Goal: Task Accomplishment & Management: Use online tool/utility

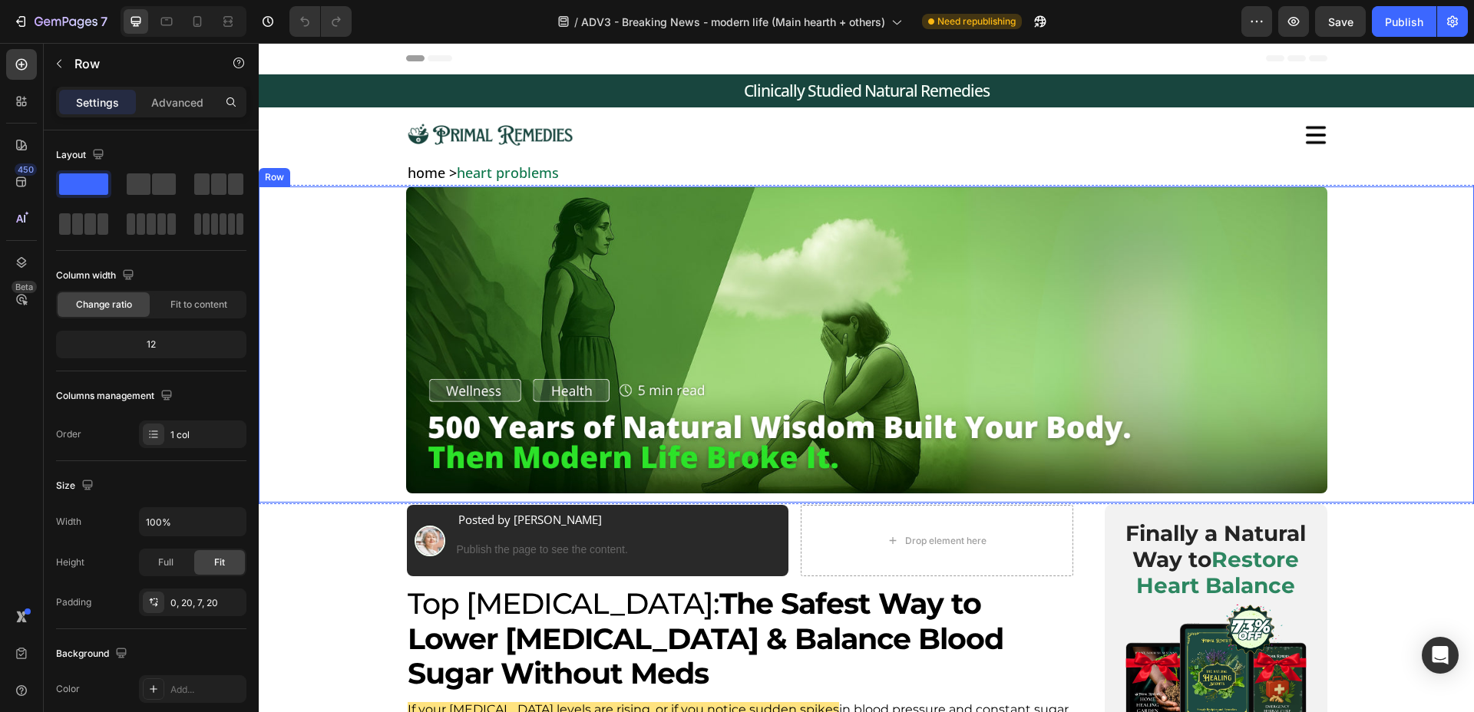
click at [355, 398] on div "Image Image Row" at bounding box center [866, 342] width 1185 height 311
click at [58, 28] on icon "button" at bounding box center [66, 22] width 63 height 13
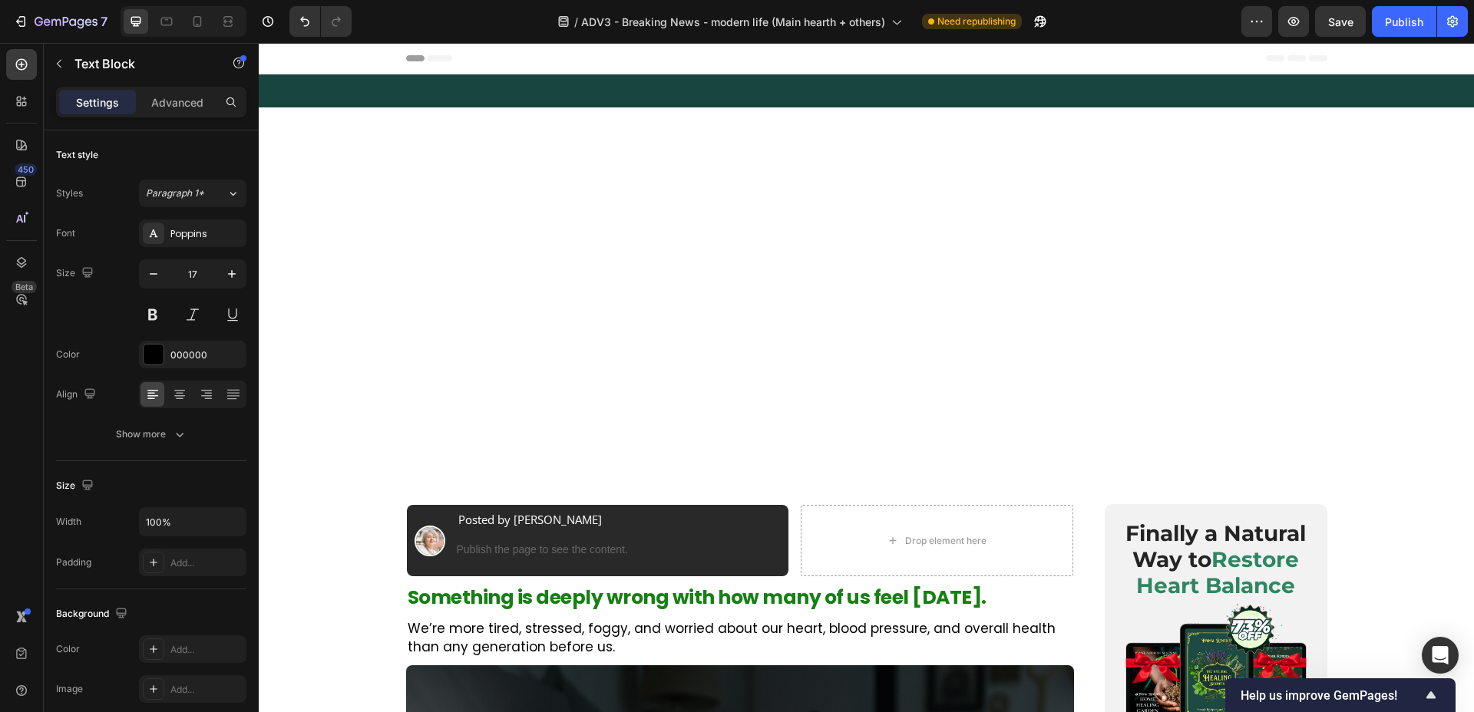
scroll to position [552, 0]
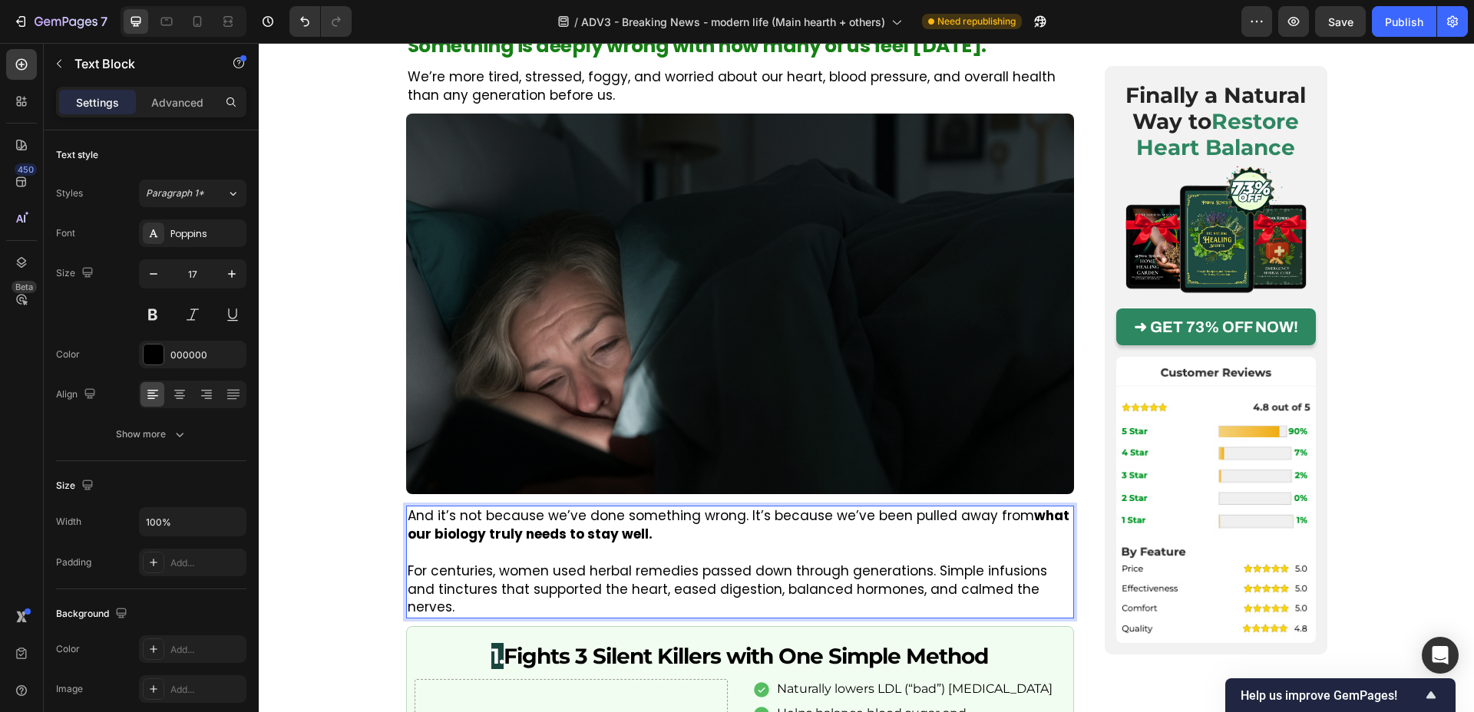
click at [696, 564] on p "For centuries, women used herbal remedies passed down through generations. Simp…" at bounding box center [740, 590] width 665 height 55
click at [739, 522] on p "And it’s not because we’ve done something wrong. It’s because we’ve been pulled…" at bounding box center [740, 525] width 665 height 37
drag, startPoint x: 739, startPoint y: 518, endPoint x: 410, endPoint y: 514, distance: 329.4
click at [410, 514] on p "And it’s not because we’ve done something wrong. It’s because we’ve been pulled…" at bounding box center [740, 525] width 665 height 37
click at [547, 578] on p "For centuries, women used herbal remedies passed down through generations. Simp…" at bounding box center [740, 590] width 665 height 55
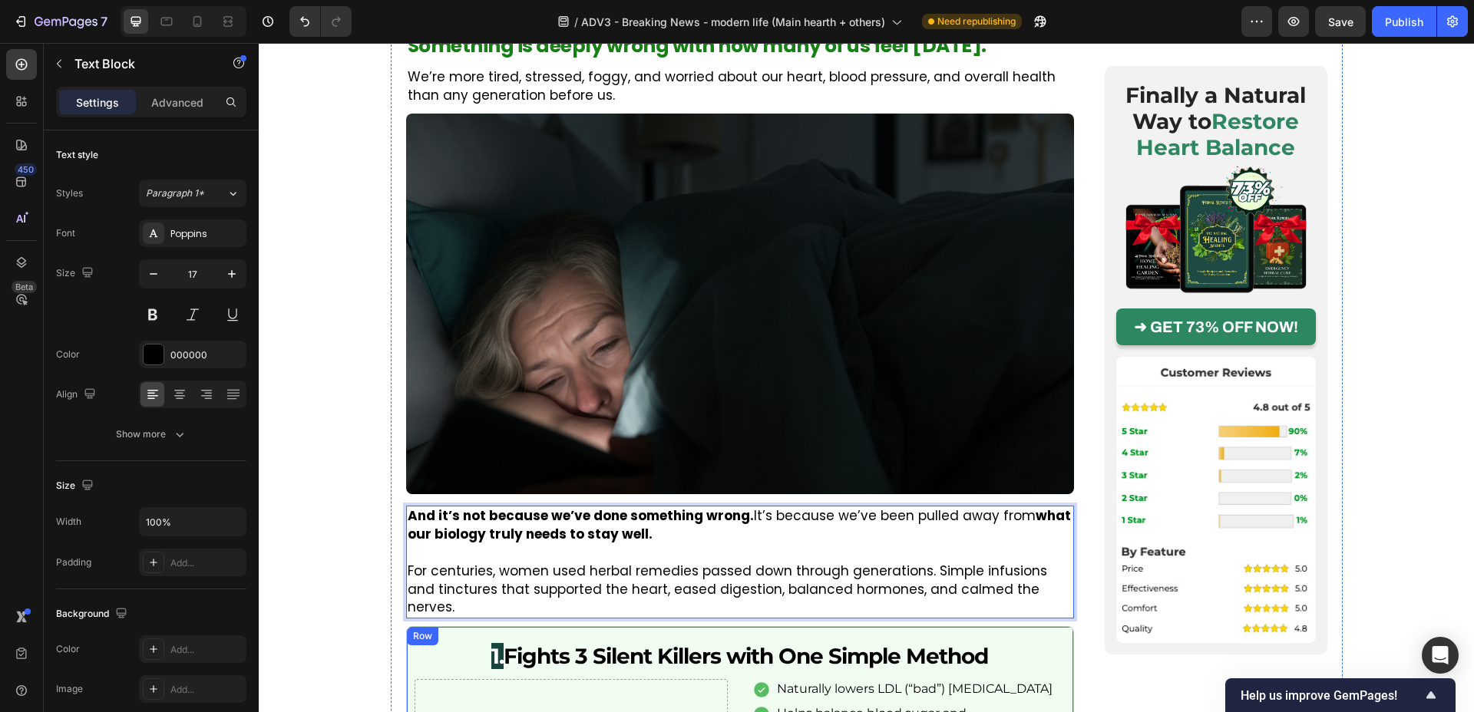
click at [940, 590] on p "For centuries, women used herbal remedies passed down through generations. Simp…" at bounding box center [740, 590] width 665 height 55
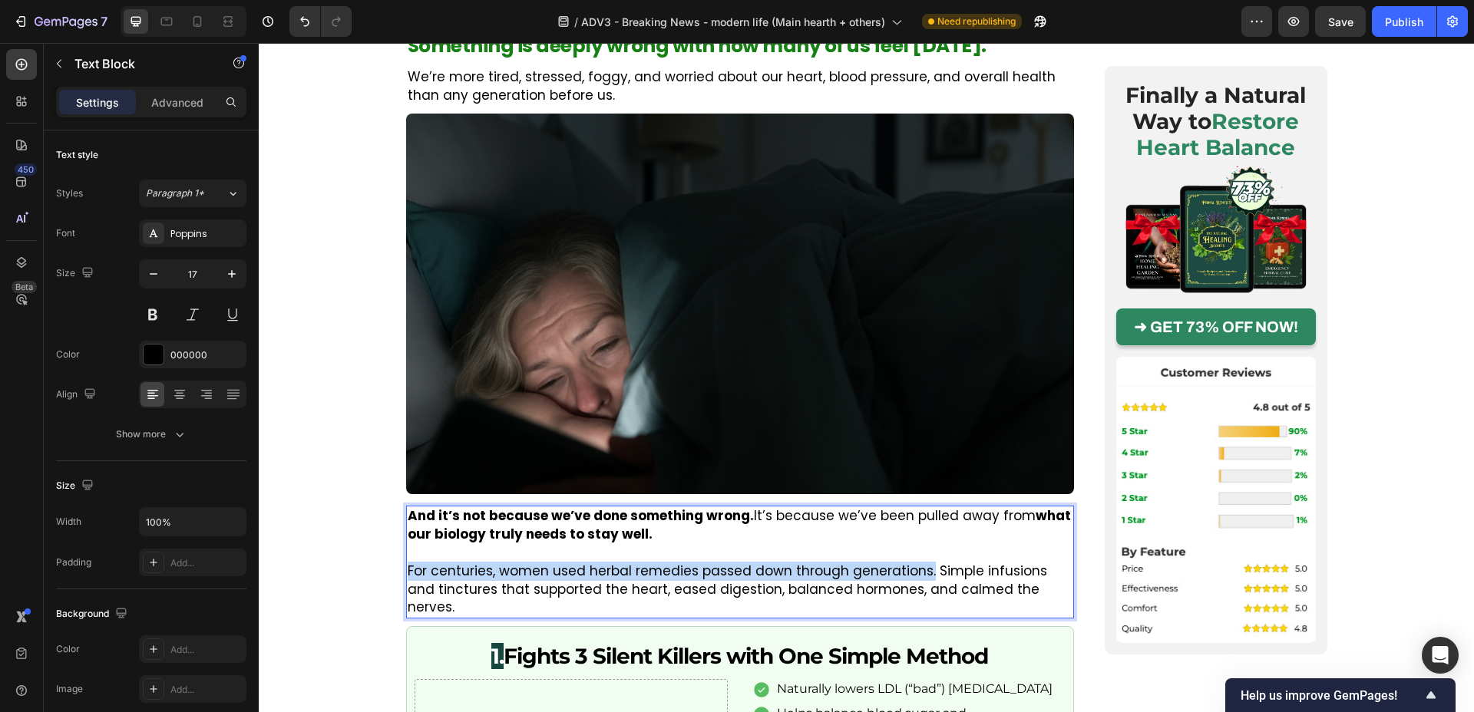
drag, startPoint x: 924, startPoint y: 573, endPoint x: 405, endPoint y: 573, distance: 519.0
click at [406, 573] on div "And it’s not because we’ve done something wrong. It’s because we’ve been pulled…" at bounding box center [740, 562] width 668 height 113
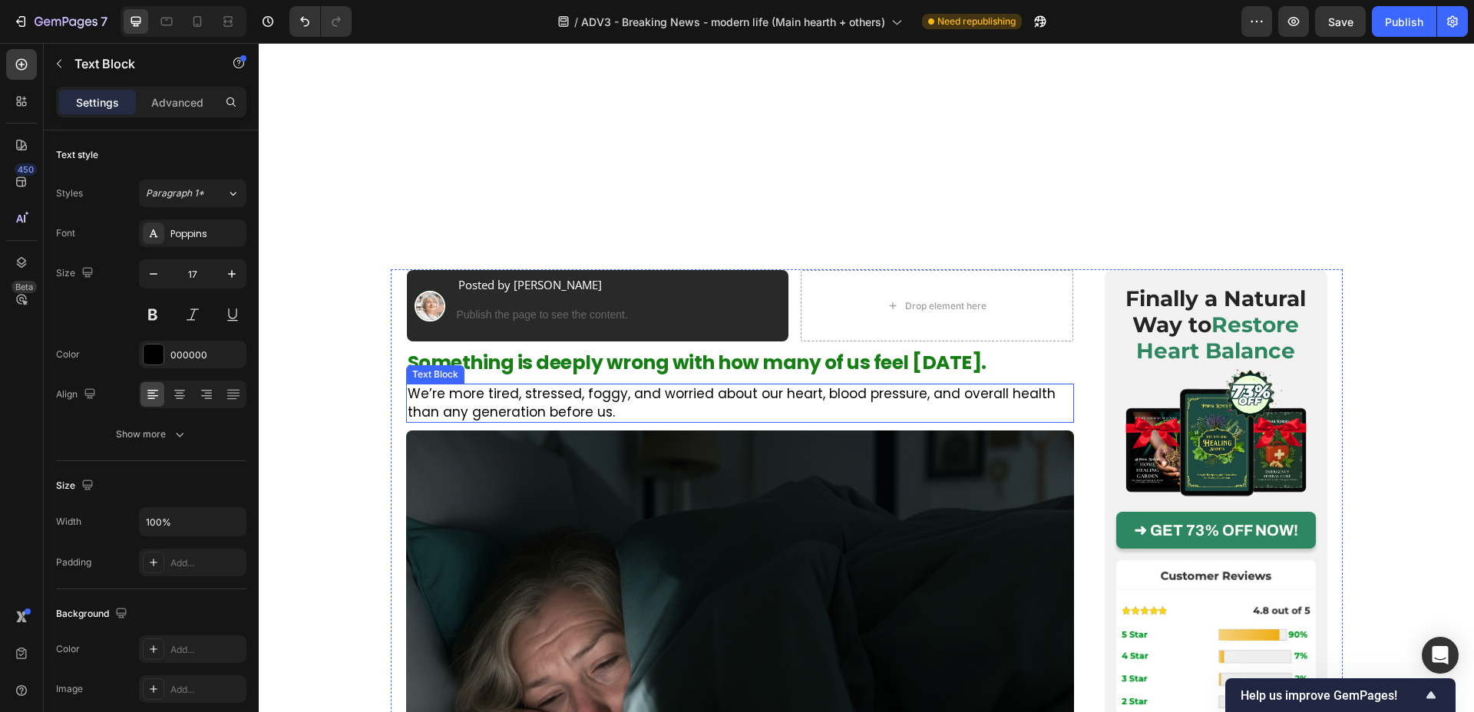
scroll to position [160, 0]
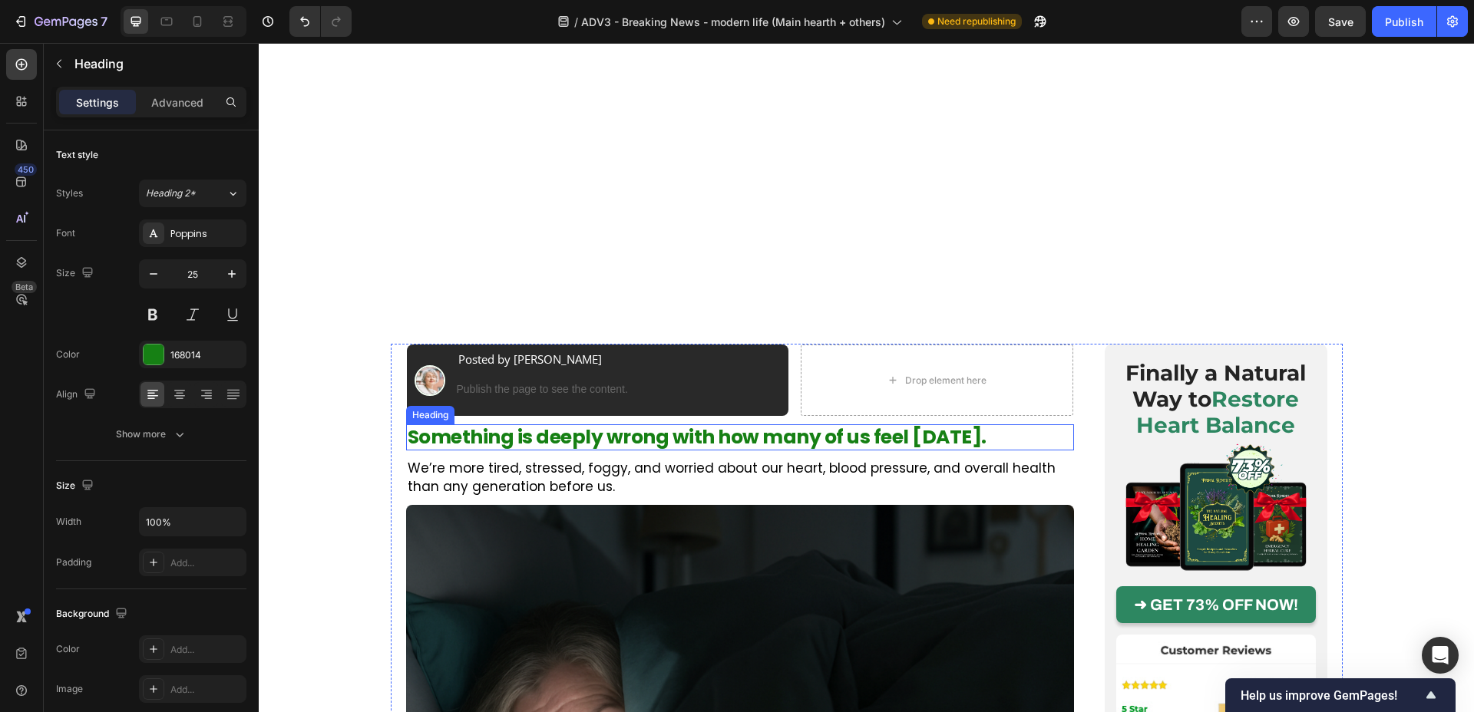
click at [623, 438] on p "Something is deeply wrong with how many of us feel [DATE]." at bounding box center [740, 437] width 665 height 23
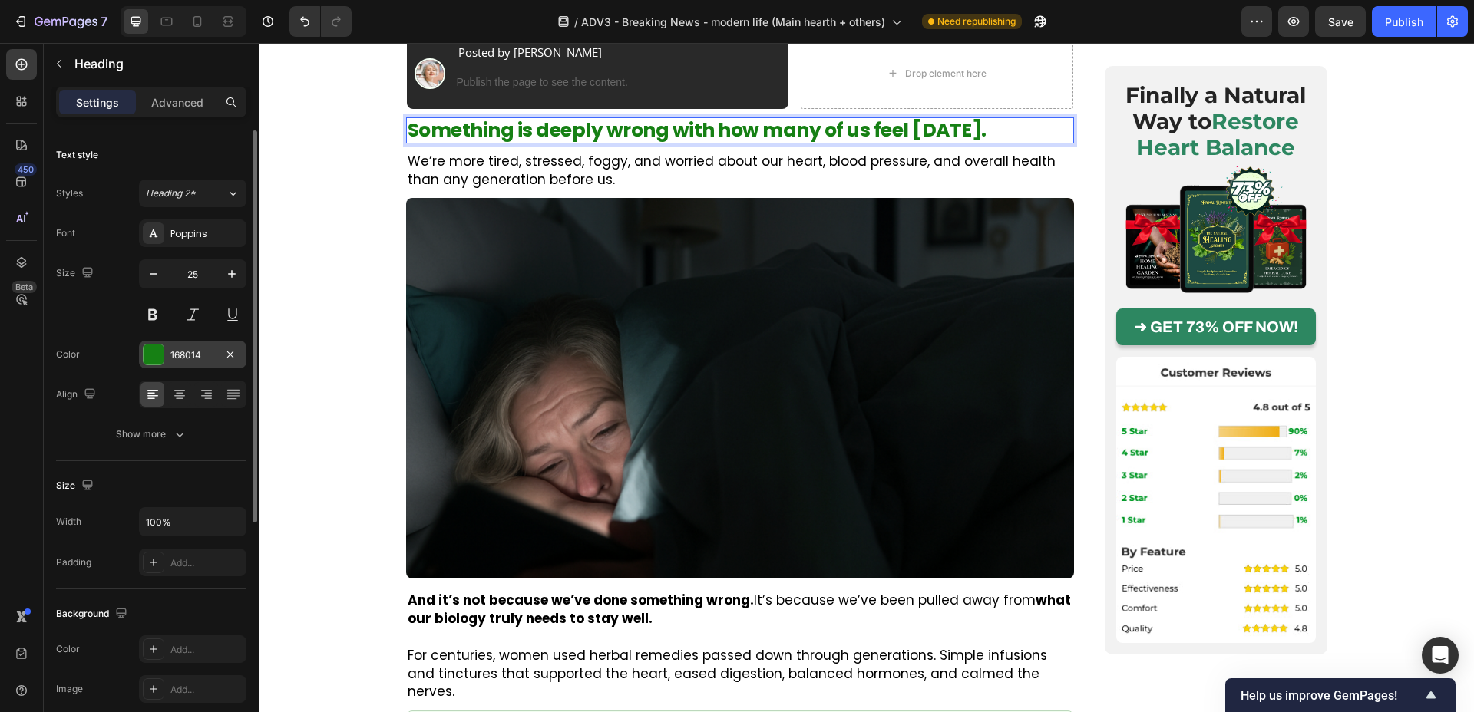
click at [189, 355] on div "168014" at bounding box center [192, 356] width 45 height 14
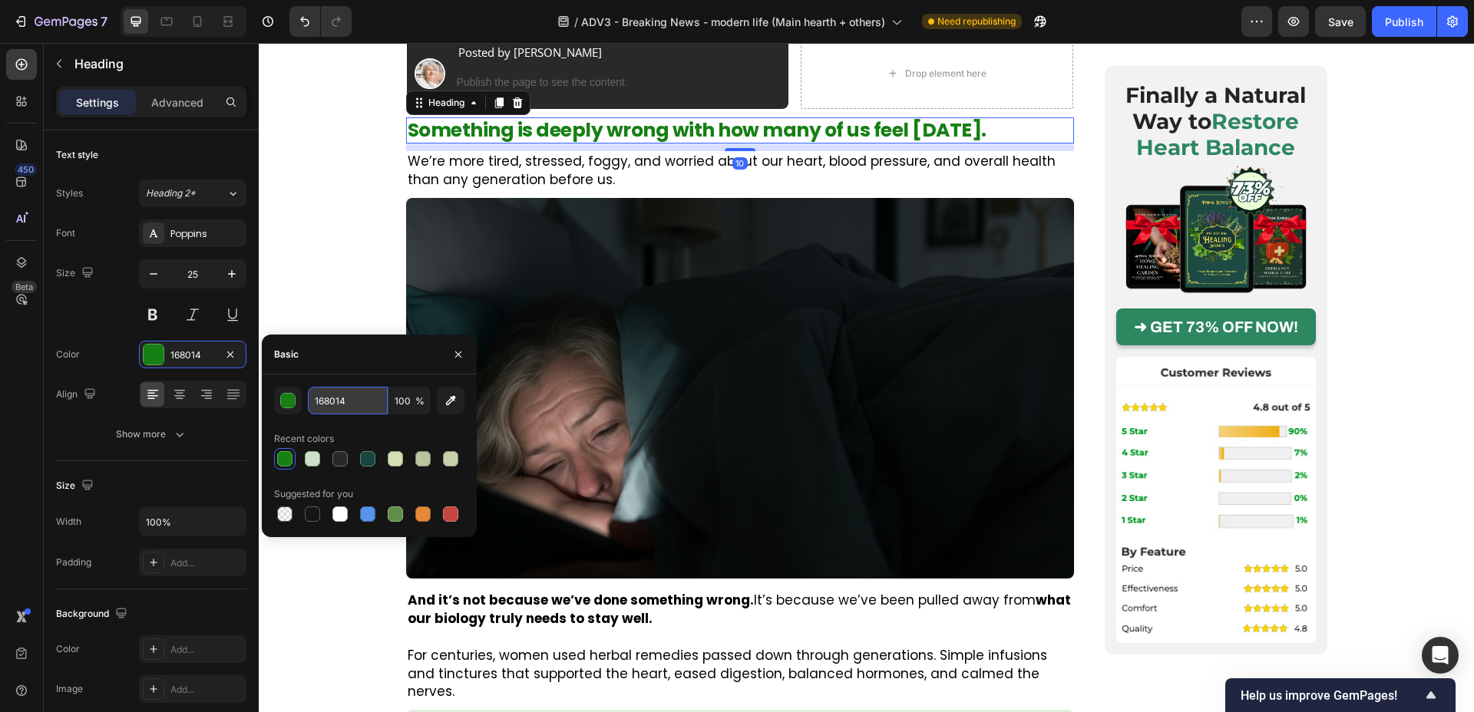
click at [327, 410] on input "168014" at bounding box center [348, 401] width 80 height 28
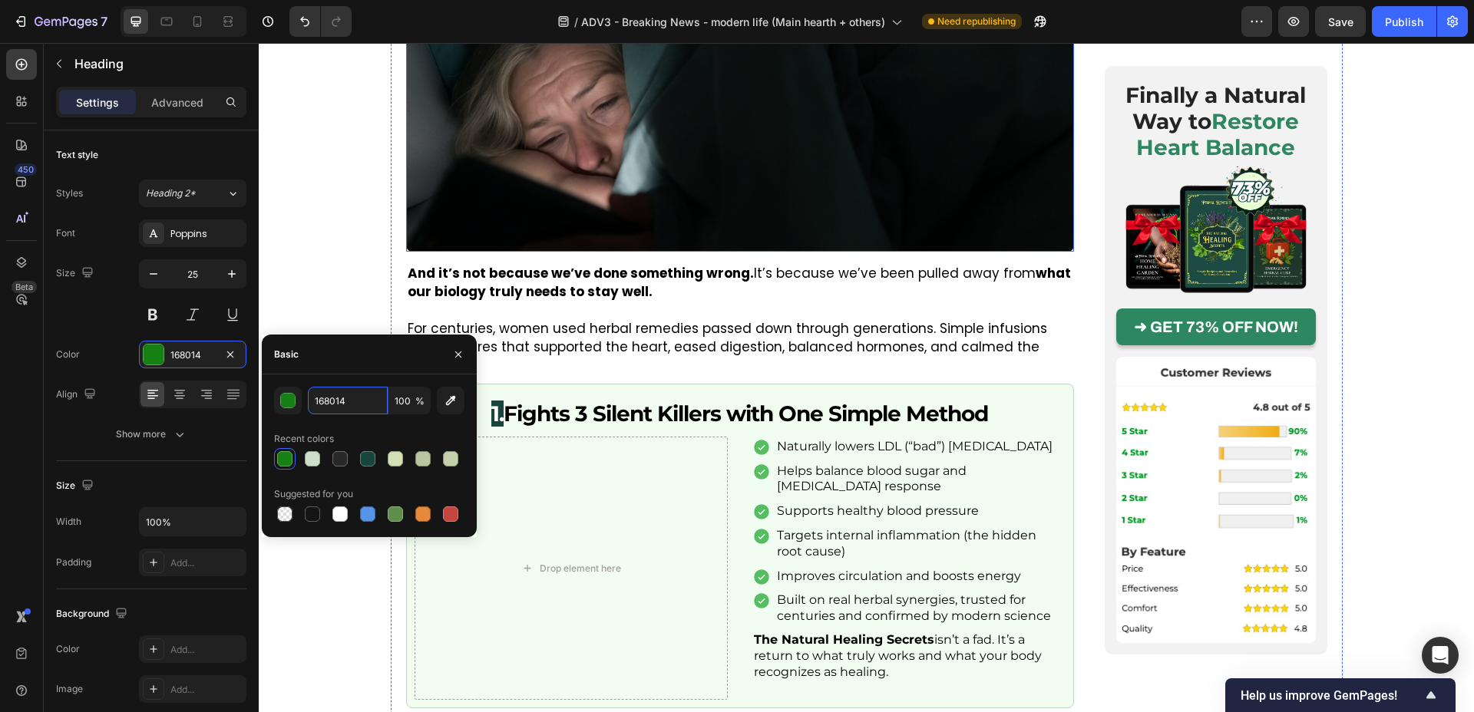
scroll to position [538, 0]
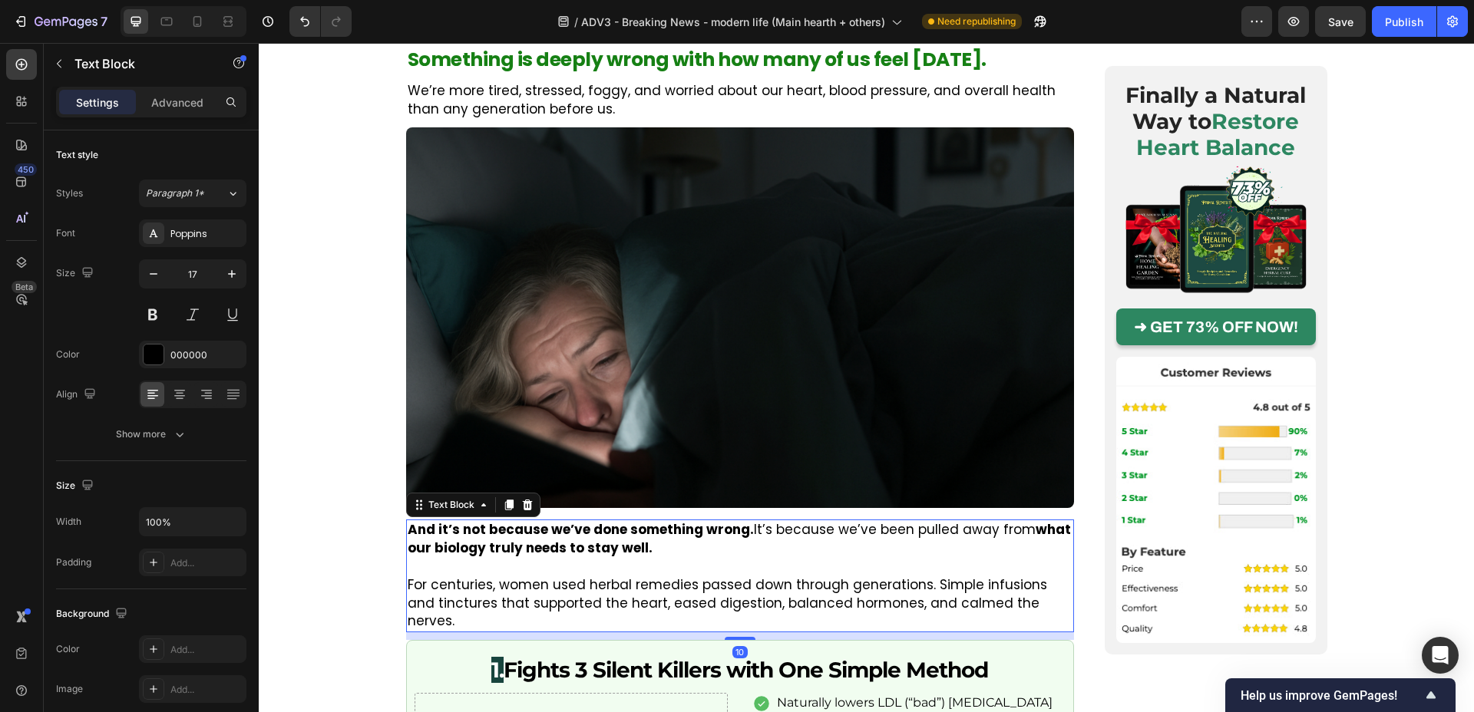
click at [649, 591] on p "For centuries, women used herbal remedies passed down through generations. Simp…" at bounding box center [740, 604] width 665 height 55
click at [848, 613] on div "And it’s not because we’ve done something wrong. It’s because we’ve been pulled…" at bounding box center [740, 576] width 668 height 113
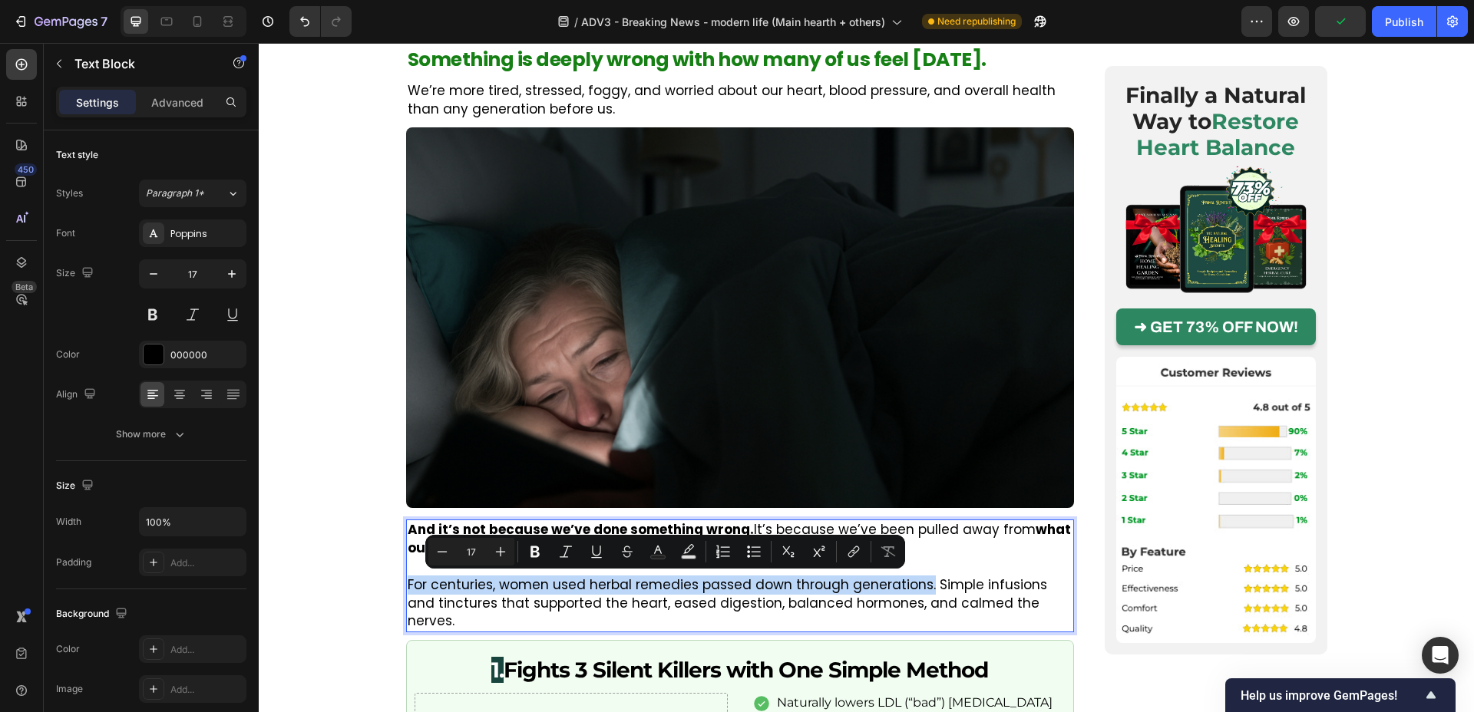
drag, startPoint x: 924, startPoint y: 583, endPoint x: 407, endPoint y: 591, distance: 517.5
click at [408, 591] on p "For centuries, women used herbal remedies passed down through generations. Simp…" at bounding box center [740, 604] width 665 height 55
click at [536, 544] on icon "Editor contextual toolbar" at bounding box center [534, 551] width 15 height 15
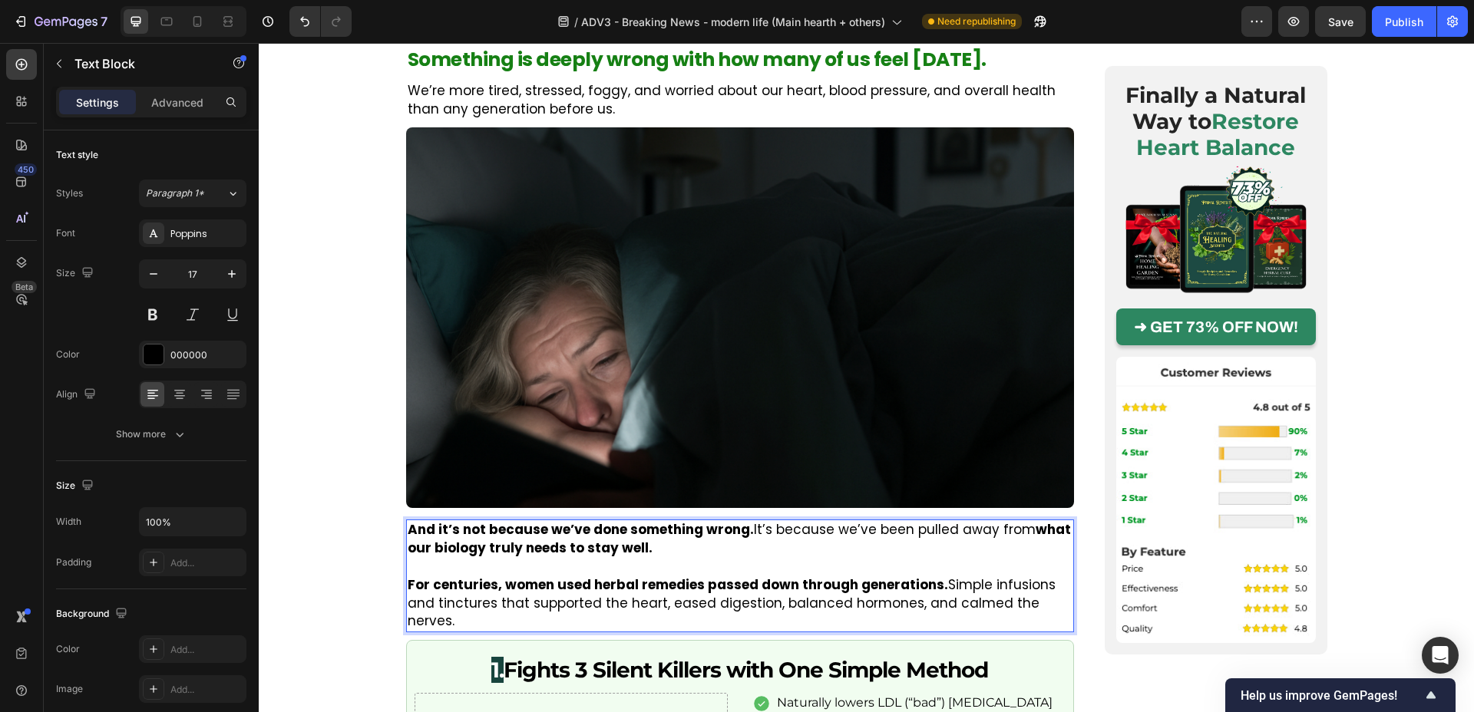
click at [632, 596] on p "For centuries, women used herbal remedies passed down through generations. Simp…" at bounding box center [740, 604] width 665 height 55
click at [878, 593] on p "For centuries, women used herbal remedies passed down through generations. Simp…" at bounding box center [740, 604] width 665 height 55
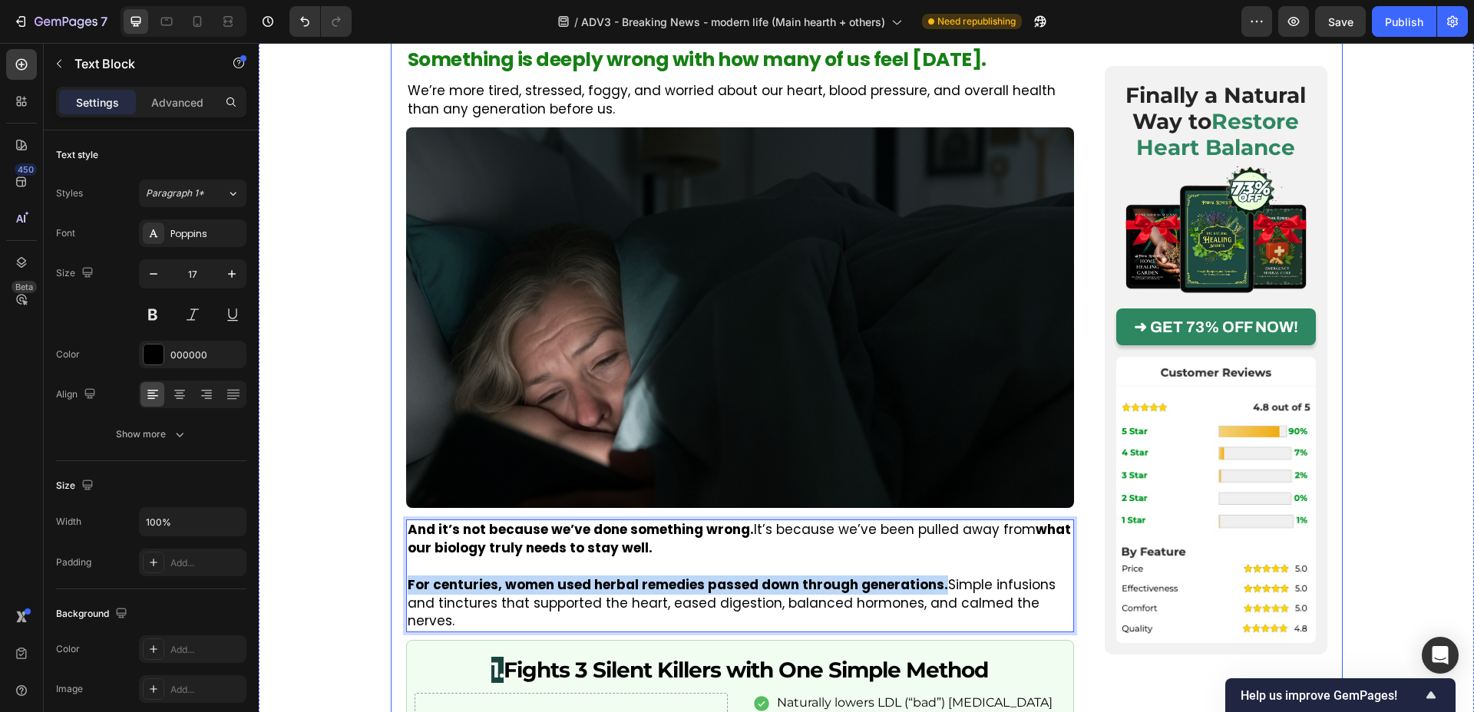
drag, startPoint x: 938, startPoint y: 586, endPoint x: 408, endPoint y: 585, distance: 530.5
click at [408, 585] on p "For centuries, women used herbal remedies passed down through generations. Simp…" at bounding box center [740, 604] width 665 height 55
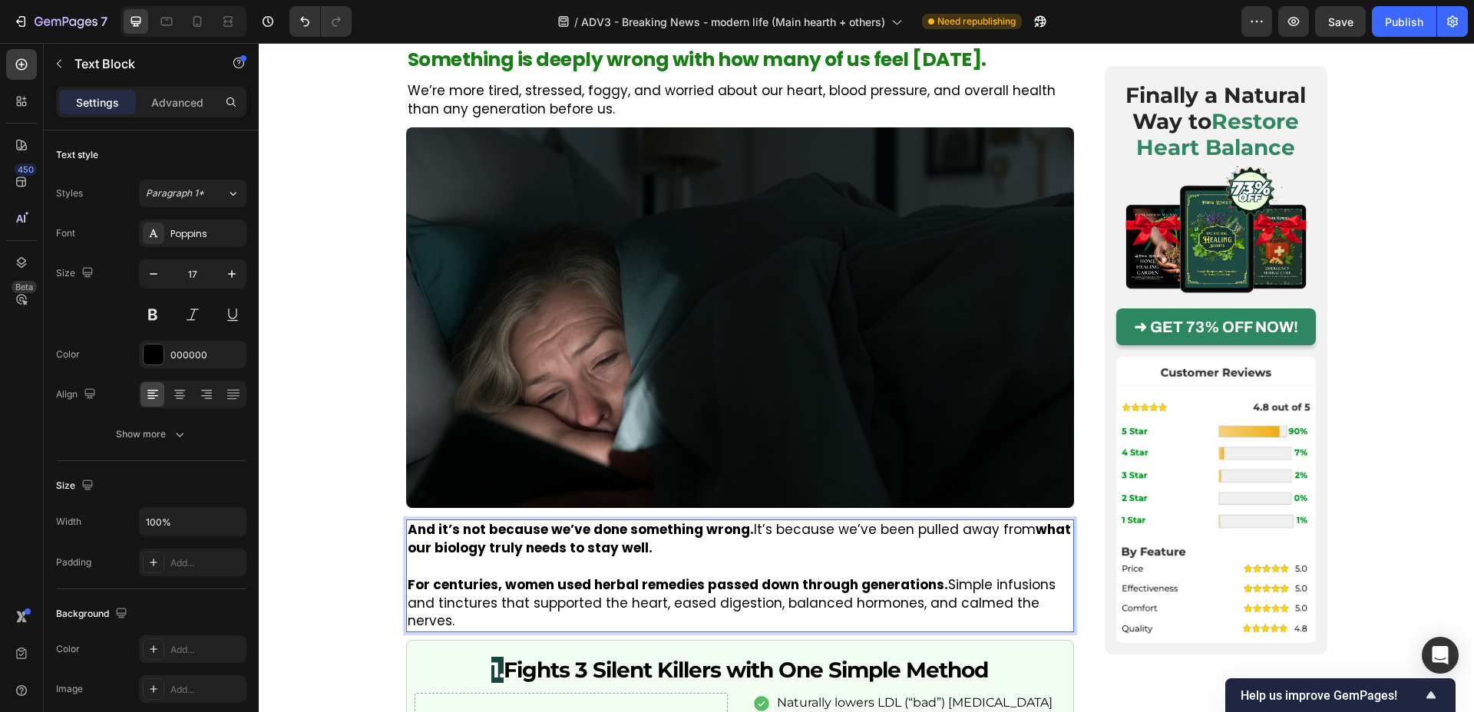
click at [440, 547] on strong "what our biology truly needs to stay well." at bounding box center [739, 539] width 663 height 37
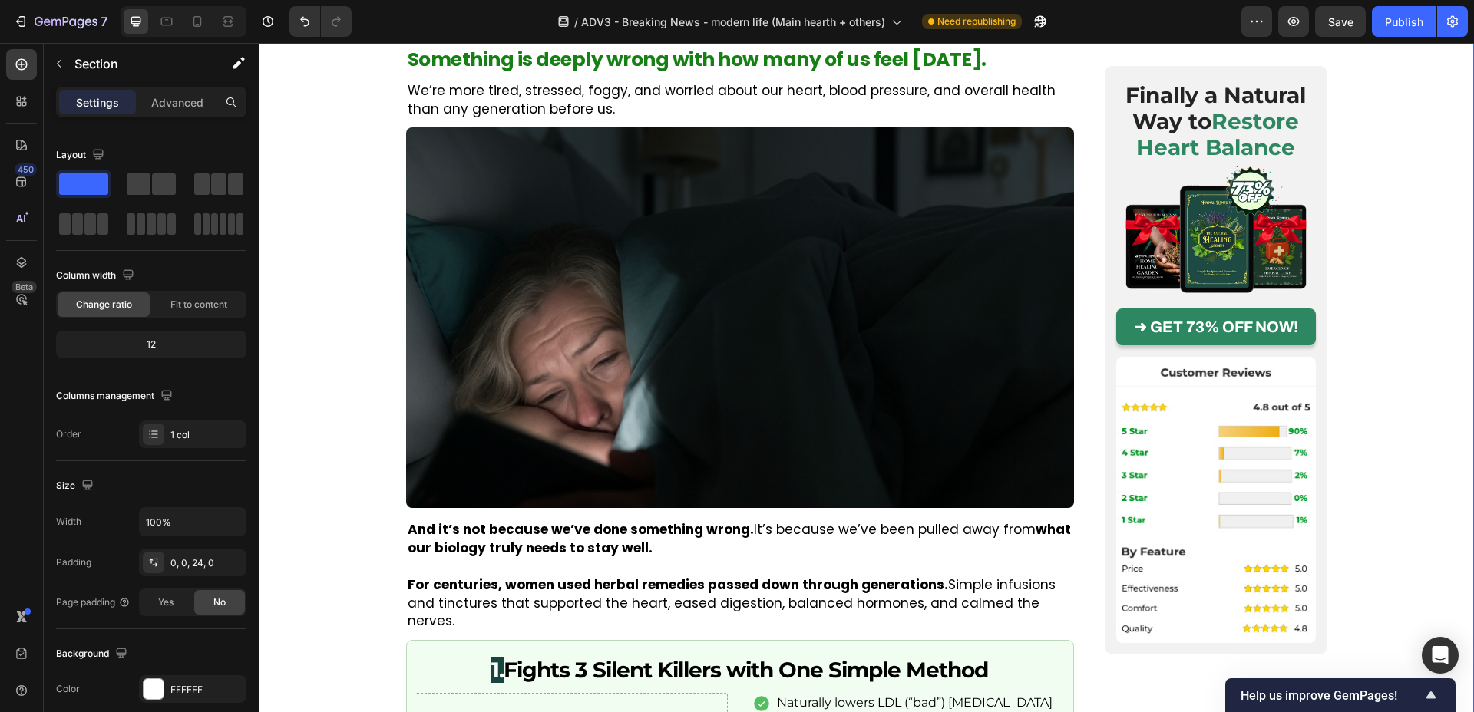
click at [471, 578] on strong "For centuries, women used herbal remedies passed down through generations." at bounding box center [678, 585] width 541 height 18
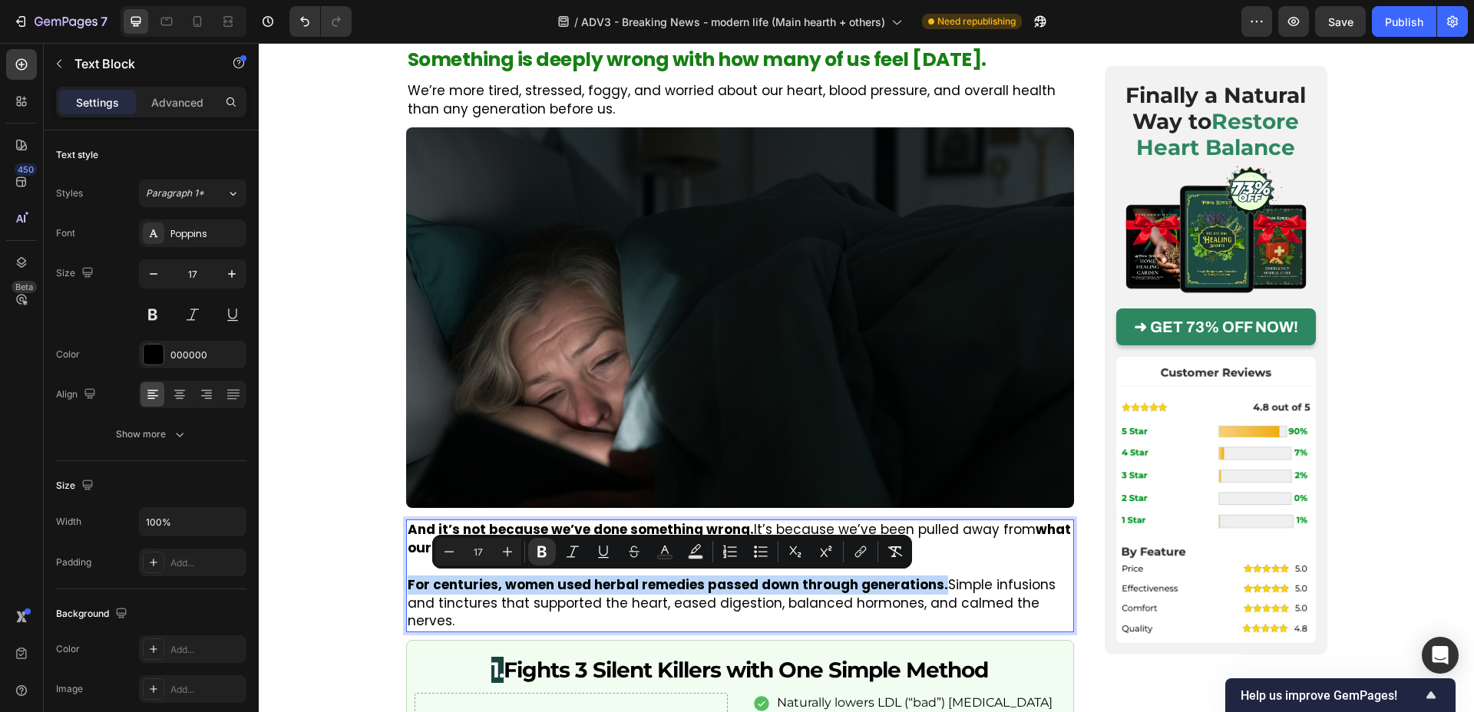
drag, startPoint x: 408, startPoint y: 587, endPoint x: 933, endPoint y: 589, distance: 524.4
click at [933, 589] on strong "For centuries, women used herbal remedies passed down through generations." at bounding box center [678, 585] width 541 height 18
click at [669, 557] on rect "Editor contextual toolbar" at bounding box center [665, 558] width 15 height 4
type input "000000"
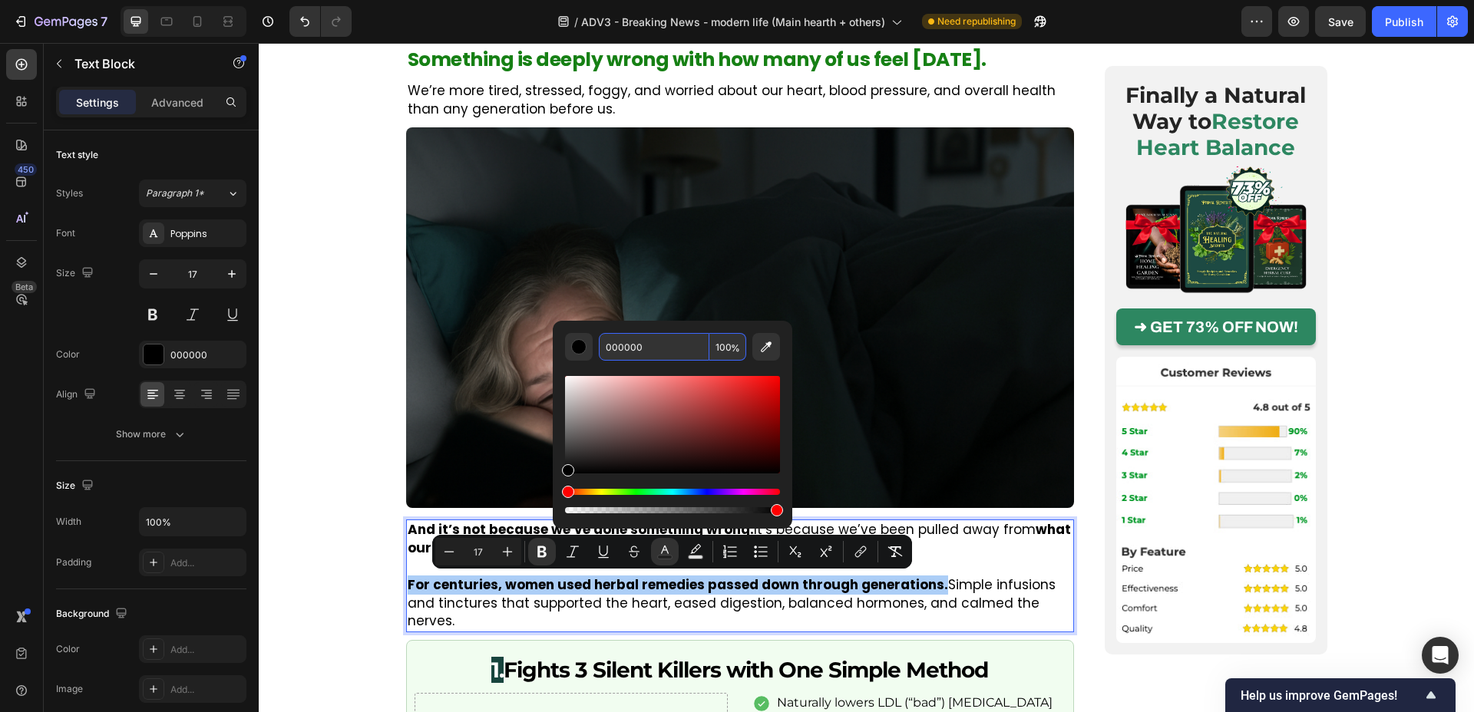
click at [636, 340] on input "000000" at bounding box center [654, 347] width 111 height 28
paste input "168014"
type input "168014"
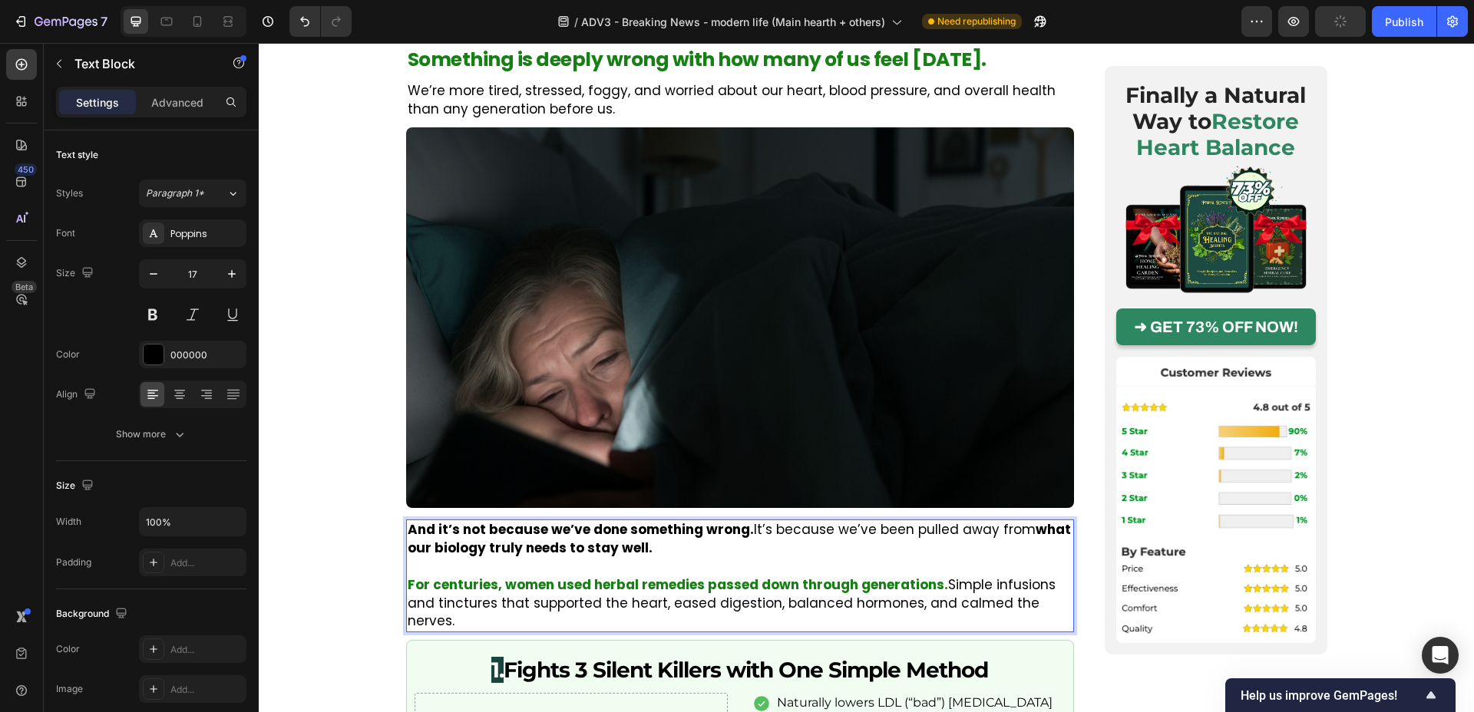
click at [998, 554] on p "And it’s not because we’ve done something wrong. It’s because we’ve been pulled…" at bounding box center [740, 539] width 665 height 37
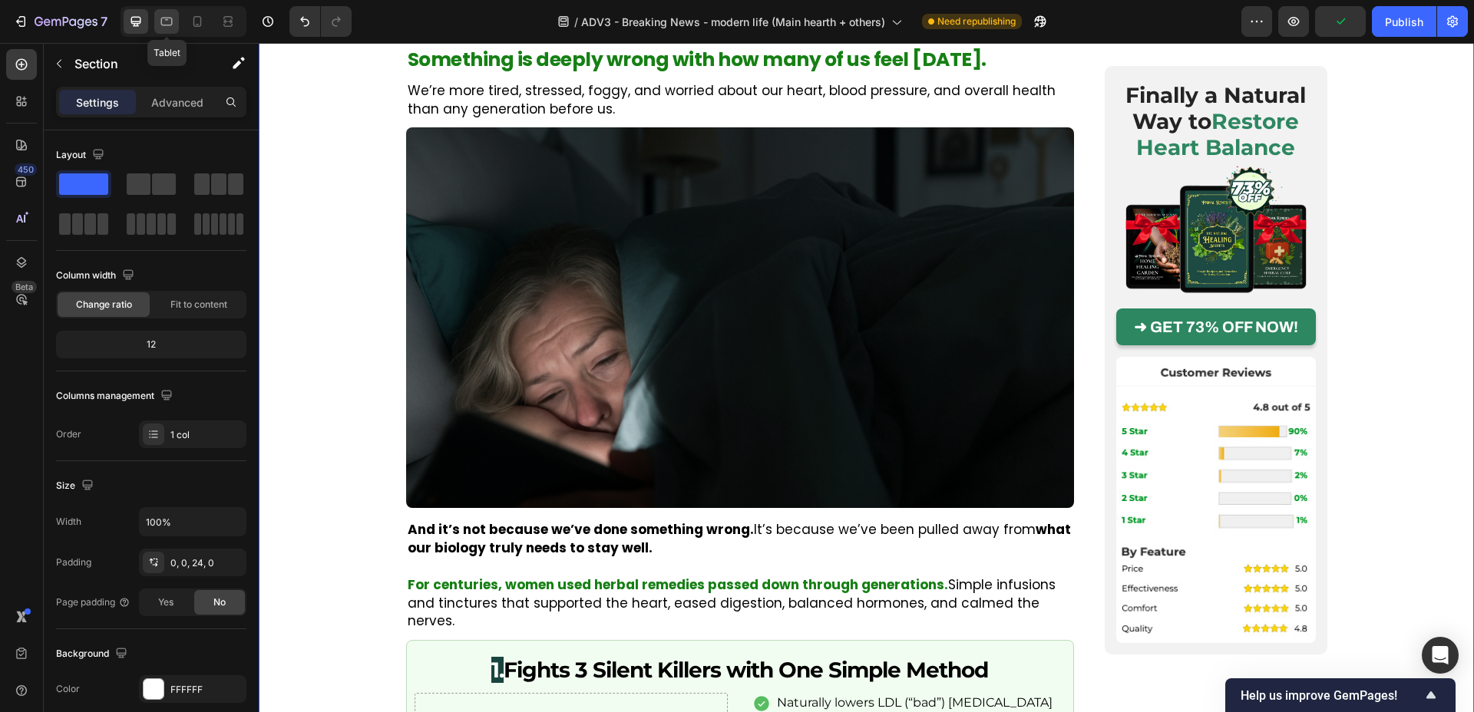
click at [166, 29] on div at bounding box center [166, 21] width 25 height 25
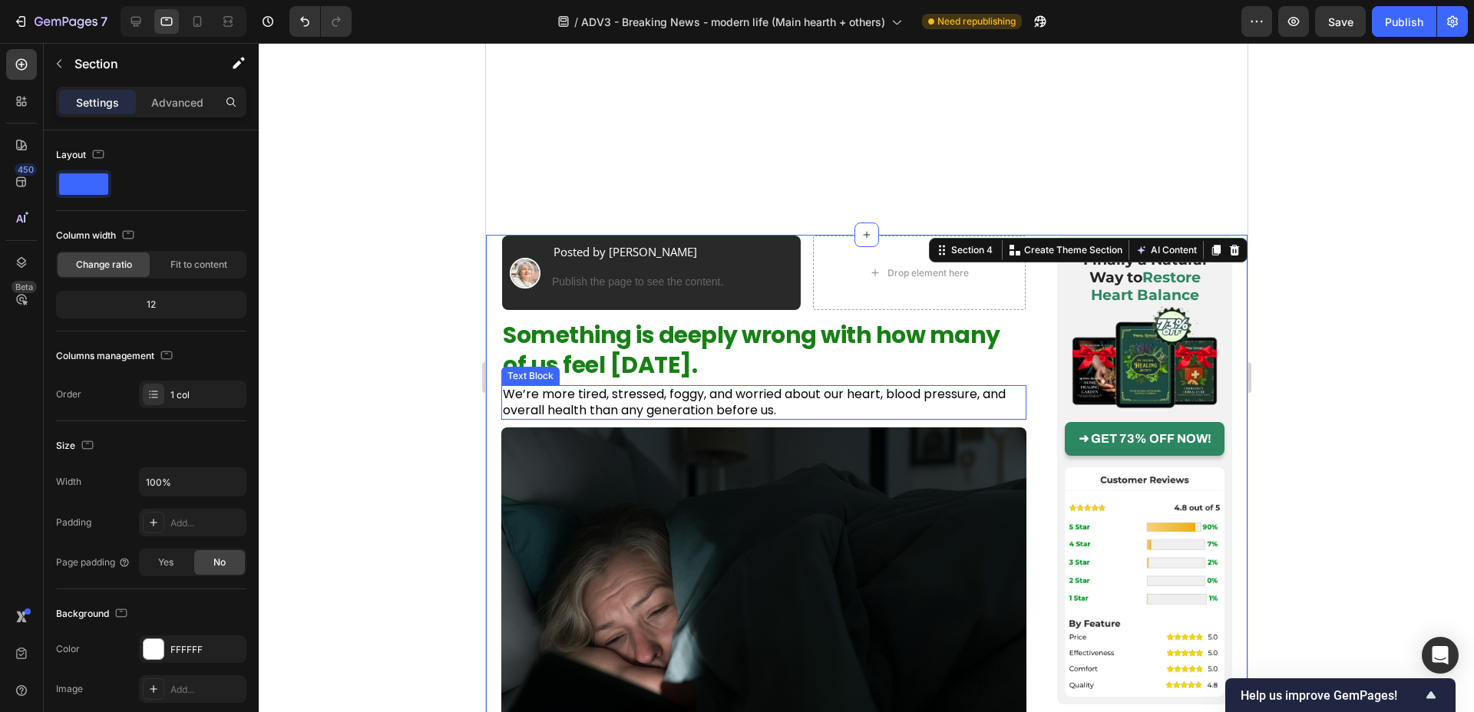
scroll to position [192, 0]
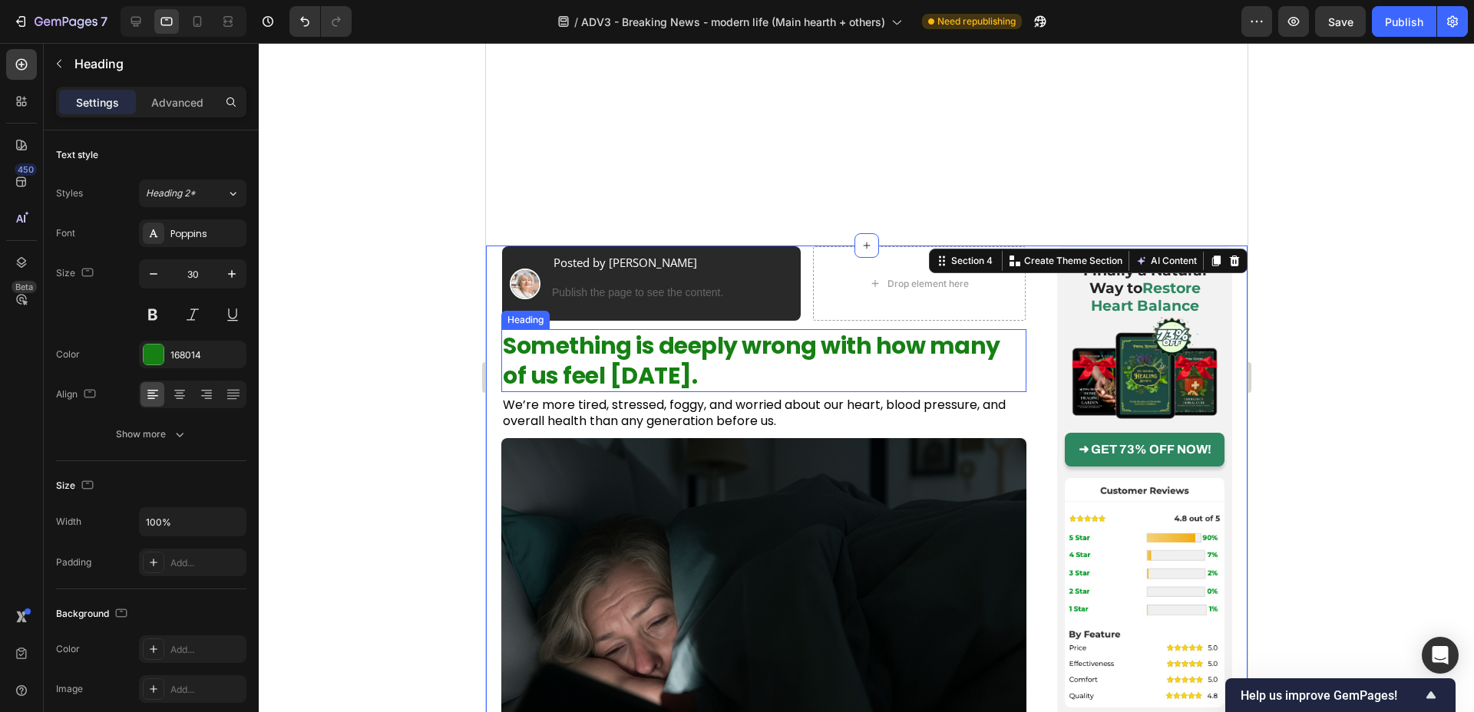
click at [675, 339] on p "Something is deeply wrong with how many of us feel [DATE]." at bounding box center [763, 361] width 522 height 60
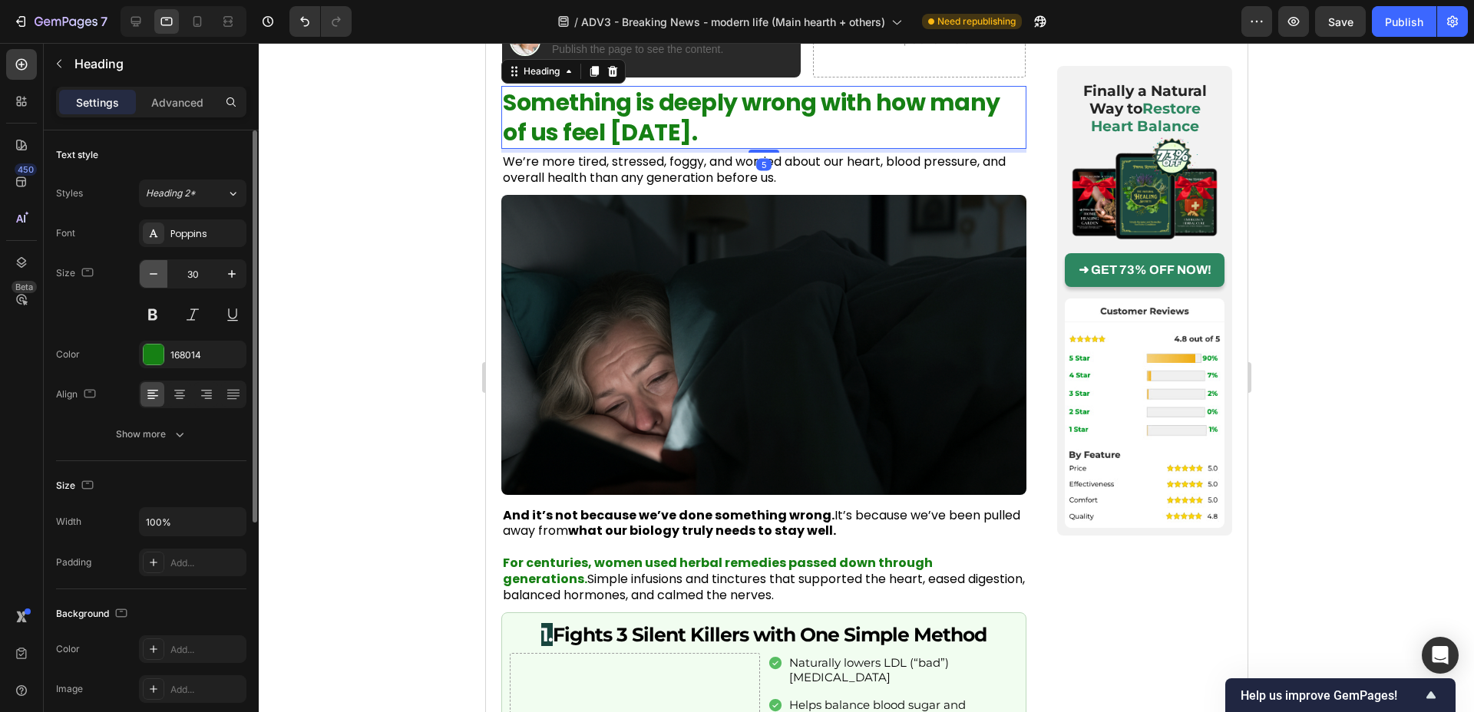
click at [166, 276] on button "button" at bounding box center [154, 274] width 28 height 28
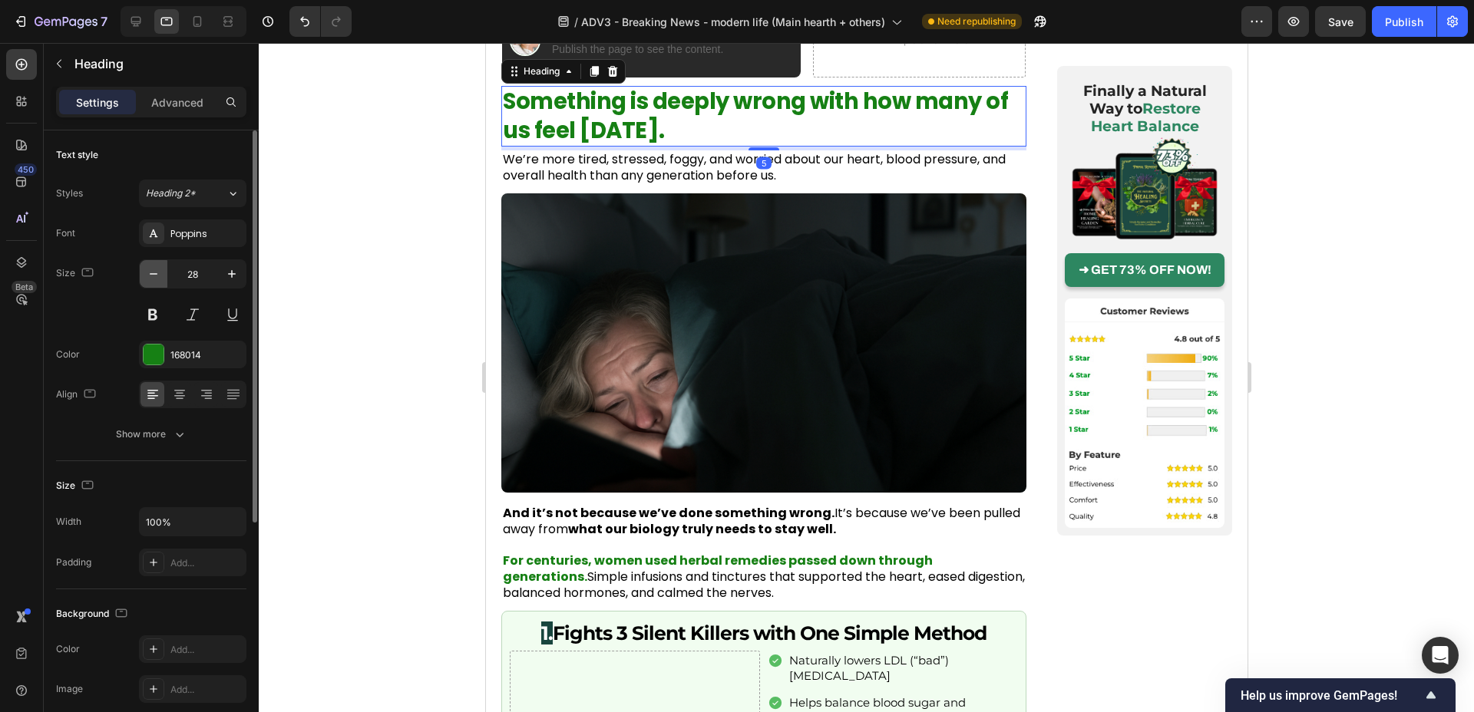
click at [166, 276] on button "button" at bounding box center [154, 274] width 28 height 28
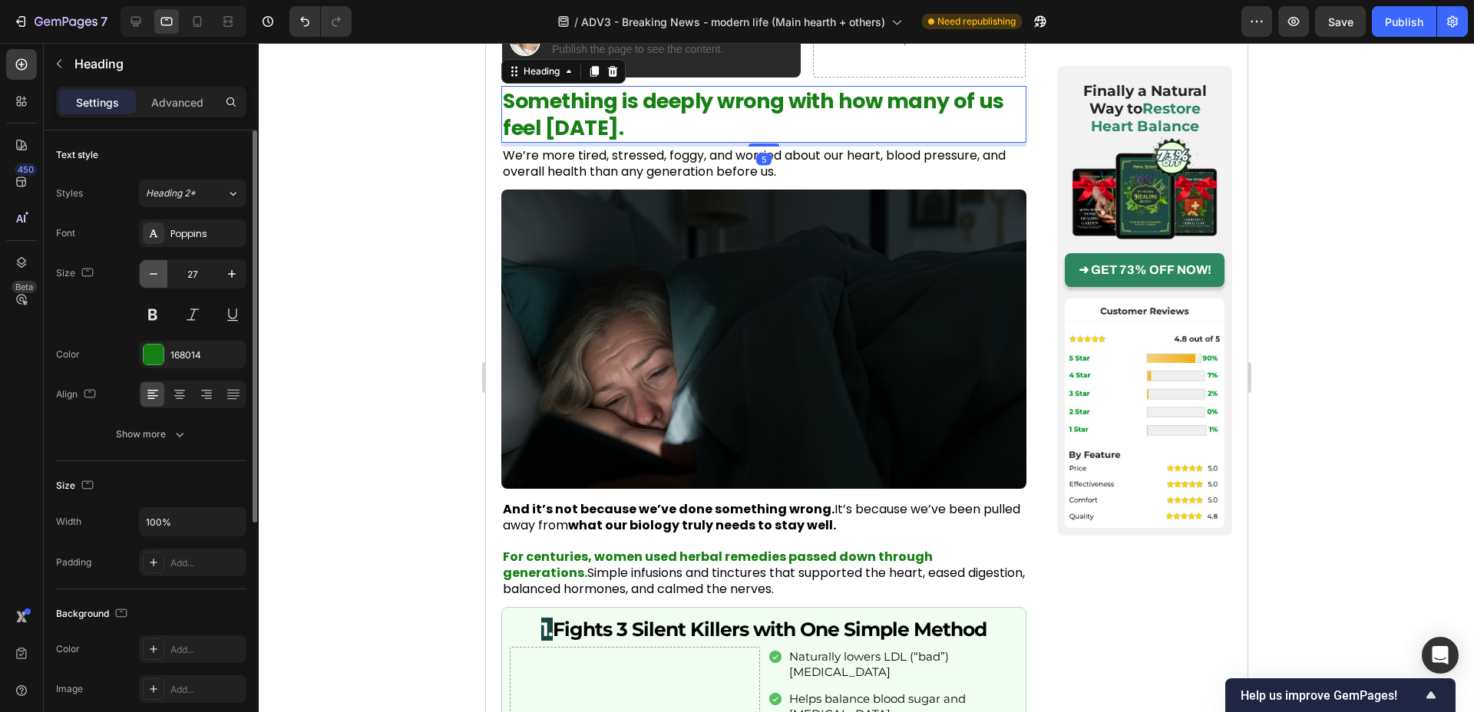
click at [166, 276] on button "button" at bounding box center [154, 274] width 28 height 28
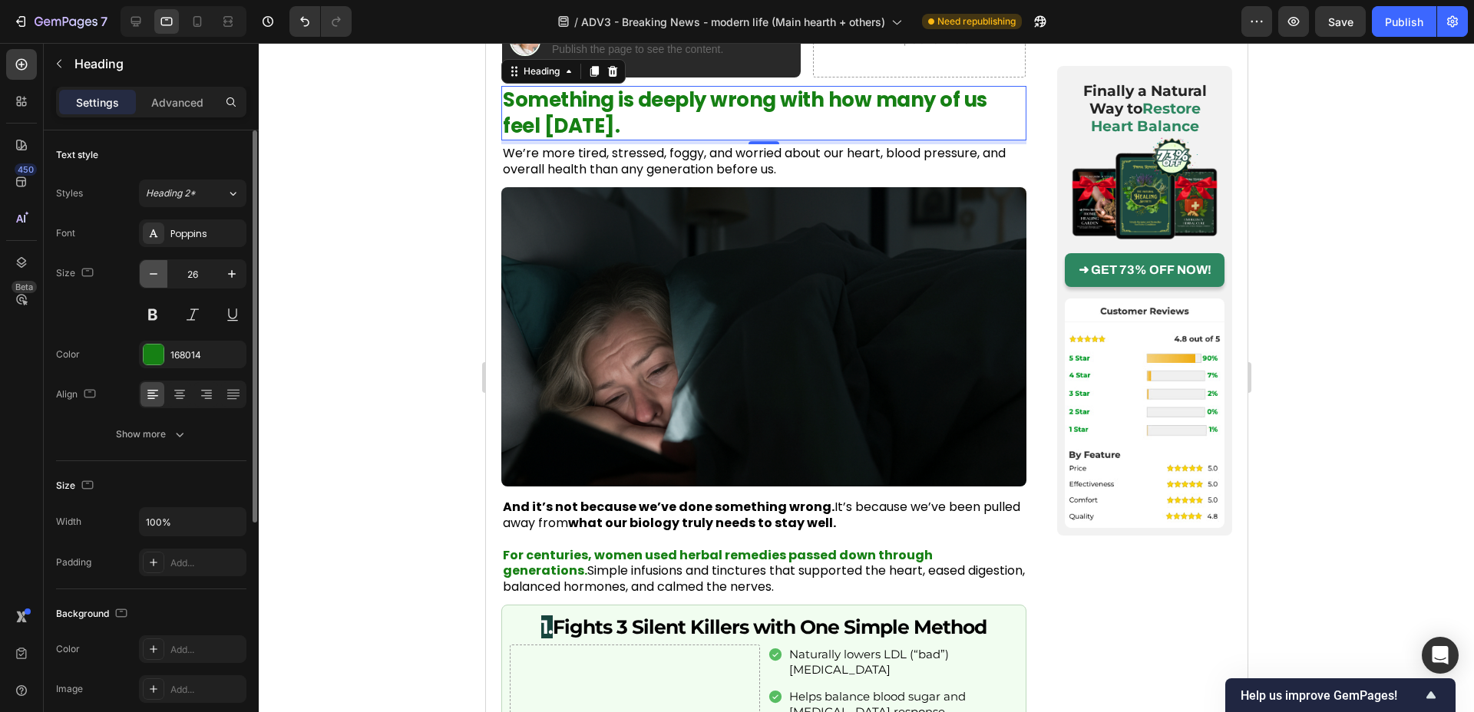
click at [166, 276] on button "button" at bounding box center [154, 274] width 28 height 28
type input "25"
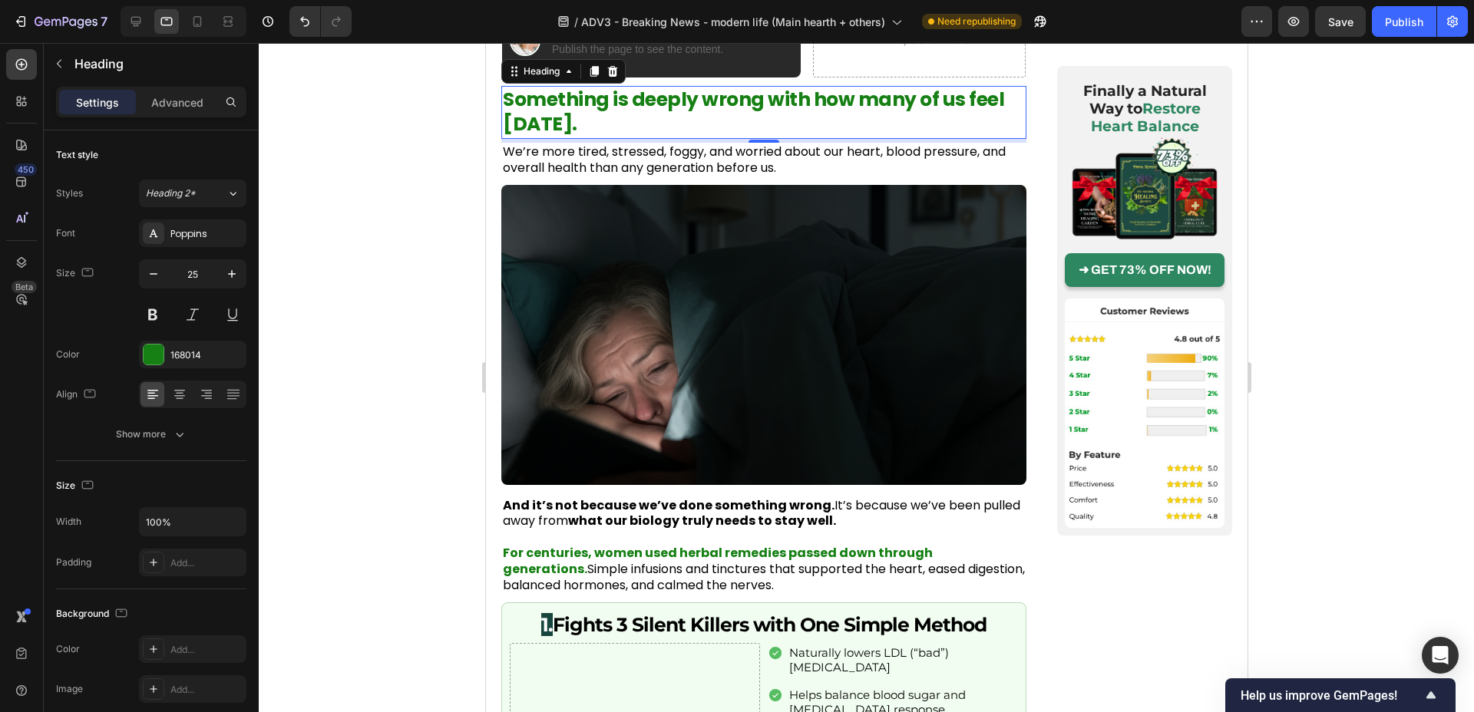
click at [264, 297] on div at bounding box center [866, 377] width 1215 height 669
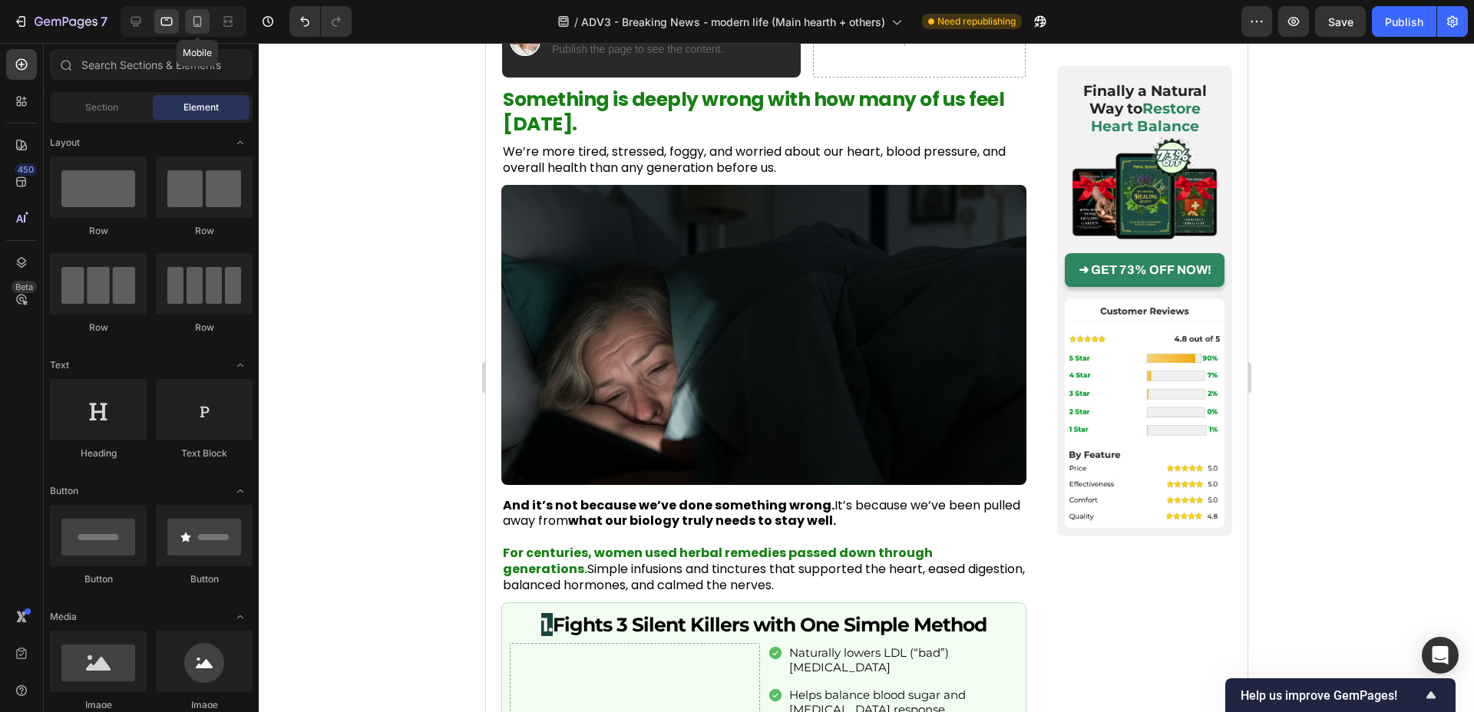
click at [198, 19] on icon at bounding box center [197, 21] width 15 height 15
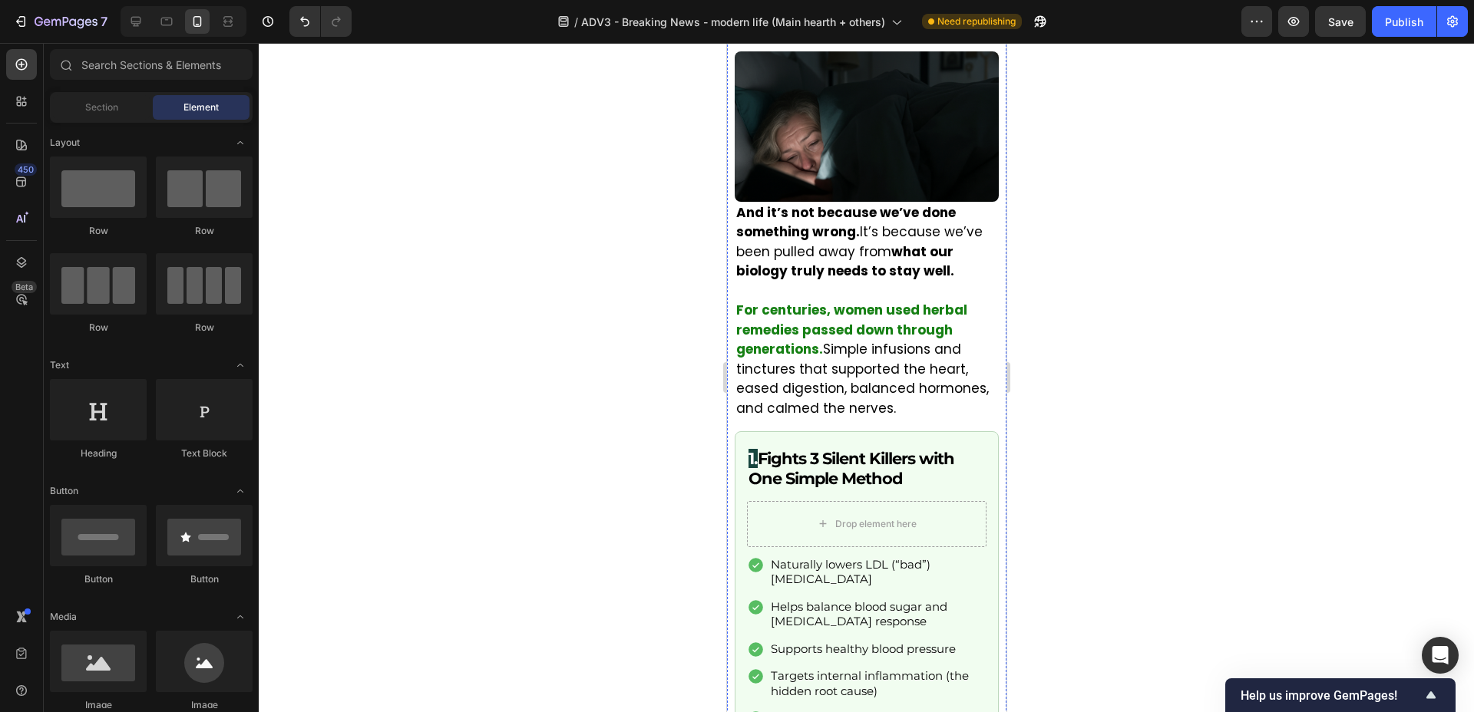
scroll to position [491, 0]
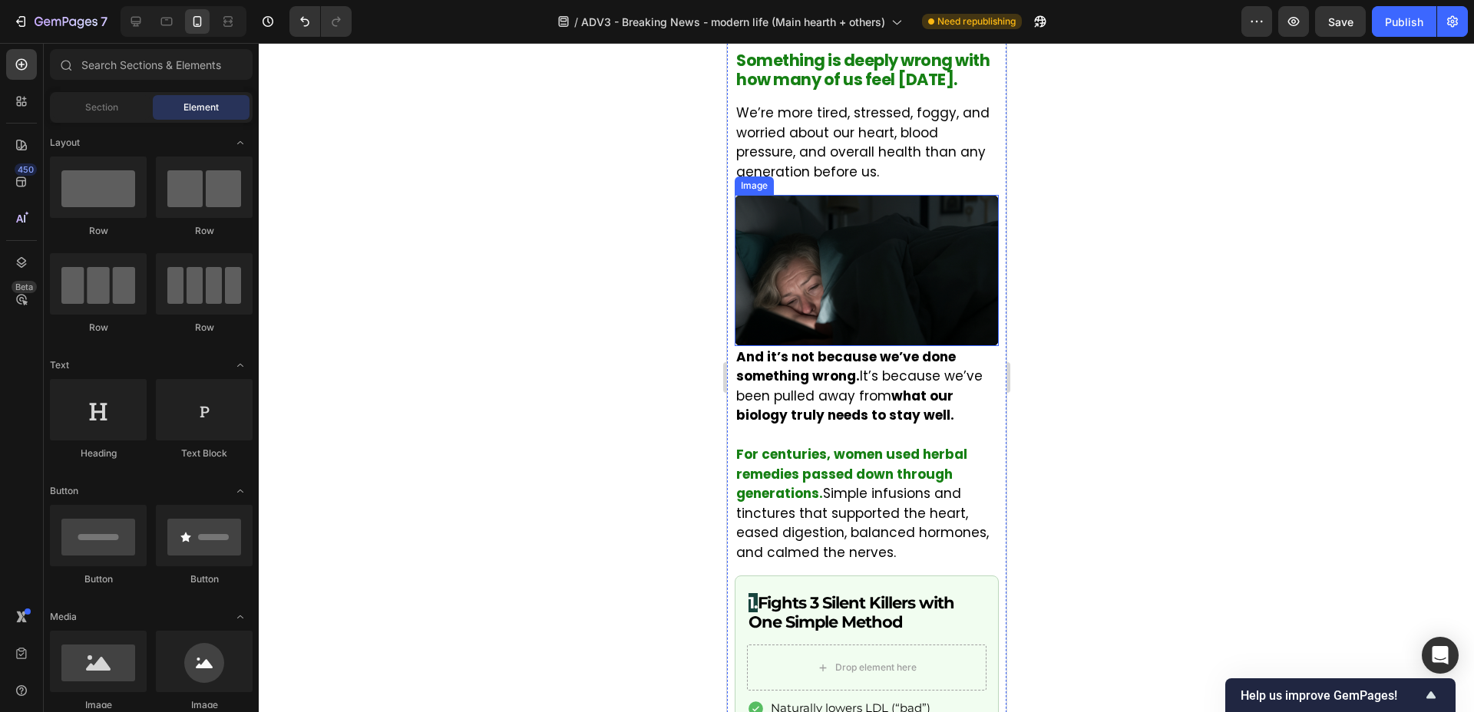
click at [836, 319] on img at bounding box center [866, 270] width 264 height 150
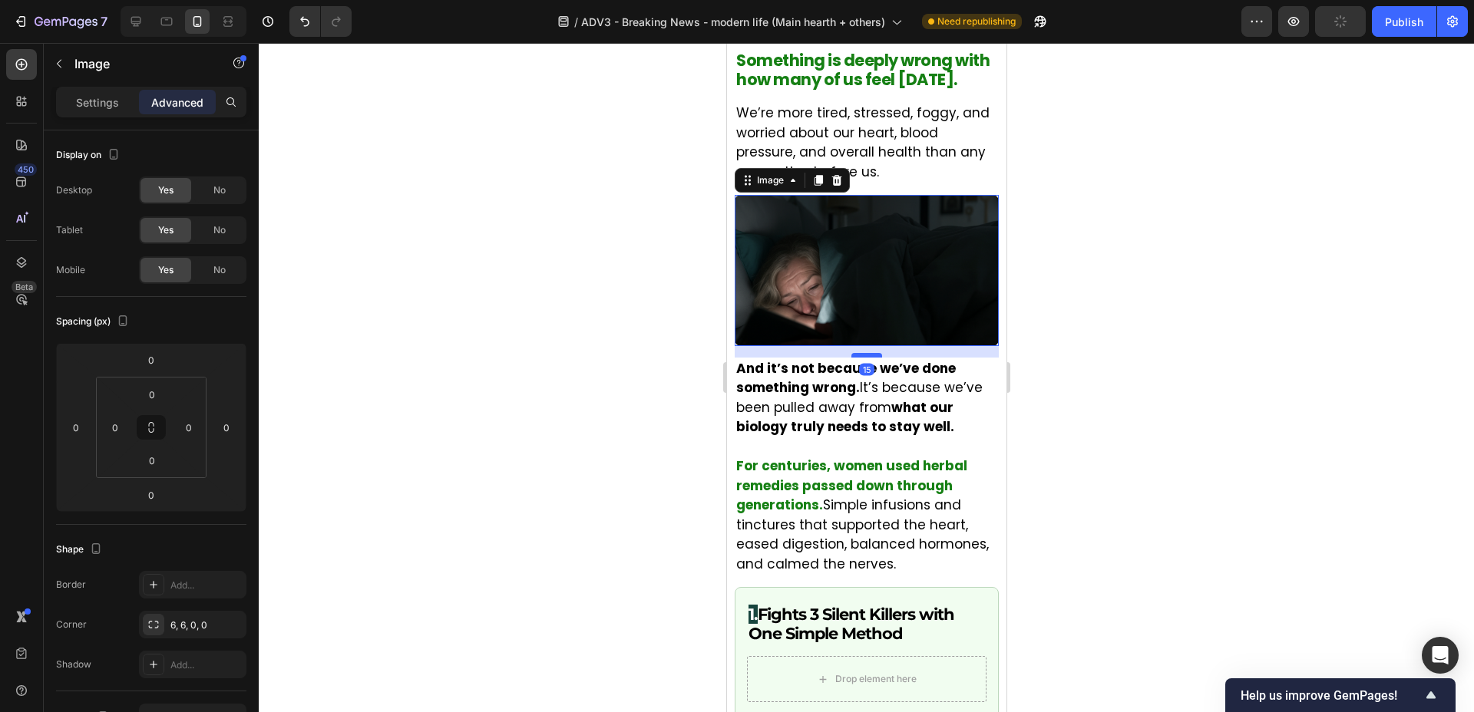
drag, startPoint x: 859, startPoint y: 344, endPoint x: 857, endPoint y: 355, distance: 11.7
click at [857, 355] on div at bounding box center [866, 355] width 31 height 5
type input "15"
click at [1152, 297] on div at bounding box center [866, 377] width 1215 height 669
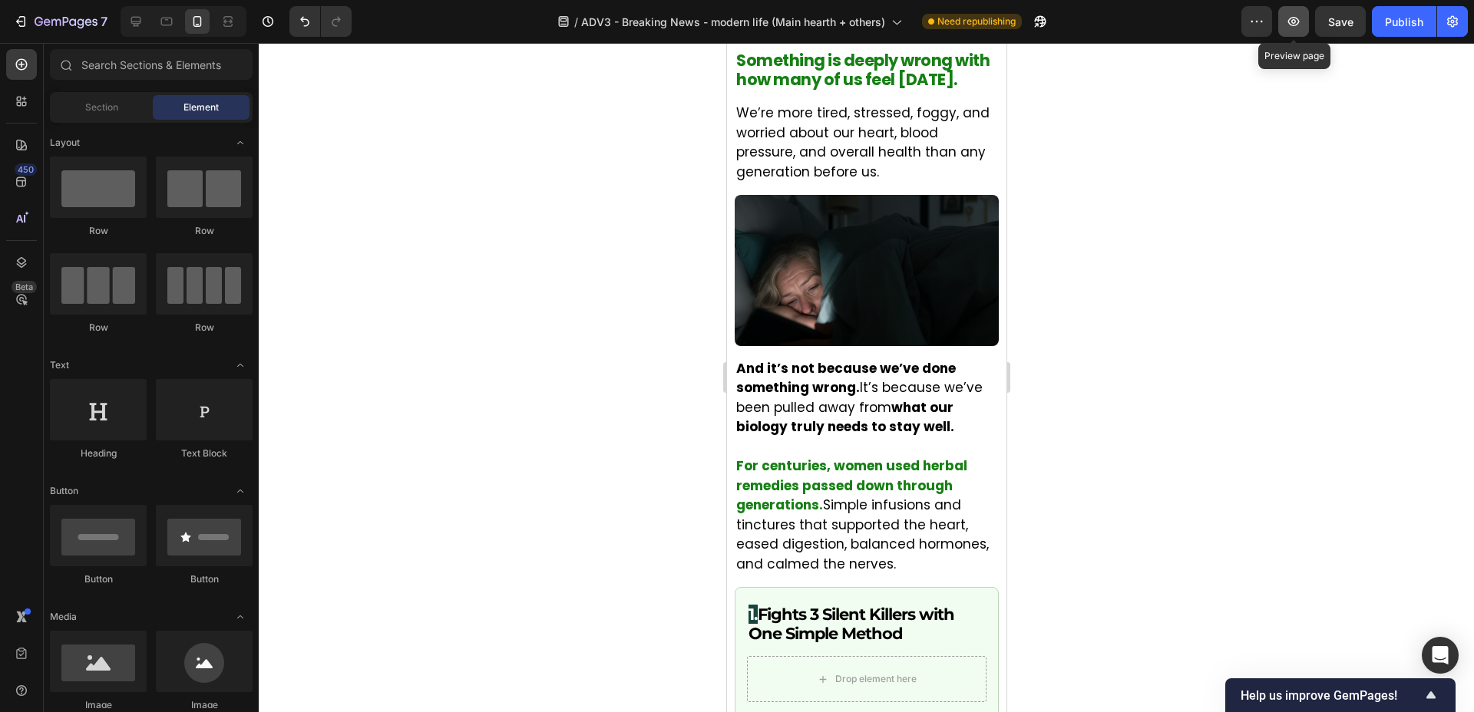
click at [1302, 28] on button "button" at bounding box center [1293, 21] width 31 height 31
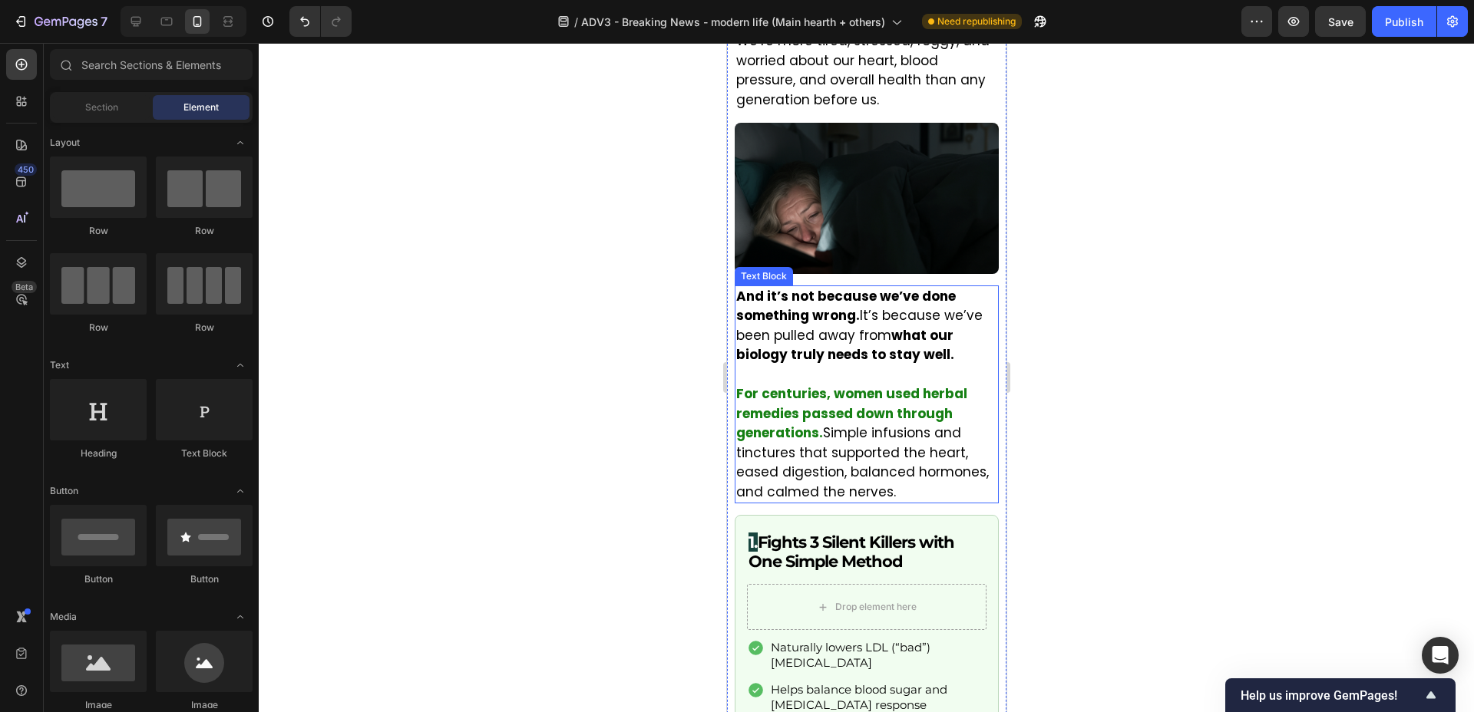
scroll to position [569, 0]
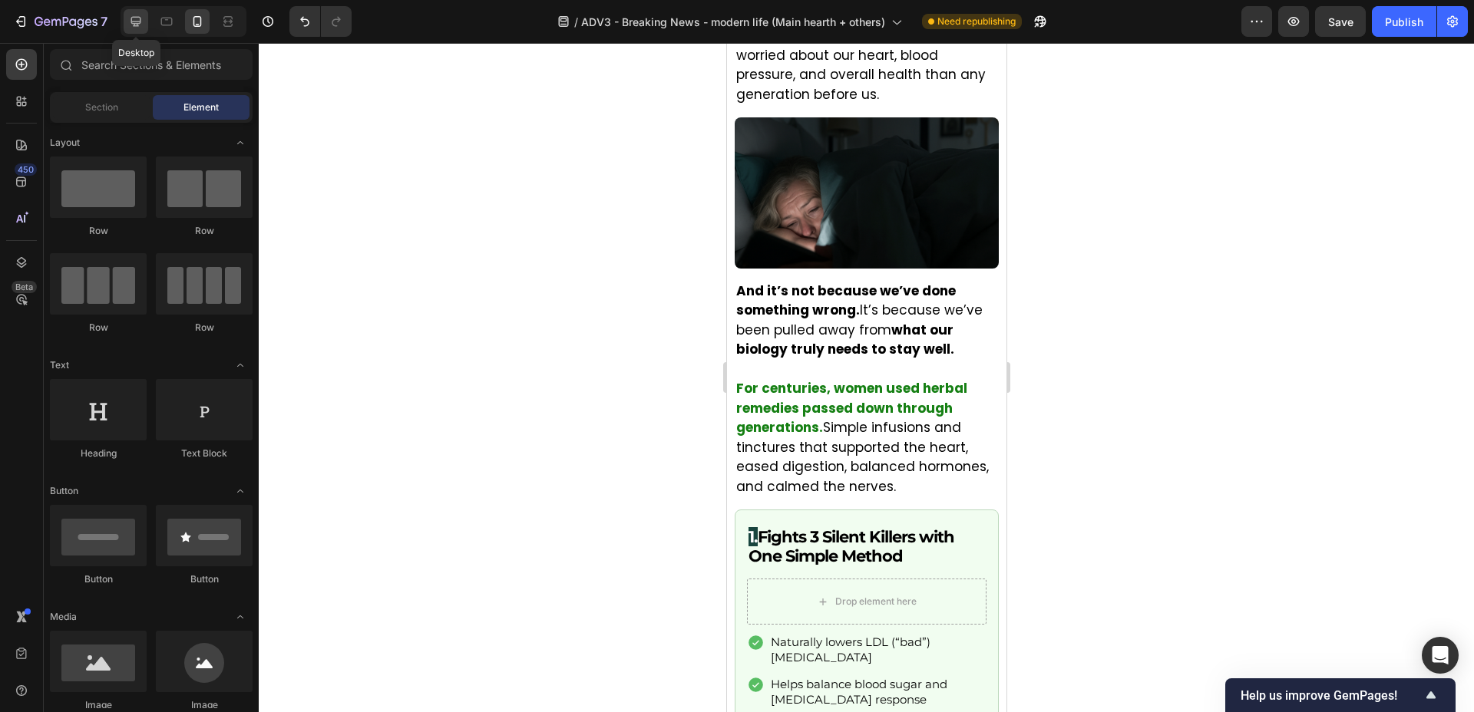
click at [144, 21] on div at bounding box center [136, 21] width 25 height 25
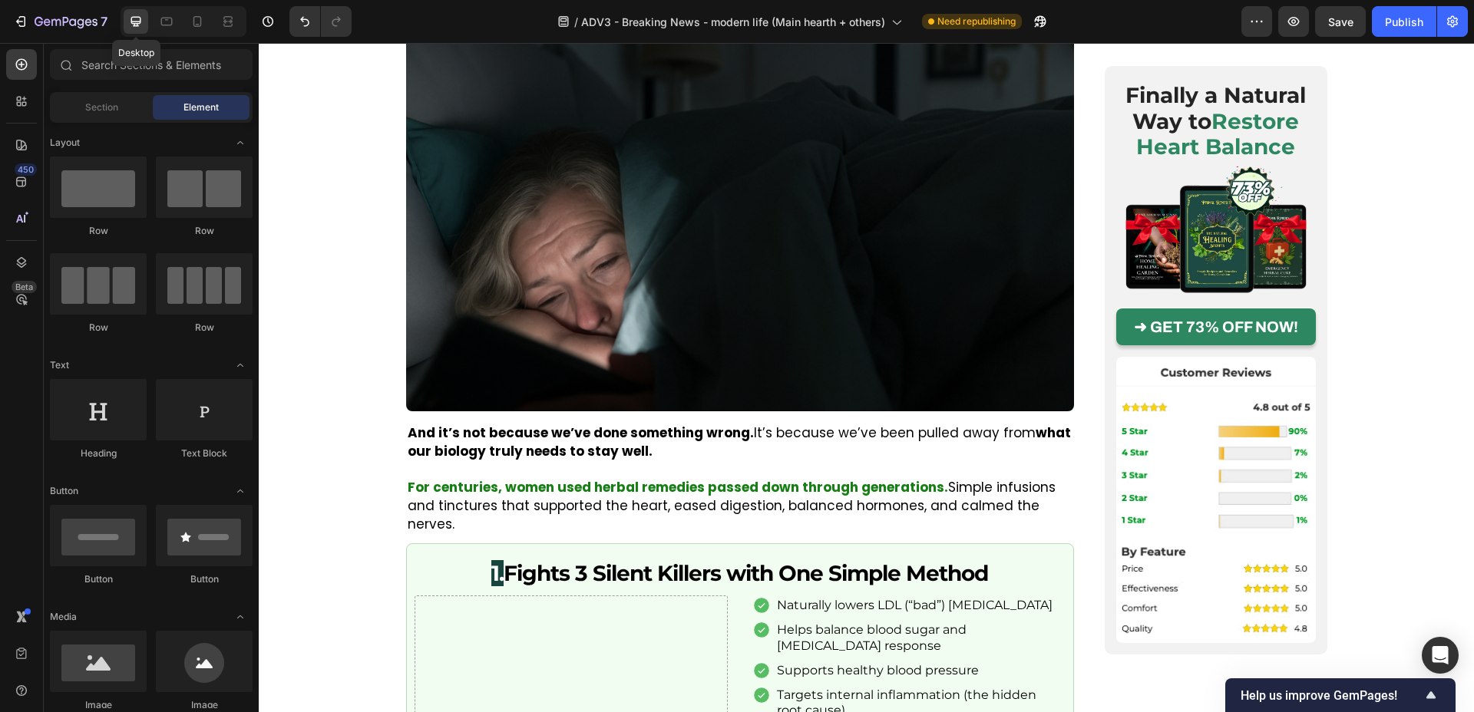
scroll to position [553, 0]
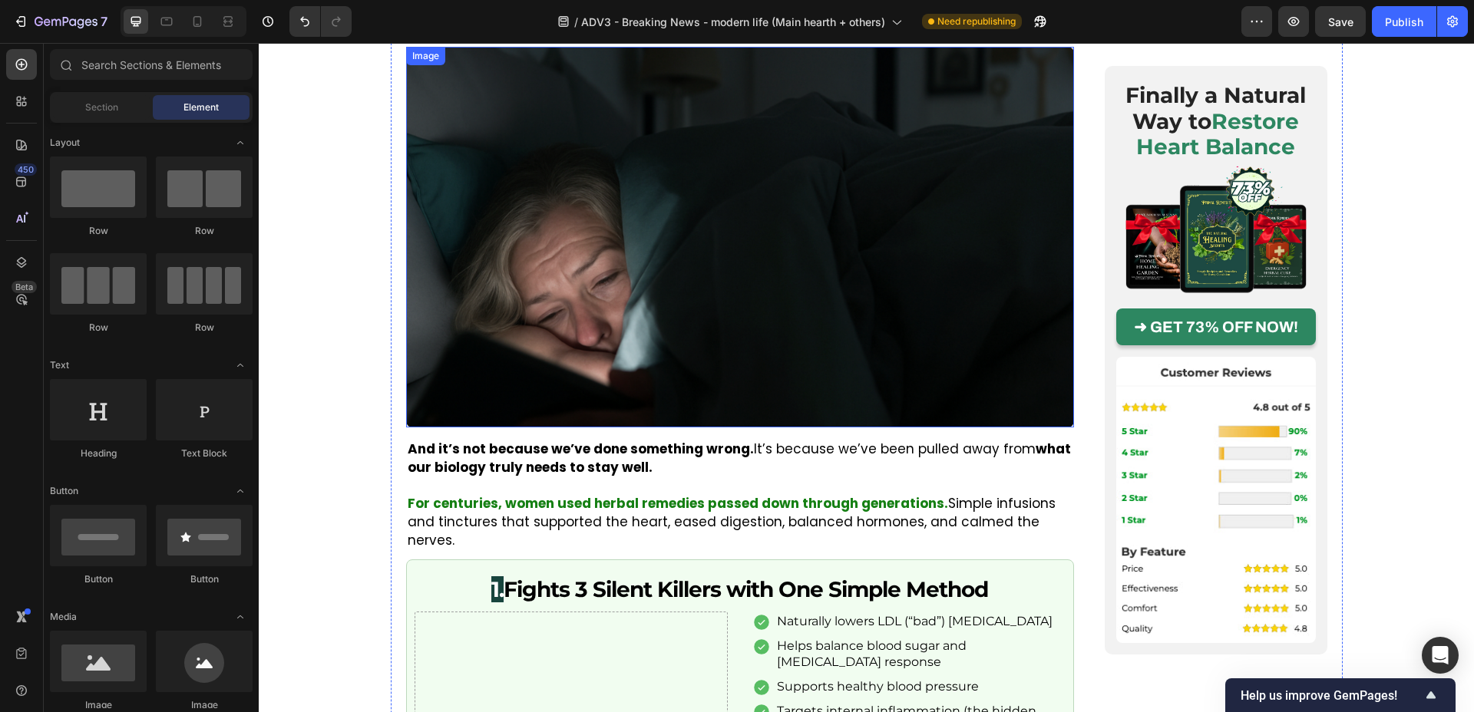
click at [529, 382] on img at bounding box center [740, 237] width 668 height 381
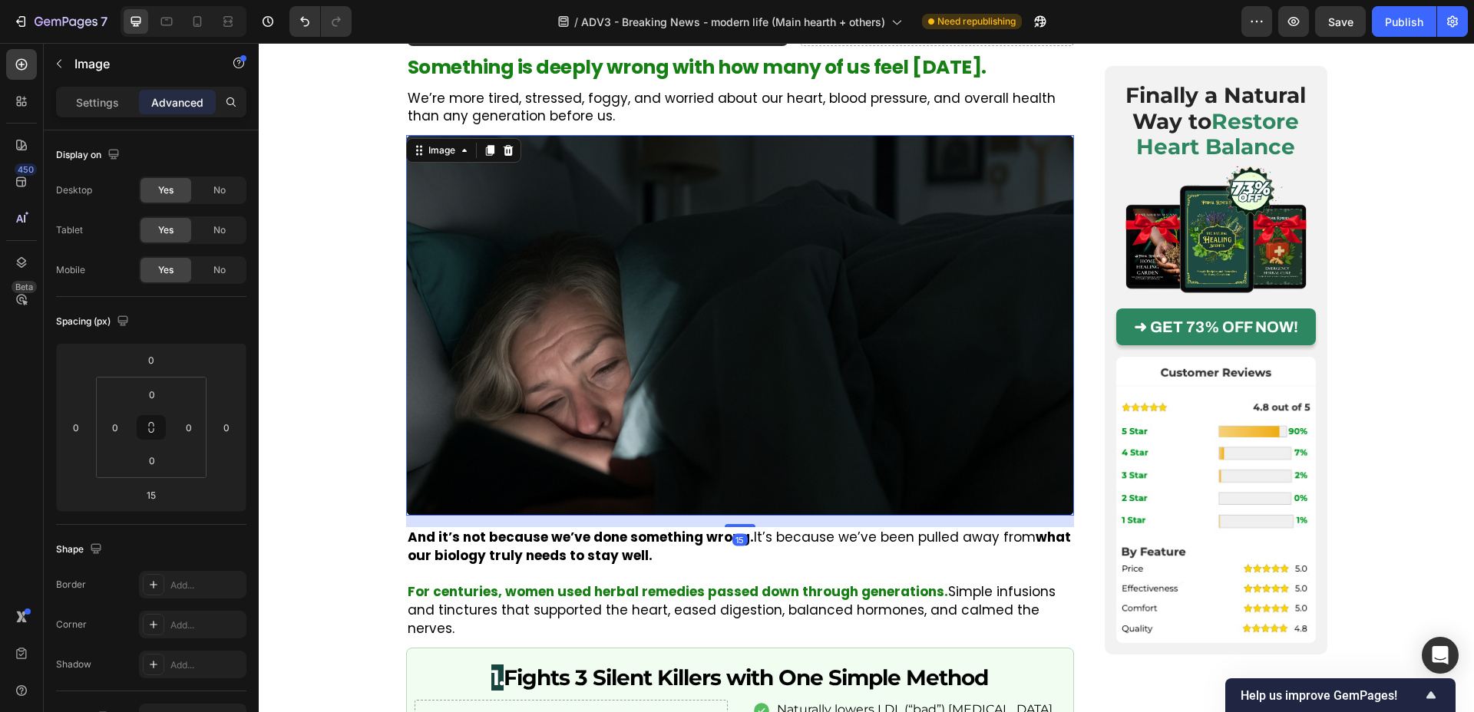
scroll to position [407, 0]
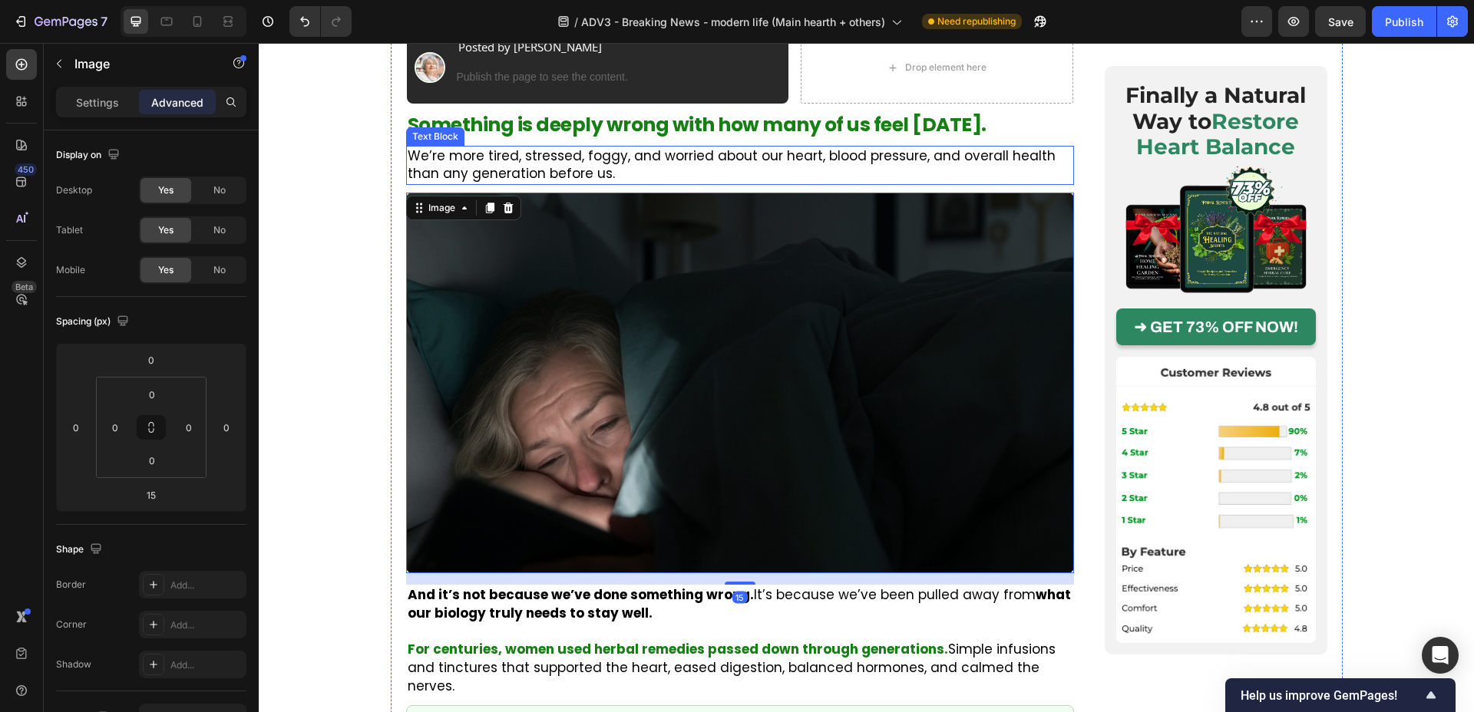
click at [583, 169] on p "We’re more tired, stressed, foggy, and worried about our heart, blood pressure,…" at bounding box center [740, 165] width 665 height 37
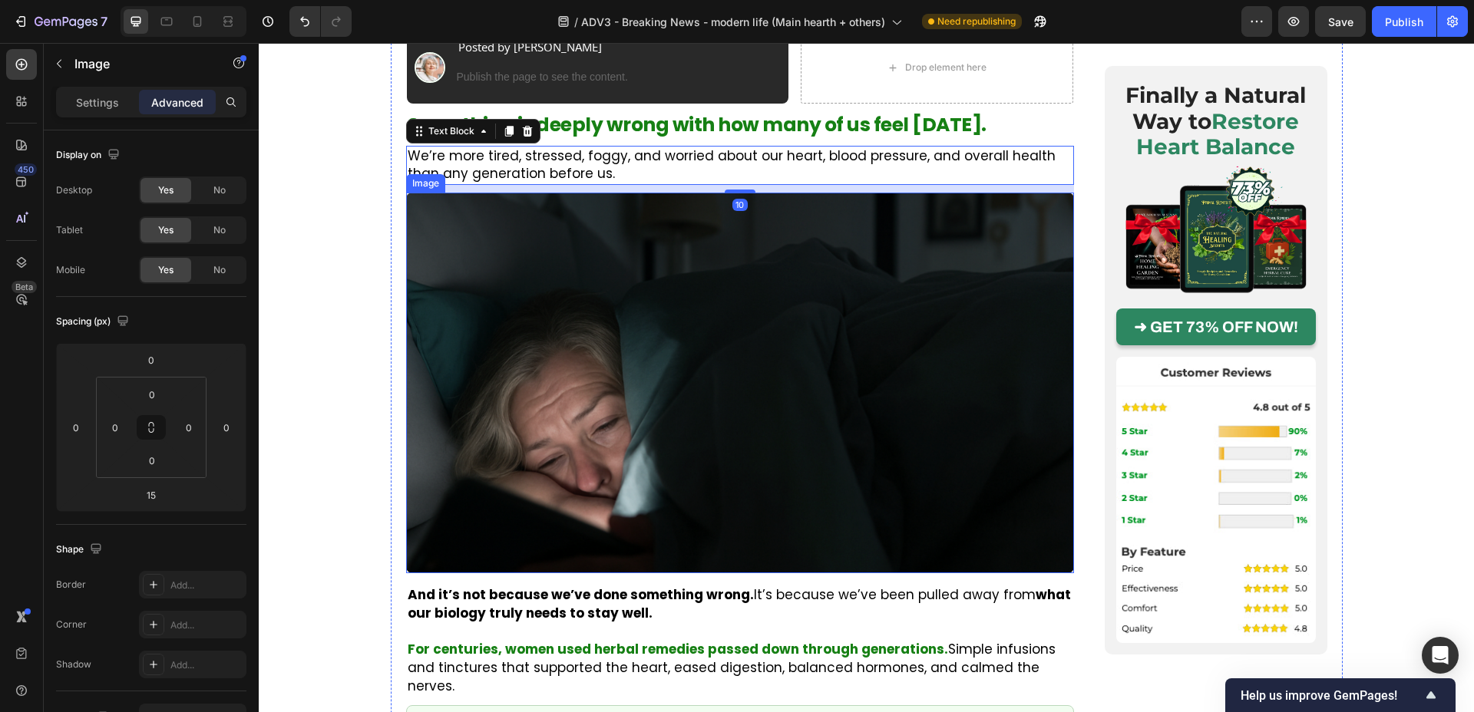
click at [593, 286] on img at bounding box center [740, 383] width 668 height 381
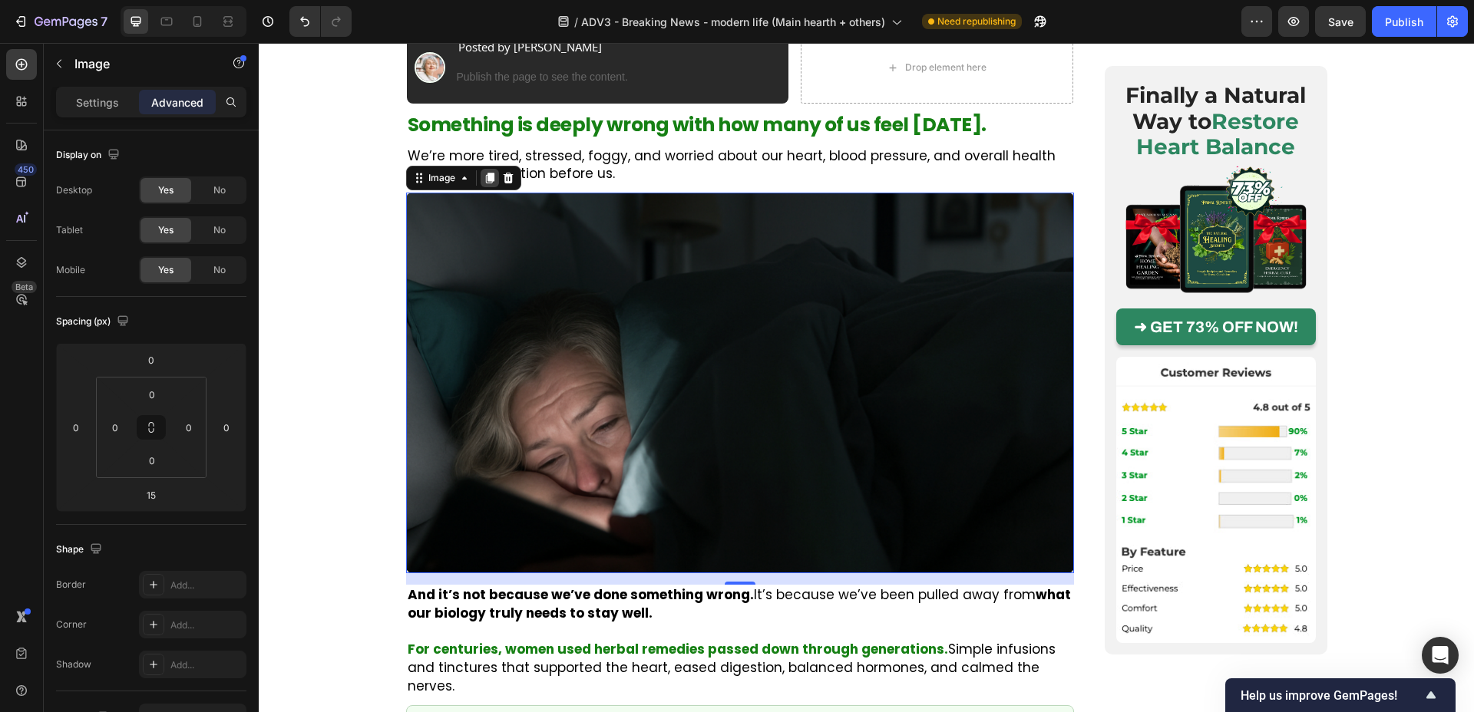
click at [495, 177] on icon at bounding box center [490, 178] width 12 height 12
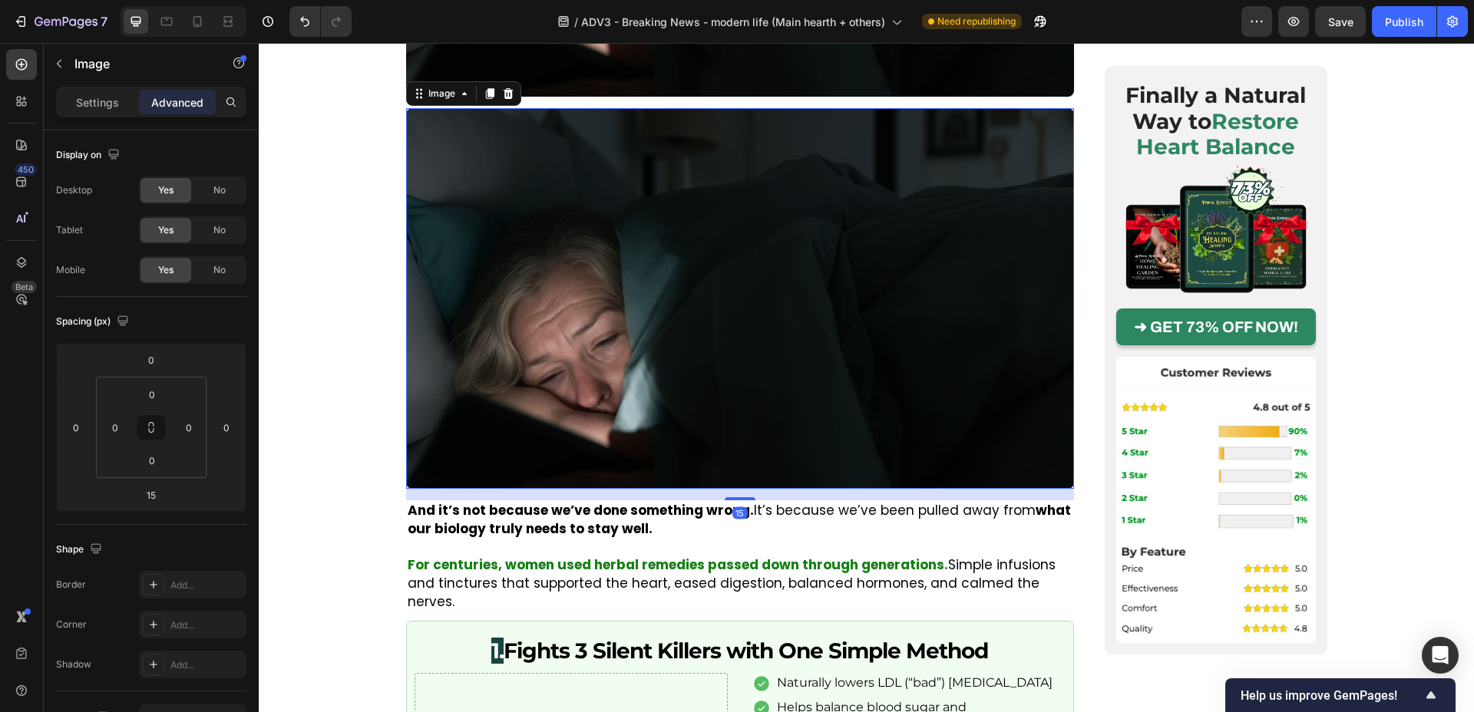
scroll to position [895, 0]
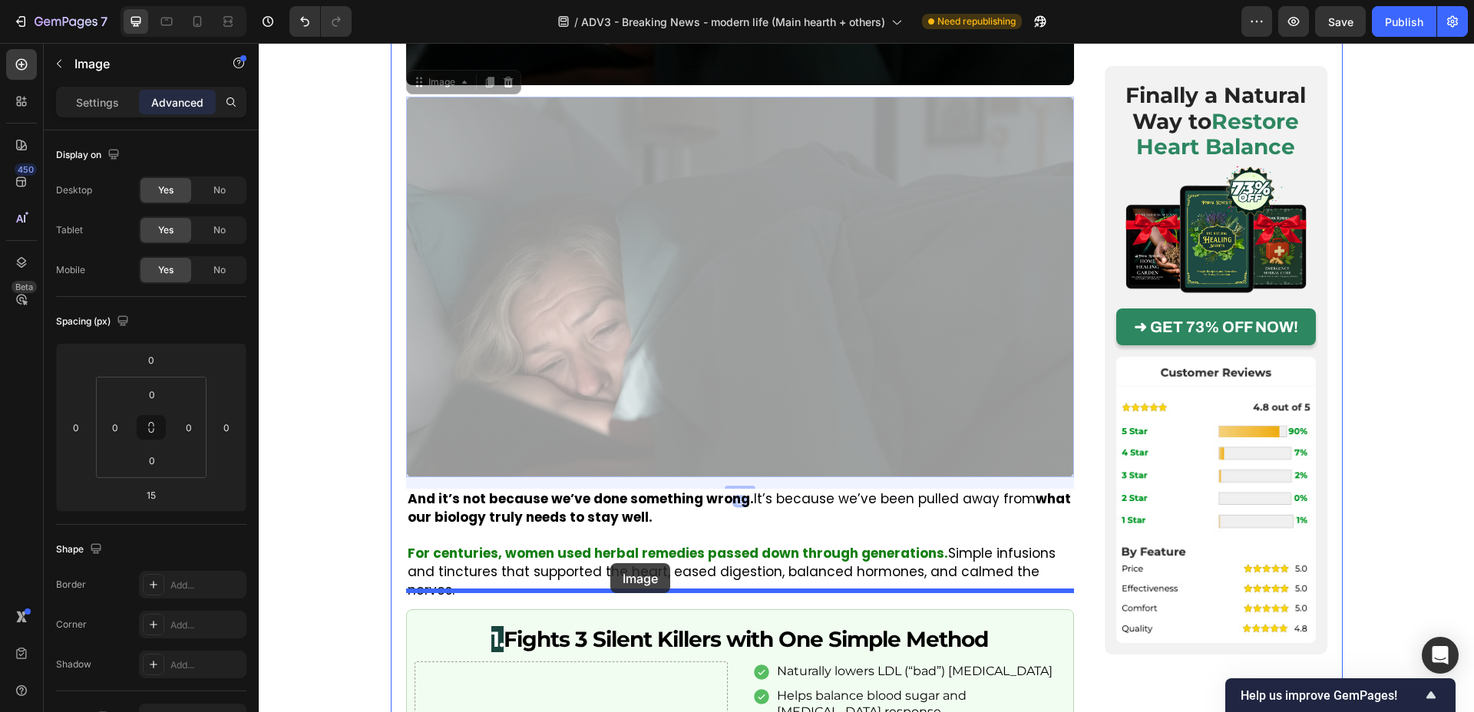
drag, startPoint x: 615, startPoint y: 491, endPoint x: 610, endPoint y: 564, distance: 73.1
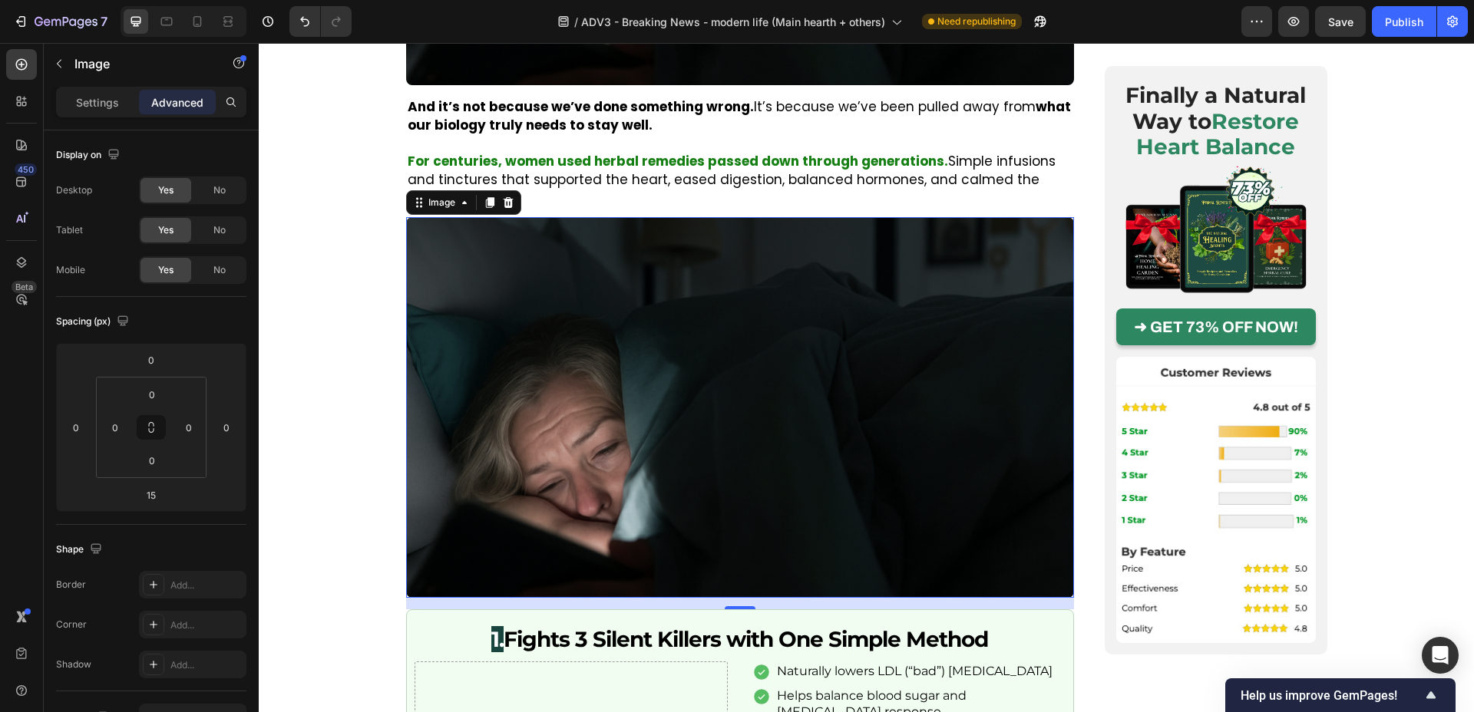
click at [515, 392] on img at bounding box center [740, 407] width 668 height 381
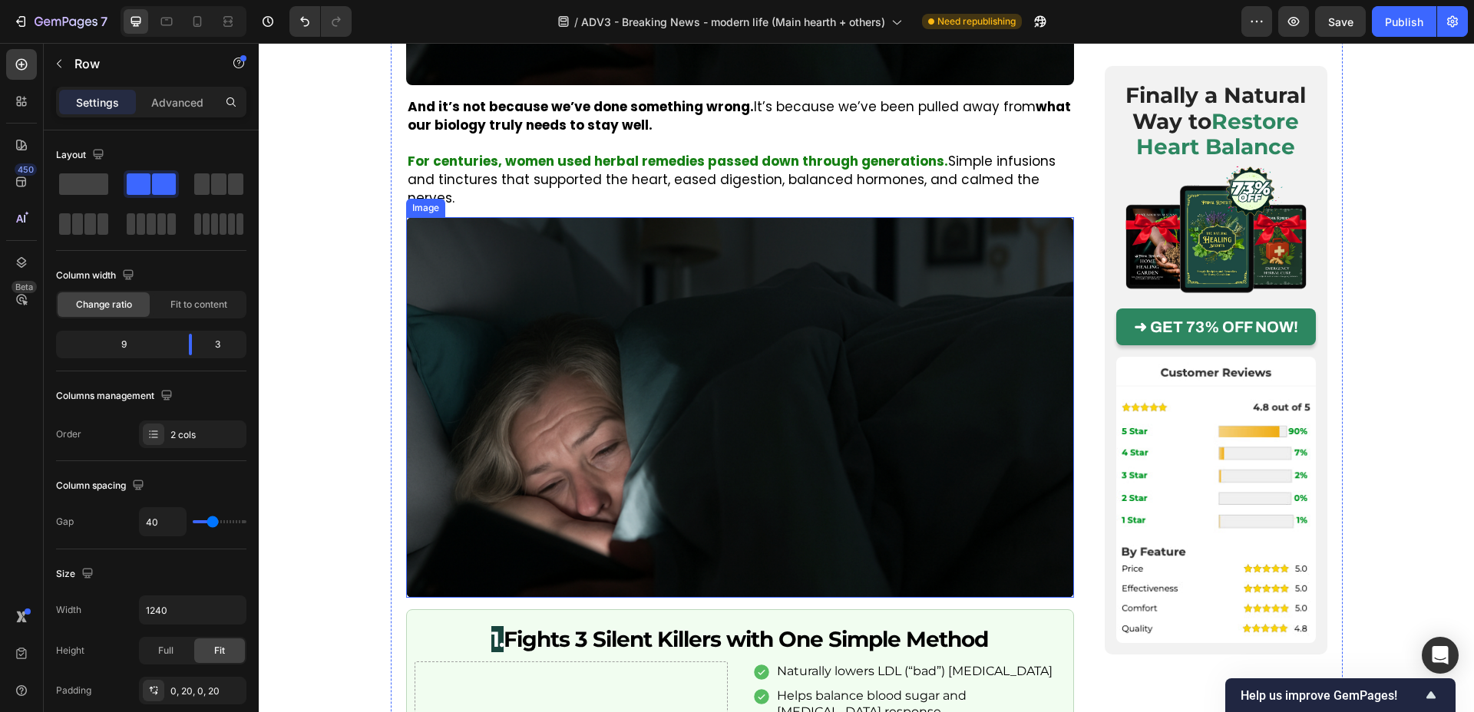
click at [488, 371] on img at bounding box center [740, 407] width 668 height 381
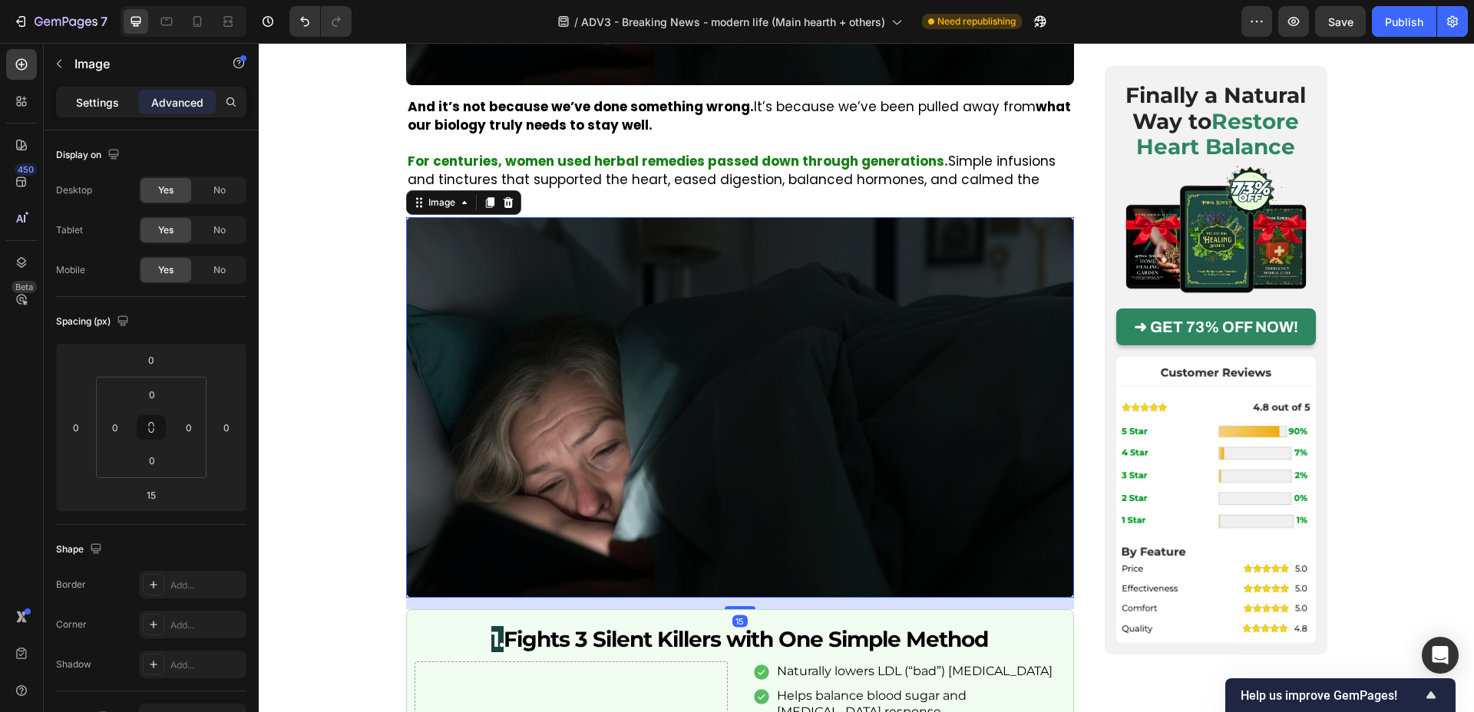
click at [87, 90] on div "Settings" at bounding box center [97, 102] width 77 height 25
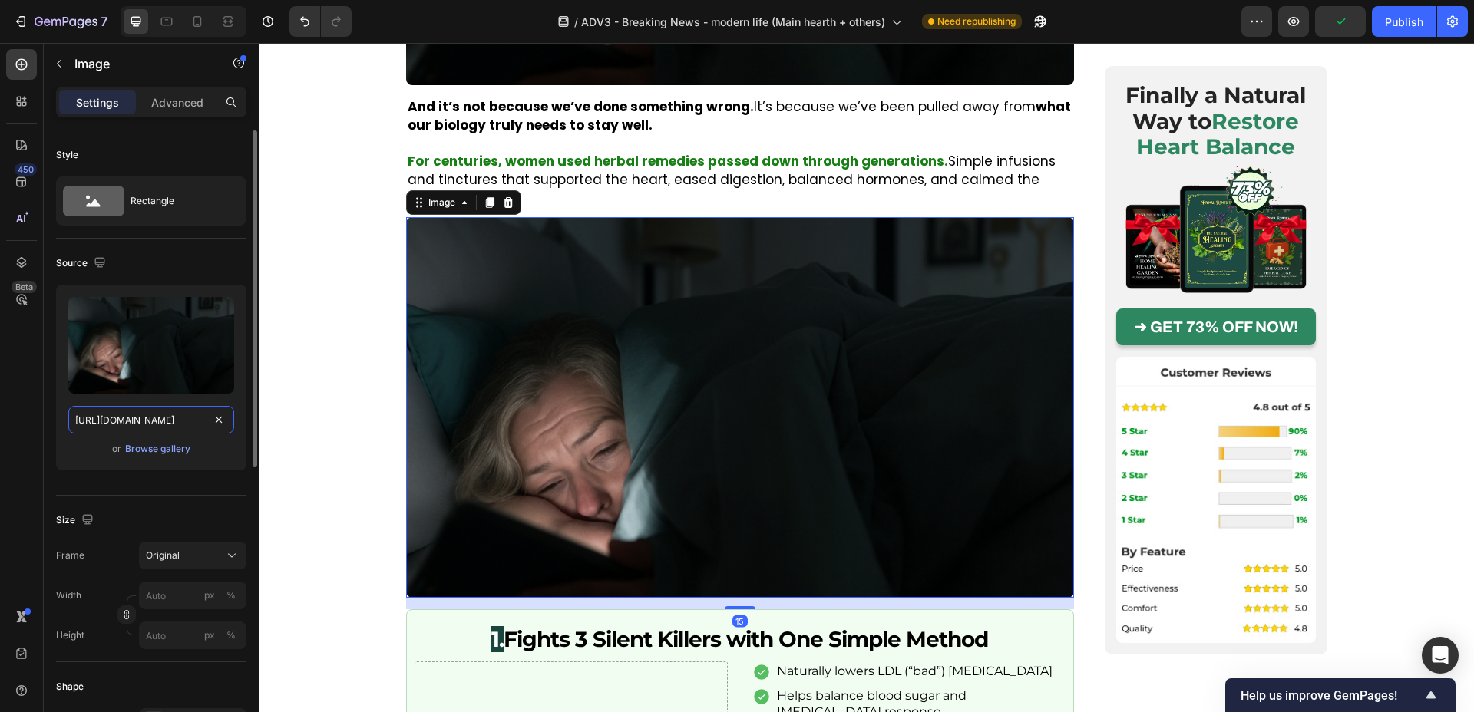
click at [123, 415] on input "https://cdn.shopify.com/s/files/1/0962/4603/8866/files/gempages_582387678624875…" at bounding box center [151, 420] width 166 height 28
paste input "img.funnelish.com/82402/850459/1751381215-"
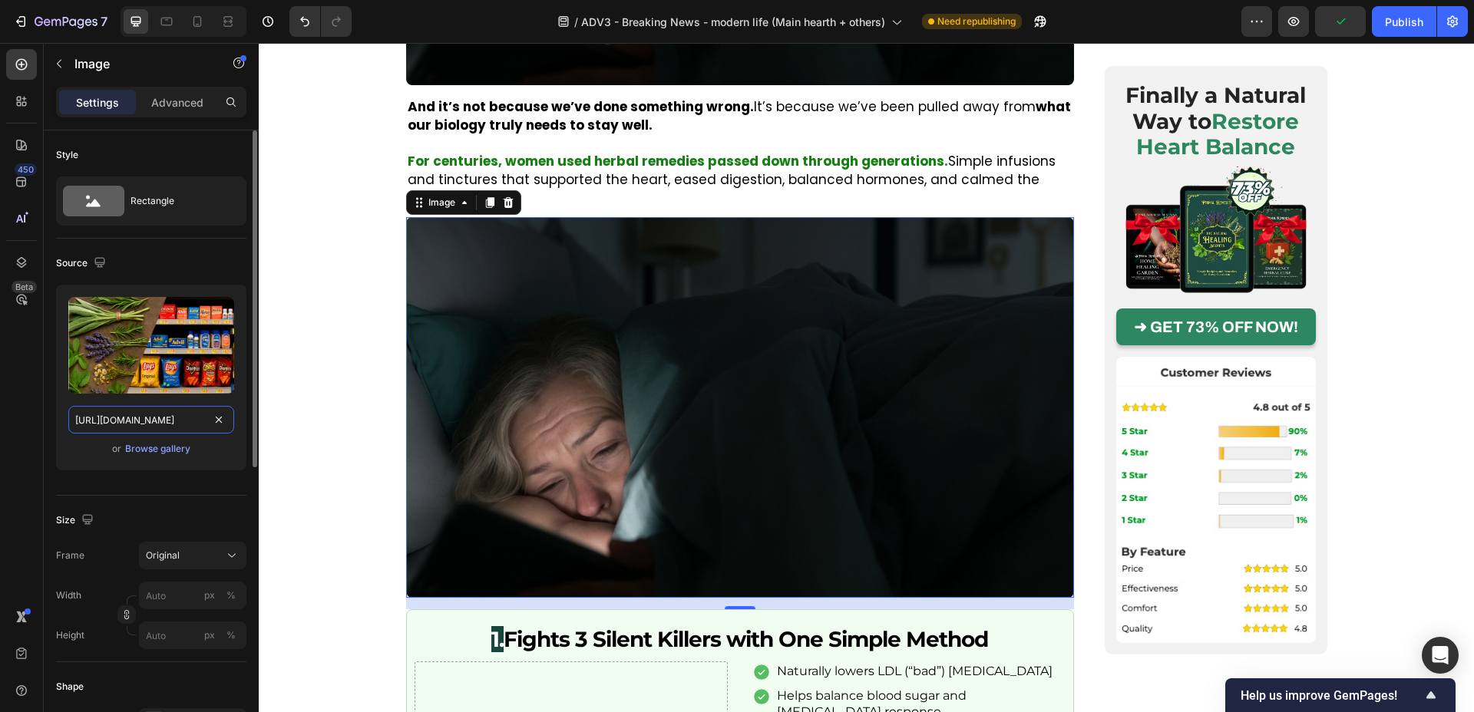
type input "https://img.funnelish.com/82402/850459/1751381215-6.png"
click at [210, 468] on div "Upload Image https://img.funnelish.com/82402/850459/1751381215-6.png or Browse …" at bounding box center [151, 378] width 190 height 186
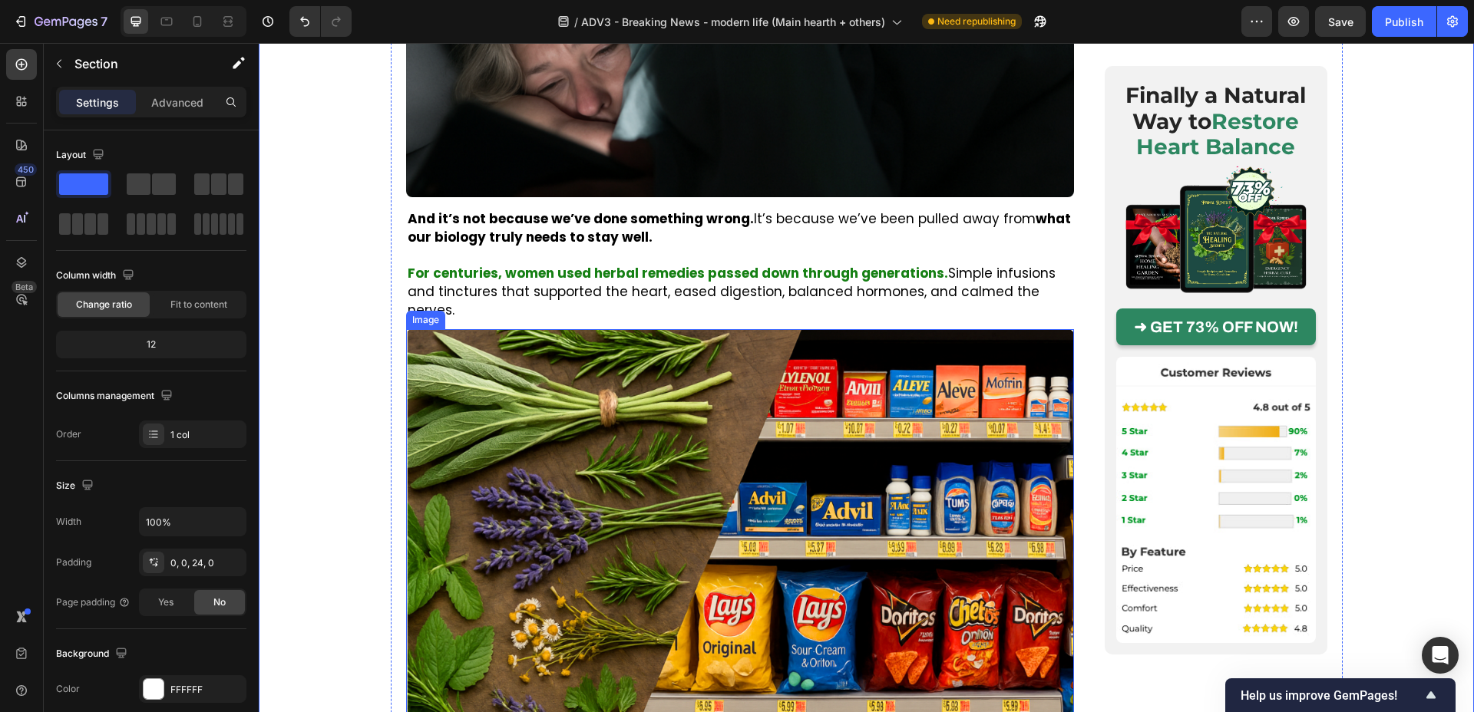
scroll to position [773, 0]
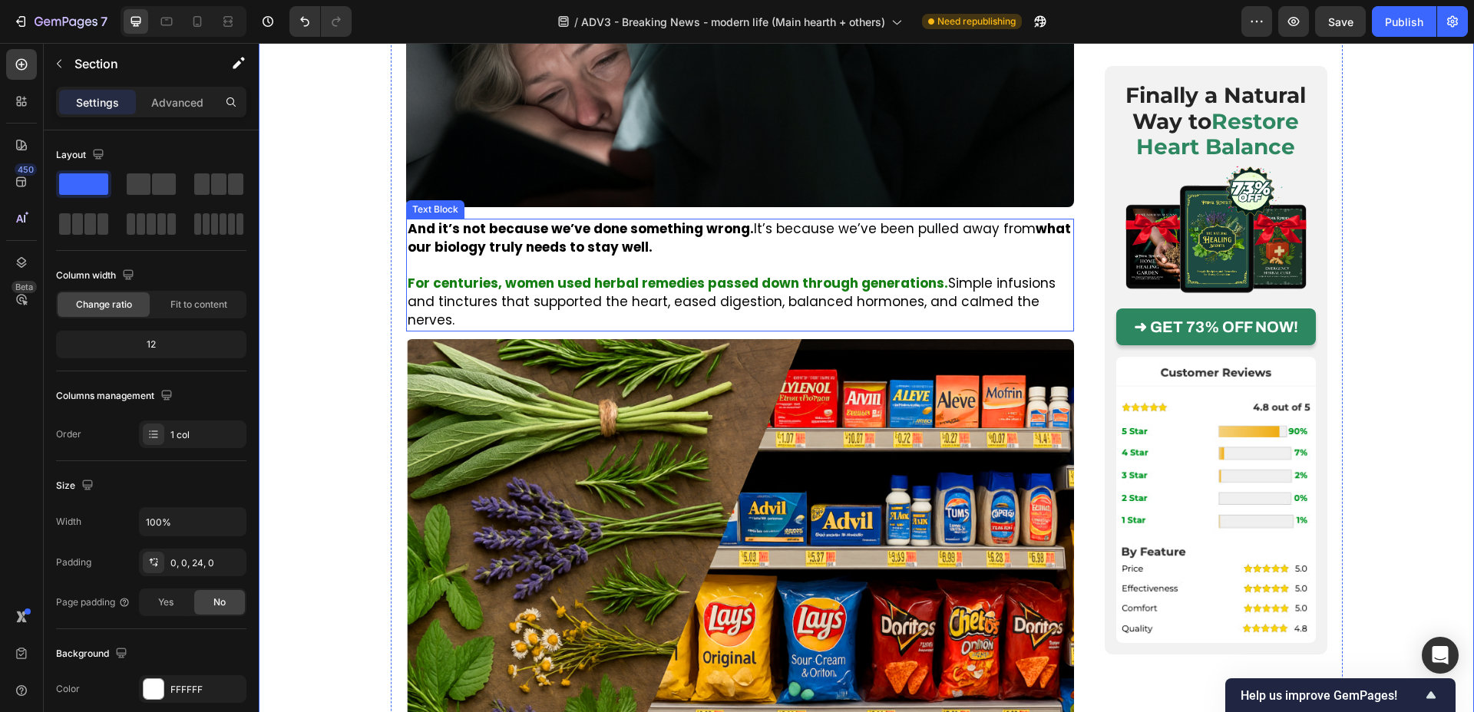
click at [558, 263] on p "Rich Text Editor. Editing area: main" at bounding box center [740, 266] width 665 height 18
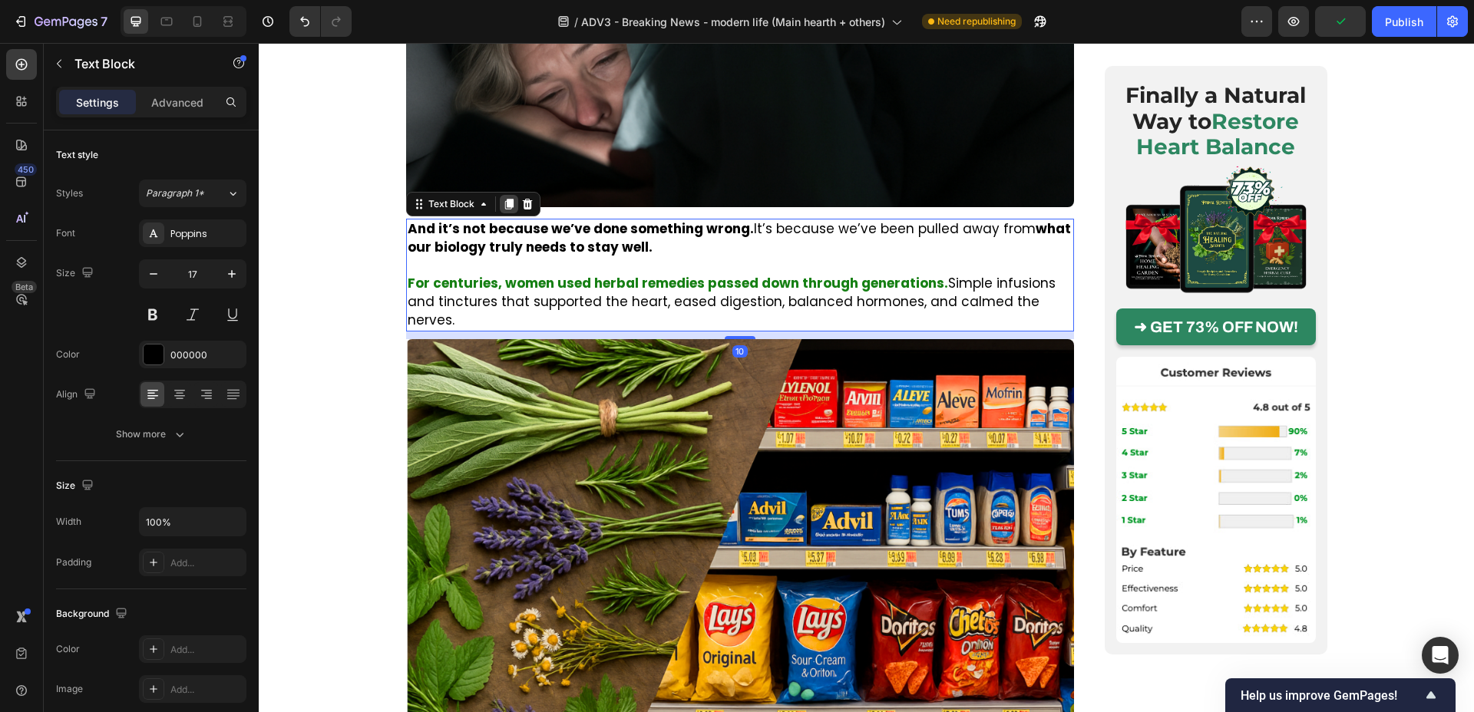
click at [507, 204] on icon at bounding box center [508, 204] width 8 height 11
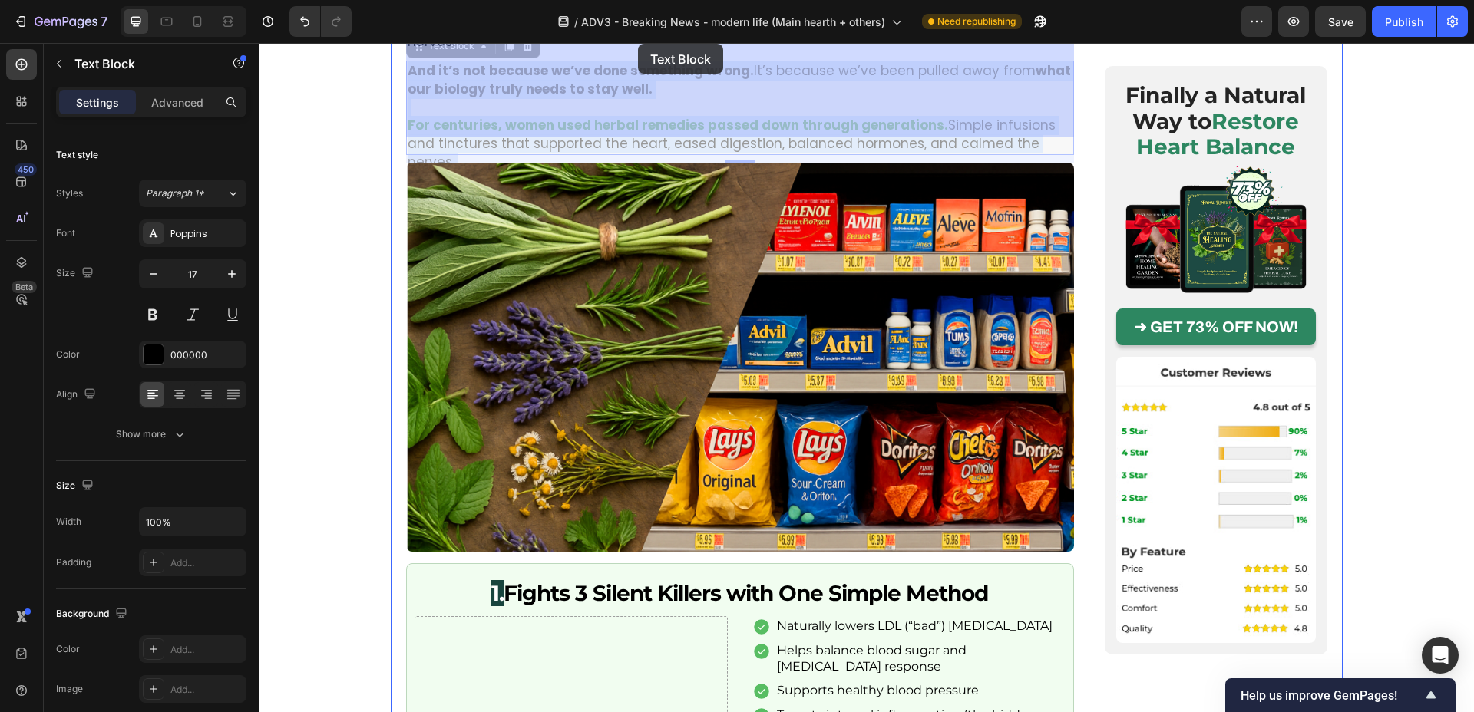
scroll to position [1029, 0]
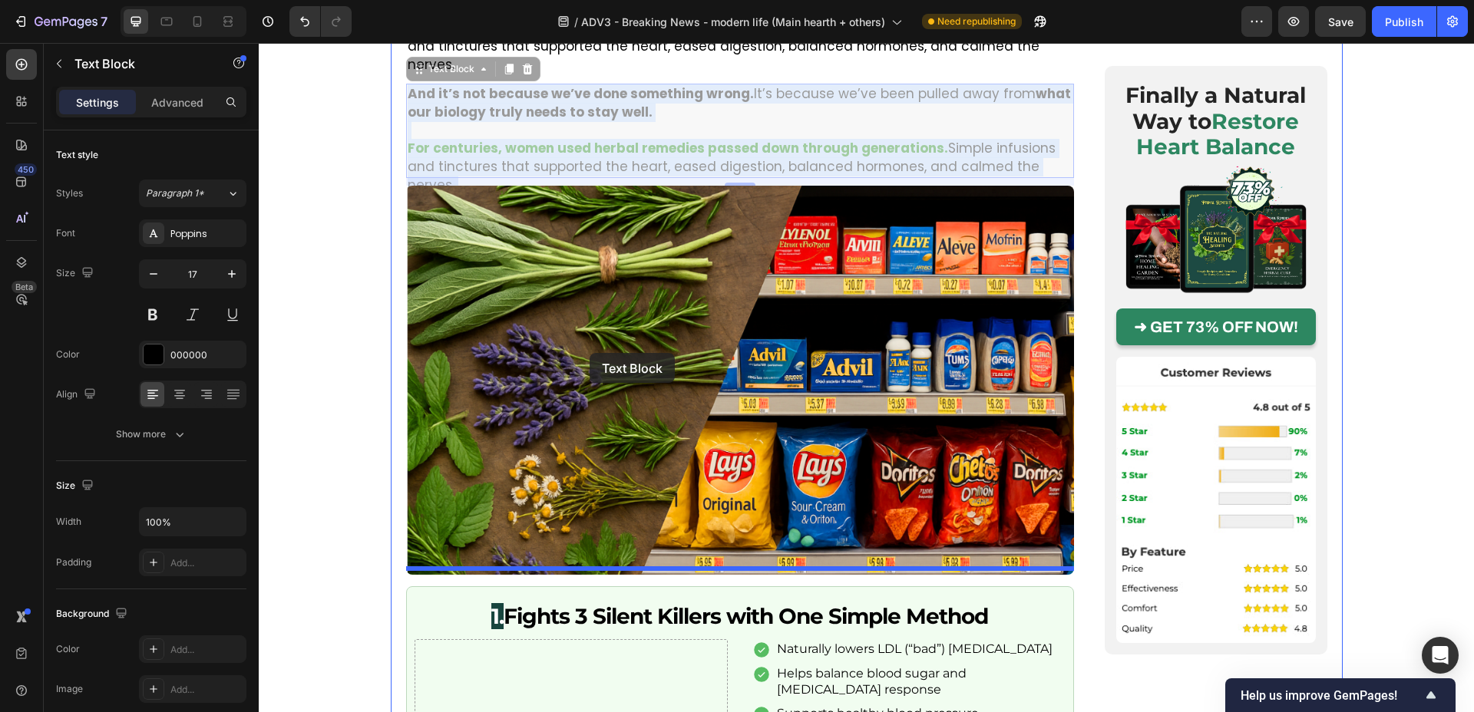
drag, startPoint x: 577, startPoint y: 366, endPoint x: 590, endPoint y: 353, distance: 18.5
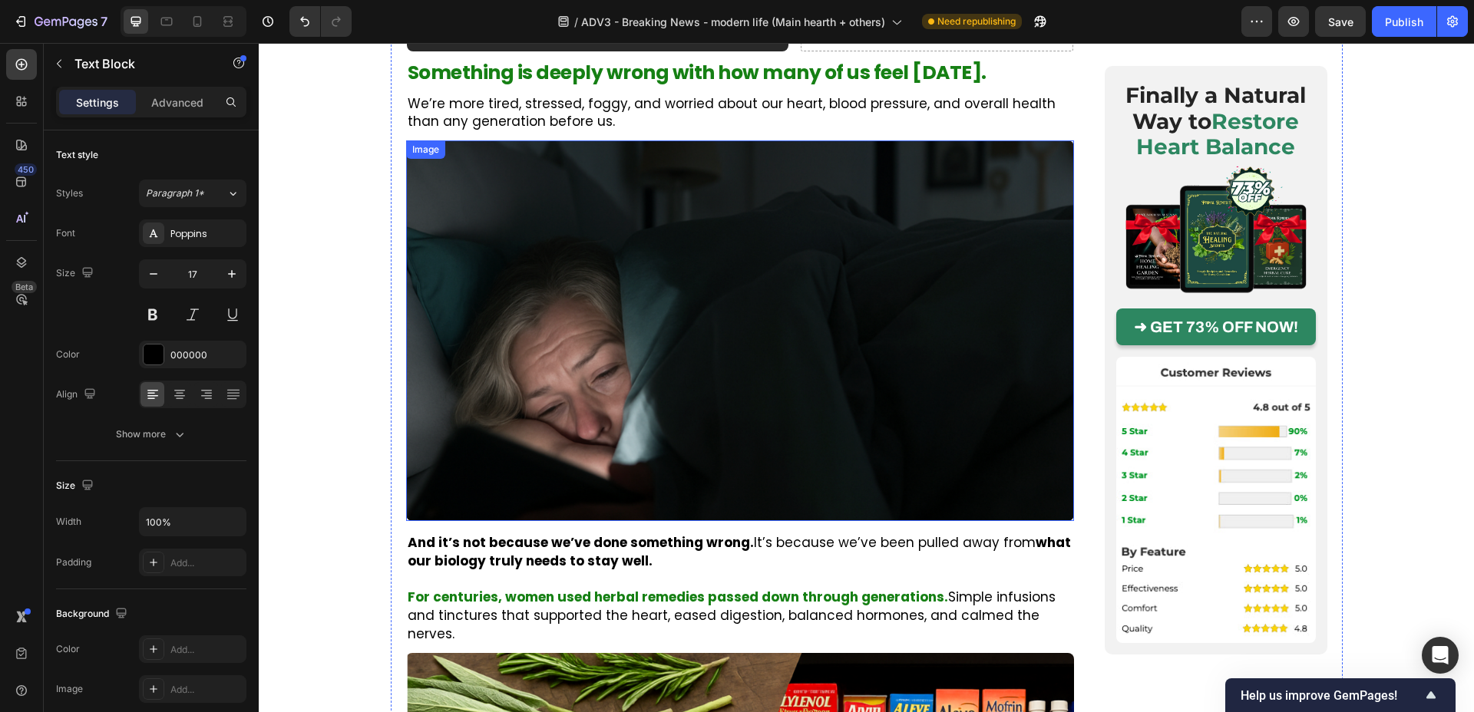
scroll to position [454, 0]
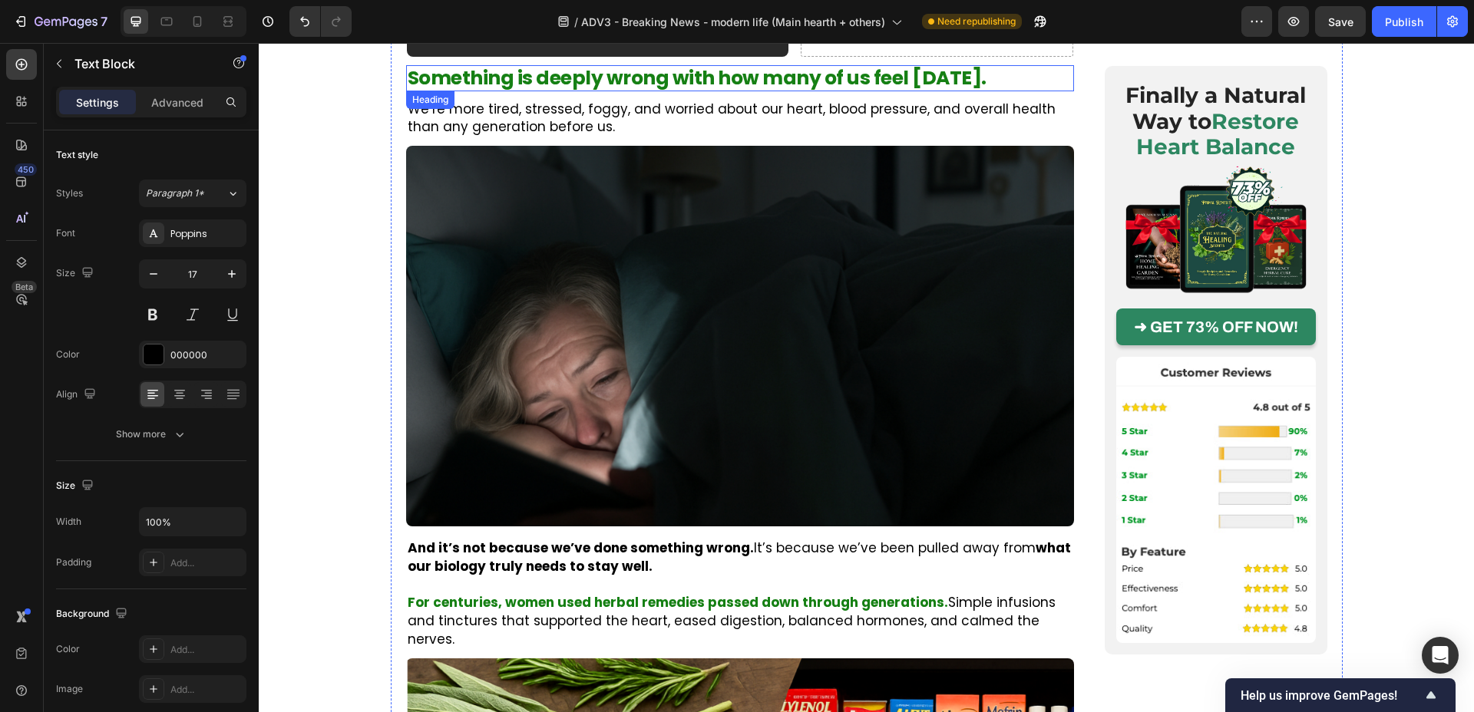
click at [532, 77] on p "Something is deeply wrong with how many of us feel [DATE]." at bounding box center [740, 78] width 665 height 23
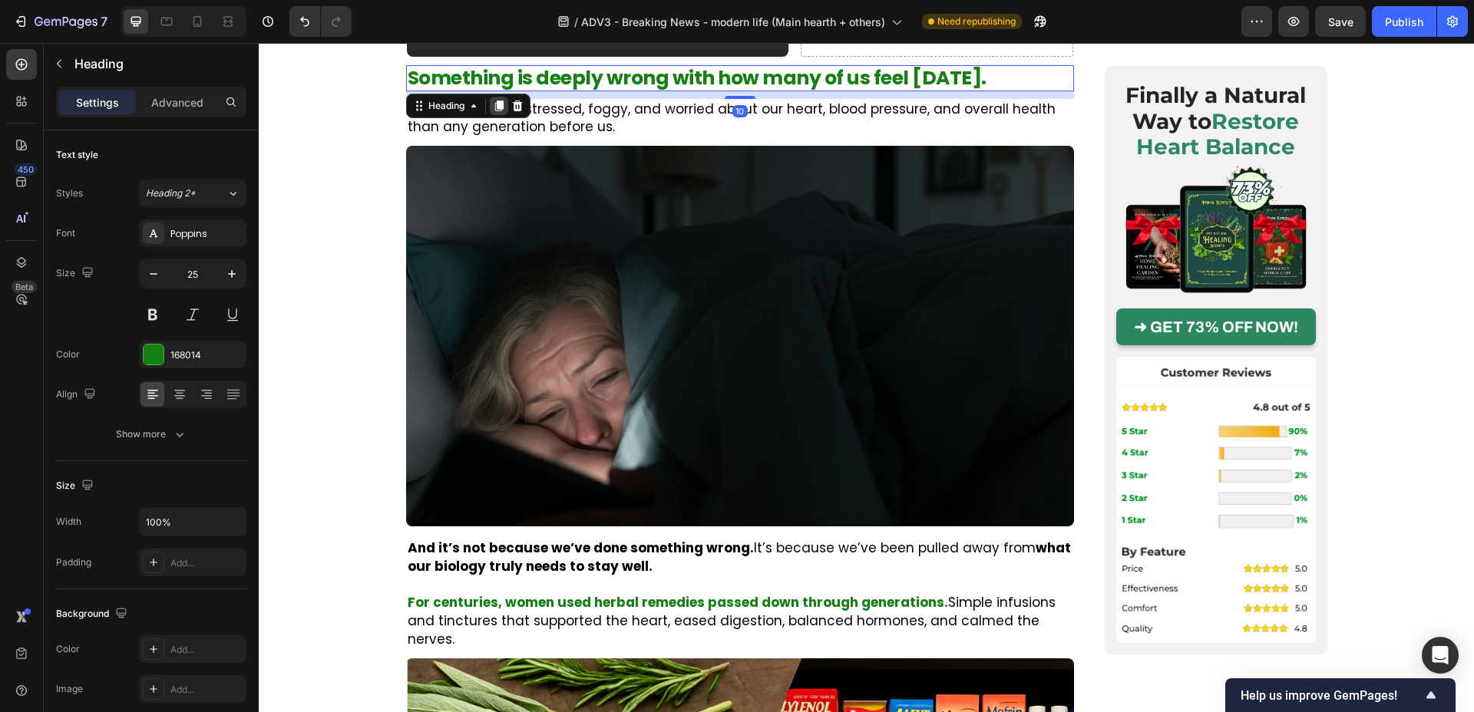
click at [500, 102] on icon at bounding box center [498, 106] width 8 height 11
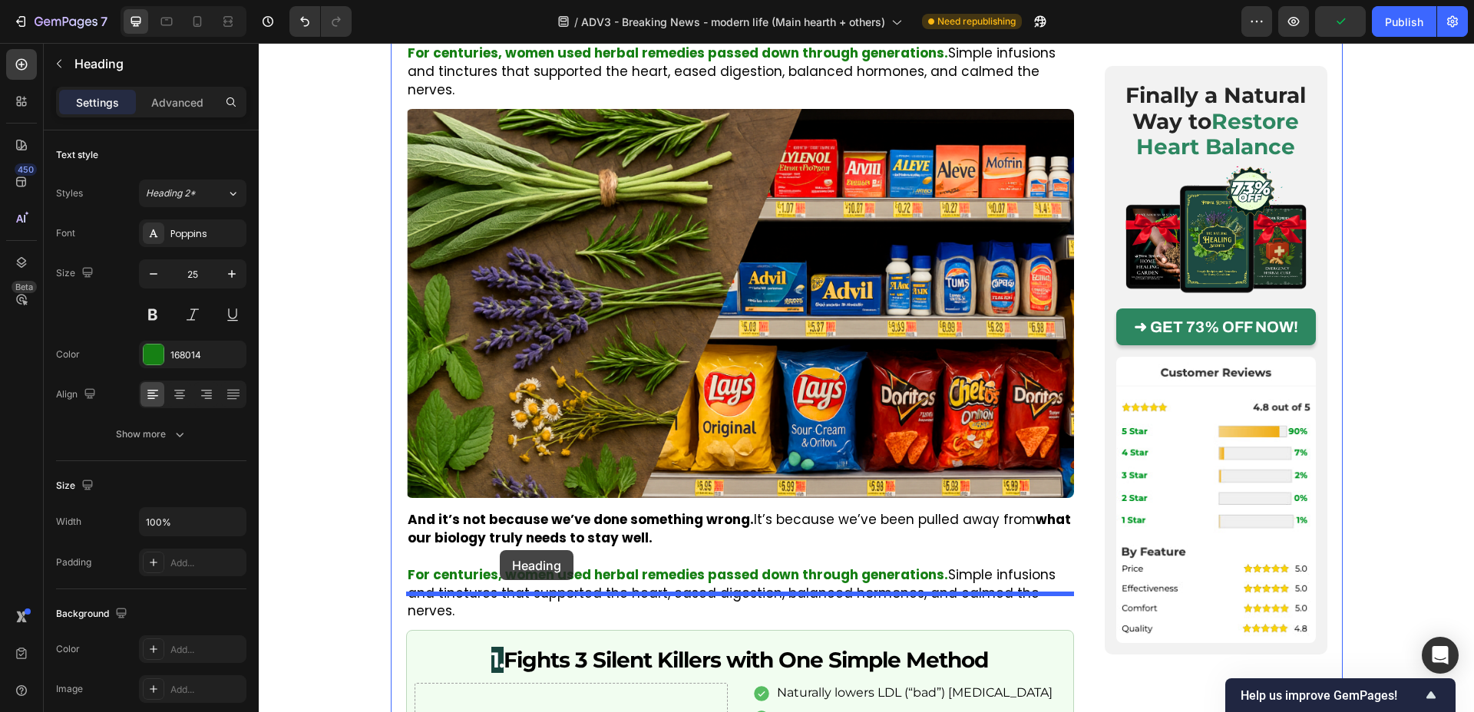
drag, startPoint x: 495, startPoint y: 117, endPoint x: 500, endPoint y: 550, distance: 433.8
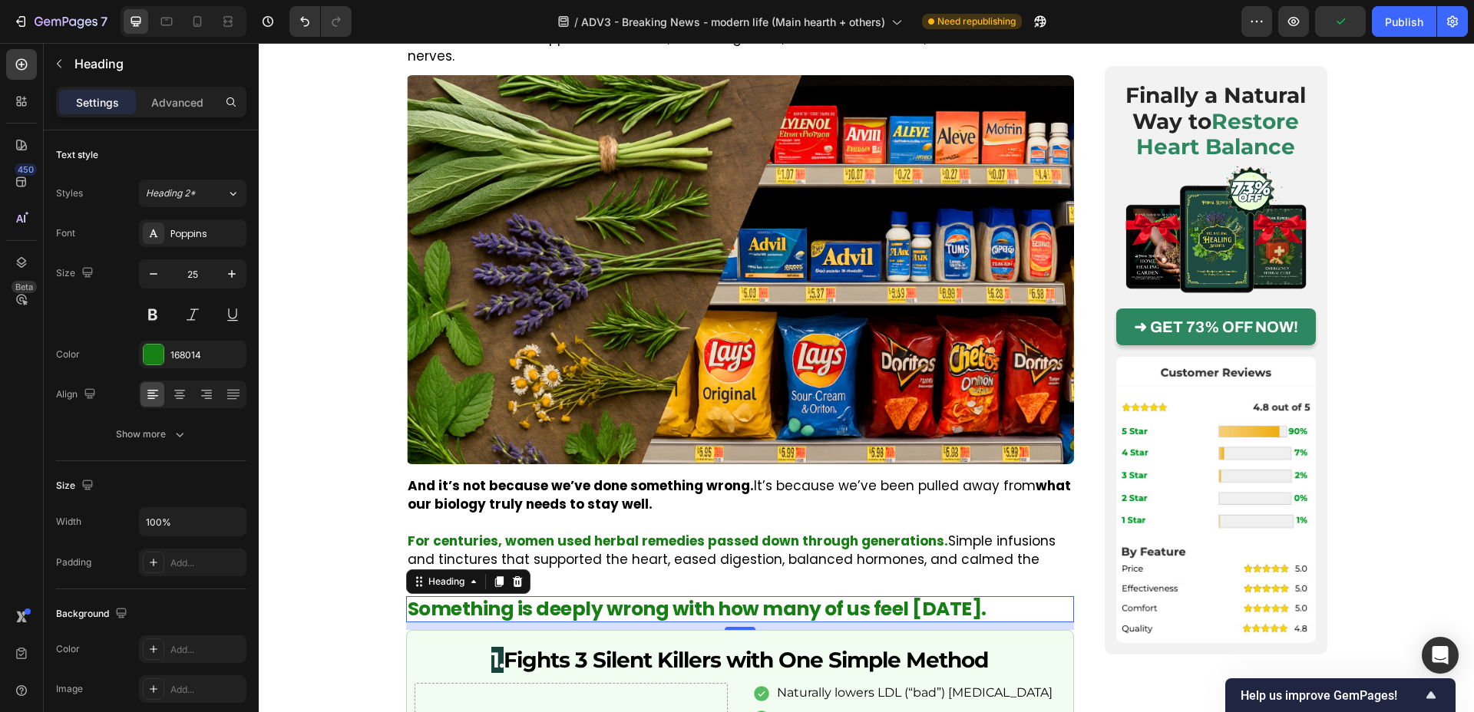
scroll to position [1003, 0]
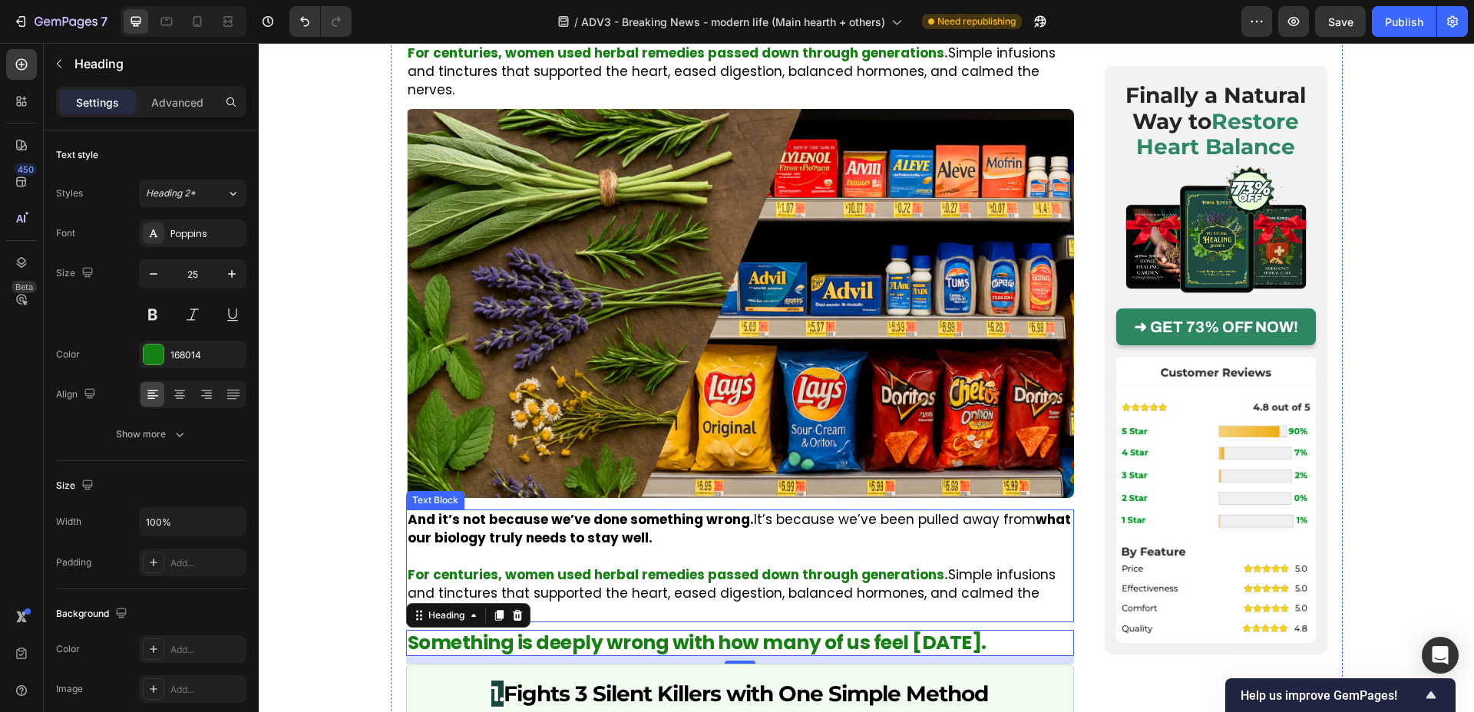
click at [531, 566] on strong "For centuries, women used herbal remedies passed down through generations." at bounding box center [678, 575] width 541 height 18
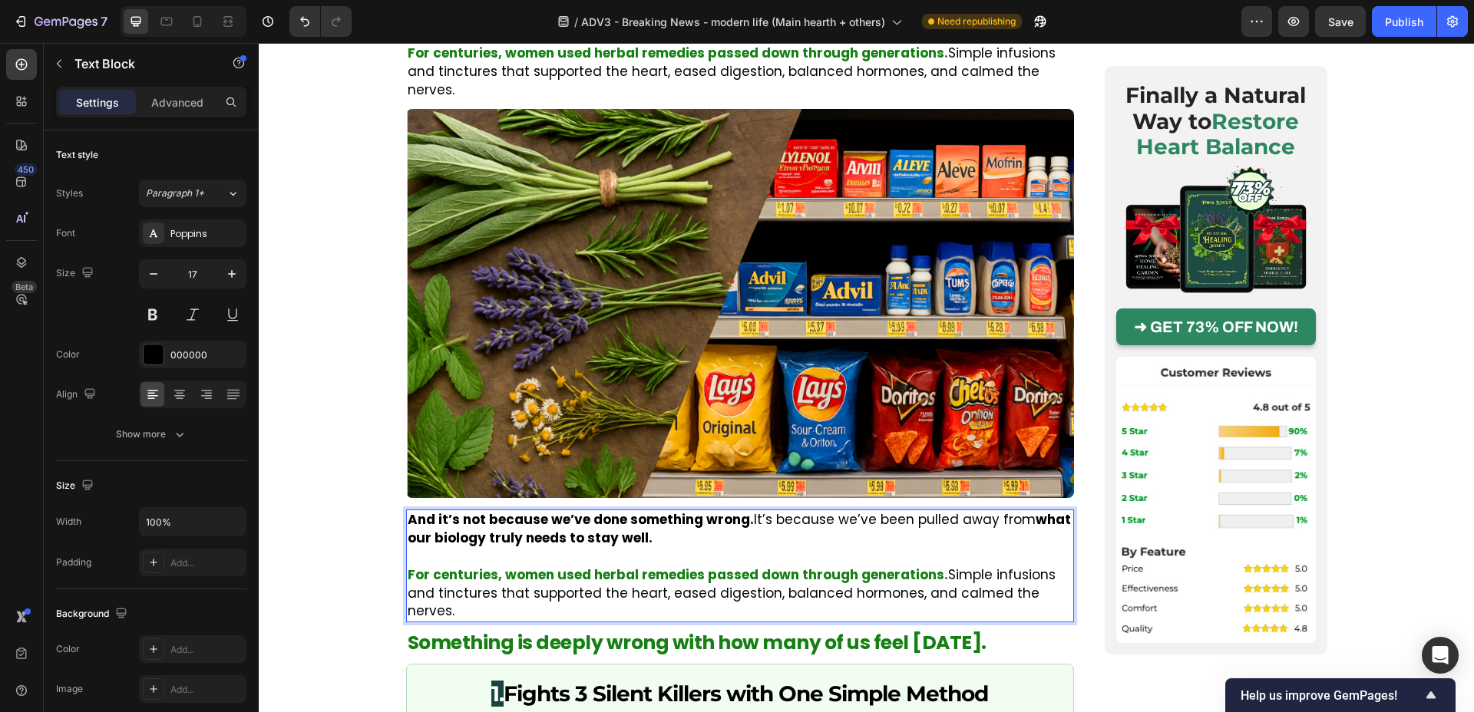
drag, startPoint x: 972, startPoint y: 560, endPoint x: 1047, endPoint y: 572, distance: 76.1
click at [972, 567] on p "For centuries, women used herbal remedies passed down through generations. Simp…" at bounding box center [740, 594] width 665 height 55
click at [1066, 570] on p "For centuries, women used herbal remedies passed down through generations. Simp…" at bounding box center [740, 594] width 665 height 55
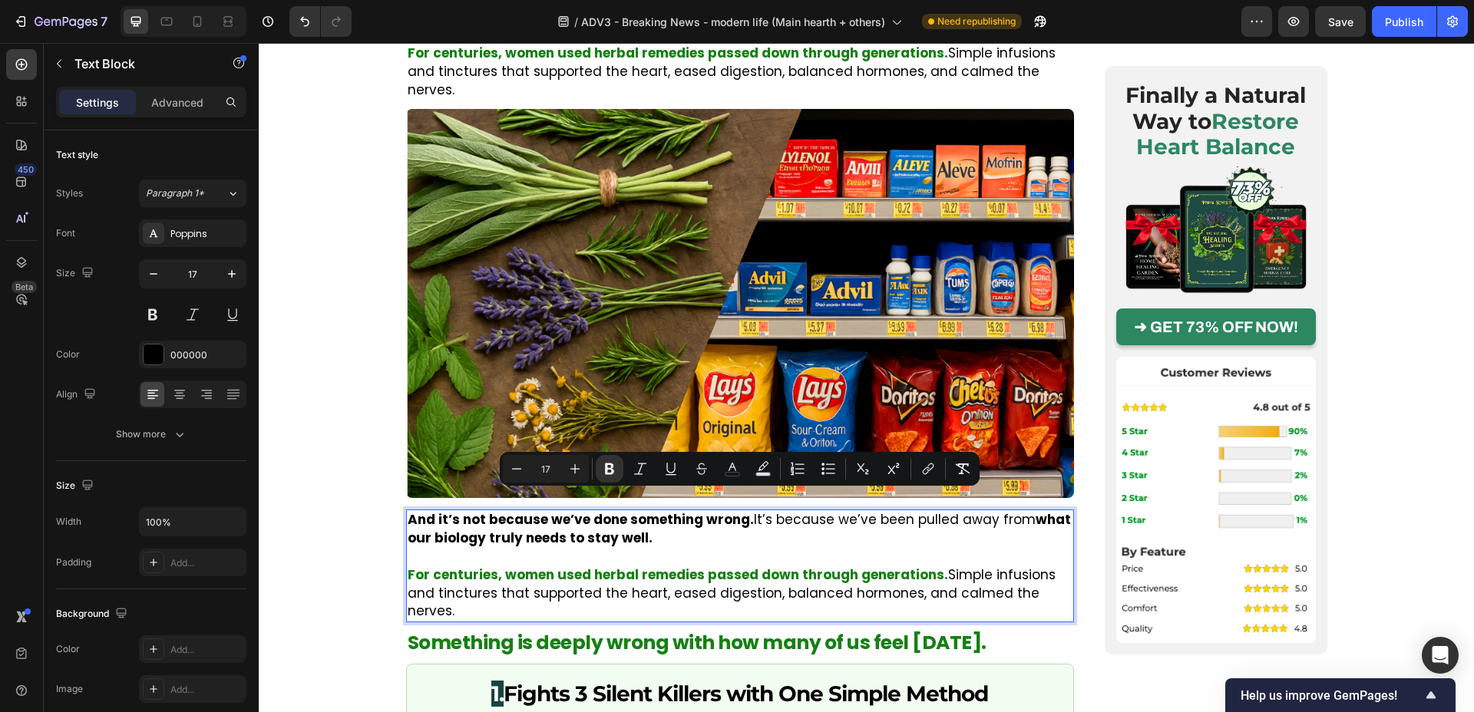
drag, startPoint x: 1071, startPoint y: 575, endPoint x: 407, endPoint y: 501, distance: 668.3
click at [407, 510] on div "And it’s not because we’ve done something wrong. It’s because we’ve been pulled…" at bounding box center [740, 566] width 668 height 113
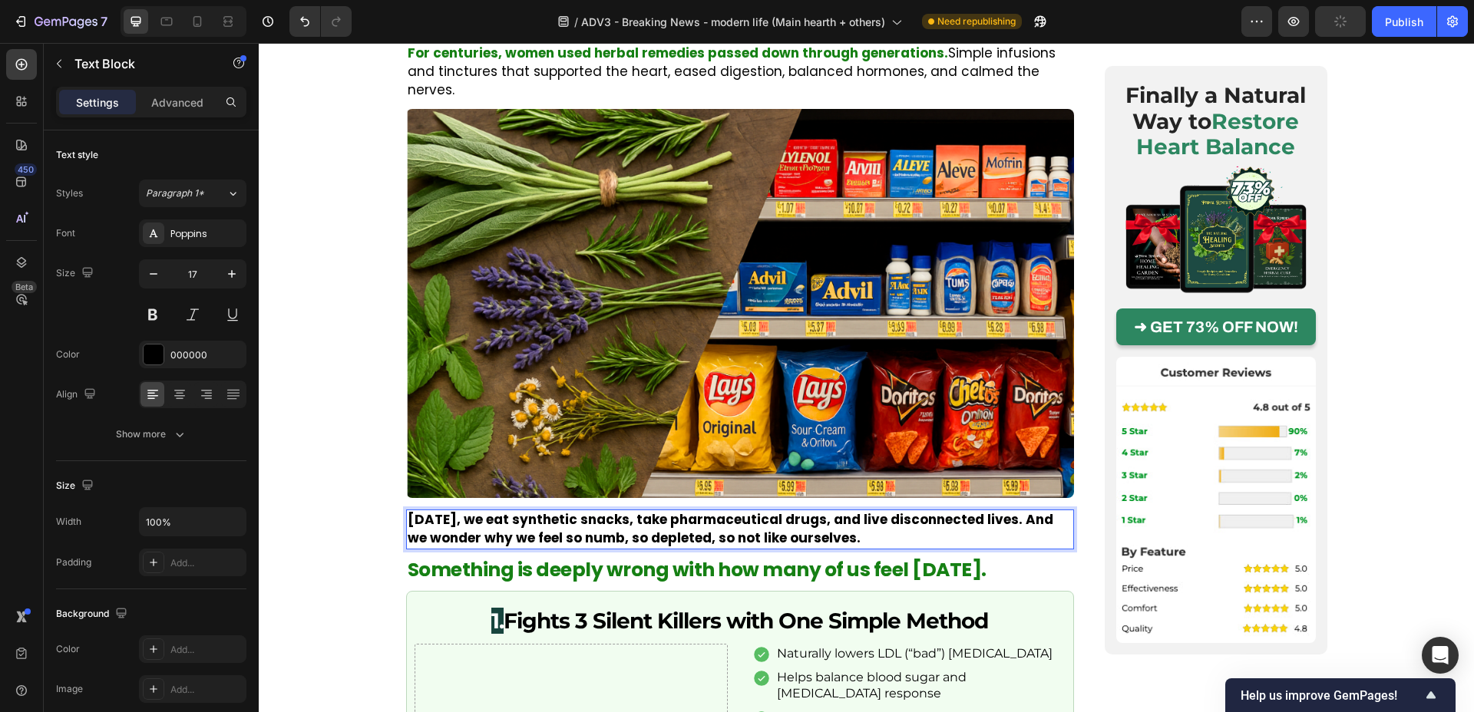
click at [442, 511] on strong "Today, we eat synthetic snacks, take pharmaceutical drugs, and live disconnecte…" at bounding box center [731, 529] width 646 height 37
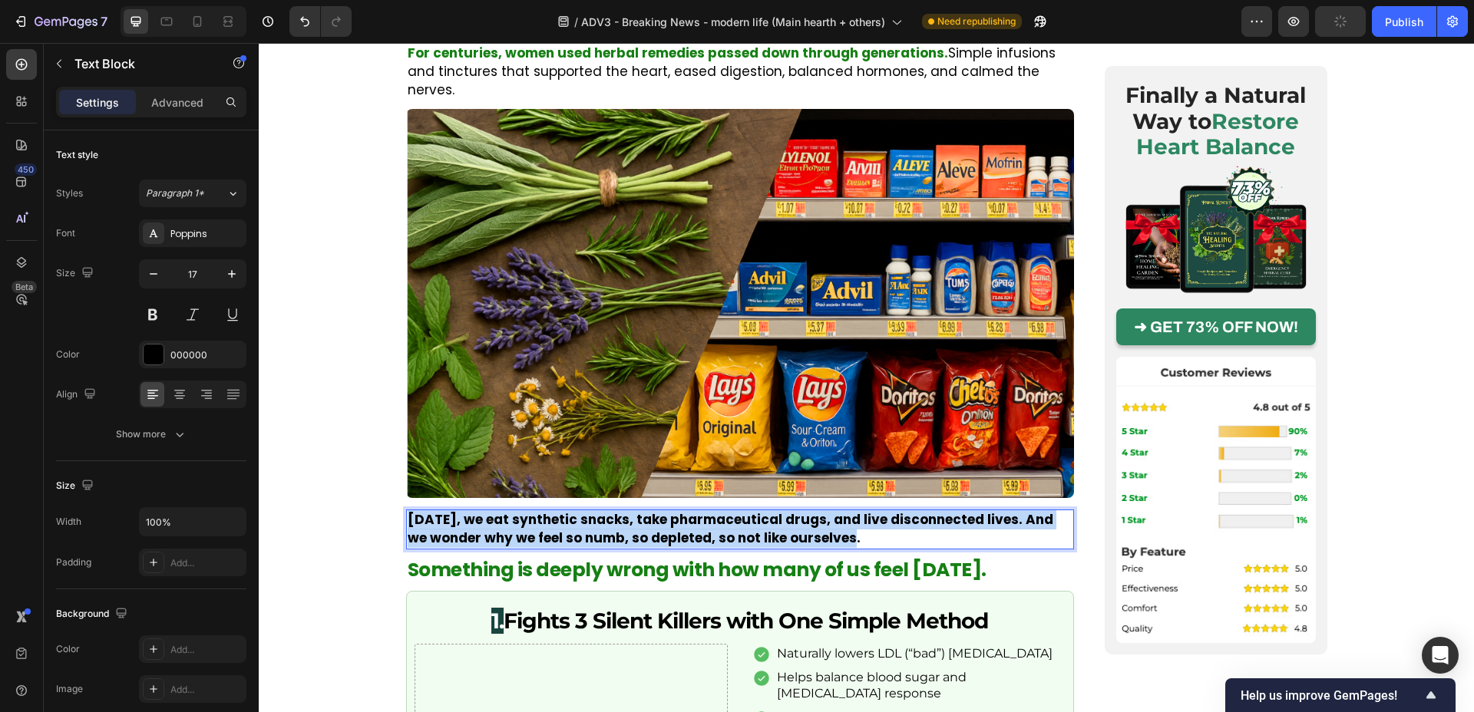
click at [442, 511] on strong "Today, we eat synthetic snacks, take pharmaceutical drugs, and live disconnecte…" at bounding box center [731, 529] width 646 height 37
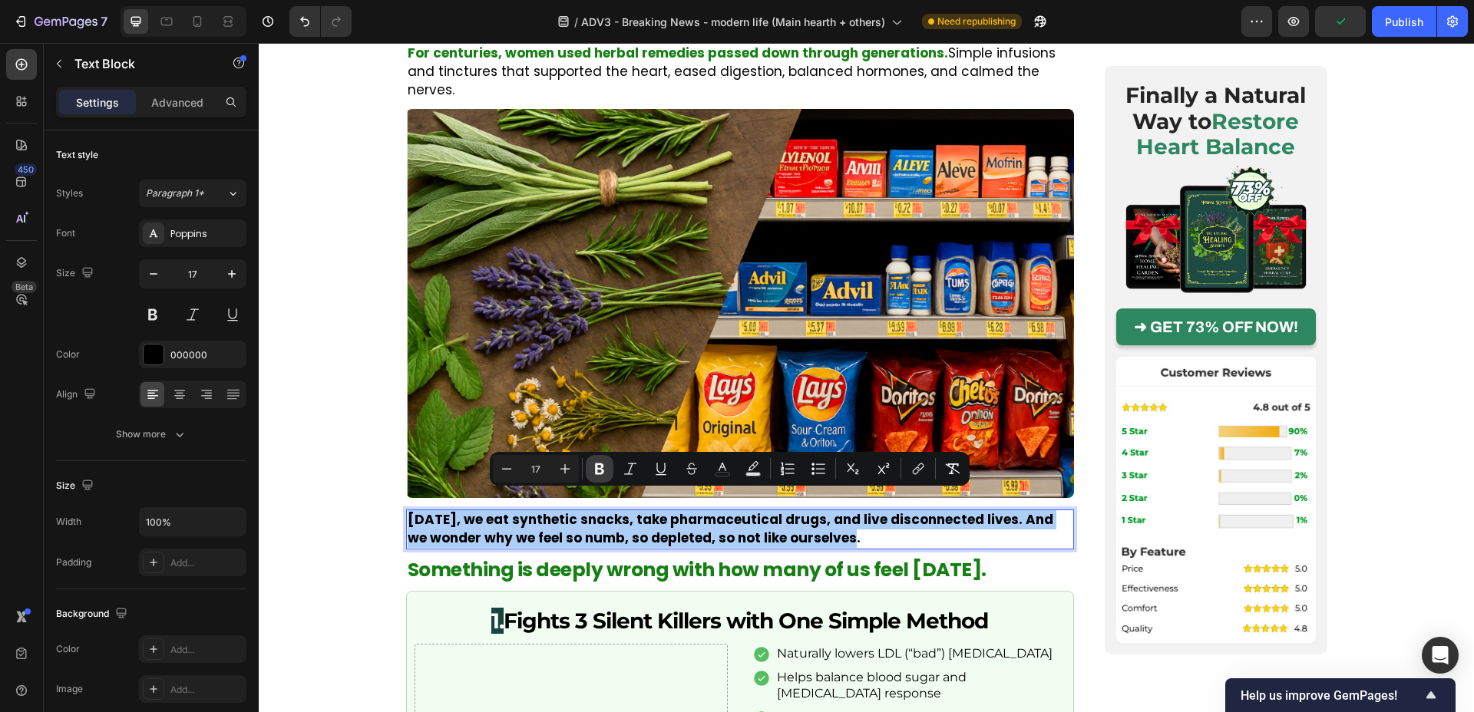
click at [596, 472] on icon "Editor contextual toolbar" at bounding box center [599, 470] width 9 height 12
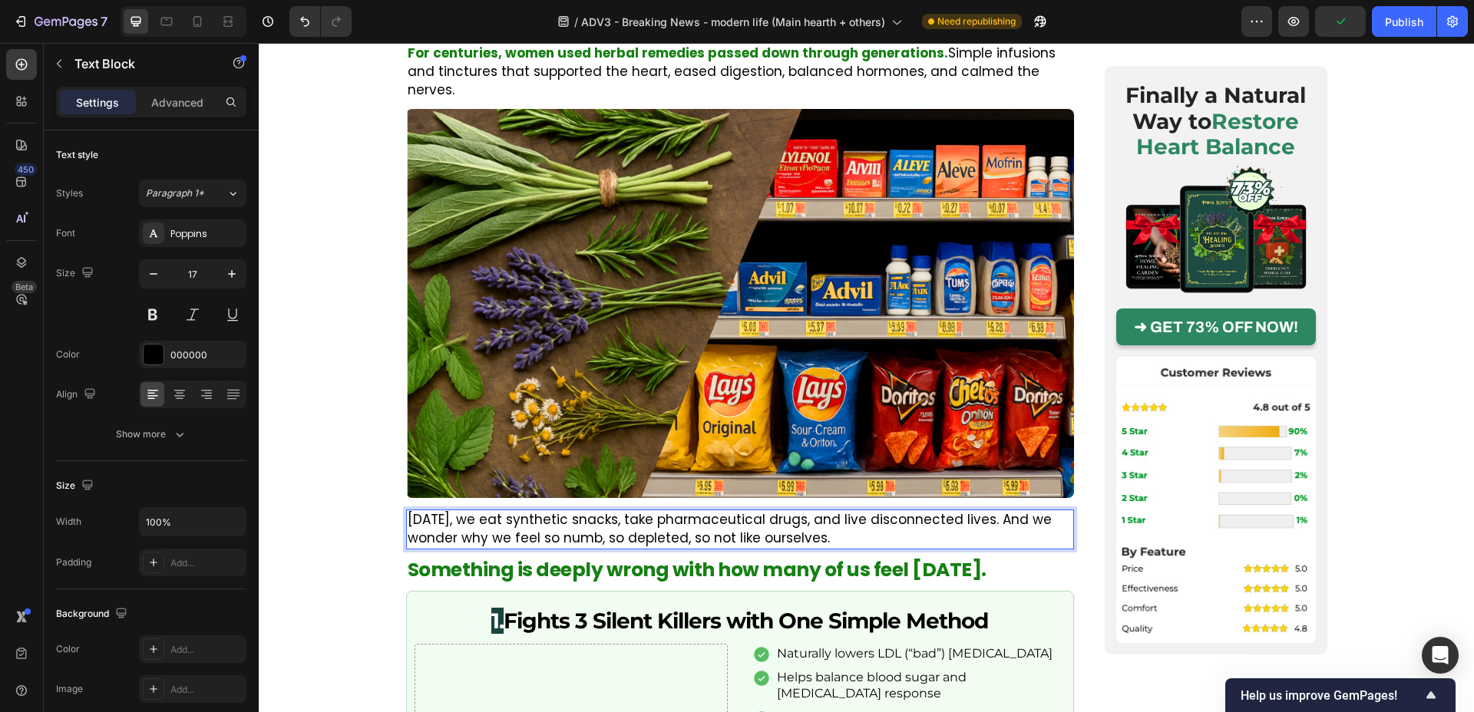
click at [468, 522] on p "Today, we eat synthetic snacks, take pharmaceutical drugs, and live disconnecte…" at bounding box center [740, 529] width 665 height 37
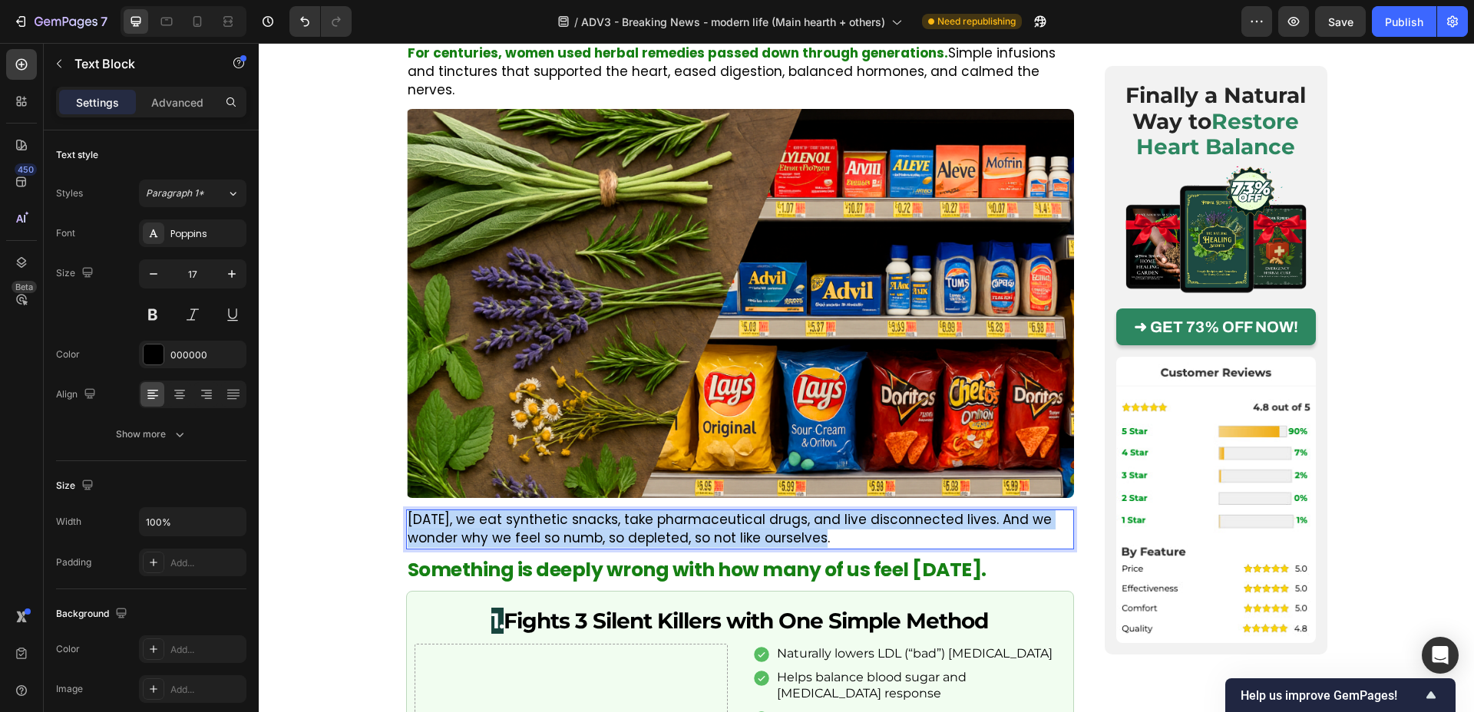
click at [468, 522] on p "Today, we eat synthetic snacks, take pharmaceutical drugs, and live disconnecte…" at bounding box center [740, 529] width 665 height 37
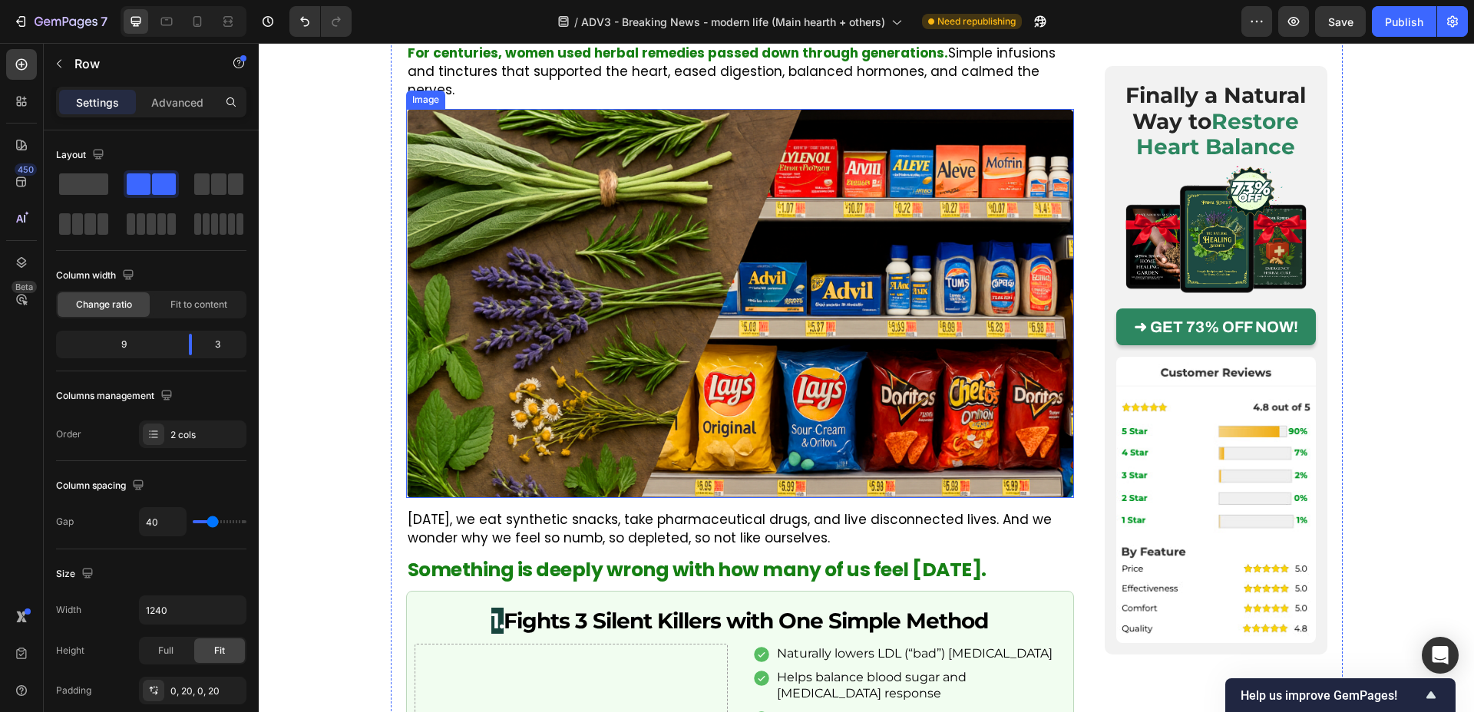
click at [765, 448] on img at bounding box center [740, 304] width 668 height 390
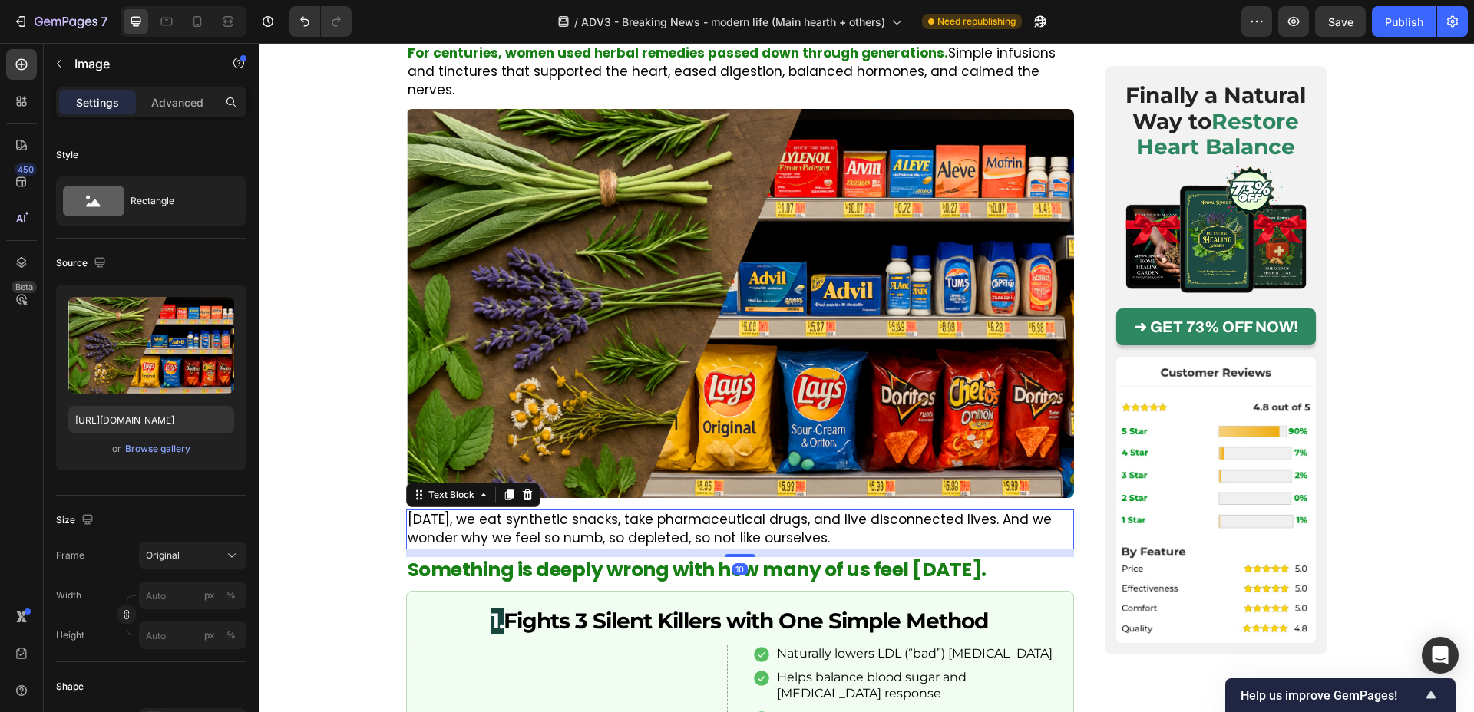
click at [763, 511] on p "Today, we eat synthetic snacks, take pharmaceutical drugs, and live disconnecte…" at bounding box center [740, 529] width 665 height 37
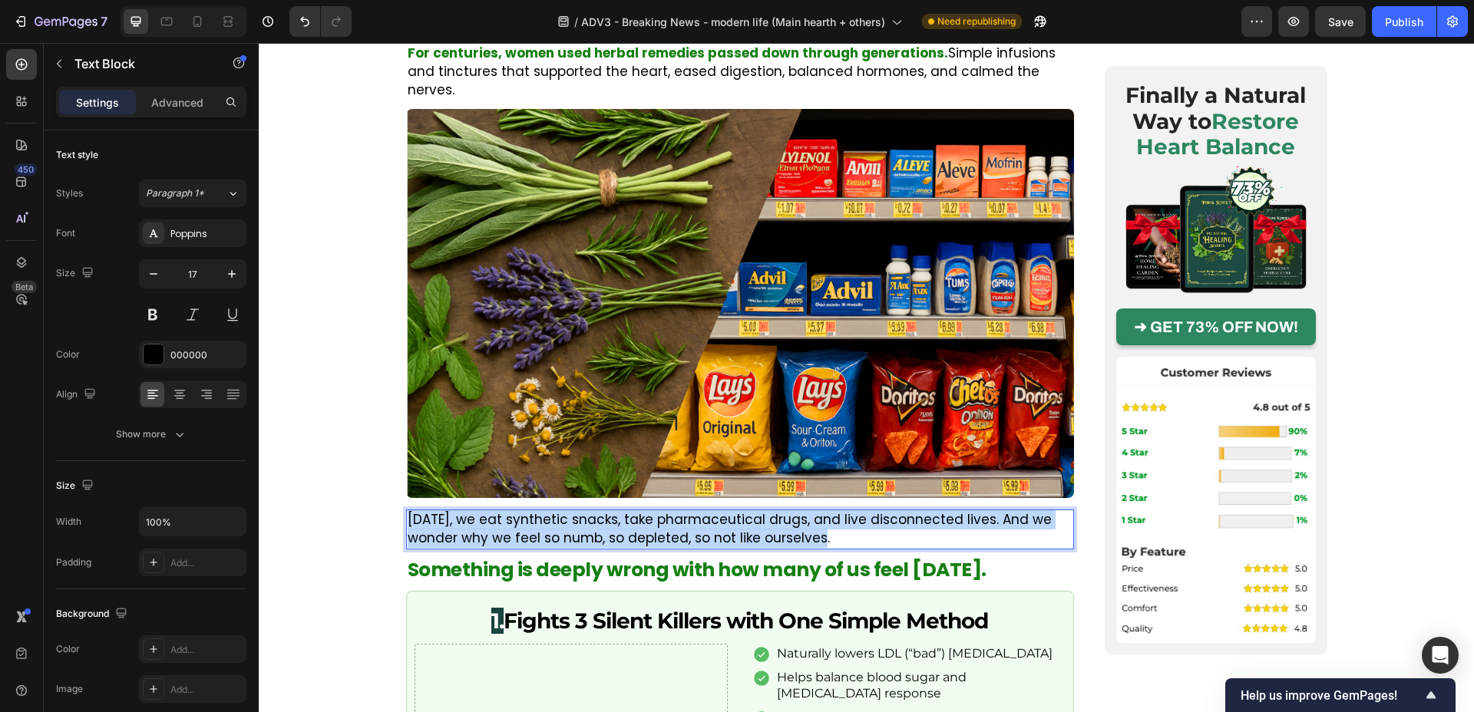
click at [763, 511] on p "Today, we eat synthetic snacks, take pharmaceutical drugs, and live disconnecte…" at bounding box center [740, 529] width 665 height 37
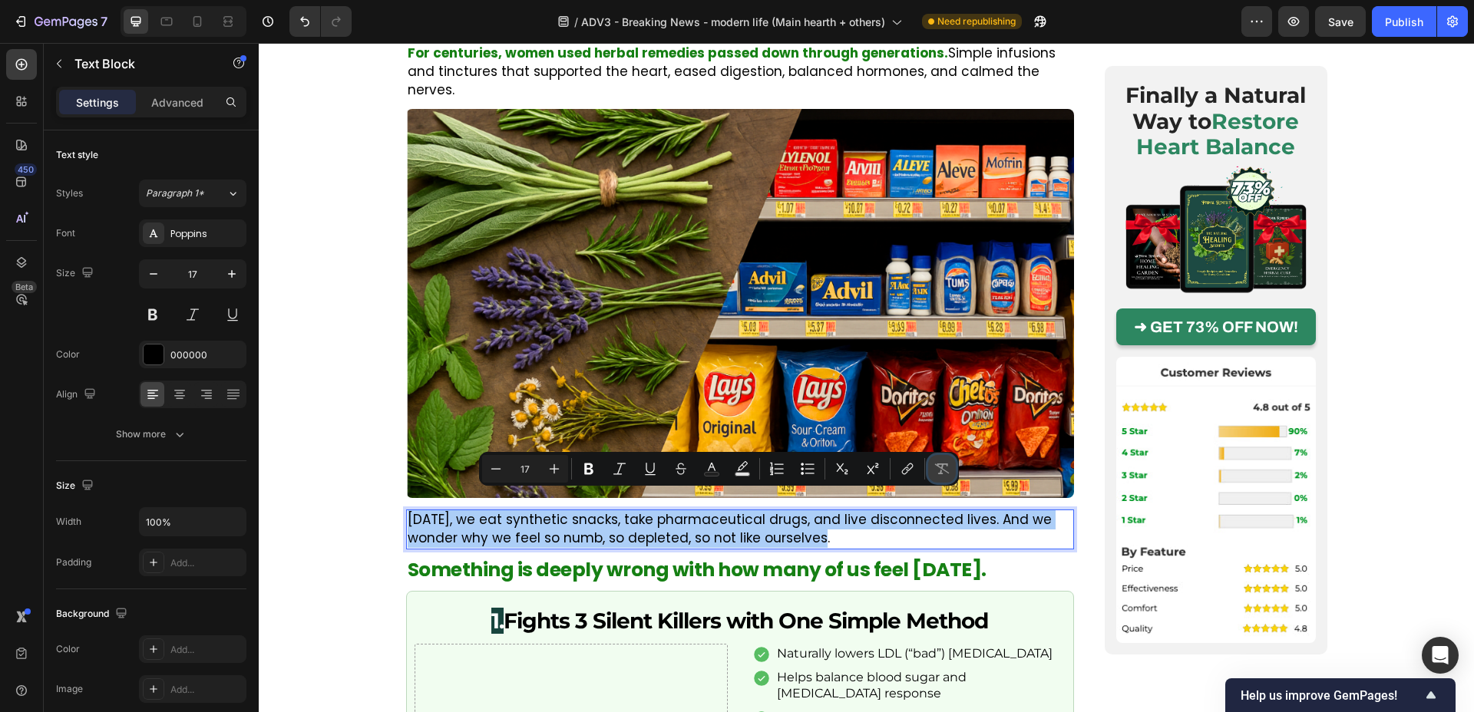
click at [931, 460] on button "Remove Format" at bounding box center [942, 469] width 28 height 28
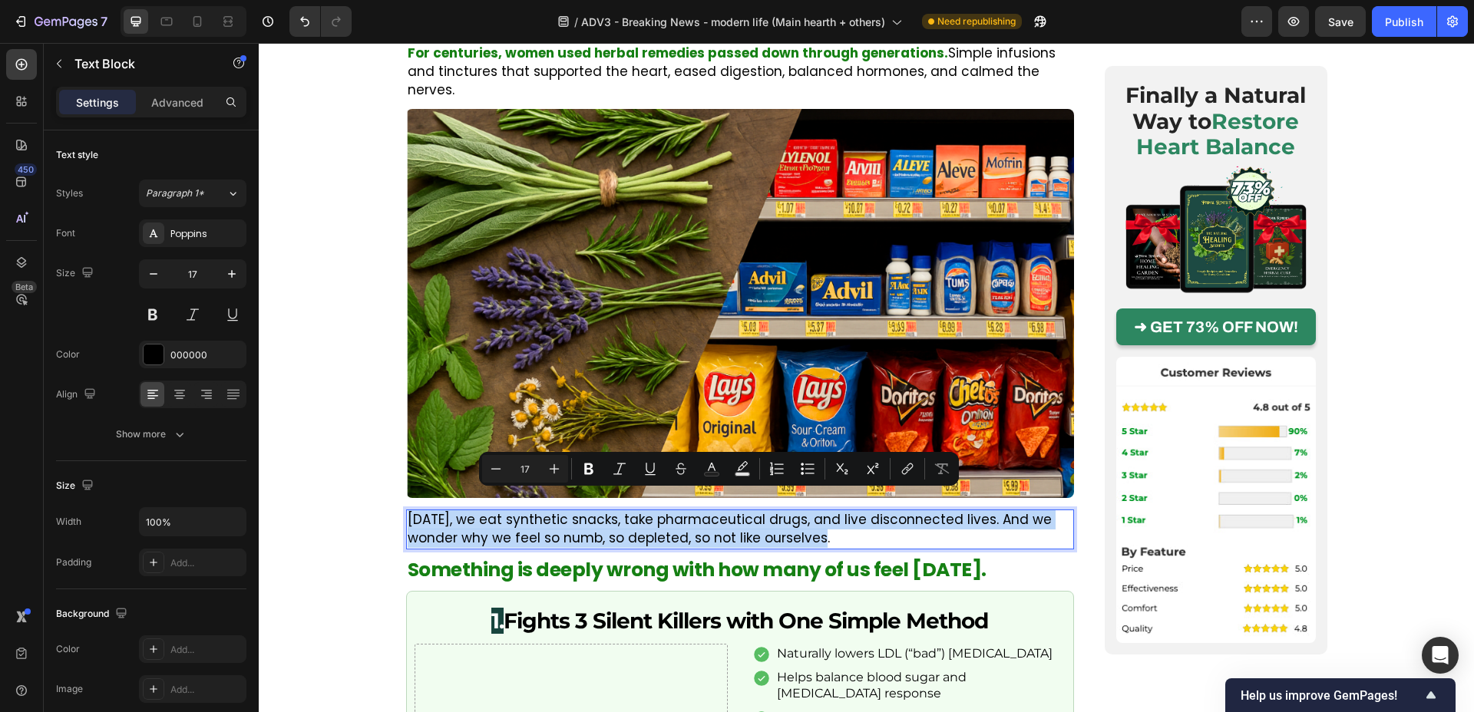
click at [614, 511] on p "Today, we eat synthetic snacks, take pharmaceutical drugs, and live disconnecte…" at bounding box center [740, 529] width 665 height 37
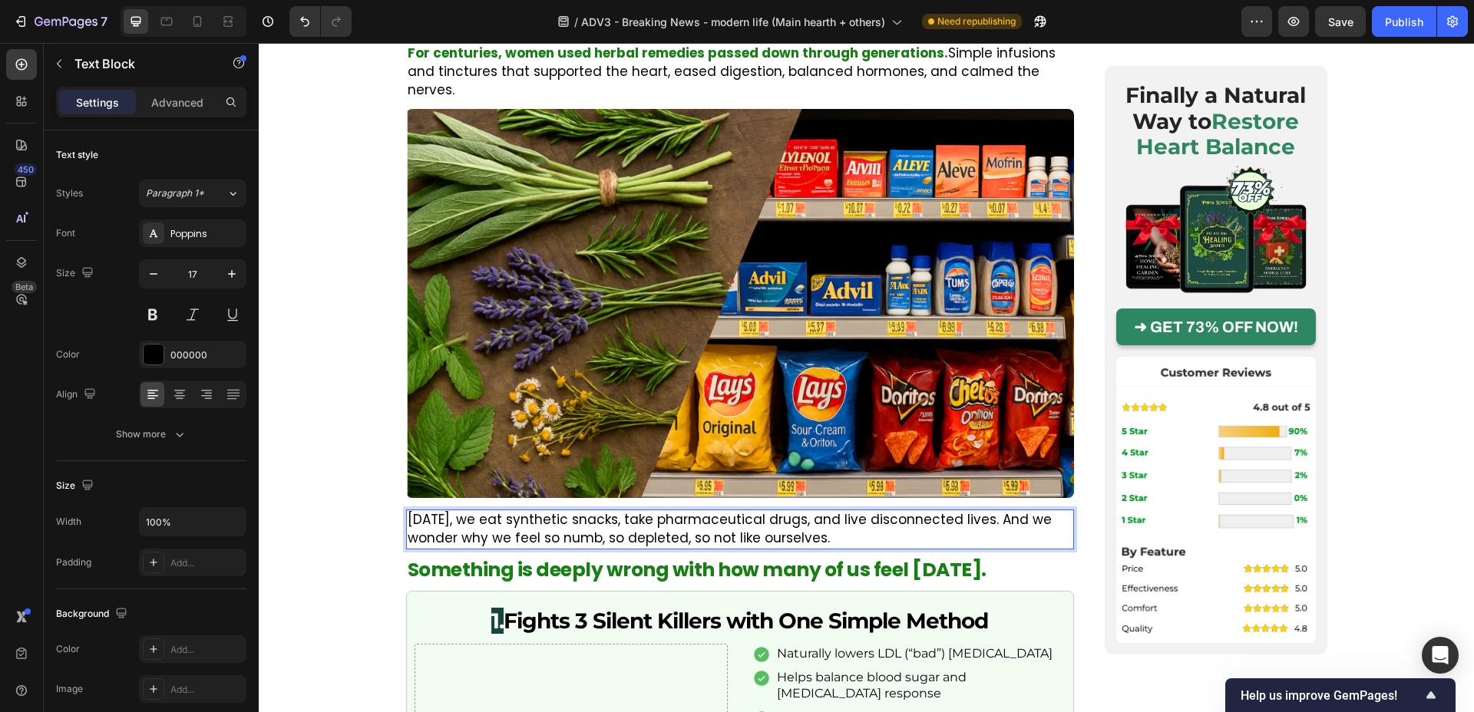
click at [659, 511] on p "Today, we eat synthetic snacks, take pharmaceutical drugs, and live disconnecte…" at bounding box center [740, 529] width 665 height 37
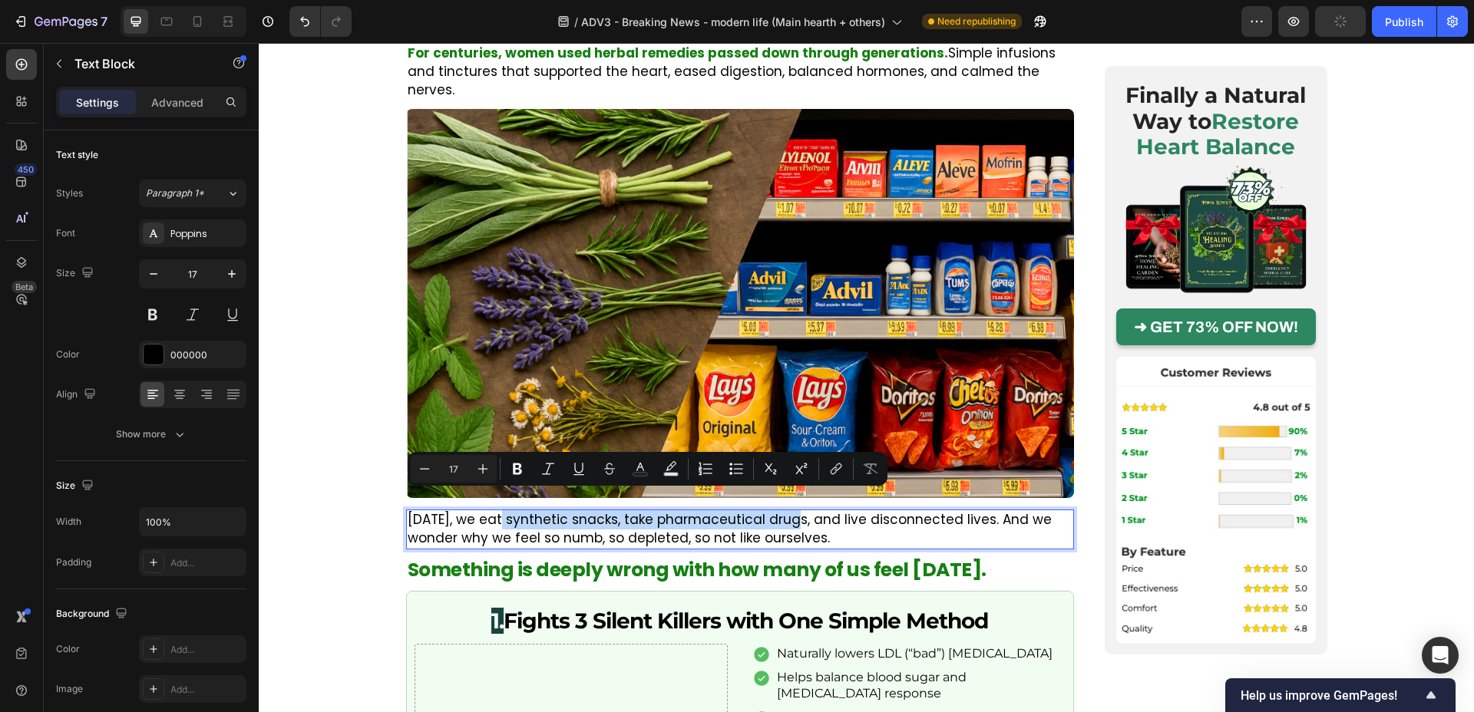
drag, startPoint x: 500, startPoint y: 504, endPoint x: 793, endPoint y: 503, distance: 293.3
click at [793, 511] on p "Today, we eat synthetic snacks, take pharmaceutical drugs, and live disconnecte…" at bounding box center [740, 529] width 665 height 37
click at [1018, 511] on p "Today, we eat synthetic snacks, take pharmaceutical drugs , and live disconnect…" at bounding box center [740, 529] width 665 height 37
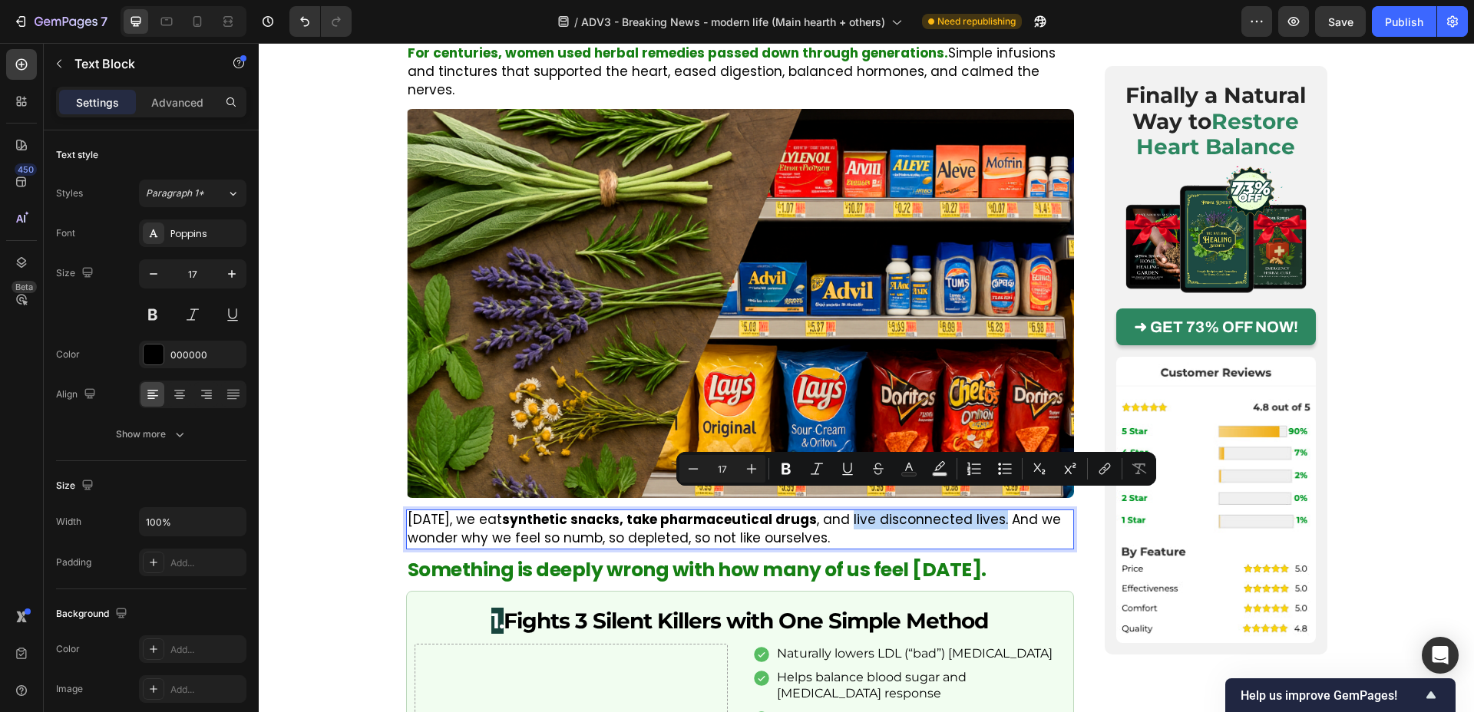
drag, startPoint x: 991, startPoint y: 500, endPoint x: 841, endPoint y: 502, distance: 149.7
click at [841, 511] on p "Today, we eat synthetic snacks, take pharmaceutical drugs , and live disconnect…" at bounding box center [740, 529] width 665 height 37
click at [830, 512] on p "Today, we eat synthetic snacks, take pharmaceutical drugs , and live disconnect…" at bounding box center [740, 529] width 665 height 37
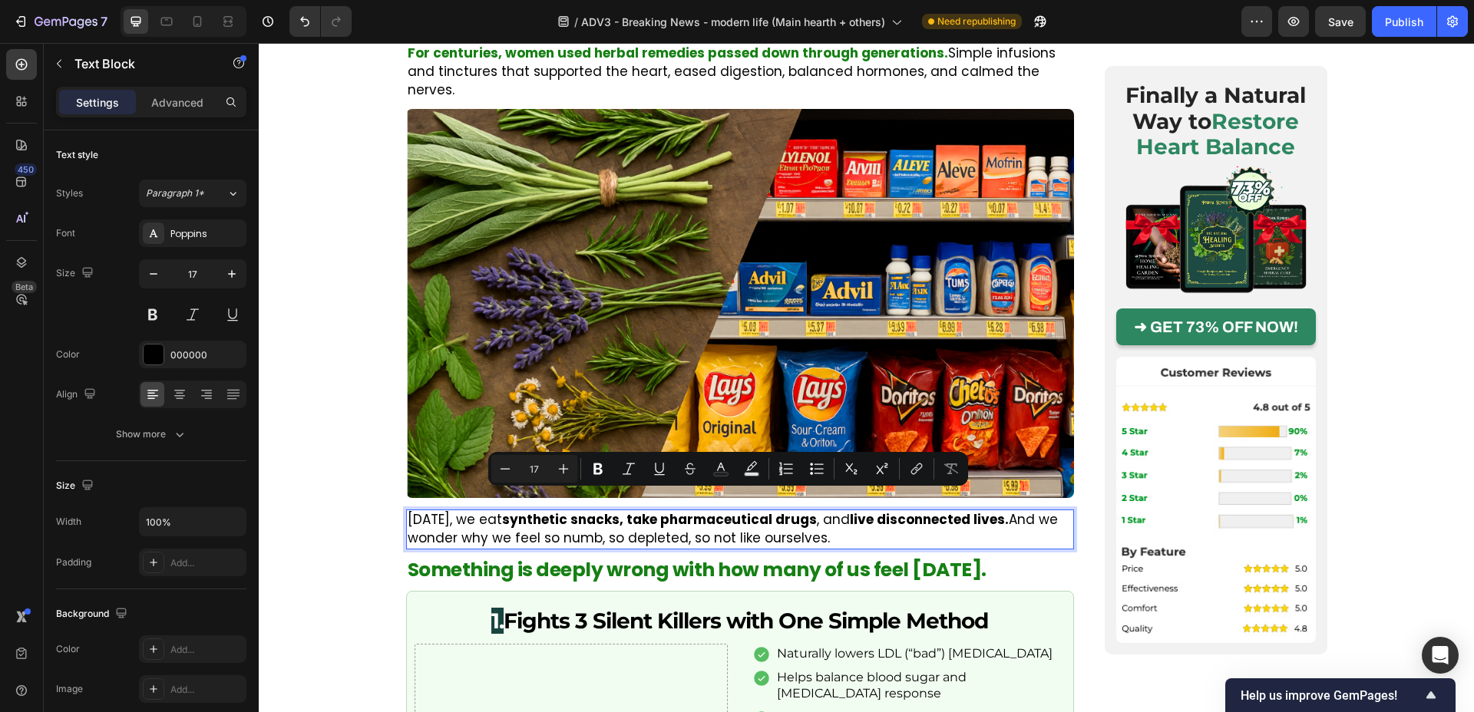
drag, startPoint x: 834, startPoint y: 515, endPoint x: 1003, endPoint y: 506, distance: 169.2
click at [1003, 511] on p "Today, we eat synthetic snacks, take pharmaceutical drugs , and live disconnect…" at bounding box center [740, 529] width 665 height 37
click at [729, 473] on button "Text Color" at bounding box center [721, 469] width 28 height 28
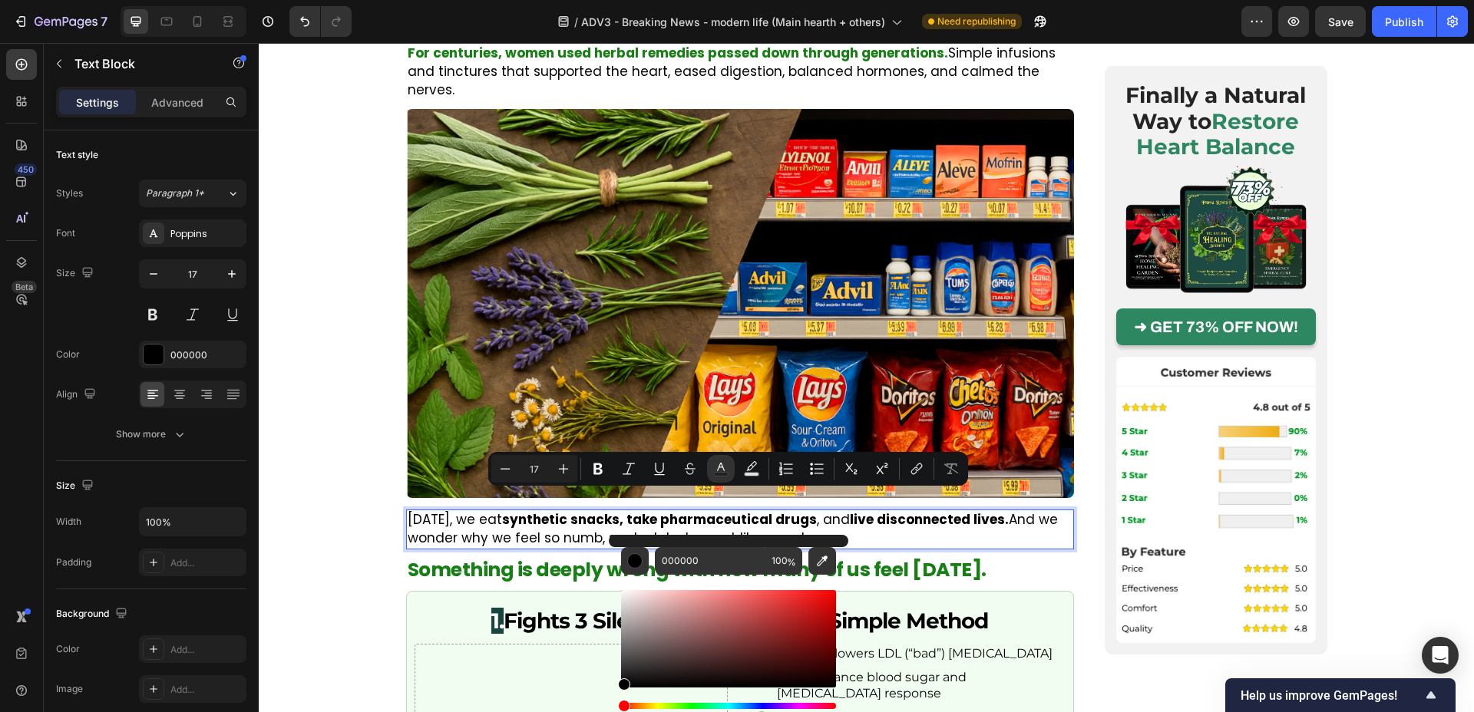
click at [938, 522] on p "Today, we eat synthetic snacks, take pharmaceutical drugs , and live disconnect…" at bounding box center [740, 529] width 665 height 37
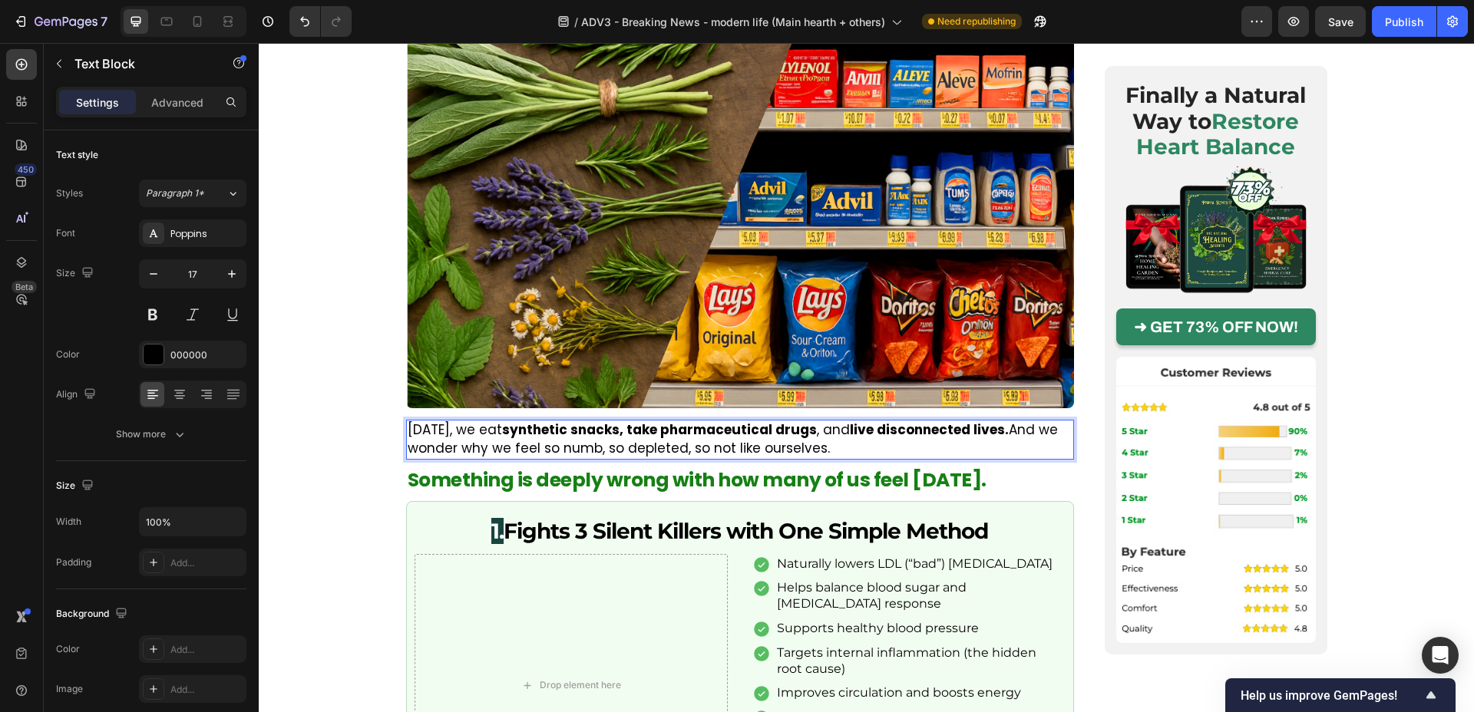
click at [1003, 427] on p "Today, we eat synthetic snacks, take pharmaceutical drugs , and live disconnect…" at bounding box center [740, 440] width 665 height 37
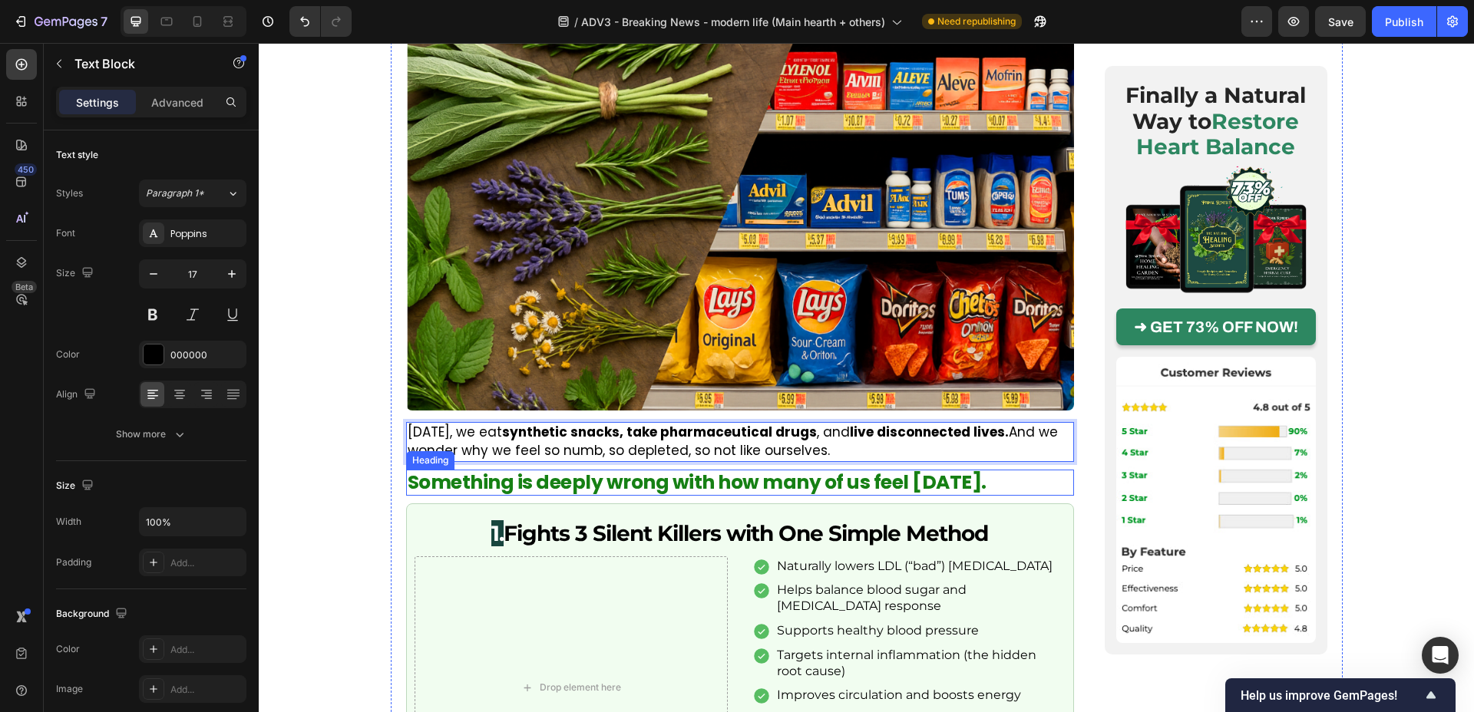
click at [927, 471] on p "Something is deeply wrong with how many of us feel [DATE]." at bounding box center [740, 482] width 665 height 23
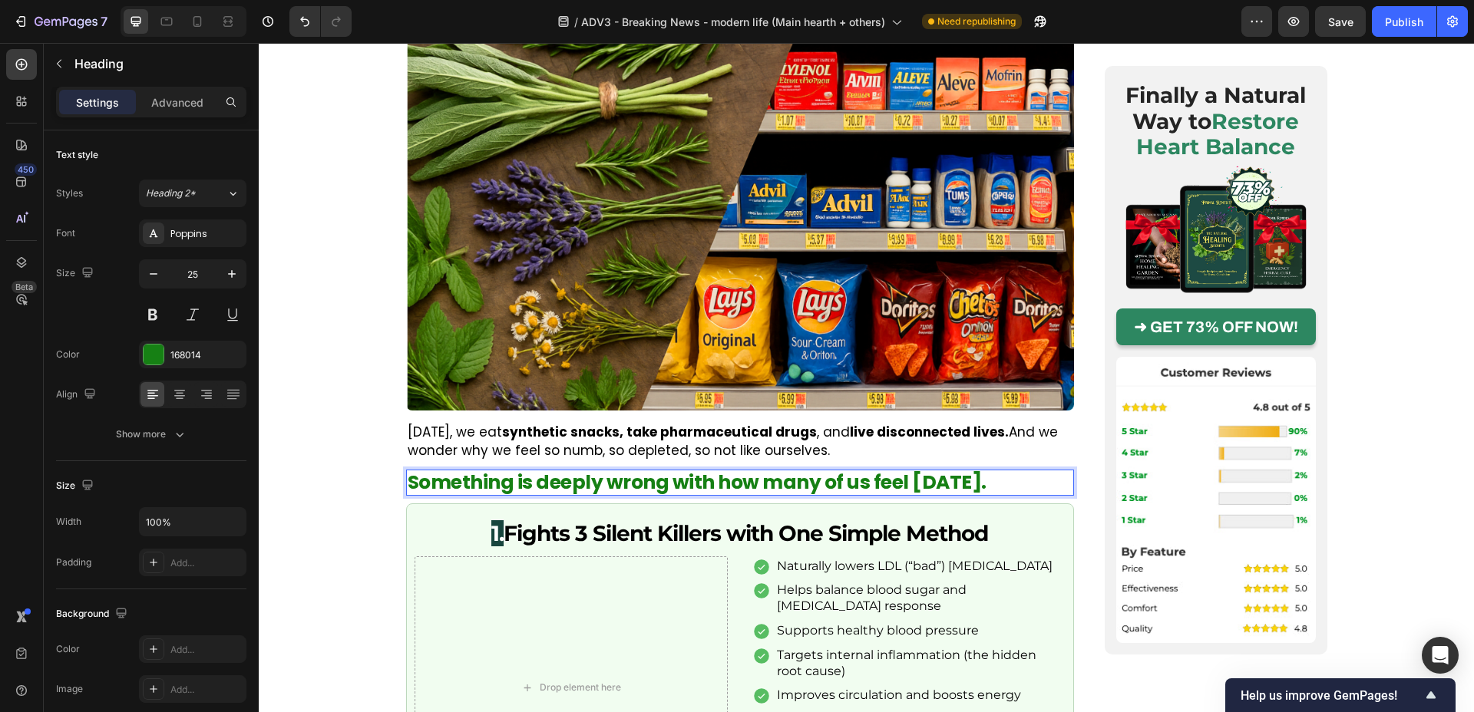
click at [848, 471] on p "Something is deeply wrong with how many of us feel [DATE]." at bounding box center [740, 482] width 665 height 23
click at [196, 363] on div "168014" at bounding box center [192, 355] width 107 height 28
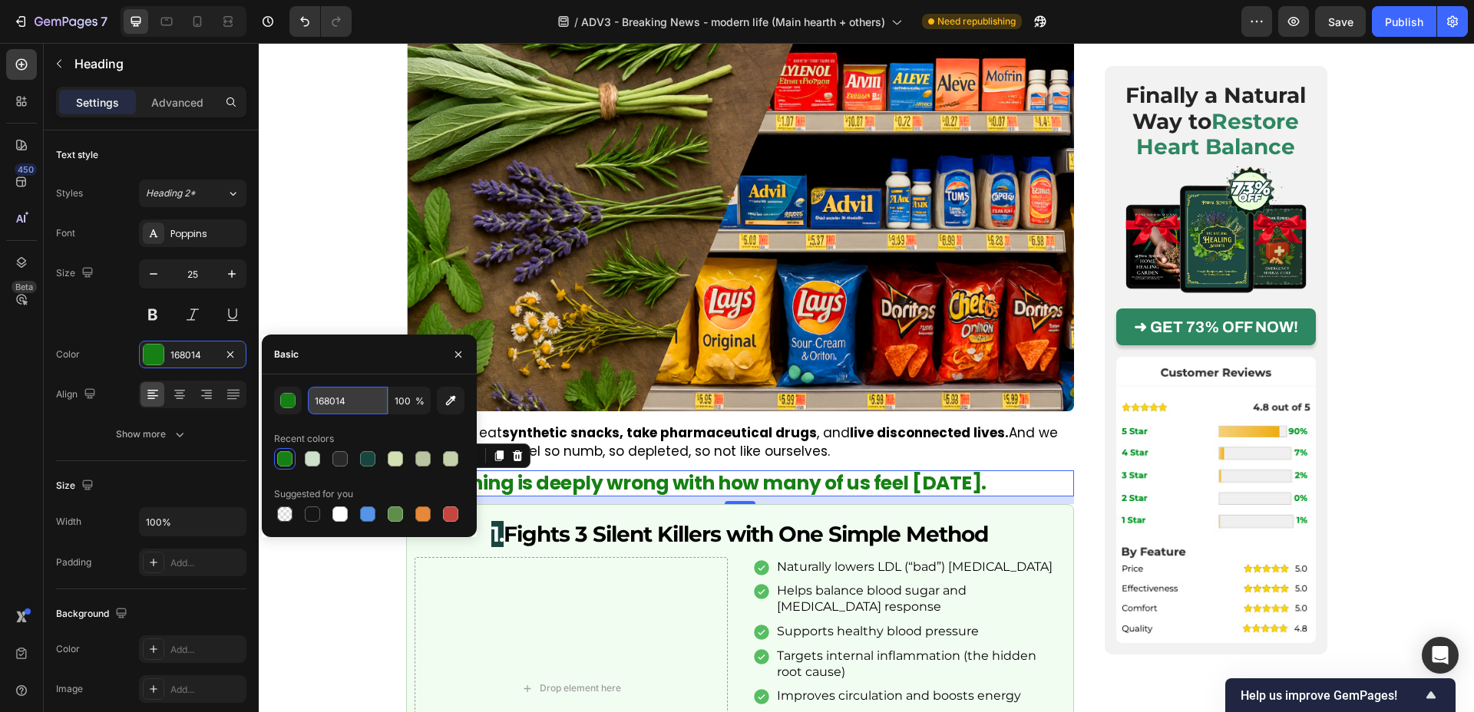
click at [347, 402] on input "168014" at bounding box center [348, 401] width 80 height 28
click at [1030, 431] on p "Today, we eat synthetic snacks, take pharmaceutical drugs , and live disconnect…" at bounding box center [740, 443] width 665 height 37
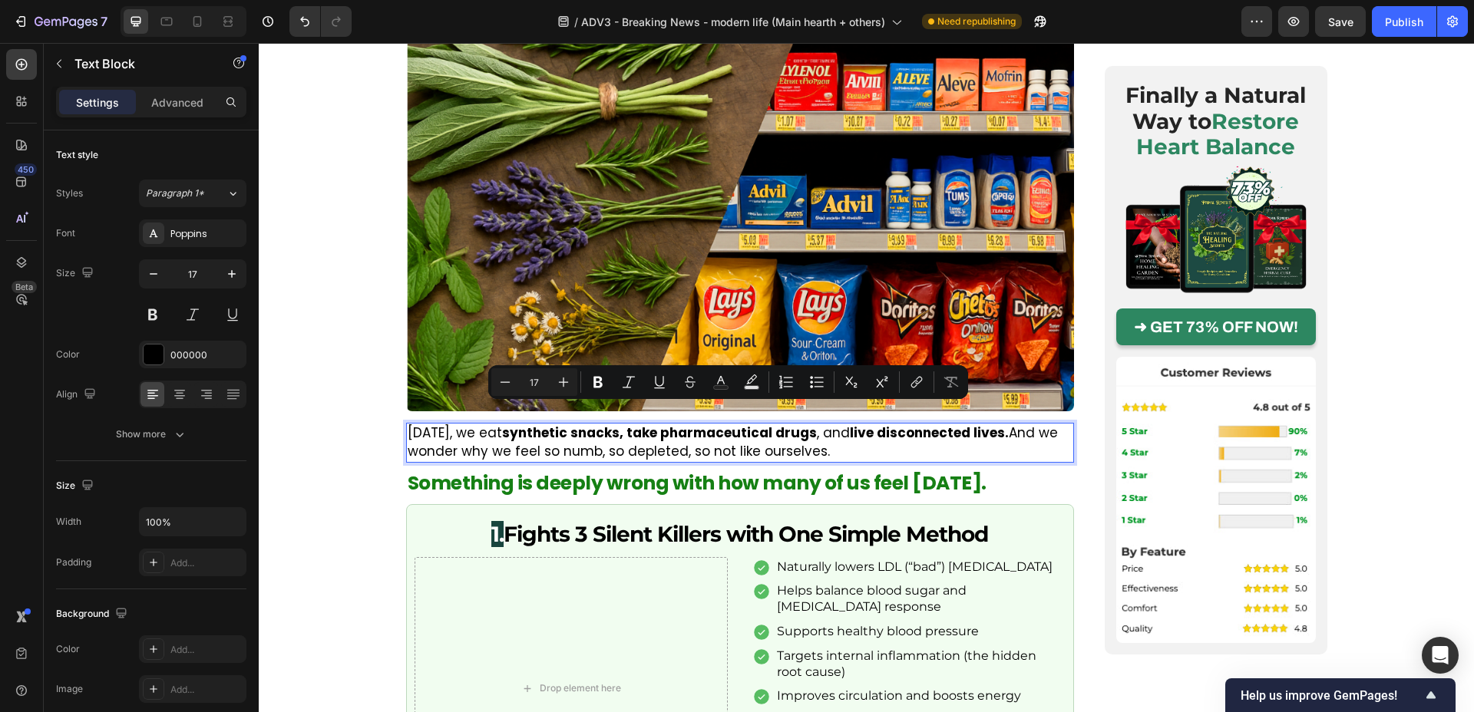
drag, startPoint x: 1003, startPoint y: 414, endPoint x: 1003, endPoint y: 428, distance: 14.6
click at [1003, 428] on p "Today, we eat synthetic snacks, take pharmaceutical drugs , and live disconnect…" at bounding box center [740, 443] width 665 height 37
click at [722, 392] on button "Text Color" at bounding box center [721, 383] width 28 height 28
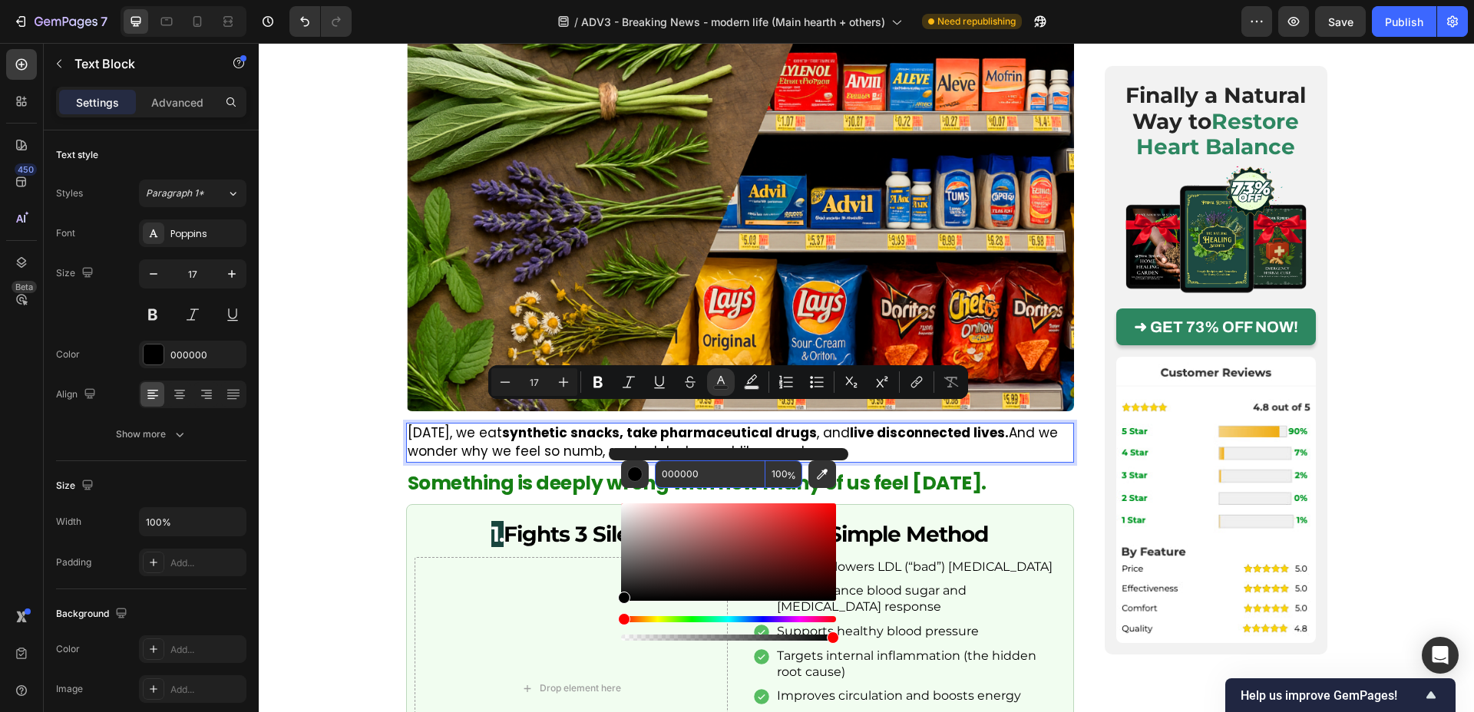
click at [689, 471] on input "000000" at bounding box center [710, 475] width 111 height 28
paste input "168014"
type input "168014"
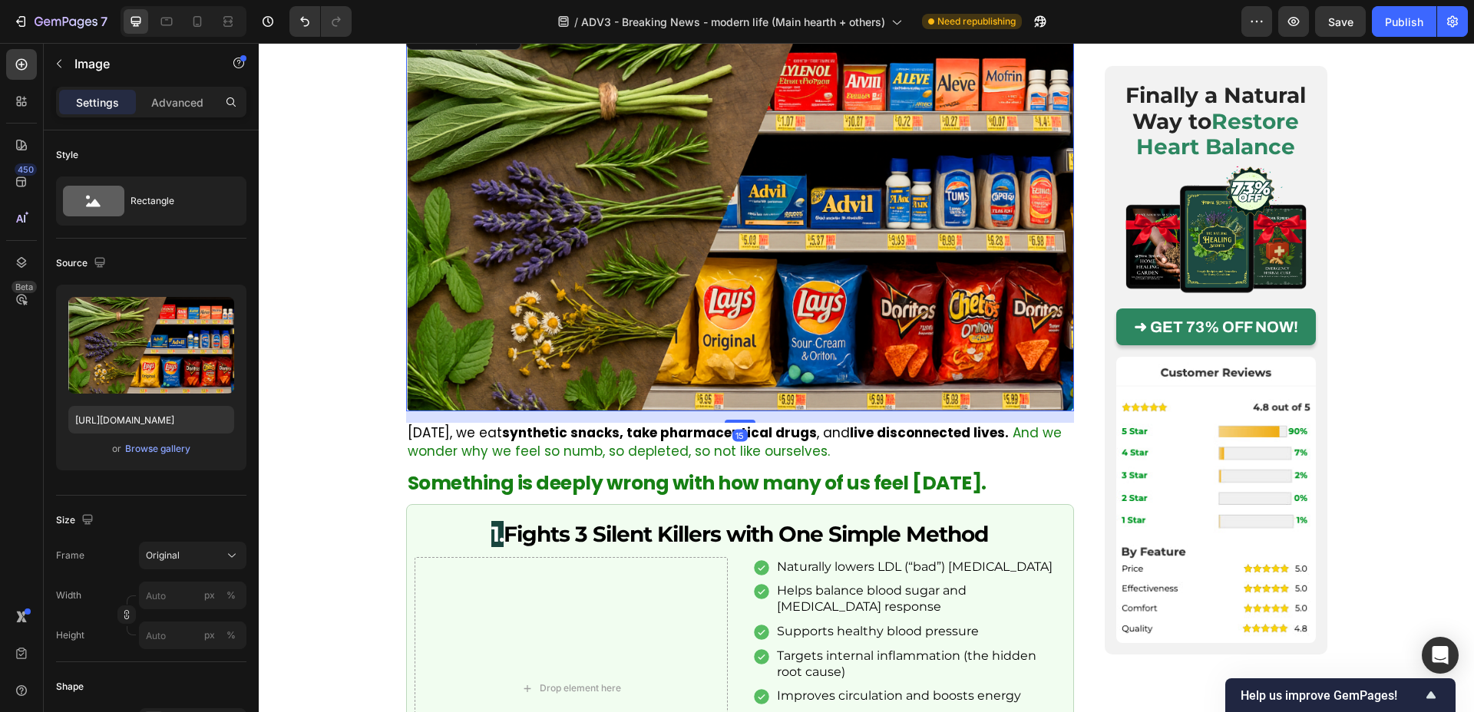
click at [626, 305] on img at bounding box center [740, 217] width 668 height 390
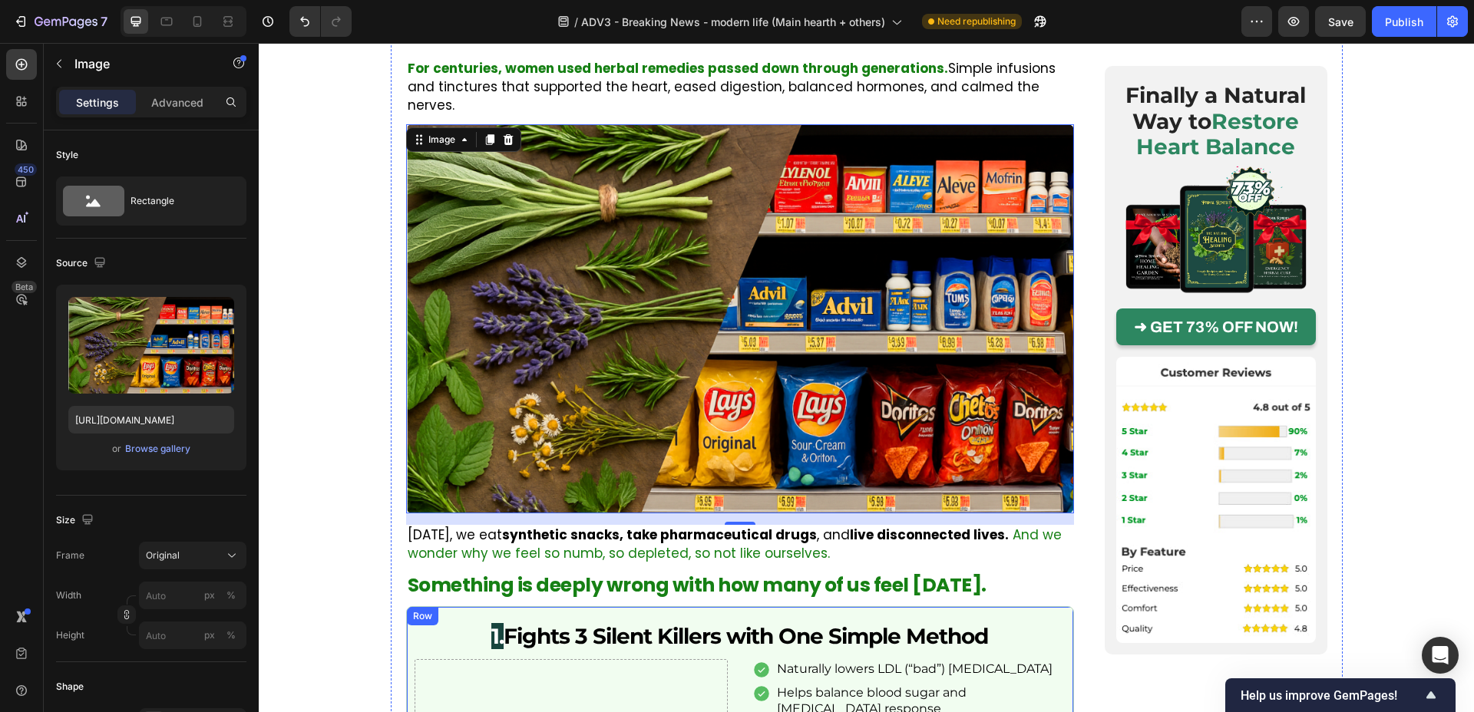
scroll to position [991, 0]
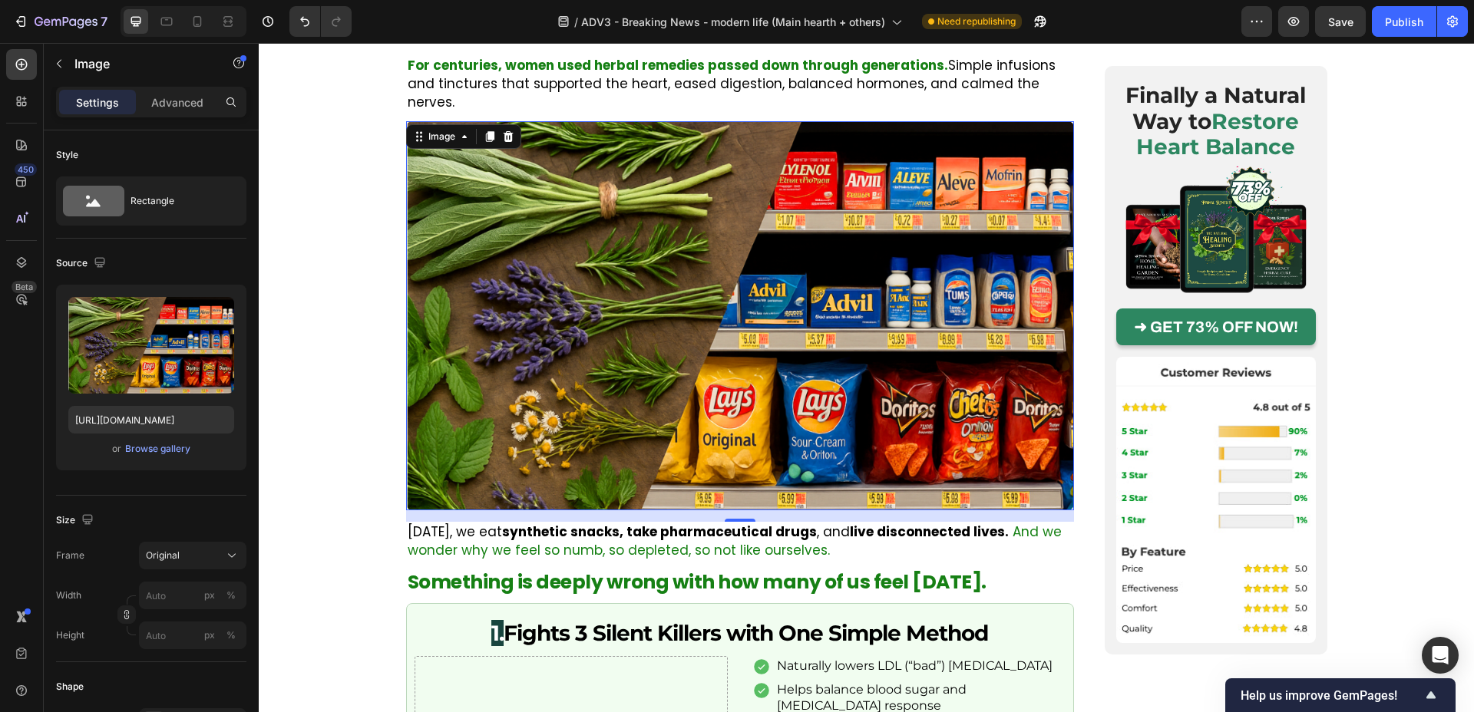
drag, startPoint x: 490, startPoint y: 121, endPoint x: 503, endPoint y: 147, distance: 28.5
click at [488, 131] on icon at bounding box center [490, 137] width 12 height 12
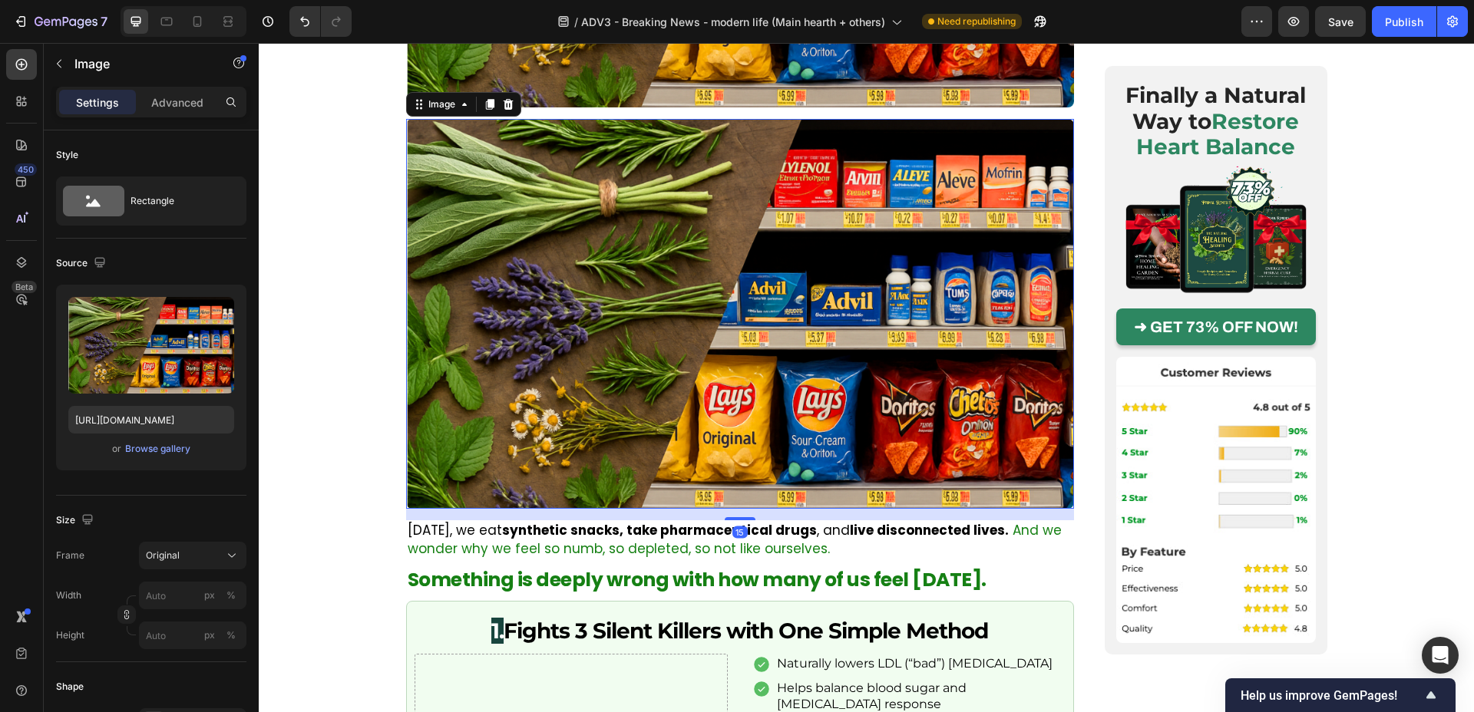
scroll to position [1418, 0]
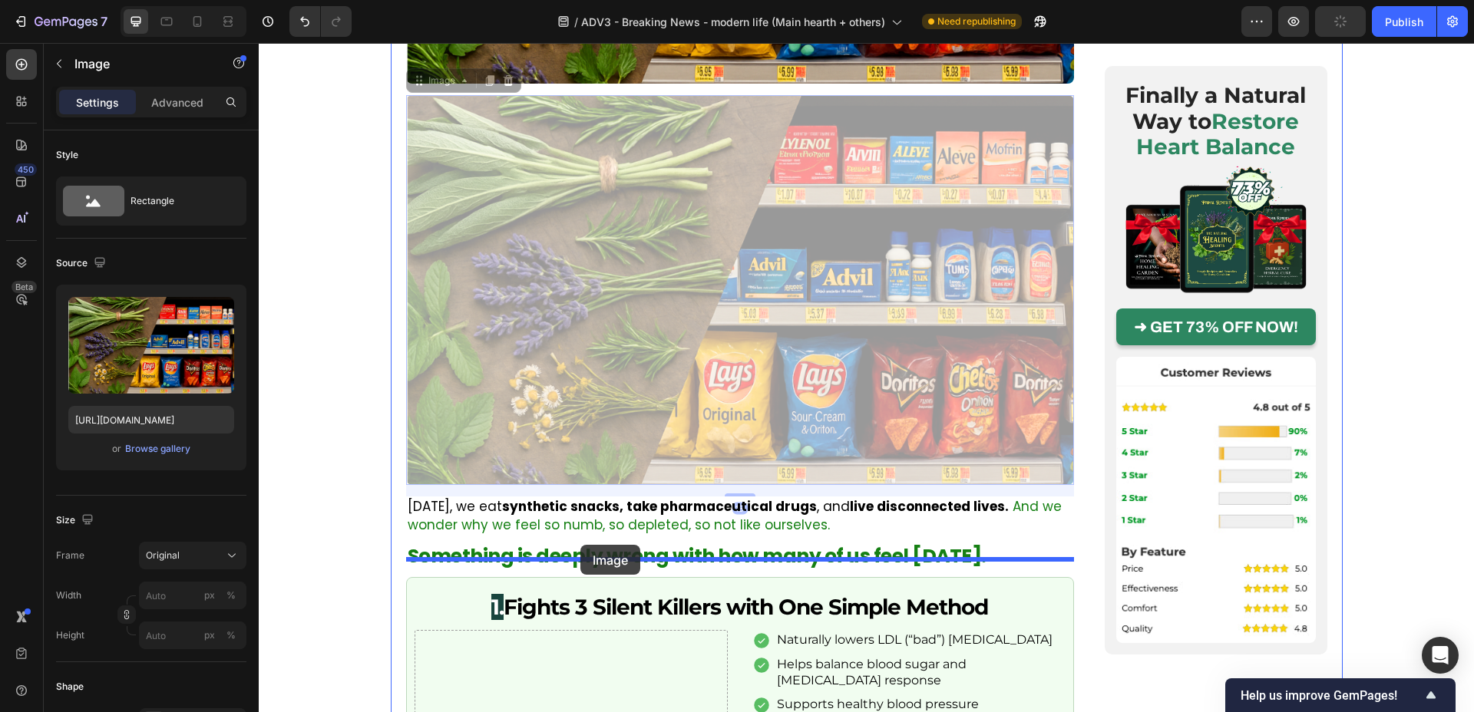
drag, startPoint x: 589, startPoint y: 300, endPoint x: 580, endPoint y: 545, distance: 245.1
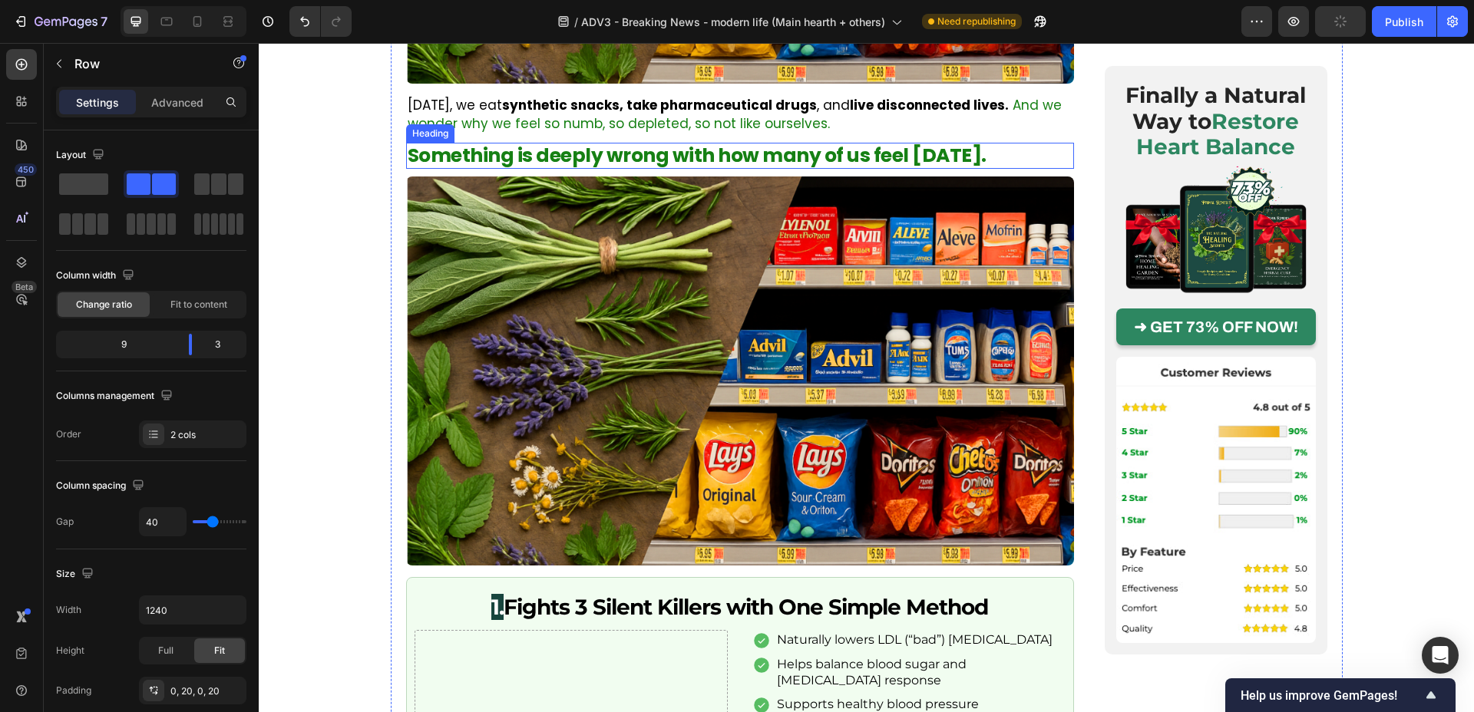
click at [482, 144] on p "Something is deeply wrong with how many of us feel [DATE]." at bounding box center [740, 155] width 665 height 23
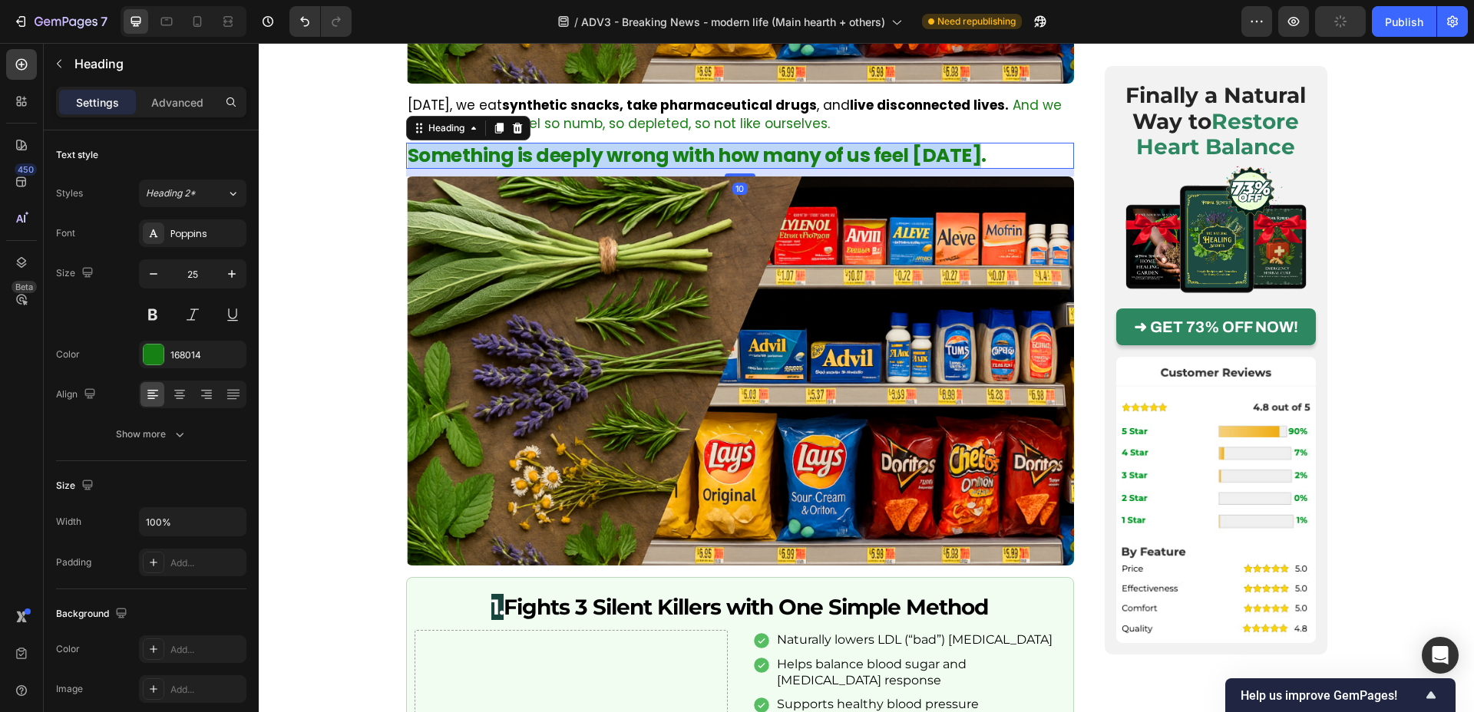
click at [482, 144] on p "Something is deeply wrong with how many of us feel [DATE]." at bounding box center [740, 155] width 665 height 23
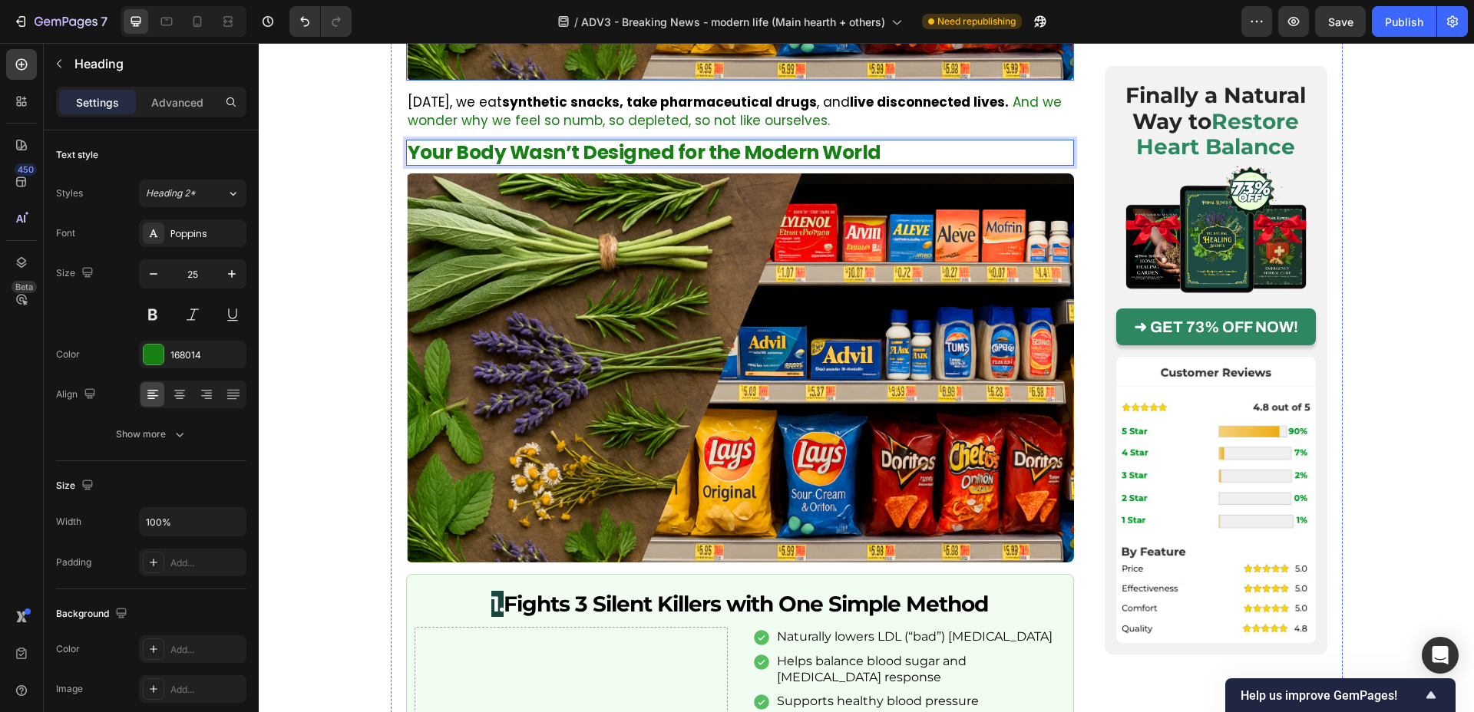
scroll to position [1322, 0]
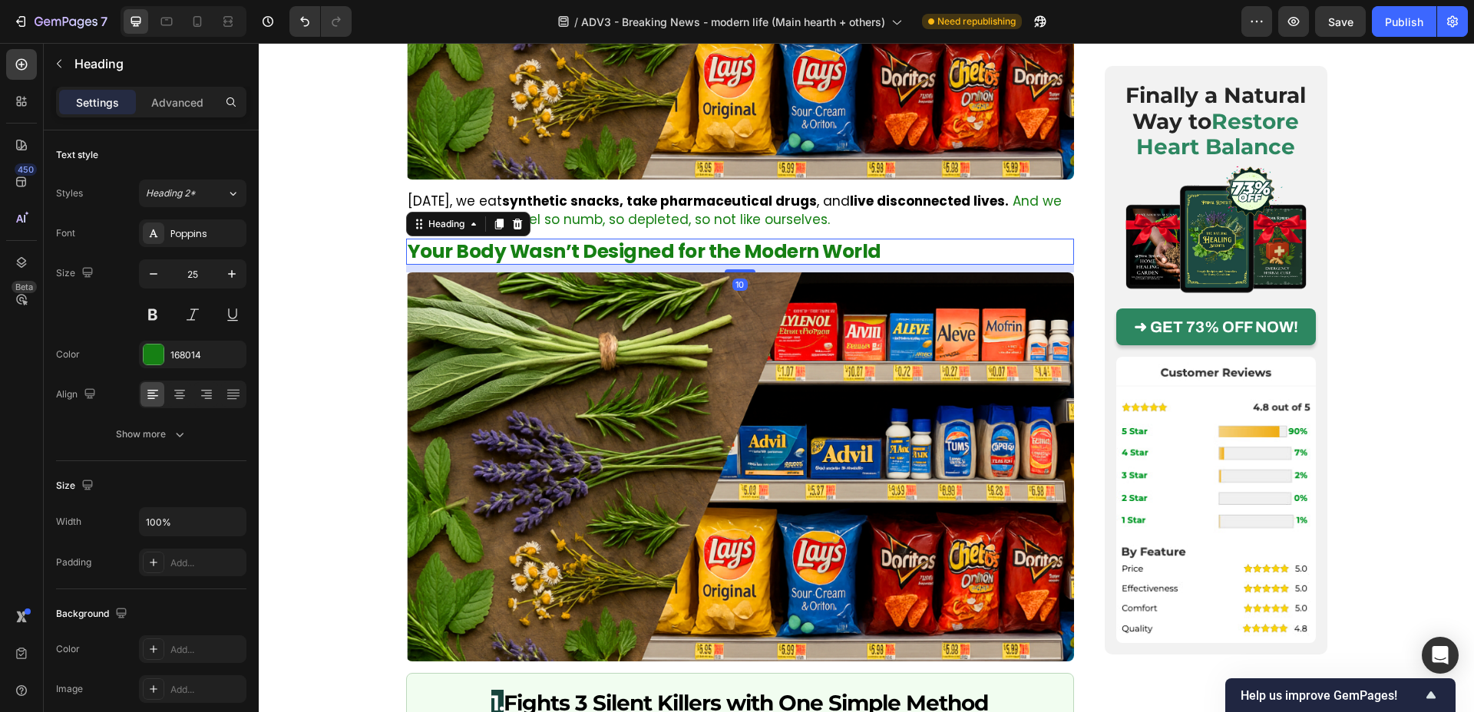
click at [711, 240] on p "Your Body Wasn’t Designed for the Modern World" at bounding box center [740, 251] width 665 height 23
click at [812, 192] on span "And we wonder why we feel so numb, so depleted, so not like ourselves." at bounding box center [735, 210] width 654 height 37
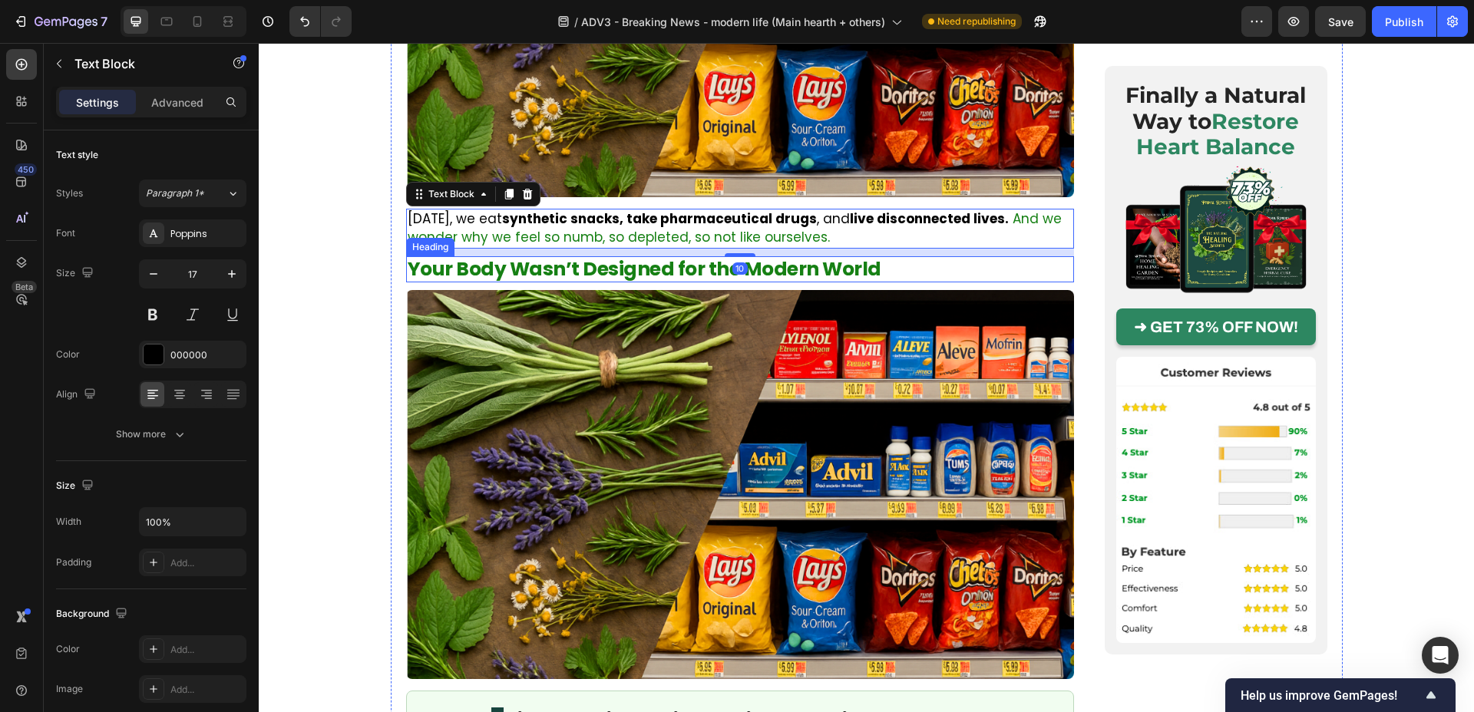
scroll to position [1299, 0]
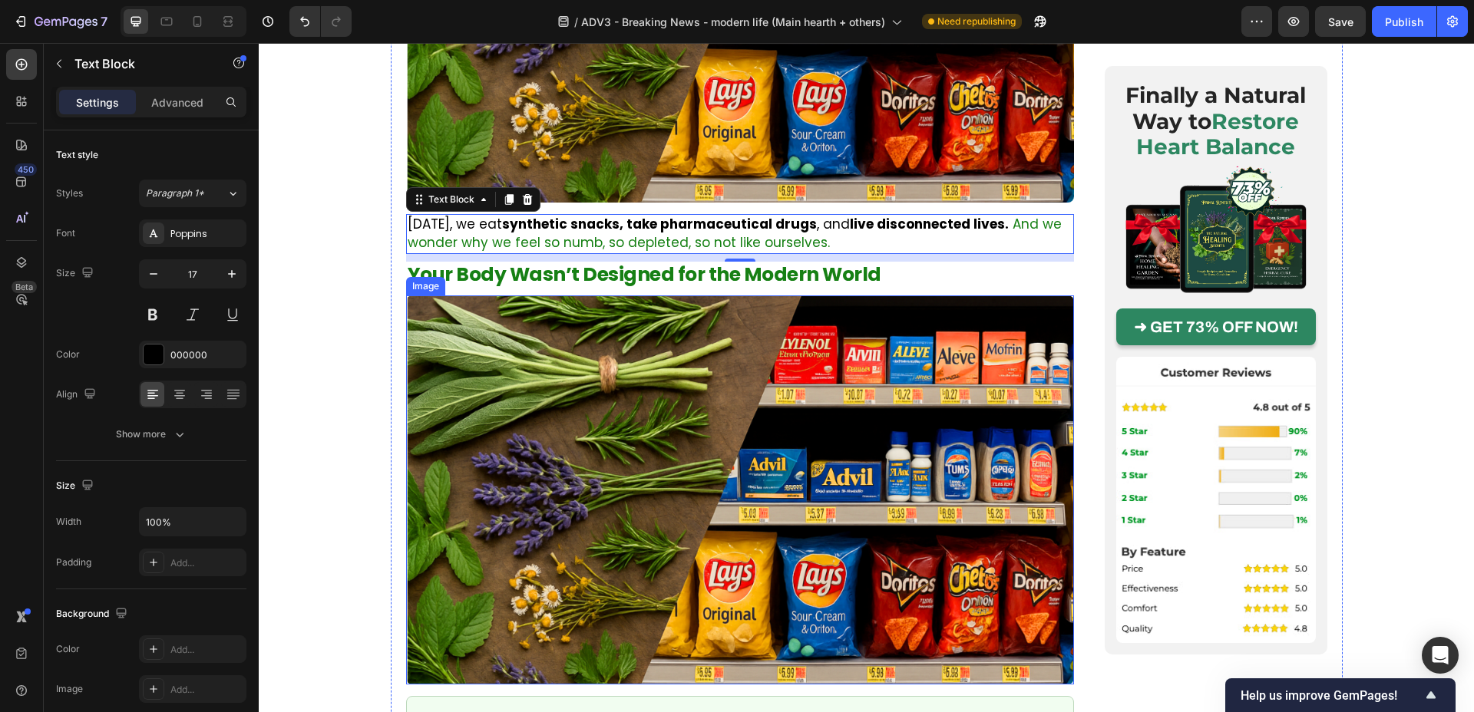
click at [790, 375] on img at bounding box center [740, 491] width 668 height 390
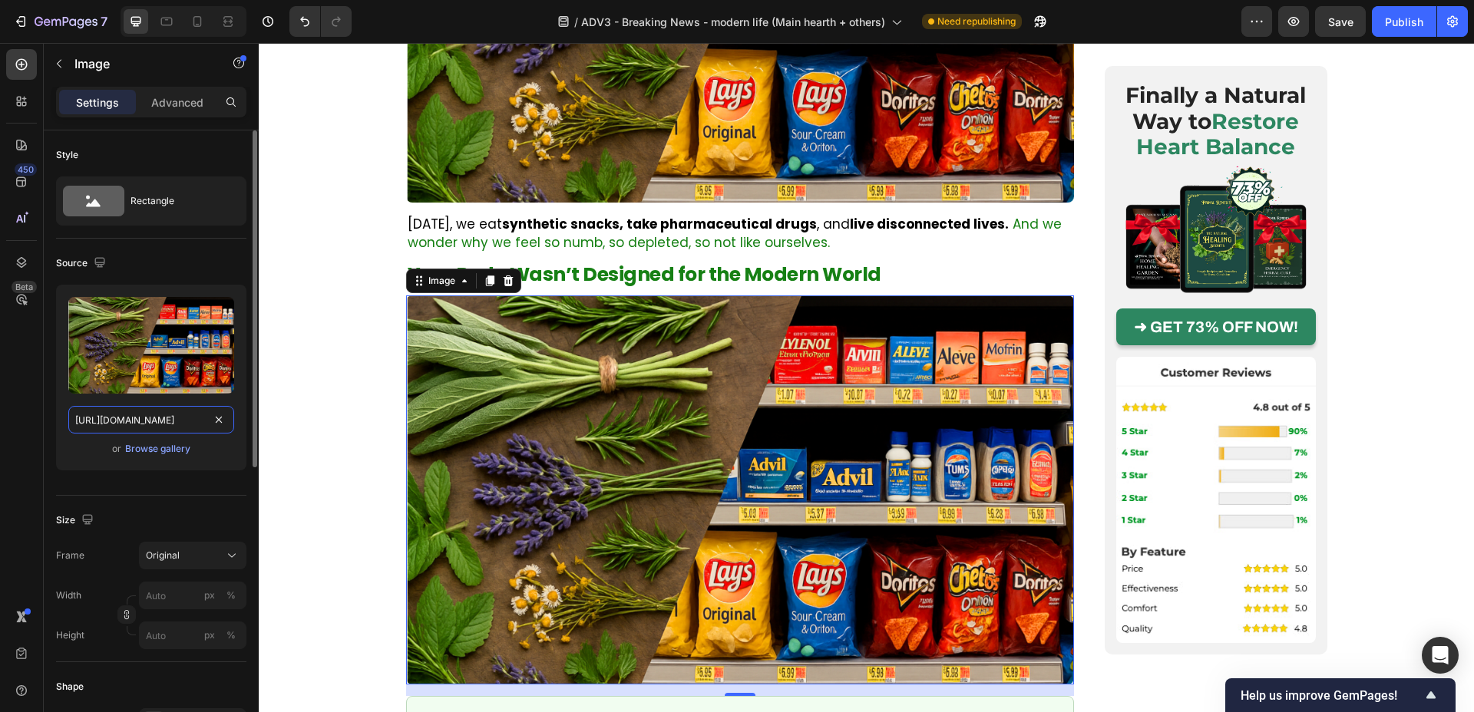
click at [89, 418] on input "https://img.funnelish.com/82402/850459/1751381215-6.png" at bounding box center [151, 420] width 166 height 28
paste input "887742-woman%202"
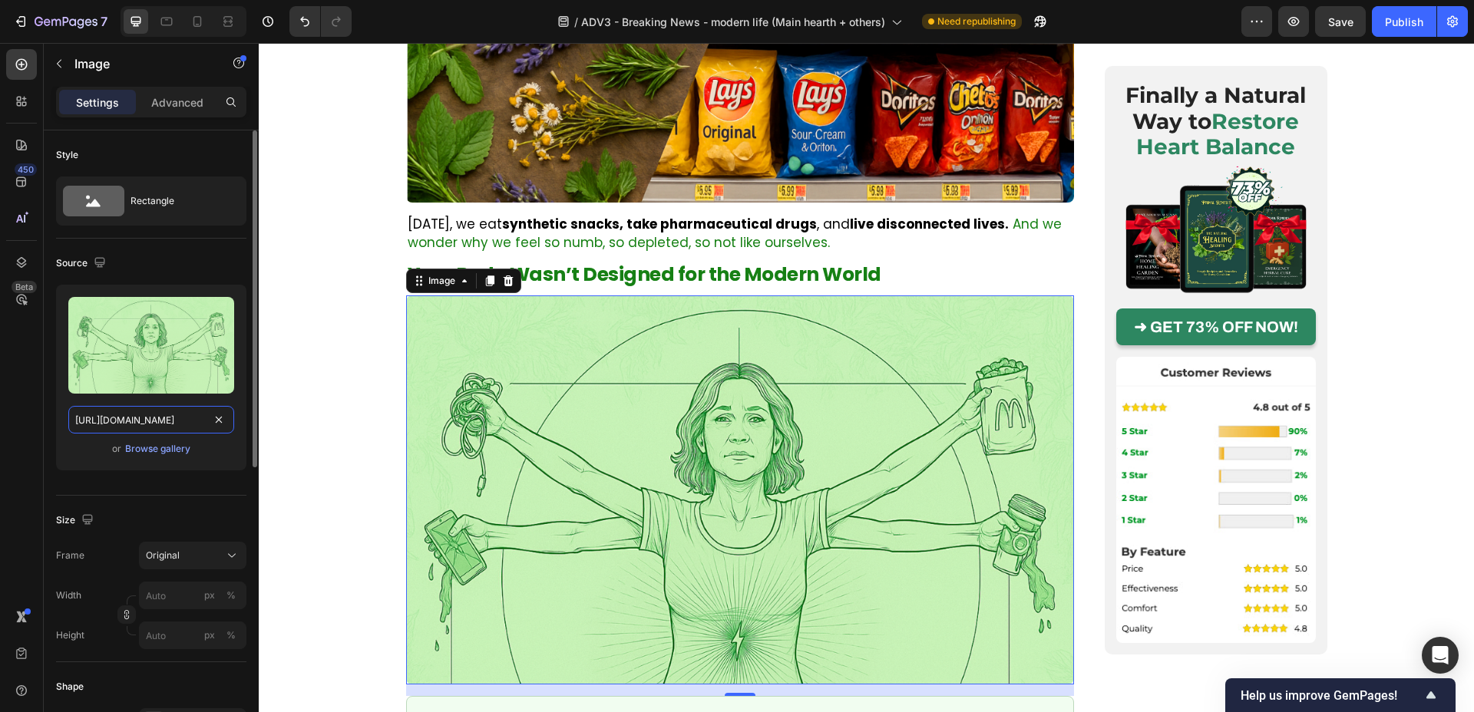
type input "https://img.funnelish.com/82402/850459/1751887742-woman%202.png"
click at [183, 266] on div "Source" at bounding box center [151, 263] width 190 height 25
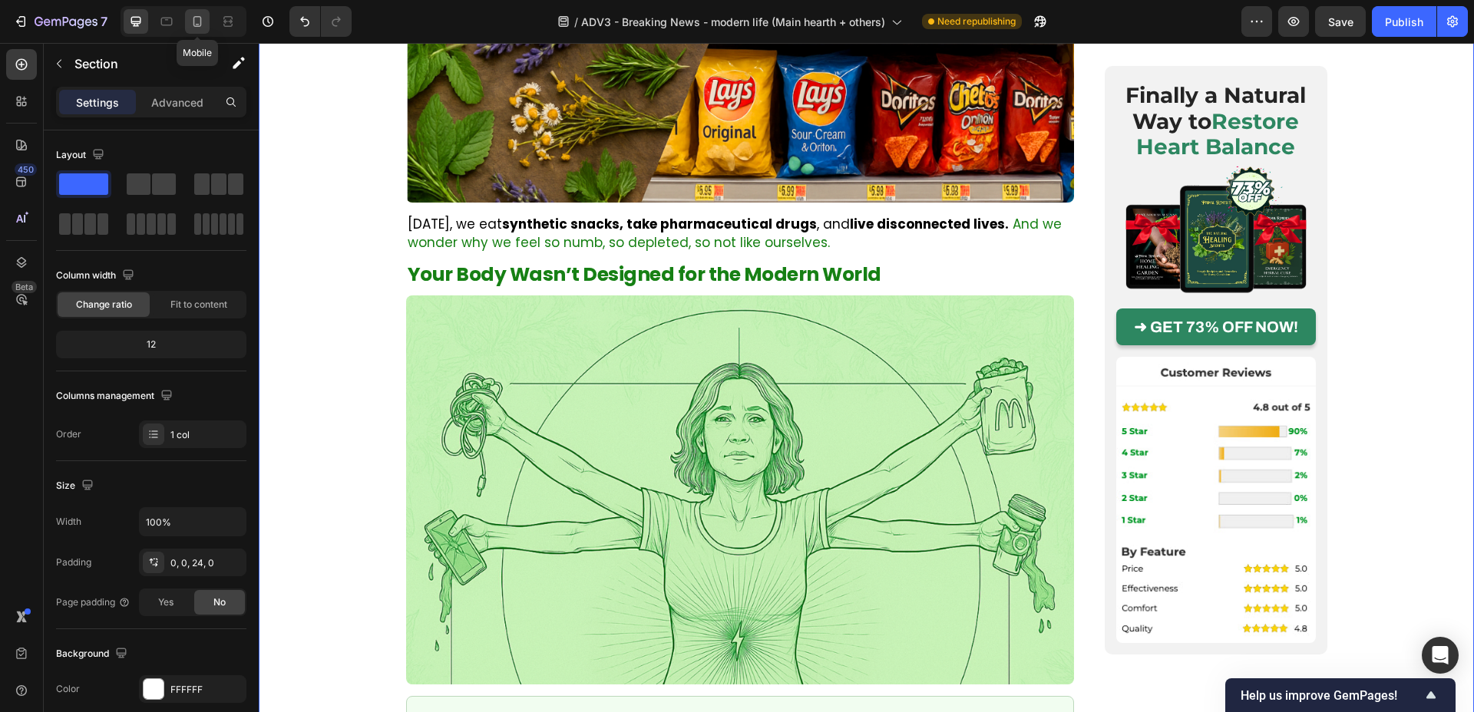
click at [198, 14] on icon at bounding box center [197, 21] width 15 height 15
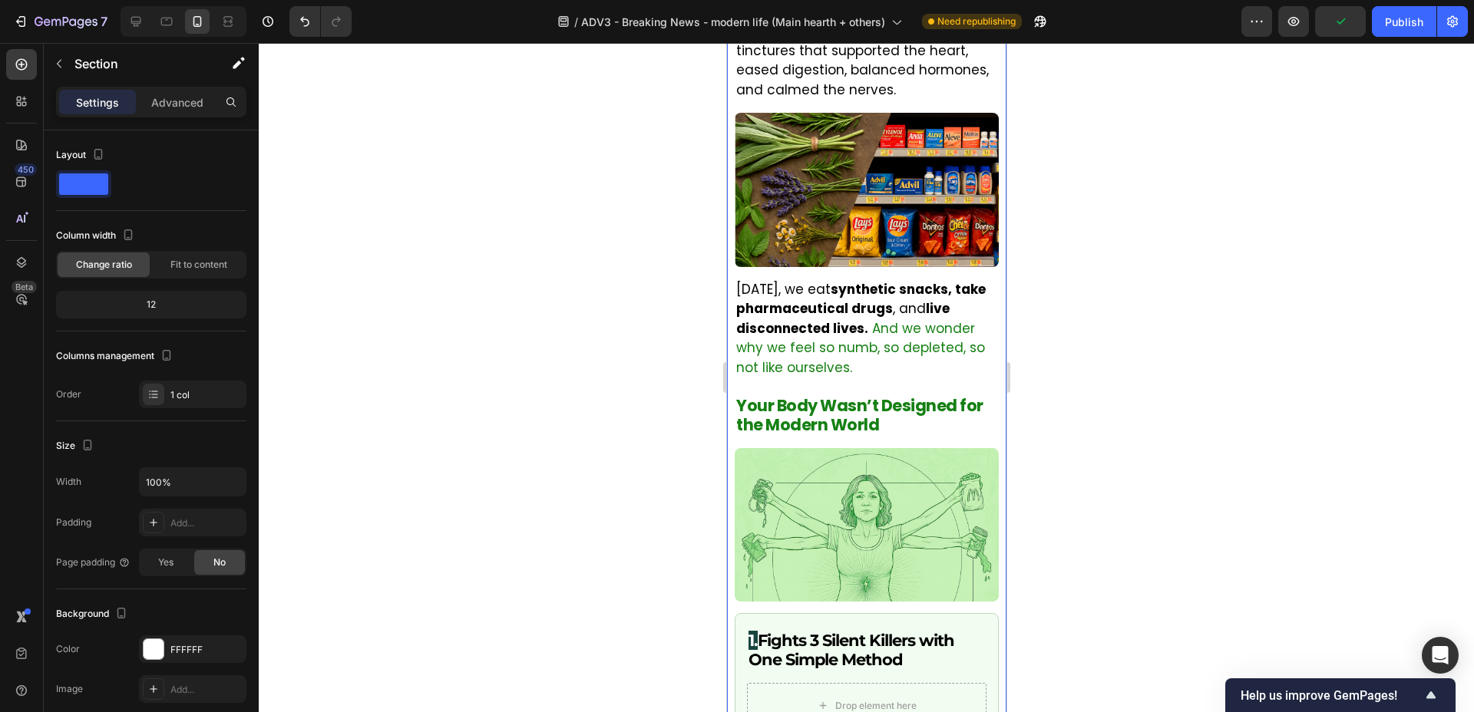
scroll to position [908, 0]
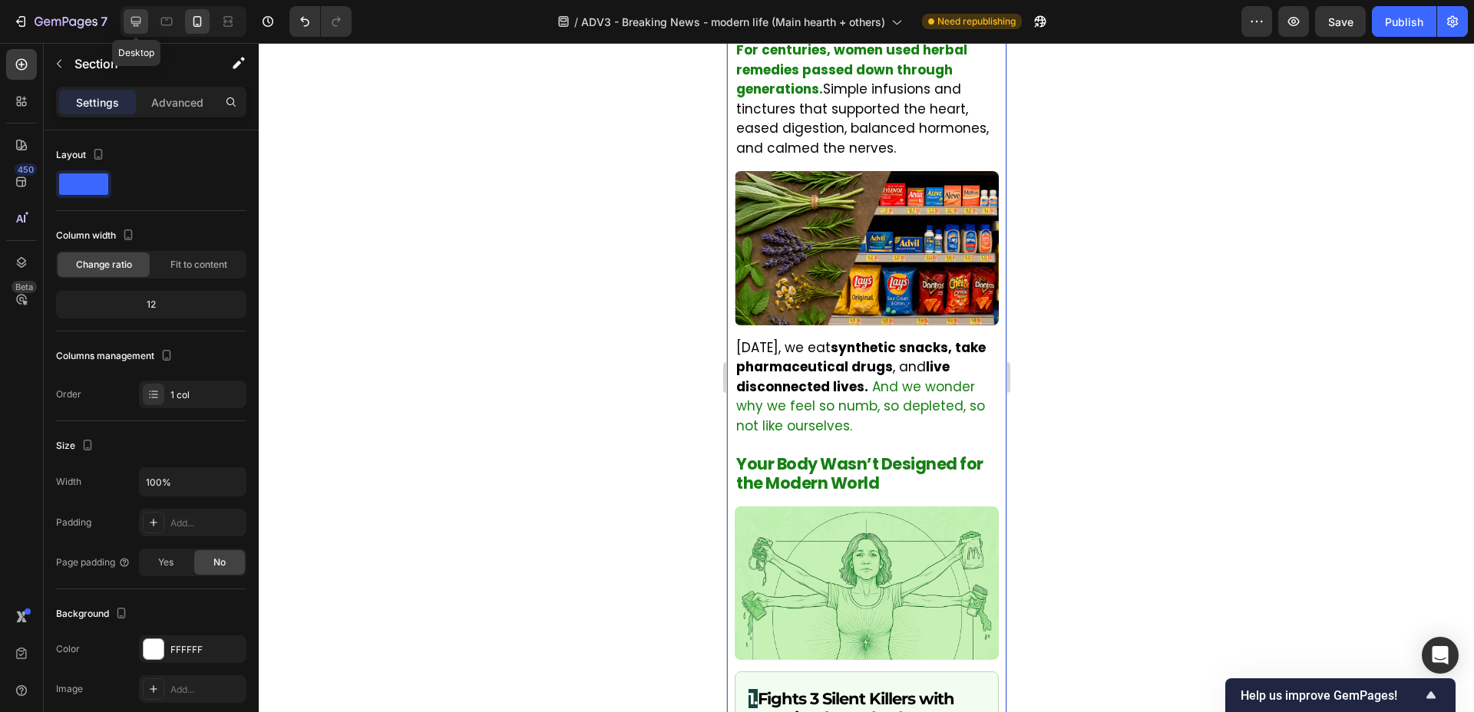
click at [133, 21] on icon at bounding box center [135, 21] width 15 height 15
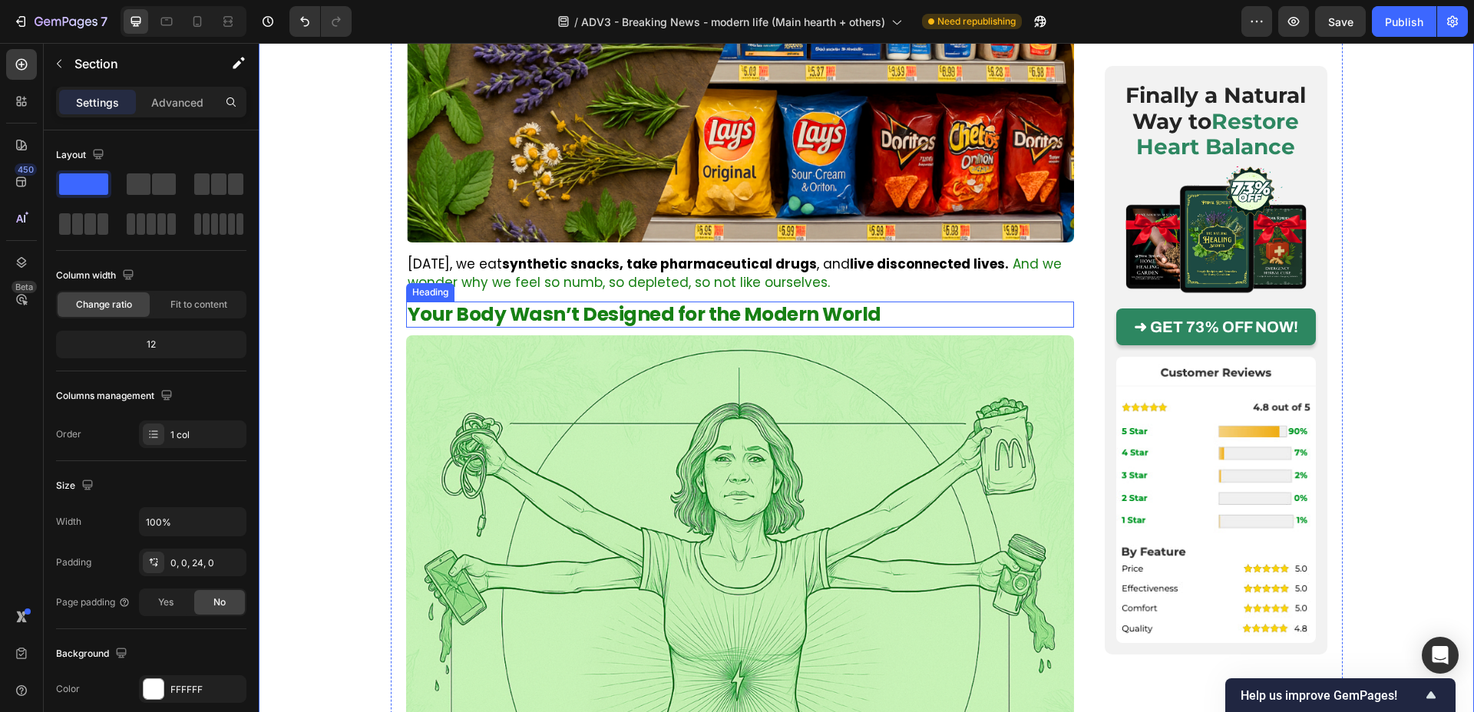
scroll to position [1509, 0]
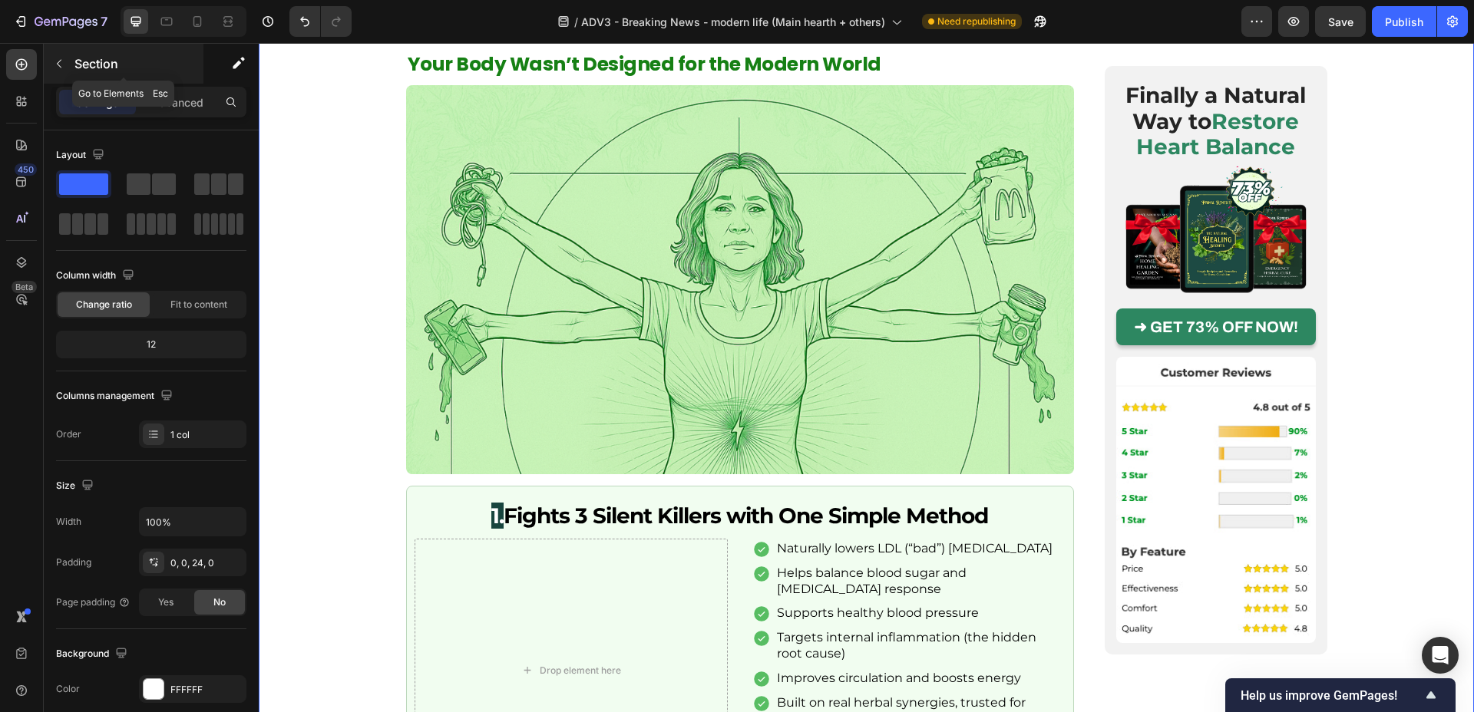
click at [60, 63] on icon "button" at bounding box center [59, 64] width 12 height 12
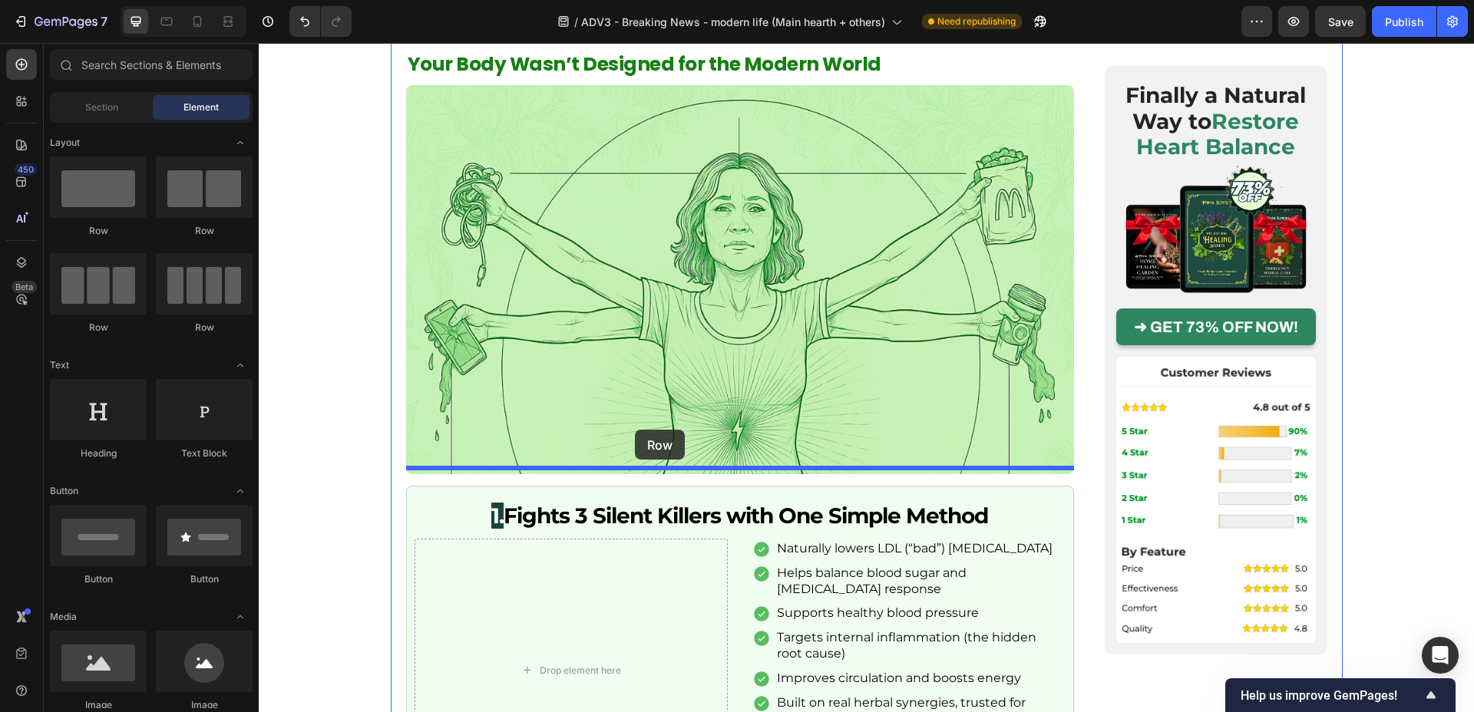
drag, startPoint x: 462, startPoint y: 352, endPoint x: 635, endPoint y: 430, distance: 189.7
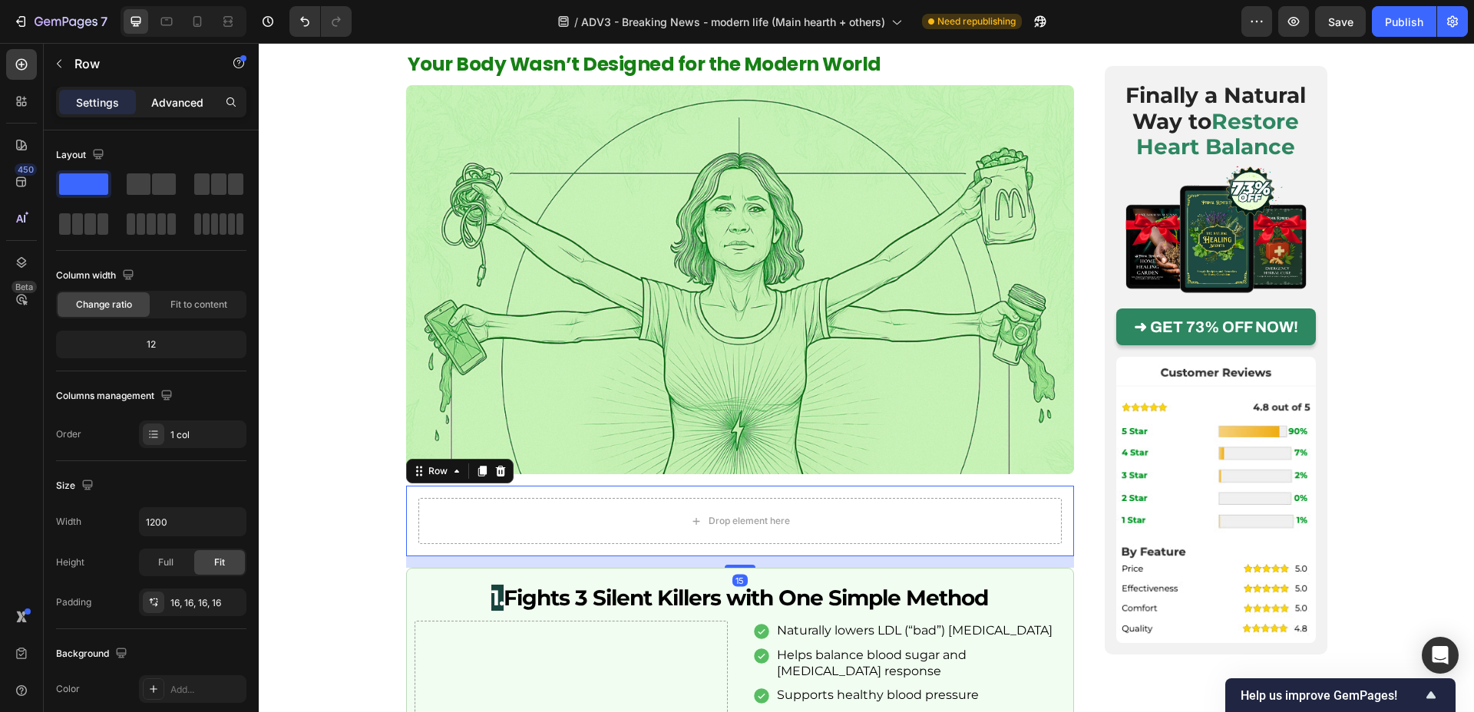
click at [167, 109] on p "Advanced" at bounding box center [177, 102] width 52 height 16
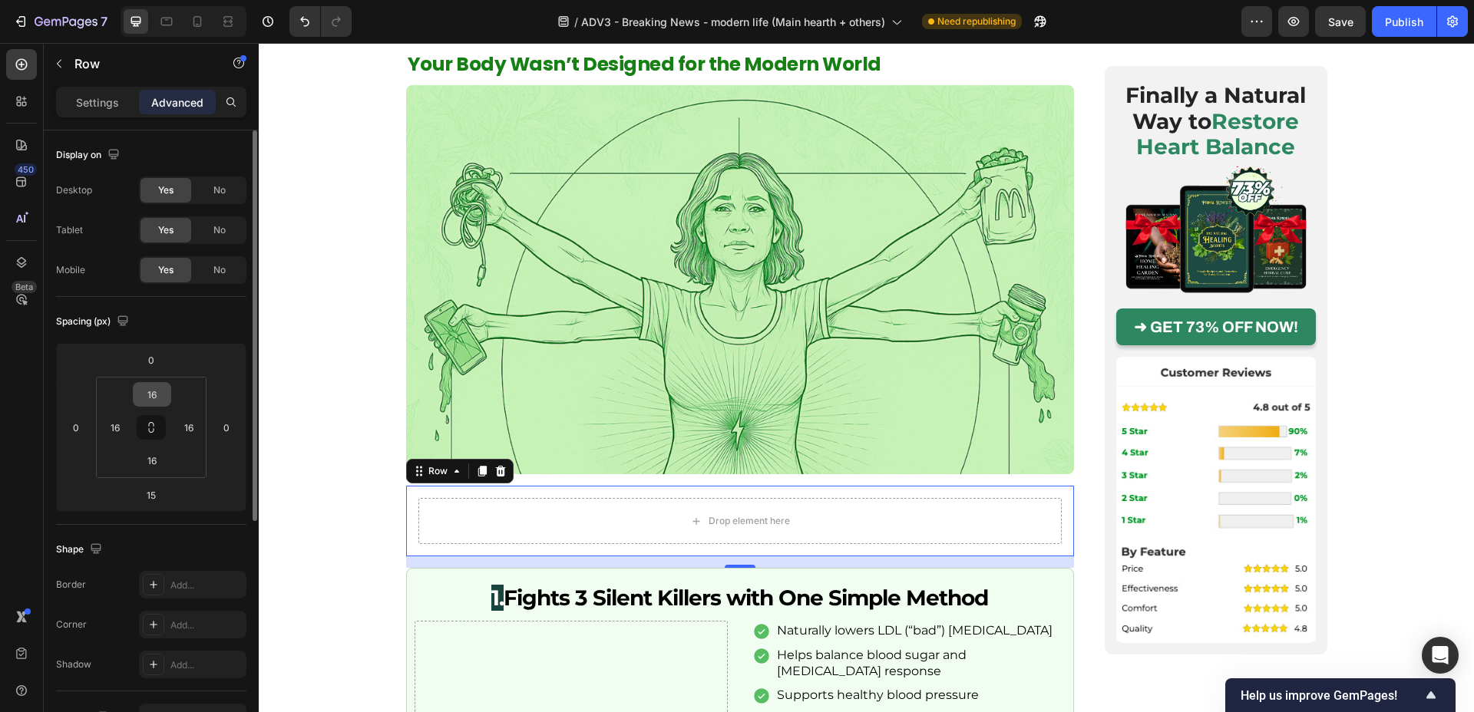
click at [157, 394] on input "16" at bounding box center [152, 394] width 31 height 23
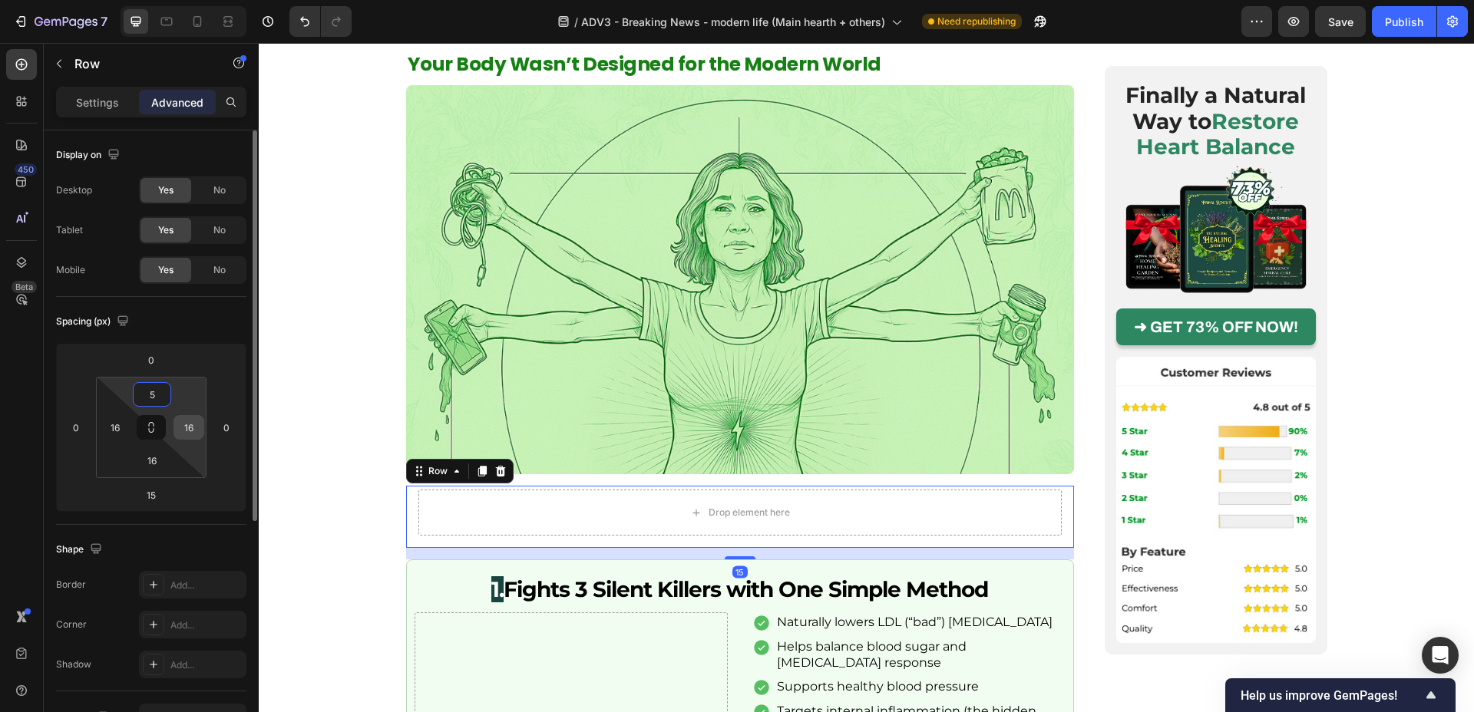
type input "5"
click at [185, 425] on input "16" at bounding box center [188, 427] width 23 height 23
type input "5"
click at [152, 458] on input "16" at bounding box center [152, 460] width 31 height 23
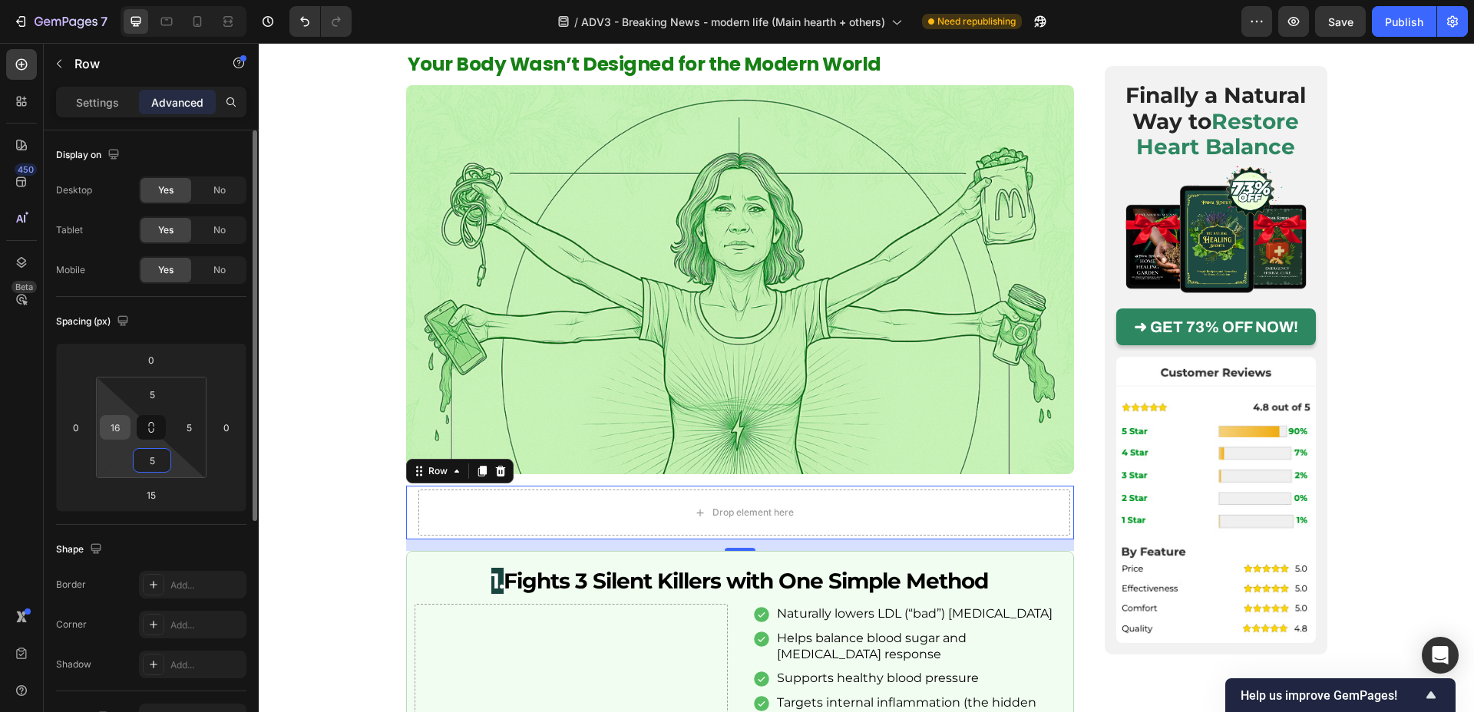
type input "5"
click at [116, 425] on input "16" at bounding box center [115, 427] width 23 height 23
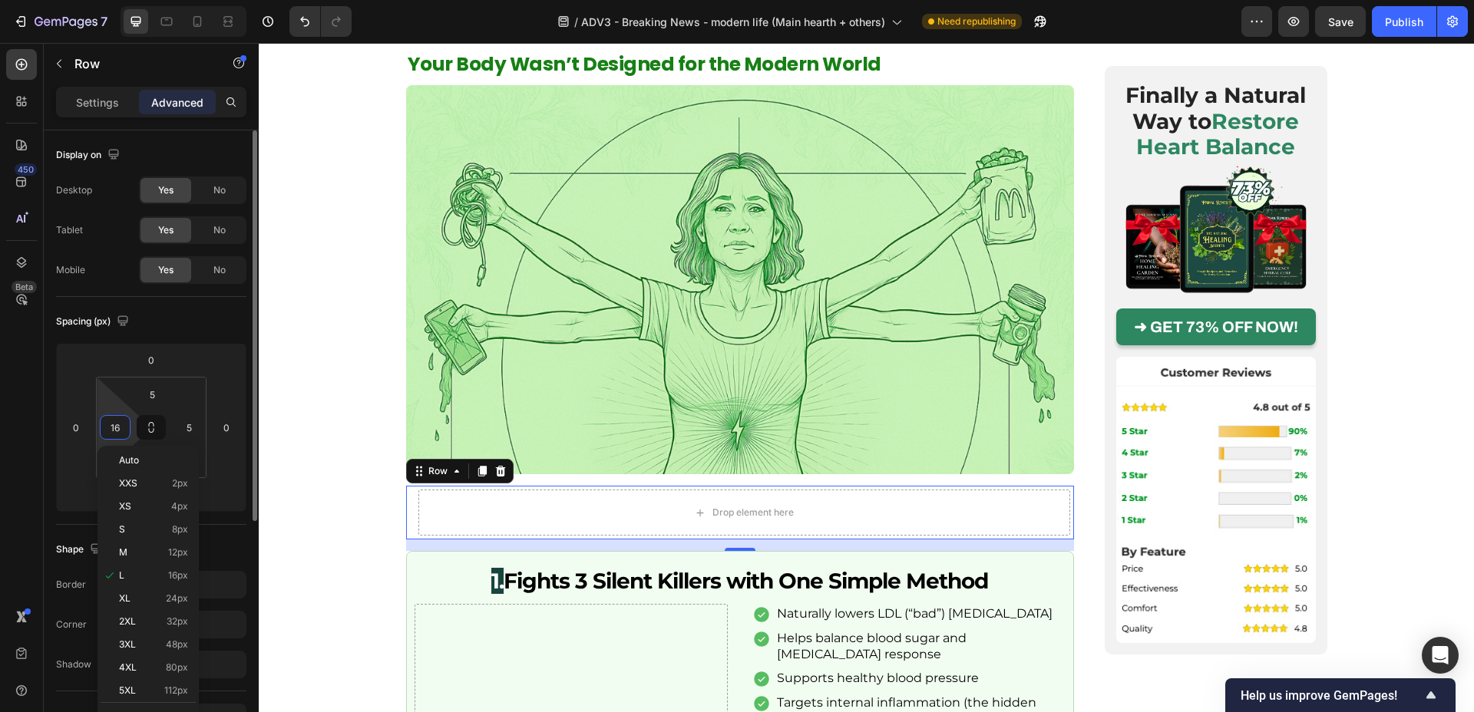
type input "5"
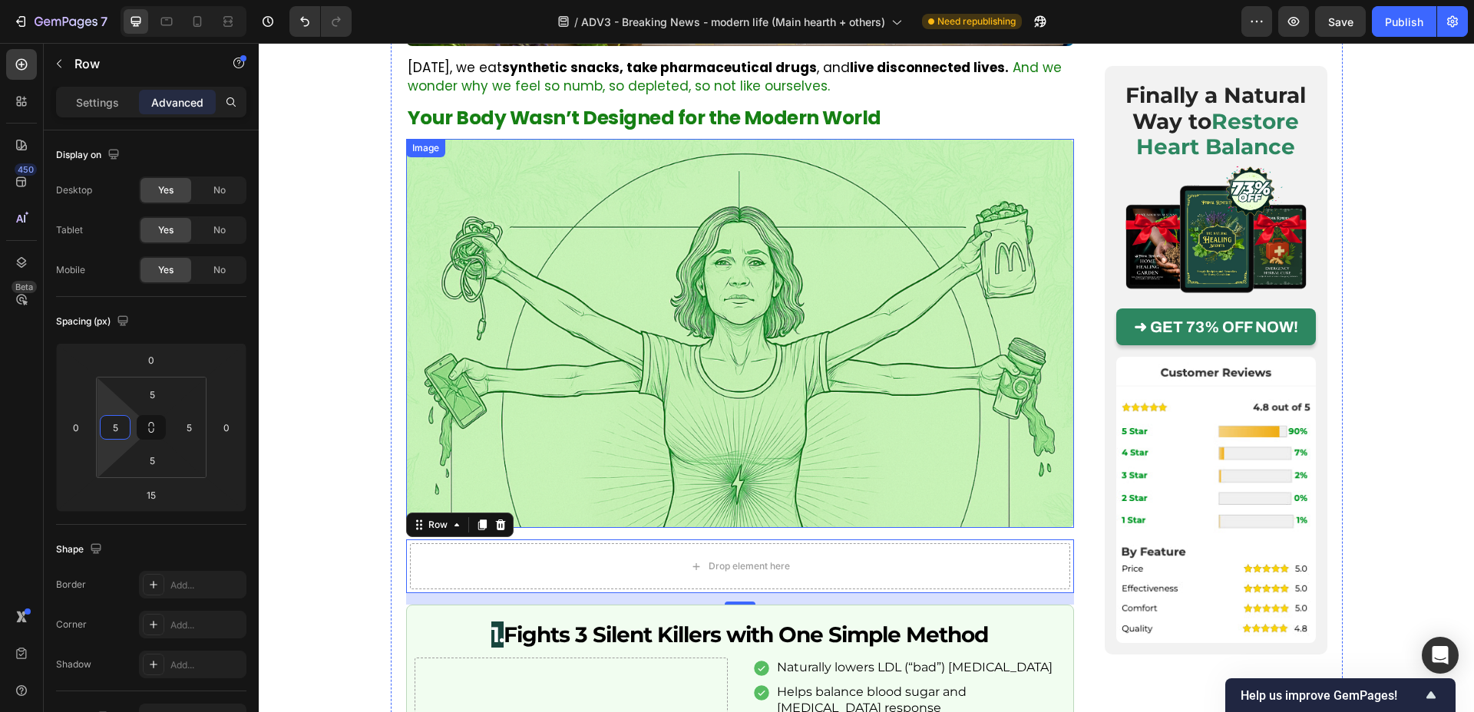
scroll to position [1400, 0]
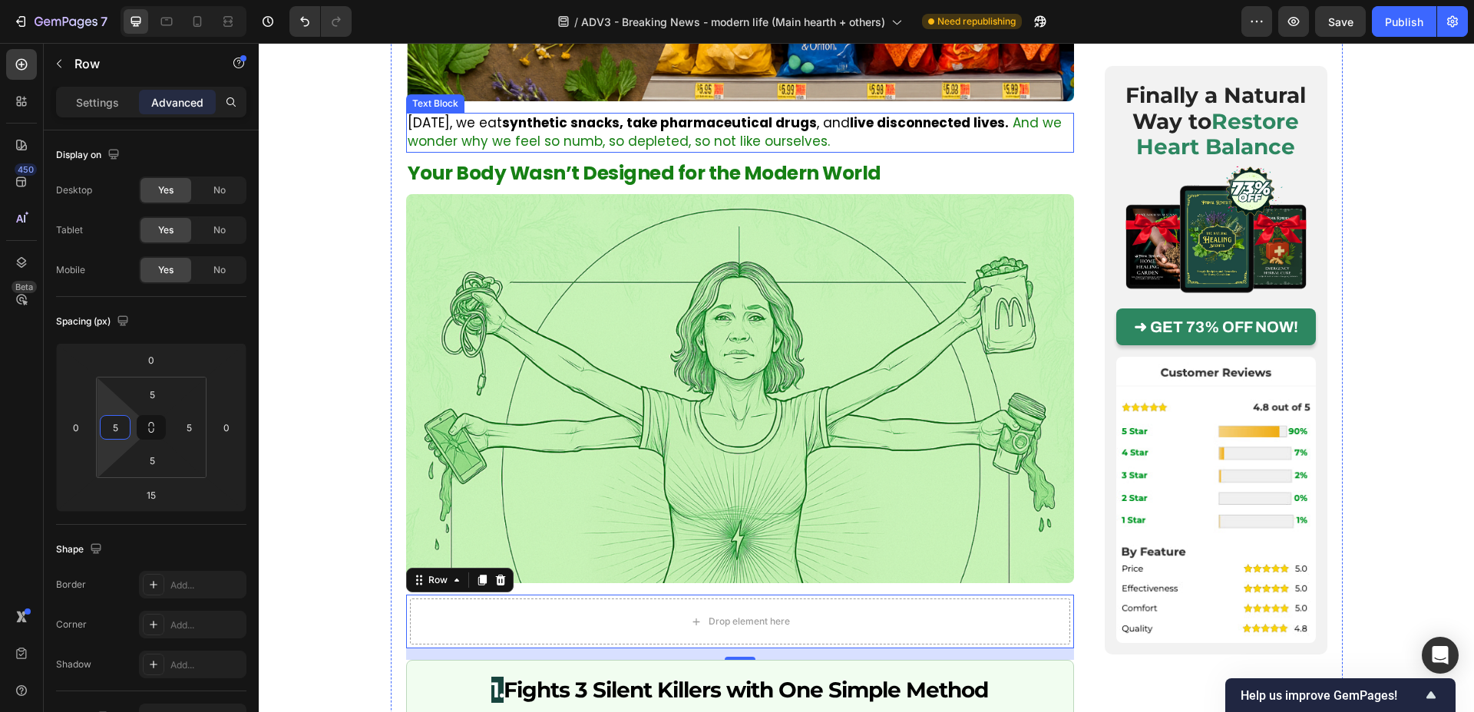
click at [533, 128] on span "And we wonder why we feel so numb, so depleted, so not like ourselves." at bounding box center [735, 132] width 654 height 37
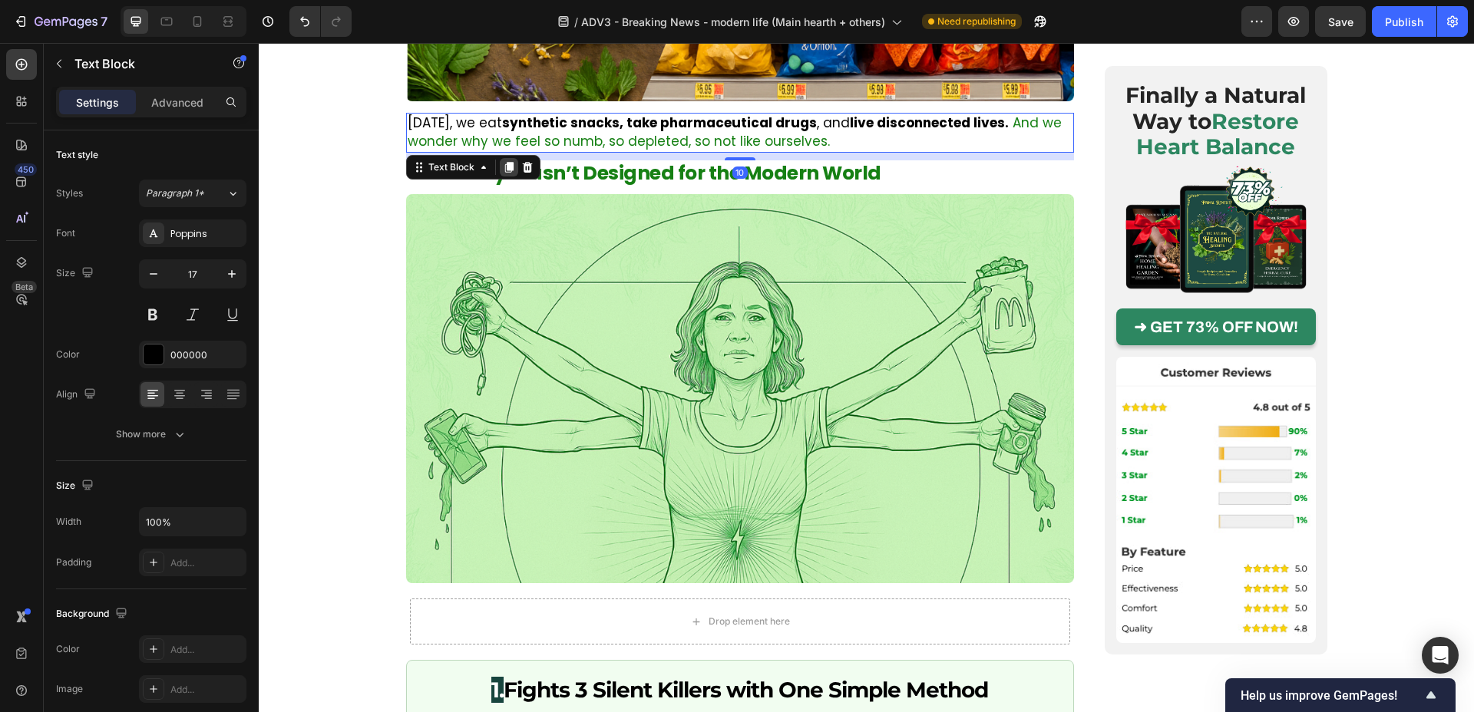
click at [511, 158] on div at bounding box center [509, 167] width 18 height 18
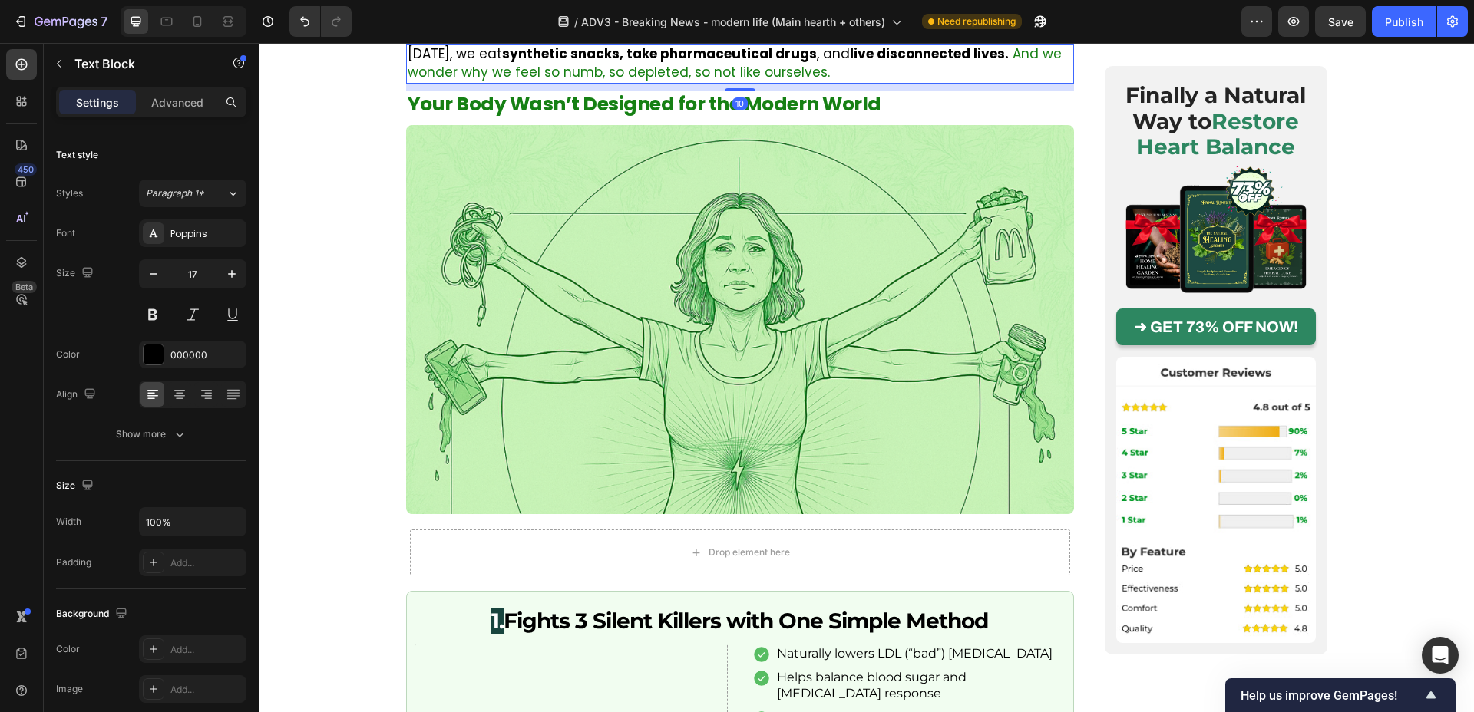
scroll to position [1516, 0]
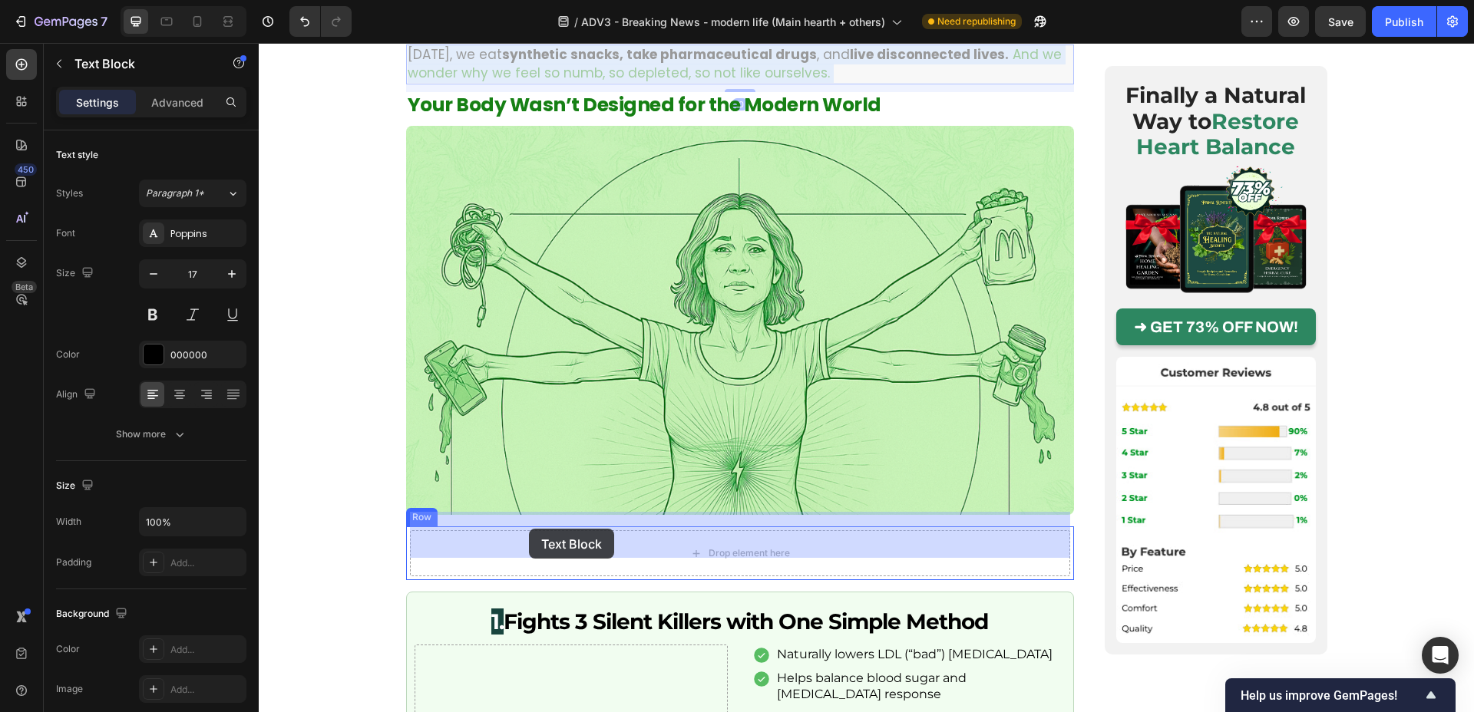
drag, startPoint x: 545, startPoint y: 48, endPoint x: 529, endPoint y: 529, distance: 480.9
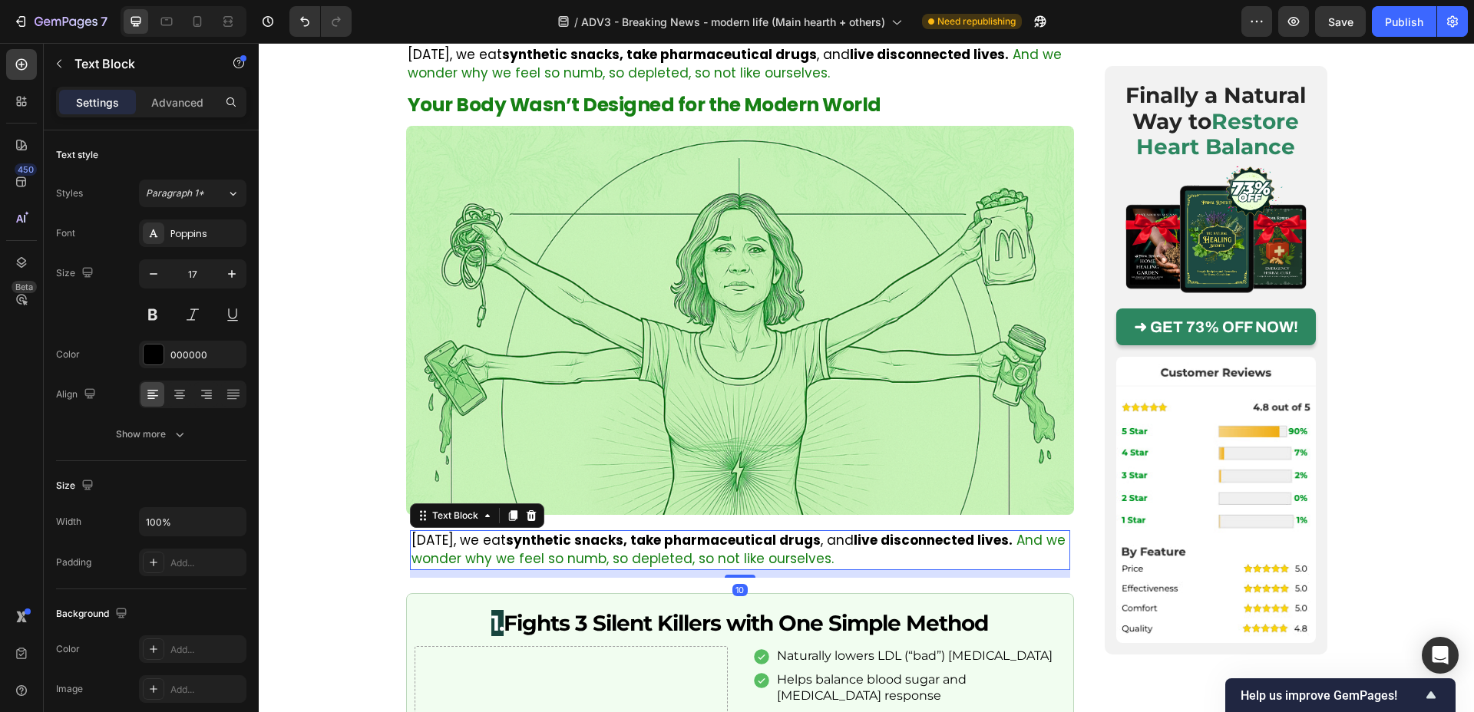
scroll to position [1470, 0]
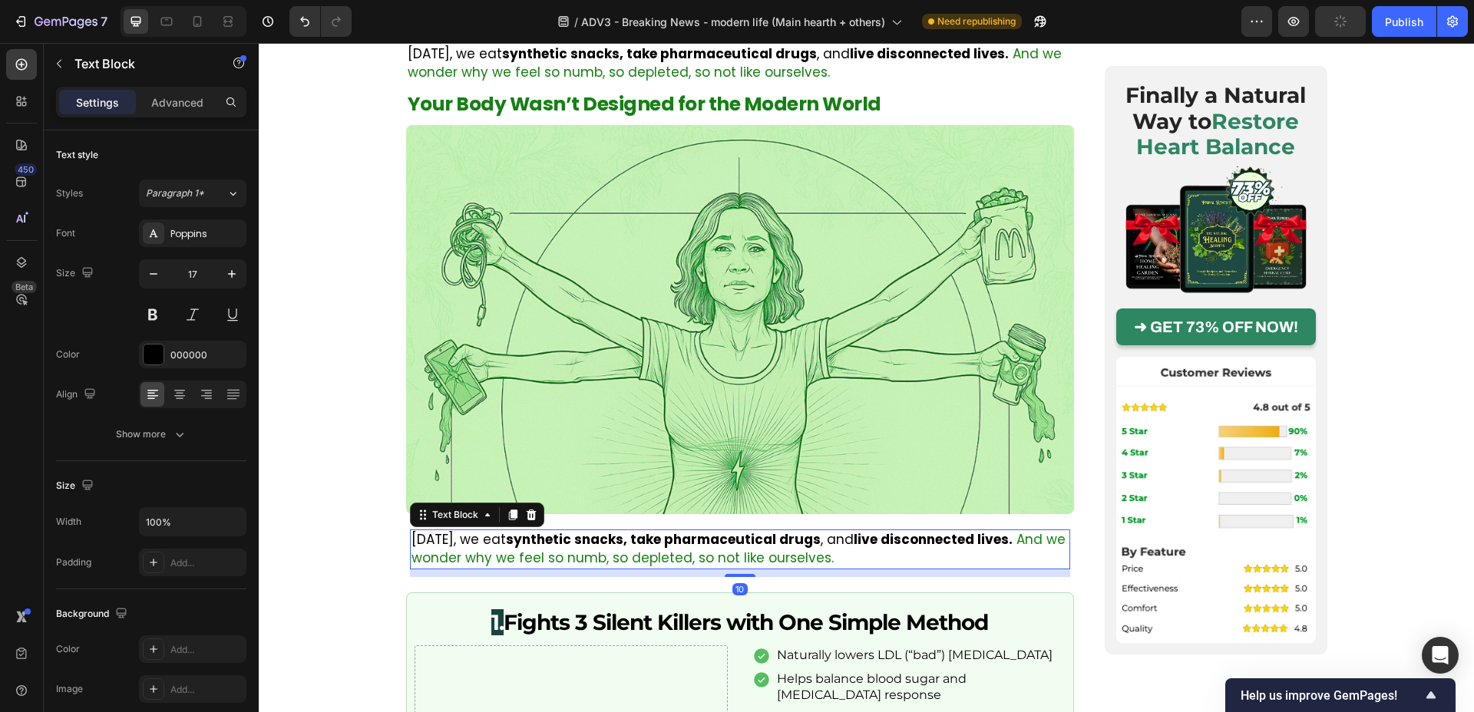
click at [428, 531] on p "Today, we eat synthetic snacks, take pharmaceutical drugs , and live disconnect…" at bounding box center [740, 549] width 657 height 37
drag, startPoint x: 732, startPoint y: 557, endPoint x: 727, endPoint y: 544, distance: 14.1
click at [736, 530] on div "Today, we eat synthetic snacks, take pharmaceutical drugs , and live disconnect…" at bounding box center [740, 550] width 660 height 40
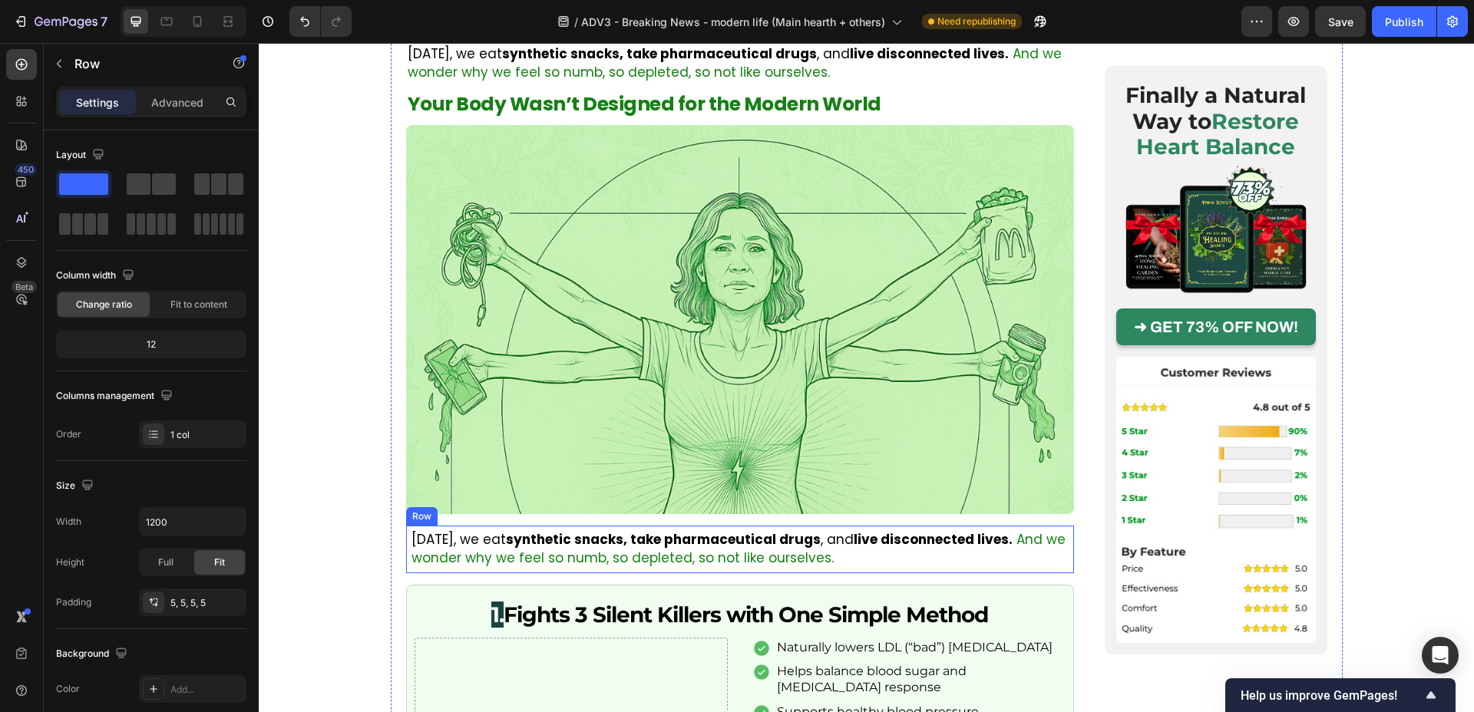
click at [719, 554] on div "Today, we eat synthetic snacks, take pharmaceutical drugs , and live disconnect…" at bounding box center [740, 550] width 668 height 48
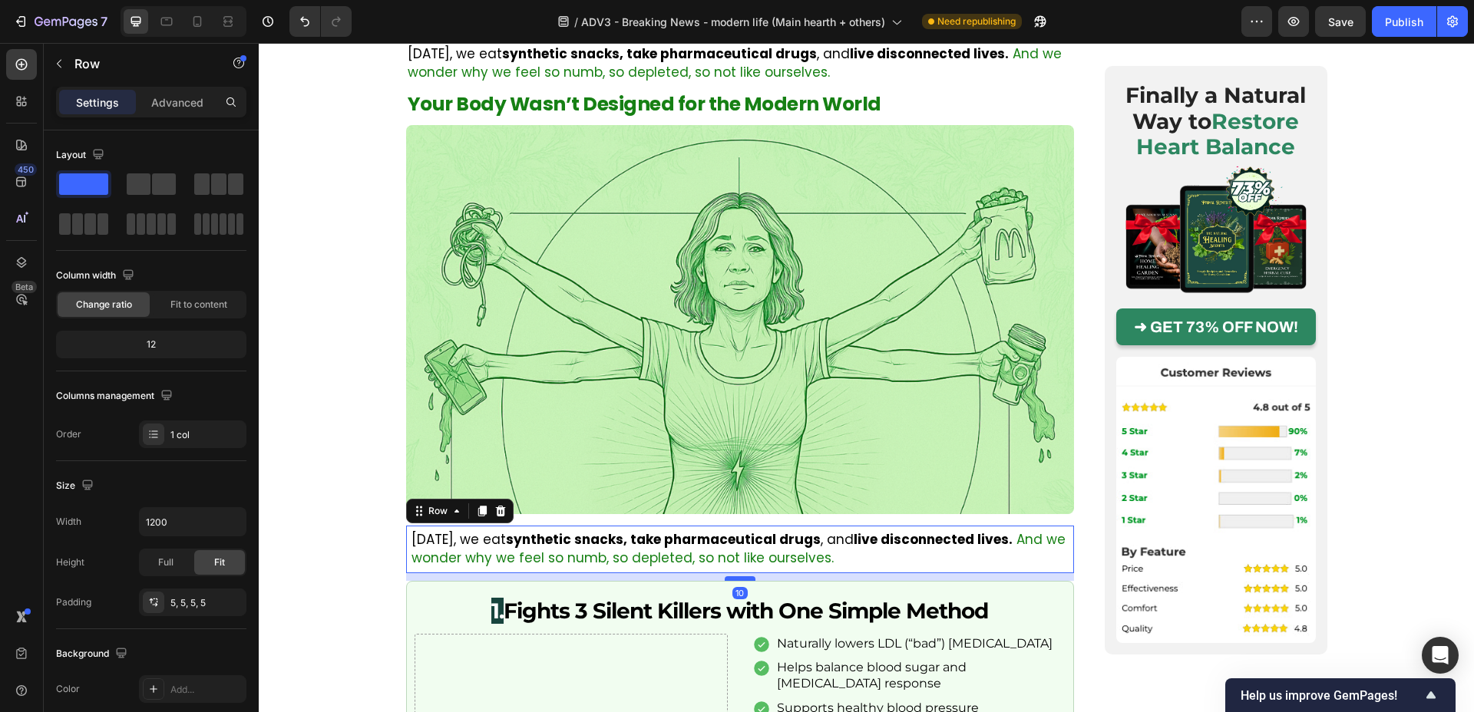
click at [741, 577] on div at bounding box center [740, 579] width 31 height 5
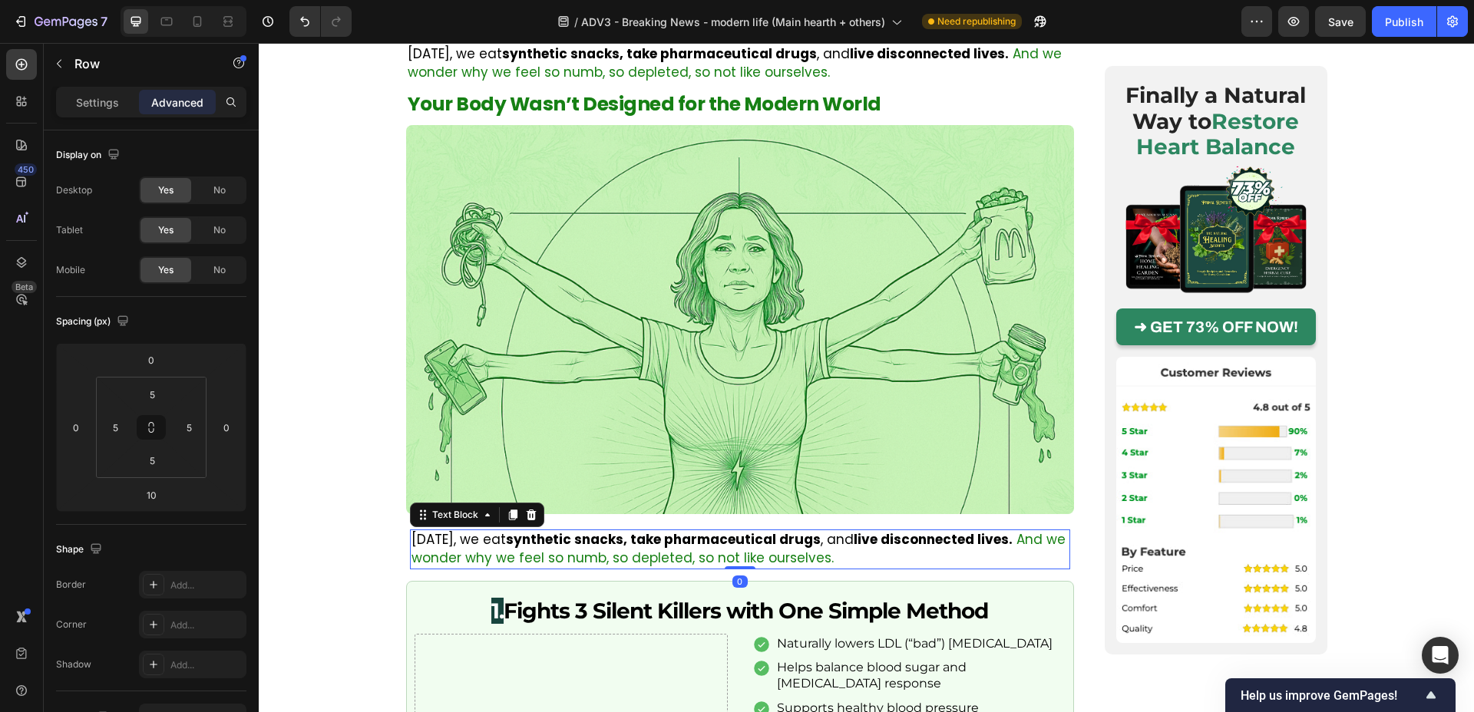
click at [647, 545] on span "And we wonder why we feel so numb, so depleted, so not like ourselves." at bounding box center [739, 549] width 654 height 37
click at [116, 428] on input "0" at bounding box center [115, 427] width 23 height 23
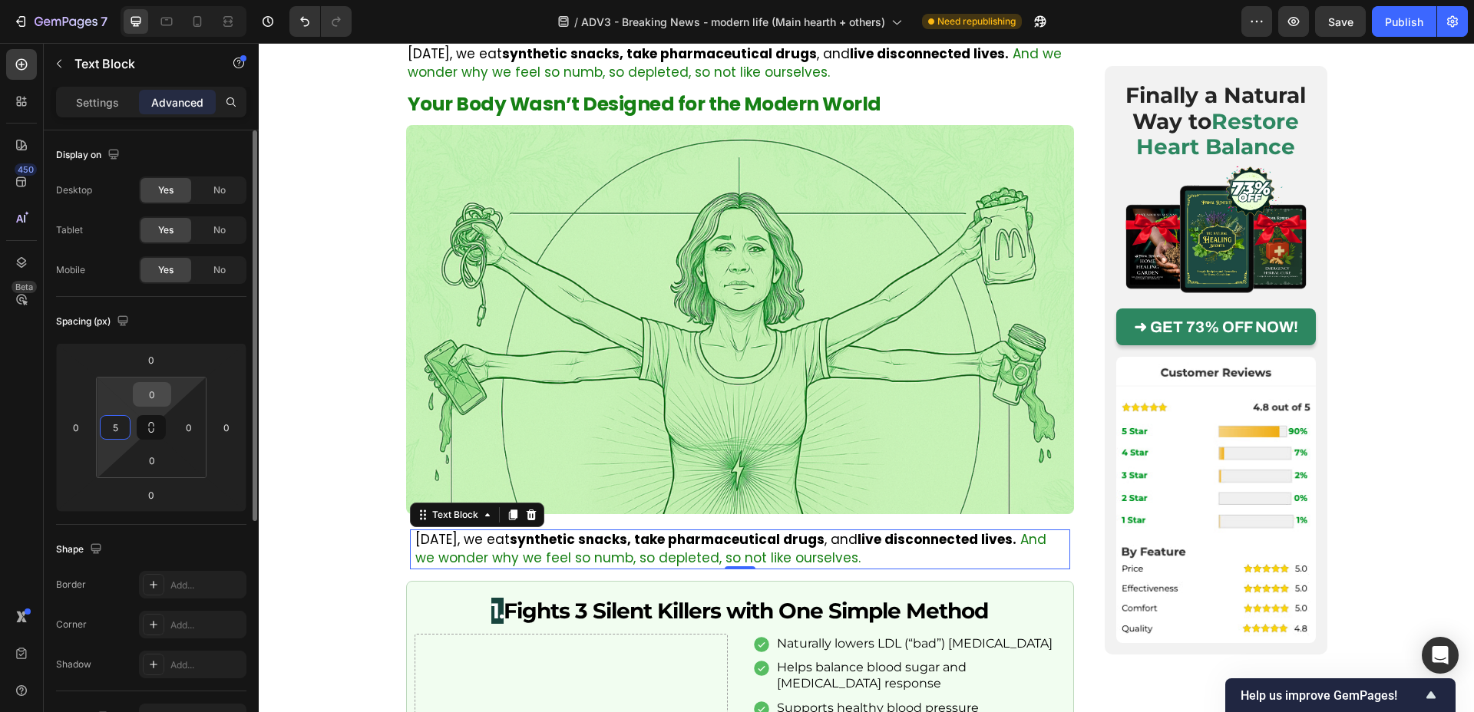
type input "5"
click at [144, 392] on input "0" at bounding box center [152, 394] width 31 height 23
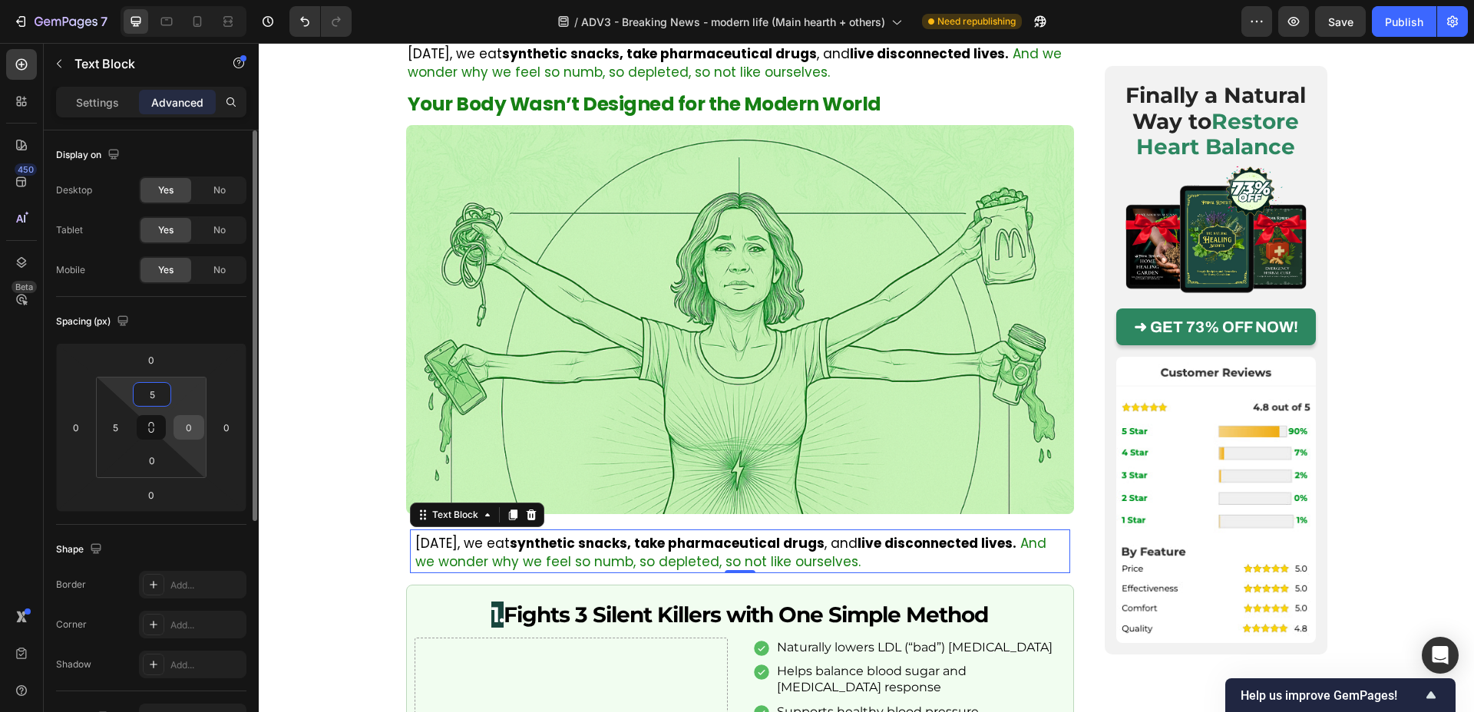
type input "5"
click at [186, 430] on input "0" at bounding box center [188, 427] width 23 height 23
type input "5"
click at [163, 456] on input "0" at bounding box center [152, 460] width 31 height 23
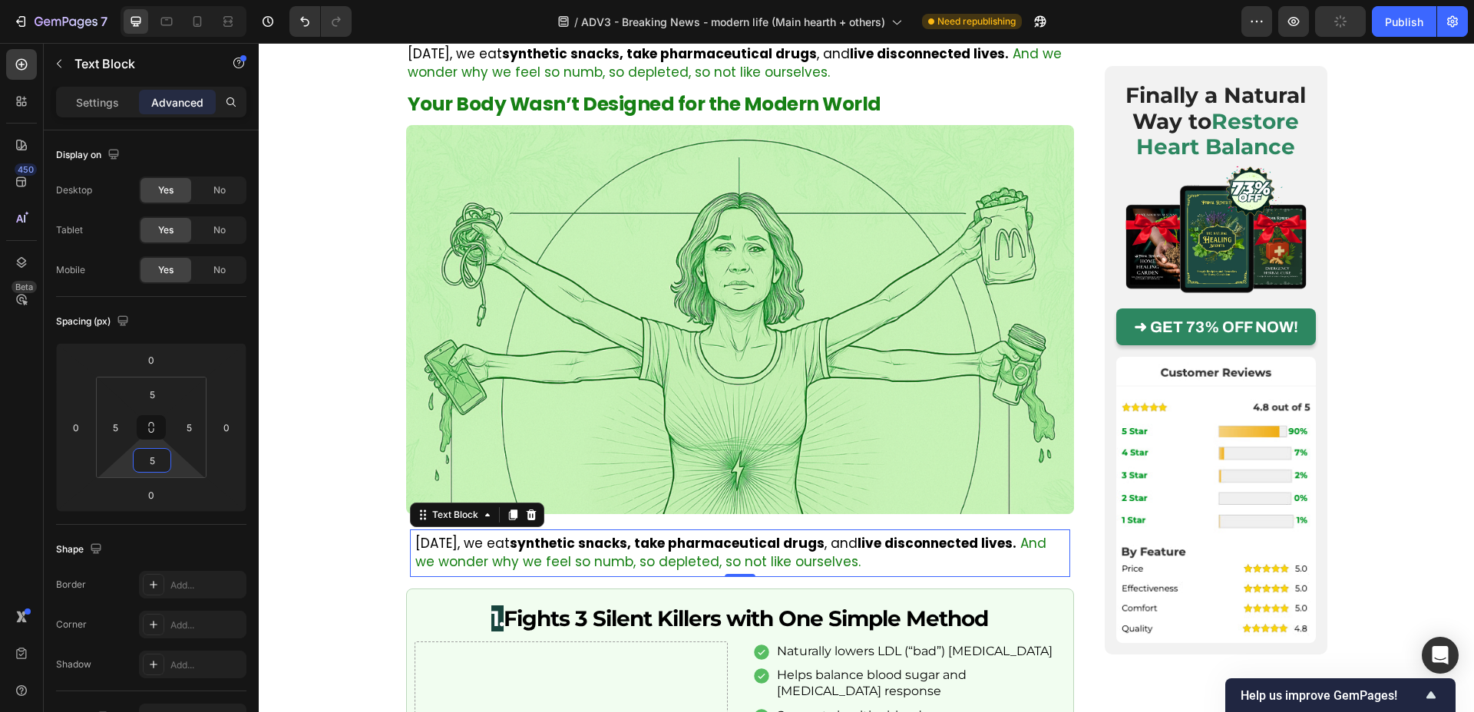
type input "5"
click at [460, 535] on p "Today, we eat synthetic snacks, take pharmaceutical drugs , and live disconnect…" at bounding box center [740, 553] width 650 height 37
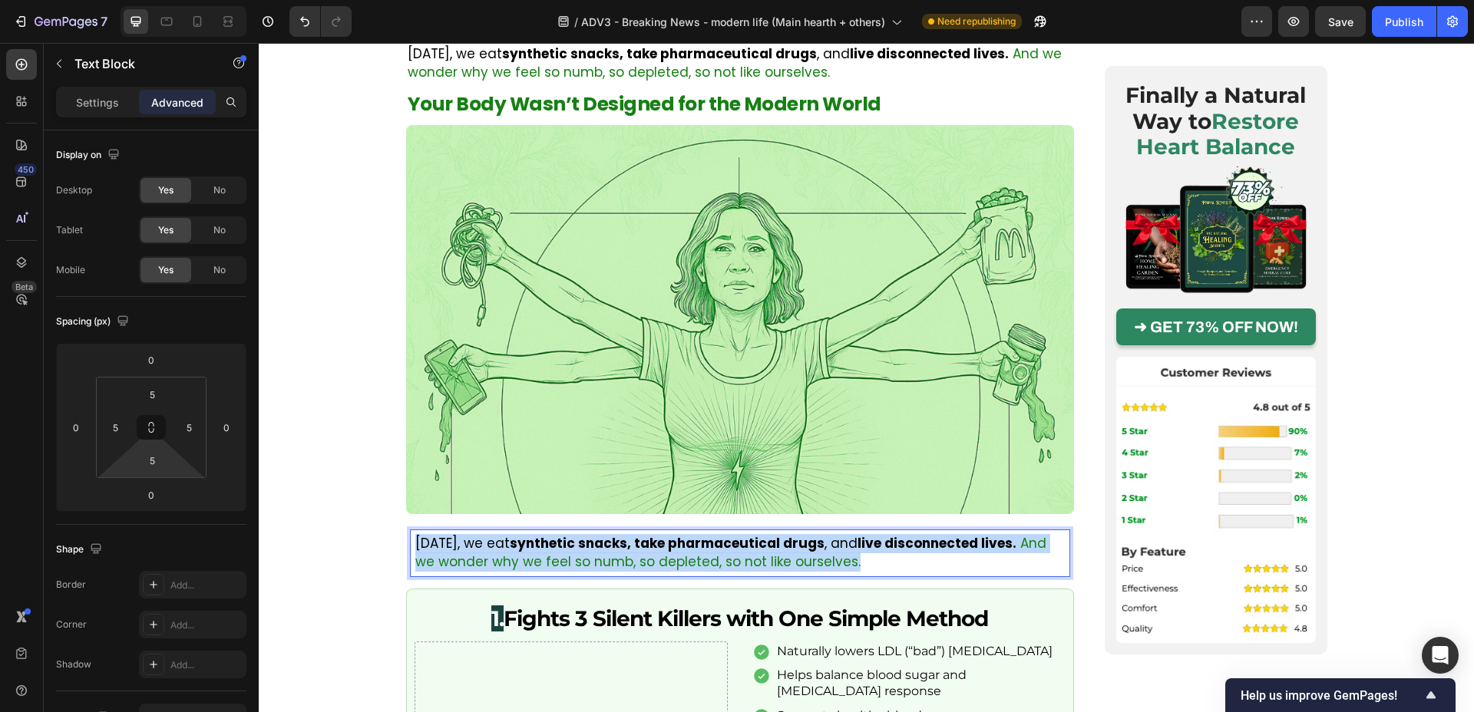
click at [460, 535] on p "Today, we eat synthetic snacks, take pharmaceutical drugs , and live disconnect…" at bounding box center [740, 553] width 650 height 37
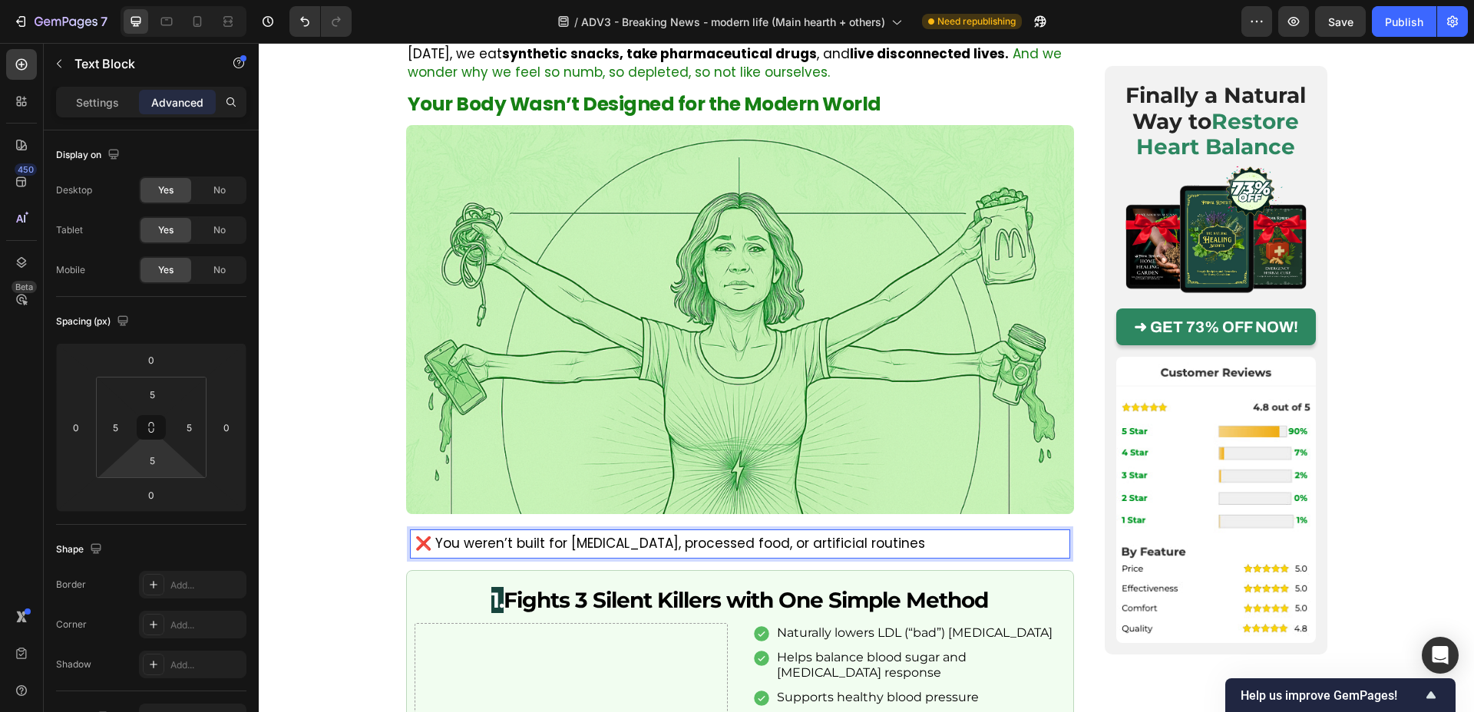
click at [442, 535] on p "❌ You weren’t built for chronic stress, processed food, or artificial routines" at bounding box center [740, 544] width 650 height 18
click at [433, 535] on p "❌ You weren’t built for chronic stress, processed food, or artificial routines" at bounding box center [740, 544] width 650 height 18
drag, startPoint x: 431, startPoint y: 528, endPoint x: 418, endPoint y: 531, distance: 13.4
click at [418, 535] on p "❌ You weren’t built for chronic stress, processed food, or artificial routines" at bounding box center [740, 544] width 650 height 18
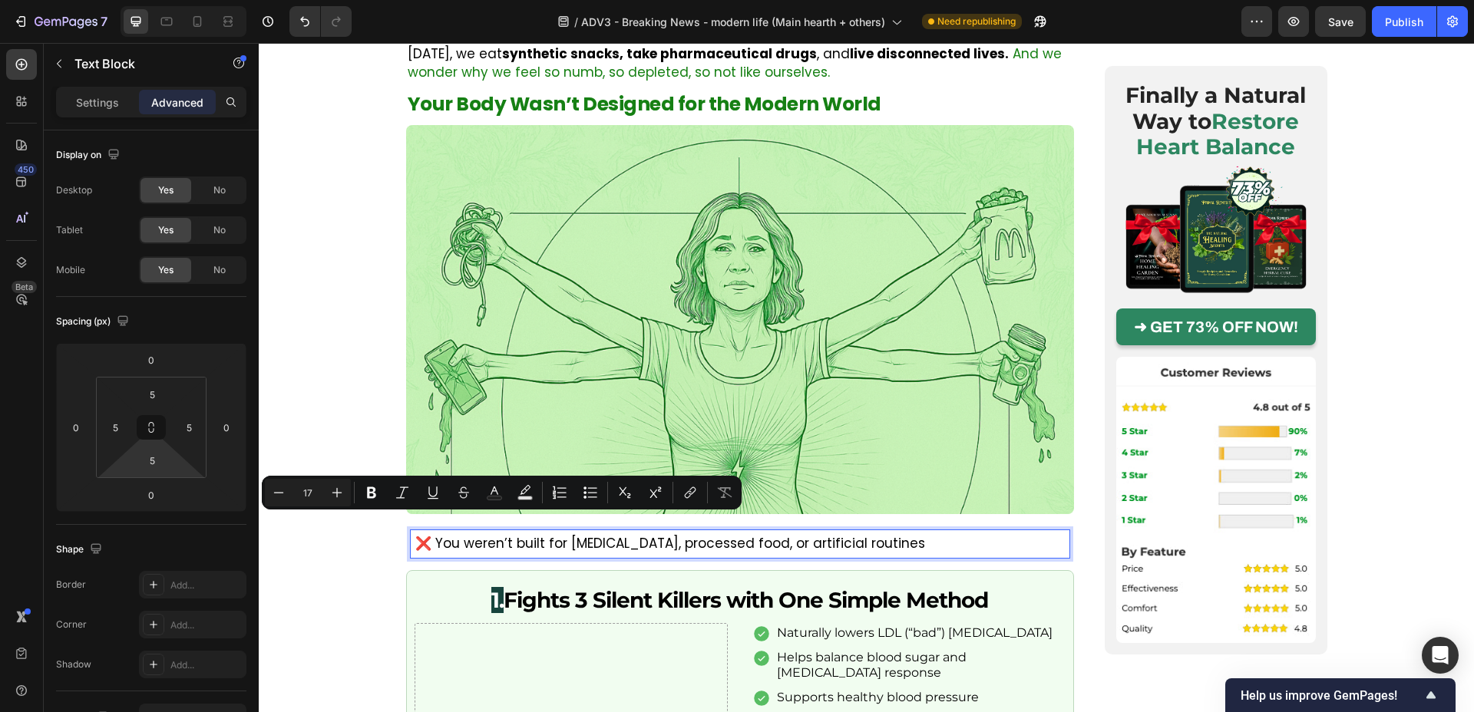
click at [439, 535] on p "❌ You weren’t built for chronic stress, processed food, or artificial routines" at bounding box center [740, 544] width 650 height 18
drag, startPoint x: 428, startPoint y: 527, endPoint x: 420, endPoint y: 527, distance: 8.4
click at [420, 535] on p "❌ You weren’t built for chronic stress, processed food, or artificial routines" at bounding box center [740, 544] width 650 height 18
click at [464, 535] on p "❌ You weren’t built for chronic stress, processed food, or artificial routines" at bounding box center [740, 544] width 650 height 18
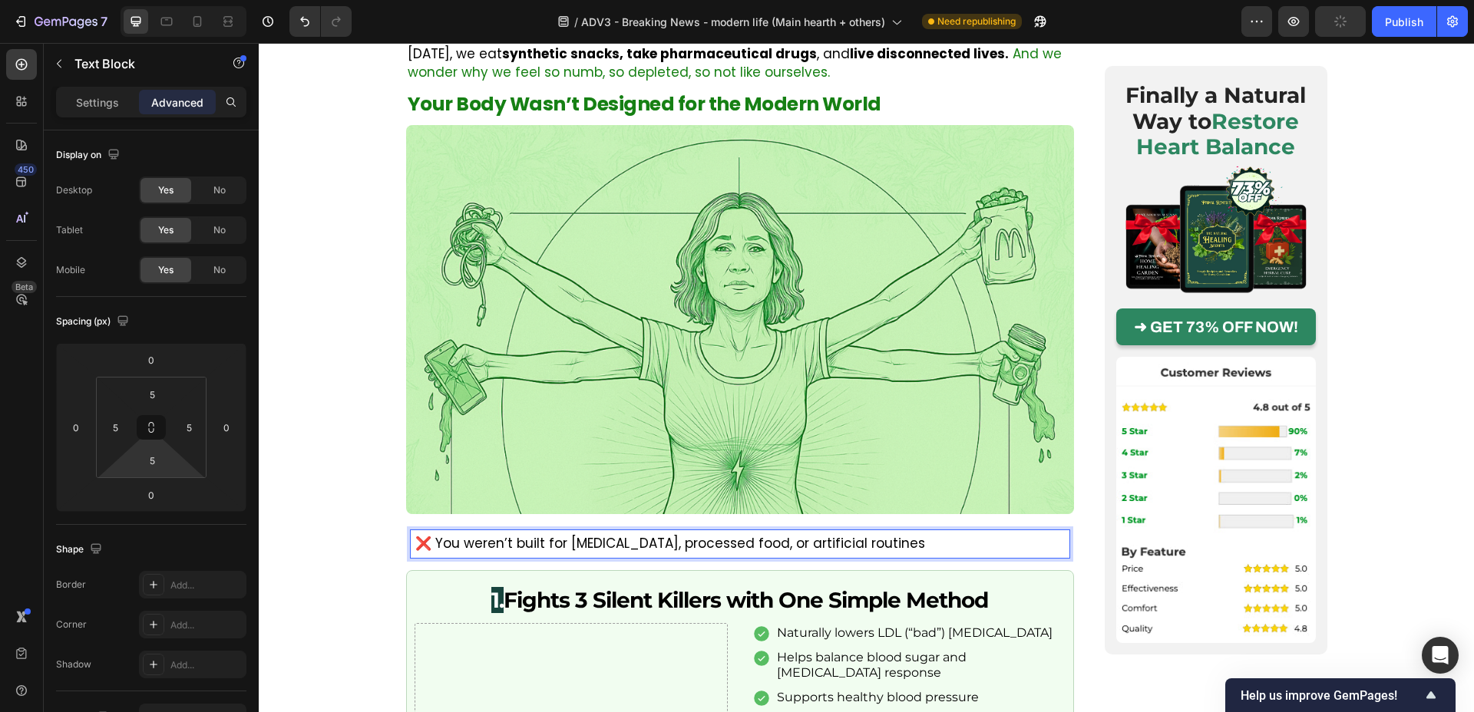
click at [452, 535] on p "❌ You weren’t built for chronic stress, processed food, or artificial routines" at bounding box center [740, 544] width 650 height 18
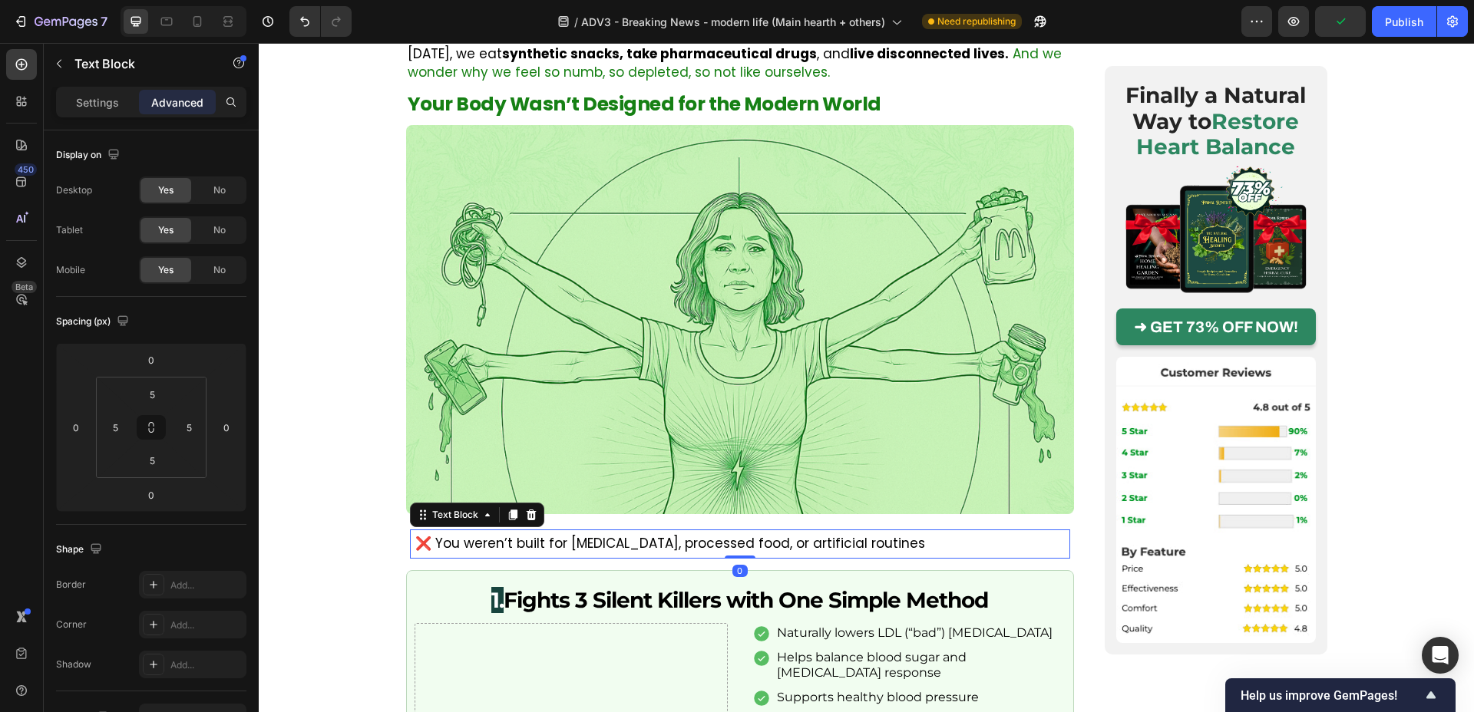
click at [438, 535] on p "❌ You weren’t built for chronic stress, processed food, or artificial routines" at bounding box center [740, 544] width 650 height 18
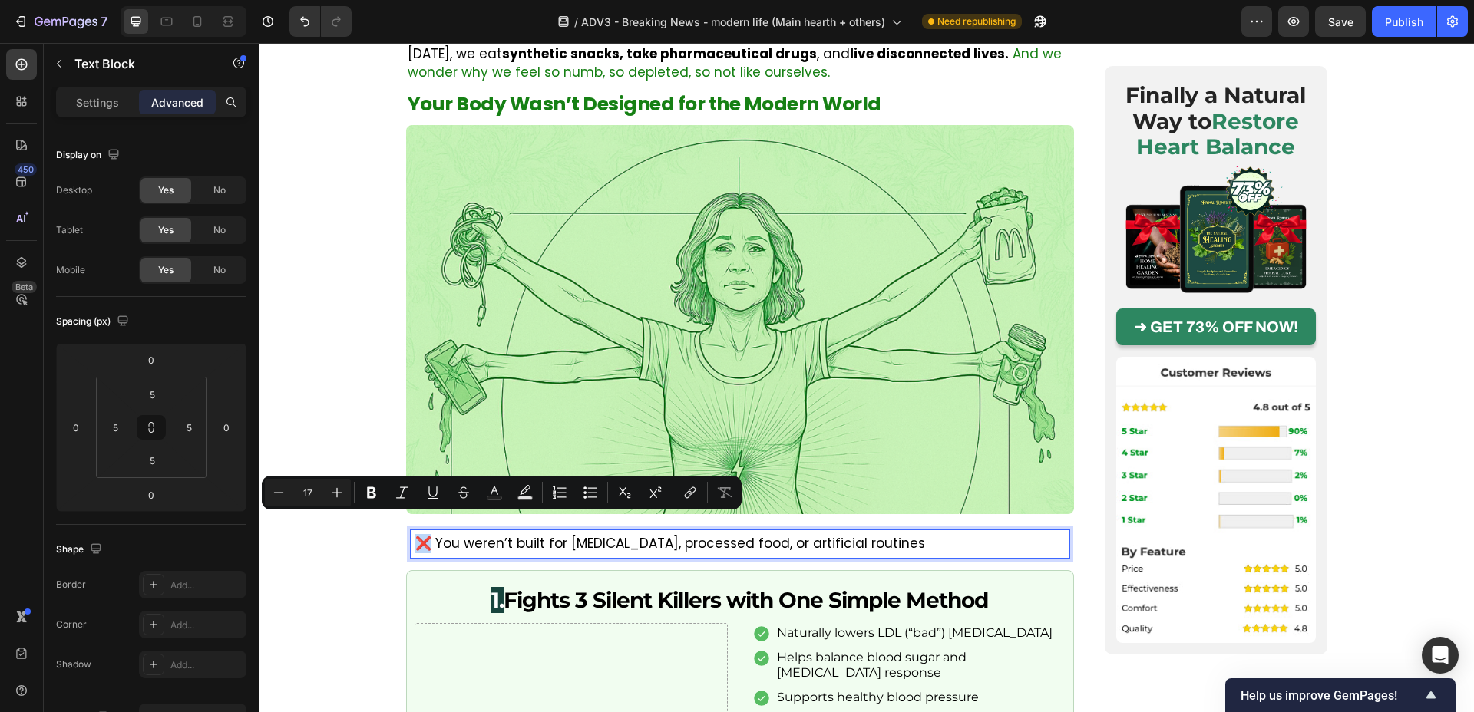
drag, startPoint x: 429, startPoint y: 528, endPoint x: 636, endPoint y: 549, distance: 207.6
click at [422, 535] on p "❌ You weren’t built for chronic stress, processed food, or artificial routines" at bounding box center [740, 544] width 650 height 18
click at [291, 494] on div "Minus 17 Plus" at bounding box center [308, 493] width 86 height 28
click at [286, 495] on icon "Editor contextual toolbar" at bounding box center [278, 492] width 15 height 15
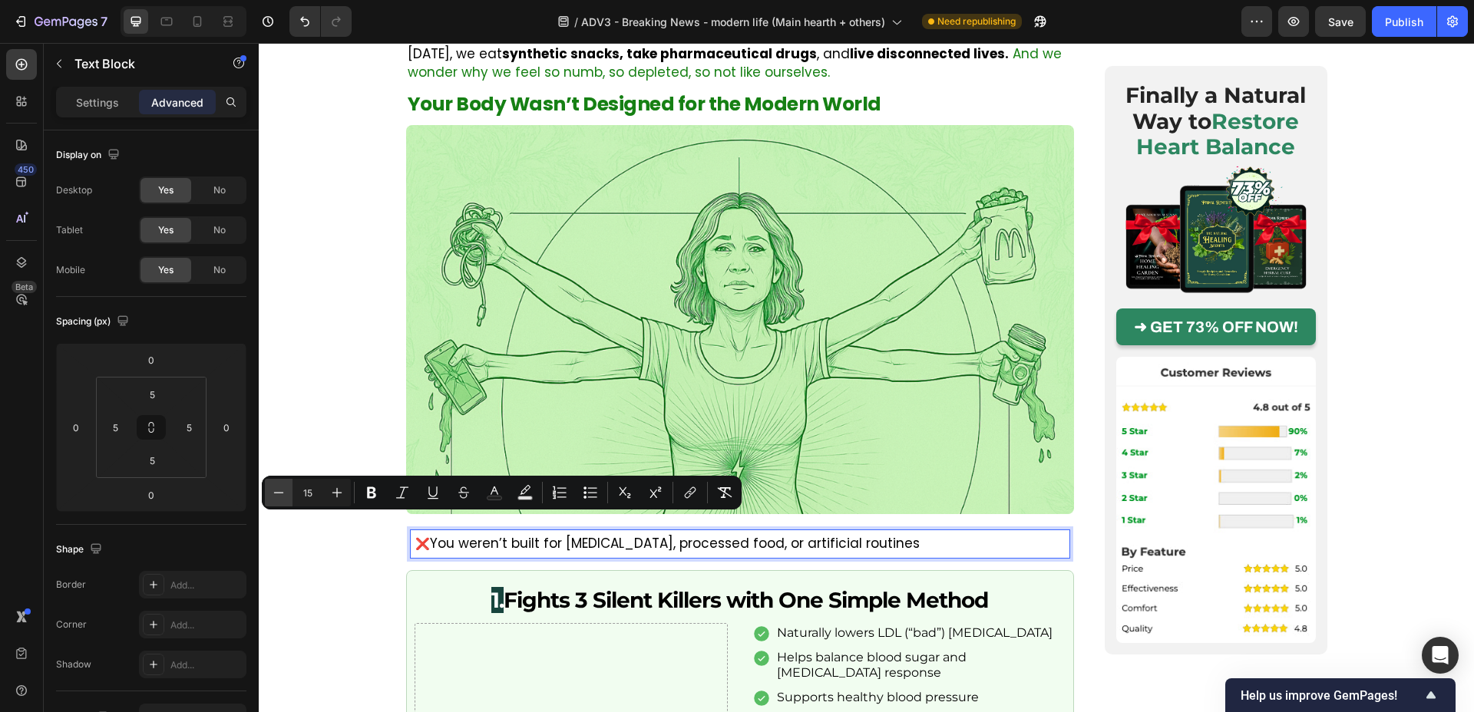
click at [286, 495] on icon "Editor contextual toolbar" at bounding box center [278, 492] width 15 height 15
type input "13"
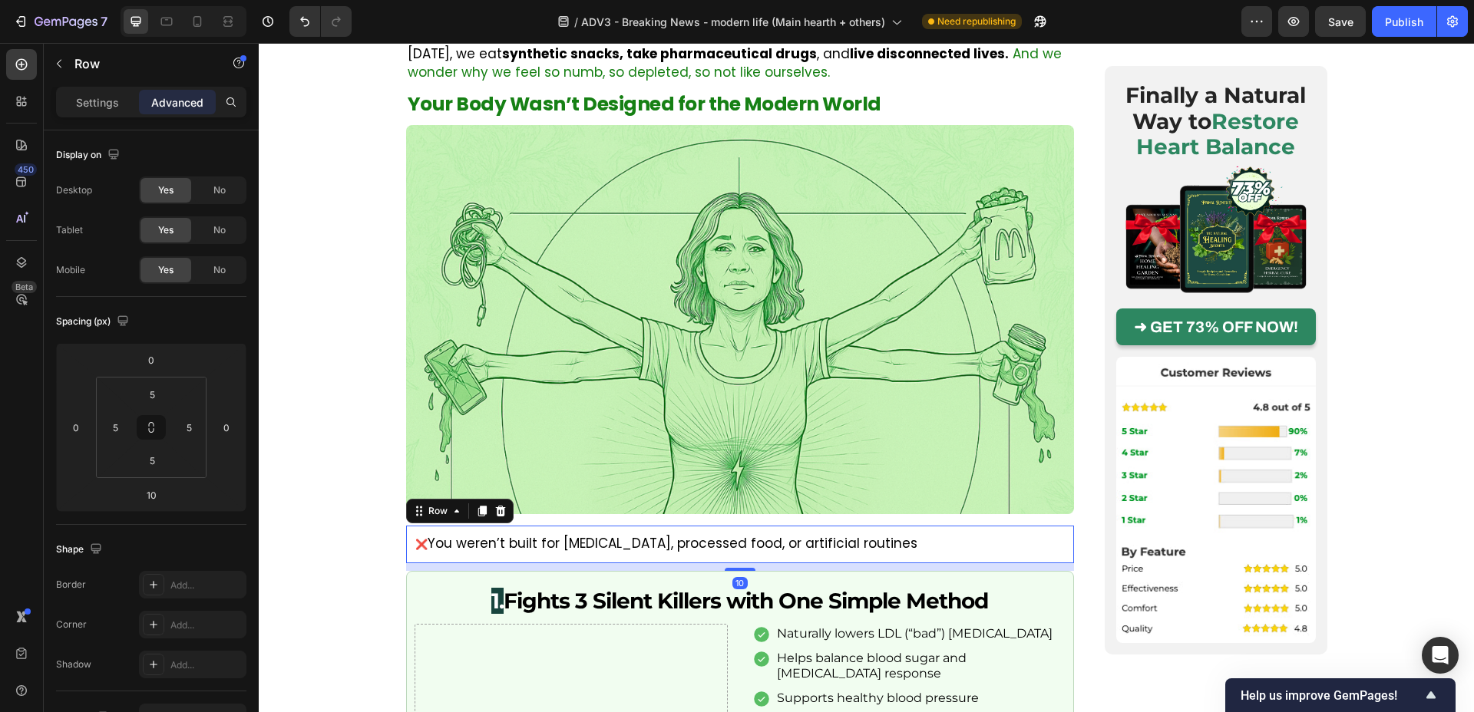
click at [540, 526] on div "❌ You weren’t built for chronic stress, processed food, or artificial routines …" at bounding box center [740, 545] width 668 height 38
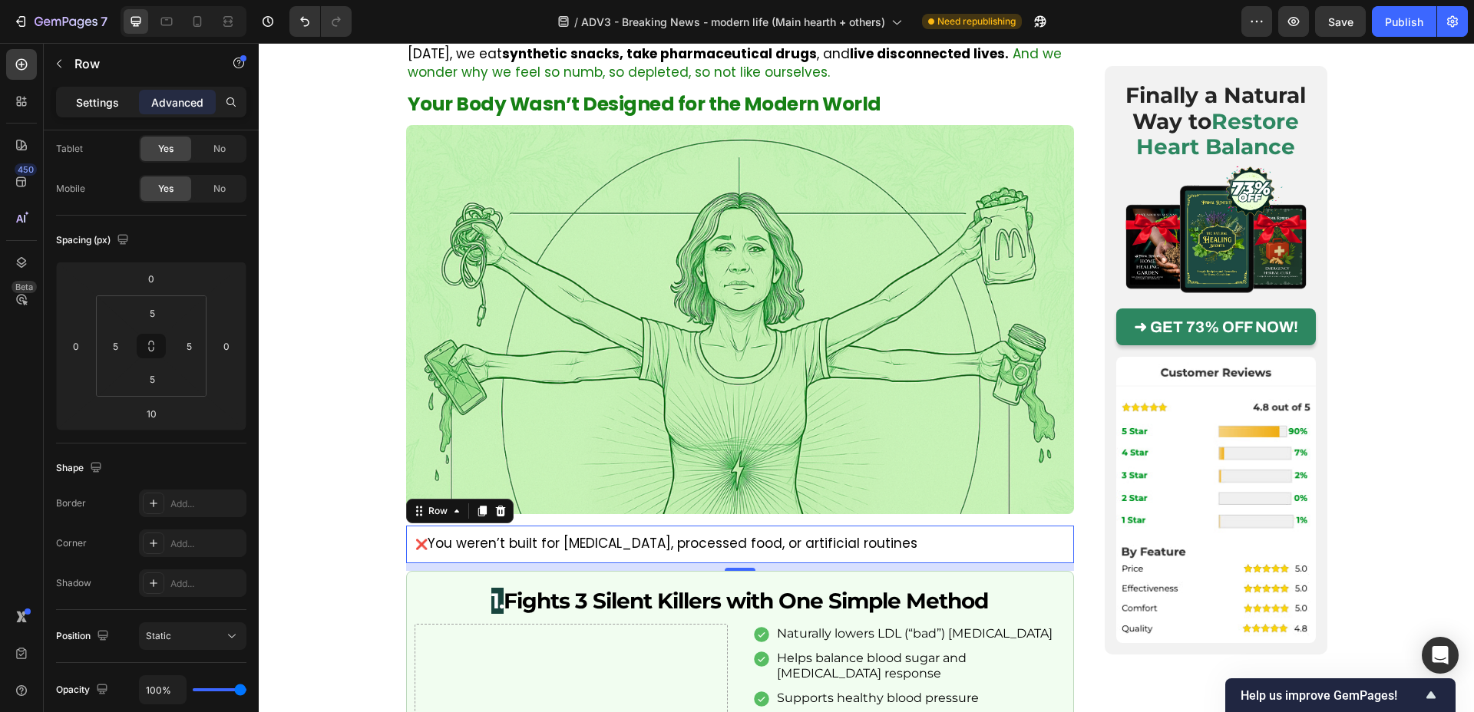
click at [86, 97] on p "Settings" at bounding box center [97, 102] width 43 height 16
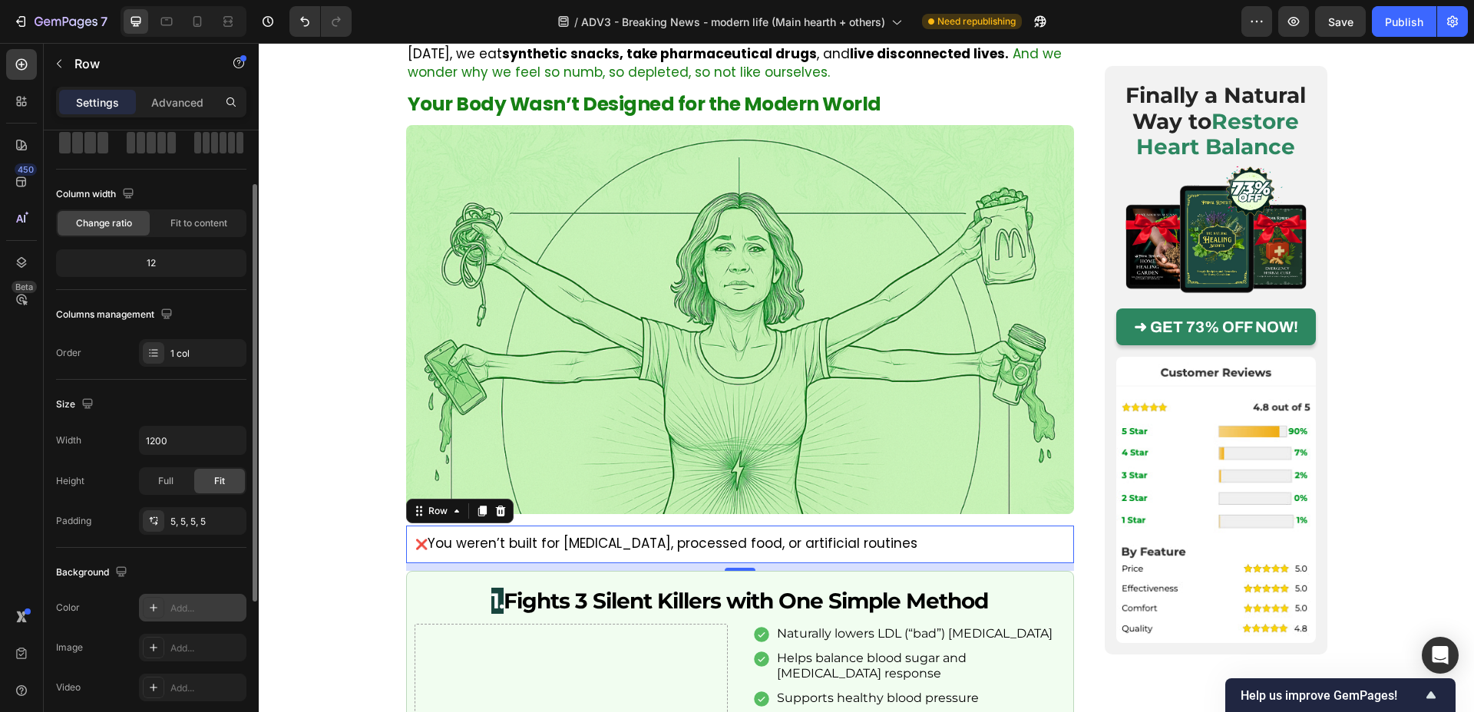
click at [175, 607] on div "Add..." at bounding box center [206, 609] width 72 height 14
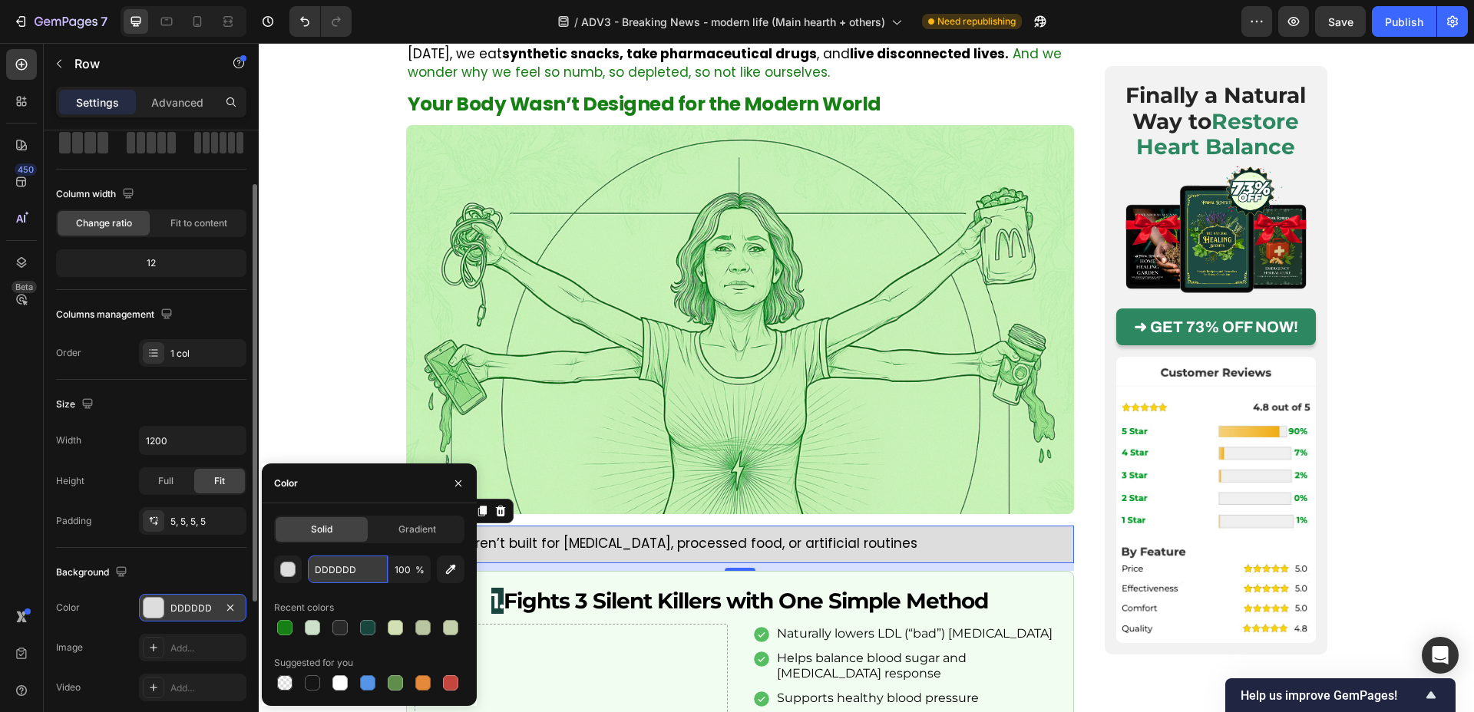
click at [342, 577] on input "DDDDDD" at bounding box center [348, 570] width 80 height 28
paste input "#EFFFF0"
type input "#EFFFF0"
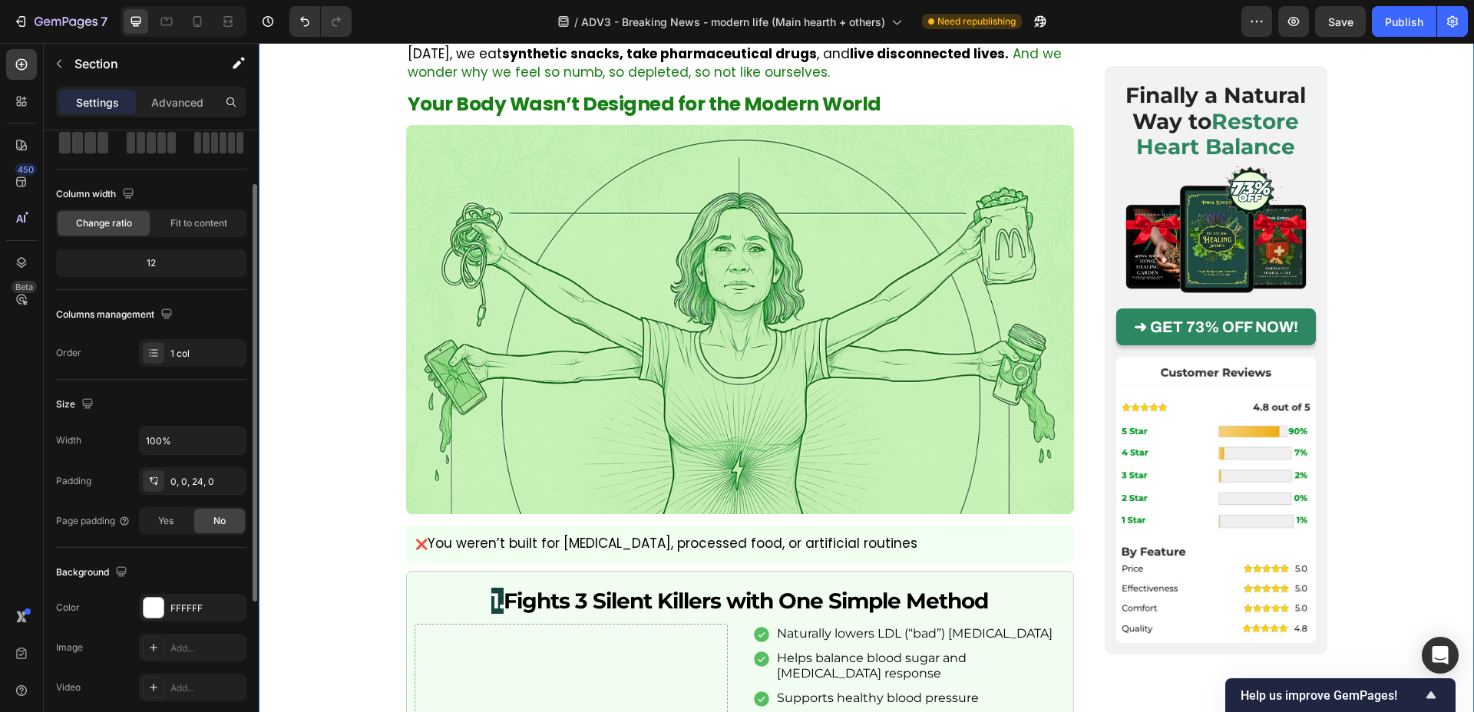
scroll to position [0, 0]
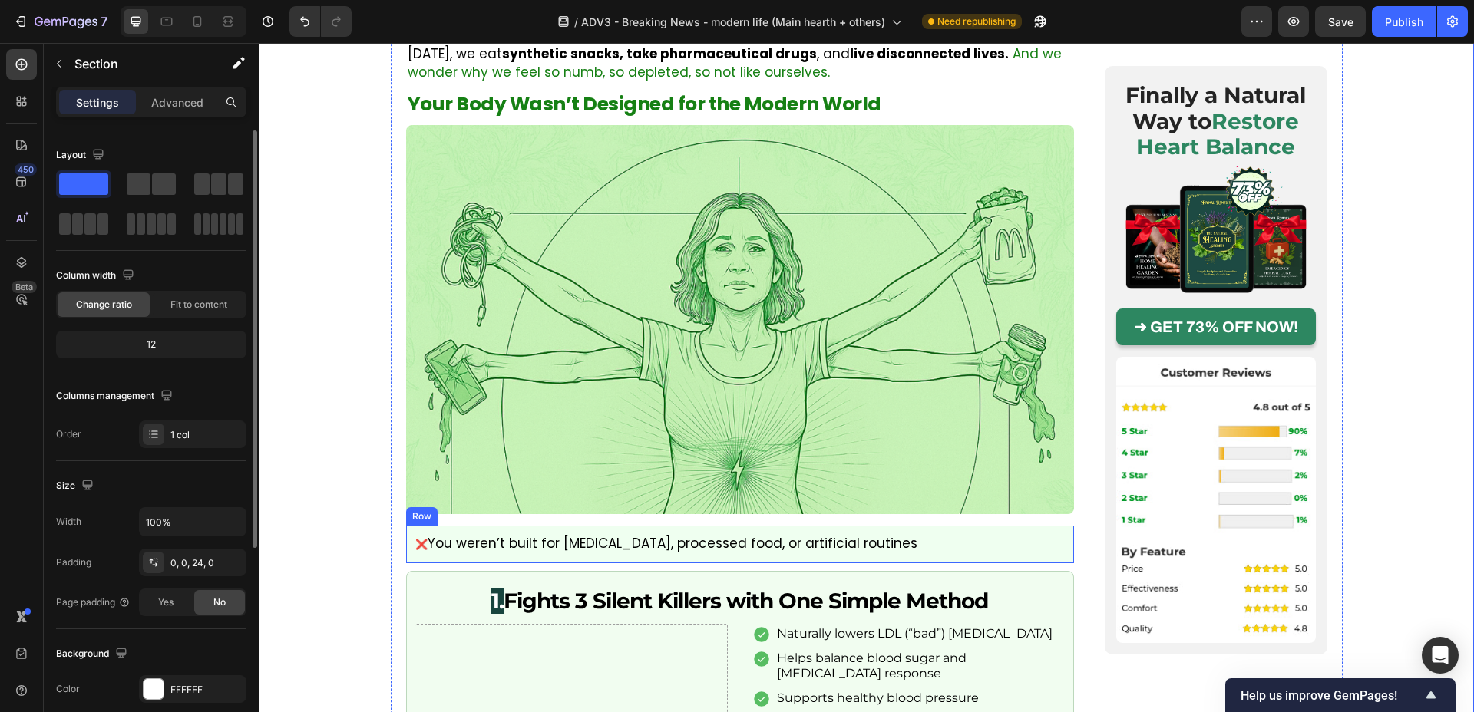
click at [407, 528] on div "❌ You weren’t built for chronic stress, processed food, or artificial routines …" at bounding box center [740, 545] width 668 height 38
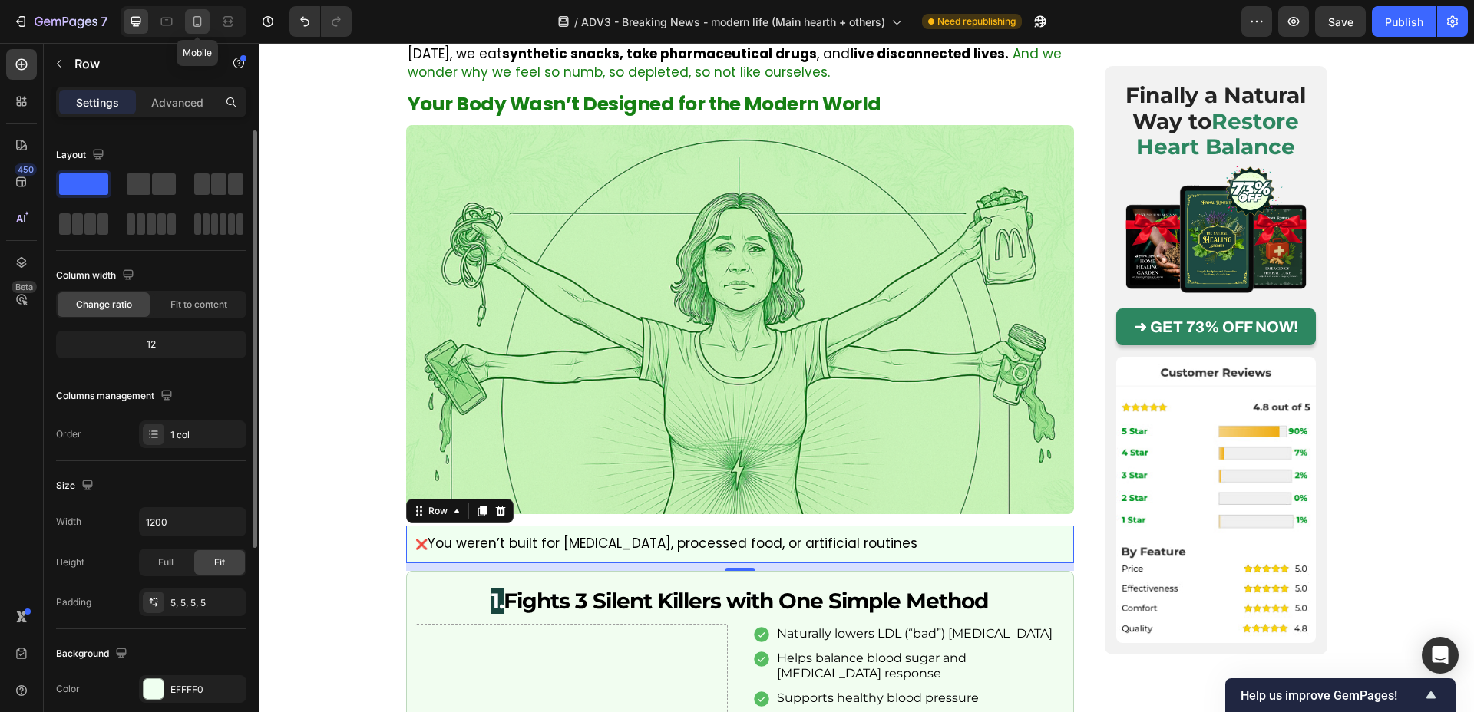
click at [205, 28] on div at bounding box center [197, 21] width 25 height 25
type input "100%"
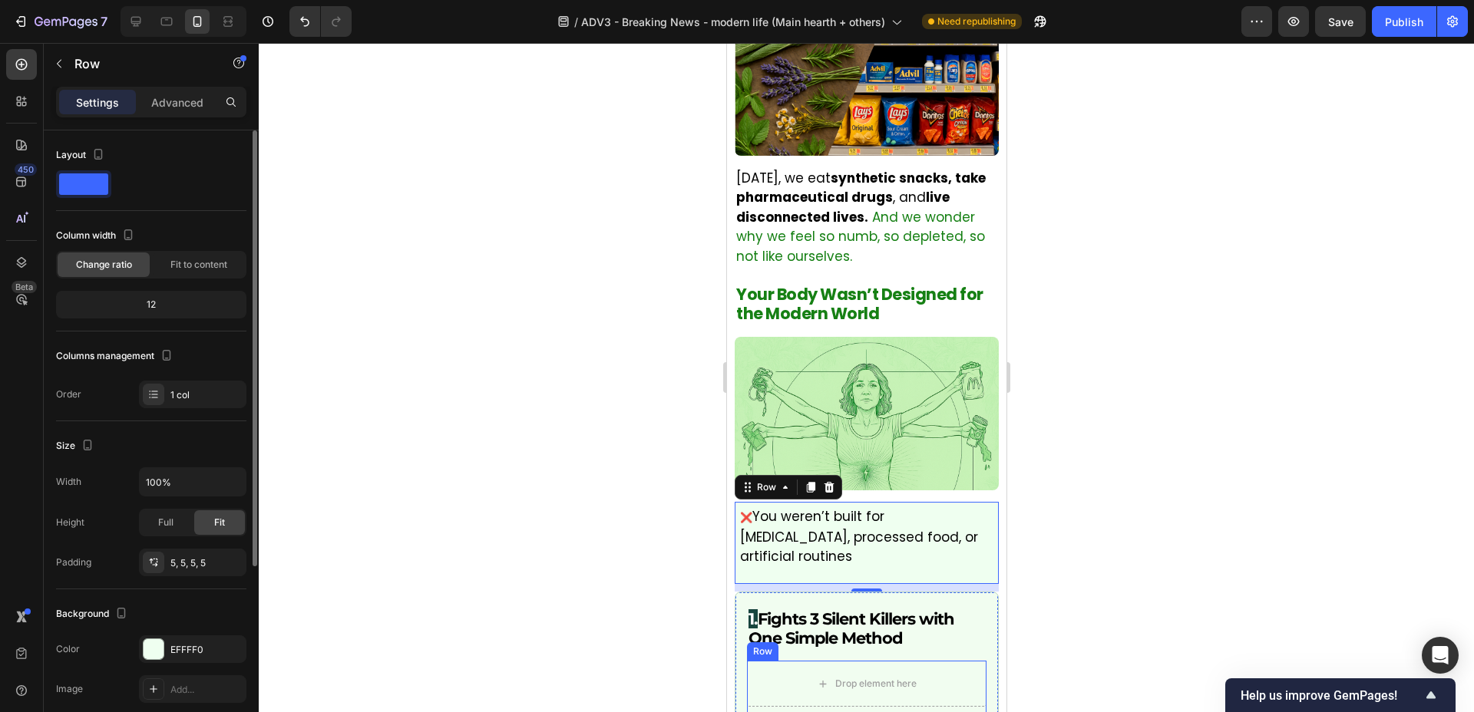
scroll to position [1070, 0]
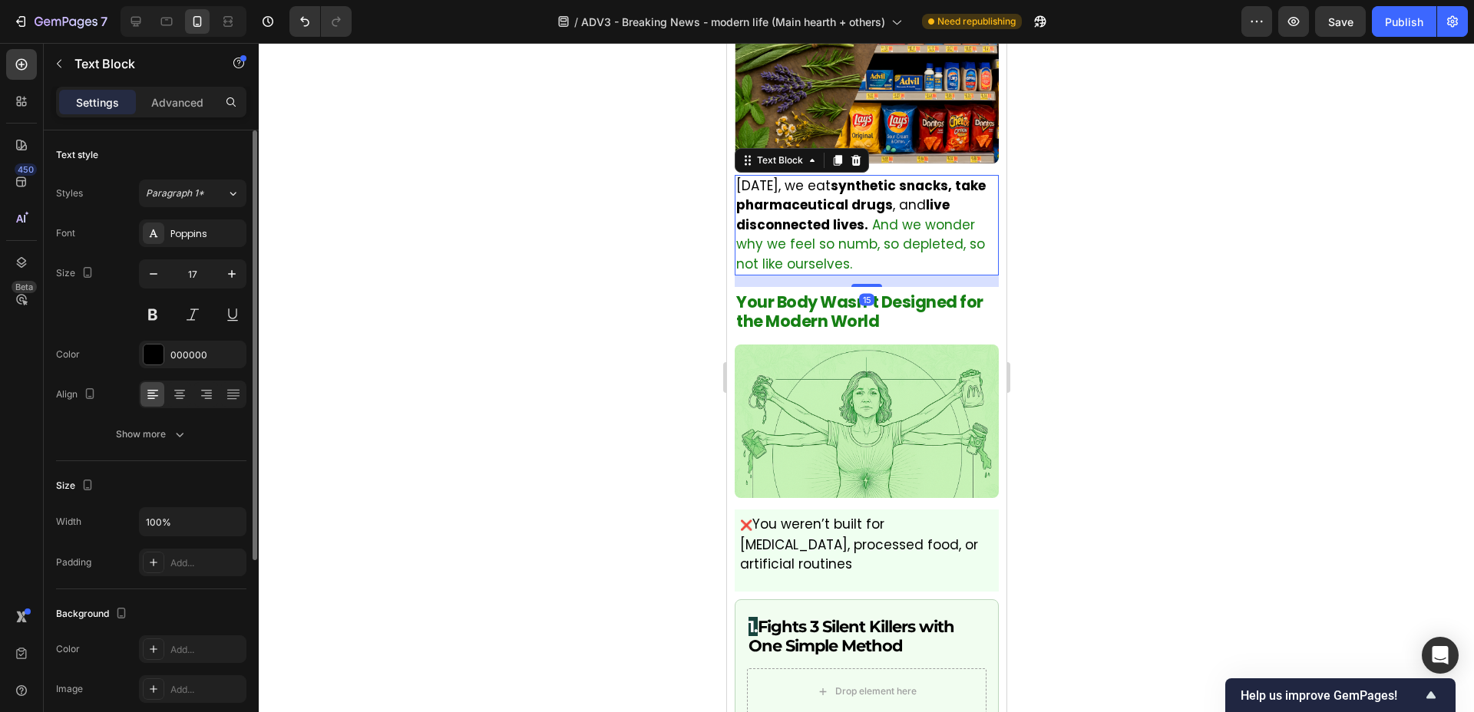
click at [816, 246] on span "And we wonder why we feel so numb, so depleted, so not like ourselves." at bounding box center [860, 245] width 249 height 58
click at [810, 247] on span "And we wonder why we feel so numb, so depleted, so not like ourselves." at bounding box center [860, 245] width 249 height 58
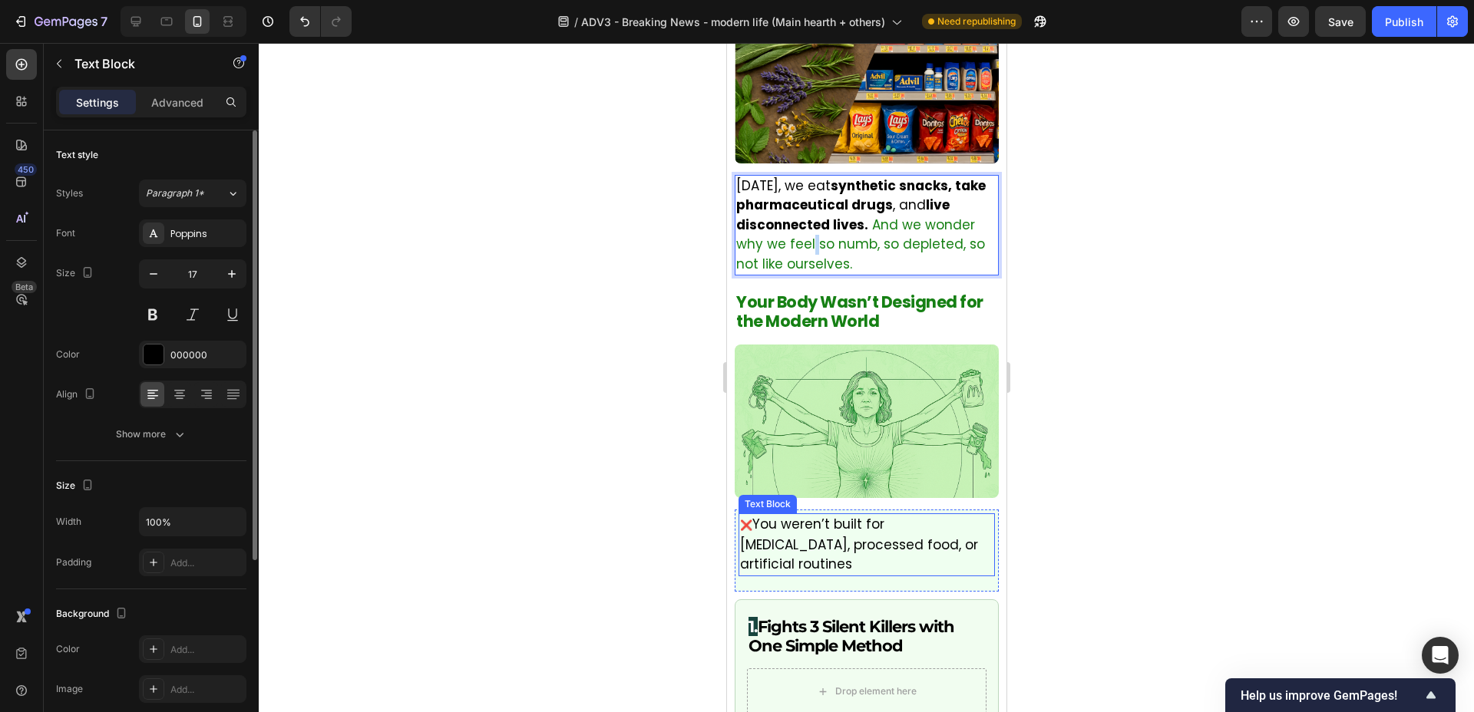
click at [805, 541] on p "❌ You weren’t built for chronic stress, processed food, or artificial routines" at bounding box center [866, 545] width 255 height 60
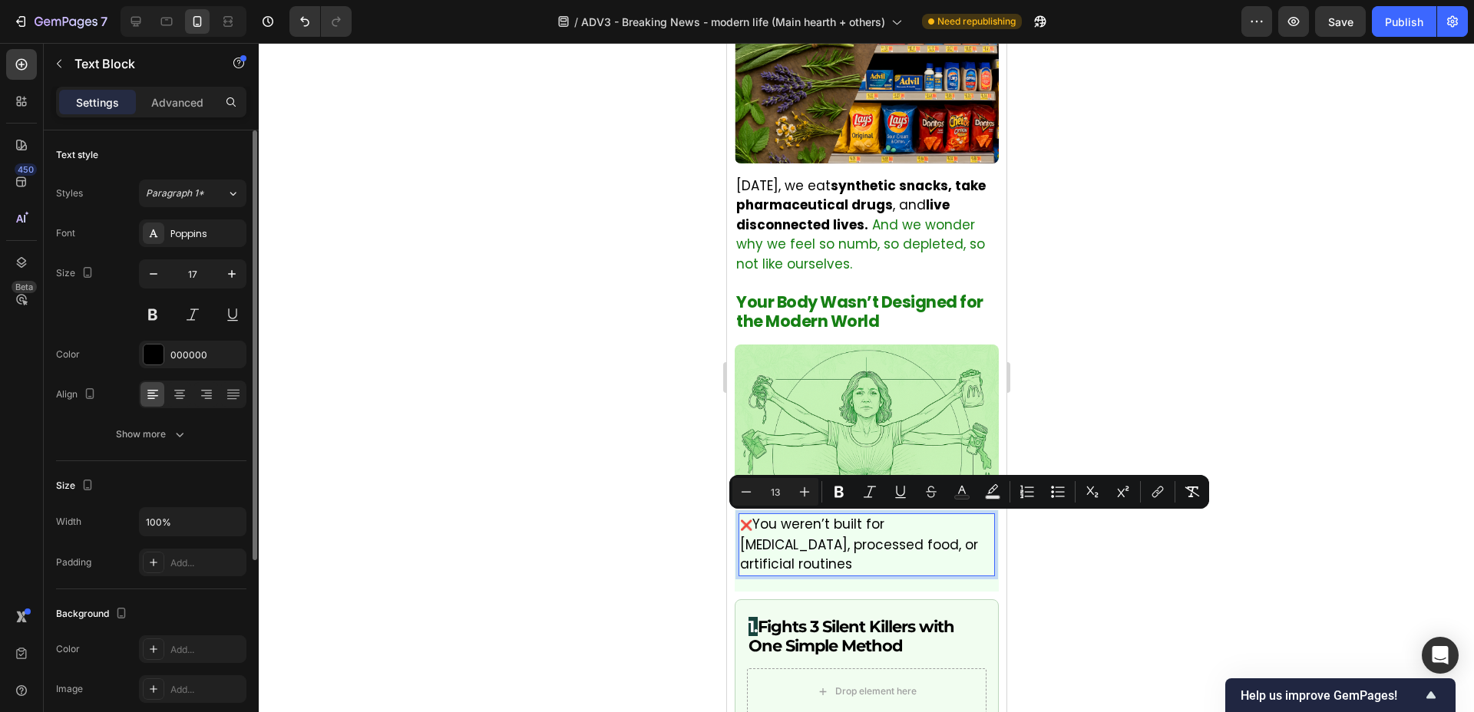
click at [634, 542] on div at bounding box center [866, 377] width 1215 height 669
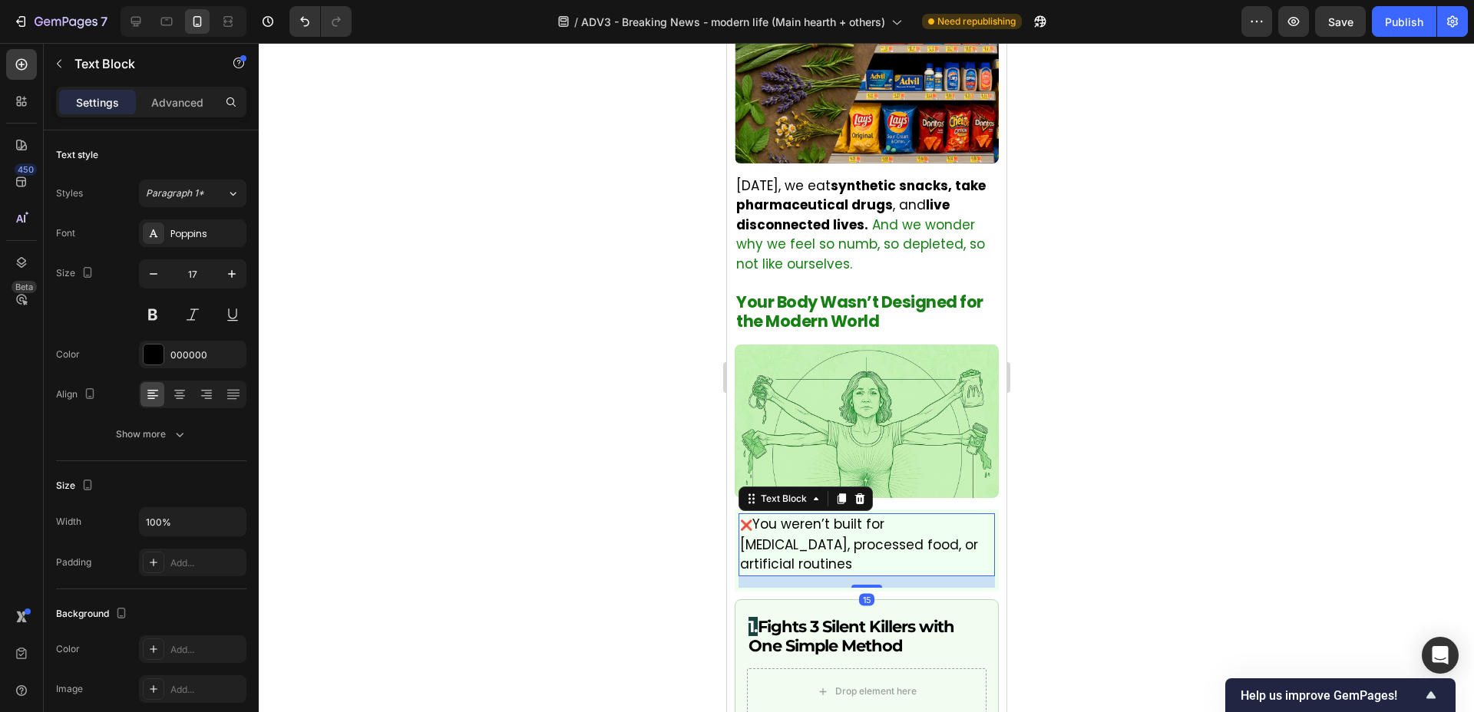
drag, startPoint x: 785, startPoint y: 526, endPoint x: 1169, endPoint y: 353, distance: 421.7
click at [785, 526] on p "❌ You weren’t built for chronic stress, processed food, or artificial routines" at bounding box center [866, 545] width 255 height 60
click at [185, 109] on p "Advanced" at bounding box center [177, 102] width 52 height 16
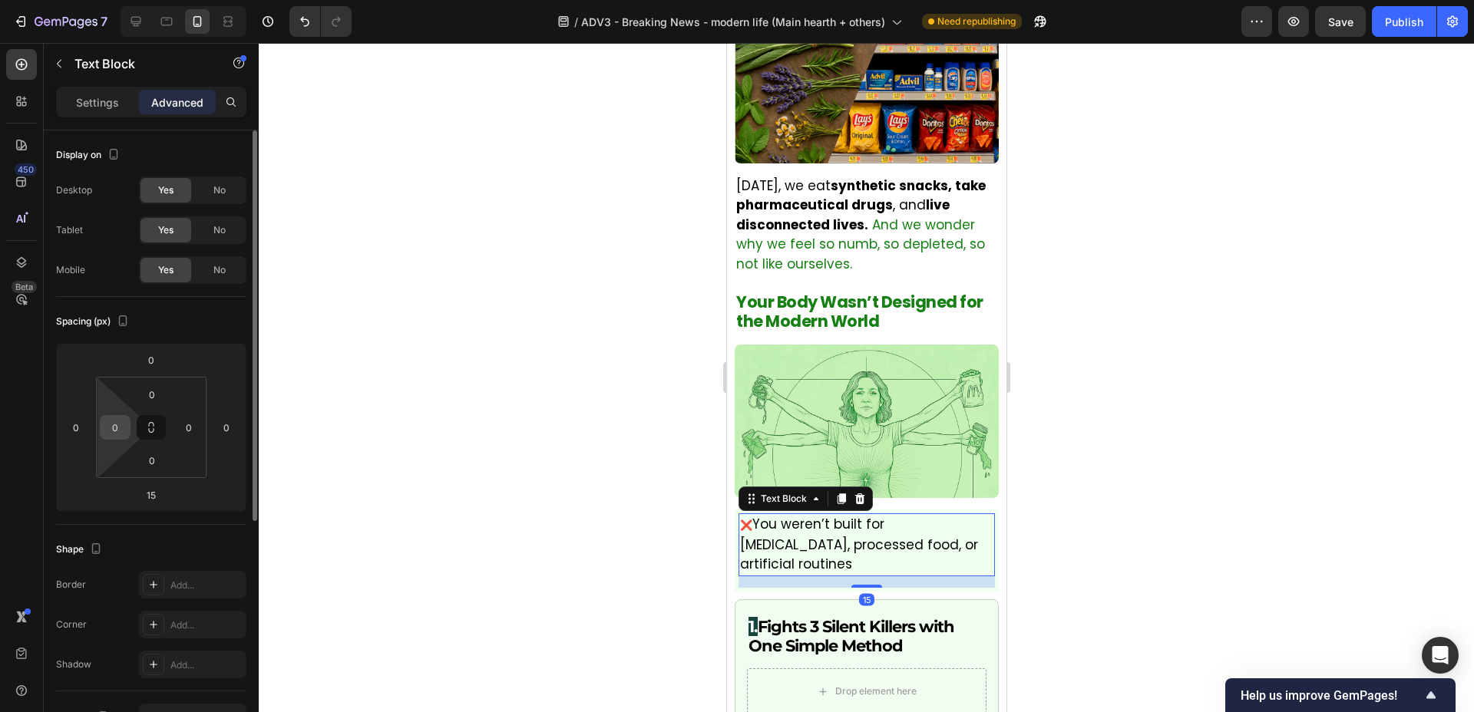
click at [126, 427] on input "0" at bounding box center [115, 427] width 23 height 23
type input "5"
click at [155, 395] on input "0" at bounding box center [152, 394] width 31 height 23
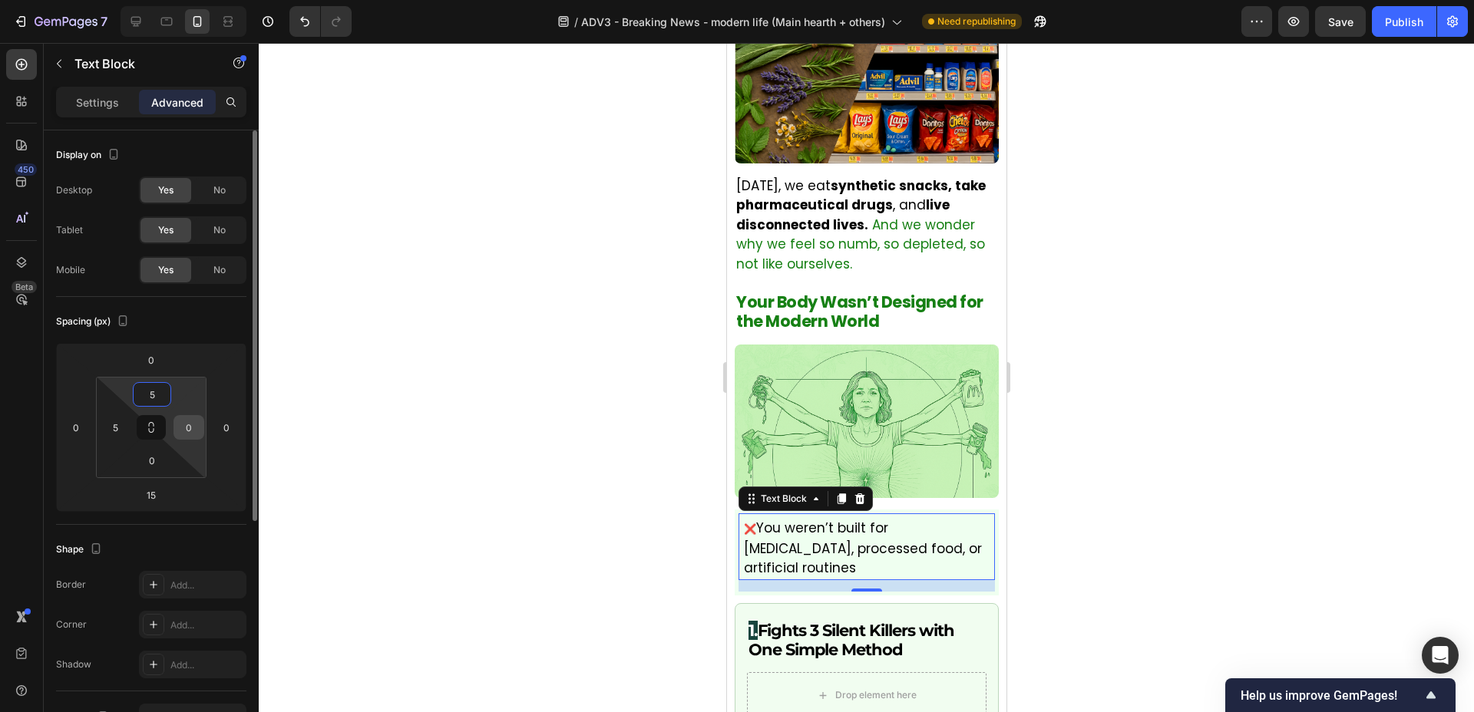
type input "5"
click at [188, 427] on input "0" at bounding box center [188, 427] width 23 height 23
type input "5"
click at [164, 451] on input "0" at bounding box center [152, 460] width 31 height 23
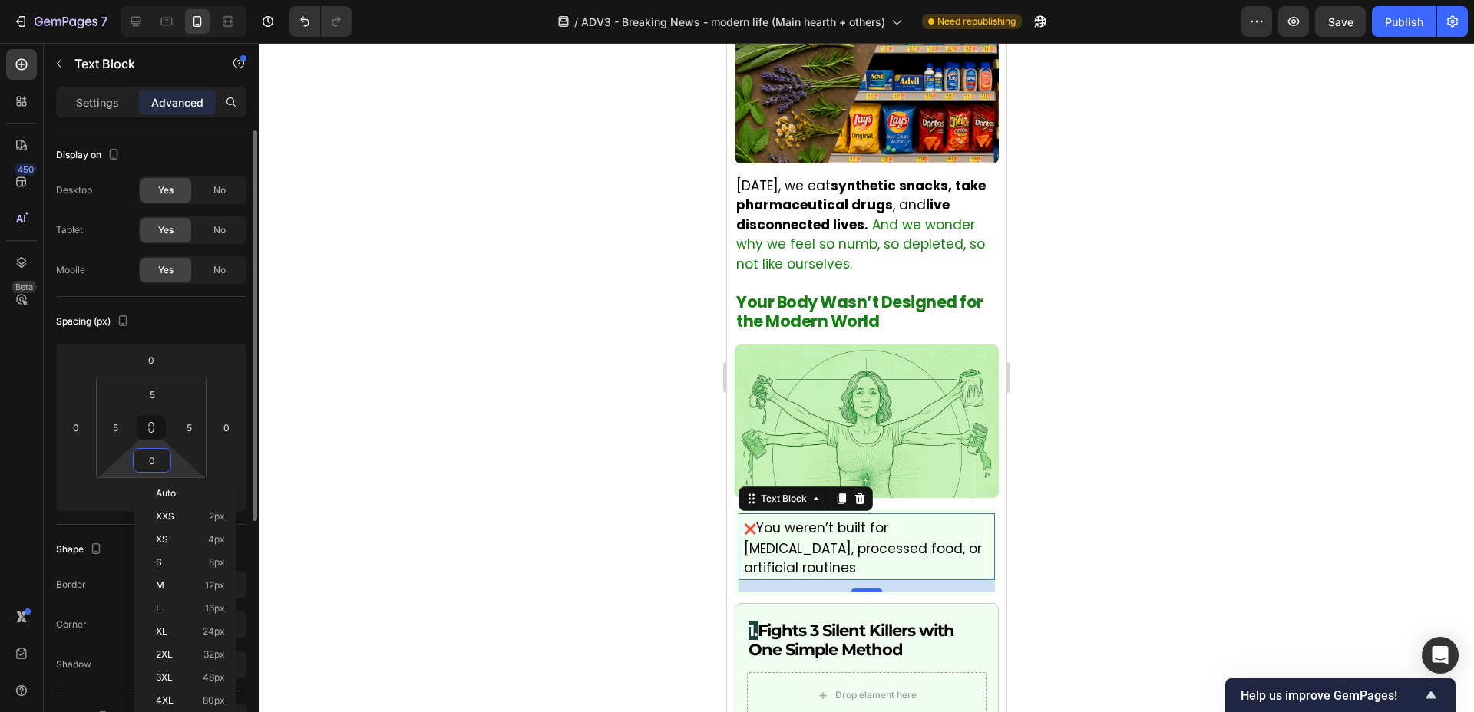
type input "5"
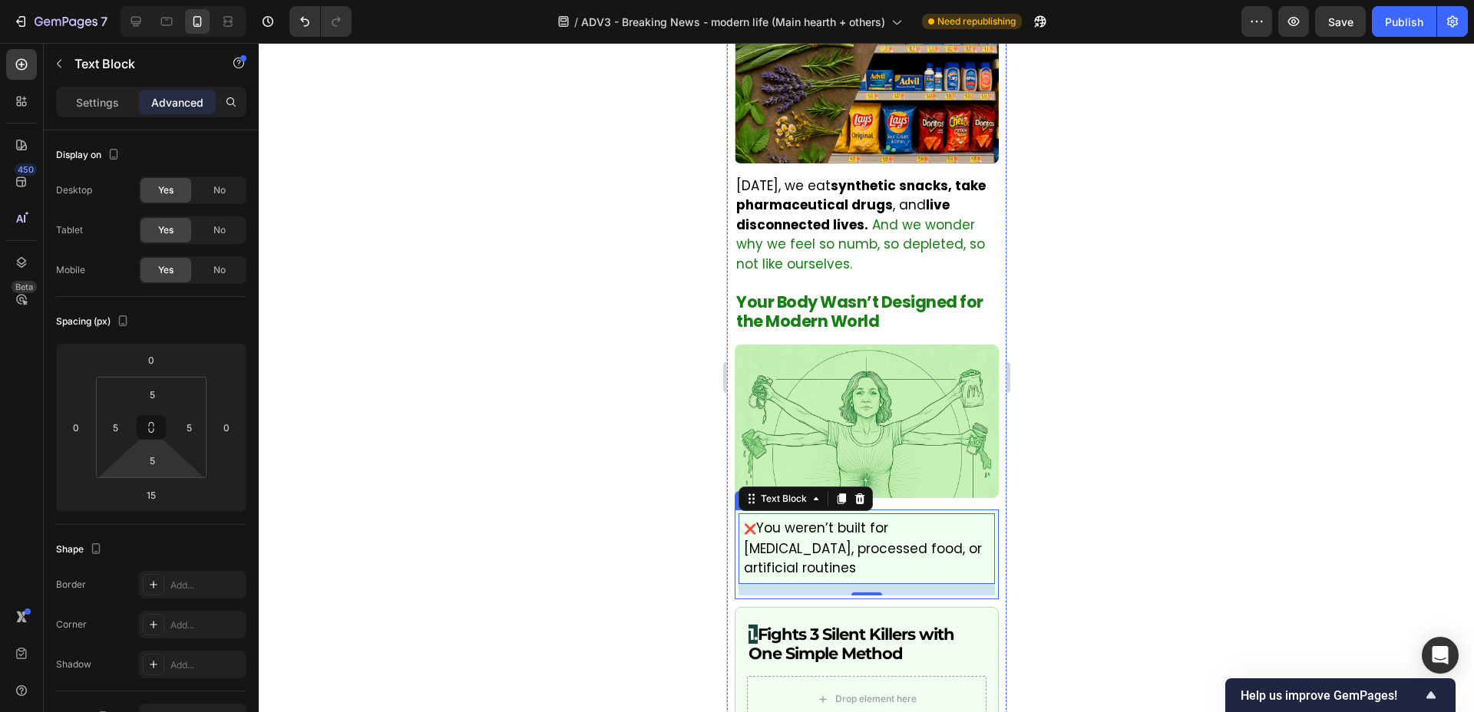
click at [529, 529] on div at bounding box center [866, 377] width 1215 height 669
click at [882, 554] on p "❌ You weren’t built for chronic stress, processed food, or artificial routines" at bounding box center [866, 549] width 247 height 60
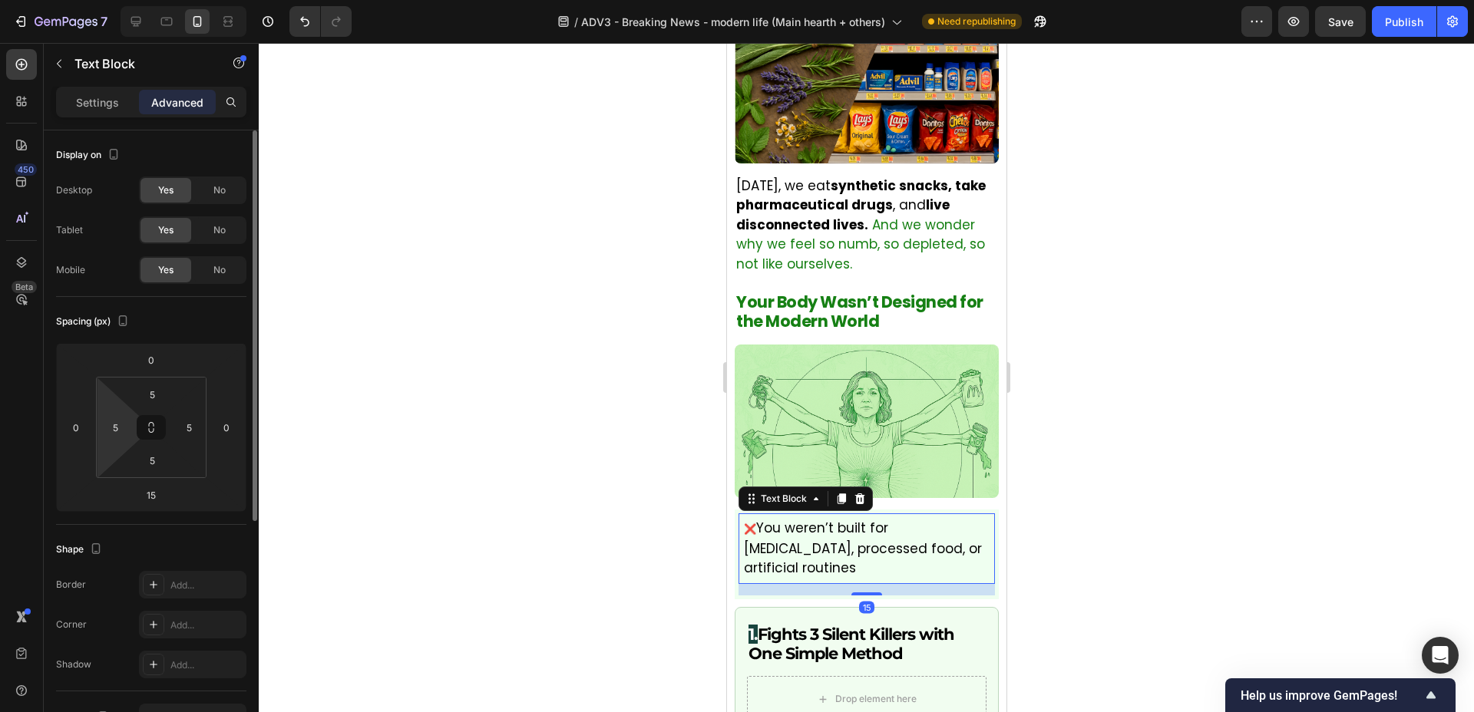
click at [107, 0] on html "7 Version history / ADV3 - Breaking News - modern life (Main hearth + others) N…" at bounding box center [737, 0] width 1474 height 0
type input "10"
click at [198, 424] on input "5" at bounding box center [188, 427] width 23 height 23
click at [198, 424] on input "10" at bounding box center [188, 427] width 23 height 23
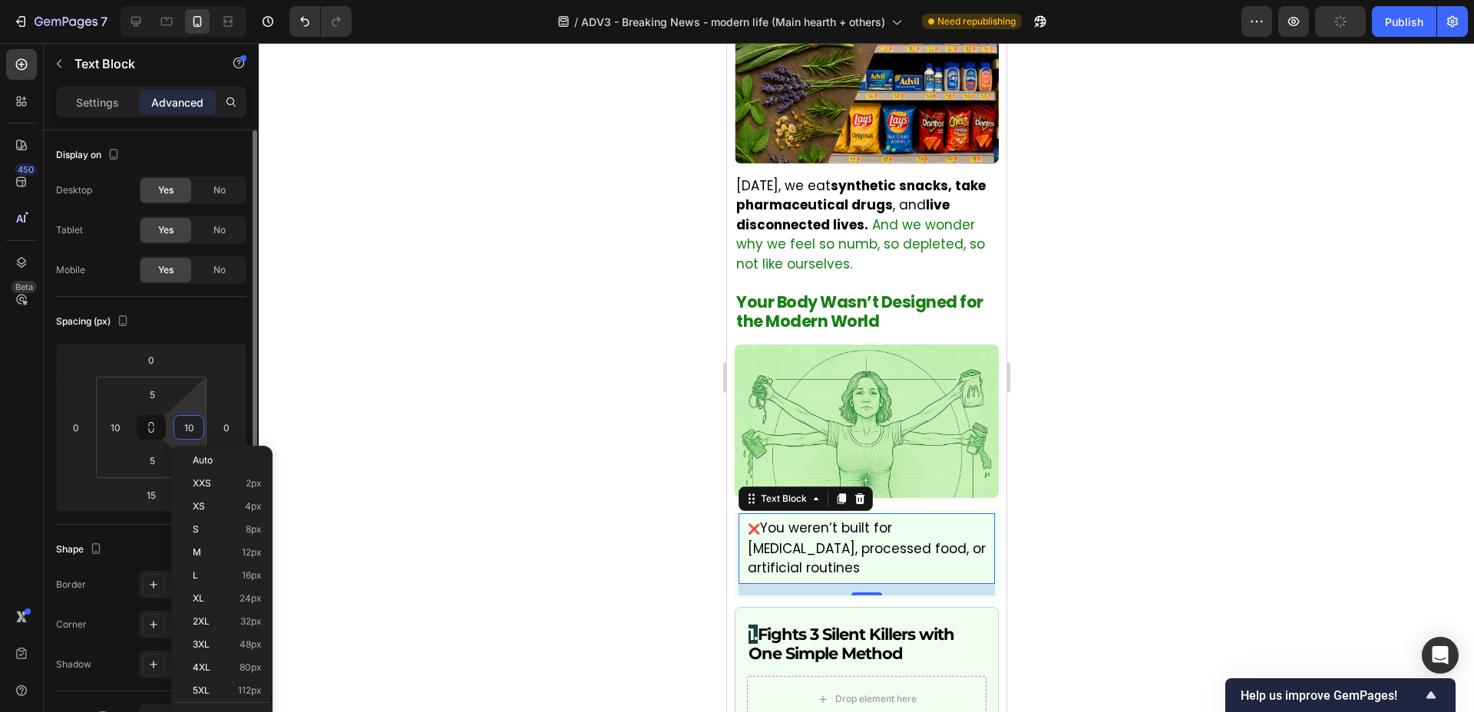
scroll to position [0, 0]
click at [198, 424] on input "10" at bounding box center [188, 426] width 23 height 23
type input "5"
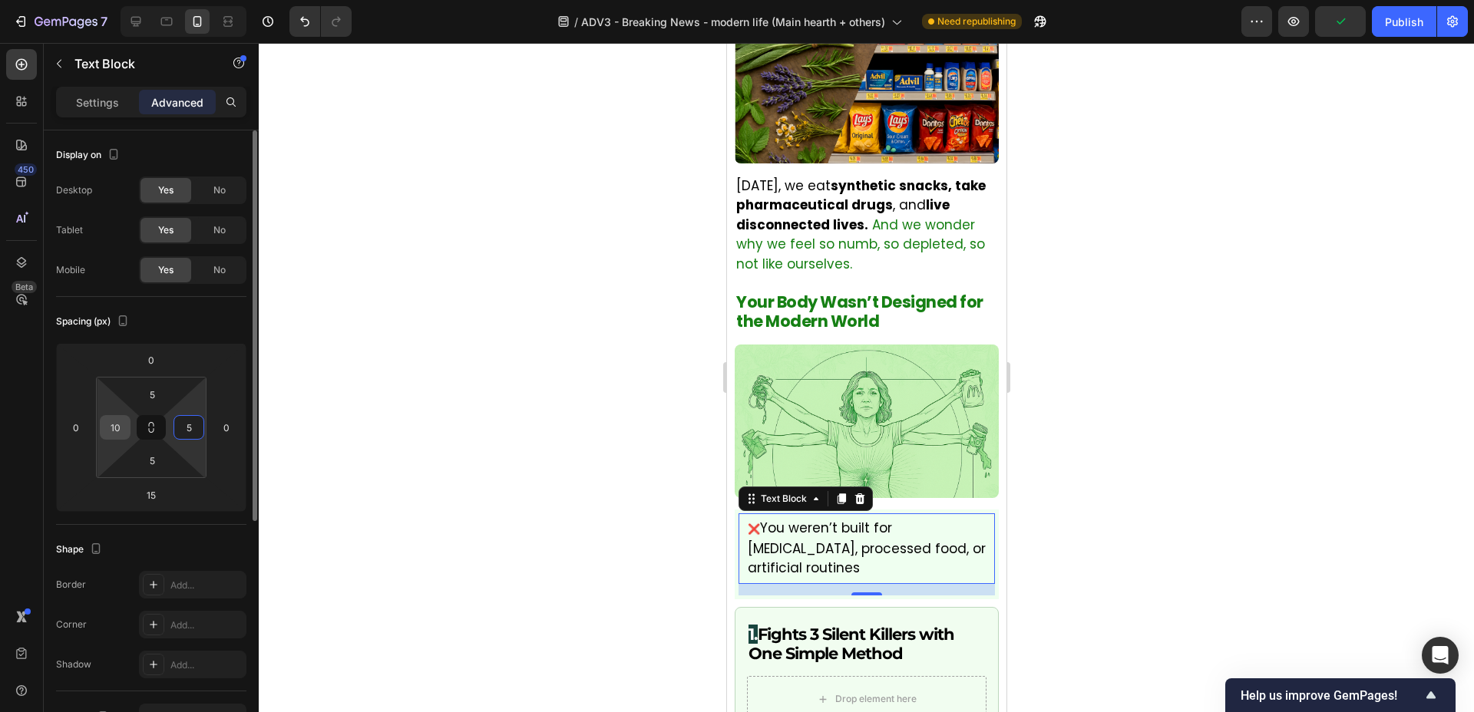
click at [126, 424] on input "10" at bounding box center [115, 427] width 23 height 23
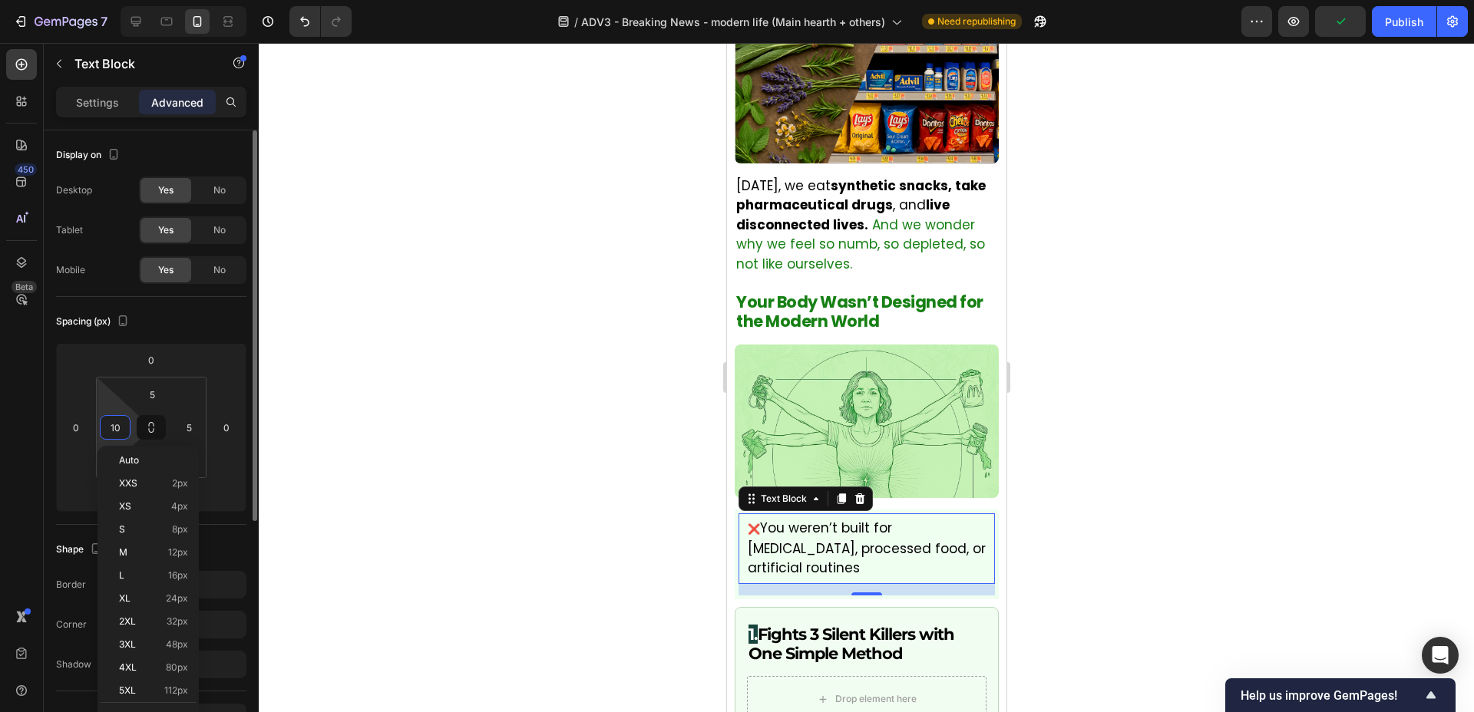
type input "5"
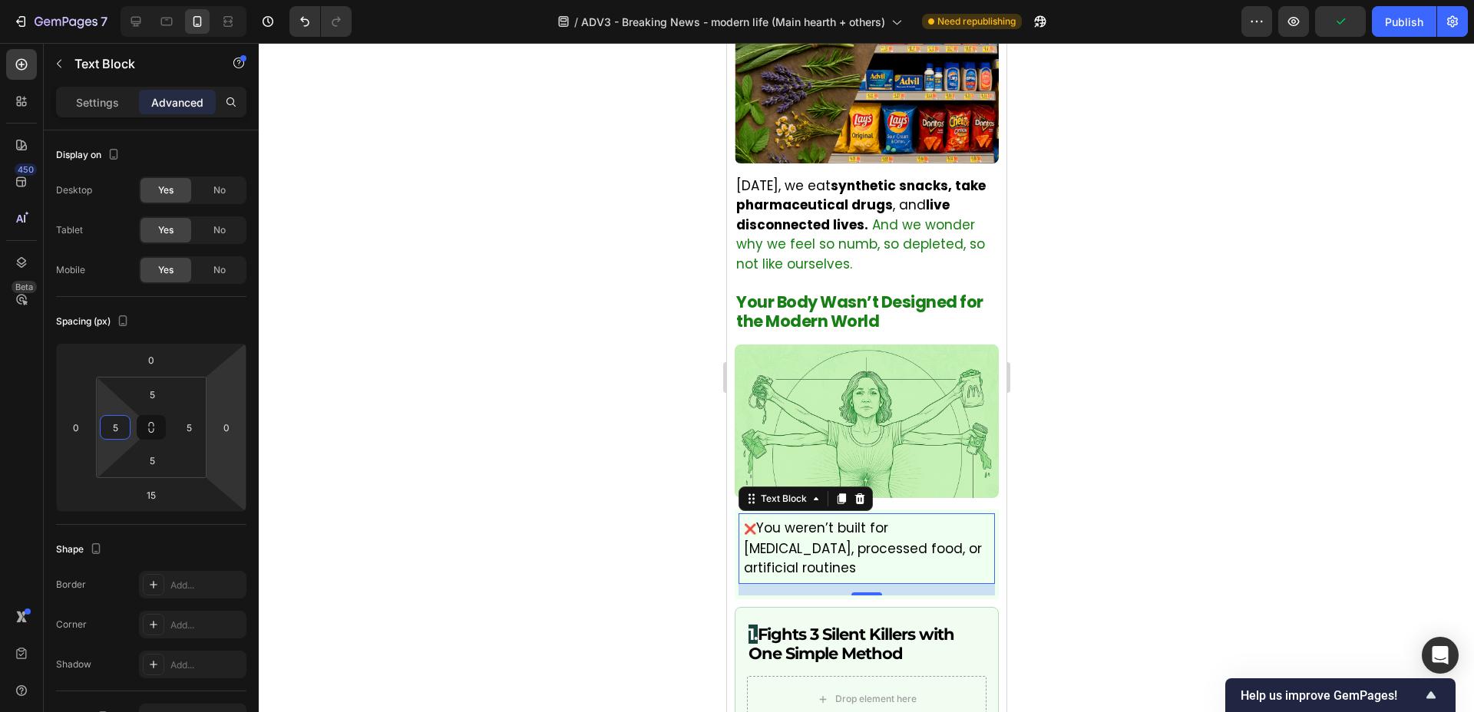
click at [545, 462] on div at bounding box center [866, 377] width 1215 height 669
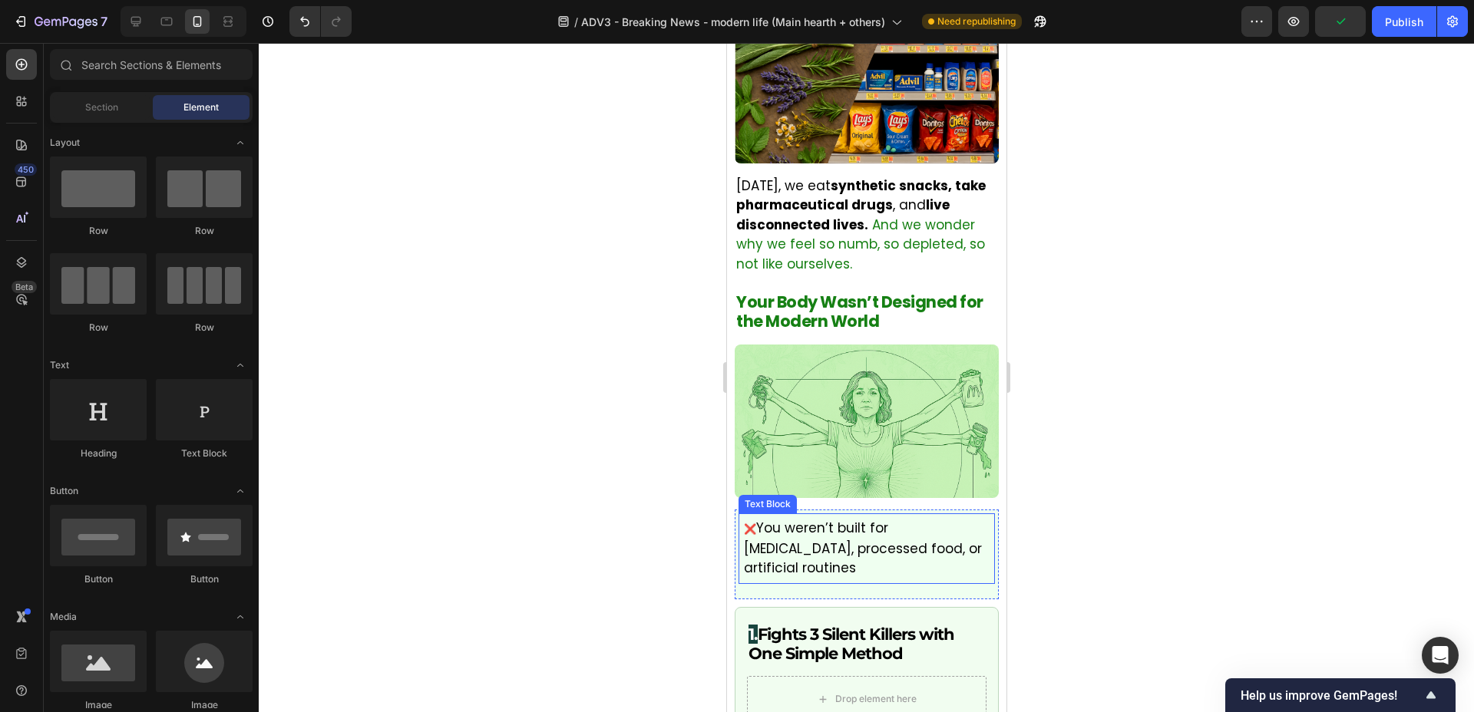
click at [828, 543] on p "❌ You weren’t built for chronic stress, processed food, or artificial routines" at bounding box center [866, 549] width 247 height 60
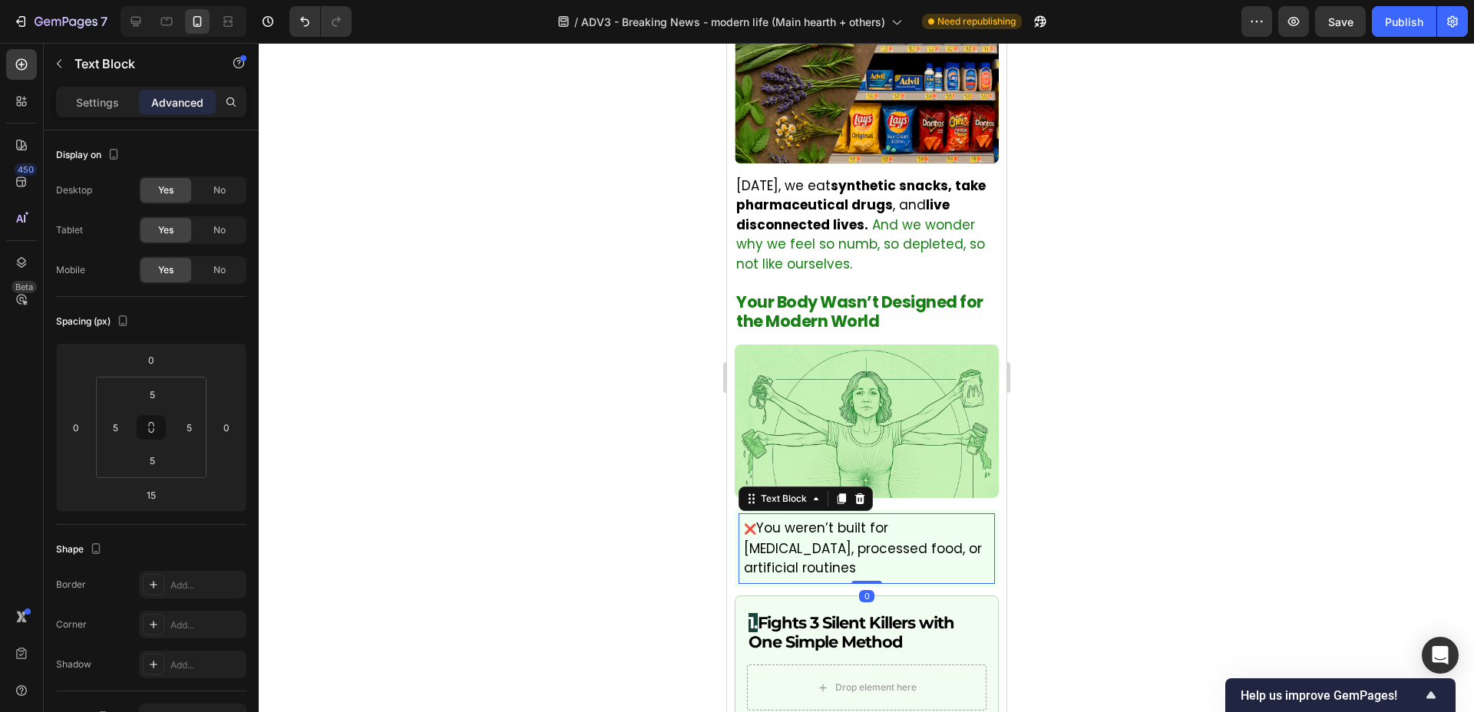
drag, startPoint x: 871, startPoint y: 574, endPoint x: 1271, endPoint y: 561, distance: 400.2
click at [872, 535] on div "❌ You weren’t built for chronic stress, processed food, or artificial routines …" at bounding box center [866, 549] width 256 height 71
type input "0"
click at [544, 518] on div at bounding box center [866, 377] width 1215 height 669
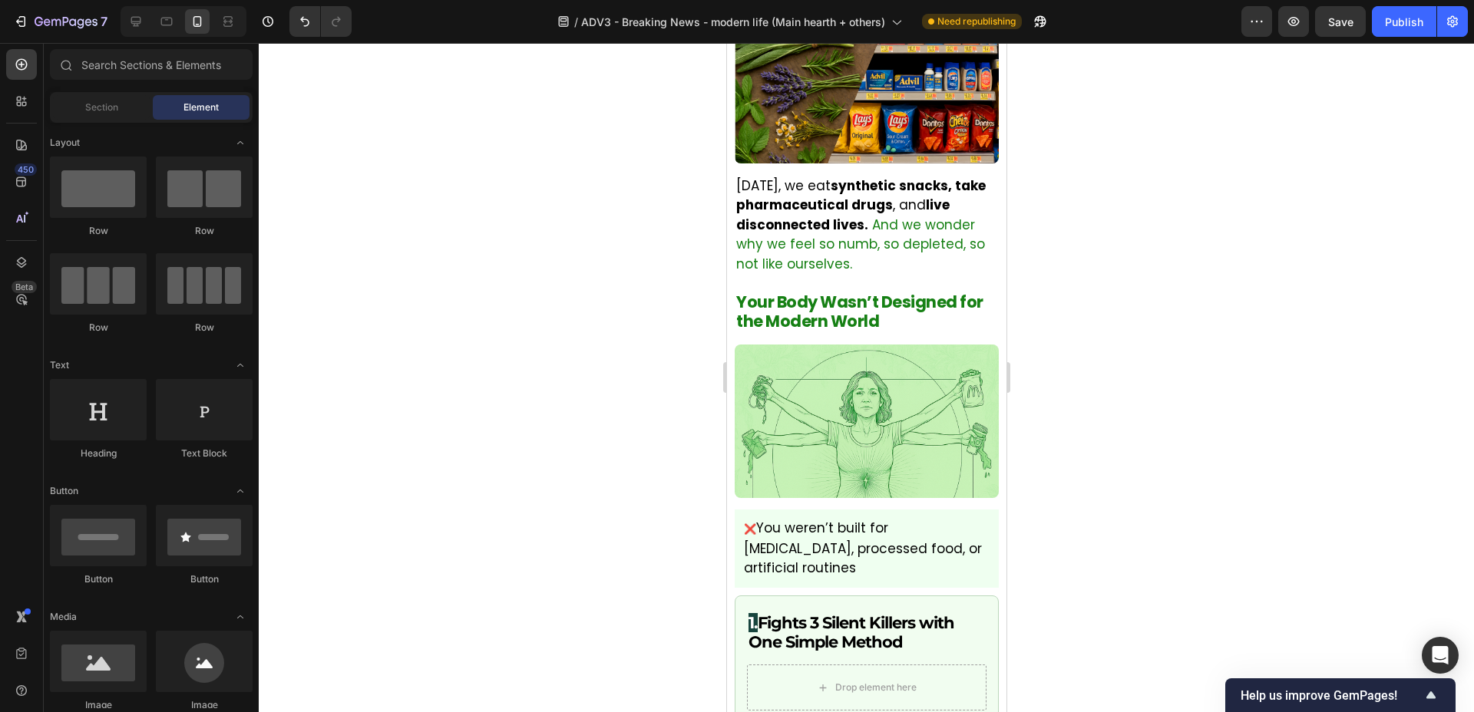
click at [544, 518] on div at bounding box center [866, 377] width 1215 height 669
click at [749, 510] on div "❌ You weren’t built for chronic stress, processed food, or artificial routines …" at bounding box center [866, 549] width 264 height 78
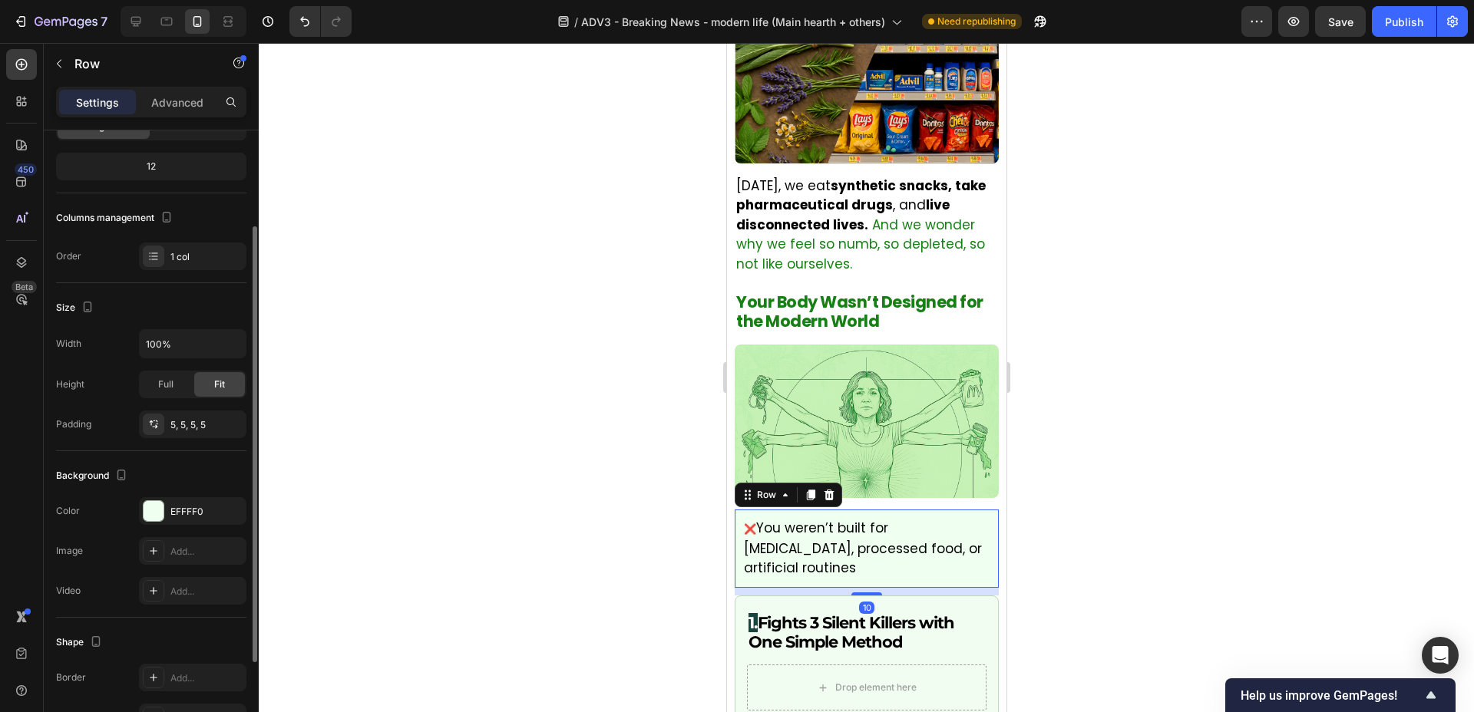
scroll to position [193, 0]
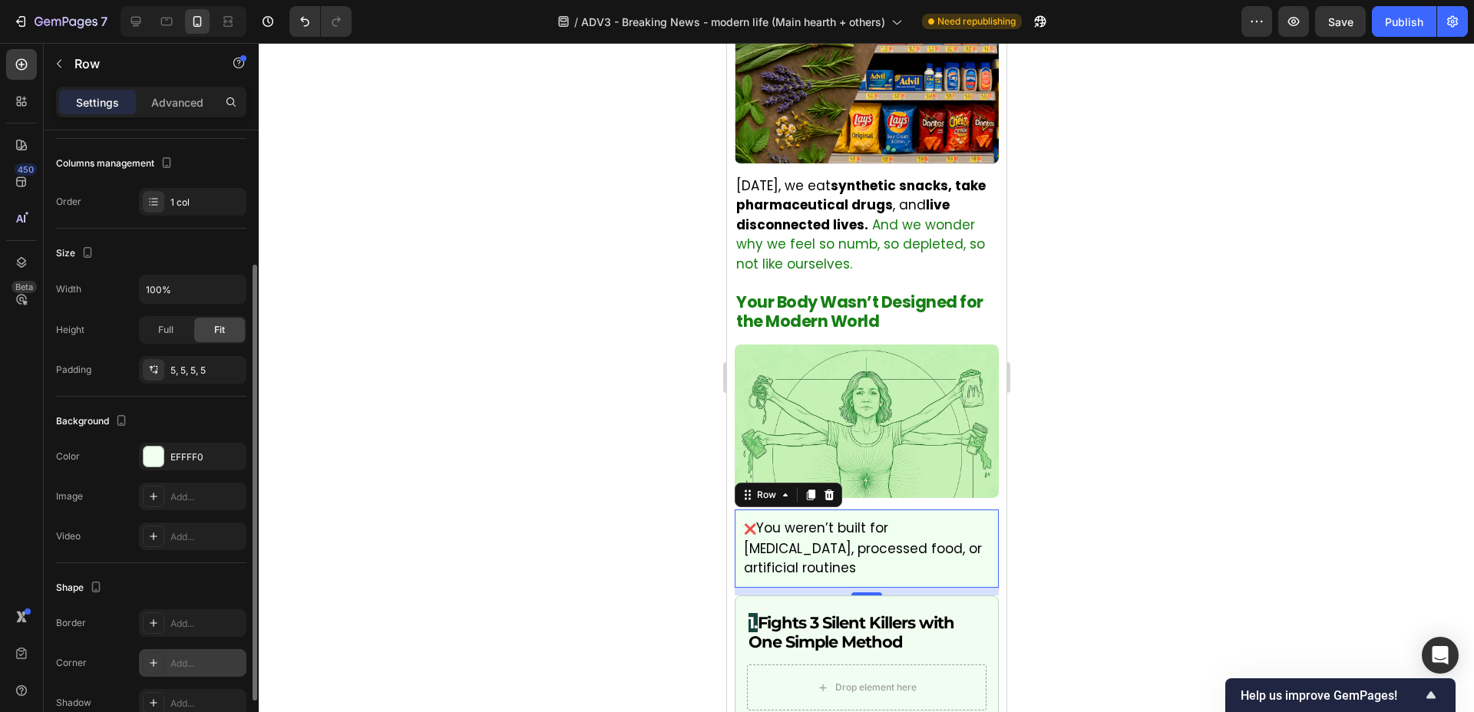
click at [150, 661] on icon at bounding box center [153, 663] width 12 height 12
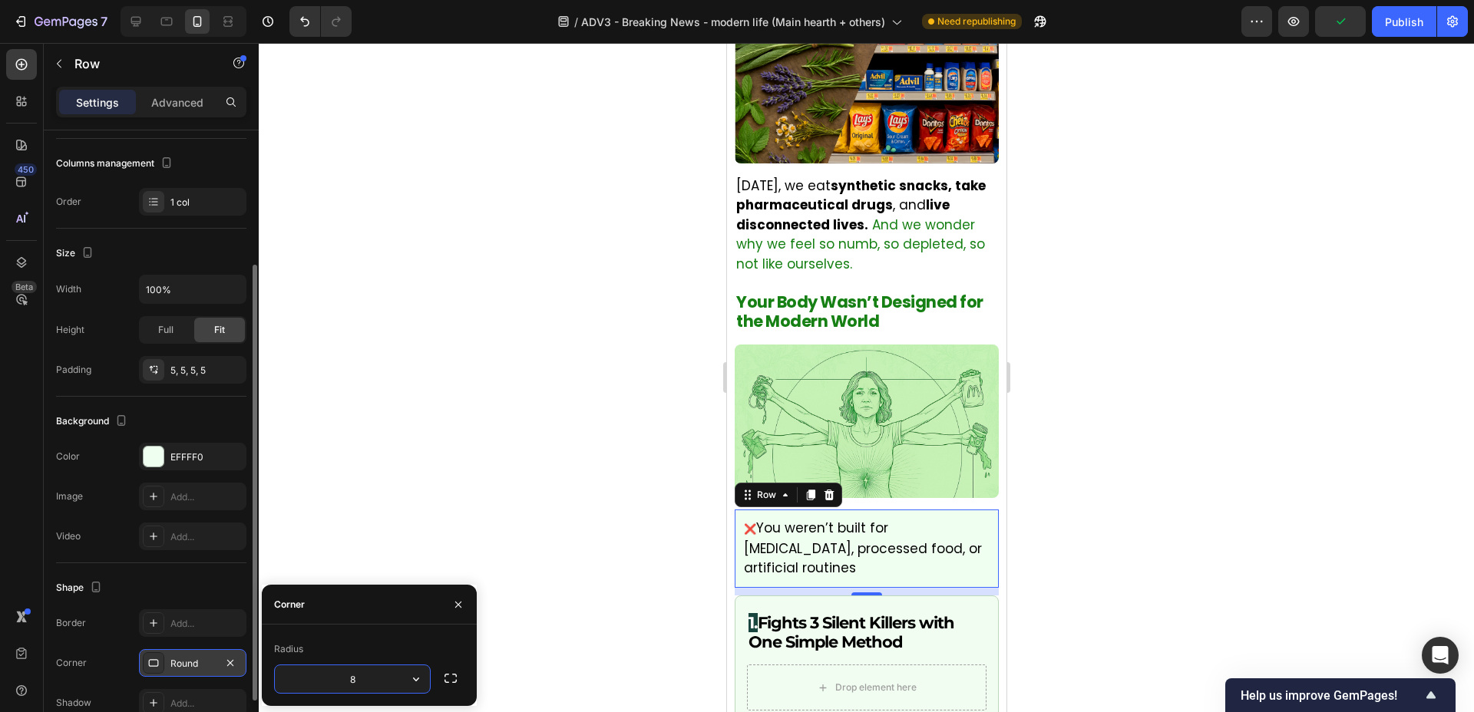
type input "6"
click at [453, 412] on div at bounding box center [866, 377] width 1215 height 669
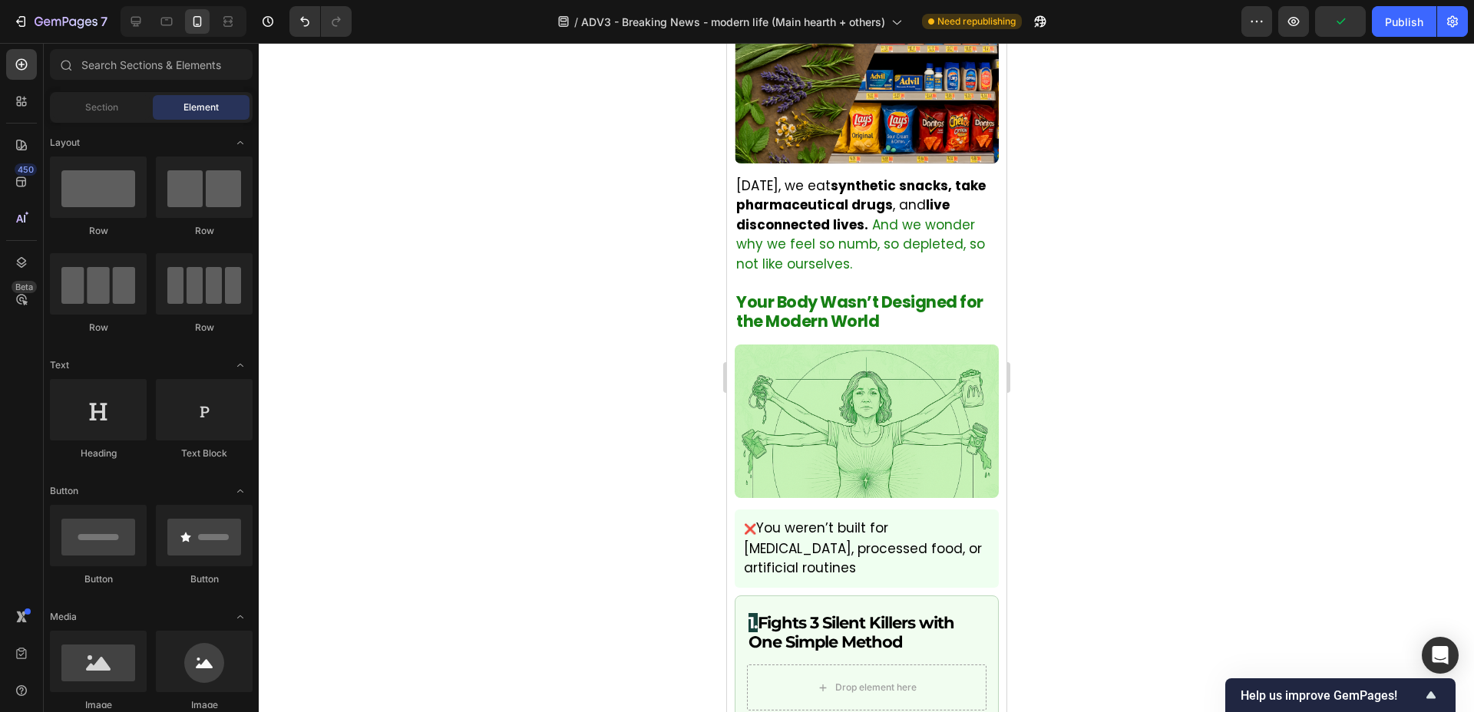
click at [453, 412] on div at bounding box center [866, 377] width 1215 height 669
click at [537, 431] on div at bounding box center [866, 377] width 1215 height 669
click at [140, 21] on icon at bounding box center [136, 22] width 10 height 10
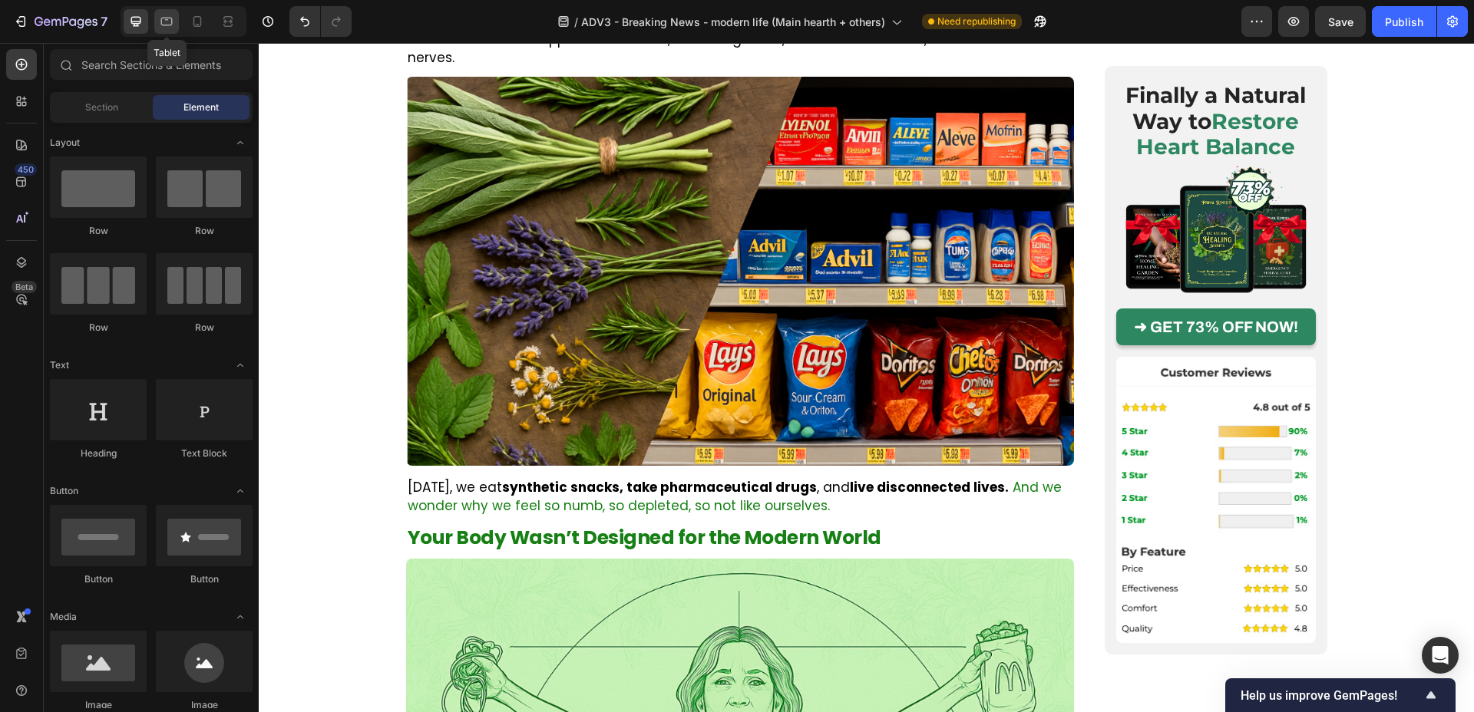
click at [157, 17] on div at bounding box center [166, 21] width 25 height 25
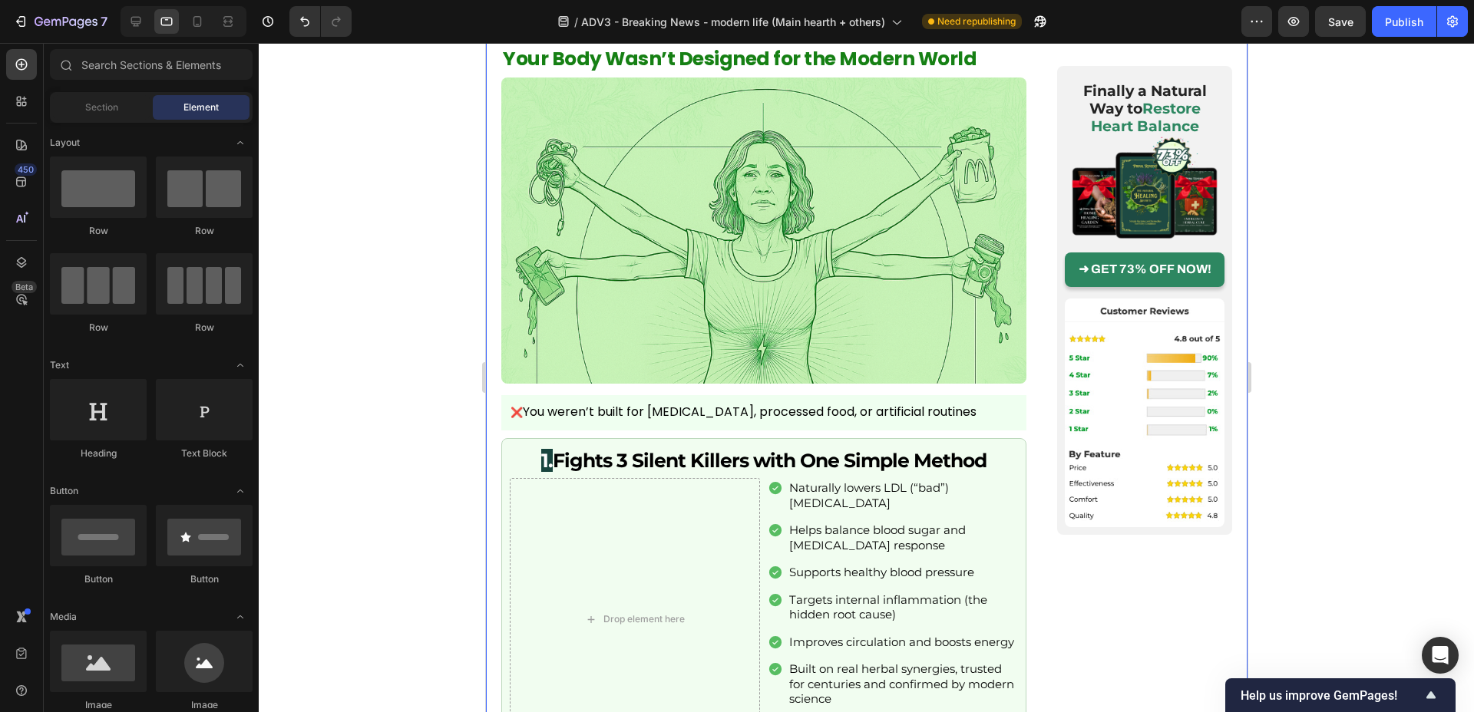
scroll to position [1483, 0]
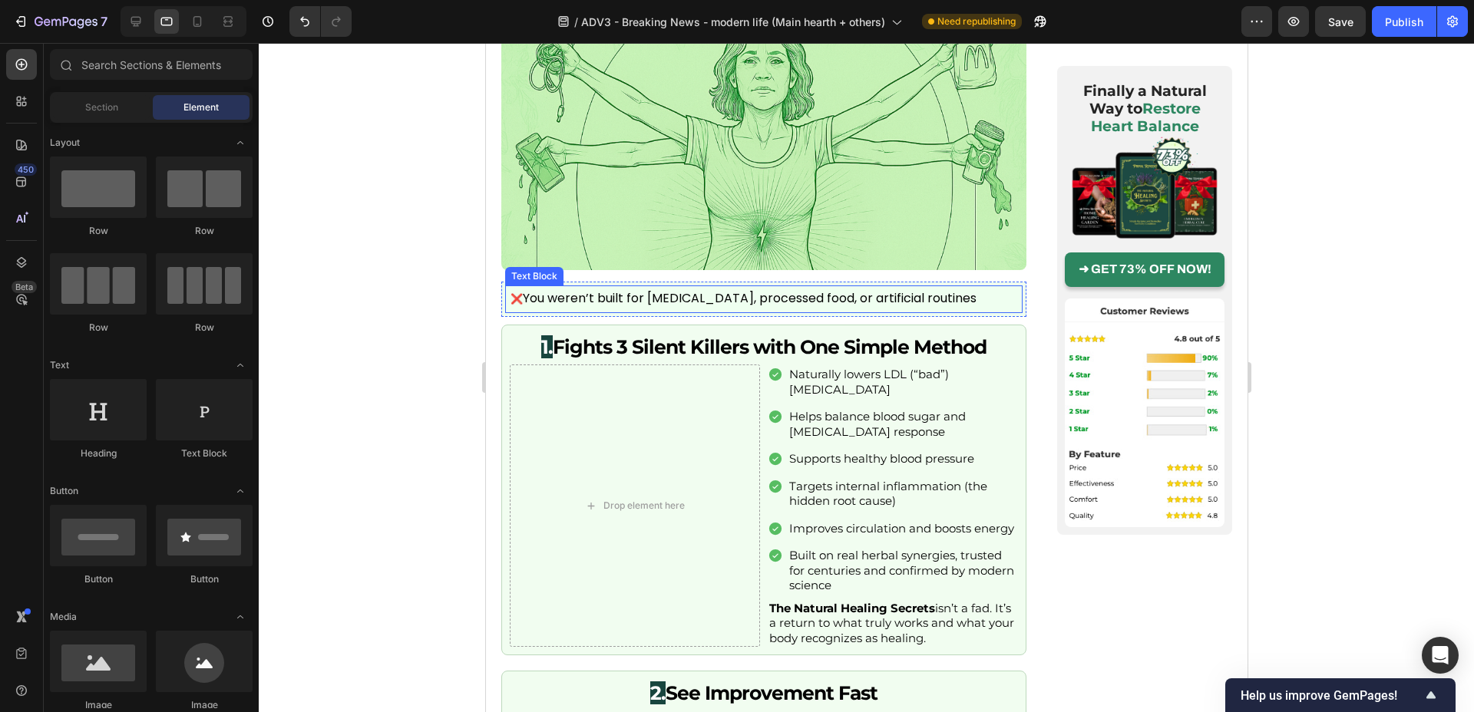
click at [742, 291] on p "❌ You weren’t built for chronic stress, processed food, or artificial routines" at bounding box center [763, 299] width 507 height 17
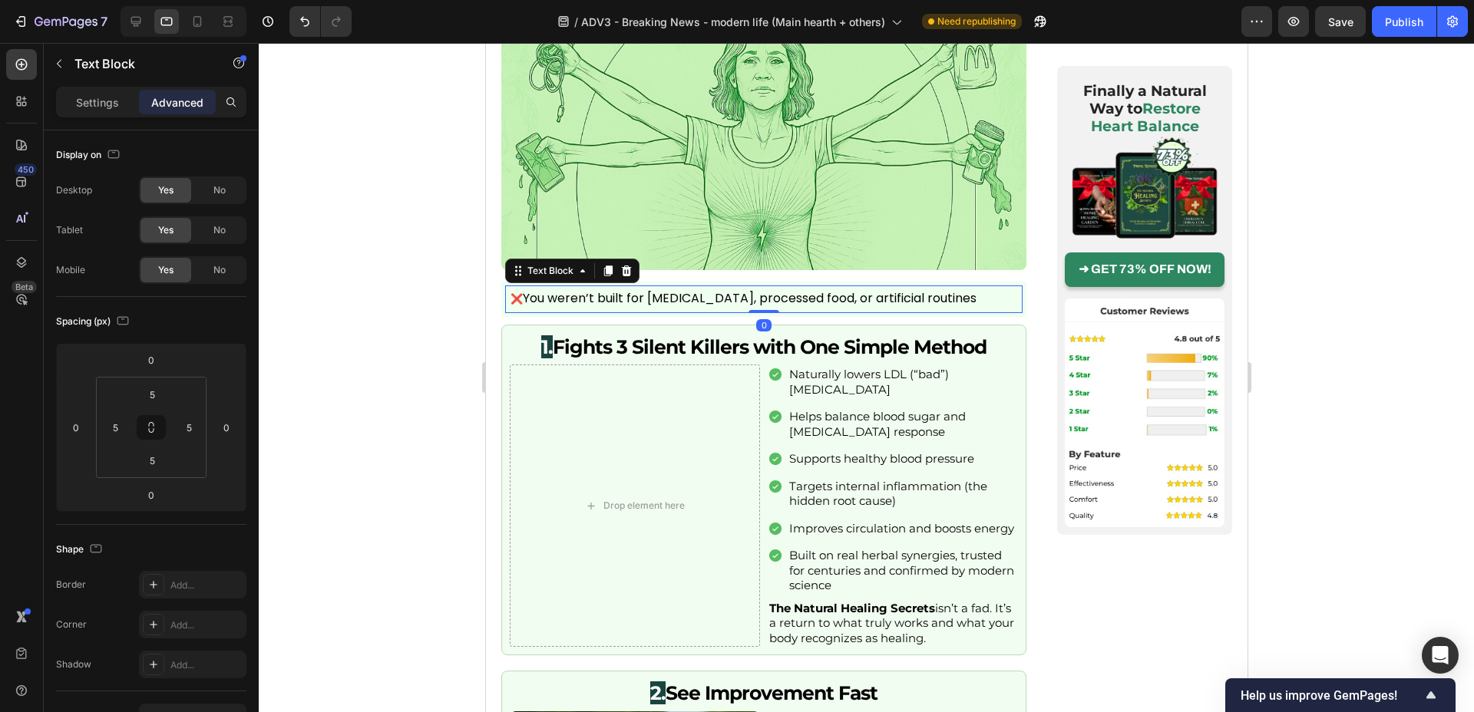
click at [425, 264] on div at bounding box center [866, 377] width 1215 height 669
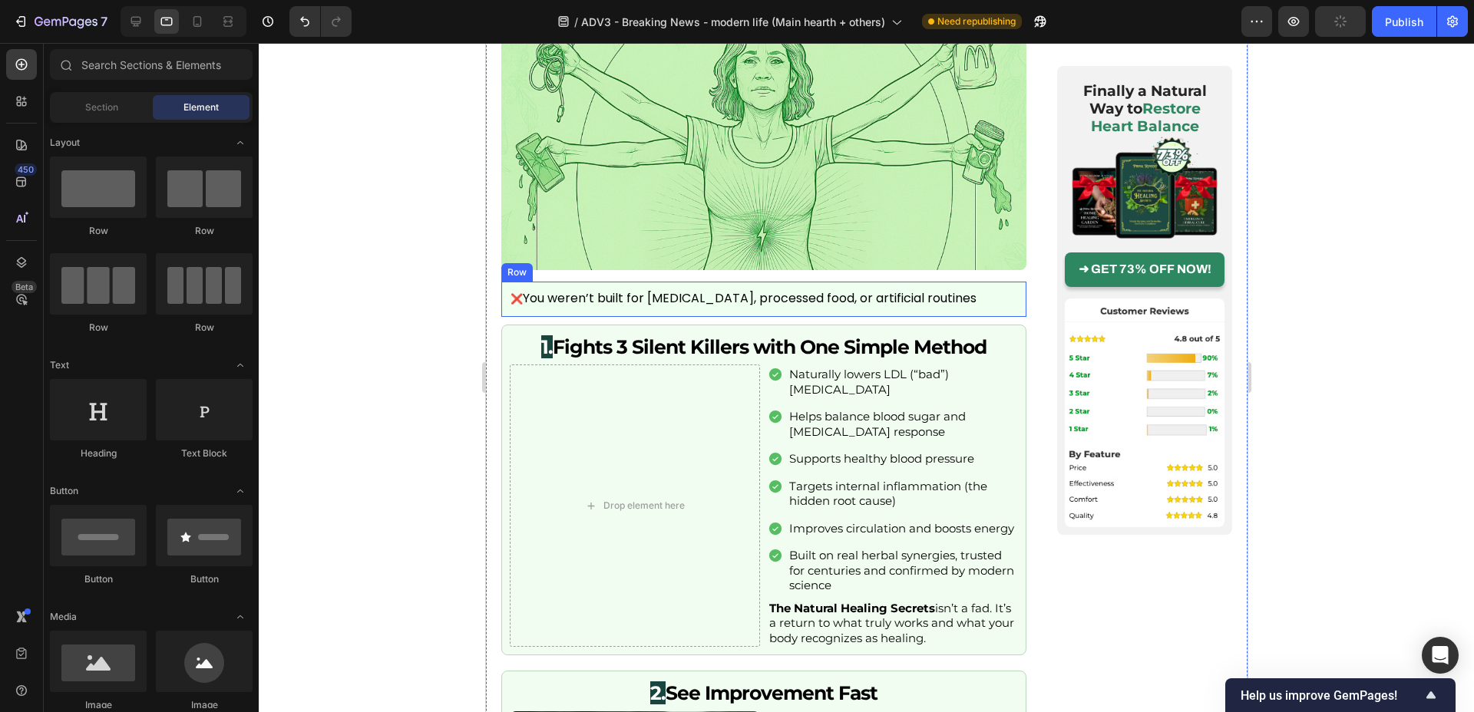
click at [503, 282] on div "❌ You weren’t built for chronic stress, processed food, or artificial routines …" at bounding box center [763, 299] width 525 height 35
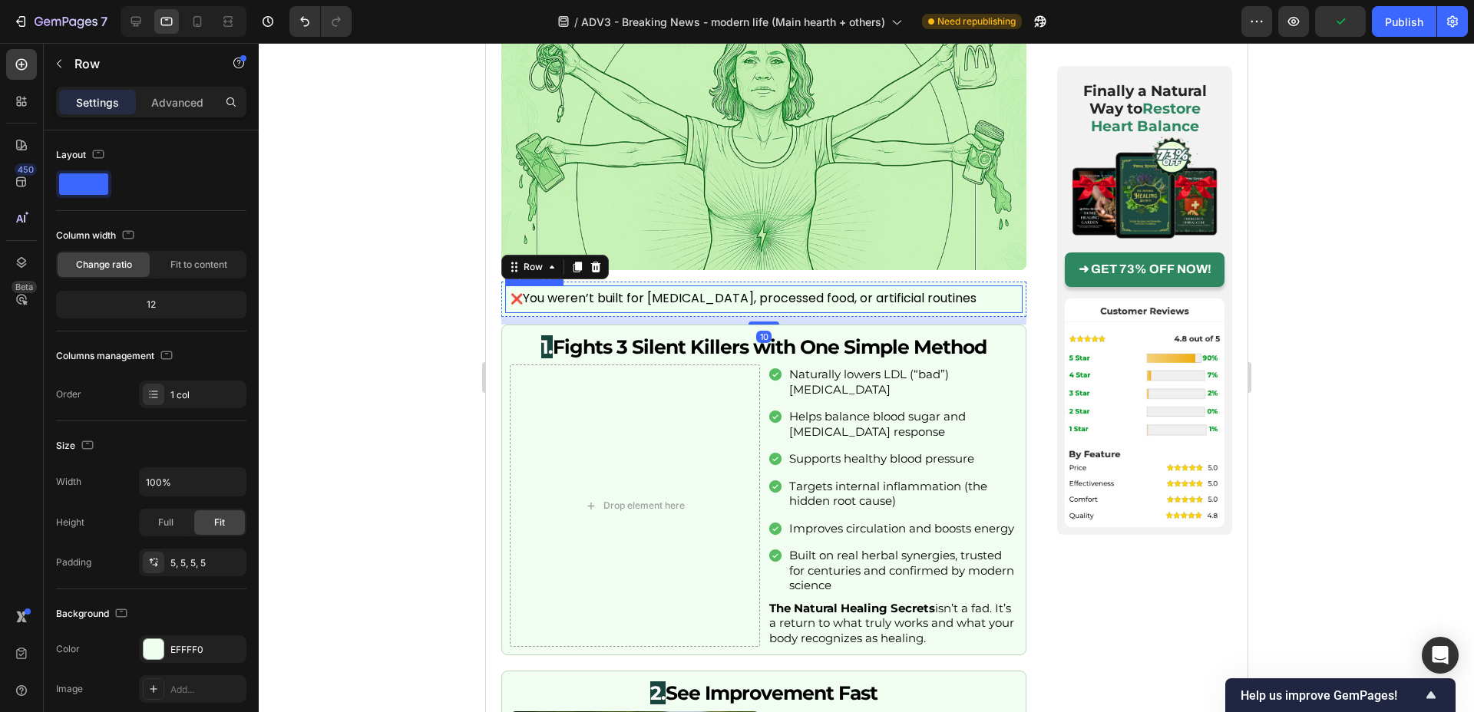
click at [528, 291] on p "❌ You weren’t built for chronic stress, processed food, or artificial routines" at bounding box center [763, 299] width 507 height 17
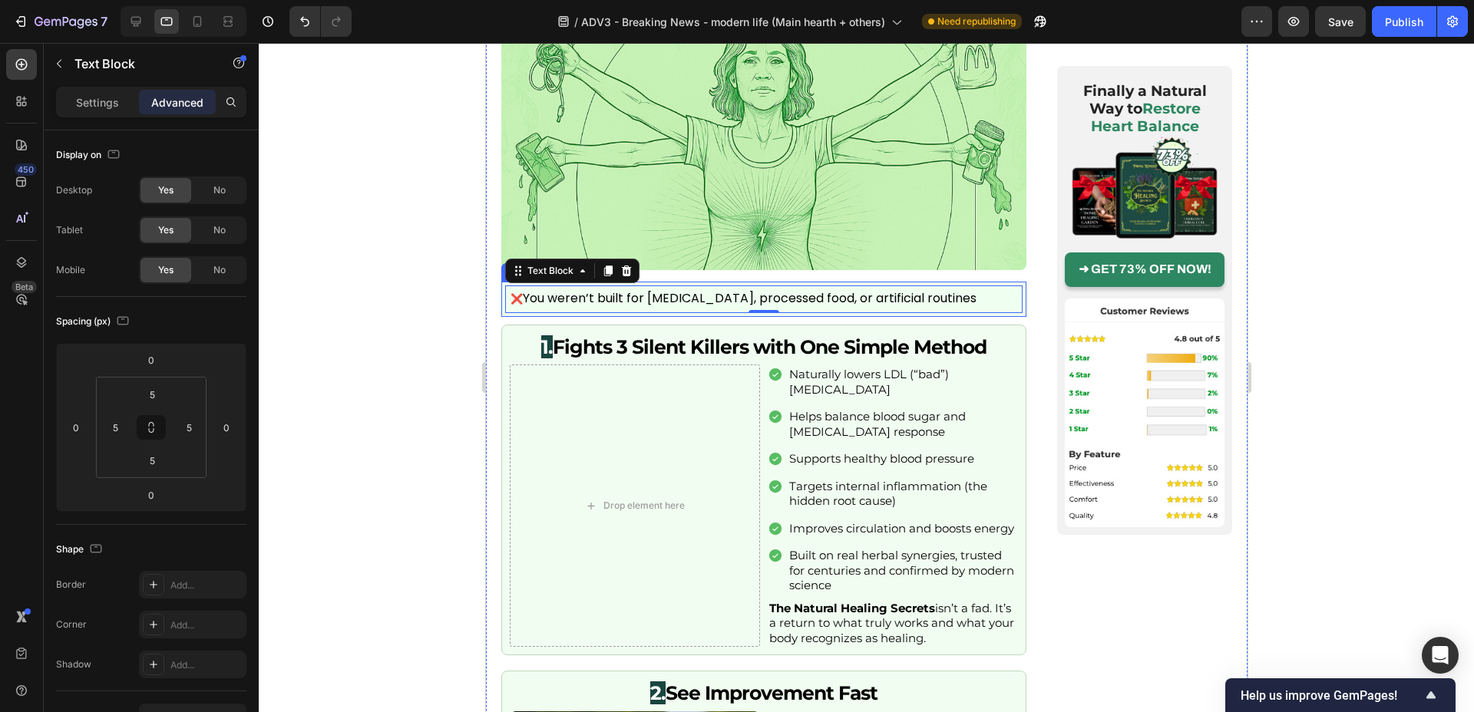
click at [501, 282] on div "❌ You weren’t built for chronic stress, processed food, or artificial routines …" at bounding box center [763, 299] width 525 height 35
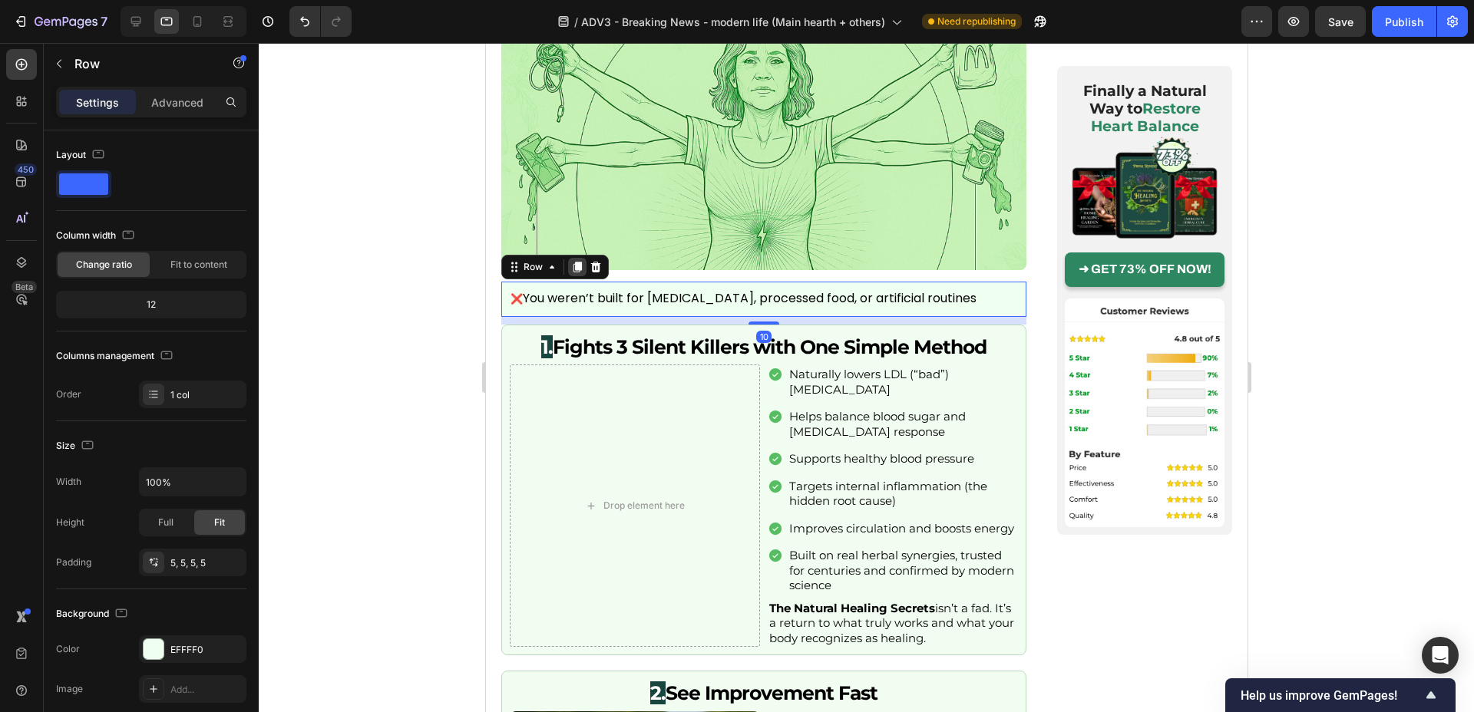
click at [567, 258] on div at bounding box center [576, 267] width 18 height 18
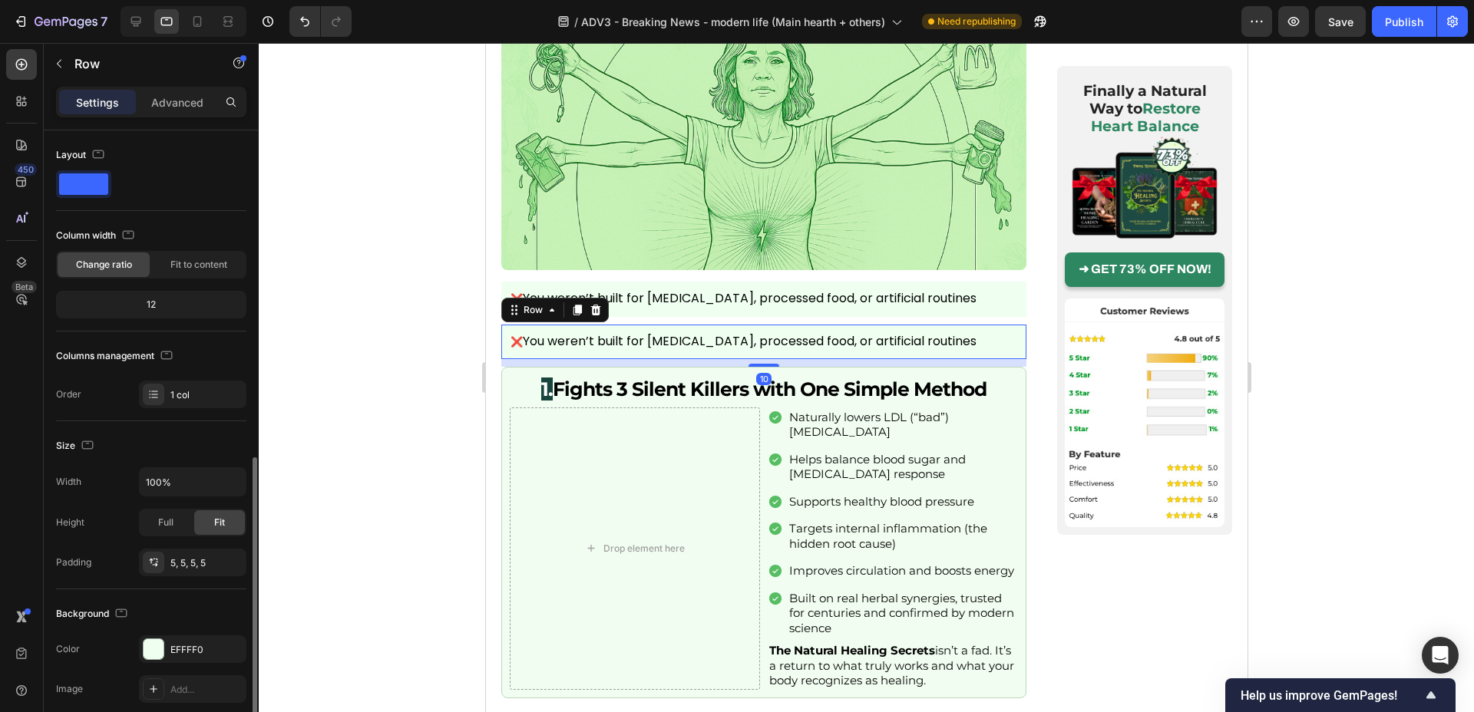
scroll to position [193, 0]
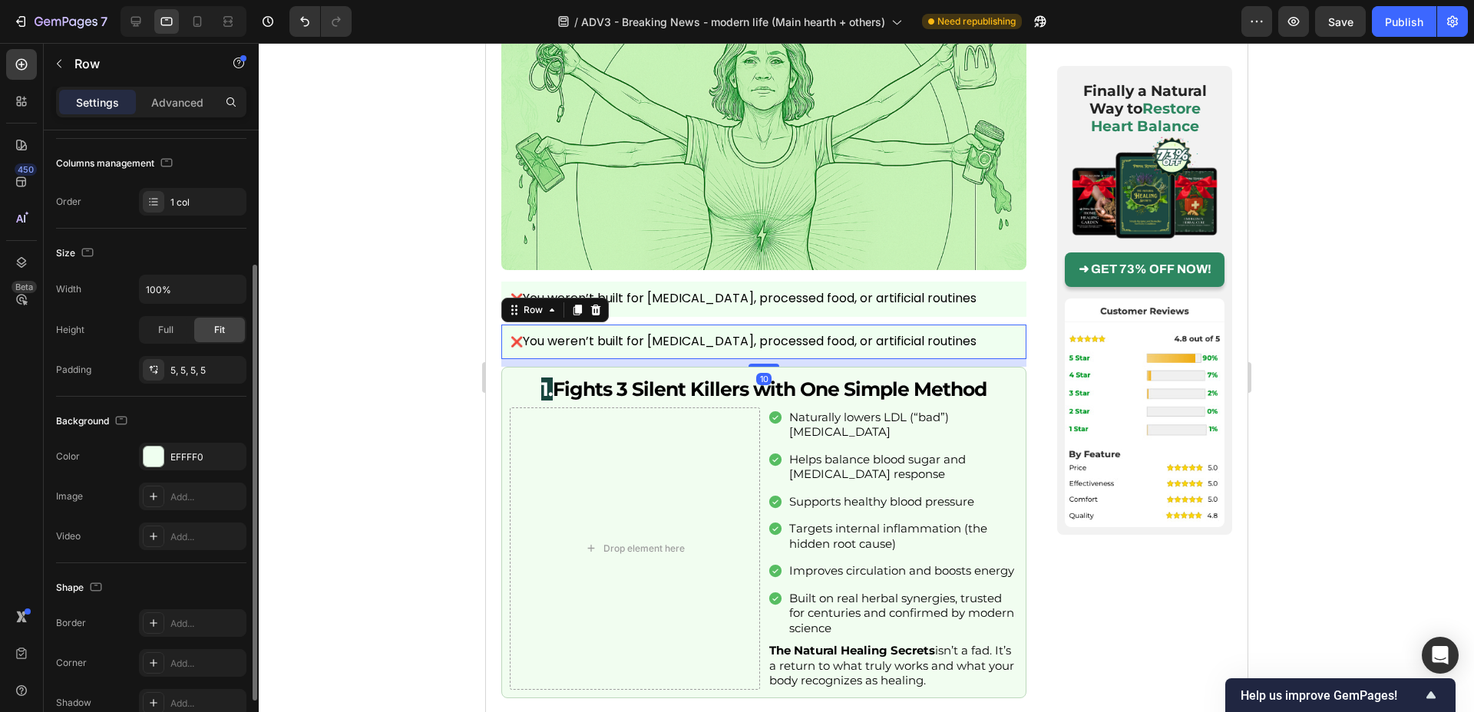
click at [567, 253] on img at bounding box center [763, 117] width 525 height 306
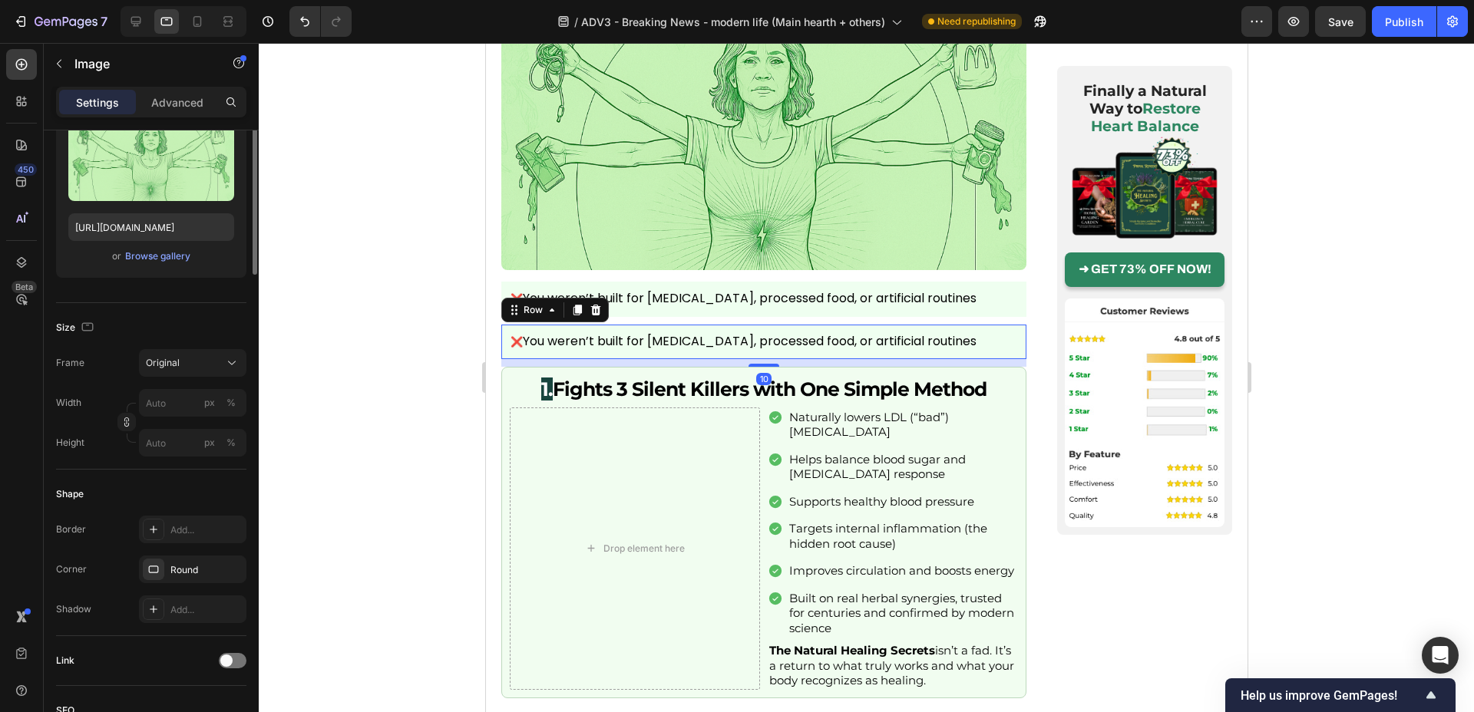
scroll to position [0, 0]
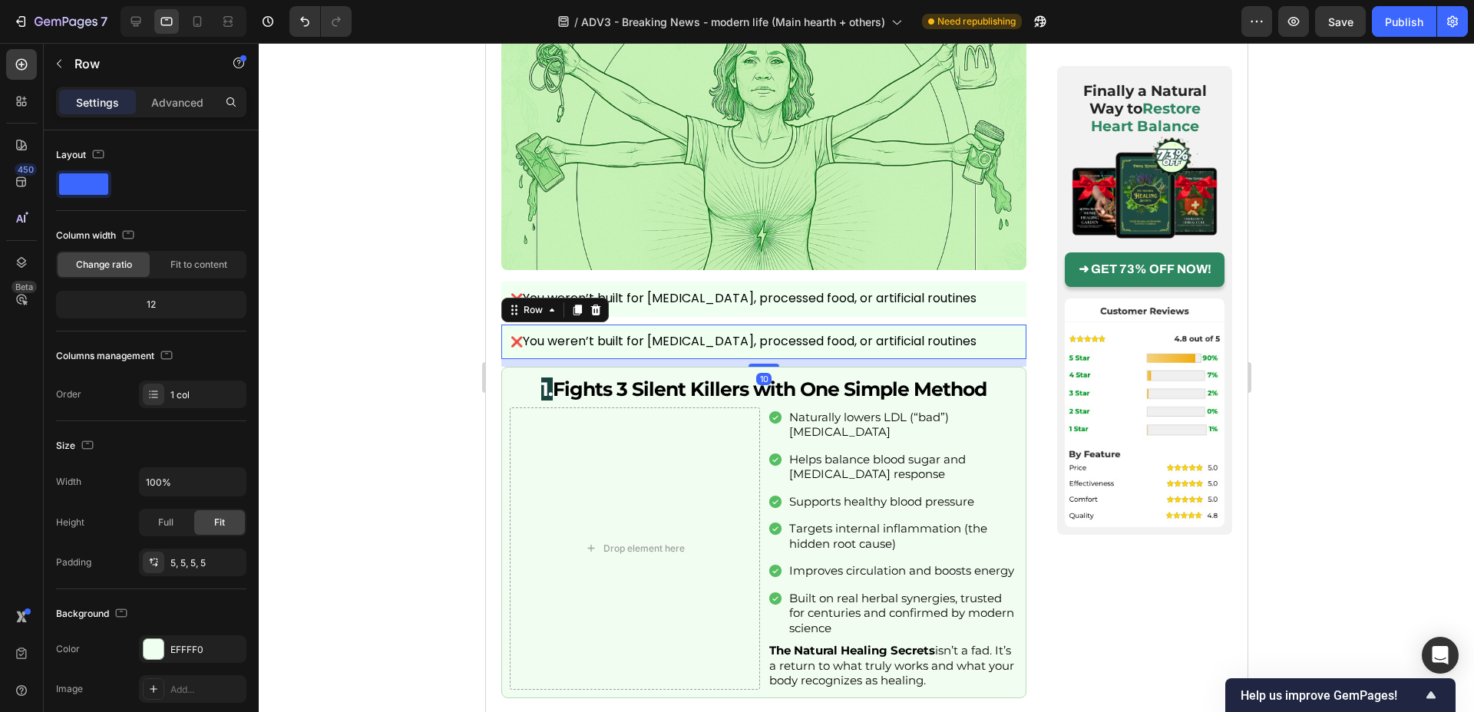
click at [538, 325] on div "❌ You weren’t built for chronic stress, processed food, or artificial routines …" at bounding box center [763, 342] width 525 height 35
drag, startPoint x: 572, startPoint y: 293, endPoint x: 921, endPoint y: 325, distance: 350.1
click at [573, 305] on icon at bounding box center [577, 310] width 8 height 11
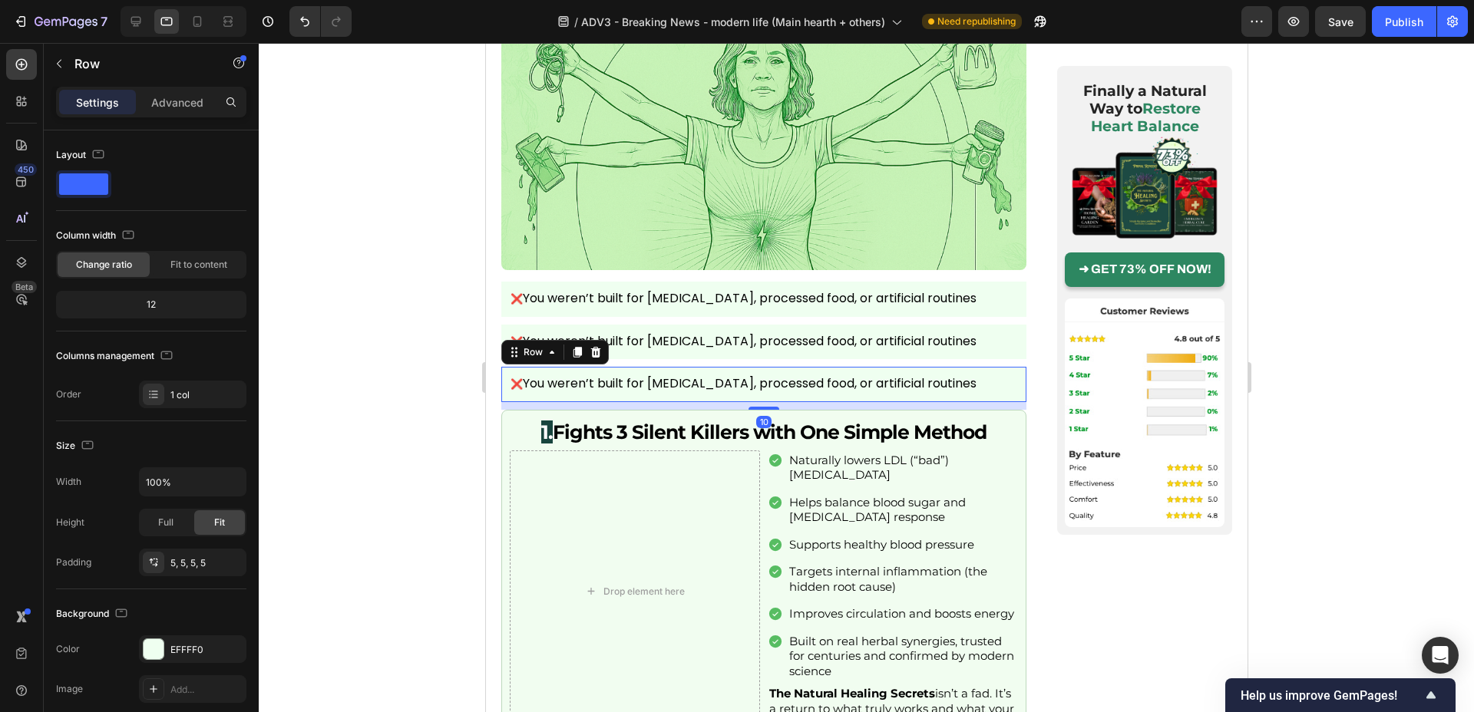
click at [401, 277] on div at bounding box center [866, 377] width 1215 height 669
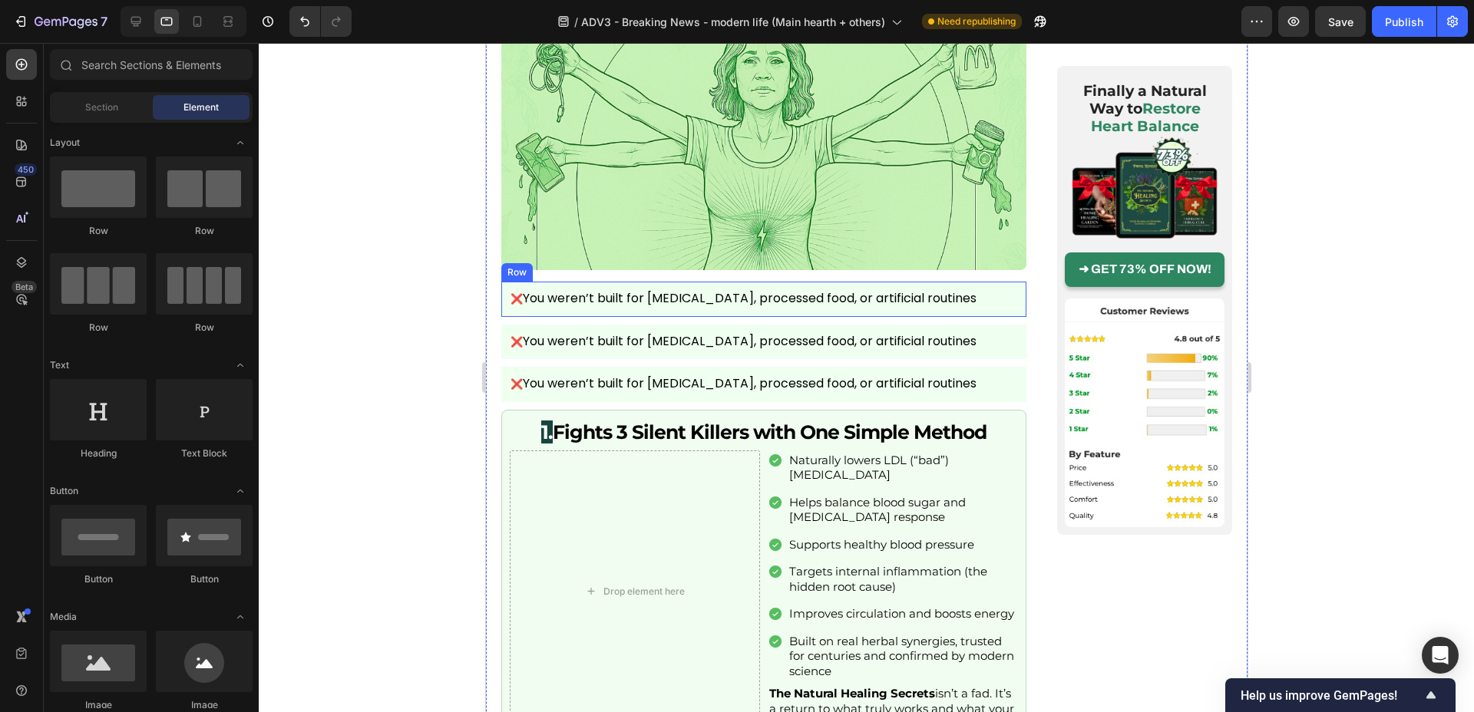
click at [502, 282] on div "❌ You weren’t built for chronic stress, processed food, or artificial routines …" at bounding box center [763, 299] width 525 height 35
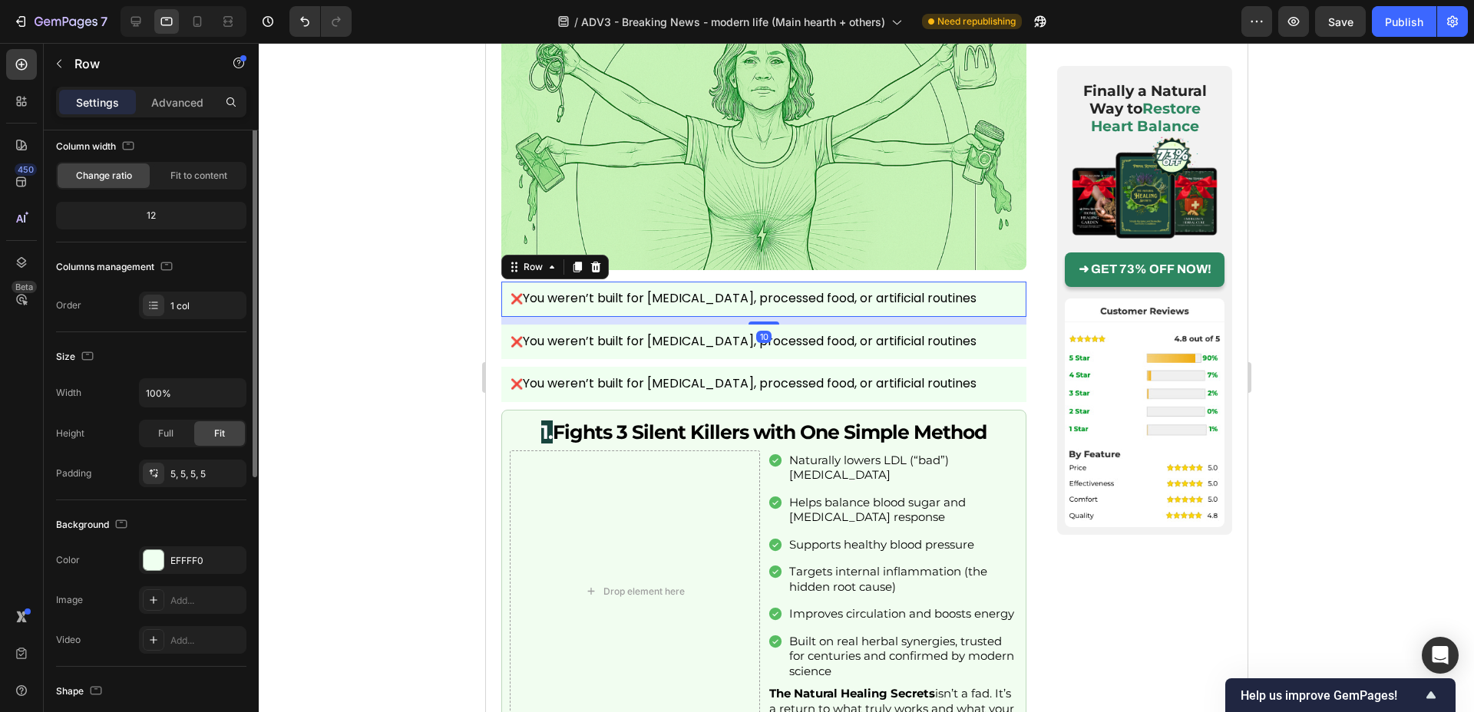
scroll to position [205, 0]
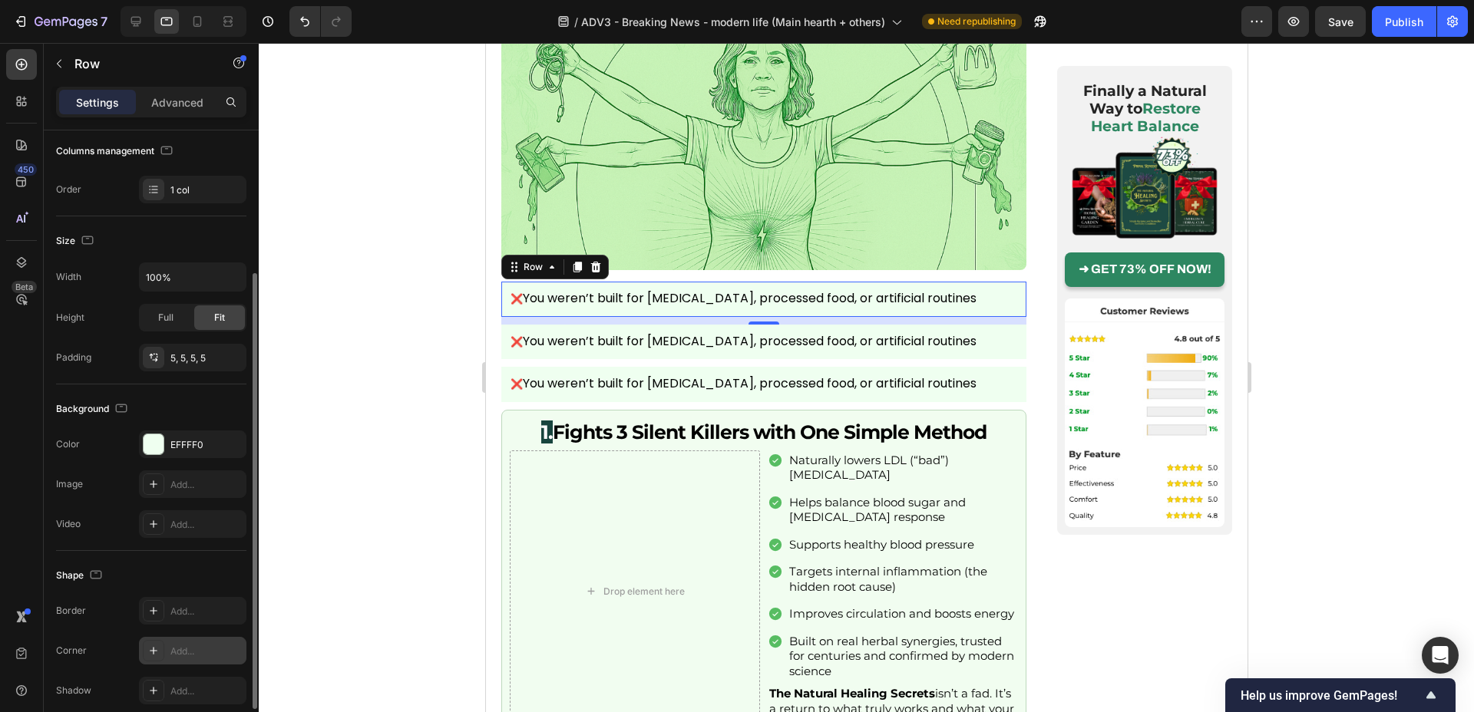
click at [177, 645] on div "Add..." at bounding box center [206, 652] width 72 height 14
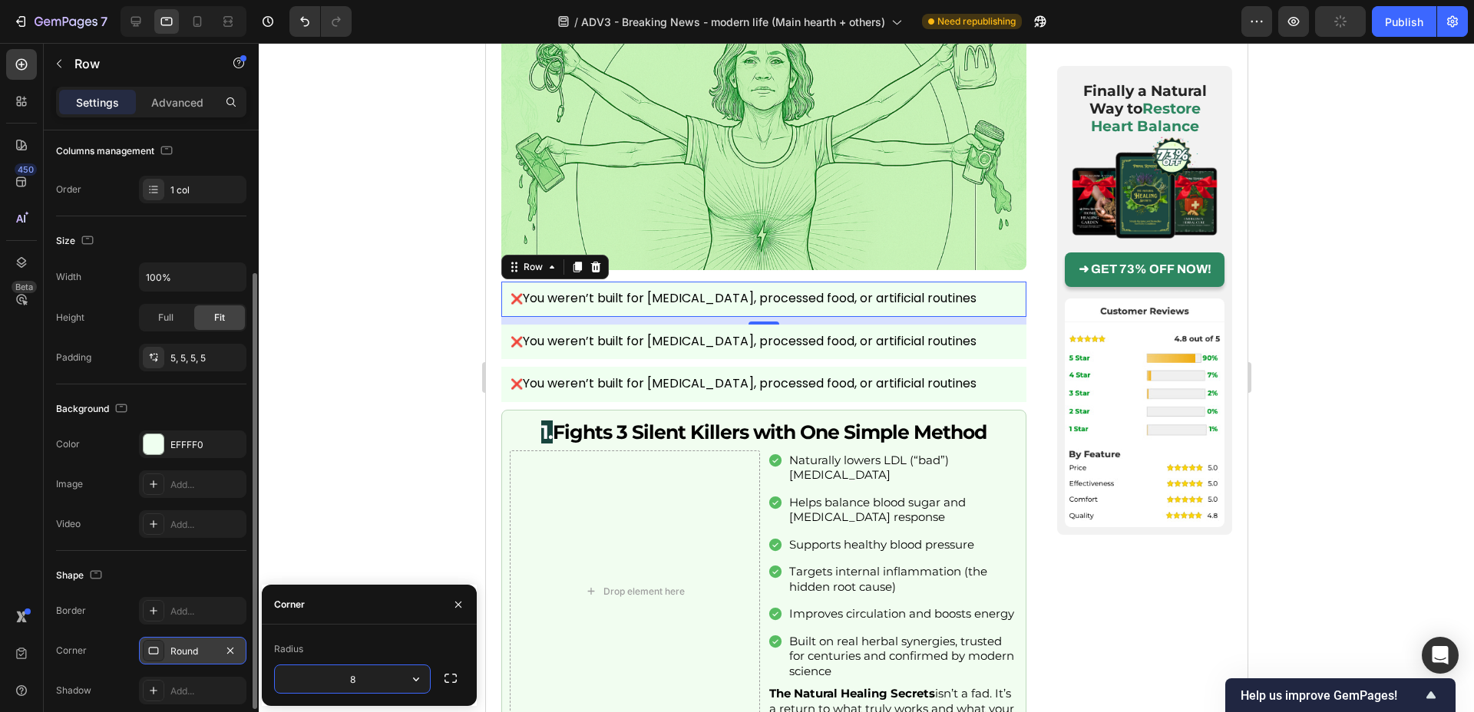
type input "6"
click at [502, 325] on div "❌ You weren’t built for chronic stress, processed food, or artificial routines …" at bounding box center [763, 342] width 525 height 35
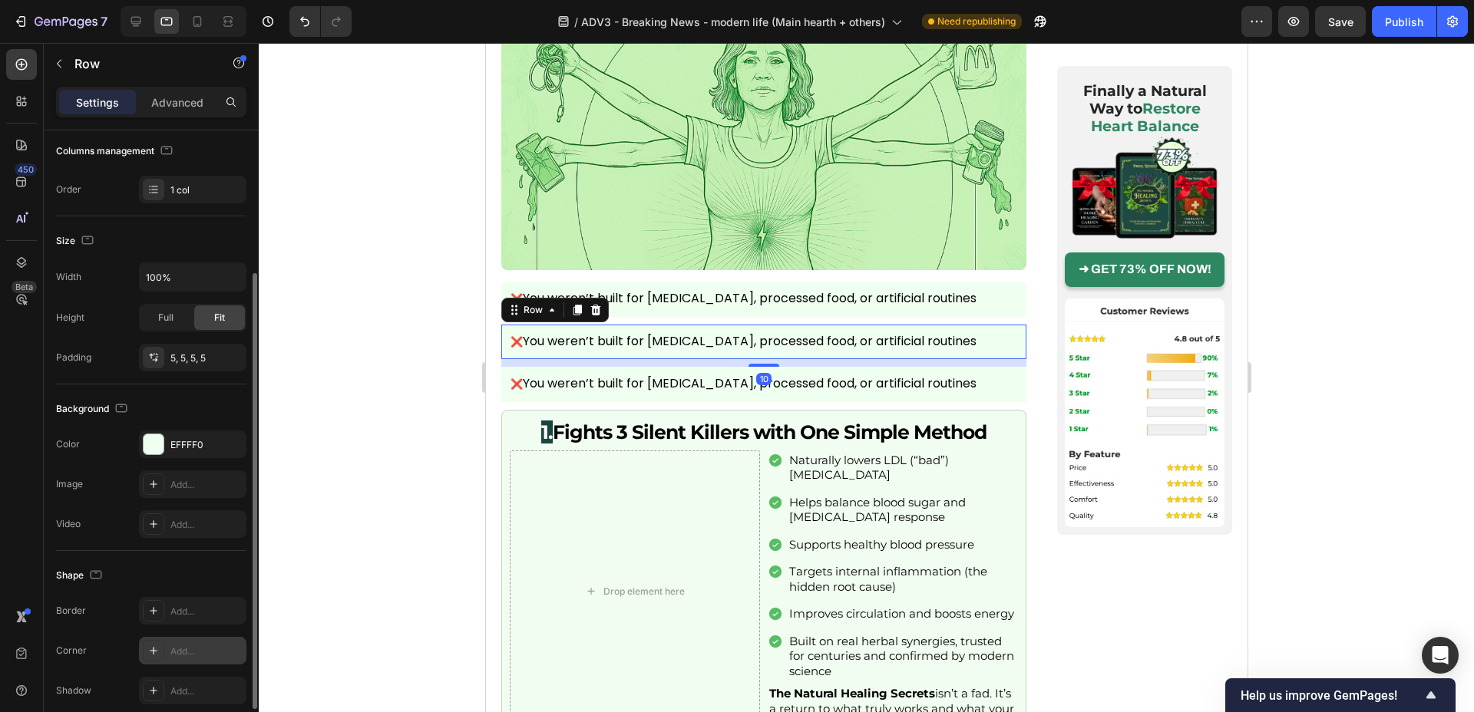
click at [191, 638] on div "Add..." at bounding box center [192, 651] width 107 height 28
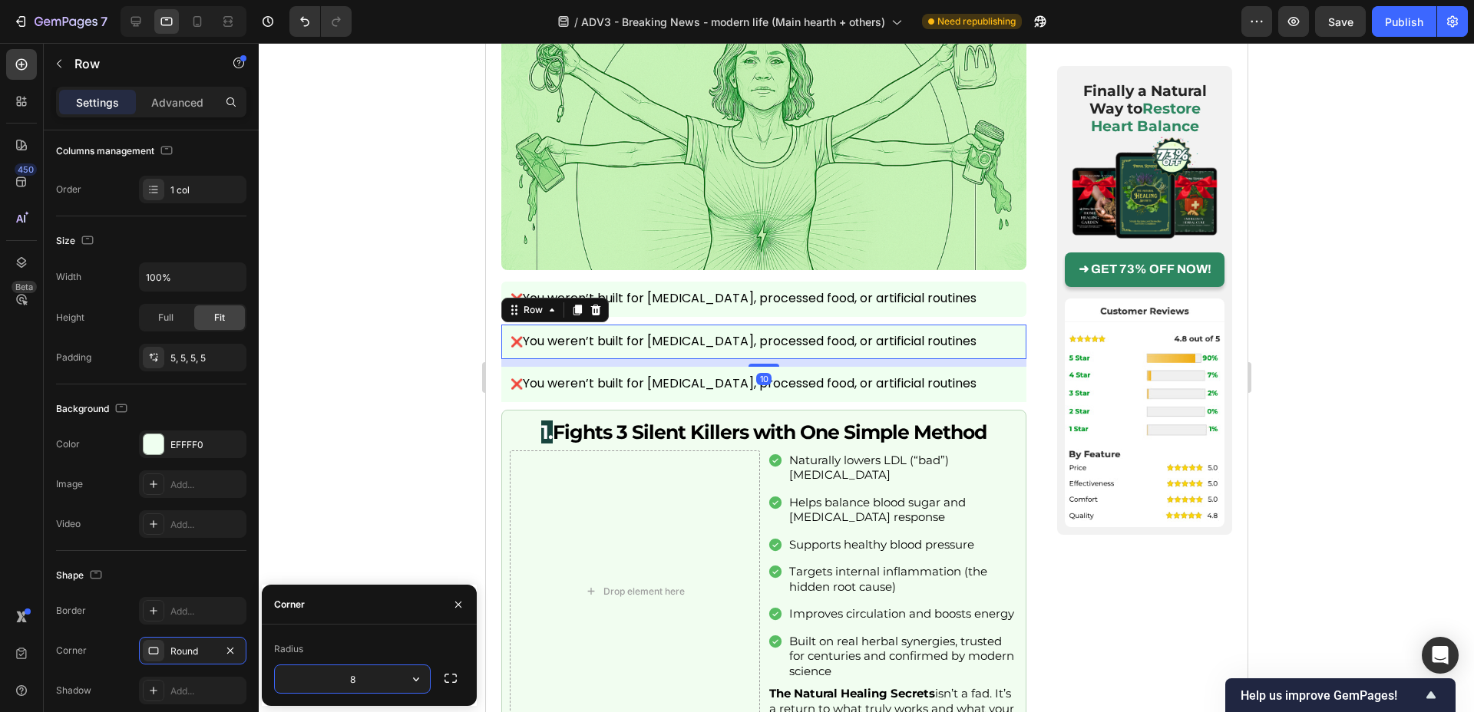
type input "6"
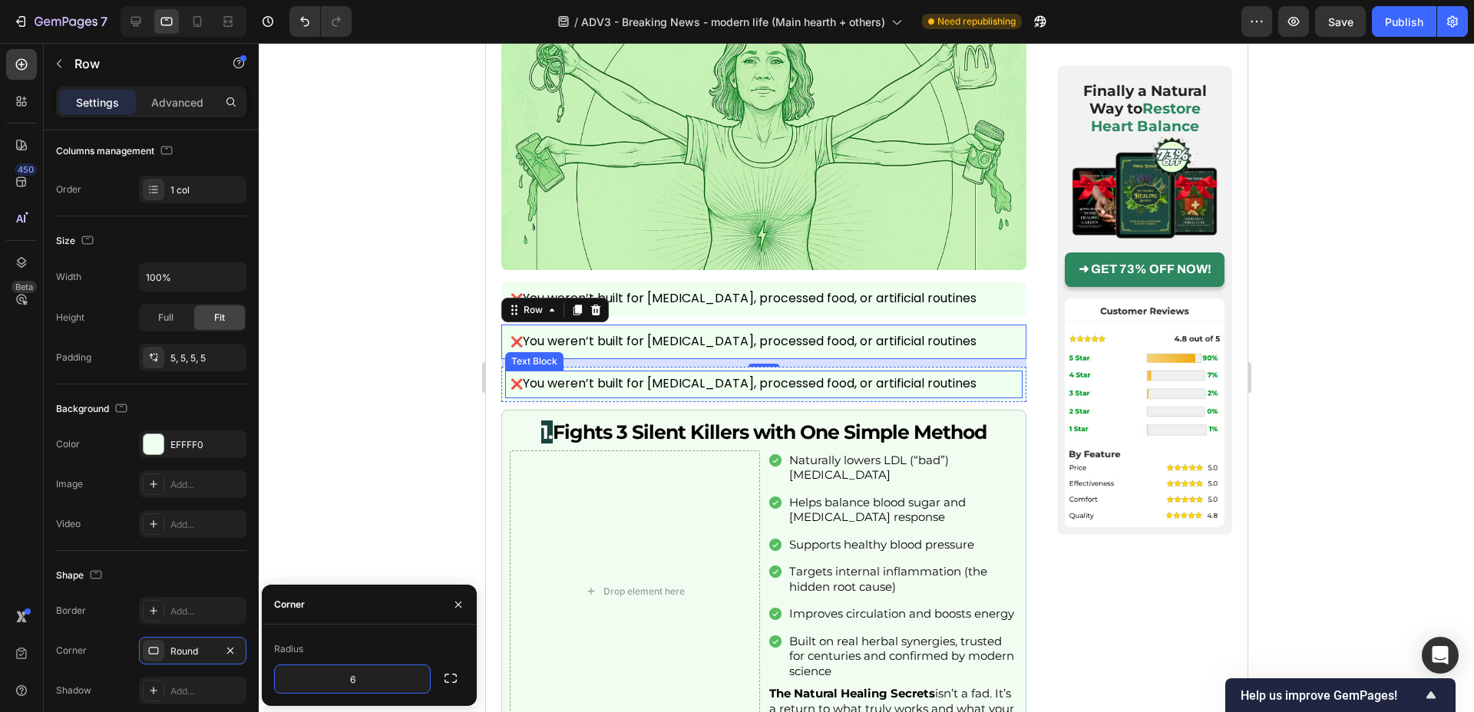
click at [504, 371] on div "❌ You weren’t built for chronic stress, processed food, or artificial routines …" at bounding box center [762, 385] width 517 height 28
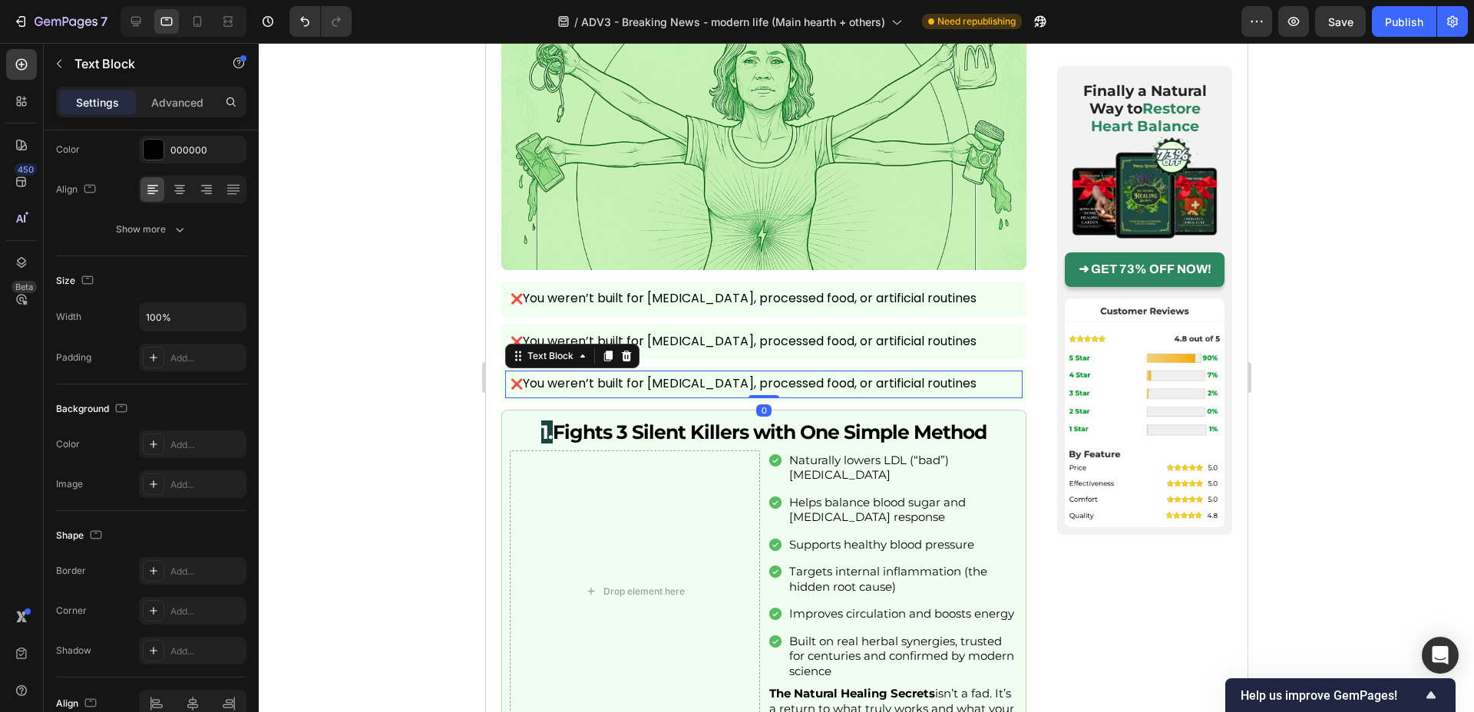
scroll to position [0, 0]
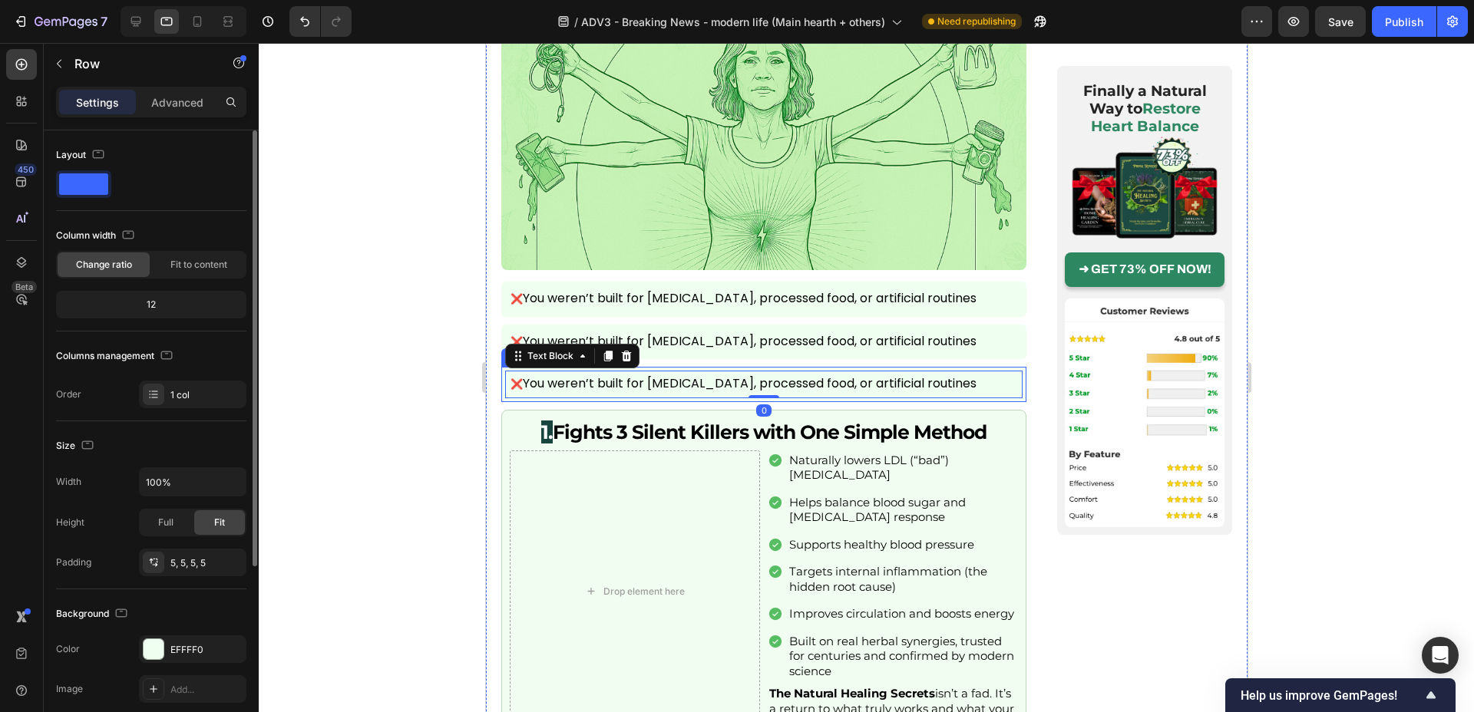
click at [501, 367] on div "❌ You weren’t built for chronic stress, processed food, or artificial routines …" at bounding box center [763, 384] width 525 height 35
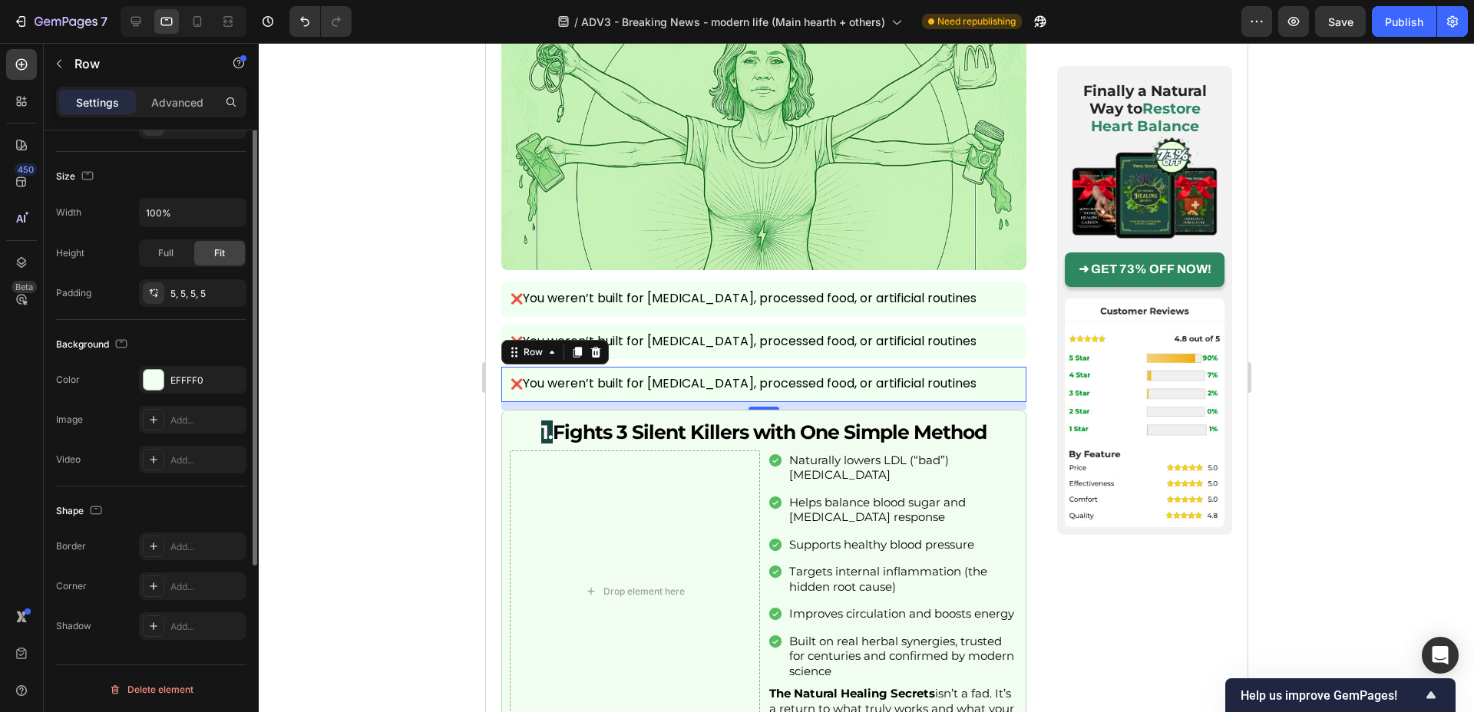
scroll to position [271, 0]
click at [184, 597] on div "Add..." at bounding box center [192, 585] width 107 height 28
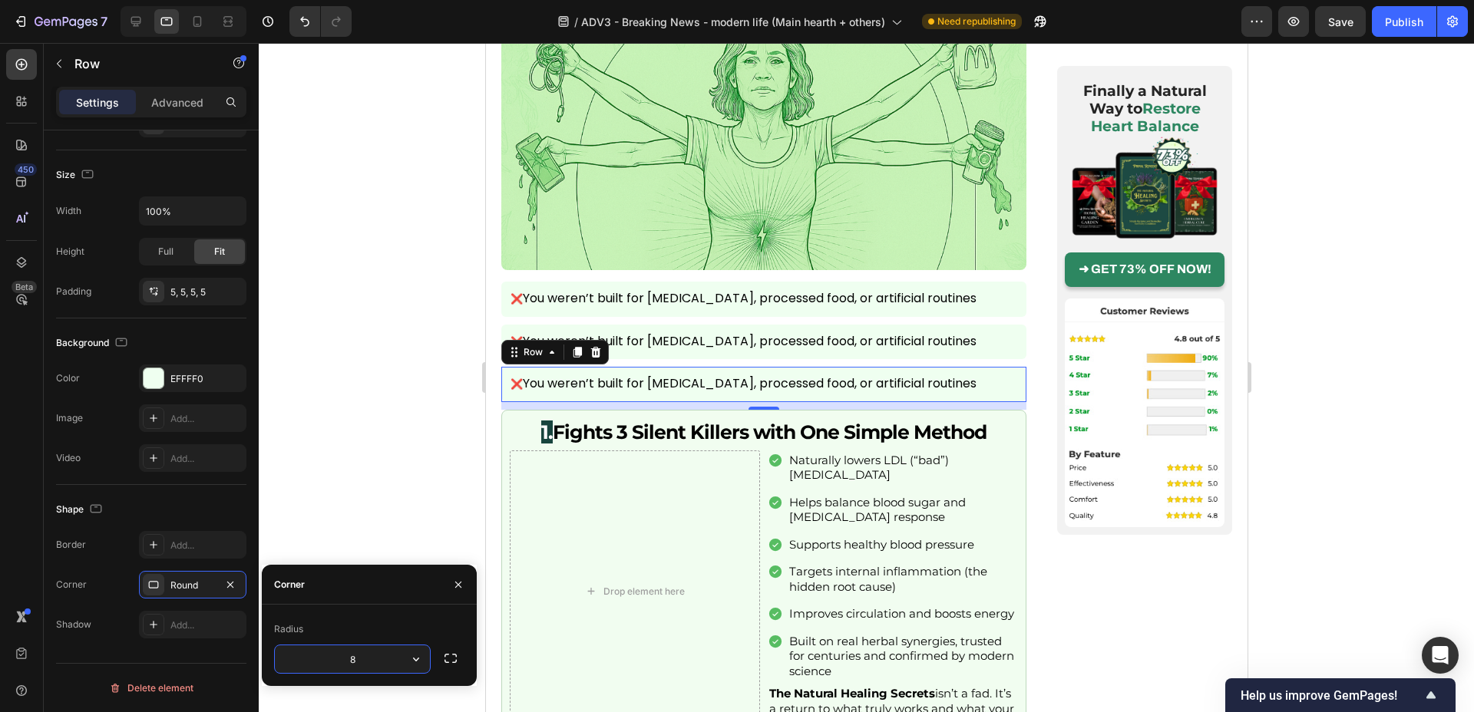
type input "6"
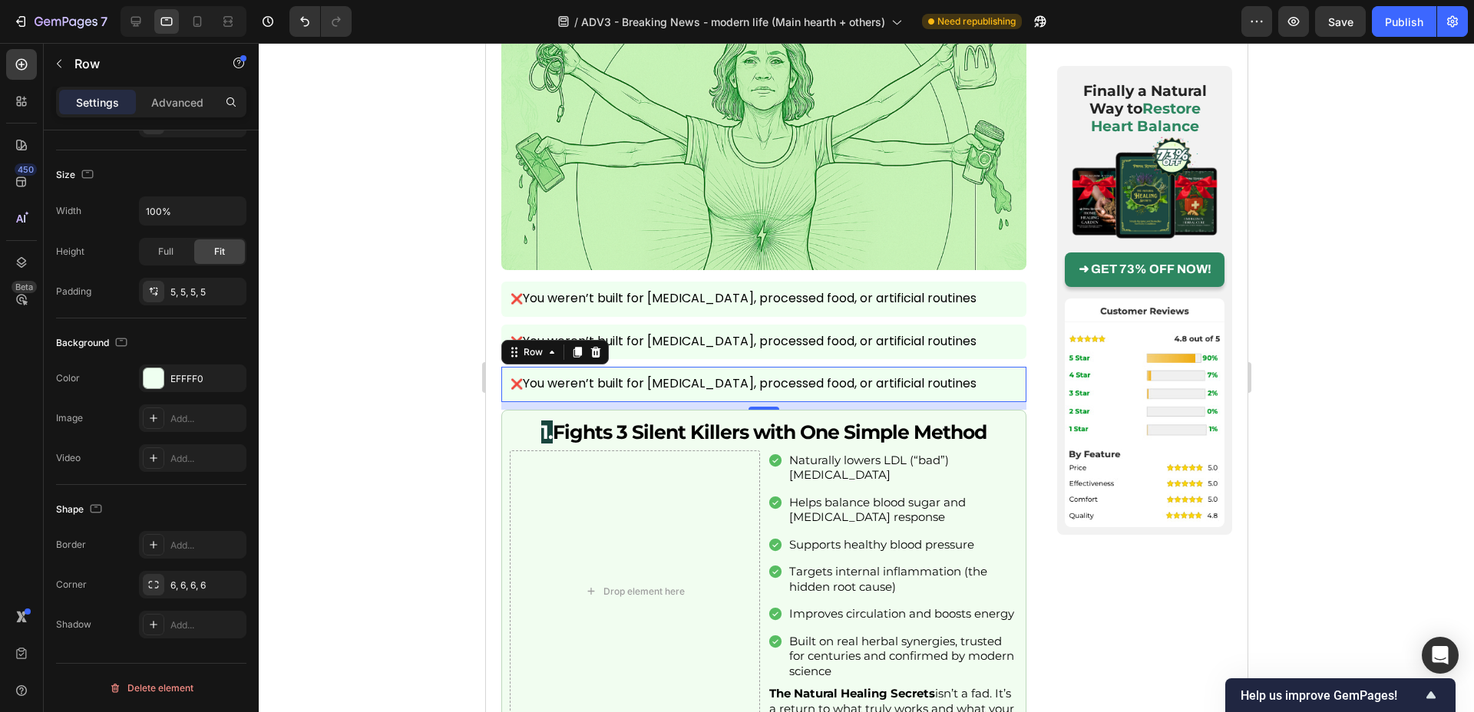
click at [392, 521] on div at bounding box center [866, 377] width 1215 height 669
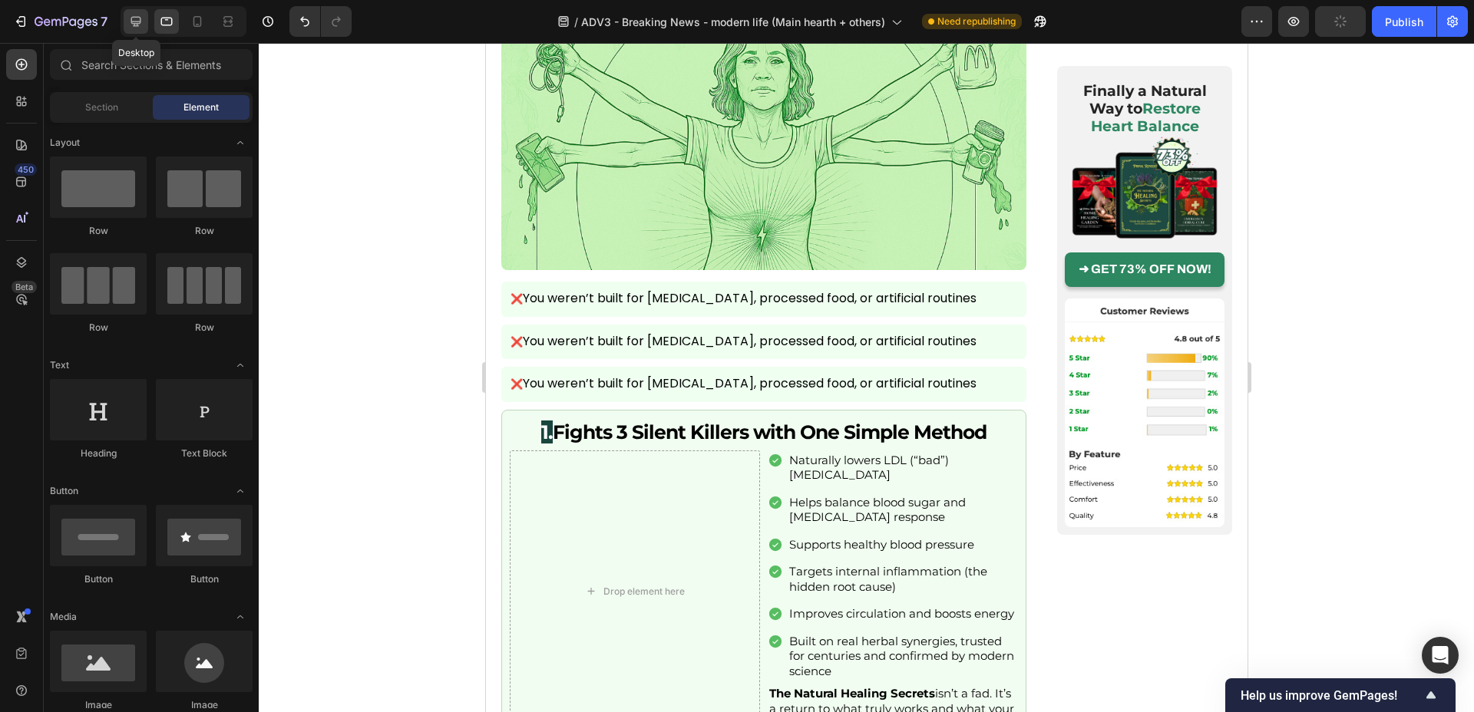
click at [139, 26] on icon at bounding box center [136, 22] width 10 height 10
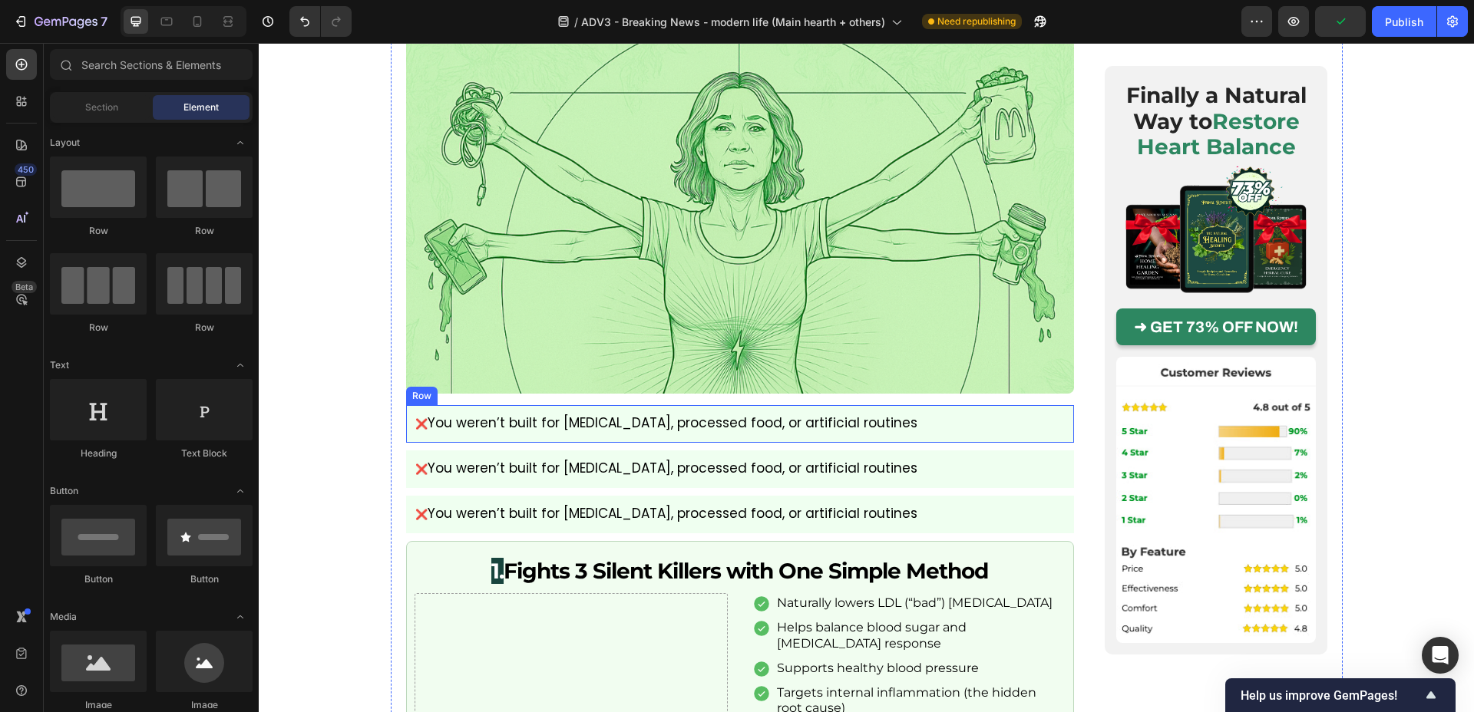
click at [406, 405] on div "❌ You weren’t built for chronic stress, processed food, or artificial routines …" at bounding box center [740, 424] width 668 height 38
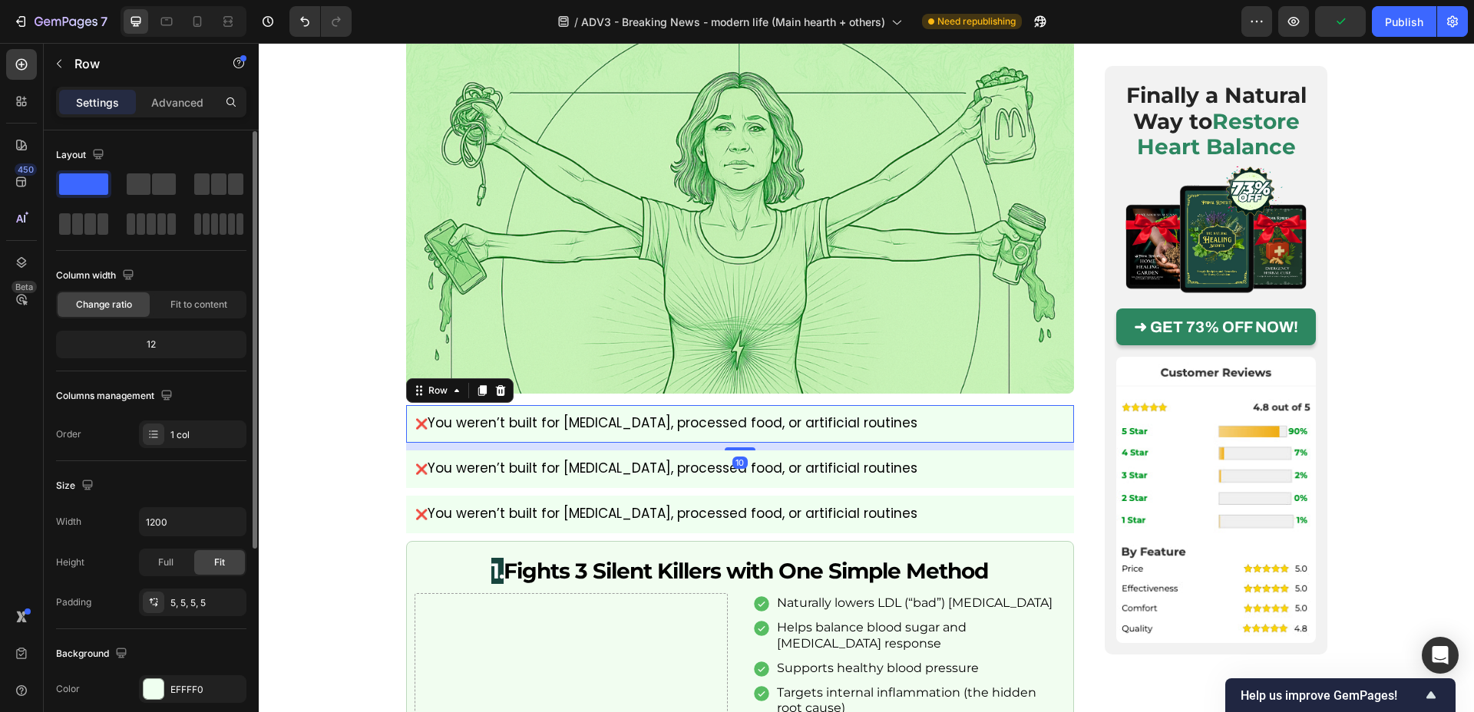
scroll to position [309, 0]
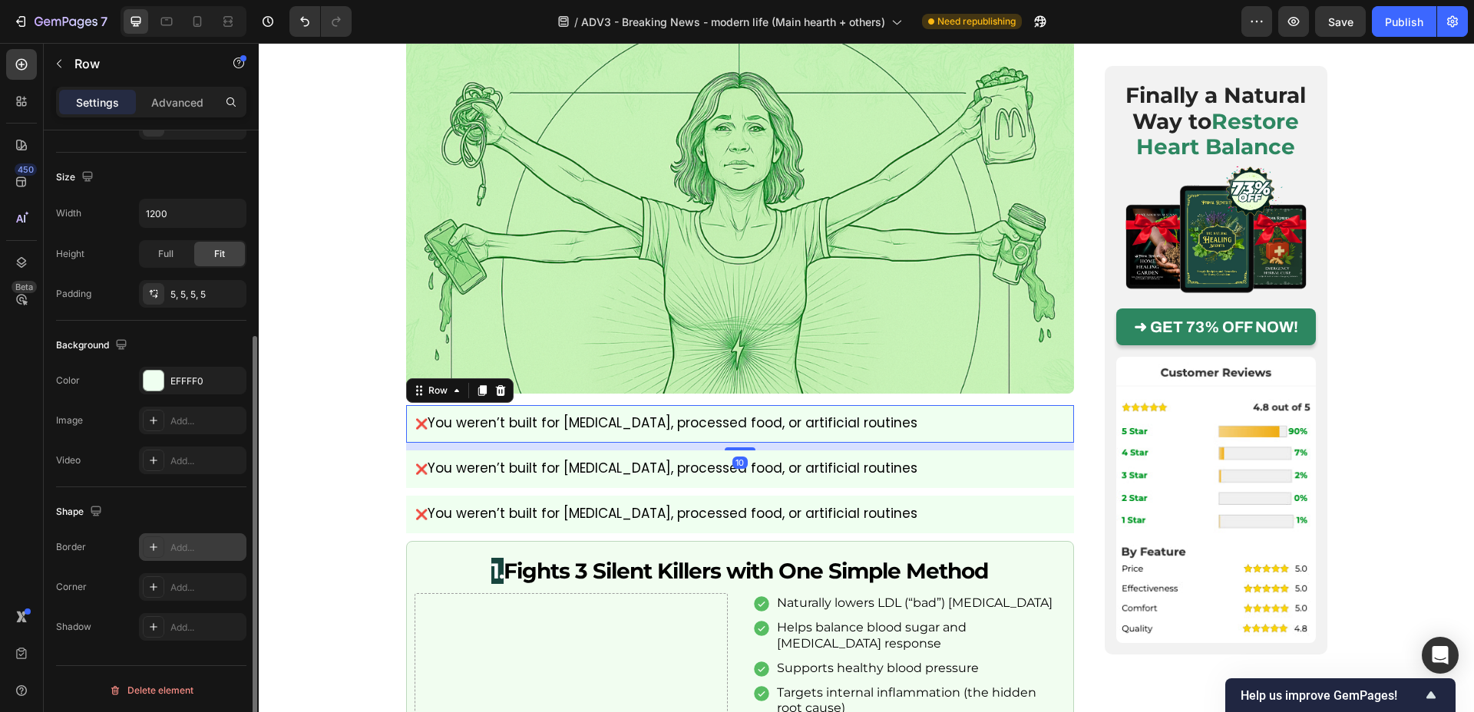
click at [164, 554] on div at bounding box center [153, 547] width 21 height 21
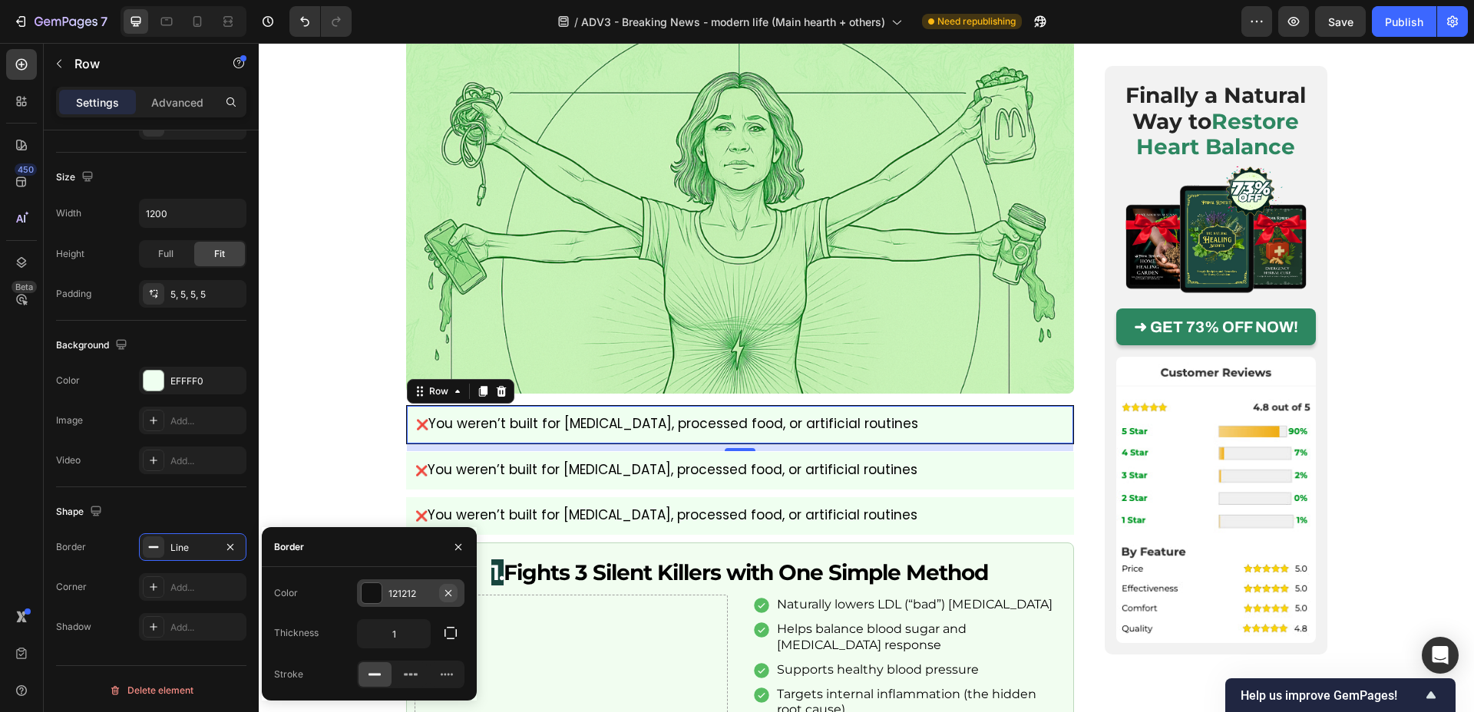
click at [451, 593] on icon "button" at bounding box center [448, 593] width 12 height 12
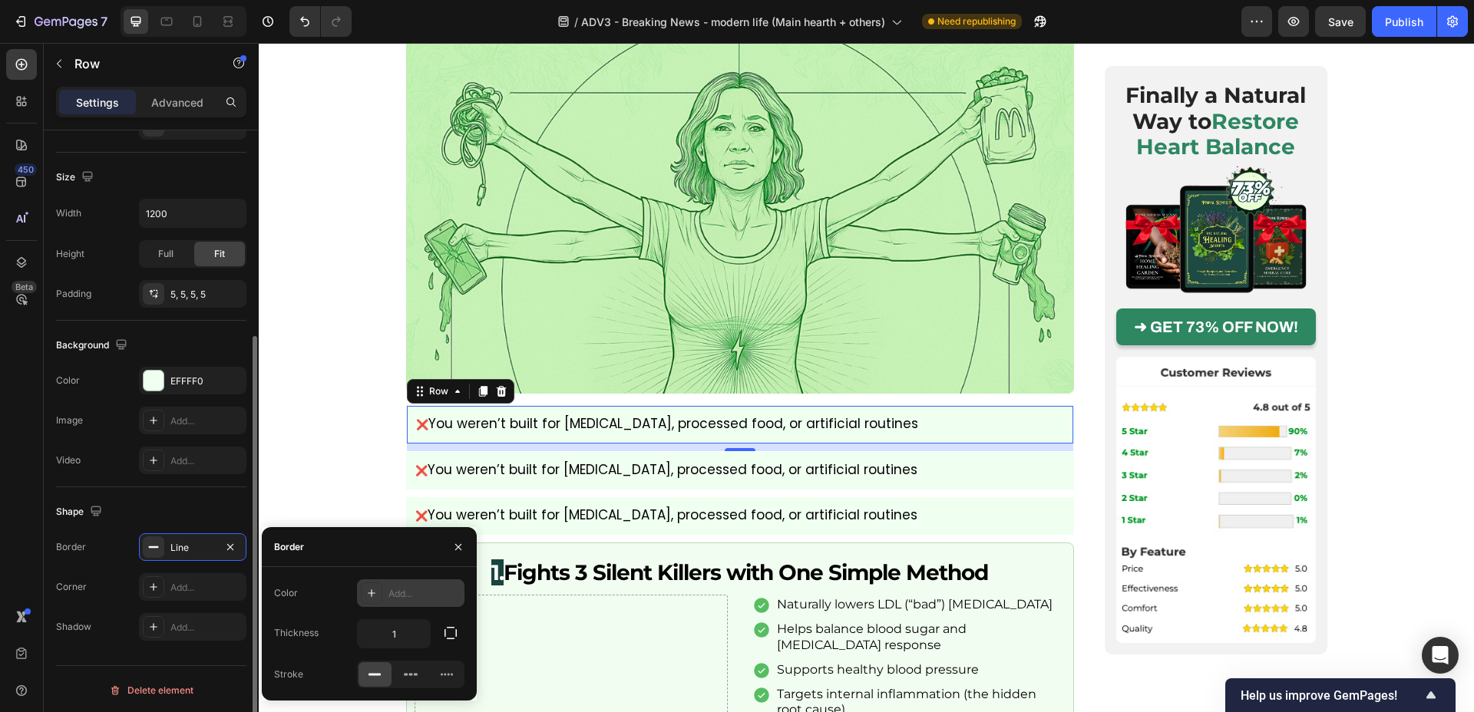
drag, startPoint x: 230, startPoint y: 550, endPoint x: 223, endPoint y: 561, distance: 13.8
click at [230, 550] on icon "button" at bounding box center [230, 547] width 12 height 12
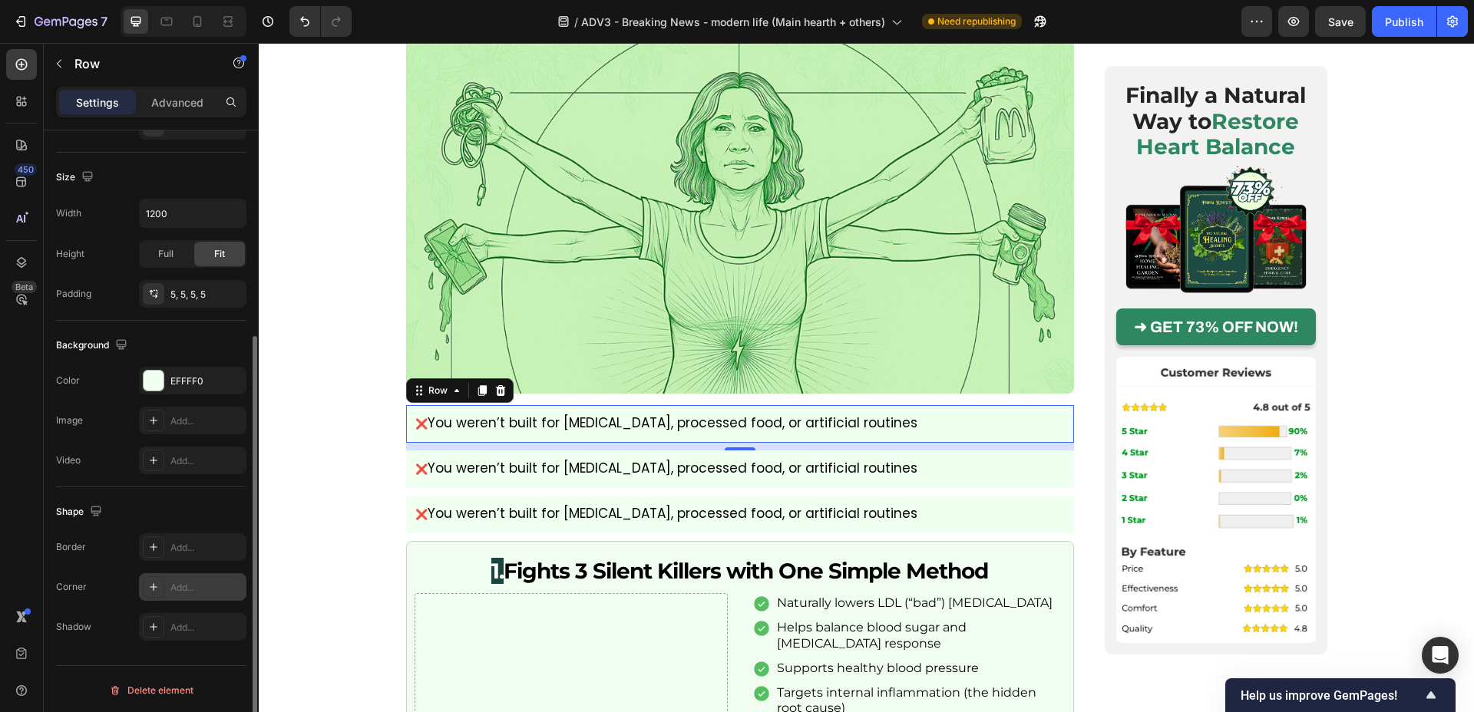
click at [196, 579] on div "Add..." at bounding box center [192, 588] width 107 height 28
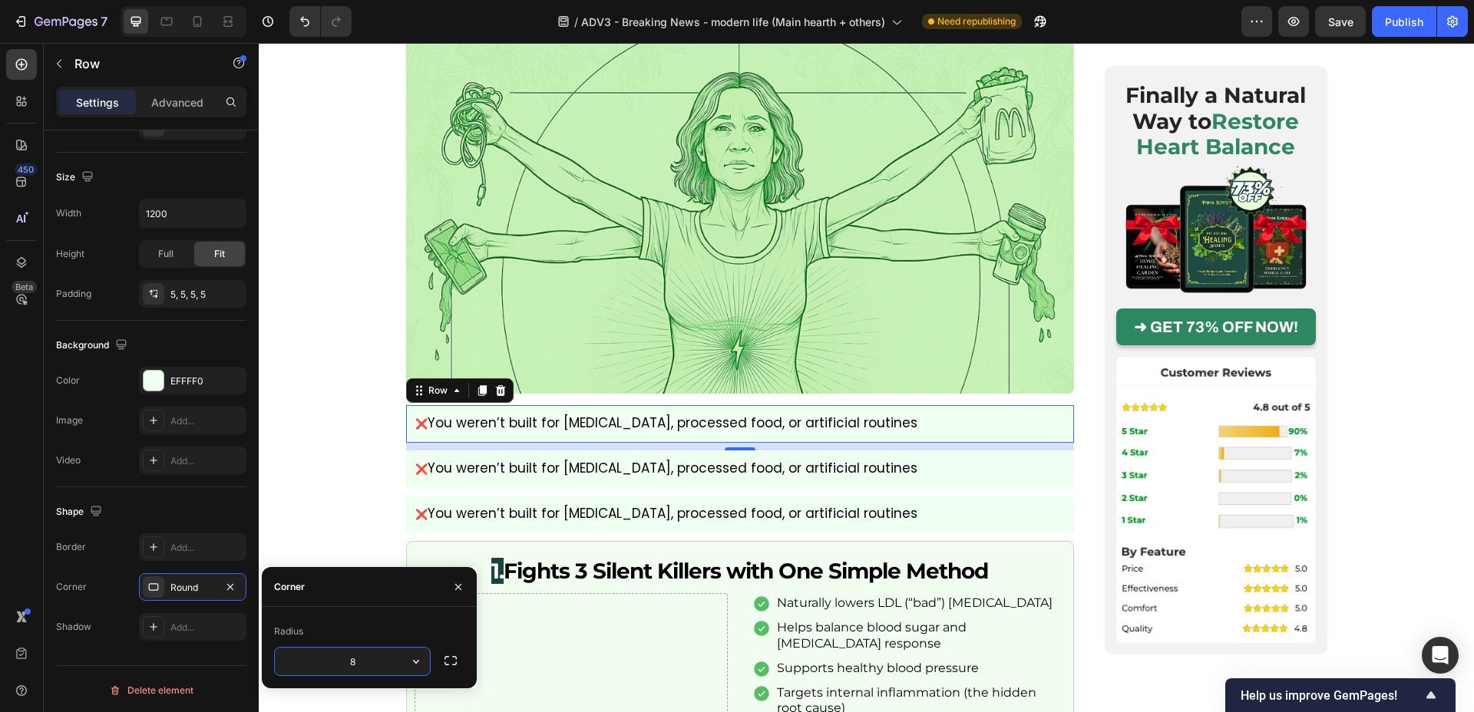
type input "6"
click at [407, 451] on div "❌ You weren’t built for chronic stress, processed food, or artificial routines …" at bounding box center [740, 470] width 668 height 38
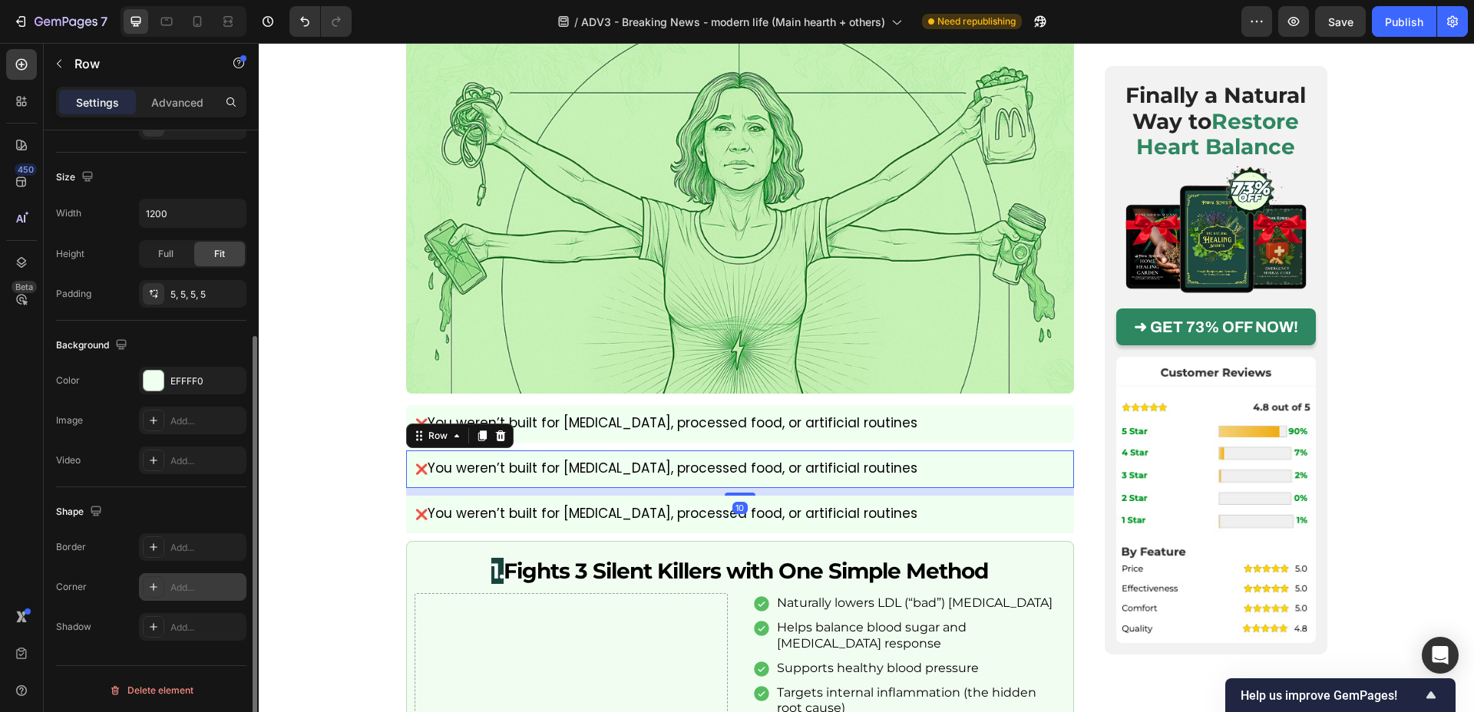
click at [182, 581] on div "Add..." at bounding box center [206, 588] width 72 height 14
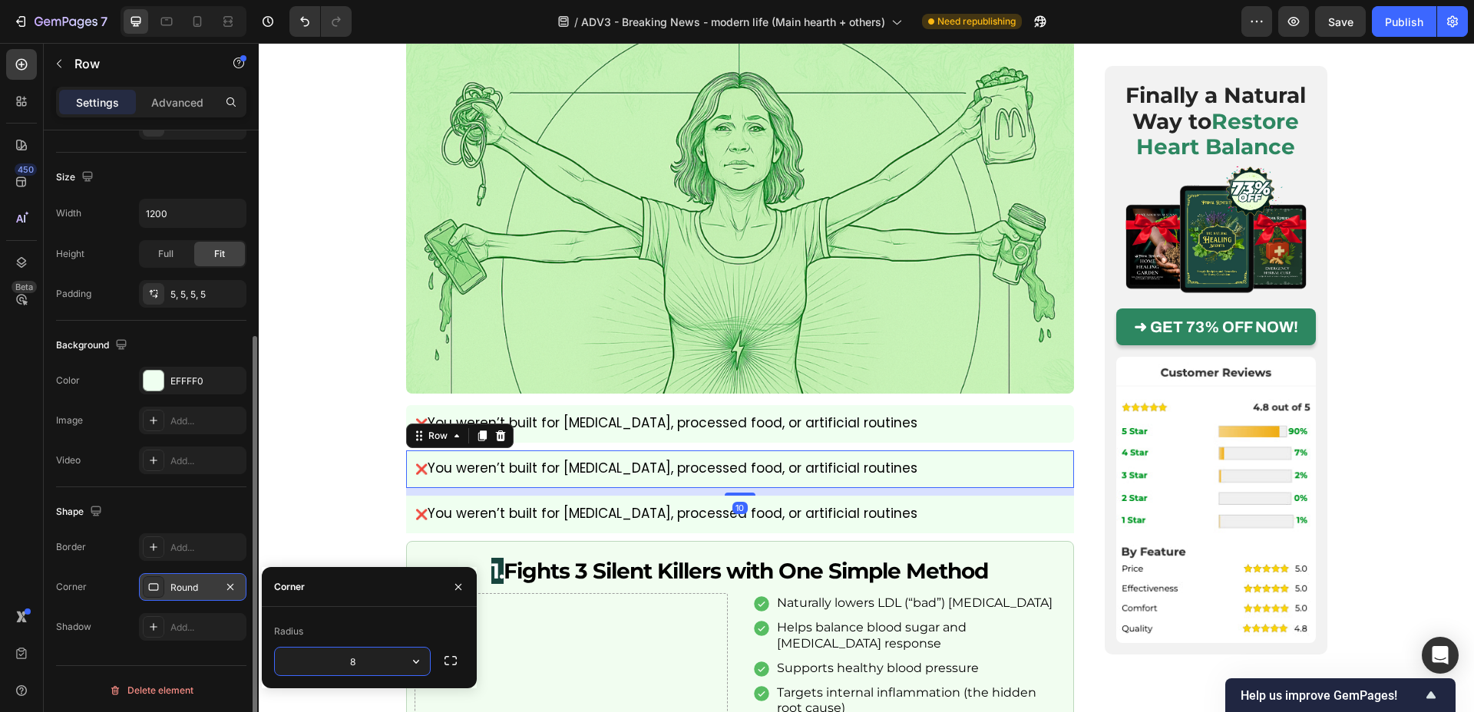
type input "6"
click at [408, 496] on div "❌ You weren’t built for chronic stress, processed food, or artificial routines …" at bounding box center [740, 515] width 668 height 38
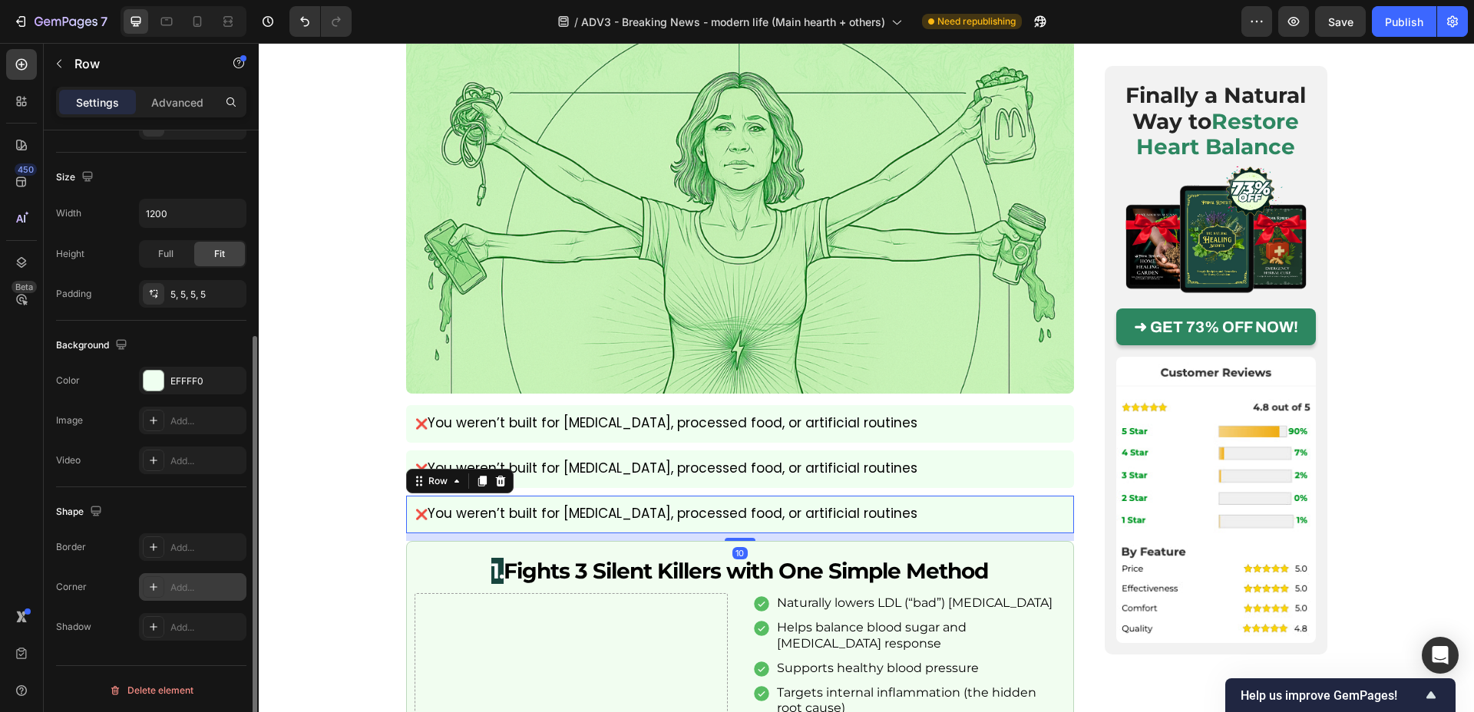
click at [207, 588] on div "Add..." at bounding box center [206, 588] width 72 height 14
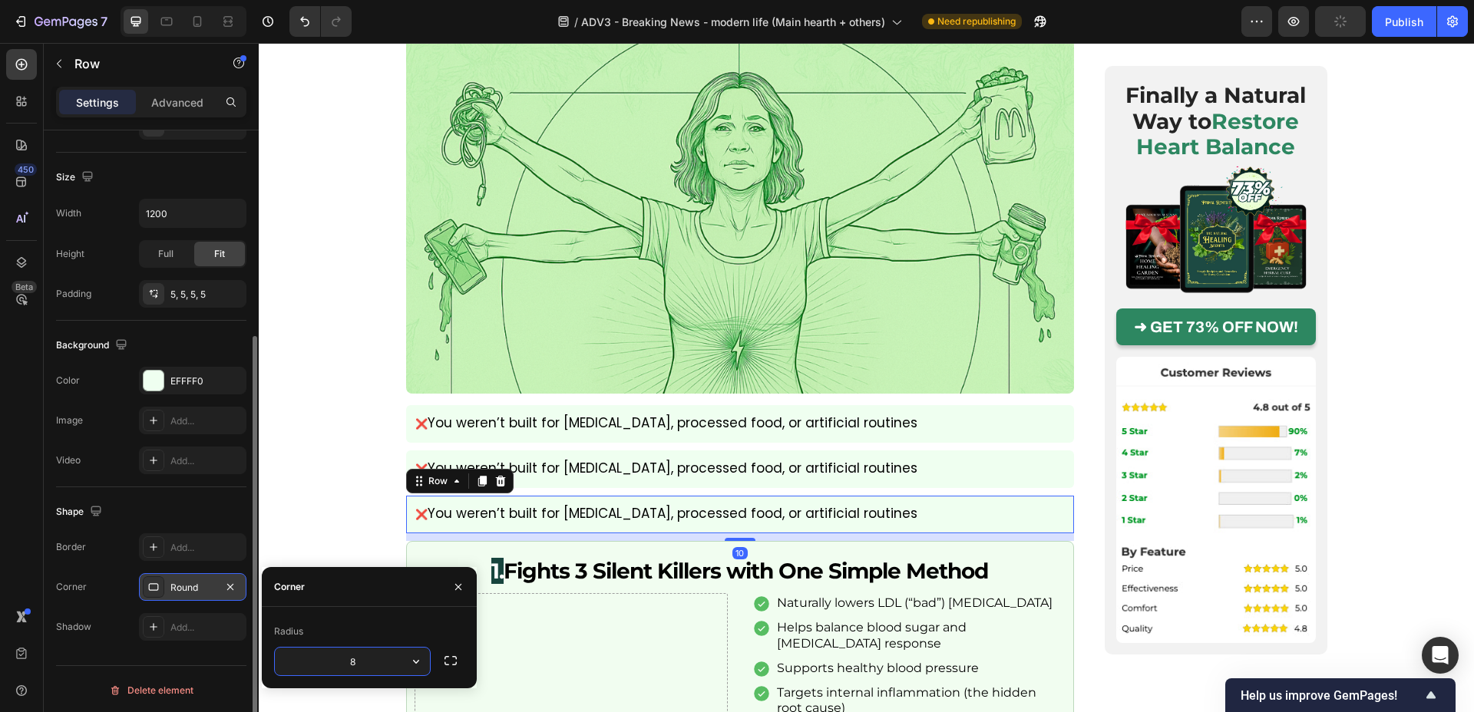
type input "6"
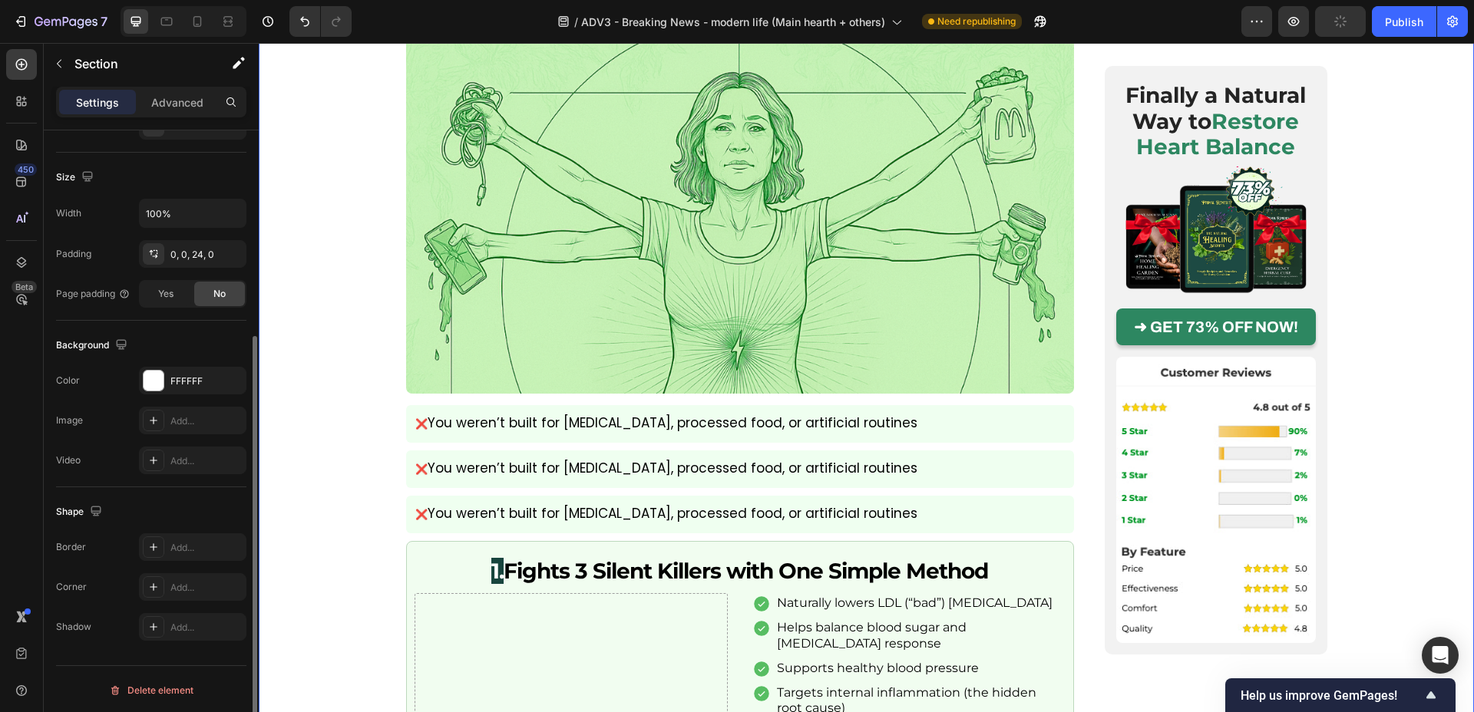
scroll to position [0, 0]
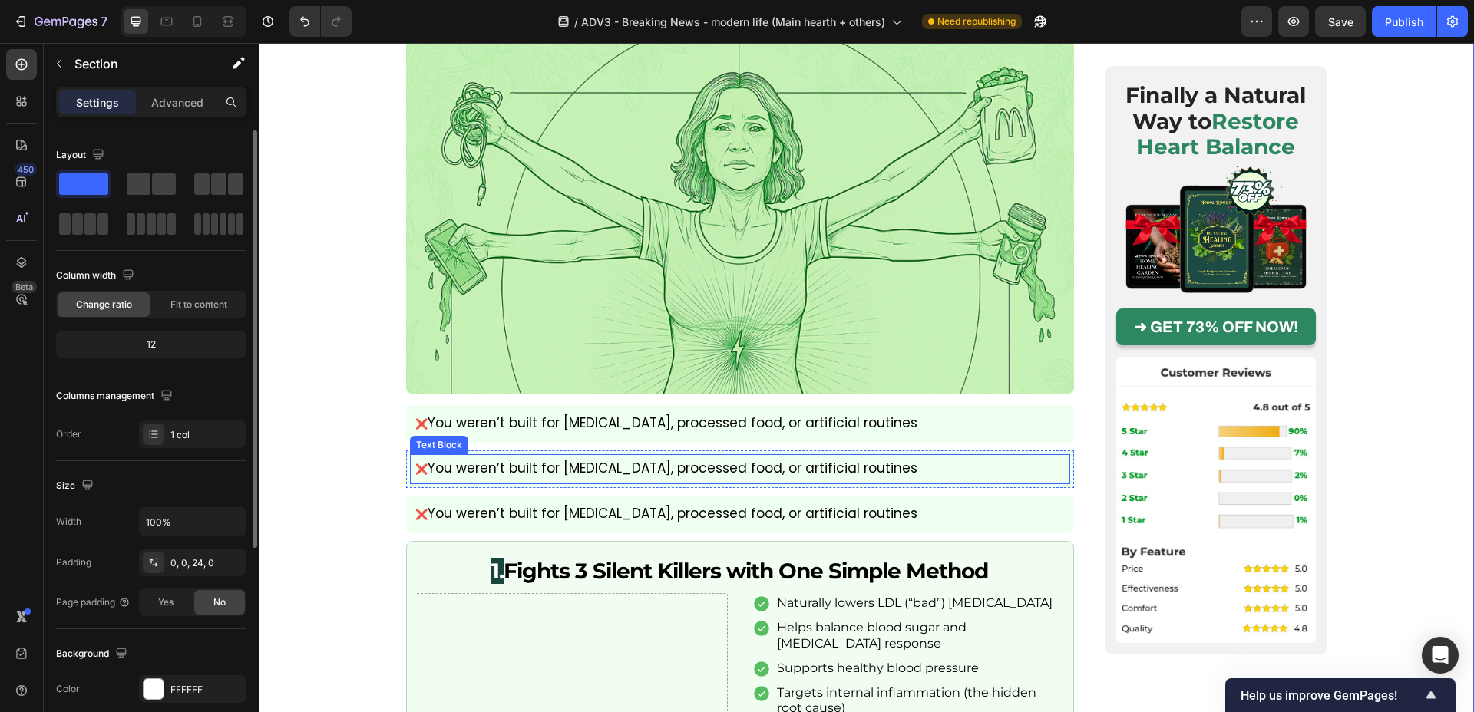
click at [464, 460] on p "❌ You weren’t built for chronic stress, processed food, or artificial routines" at bounding box center [740, 469] width 650 height 19
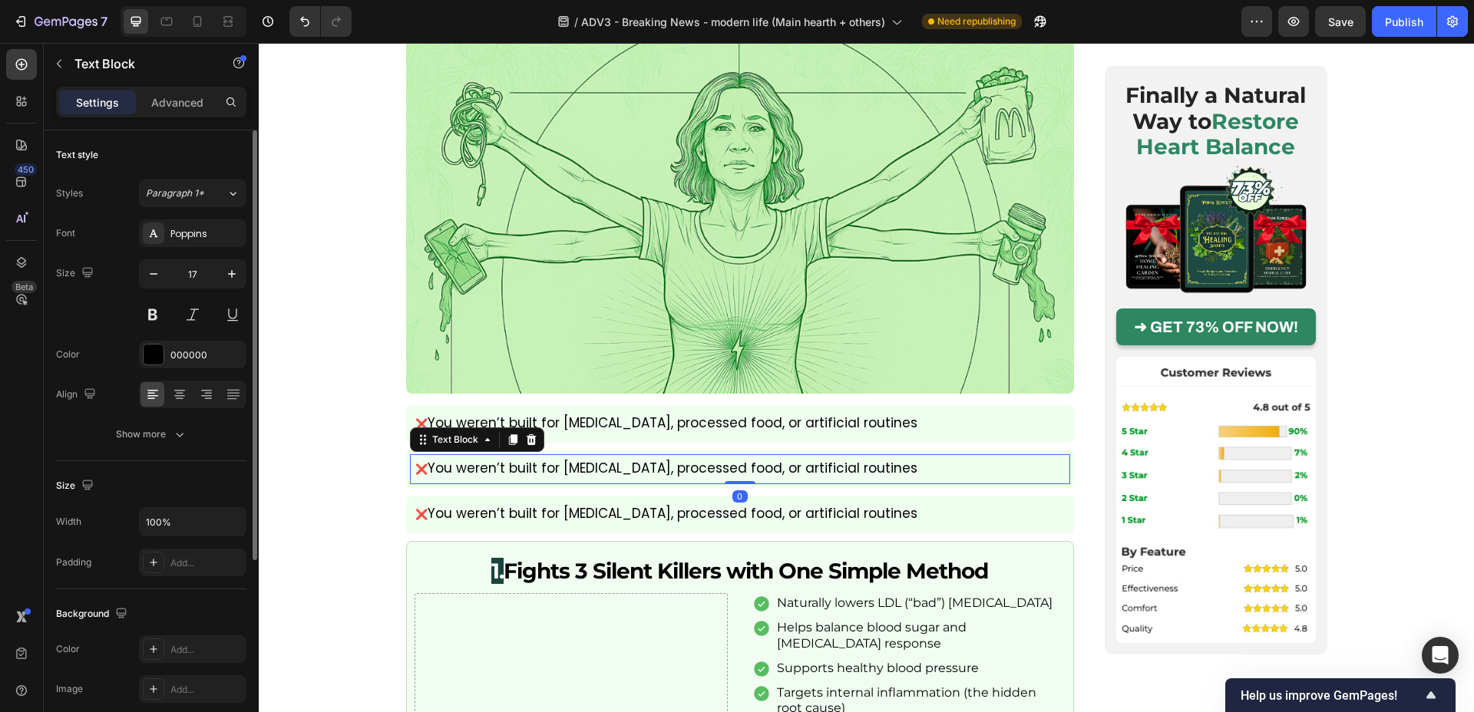
click at [435, 460] on p "❌ You weren’t built for chronic stress, processed food, or artificial routines" at bounding box center [740, 469] width 650 height 19
drag, startPoint x: 432, startPoint y: 451, endPoint x: 897, endPoint y: 447, distance: 464.5
click at [897, 460] on p "❌ You weren’t built for chronic stress, processed food, or artificial routines" at bounding box center [740, 469] width 650 height 19
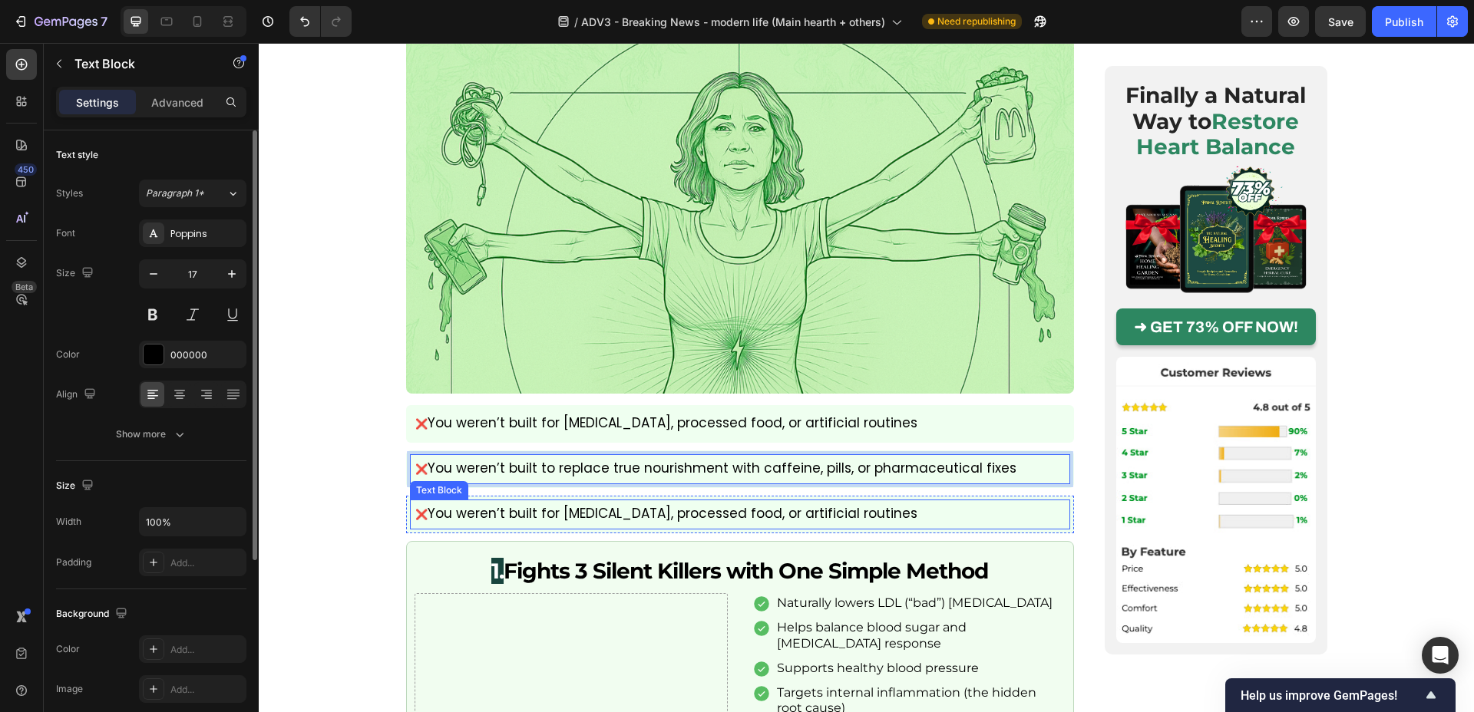
click at [440, 505] on p "❌ You weren’t built for chronic stress, processed food, or artificial routines" at bounding box center [740, 514] width 650 height 19
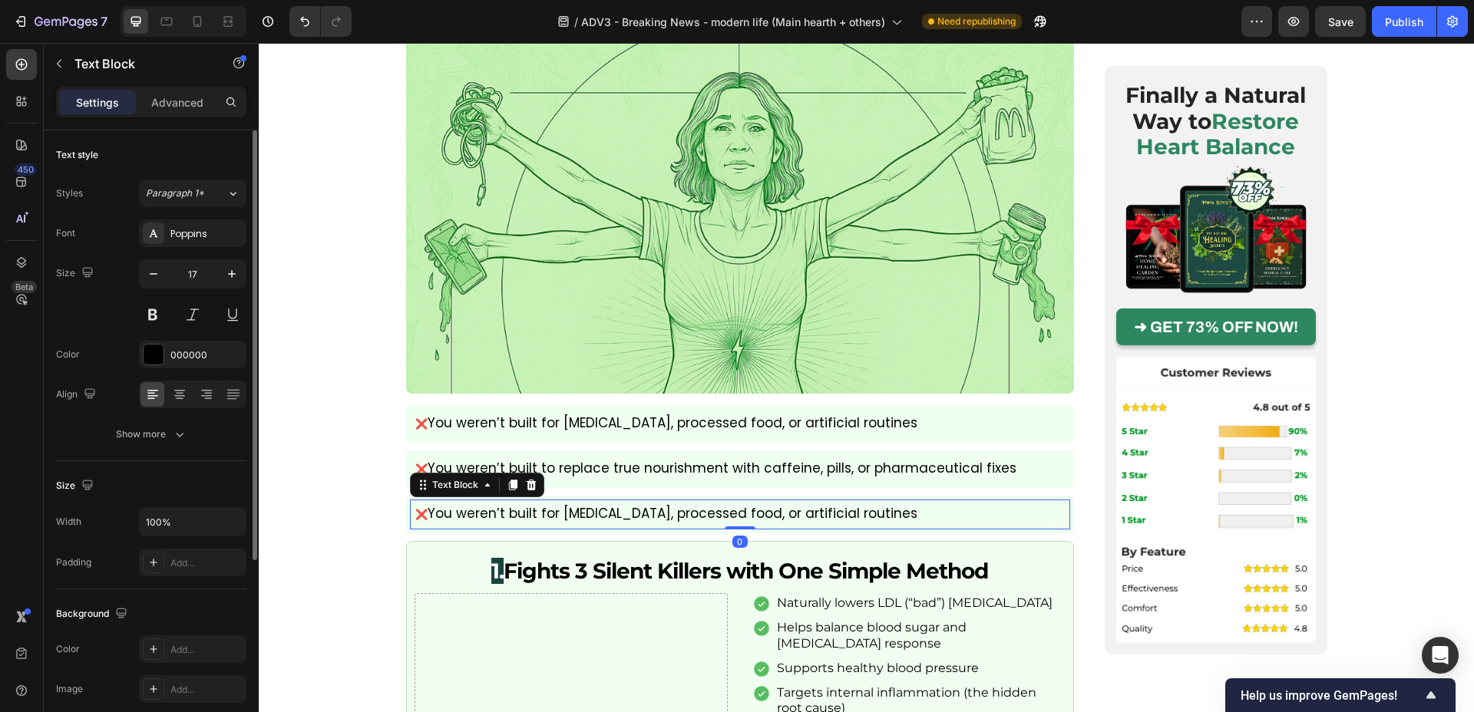
click at [431, 505] on p "❌ You weren’t built for chronic stress, processed food, or artificial routines" at bounding box center [740, 514] width 650 height 19
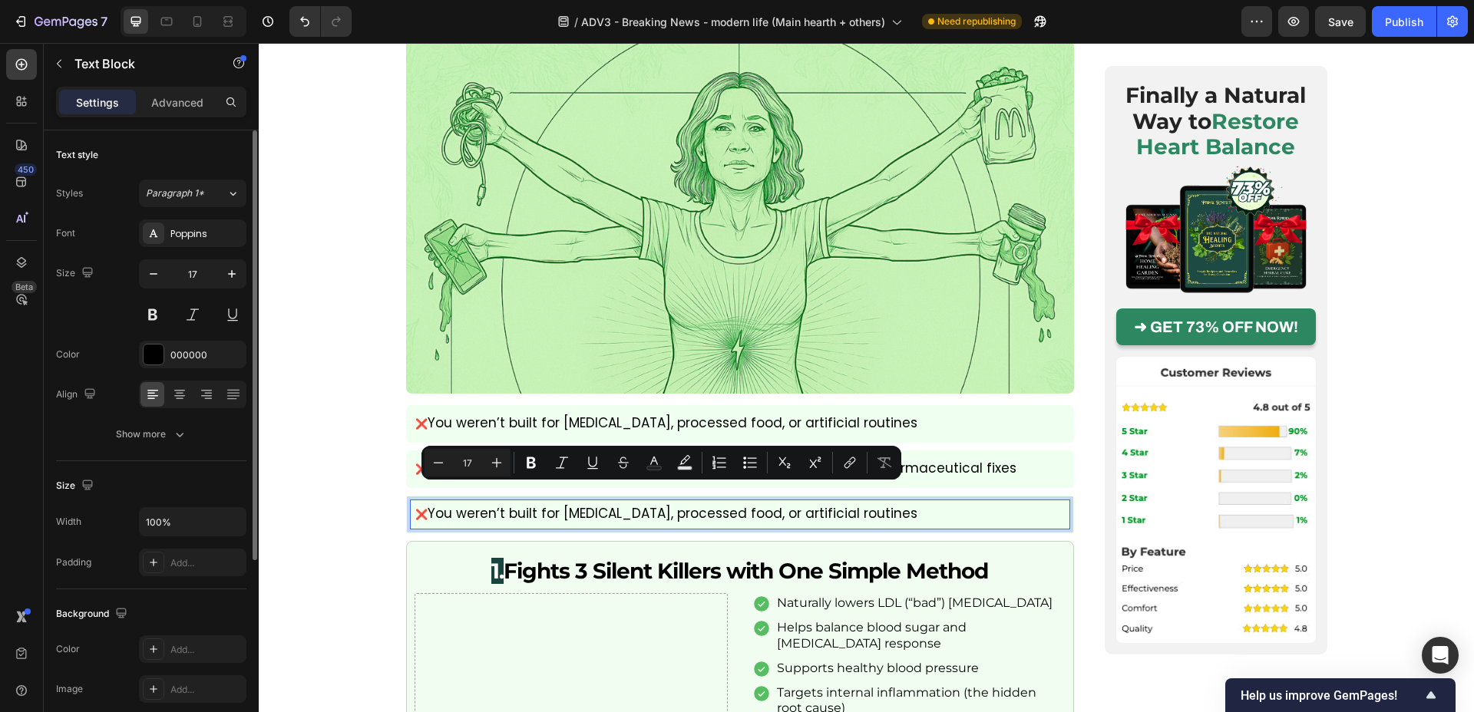
drag, startPoint x: 431, startPoint y: 495, endPoint x: 904, endPoint y: 490, distance: 473.0
click at [904, 505] on p "❌ You weren’t built for chronic stress, processed food, or artificial routines" at bounding box center [740, 514] width 650 height 19
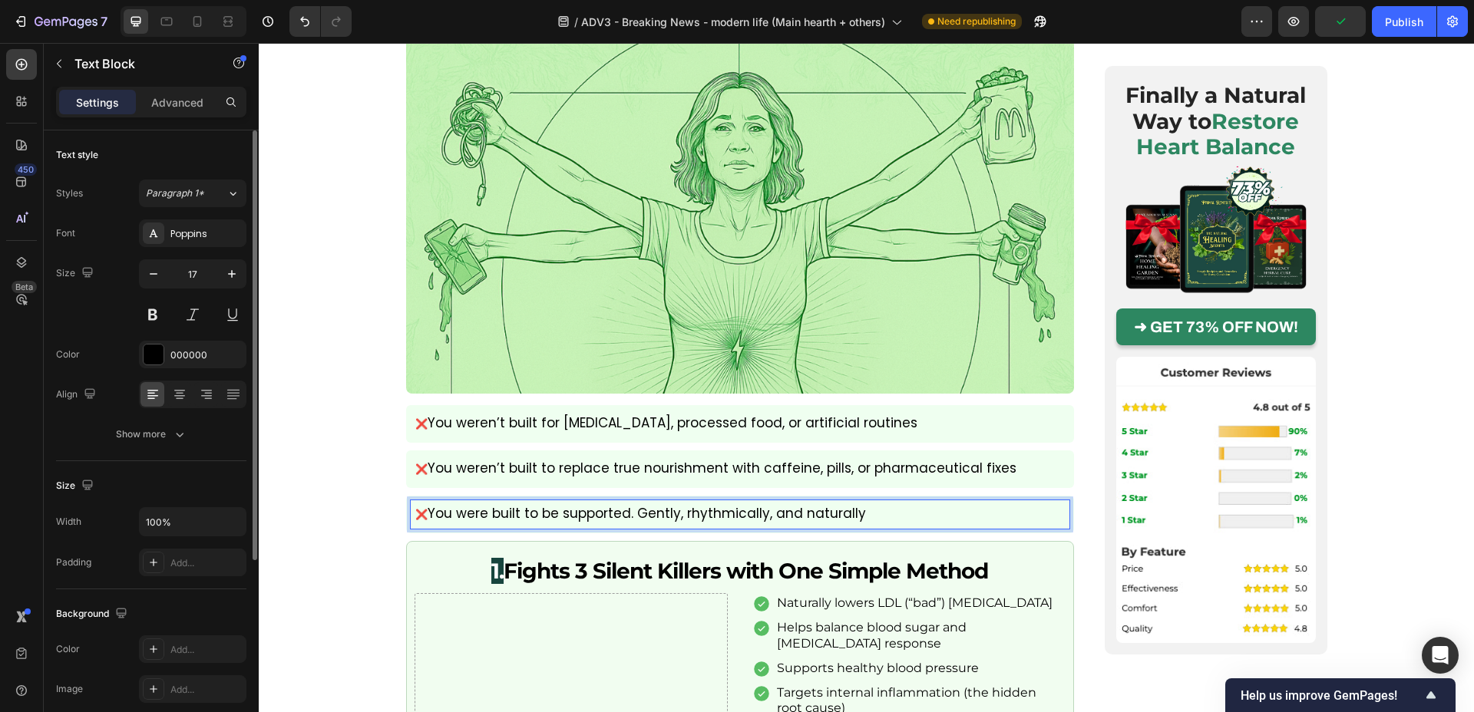
click at [437, 505] on p "❌ You were built to be supported. Gently, rhythmically, and naturally" at bounding box center [740, 514] width 650 height 19
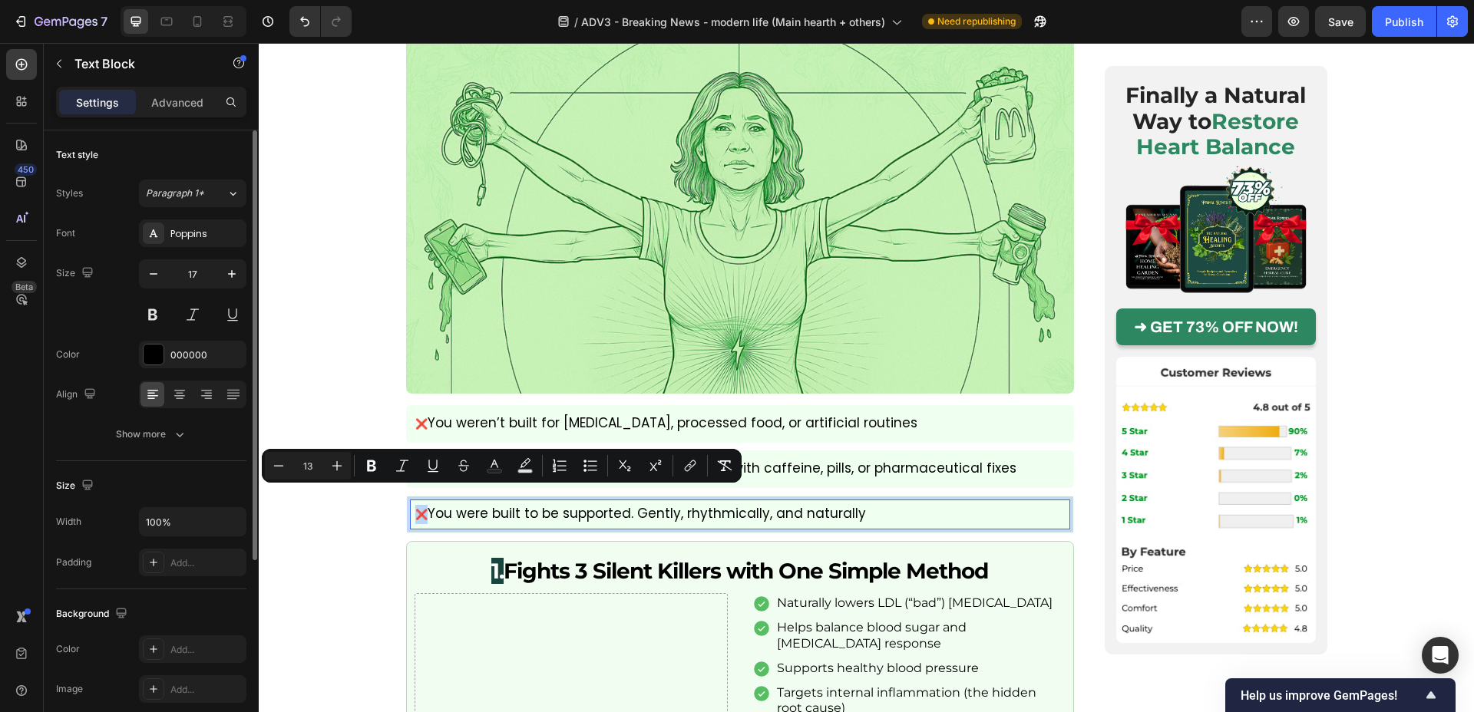
click at [420, 507] on span "❌" at bounding box center [421, 514] width 12 height 15
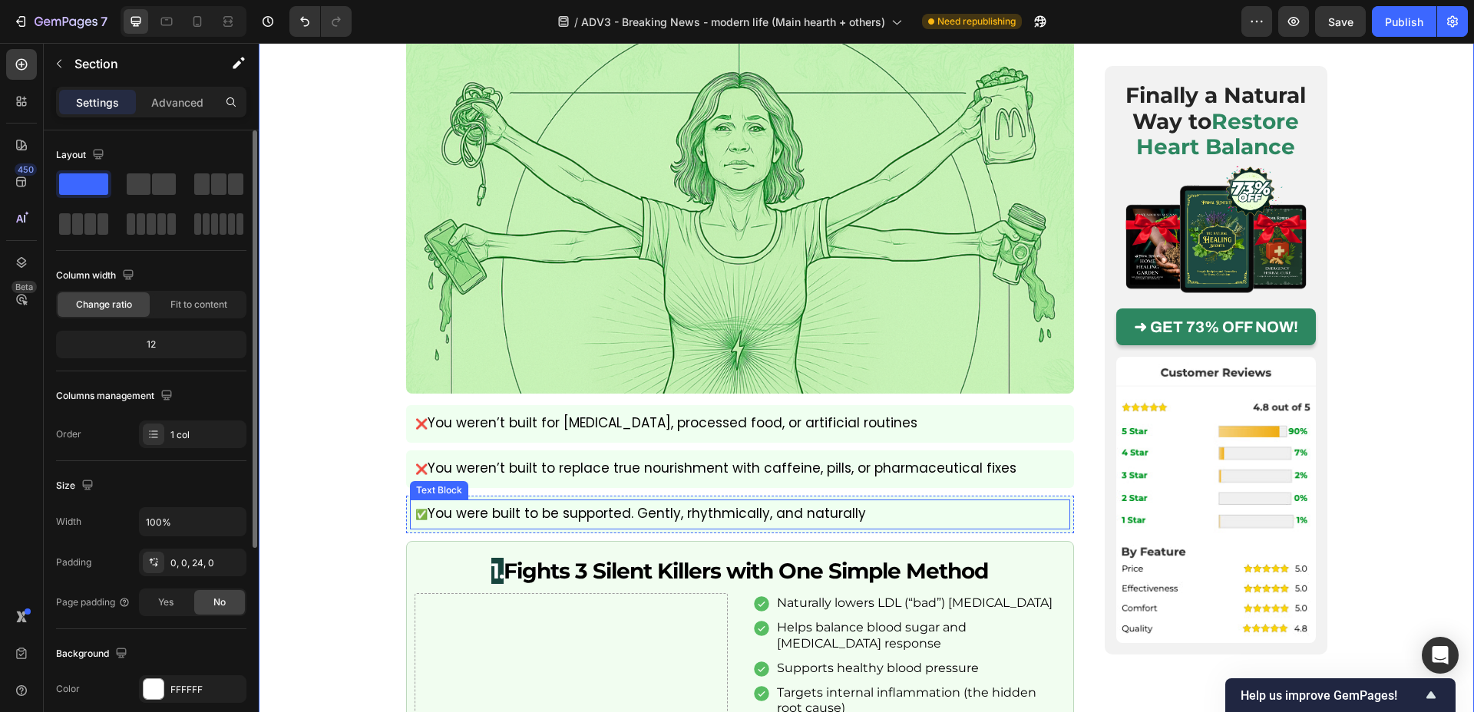
click at [467, 505] on p "✅ You were built to be supported. Gently, rhythmically, and naturally" at bounding box center [740, 514] width 650 height 19
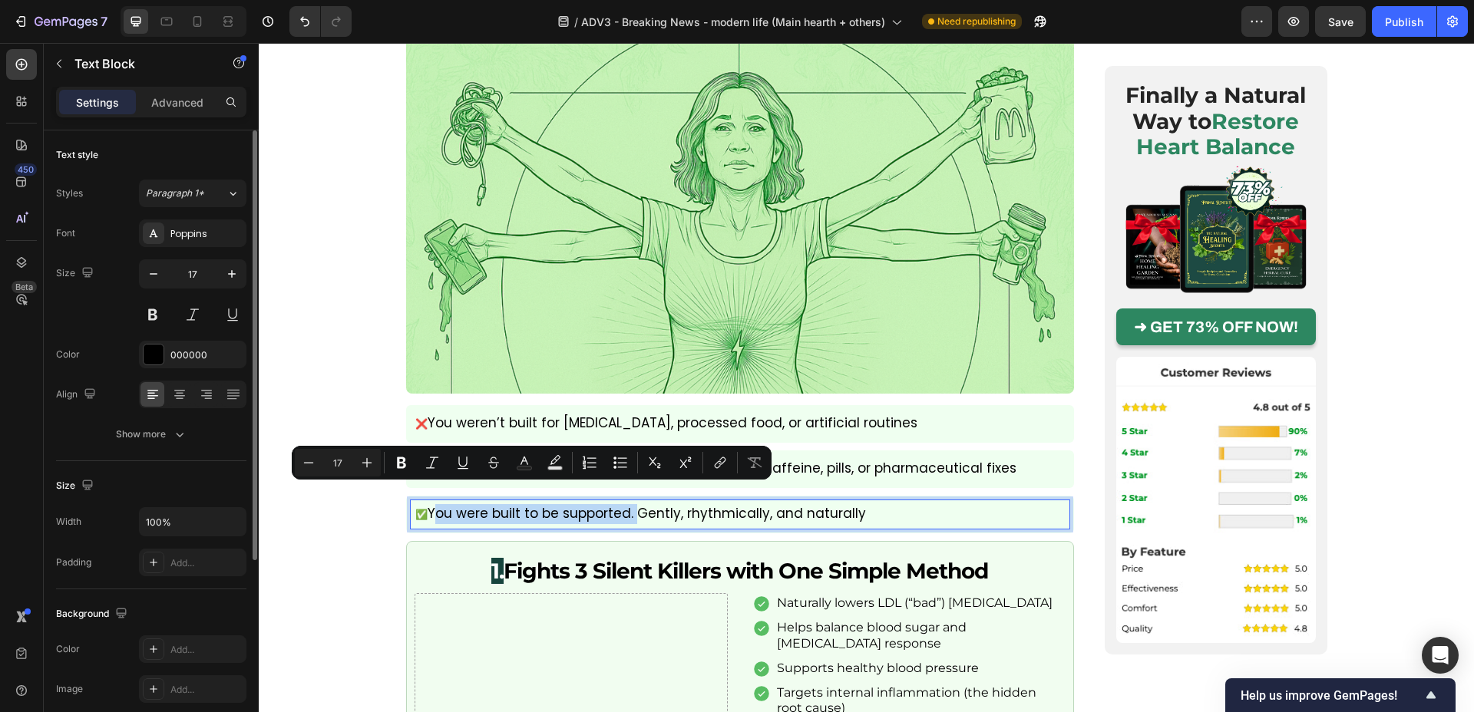
drag, startPoint x: 431, startPoint y: 495, endPoint x: 633, endPoint y: 500, distance: 202.7
click at [633, 505] on p "✅ You were built to be supported. Gently, rhythmically, and naturally" at bounding box center [740, 514] width 650 height 19
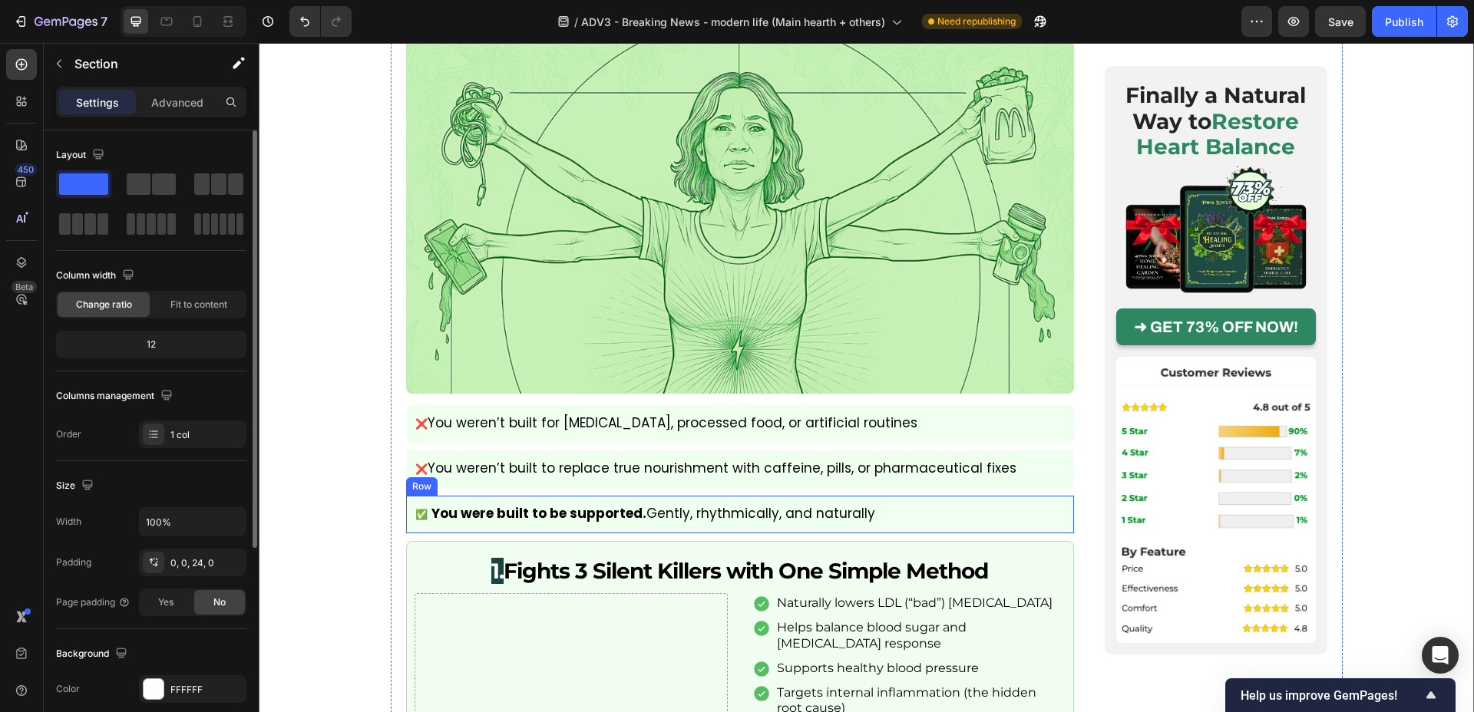
click at [406, 496] on div "✅ You were built to be supported. Gently, rhythmically, and naturally Text Bloc…" at bounding box center [740, 515] width 668 height 38
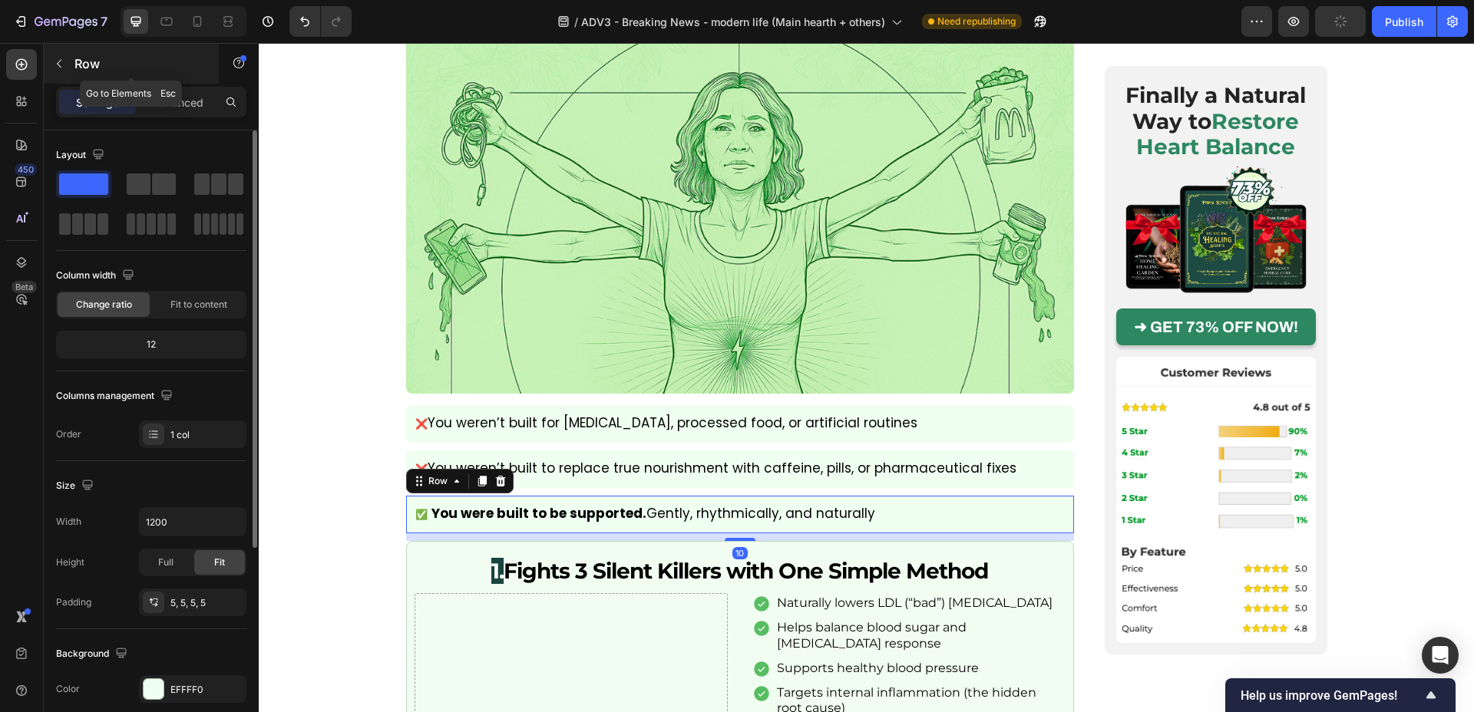
click at [67, 58] on button "button" at bounding box center [59, 63] width 25 height 25
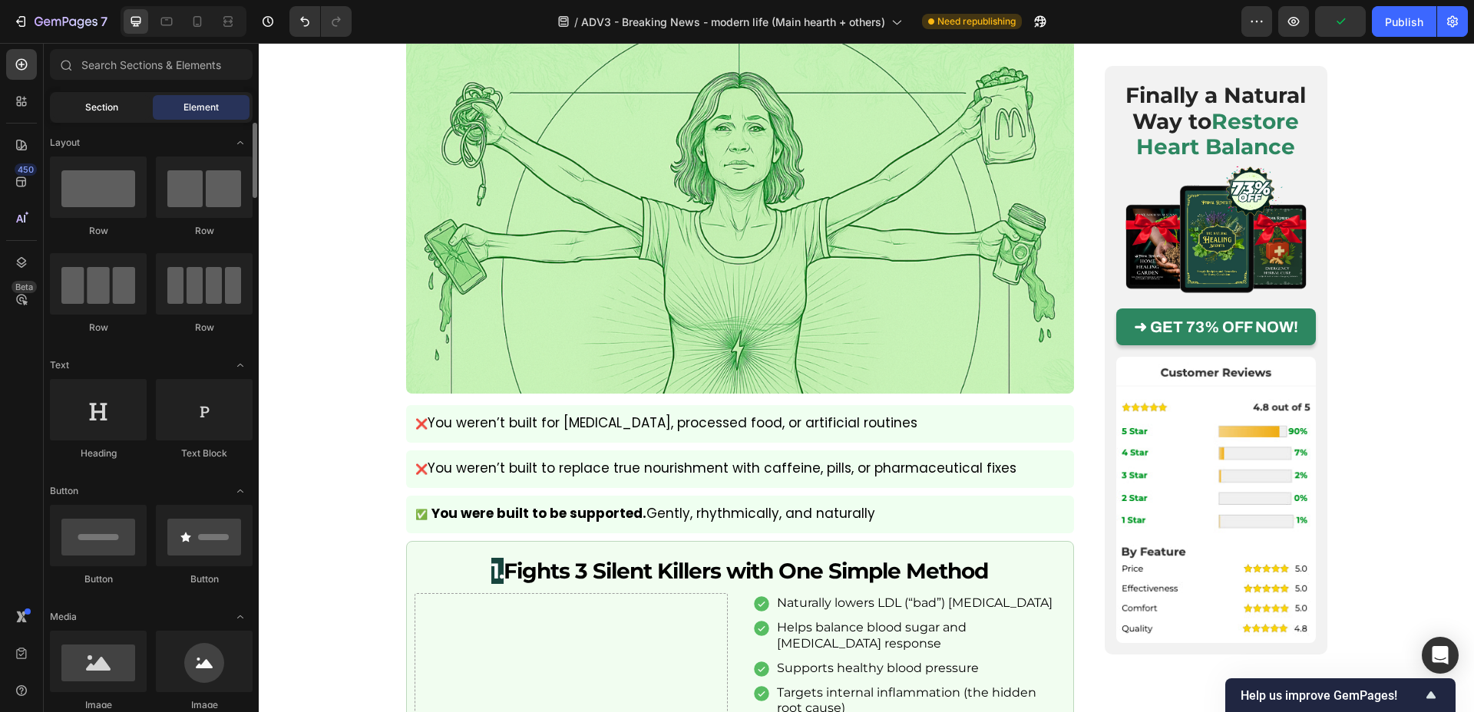
click at [131, 99] on div "Section" at bounding box center [101, 107] width 97 height 25
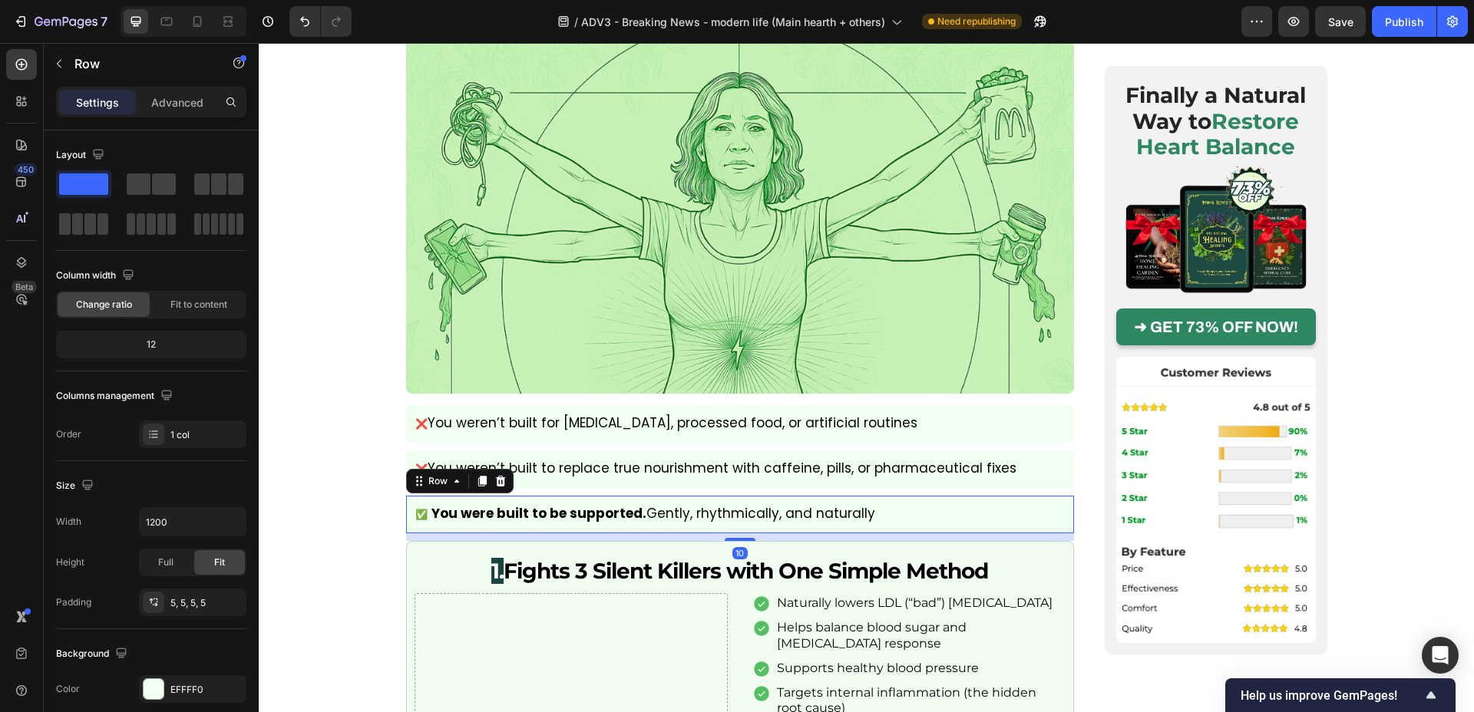
drag, startPoint x: 421, startPoint y: 480, endPoint x: 445, endPoint y: 344, distance: 138.1
click at [421, 496] on div "✅ You were built to be supported. Gently, rhythmically, and naturally Text Bloc…" at bounding box center [740, 515] width 668 height 38
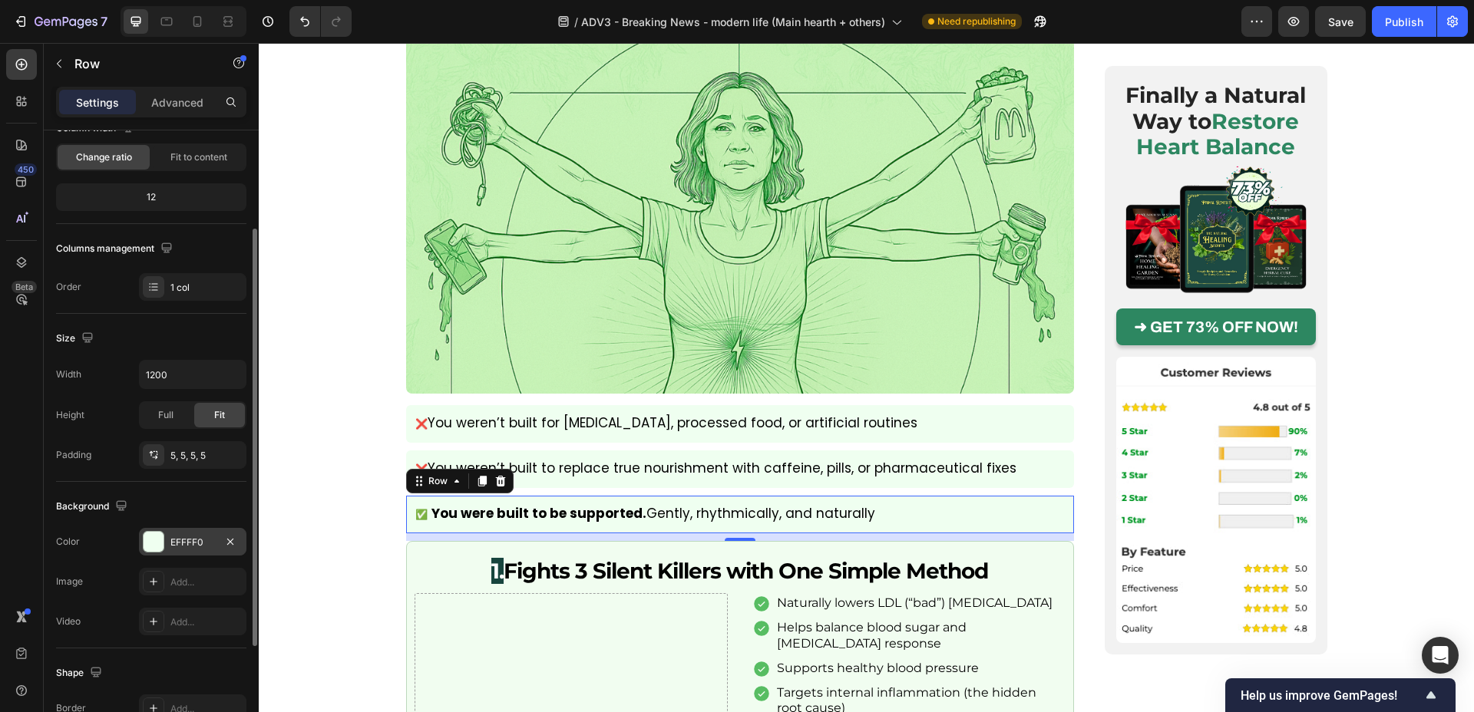
click at [176, 549] on div "EFFFF0" at bounding box center [192, 543] width 45 height 14
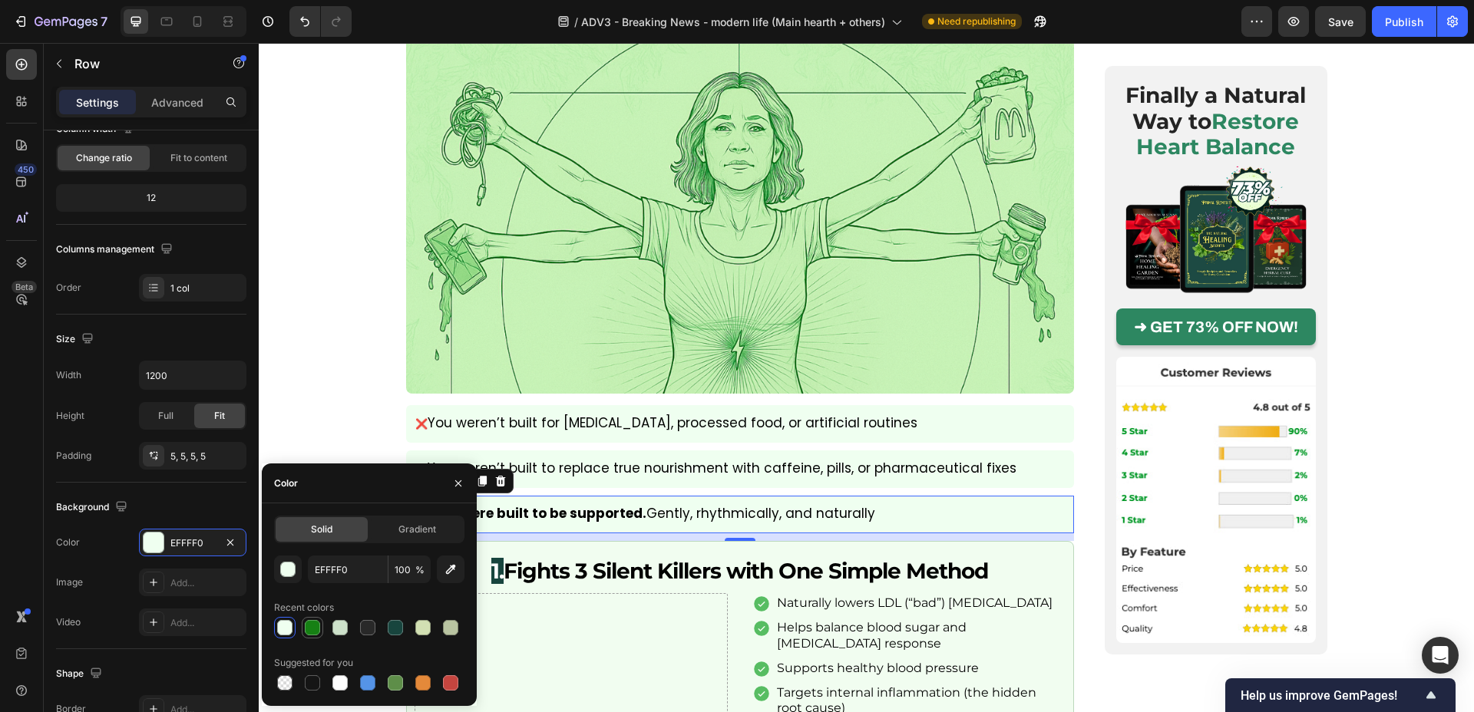
click at [303, 630] on div at bounding box center [312, 628] width 18 height 18
type input "168014"
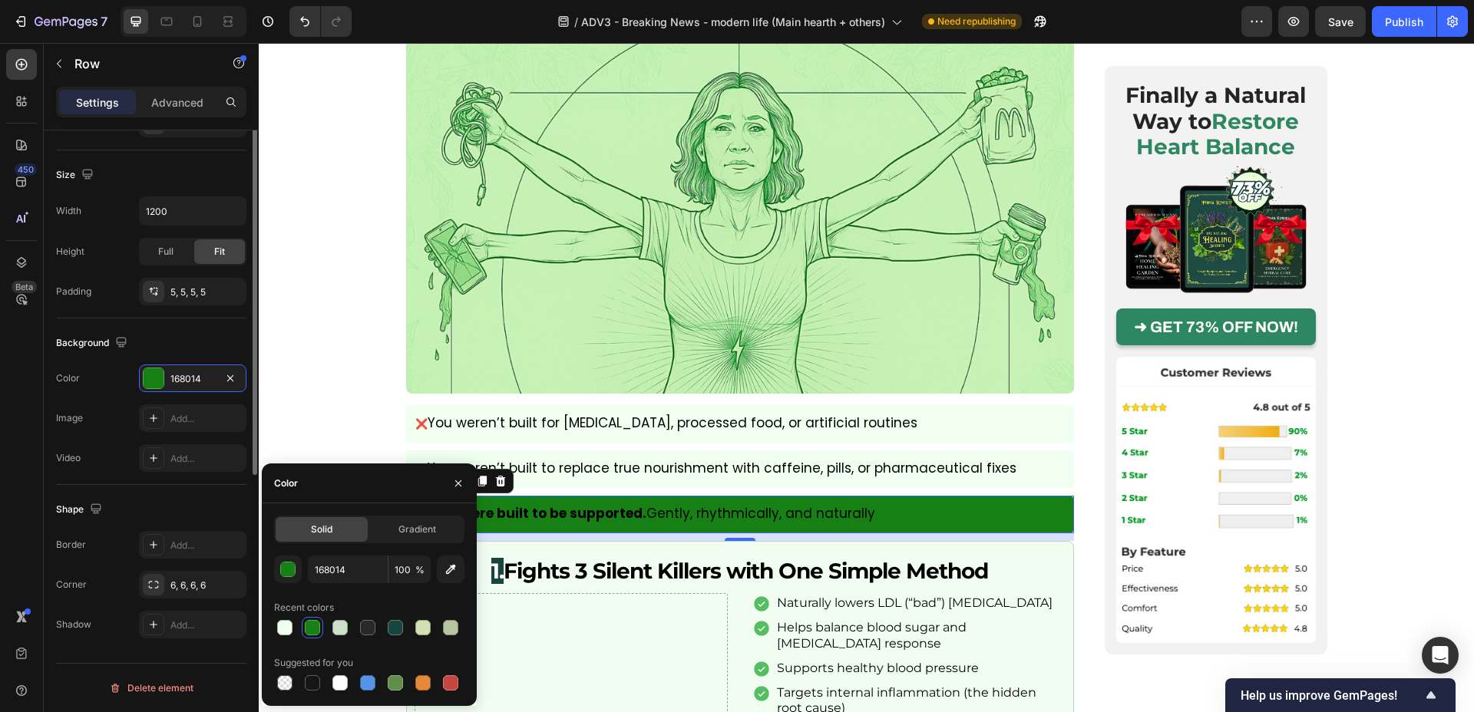
scroll to position [0, 0]
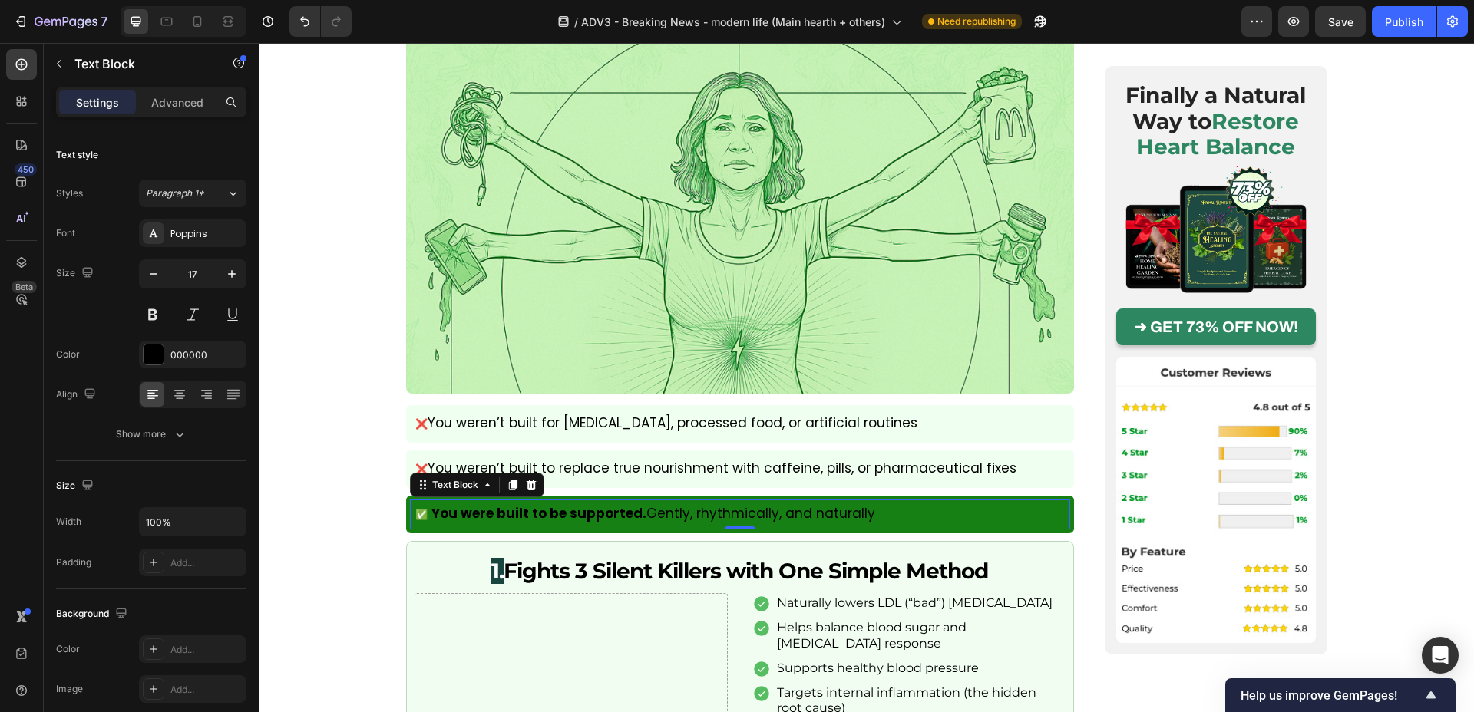
click at [577, 504] on strong "You were built to be supported." at bounding box center [538, 513] width 215 height 18
click at [177, 354] on div "000000" at bounding box center [192, 356] width 45 height 14
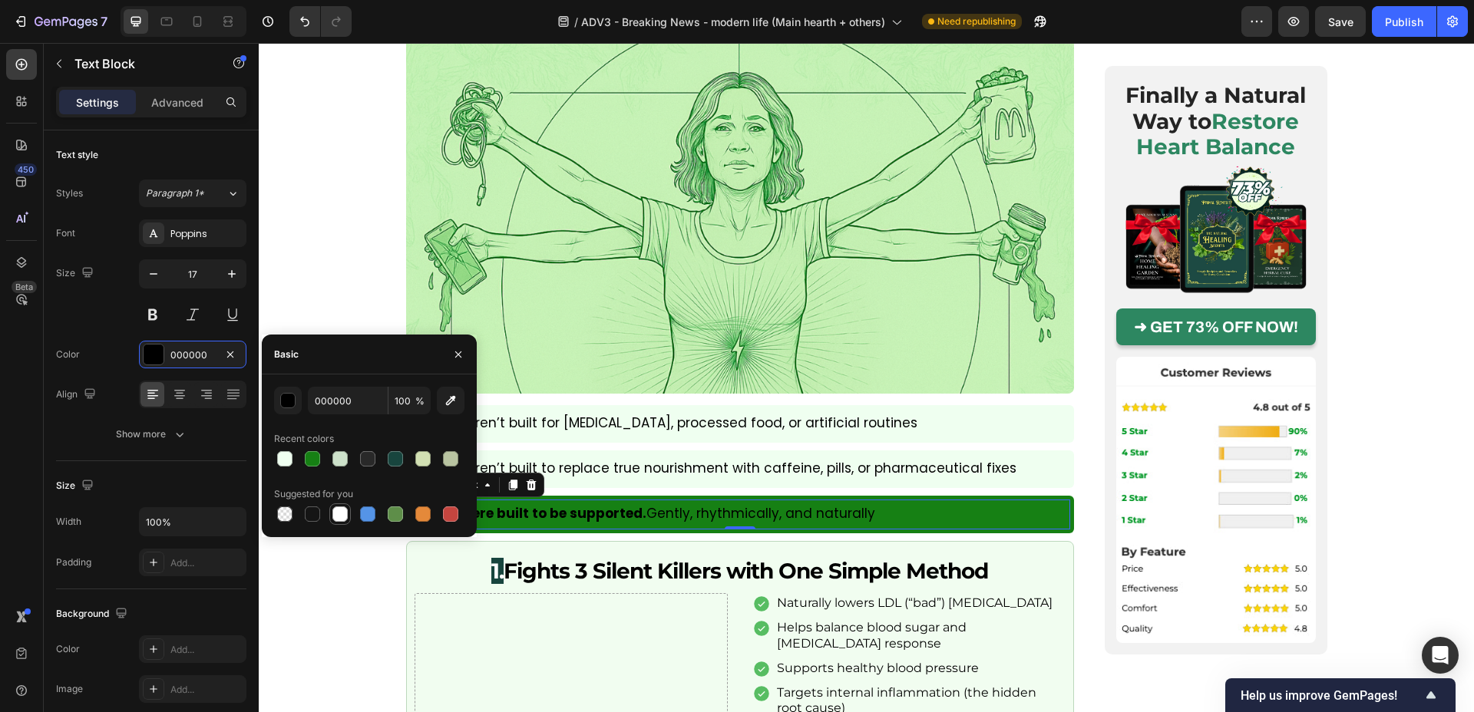
click at [341, 510] on div at bounding box center [339, 514] width 15 height 15
type input "FFFFFF"
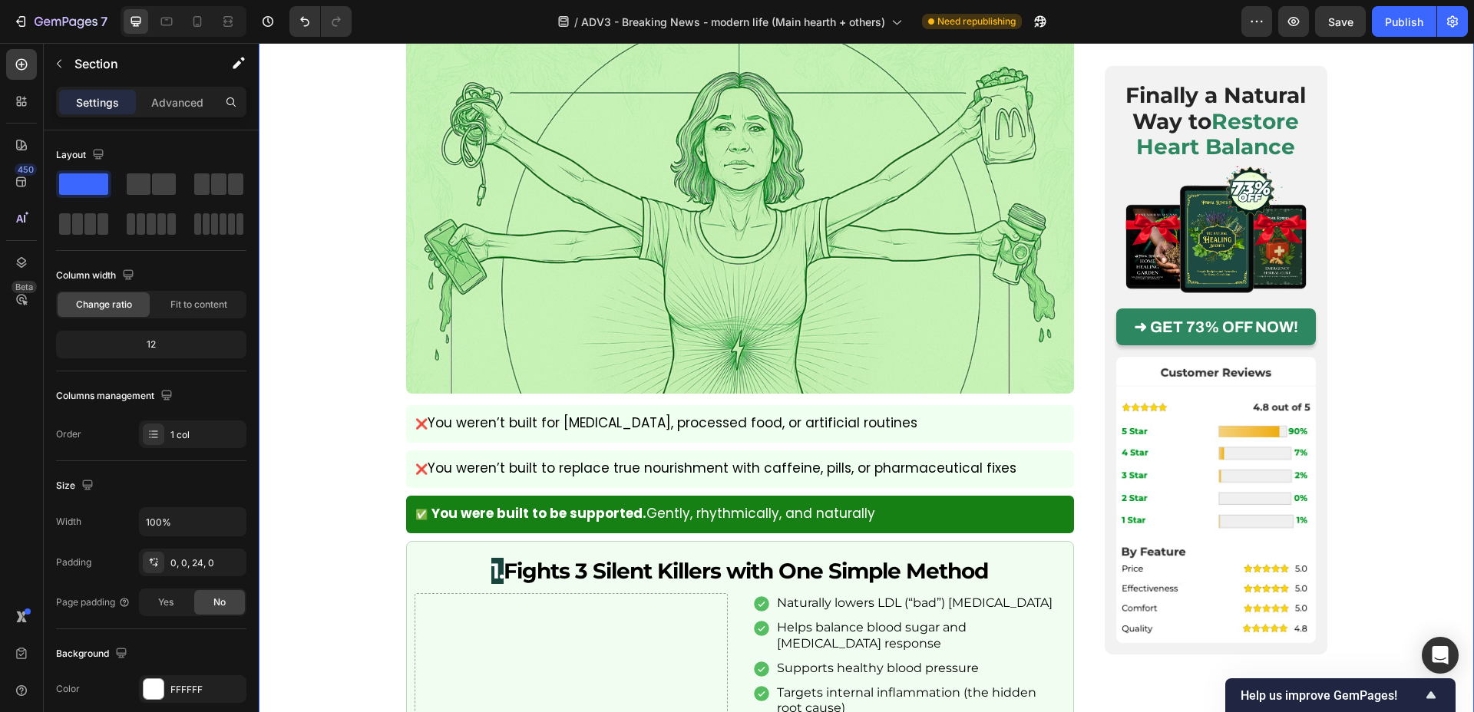
click at [159, 18] on icon at bounding box center [166, 21] width 15 height 15
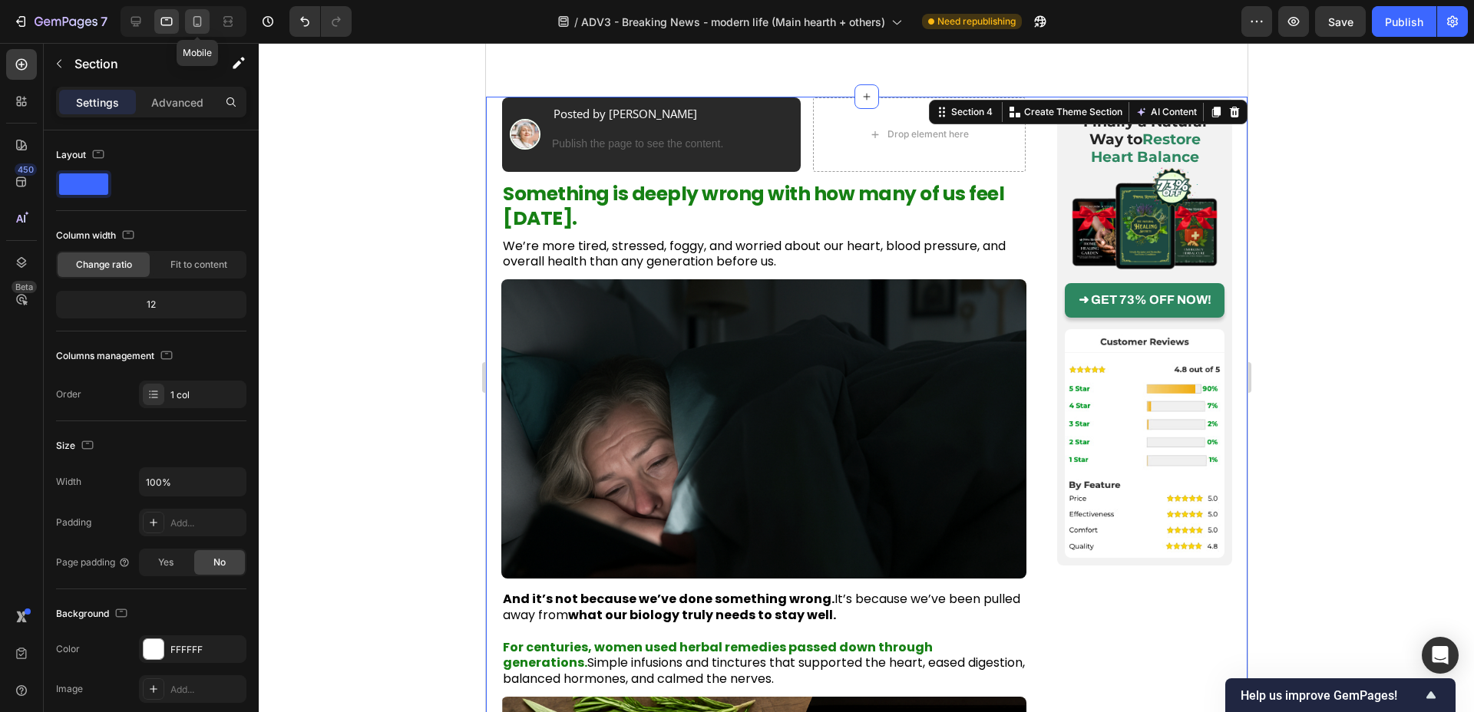
click at [197, 23] on icon at bounding box center [197, 21] width 15 height 15
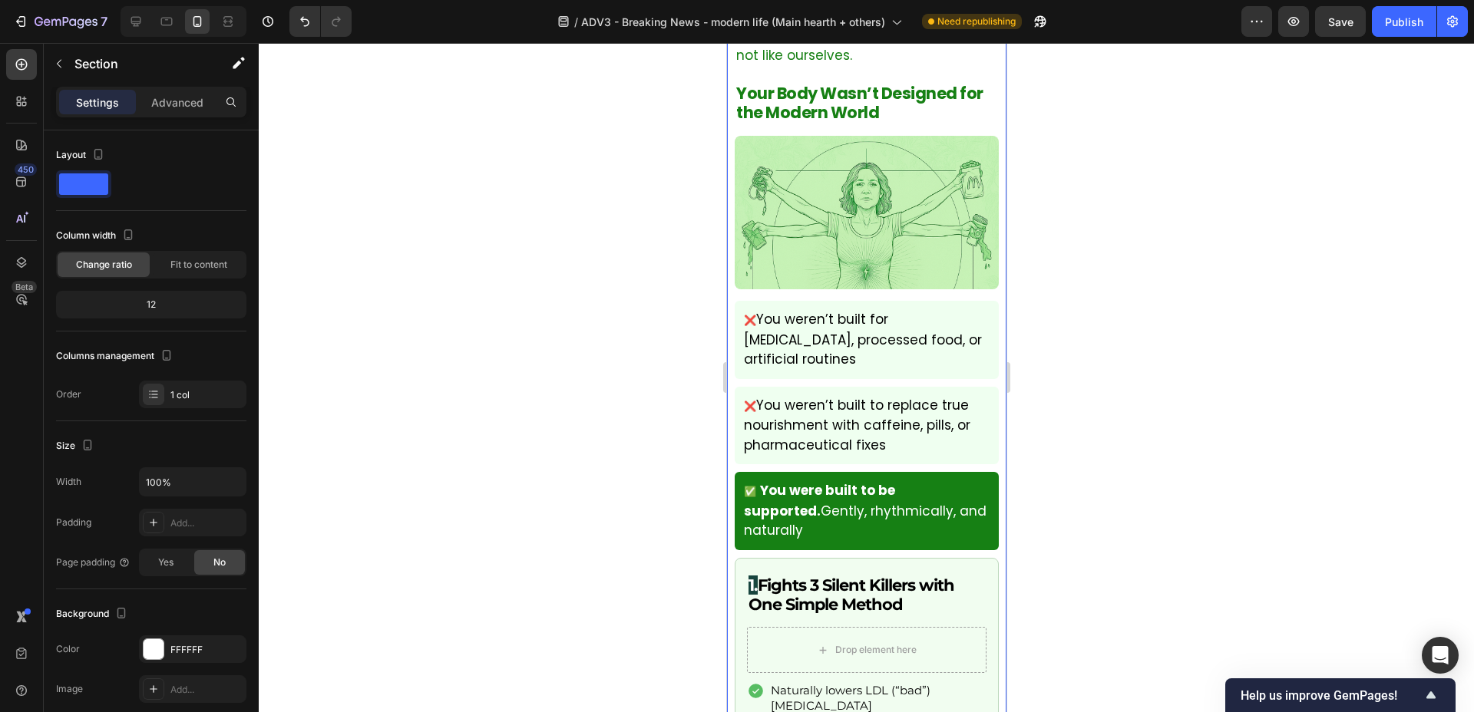
scroll to position [1324, 0]
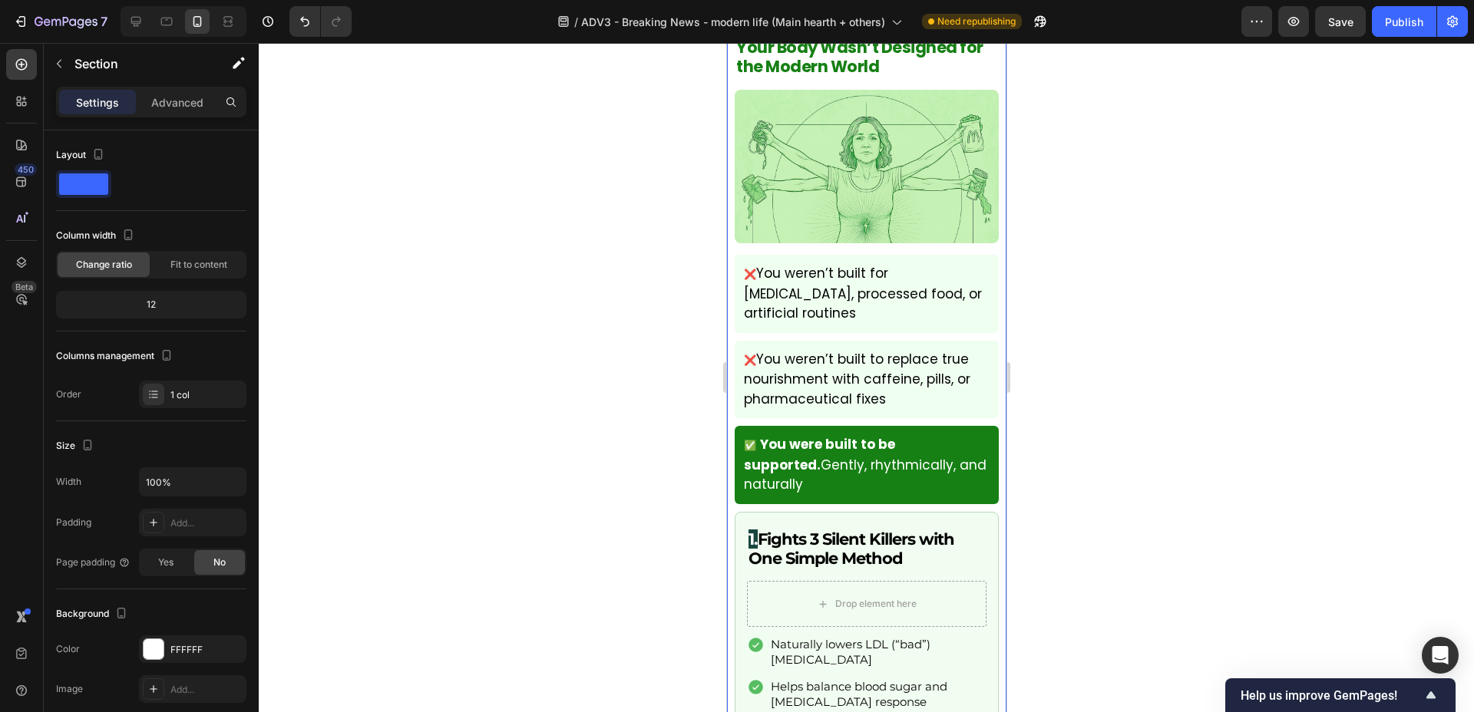
click at [588, 456] on div at bounding box center [866, 377] width 1215 height 669
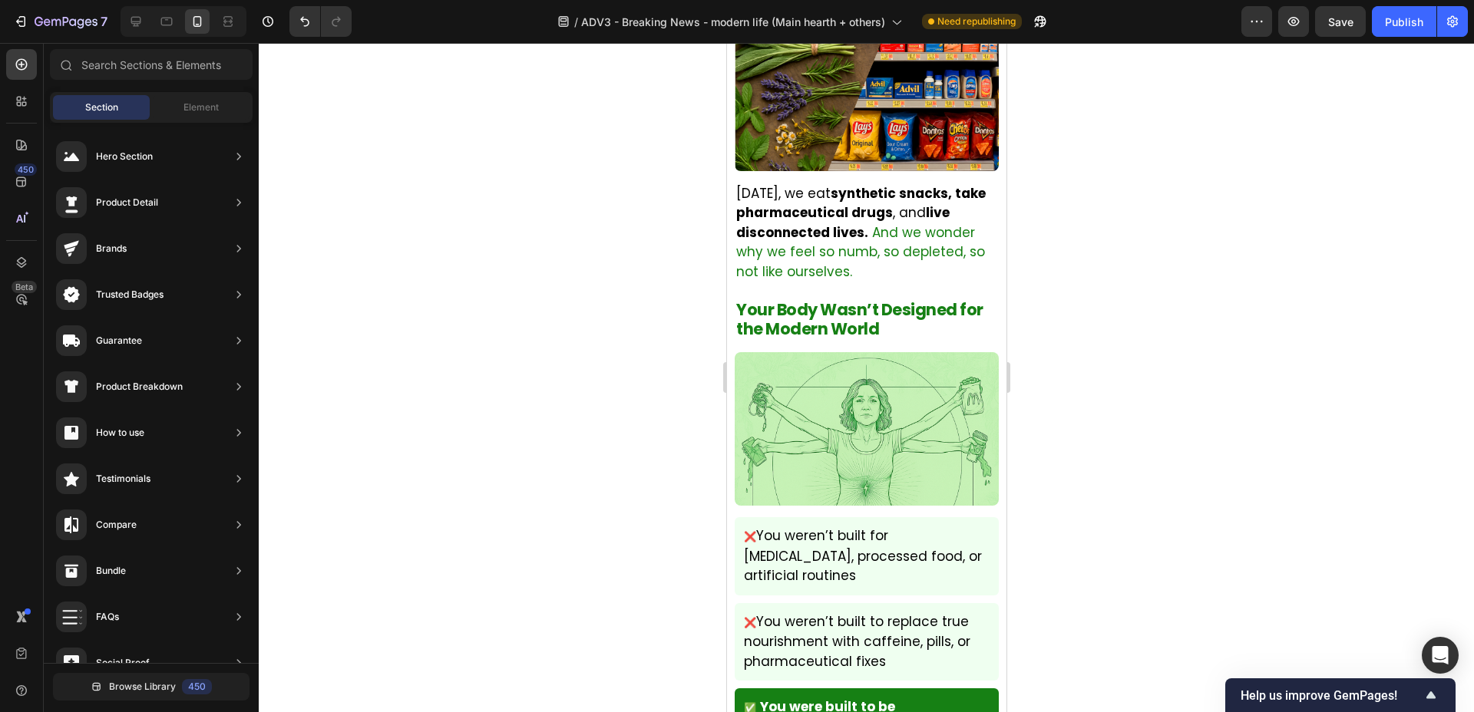
scroll to position [1038, 0]
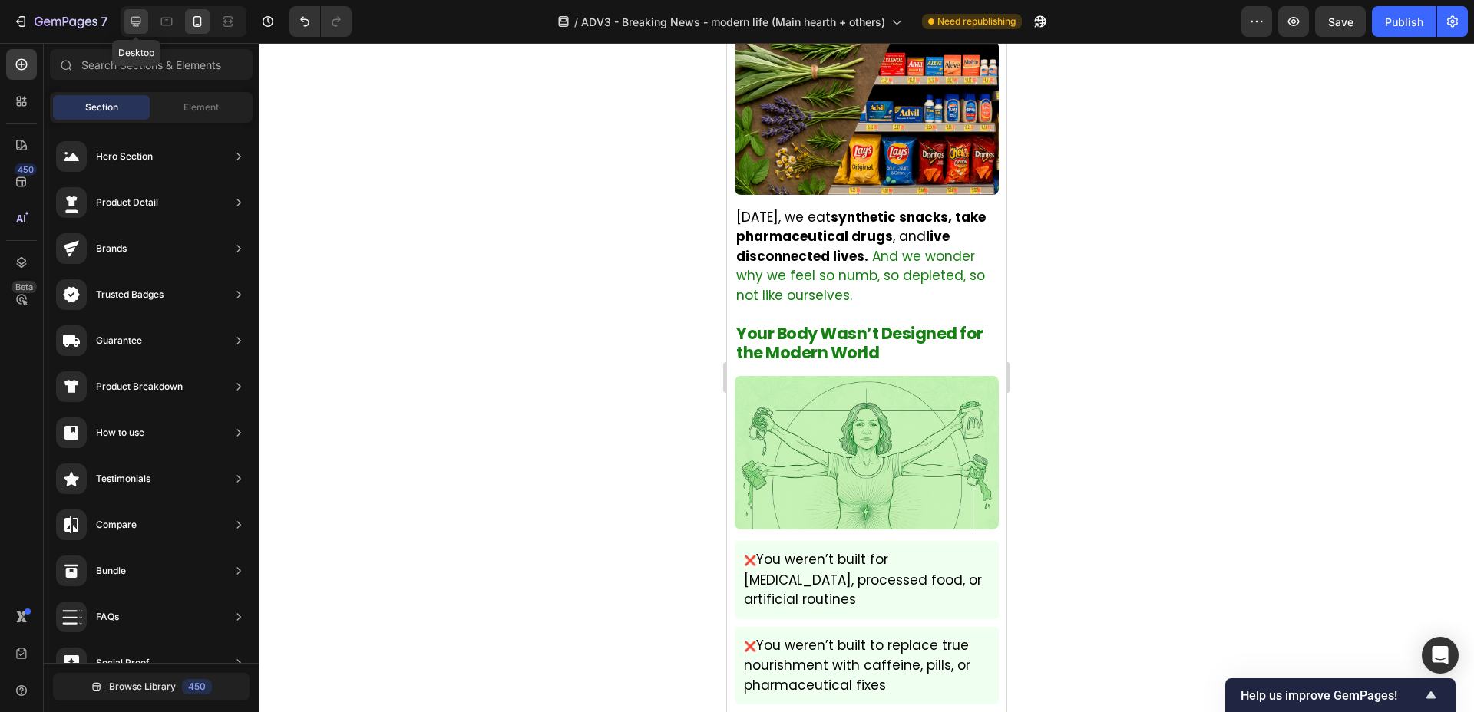
click at [134, 24] on icon at bounding box center [136, 22] width 10 height 10
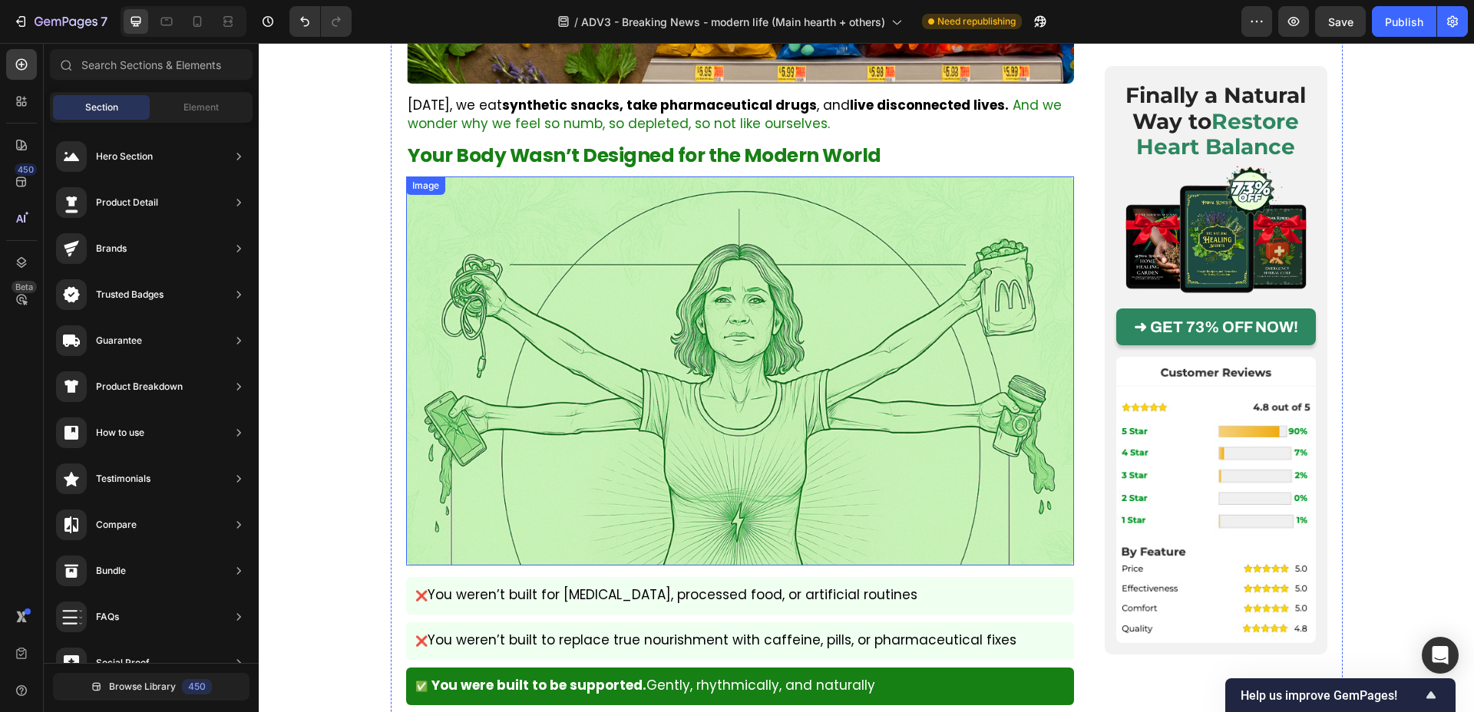
scroll to position [1387, 0]
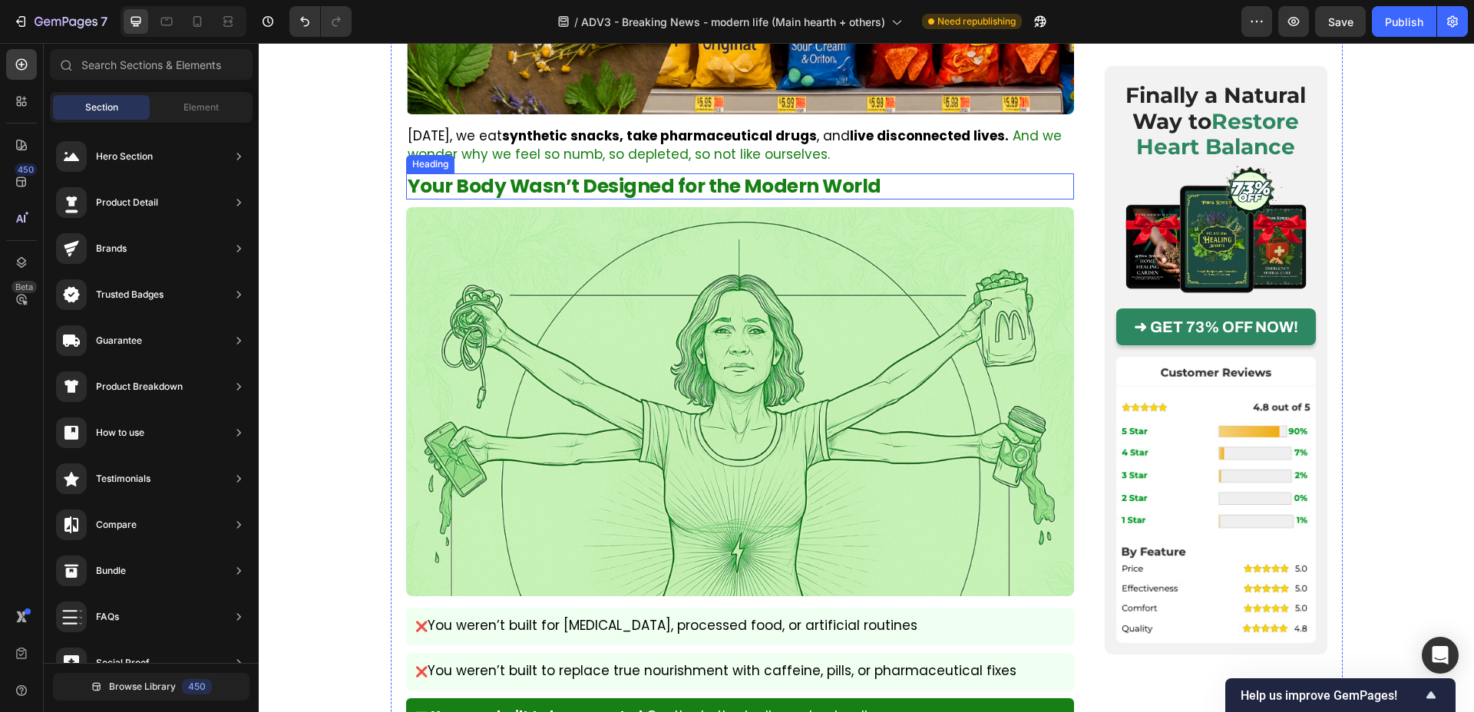
click at [506, 175] on p "Your Body Wasn’t Designed for the Modern World" at bounding box center [740, 186] width 665 height 23
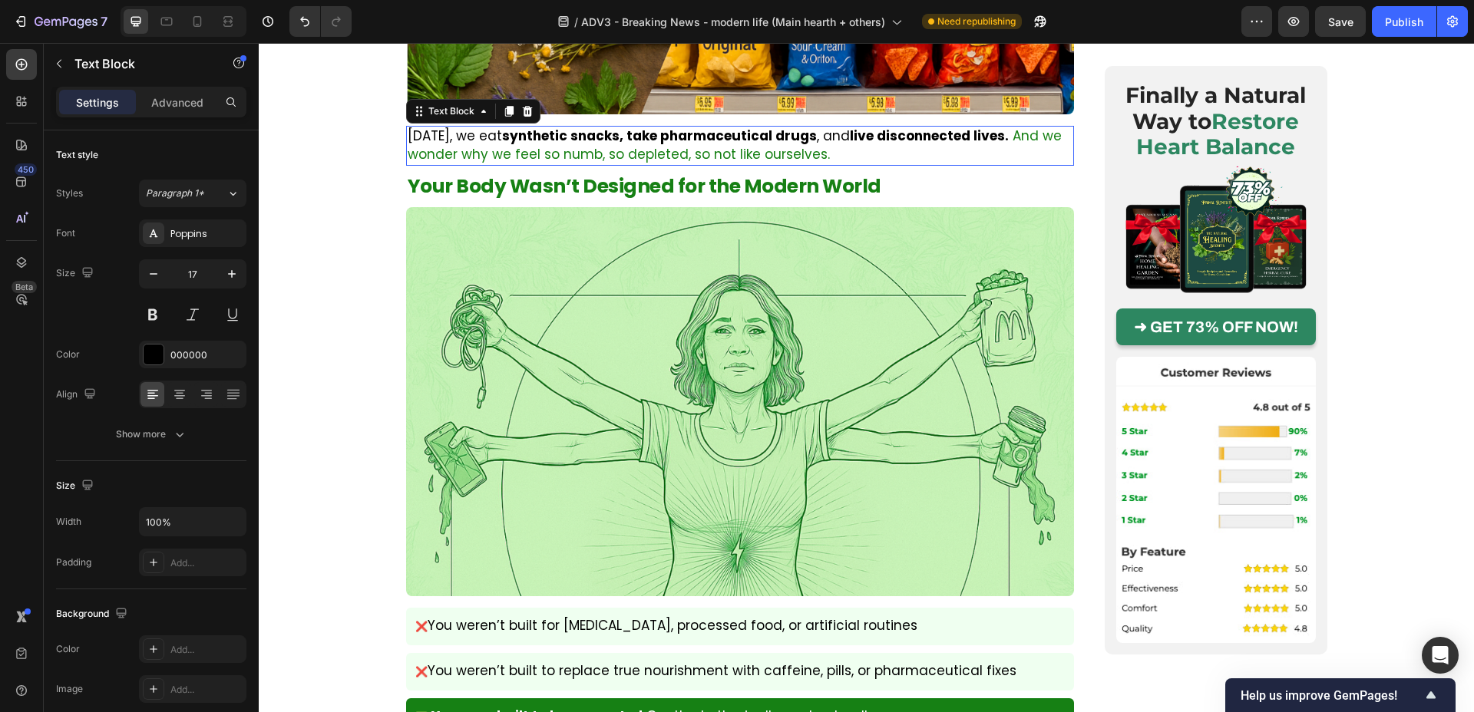
click at [589, 138] on span "And we wonder why we feel so numb, so depleted, so not like ourselves." at bounding box center [735, 145] width 654 height 37
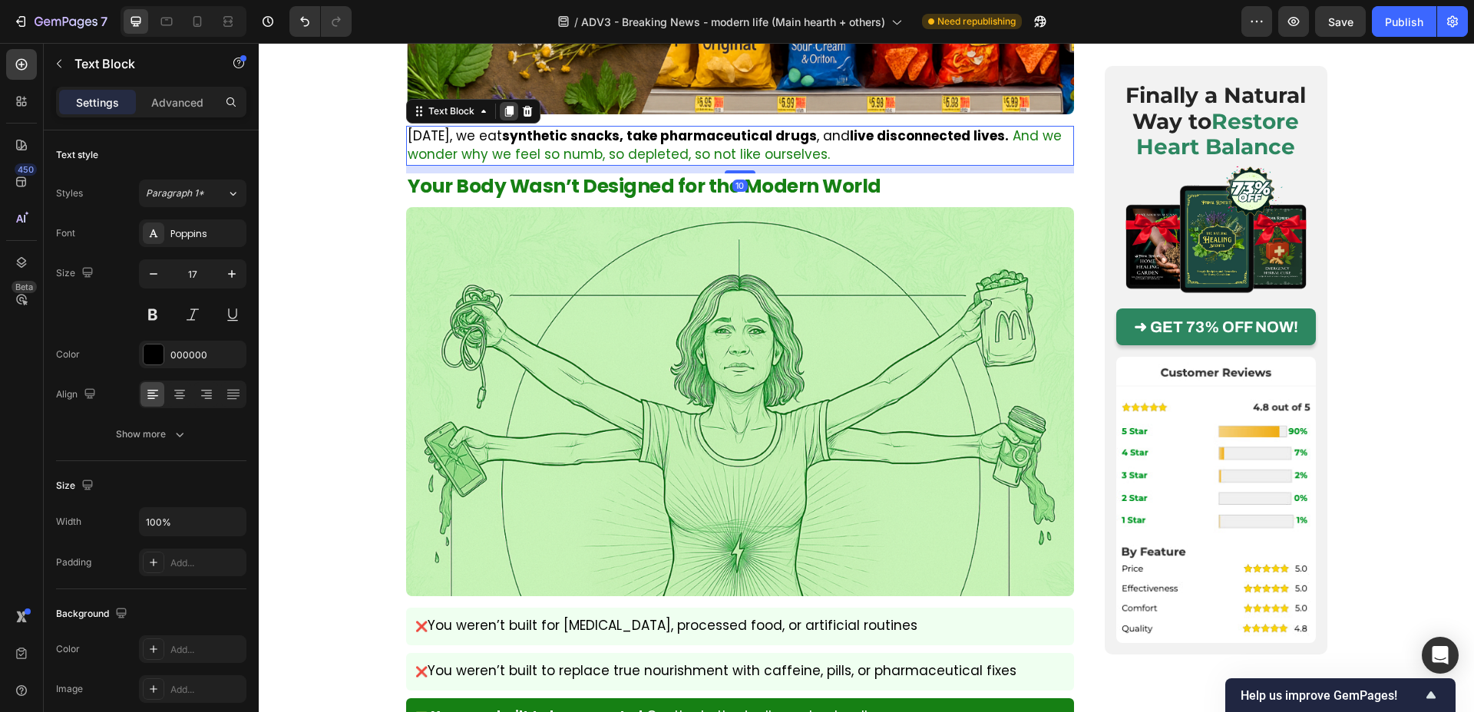
click at [506, 105] on icon at bounding box center [509, 111] width 12 height 12
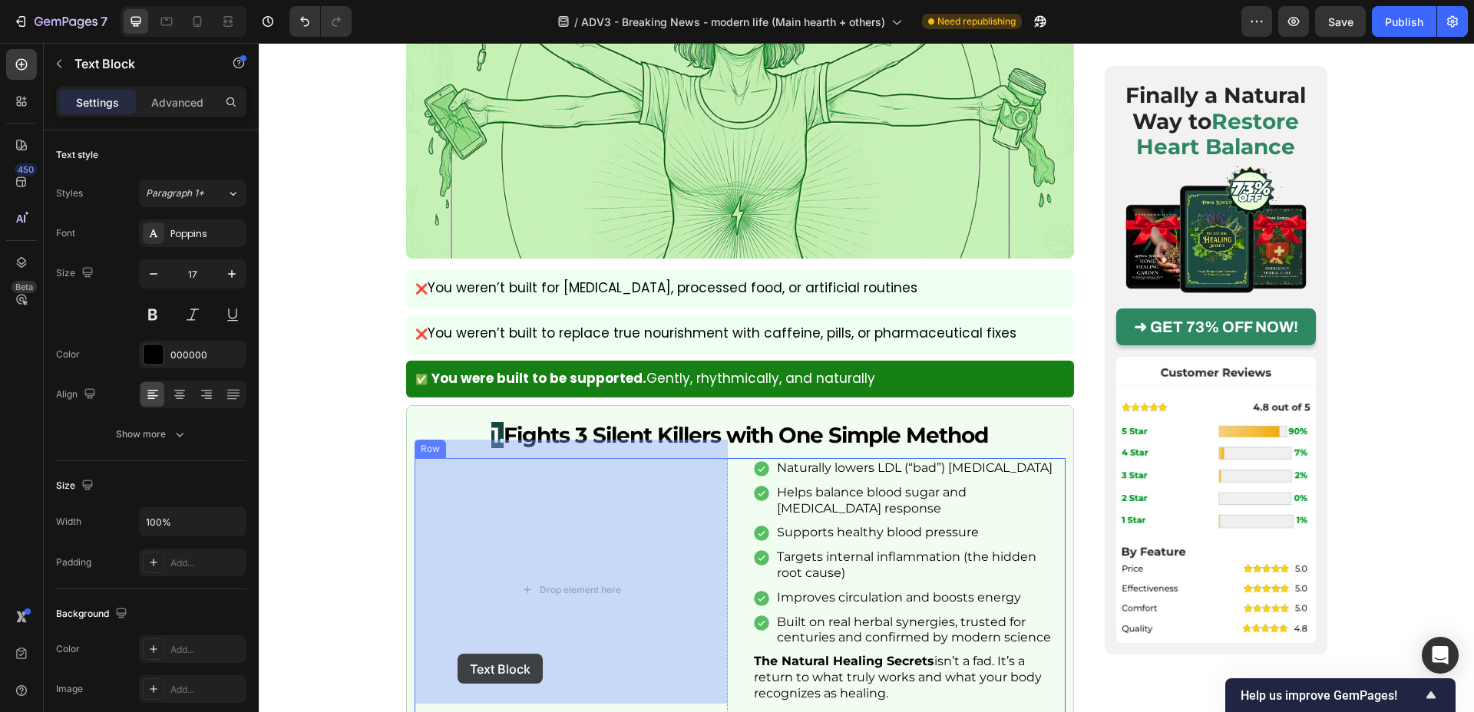
scroll to position [1784, 0]
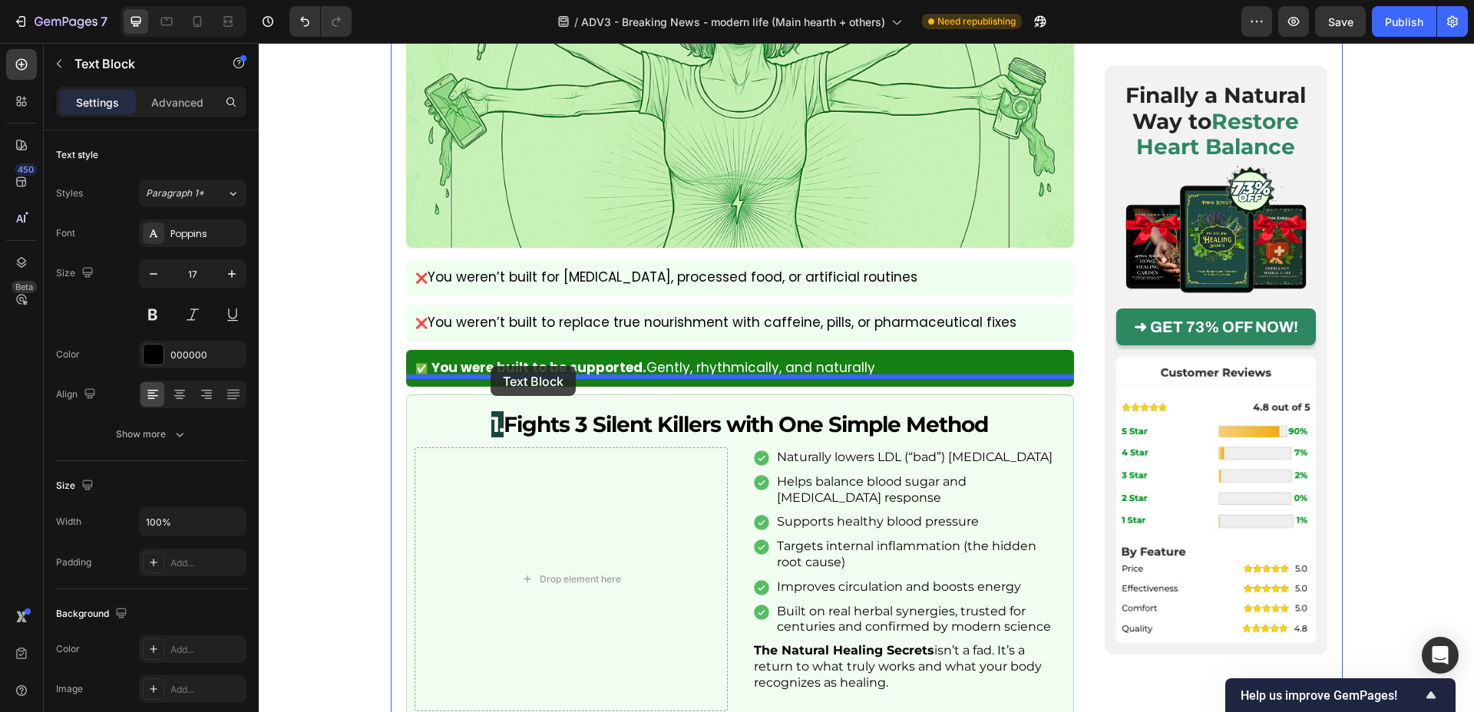
drag, startPoint x: 414, startPoint y: 141, endPoint x: 491, endPoint y: 366, distance: 238.4
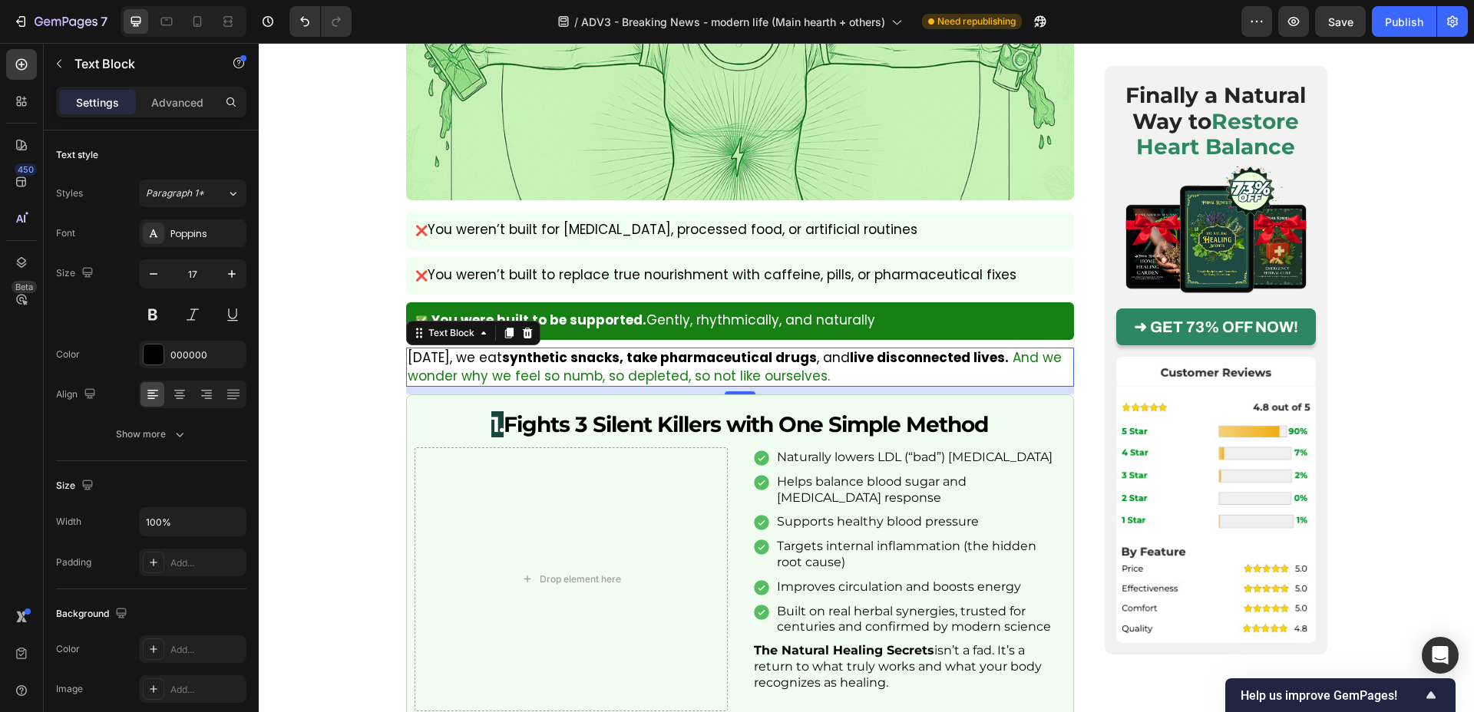
scroll to position [1736, 0]
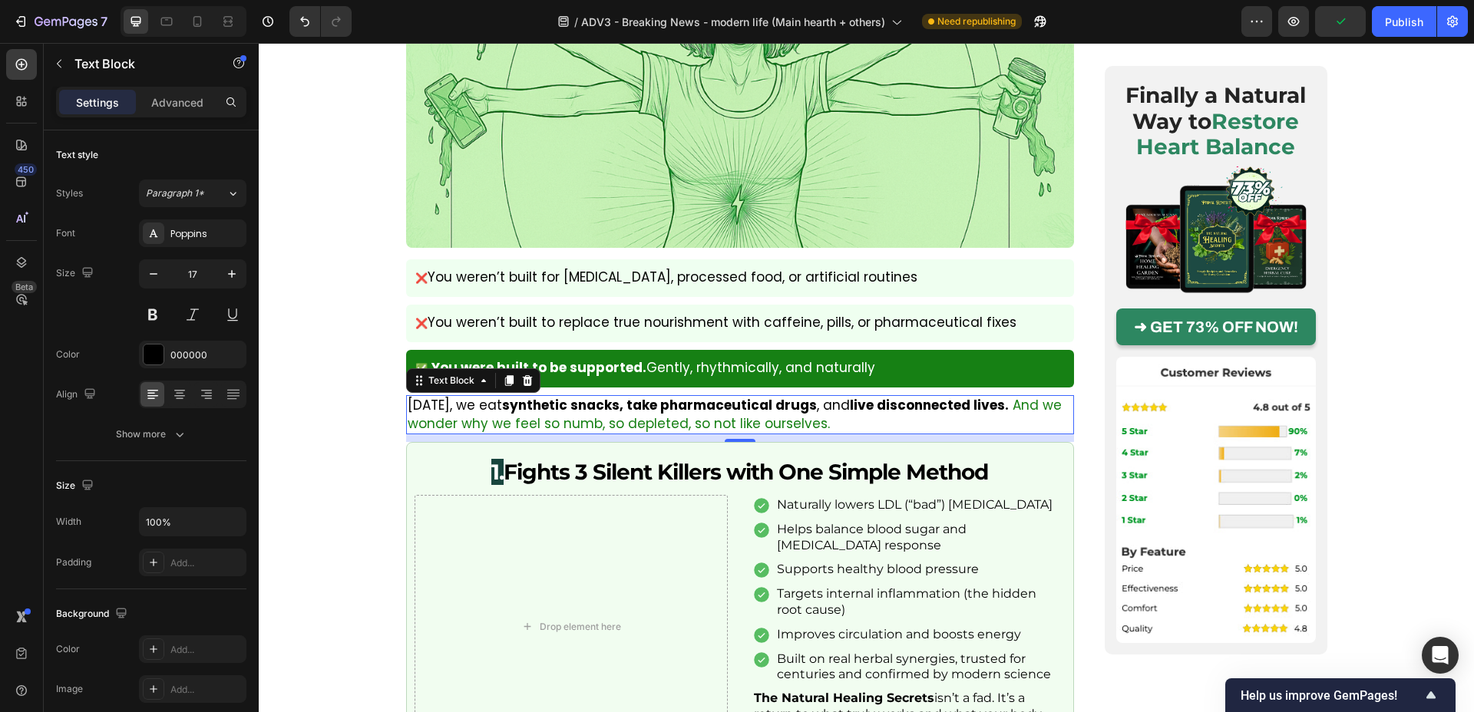
click at [487, 397] on p "Today, we eat synthetic snacks, take pharmaceutical drugs , and live disconnect…" at bounding box center [740, 415] width 665 height 37
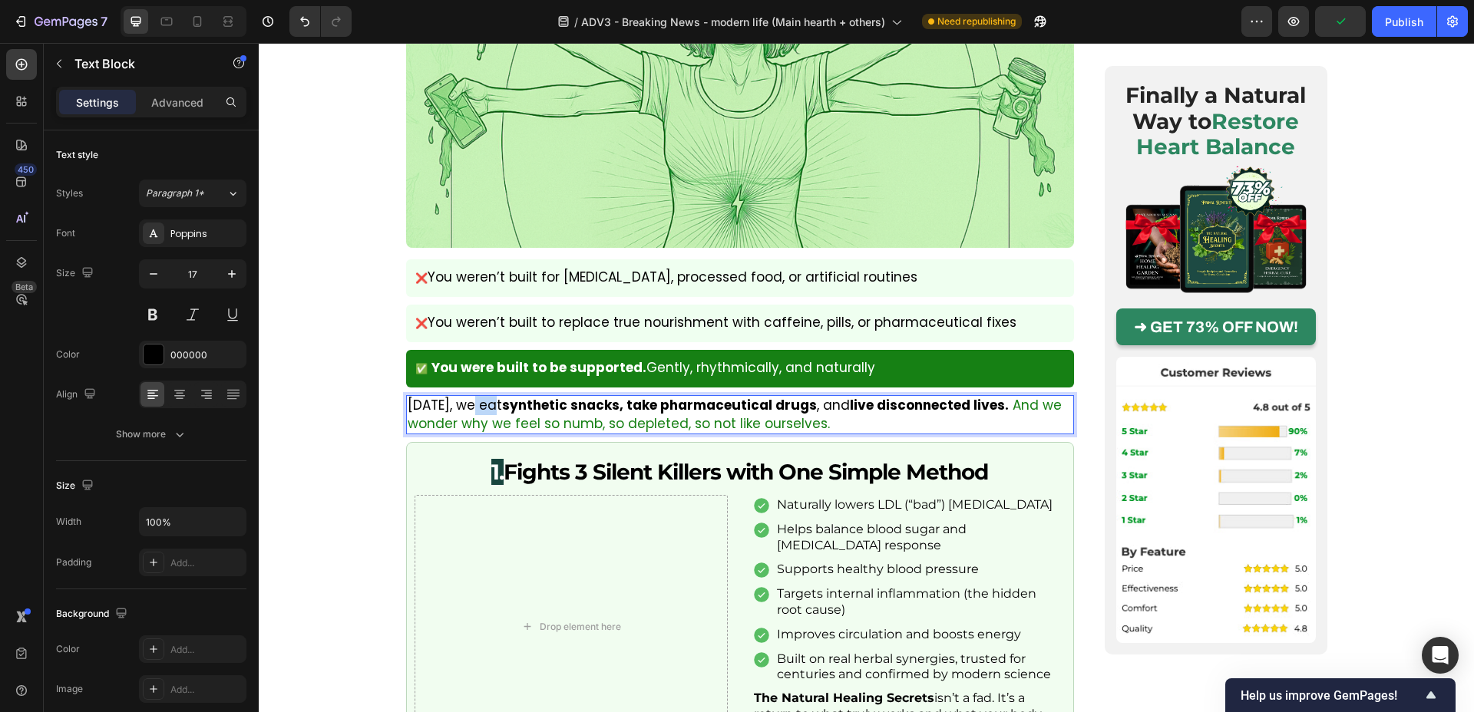
click at [487, 397] on p "Today, we eat synthetic snacks, take pharmaceutical drugs , and live disconnect…" at bounding box center [740, 415] width 665 height 37
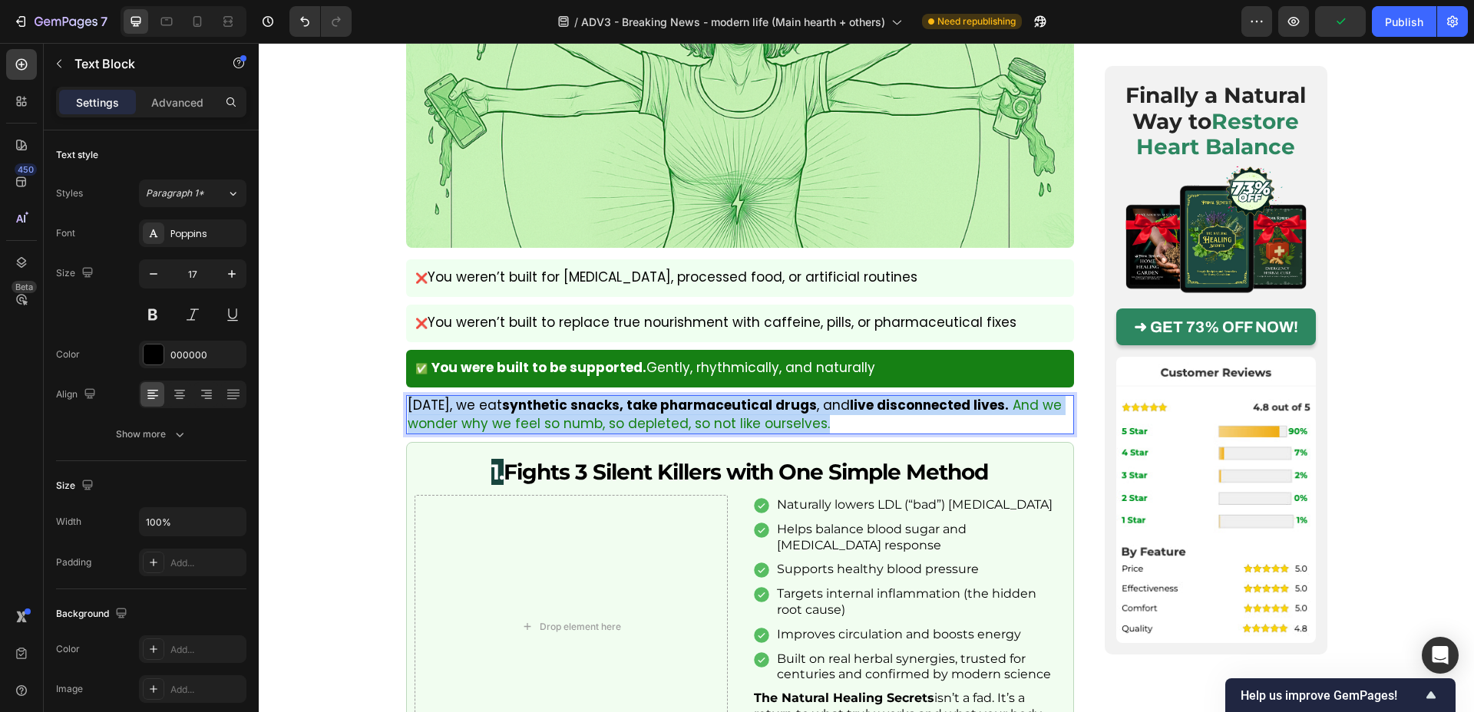
click at [487, 397] on p "Today, we eat synthetic snacks, take pharmaceutical drugs , and live disconnect…" at bounding box center [740, 415] width 665 height 37
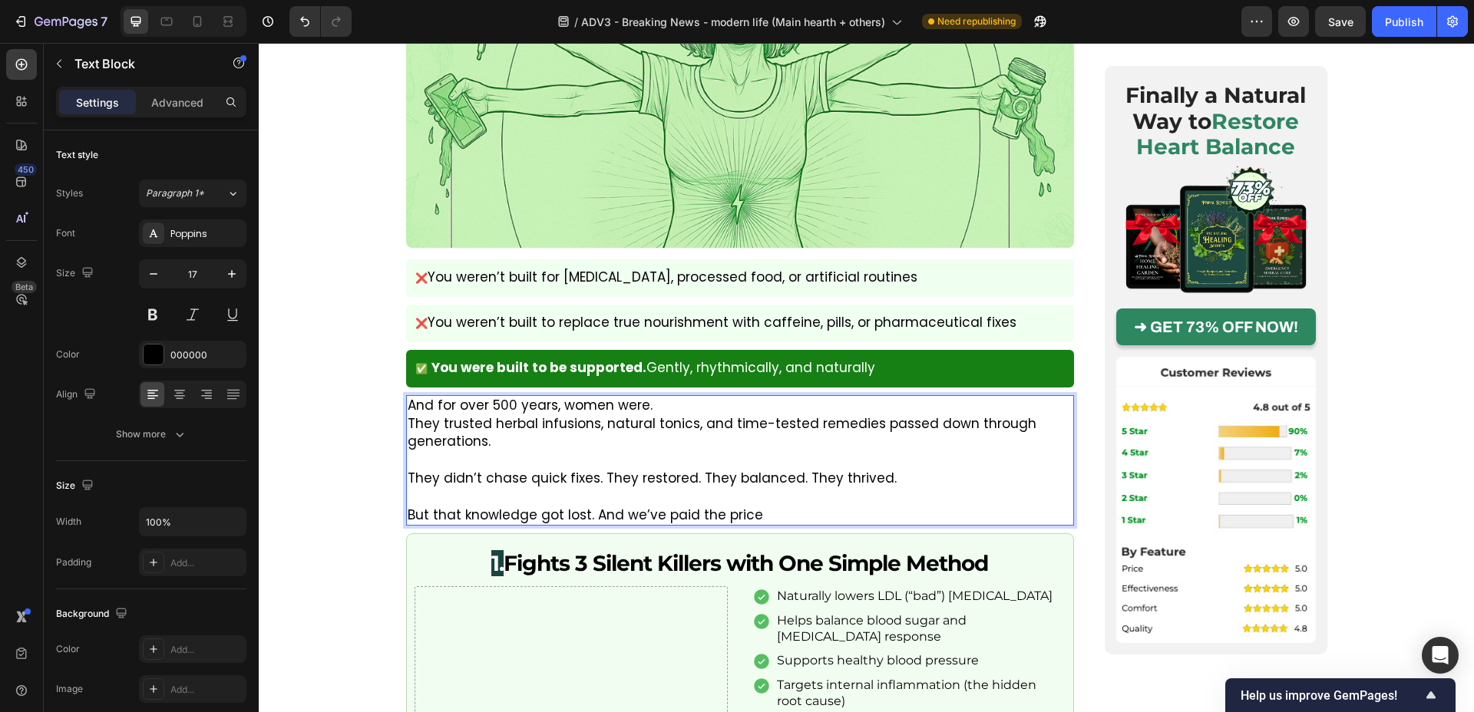
click at [541, 415] on p "They trusted herbal infusions, natural tonics, and time-tested remedies passed …" at bounding box center [740, 433] width 665 height 37
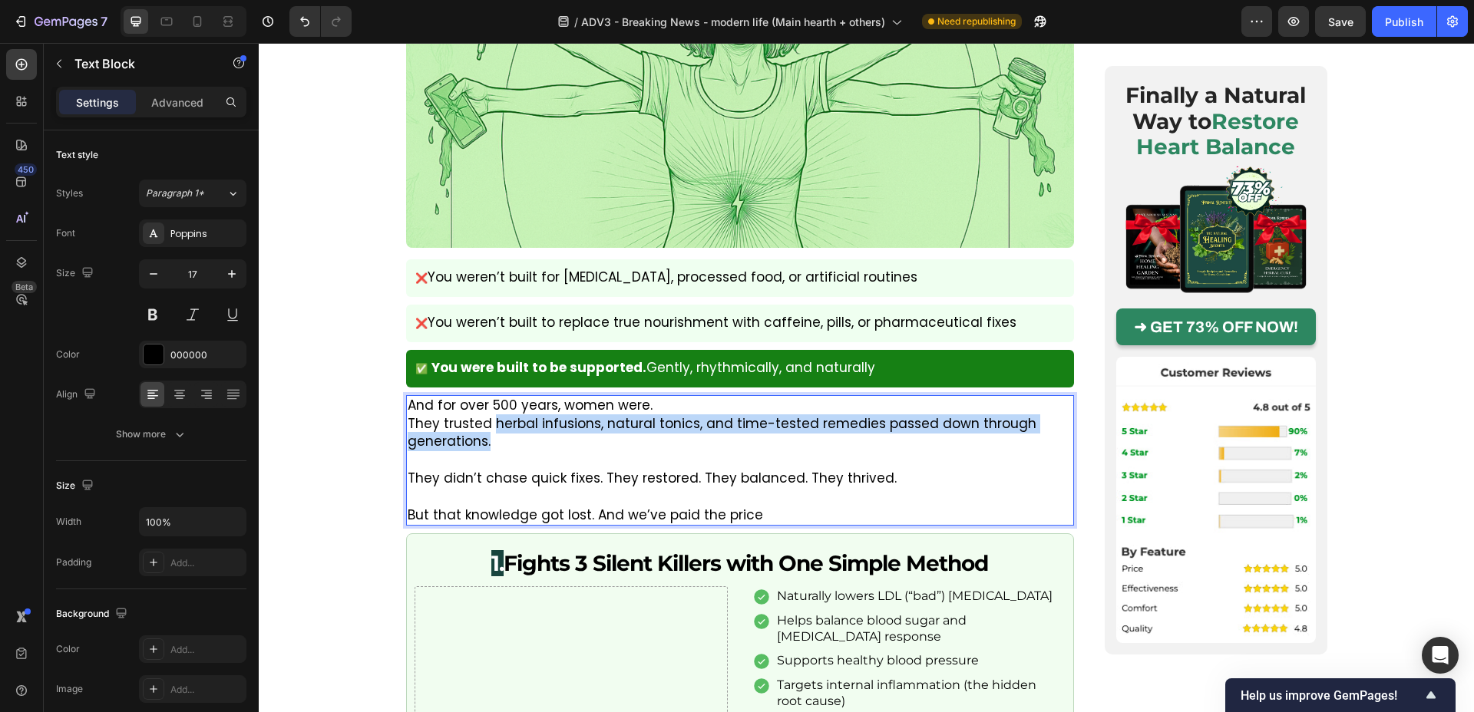
drag, startPoint x: 493, startPoint y: 405, endPoint x: 493, endPoint y: 418, distance: 13.1
click at [493, 418] on p "They trusted herbal infusions, natural tonics, and time-tested remedies passed …" at bounding box center [740, 433] width 665 height 37
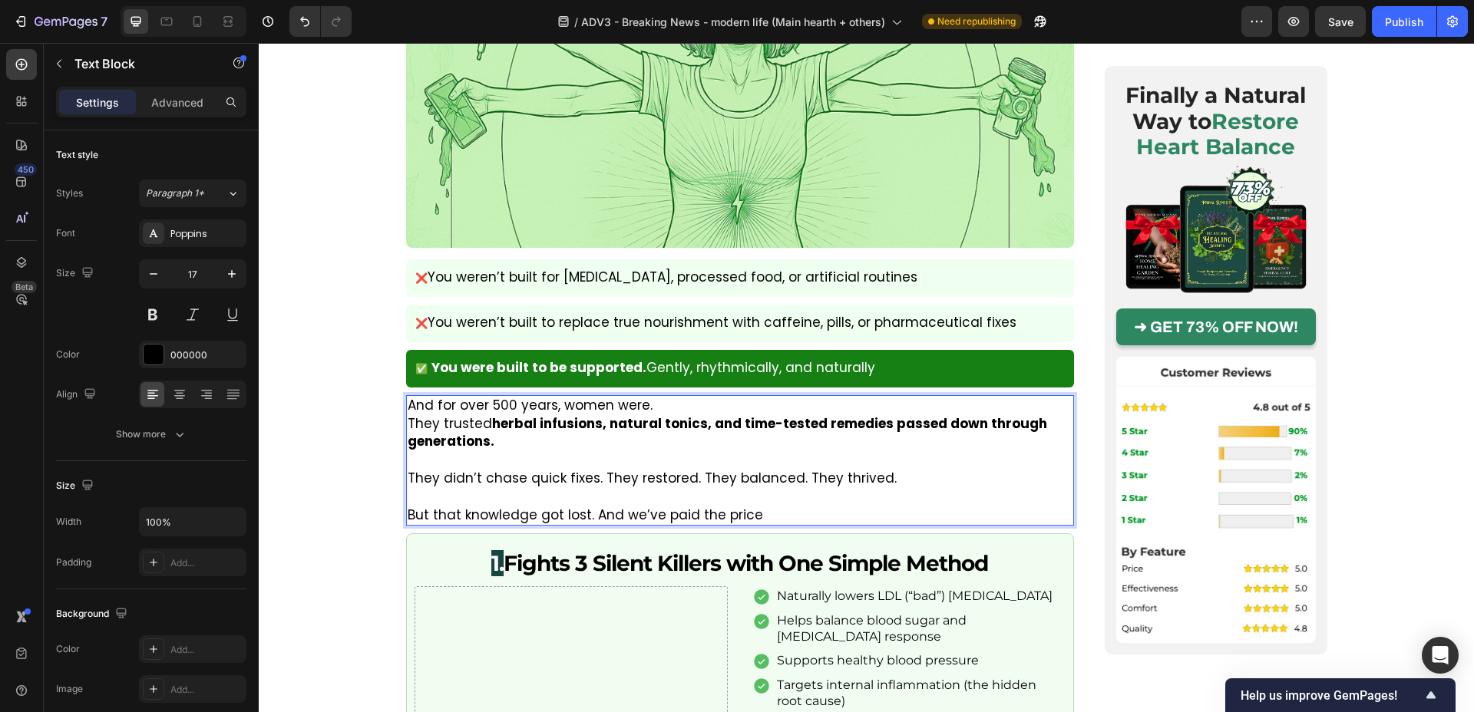
click at [689, 470] on p "They didn’t chase quick fixes. They restored. They balanced. They thrived." at bounding box center [740, 479] width 665 height 18
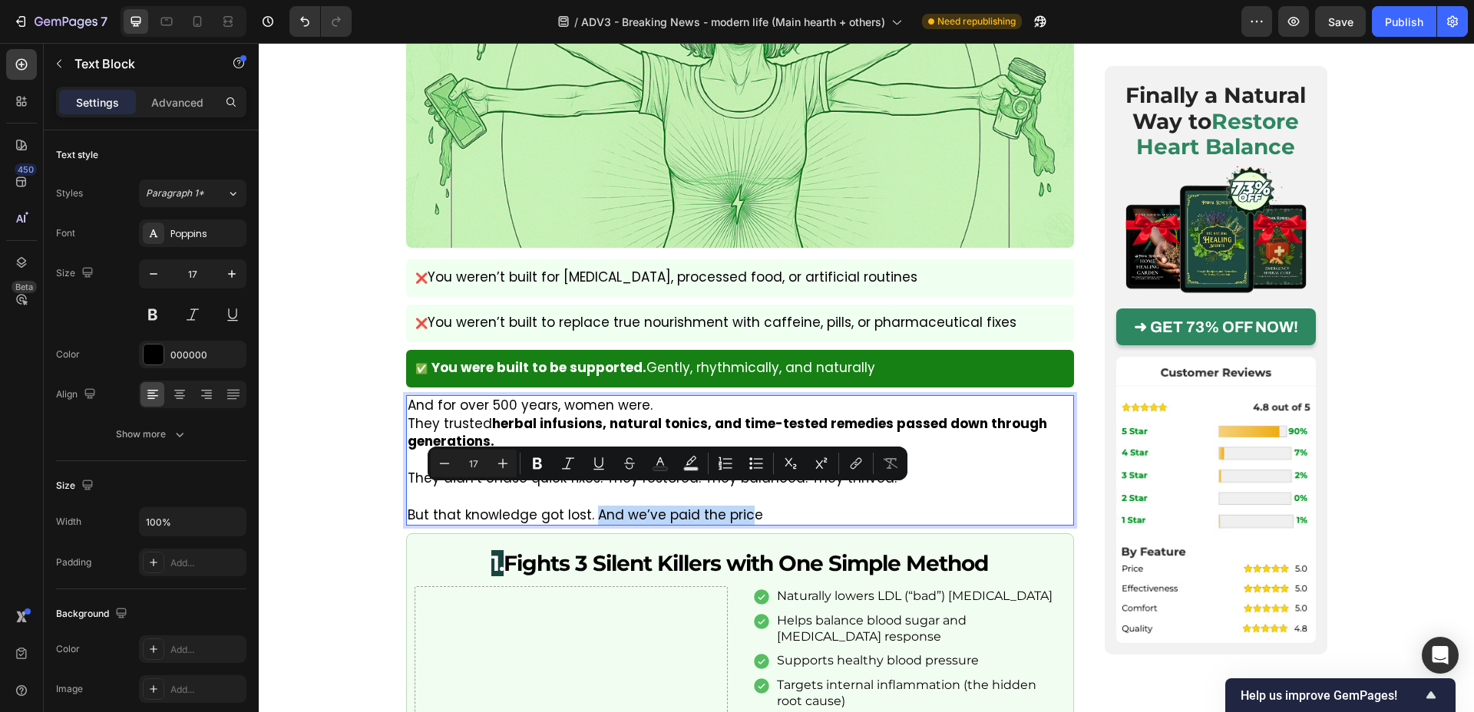
drag, startPoint x: 685, startPoint y: 487, endPoint x: 746, endPoint y: 492, distance: 61.7
click at [746, 507] on p "But that knowledge got lost. And we’ve paid the price" at bounding box center [740, 516] width 665 height 18
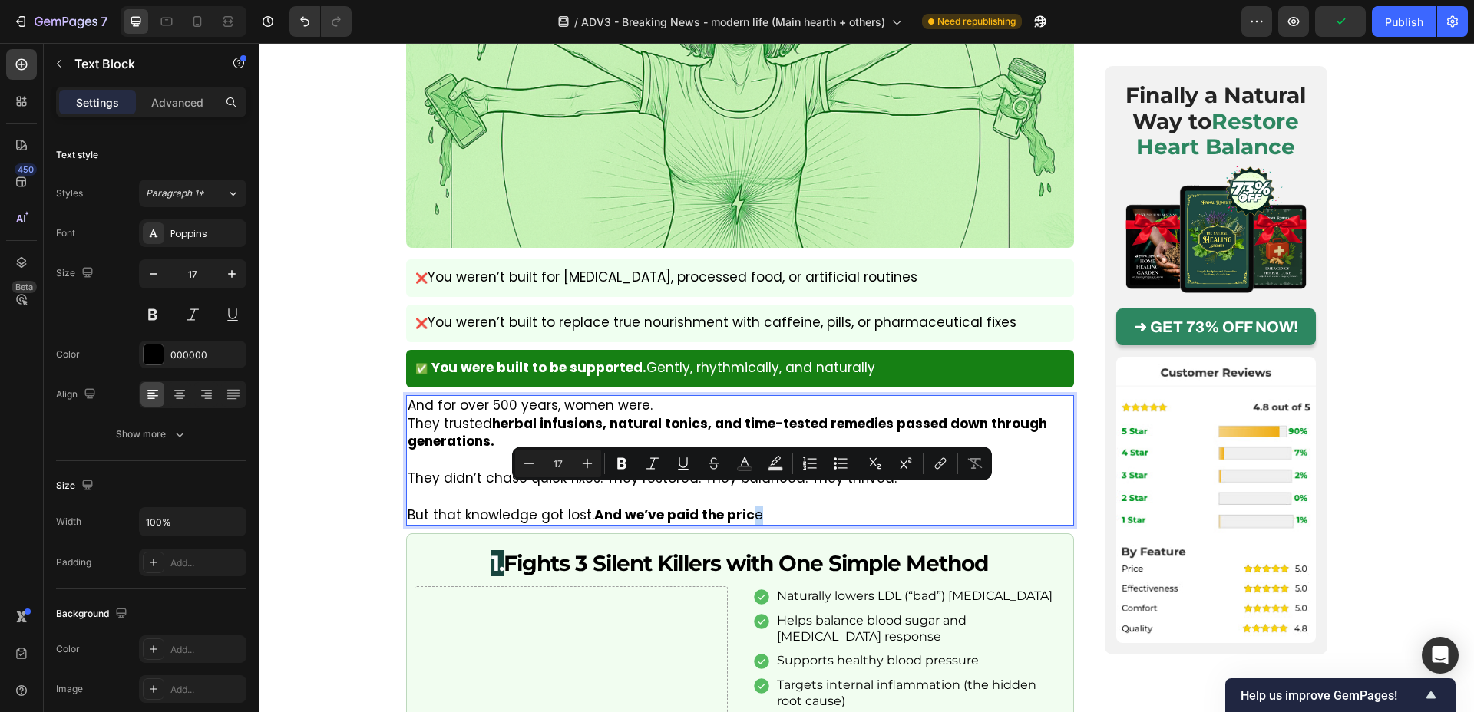
click at [753, 507] on p "But that knowledge got lost. And we’ve paid the pric e" at bounding box center [740, 516] width 665 height 18
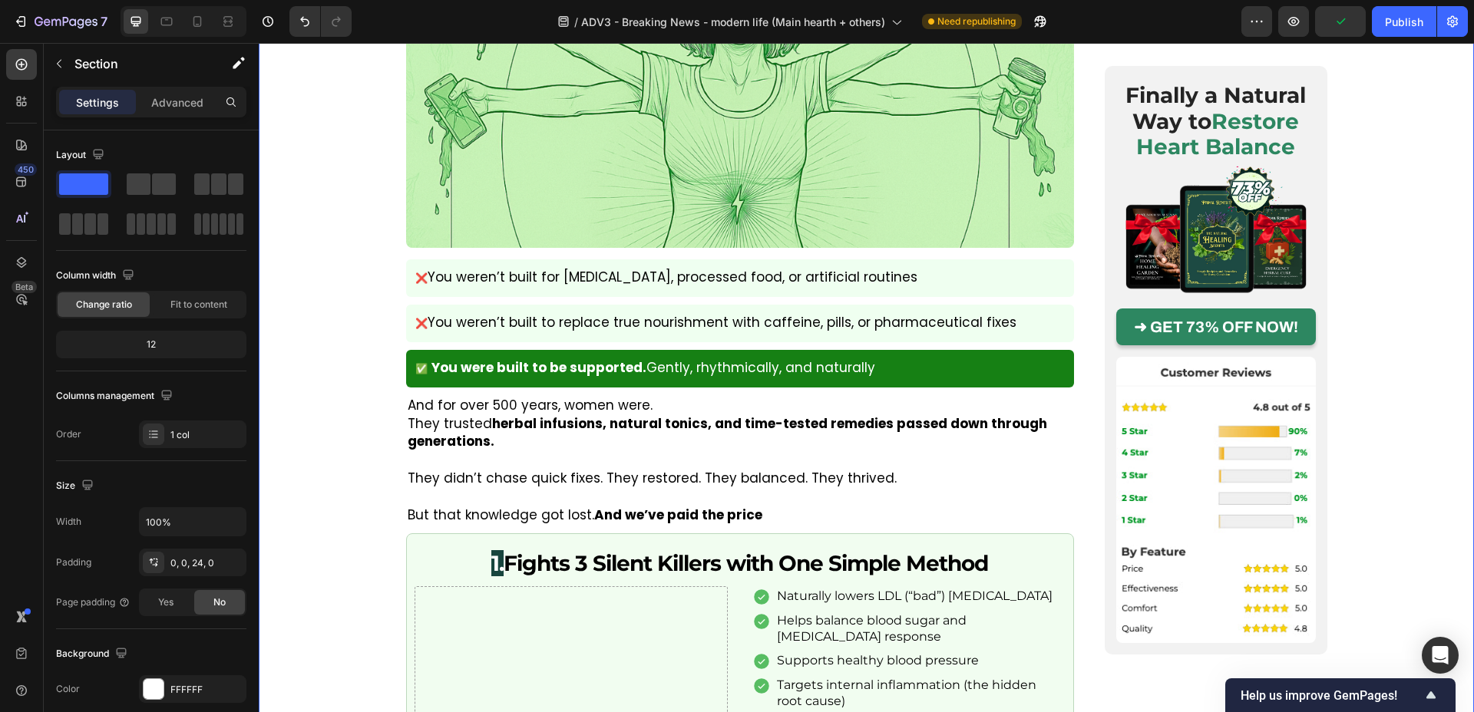
drag, startPoint x: 362, startPoint y: 485, endPoint x: 655, endPoint y: 704, distance: 365.3
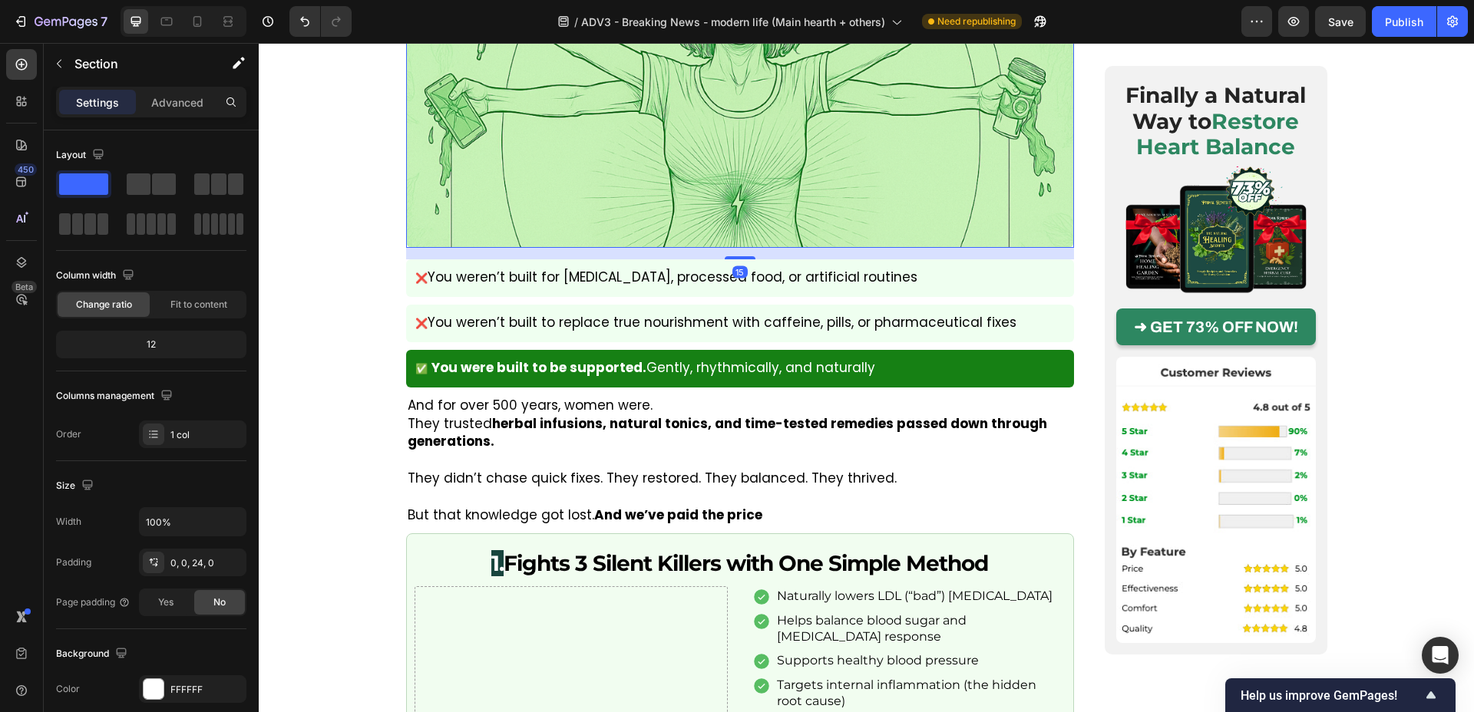
click at [455, 197] on img at bounding box center [740, 54] width 668 height 390
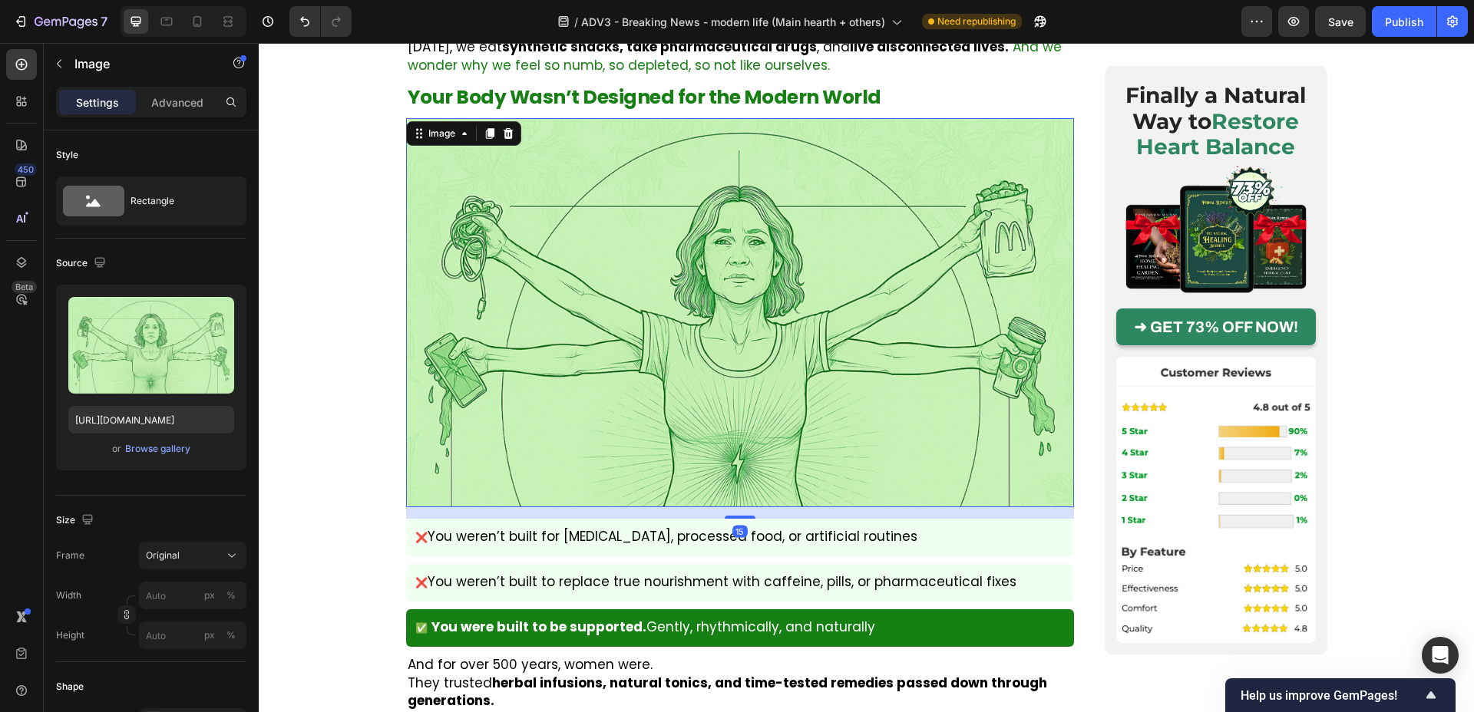
scroll to position [1371, 0]
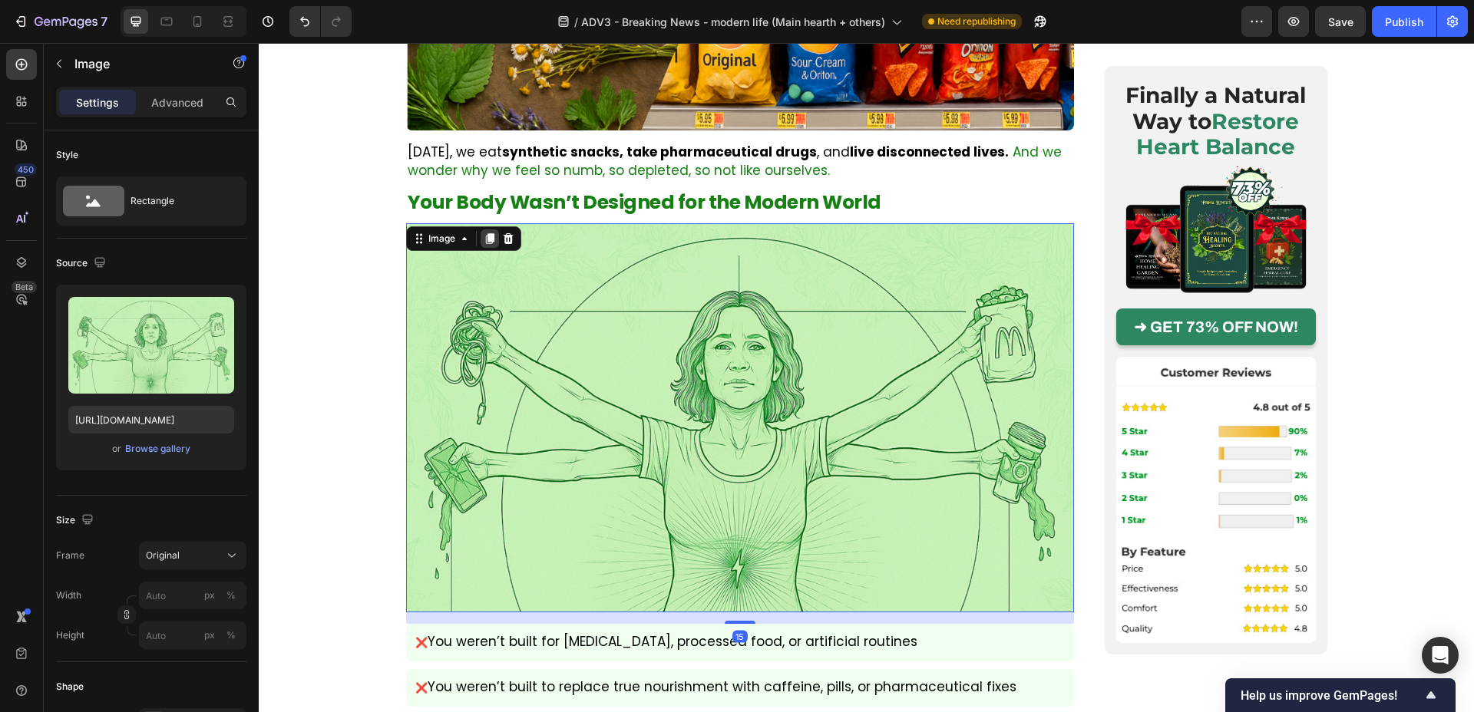
click at [492, 233] on icon at bounding box center [489, 238] width 8 height 11
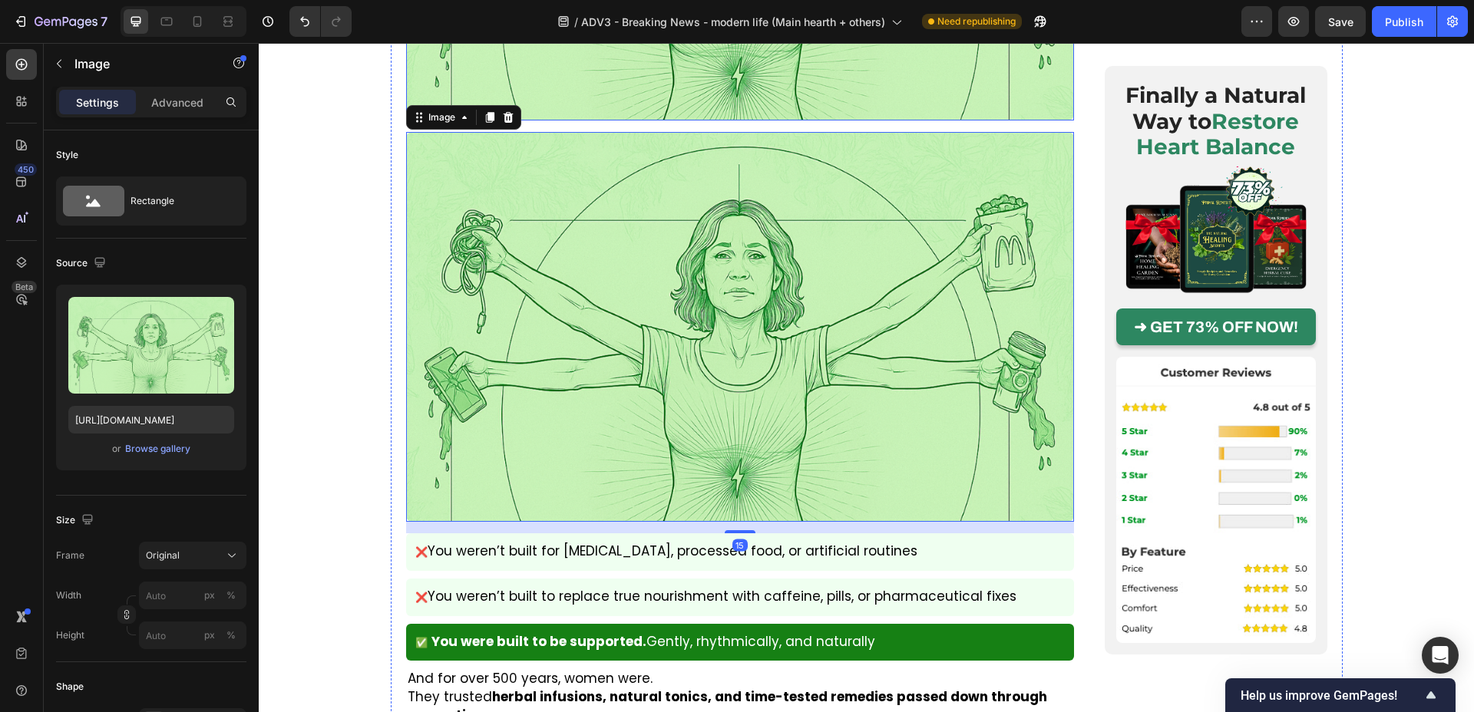
scroll to position [1881, 0]
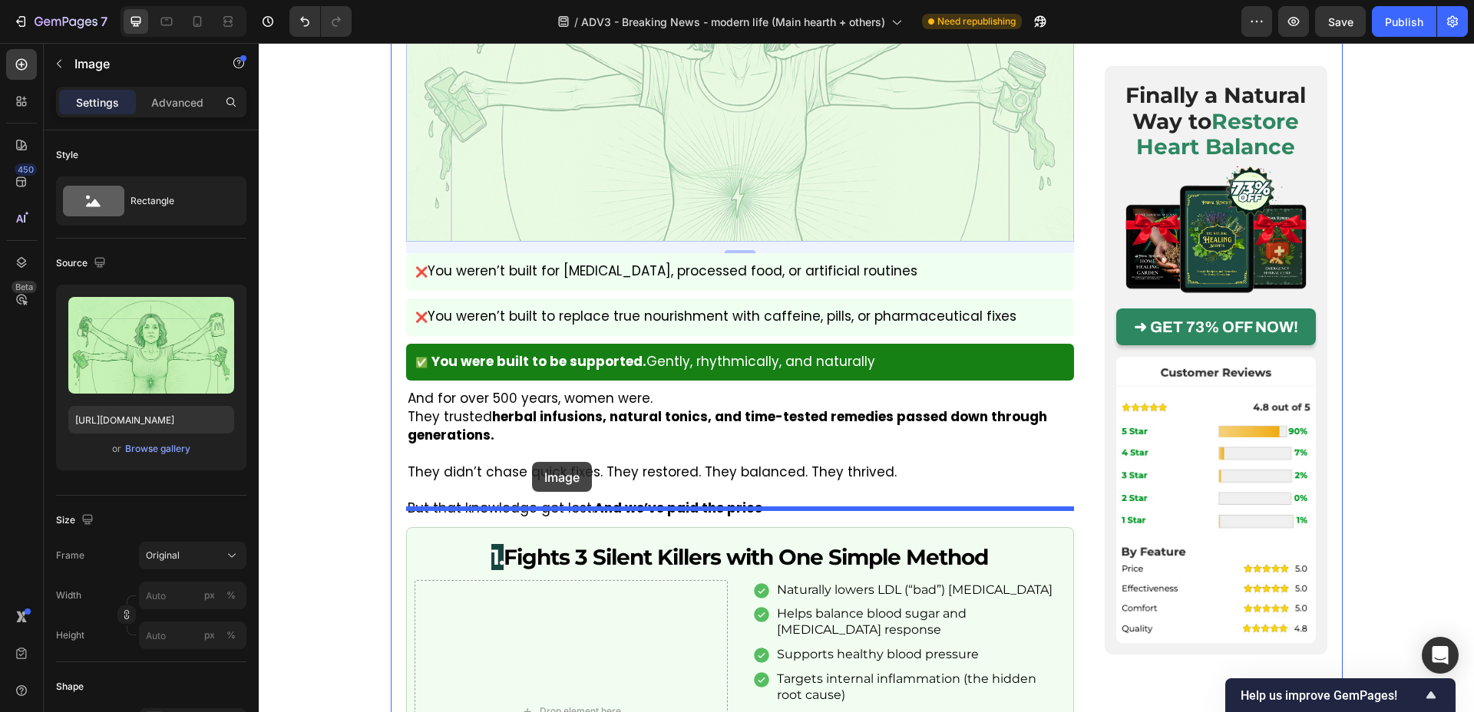
drag, startPoint x: 560, startPoint y: 339, endPoint x: 532, endPoint y: 462, distance: 126.7
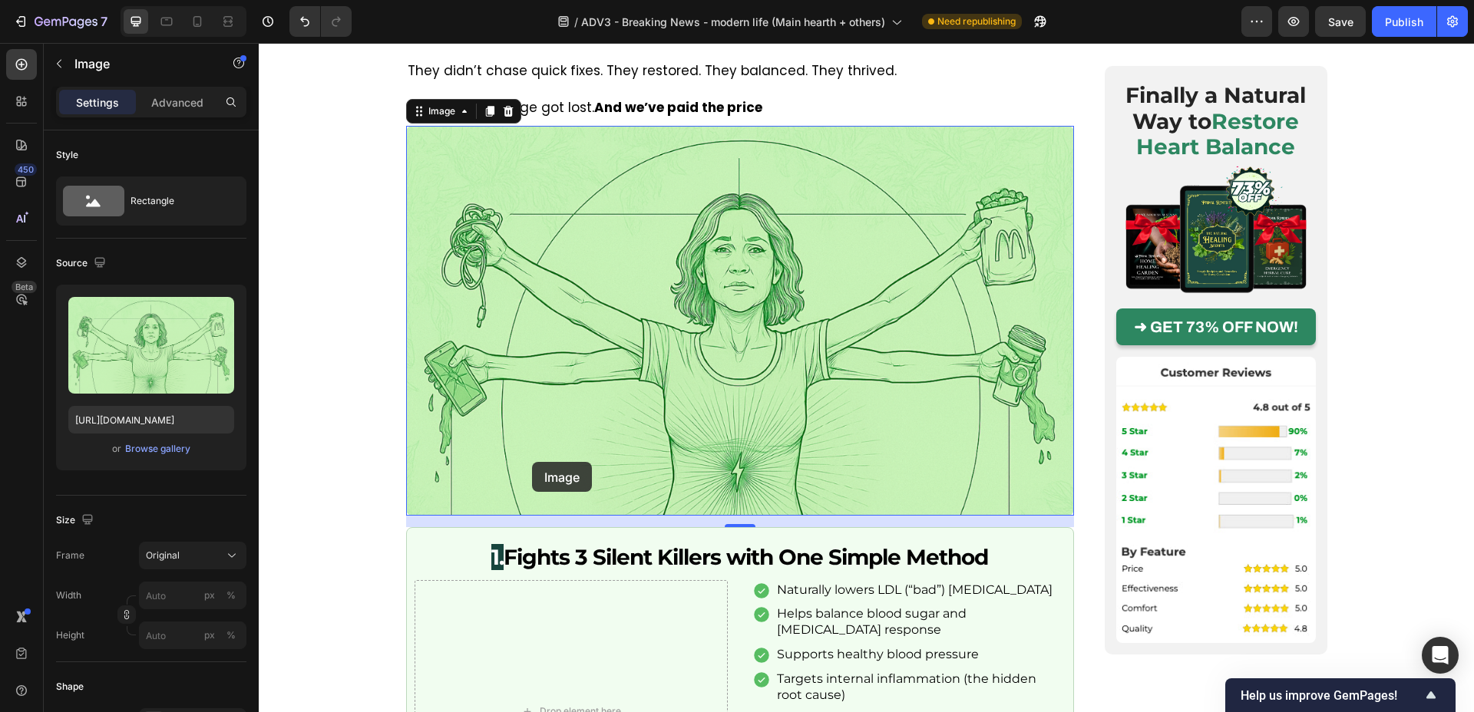
scroll to position [1743, 0]
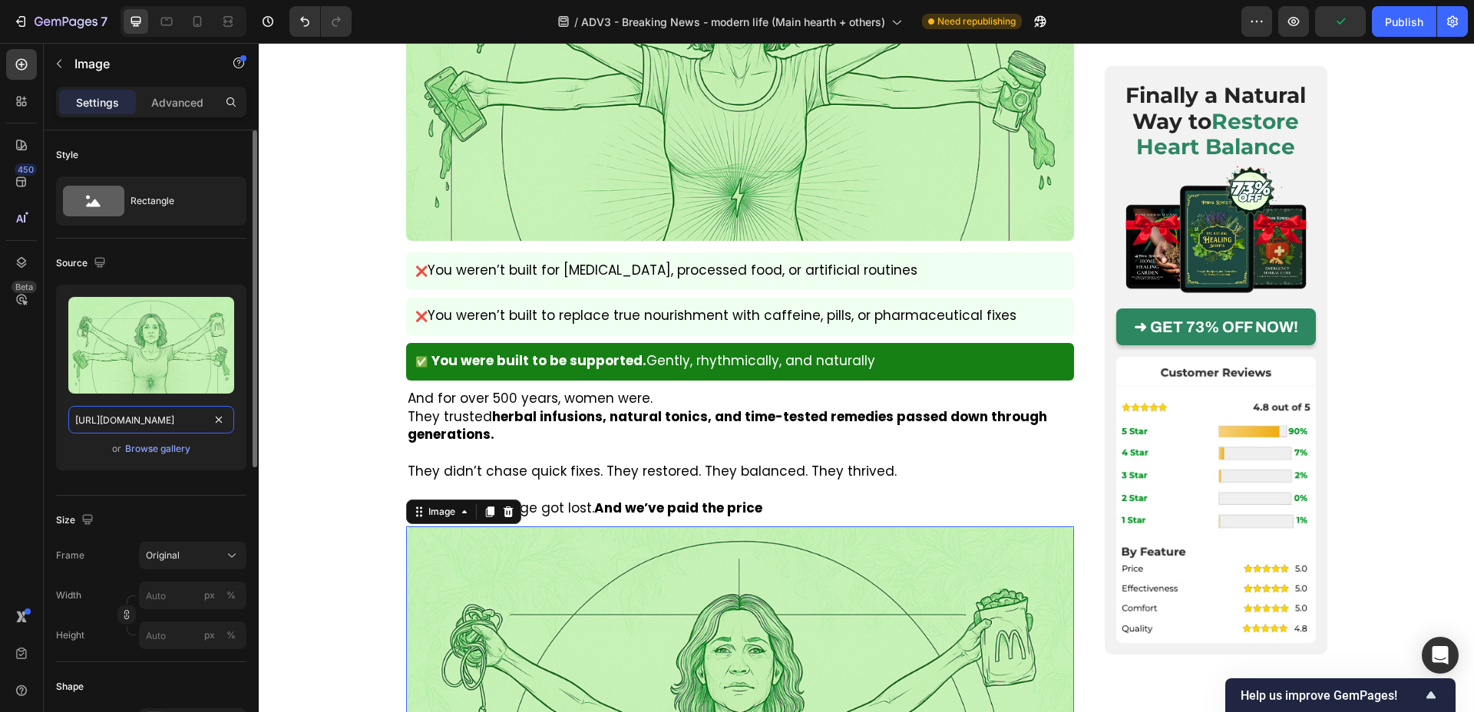
click at [128, 422] on input "https://img.funnelish.com/82402/850459/1751887742-woman%202.png" at bounding box center [151, 420] width 166 height 28
paste input "8221-img%20old%20woman"
type input "https://img.funnelish.com/82402/850459/1751888221-img%20old%20woman.png"
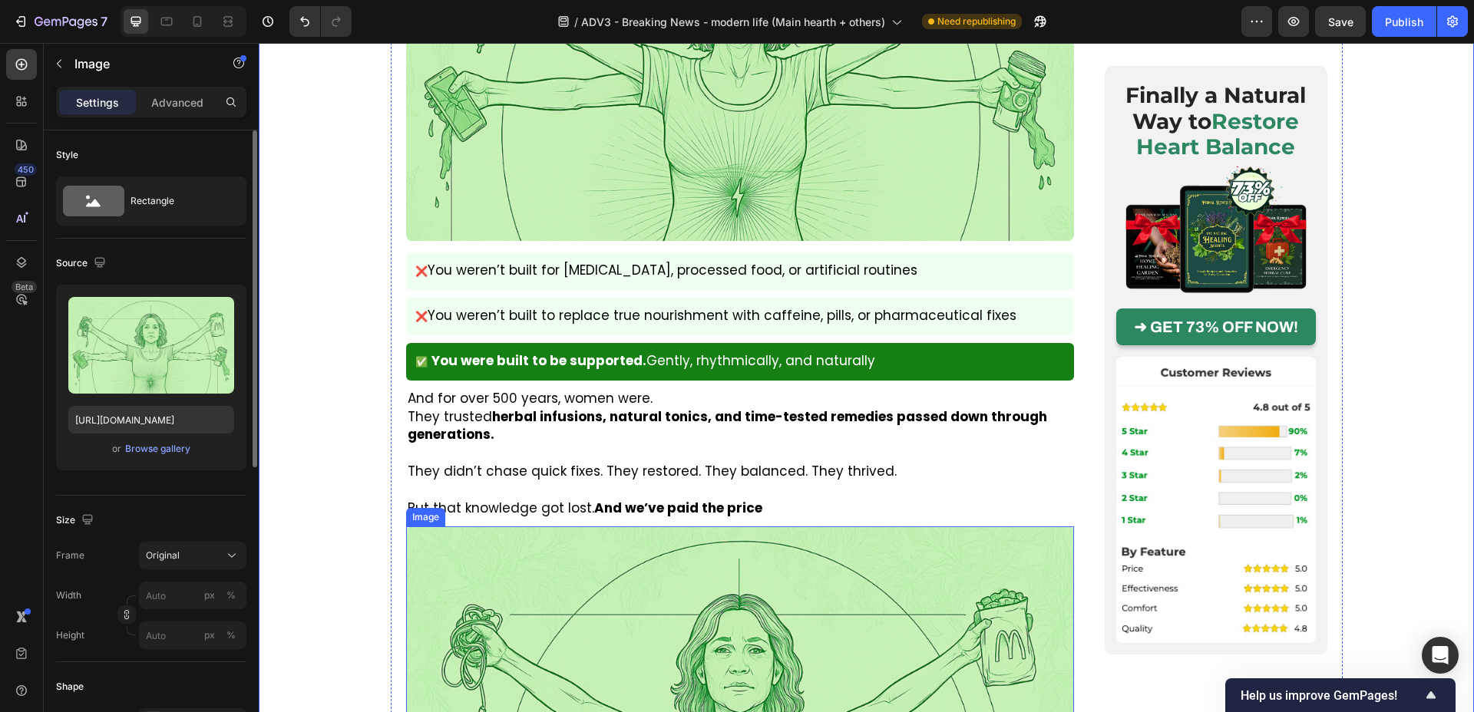
click at [529, 593] on img at bounding box center [740, 722] width 668 height 390
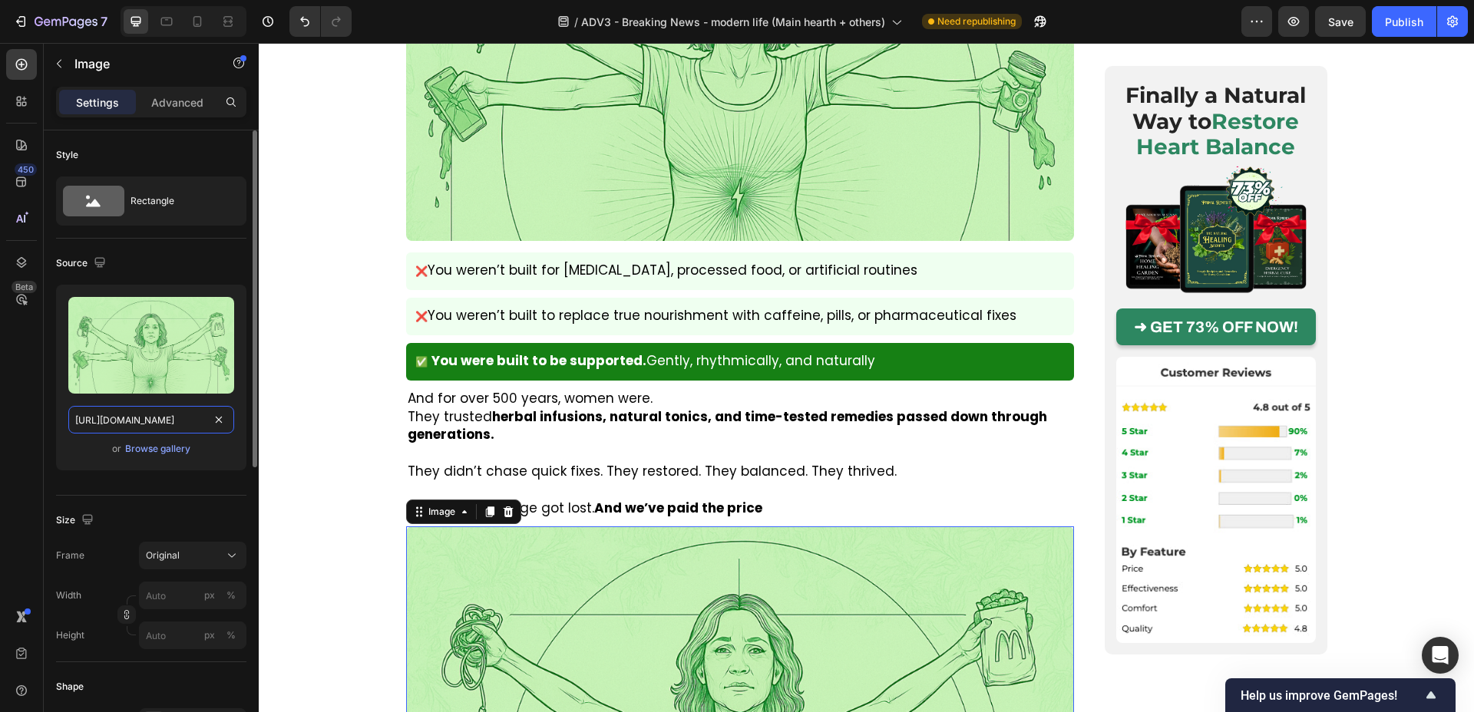
click at [160, 418] on input "https://img.funnelish.com/82402/850459/1751887742-woman%202.png" at bounding box center [151, 420] width 166 height 28
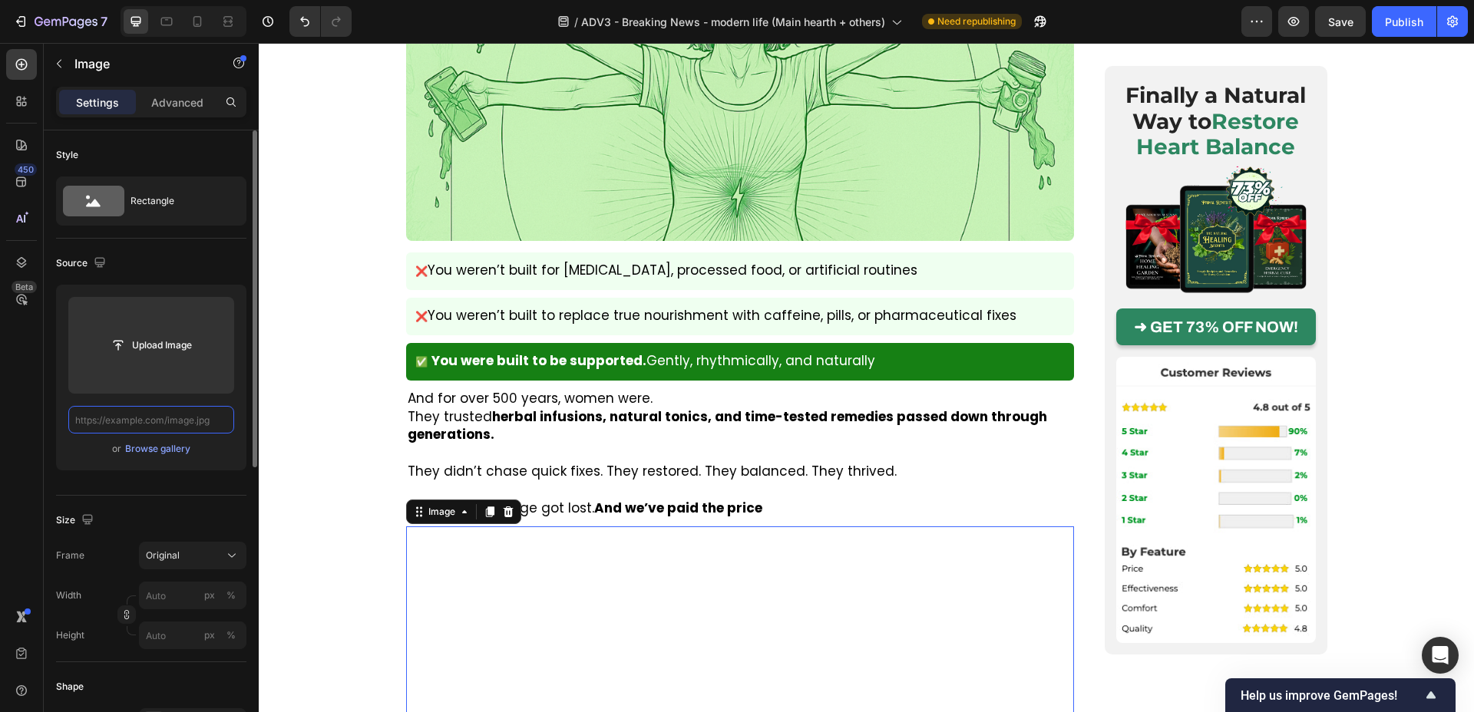
click at [179, 421] on input "text" at bounding box center [151, 420] width 166 height 28
paste input "https://img.funnelish.com/82402/850459/1751888221-img%20old%20woman.png"
type input "https://img.funnelish.com/82402/850459/1751888221-img%20old%20woman.png"
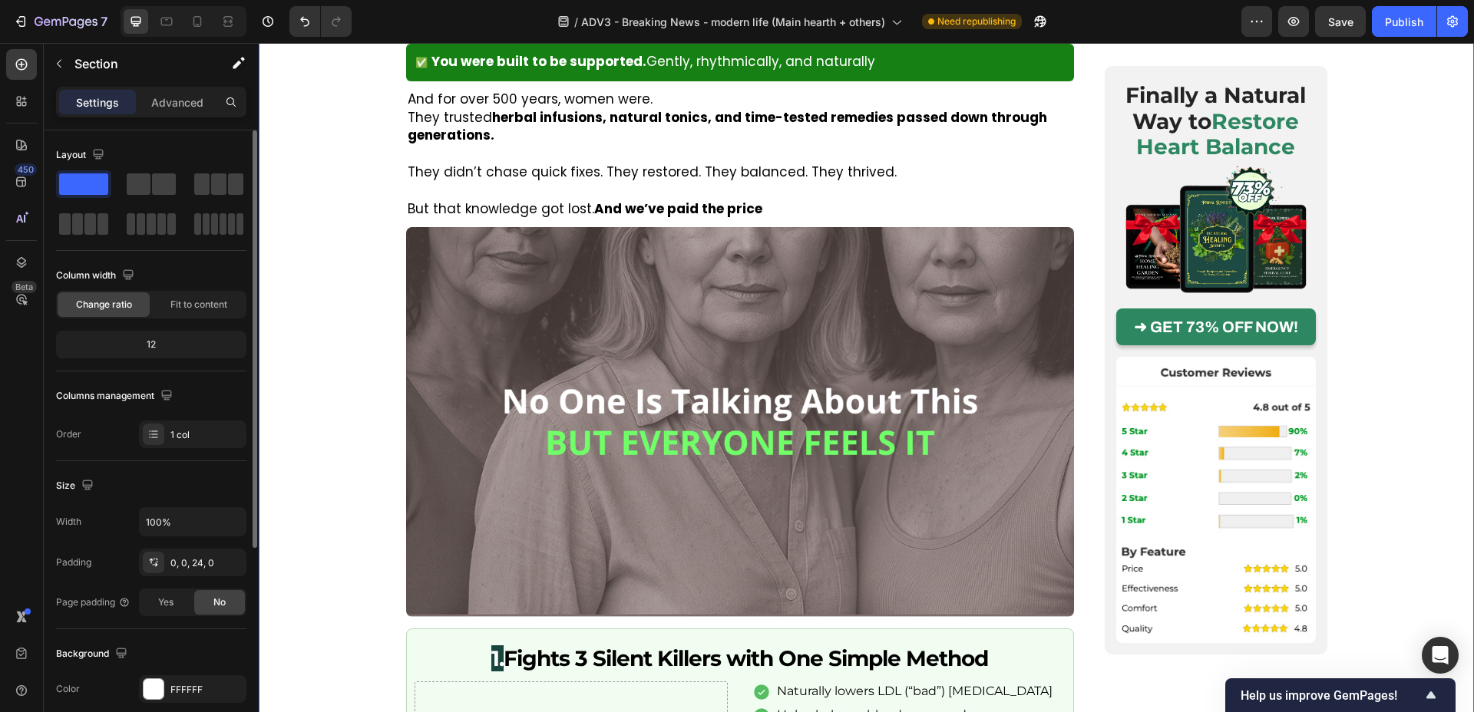
scroll to position [2058, 0]
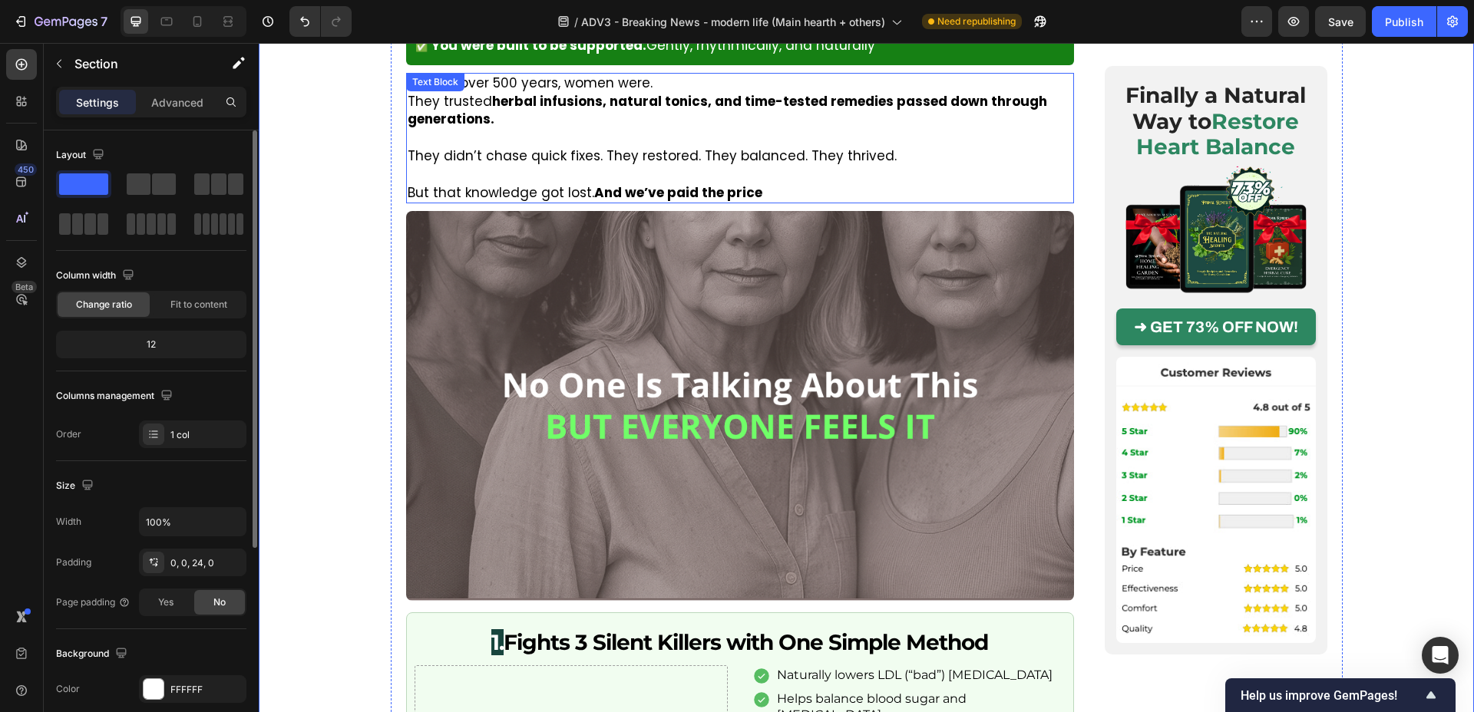
click at [436, 166] on p "Rich Text Editor. Editing area: main" at bounding box center [740, 175] width 665 height 18
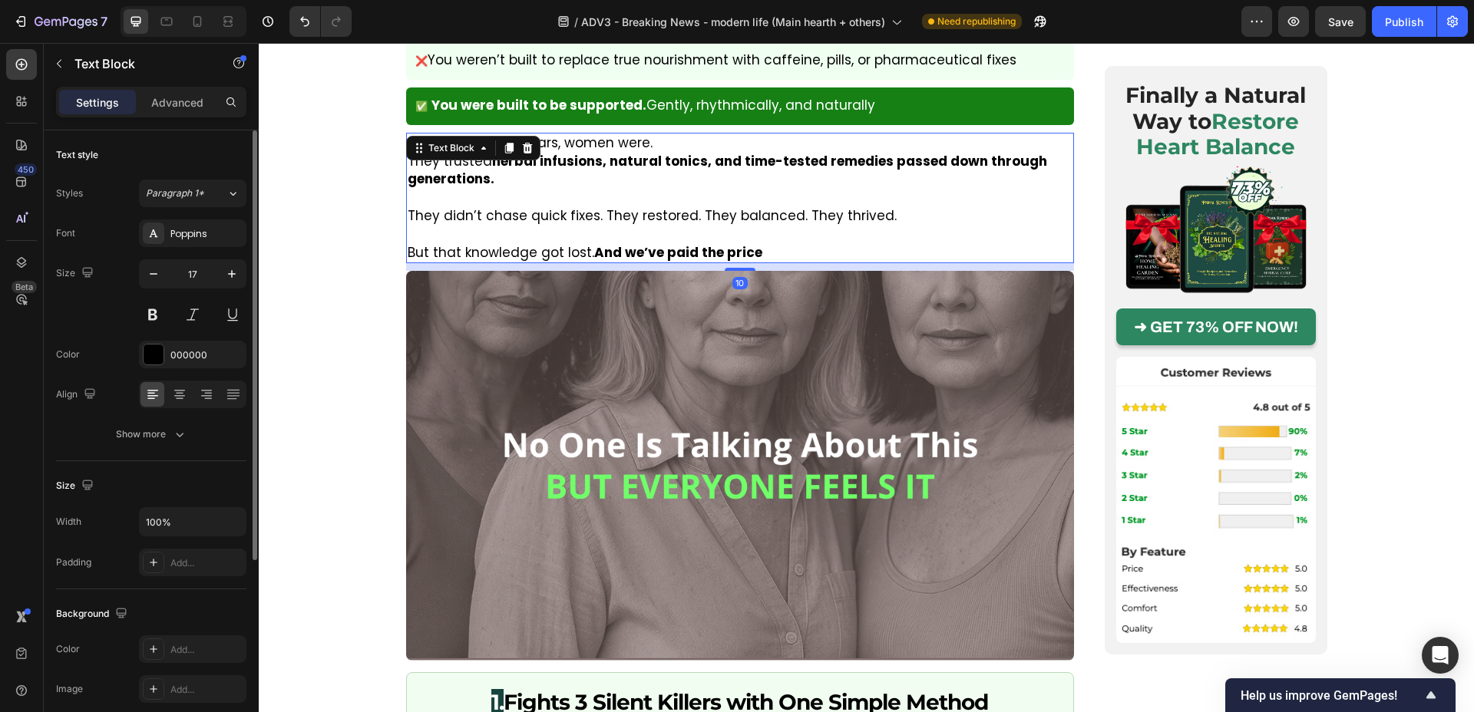
scroll to position [1998, 0]
click at [500, 140] on div at bounding box center [509, 149] width 18 height 18
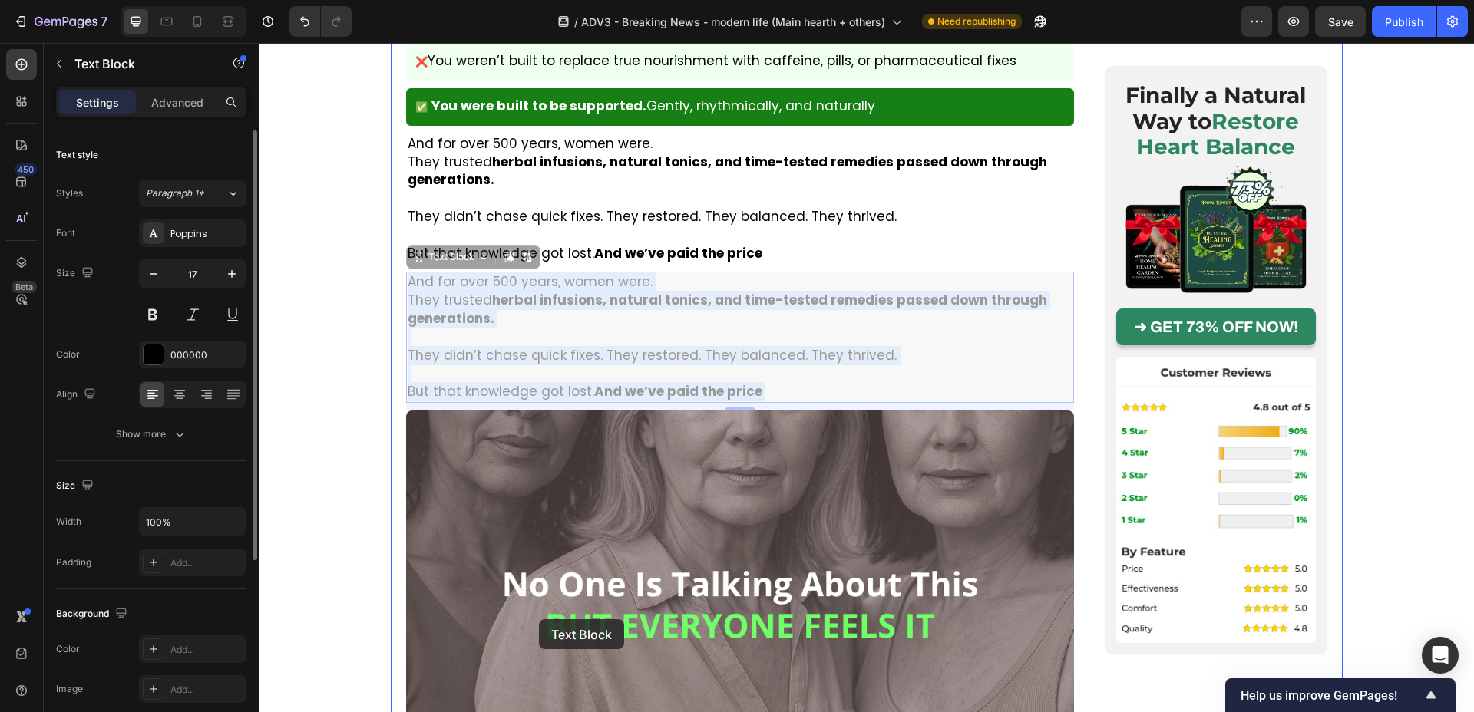
drag, startPoint x: 529, startPoint y: 349, endPoint x: 436, endPoint y: 483, distance: 162.7
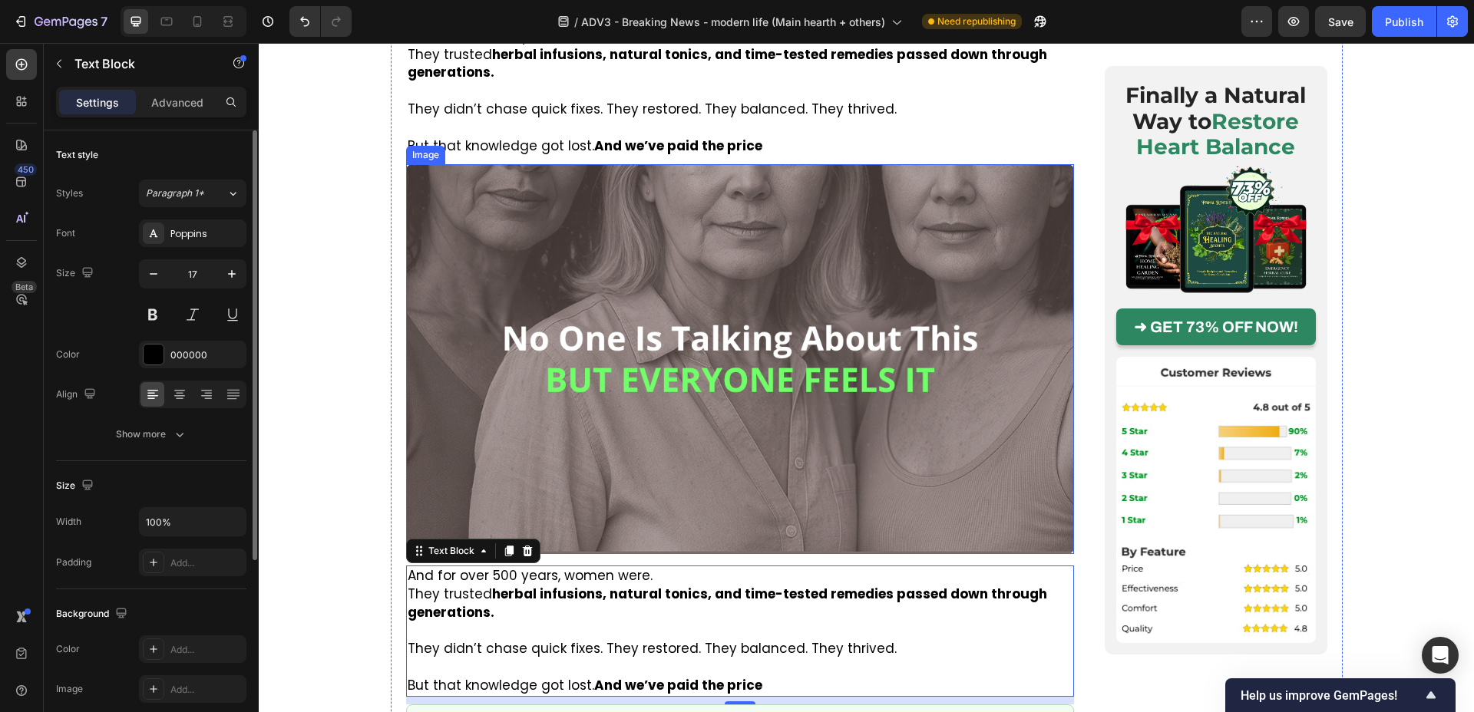
scroll to position [2124, 0]
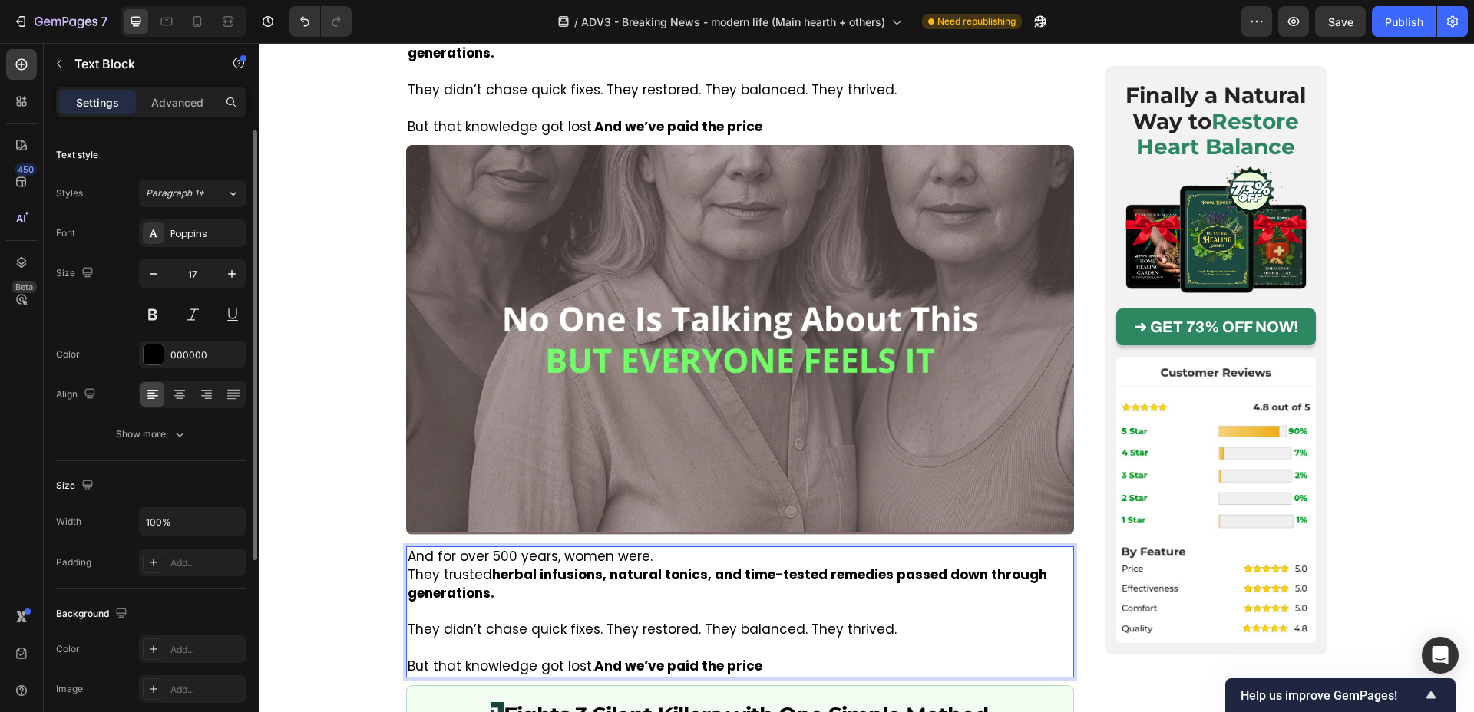
click at [779, 658] on p "But that knowledge got lost. And we’ve paid the price" at bounding box center [740, 667] width 665 height 18
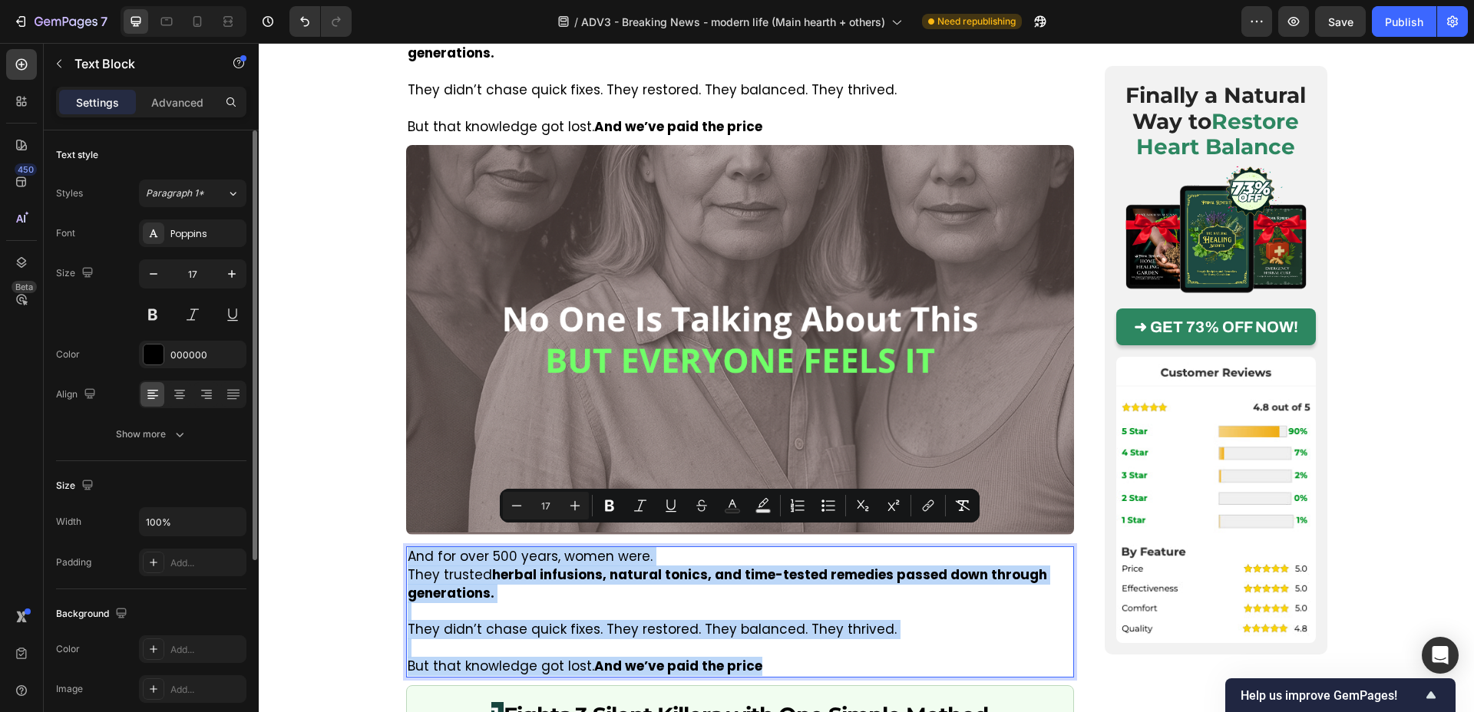
drag, startPoint x: 775, startPoint y: 652, endPoint x: 408, endPoint y: 540, distance: 383.7
click at [408, 547] on div "And for over 500 years, women were. They trusted herbal infusions, natural toni…" at bounding box center [740, 612] width 668 height 131
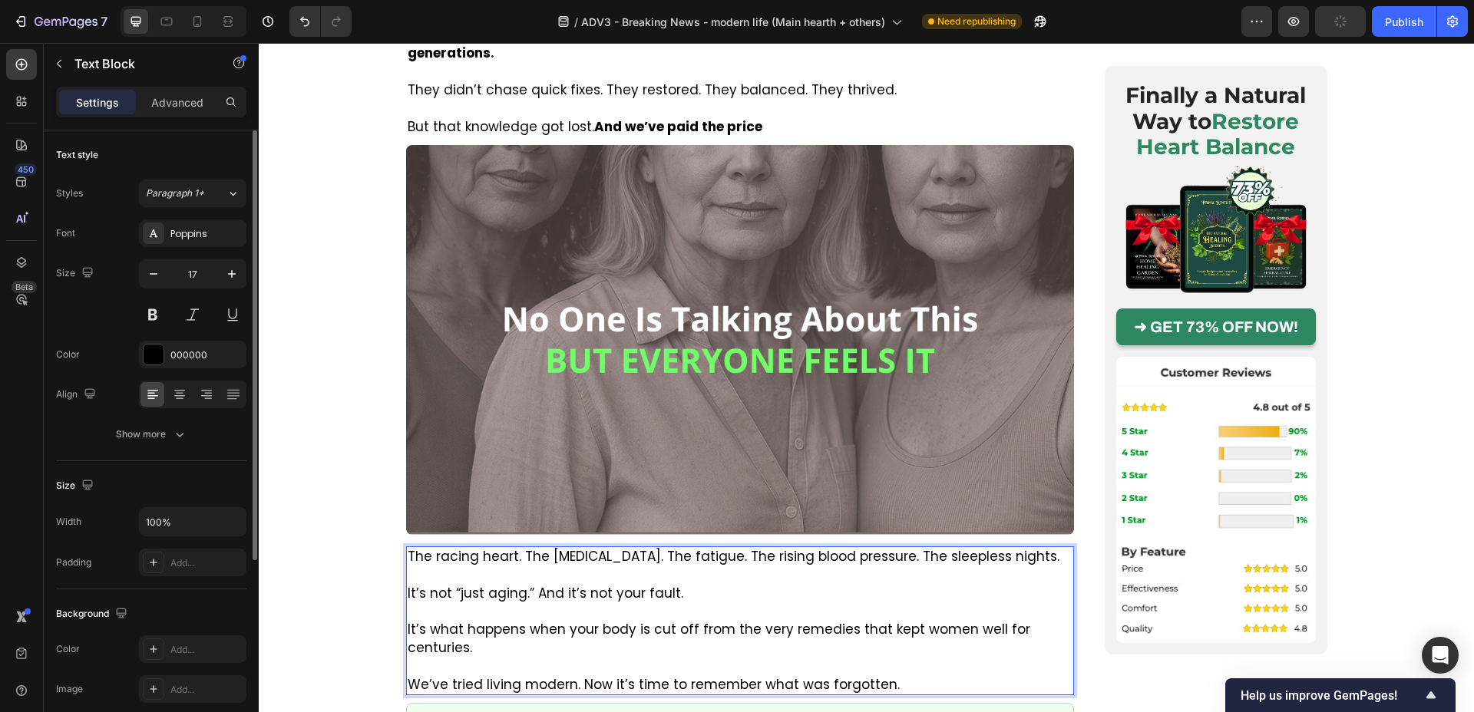
click at [498, 548] on p "The racing heart. The [MEDICAL_DATA]. The fatigue. The rising [MEDICAL_DATA]. T…" at bounding box center [740, 557] width 665 height 18
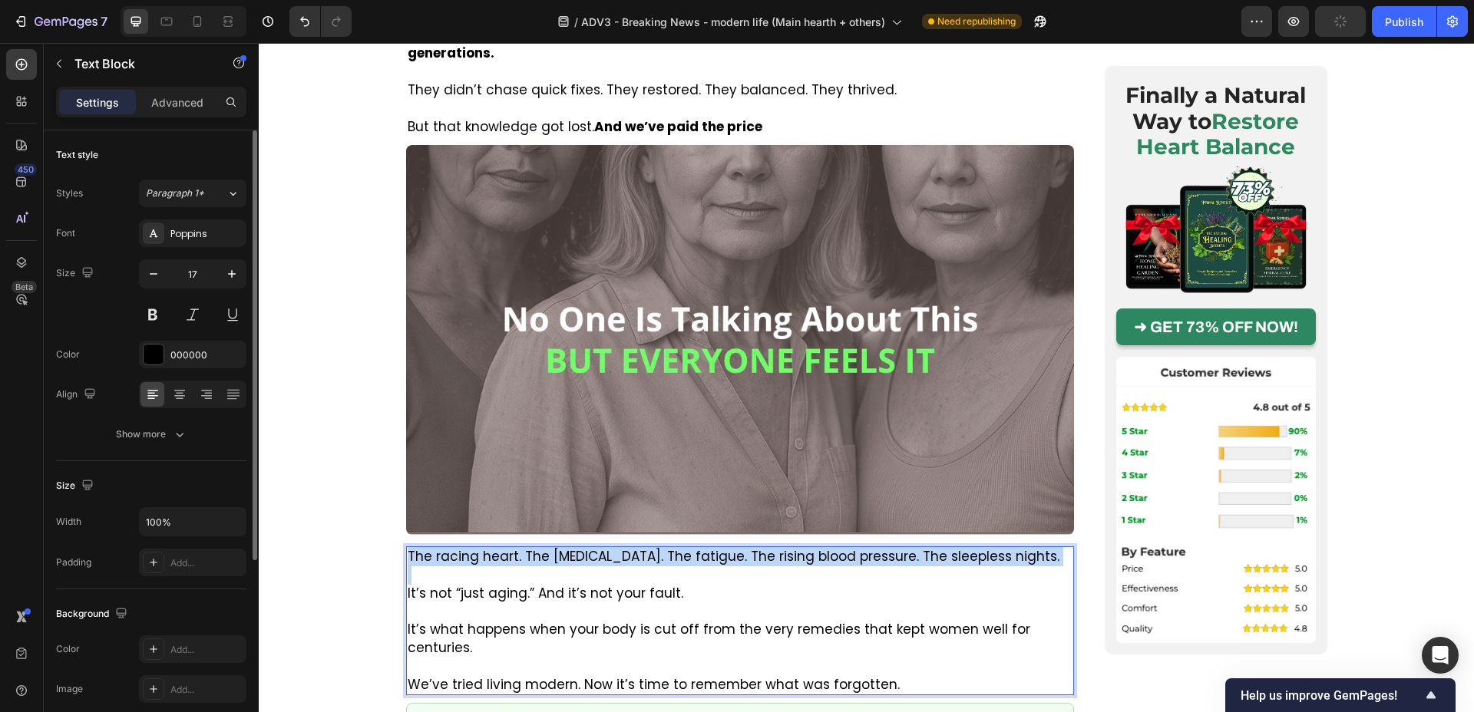
click at [498, 548] on p "The racing heart. The [MEDICAL_DATA]. The fatigue. The rising [MEDICAL_DATA]. T…" at bounding box center [740, 557] width 665 height 18
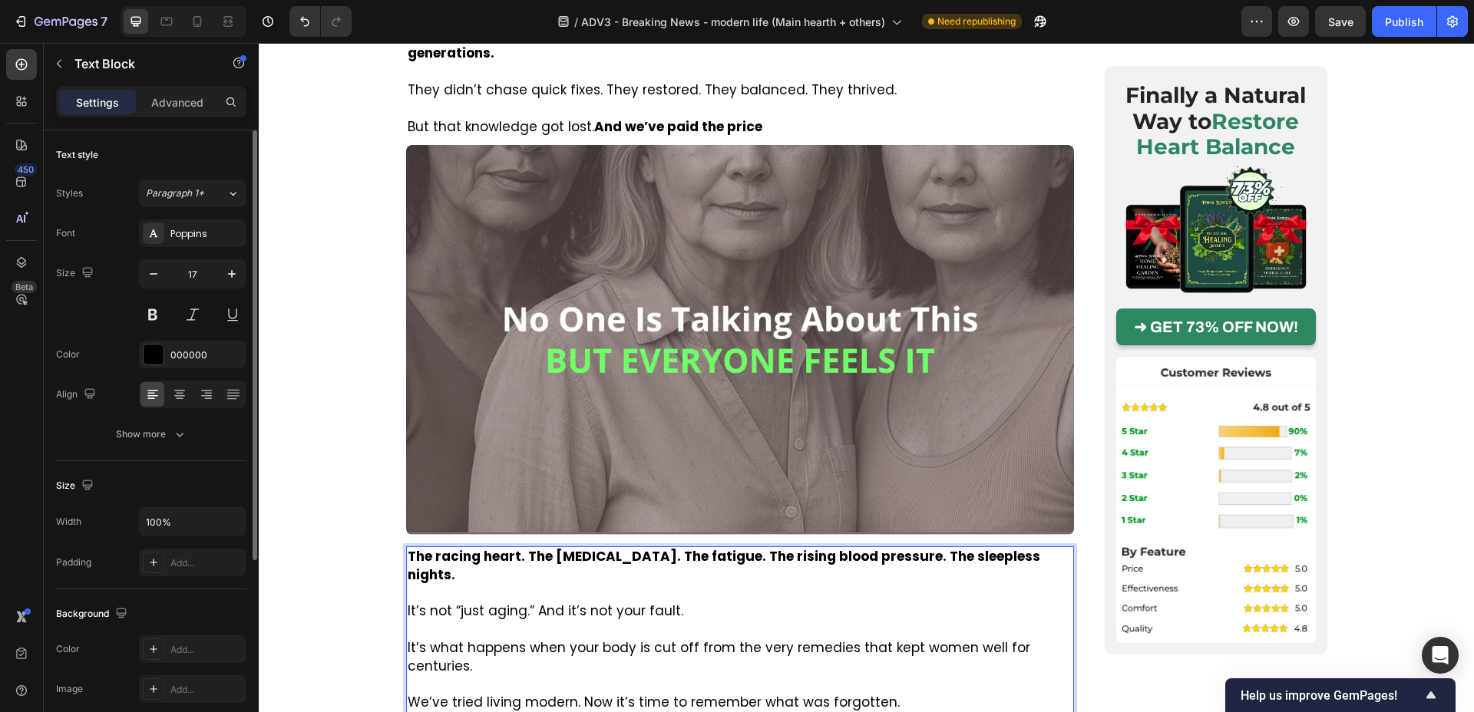
click at [769, 640] on p "It’s what happens when your body is cut off from the very remedies that kept wo…" at bounding box center [740, 658] width 665 height 37
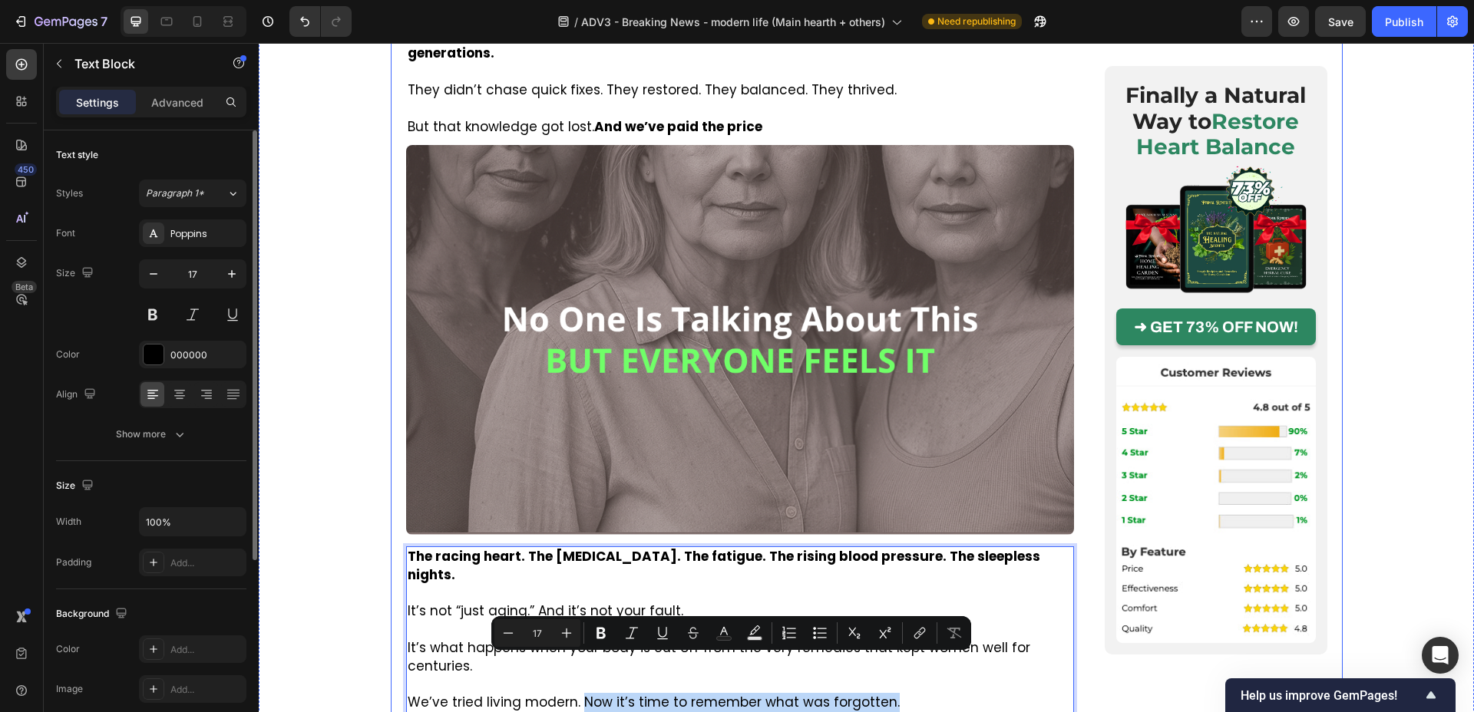
drag, startPoint x: 579, startPoint y: 666, endPoint x: 911, endPoint y: 678, distance: 331.9
click at [726, 630] on icon "Editor contextual toolbar" at bounding box center [723, 633] width 15 height 15
click at [662, 694] on p "We’ve tried living modern. Now it’s time to remember what was forgotten." at bounding box center [740, 703] width 665 height 18
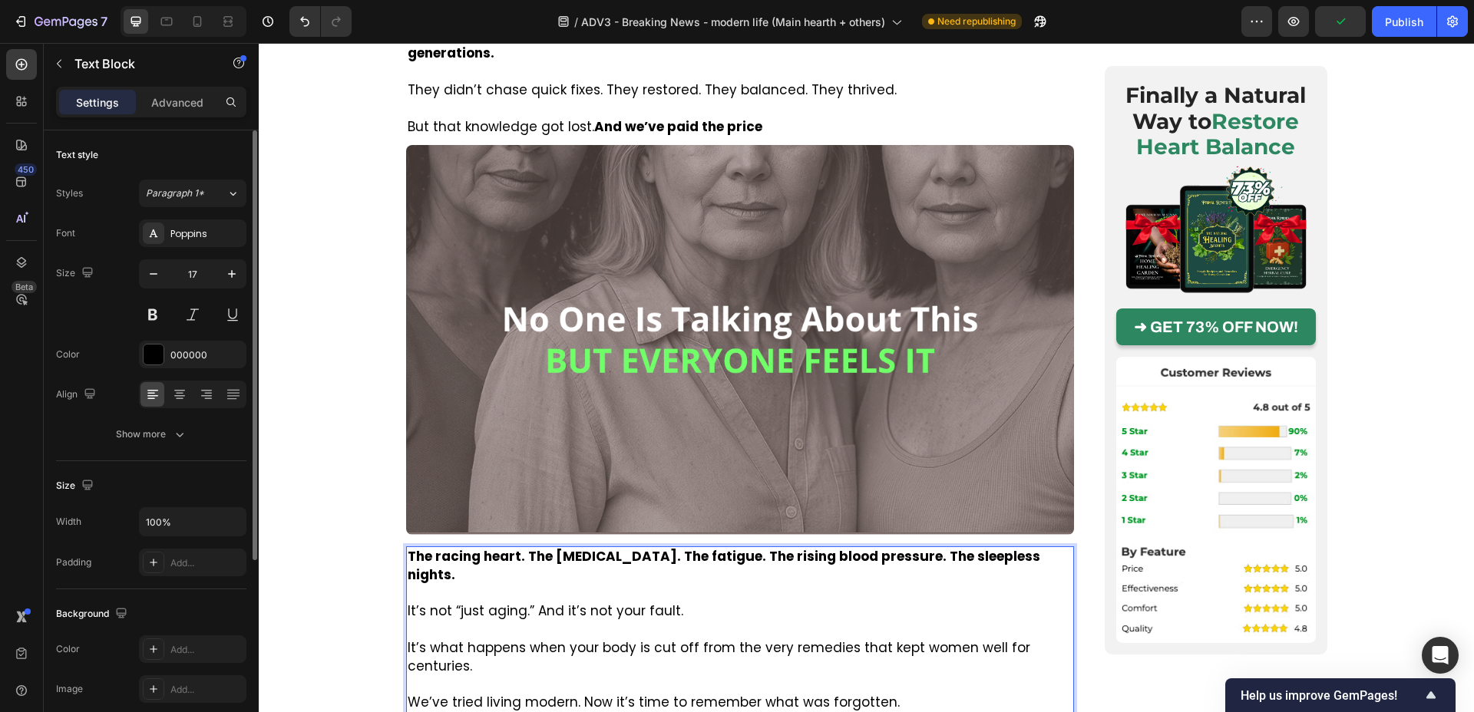
click at [587, 694] on p "We’ve tried living modern. Now it’s time to remember what was forgotten." at bounding box center [740, 703] width 665 height 18
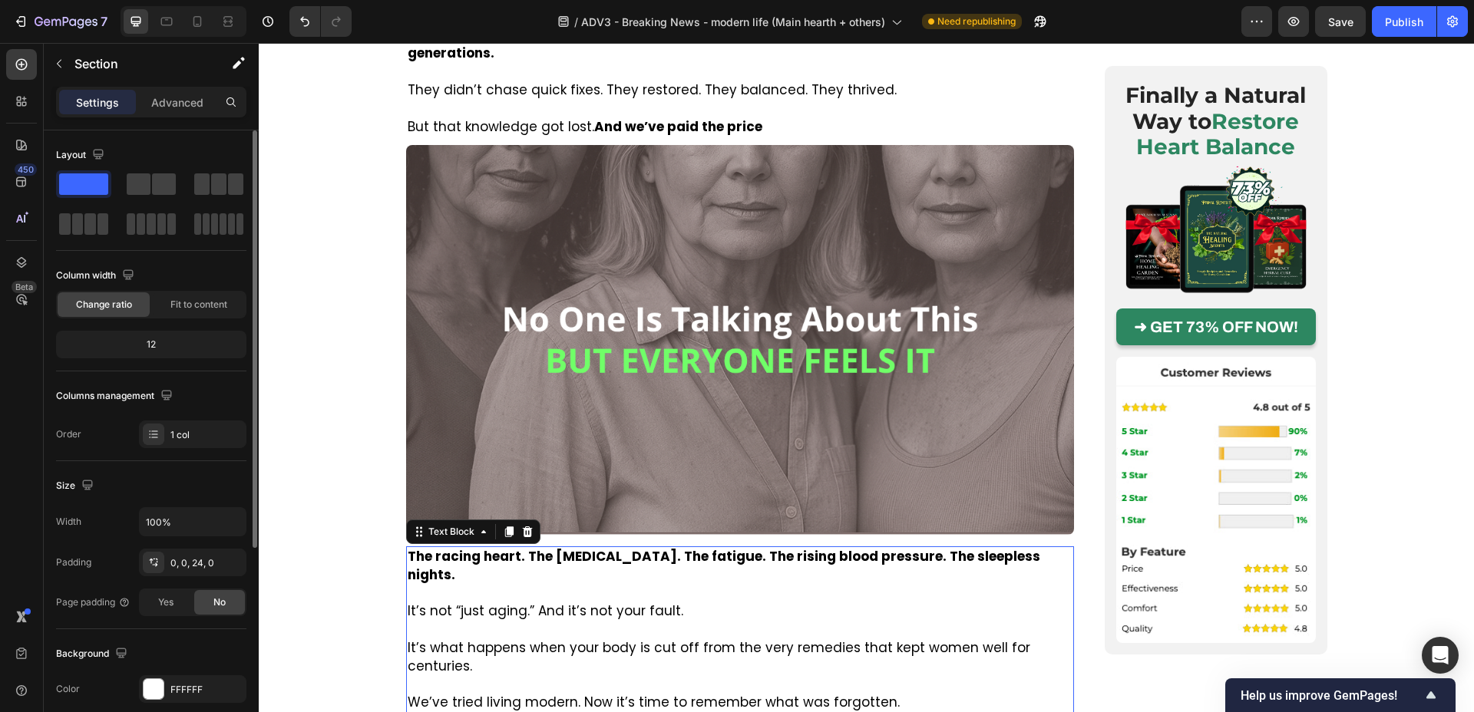
click at [646, 694] on p "We’ve tried living modern. Now it’s time to remember what was forgotten." at bounding box center [740, 703] width 665 height 18
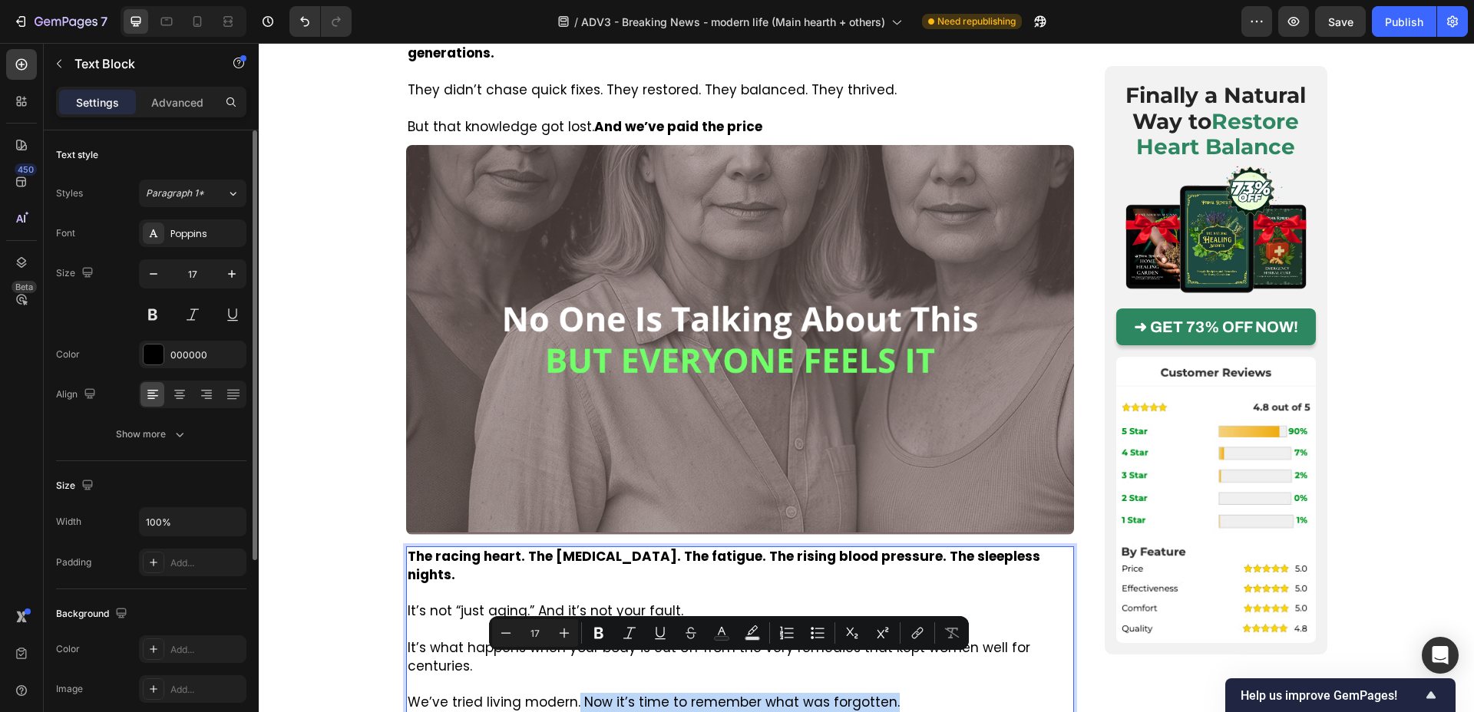
drag, startPoint x: 577, startPoint y: 666, endPoint x: 892, endPoint y: 669, distance: 315.6
click at [892, 694] on p "We’ve tried living modern. Now it’s time to remember what was forgotten." at bounding box center [740, 703] width 665 height 18
drag, startPoint x: 861, startPoint y: 667, endPoint x: 928, endPoint y: 680, distance: 68.8
click at [582, 694] on p "We’ve tried living modern. Now it’s time to remember what was forgotten." at bounding box center [740, 703] width 665 height 18
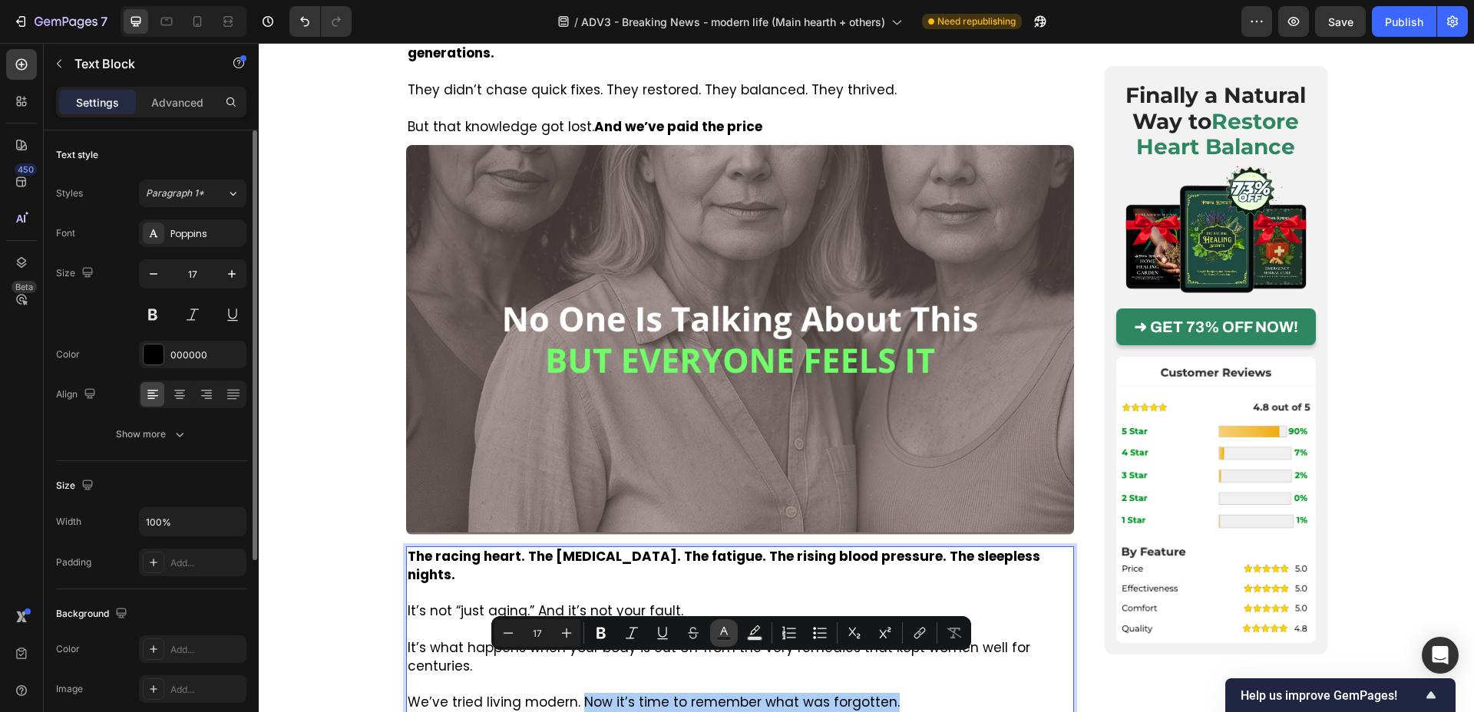
click at [723, 637] on rect "Editor contextual toolbar" at bounding box center [724, 639] width 15 height 4
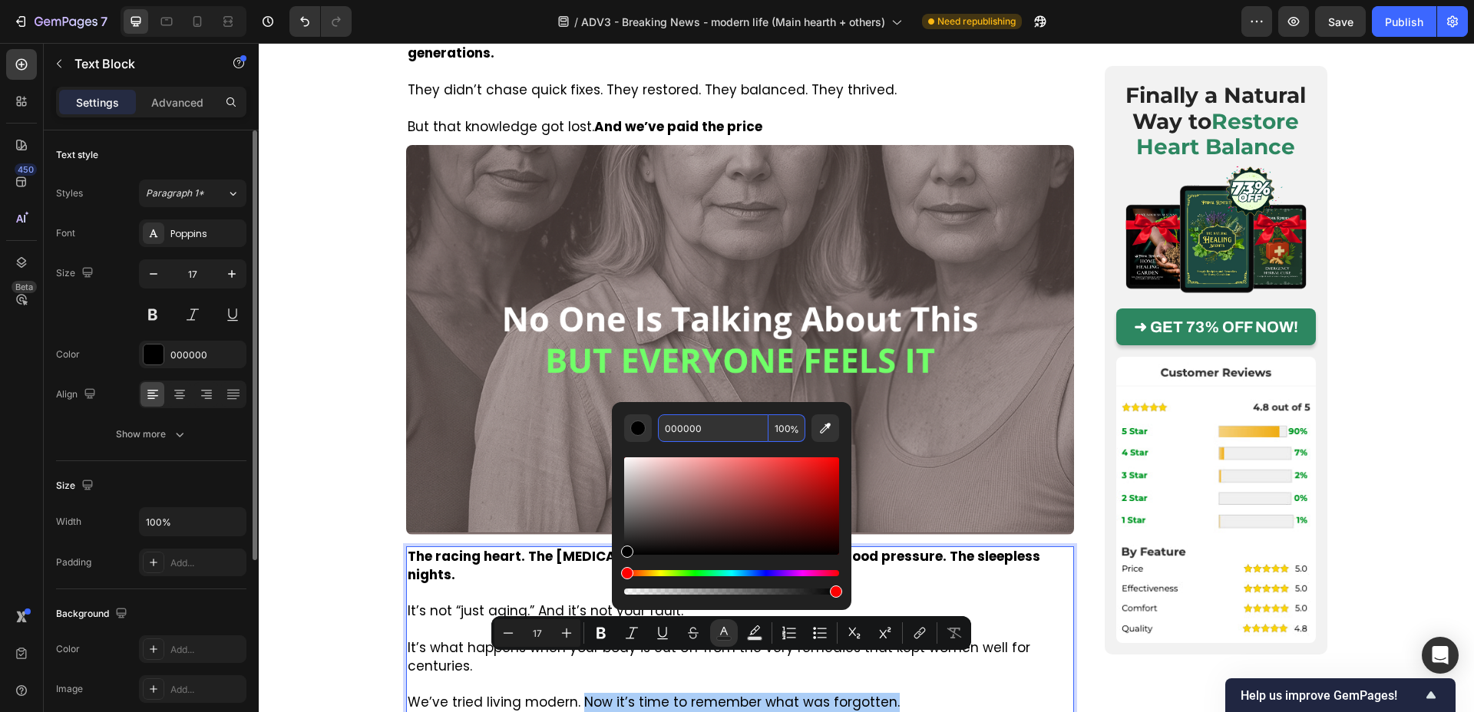
click at [688, 423] on input "000000" at bounding box center [713, 429] width 111 height 28
paste input "168013"
type input "168013"
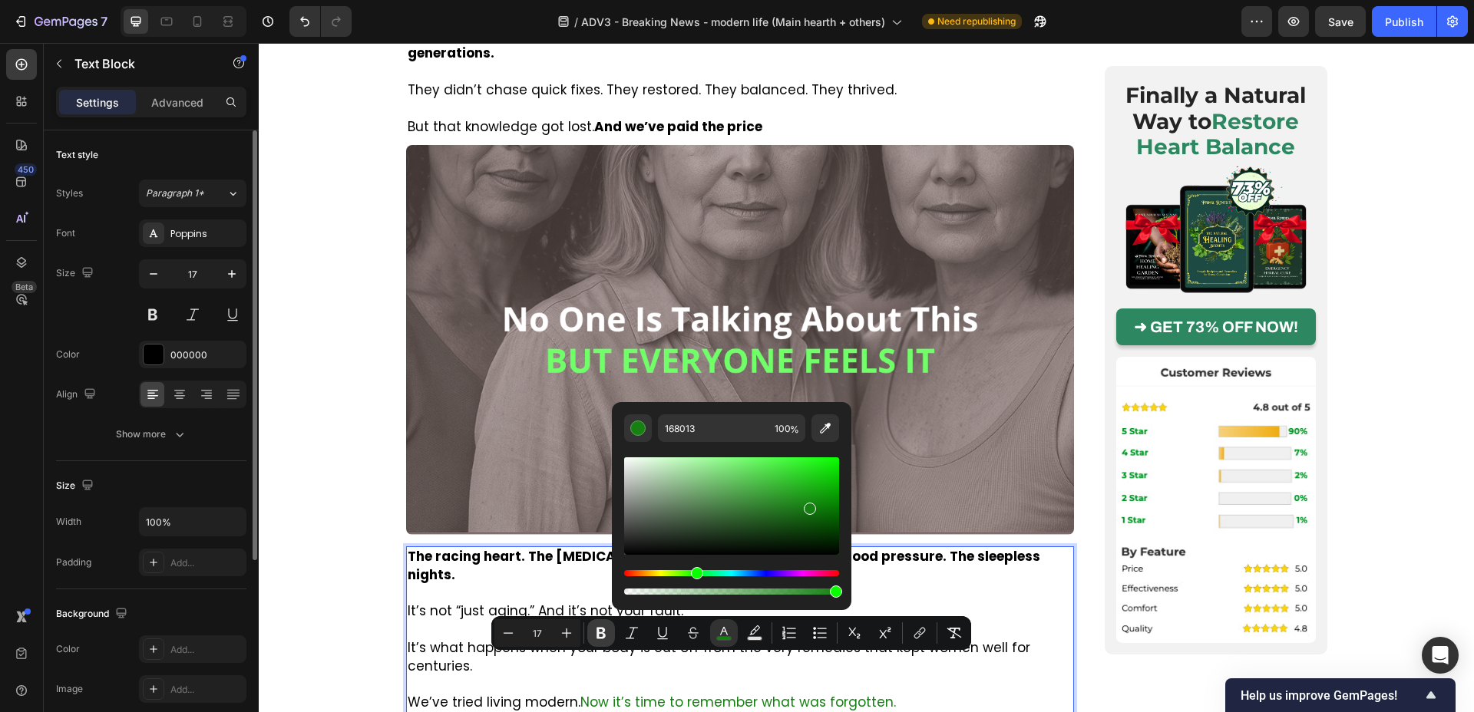
click at [600, 635] on icon "Editor contextual toolbar" at bounding box center [600, 633] width 15 height 15
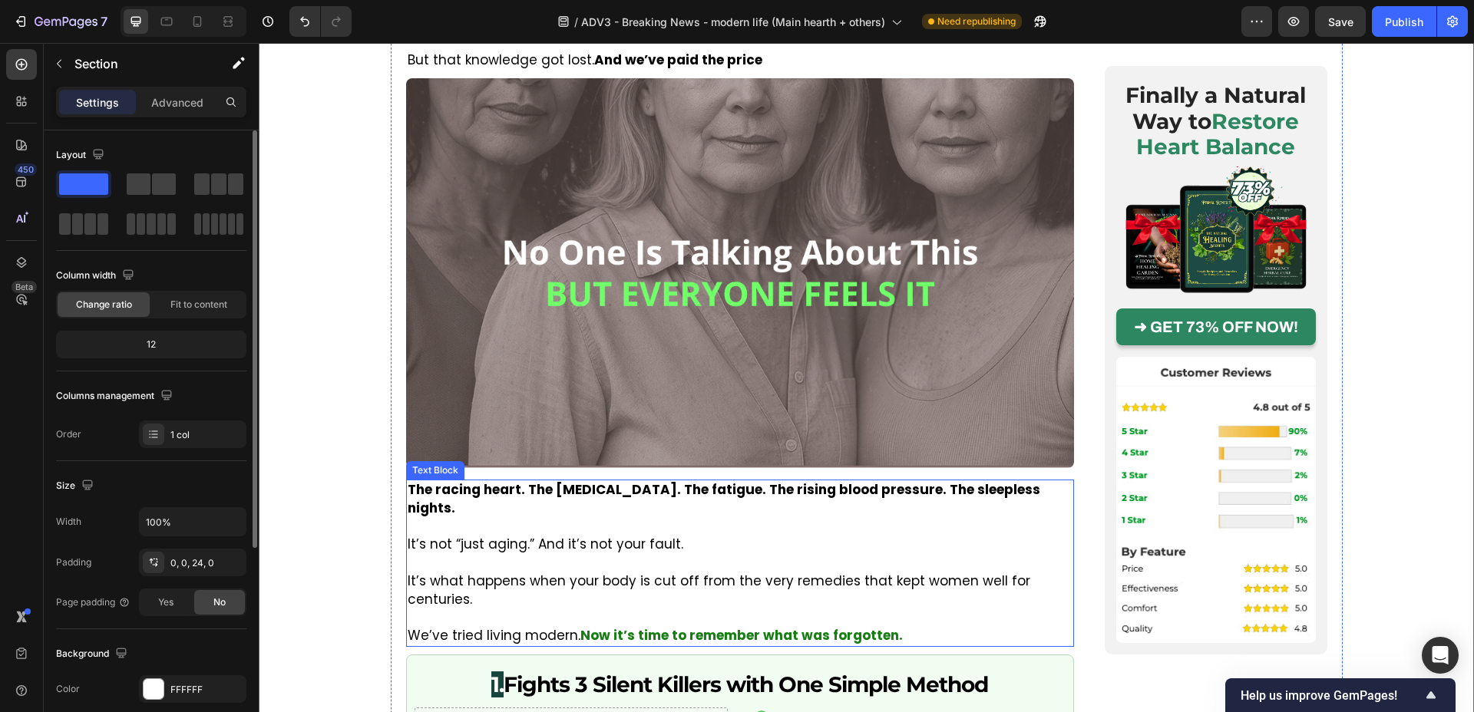
scroll to position [2192, 0]
click at [593, 398] on img at bounding box center [740, 273] width 668 height 390
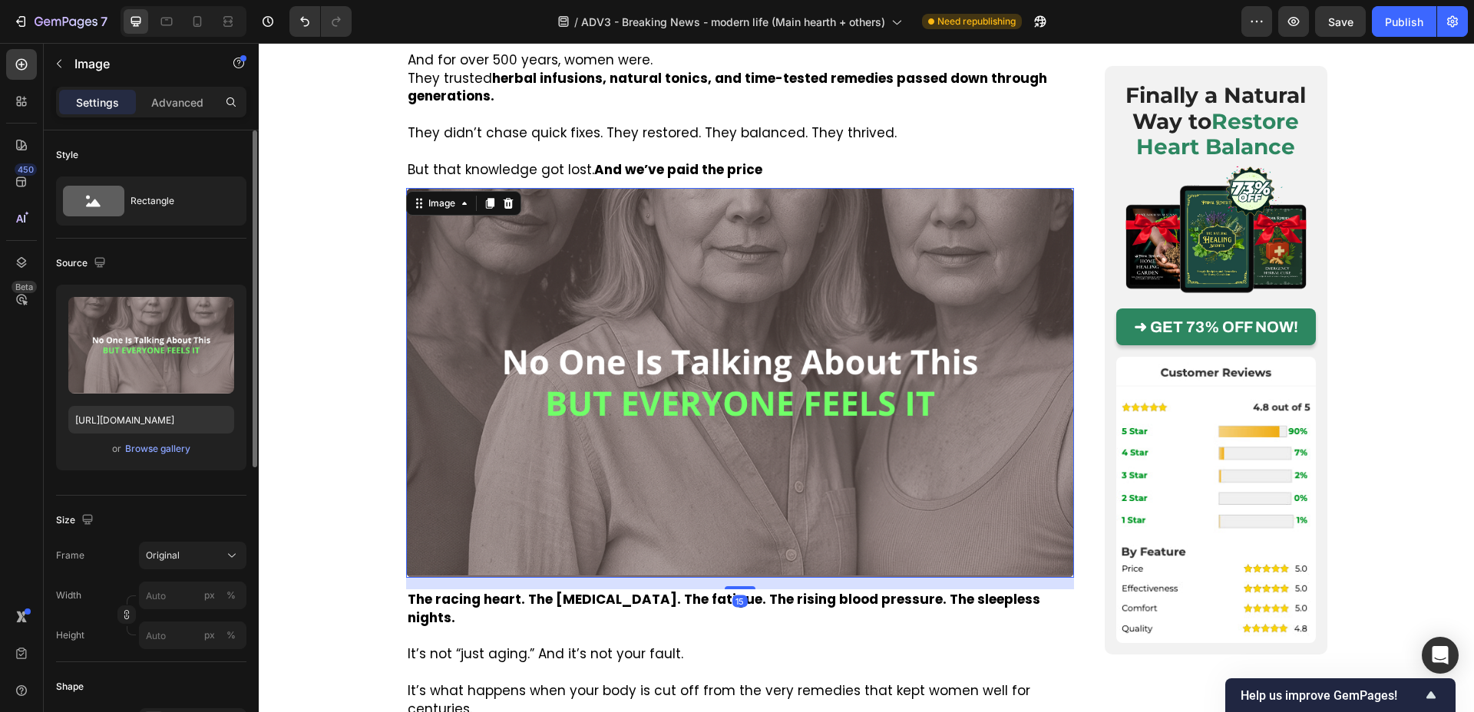
scroll to position [2019, 0]
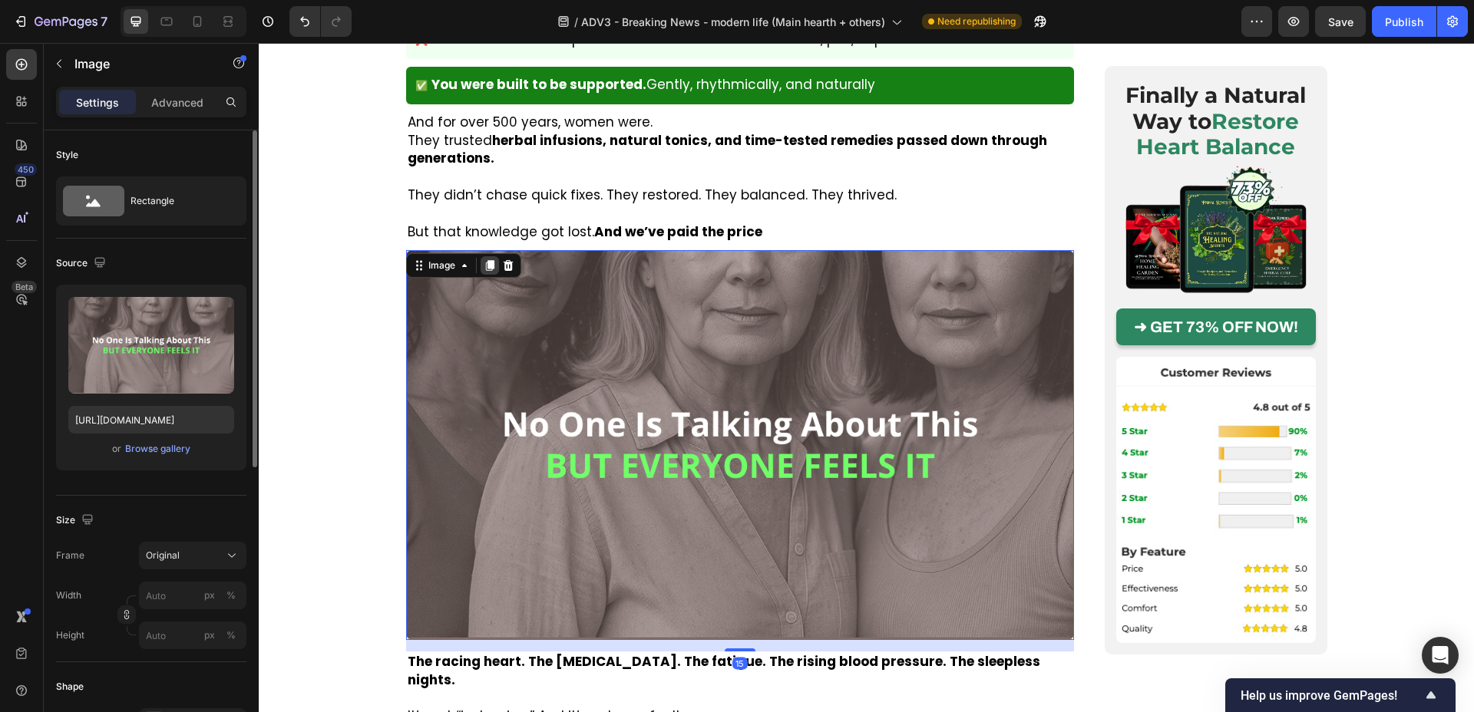
click at [494, 261] on icon at bounding box center [489, 266] width 8 height 11
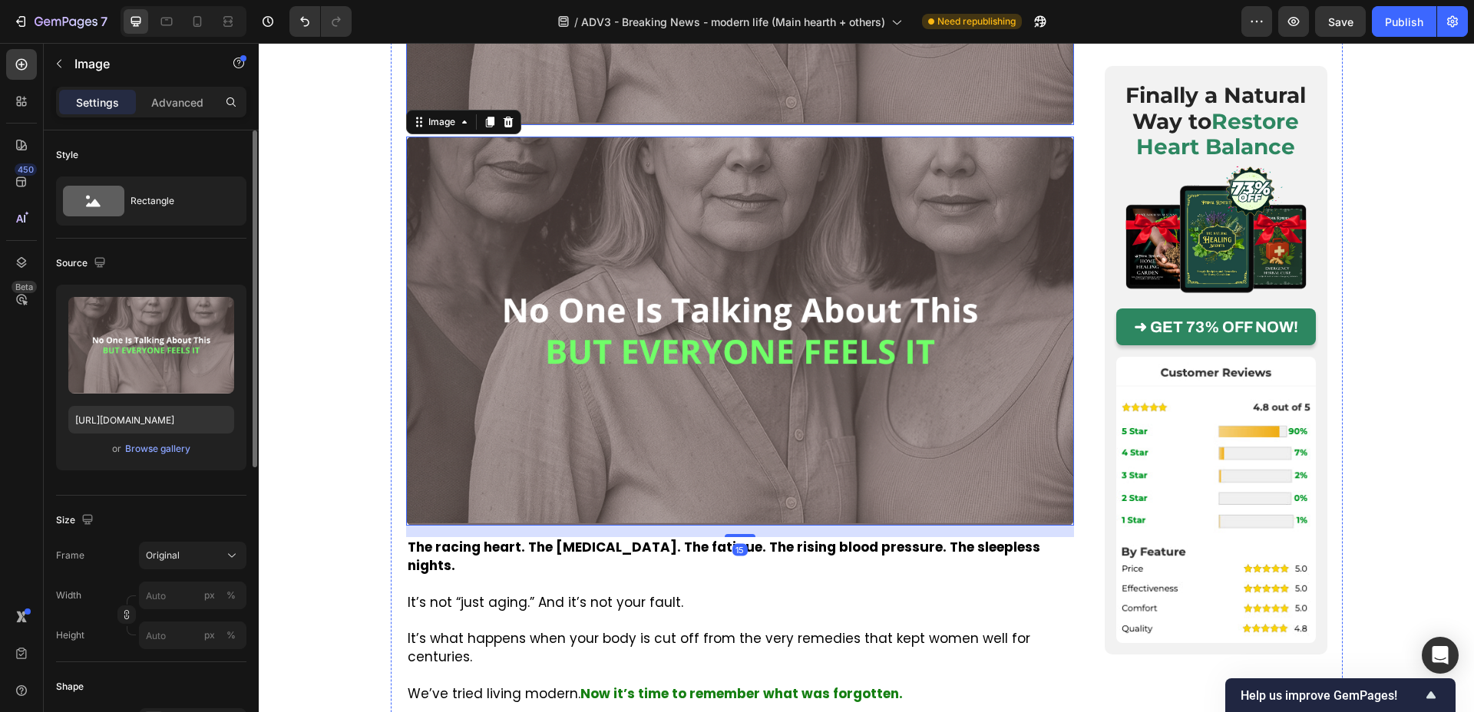
scroll to position [2556, 0]
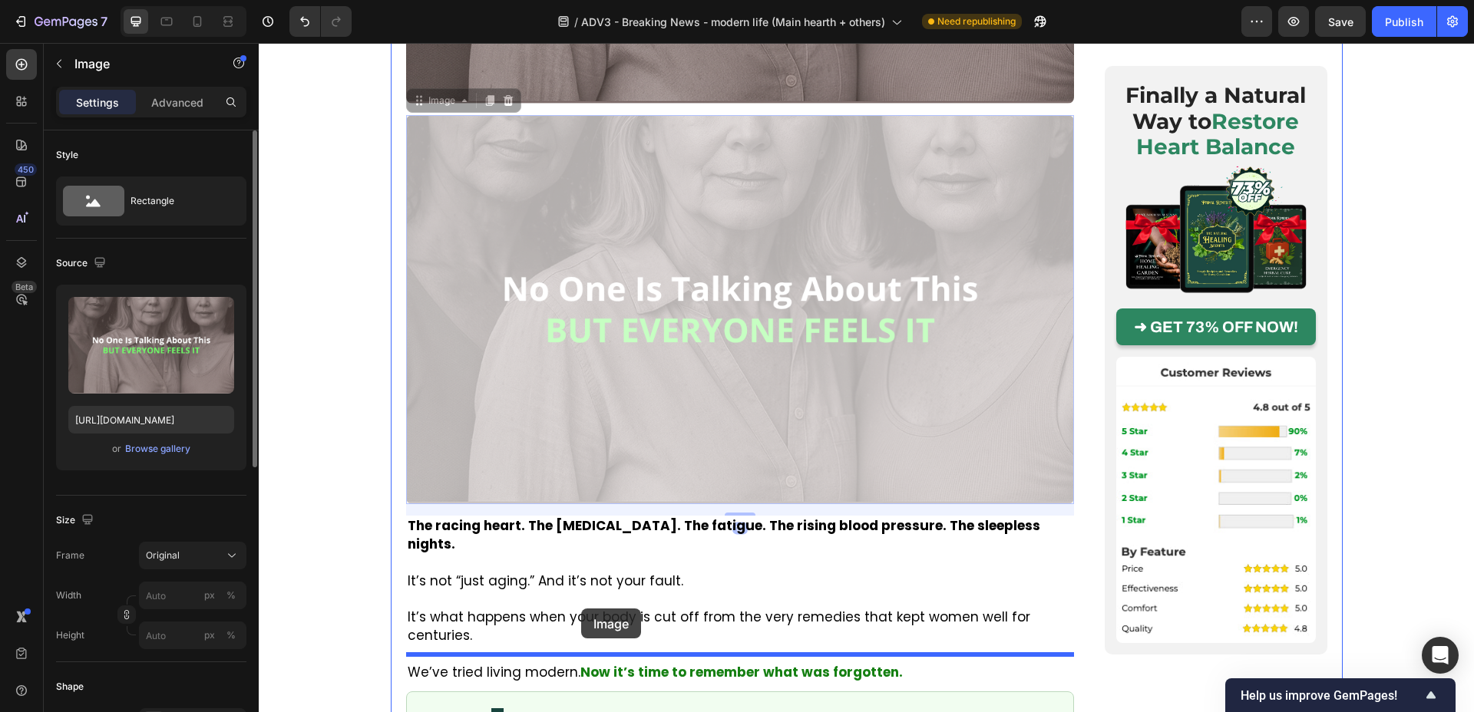
drag, startPoint x: 587, startPoint y: 338, endPoint x: 581, endPoint y: 609, distance: 271.1
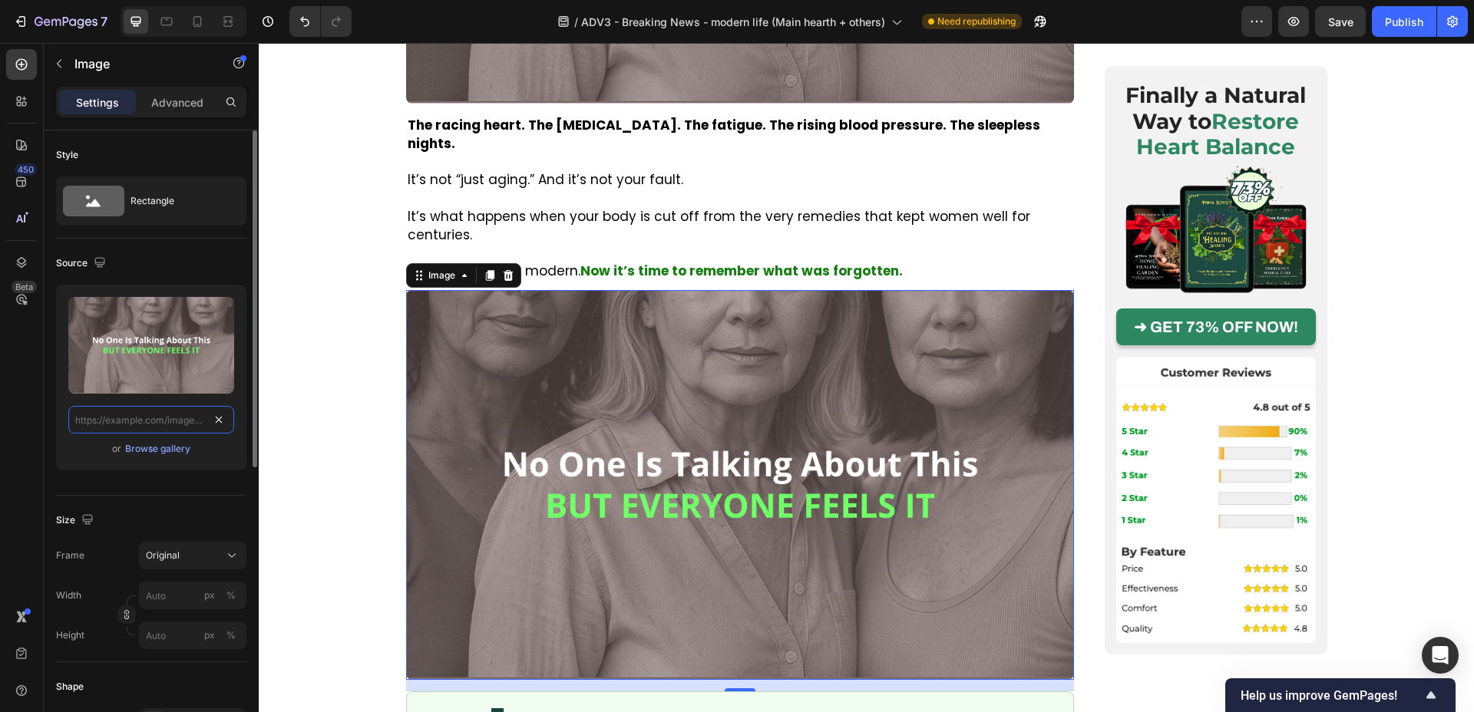
scroll to position [0, 0]
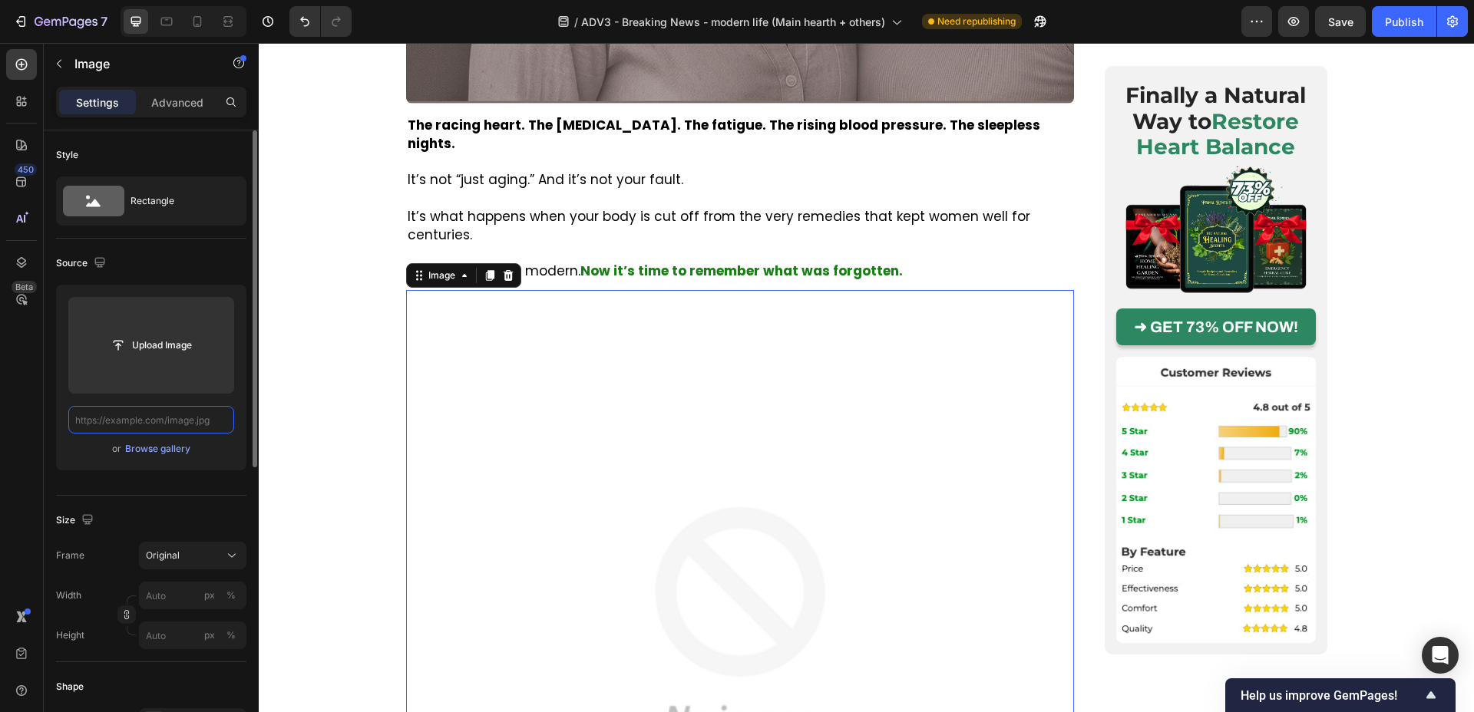
click at [175, 418] on input "text" at bounding box center [151, 420] width 166 height 28
paste input "https://img.funnelish.com/82402/802446/1749131235-sendo%20adv%20img.png"
type input "https://img.funnelish.com/82402/802446/1749131235-sendo%20adv%20img.png"
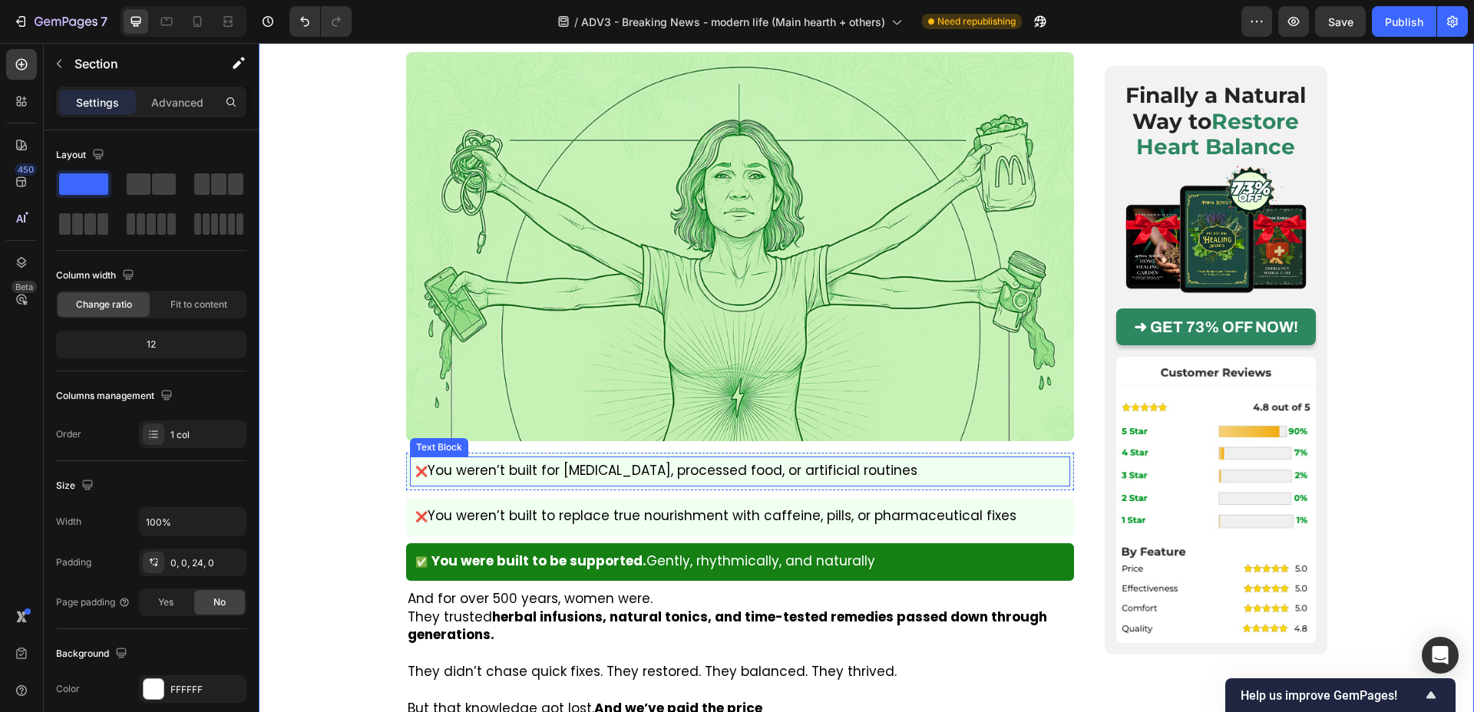
scroll to position [1361, 0]
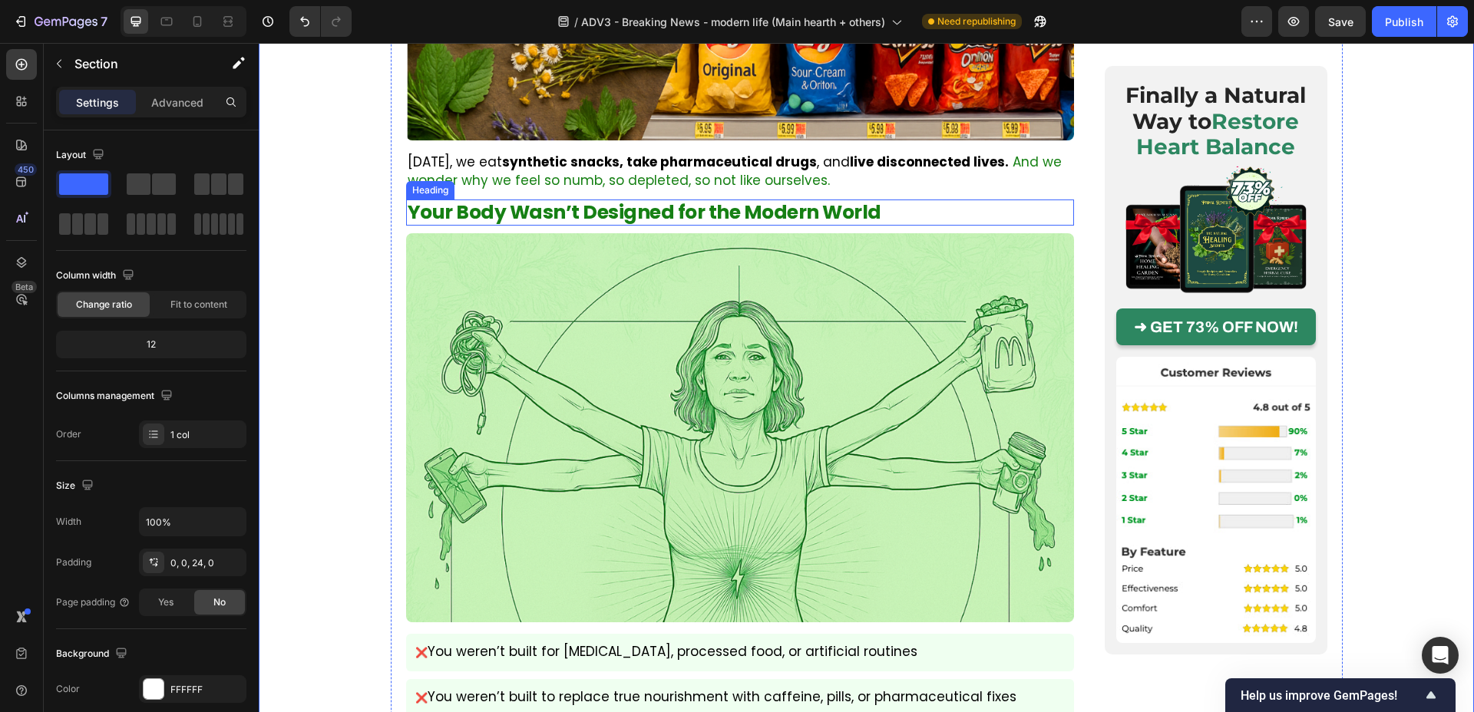
click at [512, 201] on p "Your Body Wasn’t Designed for the Modern World" at bounding box center [740, 212] width 665 height 23
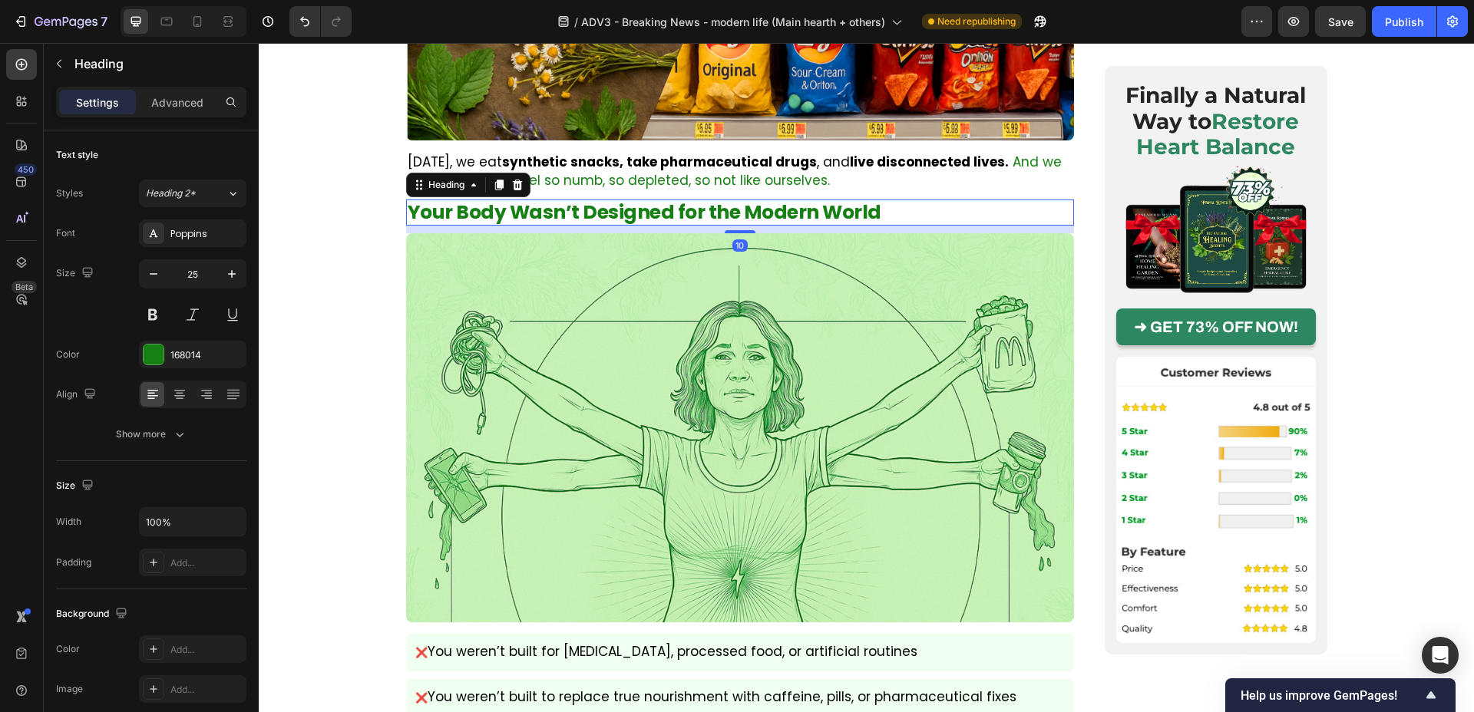
click at [489, 173] on div "Heading" at bounding box center [468, 185] width 124 height 25
click at [502, 180] on icon at bounding box center [498, 185] width 8 height 11
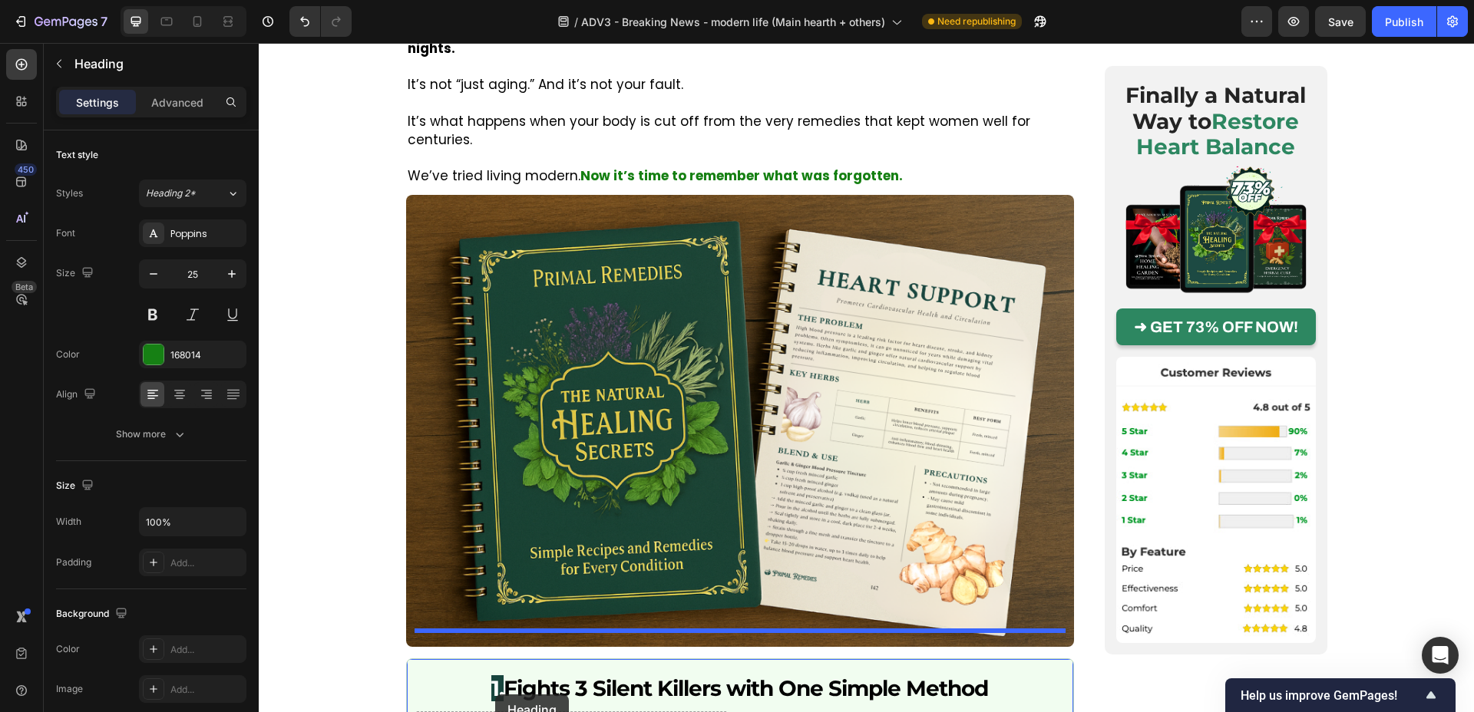
scroll to position [2708, 0]
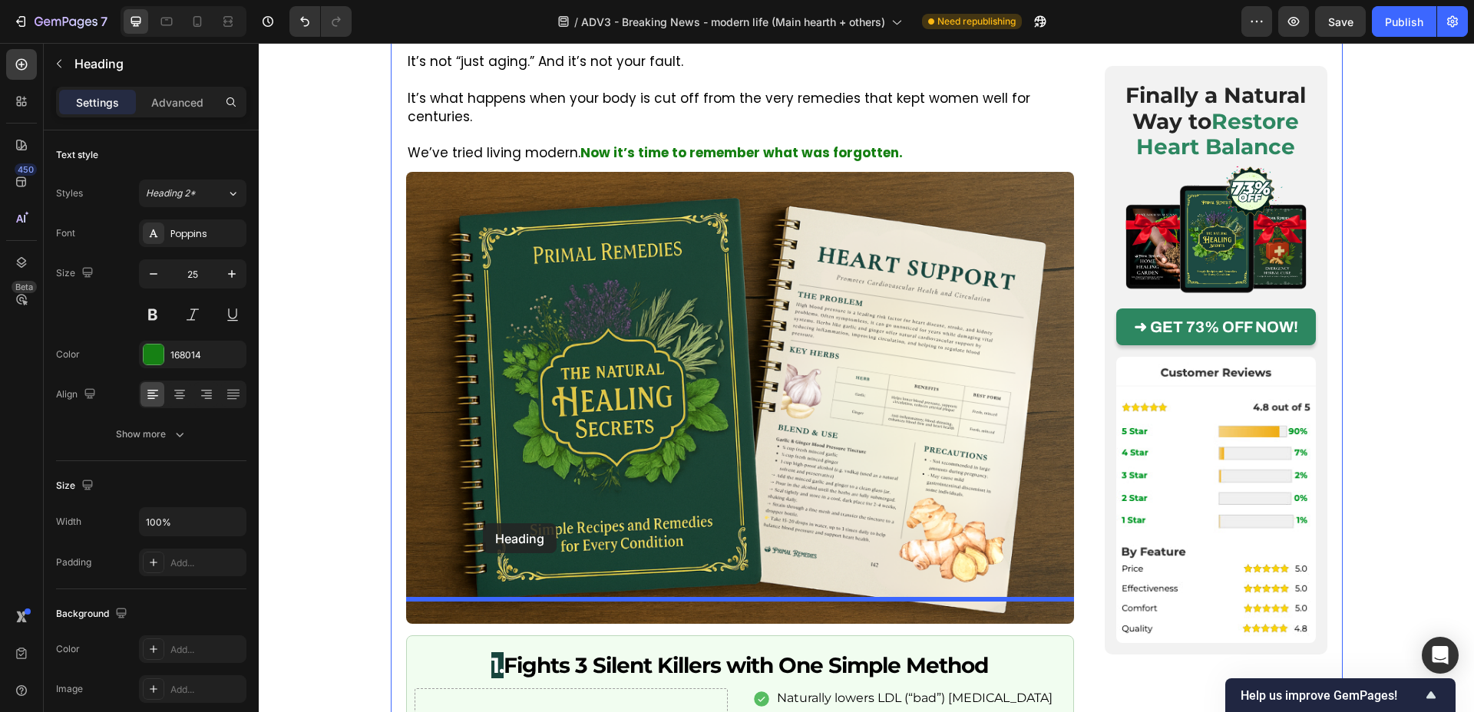
drag, startPoint x: 468, startPoint y: 221, endPoint x: 483, endPoint y: 524, distance: 302.9
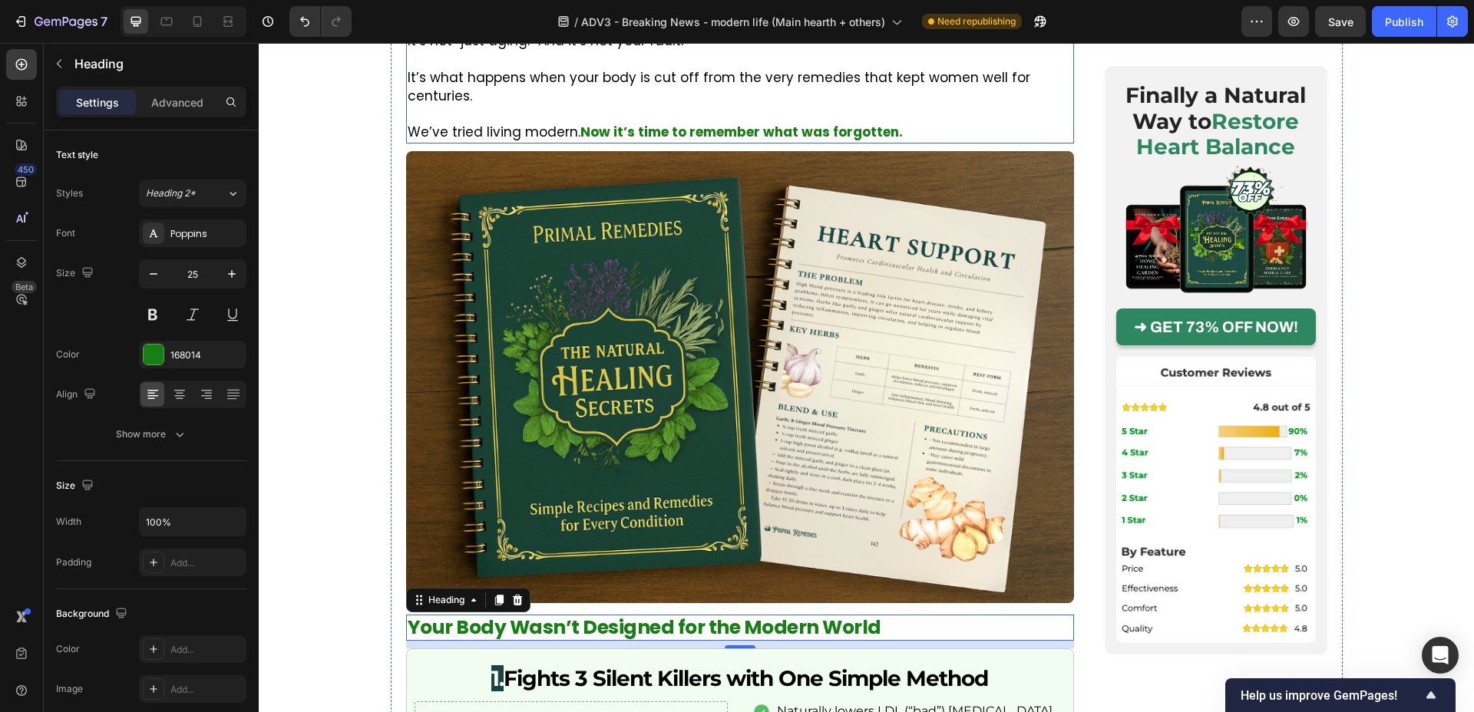
click at [510, 124] on p "We’ve tried living modern. Now it’s time to remember what was forgotten." at bounding box center [740, 133] width 665 height 18
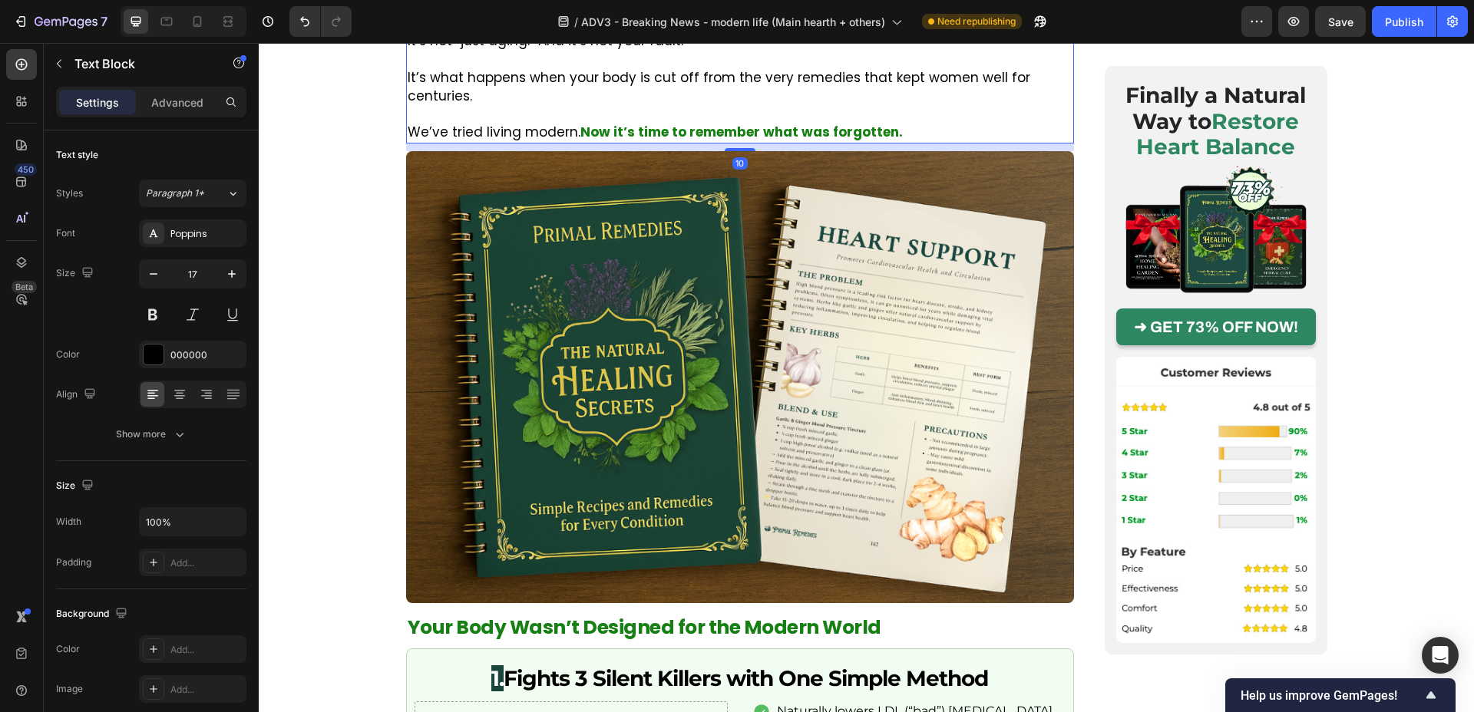
scroll to position [2492, 0]
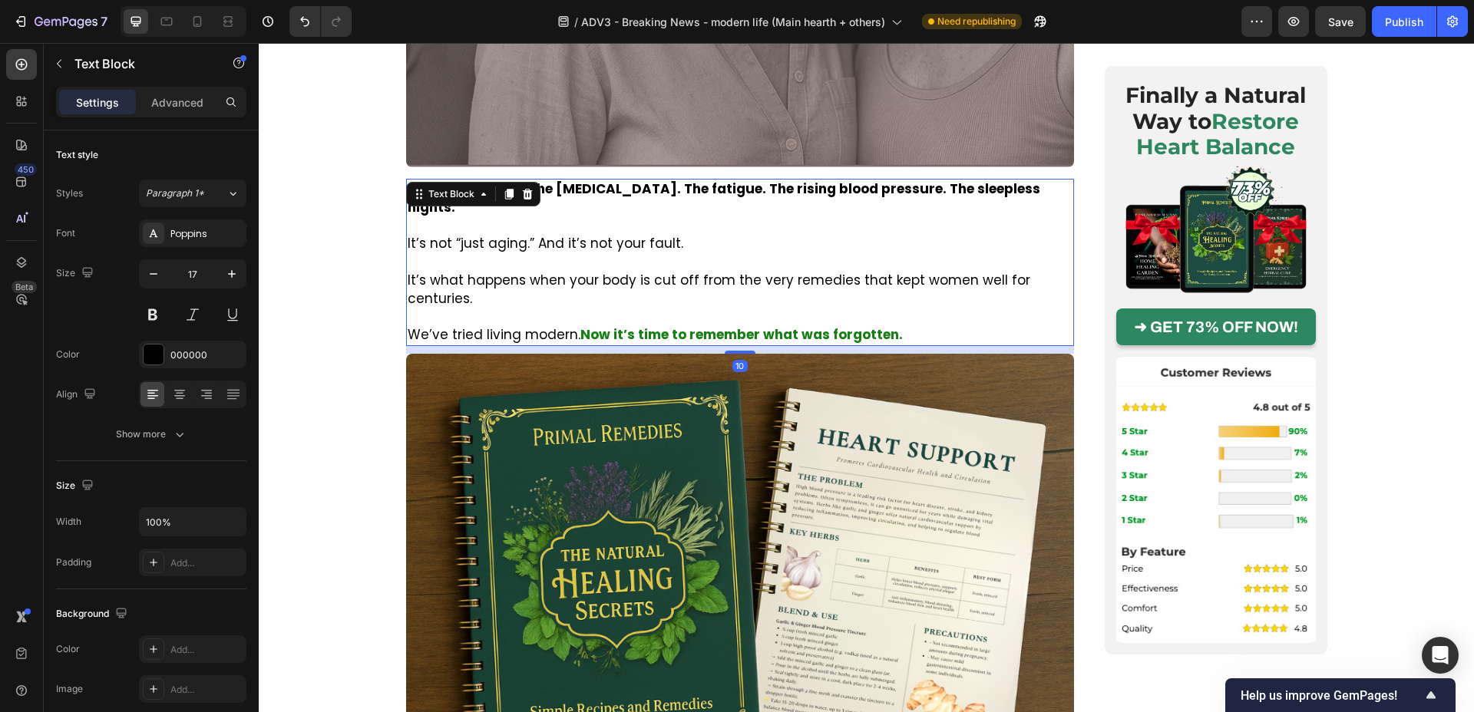
click at [504, 185] on div at bounding box center [509, 194] width 18 height 18
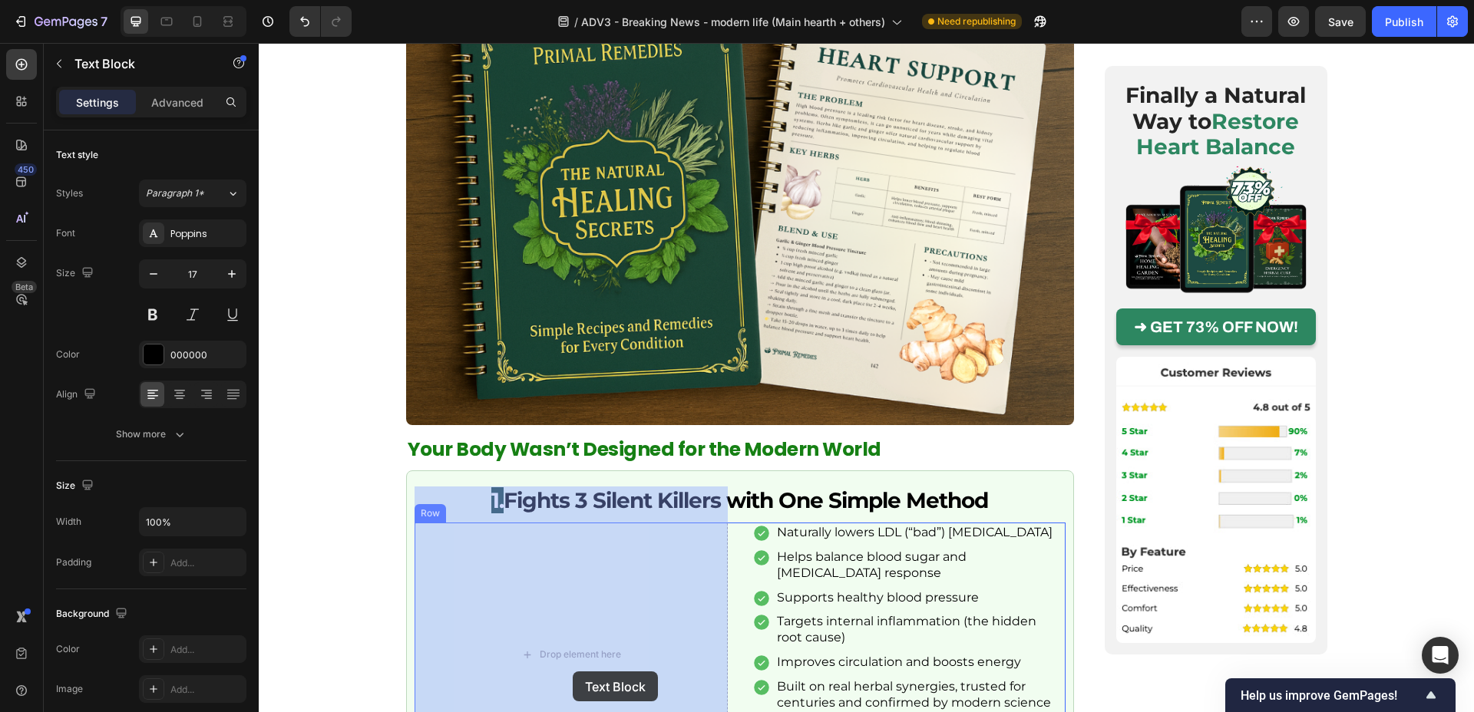
scroll to position [3073, 0]
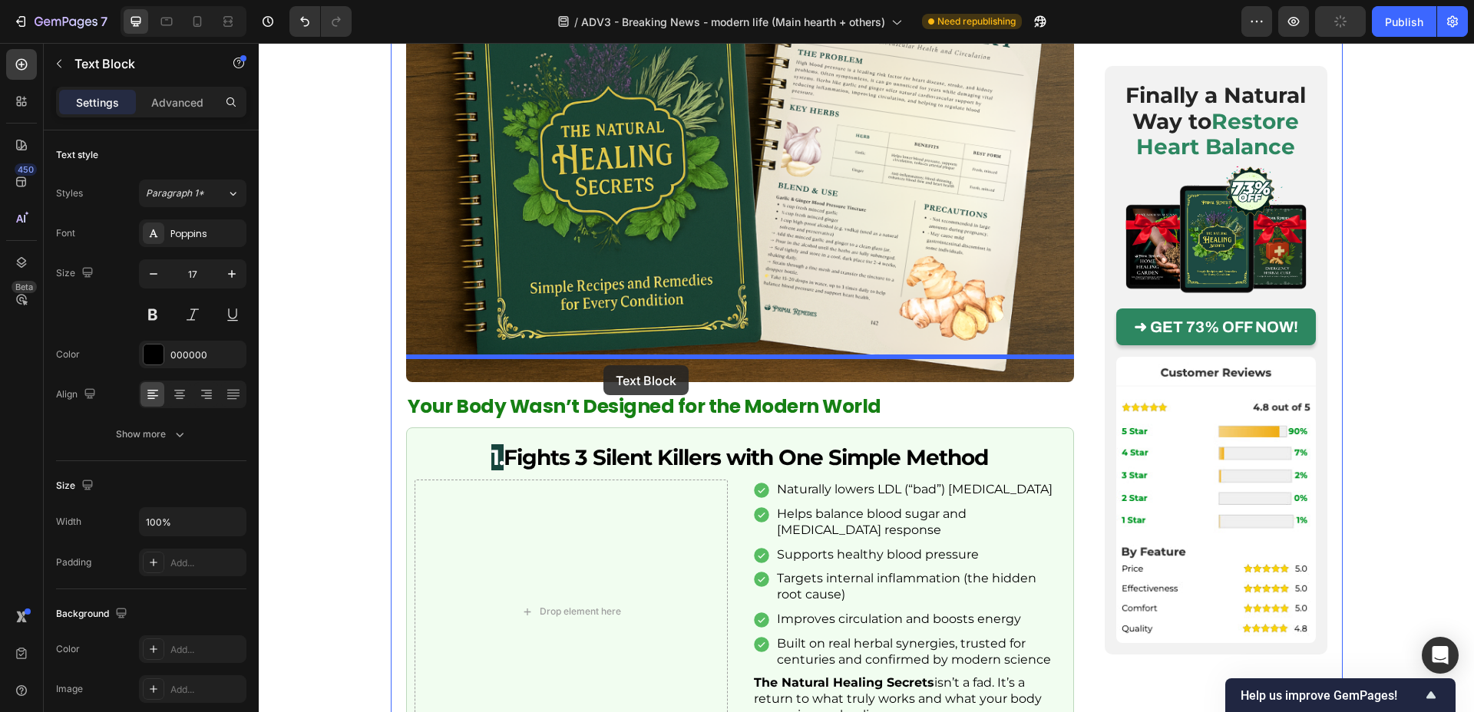
drag, startPoint x: 561, startPoint y: 145, endPoint x: 603, endPoint y: 365, distance: 224.4
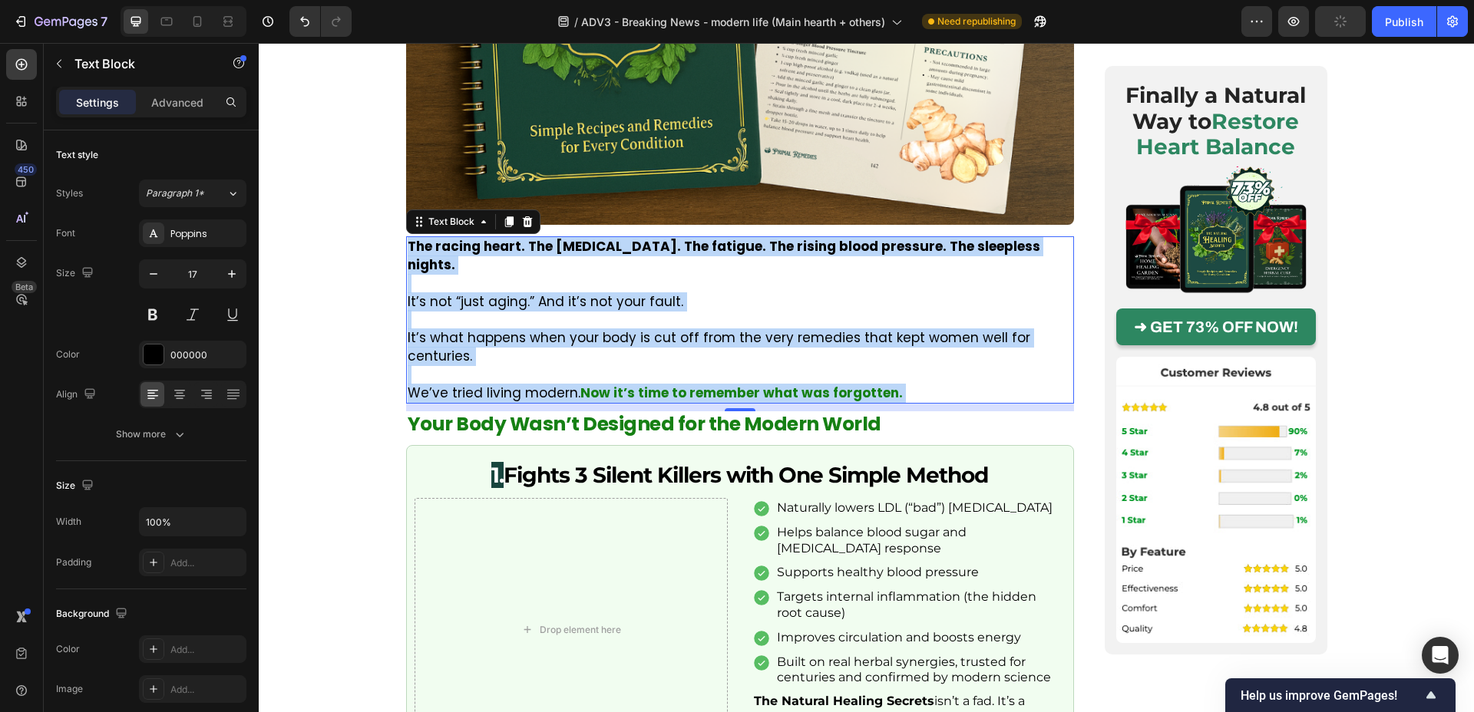
scroll to position [2917, 0]
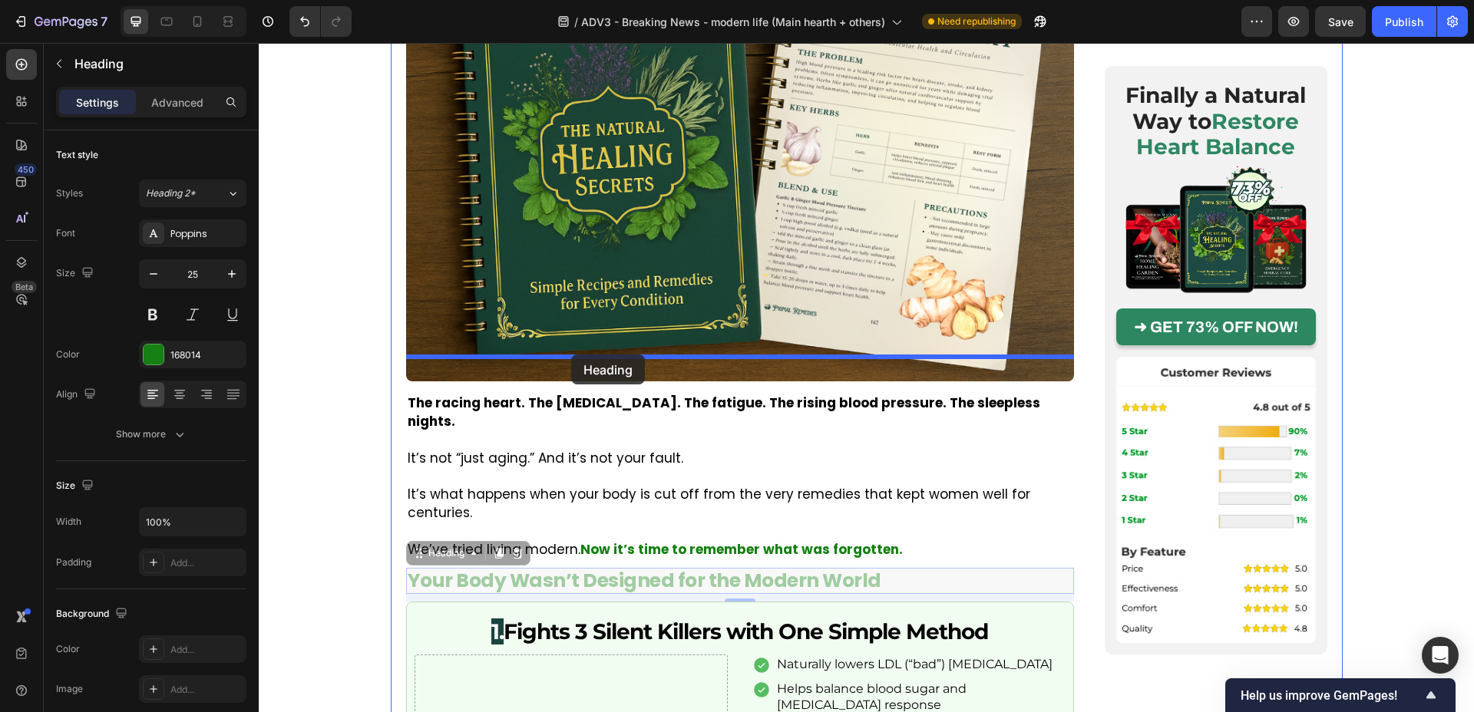
drag, startPoint x: 558, startPoint y: 527, endPoint x: 570, endPoint y: 359, distance: 168.6
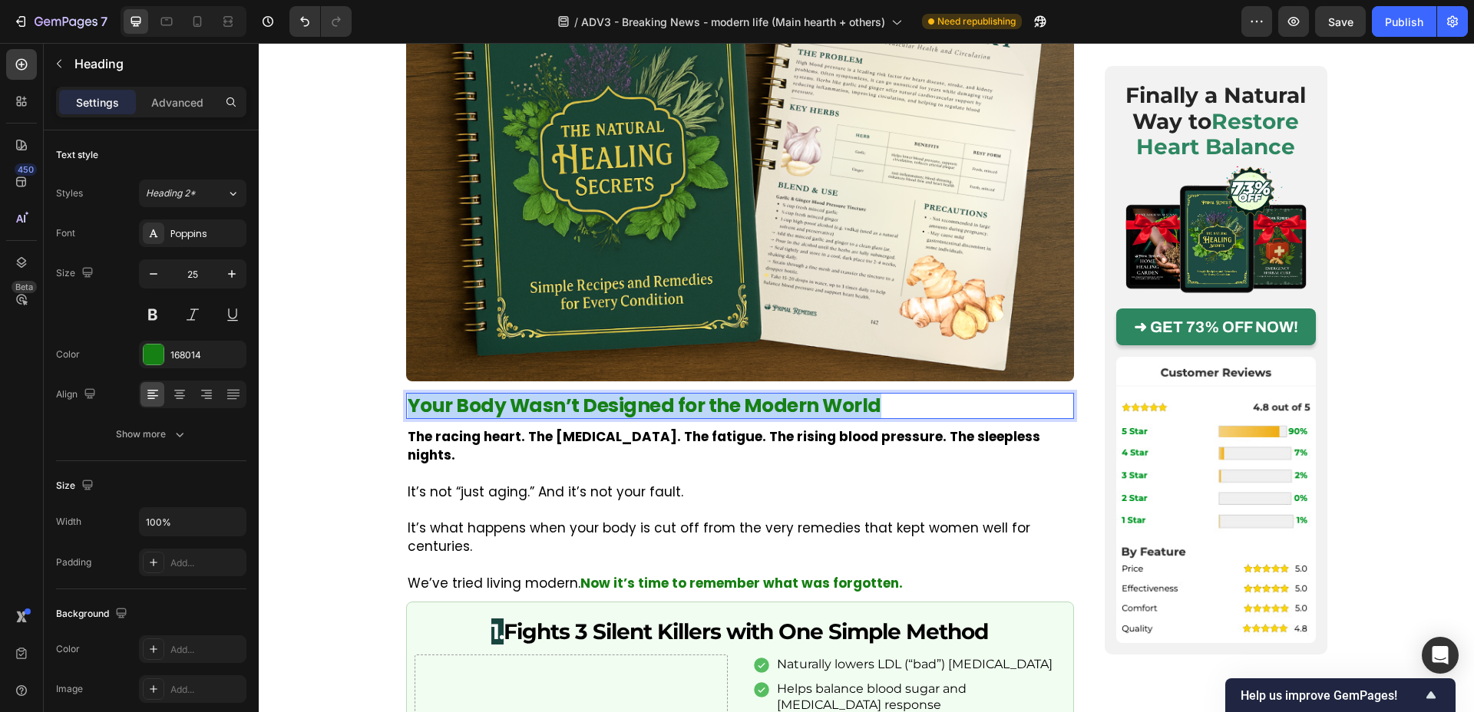
click at [524, 395] on p "Your Body Wasn’t Designed for the Modern World" at bounding box center [740, 406] width 665 height 23
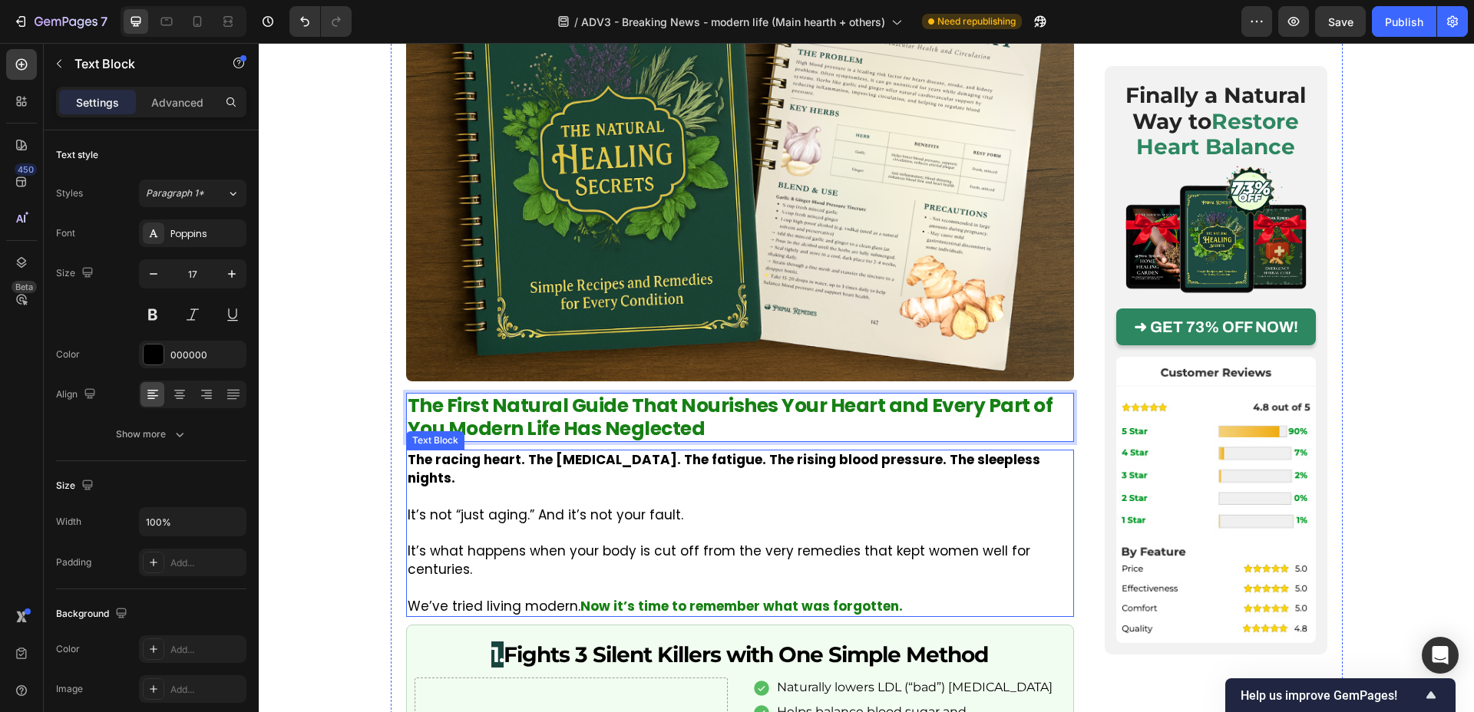
click at [825, 543] on p "It’s what happens when your body is cut off from the very remedies that kept wo…" at bounding box center [740, 561] width 665 height 37
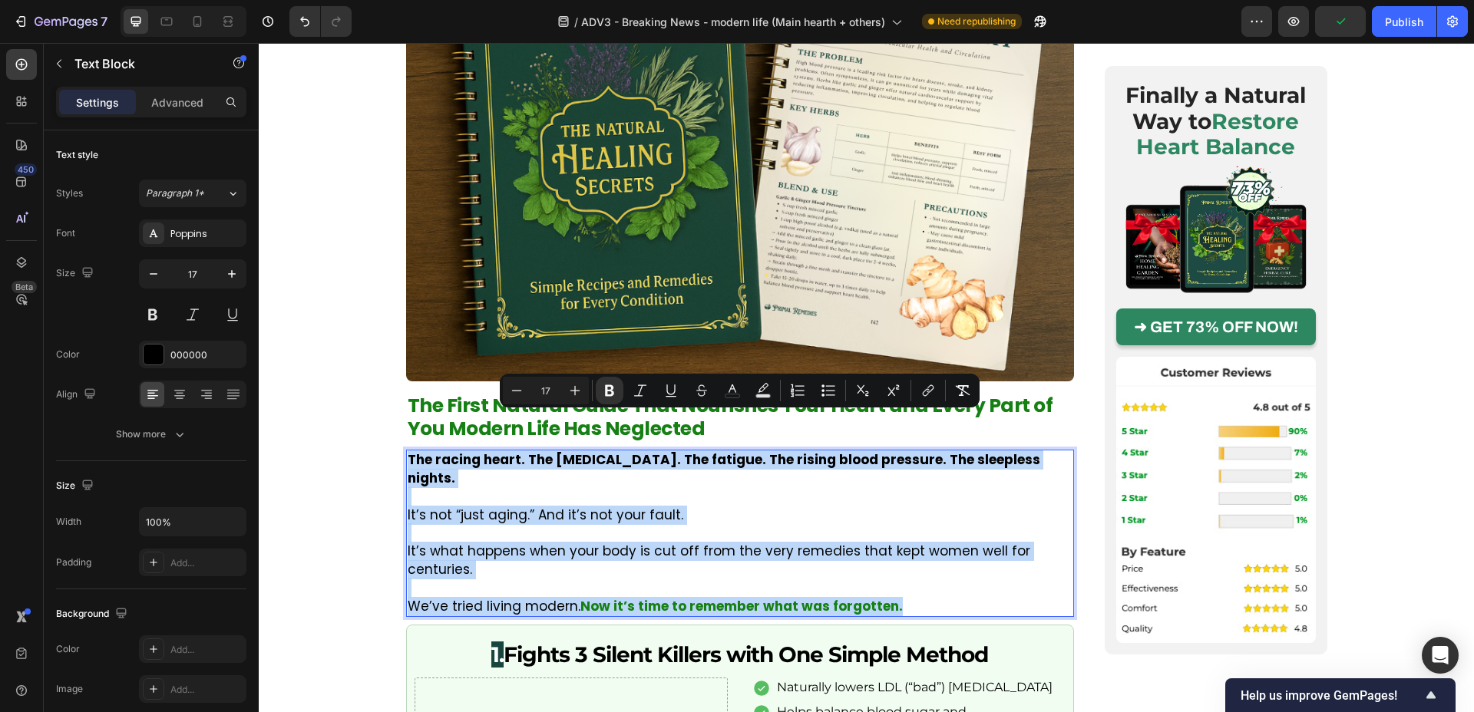
drag, startPoint x: 918, startPoint y: 551, endPoint x: 408, endPoint y: 419, distance: 526.6
click at [408, 450] on div "The racing heart. The bloating. The fatigue. The rising blood pressure. The sle…" at bounding box center [740, 533] width 668 height 167
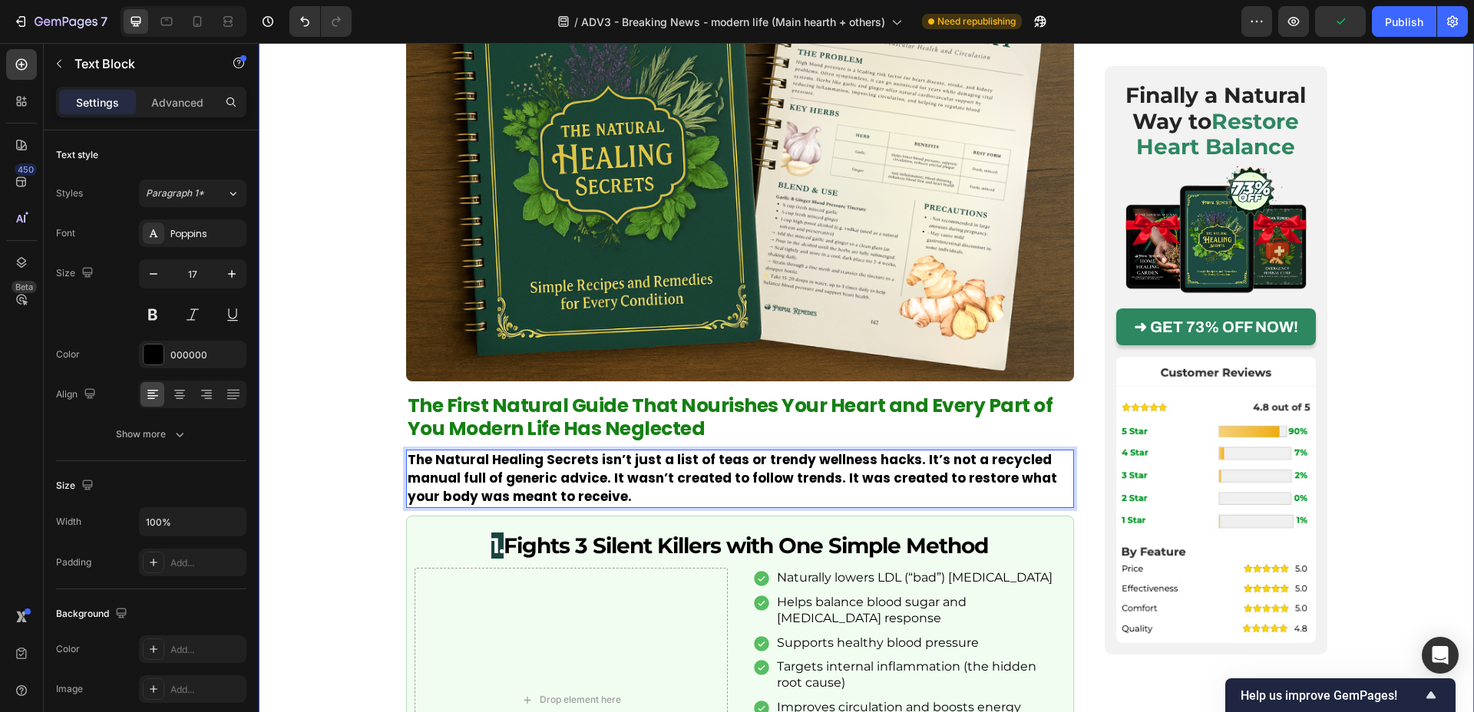
click at [339, 434] on div "Image Posted by [PERSON_NAME] Text Block Publish the page to see the content. C…" at bounding box center [866, 487] width 1215 height 5931
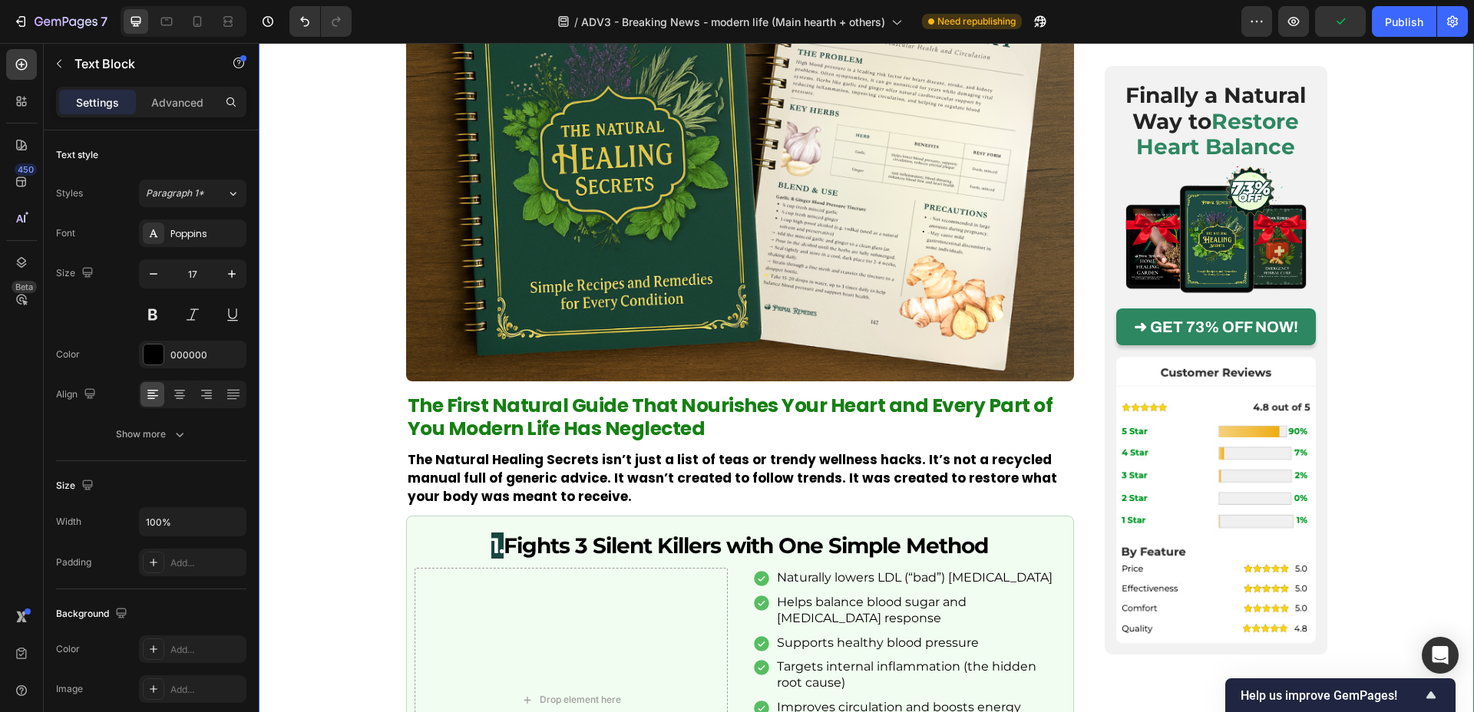
click at [464, 451] on strong "The Natural Healing Secrets isn’t just a list of teas or trendy wellness hacks.…" at bounding box center [733, 478] width 650 height 55
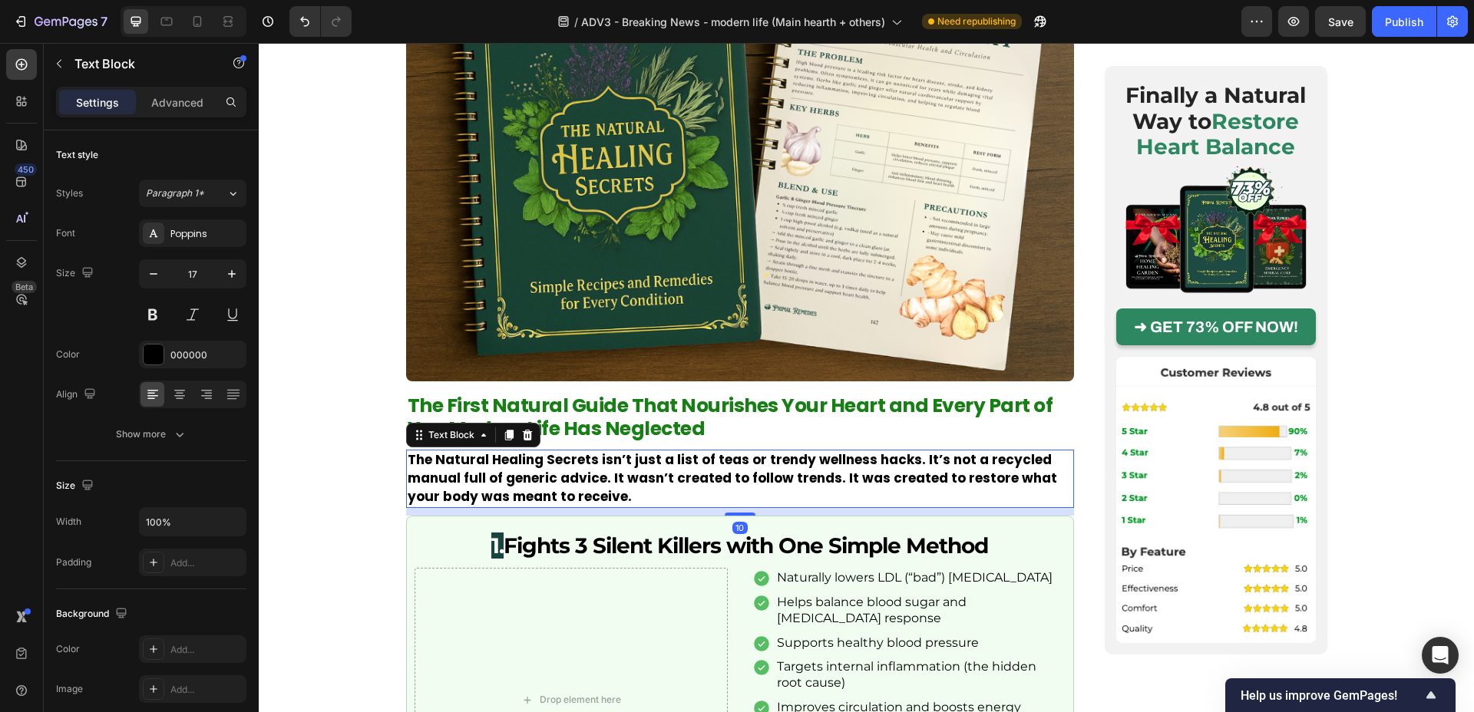
click at [464, 451] on strong "The Natural Healing Secrets isn’t just a list of teas or trendy wellness hacks.…" at bounding box center [733, 478] width 650 height 55
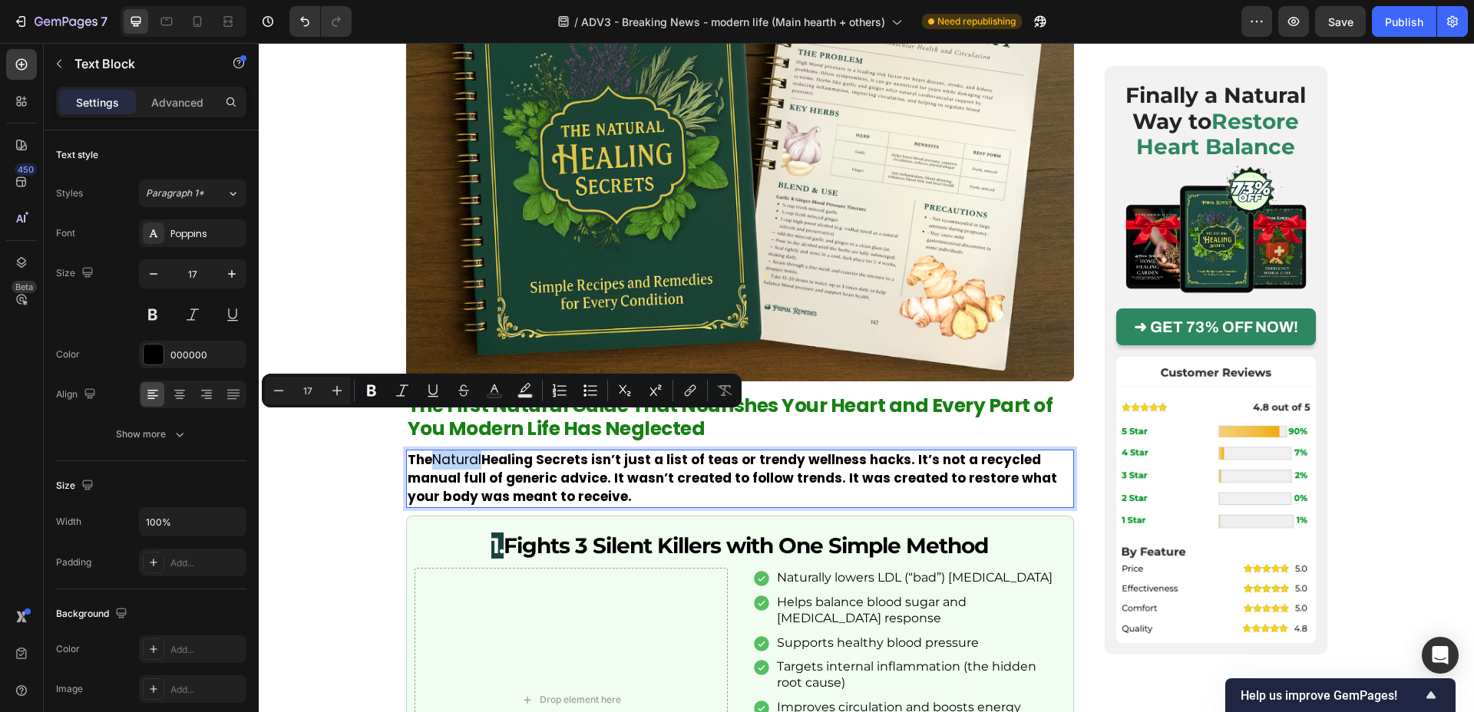
click at [464, 451] on p "The Natural Healing Secrets isn’t just a list of teas or trendy wellness hacks.…" at bounding box center [740, 478] width 665 height 55
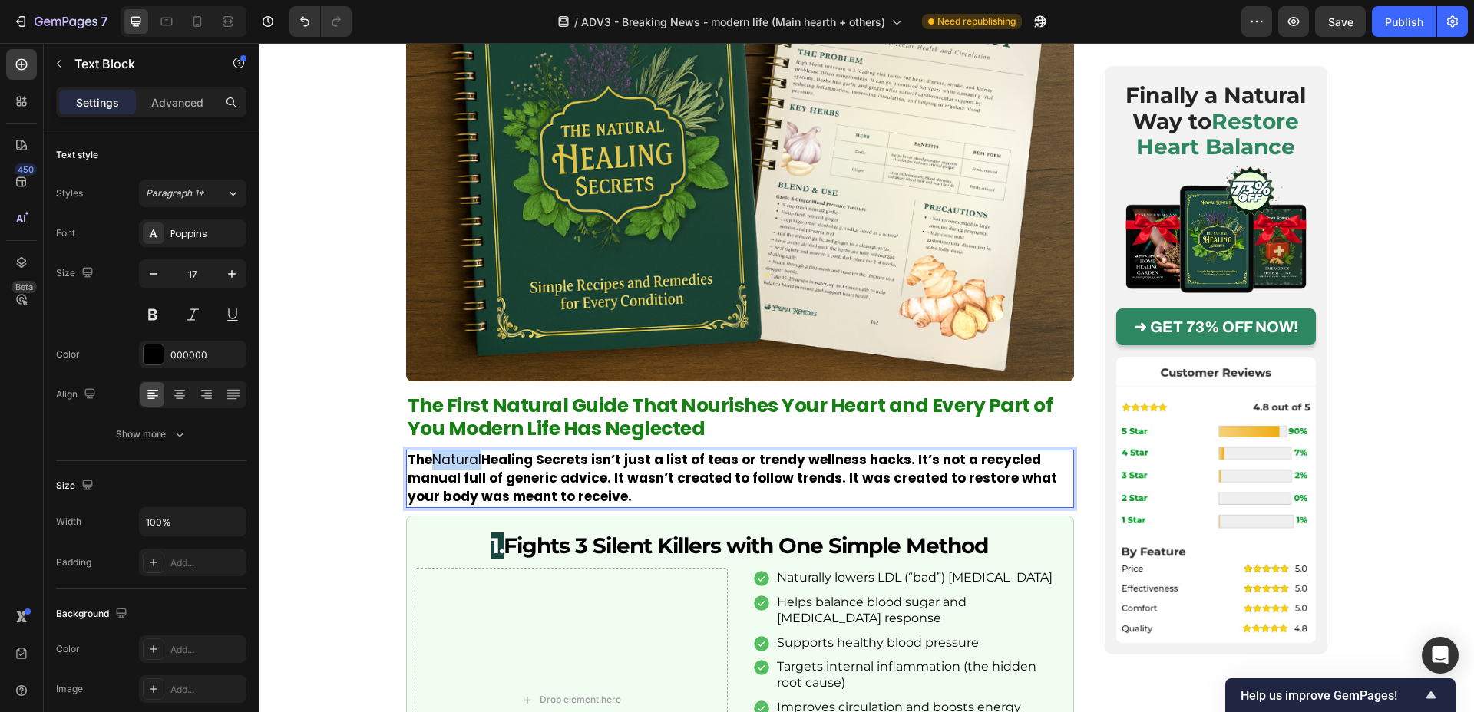
click at [464, 451] on p "The Natural Healing Secrets isn’t just a list of teas or trendy wellness hacks.…" at bounding box center [740, 478] width 665 height 55
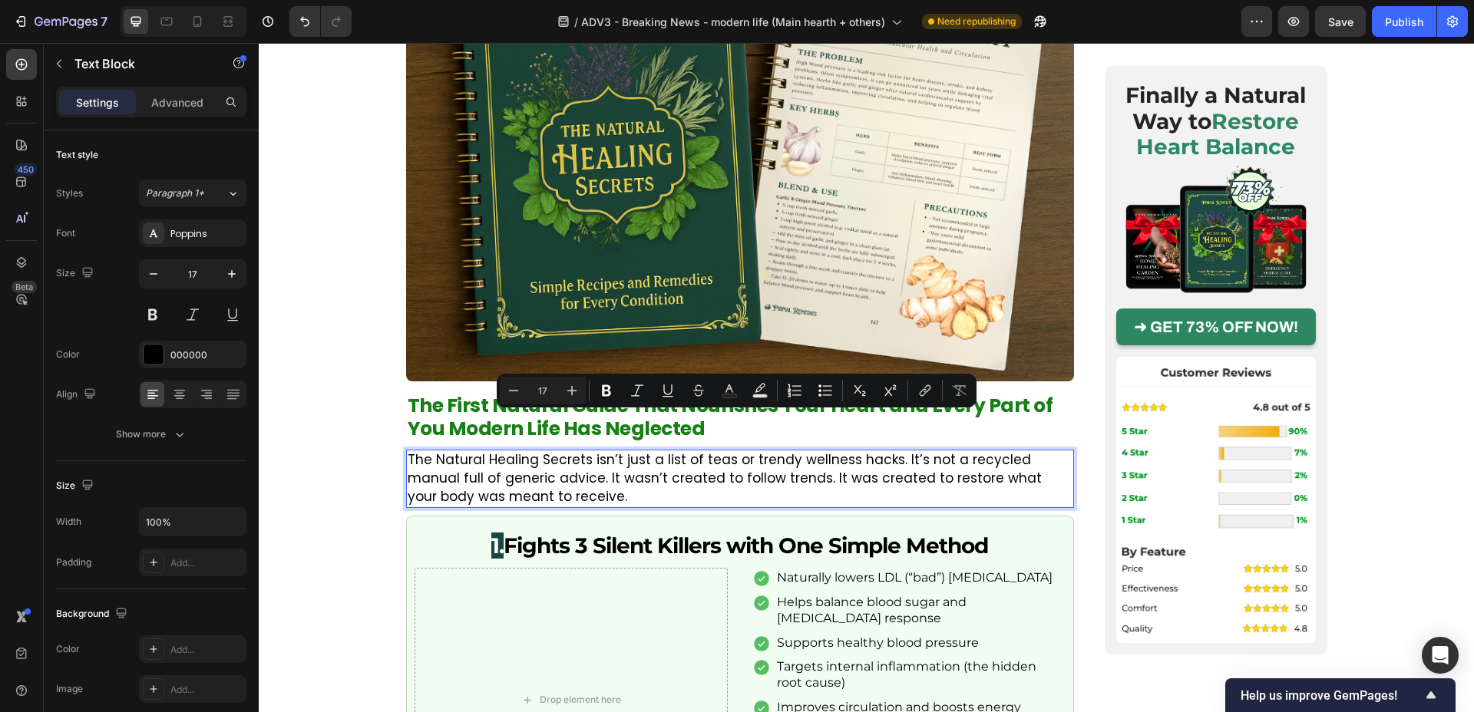
click at [603, 452] on p "The Natural Healing Secrets isn’t just a list of teas or trendy wellness hacks.…" at bounding box center [740, 478] width 665 height 55
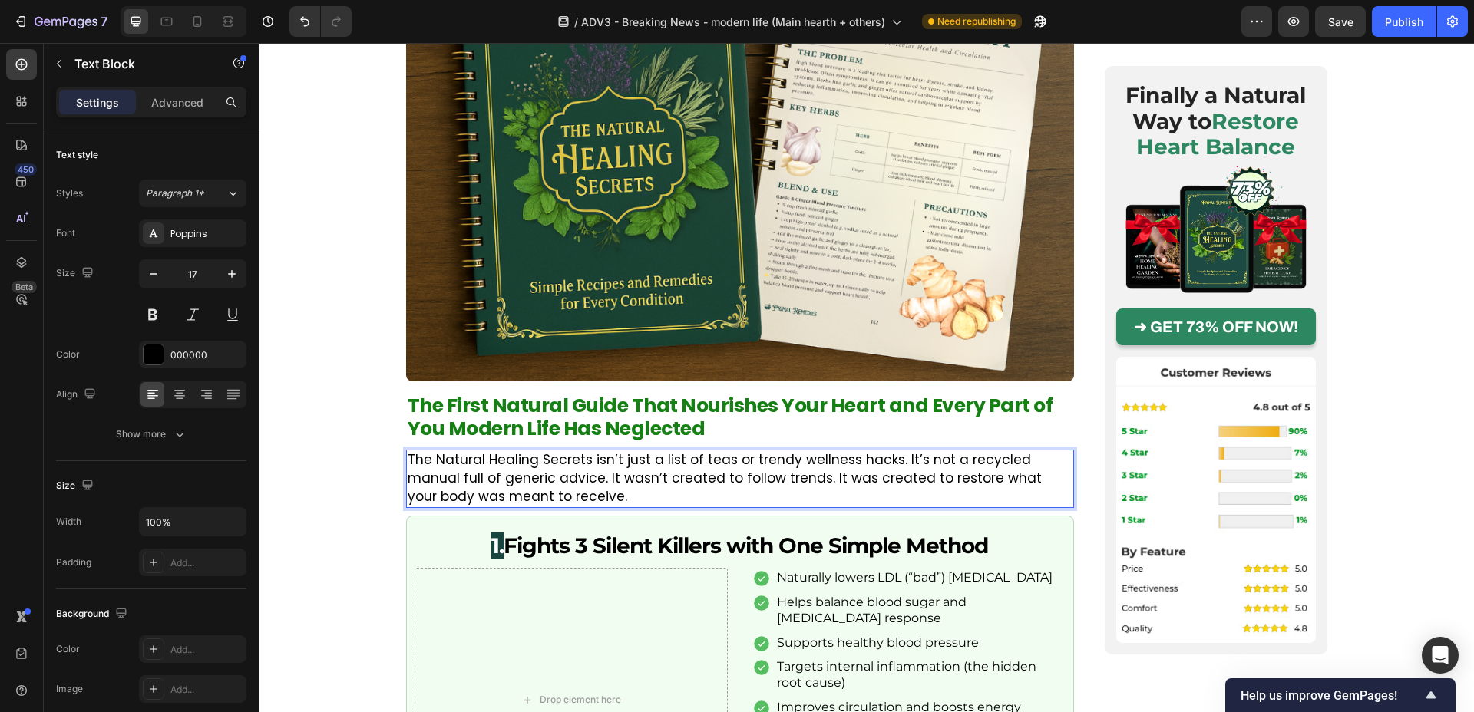
click at [588, 453] on p "The Natural Healing Secrets isn’t just a list of teas or trendy wellness hacks.…" at bounding box center [740, 478] width 665 height 55
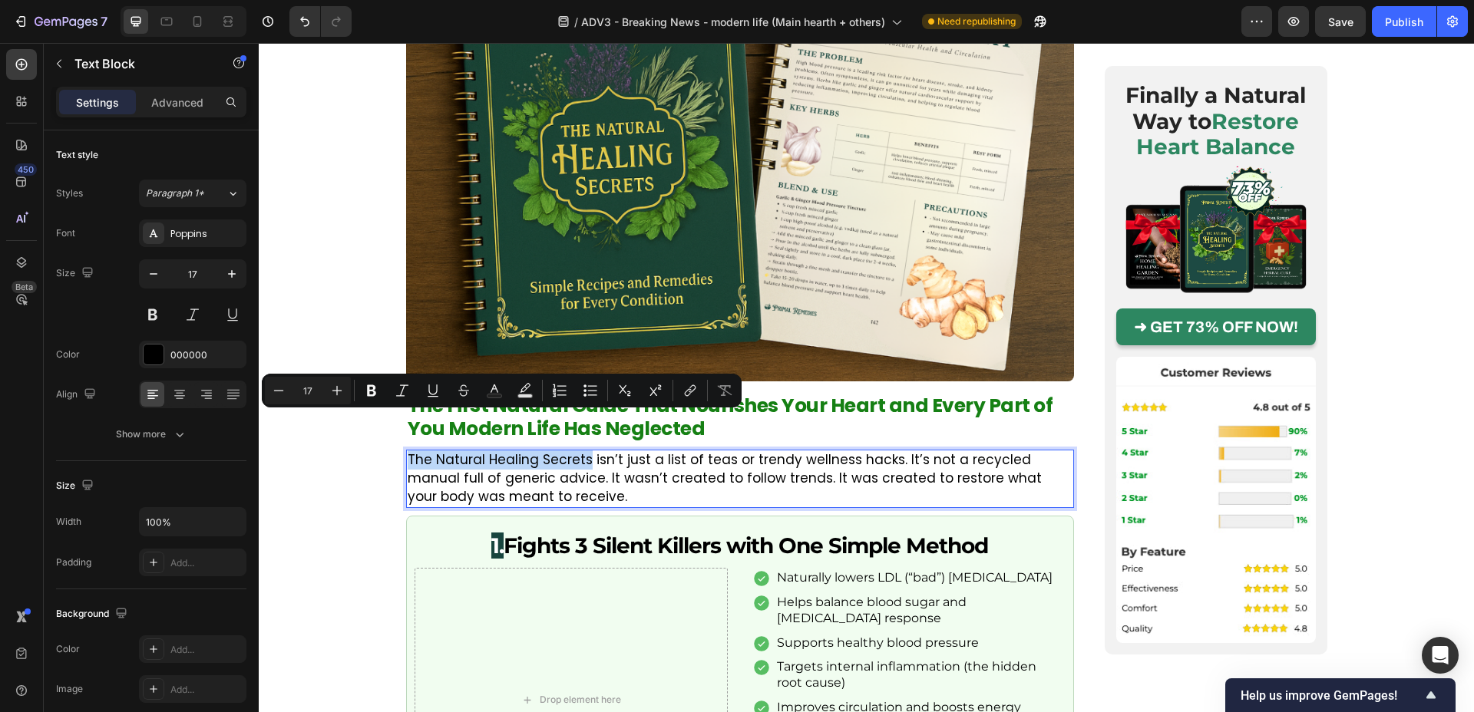
drag, startPoint x: 548, startPoint y: 425, endPoint x: 405, endPoint y: 418, distance: 143.0
click at [406, 450] on div "The Natural Healing Secrets isn’t just a list of teas or trendy wellness hacks.…" at bounding box center [740, 479] width 668 height 58
click at [369, 392] on icon "Editor contextual toolbar" at bounding box center [371, 391] width 9 height 12
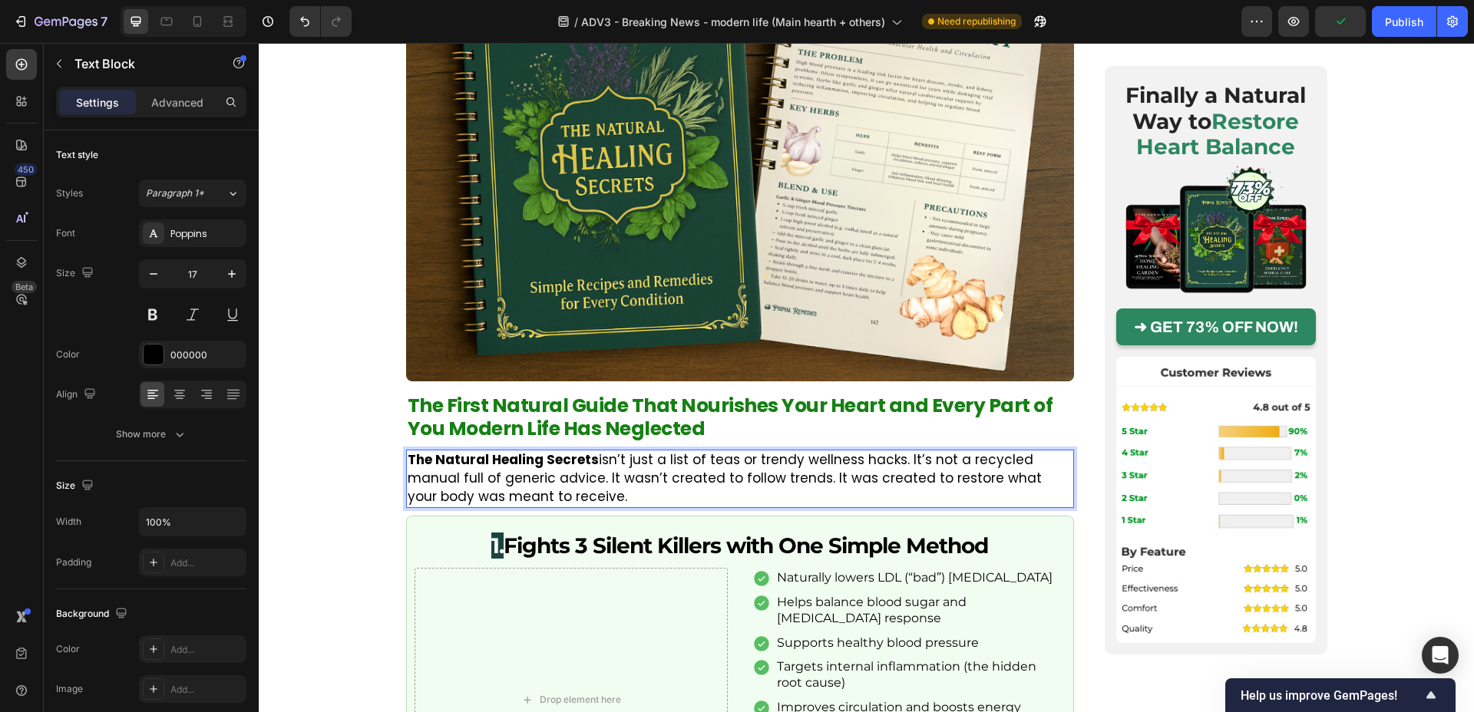
click at [811, 451] on p "The Natural Healing Secrets isn’t just a list of teas or trendy wellness hacks.…" at bounding box center [740, 478] width 665 height 55
drag, startPoint x: 766, startPoint y: 445, endPoint x: 826, endPoint y: 444, distance: 59.9
click at [827, 451] on p "The Natural Healing Secrets isn’t just a list of teas or trendy wellness hacks.…" at bounding box center [740, 478] width 665 height 55
click at [745, 451] on p "The Natural Healing Secrets isn’t just a list of teas or trendy wellness hacks.…" at bounding box center [740, 478] width 665 height 55
drag, startPoint x: 547, startPoint y: 441, endPoint x: 739, endPoint y: 446, distance: 192.0
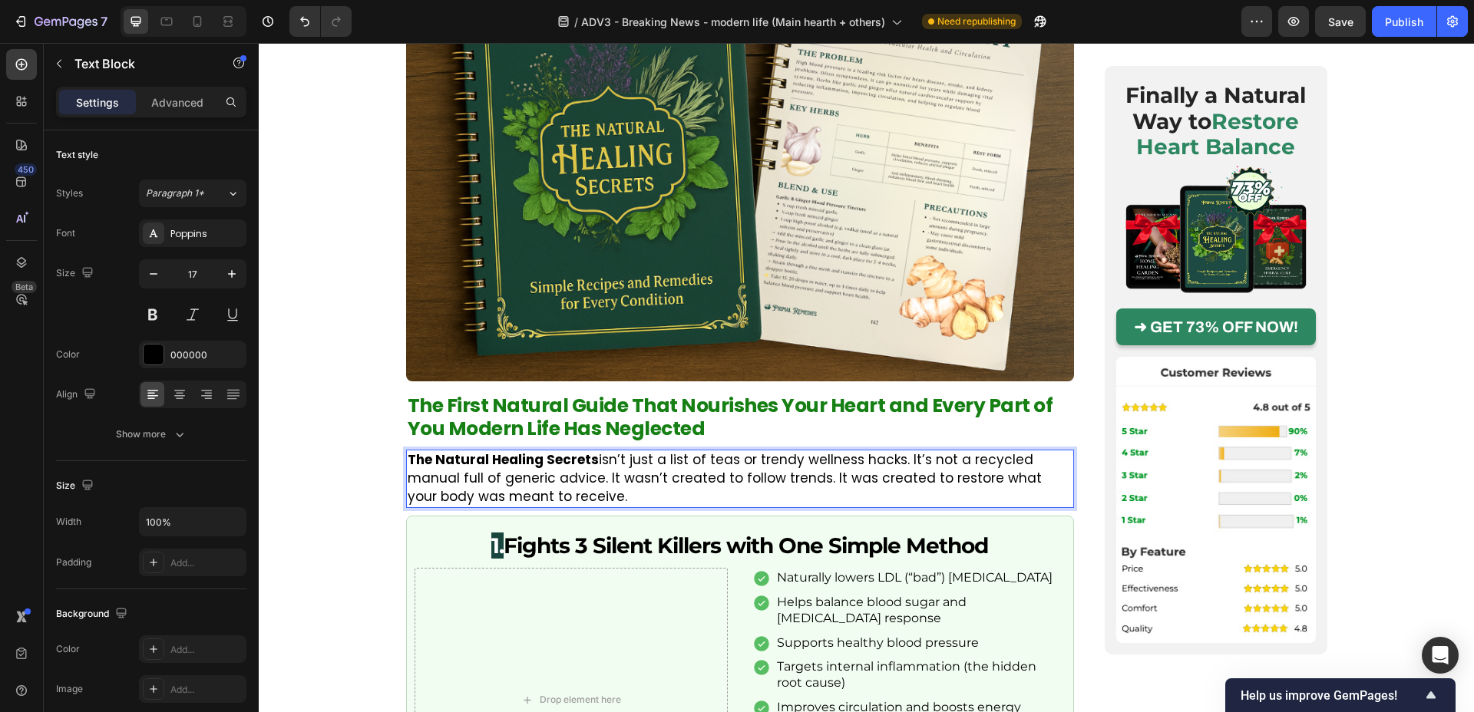
click at [738, 451] on p "The Natural Healing Secrets isn’t just a list of teas or trendy wellness hacks.…" at bounding box center [740, 478] width 665 height 55
drag, startPoint x: 763, startPoint y: 445, endPoint x: 549, endPoint y: 445, distance: 214.2
click at [549, 451] on p "The Natural Healing Secrets isn’t just a list of teas or trendy wellness hacks.…" at bounding box center [740, 478] width 665 height 55
click at [532, 451] on p "The Natural Healing Secrets isn’t just a list of teas or trendy wellness hacks.…" at bounding box center [740, 478] width 665 height 55
click at [355, 416] on div "Image Posted by [PERSON_NAME] Text Block Publish the page to see the content. C…" at bounding box center [866, 487] width 1215 height 5931
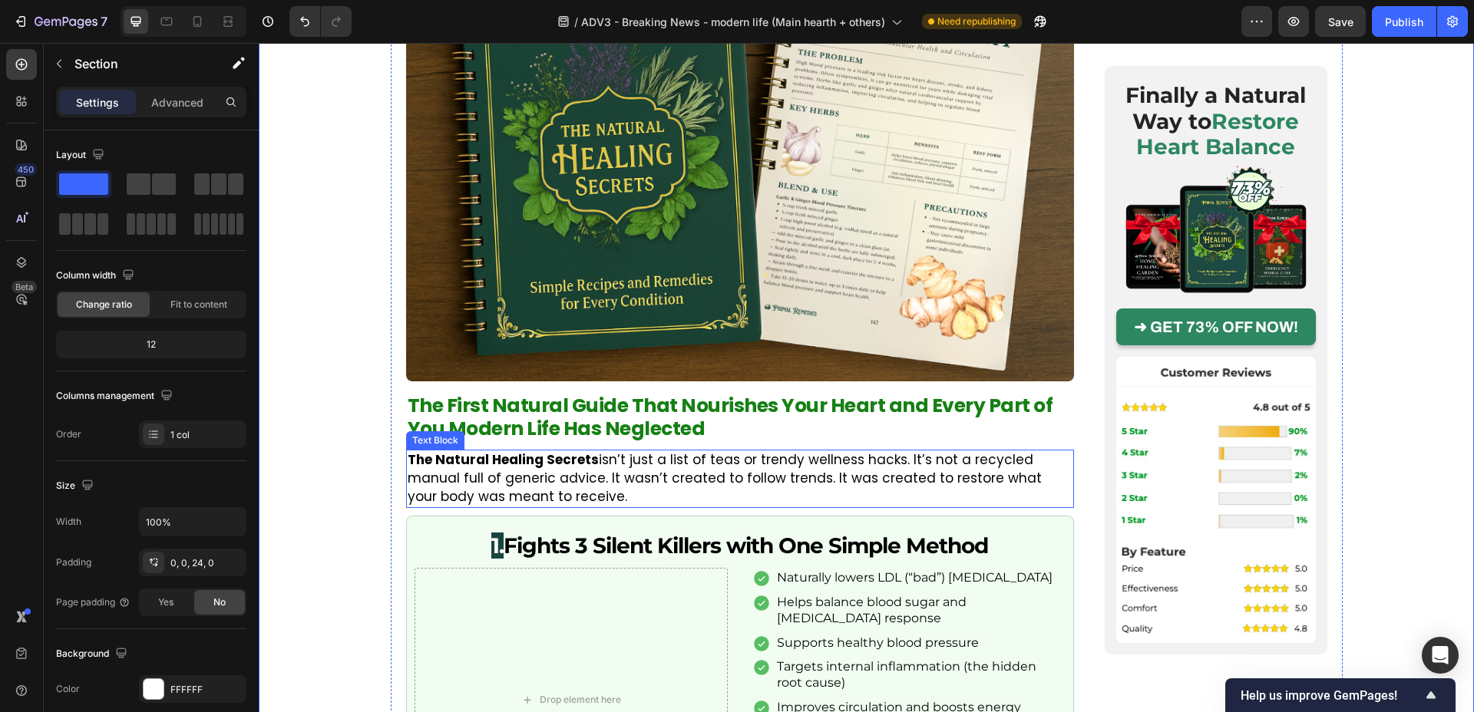
click at [531, 451] on p "The Natural Healing Secrets isn’t just a list of teas or trendy wellness hacks.…" at bounding box center [740, 478] width 665 height 55
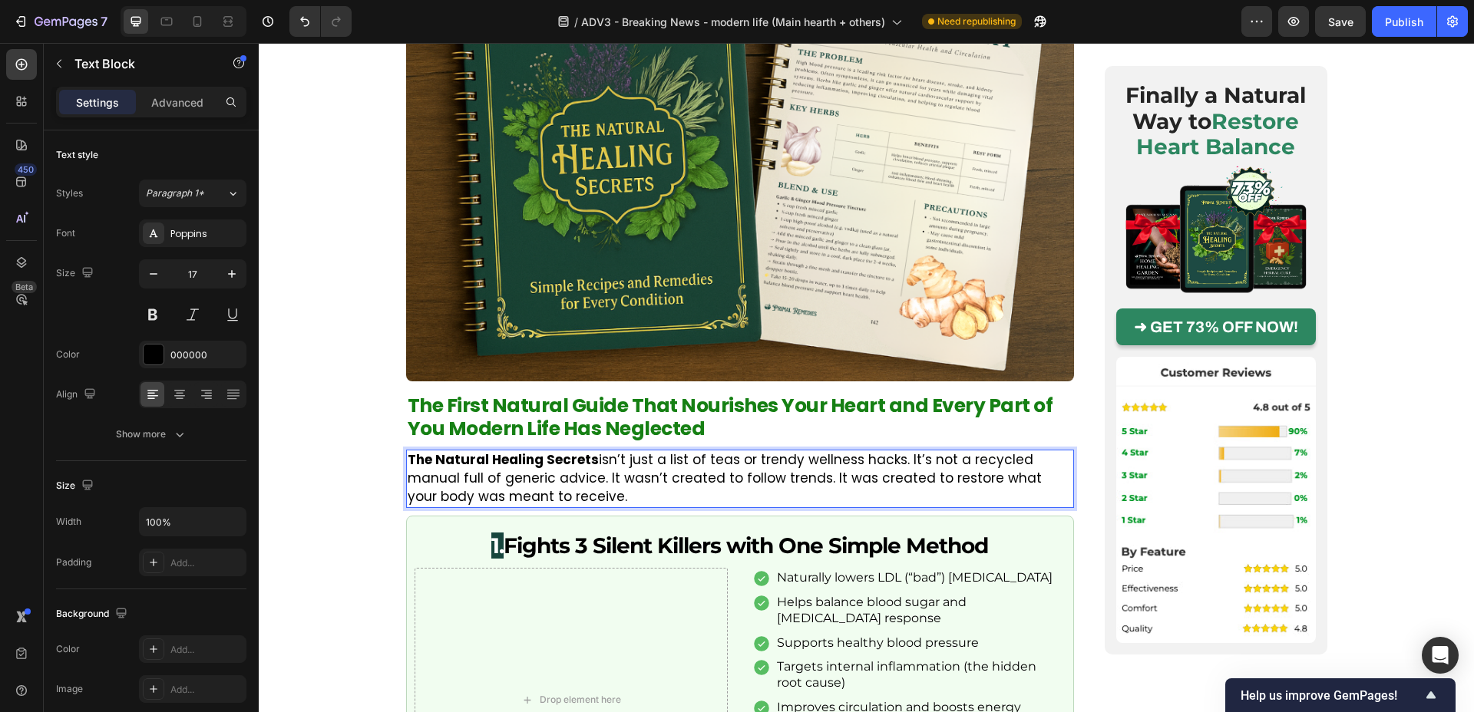
click at [550, 451] on p "The Natural Healing Secrets isn’t just a list of teas or trendy wellness hacks.…" at bounding box center [740, 478] width 665 height 55
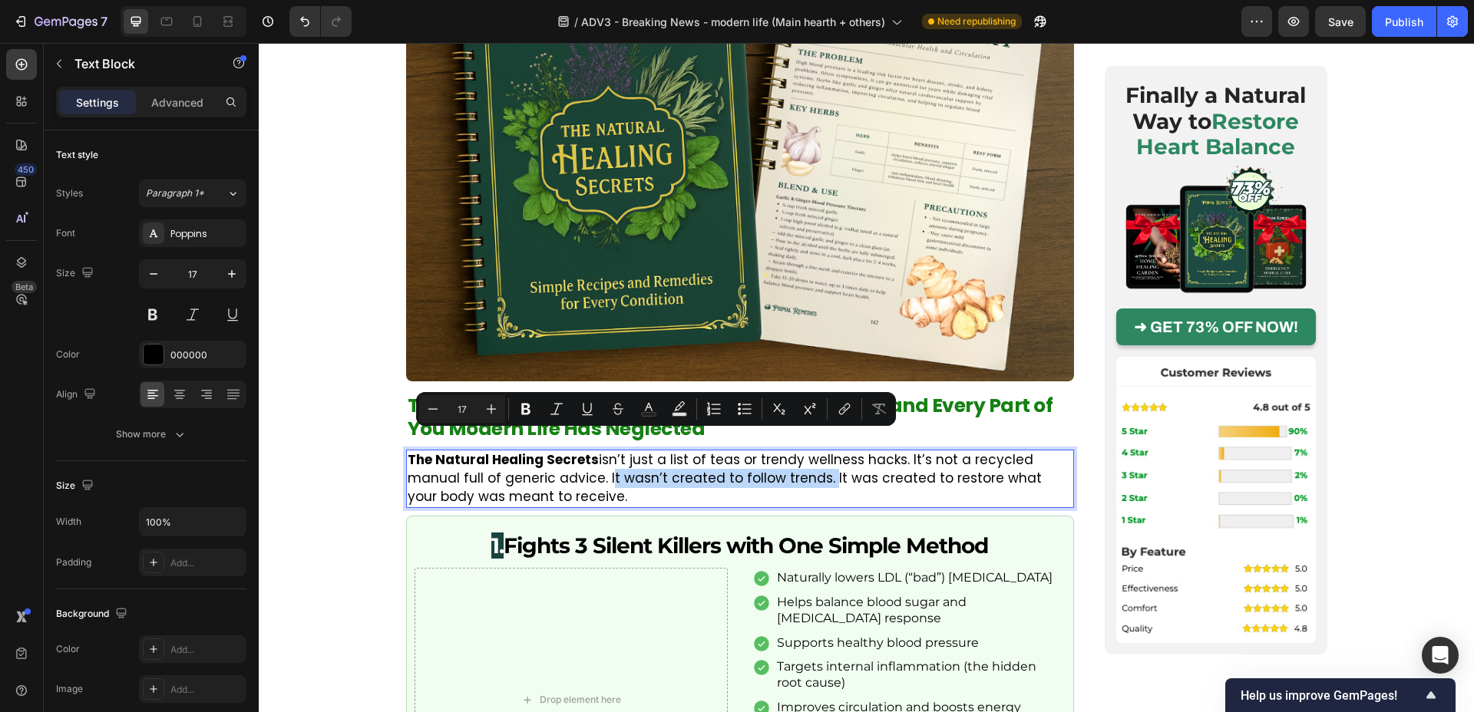
drag, startPoint x: 548, startPoint y: 444, endPoint x: 762, endPoint y: 451, distance: 214.3
click at [762, 451] on p "The Natural Healing Secrets isn’t just a list of teas or trendy wellness hacks.…" at bounding box center [740, 478] width 665 height 55
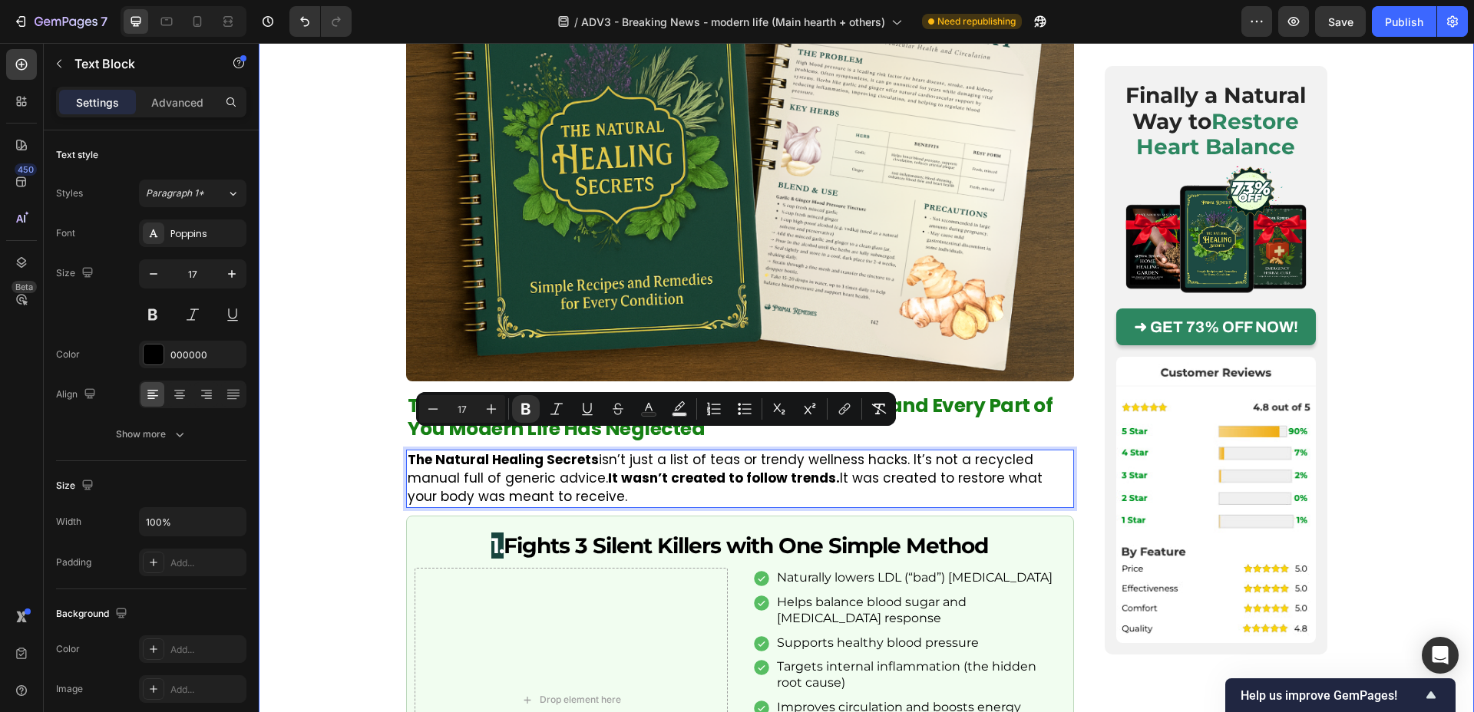
click at [339, 424] on div "Image Posted by [PERSON_NAME] Text Block Publish the page to see the content. C…" at bounding box center [866, 487] width 1215 height 5931
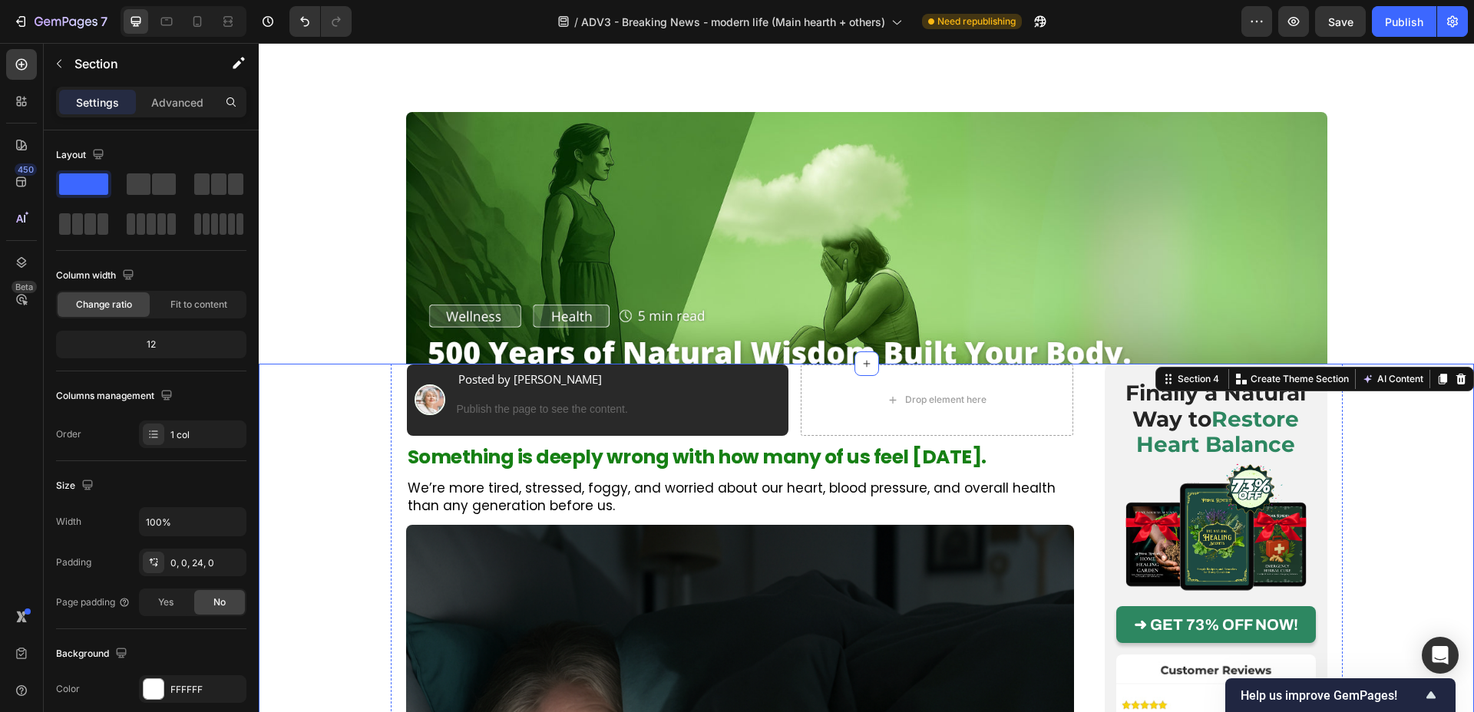
scroll to position [0, 0]
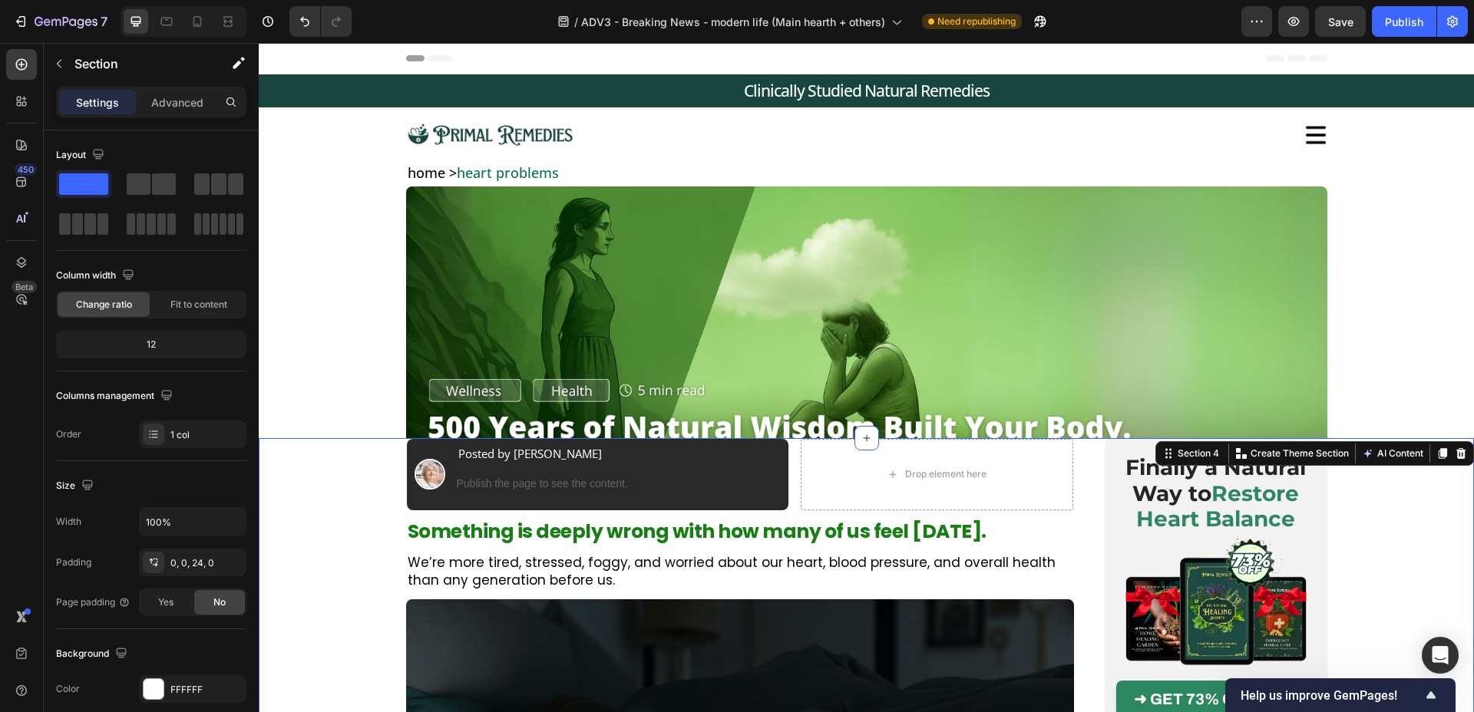
click at [407, 347] on img at bounding box center [866, 340] width 921 height 307
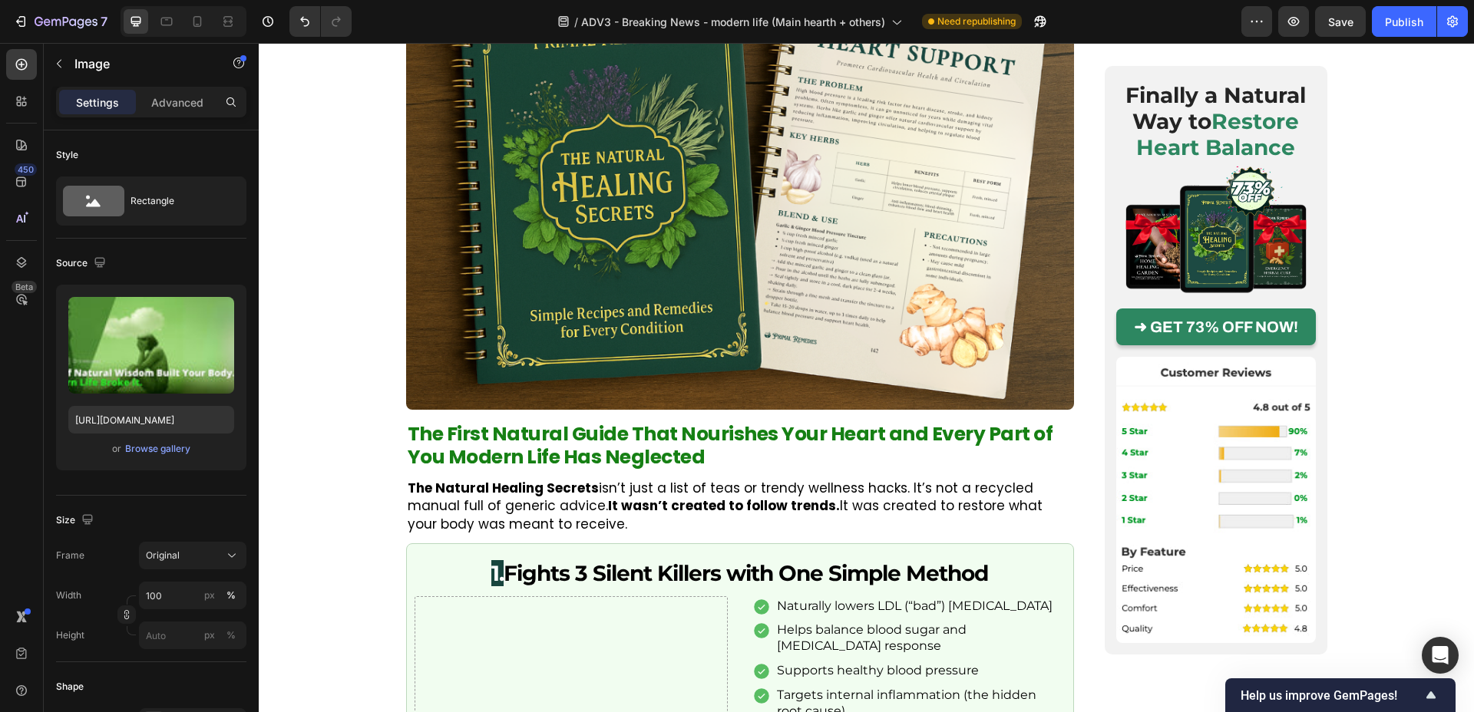
scroll to position [3166, 0]
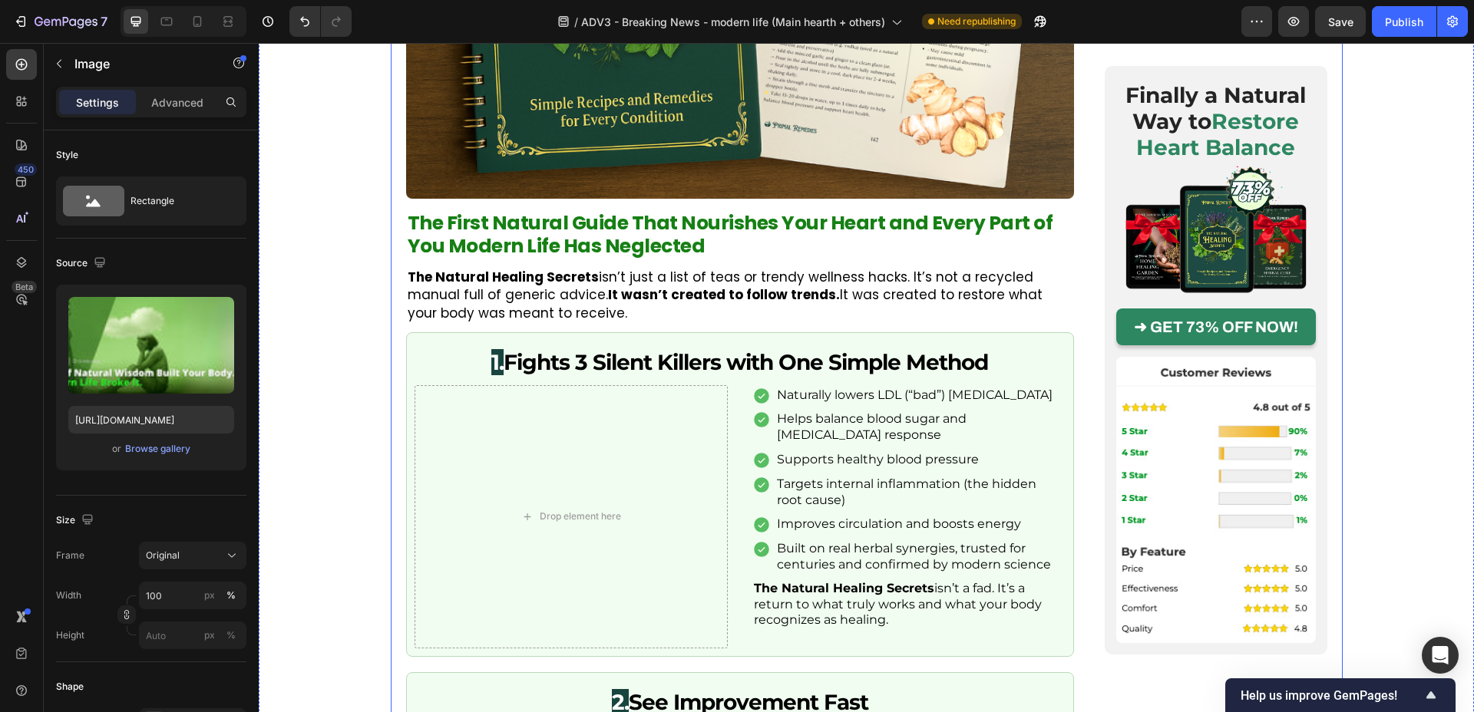
click at [550, 227] on div "Image Posted by [PERSON_NAME] Text Block Publish the page to see the content. C…" at bounding box center [740, 303] width 668 height 5931
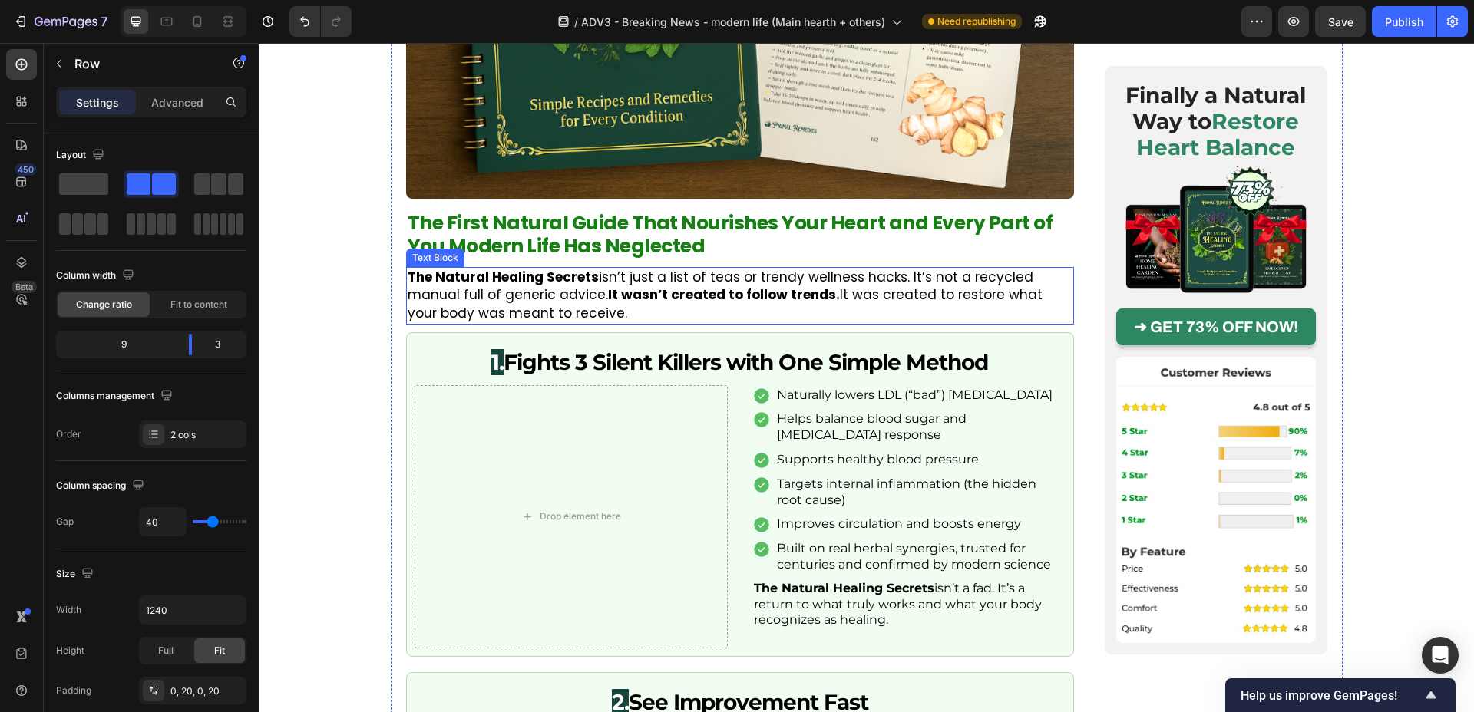
click at [536, 269] on p "The Natural Healing Secrets isn’t just a list of teas or trendy wellness hacks.…" at bounding box center [740, 296] width 665 height 55
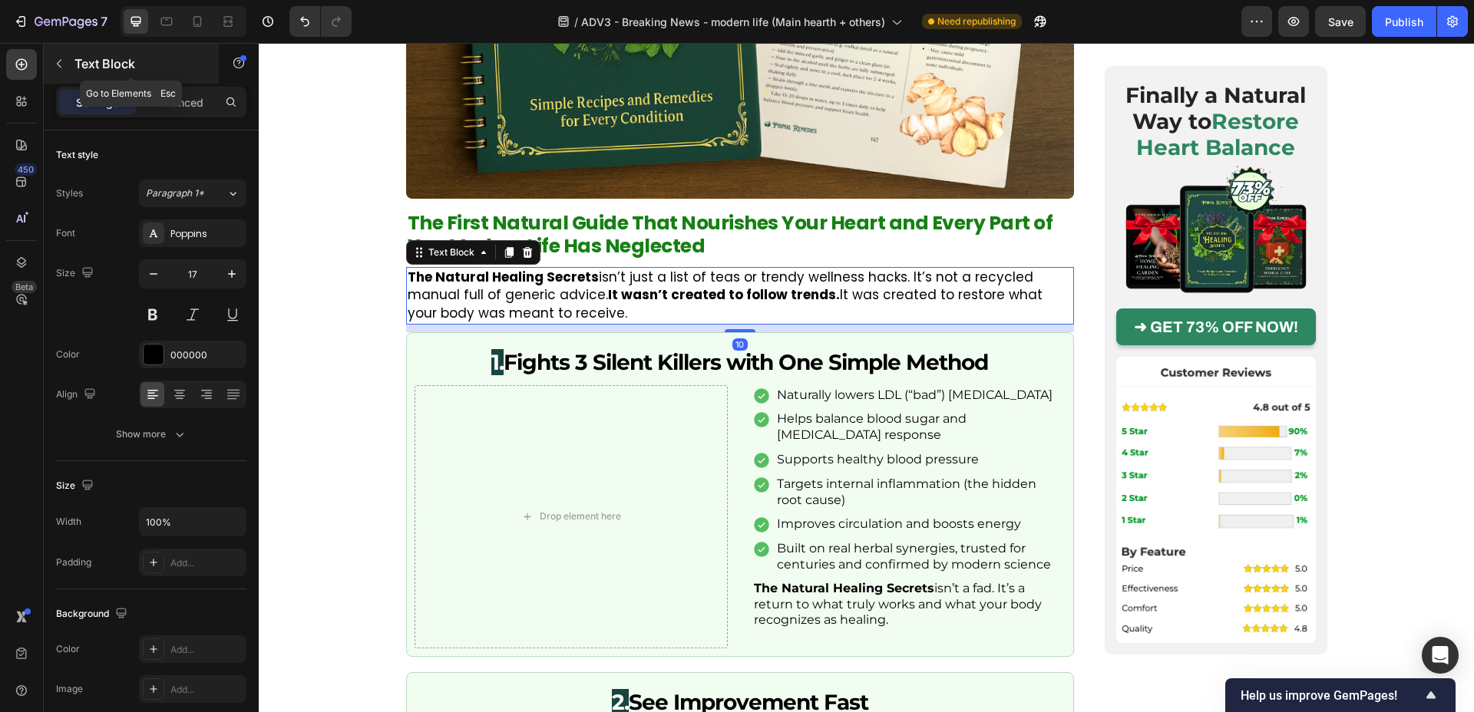
click at [60, 62] on icon "button" at bounding box center [59, 64] width 12 height 12
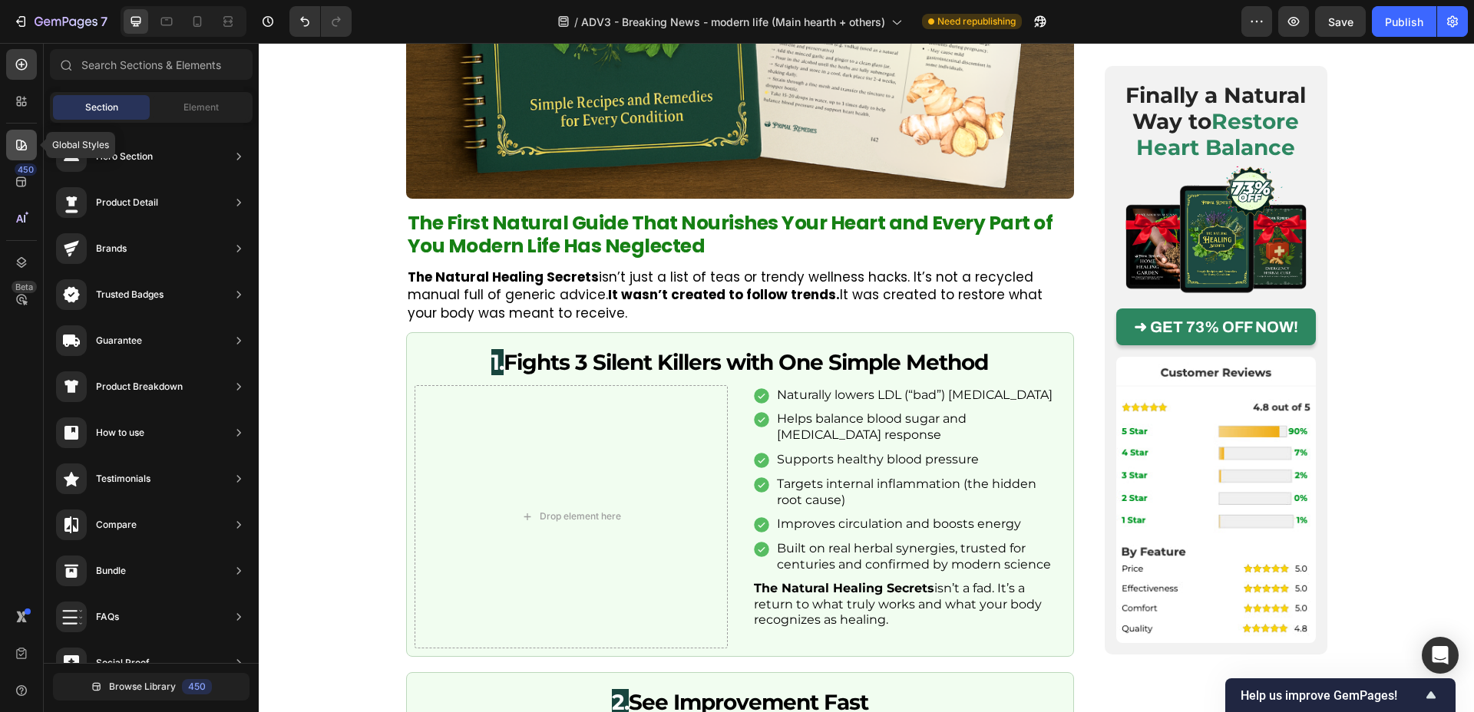
click at [10, 135] on div at bounding box center [21, 145] width 31 height 31
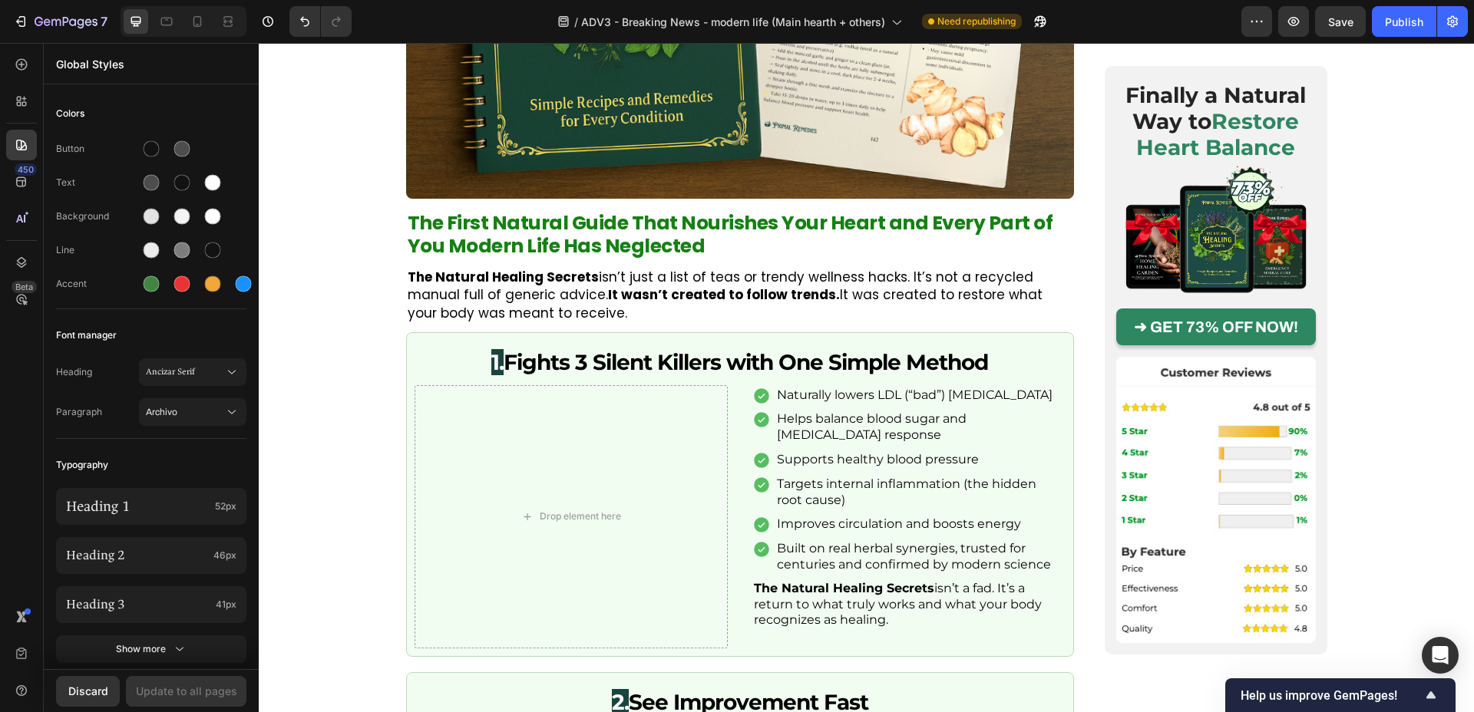
click at [38, 65] on div "450 Beta" at bounding box center [22, 377] width 44 height 669
click at [26, 68] on icon at bounding box center [21, 64] width 15 height 15
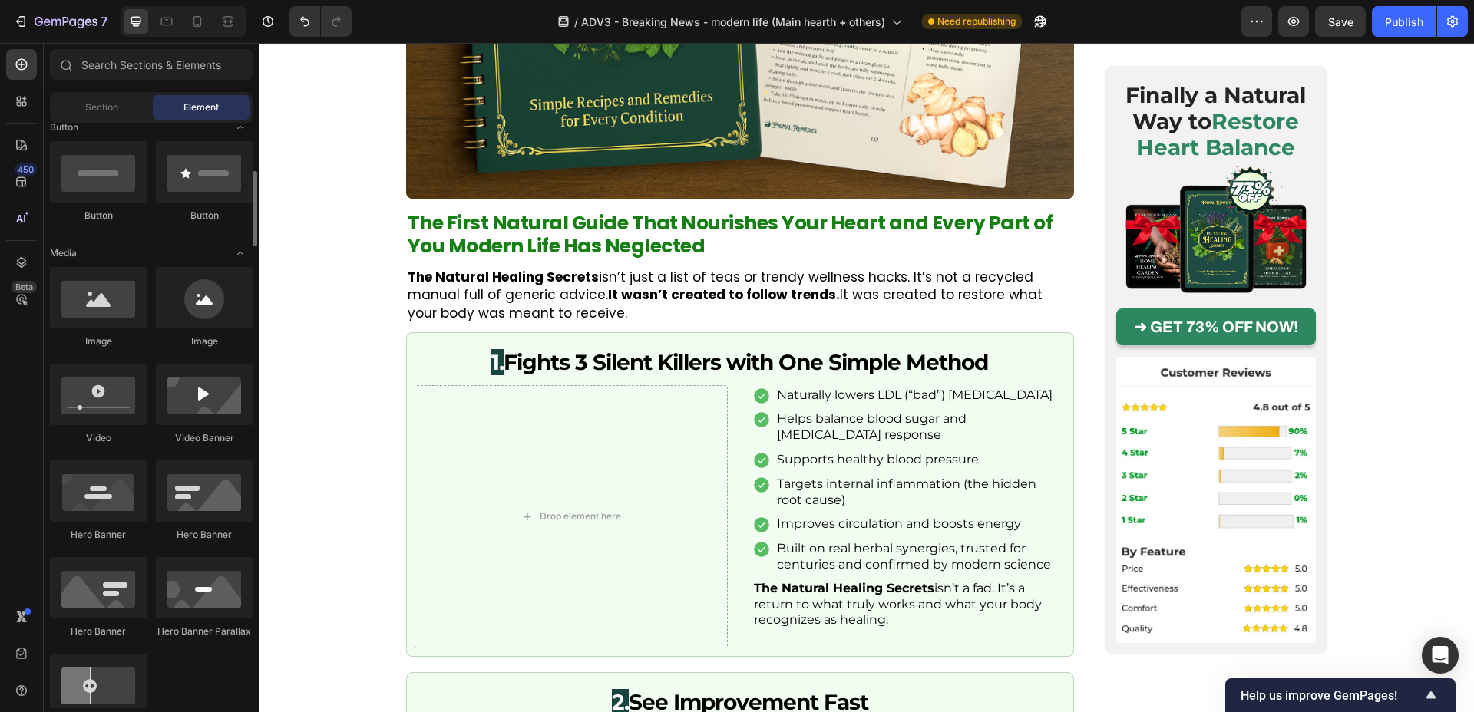
scroll to position [366, 0]
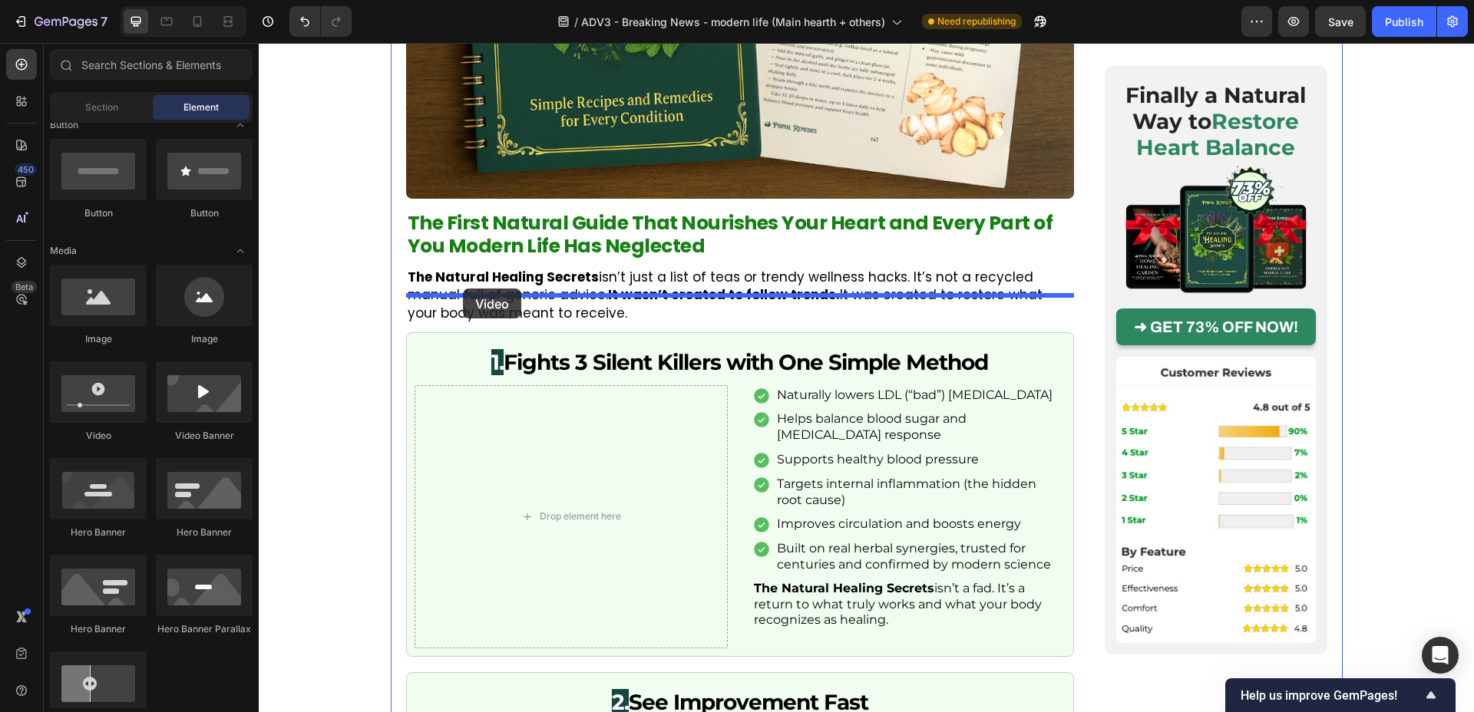
drag, startPoint x: 388, startPoint y: 449, endPoint x: 463, endPoint y: 289, distance: 176.9
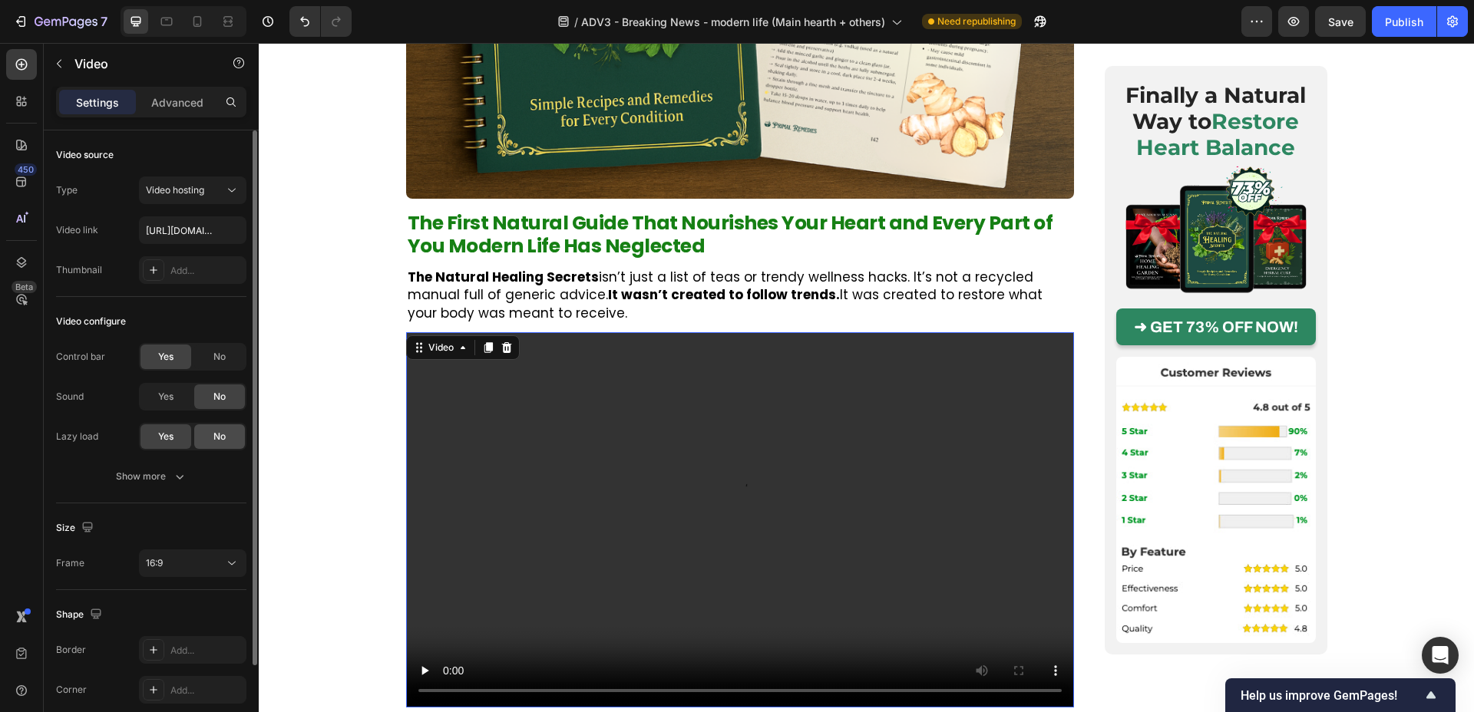
scroll to position [105, 0]
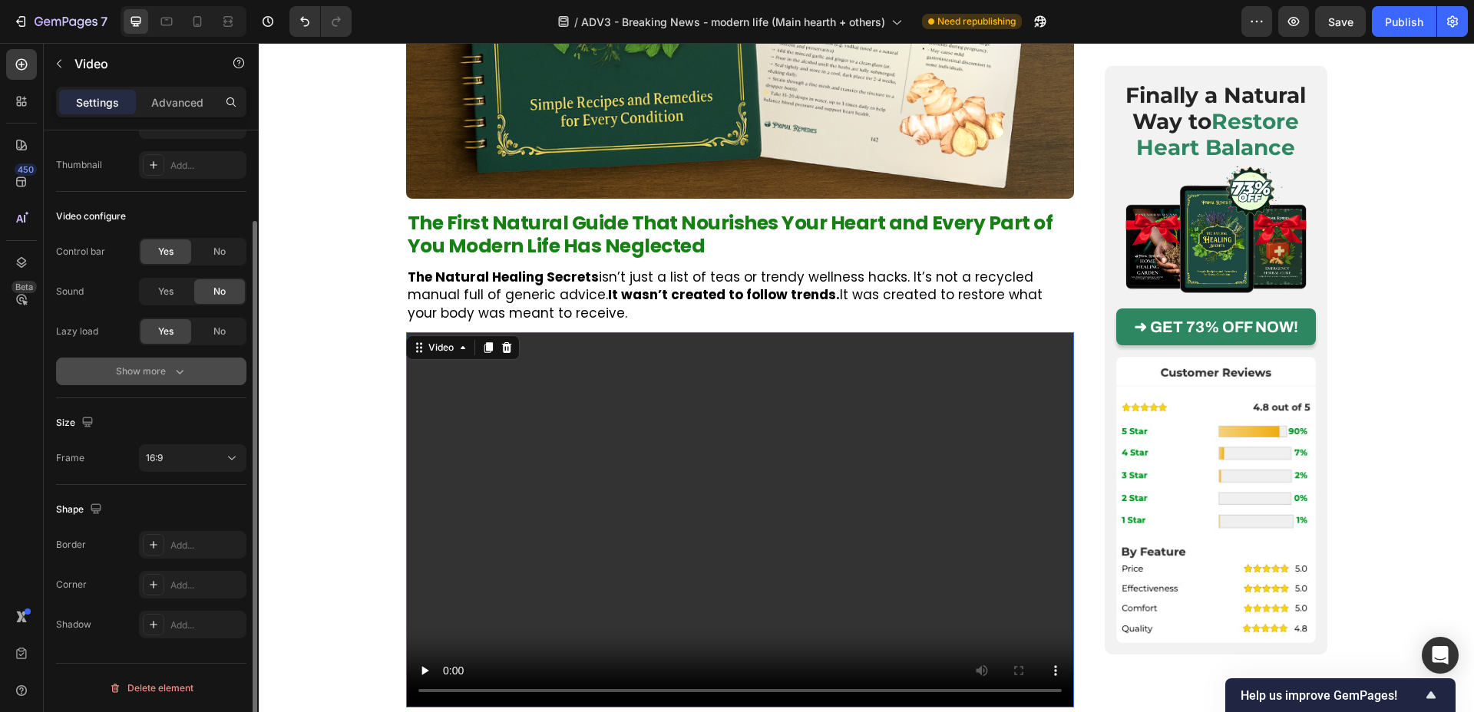
click at [180, 362] on button "Show more" at bounding box center [151, 372] width 190 height 28
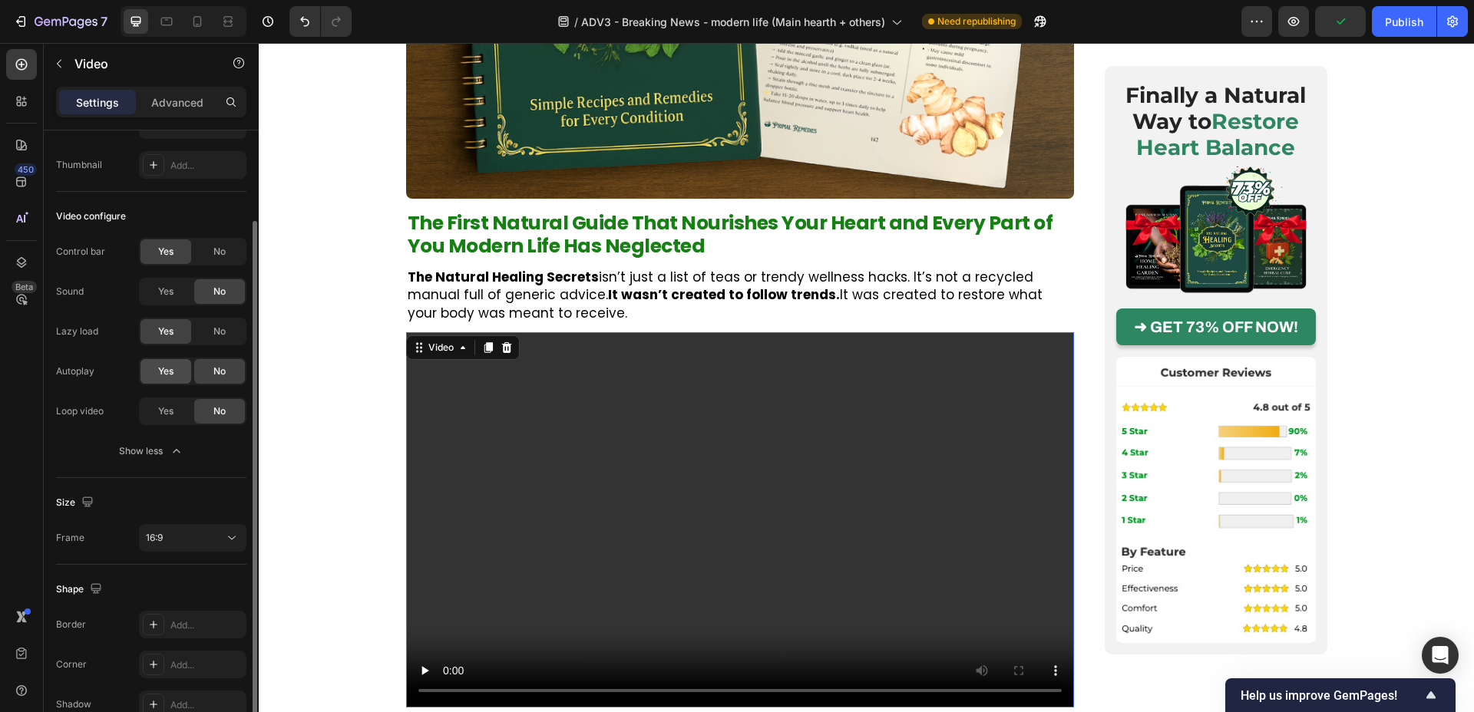
click at [180, 378] on div "Yes" at bounding box center [166, 371] width 51 height 25
click at [220, 260] on div "No" at bounding box center [219, 252] width 51 height 25
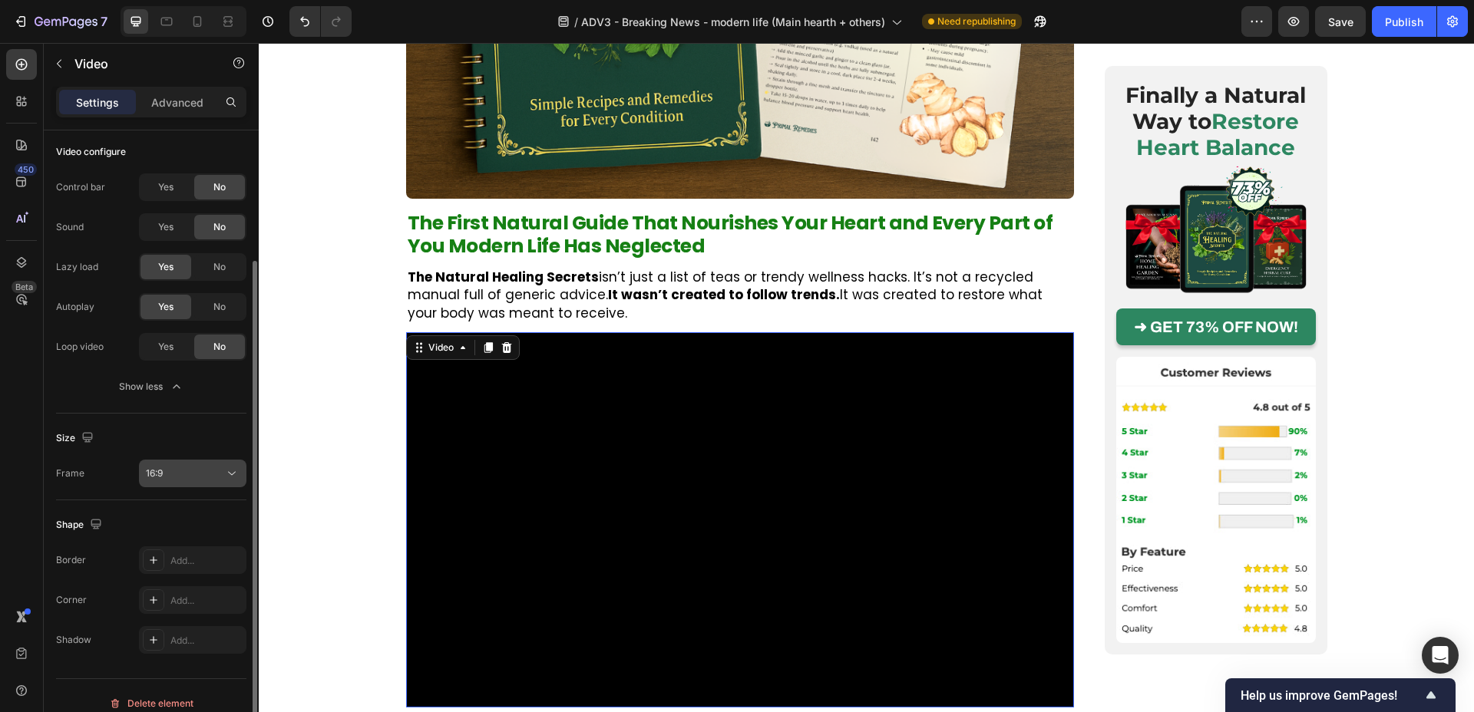
scroll to position [185, 0]
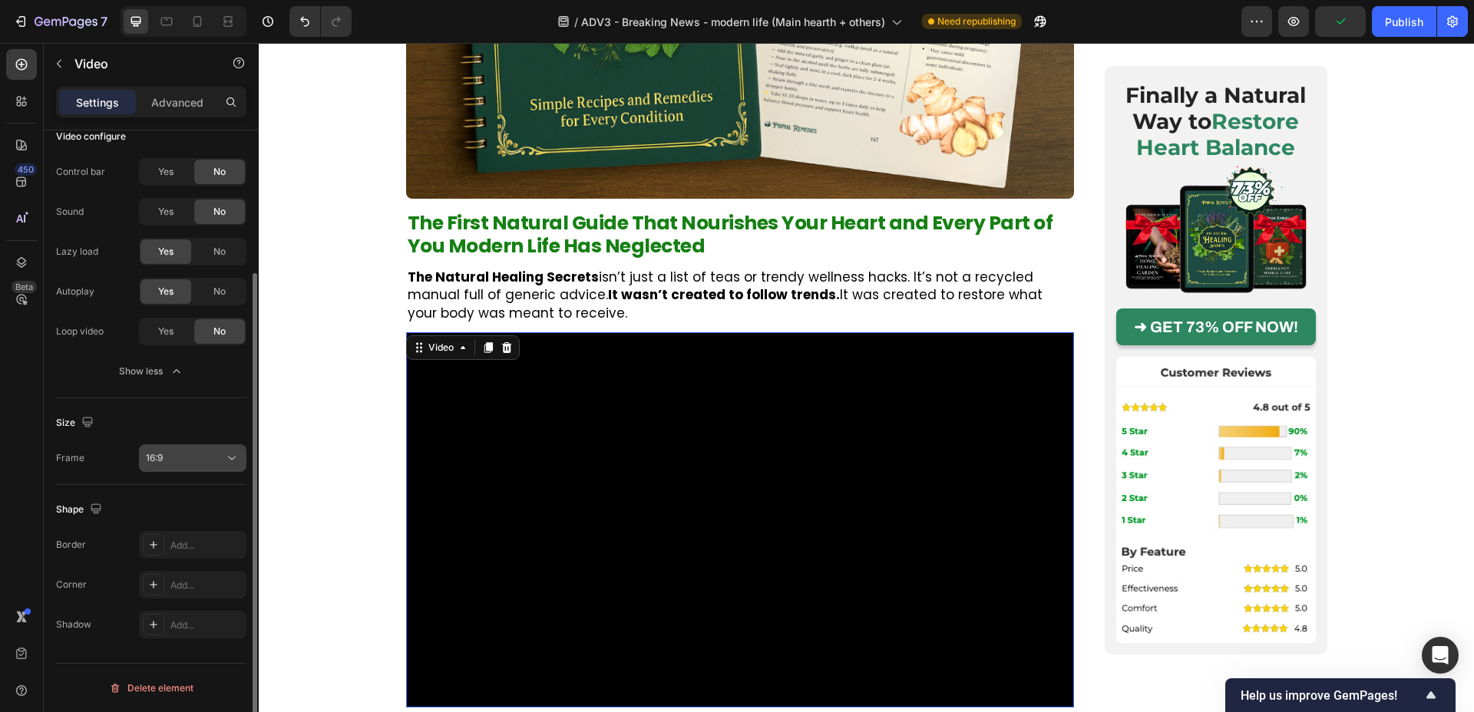
click at [233, 448] on button "16:9" at bounding box center [192, 459] width 107 height 28
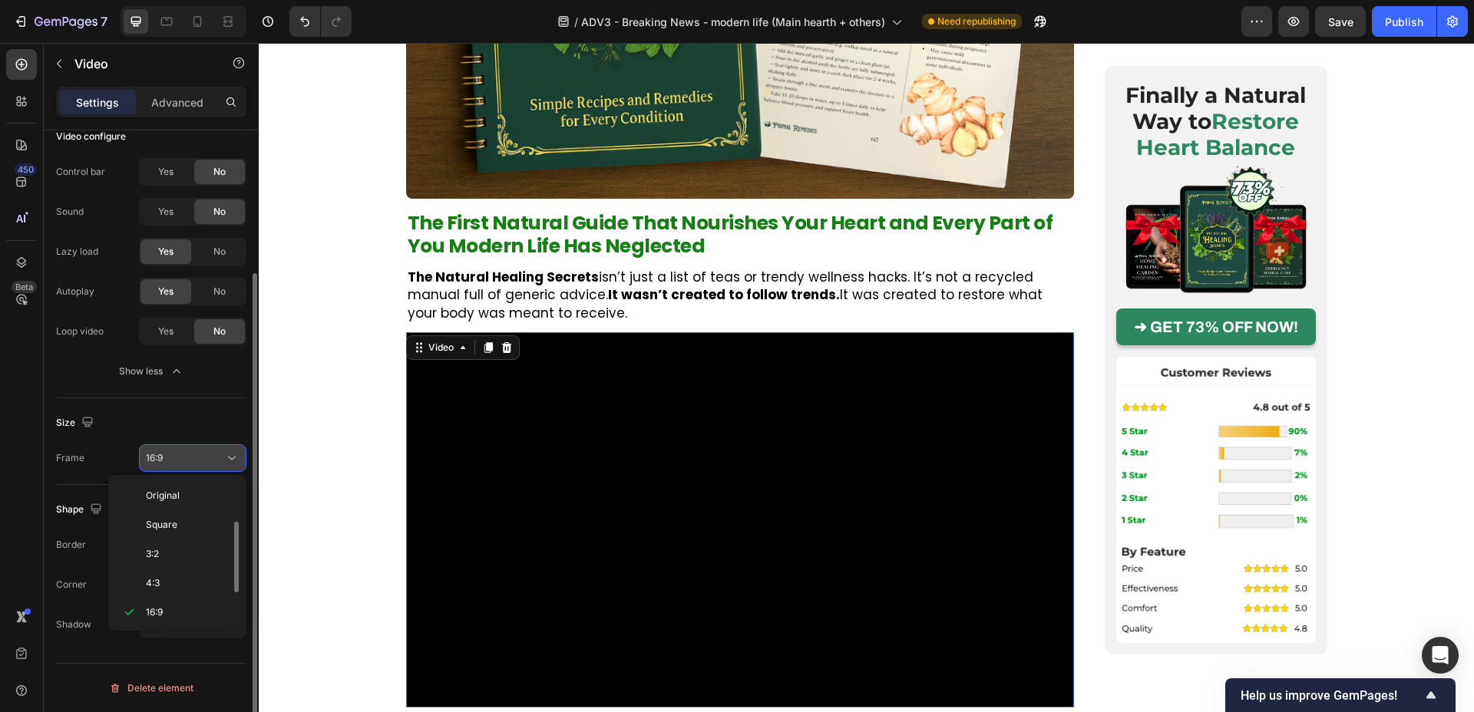
scroll to position [28, 0]
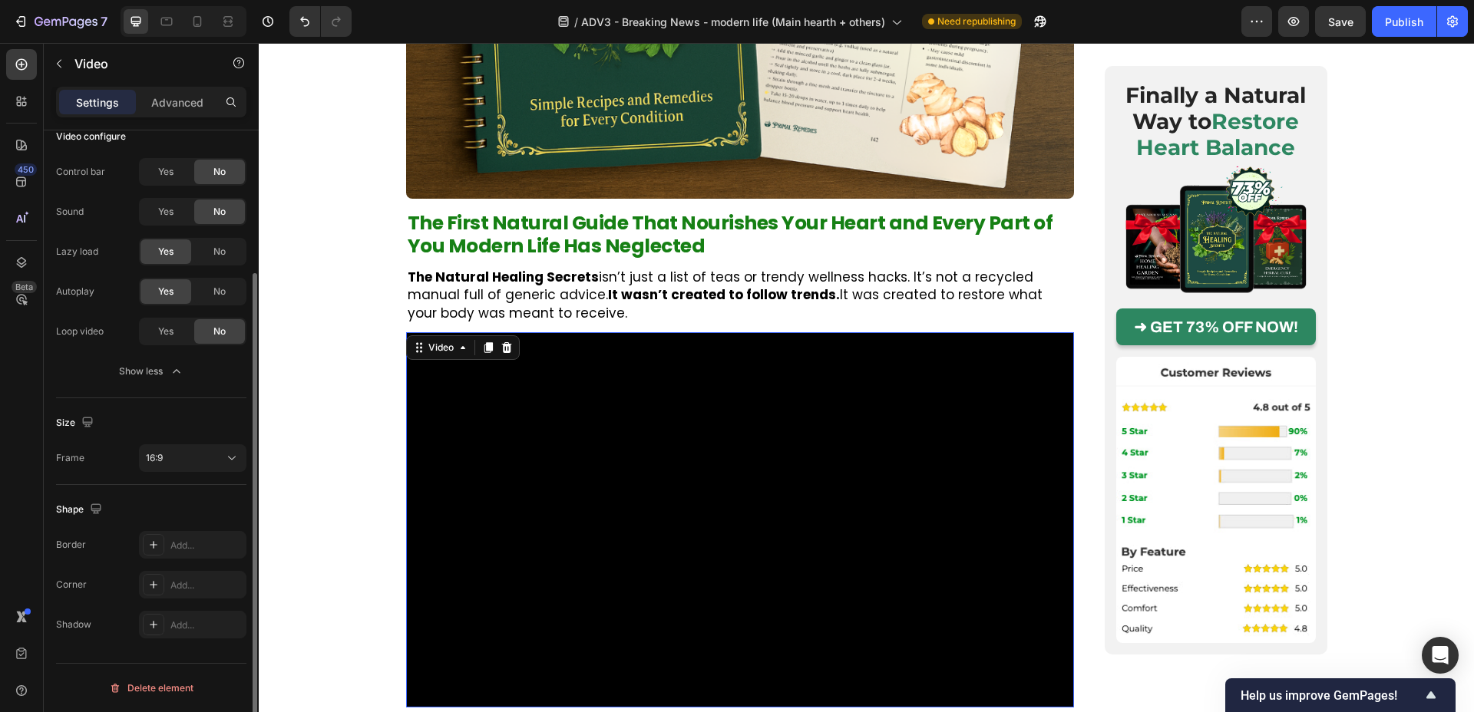
click at [227, 423] on div "Size" at bounding box center [151, 423] width 190 height 25
click at [487, 379] on video at bounding box center [740, 519] width 668 height 375
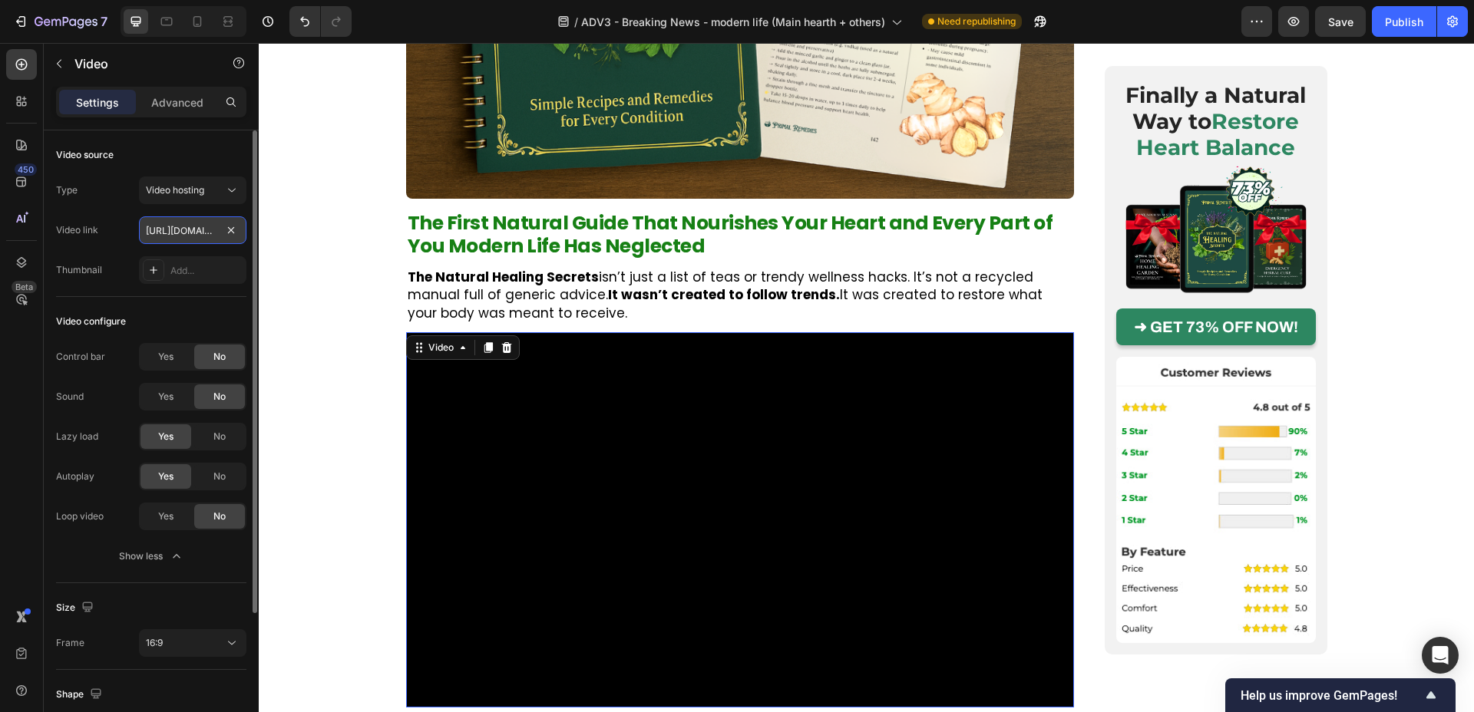
click at [191, 230] on input "https://cdn.shopify.com/videos/c/o/v/2cd3deb506b54b009063f7270ab5cf2e.mp4" at bounding box center [192, 231] width 107 height 28
click at [203, 233] on input "text" at bounding box center [192, 231] width 107 height 28
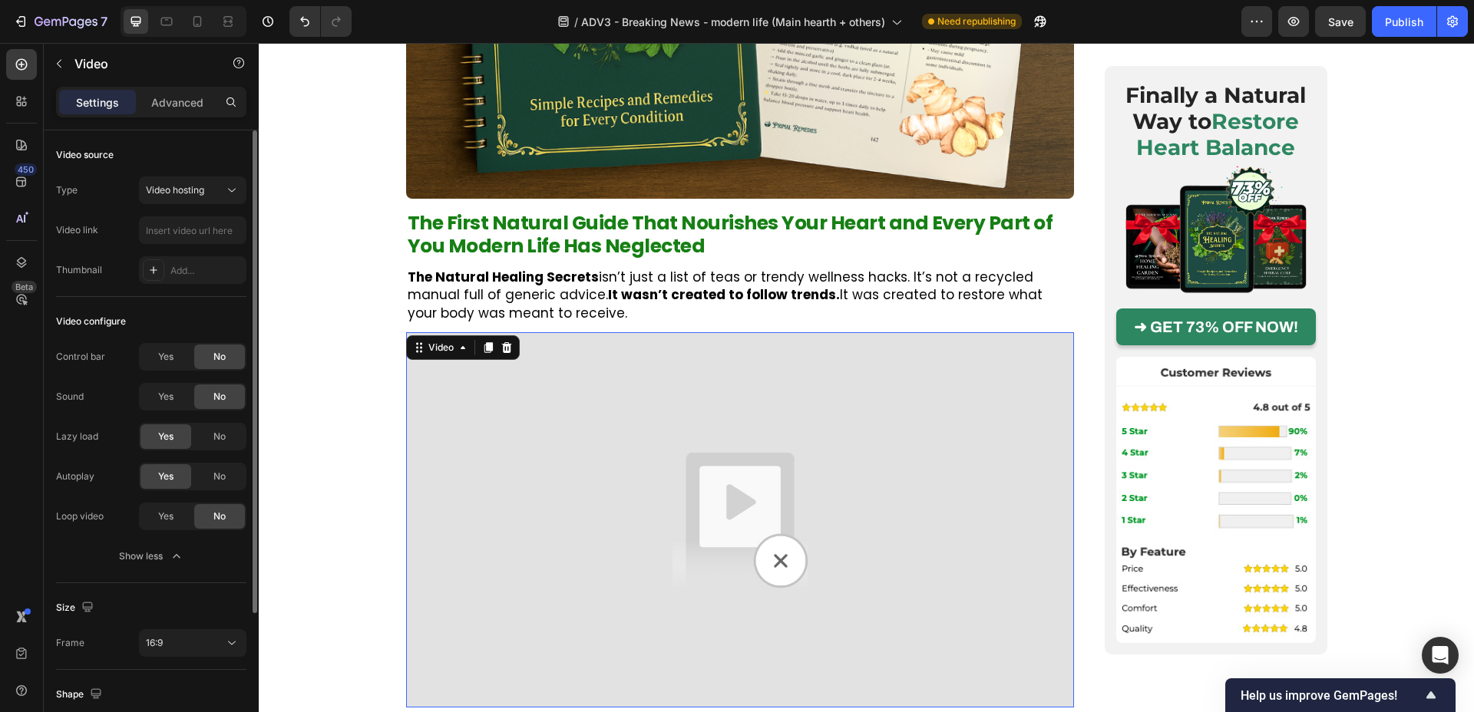
click at [120, 229] on div "Video link" at bounding box center [151, 231] width 190 height 28
click at [184, 227] on input "text" at bounding box center [192, 231] width 107 height 28
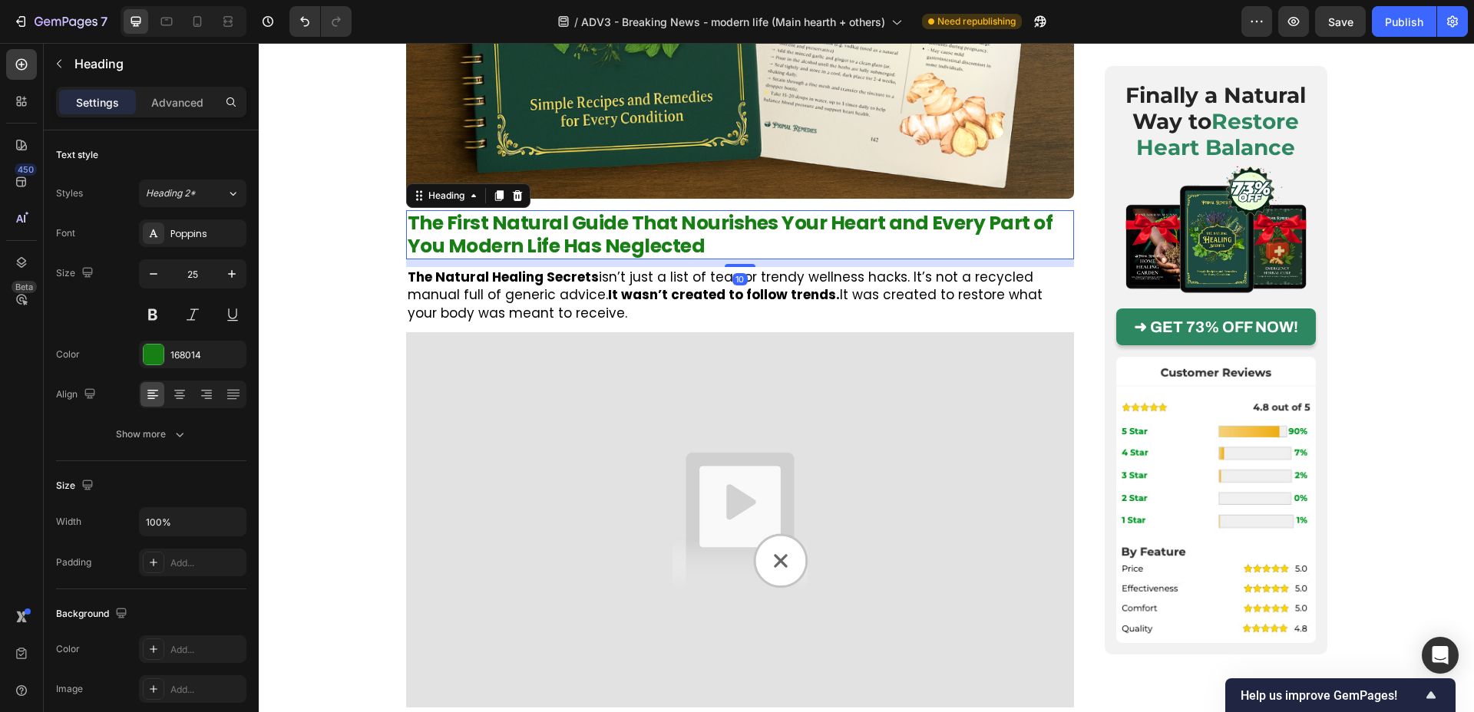
click at [550, 222] on div "The First Natural Guide That Nourishes Your Heart and Every Part of You Modern …" at bounding box center [740, 234] width 668 height 49
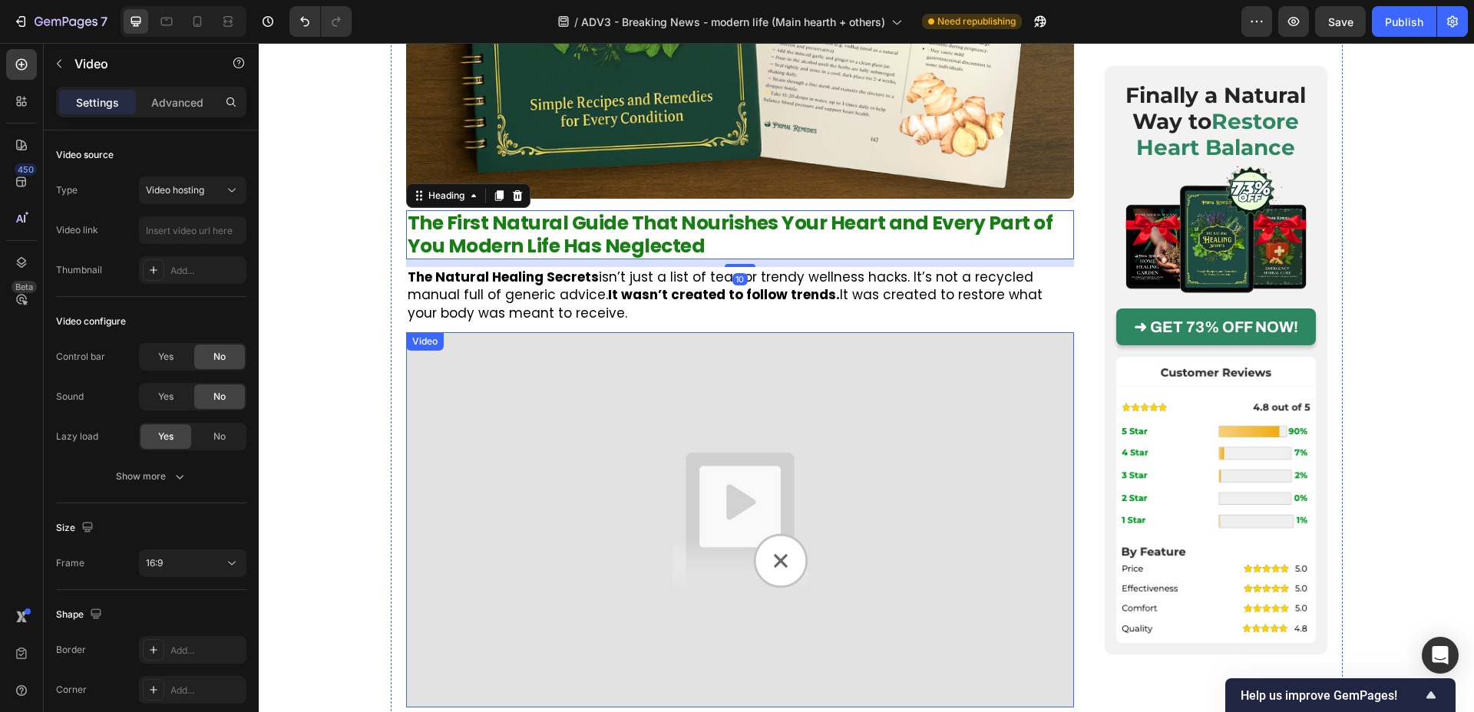
click at [556, 361] on img at bounding box center [740, 519] width 668 height 375
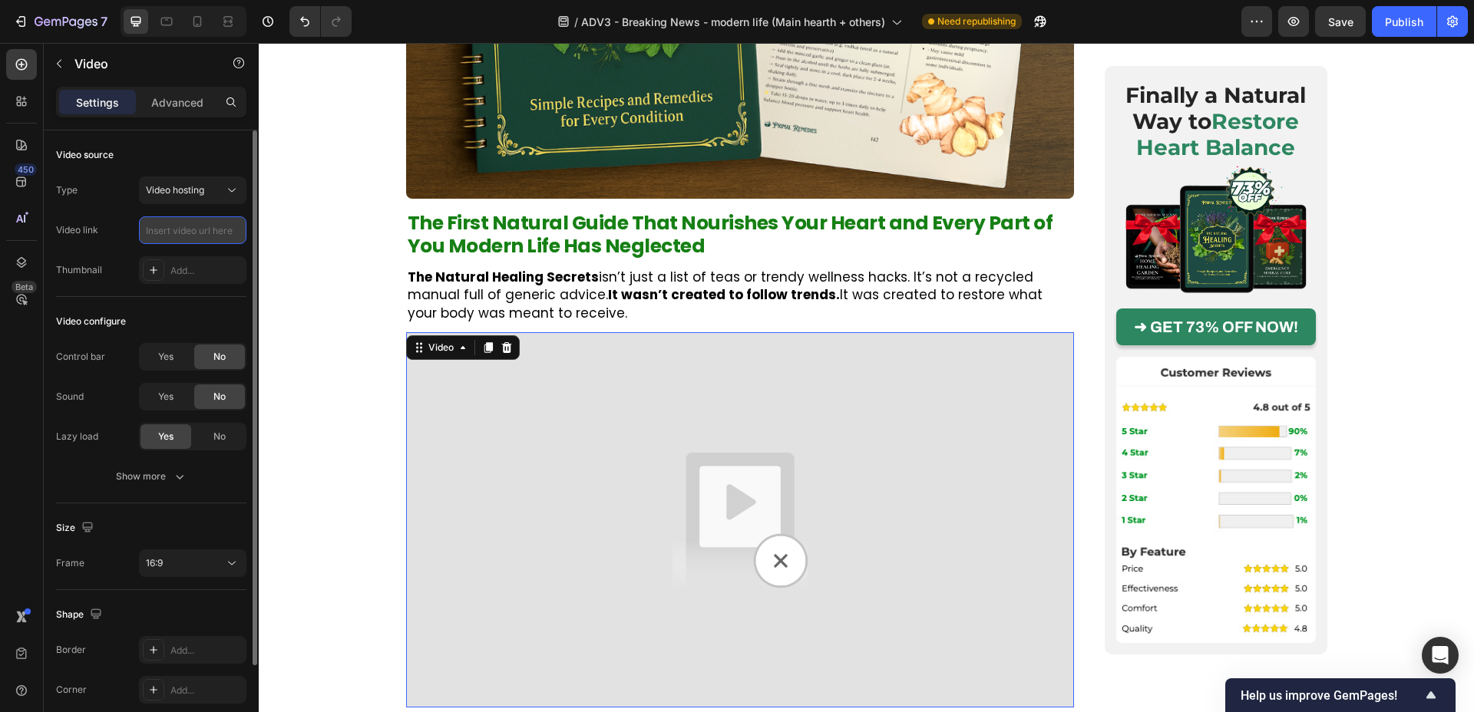
click at [183, 233] on input "text" at bounding box center [192, 231] width 107 height 28
paste input "https://cdn.shopify.com/videos/c/o/v/17f5f130c6594a5abae3075cd8fef816.mp4"
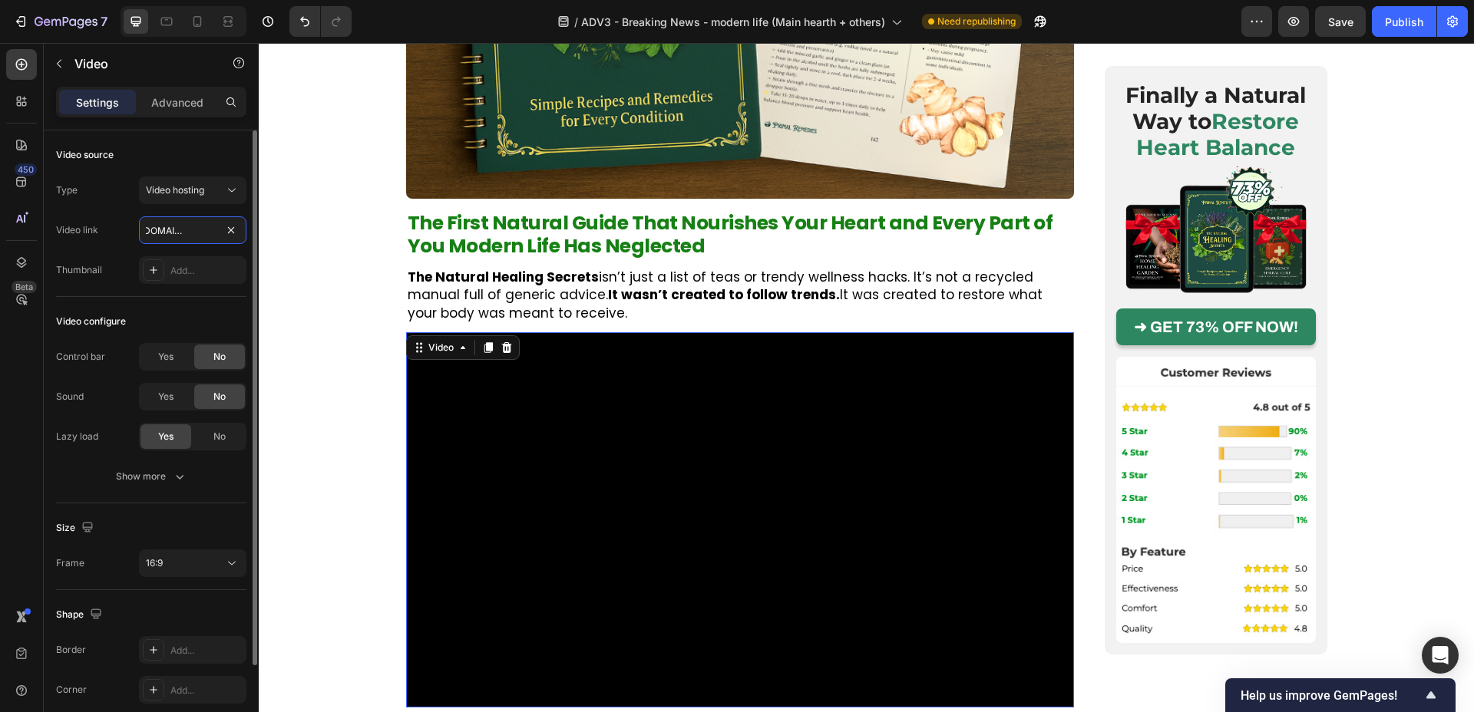
type input "https://cdn.shopify.com/videos/c/o/v/17f5f130c6594a5abae3075cd8fef816.mp4"
click at [196, 153] on div "Video source" at bounding box center [151, 155] width 190 height 25
click at [176, 579] on div "Size Frame 16:9" at bounding box center [151, 547] width 190 height 87
click at [183, 569] on div "16:9" at bounding box center [185, 564] width 78 height 14
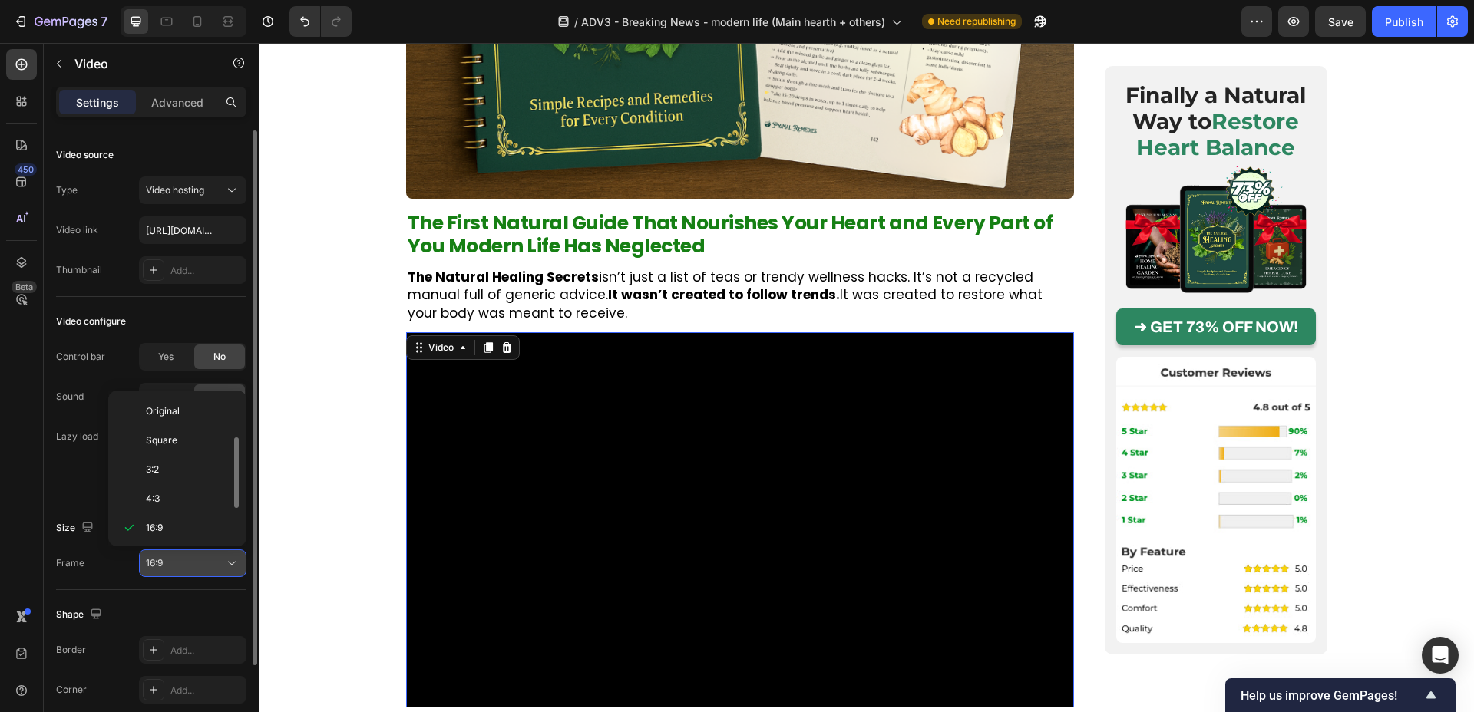
scroll to position [28, 0]
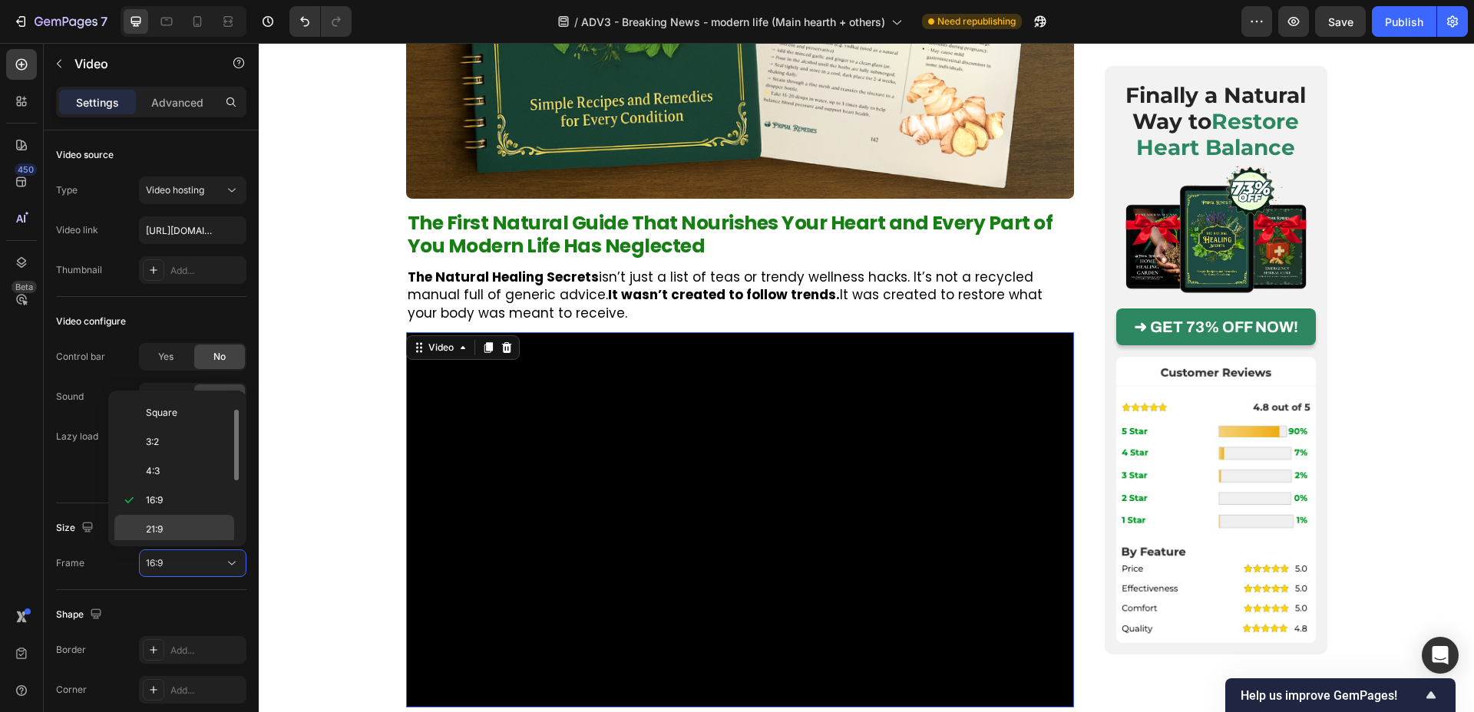
click at [181, 534] on p "21:9" at bounding box center [186, 530] width 81 height 14
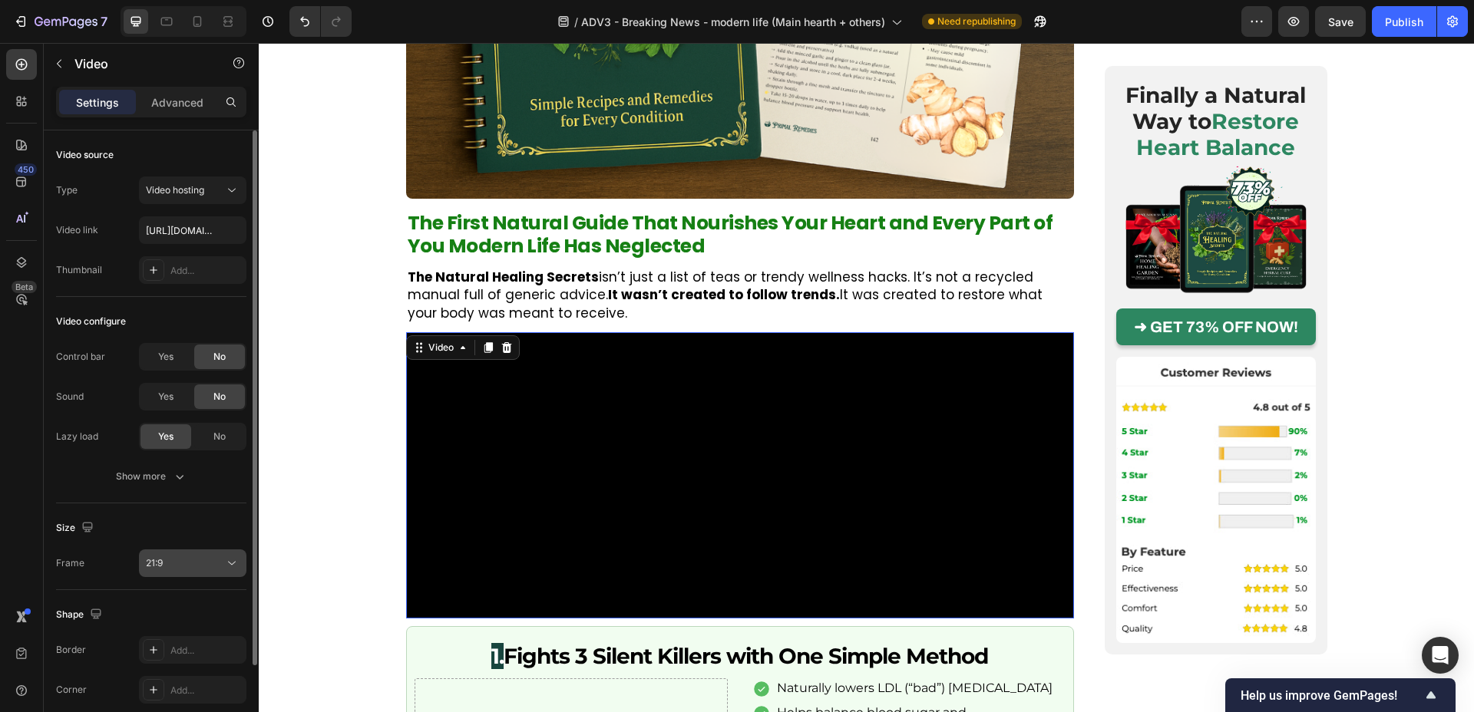
click at [179, 560] on div "21:9" at bounding box center [185, 564] width 78 height 14
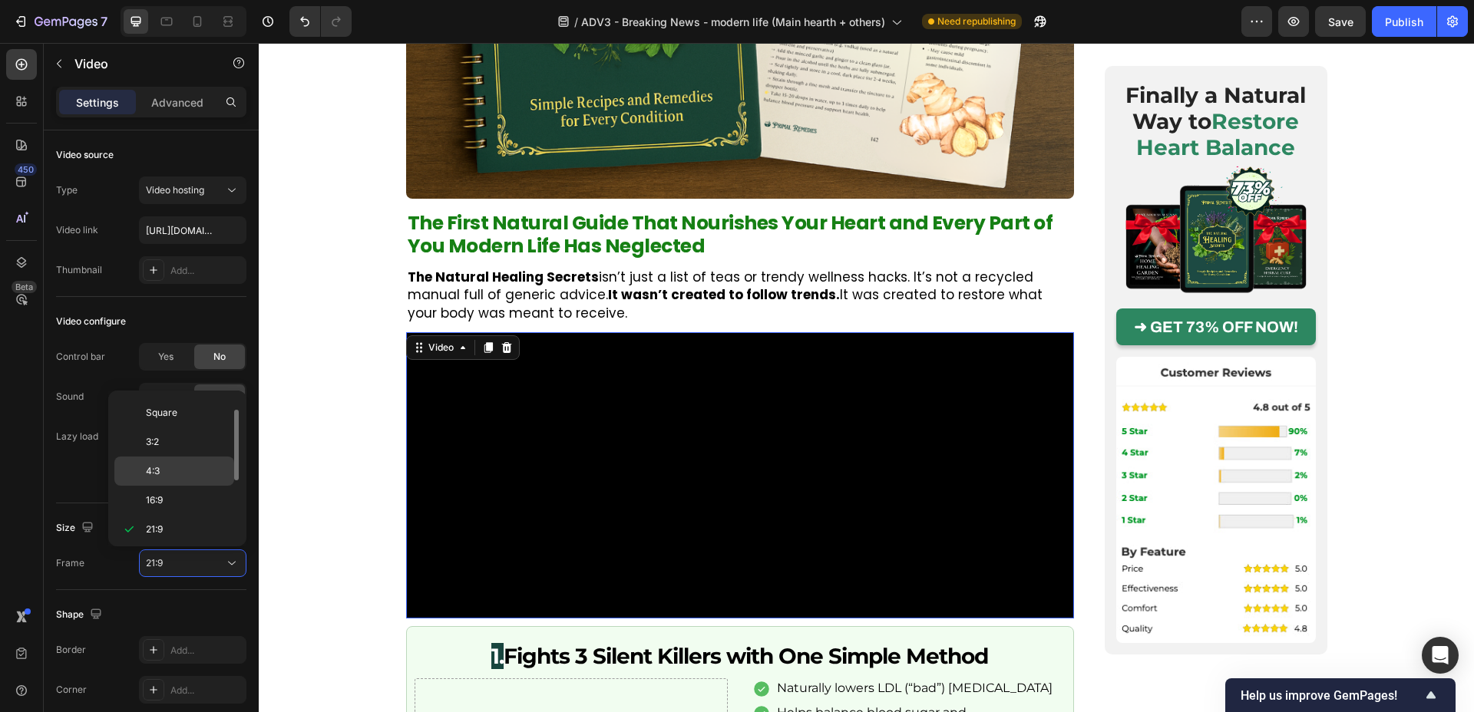
click at [183, 468] on p "4:3" at bounding box center [186, 471] width 81 height 14
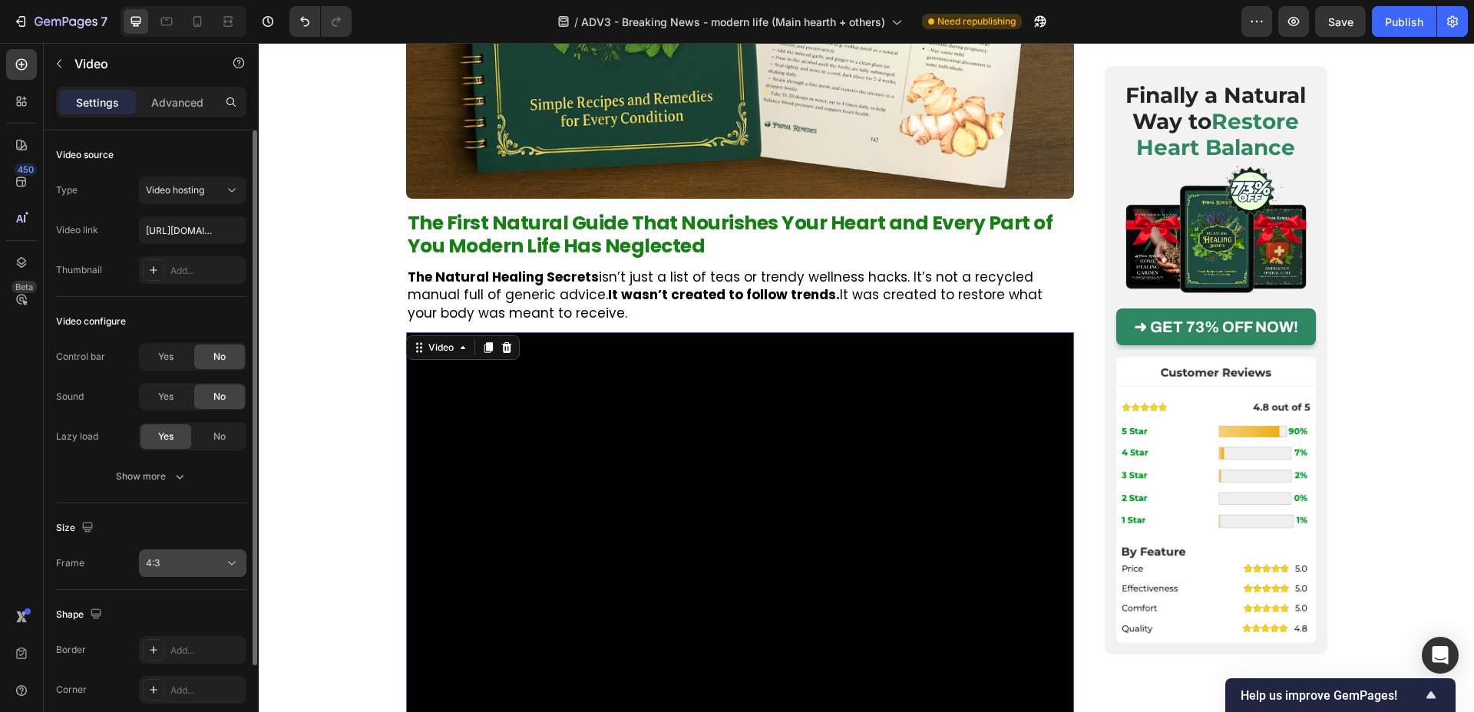
click at [179, 560] on div "4:3" at bounding box center [185, 564] width 78 height 14
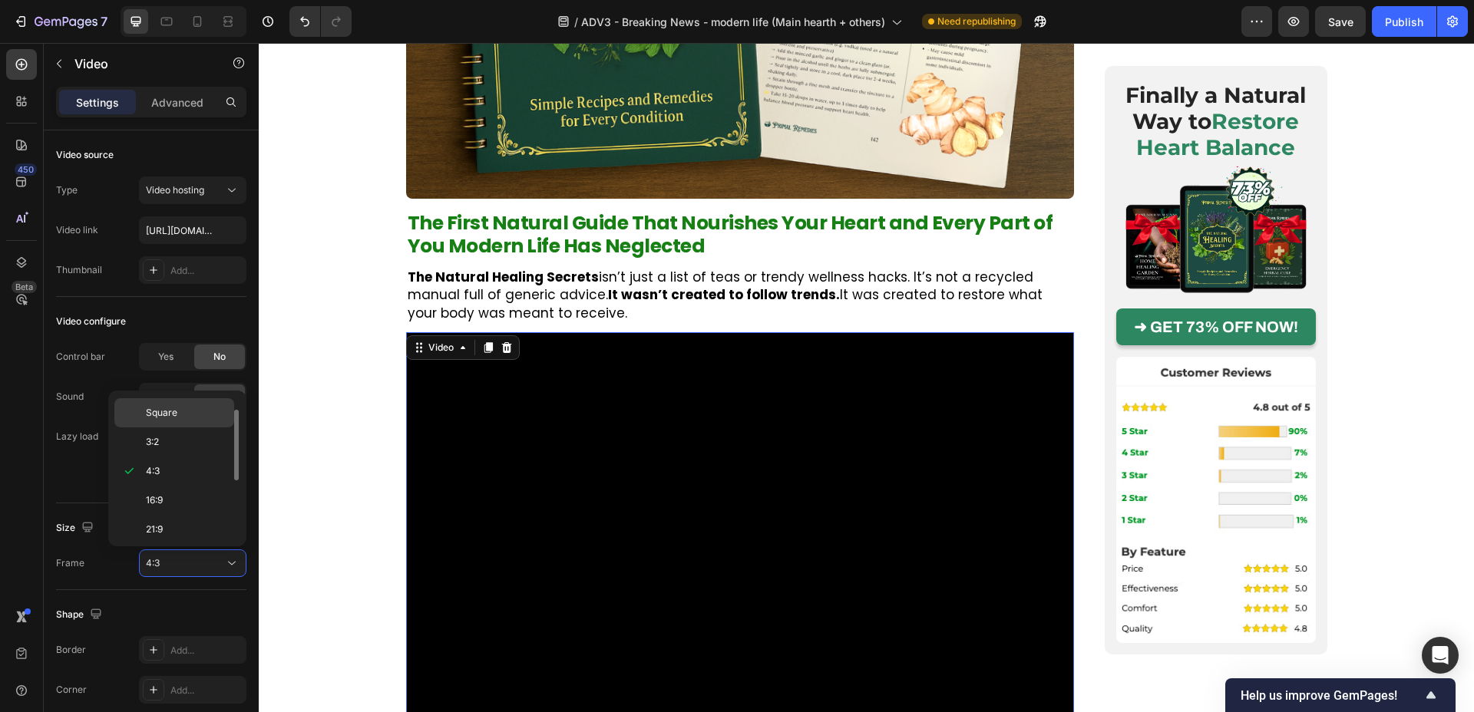
click at [202, 412] on p "Square" at bounding box center [186, 413] width 81 height 14
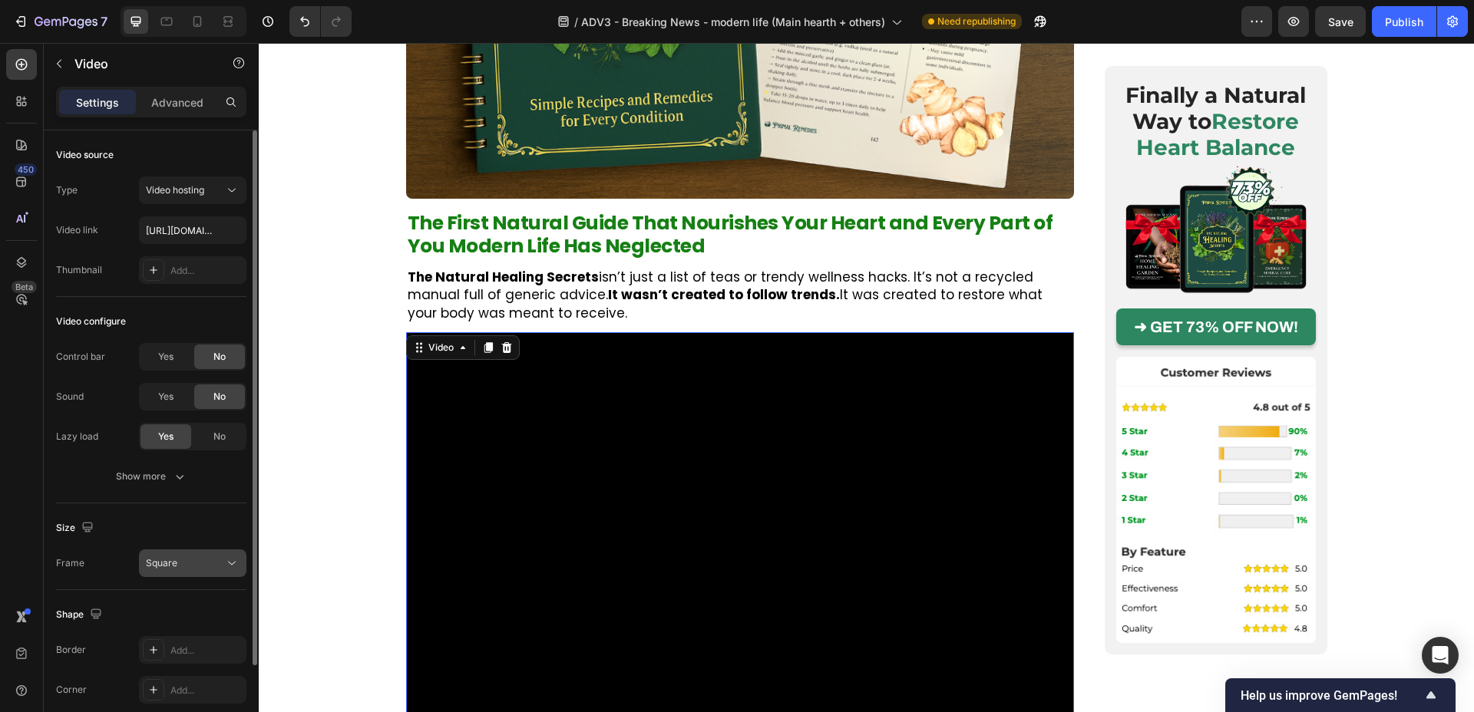
click at [171, 564] on span "Square" at bounding box center [161, 563] width 31 height 12
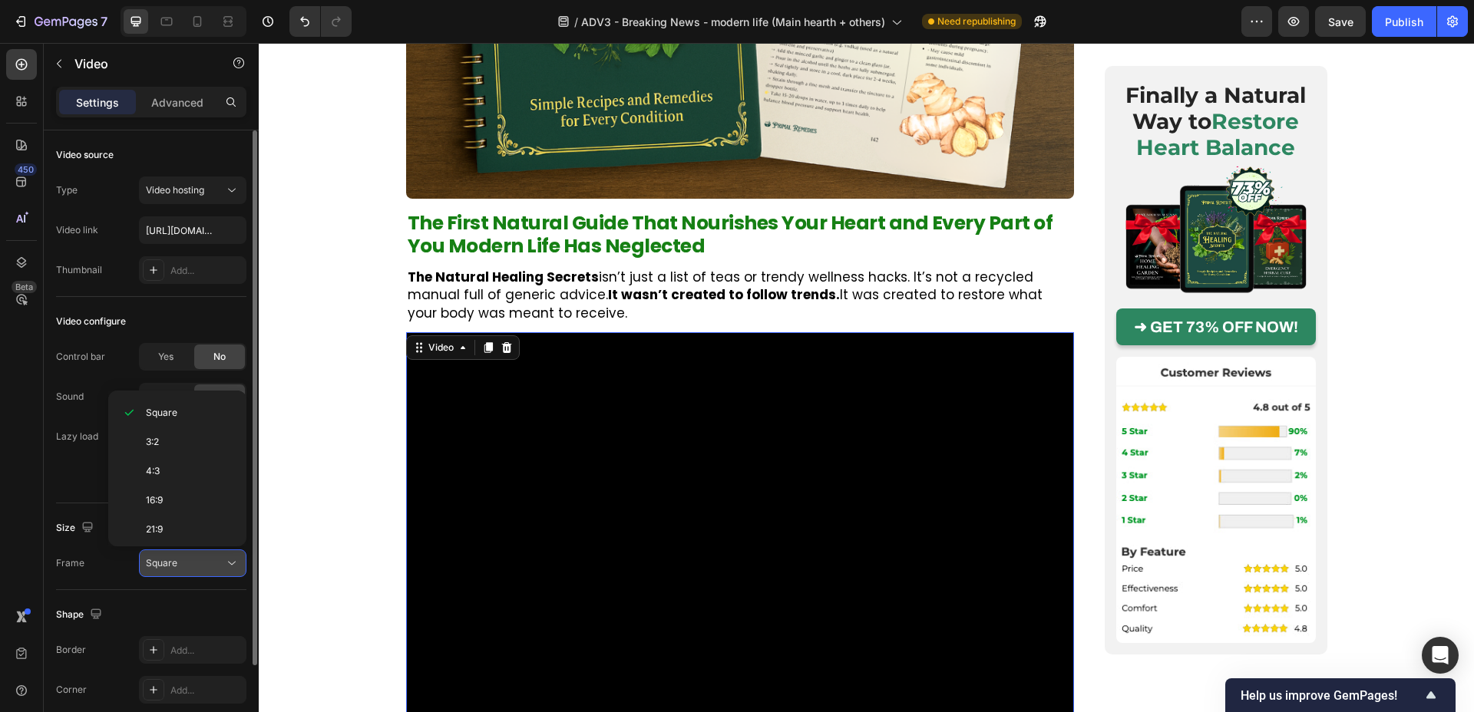
click at [171, 564] on span "Square" at bounding box center [161, 563] width 31 height 12
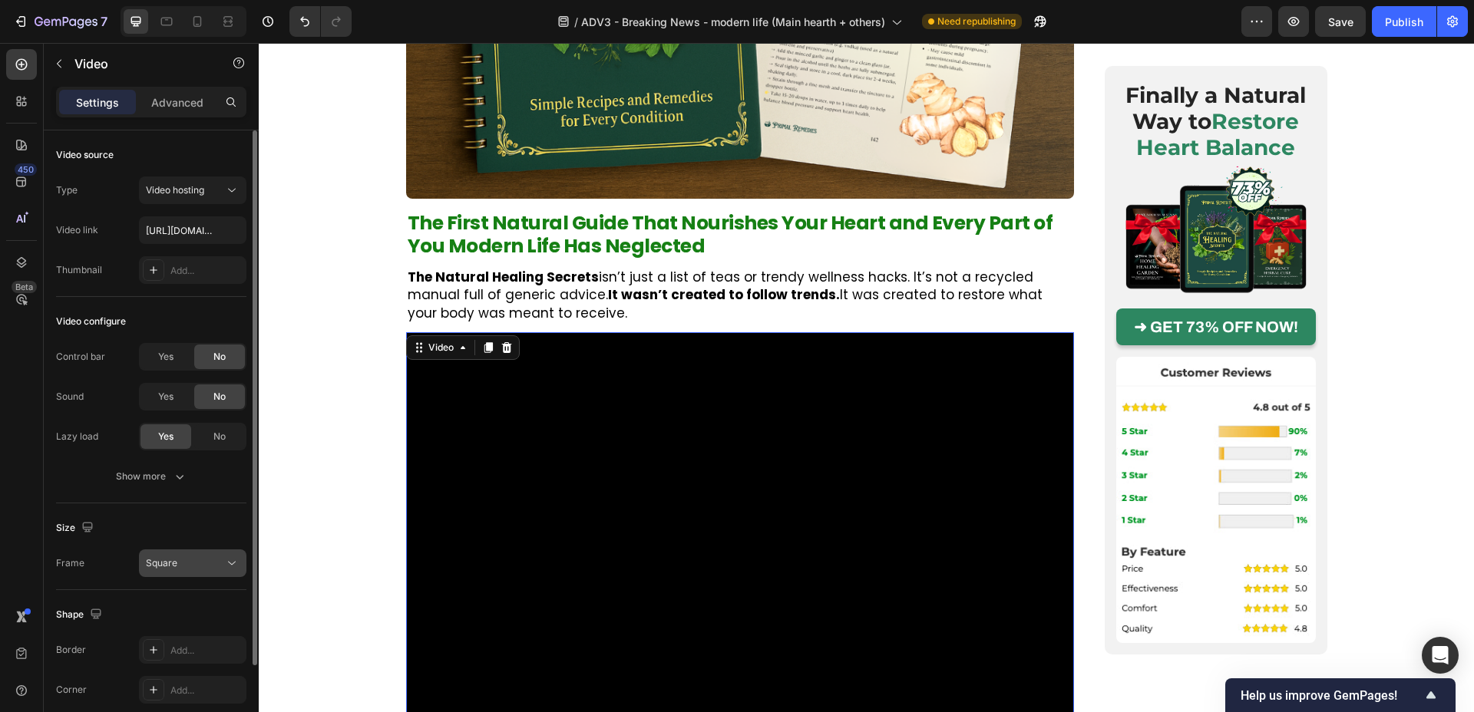
click at [171, 564] on span "Square" at bounding box center [161, 563] width 31 height 12
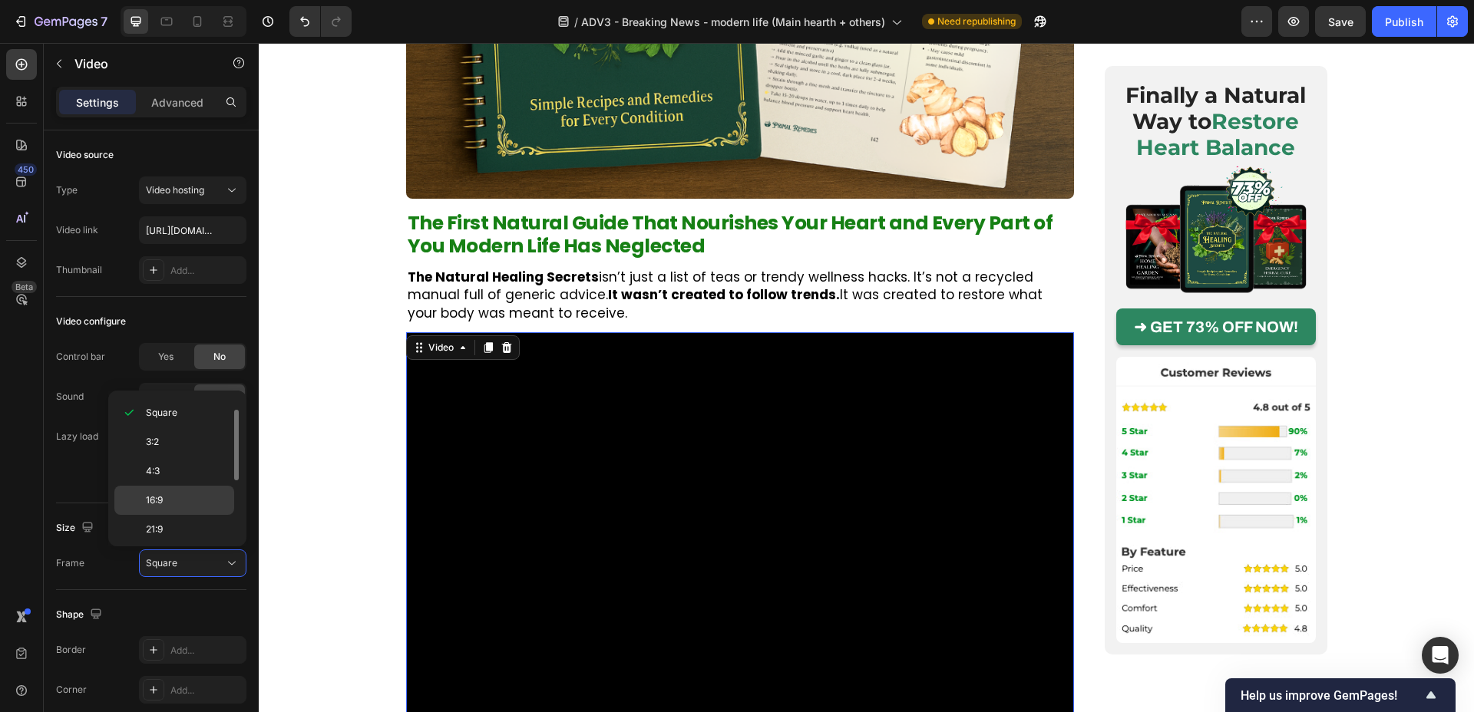
click at [152, 500] on span "16:9" at bounding box center [154, 501] width 17 height 14
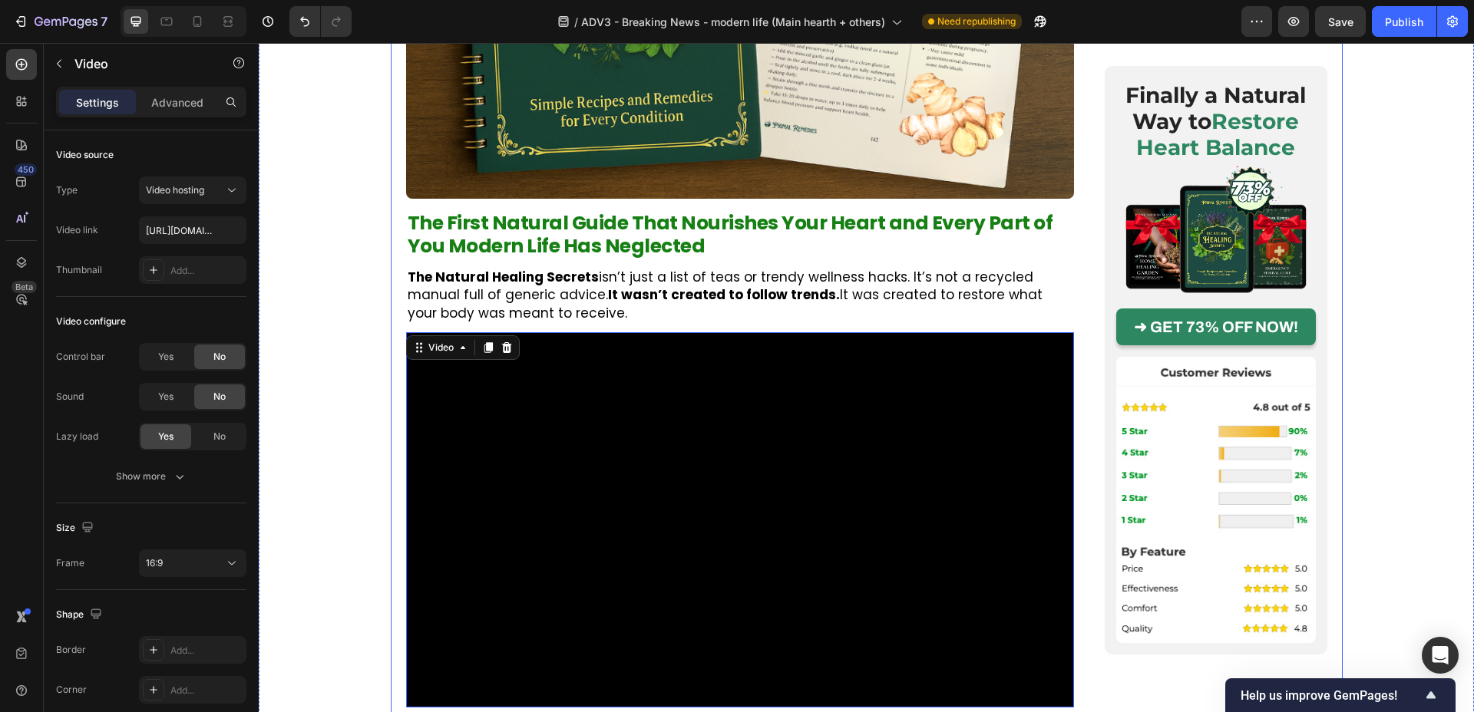
click at [392, 441] on div "Image Posted by [PERSON_NAME] Text Block Publish the page to see the content. C…" at bounding box center [867, 495] width 952 height 6315
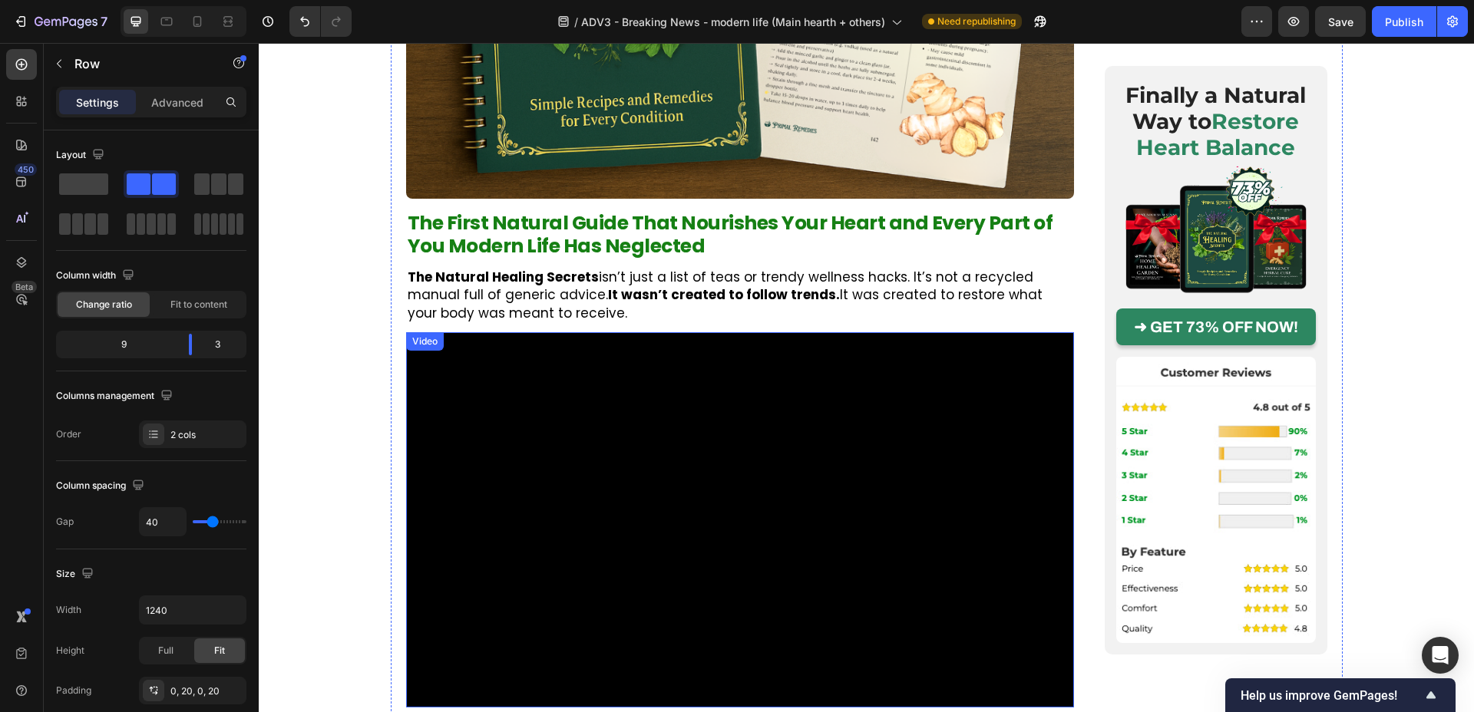
click at [458, 435] on video at bounding box center [740, 519] width 668 height 375
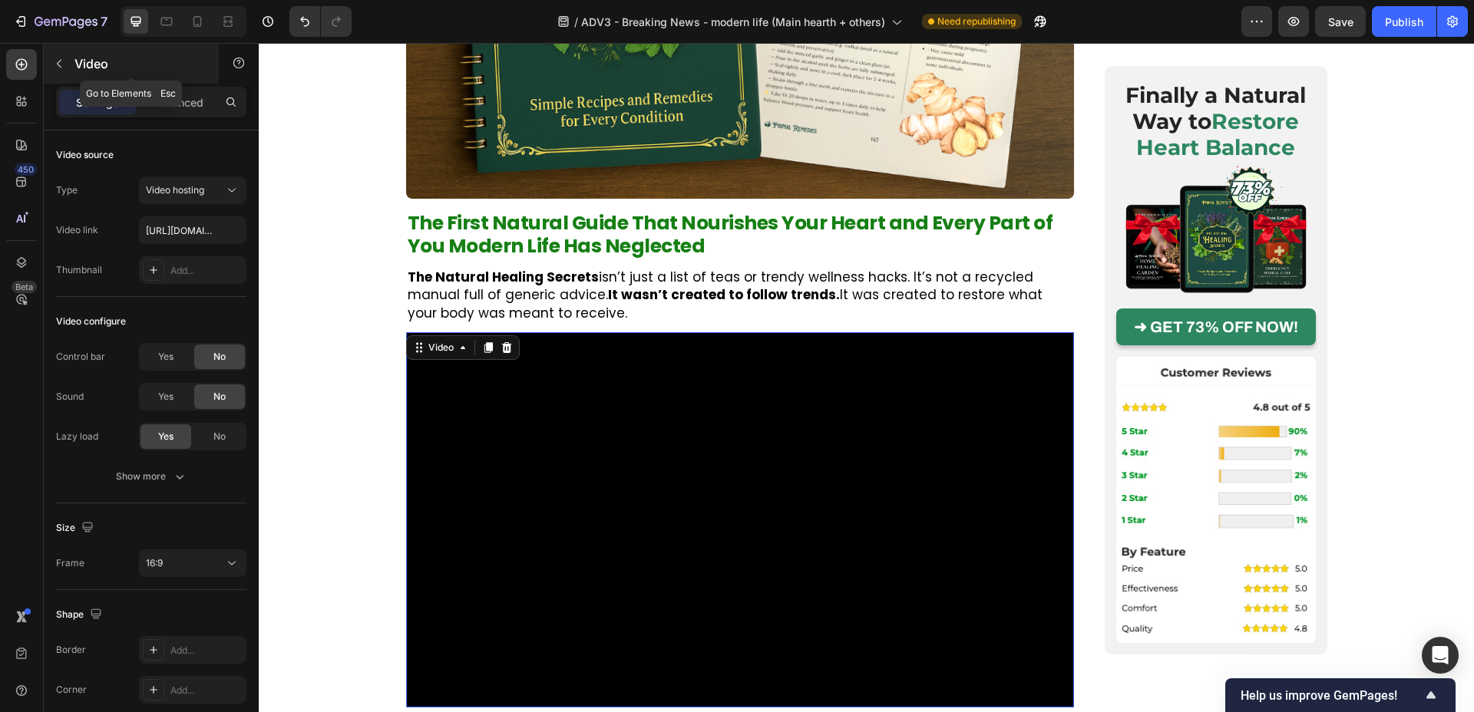
click at [74, 59] on p "Video" at bounding box center [139, 64] width 131 height 18
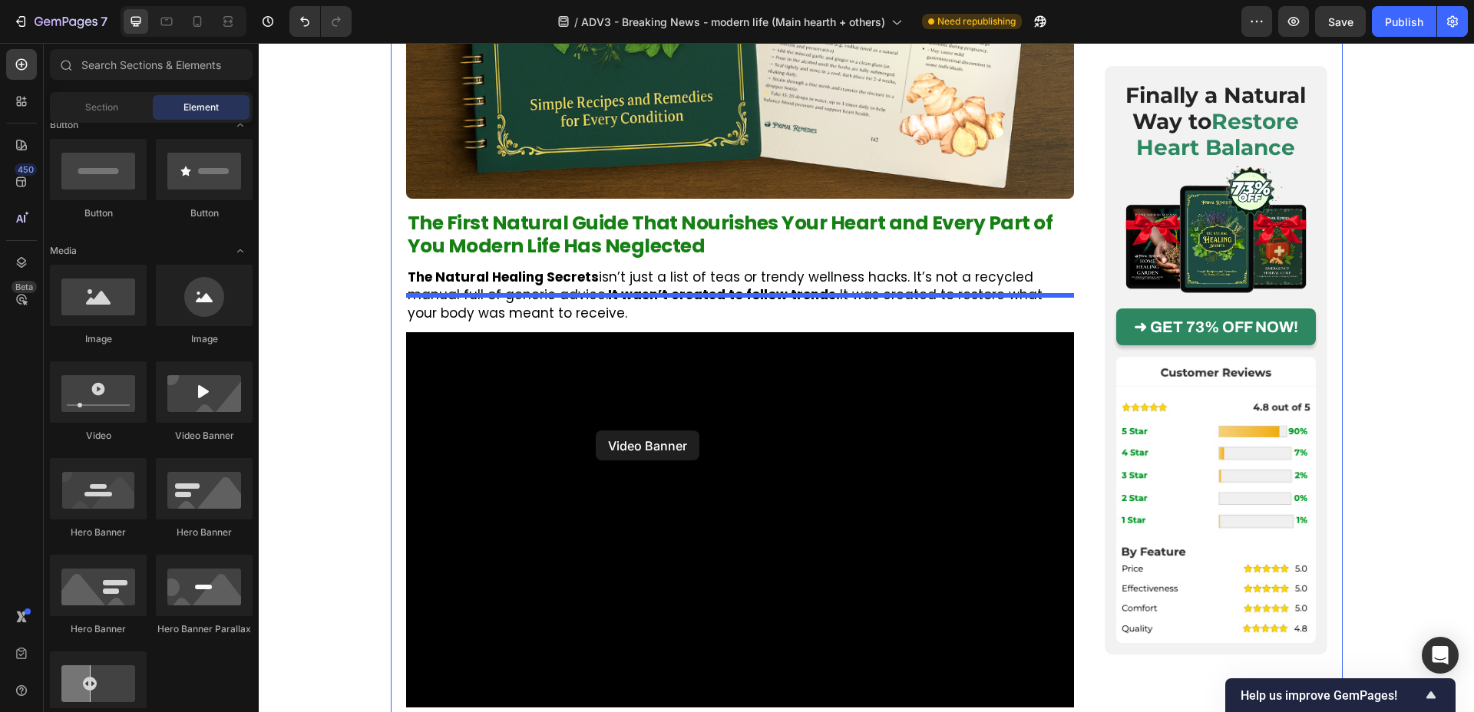
drag, startPoint x: 441, startPoint y: 439, endPoint x: 596, endPoint y: 431, distance: 155.3
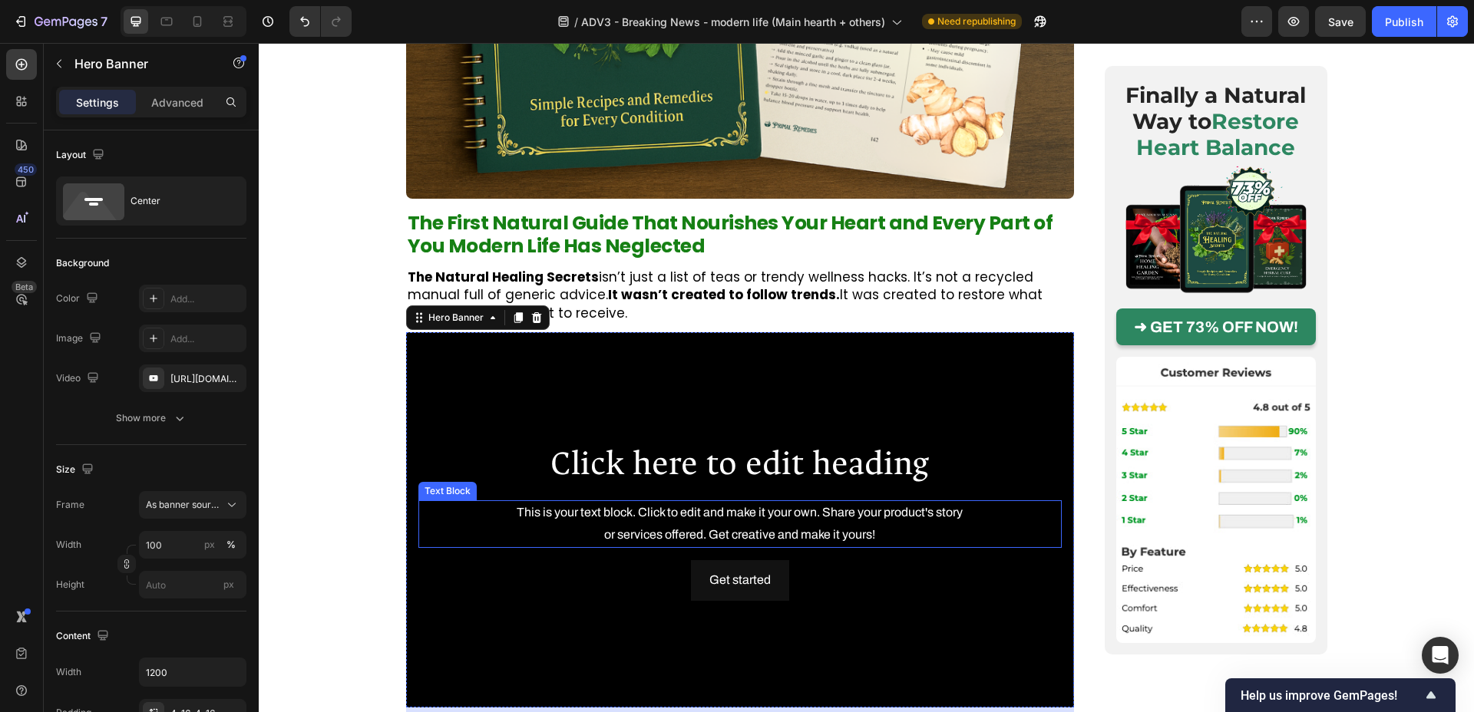
scroll to position [3408, 0]
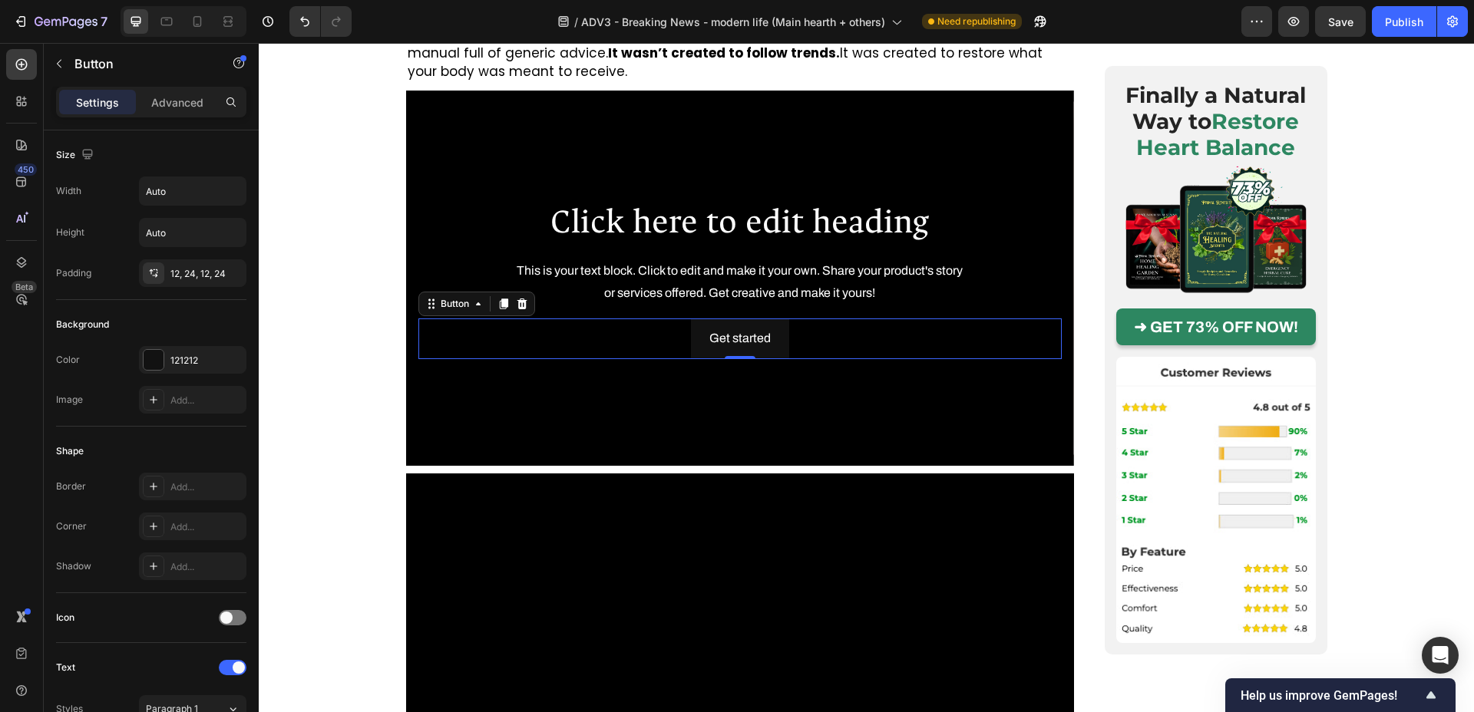
click at [527, 319] on div "Get started Button 0" at bounding box center [739, 339] width 643 height 41
click at [518, 299] on icon at bounding box center [522, 304] width 10 height 11
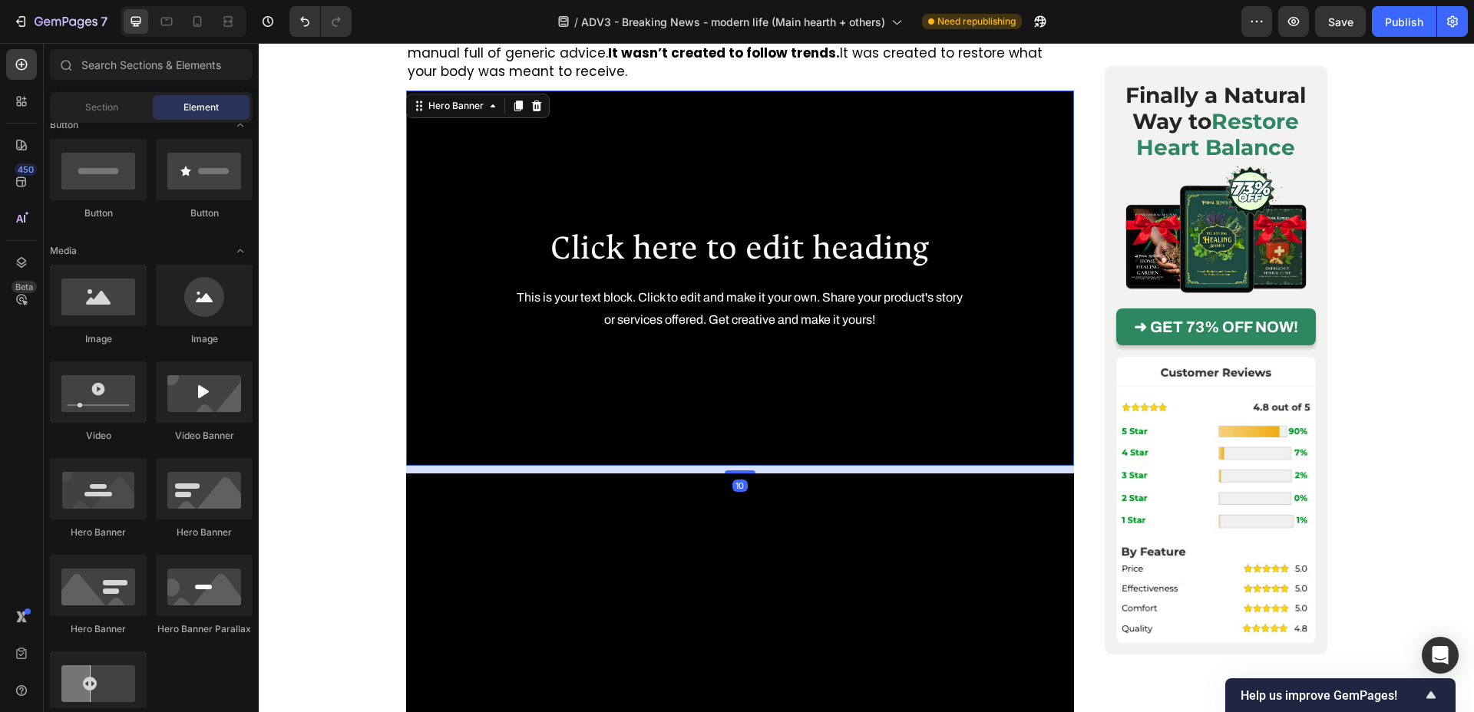
click at [553, 240] on div "Click here to edit heading Heading This is your text block. Click to edit and m…" at bounding box center [739, 278] width 643 height 108
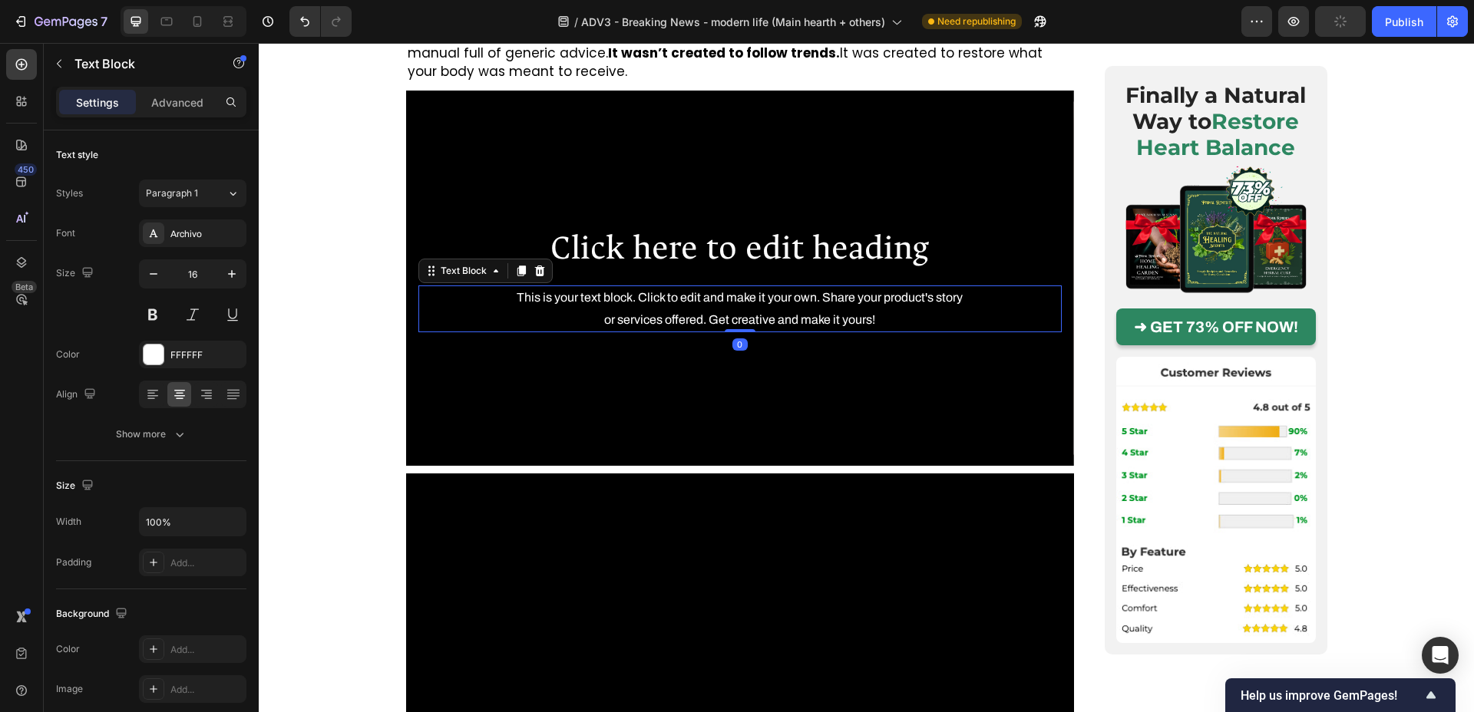
click at [542, 286] on div "This is your text block. Click to edit and make it your own. Share your product…" at bounding box center [739, 310] width 643 height 48
click at [536, 266] on icon at bounding box center [539, 271] width 10 height 11
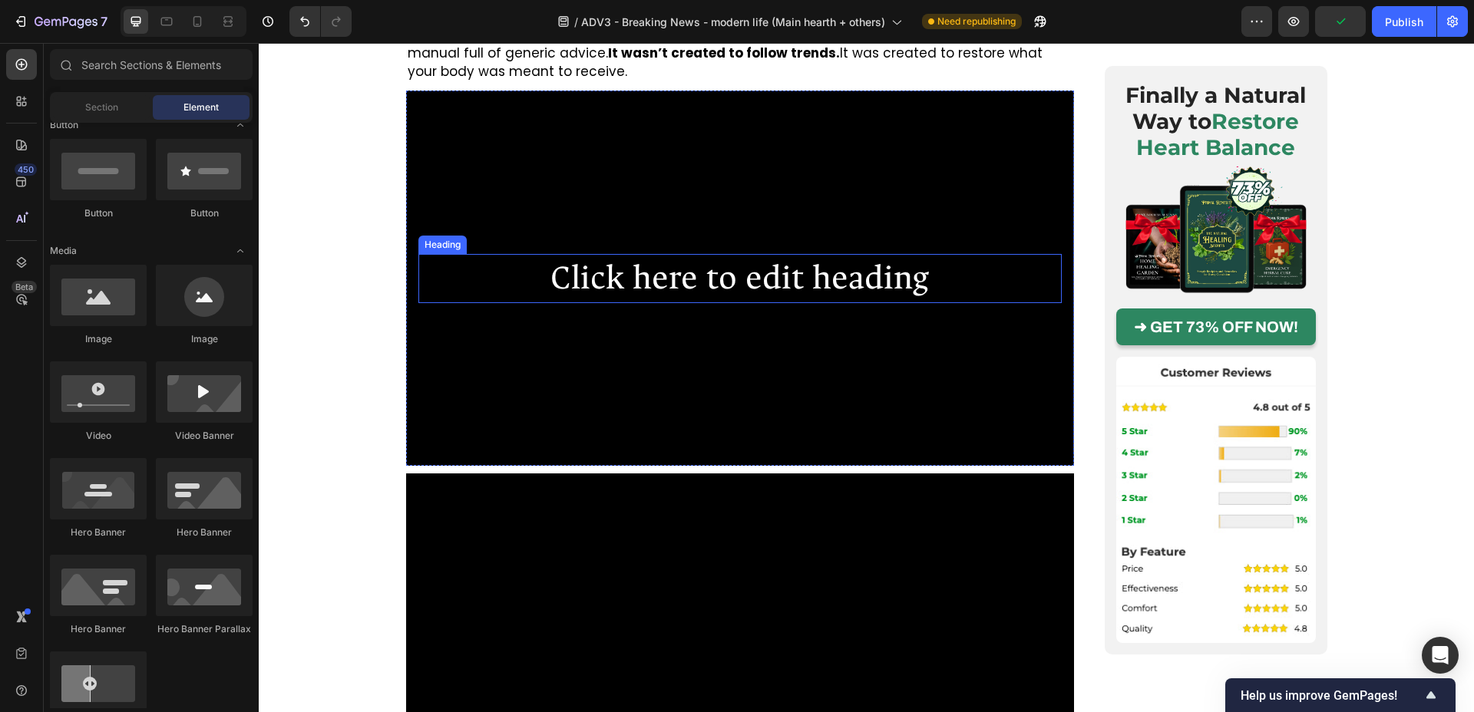
click at [602, 254] on h2 "Click here to edit heading" at bounding box center [739, 278] width 643 height 49
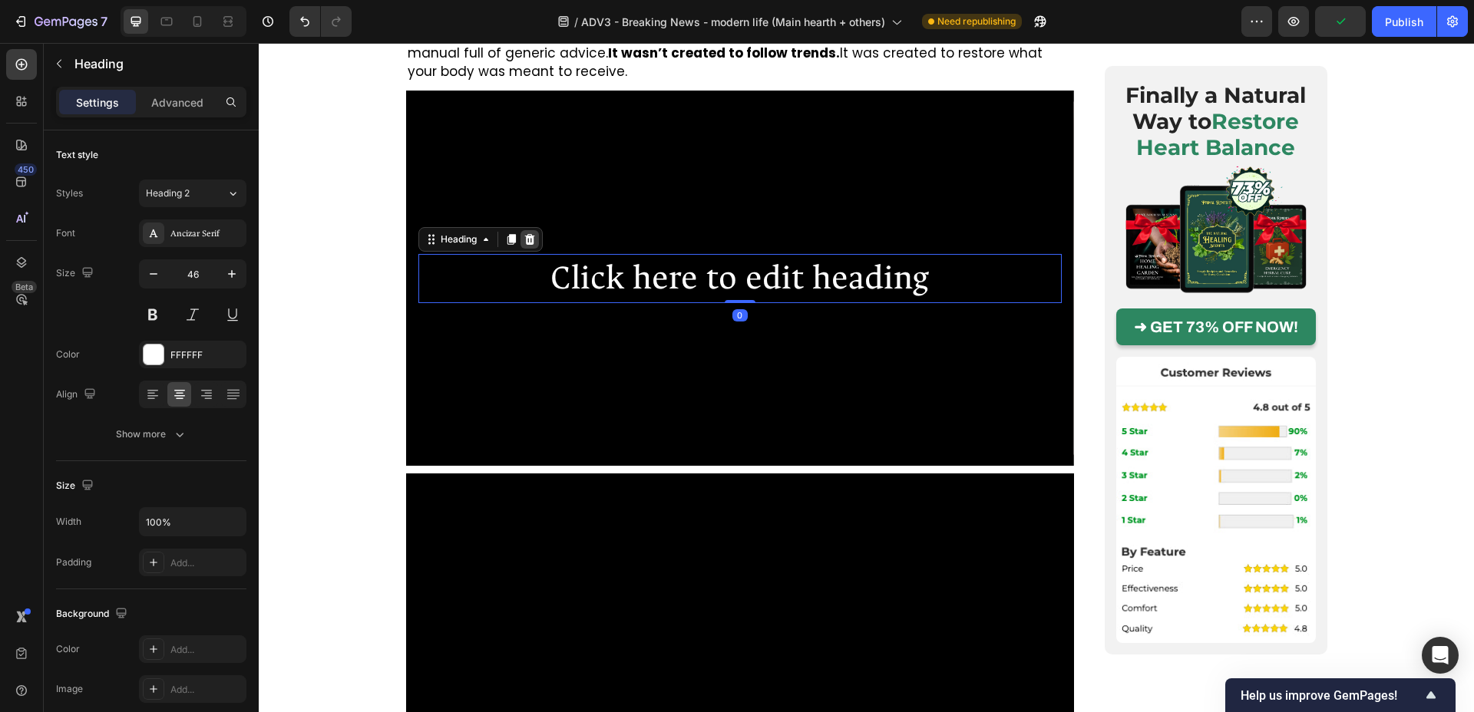
click at [532, 234] on icon at bounding box center [529, 239] width 10 height 11
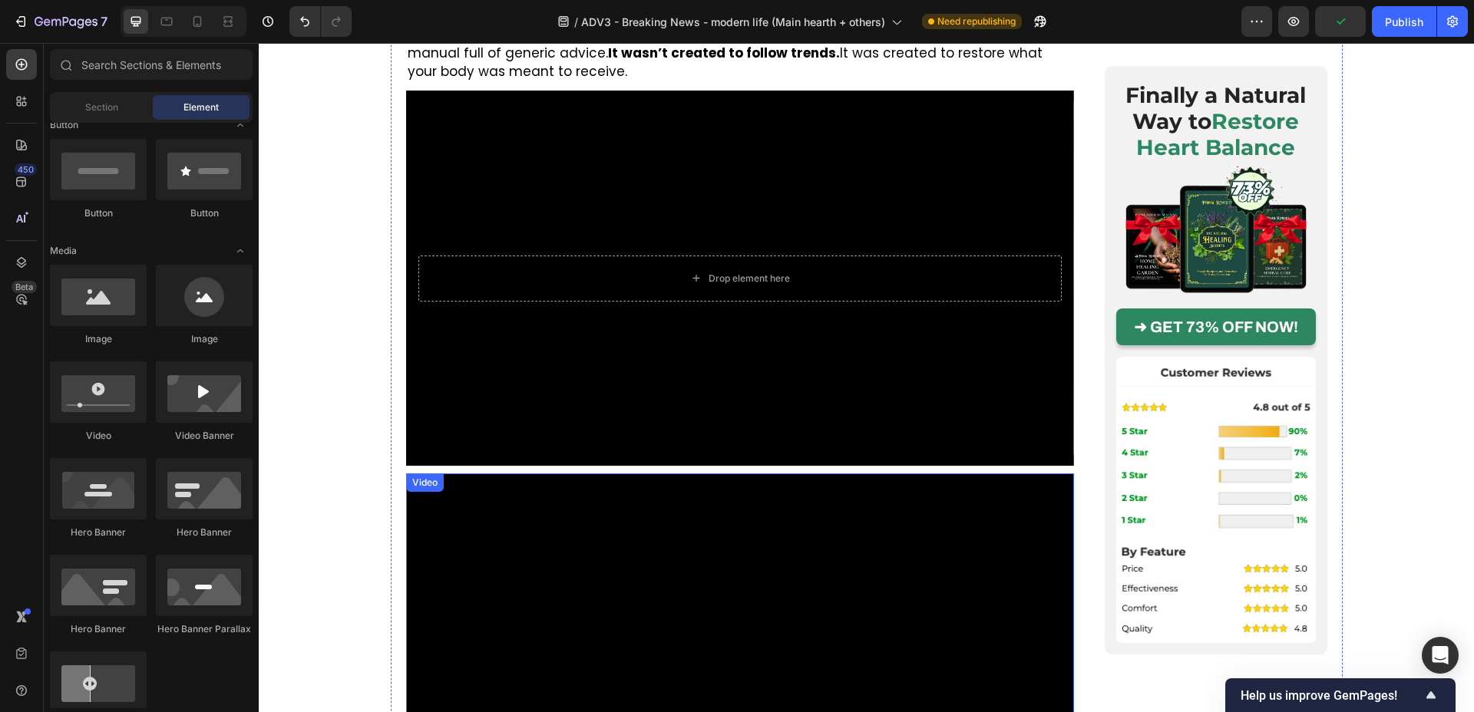
click at [570, 474] on video at bounding box center [740, 661] width 668 height 375
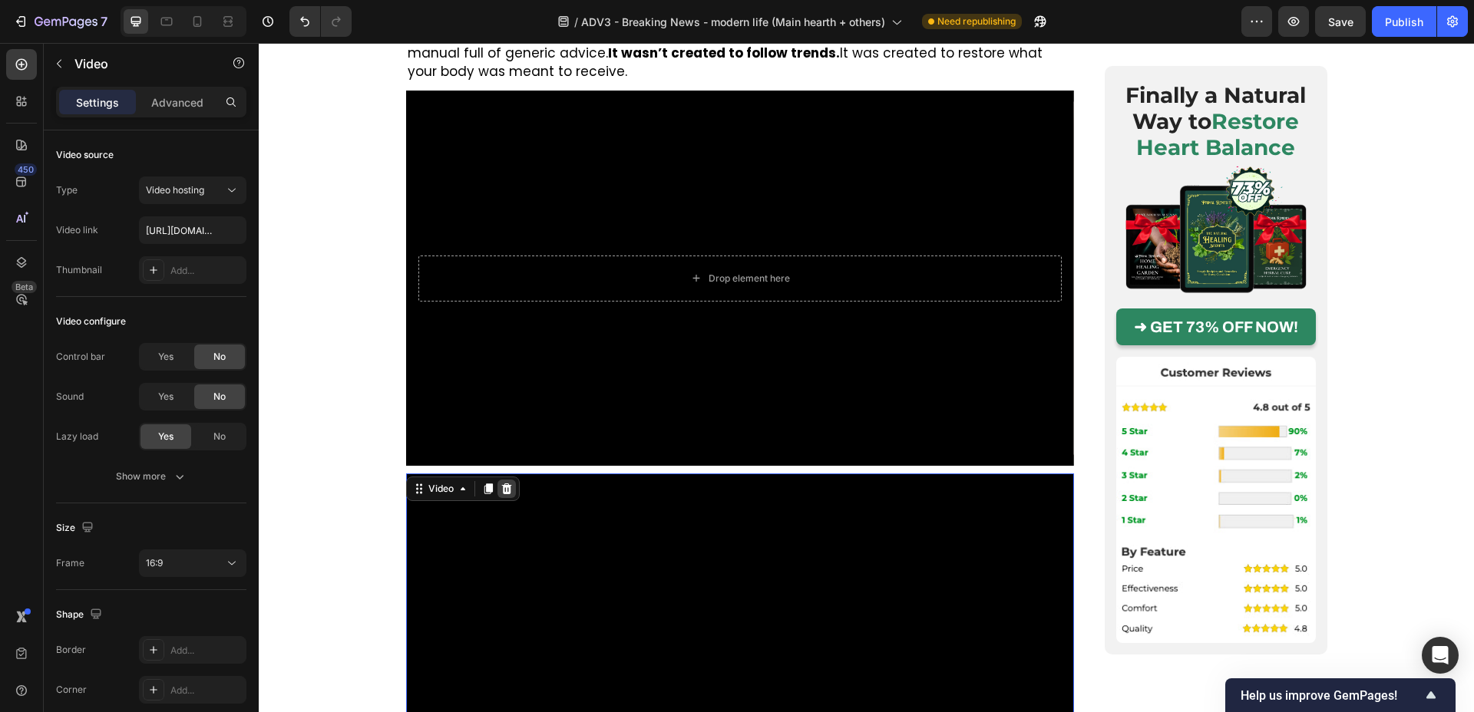
click at [507, 483] on icon at bounding box center [507, 489] width 12 height 12
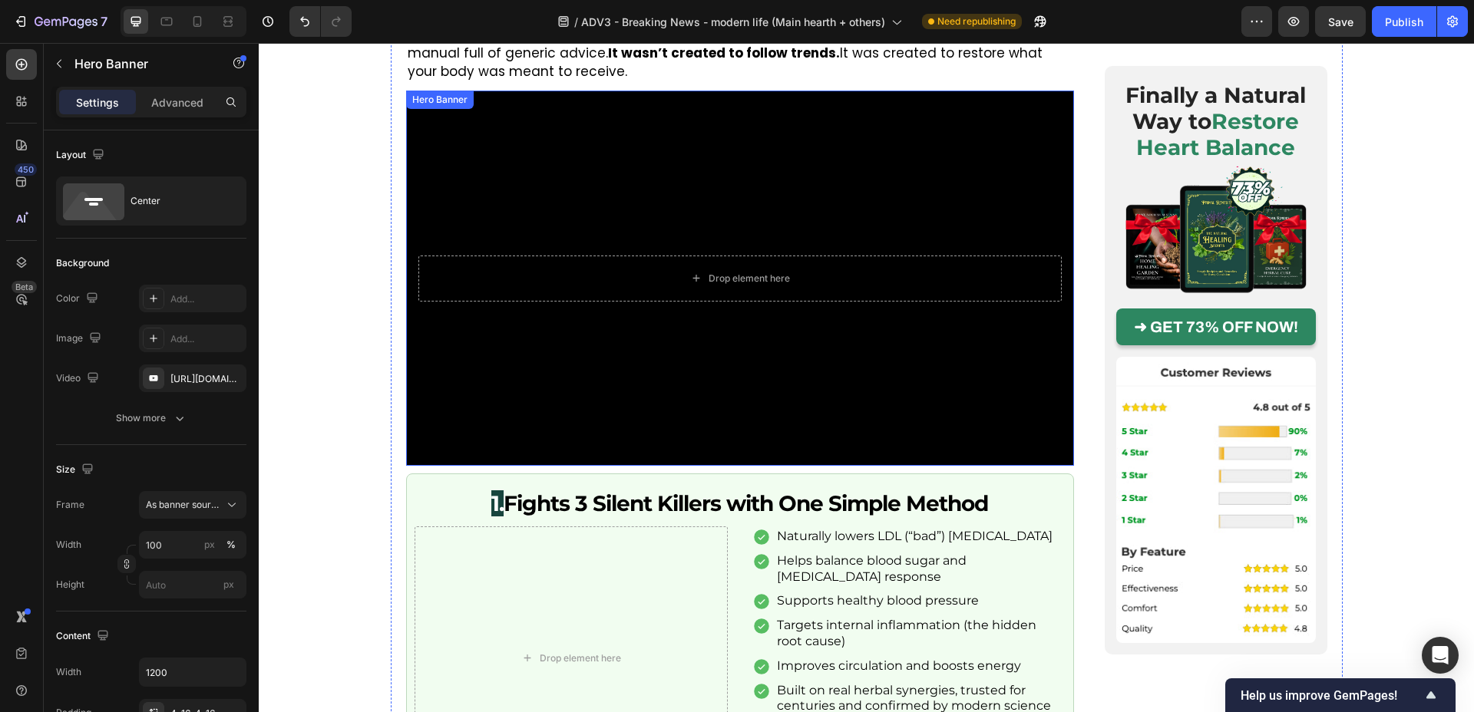
click at [632, 302] on div "Background Image" at bounding box center [740, 278] width 668 height 375
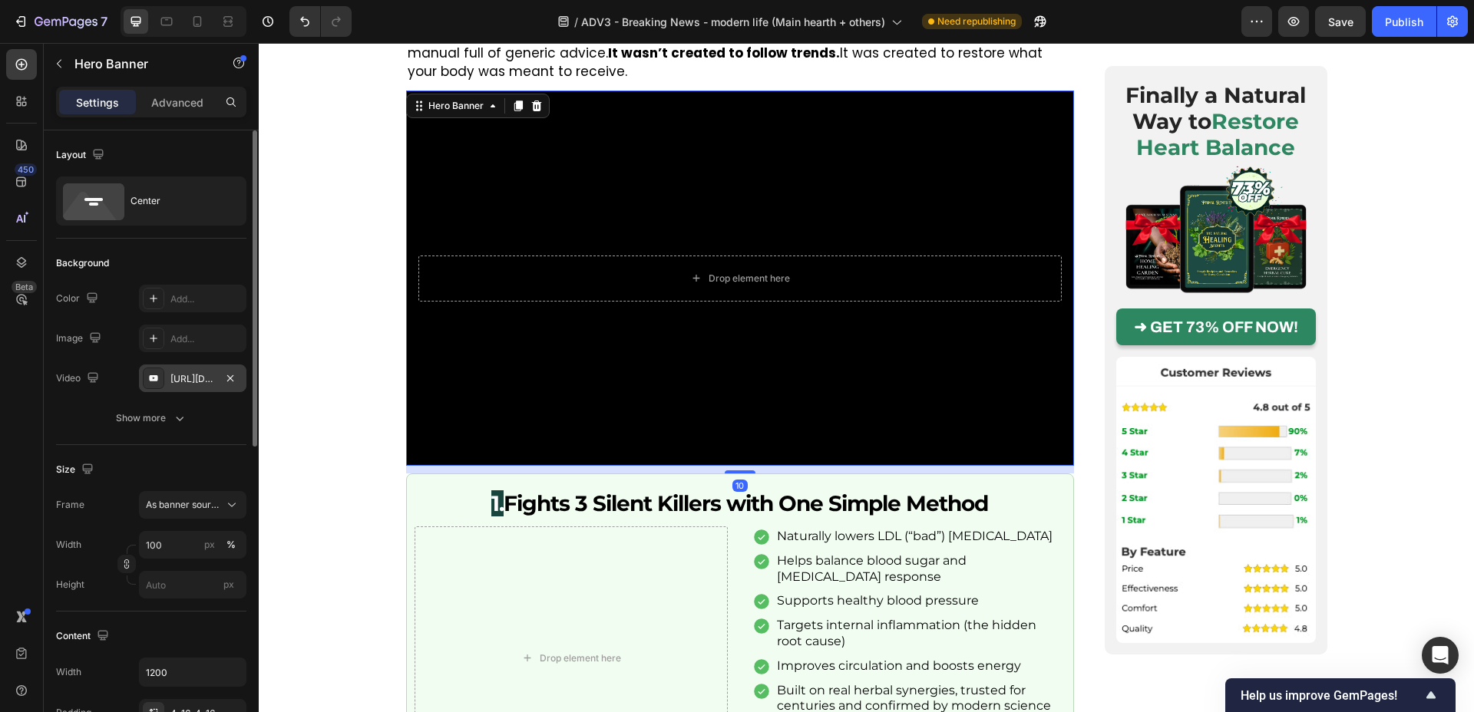
click at [184, 374] on div "https://www.youtube.com/watch?v=drIt4RH_kyQ" at bounding box center [192, 379] width 45 height 14
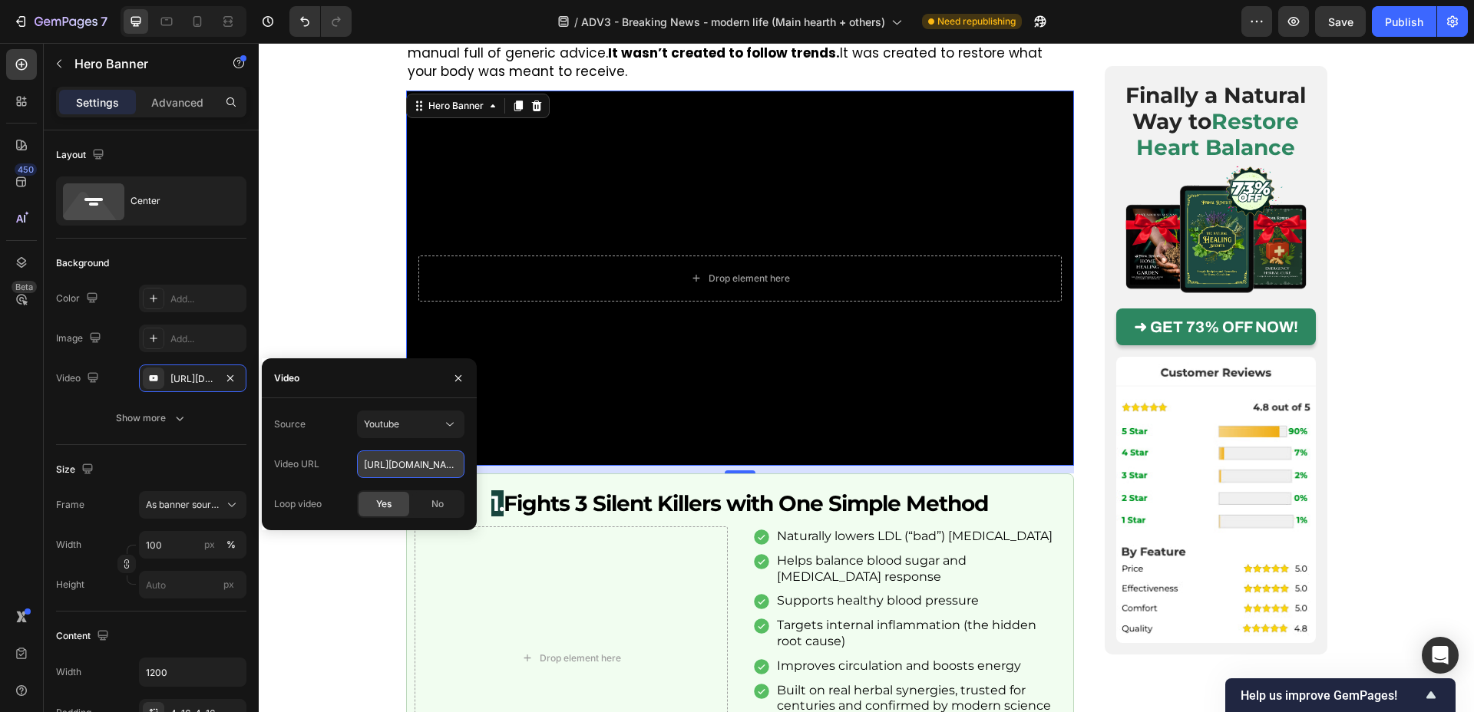
click at [400, 458] on input "https://www.youtube.com/watch?v=drIt4RH_kyQ" at bounding box center [410, 465] width 107 height 28
click at [458, 432] on button "Youtube" at bounding box center [410, 425] width 107 height 28
click at [431, 470] on div "Video hosting" at bounding box center [395, 462] width 126 height 29
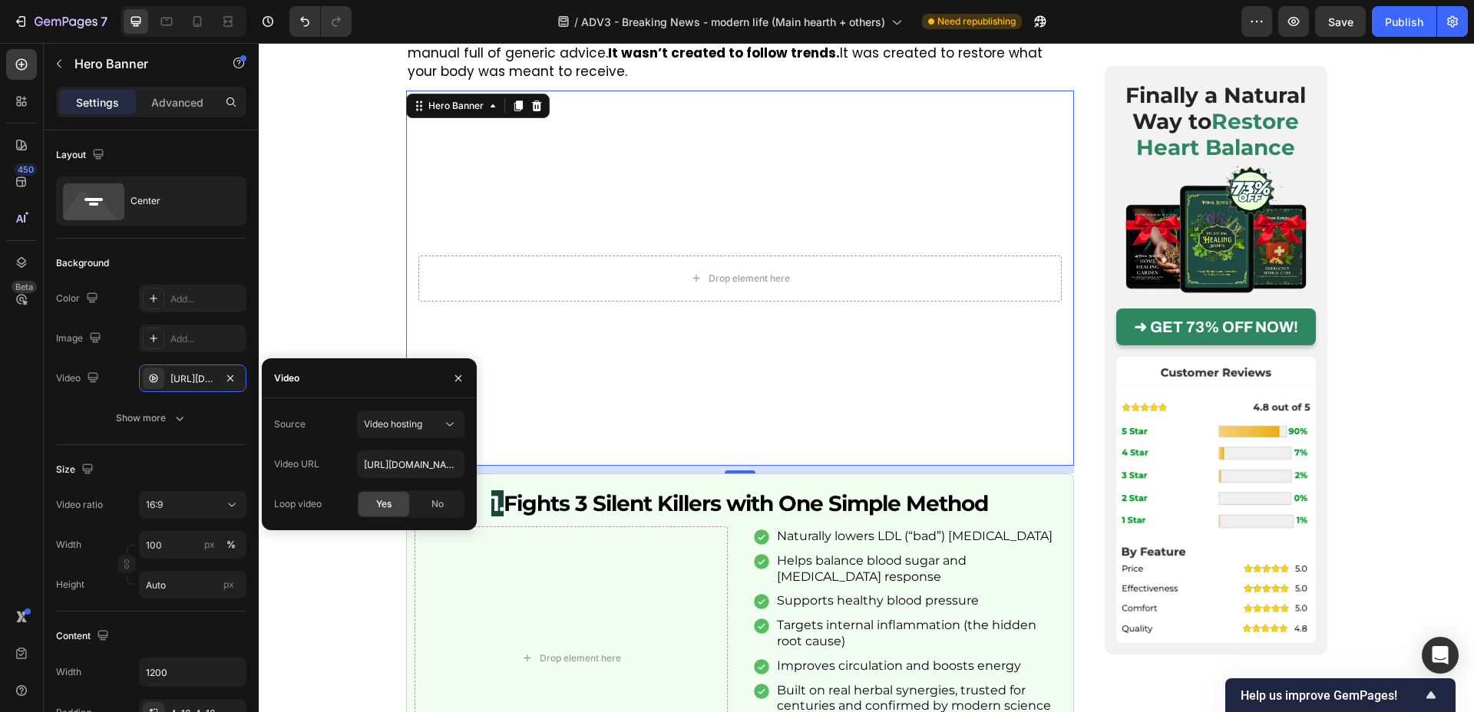
click at [259, 457] on div "450 Beta Sections(18) Elements(83) Section Element Hero Section Product Detail …" at bounding box center [129, 377] width 259 height 669
click at [402, 457] on input "https://cdn.shopify.com/videos/c/o/v/92a407d4e0c94a288eb54cac18c387dc.mp4" at bounding box center [410, 465] width 107 height 28
paste input "17f5f130c6594a5abae3075cd8fef816"
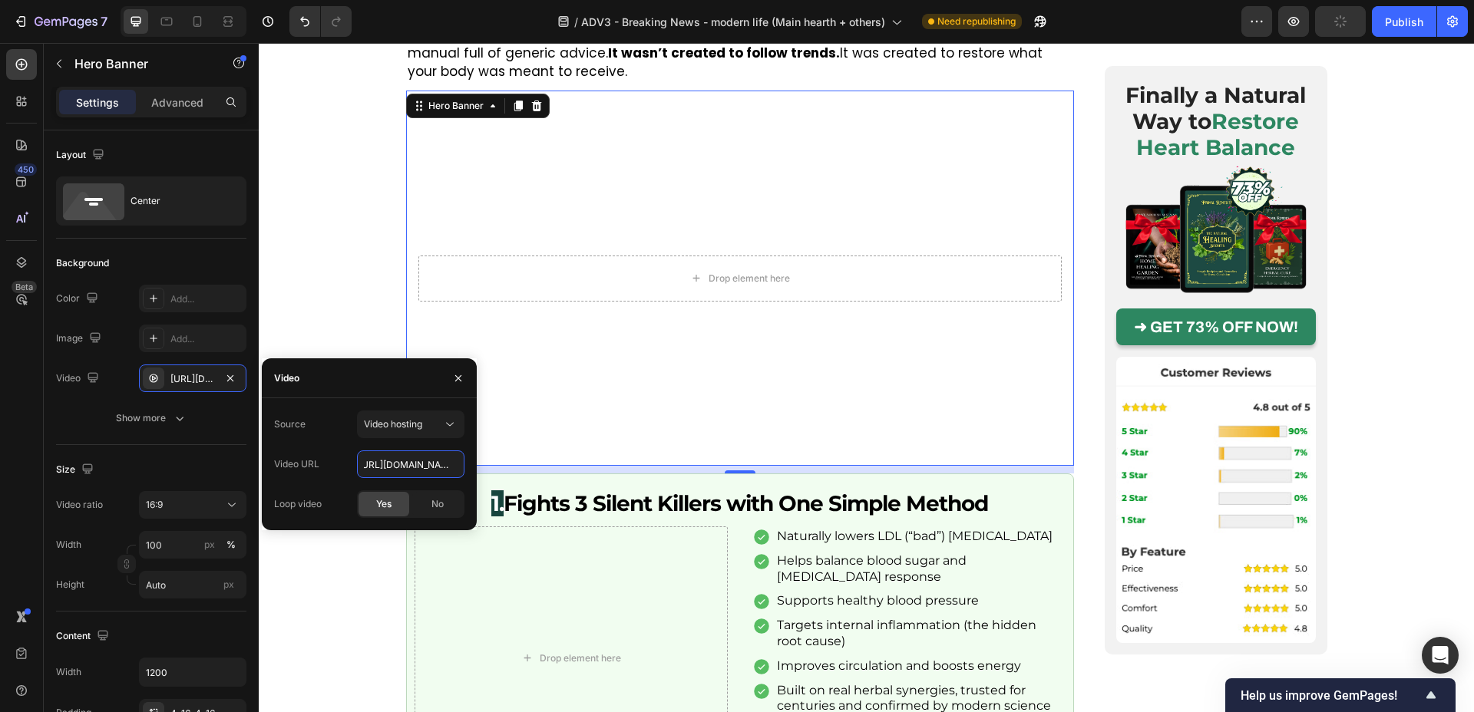
type input "https://cdn.shopify.com/videos/c/o/v/17f5f130c6594a5abae3075cd8fef816.mp4"
click at [407, 380] on div "Video" at bounding box center [369, 379] width 215 height 40
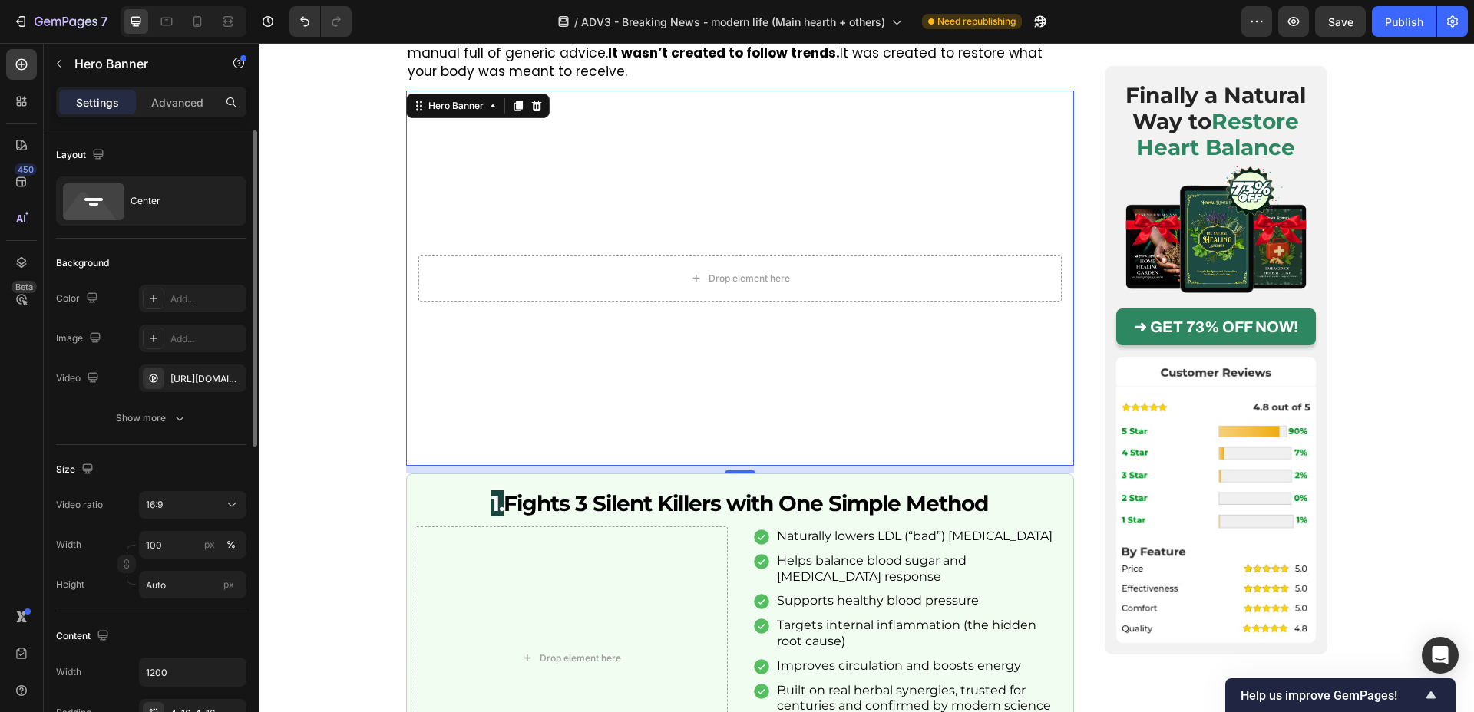
click at [201, 261] on div "Background" at bounding box center [151, 263] width 190 height 25
click at [228, 512] on icon at bounding box center [231, 505] width 15 height 15
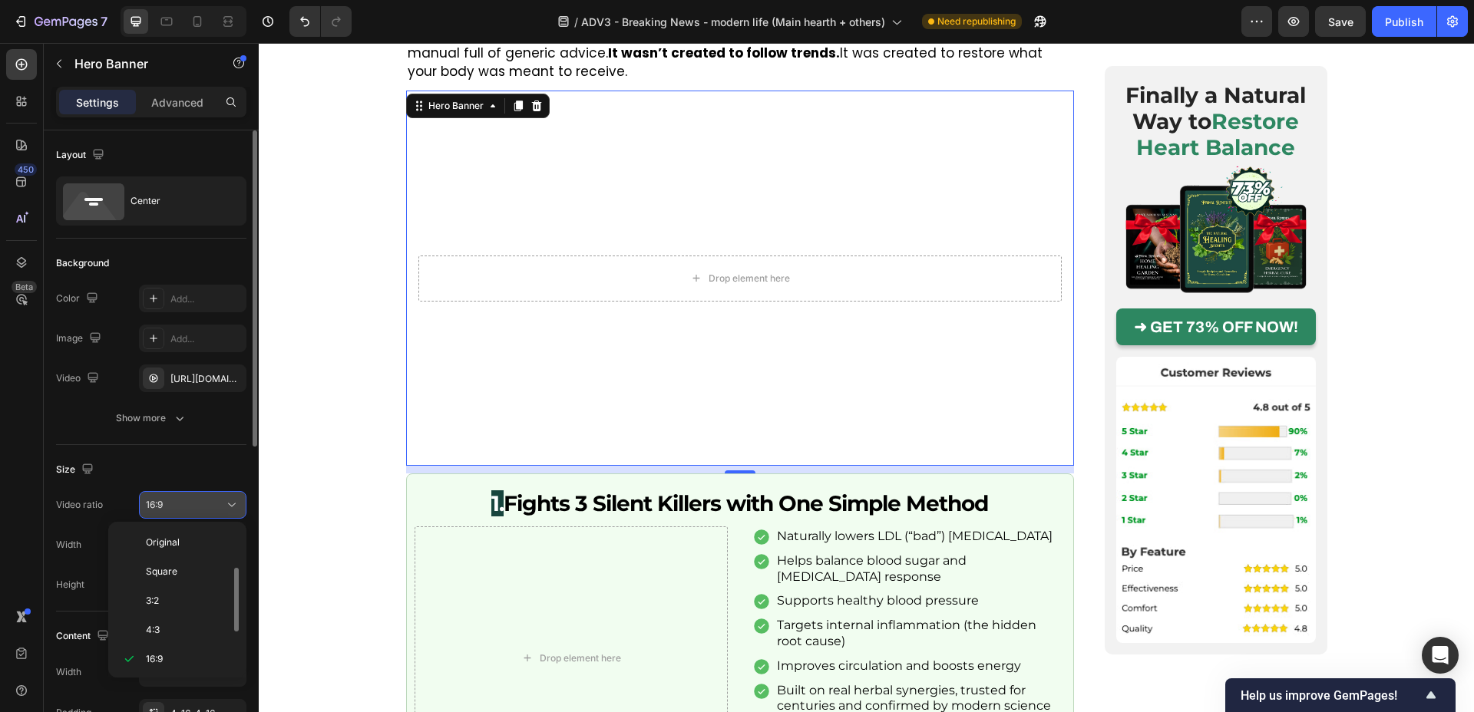
scroll to position [28, 0]
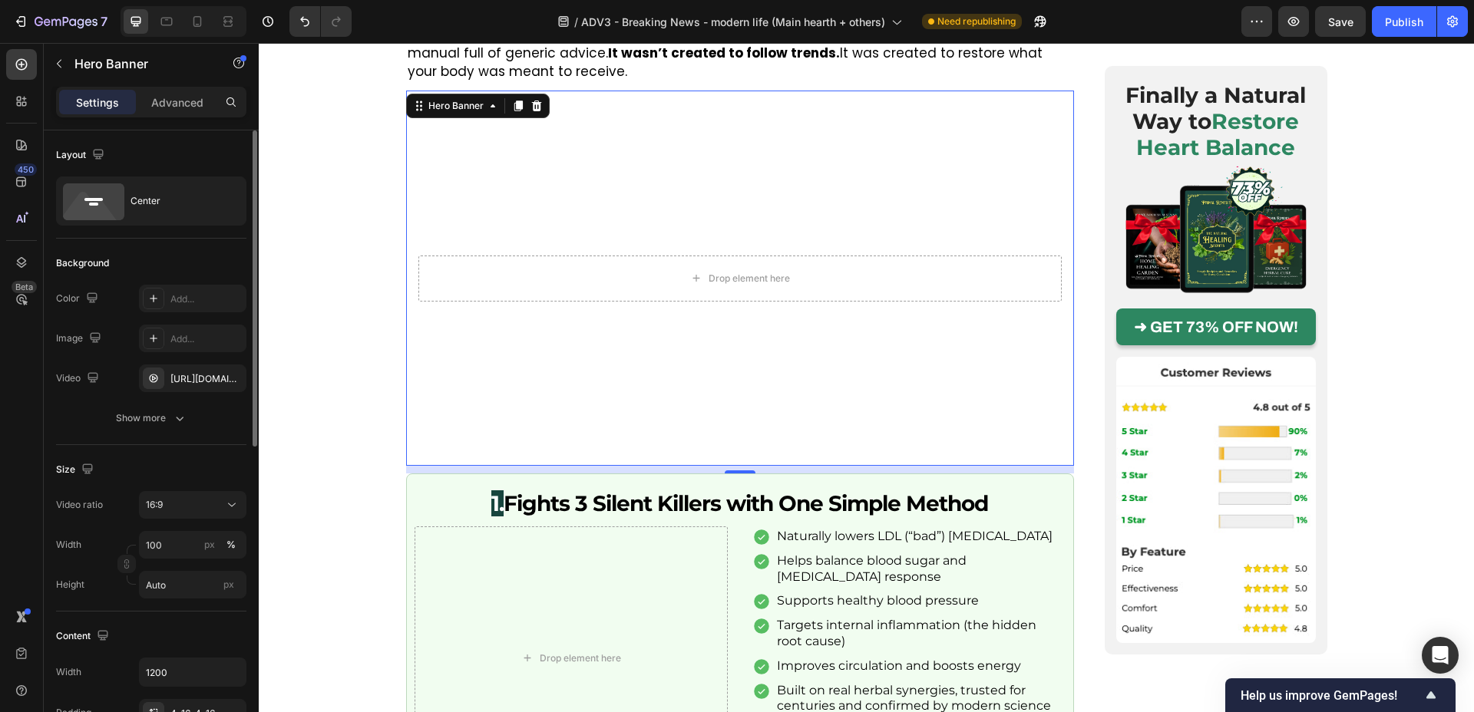
click at [217, 461] on div "Size" at bounding box center [151, 470] width 190 height 25
click at [190, 533] on input "100" at bounding box center [192, 545] width 107 height 28
click at [196, 583] on p "Full 100%" at bounding box center [189, 582] width 89 height 14
click at [183, 547] on input "100" at bounding box center [192, 545] width 107 height 28
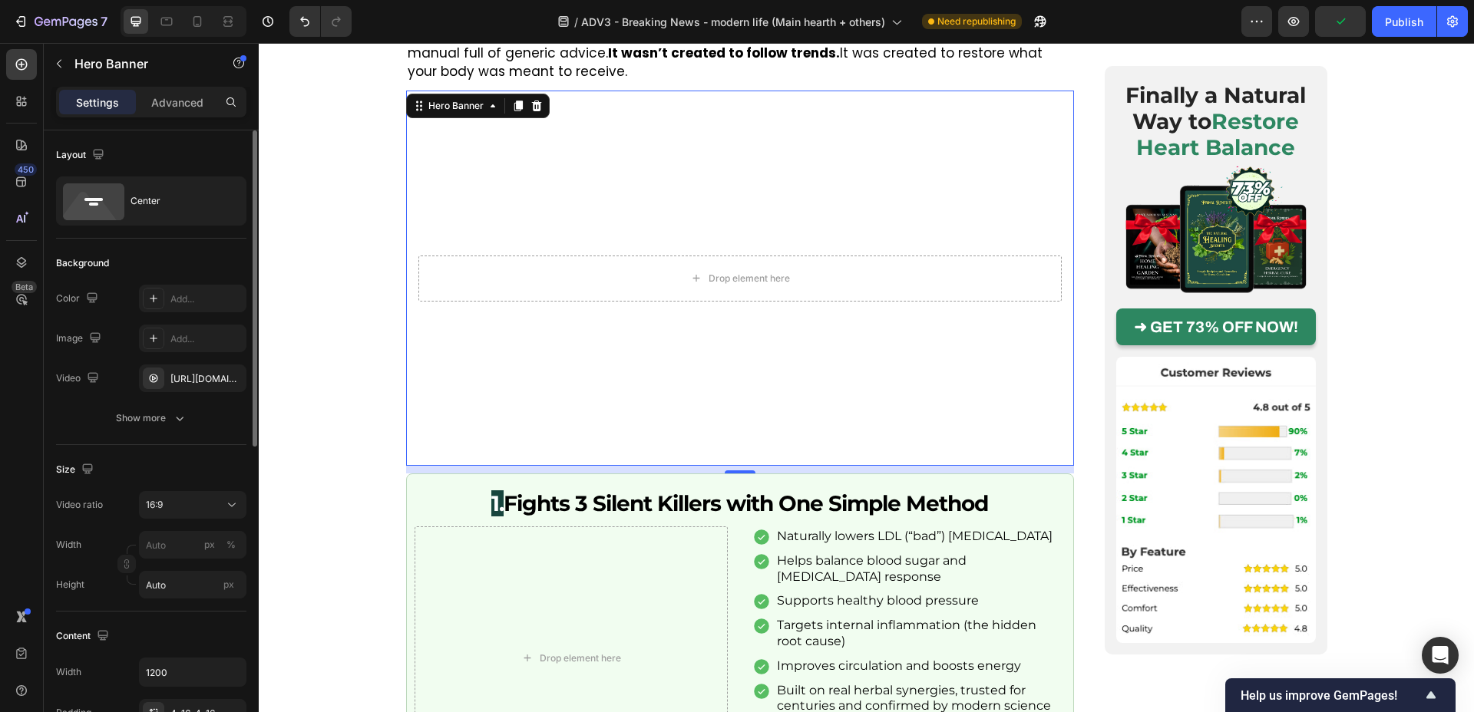
click at [174, 474] on div "Size" at bounding box center [151, 470] width 190 height 25
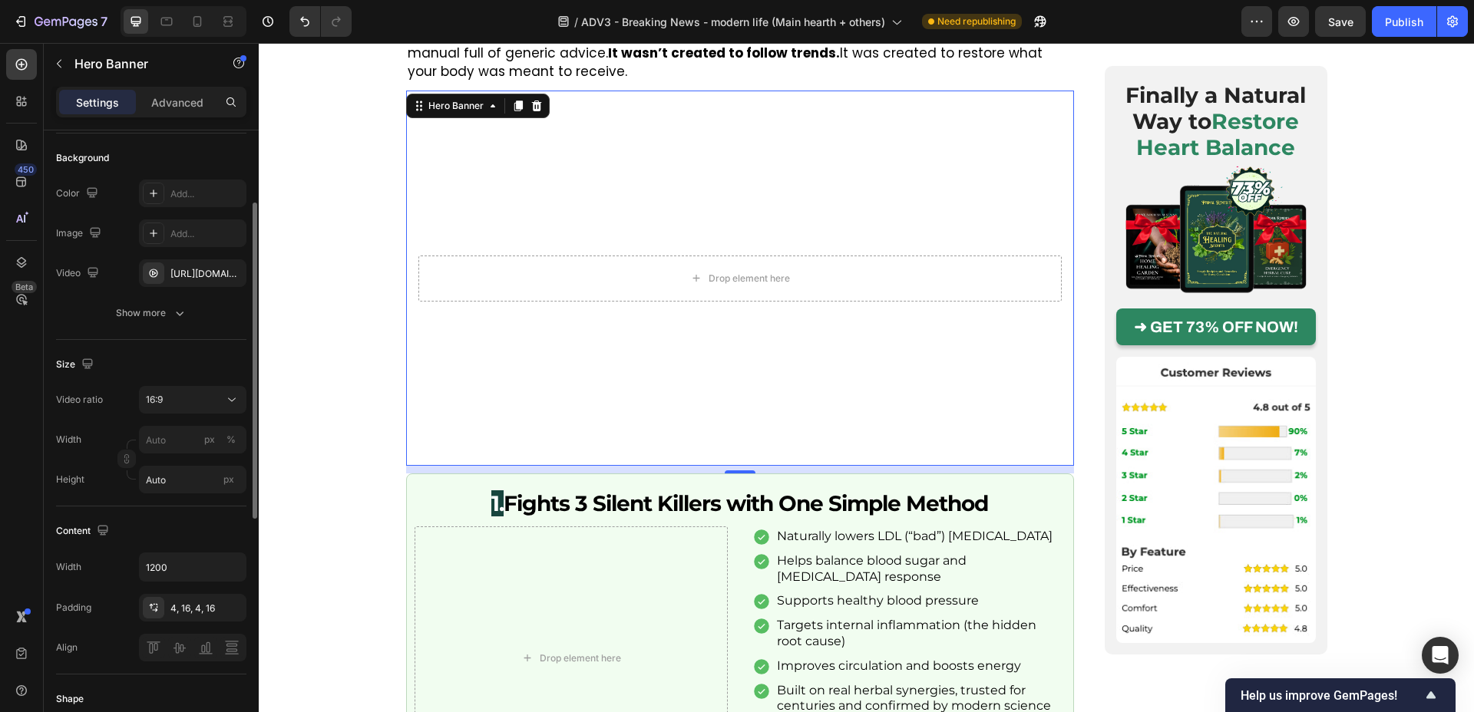
scroll to position [127, 0]
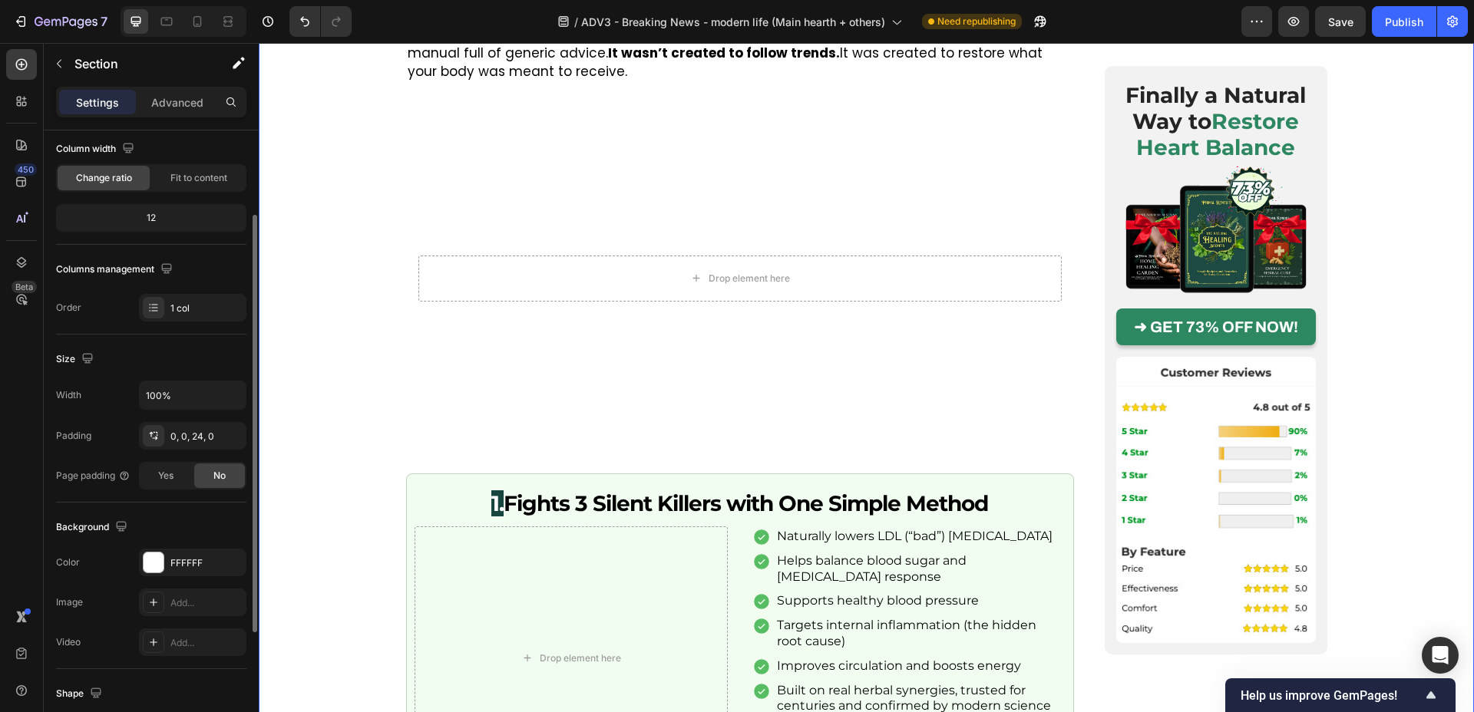
click at [340, 469] on div "Image Posted by [PERSON_NAME] Text Block Publish the page to see the content. C…" at bounding box center [866, 253] width 1215 height 6315
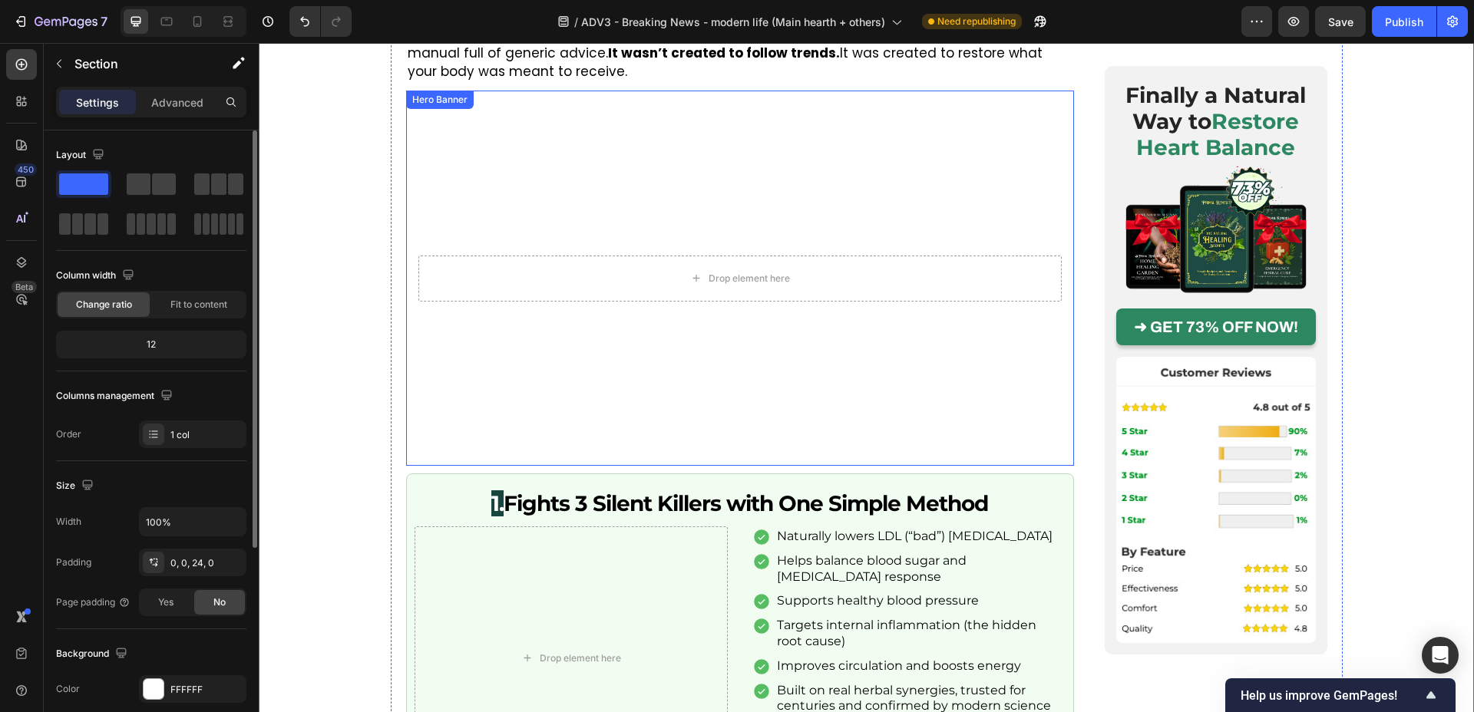
click at [450, 284] on video "Background Image" at bounding box center [740, 278] width 668 height 375
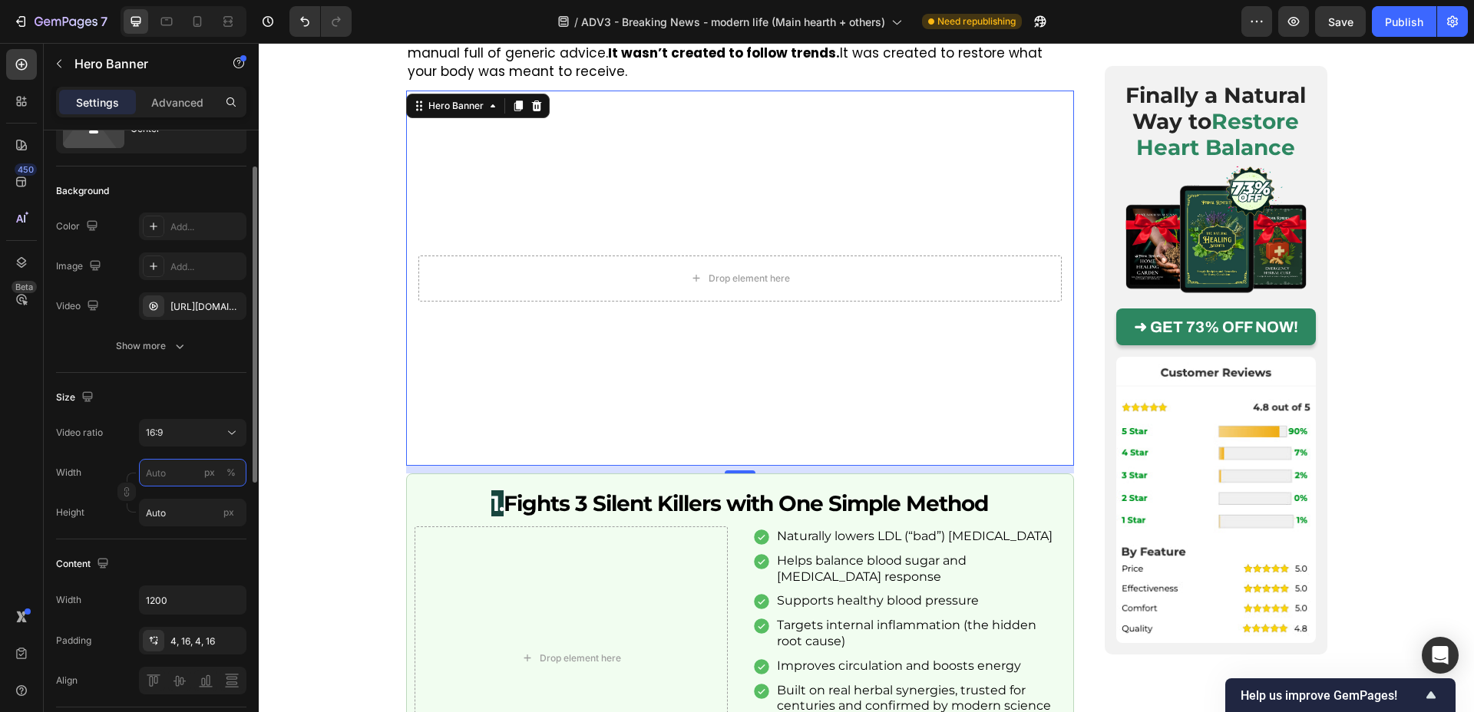
click at [179, 486] on input "px %" at bounding box center [192, 473] width 107 height 28
click at [176, 507] on p "Full 100%" at bounding box center [189, 514] width 89 height 14
type input "100"
click at [168, 526] on input "Auto" at bounding box center [192, 517] width 107 height 28
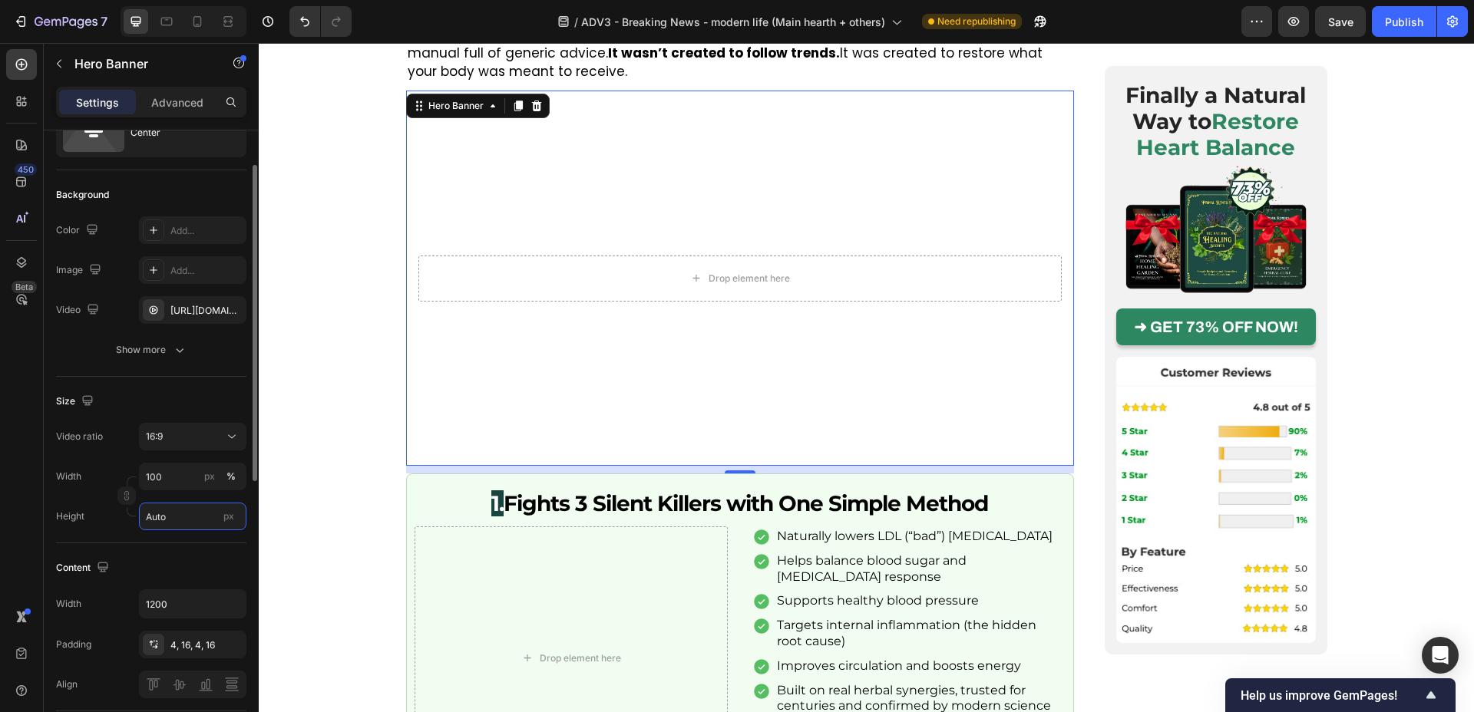
scroll to position [70, 0]
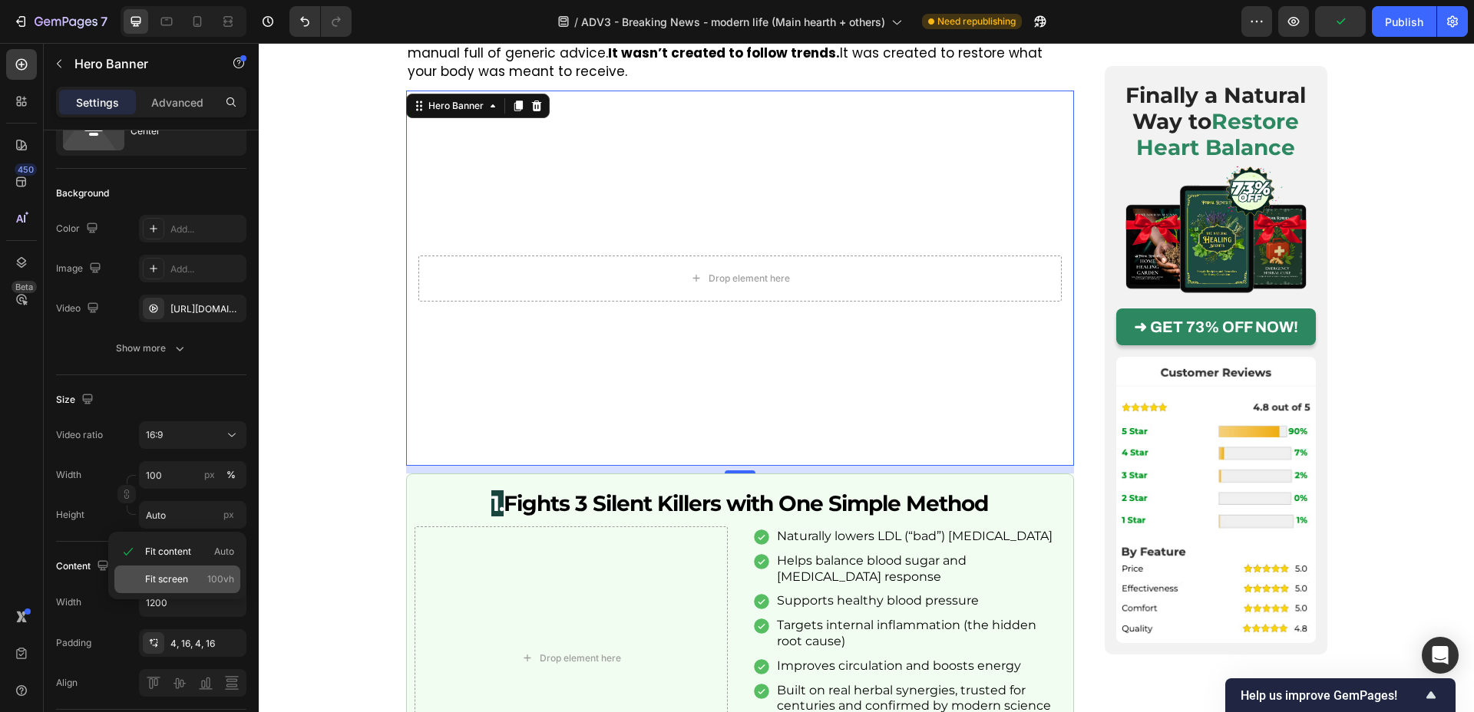
click at [180, 570] on div "Fit screen 100vh" at bounding box center [177, 580] width 126 height 28
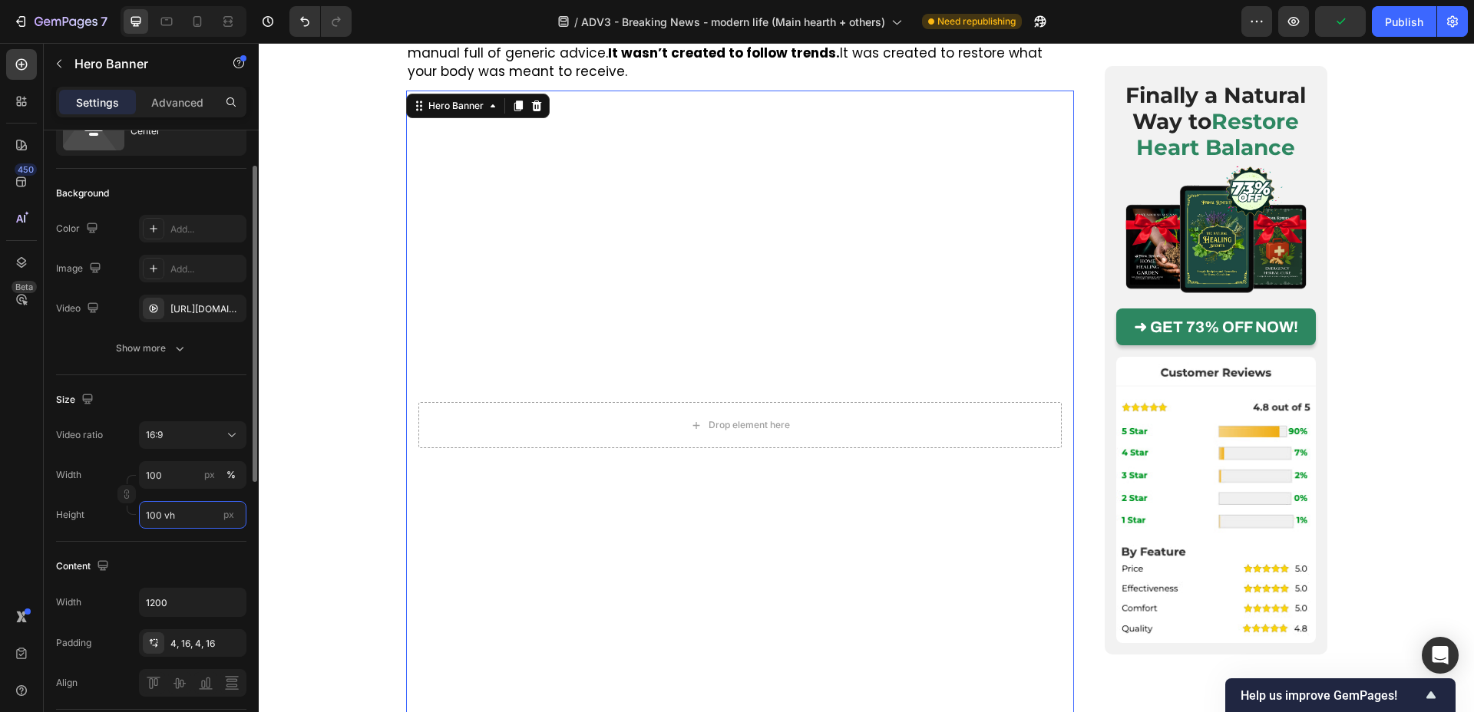
click at [177, 524] on input "100 vh" at bounding box center [192, 515] width 107 height 28
click at [189, 546] on span "Fit content" at bounding box center [168, 552] width 46 height 14
type input "Auto"
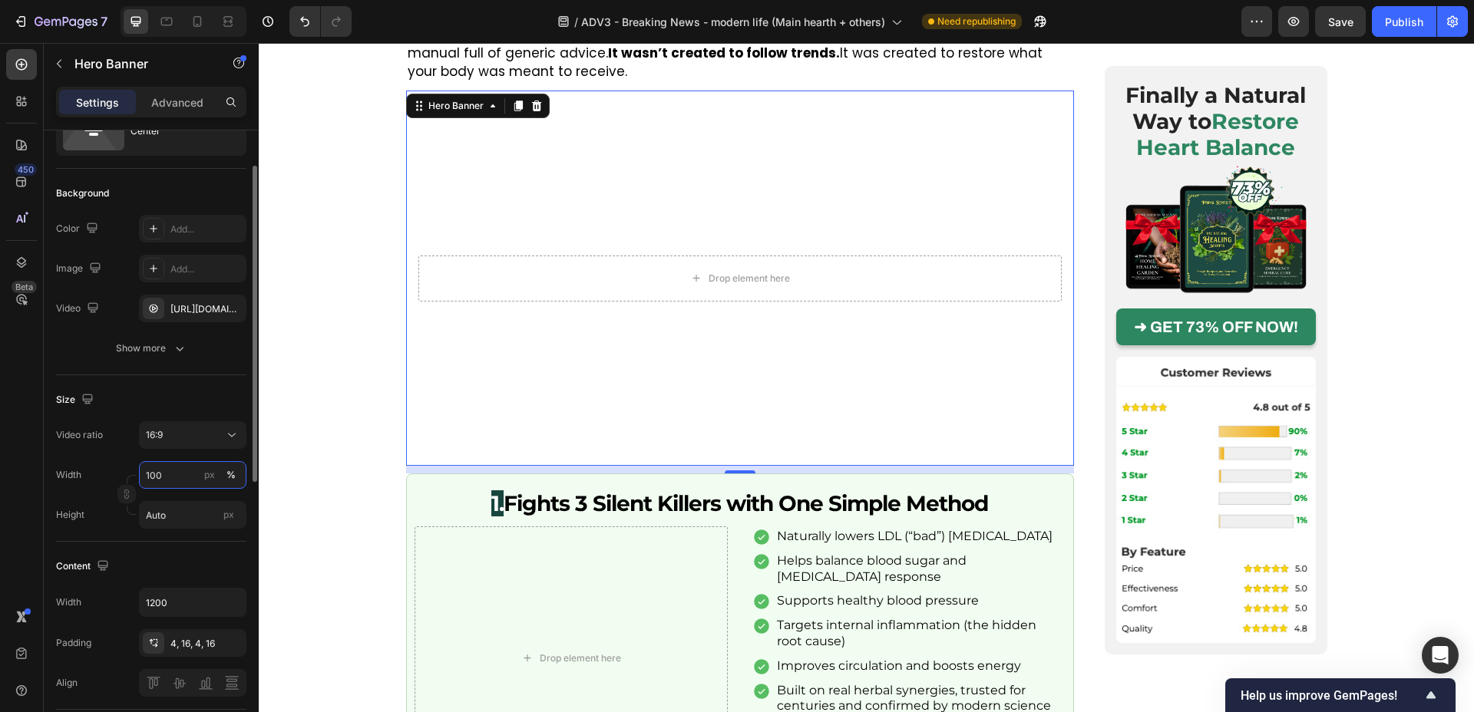
click at [181, 477] on input "100" at bounding box center [192, 475] width 107 height 28
click at [177, 518] on p "Full 100%" at bounding box center [189, 512] width 89 height 14
click at [186, 385] on div "Size Video ratio 16:9 Width 100 px % Height Auto px" at bounding box center [151, 458] width 190 height 167
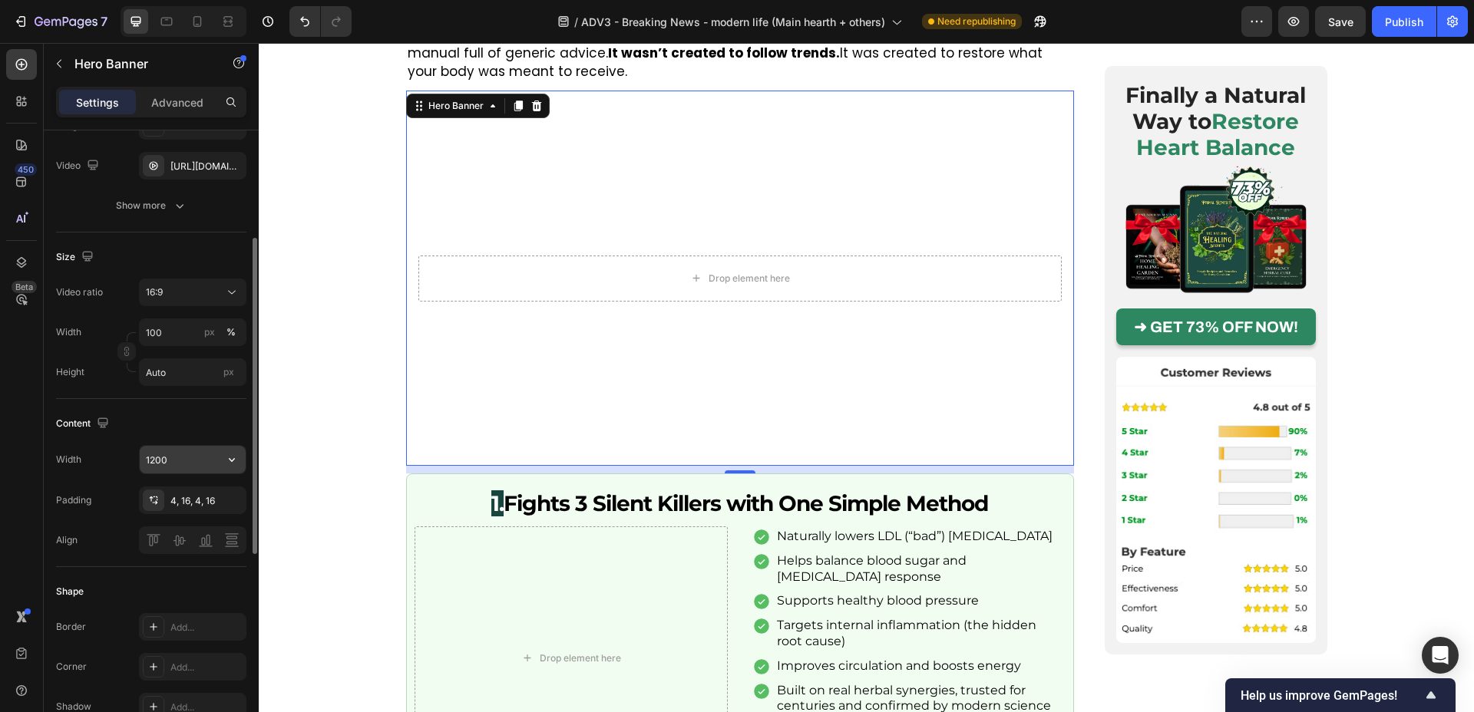
scroll to position [313, 0]
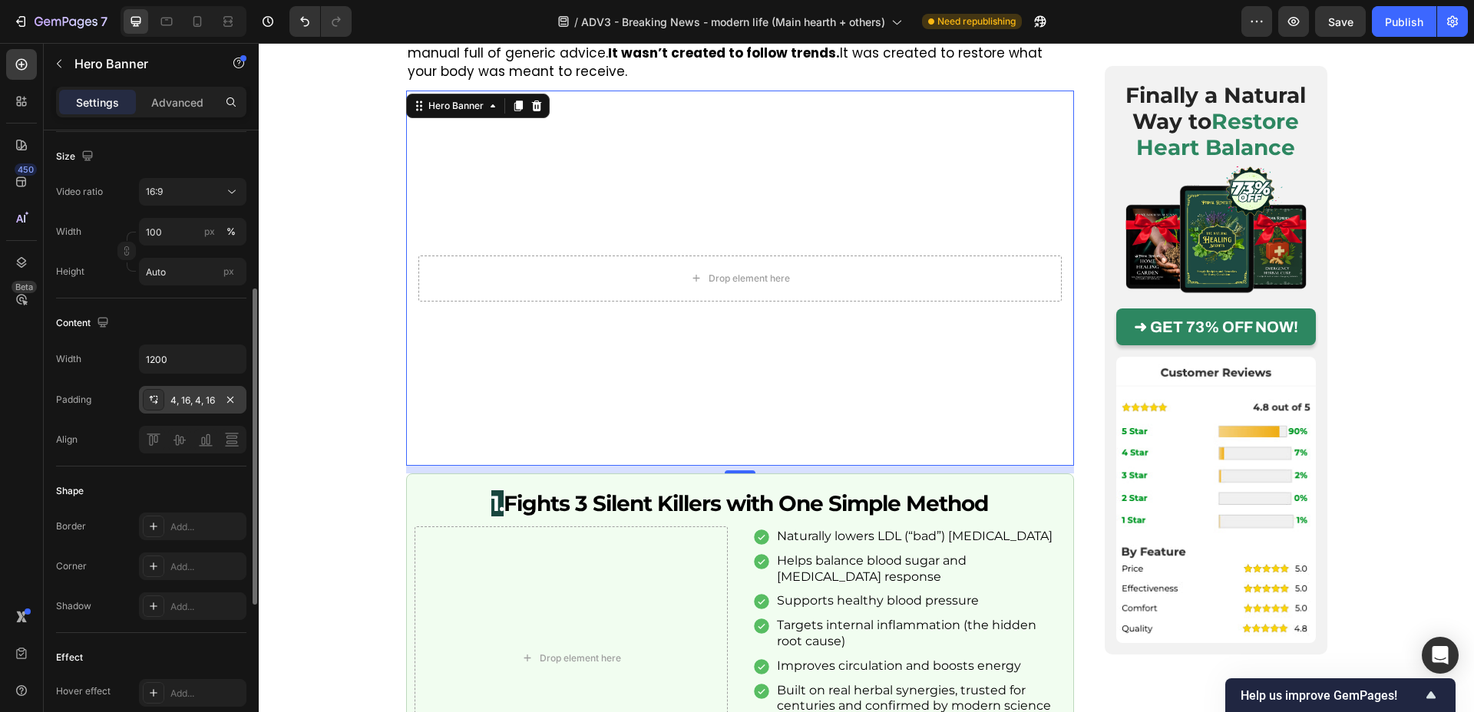
click at [186, 409] on div "4, 16, 4, 16" at bounding box center [192, 400] width 107 height 28
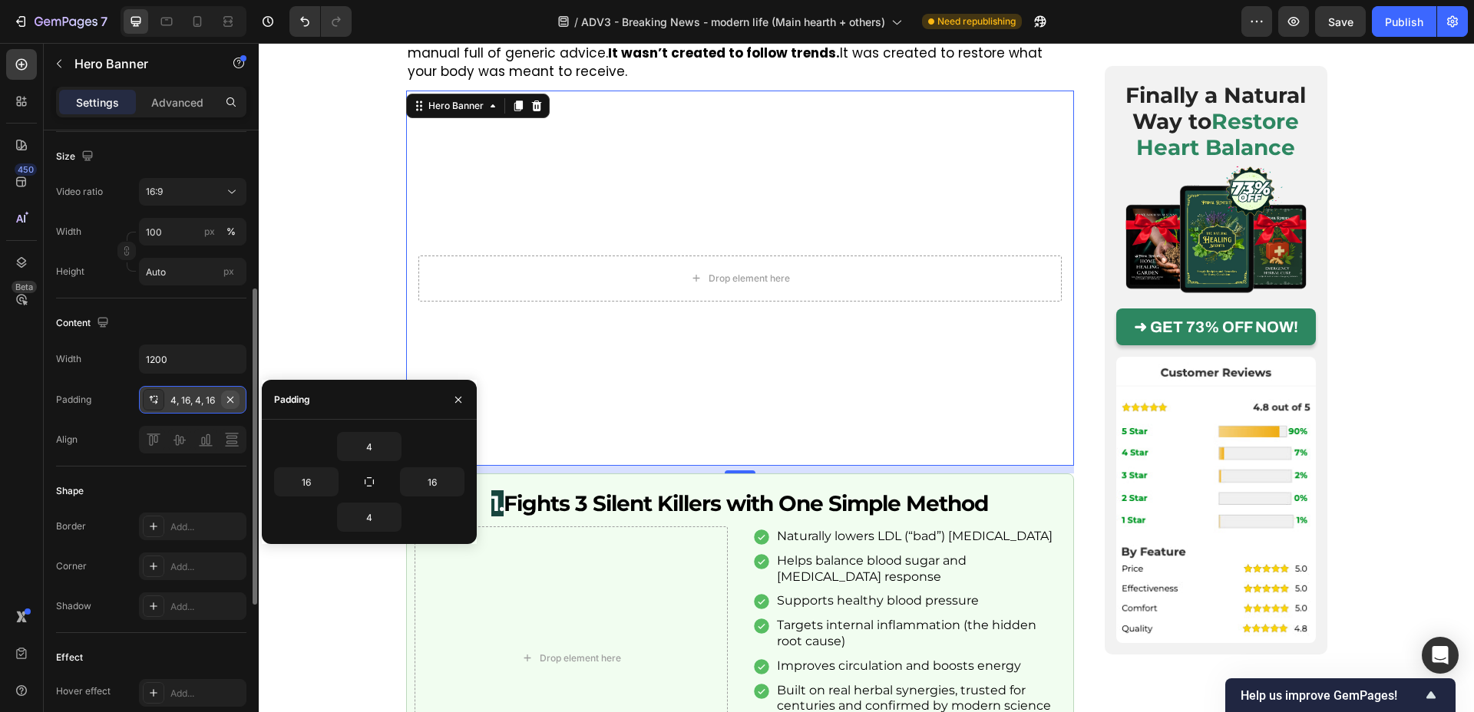
click at [228, 401] on icon "button" at bounding box center [230, 400] width 12 height 12
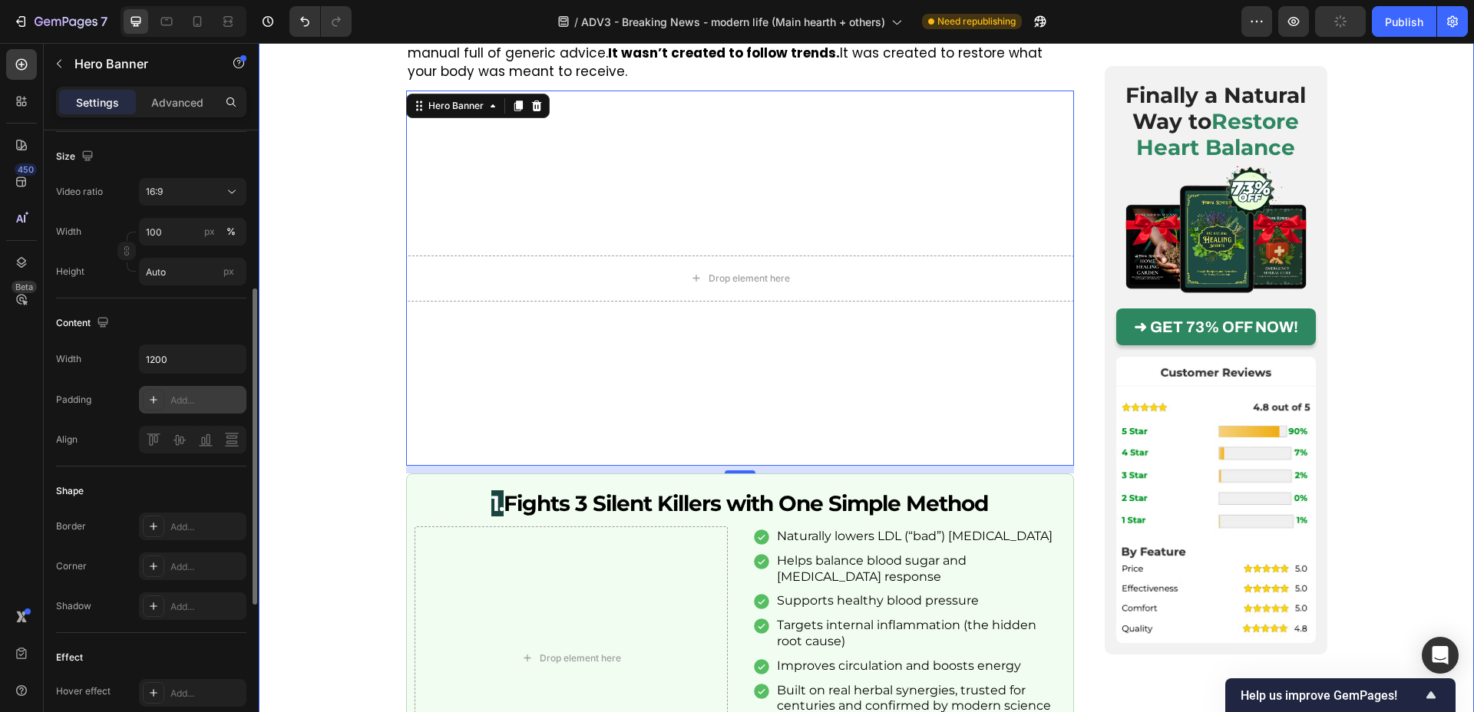
click at [310, 402] on div "Image Posted by [PERSON_NAME] Text Block Publish the page to see the content. C…" at bounding box center [866, 253] width 1215 height 6315
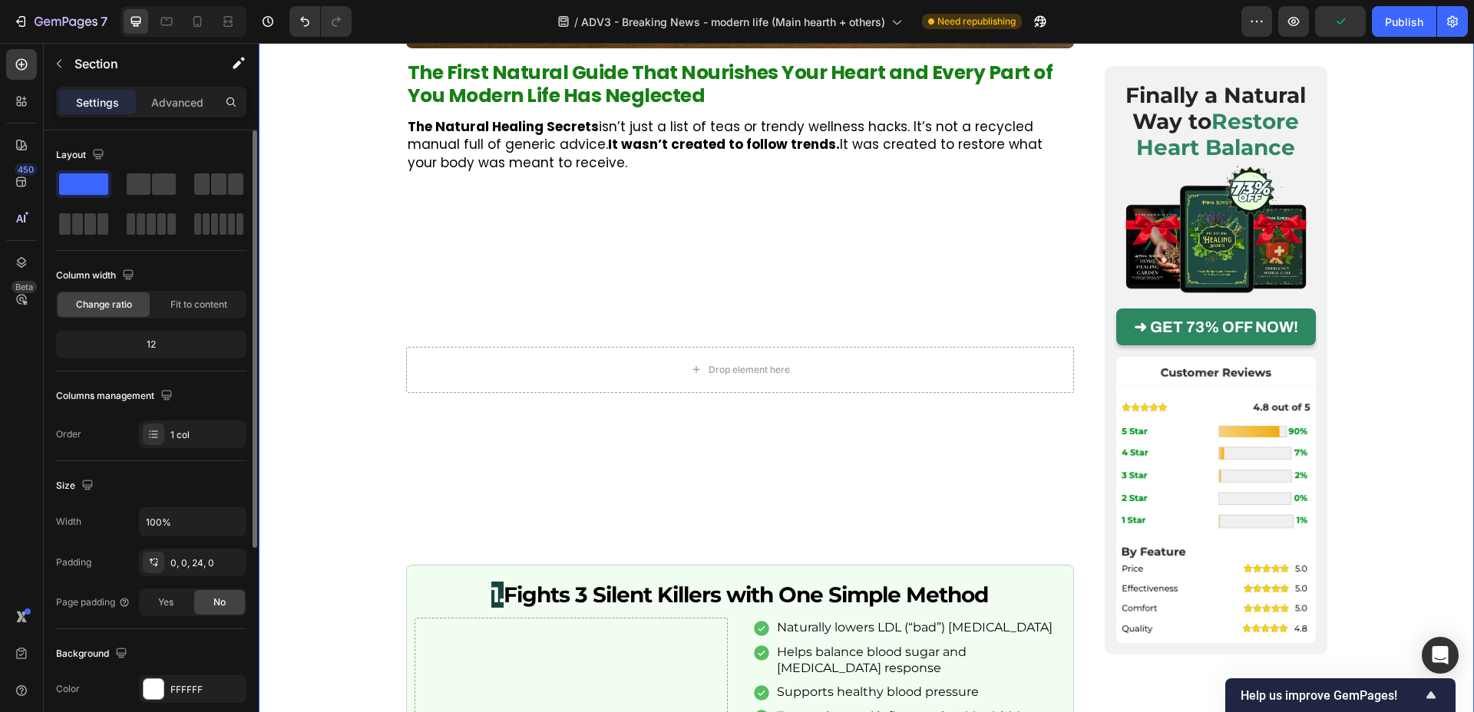
scroll to position [3202, 0]
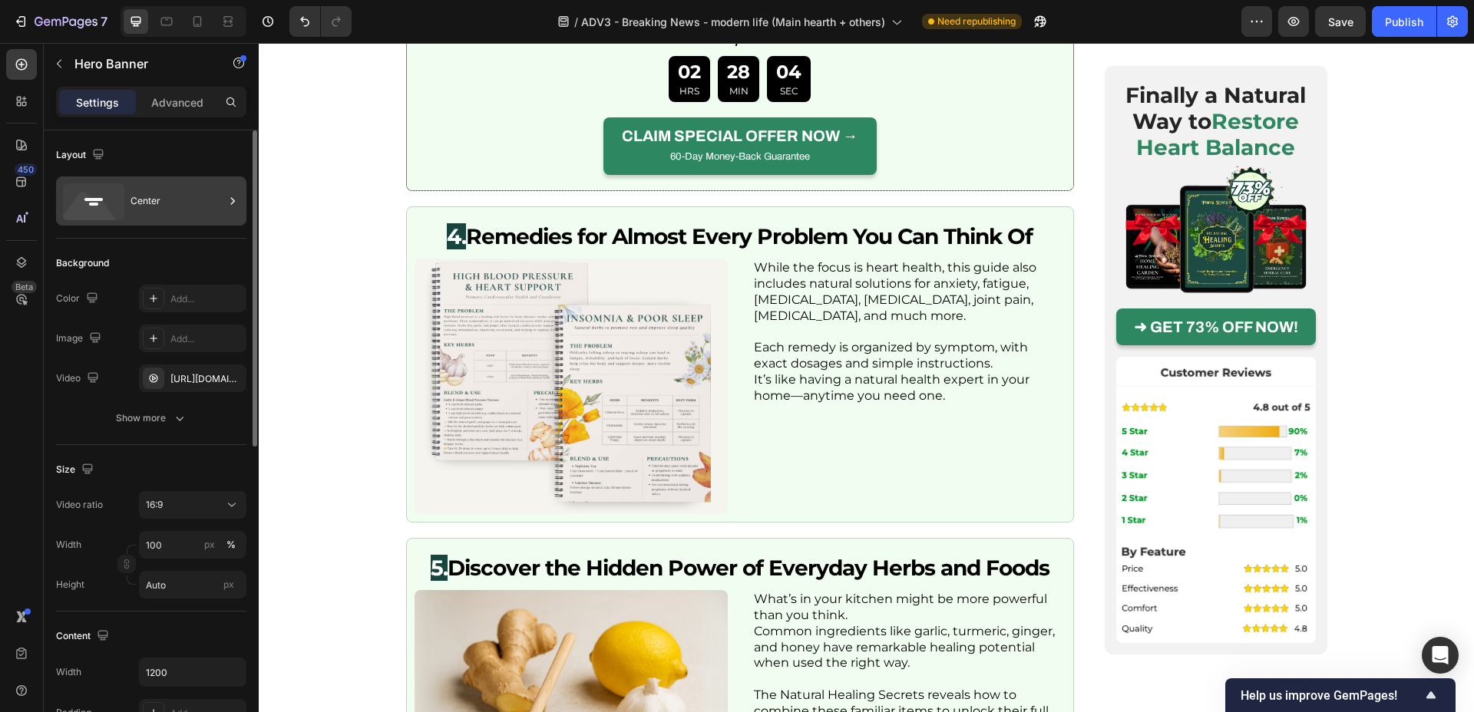
click at [164, 197] on div "Center" at bounding box center [178, 200] width 94 height 35
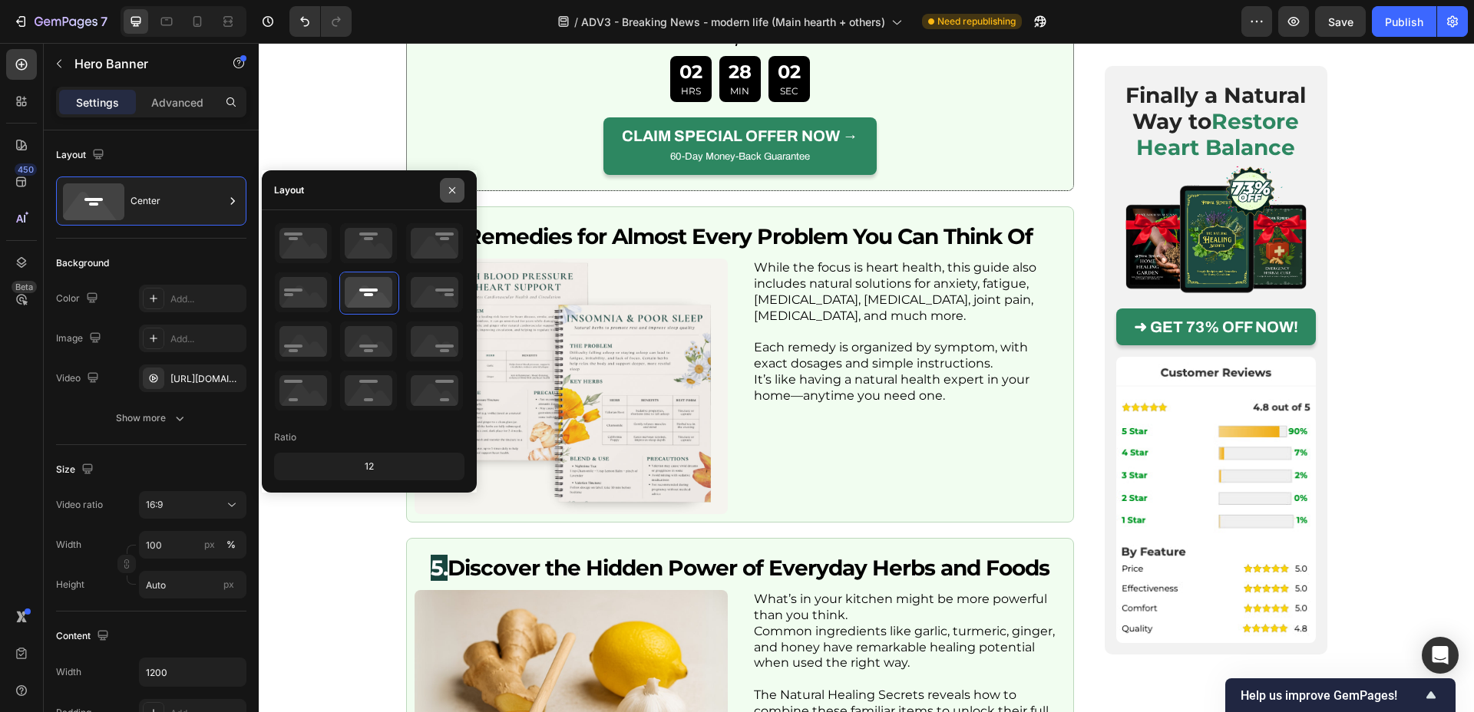
click at [456, 193] on icon "button" at bounding box center [452, 190] width 12 height 12
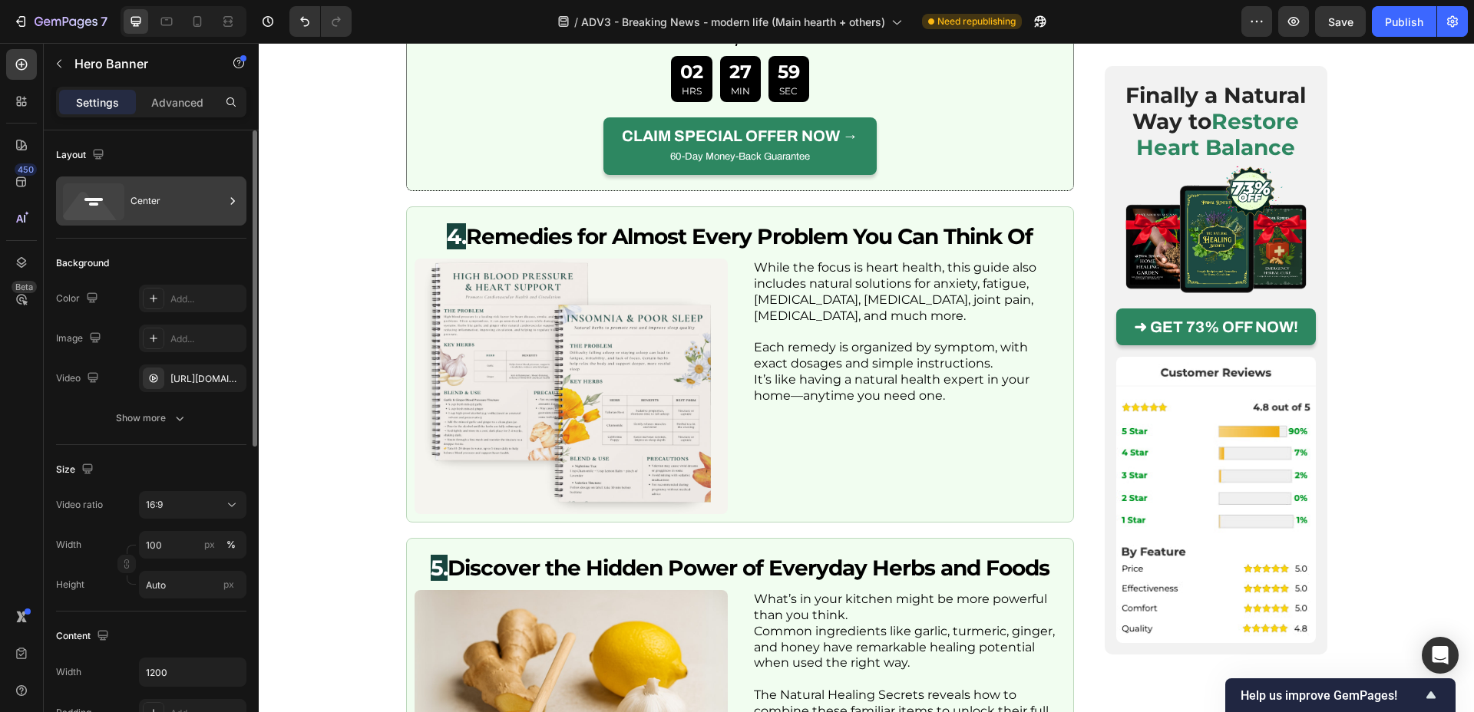
click at [183, 202] on div "Center" at bounding box center [178, 200] width 94 height 35
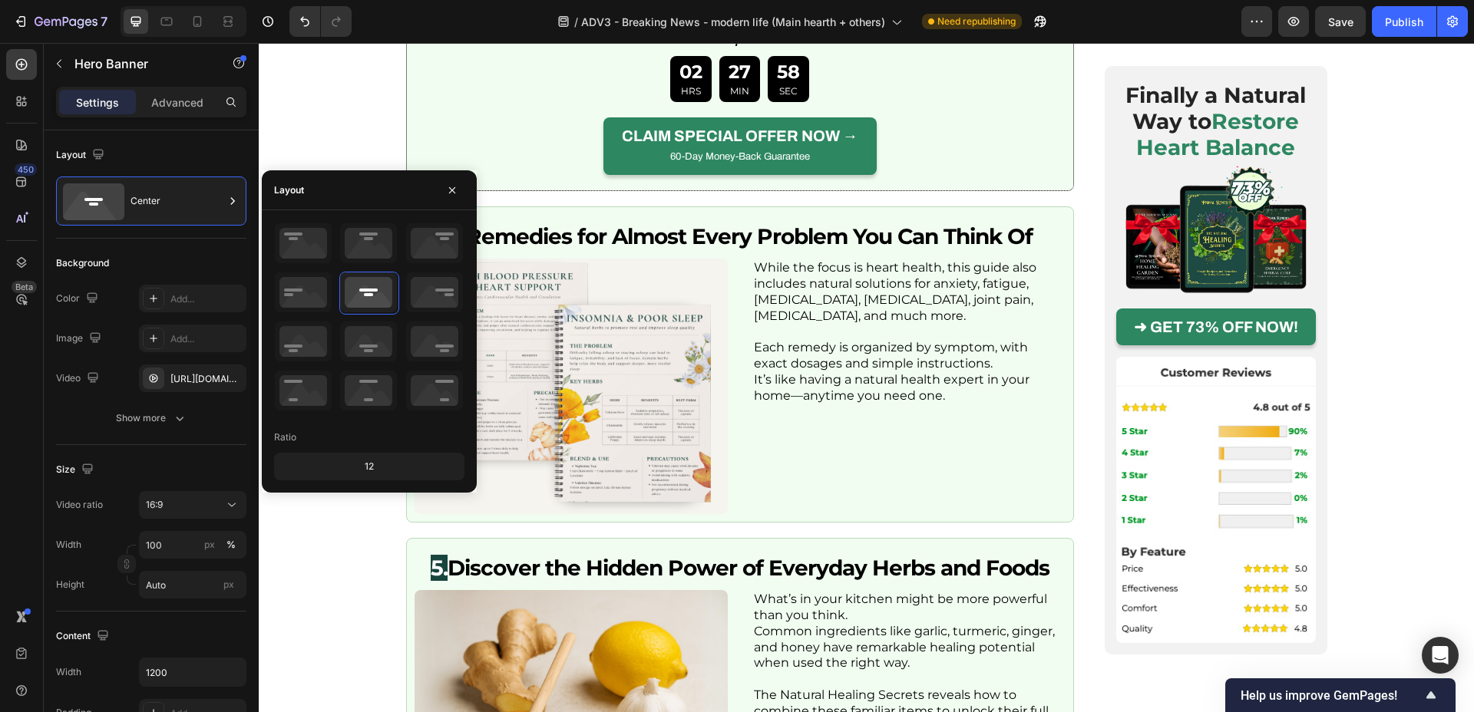
click at [311, 448] on div "Ratio" at bounding box center [369, 437] width 190 height 25
click at [346, 466] on div "12" at bounding box center [369, 466] width 184 height 21
click at [367, 464] on div "12" at bounding box center [369, 466] width 184 height 21
click at [365, 384] on icon at bounding box center [368, 391] width 57 height 40
click at [363, 293] on icon at bounding box center [368, 293] width 57 height 40
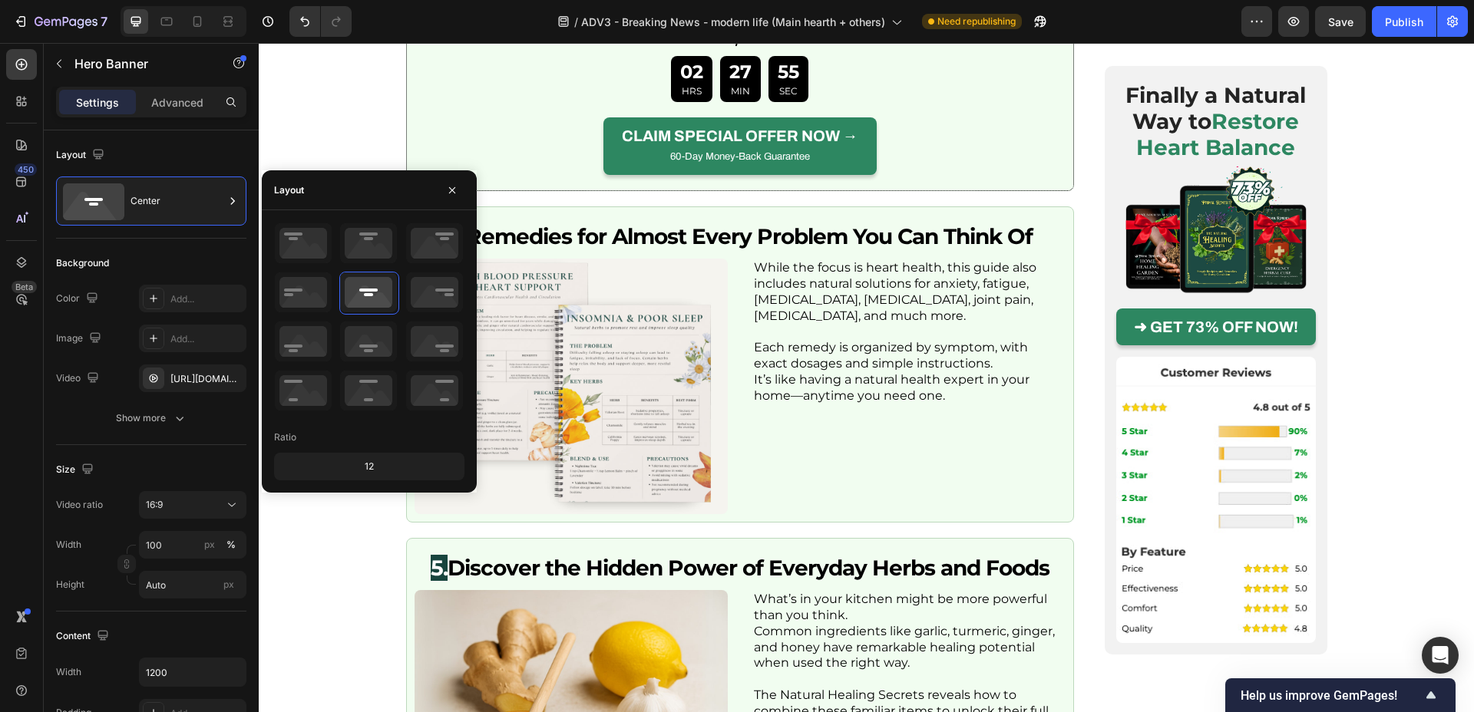
click at [371, 177] on div "Layout" at bounding box center [369, 190] width 215 height 40
click at [454, 182] on button "button" at bounding box center [452, 190] width 25 height 25
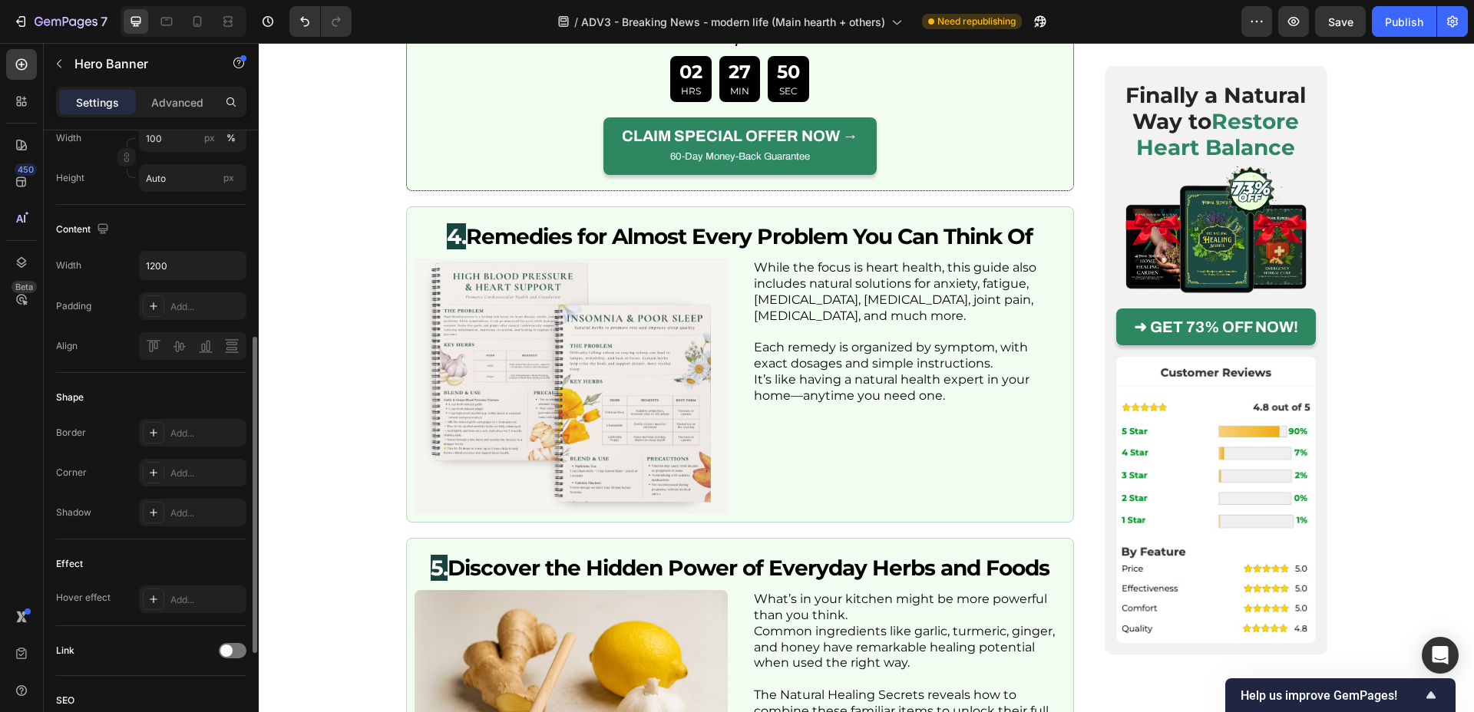
scroll to position [423, 0]
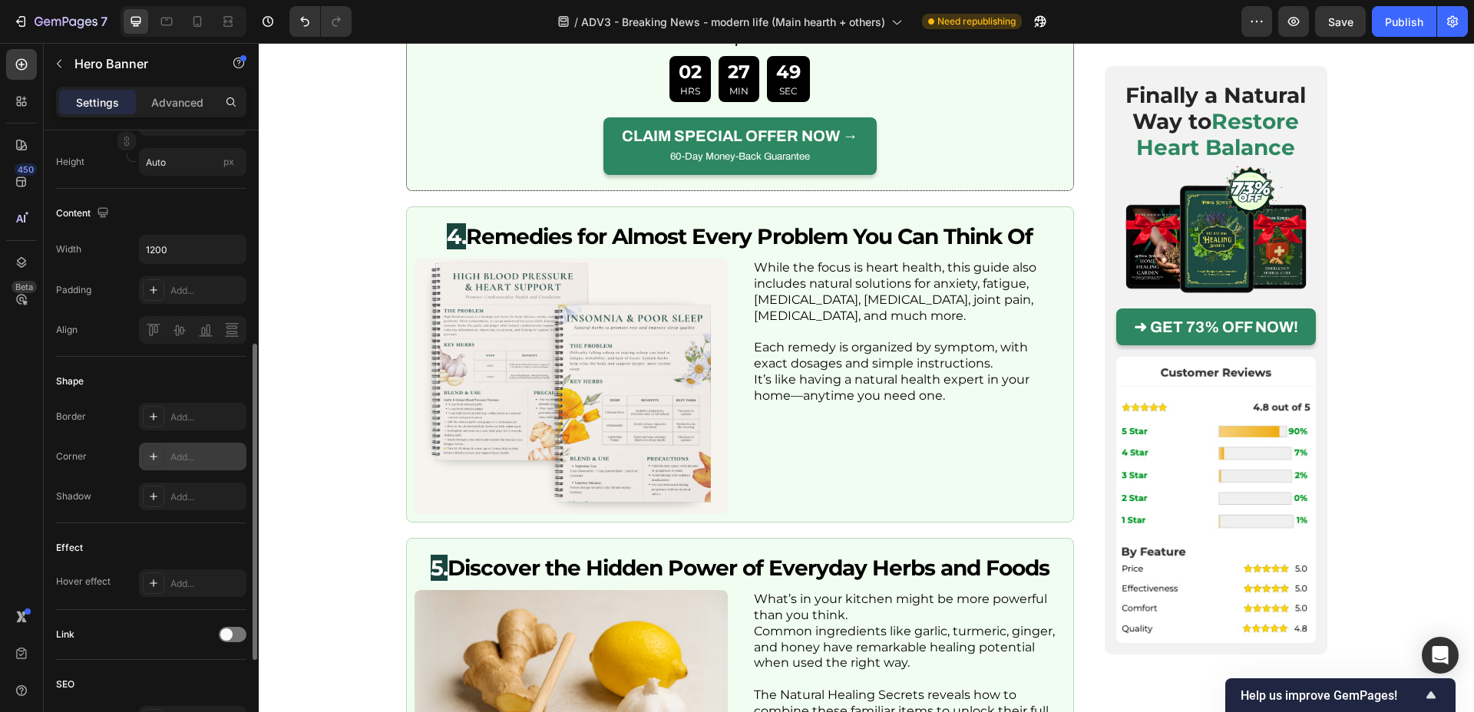
click at [155, 452] on icon at bounding box center [153, 457] width 12 height 12
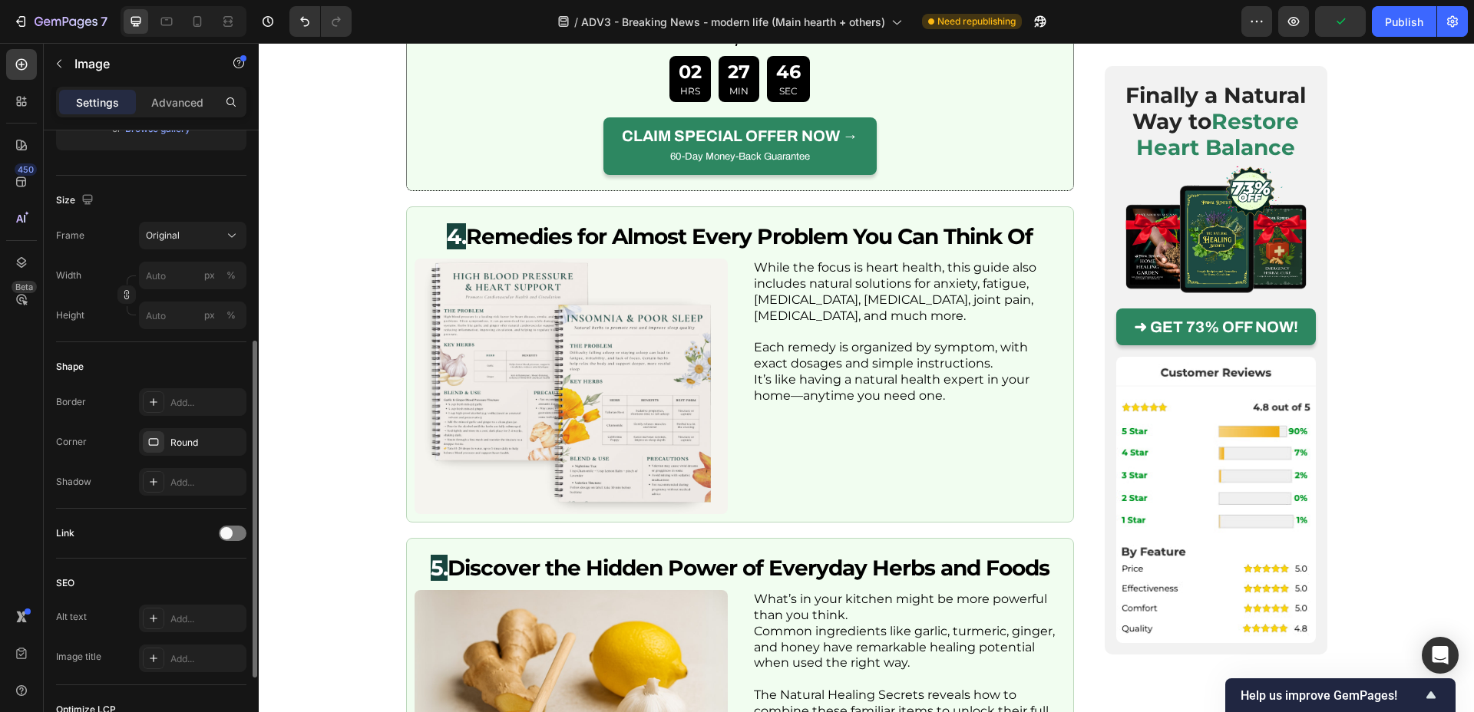
scroll to position [388, 0]
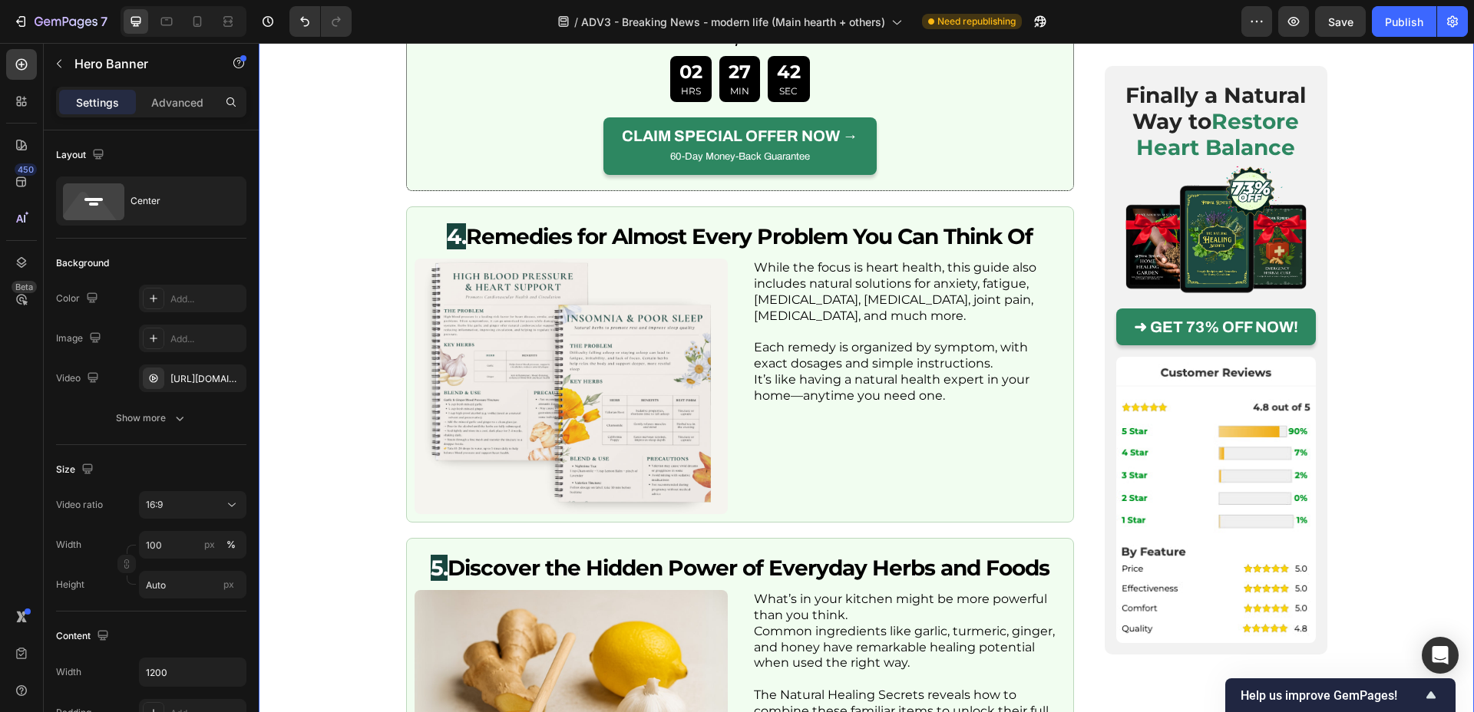
click at [181, 103] on p "Advanced" at bounding box center [177, 102] width 52 height 16
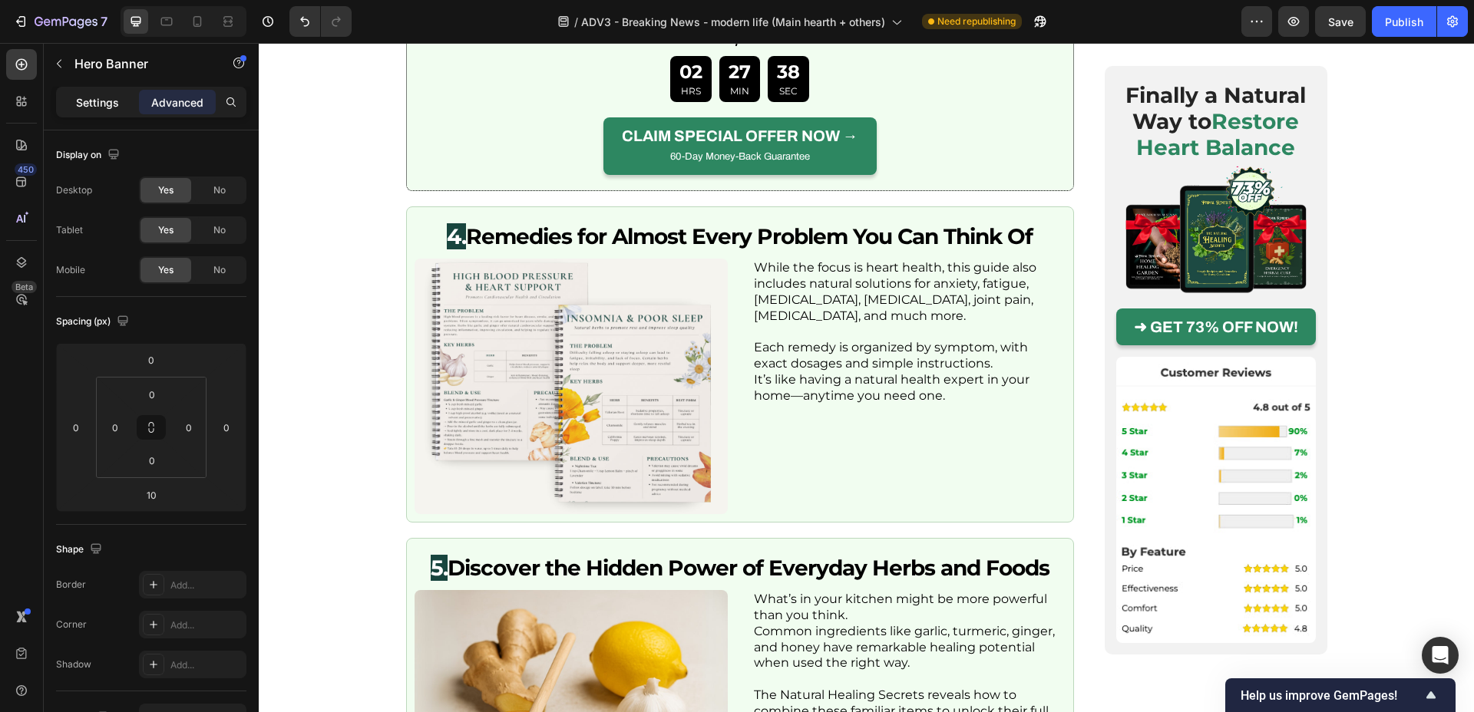
click at [101, 109] on p "Settings" at bounding box center [97, 102] width 43 height 16
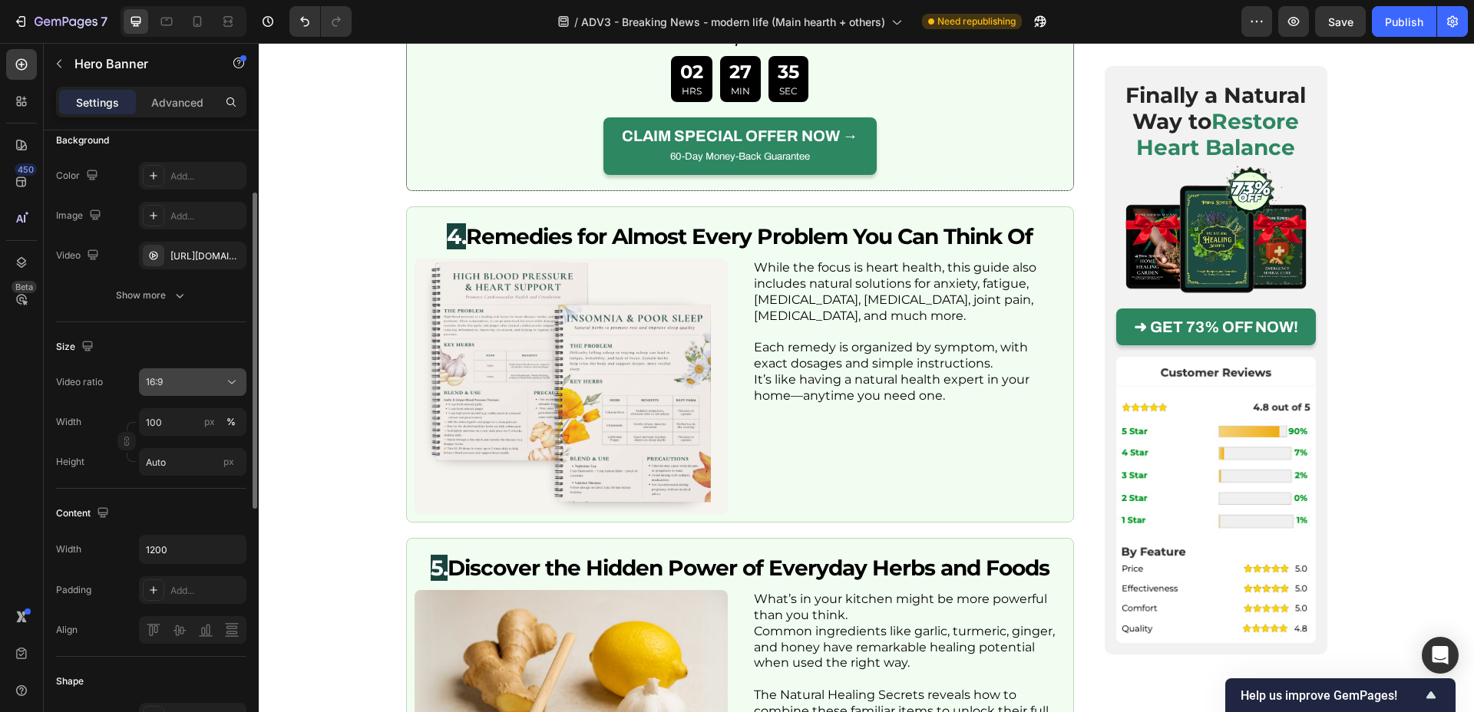
click at [204, 390] on button "16:9" at bounding box center [192, 383] width 107 height 28
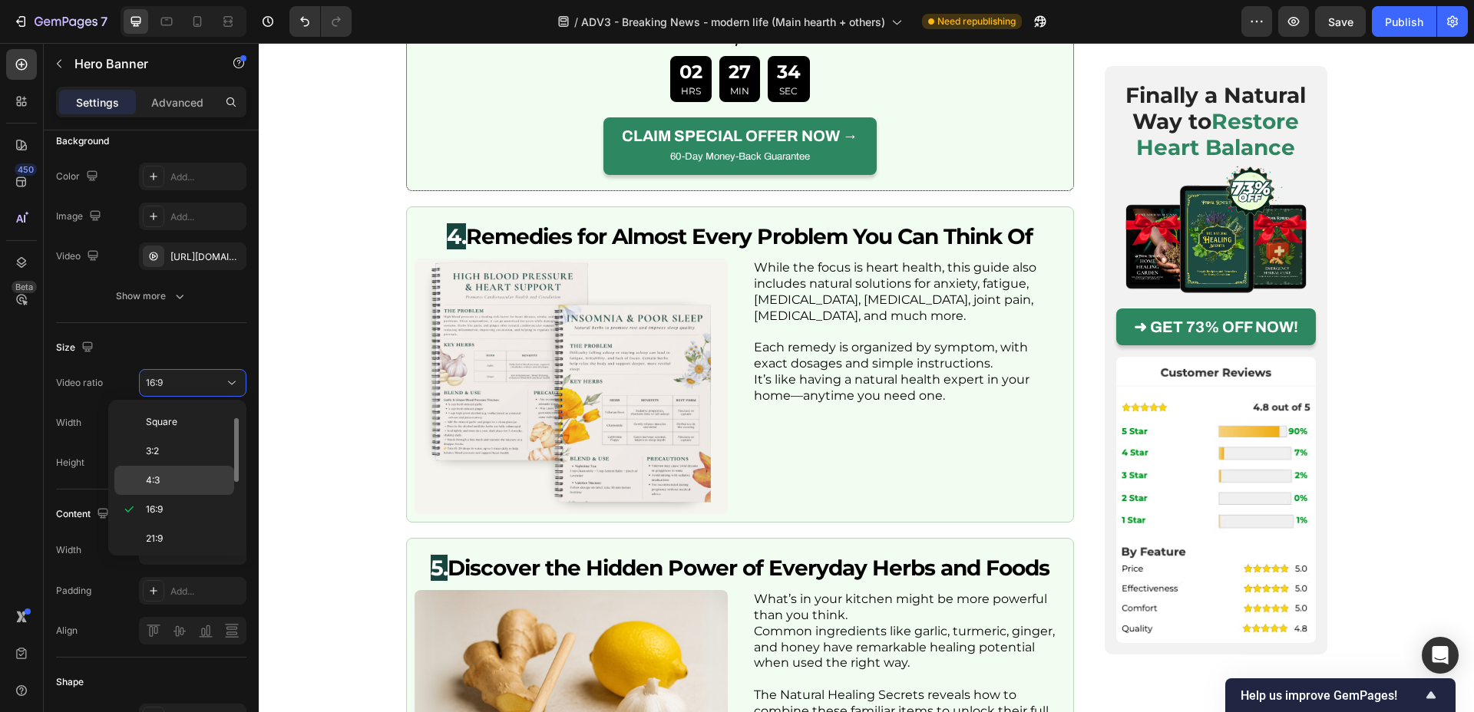
click at [187, 468] on div "4:3" at bounding box center [174, 480] width 120 height 29
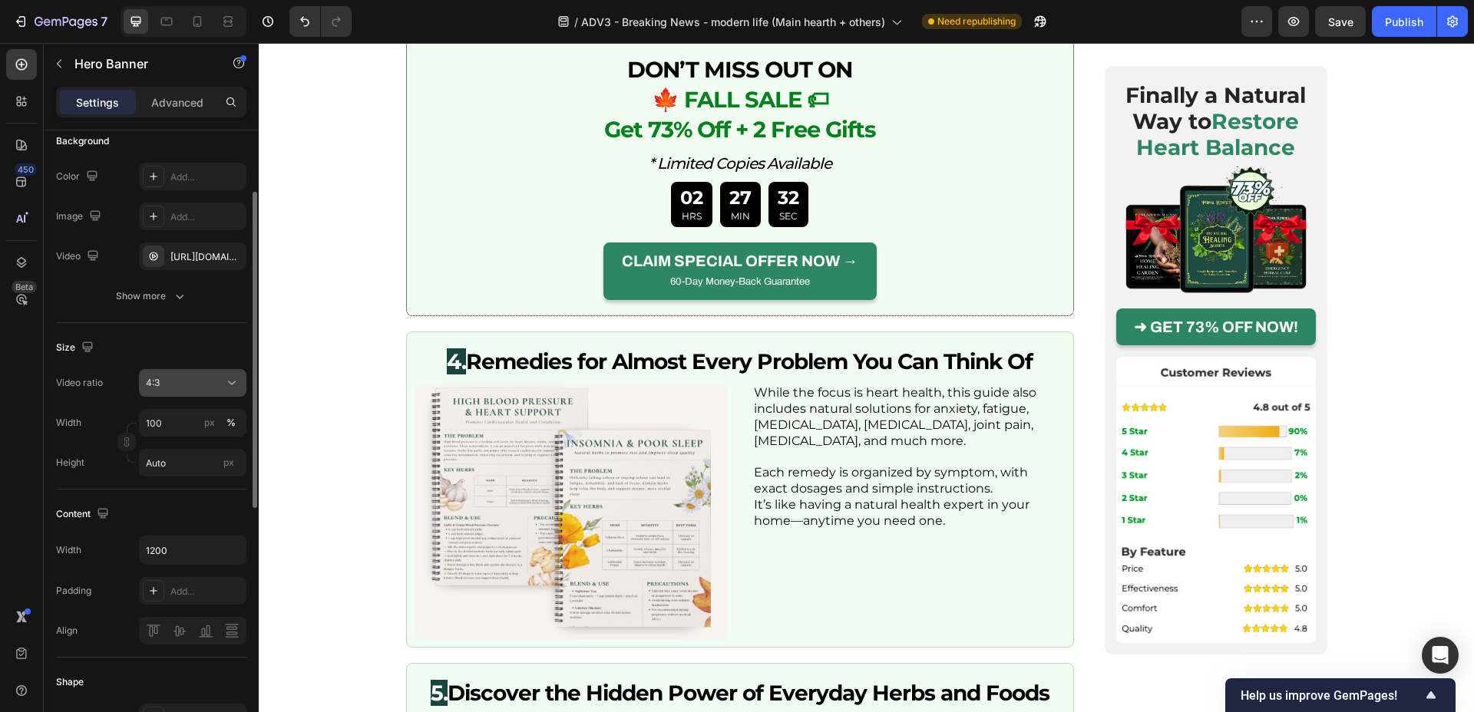
click at [199, 378] on div "4:3" at bounding box center [185, 383] width 78 height 14
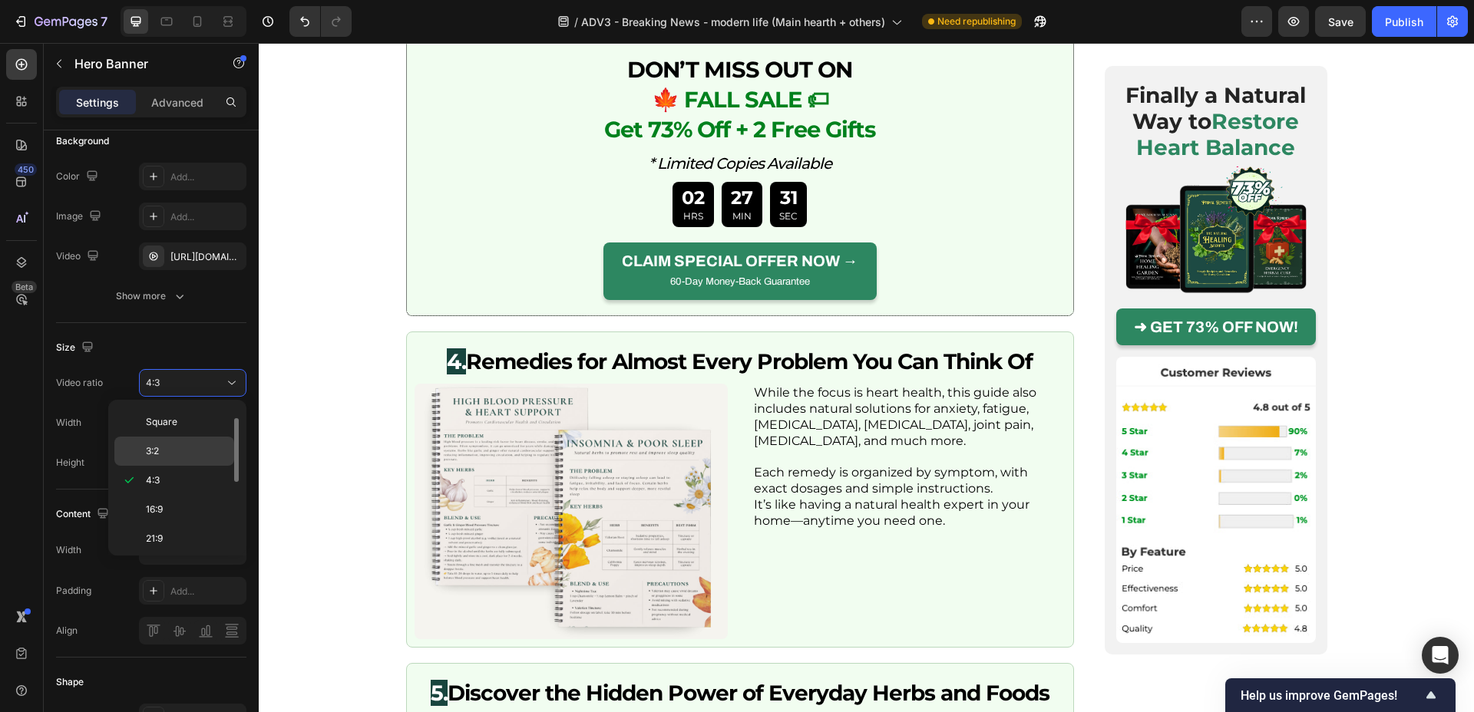
click at [190, 441] on div "3:2" at bounding box center [174, 451] width 120 height 29
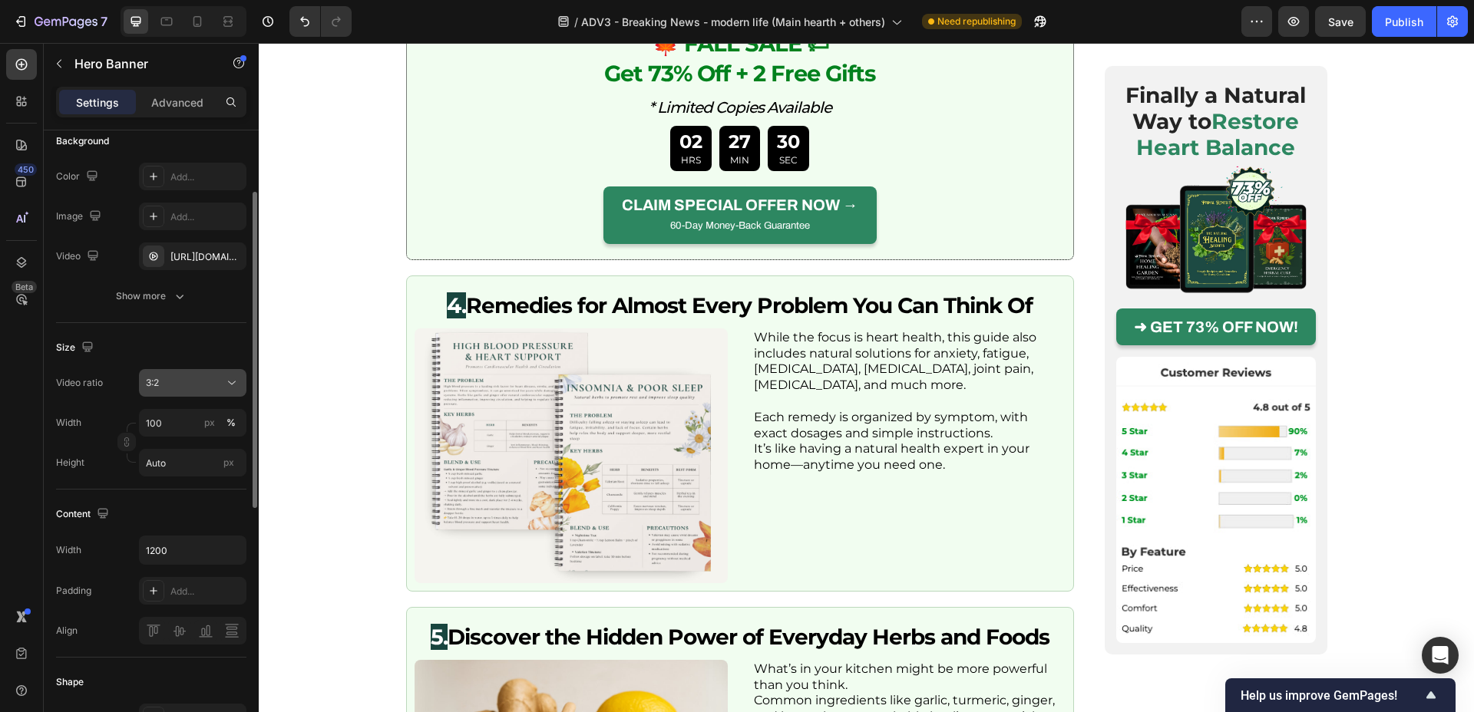
click at [202, 376] on div "3:2" at bounding box center [185, 383] width 78 height 14
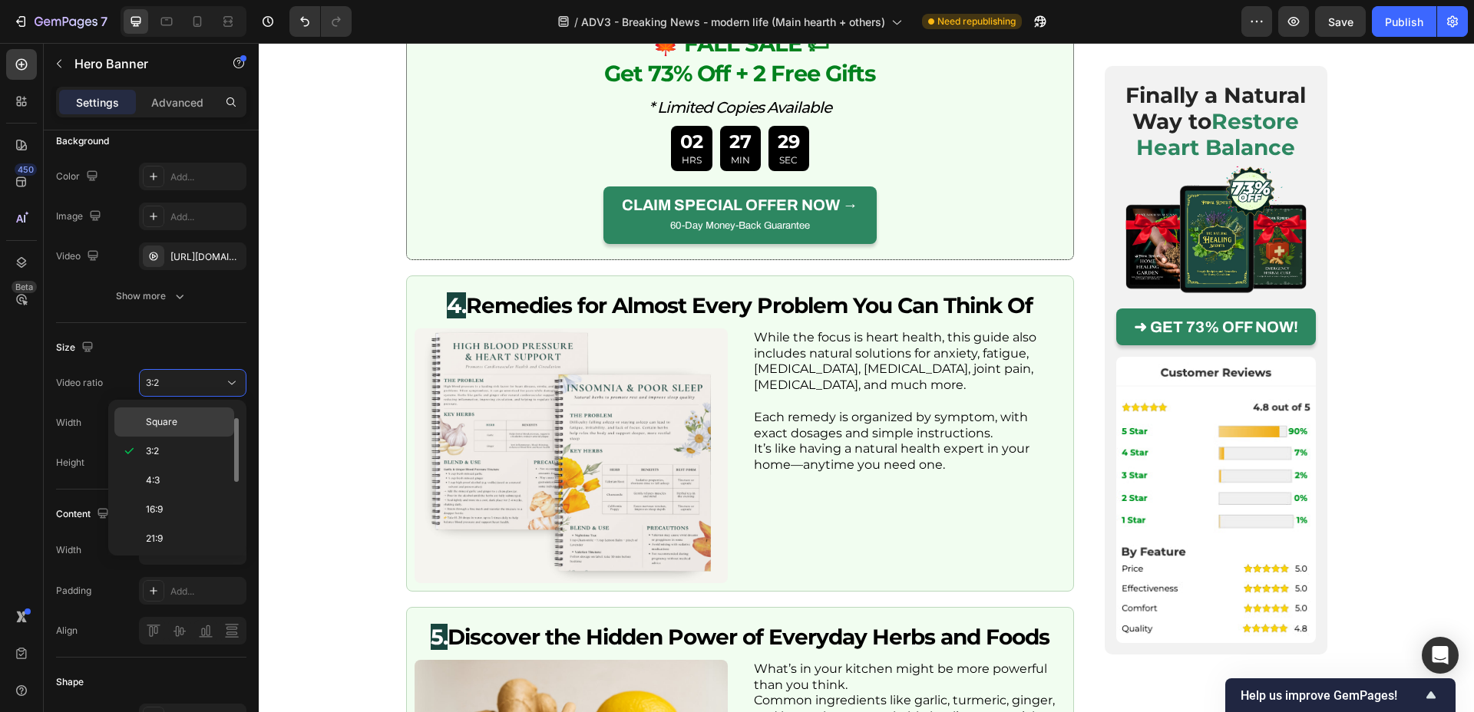
click at [191, 421] on p "Square" at bounding box center [186, 422] width 81 height 14
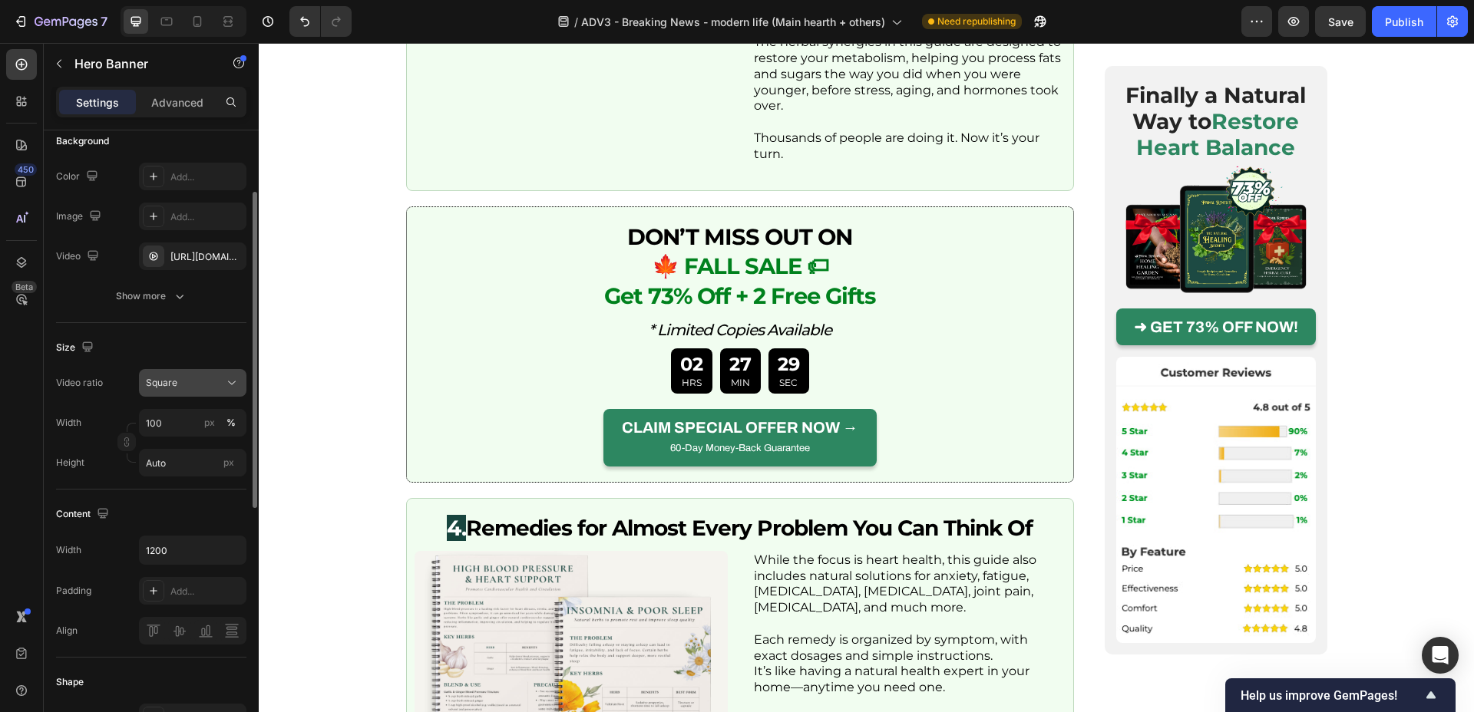
click at [202, 376] on div "Square" at bounding box center [185, 383] width 78 height 14
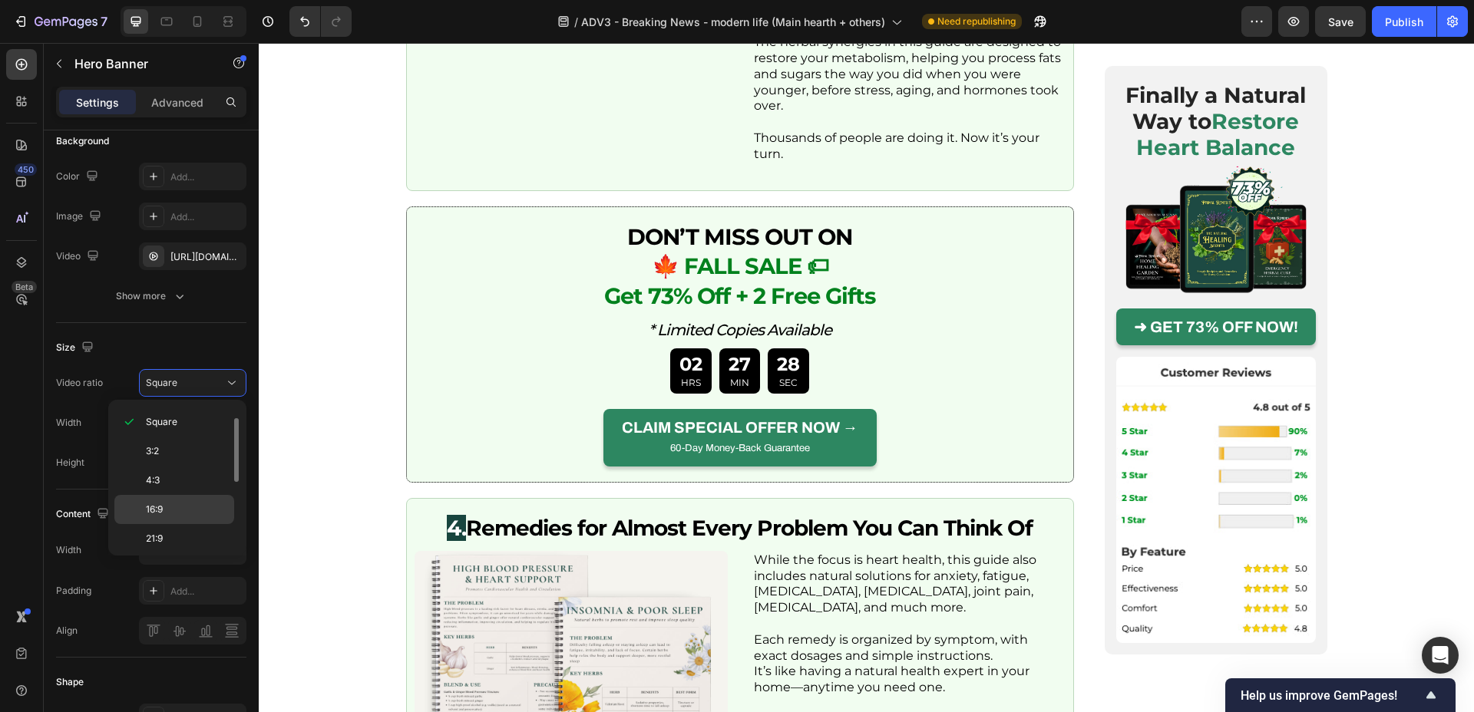
click at [189, 504] on p "16:9" at bounding box center [186, 510] width 81 height 14
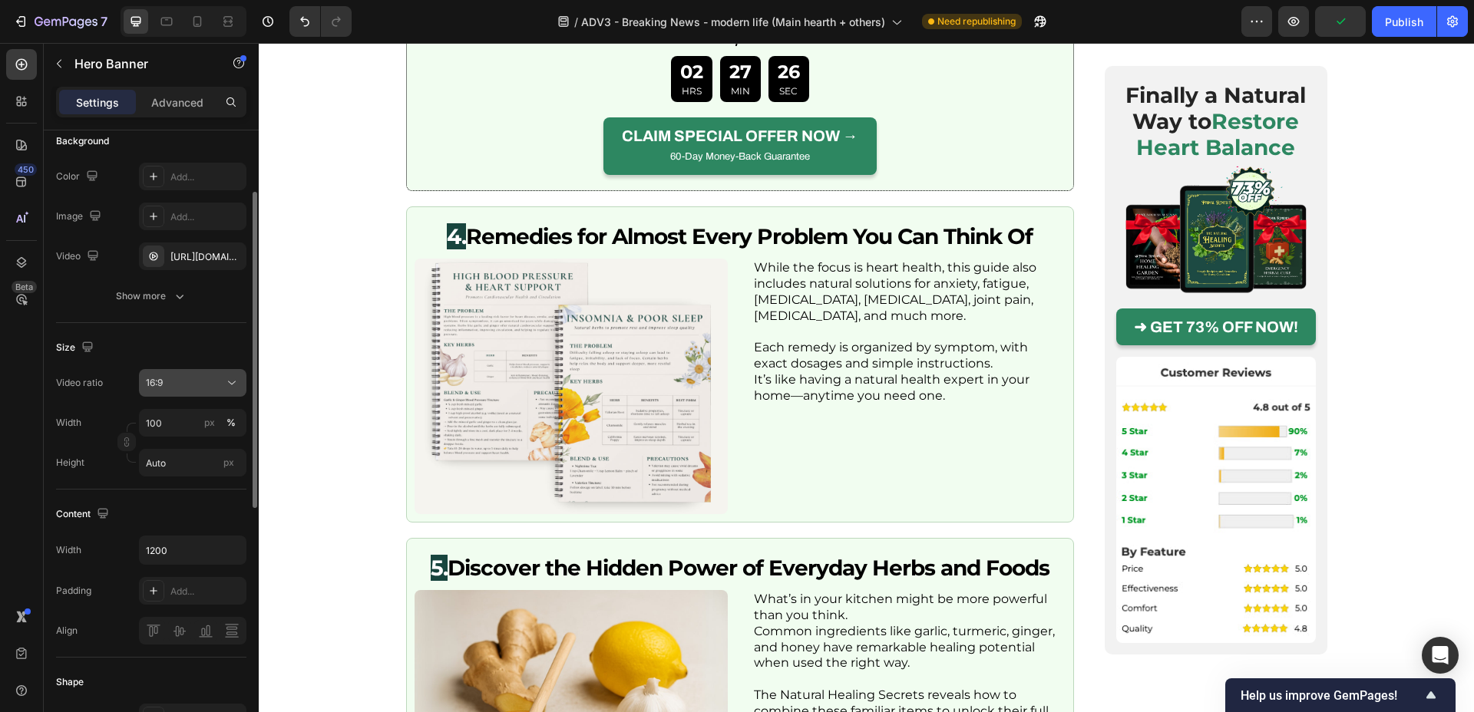
click at [207, 384] on div "16:9" at bounding box center [185, 383] width 78 height 14
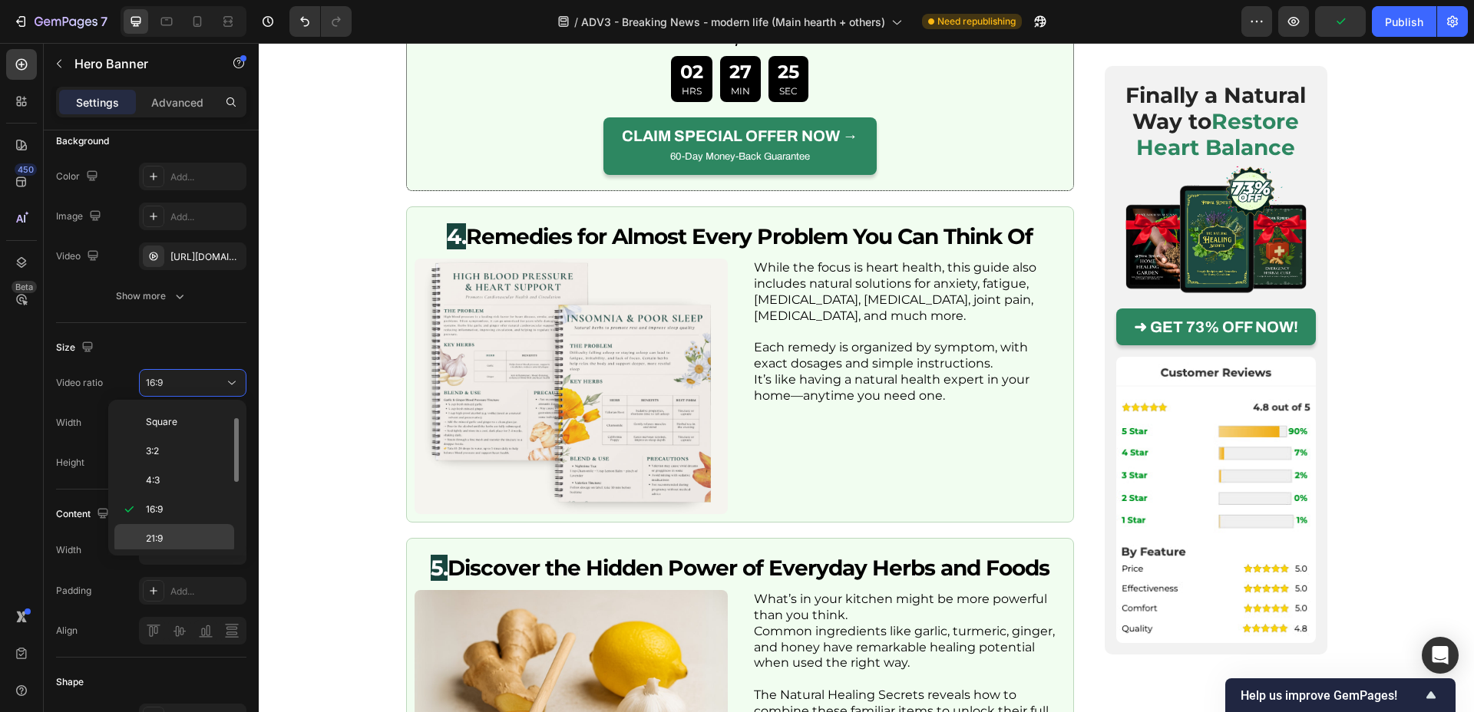
click at [197, 545] on p "21:9" at bounding box center [186, 539] width 81 height 14
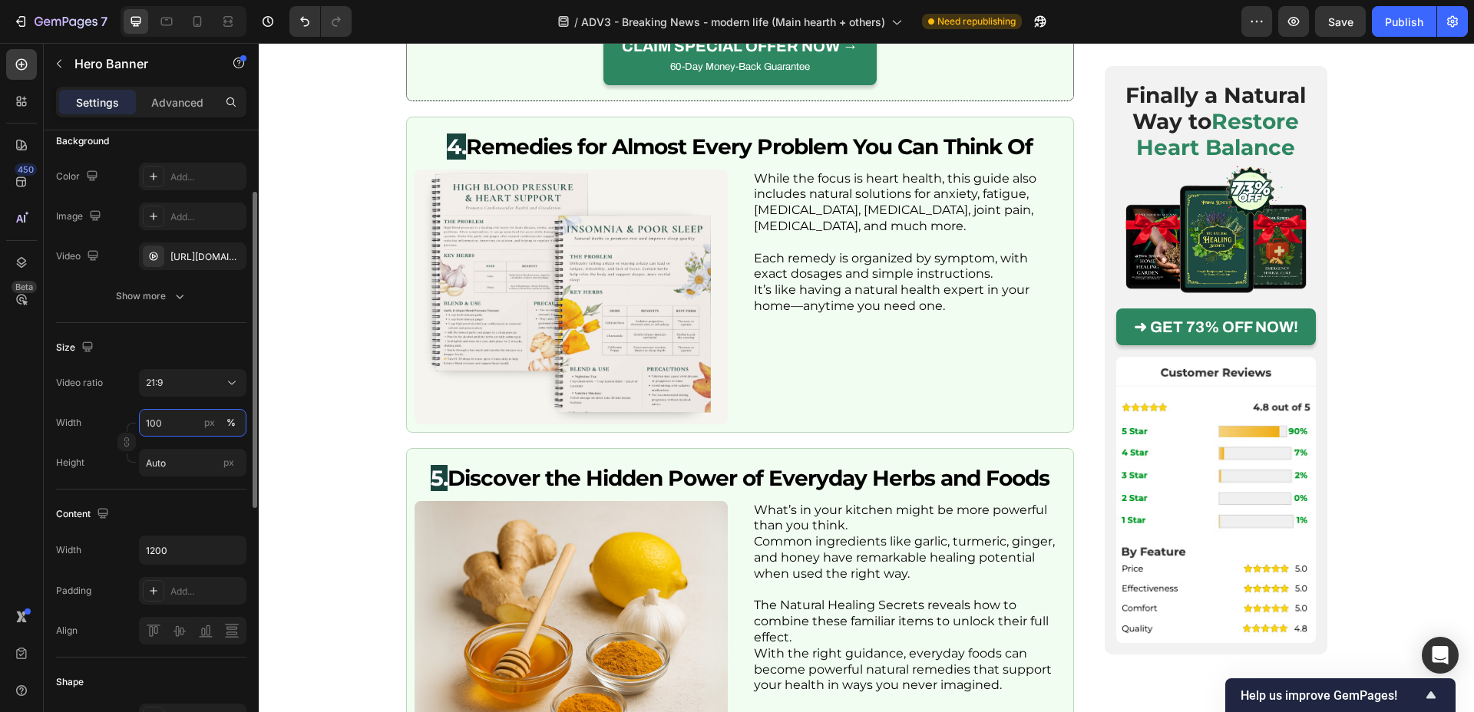
click at [171, 434] on input "100" at bounding box center [192, 423] width 107 height 28
click at [186, 330] on div "Size Video ratio 21:9 Width px % Height Auto px" at bounding box center [151, 406] width 190 height 167
click at [177, 415] on input "px %" at bounding box center [192, 423] width 107 height 28
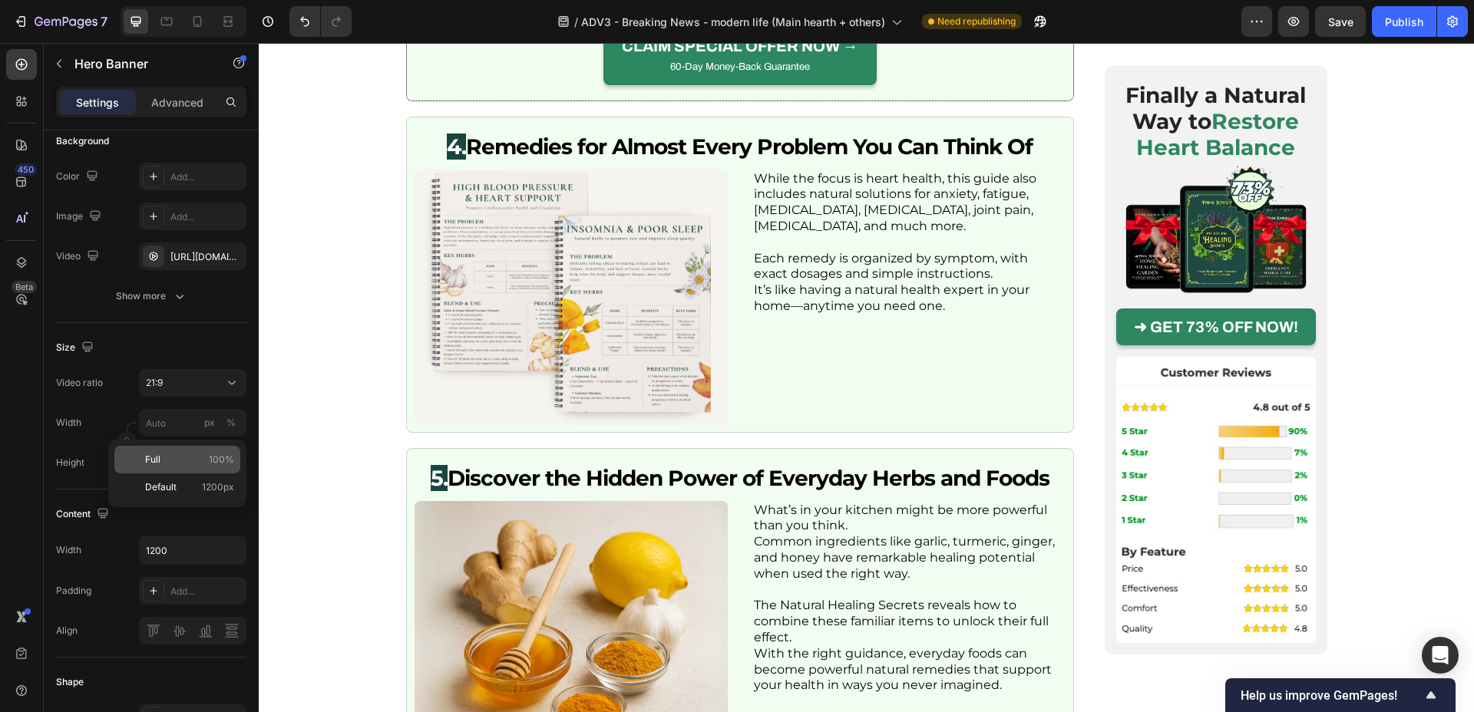
click at [204, 451] on div "Full 100%" at bounding box center [177, 460] width 126 height 28
type input "100"
click at [206, 423] on div "px" at bounding box center [209, 423] width 11 height 14
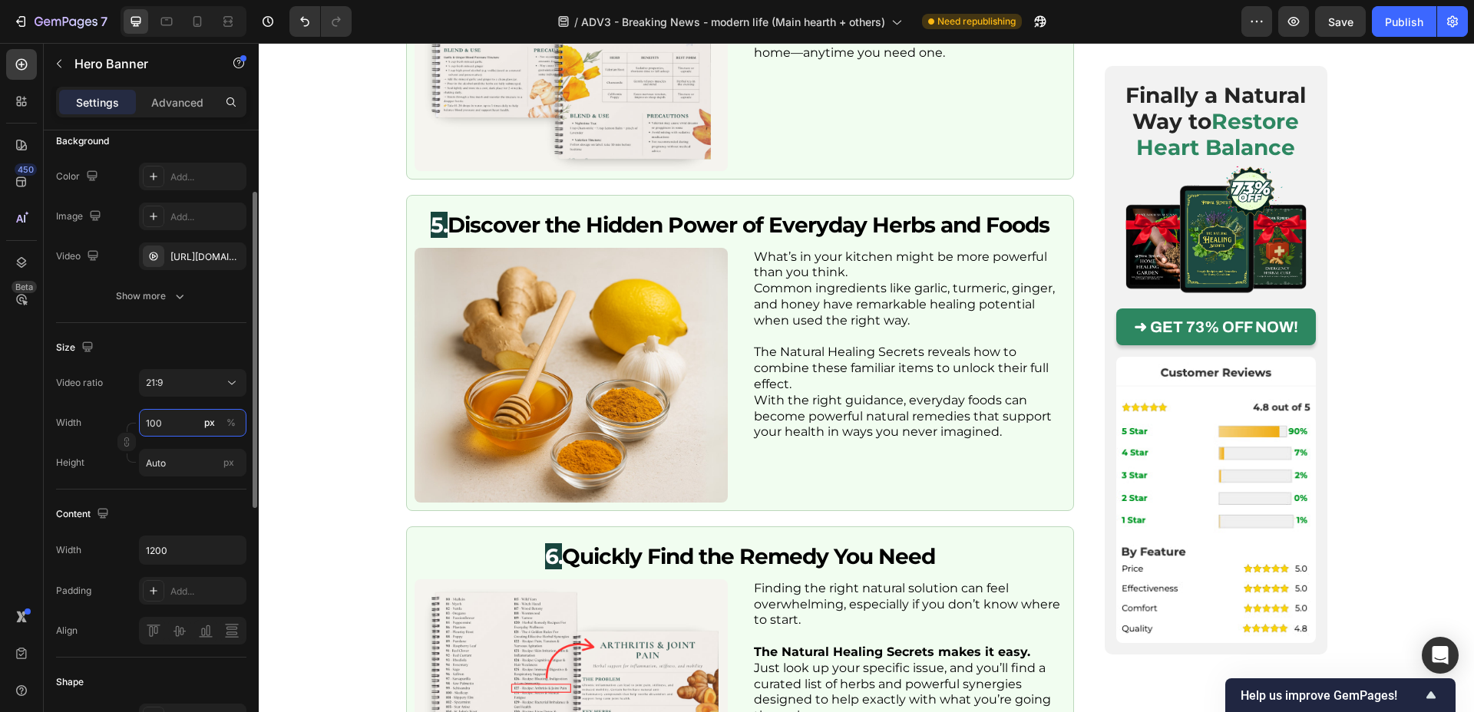
click at [188, 425] on input "100" at bounding box center [192, 423] width 107 height 28
click at [228, 426] on div "%" at bounding box center [230, 423] width 9 height 14
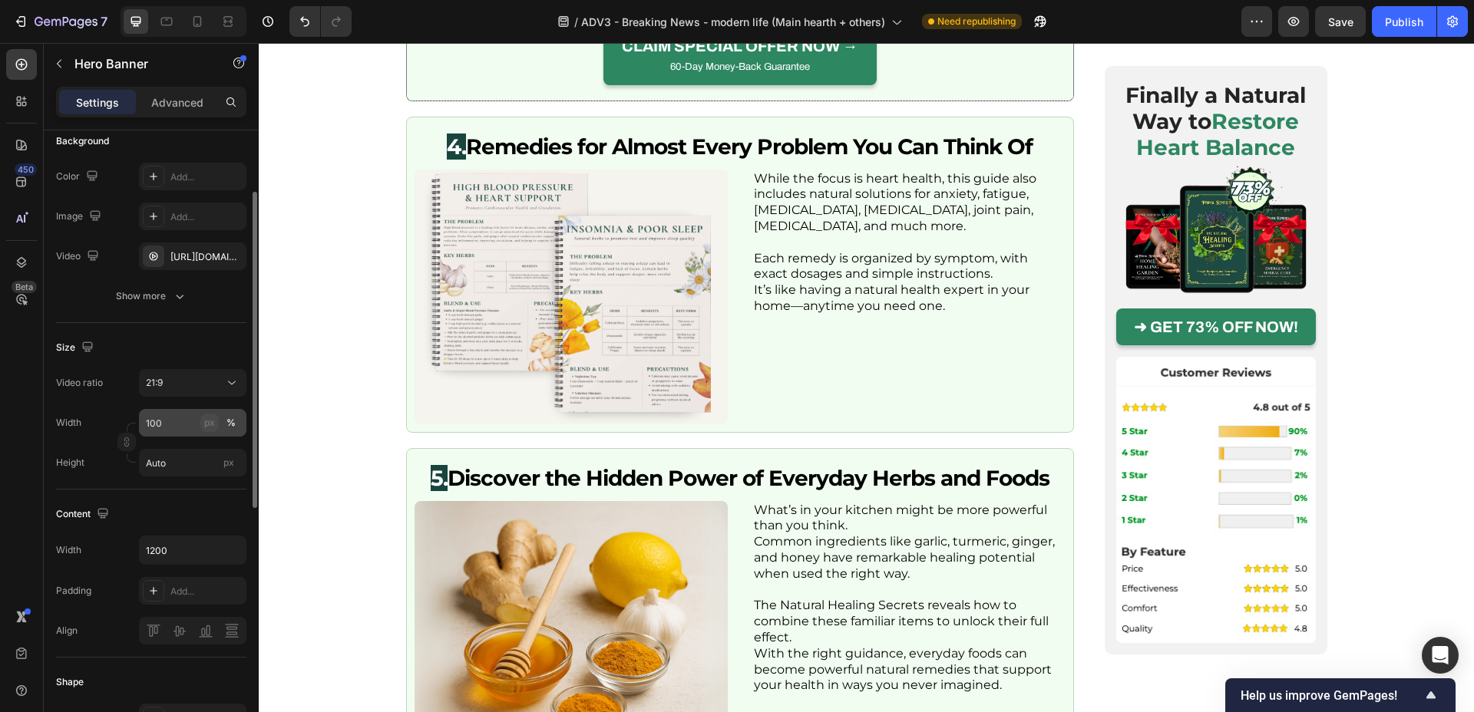
click at [204, 425] on div "px" at bounding box center [209, 423] width 11 height 14
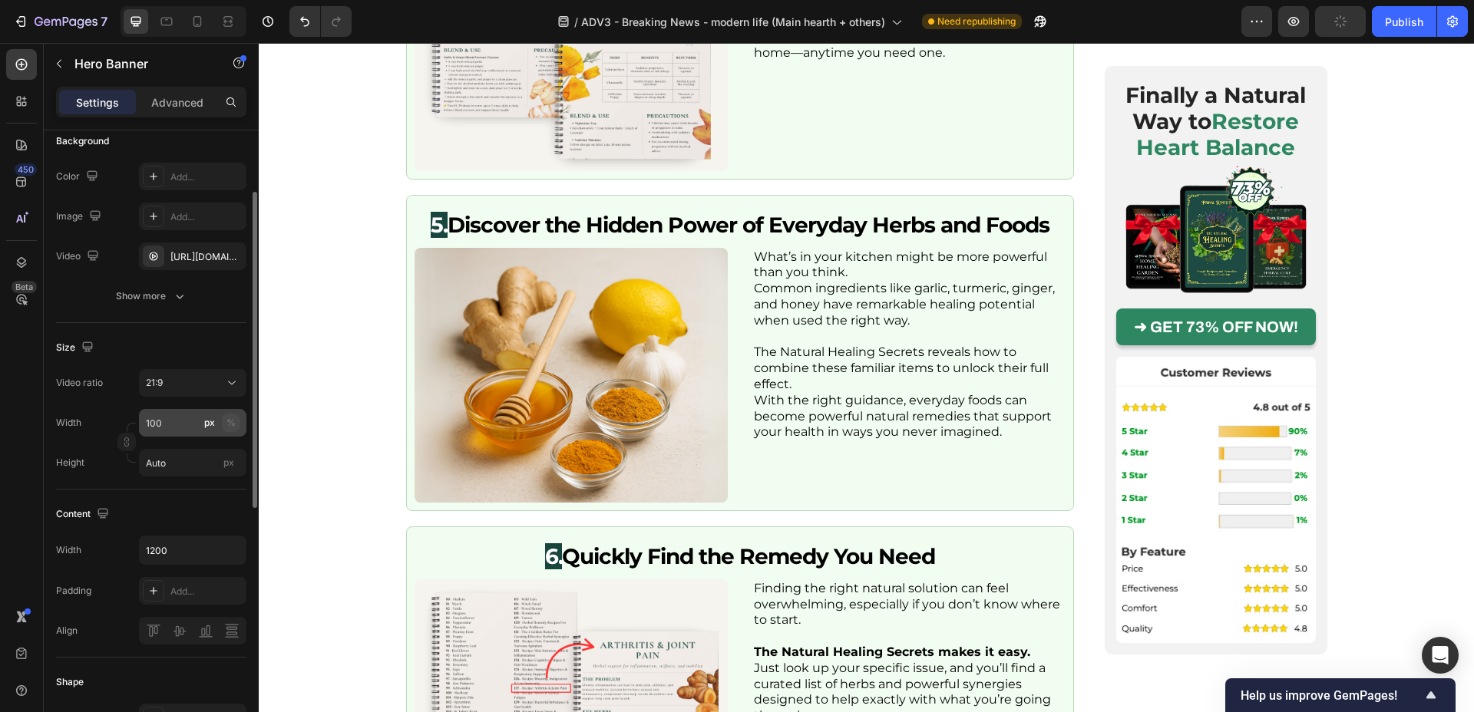
click at [228, 418] on div "%" at bounding box center [230, 423] width 9 height 14
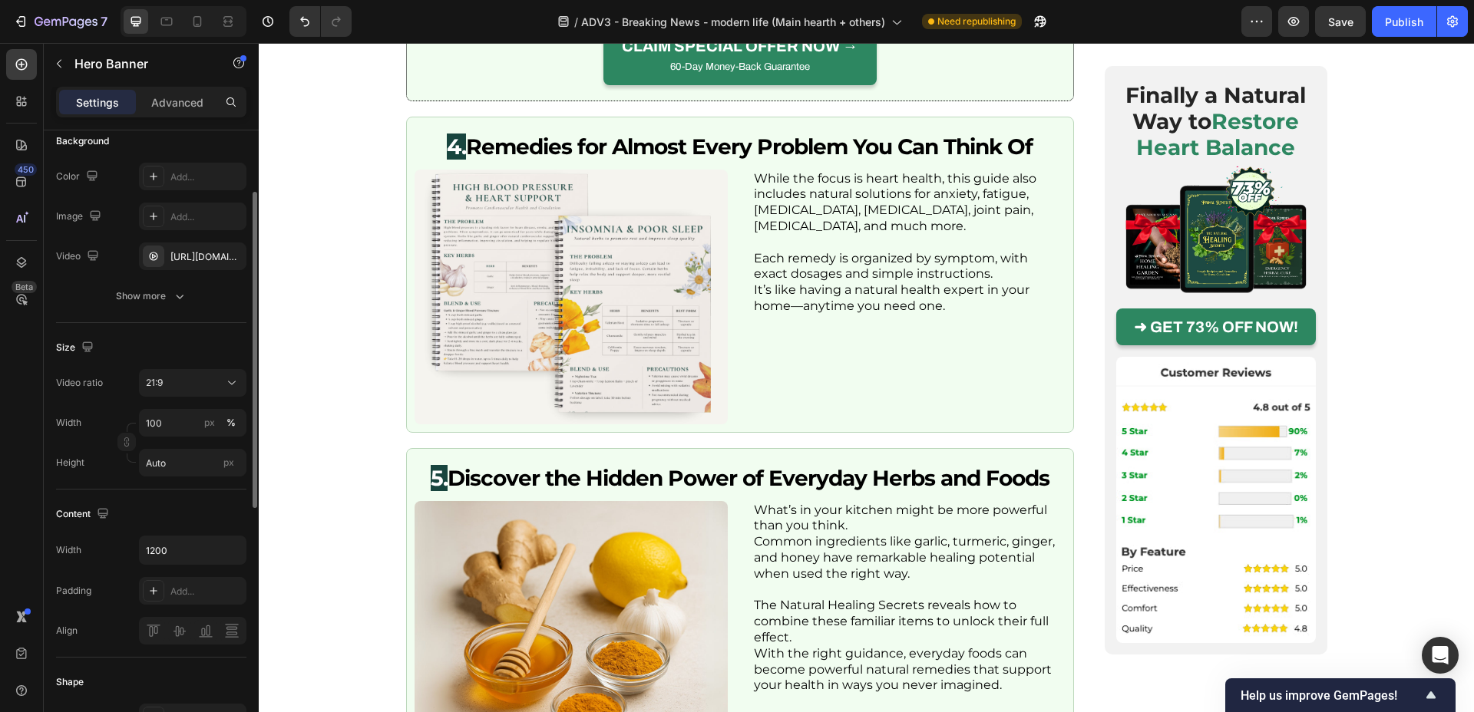
click at [193, 349] on div "Size" at bounding box center [151, 348] width 190 height 25
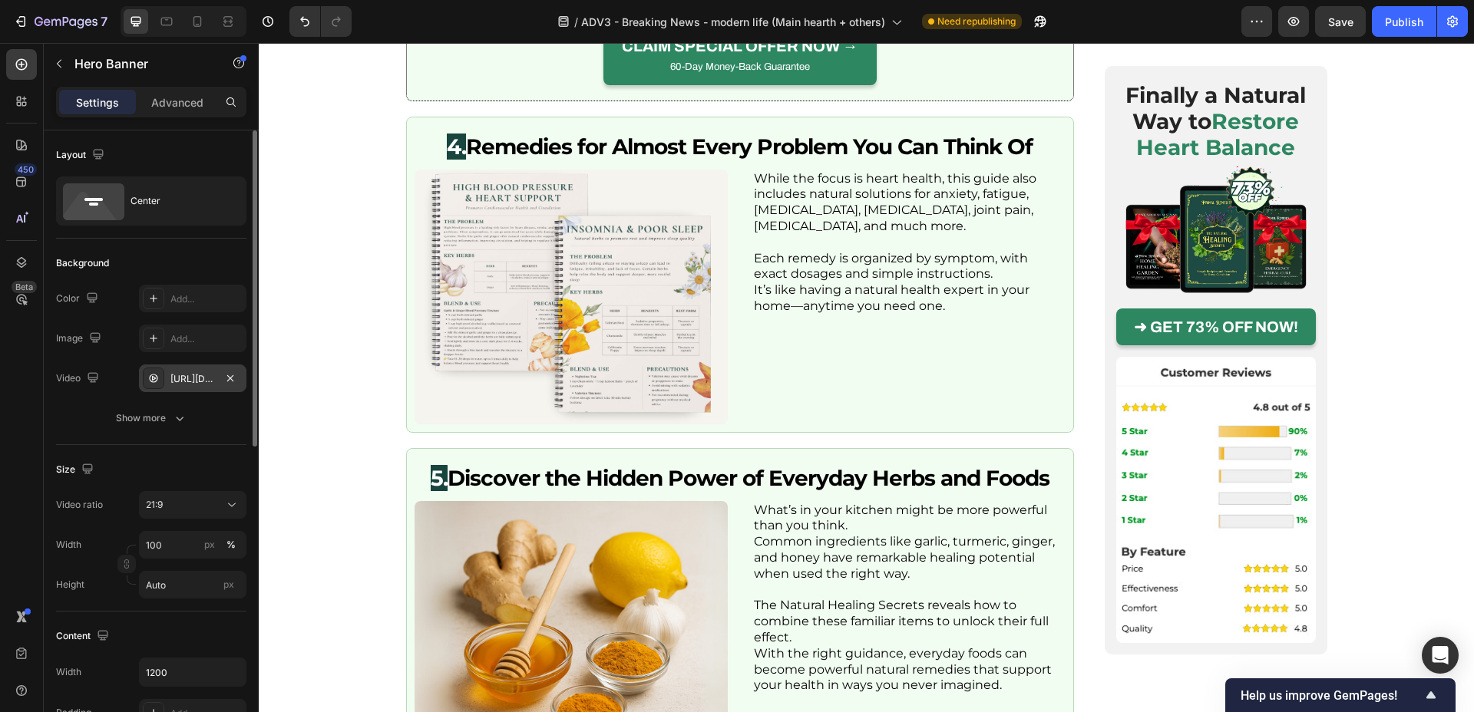
click at [186, 387] on div "https://cdn.shopify.com/videos/c/o/v/17f5f130c6594a5abae3075cd8fef816.mp4" at bounding box center [192, 379] width 107 height 28
click at [177, 422] on icon "button" at bounding box center [179, 418] width 15 height 15
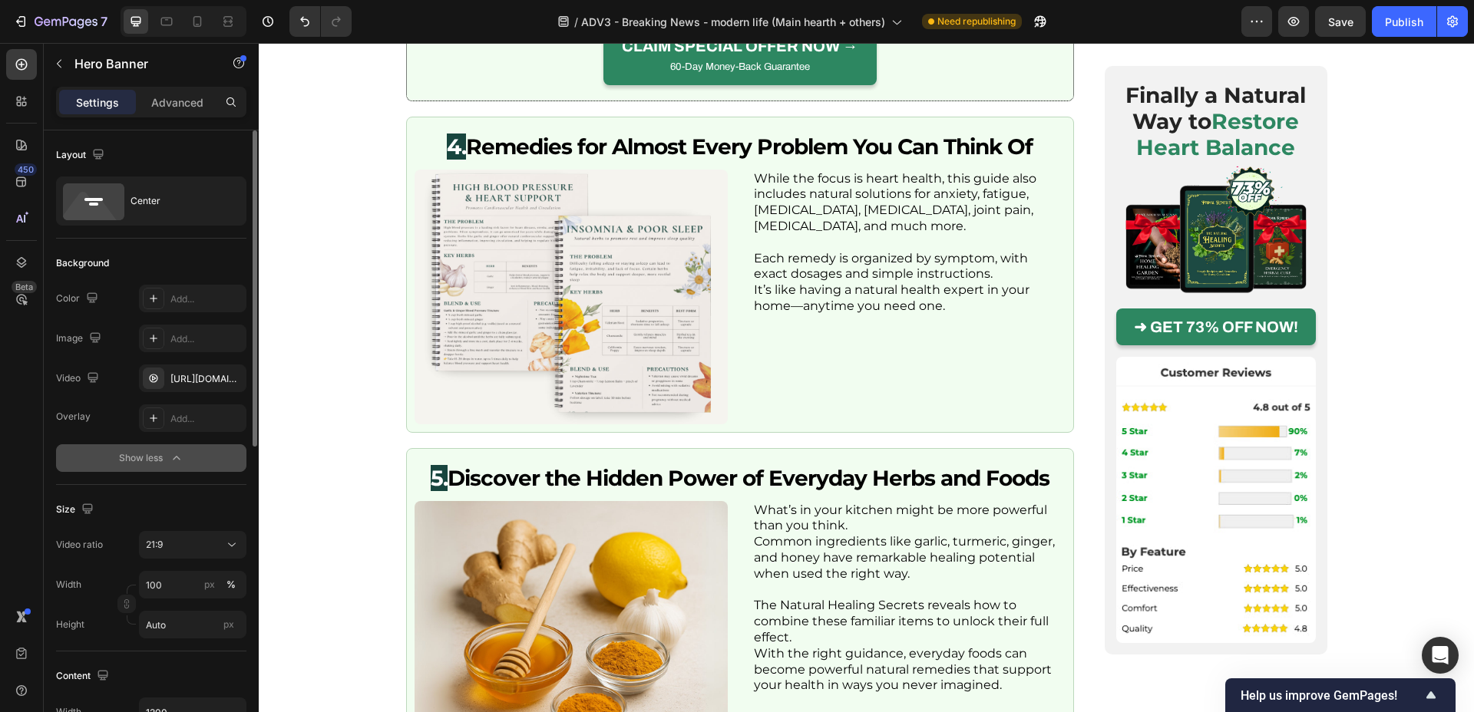
scroll to position [113, 0]
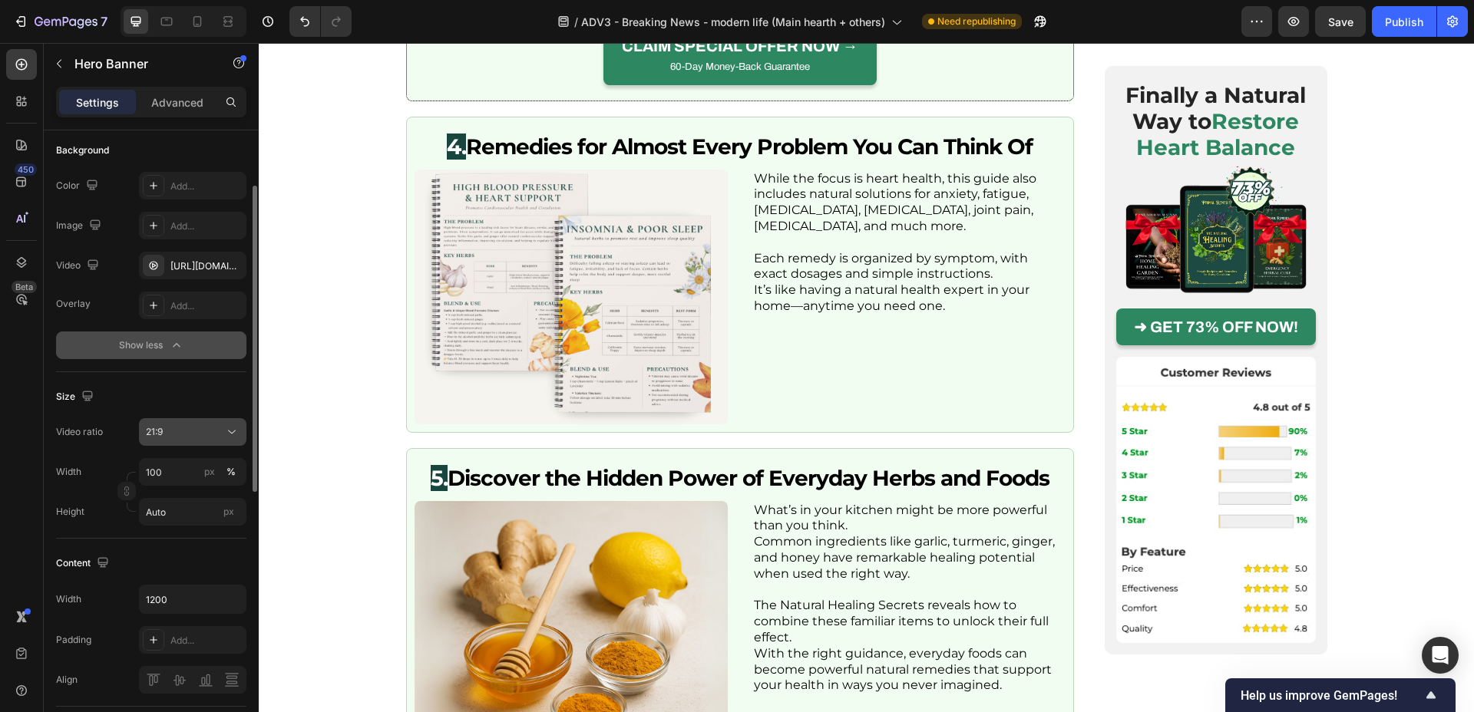
click at [204, 437] on div "21:9" at bounding box center [185, 432] width 78 height 14
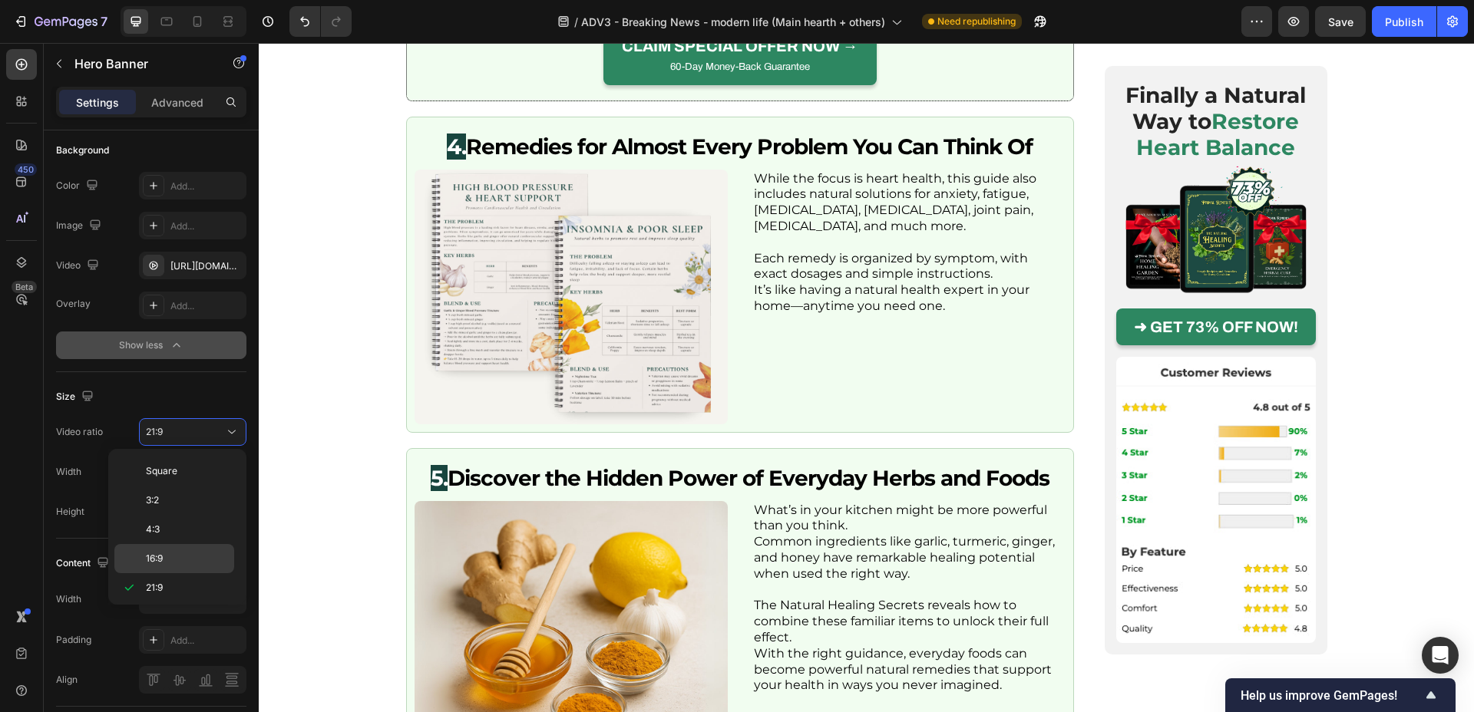
click at [170, 564] on p "16:9" at bounding box center [186, 559] width 81 height 14
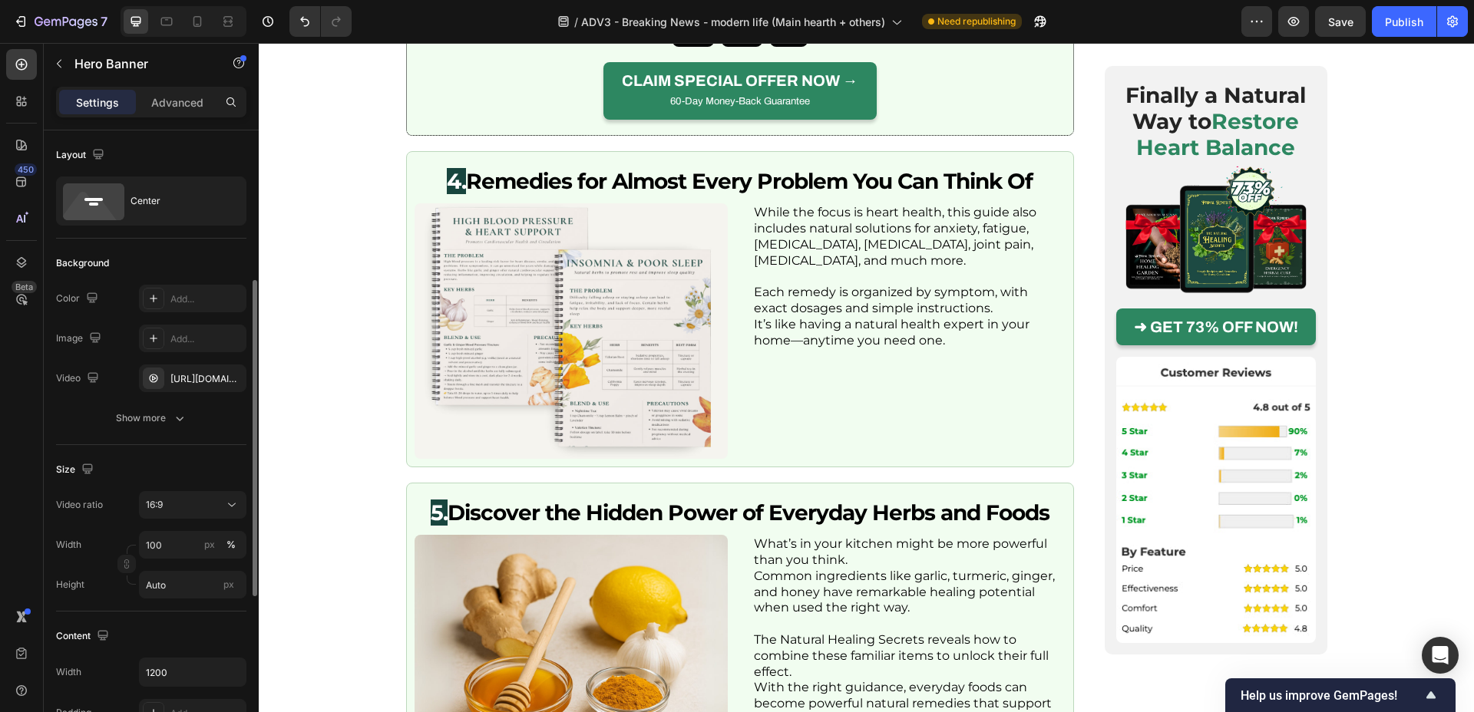
scroll to position [330, 0]
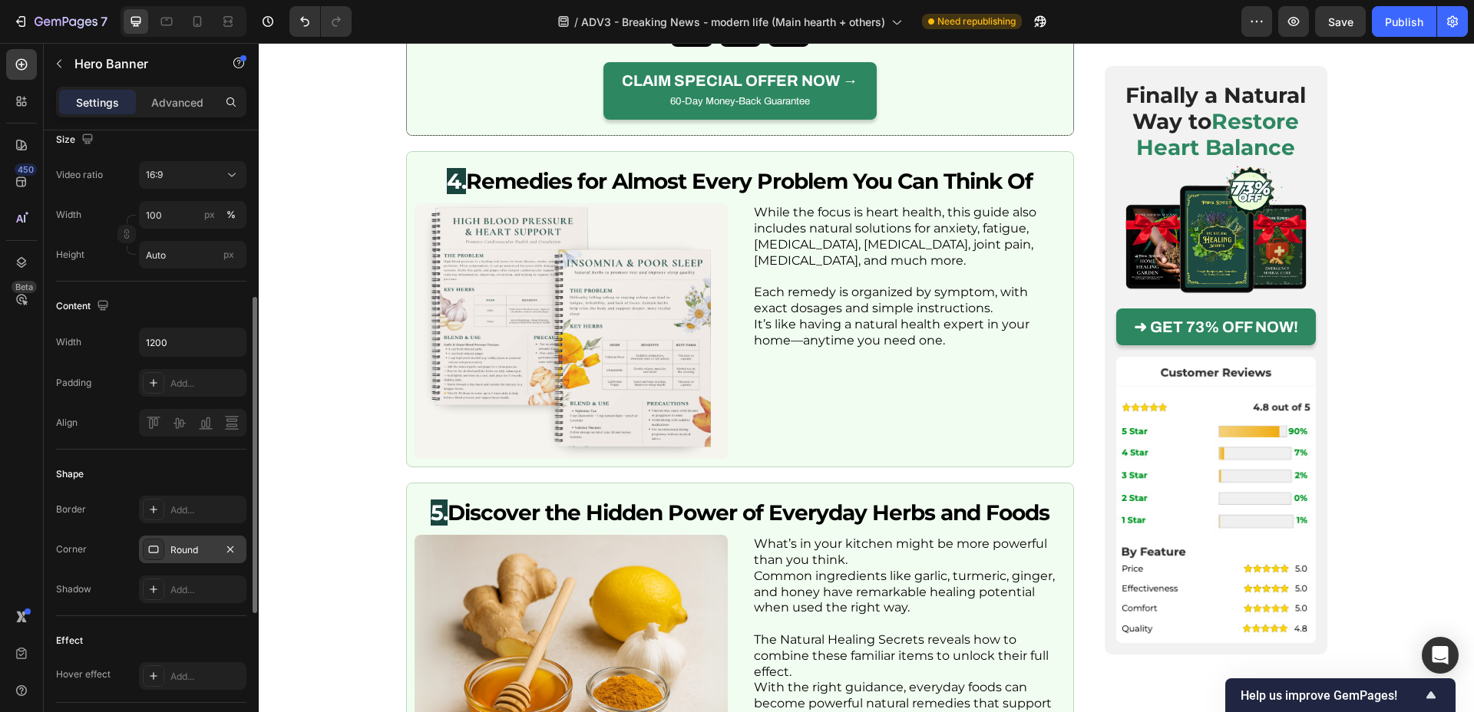
click at [190, 555] on div "Round" at bounding box center [192, 551] width 45 height 14
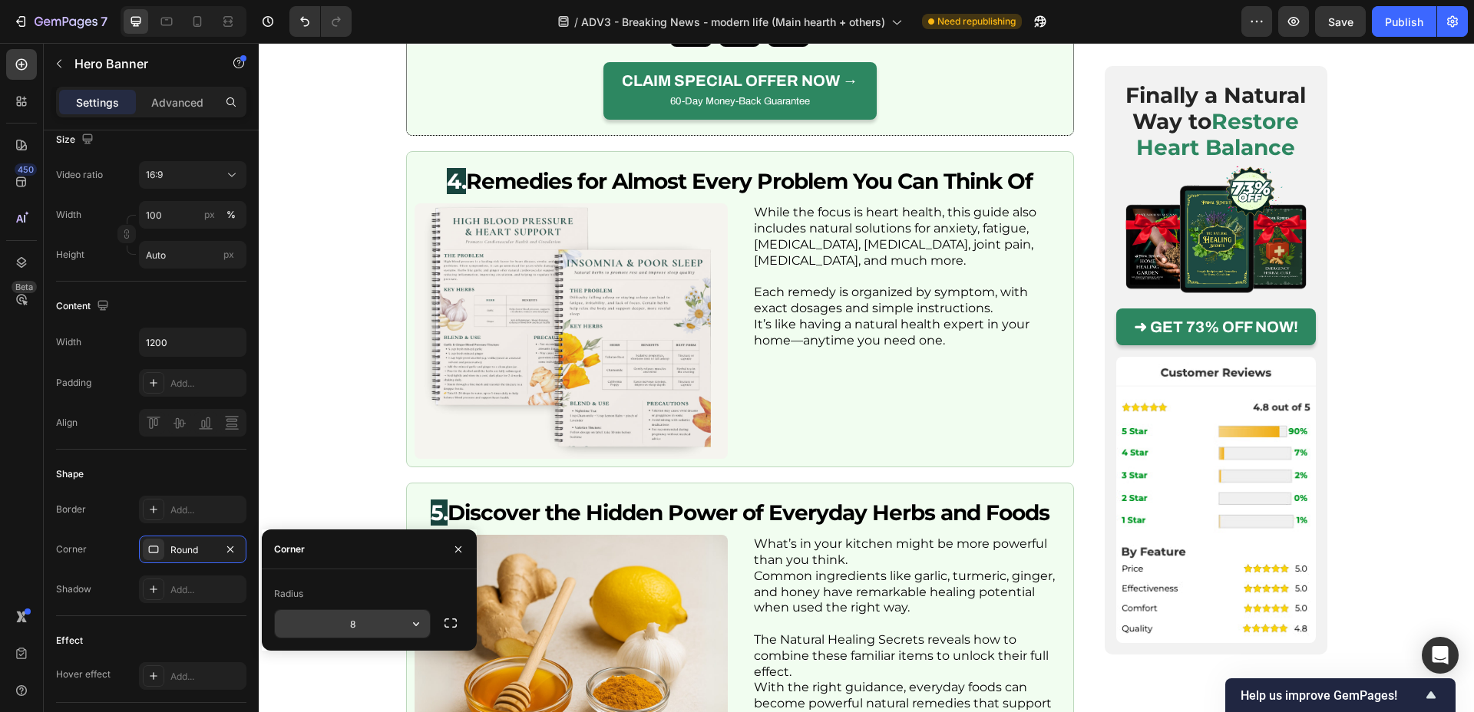
click at [369, 617] on input "8" at bounding box center [352, 624] width 155 height 28
type input "19"
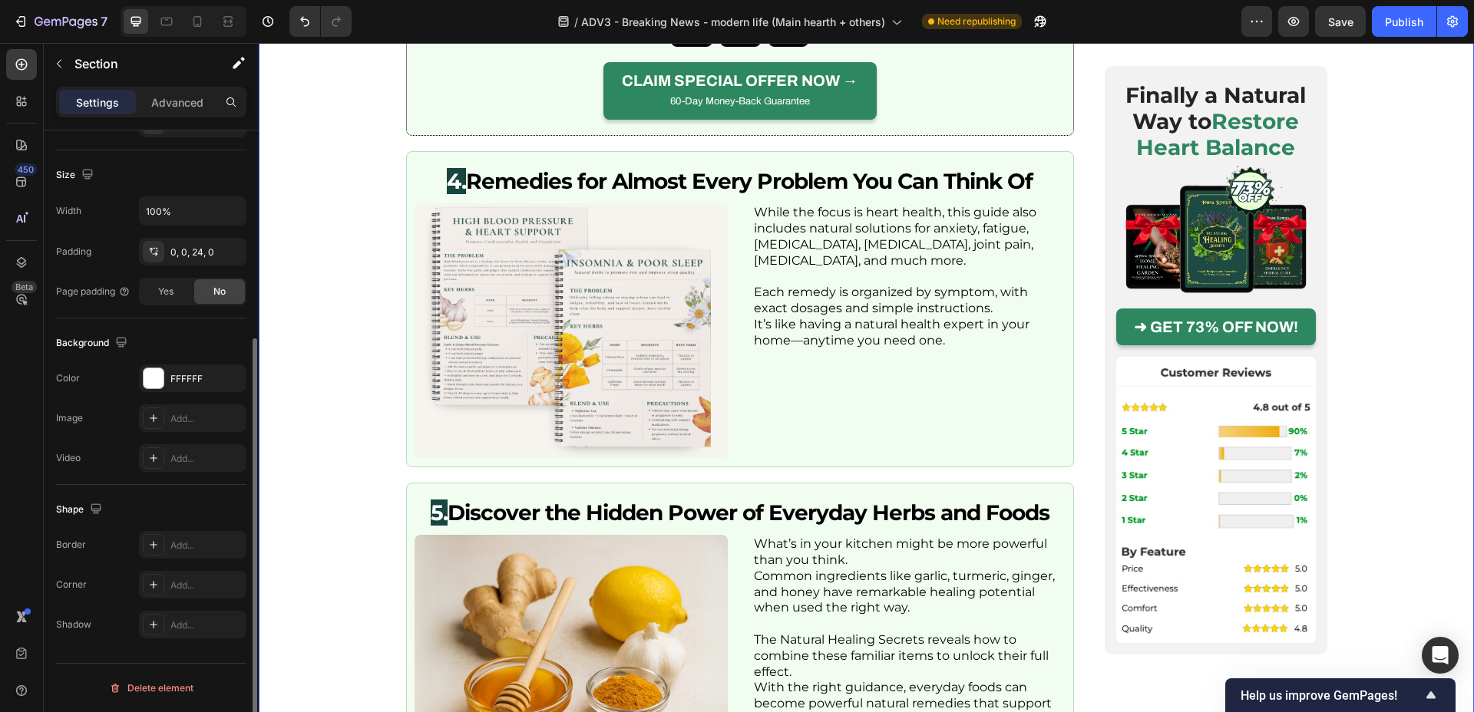
scroll to position [0, 0]
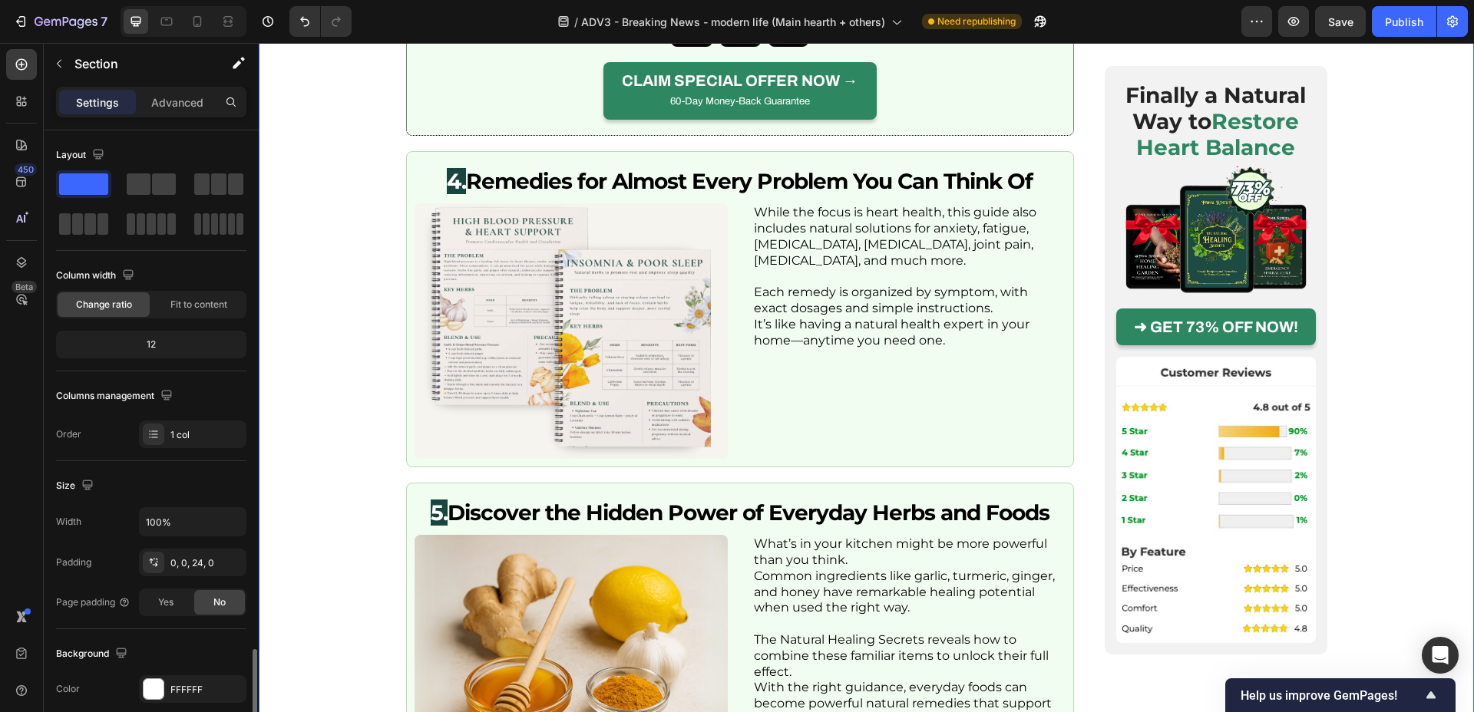
click at [170, 18] on icon at bounding box center [166, 21] width 15 height 15
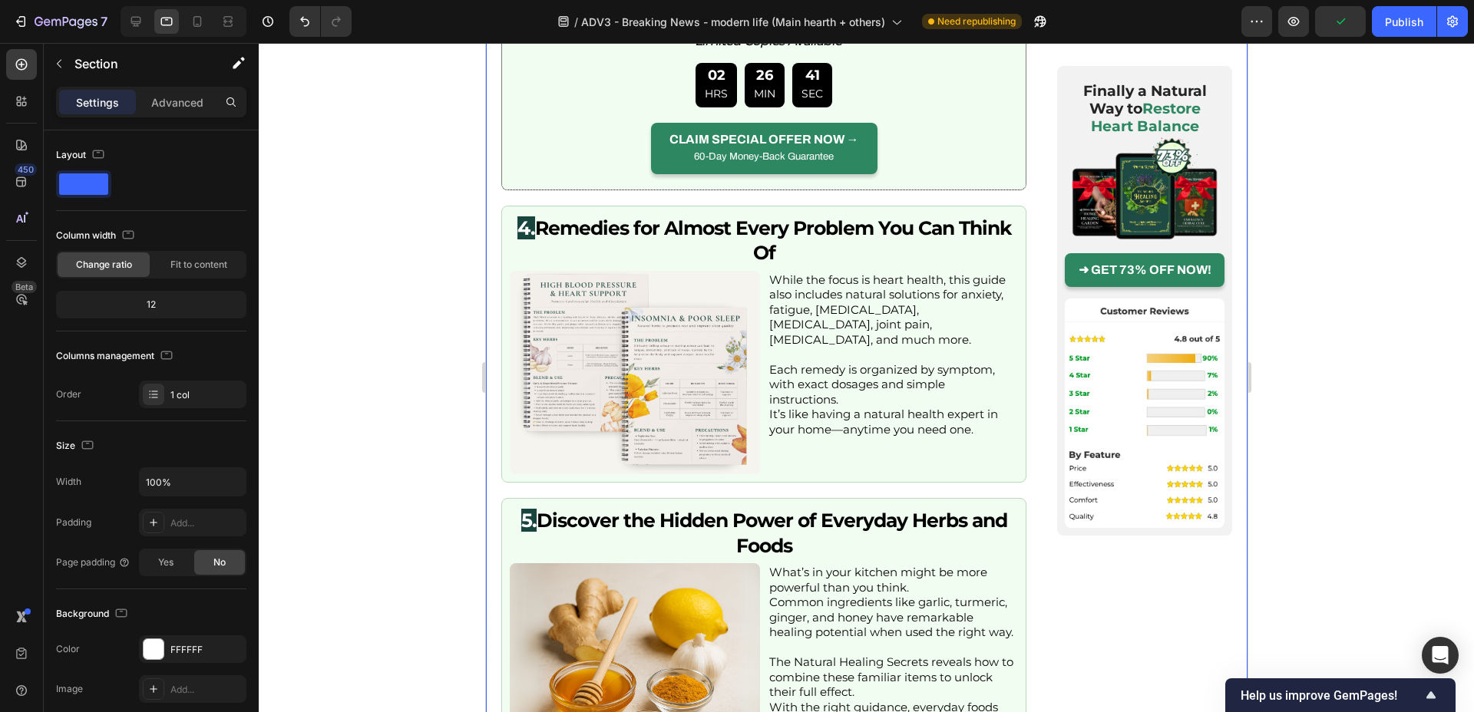
scroll to position [2692, 0]
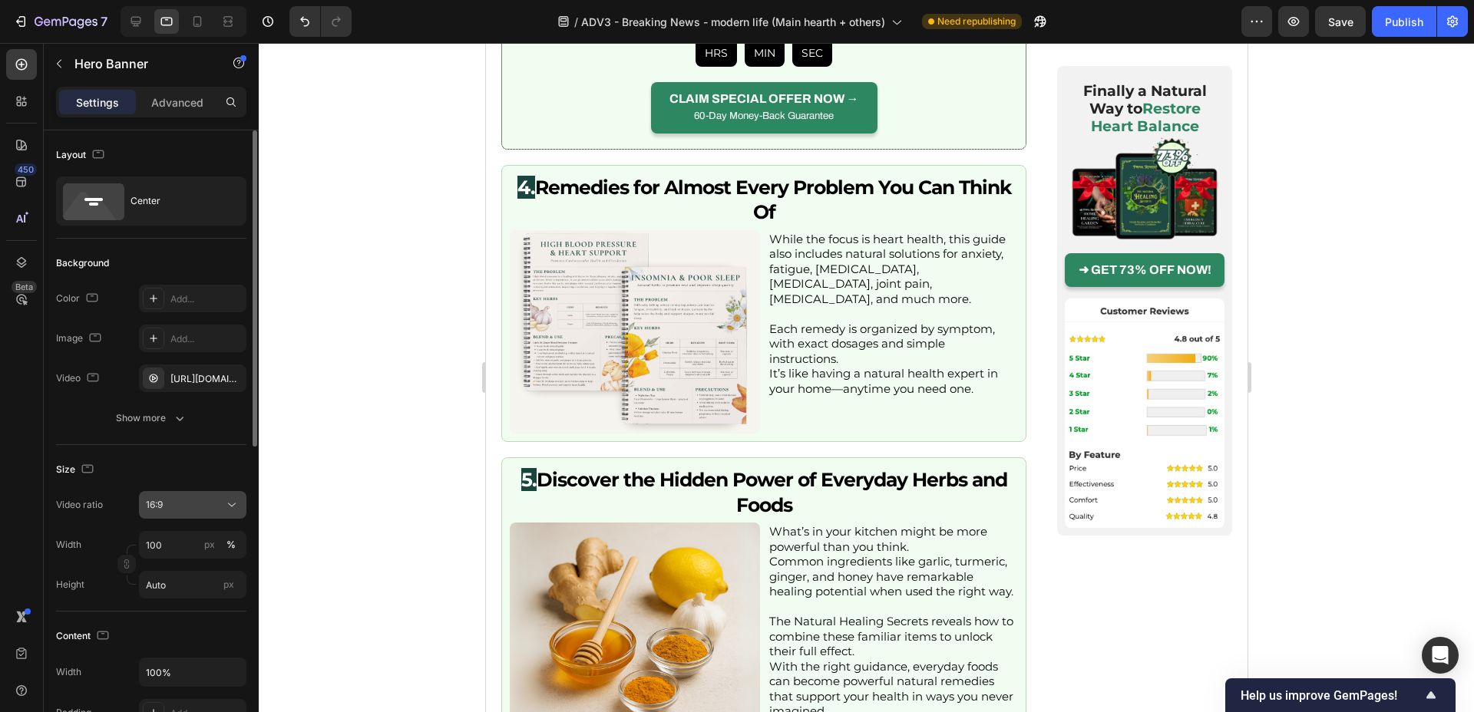
click at [217, 504] on div "16:9" at bounding box center [185, 505] width 78 height 14
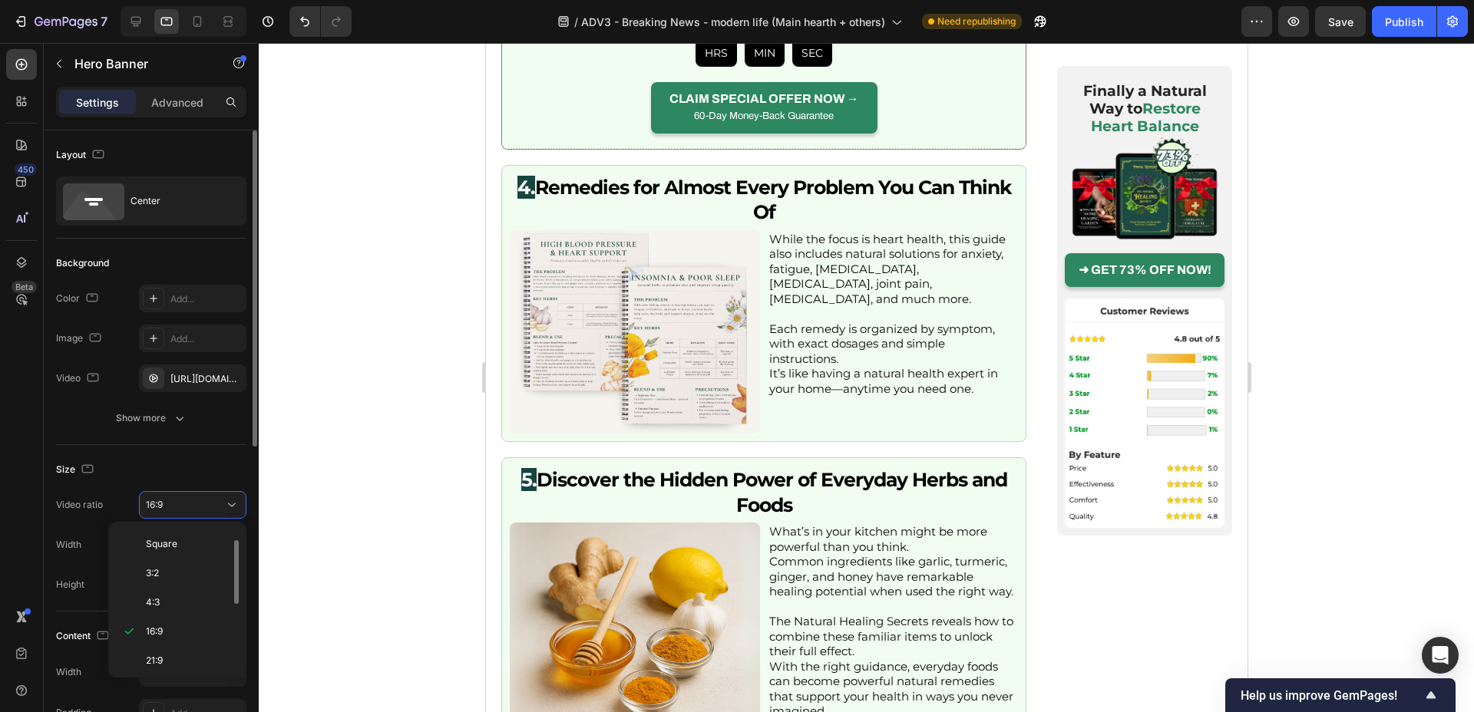
click at [210, 465] on div "Size" at bounding box center [151, 470] width 190 height 25
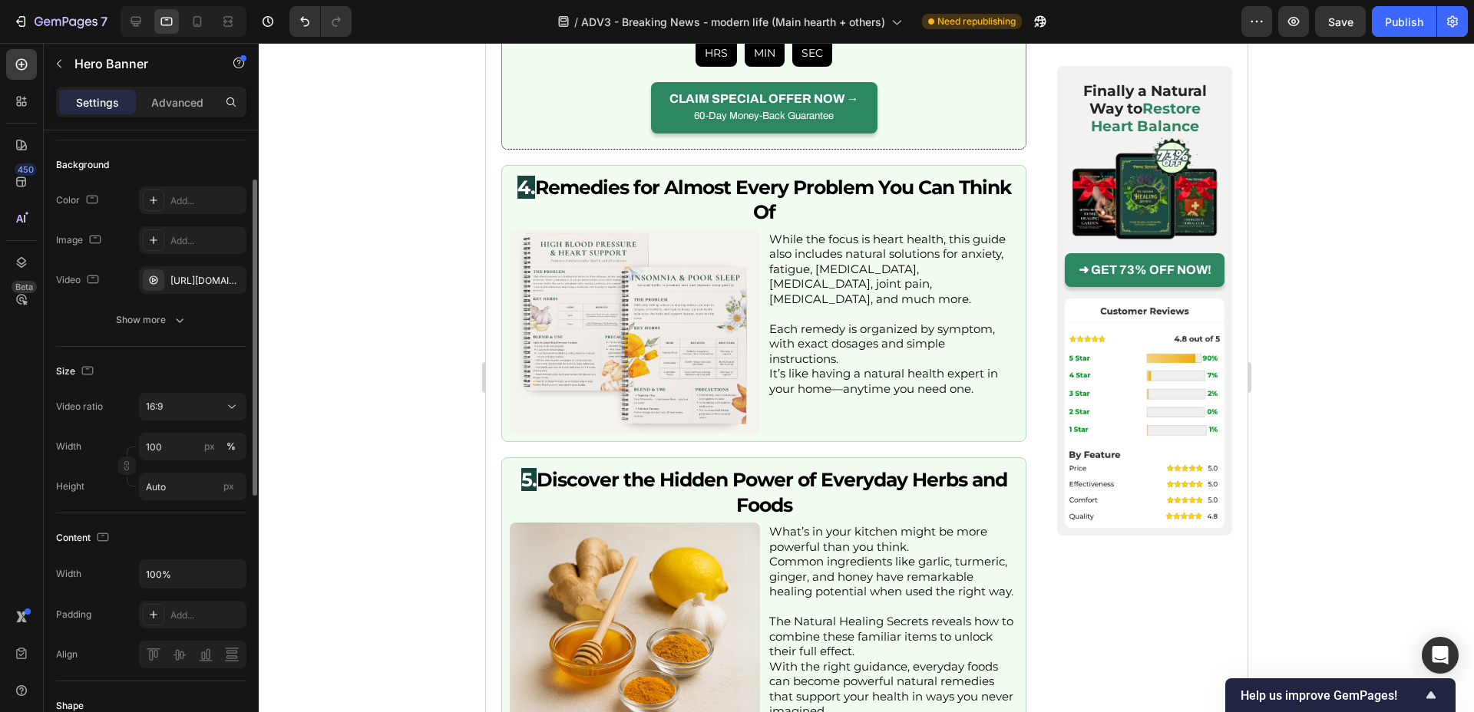
scroll to position [127, 0]
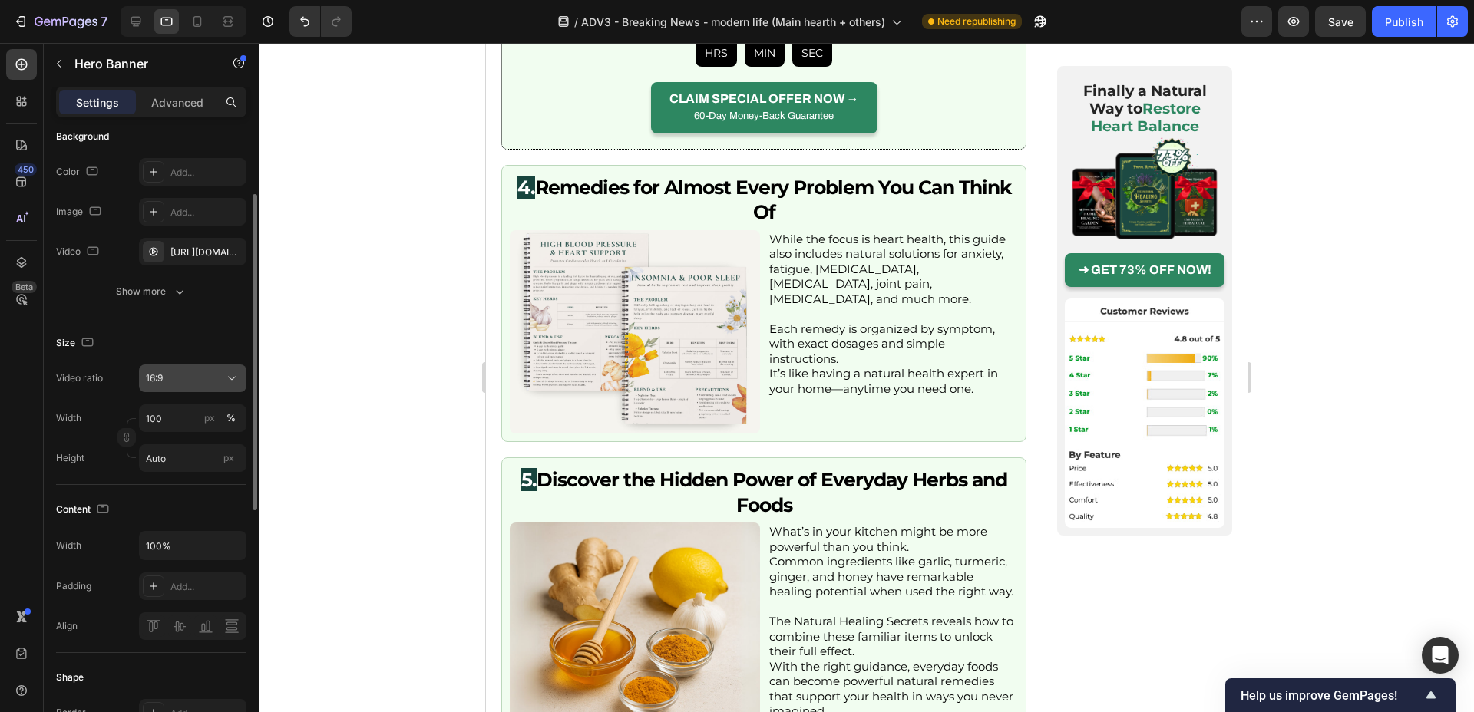
click at [227, 387] on button "16:9" at bounding box center [192, 379] width 107 height 28
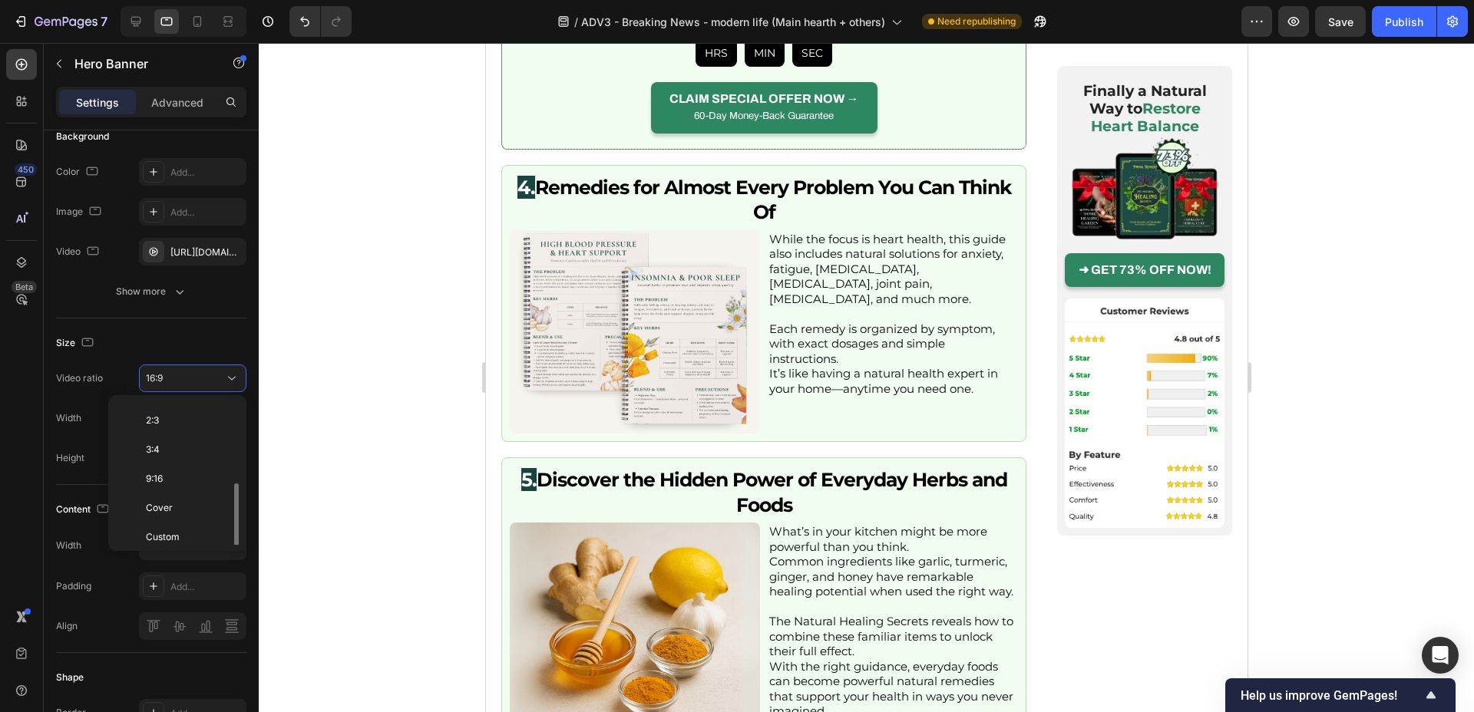
scroll to position [177, 0]
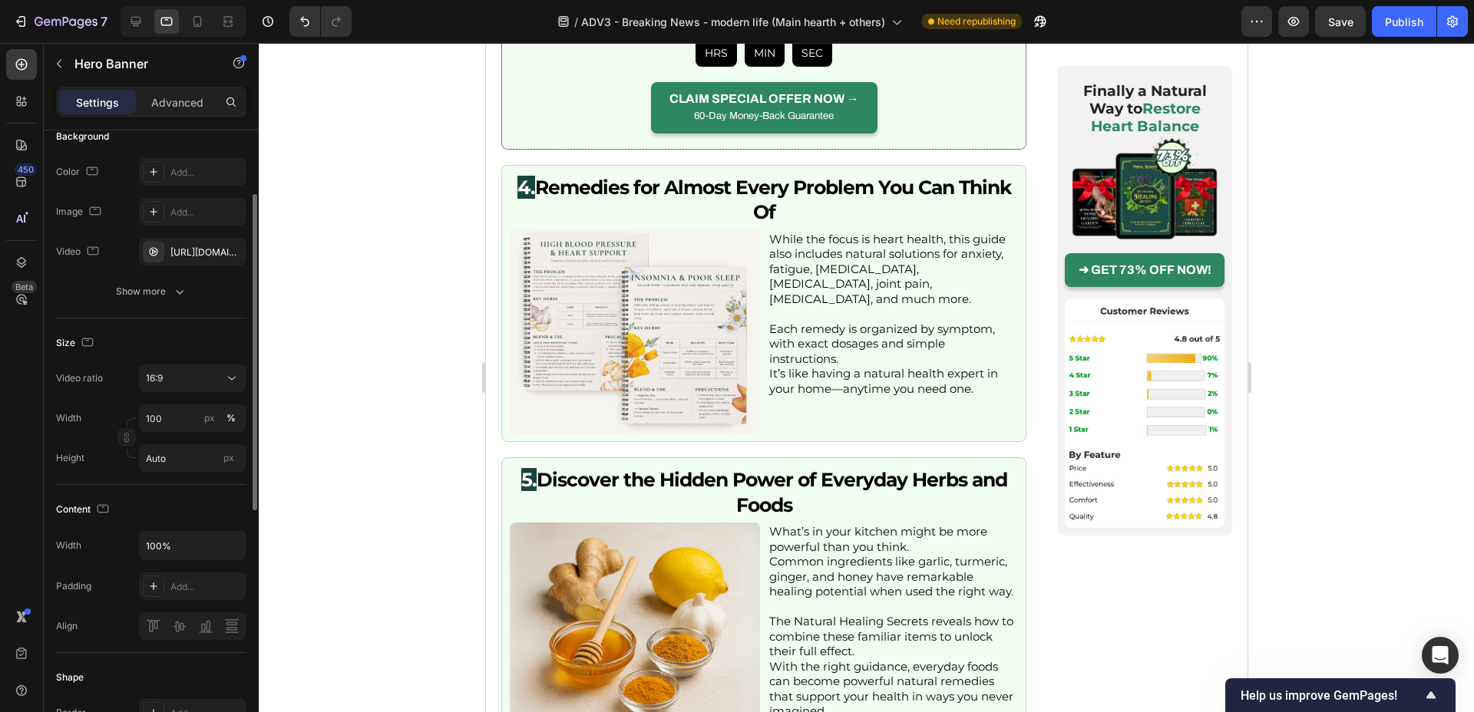
click at [198, 344] on div "Size" at bounding box center [151, 343] width 190 height 25
click at [137, 10] on div at bounding box center [136, 21] width 25 height 25
type input "1200"
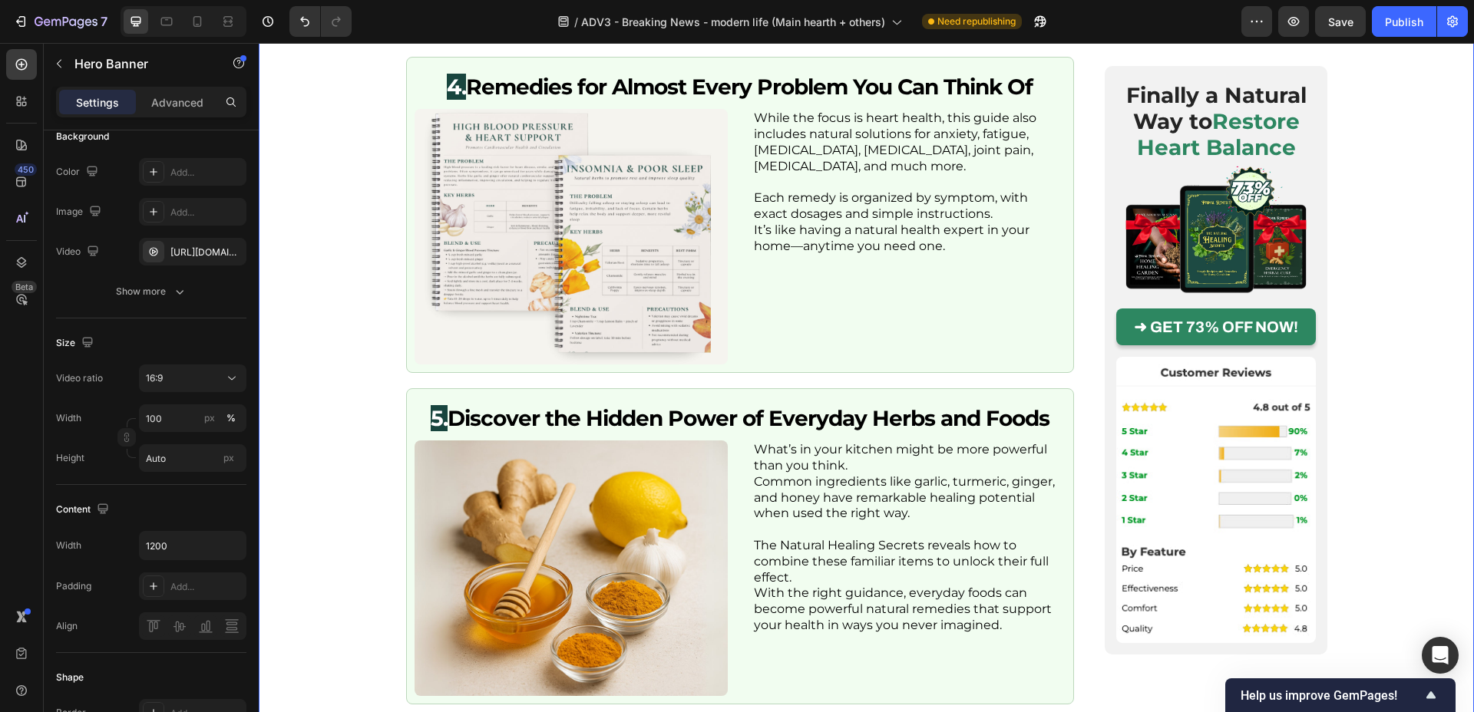
scroll to position [3299, 0]
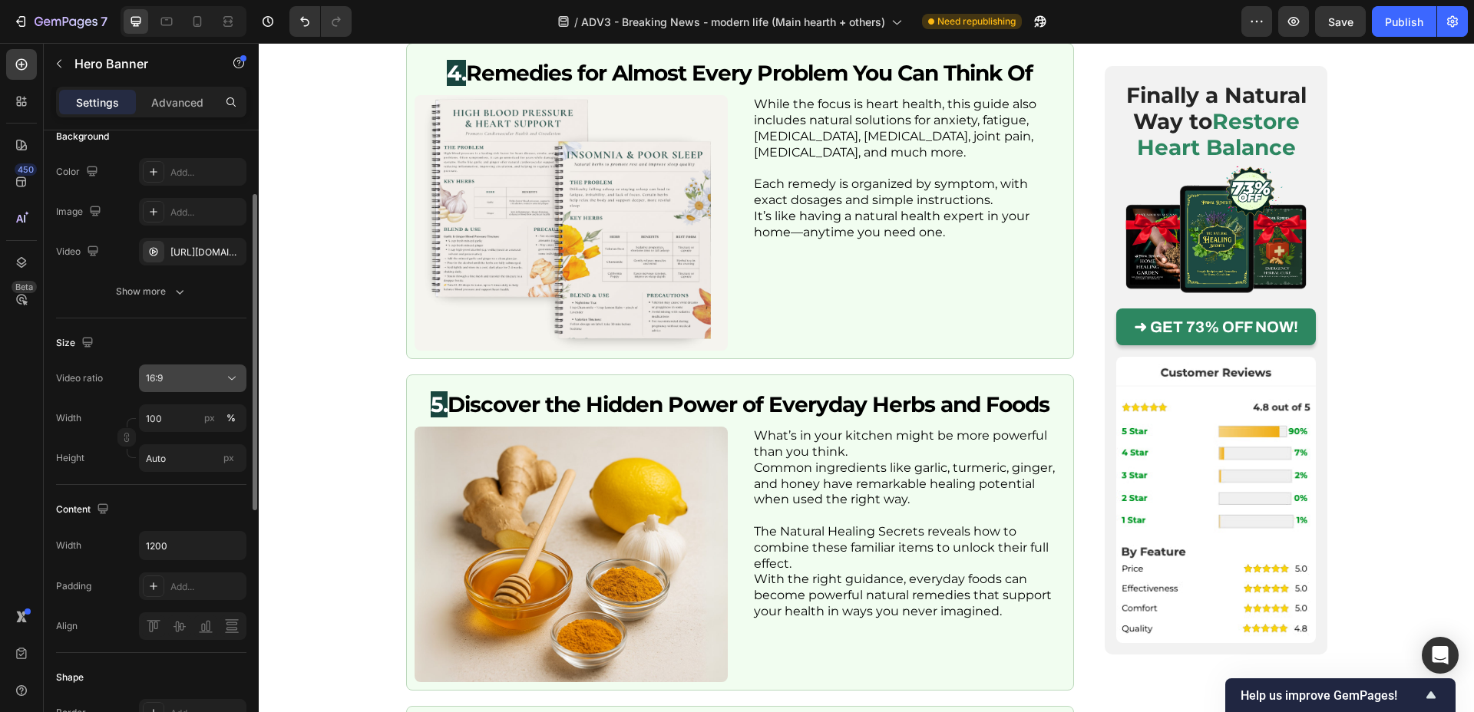
click at [226, 368] on button "16:9" at bounding box center [192, 379] width 107 height 28
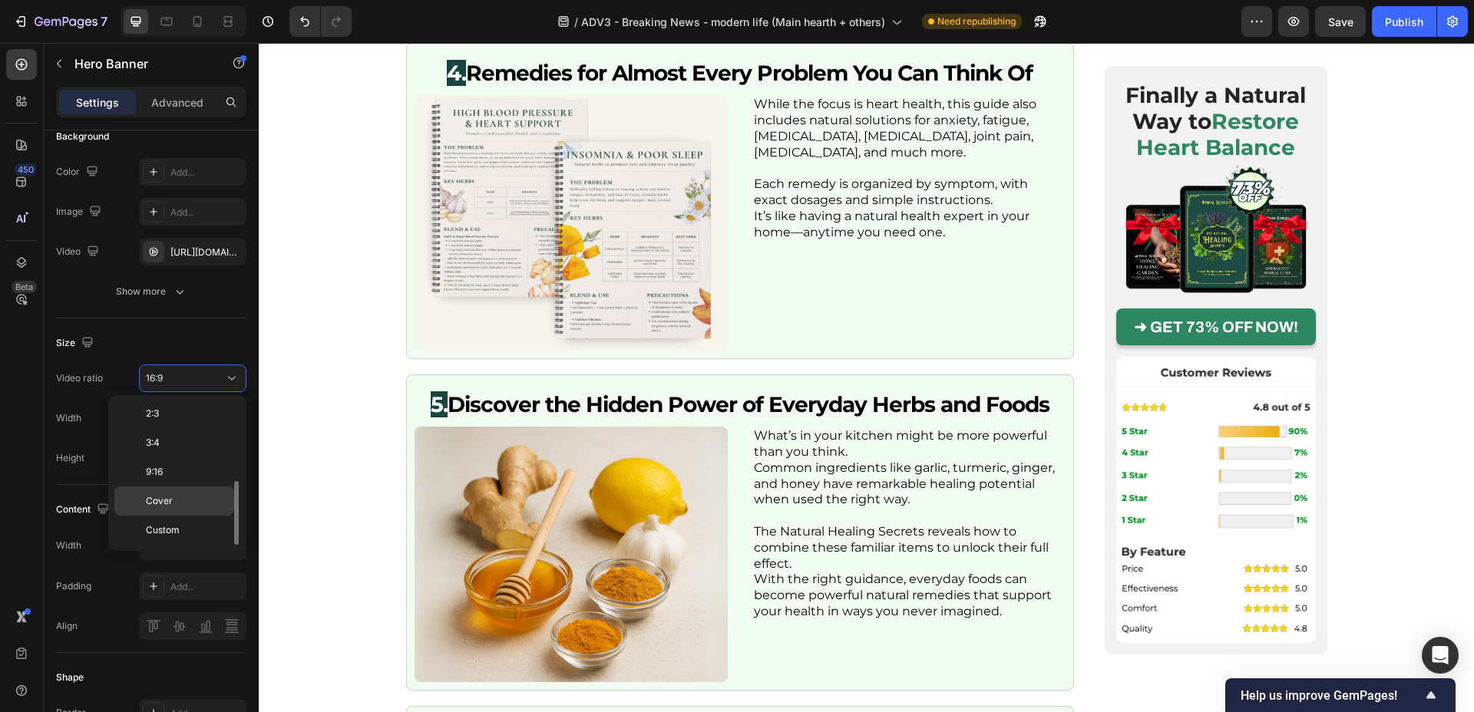
click at [198, 495] on p "Cover" at bounding box center [186, 501] width 81 height 14
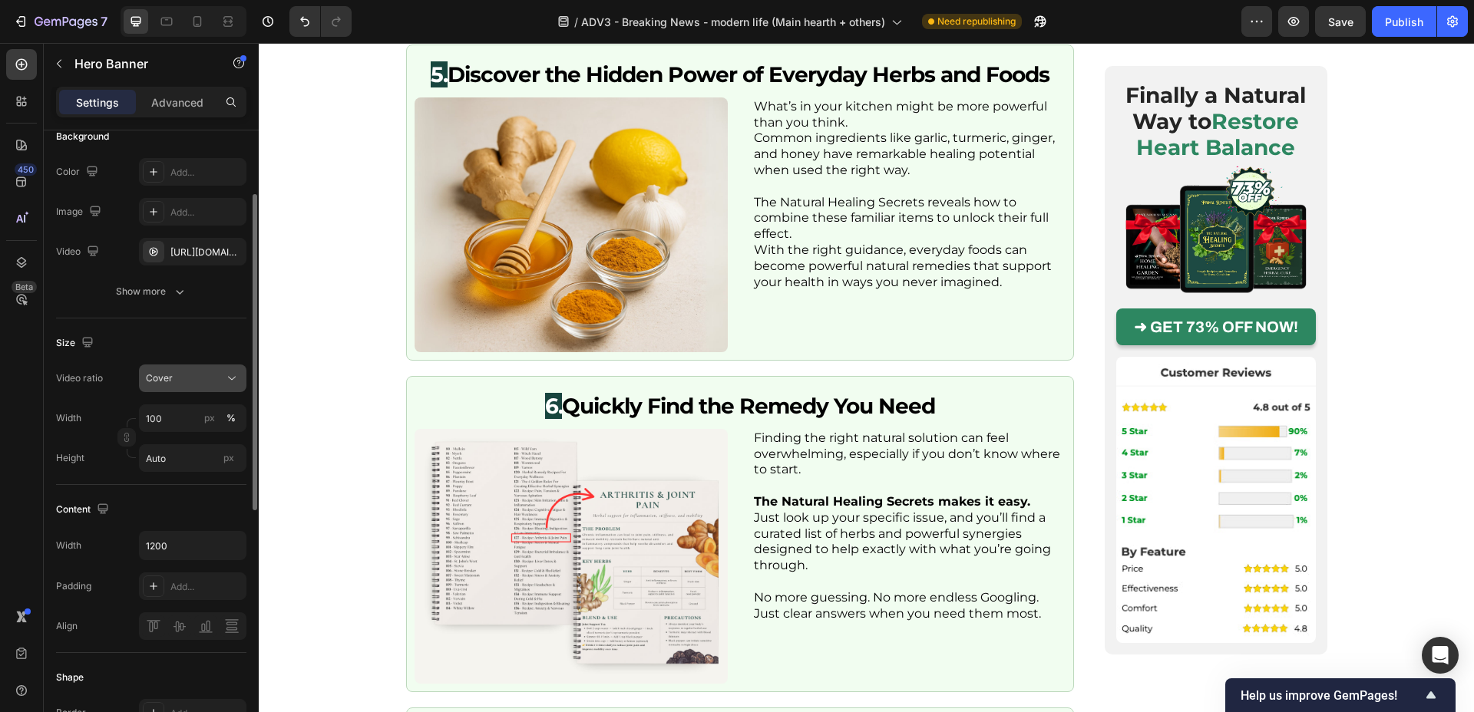
click at [226, 378] on icon at bounding box center [231, 378] width 15 height 15
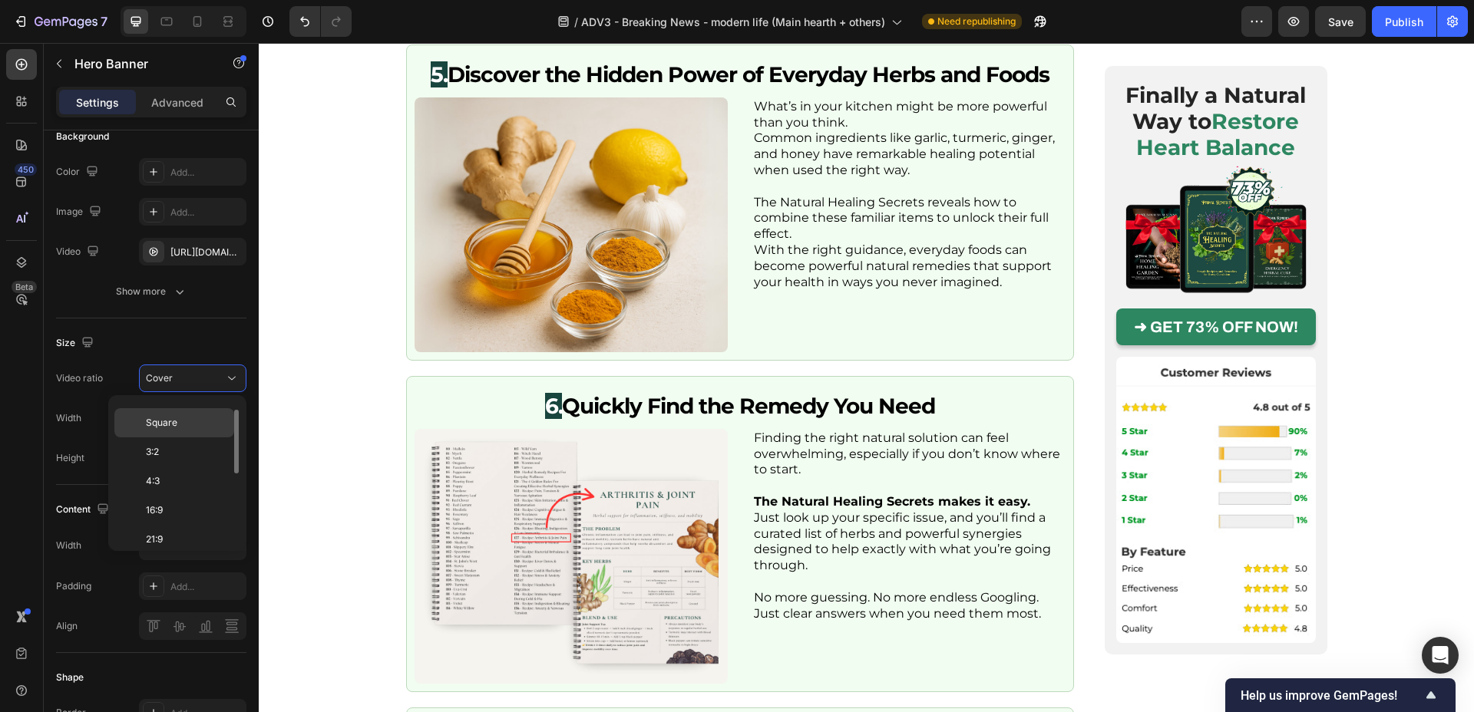
scroll to position [0, 0]
click at [191, 422] on p "Original" at bounding box center [186, 416] width 81 height 14
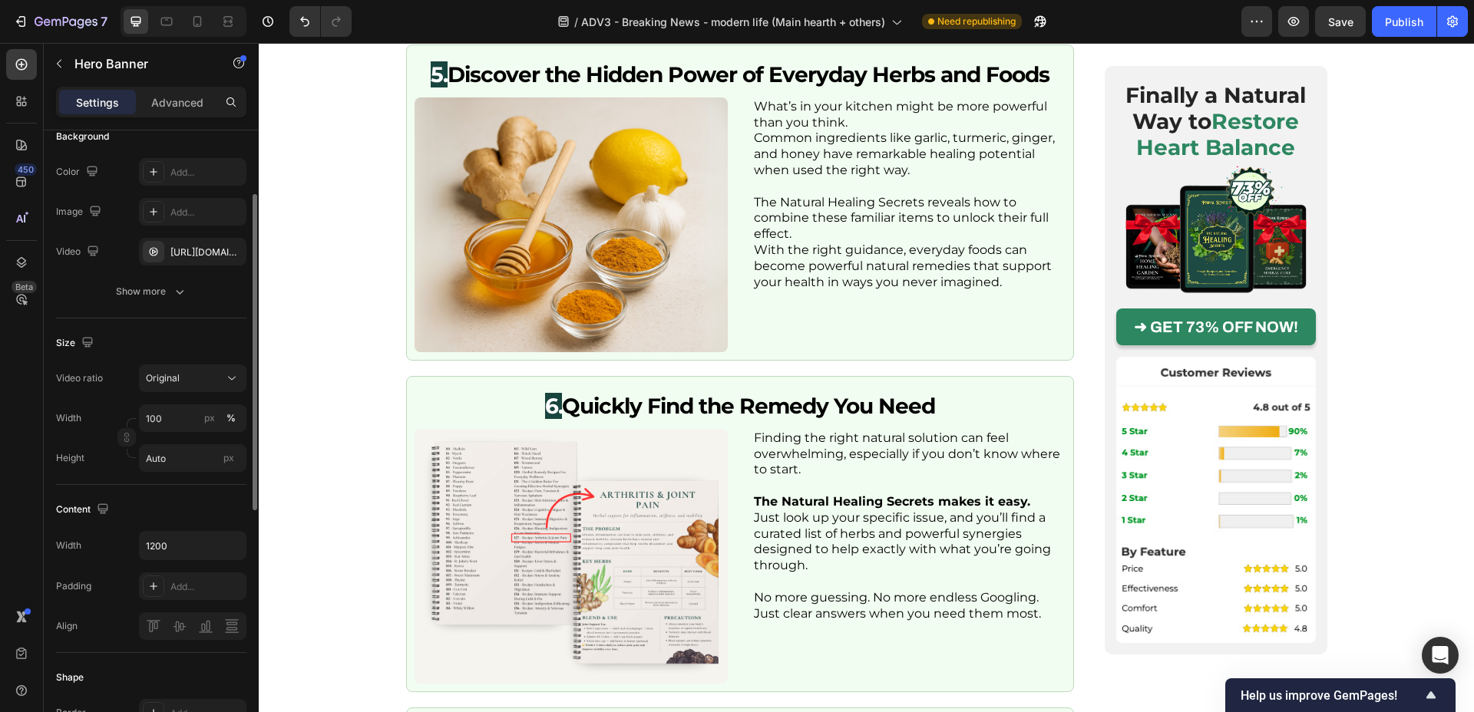
click at [196, 336] on div "Size" at bounding box center [151, 343] width 190 height 25
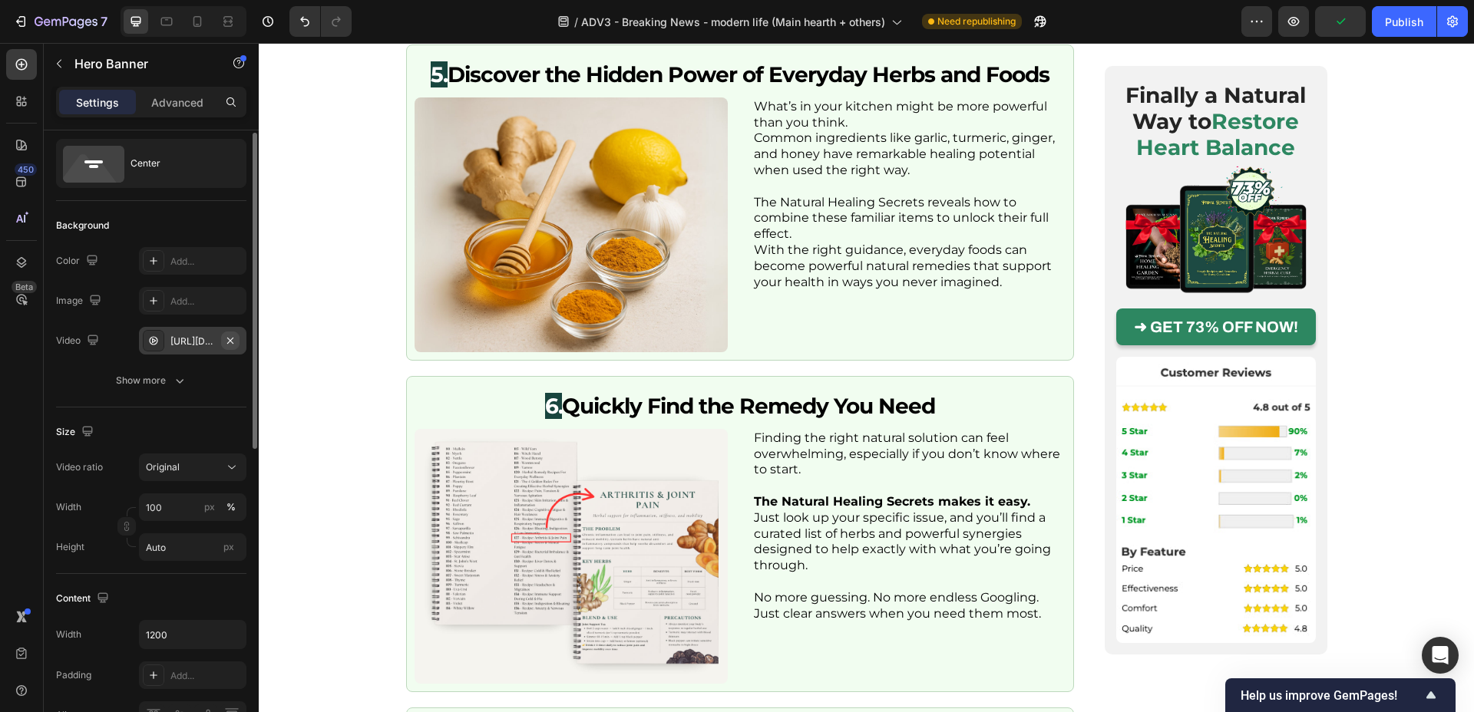
scroll to position [38, 0]
click at [203, 474] on div "Original" at bounding box center [193, 466] width 94 height 15
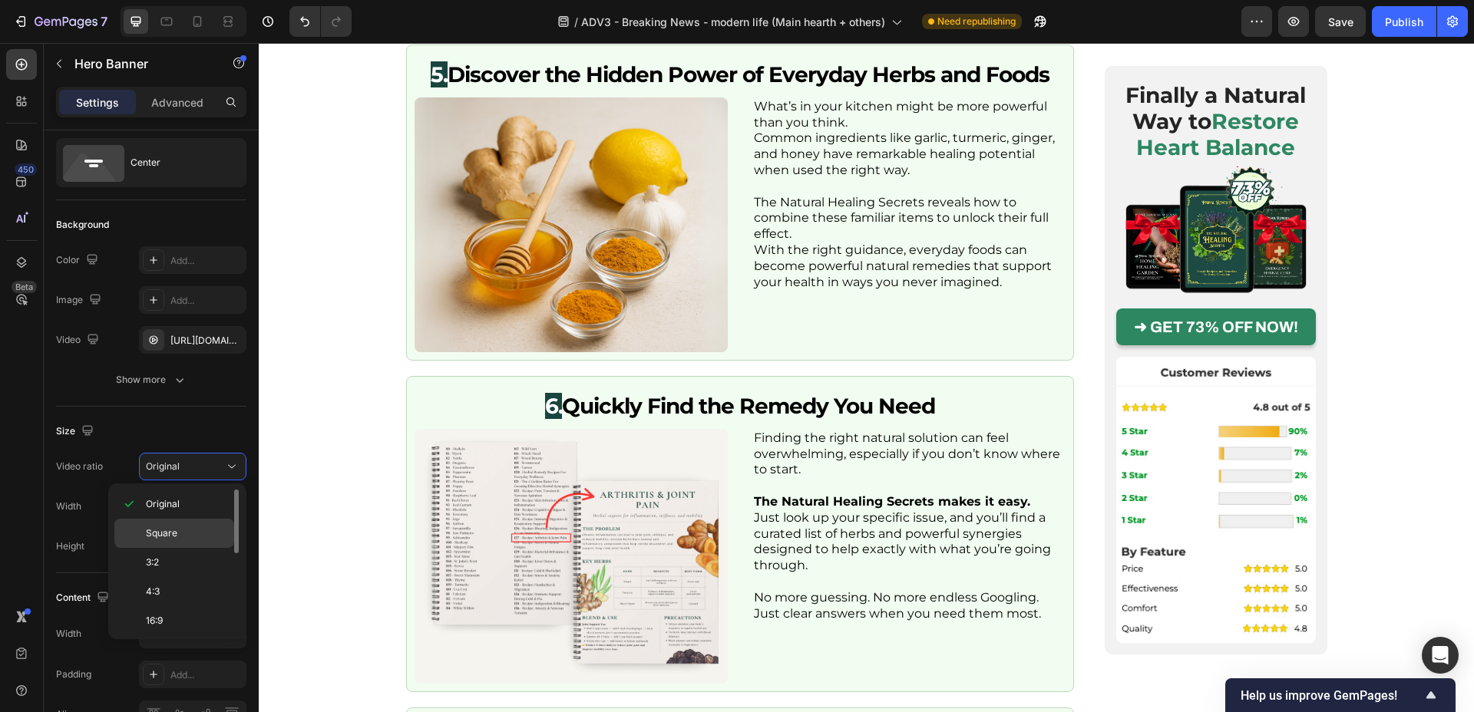
click at [187, 527] on p "Square" at bounding box center [186, 534] width 81 height 14
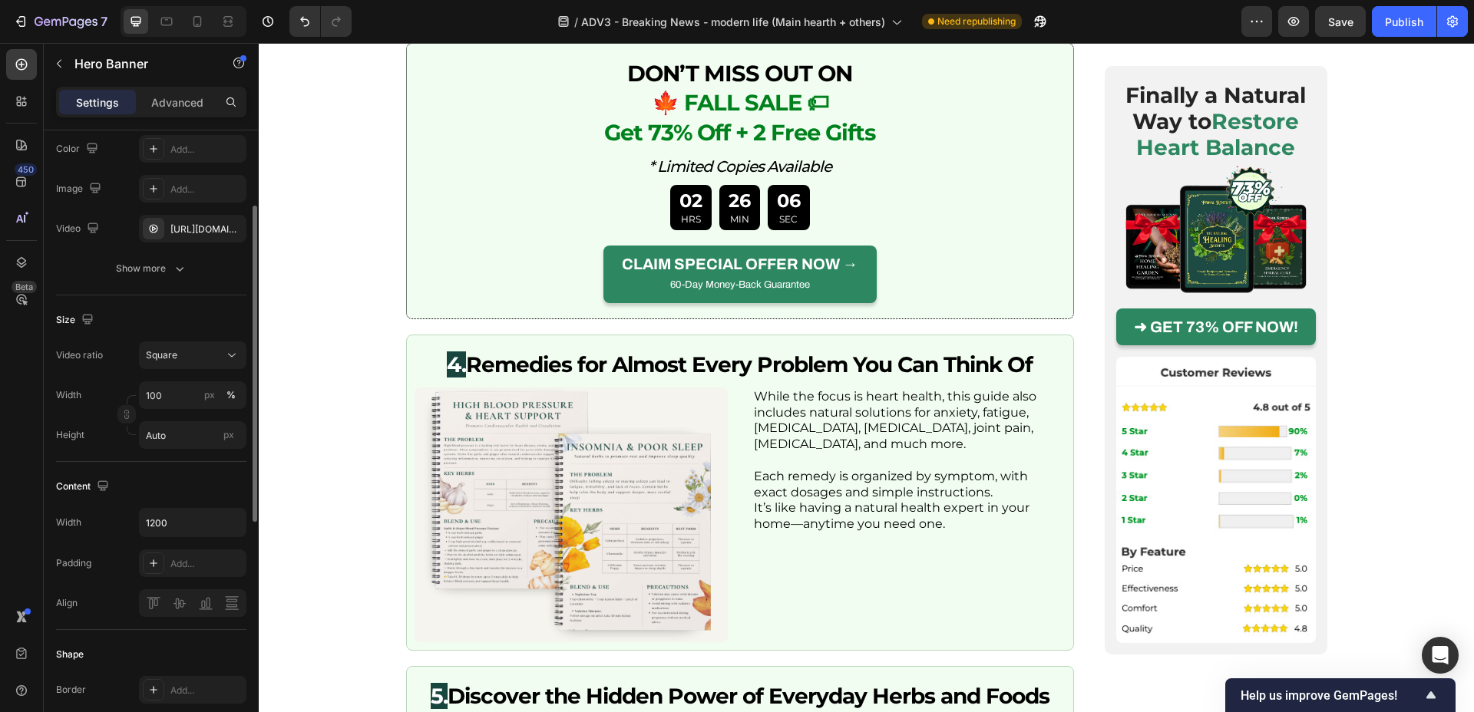
click at [230, 339] on div "Size Video ratio Square Width 100 px % Height Auto px" at bounding box center [151, 379] width 190 height 167
click at [229, 345] on button "Square" at bounding box center [192, 359] width 107 height 28
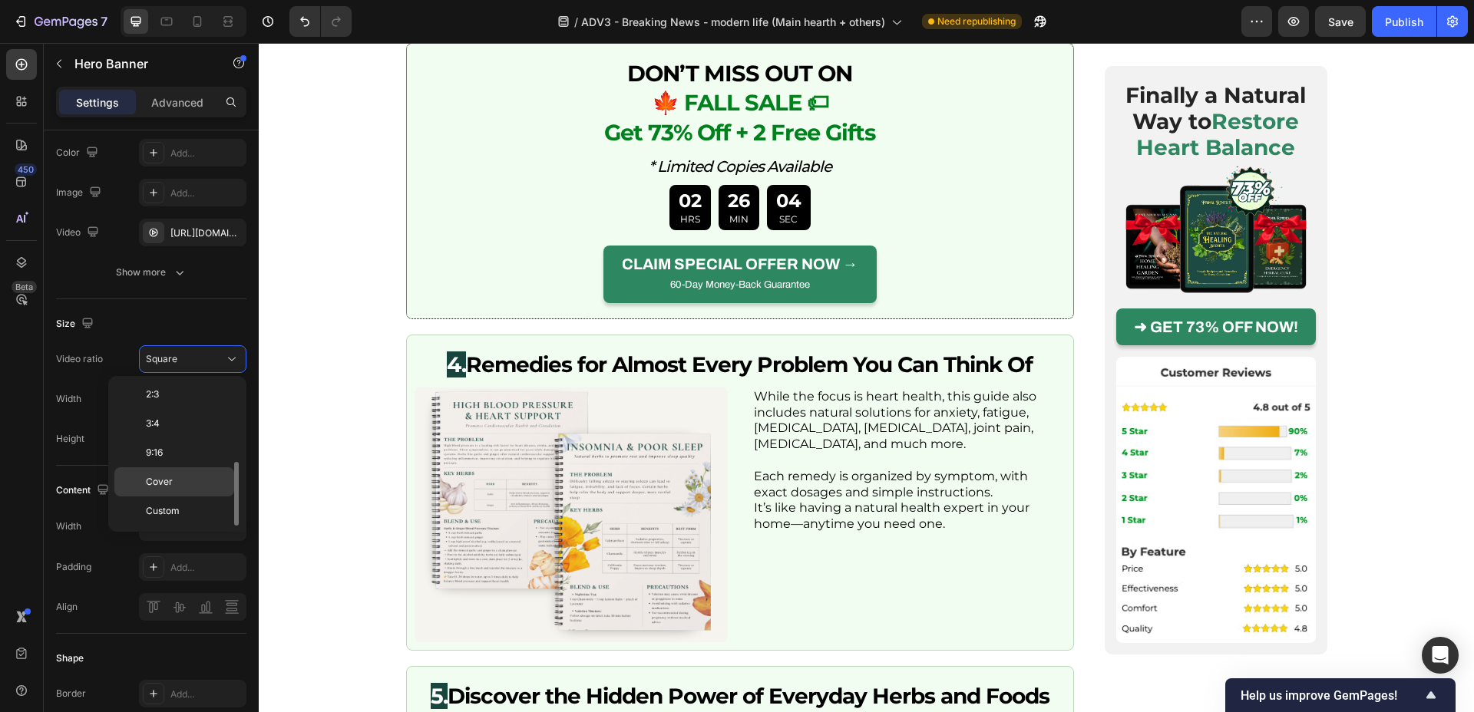
click at [187, 478] on p "Cover" at bounding box center [186, 482] width 81 height 14
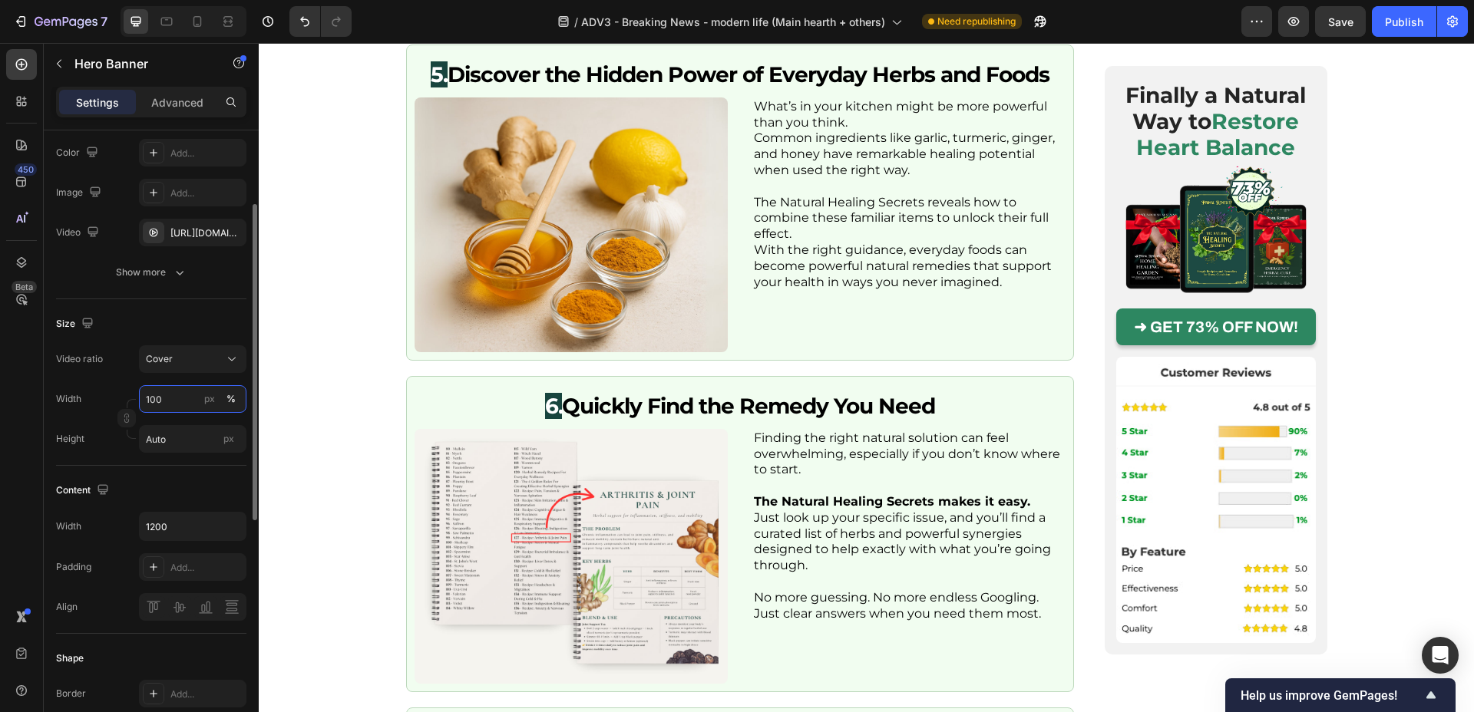
click at [183, 402] on input "100" at bounding box center [192, 399] width 107 height 28
click at [181, 316] on div "Size" at bounding box center [151, 324] width 190 height 25
click at [200, 346] on button "Cover" at bounding box center [192, 359] width 107 height 28
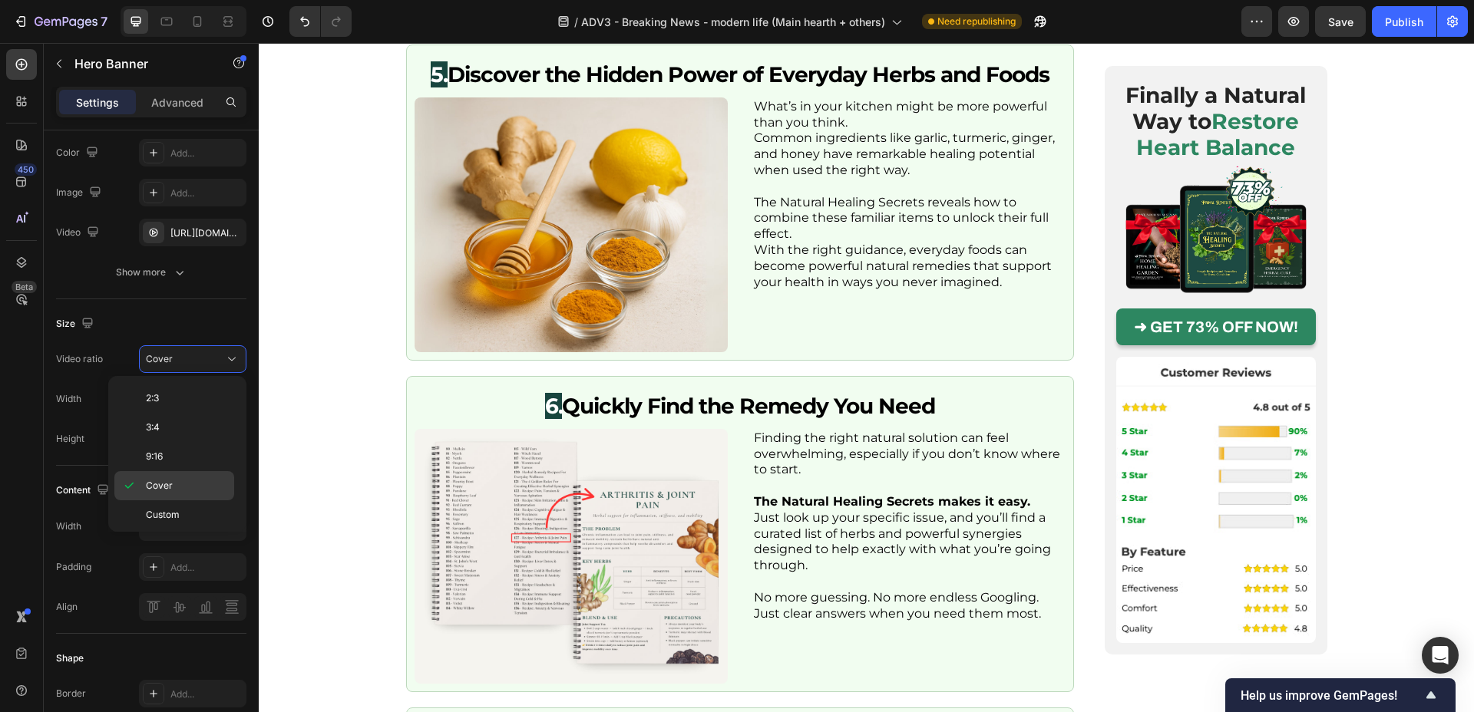
scroll to position [177, 0]
click at [181, 490] on div "Cover" at bounding box center [174, 482] width 120 height 29
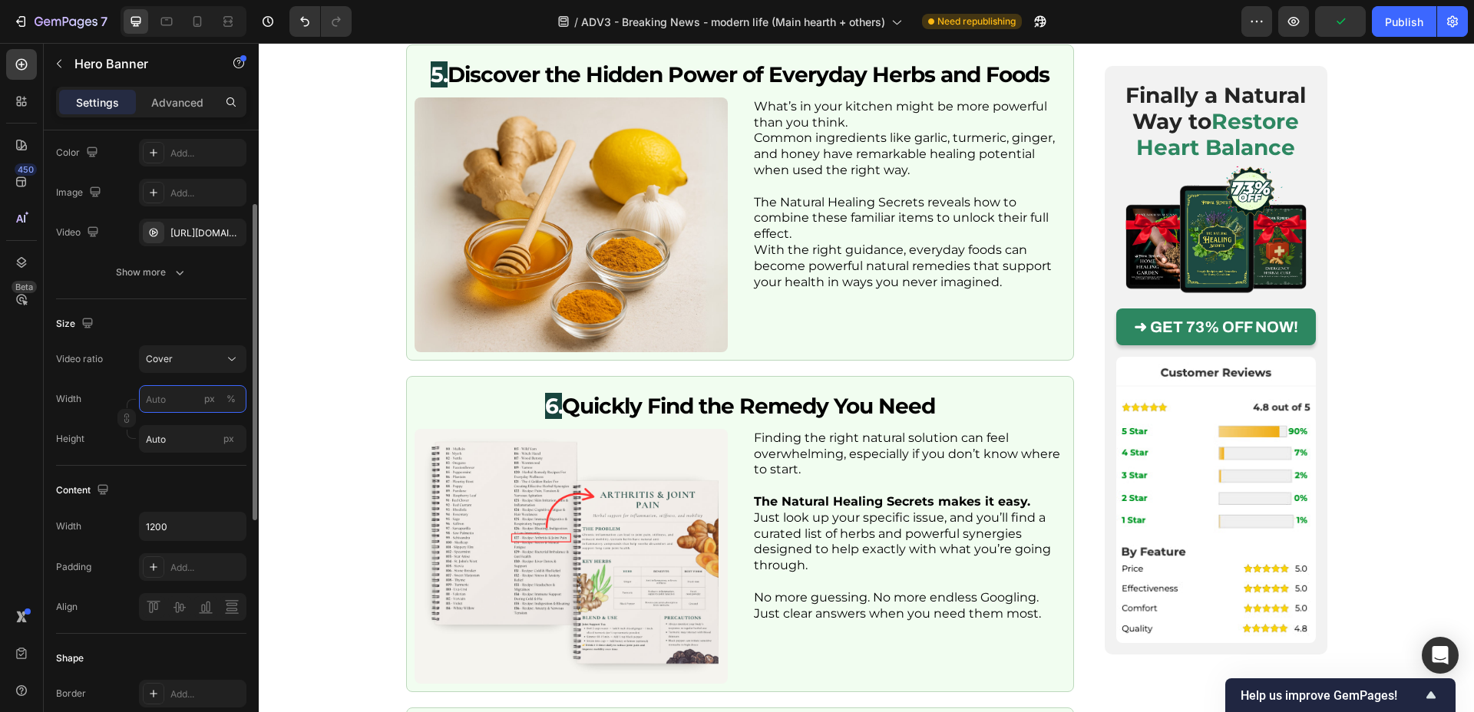
click at [184, 401] on input "px %" at bounding box center [192, 399] width 107 height 28
click at [180, 438] on p "Full 100%" at bounding box center [189, 436] width 89 height 14
type input "100"
click at [244, 356] on button "Cover" at bounding box center [192, 359] width 107 height 28
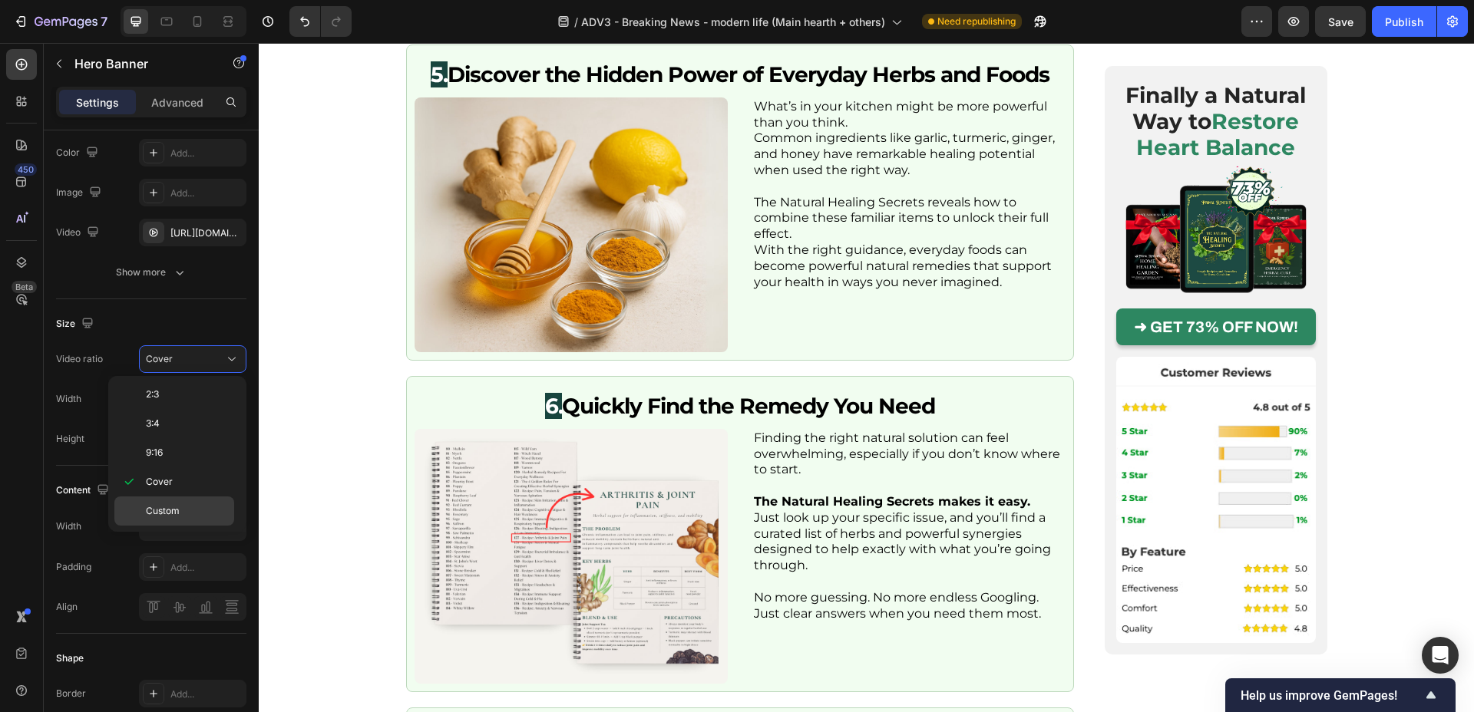
click at [185, 507] on p "Custom" at bounding box center [186, 511] width 81 height 14
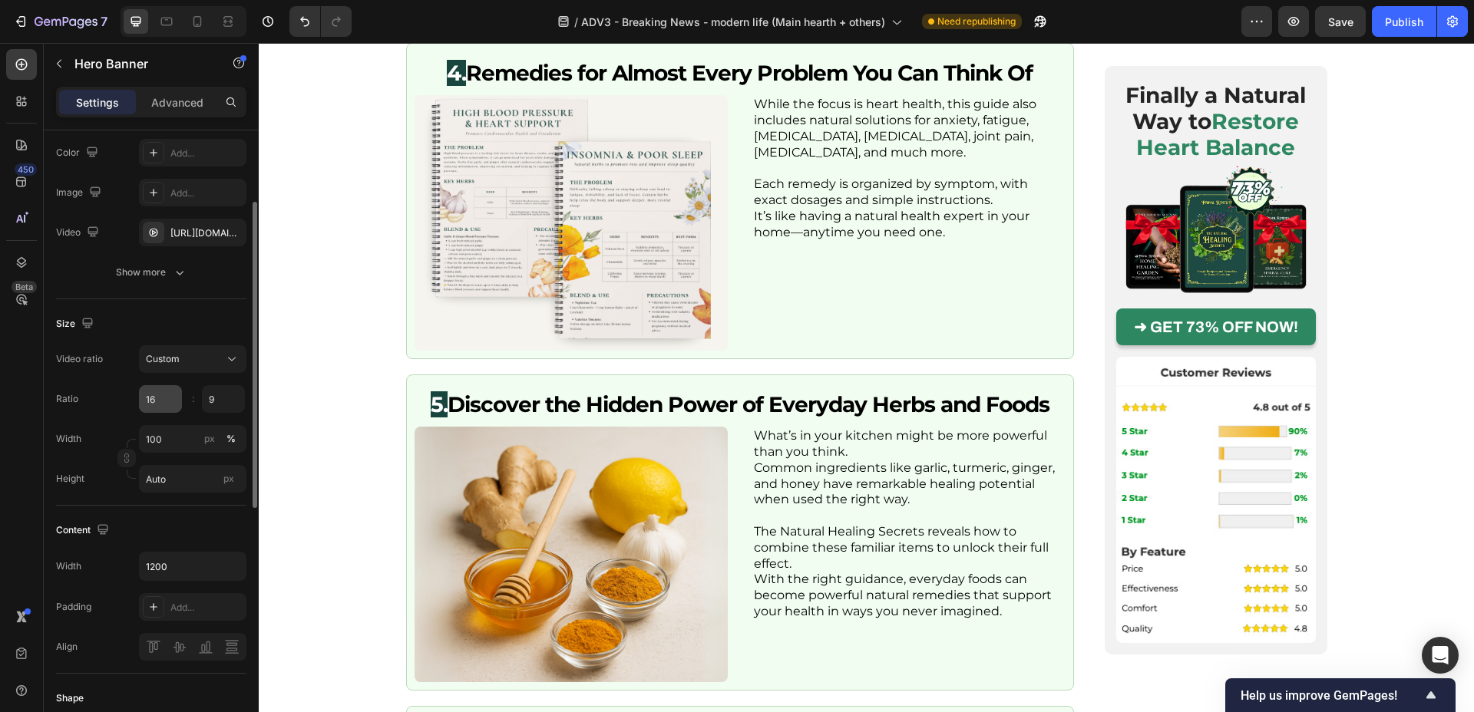
scroll to position [149, 0]
click at [172, 395] on input "16" at bounding box center [160, 396] width 43 height 28
type input "16"
click at [193, 395] on div ":" at bounding box center [193, 396] width 2 height 14
click at [218, 393] on input "9" at bounding box center [223, 396] width 43 height 28
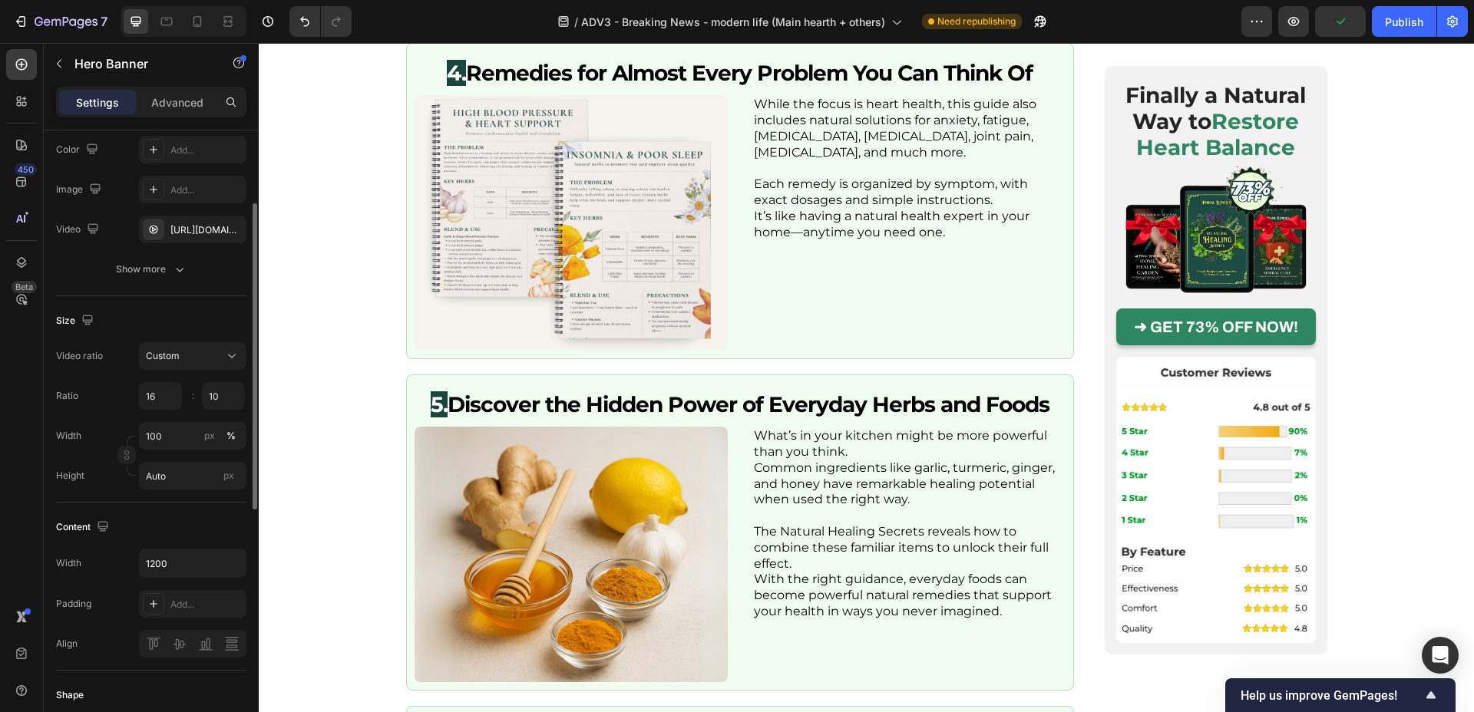
click at [197, 326] on div "Size" at bounding box center [151, 321] width 190 height 25
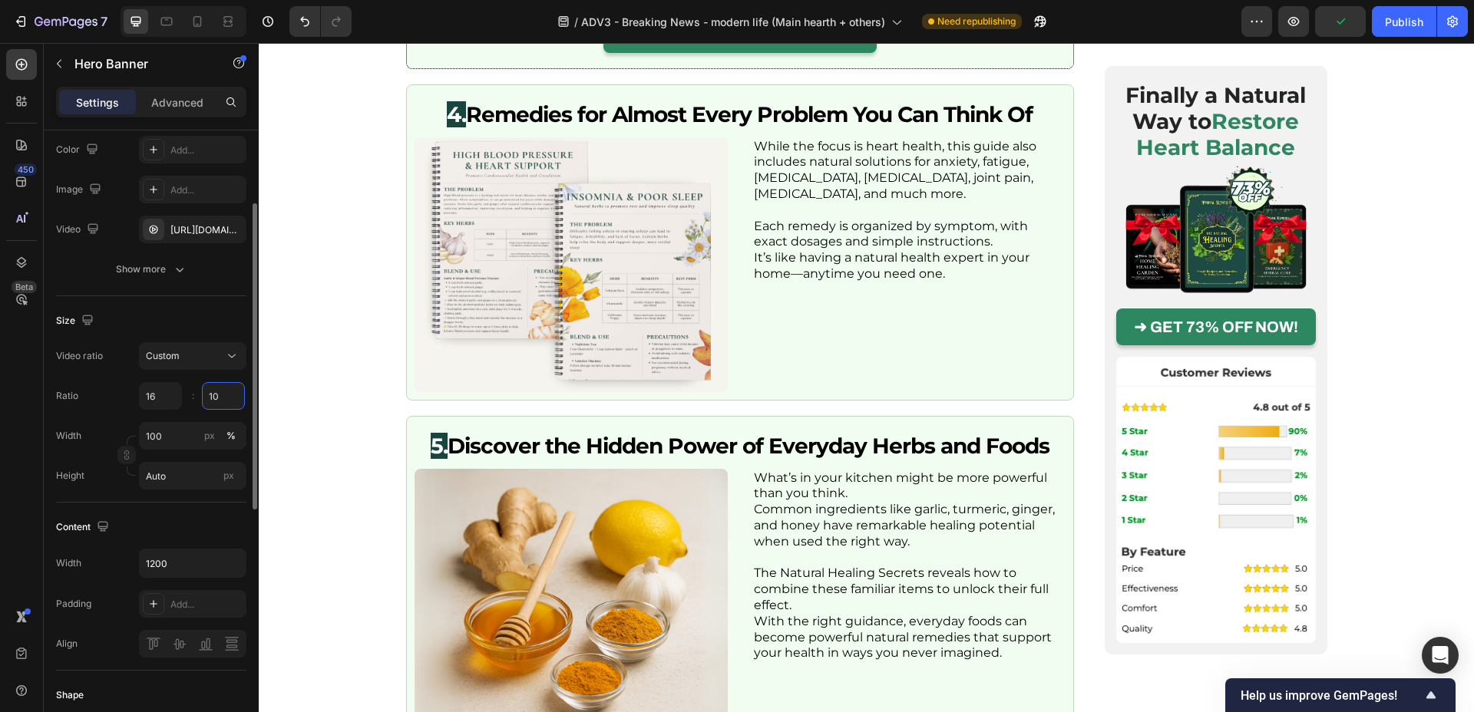
click at [220, 393] on input "10" at bounding box center [223, 396] width 43 height 28
type input "9"
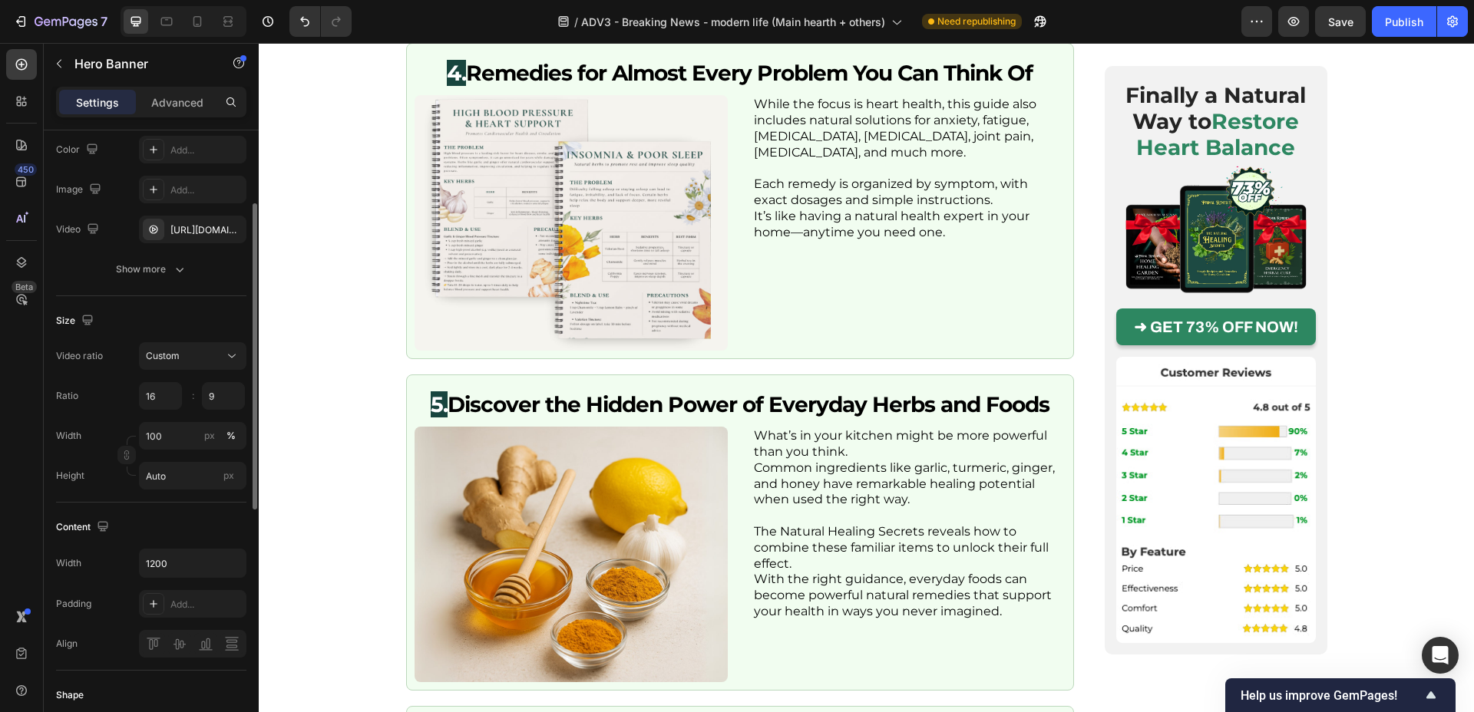
click at [223, 309] on div "Size" at bounding box center [151, 321] width 190 height 25
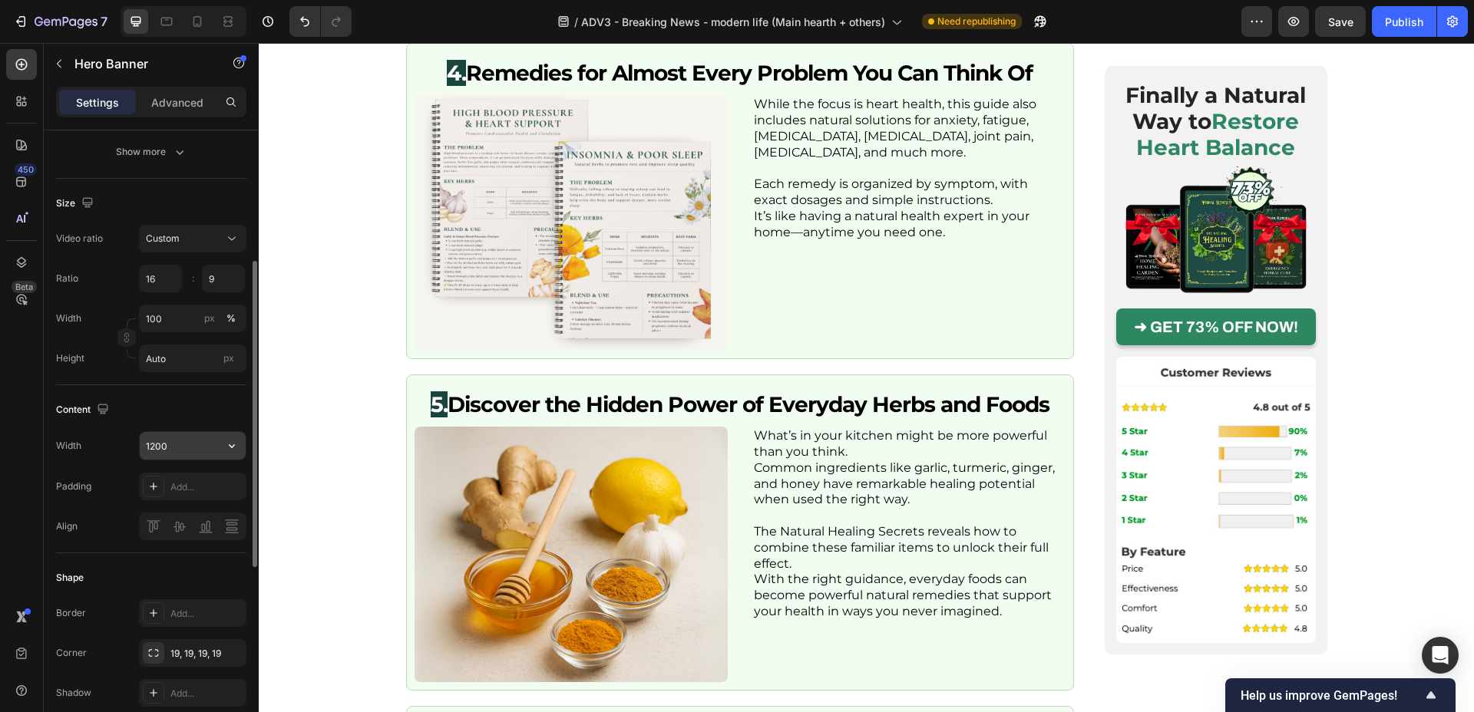
scroll to position [355, 0]
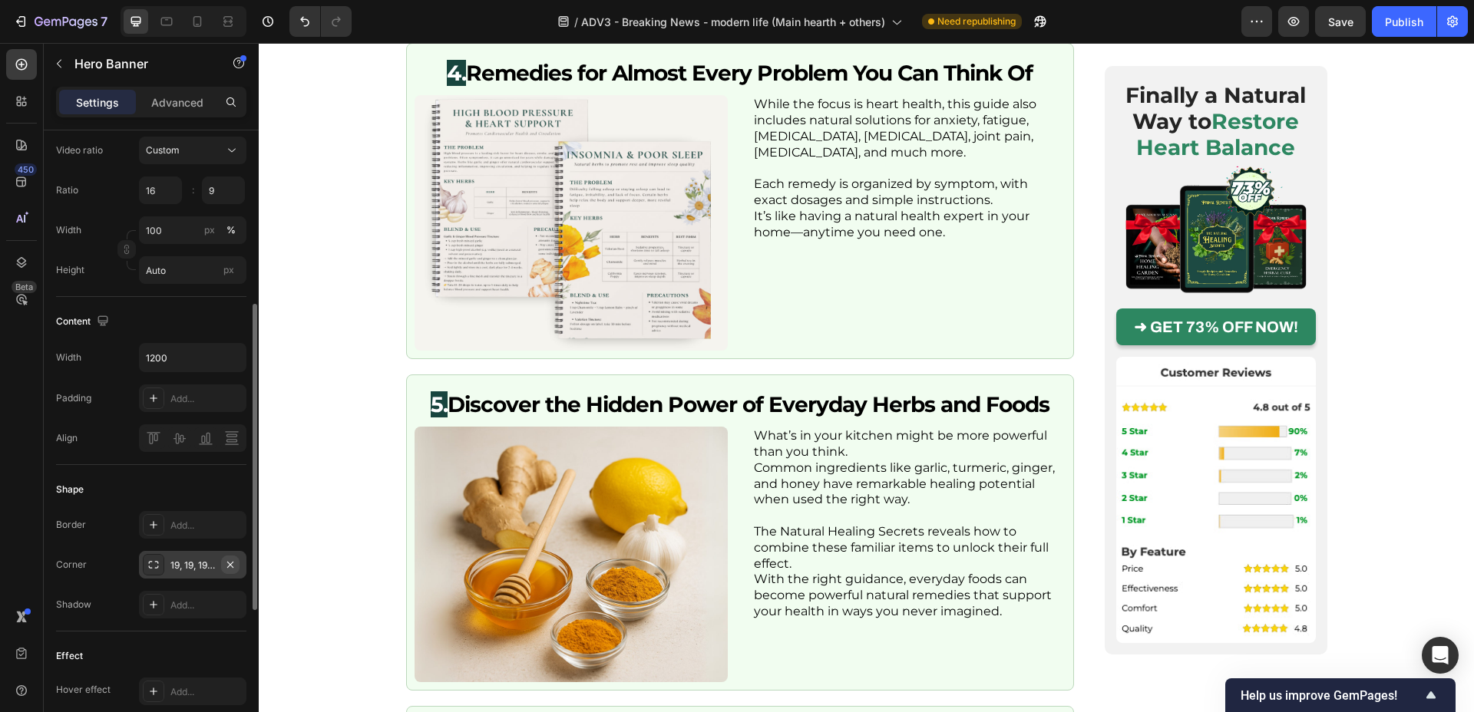
click at [226, 562] on icon "button" at bounding box center [230, 565] width 12 height 12
click at [195, 564] on div "Add..." at bounding box center [206, 567] width 72 height 14
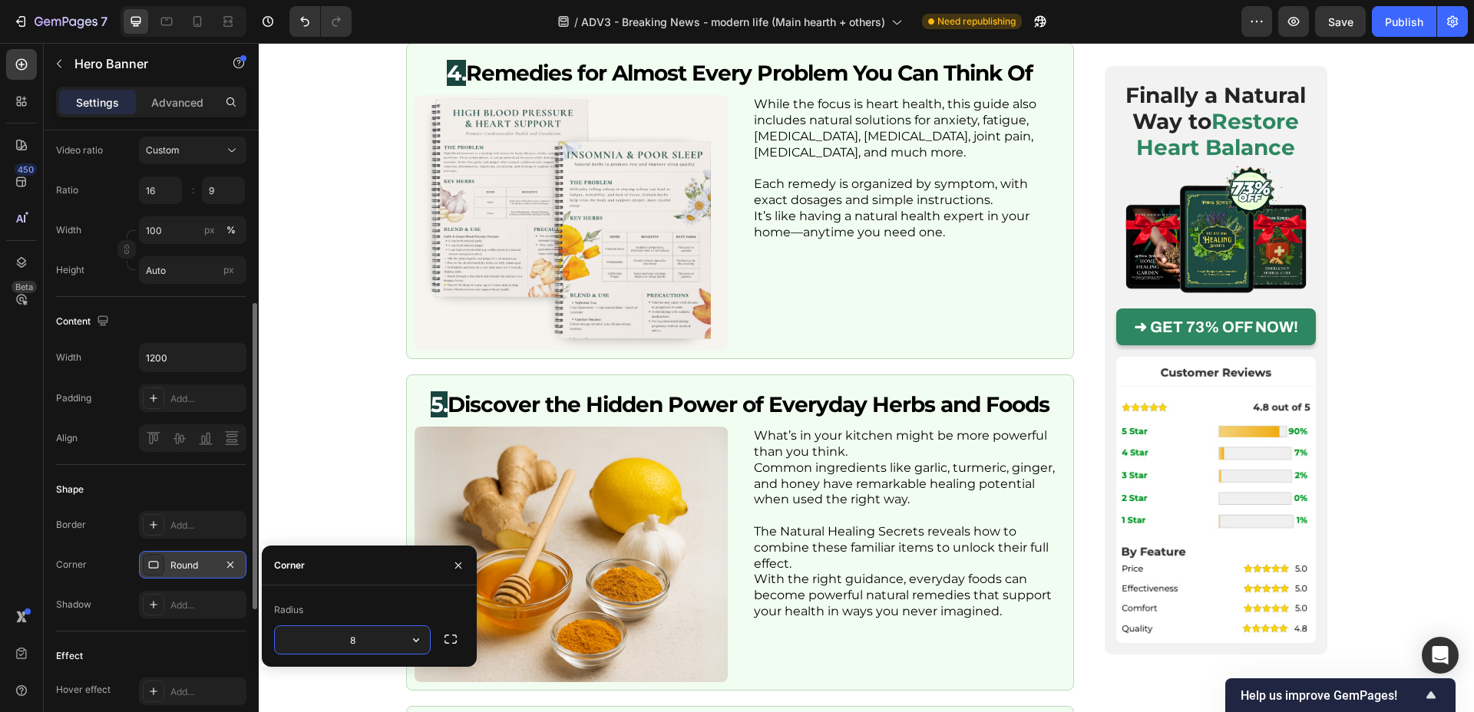
click at [189, 463] on div "Content Width 1200 Padding Add... Align" at bounding box center [151, 381] width 190 height 168
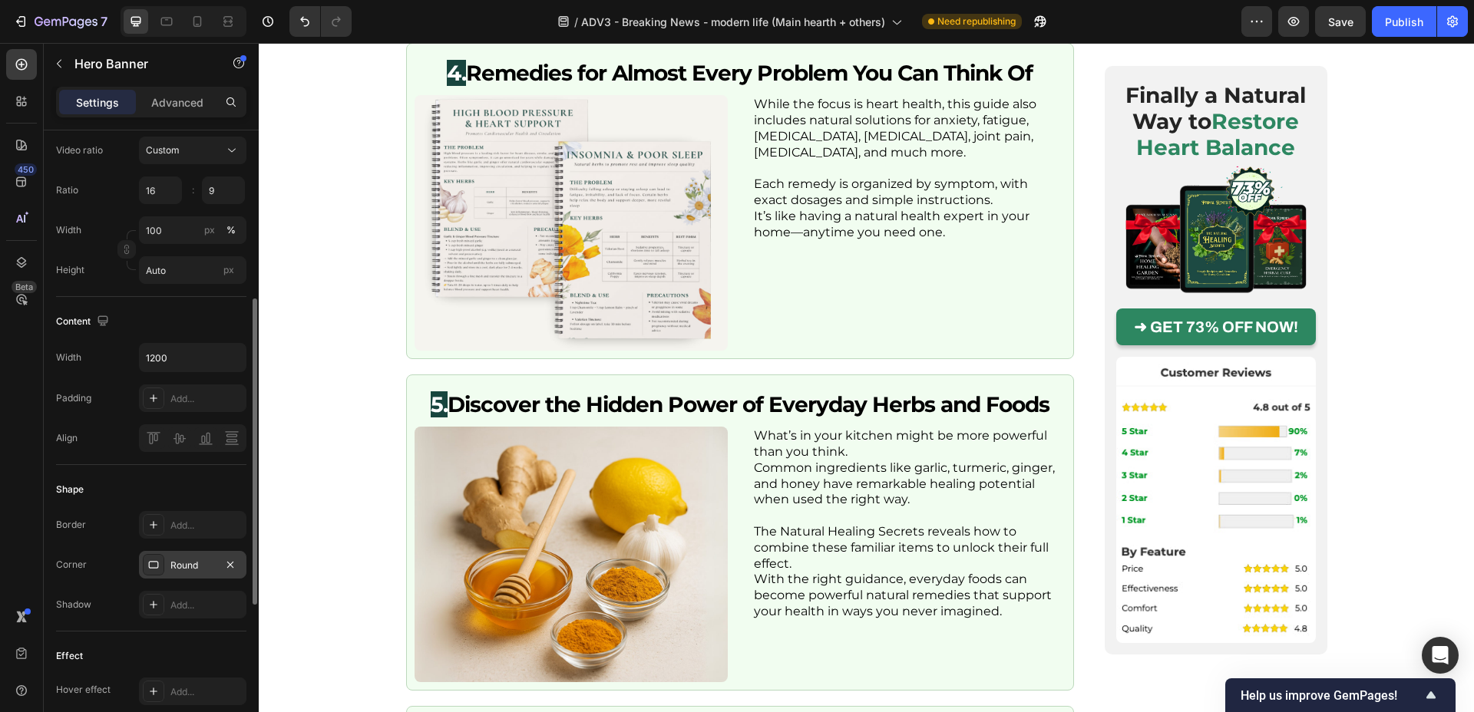
scroll to position [351, 0]
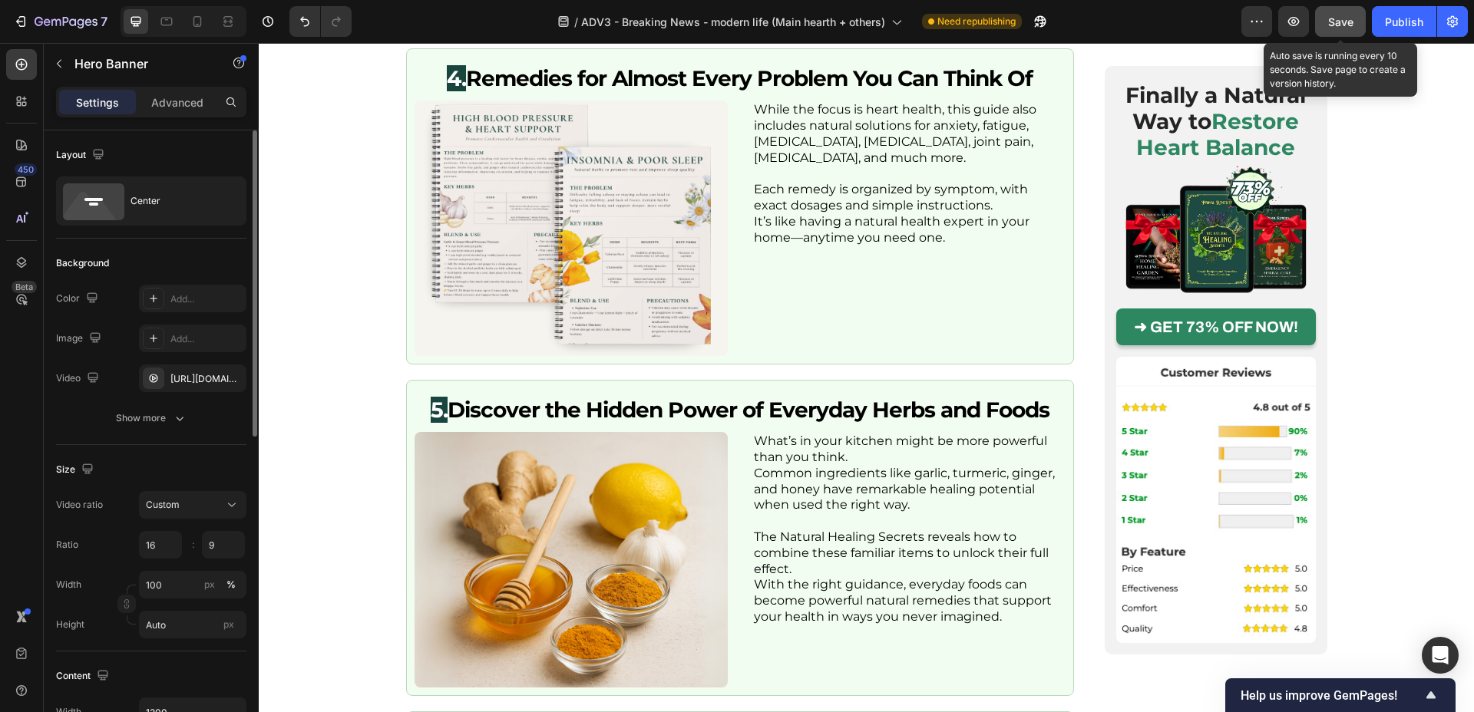
click at [1346, 18] on span "Save" at bounding box center [1340, 21] width 25 height 13
click at [180, 552] on input "16" at bounding box center [160, 545] width 43 height 28
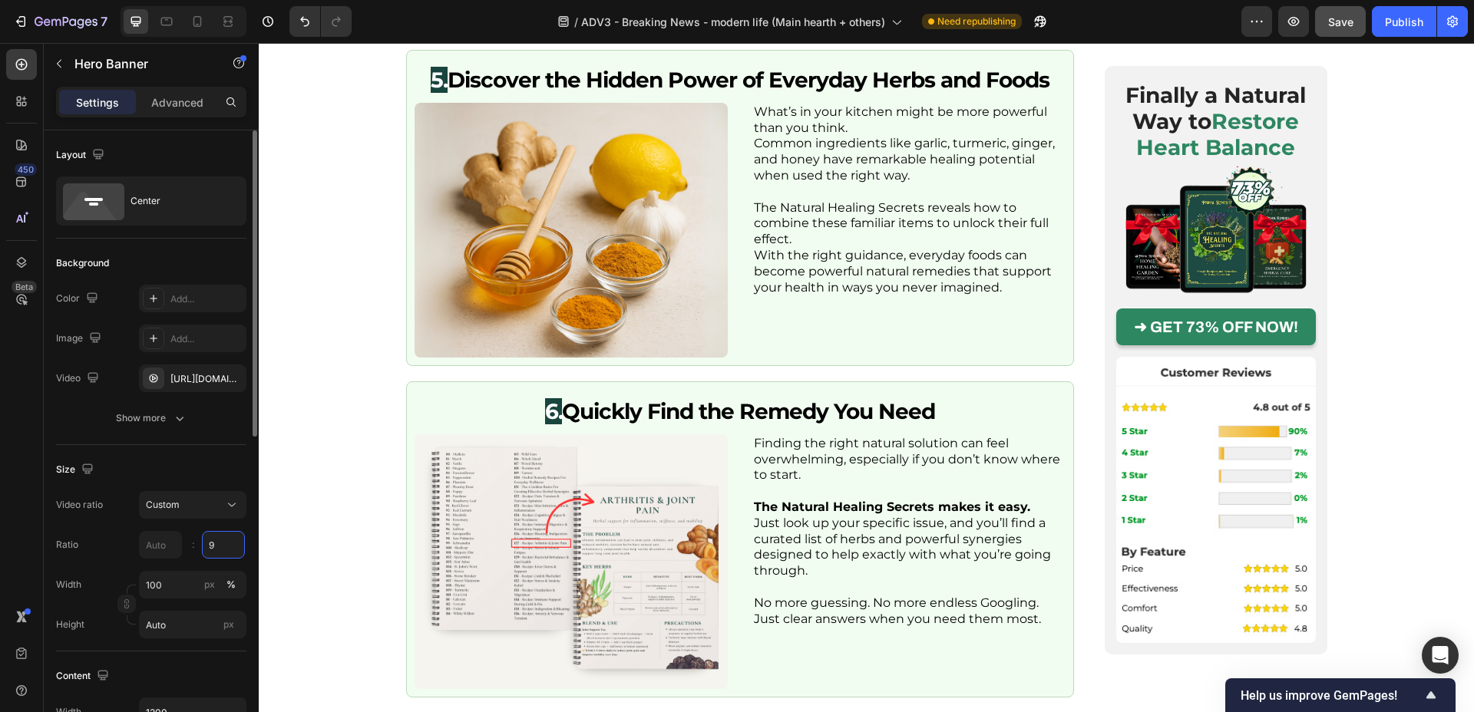
type input "16"
click at [230, 544] on input "9" at bounding box center [223, 545] width 43 height 28
type input "9"
click at [217, 470] on div "Size" at bounding box center [151, 470] width 190 height 25
click at [207, 544] on input "9" at bounding box center [223, 545] width 43 height 28
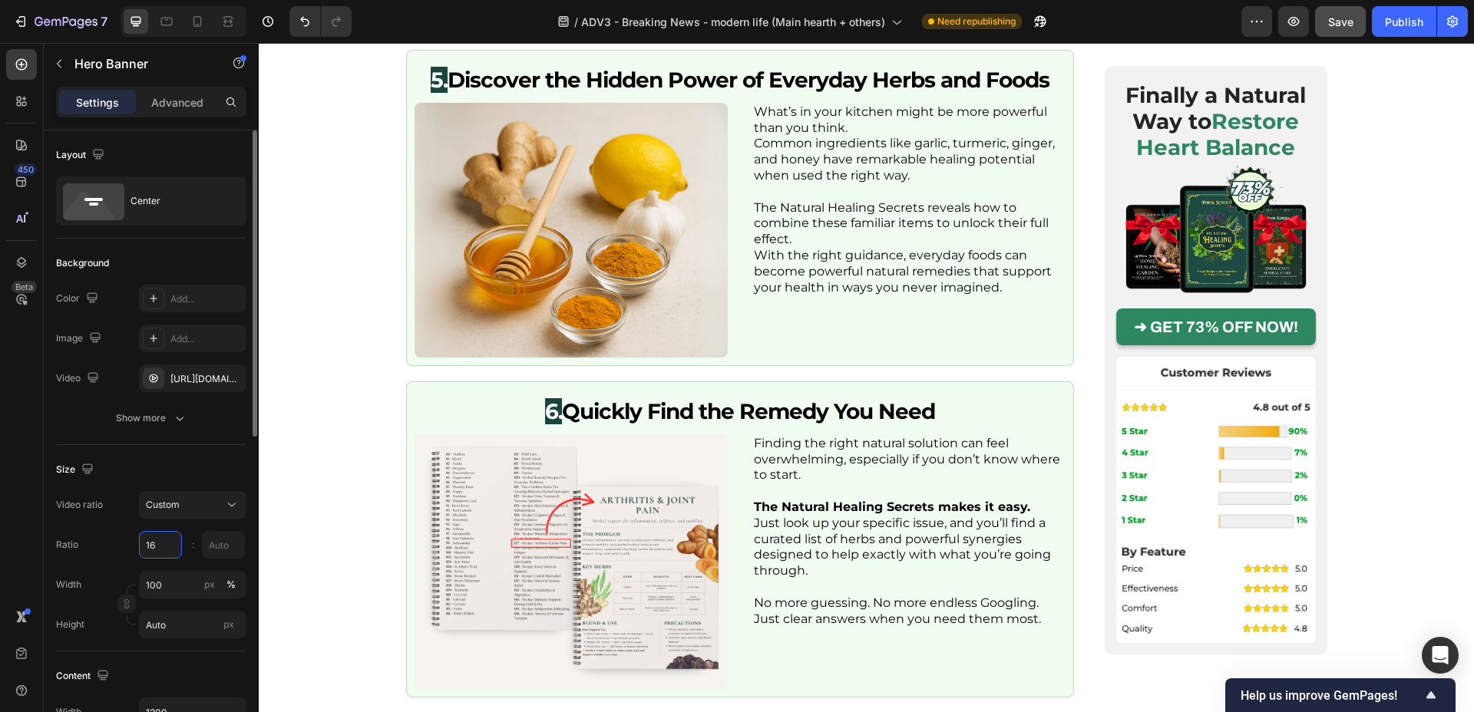
type input "9"
click at [177, 544] on input "16" at bounding box center [160, 545] width 43 height 28
type input "Auto"
click at [242, 543] on input "9" at bounding box center [223, 545] width 43 height 28
type input "Auto"
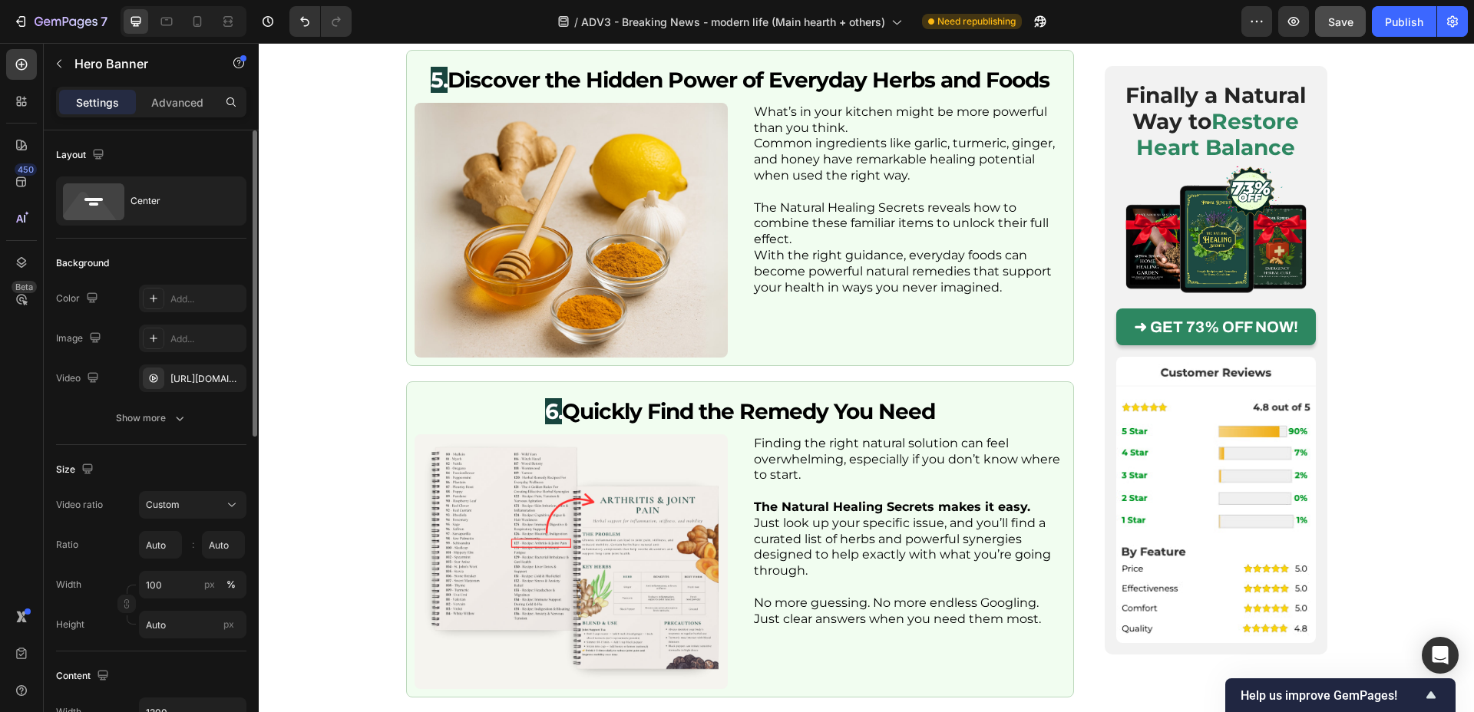
click at [238, 471] on div "Size" at bounding box center [151, 470] width 190 height 25
click at [226, 547] on input "Auto" at bounding box center [223, 545] width 43 height 28
type input "Autoundefined"
click at [164, 555] on input "text" at bounding box center [160, 545] width 43 height 28
type input "Autoundefined"
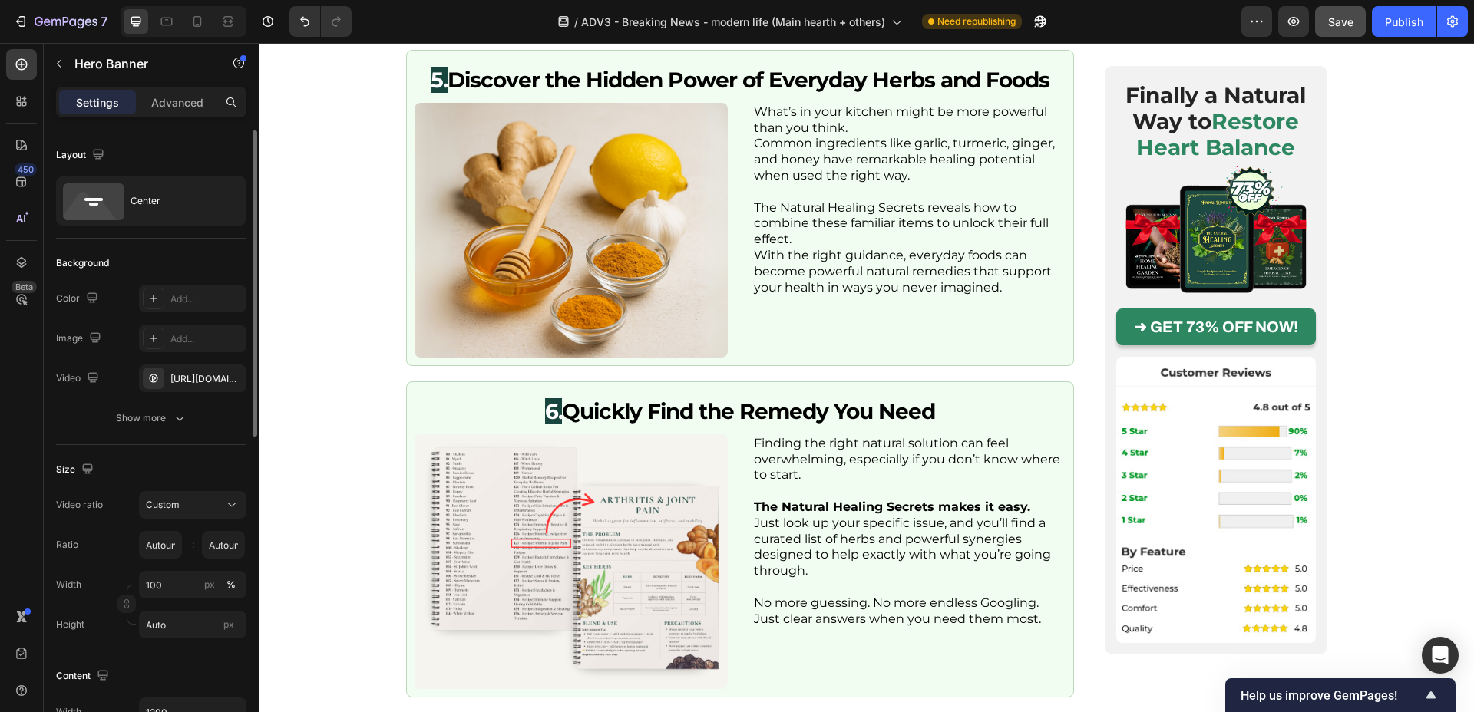
click at [188, 467] on div "Size" at bounding box center [151, 470] width 190 height 25
click at [165, 534] on input "Autoundefined" at bounding box center [160, 545] width 43 height 28
type input "Autoundefined"
click at [171, 456] on div "Size Video ratio Custom Ratio Autoundefined Autoundefined : Width 100 px % Heig…" at bounding box center [151, 548] width 190 height 207
click at [205, 541] on input "Autoundefined" at bounding box center [223, 545] width 43 height 28
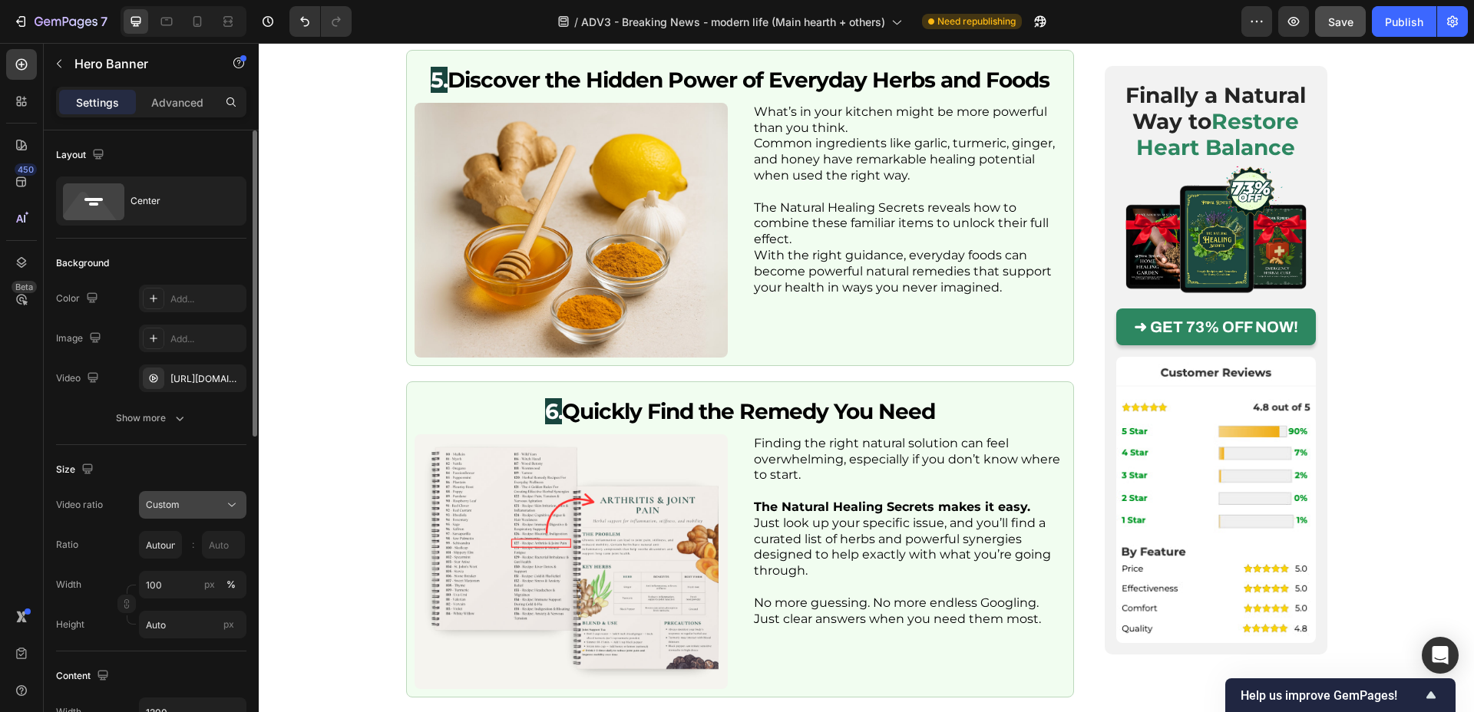
type input "Autoundefined"
click at [210, 512] on div "Custom" at bounding box center [193, 505] width 94 height 15
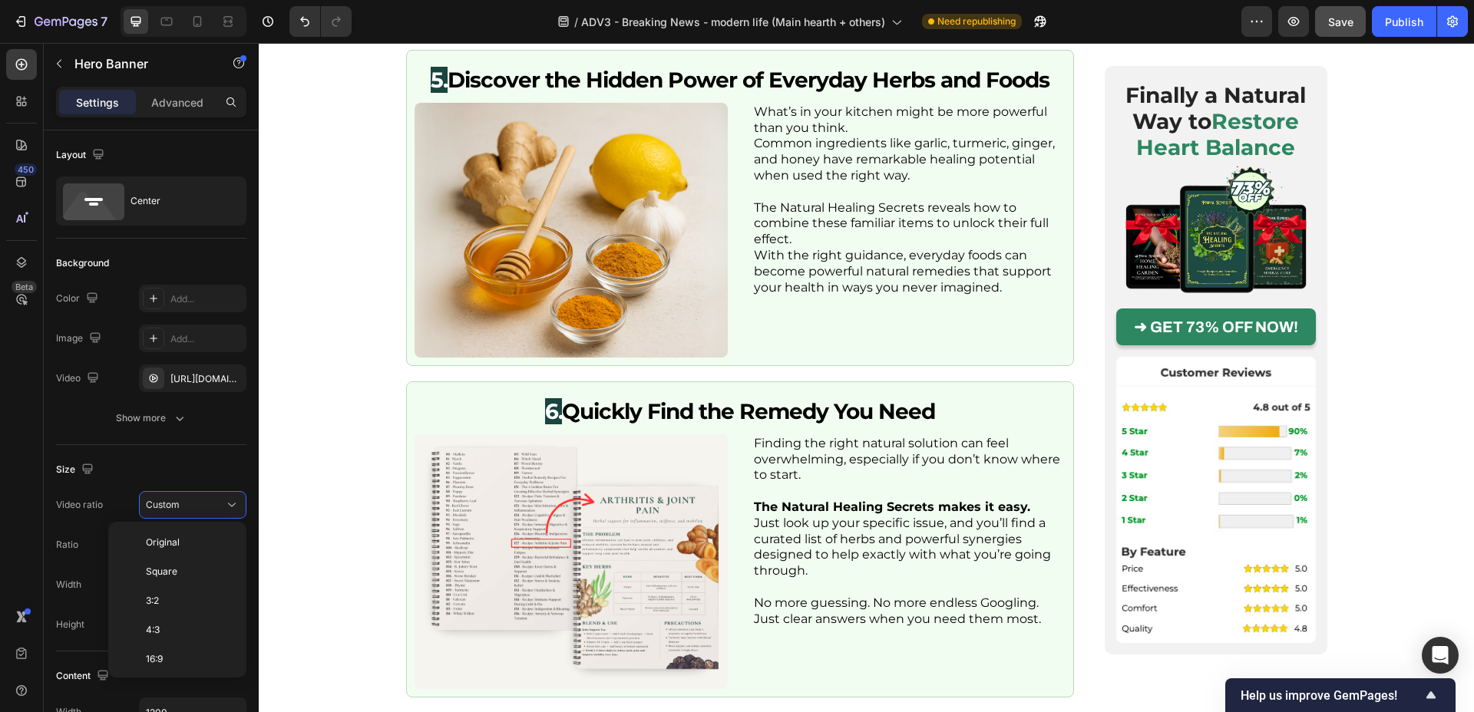
scroll to position [177, 0]
click at [187, 610] on div "9:16" at bounding box center [174, 598] width 120 height 29
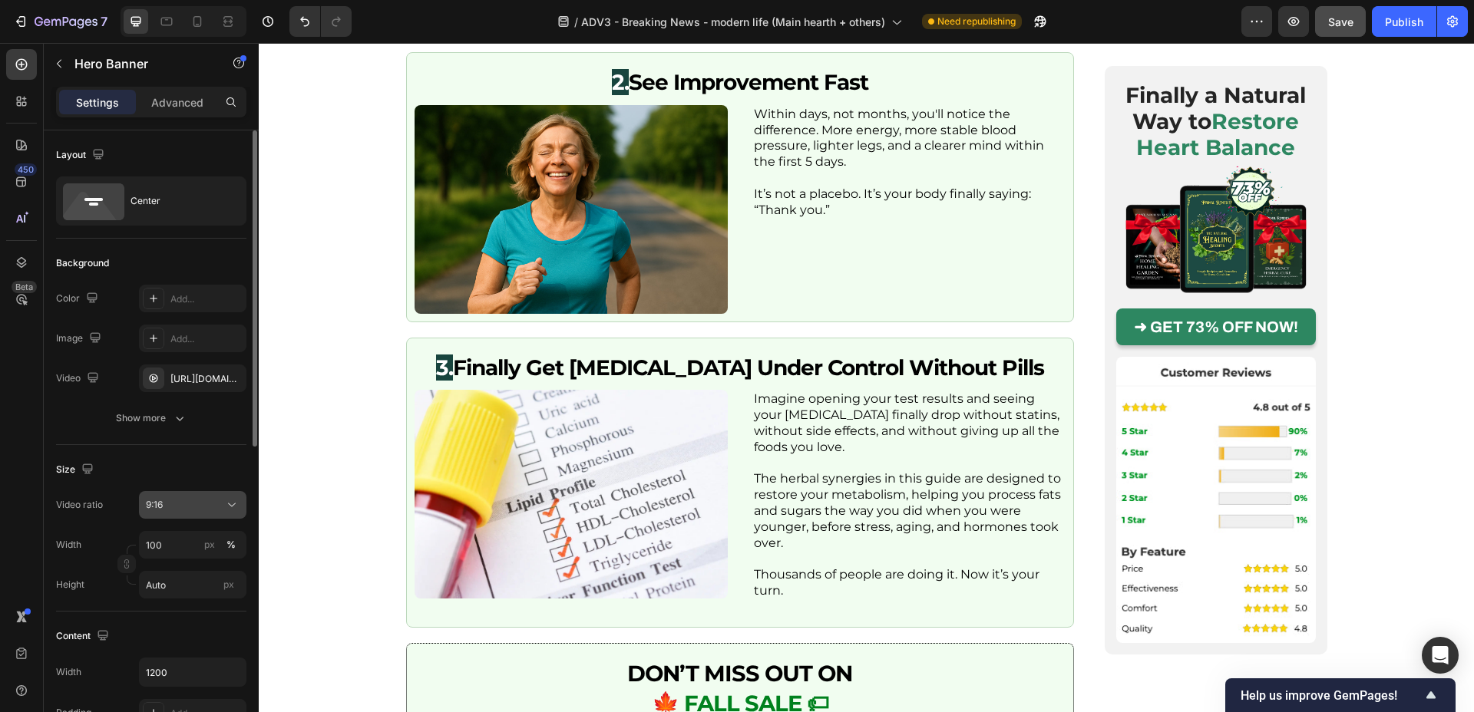
click at [191, 512] on div "9:16" at bounding box center [193, 505] width 94 height 15
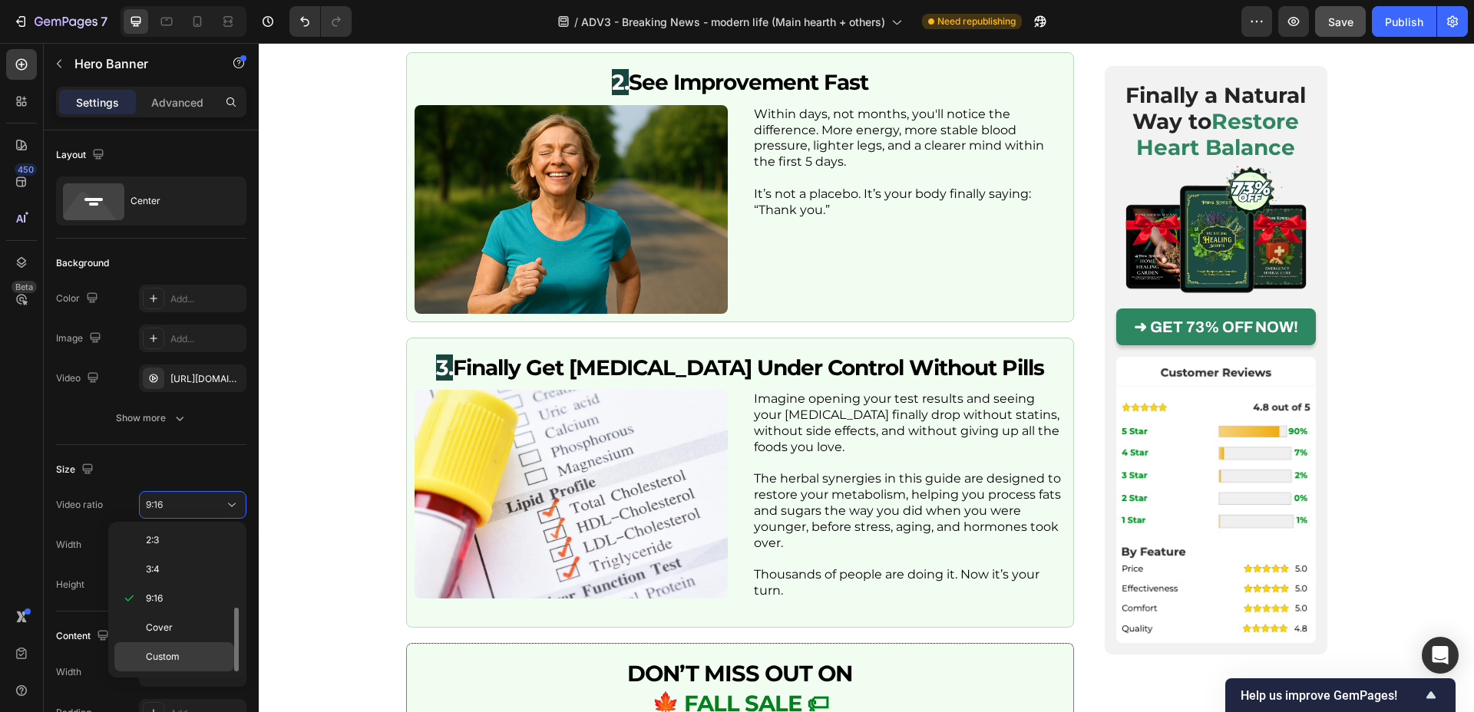
click at [186, 663] on p "Custom" at bounding box center [186, 657] width 81 height 14
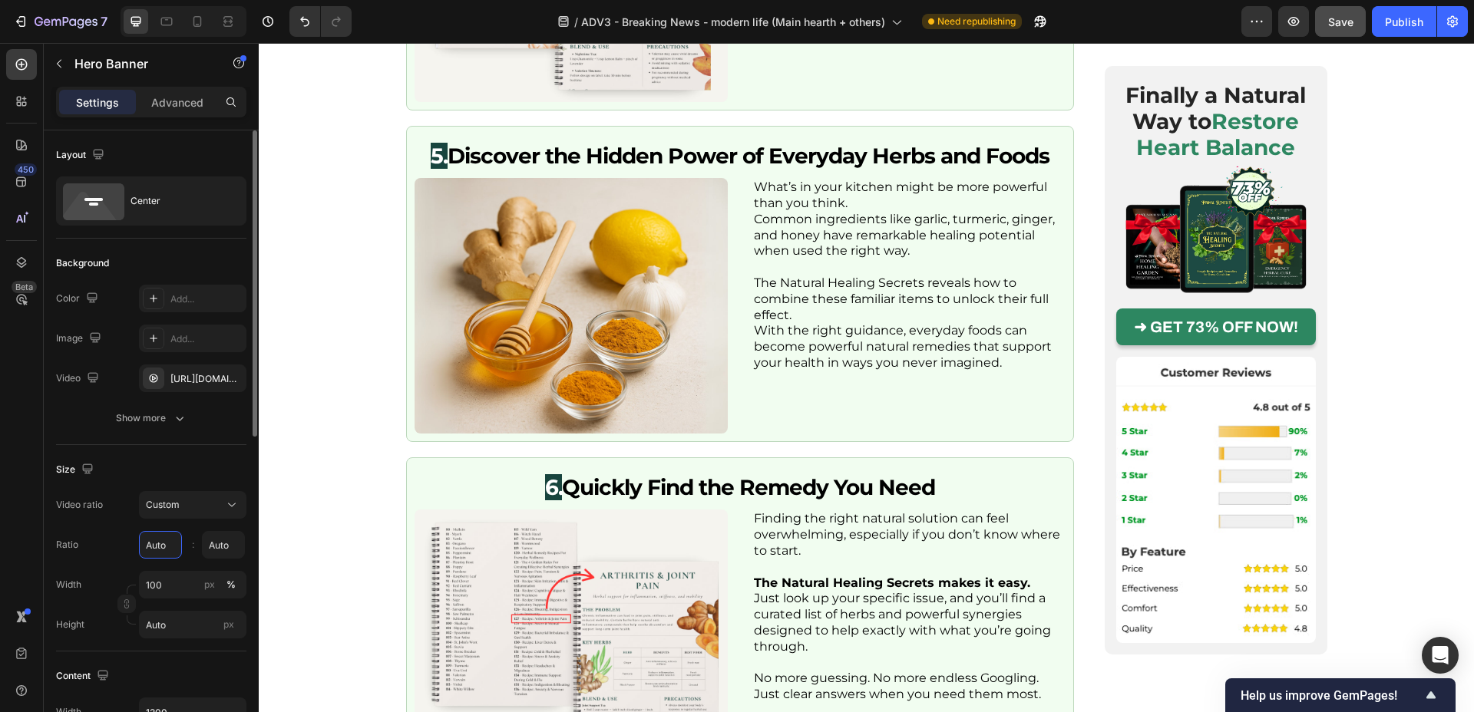
click at [155, 547] on input "Auto" at bounding box center [160, 545] width 43 height 28
type input "Auto"
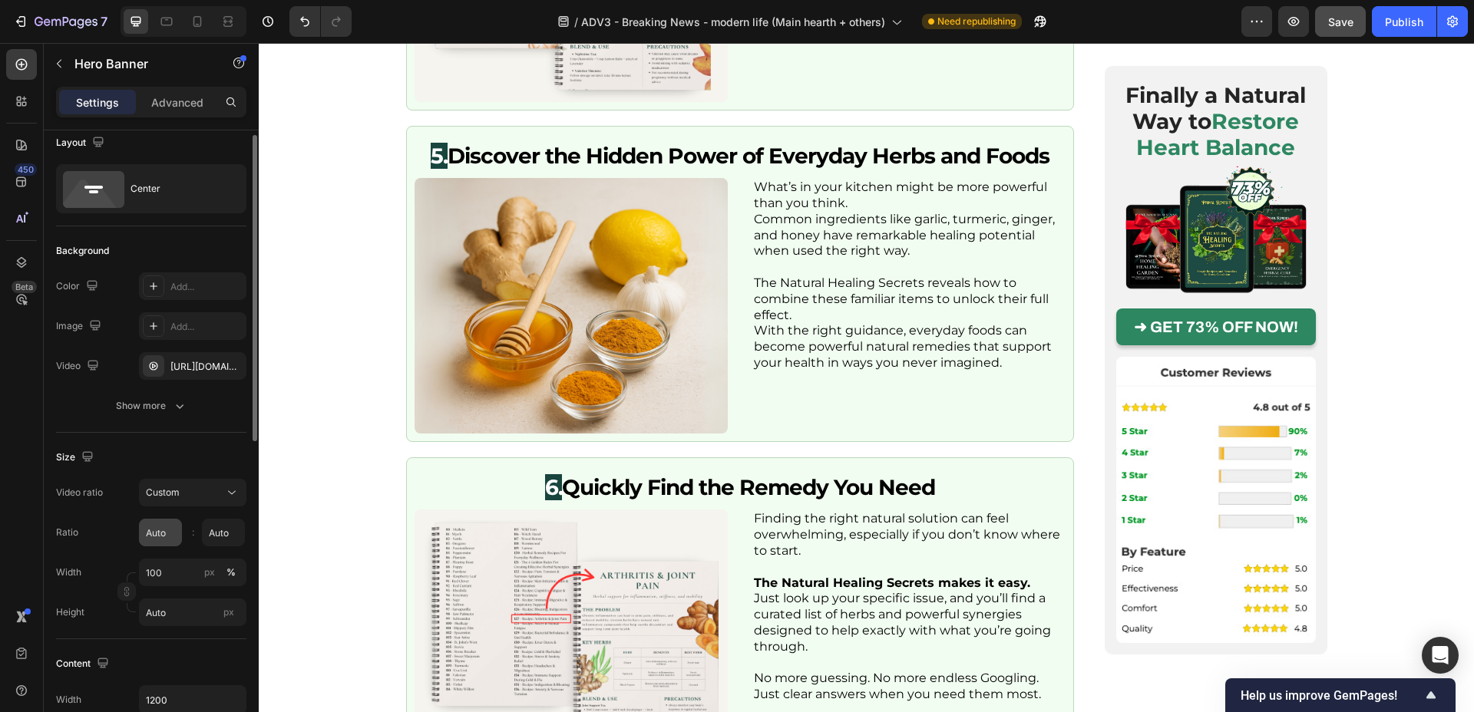
scroll to position [11, 0]
click at [189, 454] on div "Size" at bounding box center [151, 459] width 190 height 25
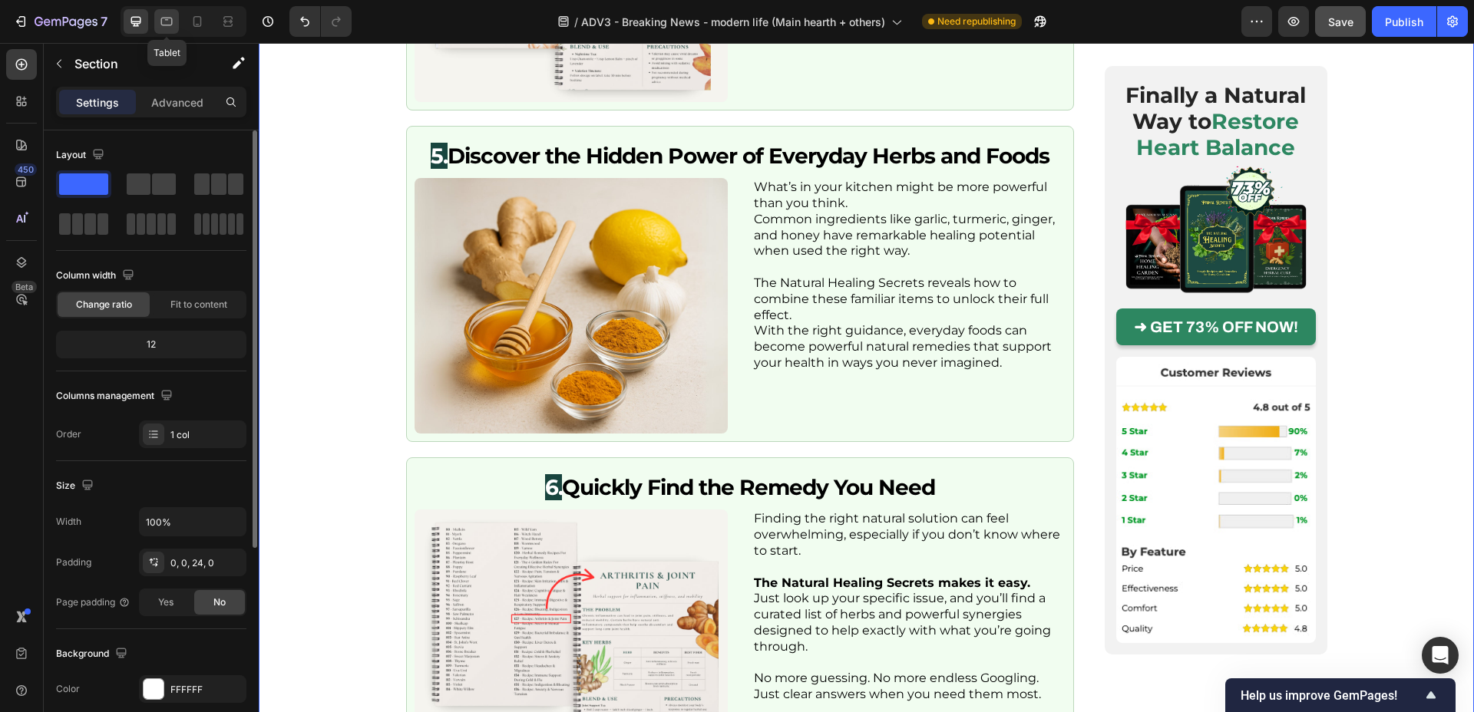
click at [171, 17] on icon at bounding box center [166, 21] width 15 height 15
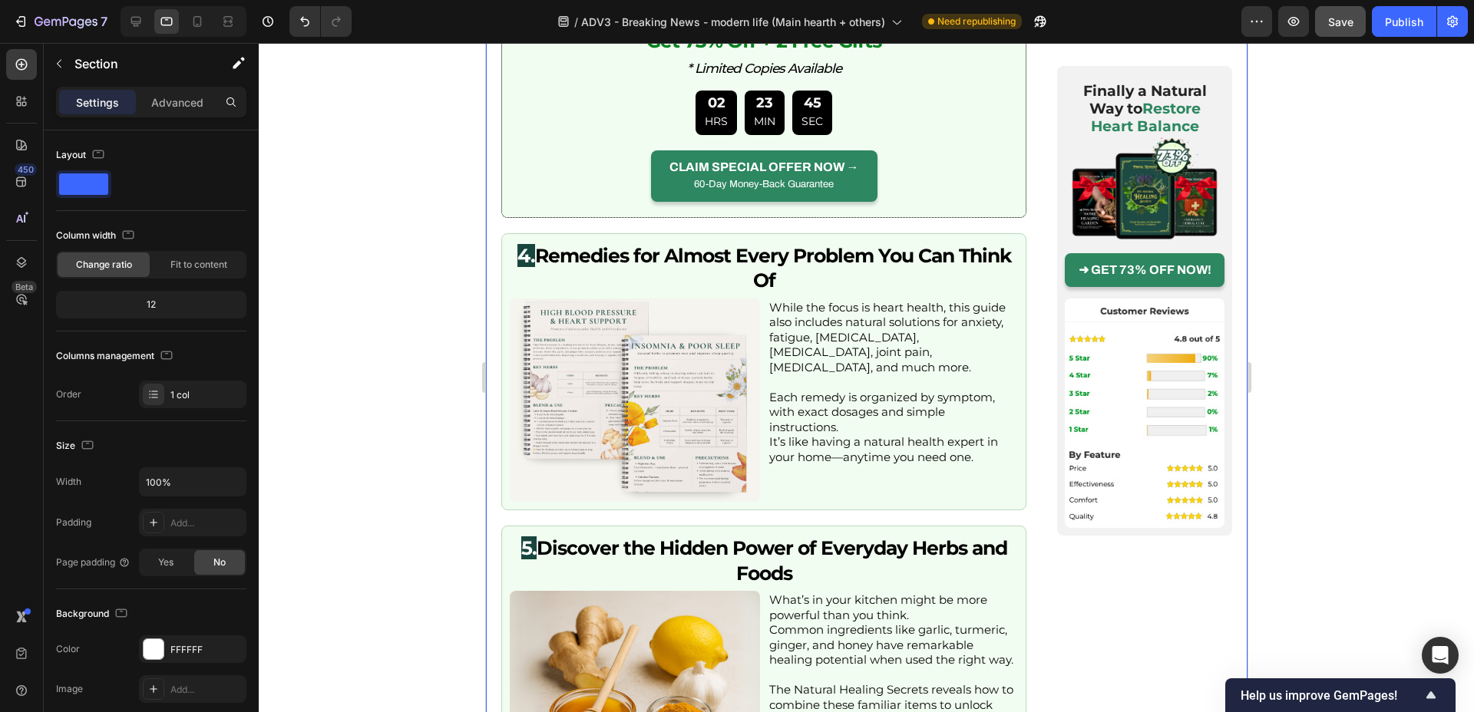
scroll to position [2525, 0]
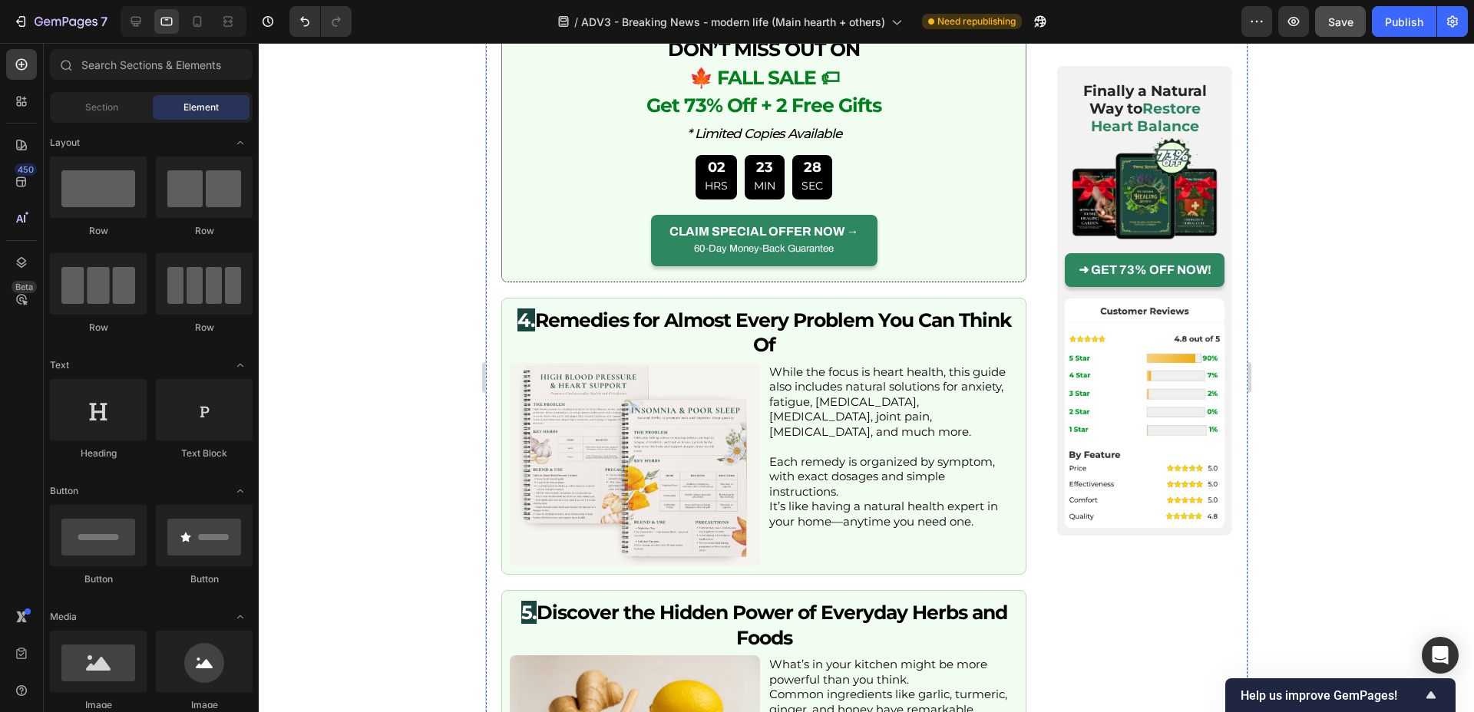
scroll to position [2761, 0]
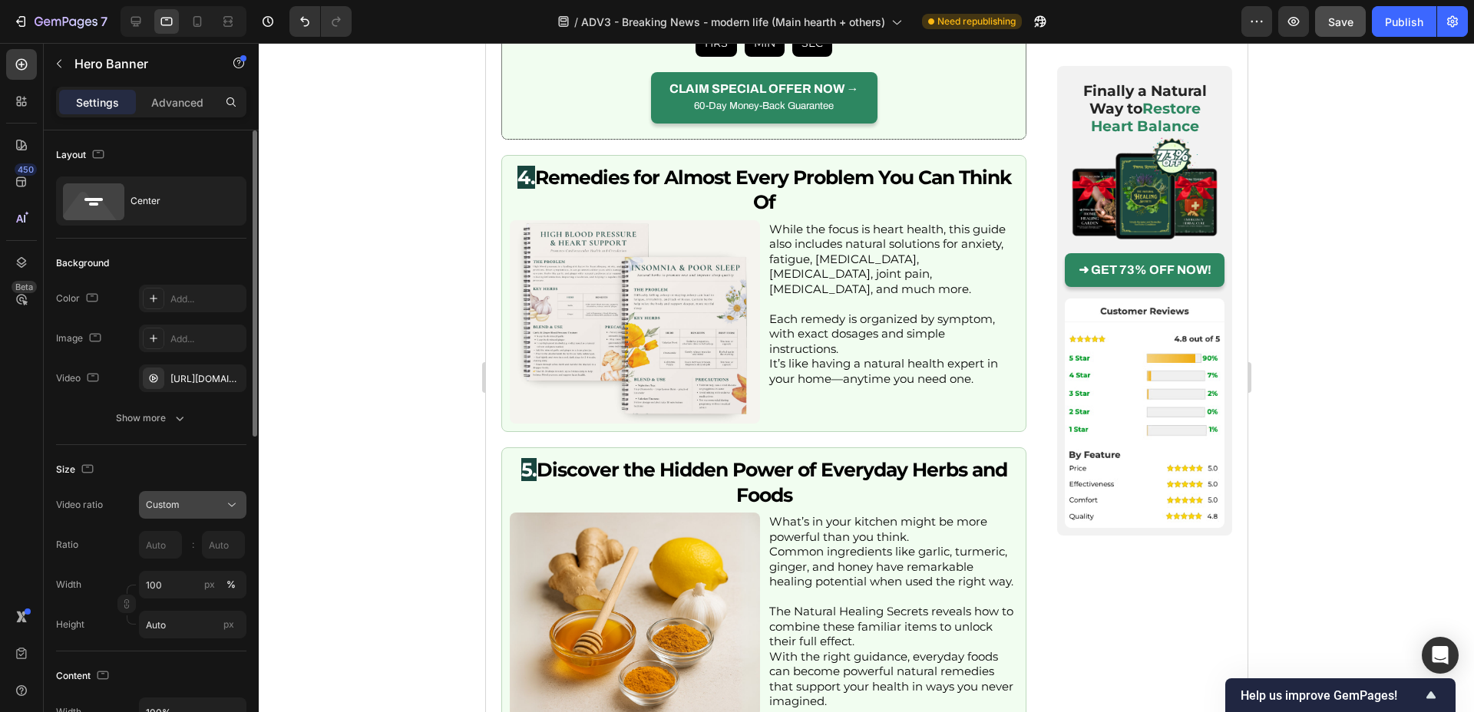
click at [187, 504] on div "Custom" at bounding box center [185, 505] width 78 height 14
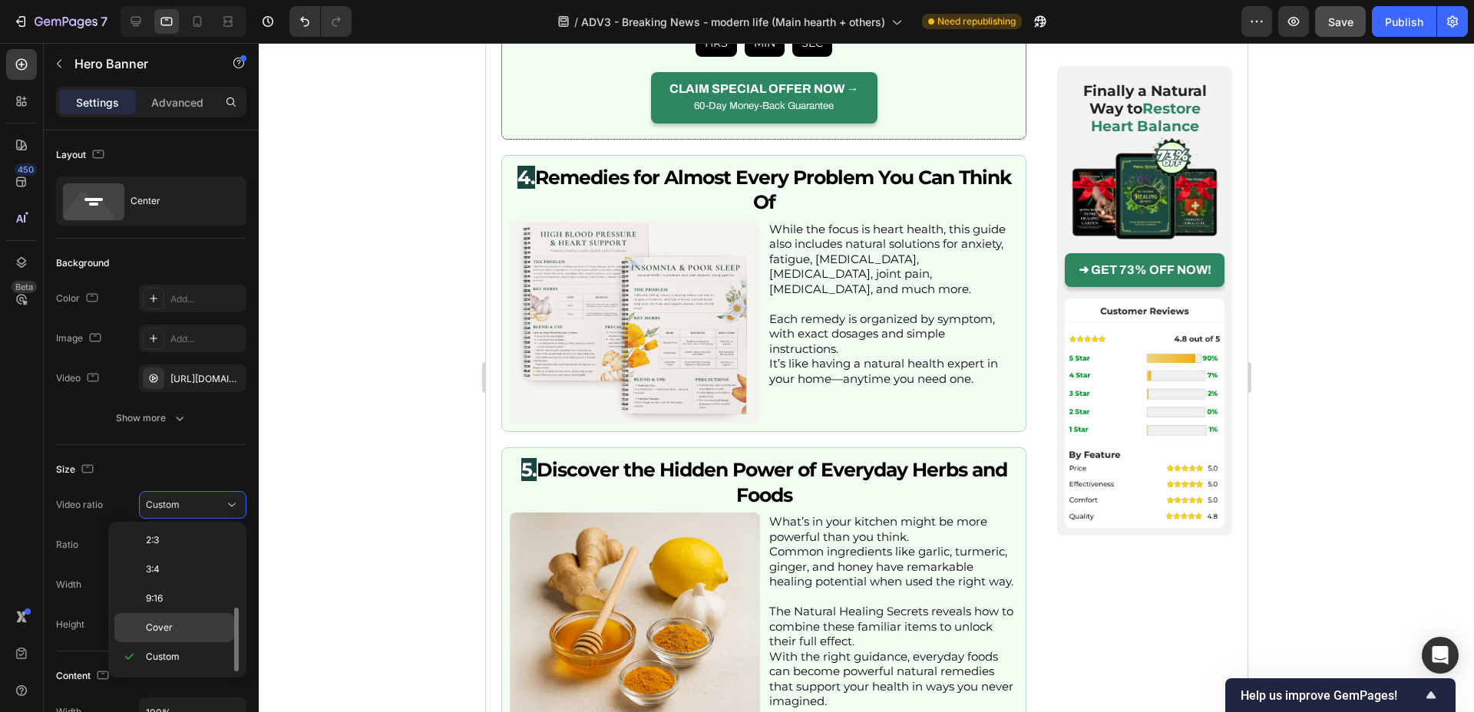
click at [181, 618] on div "Cover" at bounding box center [174, 627] width 120 height 29
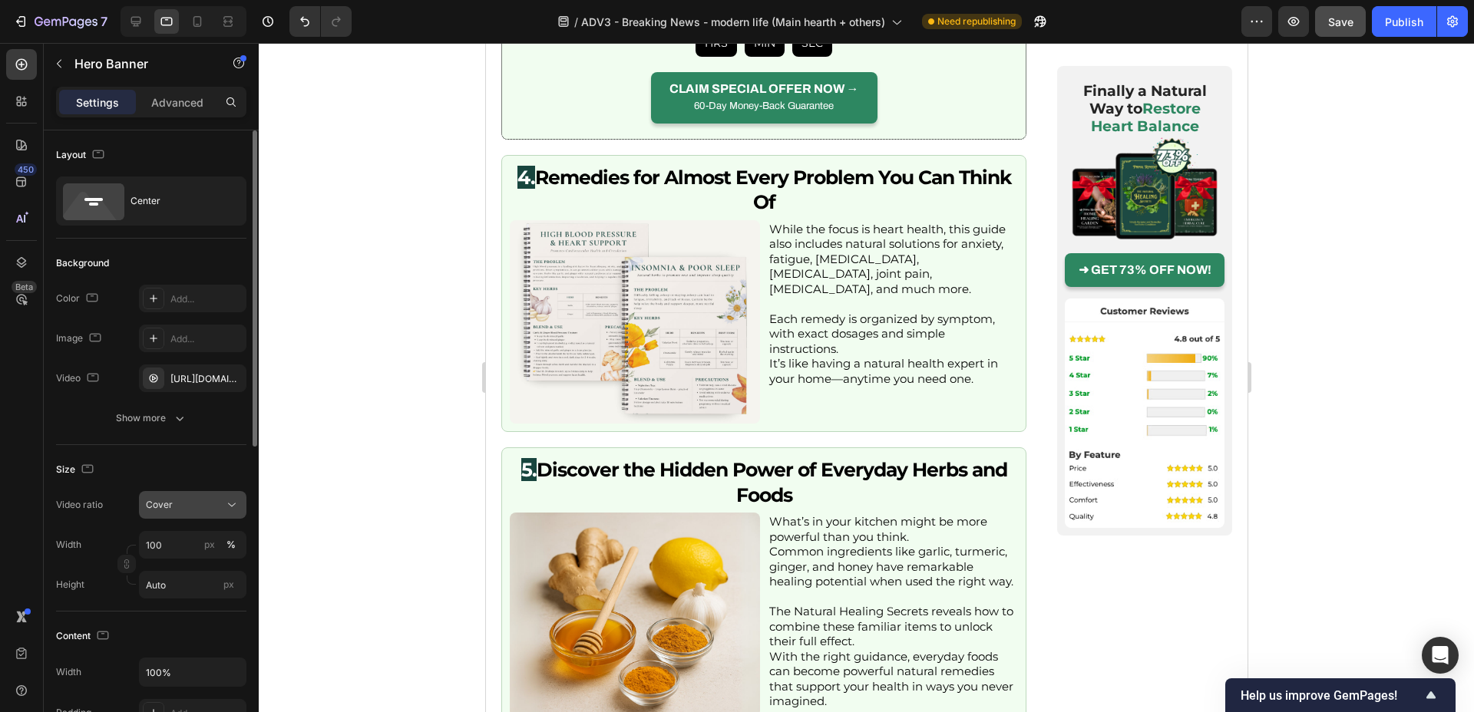
click at [190, 501] on div "Cover" at bounding box center [185, 505] width 78 height 14
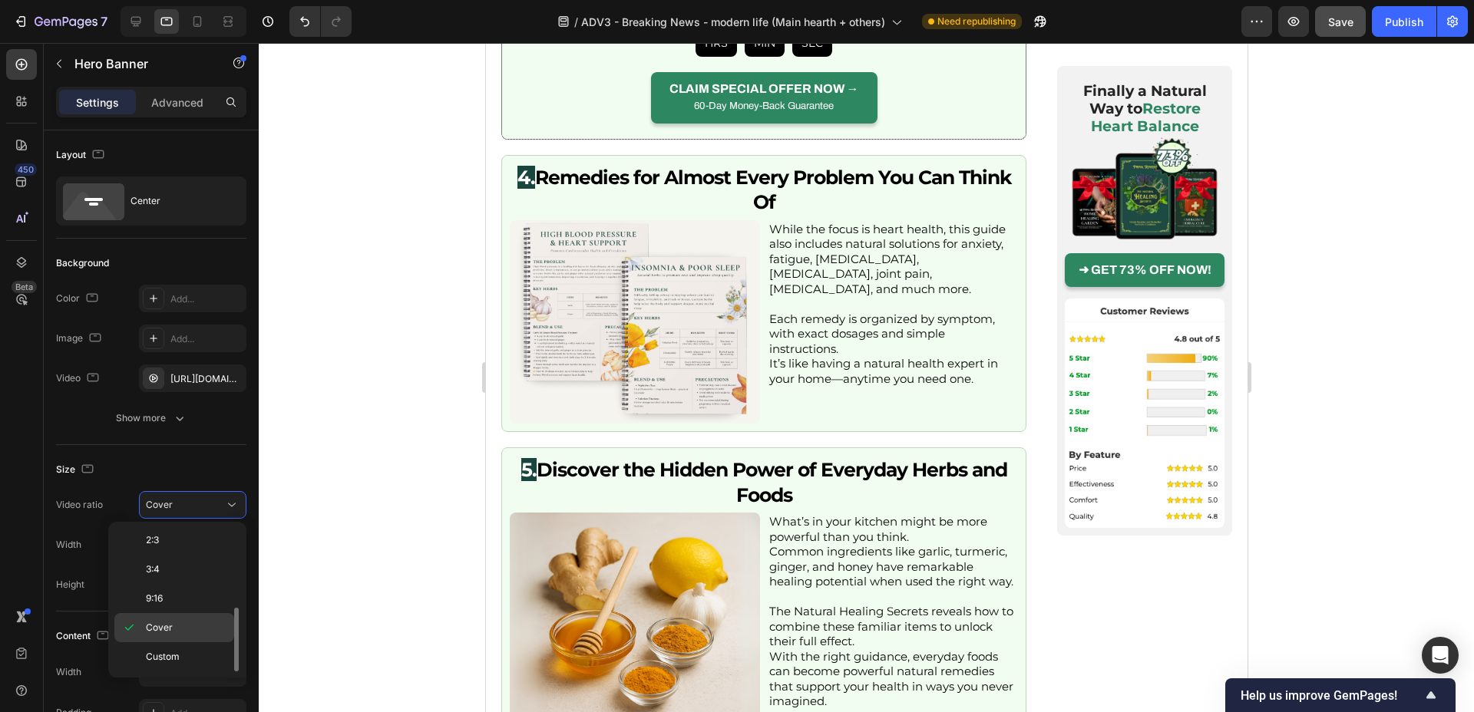
drag, startPoint x: 165, startPoint y: 656, endPoint x: 167, endPoint y: 619, distance: 36.9
click at [165, 656] on span "Custom" at bounding box center [163, 657] width 34 height 14
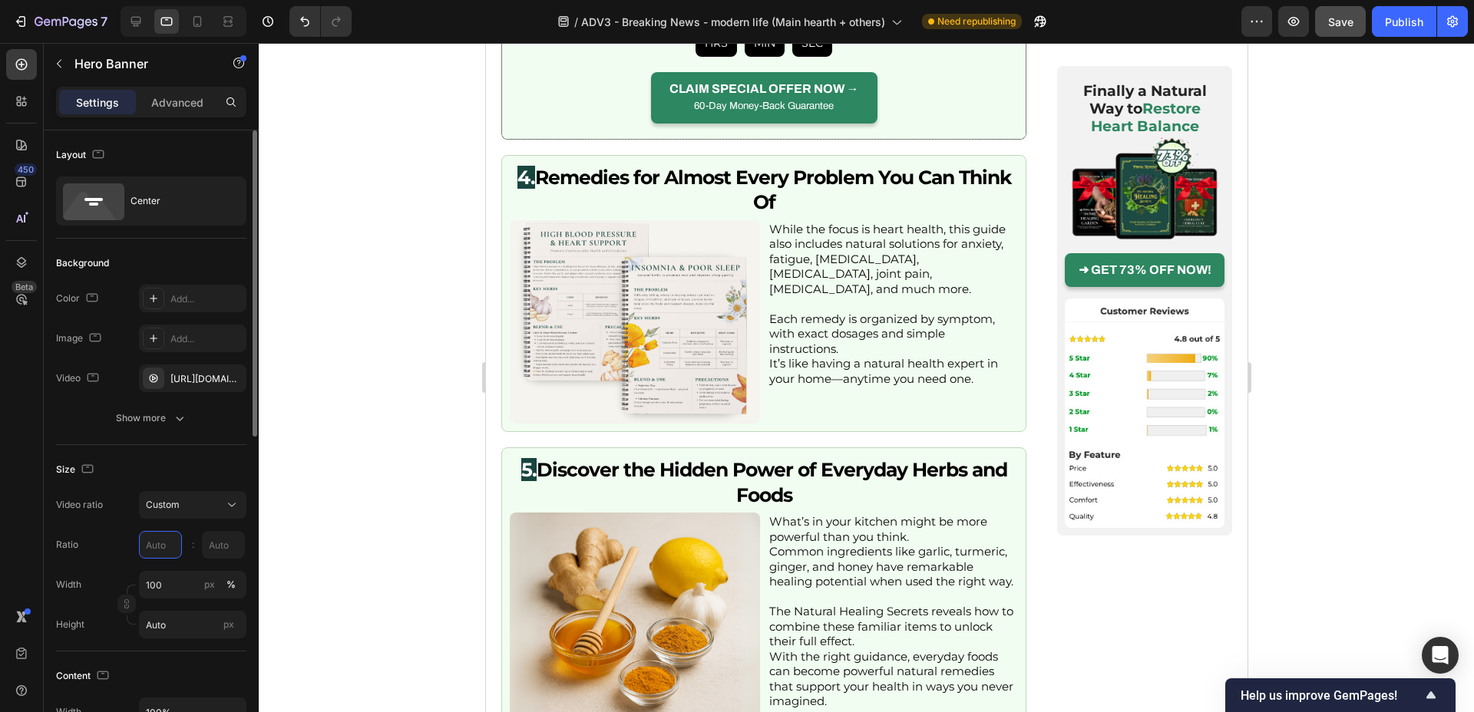
click at [167, 541] on input "text" at bounding box center [160, 545] width 43 height 28
type input "19"
click at [188, 544] on div ":" at bounding box center [192, 545] width 18 height 28
click at [219, 541] on input "Auto" at bounding box center [223, 545] width 43 height 28
type input "9"
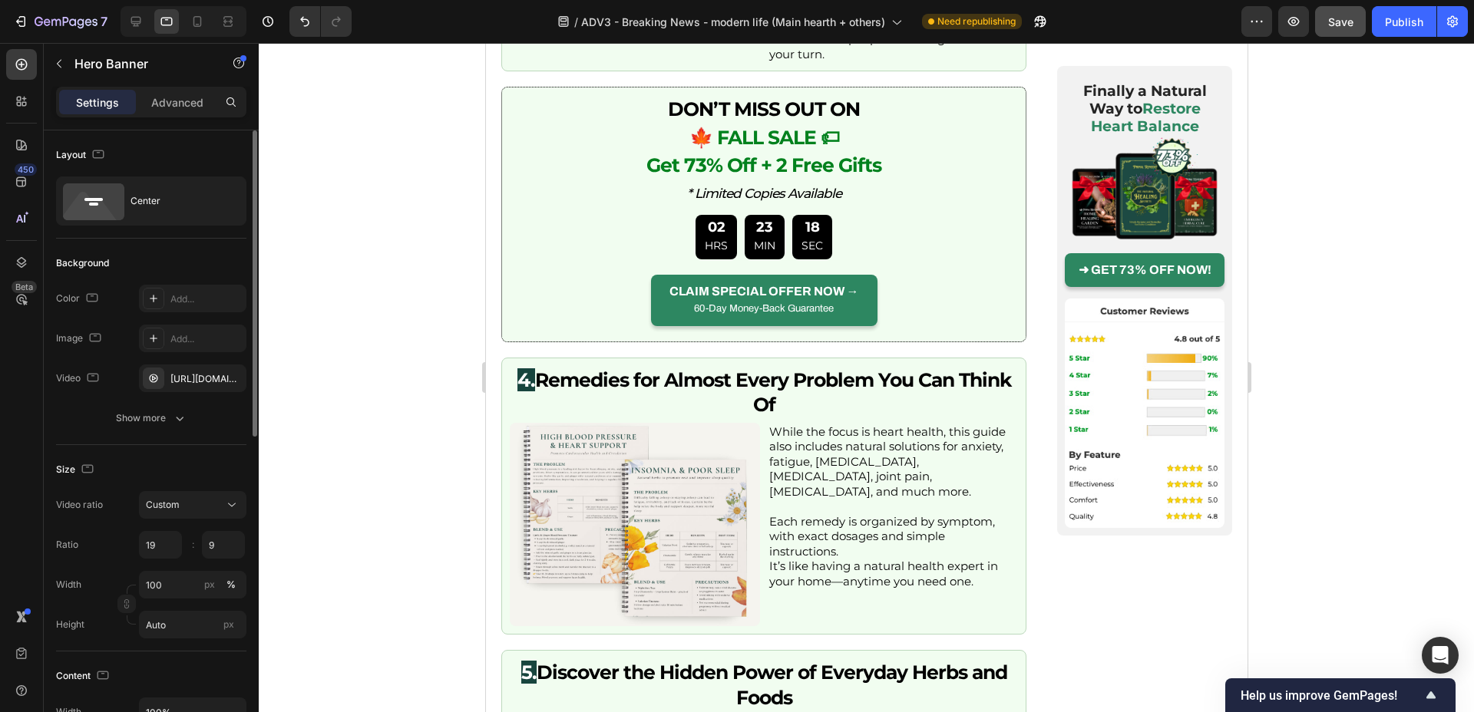
click at [219, 478] on div "Size" at bounding box center [151, 470] width 190 height 25
click at [149, 542] on input "19" at bounding box center [160, 545] width 43 height 28
click at [152, 543] on input "19" at bounding box center [160, 545] width 43 height 28
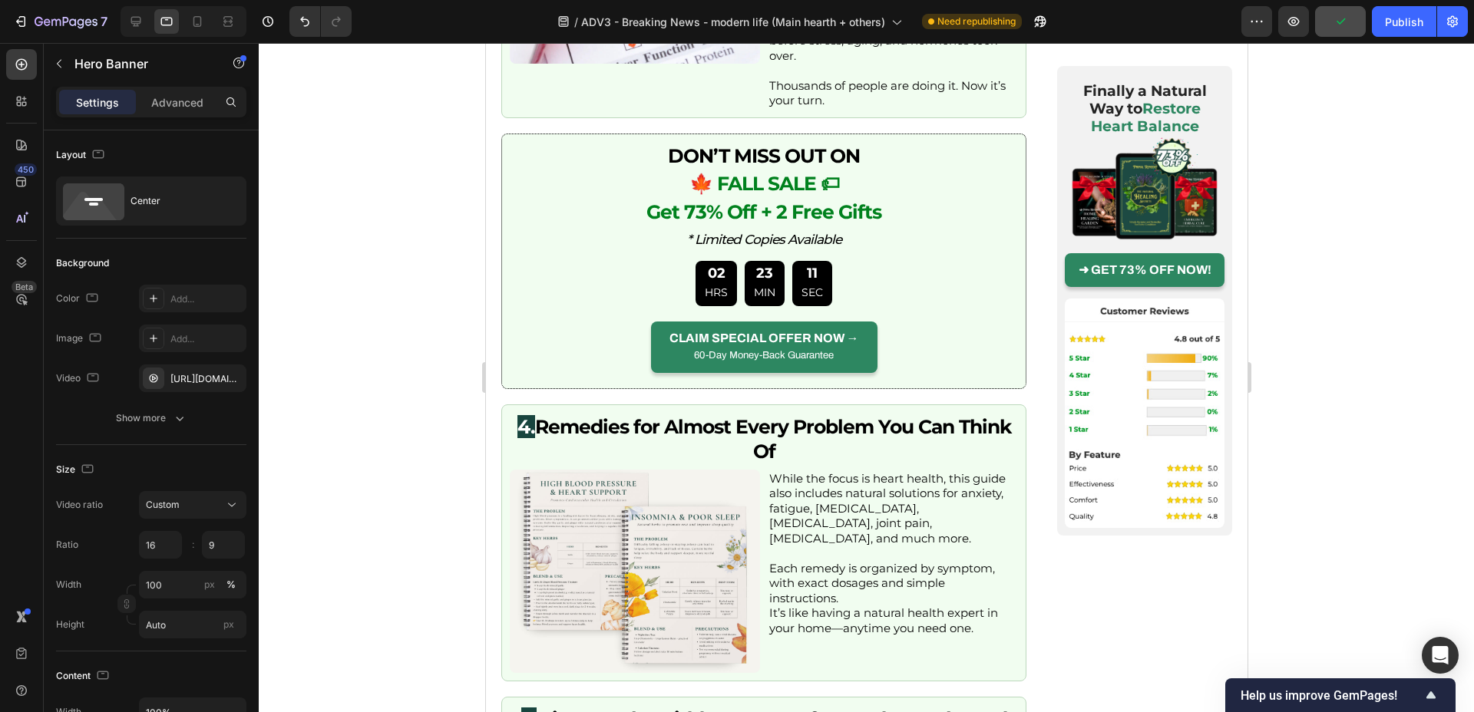
type input "16"
click at [408, 362] on div at bounding box center [866, 377] width 1215 height 669
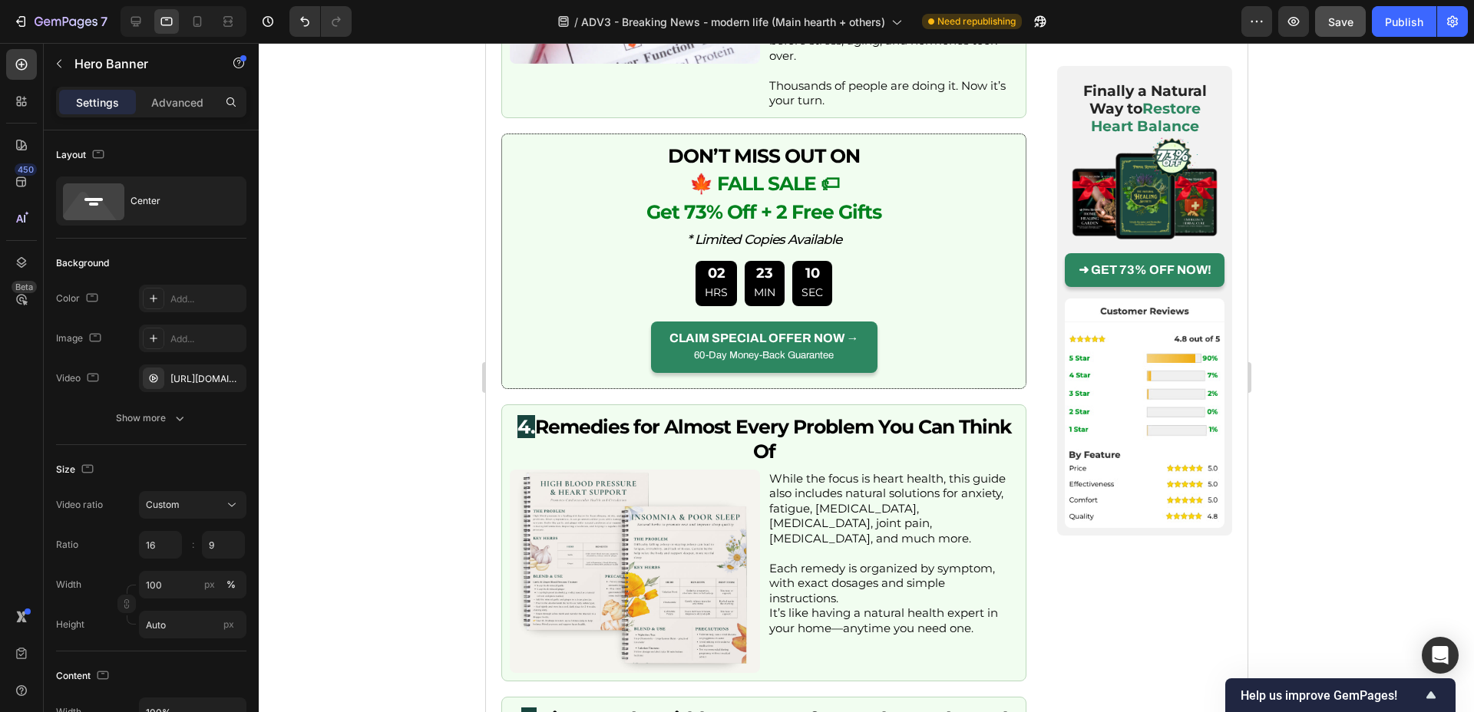
click at [410, 350] on div at bounding box center [866, 377] width 1215 height 669
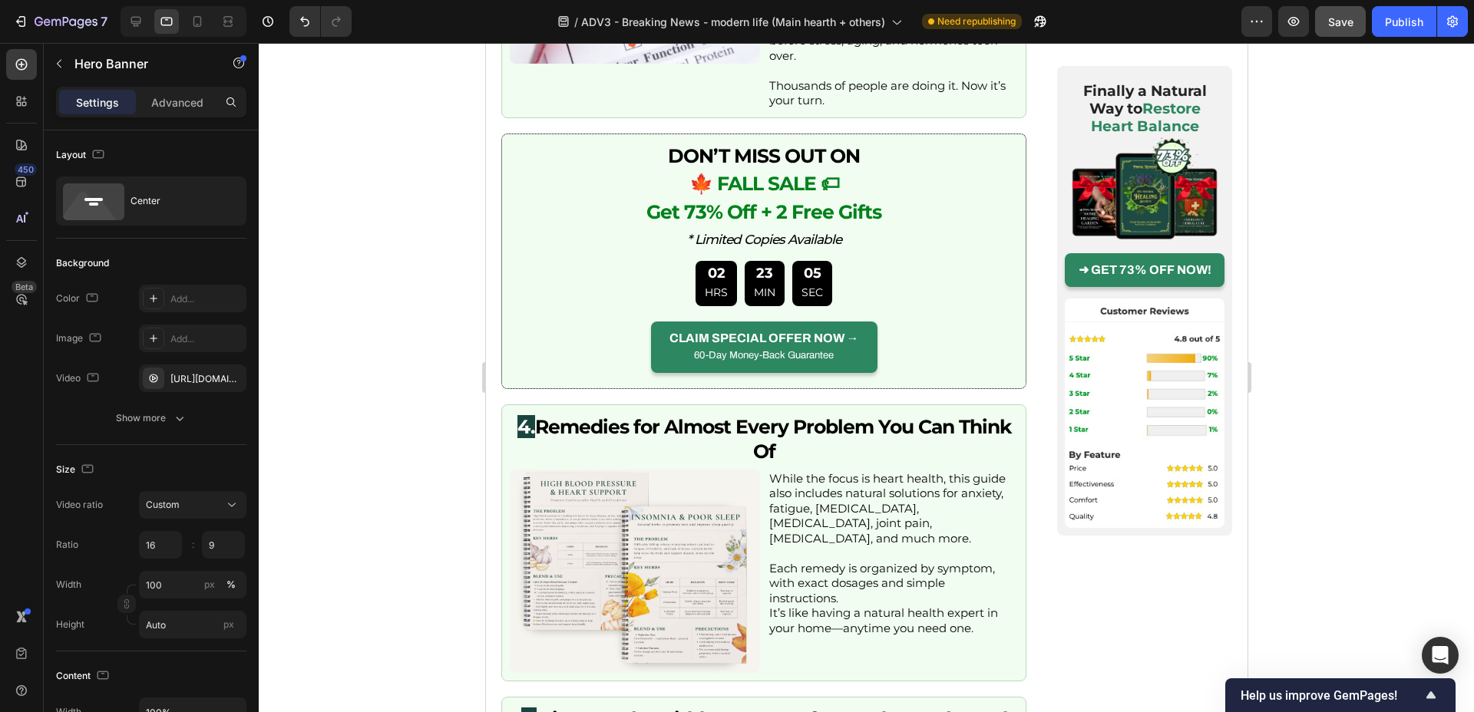
click at [148, 24] on div at bounding box center [184, 21] width 126 height 31
click at [142, 25] on icon at bounding box center [135, 21] width 15 height 15
type input "Auto"
type input "1200"
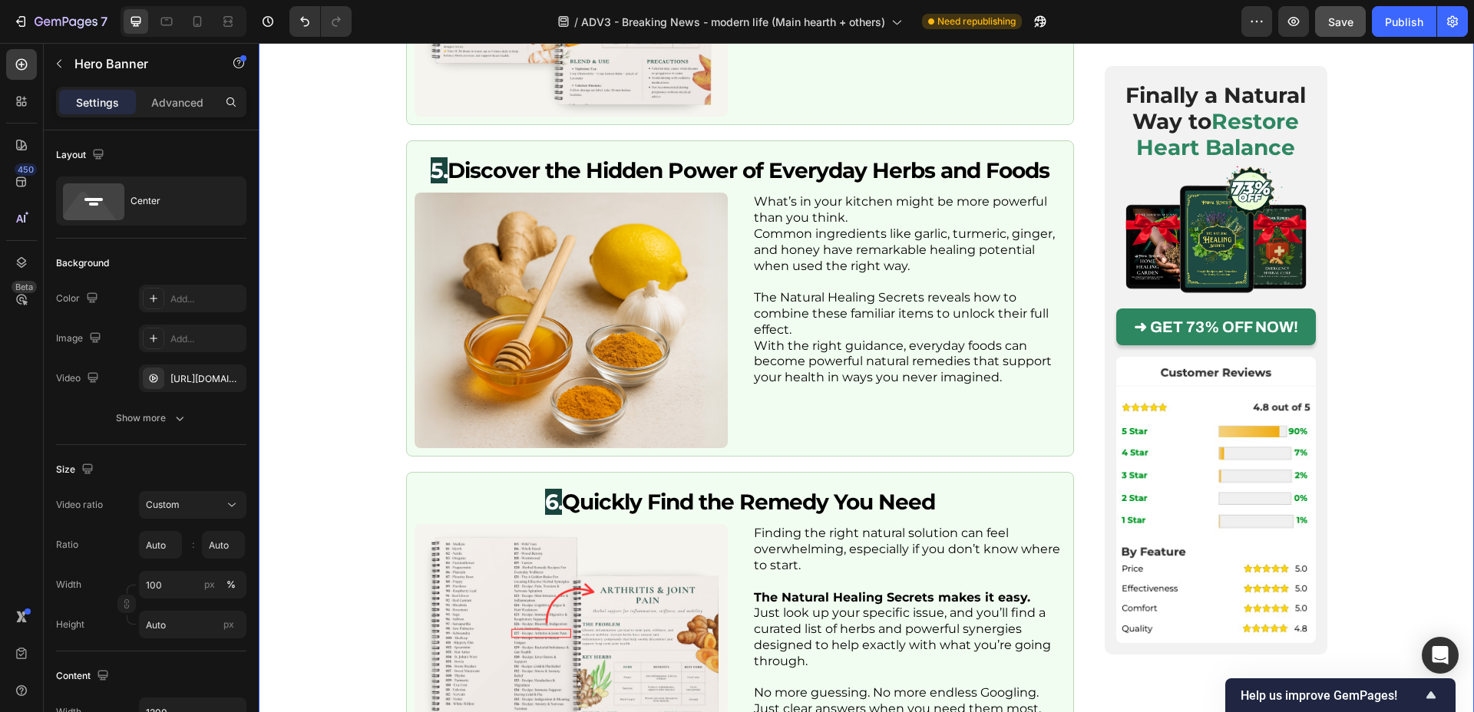
scroll to position [3299, 0]
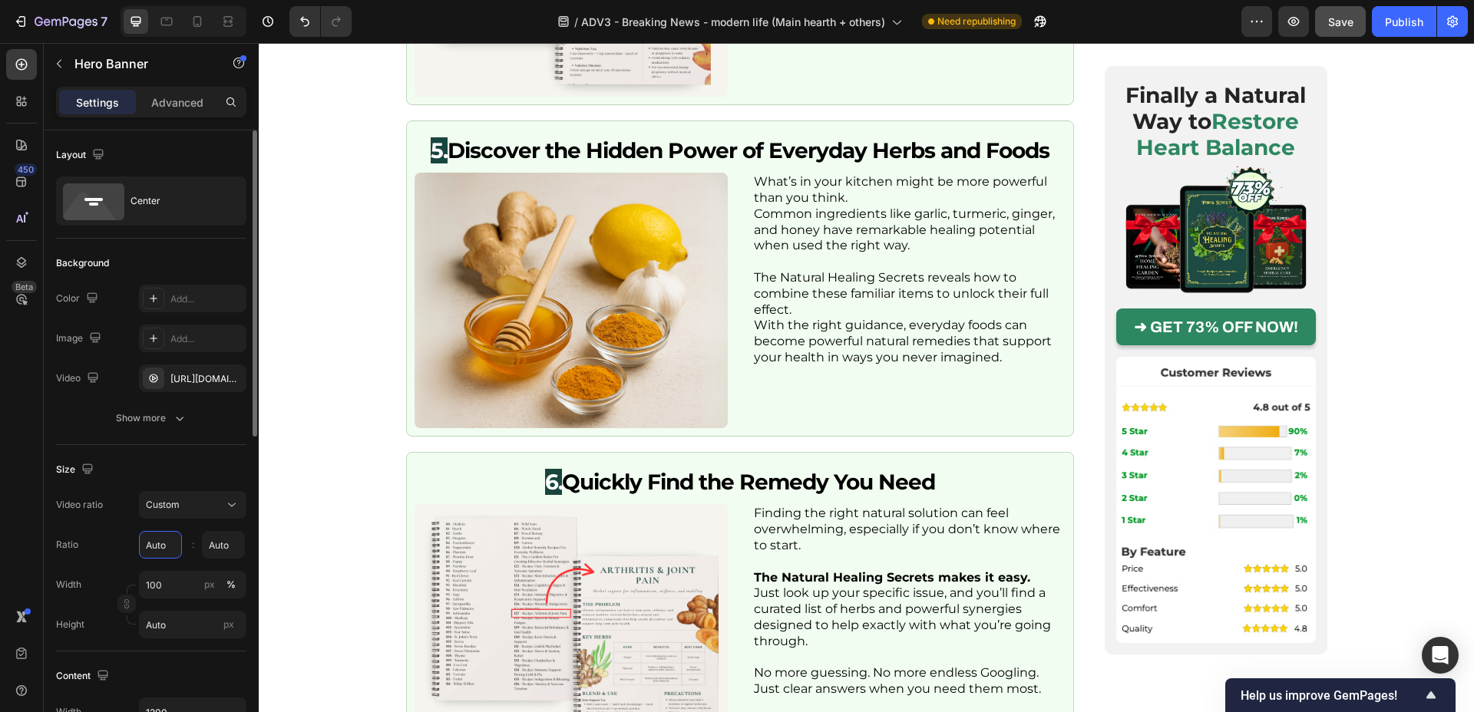
click at [162, 547] on input "Auto" at bounding box center [160, 545] width 43 height 28
type input "16"
click at [220, 547] on input "Auto" at bounding box center [223, 545] width 43 height 28
type input "9"
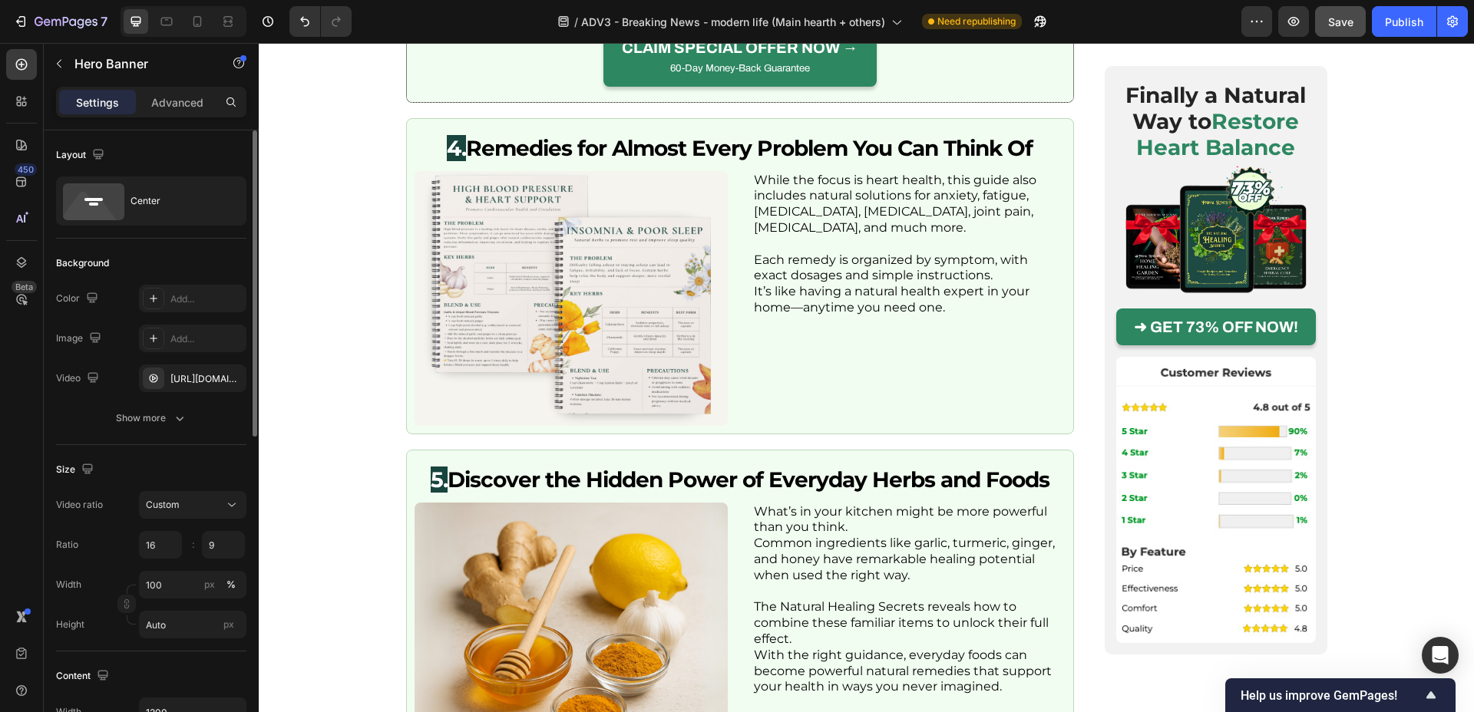
click at [213, 461] on div "Size" at bounding box center [151, 470] width 190 height 25
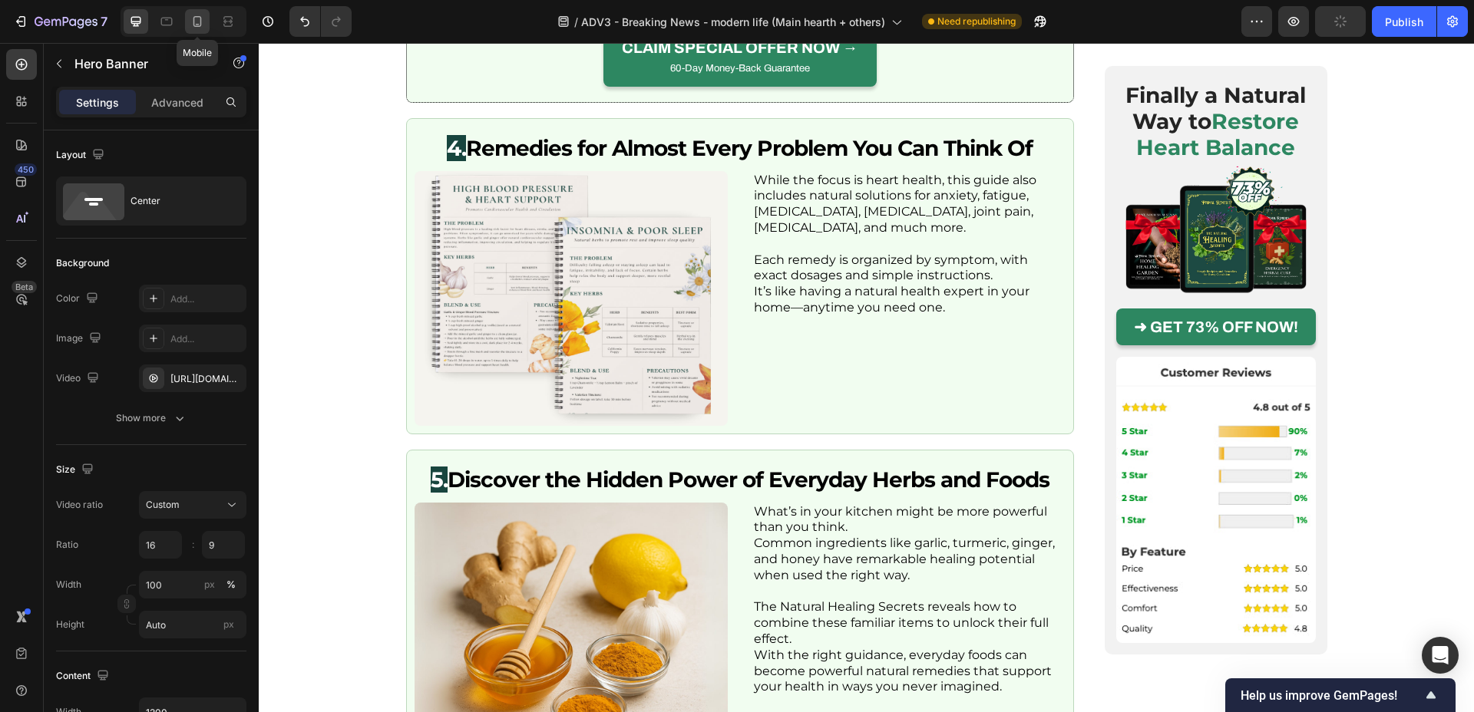
click at [205, 22] on div at bounding box center [197, 21] width 25 height 25
type input "100%"
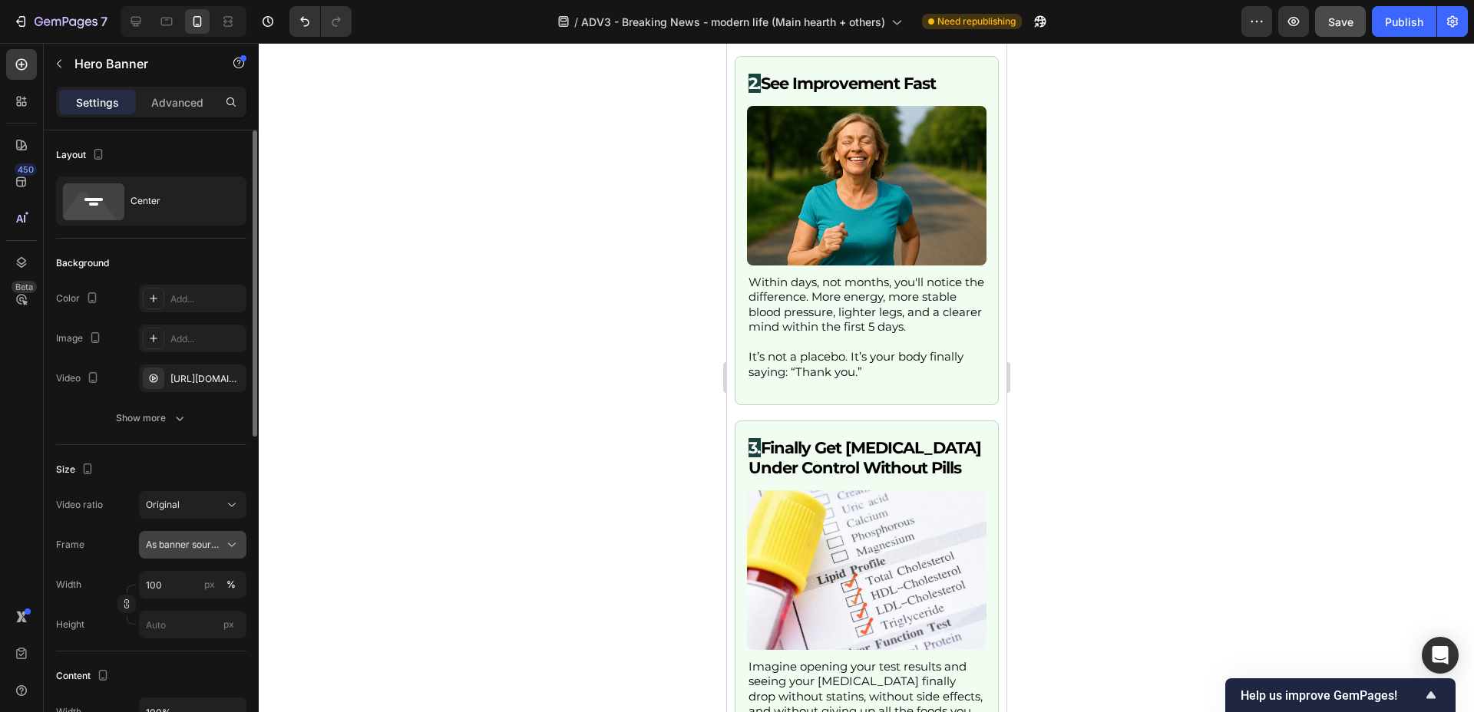
click at [226, 547] on icon at bounding box center [231, 544] width 15 height 15
click at [224, 467] on div "Size" at bounding box center [151, 470] width 190 height 25
click at [218, 500] on div "Original" at bounding box center [185, 505] width 78 height 14
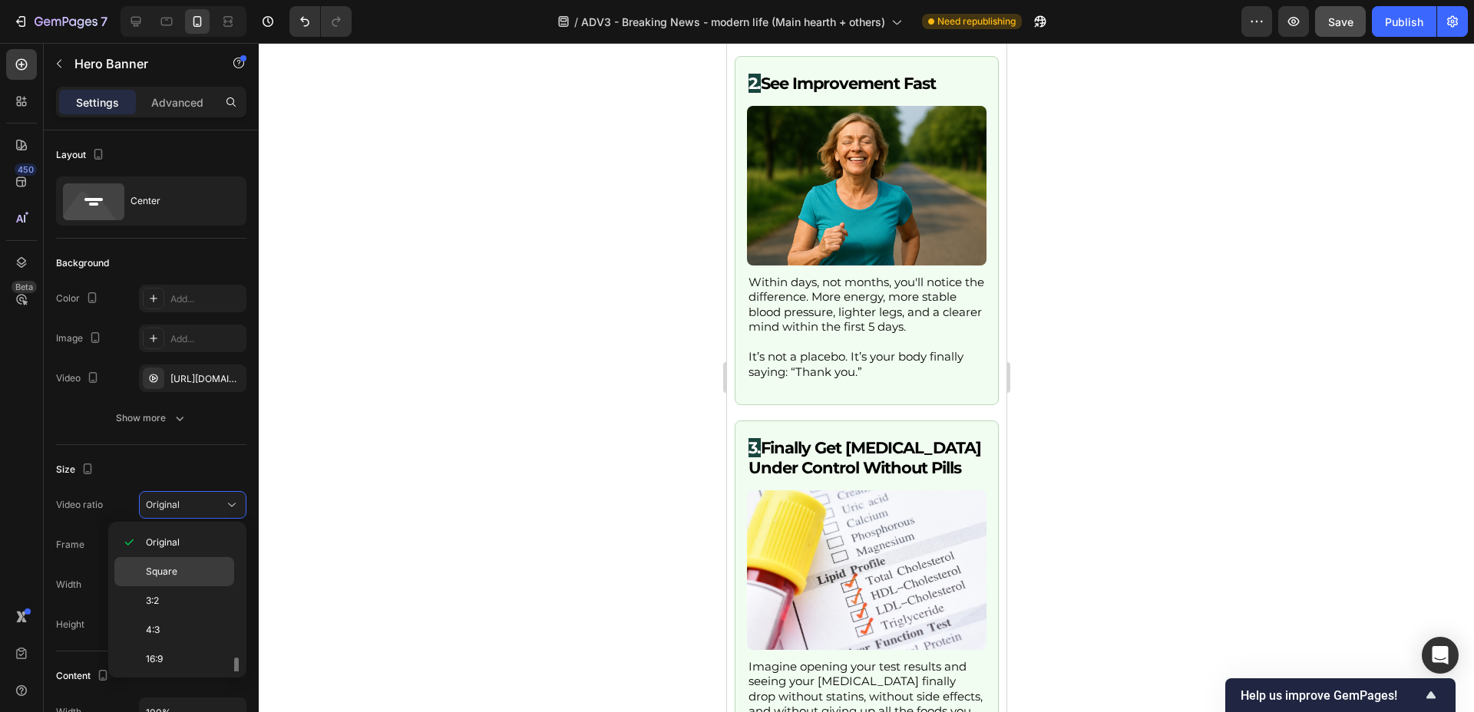
scroll to position [177, 0]
click at [194, 629] on p "Cover" at bounding box center [186, 628] width 81 height 14
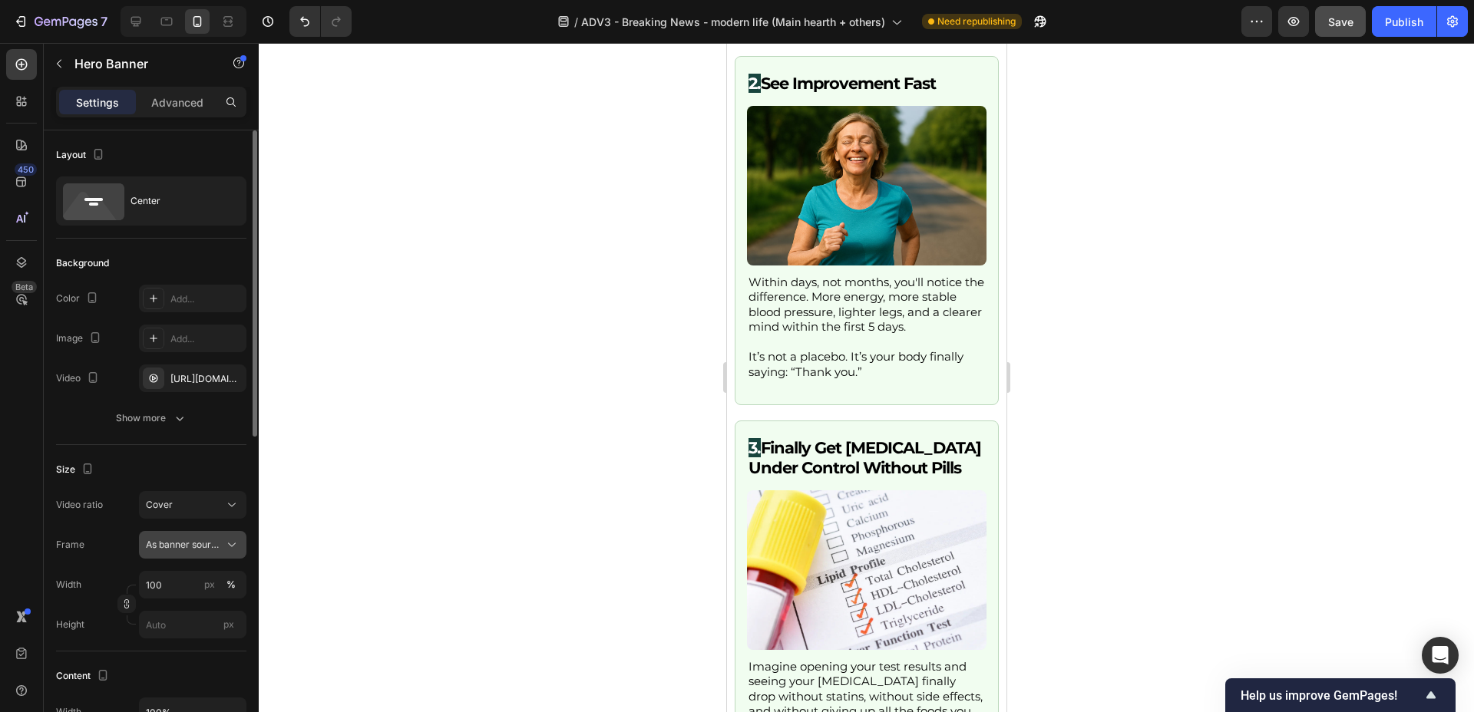
click at [230, 545] on icon at bounding box center [232, 546] width 8 height 4
click at [184, 612] on div "Custom" at bounding box center [189, 610] width 89 height 14
click at [186, 448] on div "Size Video ratio Cover Frame Custom Width 100 px % Height px" at bounding box center [151, 548] width 190 height 207
click at [227, 476] on div "Size" at bounding box center [151, 470] width 190 height 25
click at [499, 447] on div at bounding box center [866, 377] width 1215 height 669
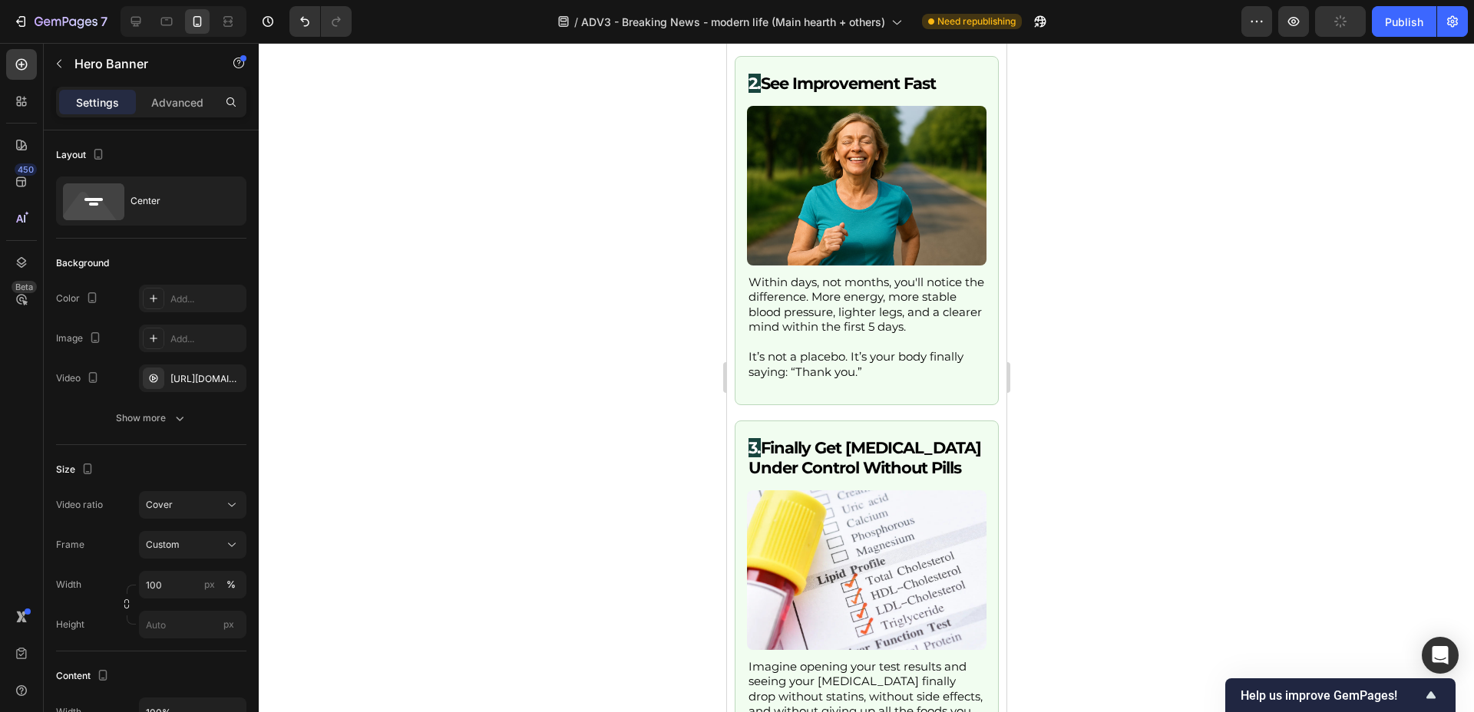
click at [214, 550] on div "Custom" at bounding box center [183, 545] width 75 height 14
click at [198, 577] on span "As banner source" at bounding box center [183, 582] width 76 height 14
click at [206, 536] on button "As banner source" at bounding box center [192, 545] width 107 height 28
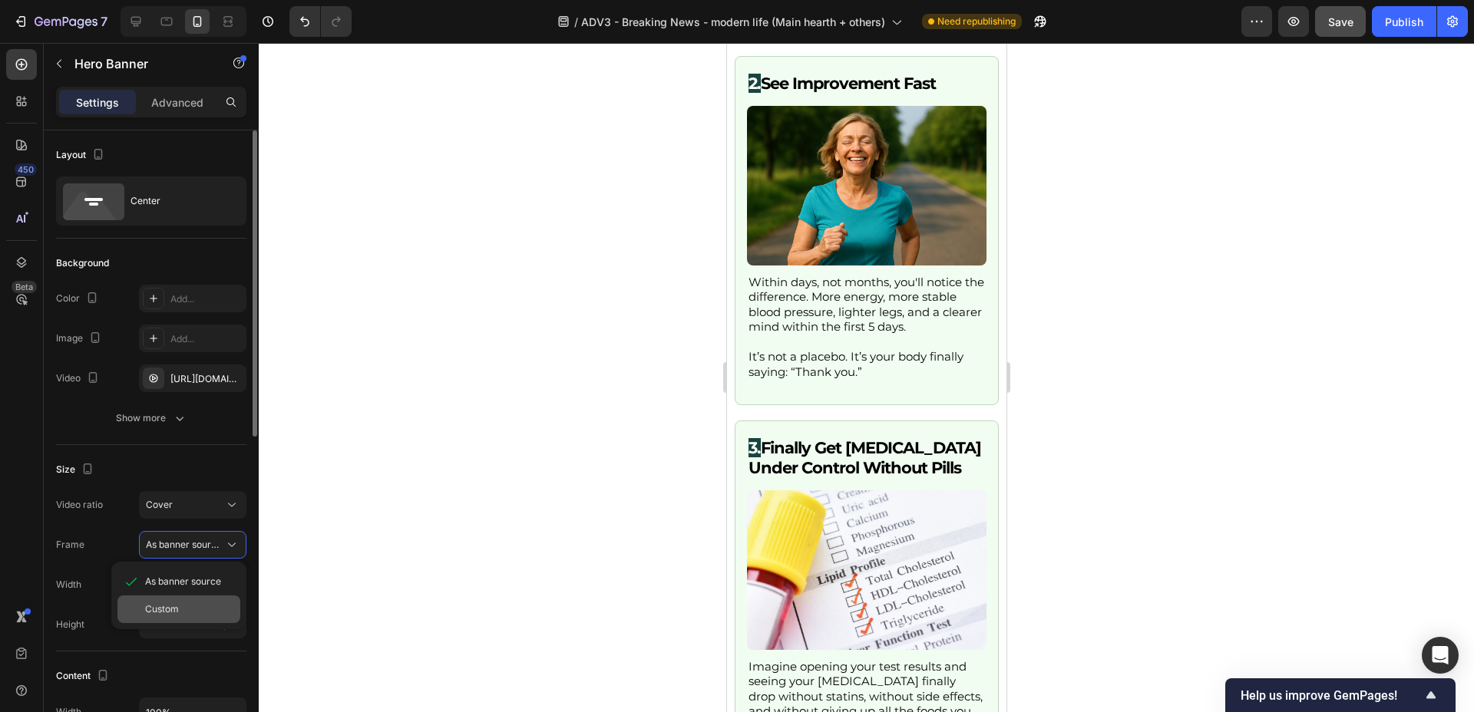
click at [180, 612] on div "Custom" at bounding box center [189, 610] width 89 height 14
click at [207, 502] on div "Cover" at bounding box center [185, 505] width 78 height 14
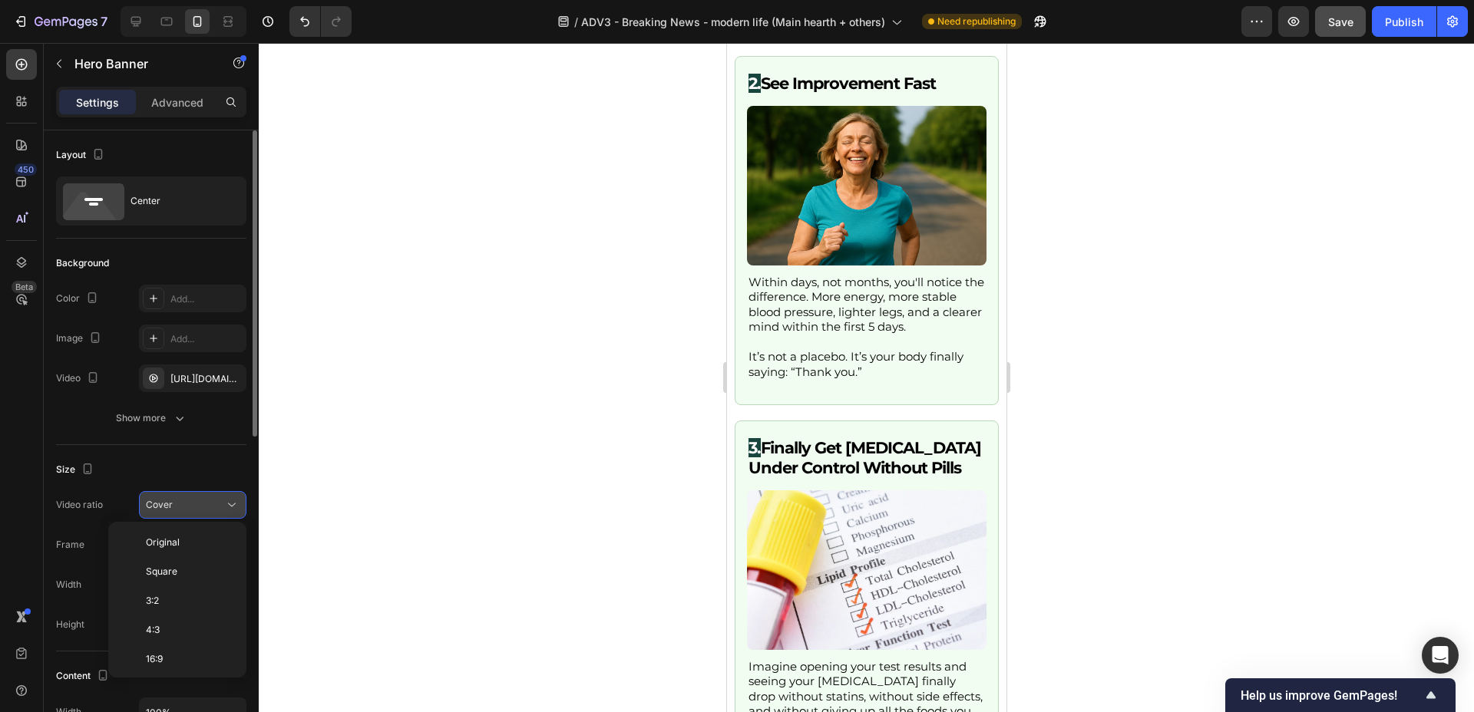
scroll to position [166, 0]
click at [187, 547] on p "2:3" at bounding box center [186, 552] width 81 height 14
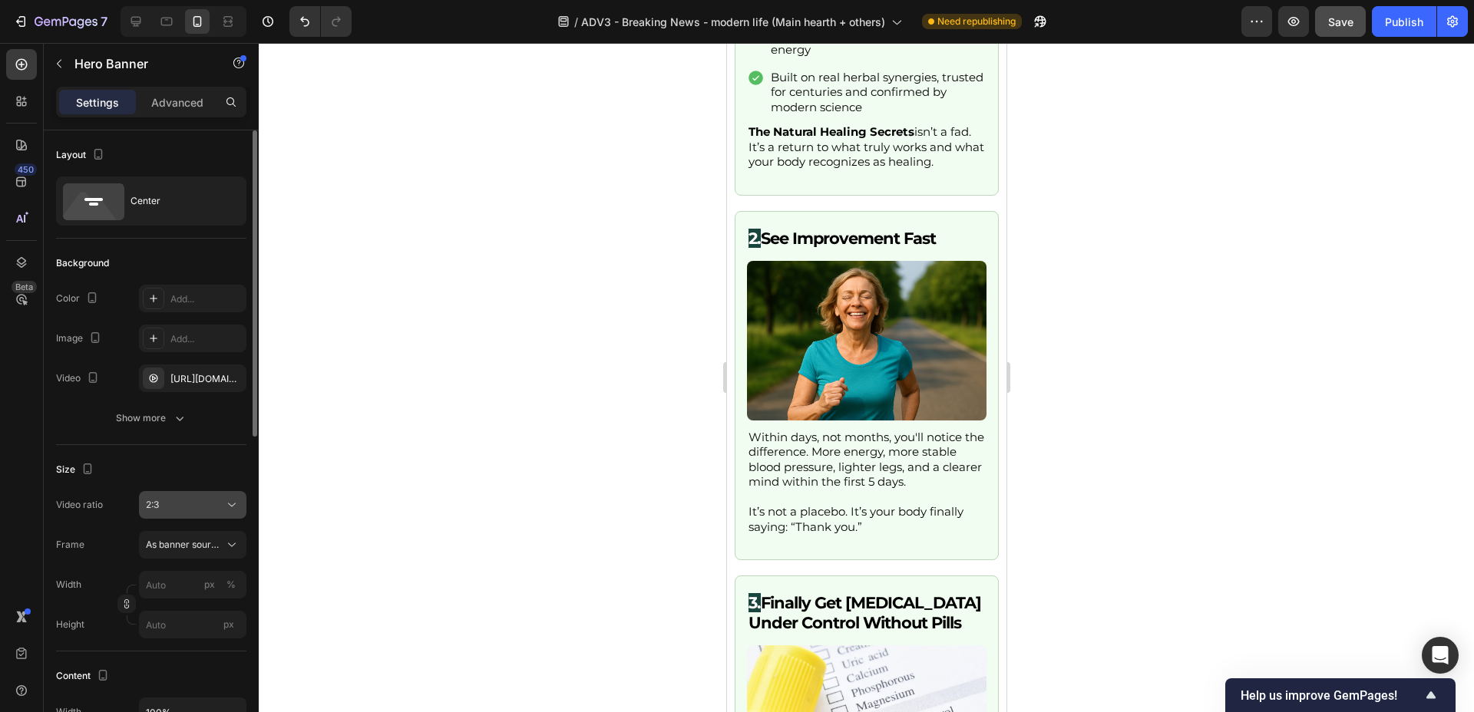
click at [209, 504] on div "2:3" at bounding box center [185, 505] width 78 height 14
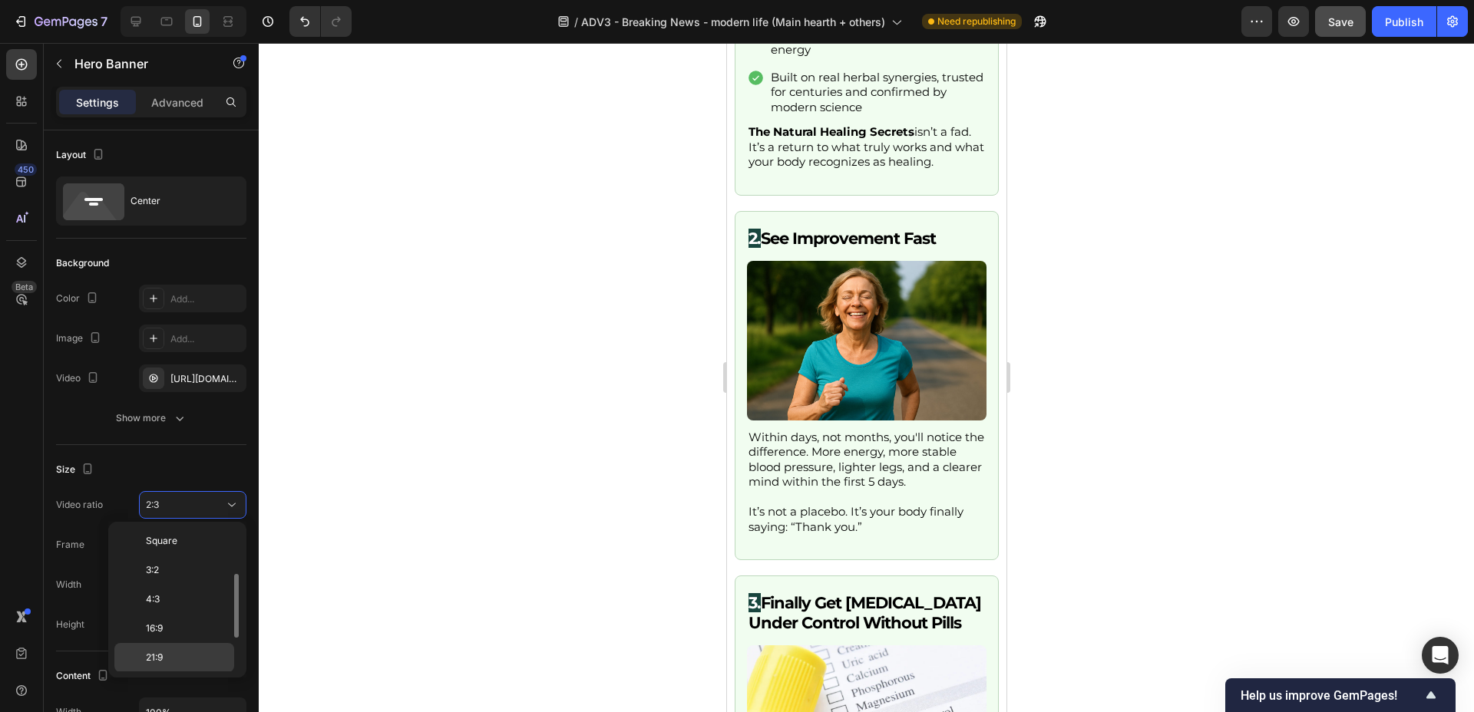
scroll to position [0, 0]
click at [200, 540] on p "Original" at bounding box center [186, 543] width 81 height 14
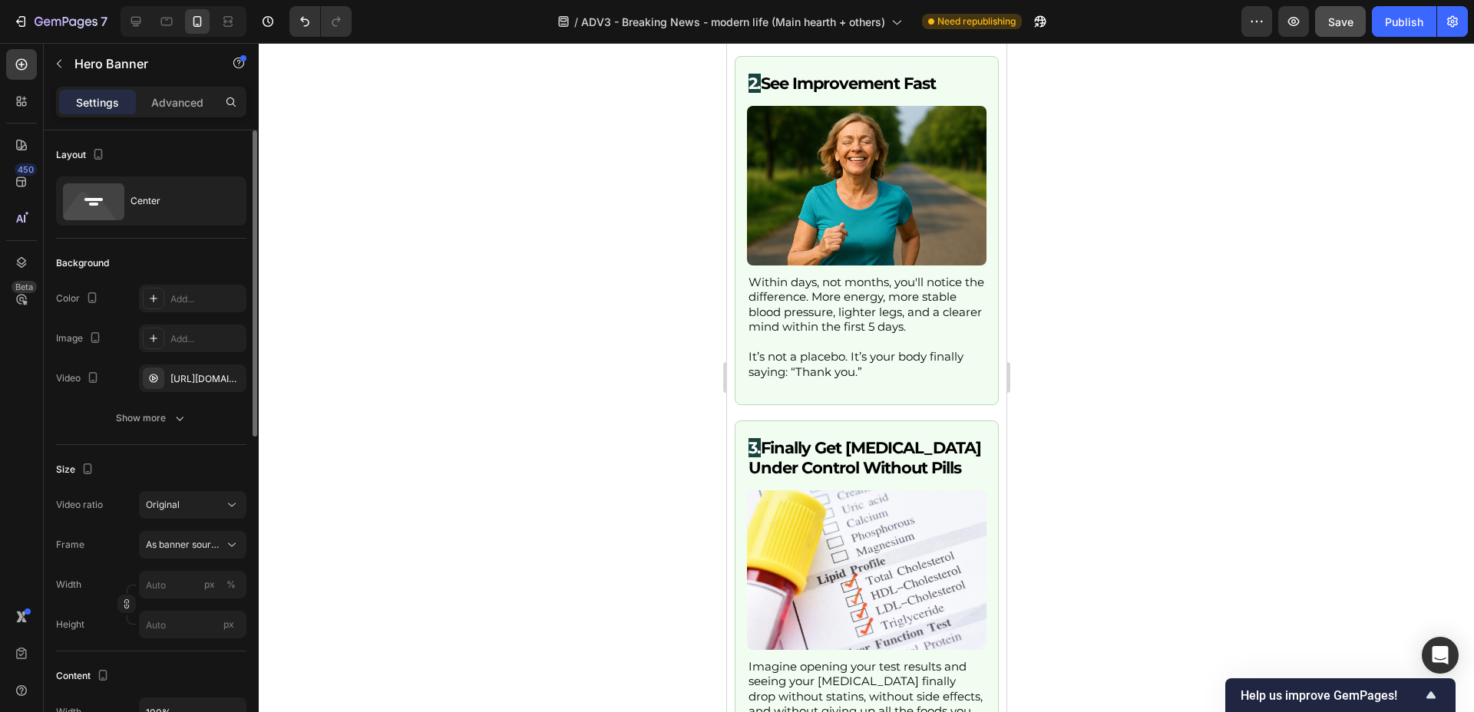
click at [213, 461] on div "Size" at bounding box center [151, 470] width 190 height 25
click at [178, 593] on input "px %" at bounding box center [192, 585] width 107 height 28
click at [196, 616] on p "Full 100%" at bounding box center [189, 622] width 89 height 14
type input "100"
click at [203, 552] on div "As banner source" at bounding box center [193, 544] width 94 height 15
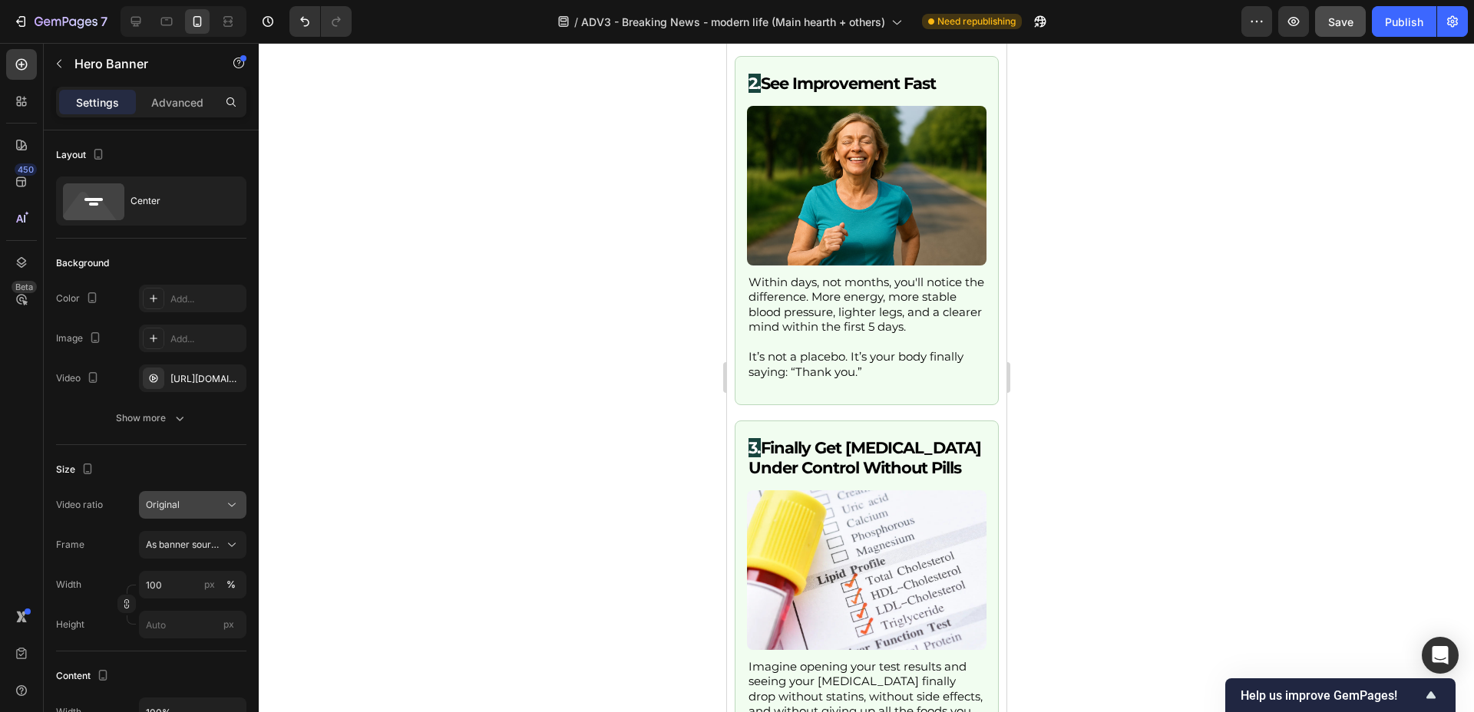
click at [207, 511] on div "Original" at bounding box center [185, 505] width 78 height 14
click at [189, 575] on p "Square" at bounding box center [186, 572] width 81 height 14
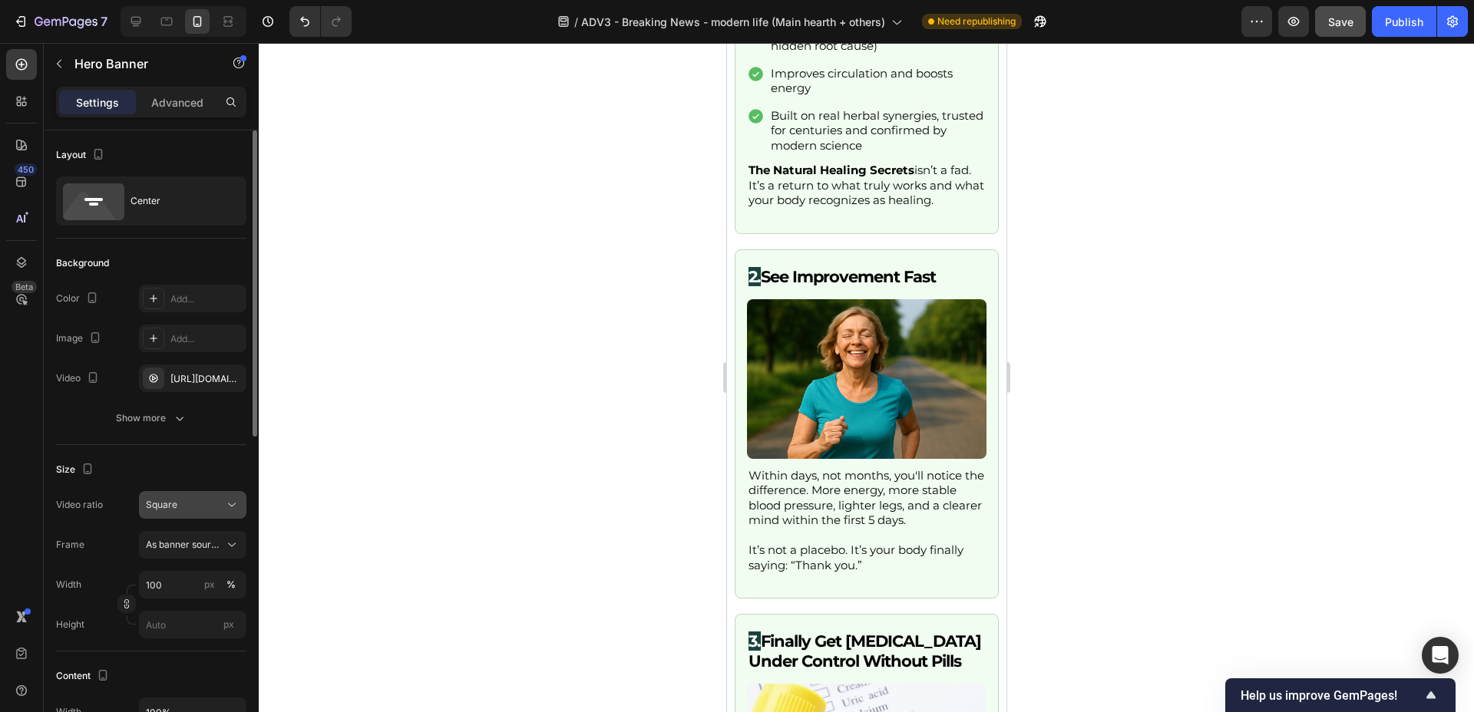
click at [205, 509] on div "Square" at bounding box center [185, 505] width 78 height 14
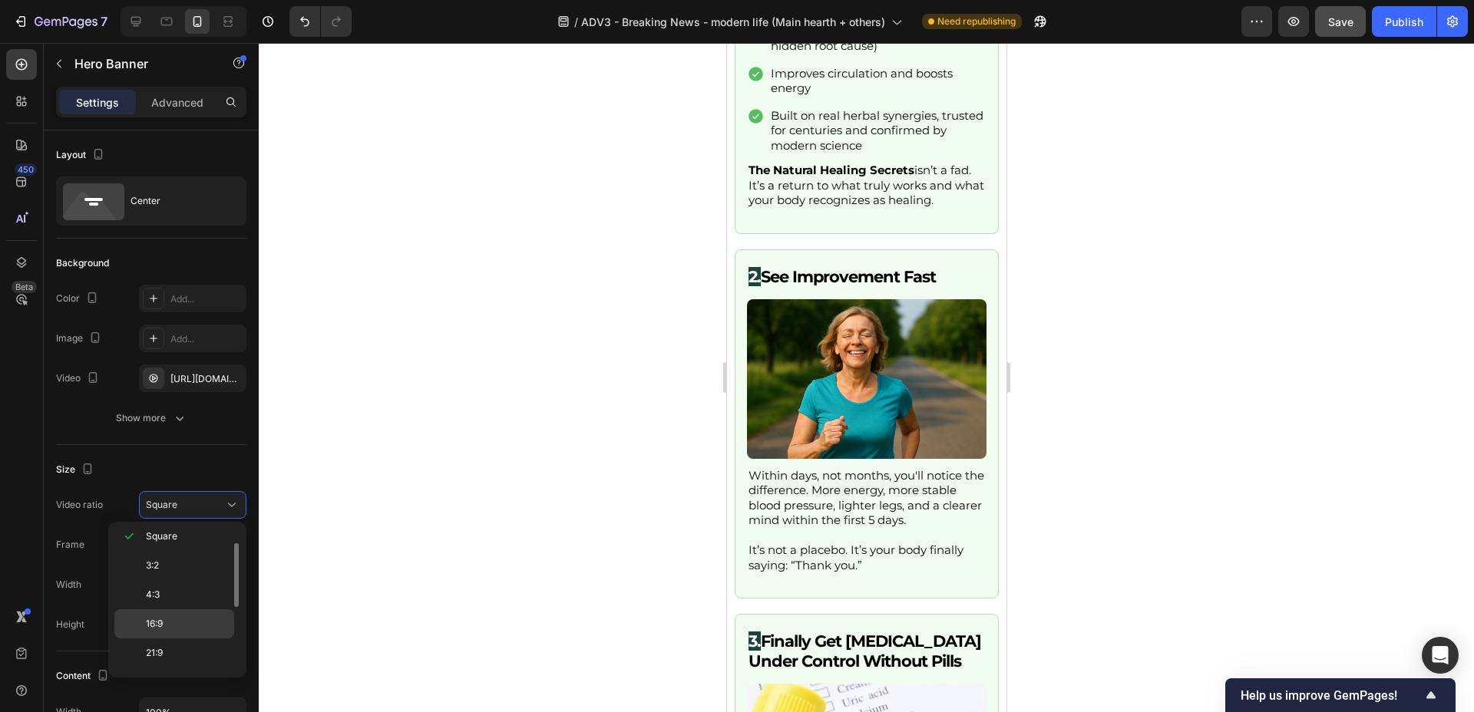
click at [183, 620] on p "16:9" at bounding box center [186, 624] width 81 height 14
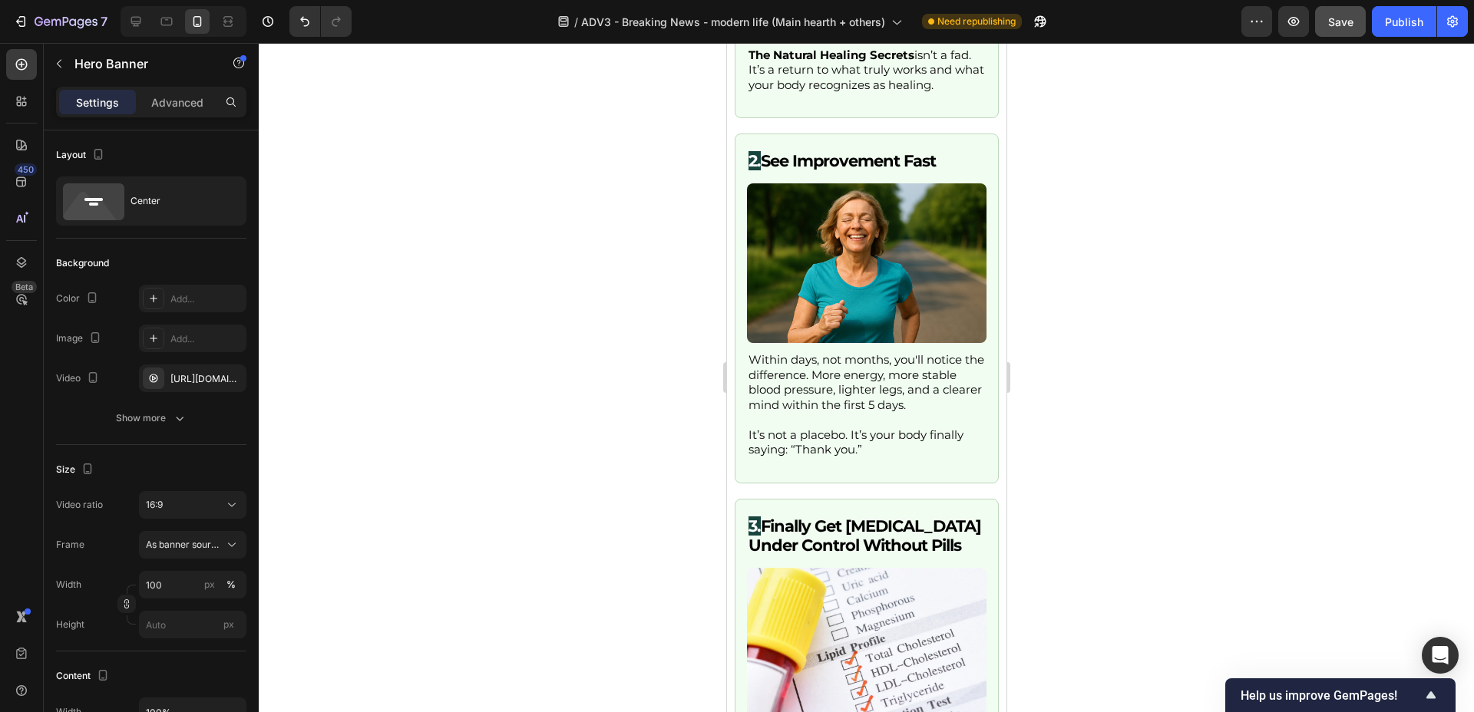
click at [477, 402] on div at bounding box center [866, 377] width 1215 height 669
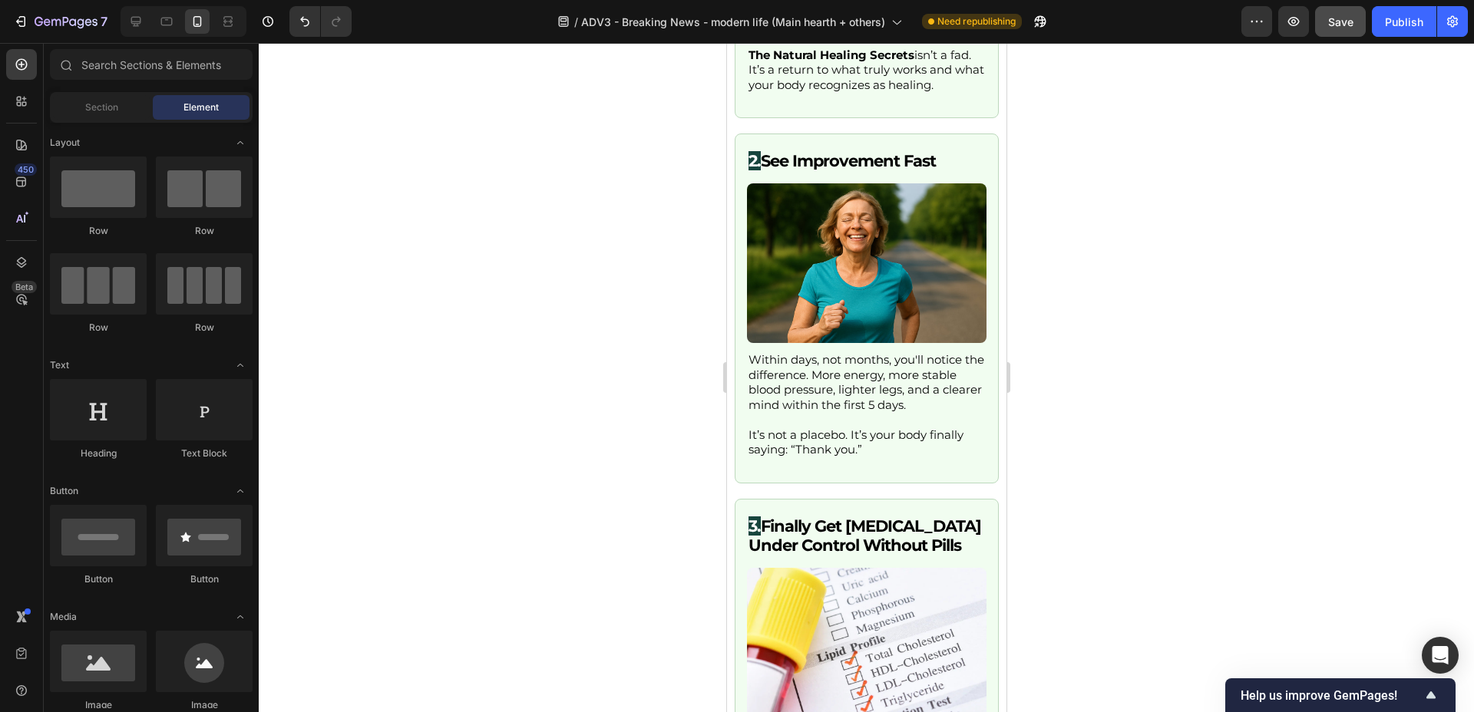
click at [477, 402] on div at bounding box center [866, 377] width 1215 height 669
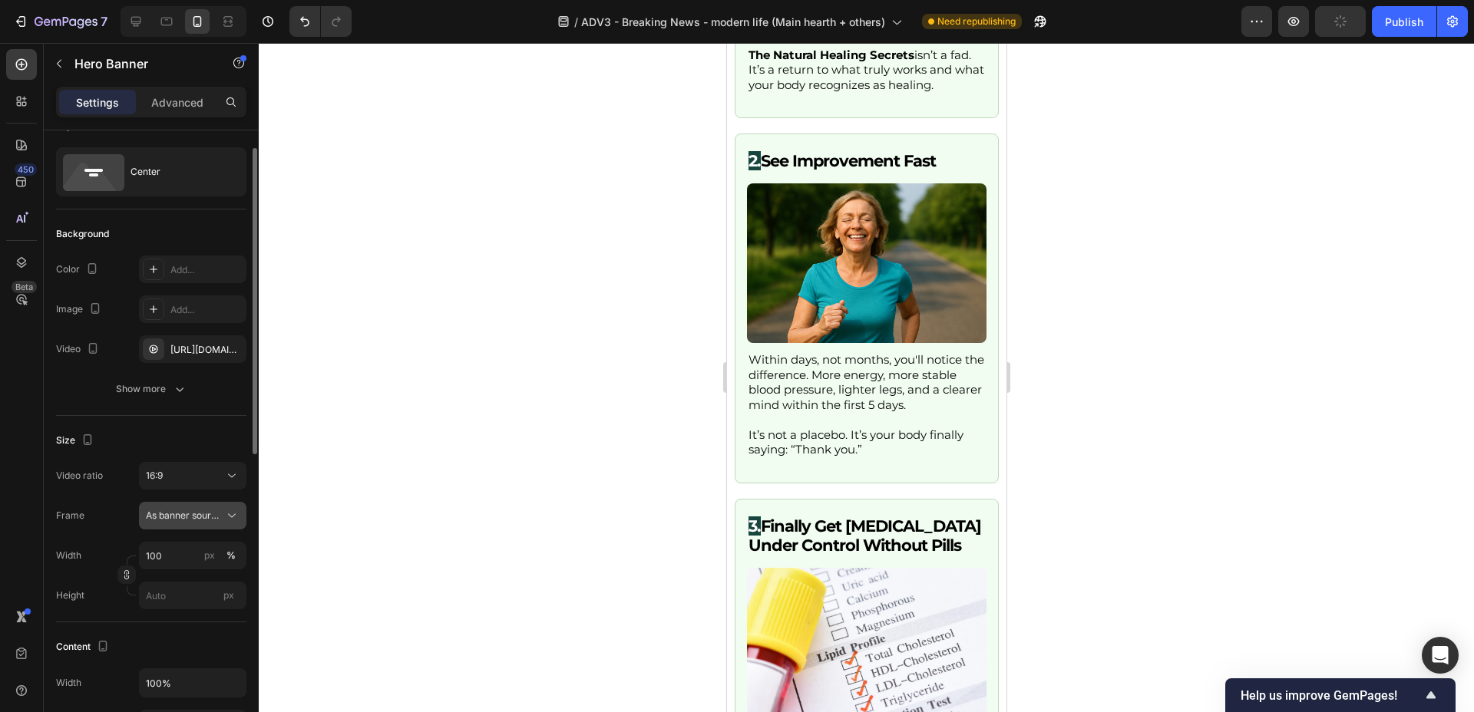
scroll to position [25, 0]
click at [195, 521] on span "As banner source" at bounding box center [183, 518] width 75 height 14
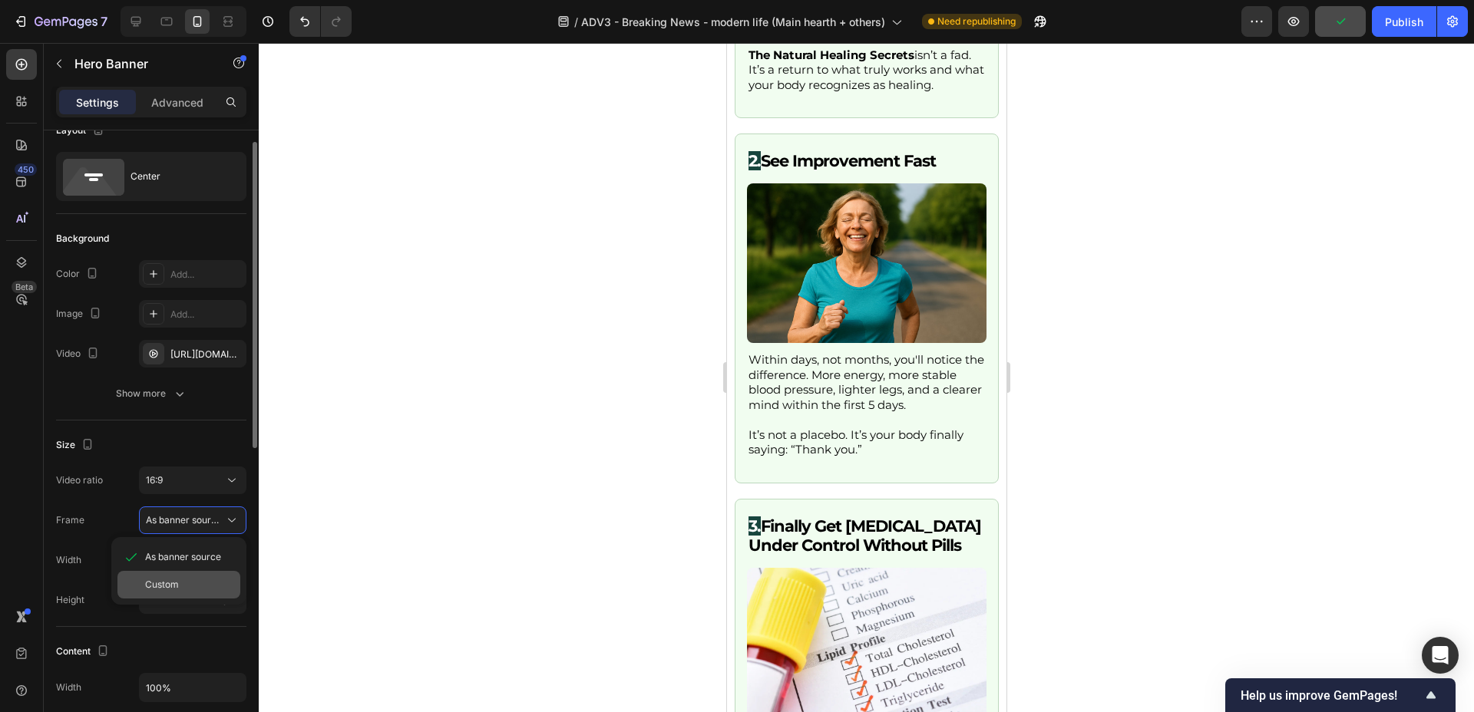
click at [173, 581] on span "Custom" at bounding box center [162, 585] width 34 height 14
click at [199, 517] on button "Custom" at bounding box center [192, 524] width 107 height 28
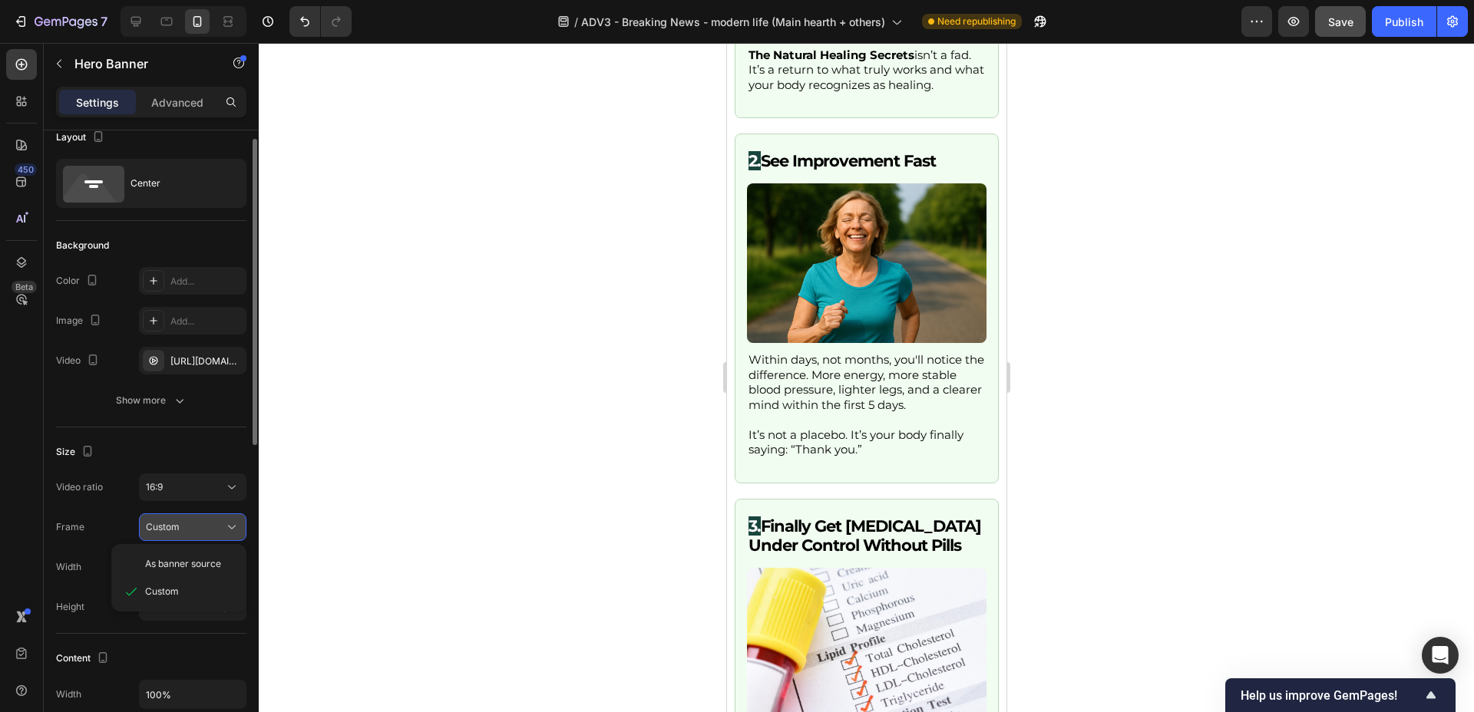
drag, startPoint x: 190, startPoint y: 565, endPoint x: 194, endPoint y: 525, distance: 40.2
click at [190, 565] on span "As banner source" at bounding box center [183, 564] width 76 height 14
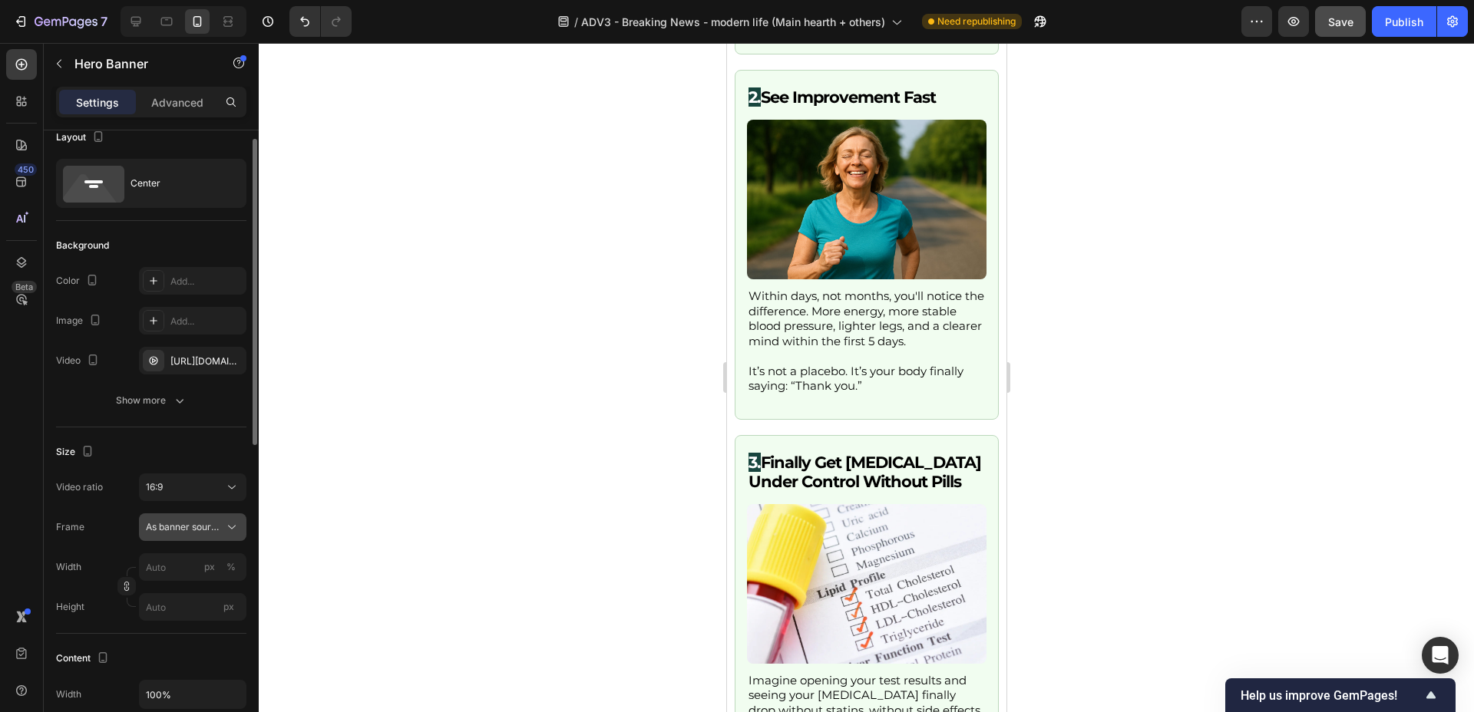
click at [190, 517] on button "As banner source" at bounding box center [192, 528] width 107 height 28
click at [193, 590] on div "Custom" at bounding box center [189, 593] width 89 height 14
click at [189, 570] on input "px %" at bounding box center [192, 572] width 107 height 28
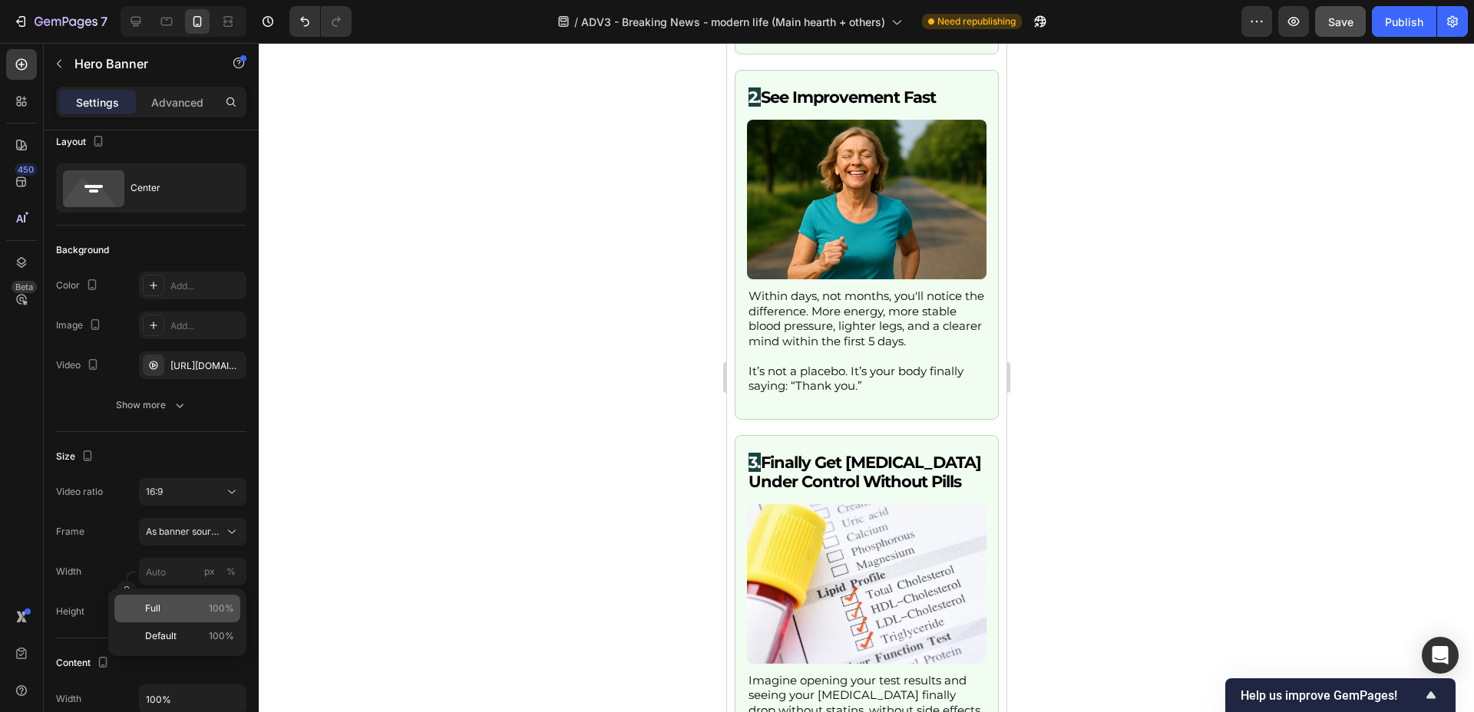
click at [179, 616] on div "Full 100%" at bounding box center [177, 609] width 126 height 28
type input "100"
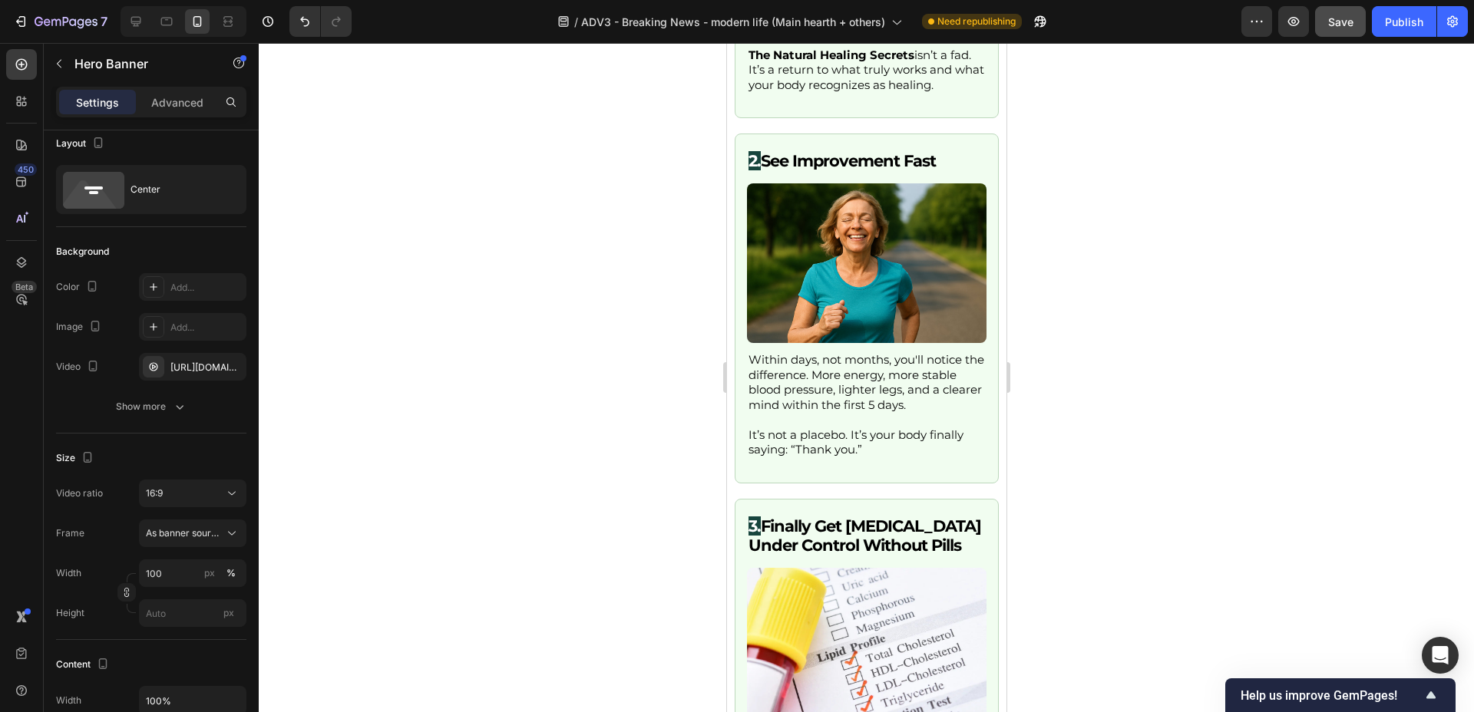
click at [385, 418] on div at bounding box center [866, 377] width 1215 height 669
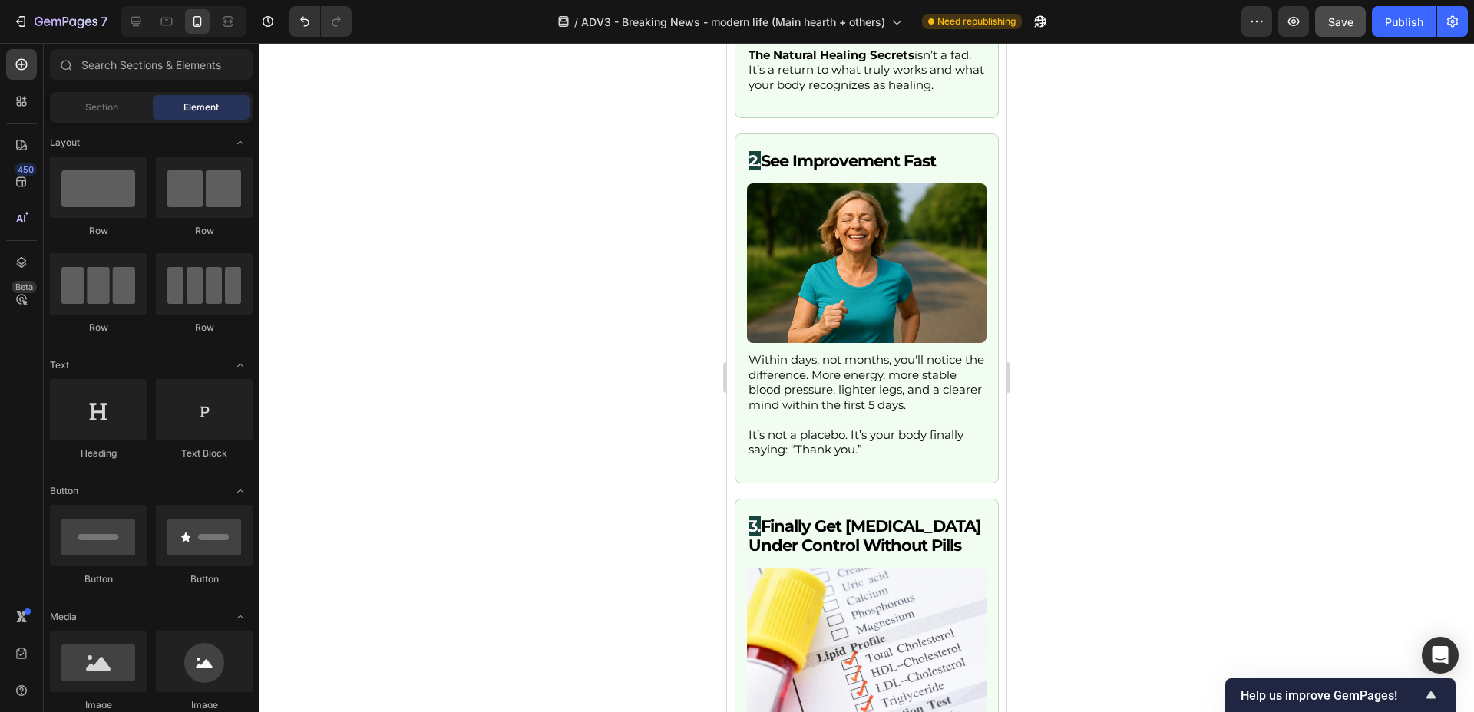
click at [385, 418] on div at bounding box center [866, 377] width 1215 height 669
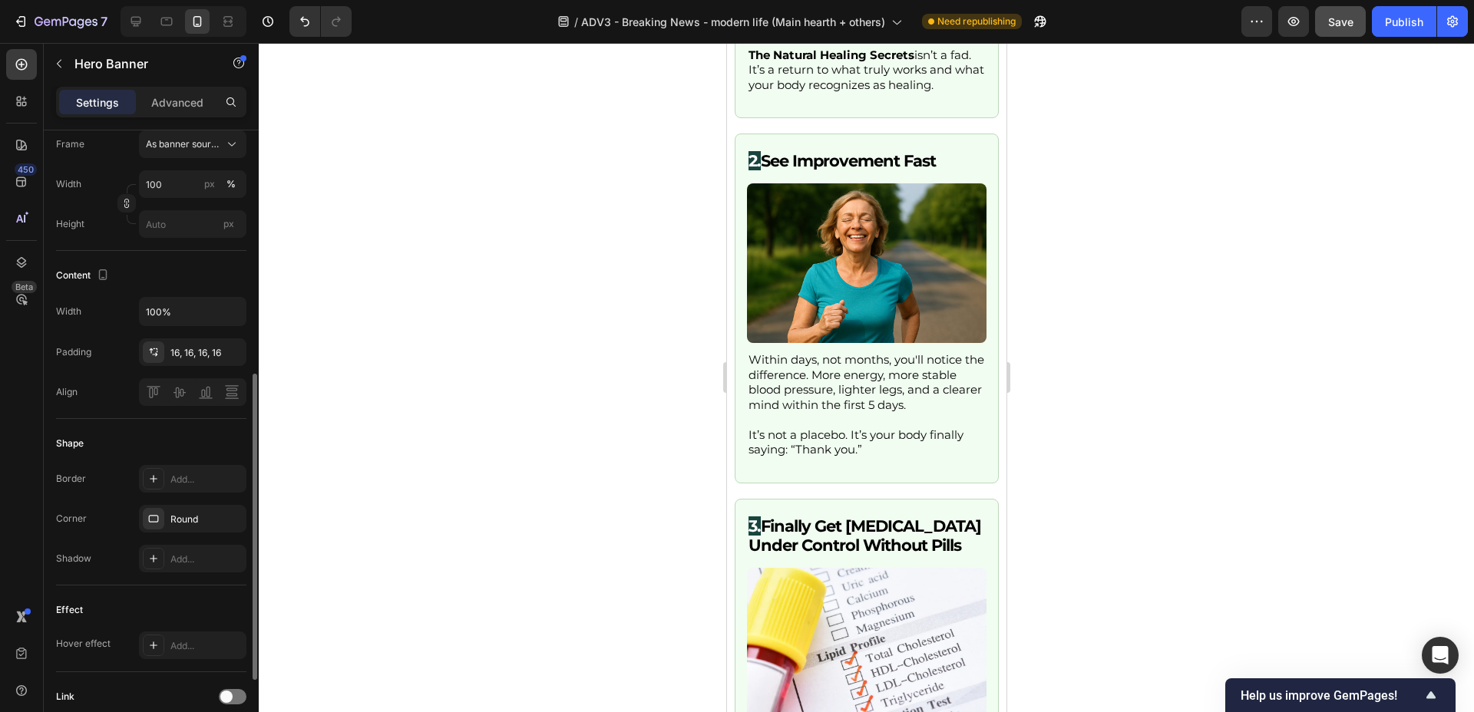
scroll to position [433, 0]
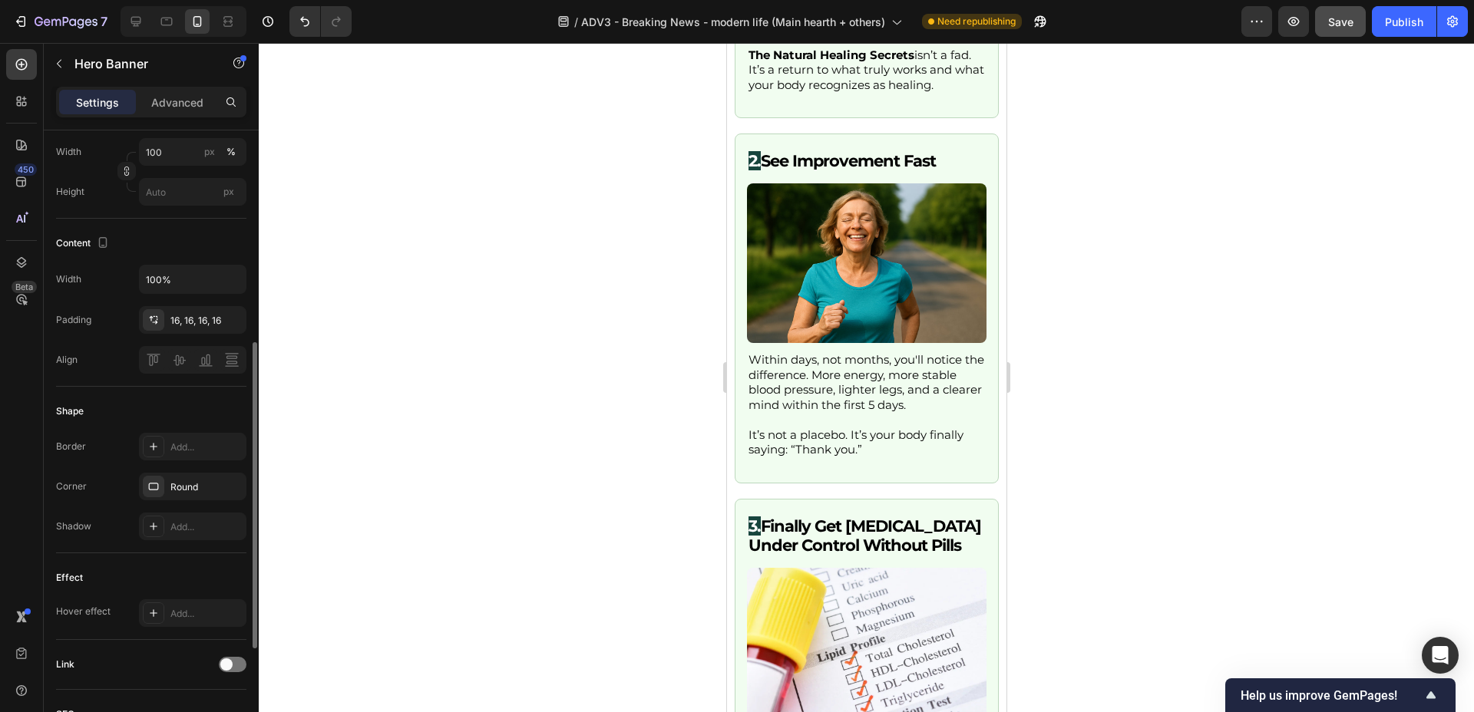
click at [505, 388] on div at bounding box center [866, 377] width 1215 height 669
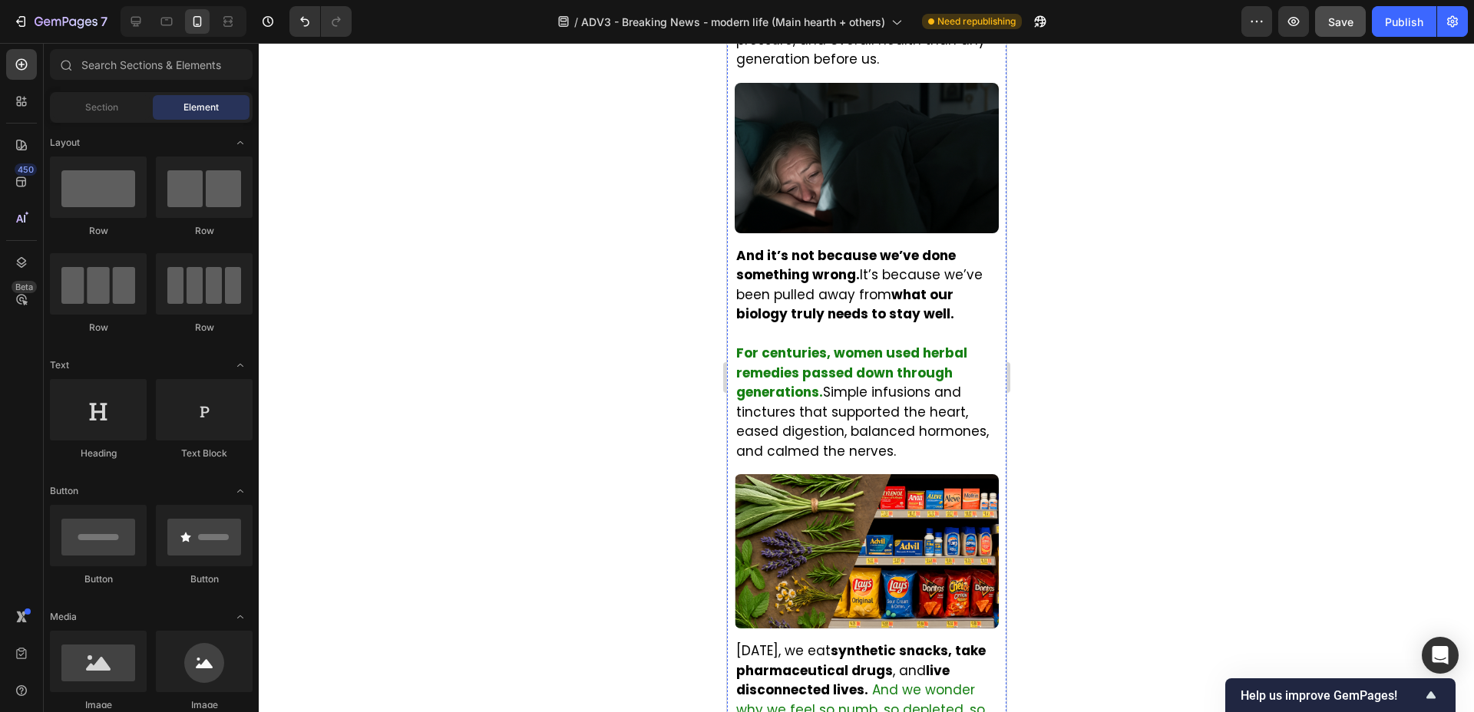
scroll to position [0, 0]
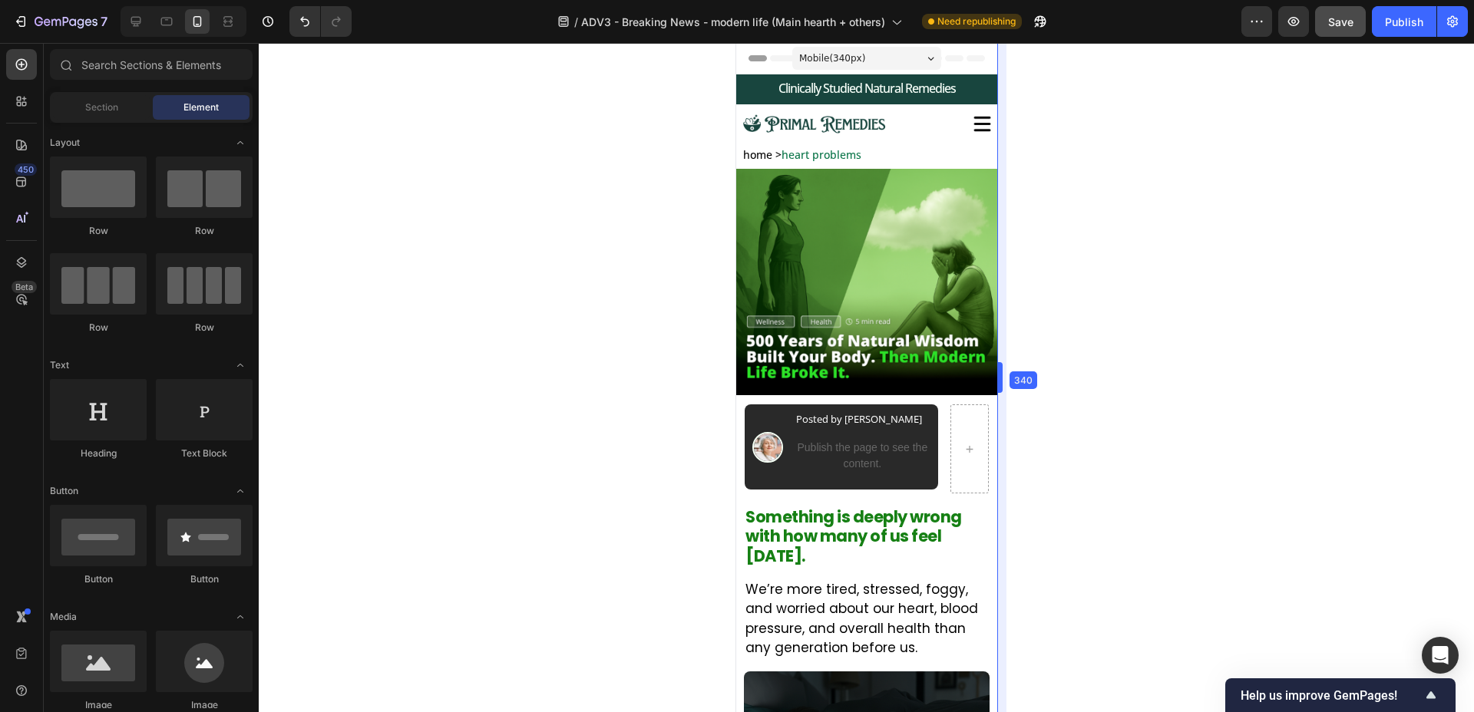
drag, startPoint x: 1011, startPoint y: 381, endPoint x: 993, endPoint y: 400, distance: 26.6
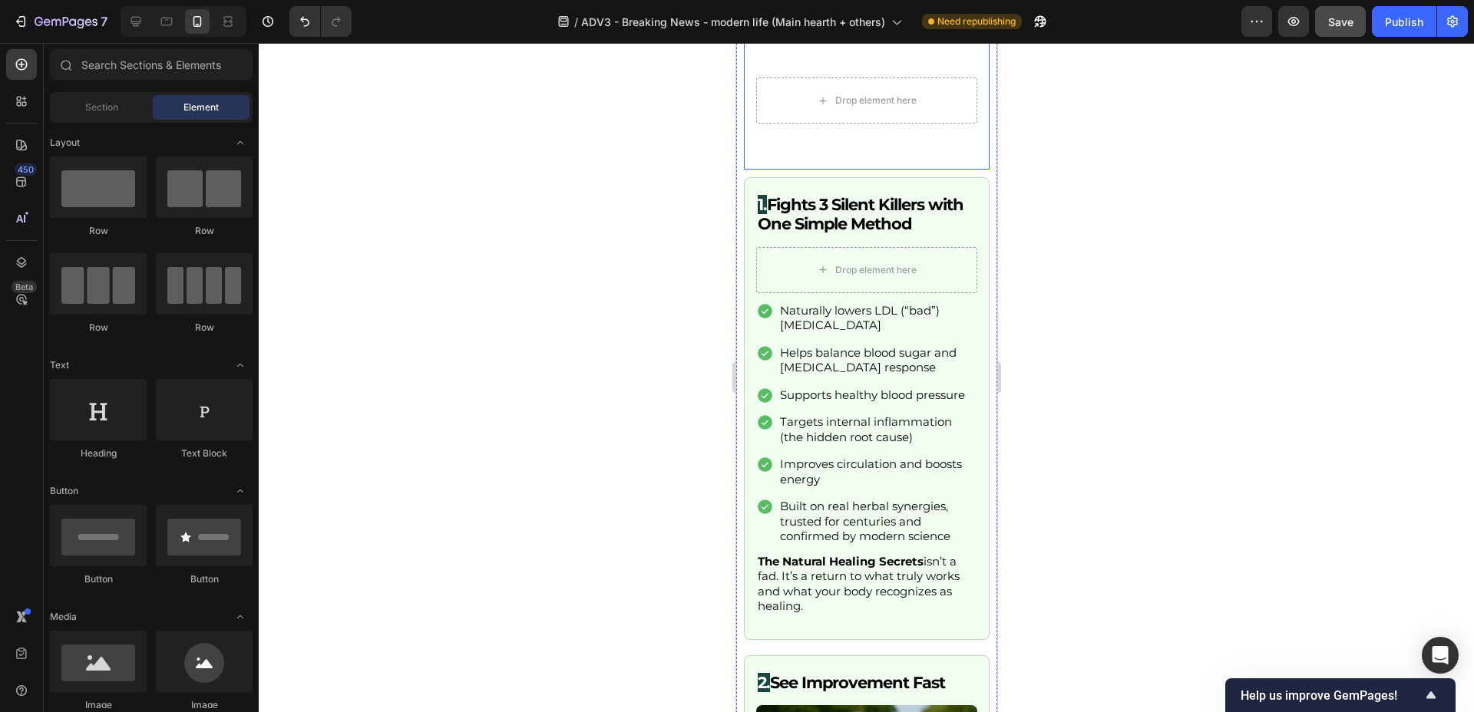
scroll to position [2558, 0]
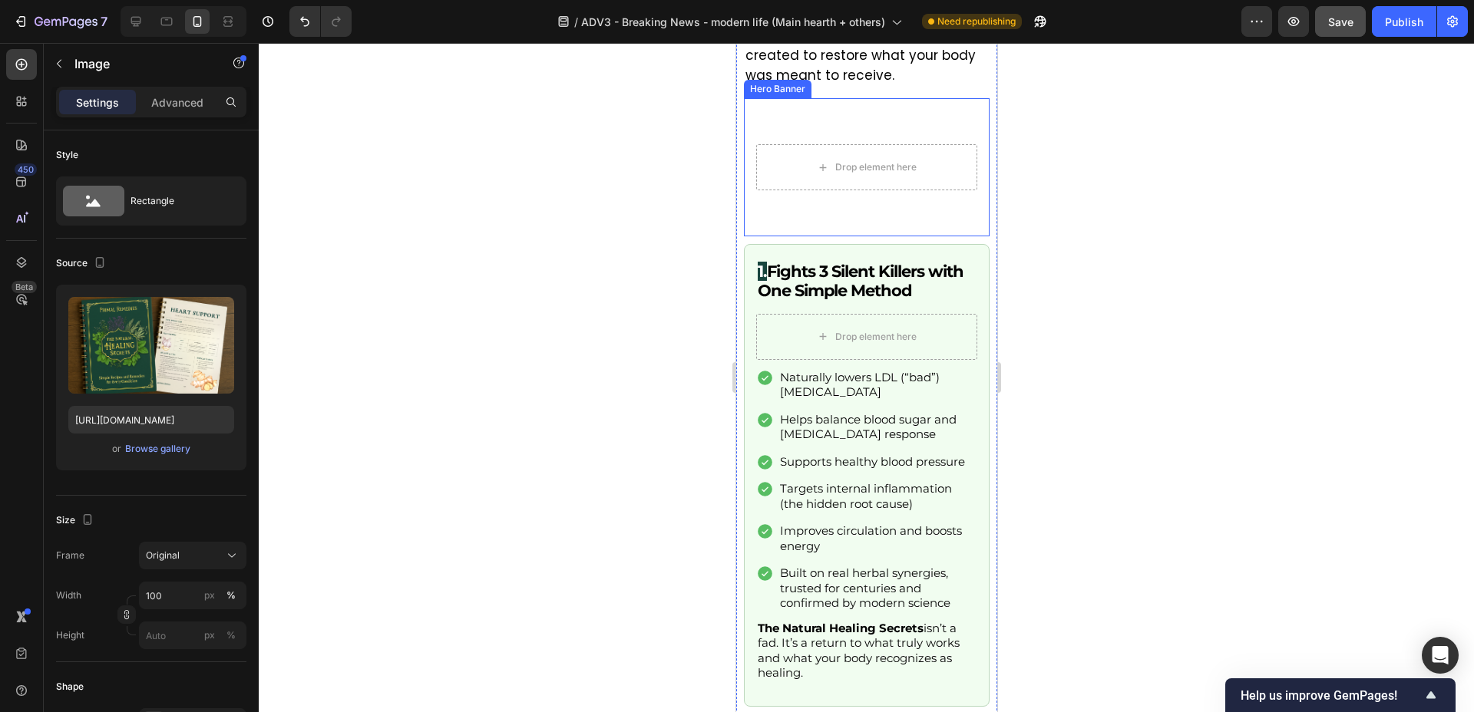
click at [845, 236] on video "Background Image" at bounding box center [866, 167] width 246 height 138
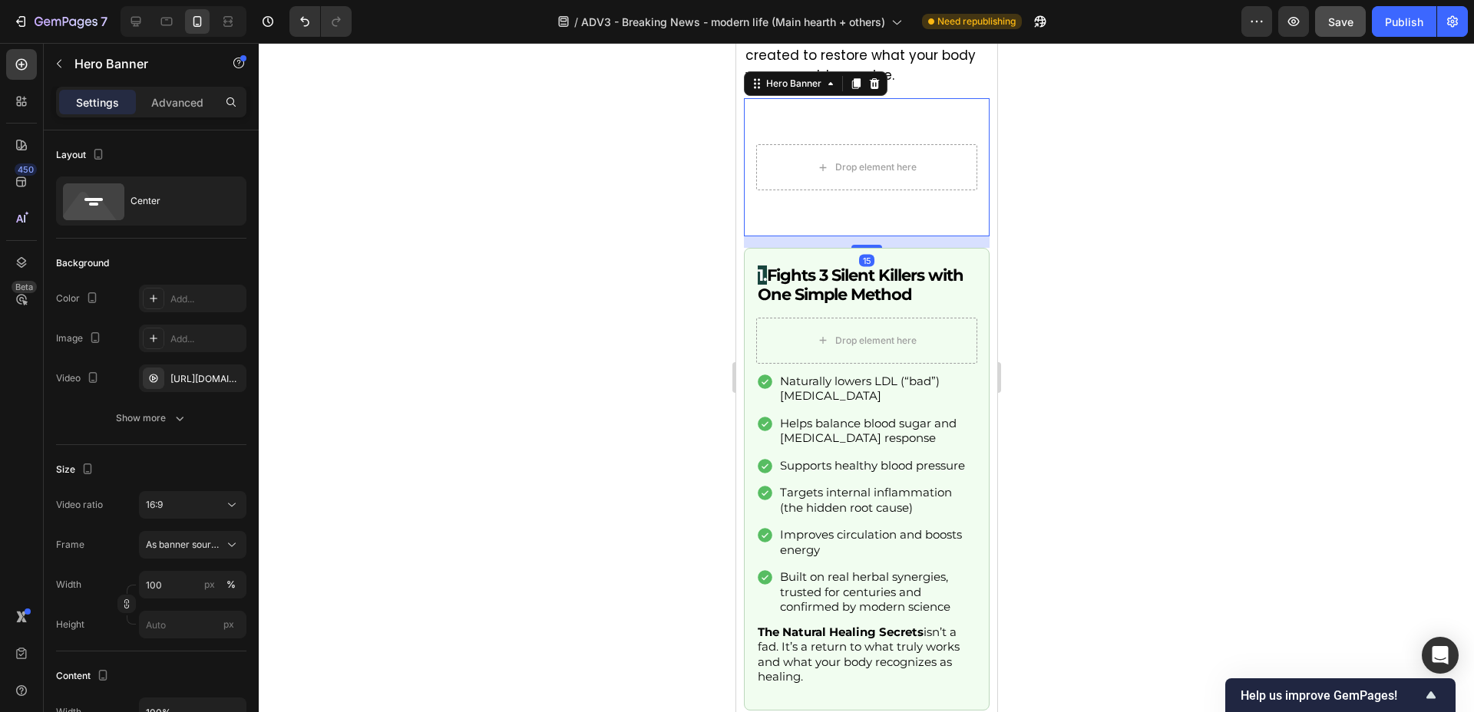
click at [865, 248] on div at bounding box center [866, 246] width 31 height 3
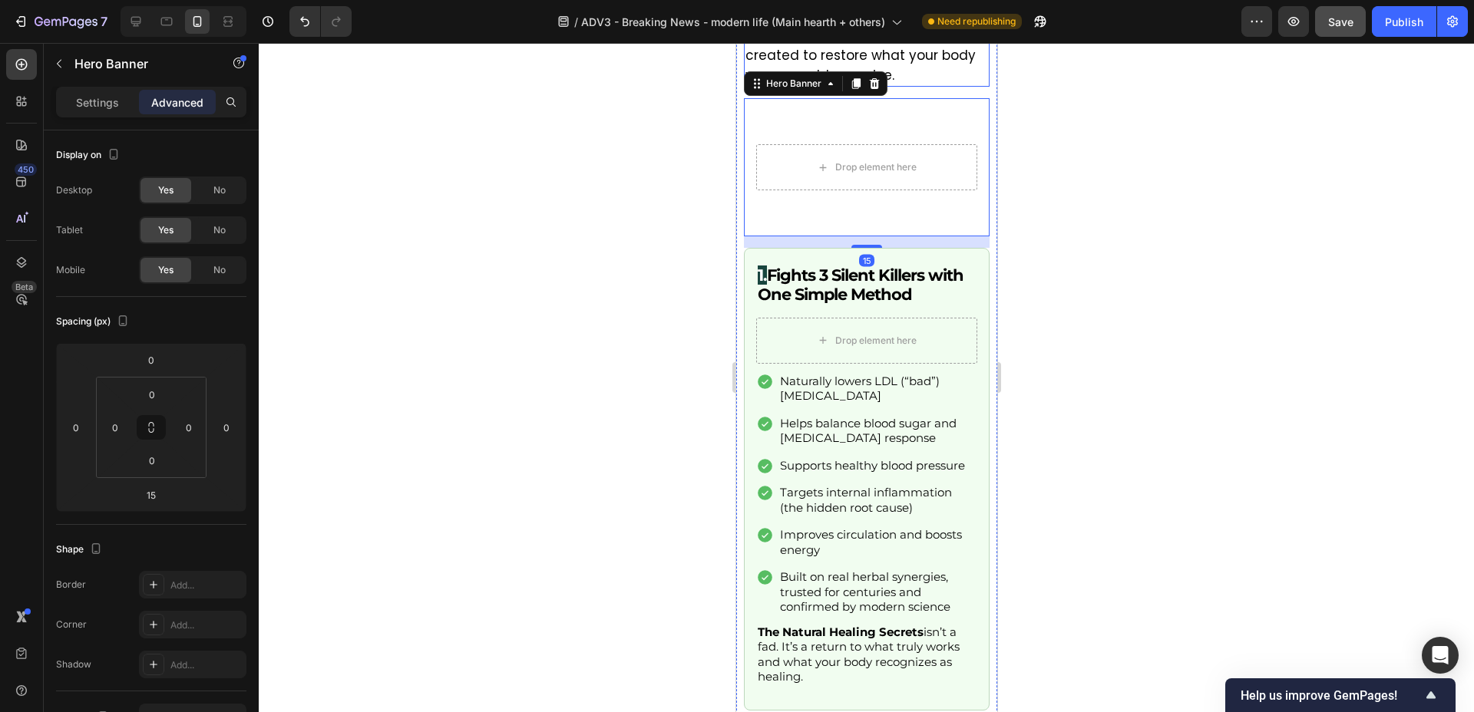
click at [845, 86] on p "The Natural Healing Secrets isn’t just a list of teas or trendy wellness hacks.…" at bounding box center [867, 17] width 244 height 137
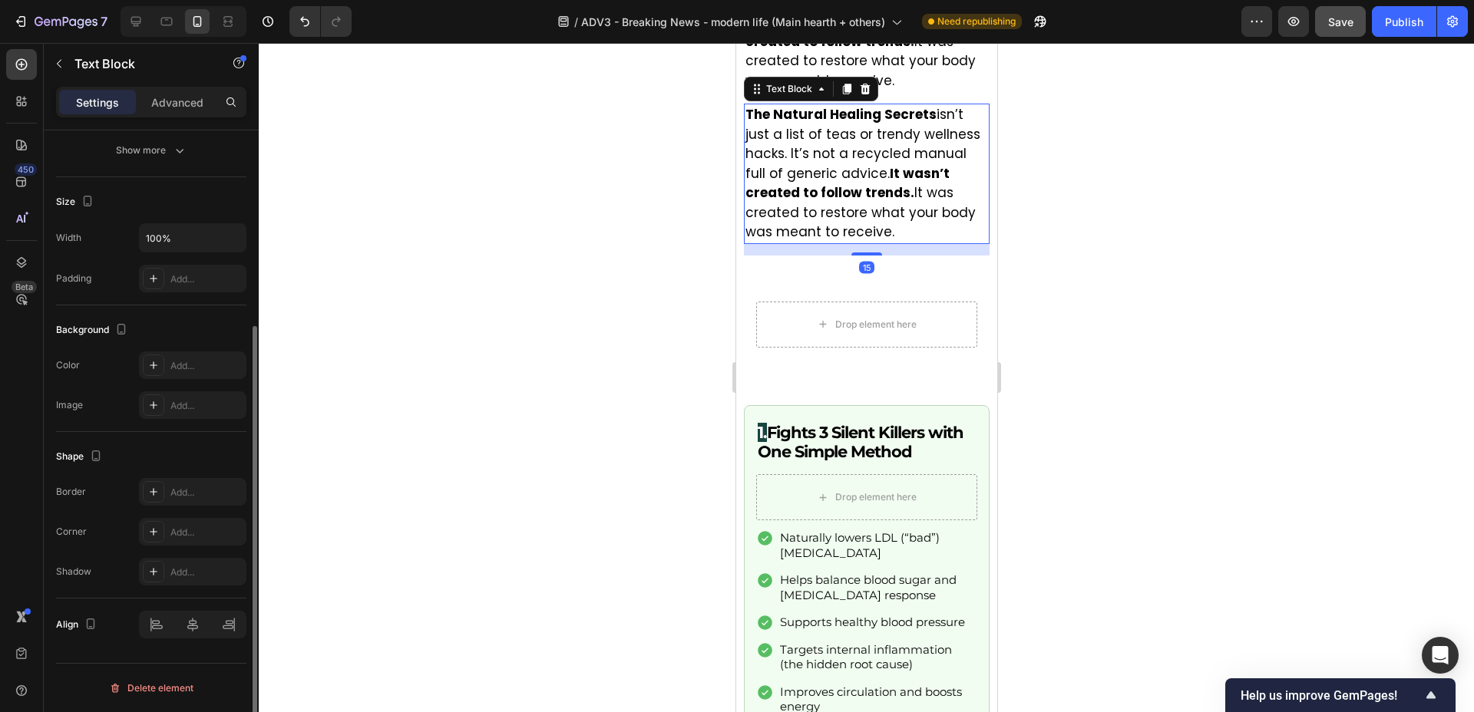
scroll to position [2555, 0]
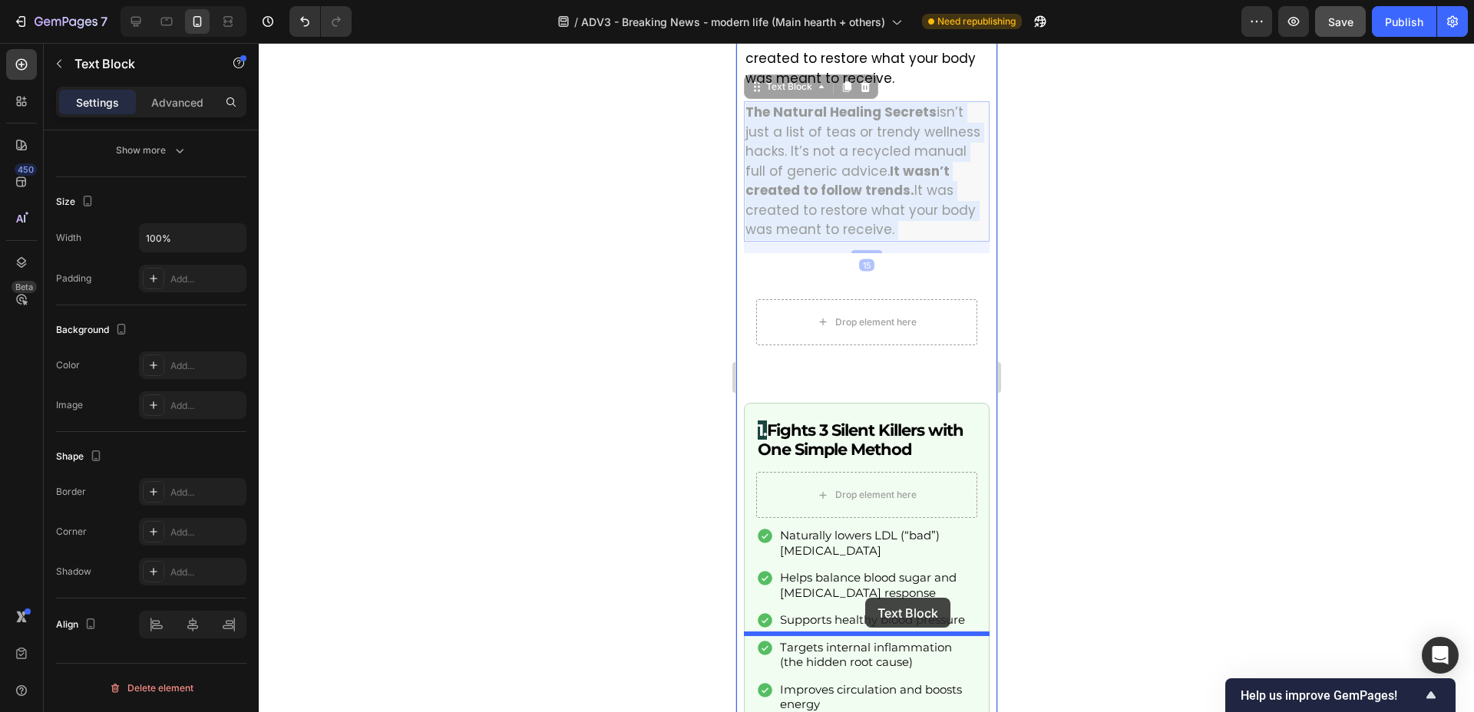
drag, startPoint x: 866, startPoint y: 437, endPoint x: 865, endPoint y: 598, distance: 161.2
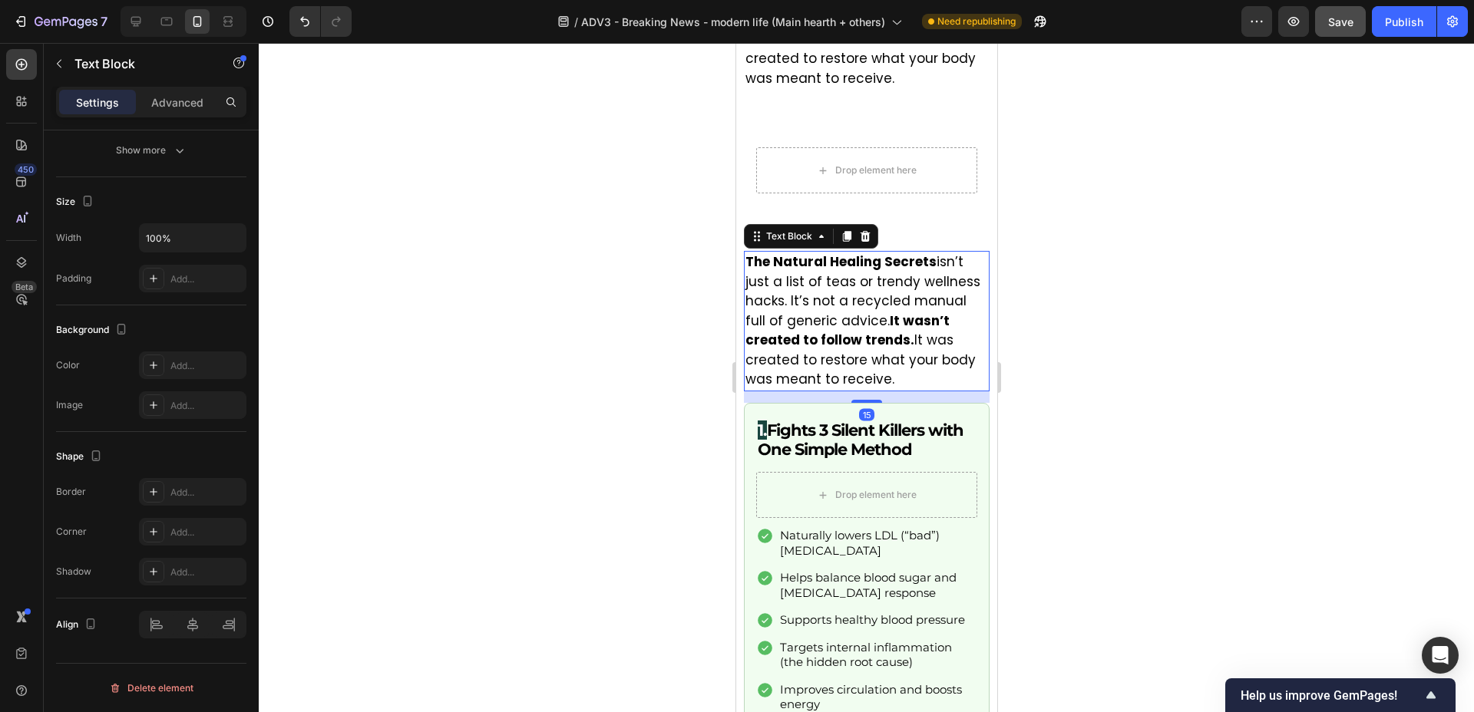
scroll to position [2551, 0]
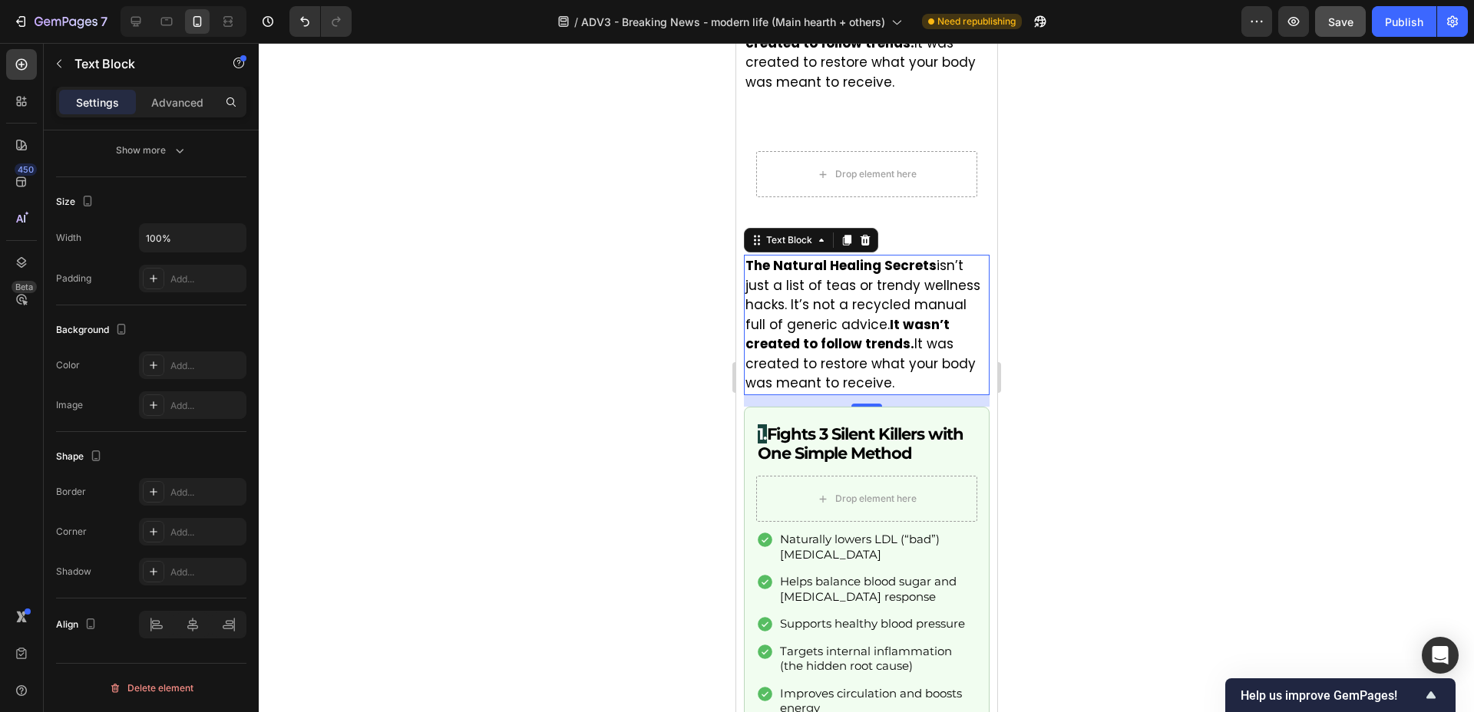
click at [646, 443] on div at bounding box center [866, 377] width 1215 height 669
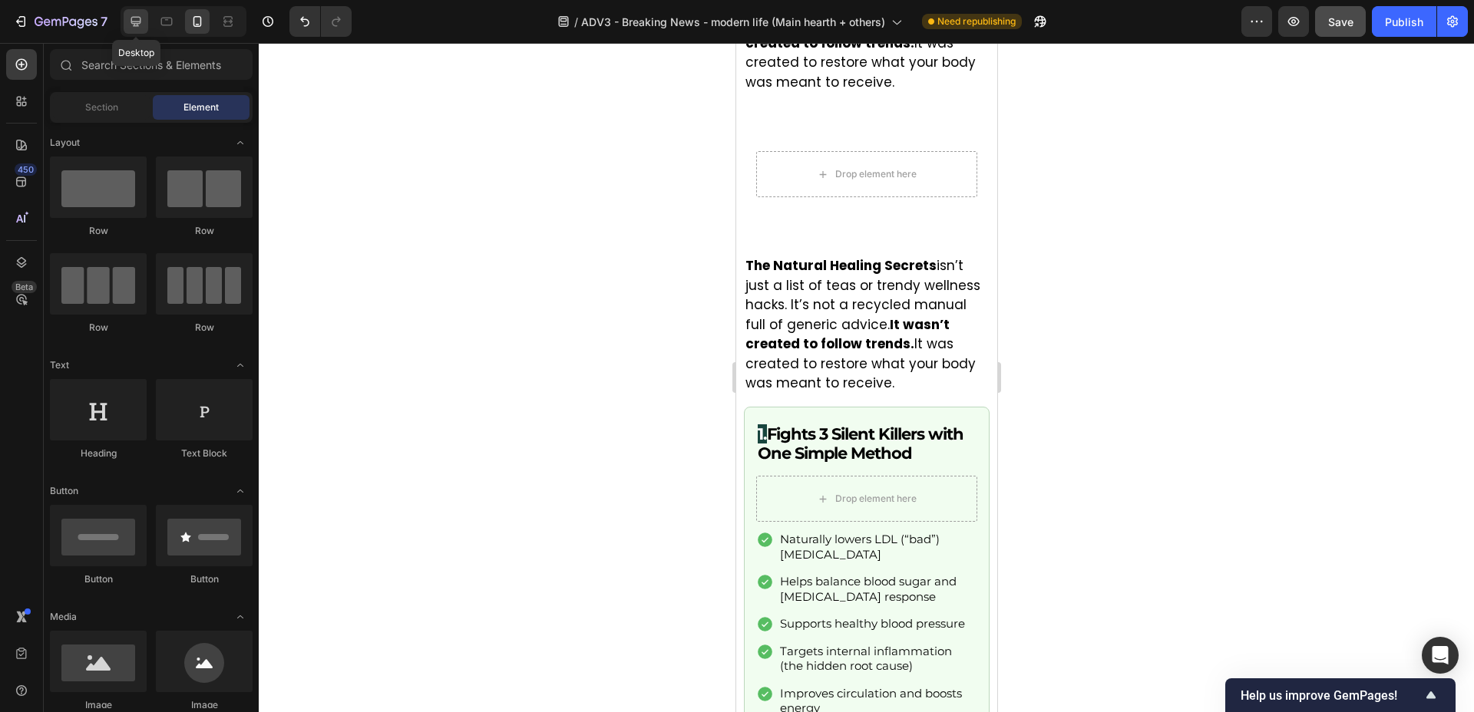
click at [135, 25] on icon at bounding box center [136, 22] width 10 height 10
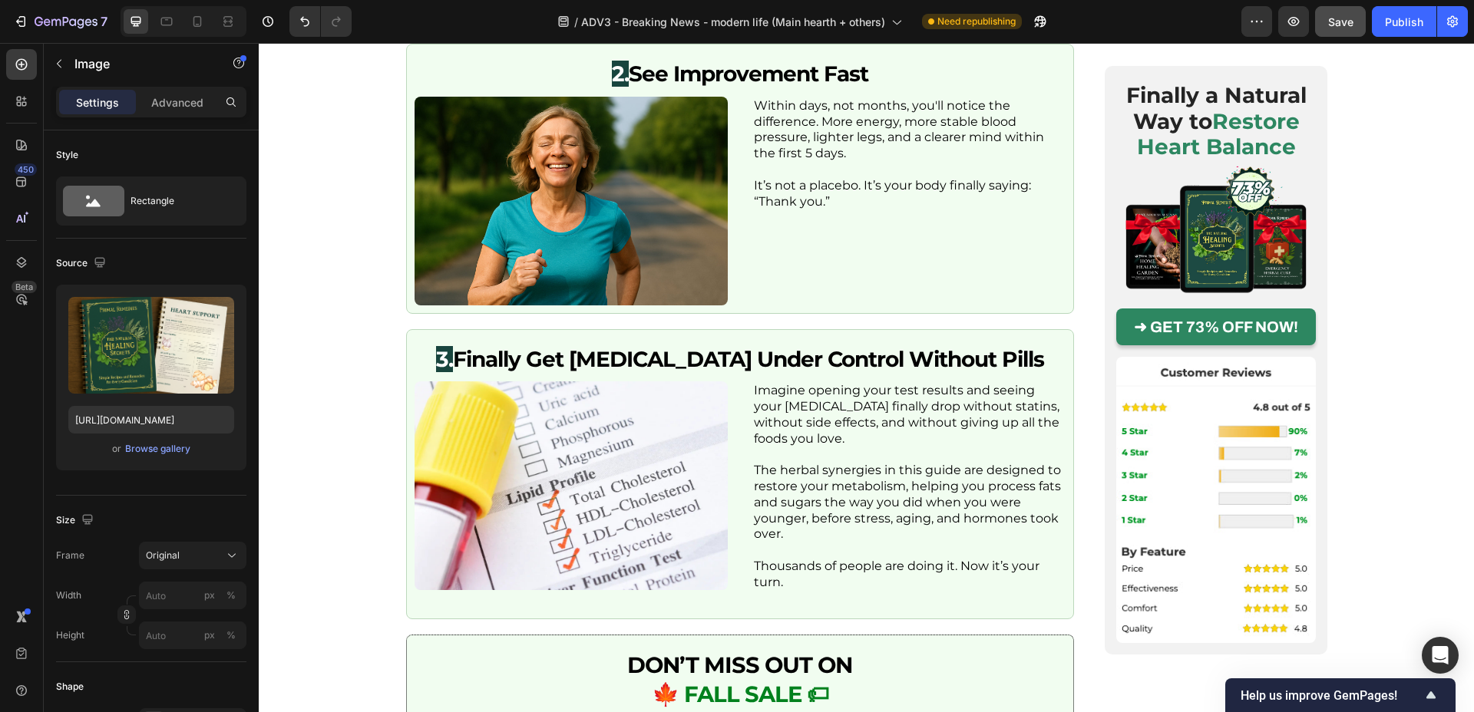
scroll to position [3378, 0]
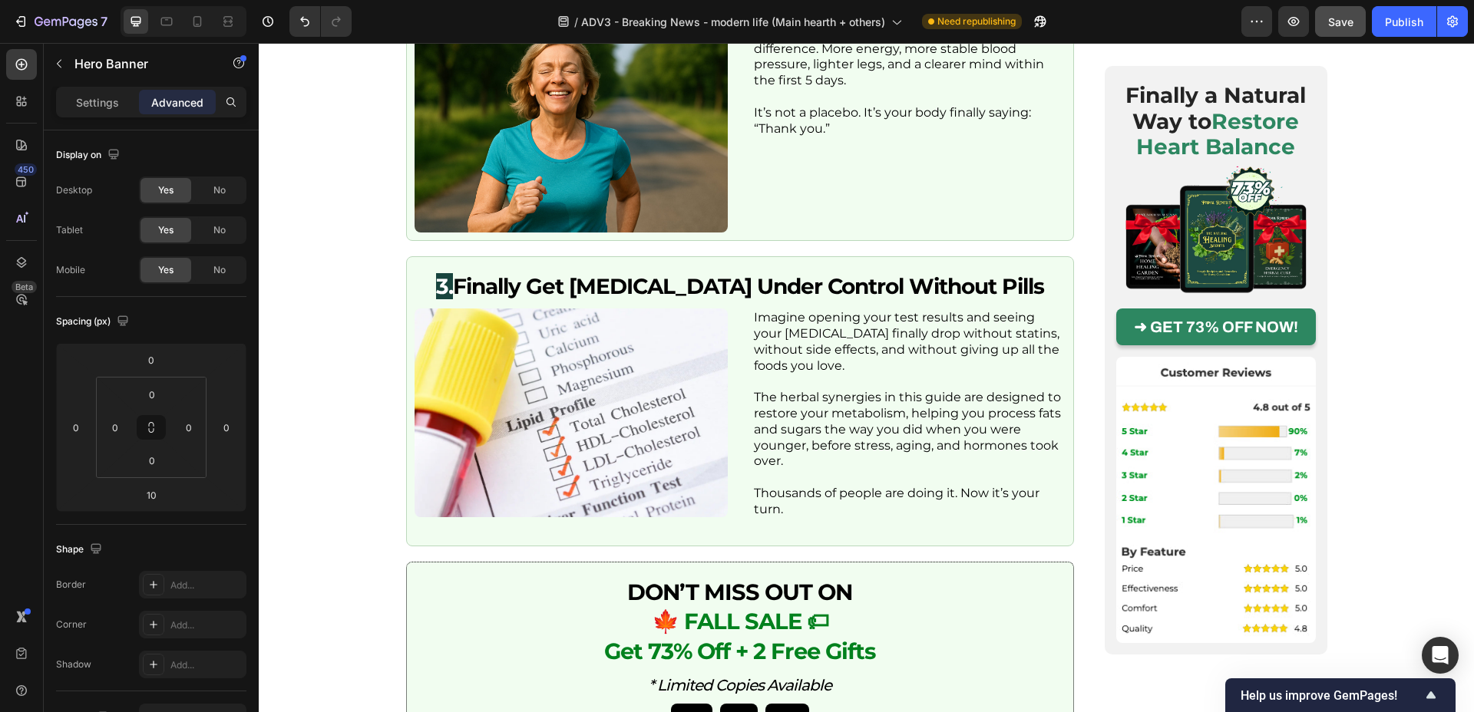
type input "15"
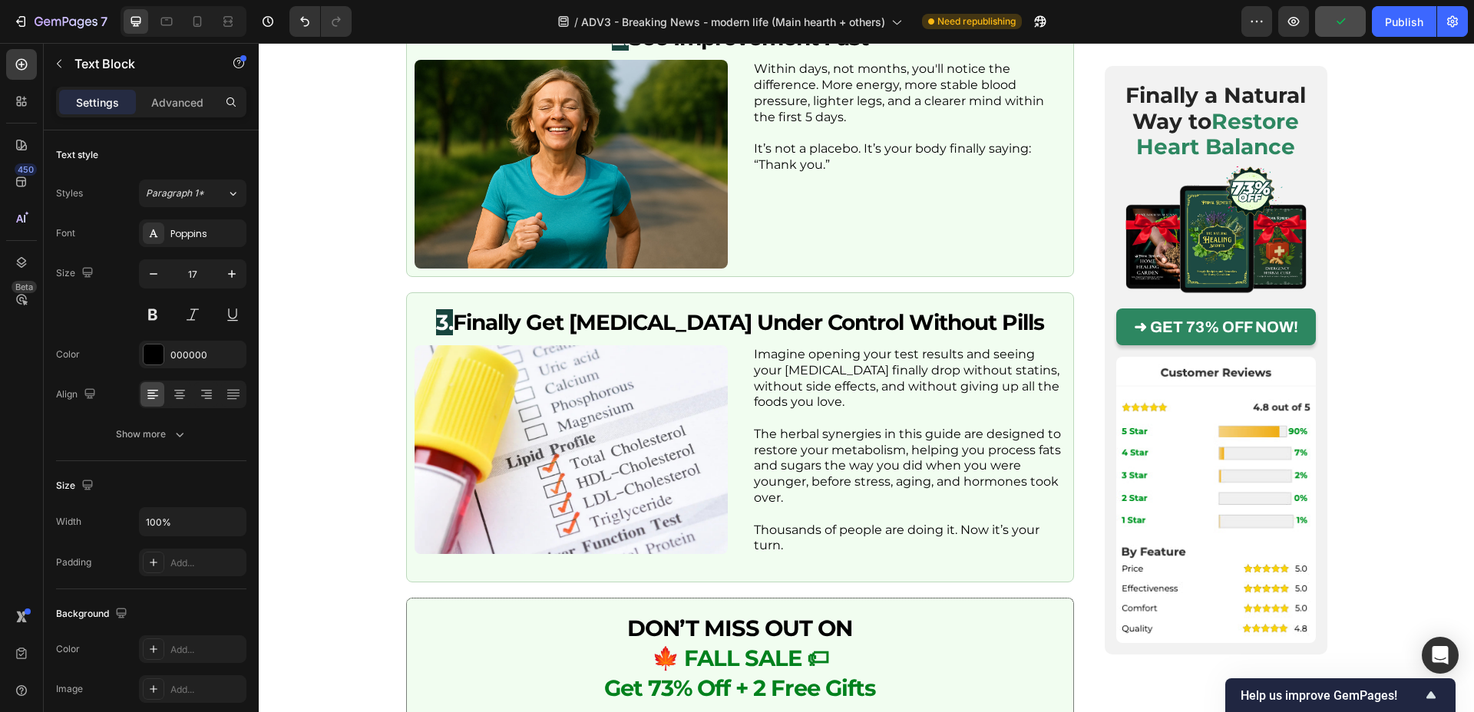
drag, startPoint x: 774, startPoint y: 453, endPoint x: 409, endPoint y: 384, distance: 371.2
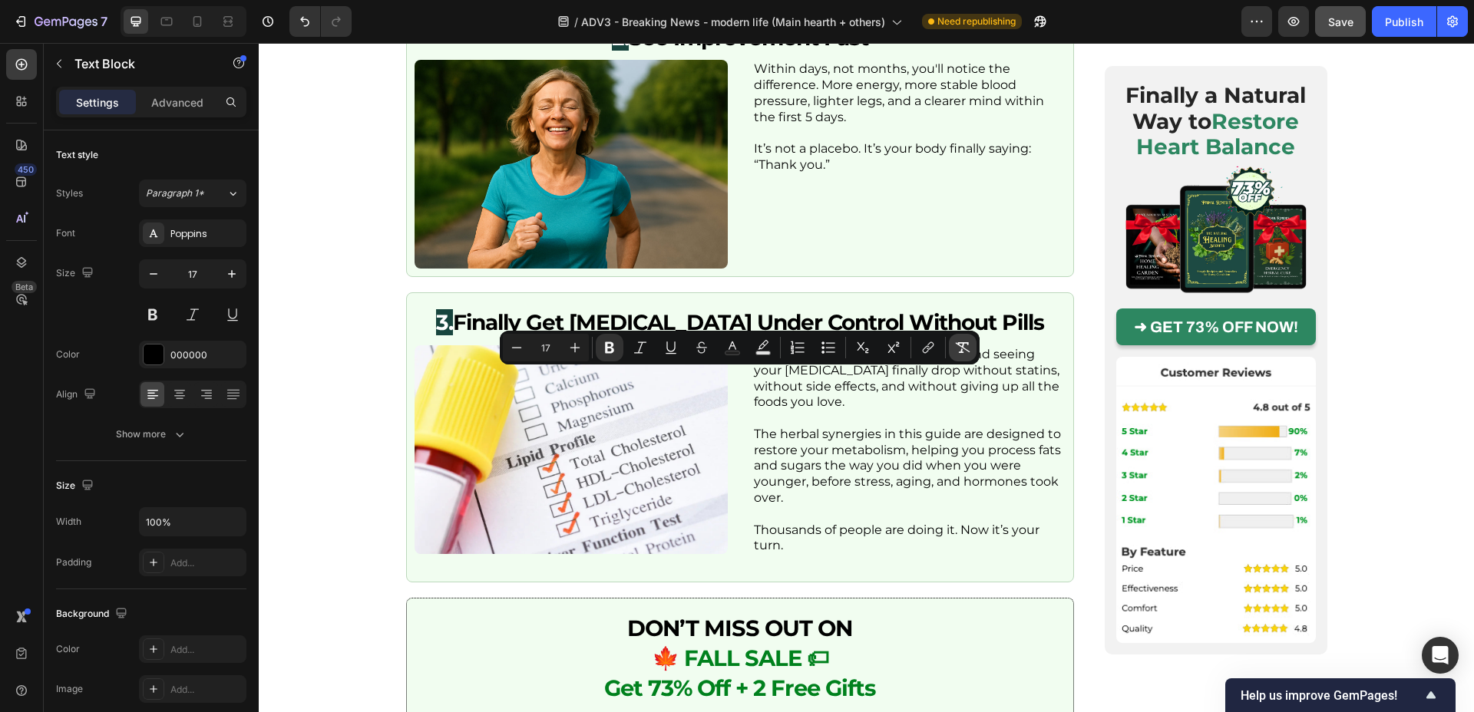
click at [963, 351] on icon "Editor contextual toolbar" at bounding box center [962, 347] width 15 height 15
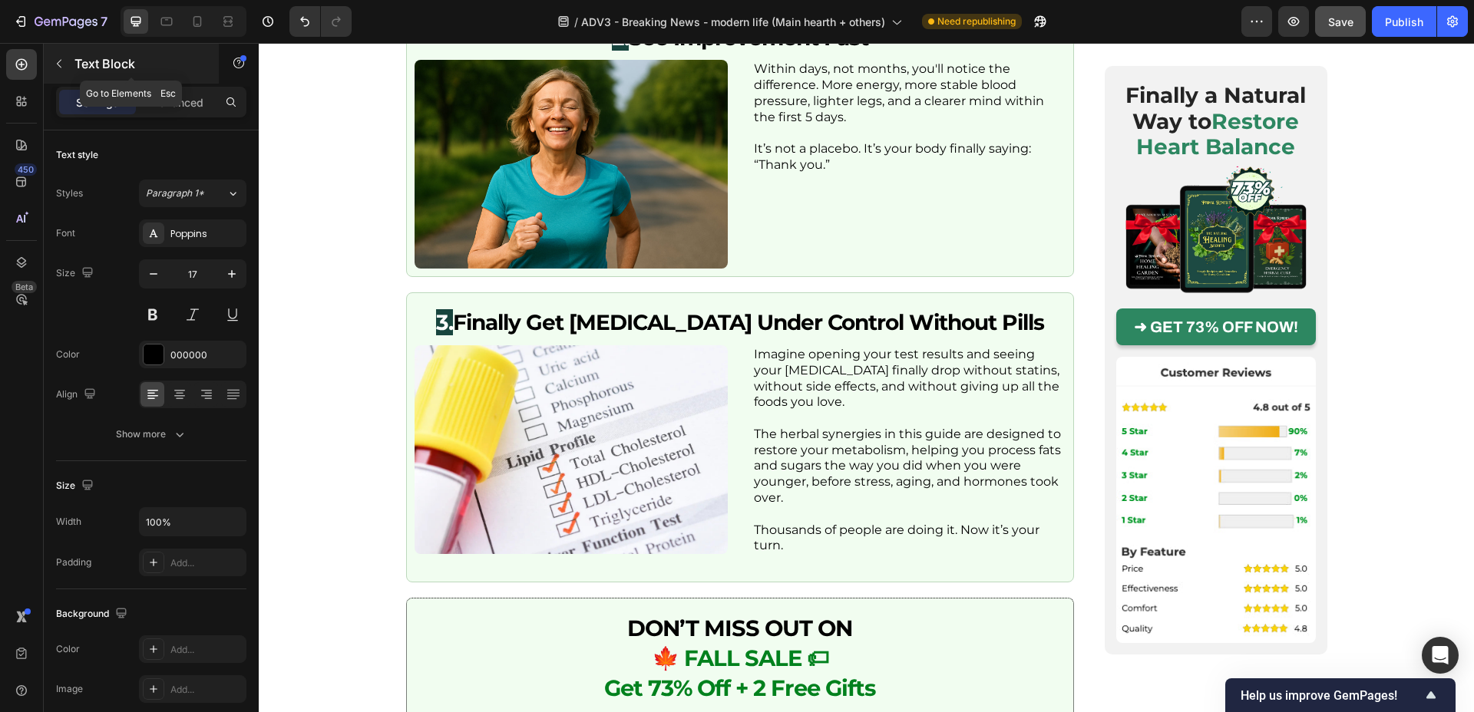
click at [64, 63] on icon "button" at bounding box center [59, 64] width 12 height 12
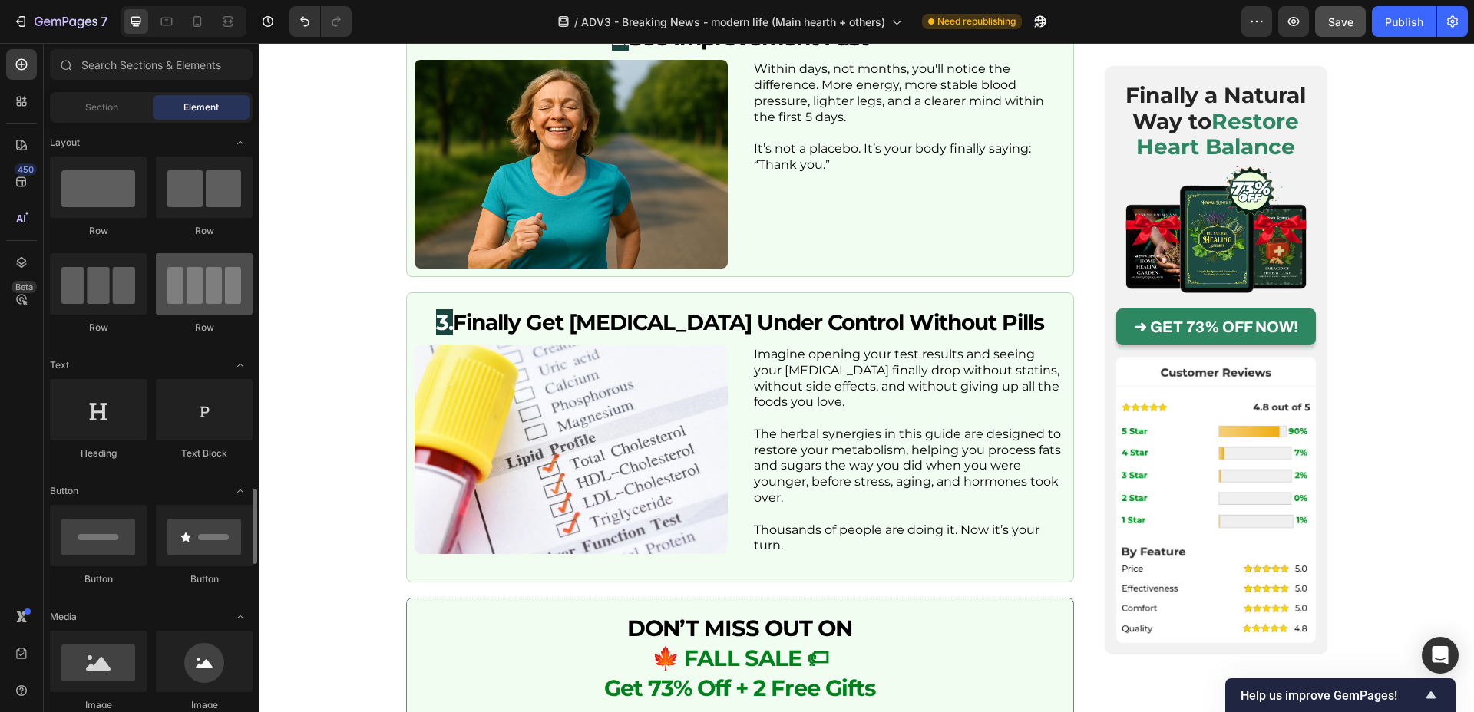
scroll to position [0, 0]
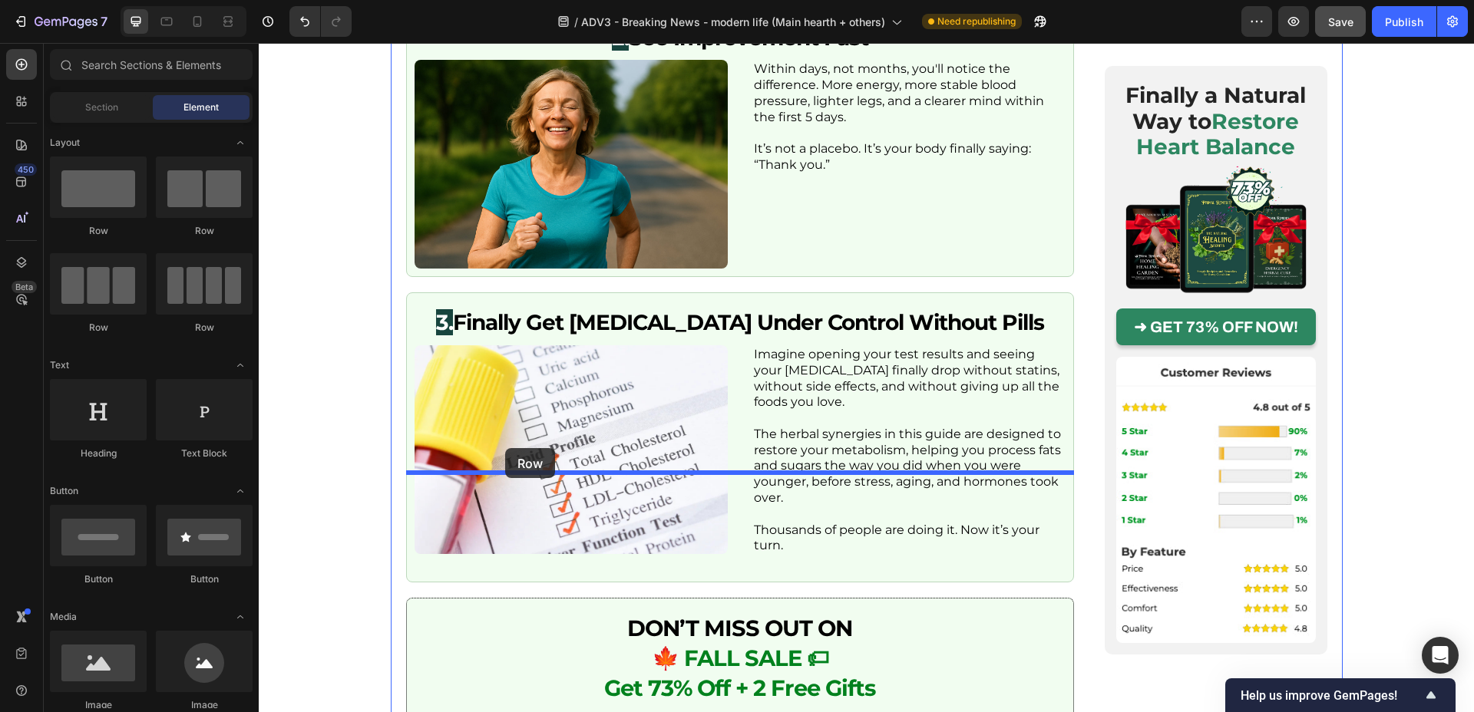
drag, startPoint x: 349, startPoint y: 242, endPoint x: 505, endPoint y: 448, distance: 259.2
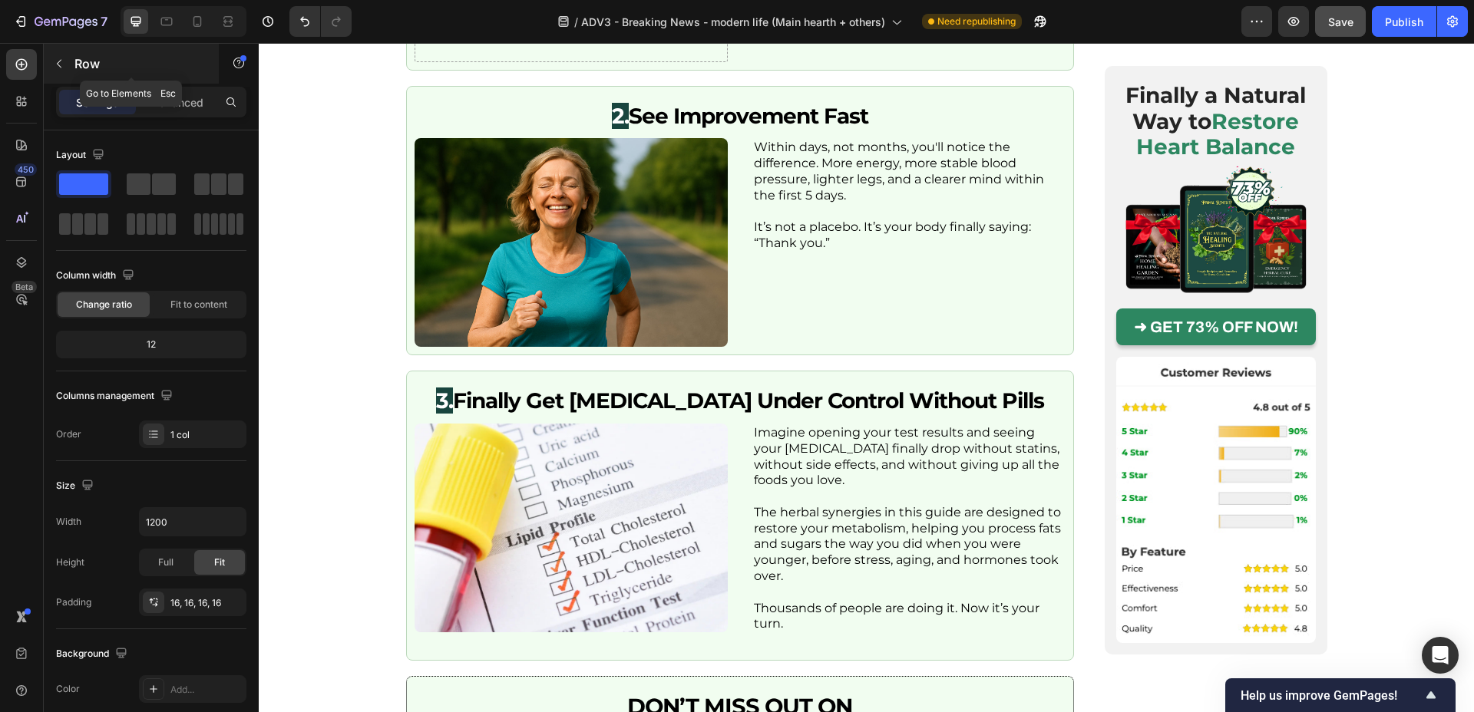
click at [61, 60] on icon "button" at bounding box center [59, 64] width 12 height 12
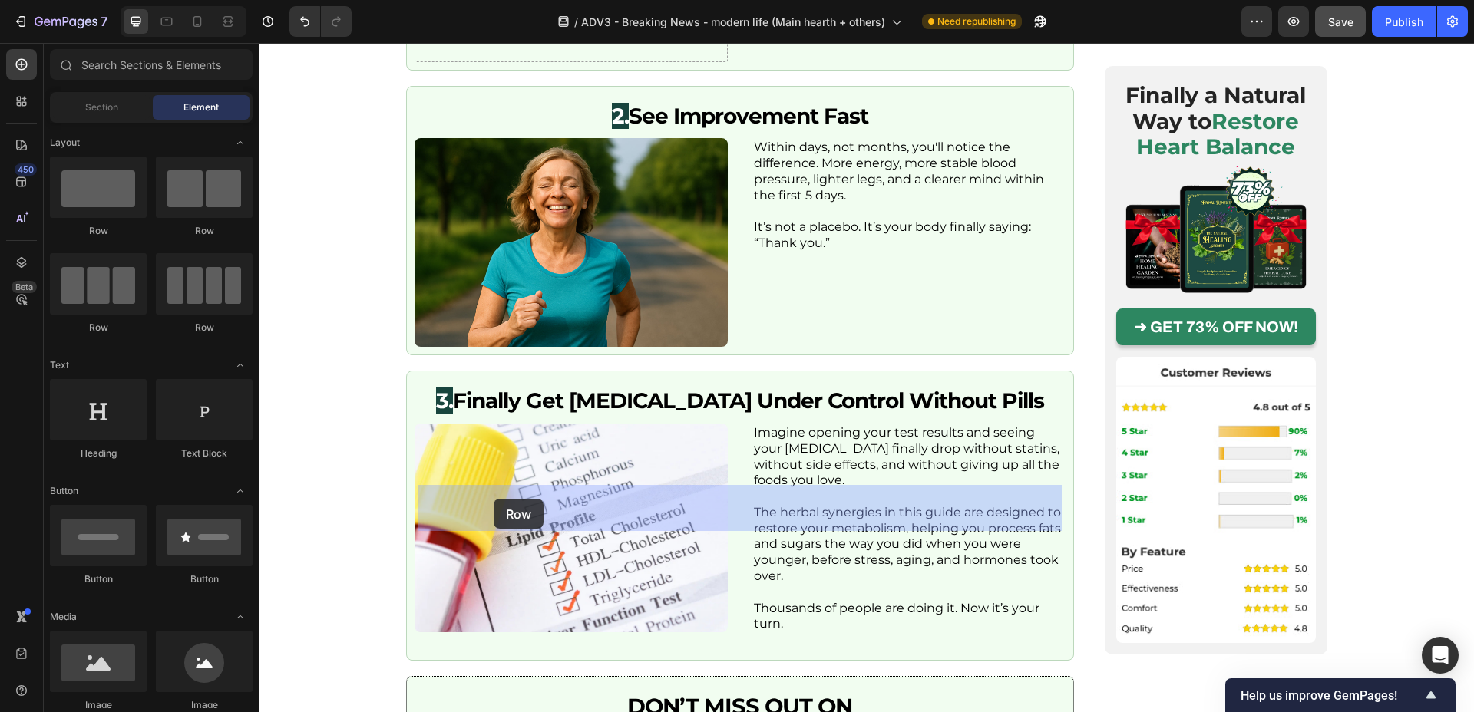
drag, startPoint x: 381, startPoint y: 254, endPoint x: 494, endPoint y: 499, distance: 269.7
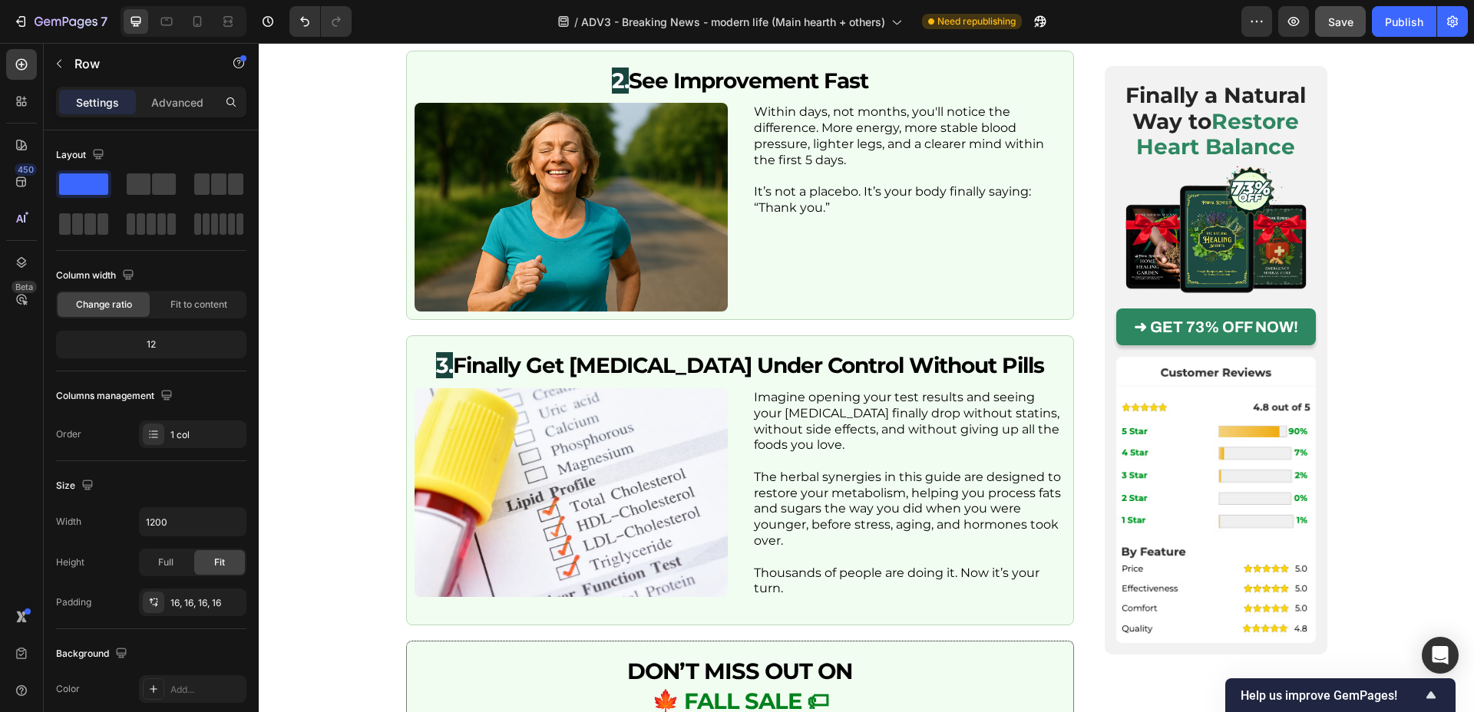
scroll to position [3351, 0]
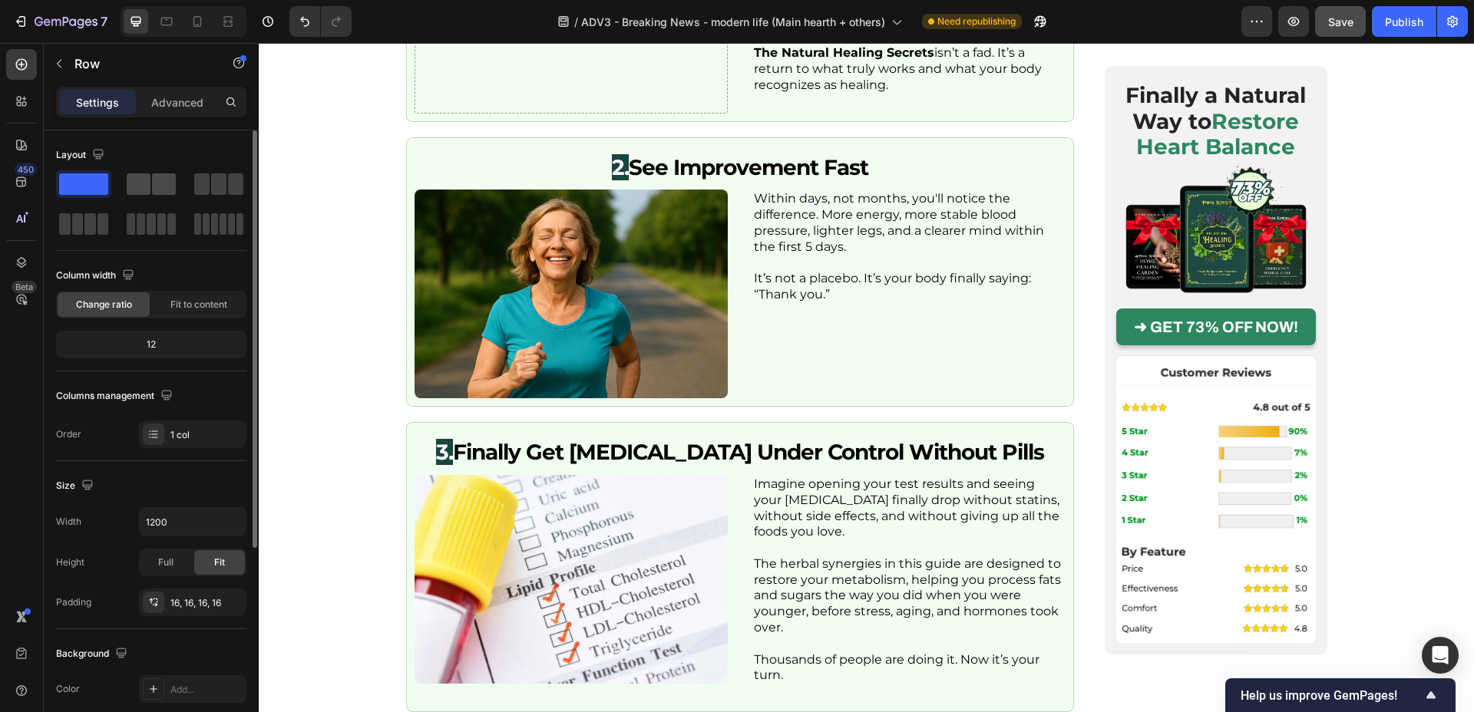
click at [150, 177] on div at bounding box center [151, 184] width 49 height 21
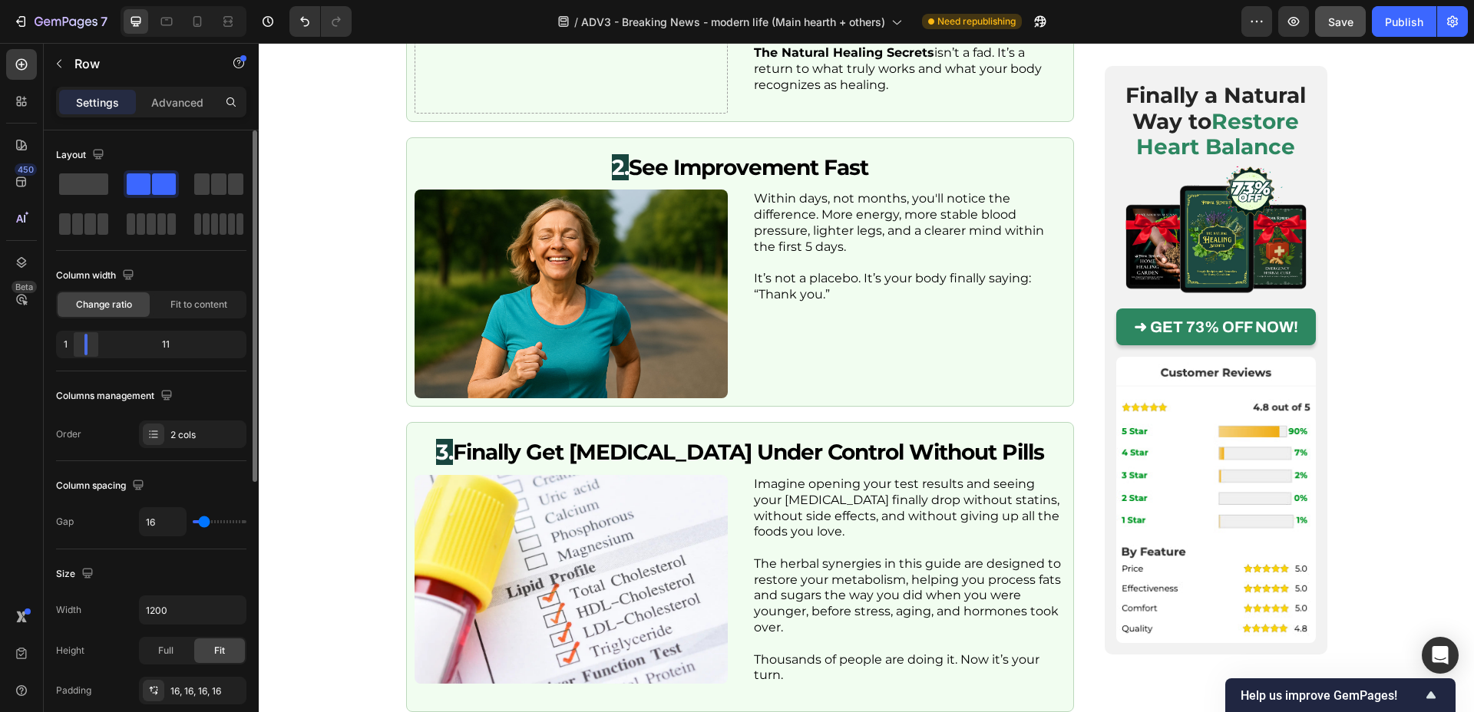
drag, startPoint x: 121, startPoint y: 349, endPoint x: 78, endPoint y: 353, distance: 43.2
click at [78, 353] on div at bounding box center [86, 344] width 28 height 21
click at [62, 64] on icon "button" at bounding box center [59, 64] width 12 height 12
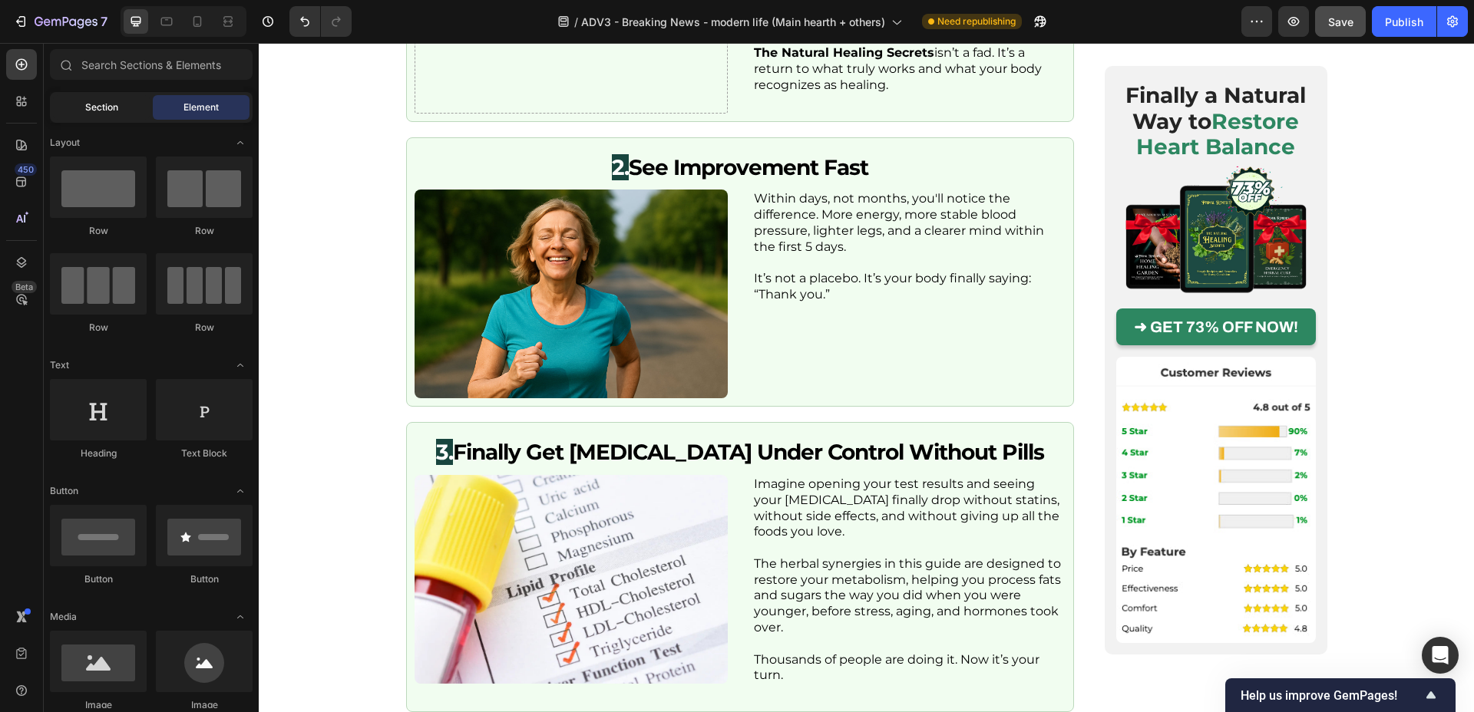
click at [74, 101] on div "Section" at bounding box center [101, 107] width 97 height 25
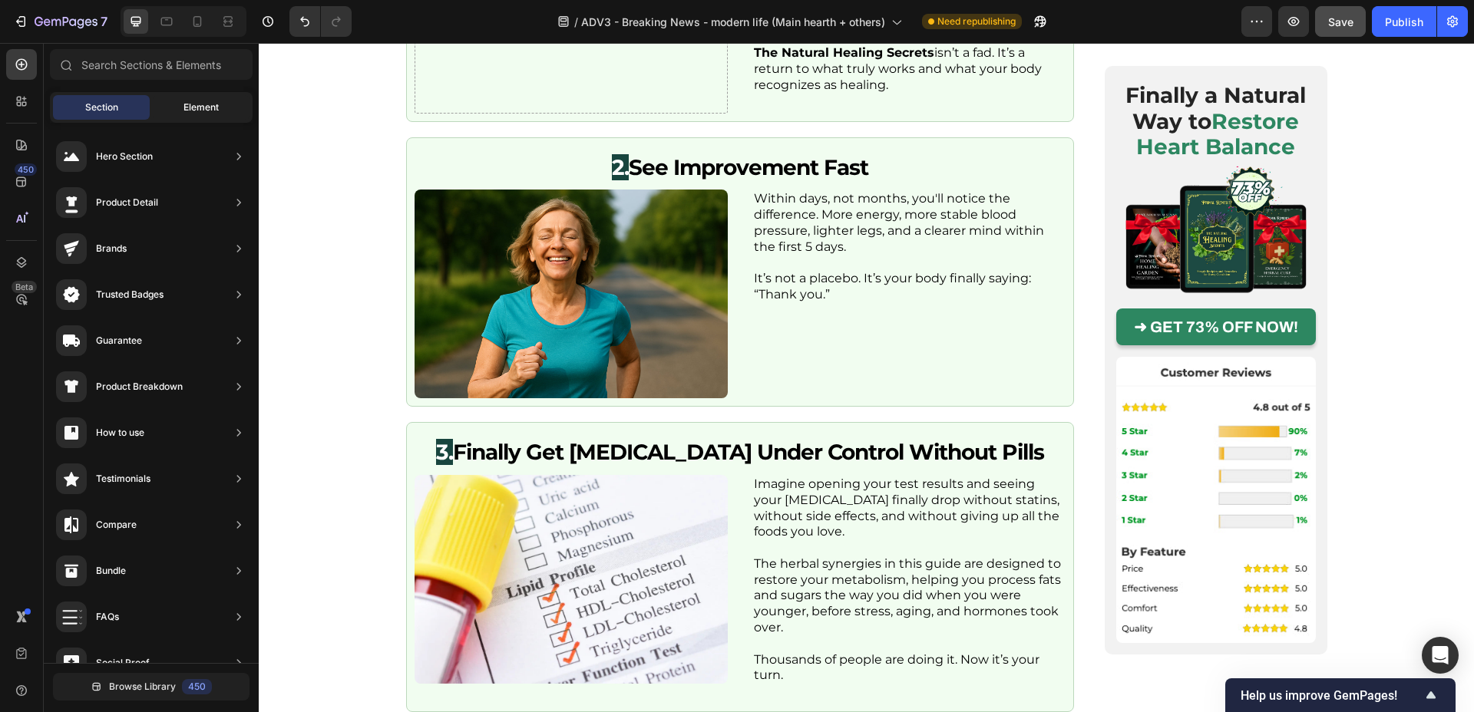
click at [178, 105] on div "Element" at bounding box center [201, 107] width 97 height 25
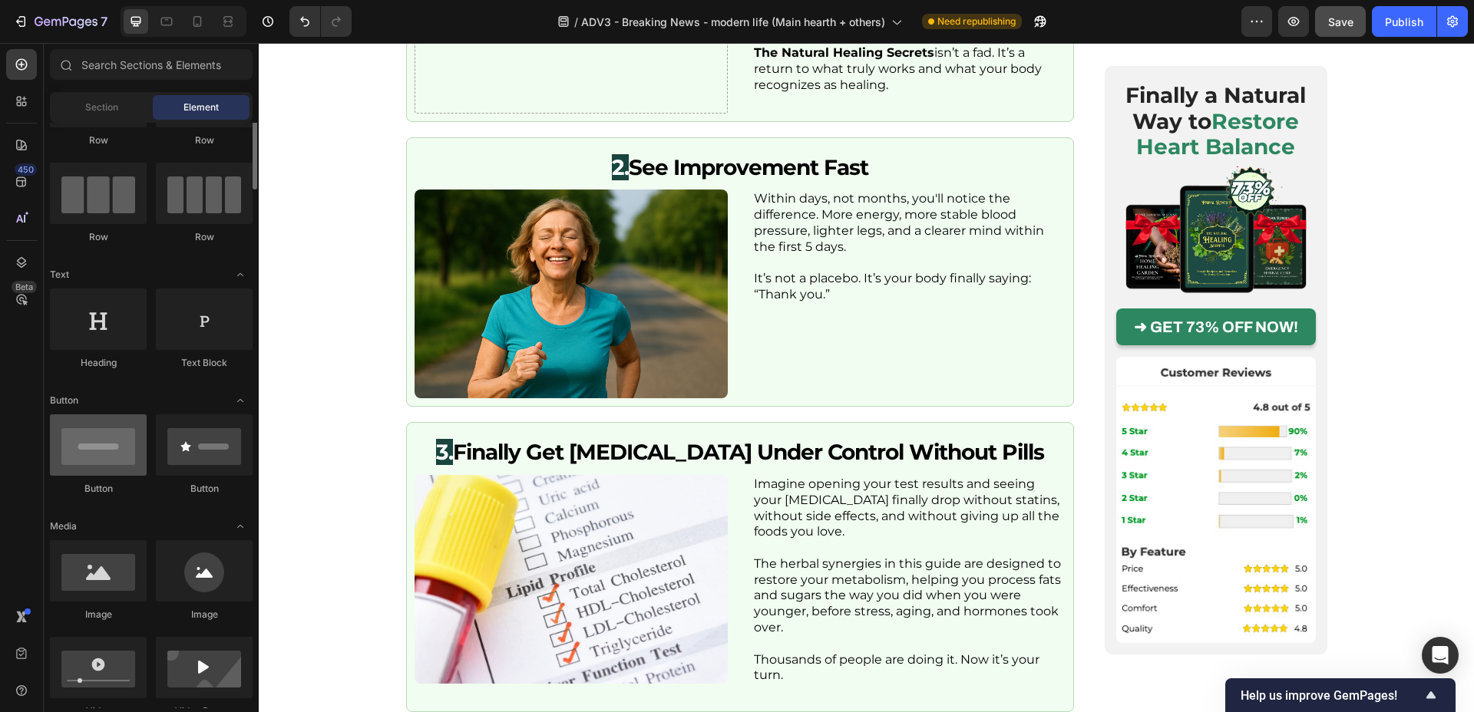
scroll to position [269, 0]
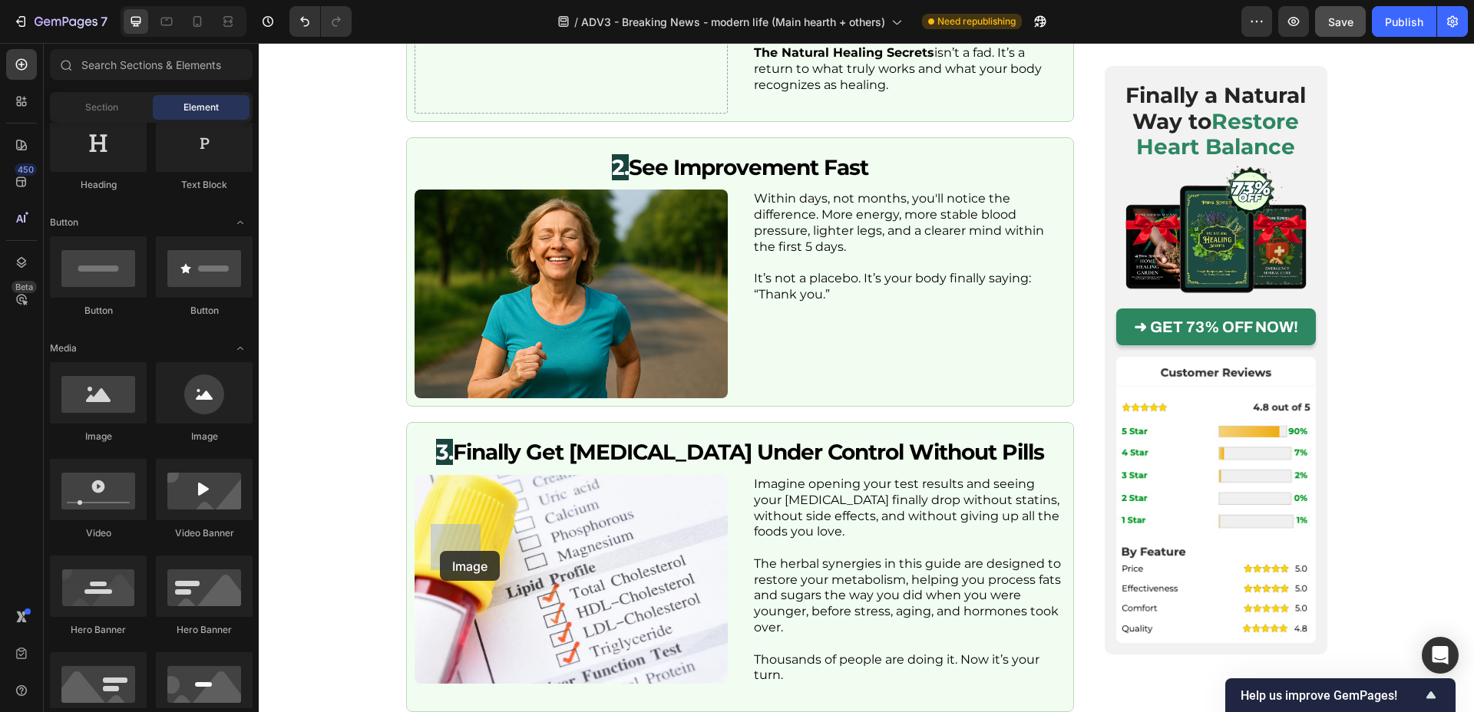
drag, startPoint x: 471, startPoint y: 449, endPoint x: 440, endPoint y: 551, distance: 106.6
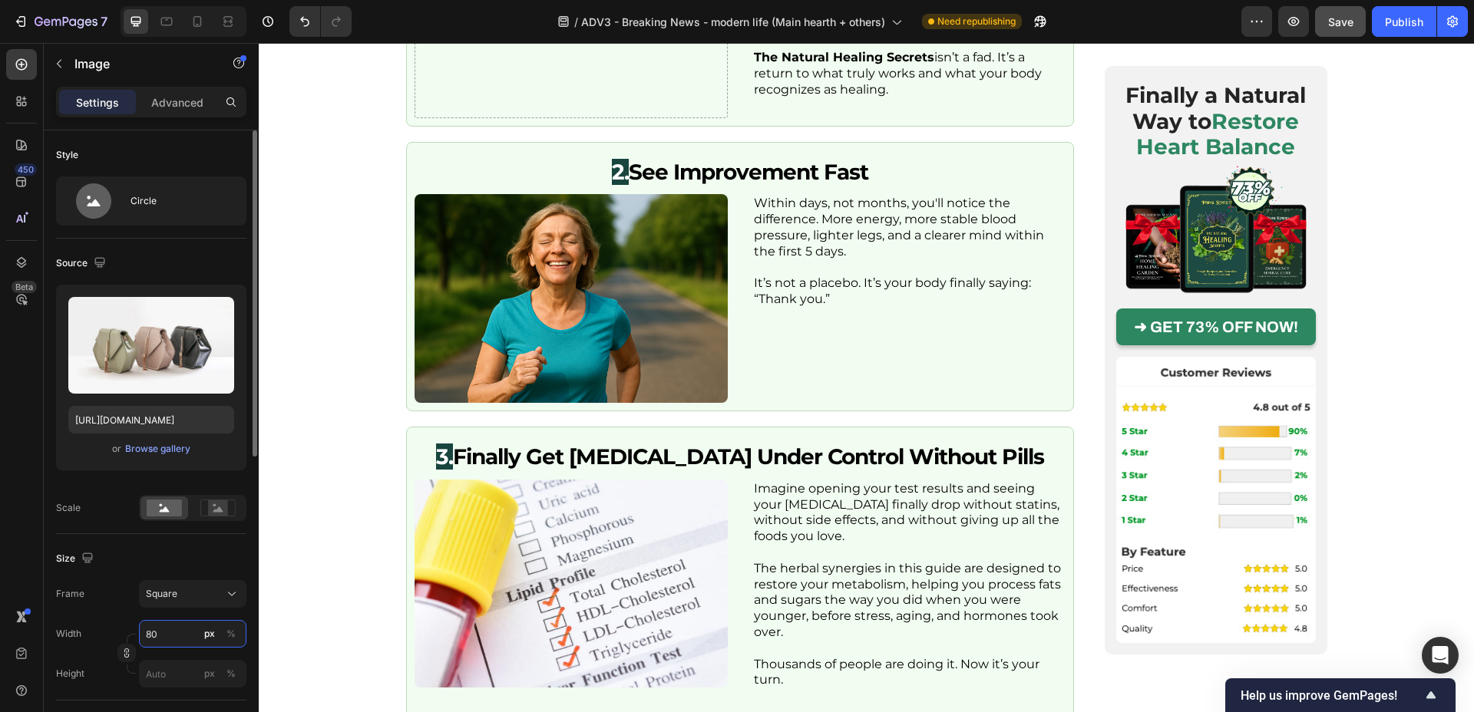
click at [164, 625] on input "80" at bounding box center [192, 634] width 107 height 28
type input "4"
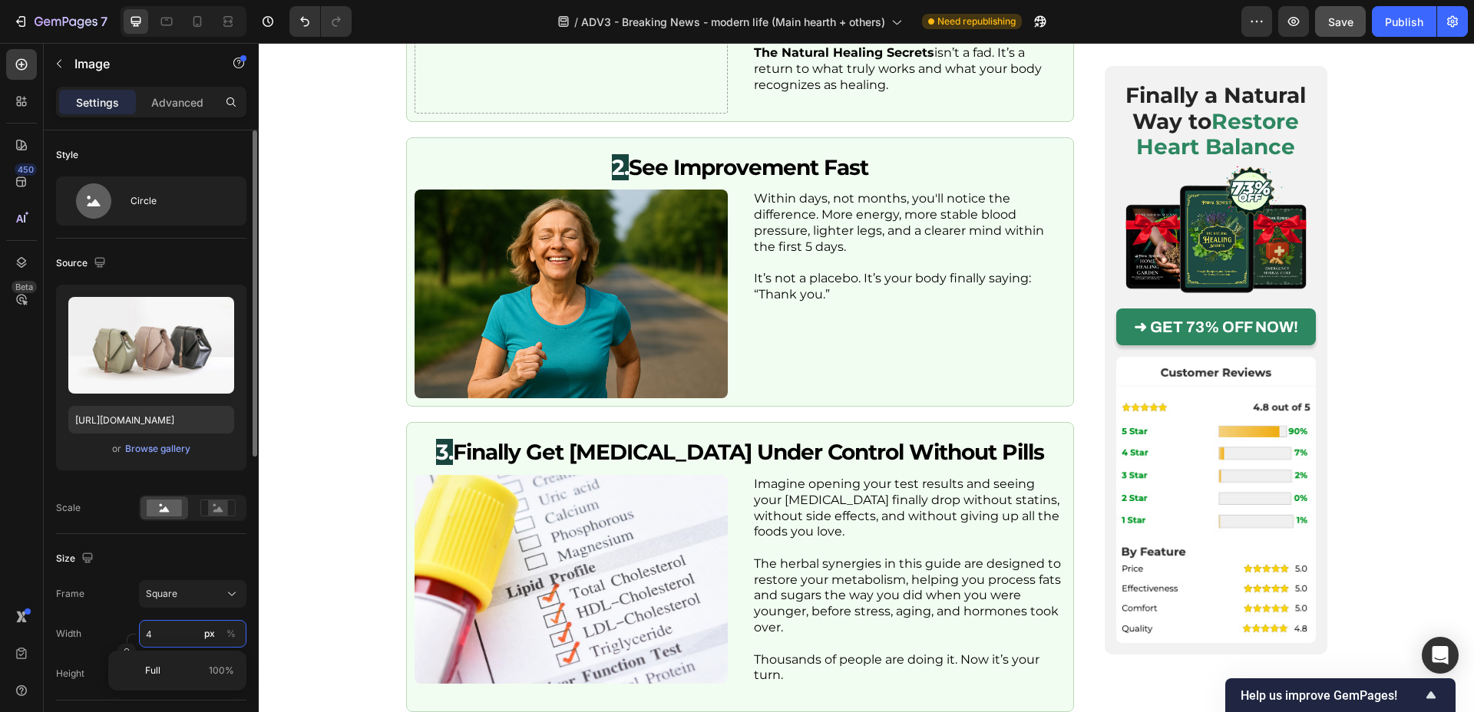
type input "40"
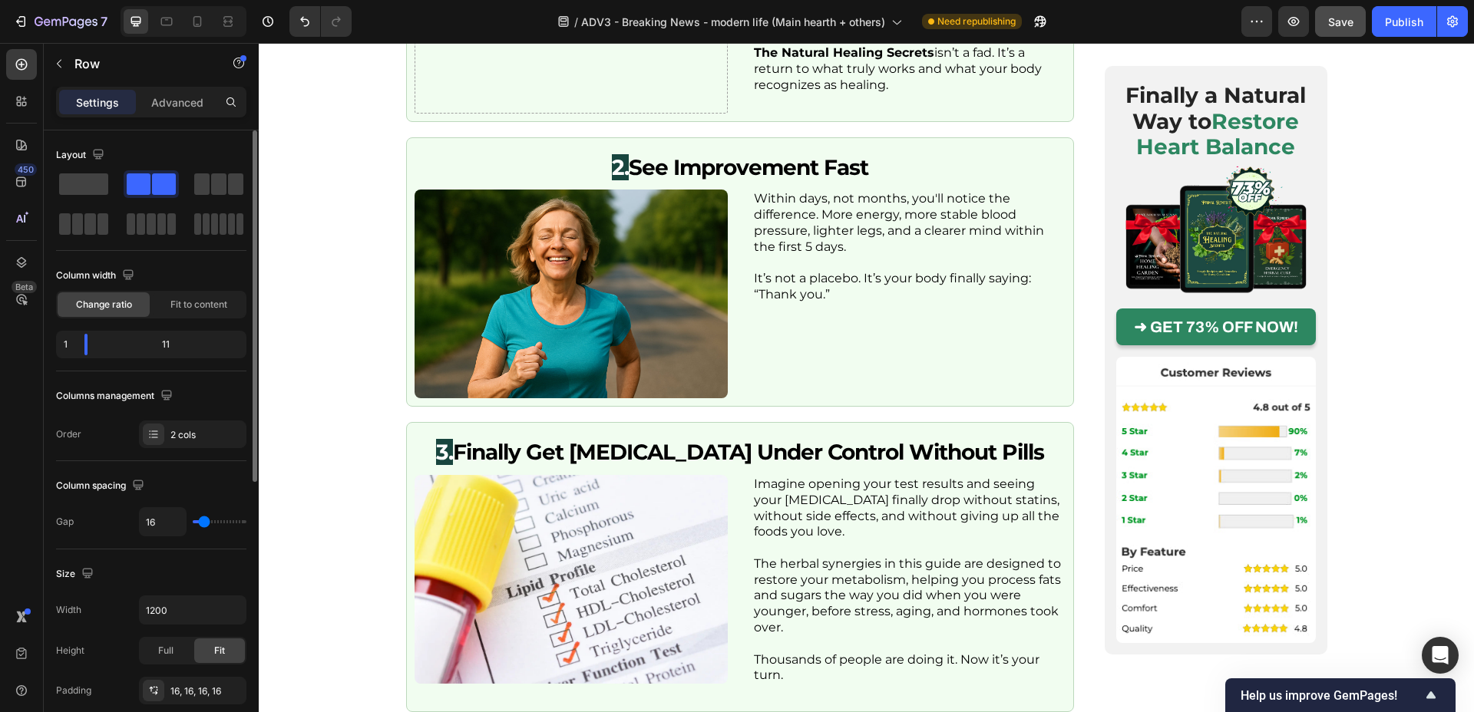
type input "2"
type input "1"
type input "0"
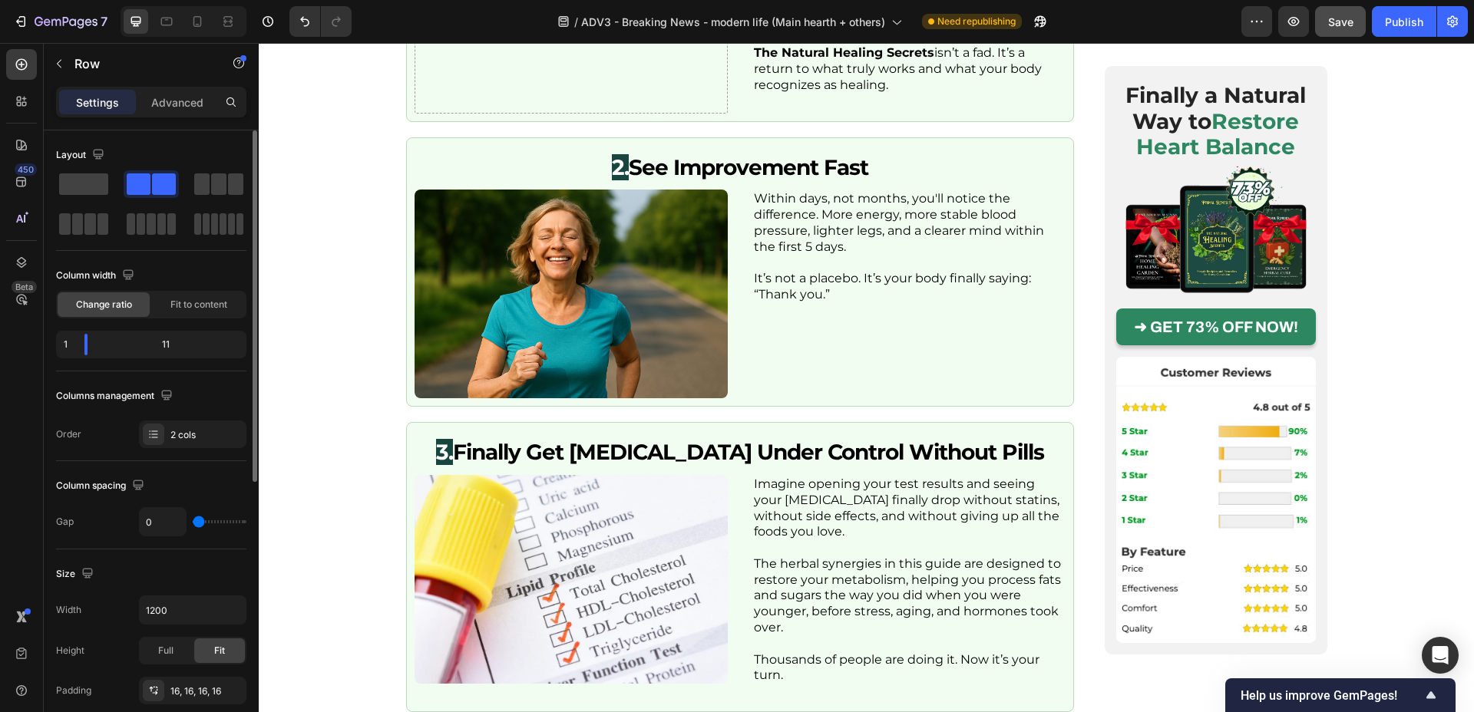
drag, startPoint x: 200, startPoint y: 524, endPoint x: 100, endPoint y: 496, distance: 103.6
type input "0"
click at [197, 524] on input "range" at bounding box center [220, 522] width 54 height 3
click at [172, 104] on p "Advanced" at bounding box center [177, 102] width 52 height 16
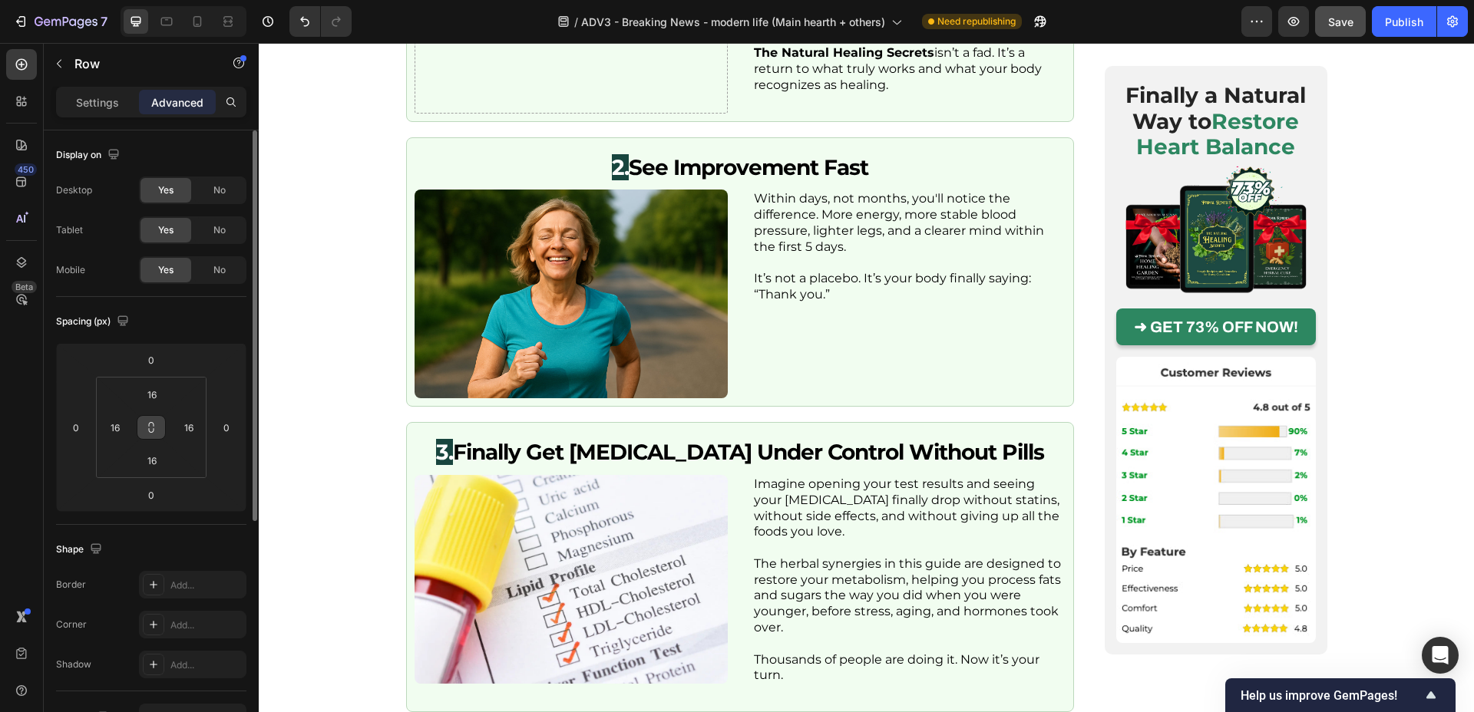
click at [151, 428] on icon at bounding box center [151, 428] width 12 height 12
click at [117, 429] on input "16" at bounding box center [115, 427] width 23 height 23
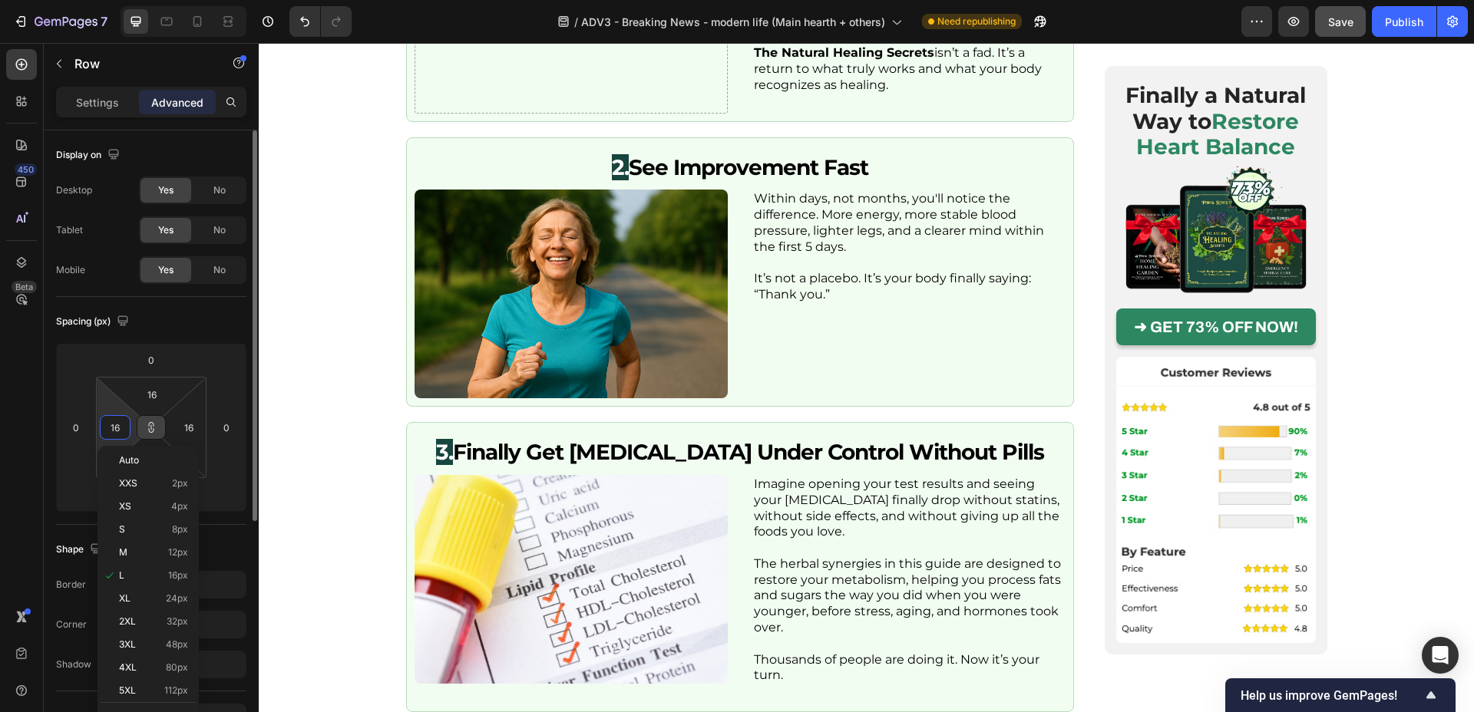
type input "1"
type input "10"
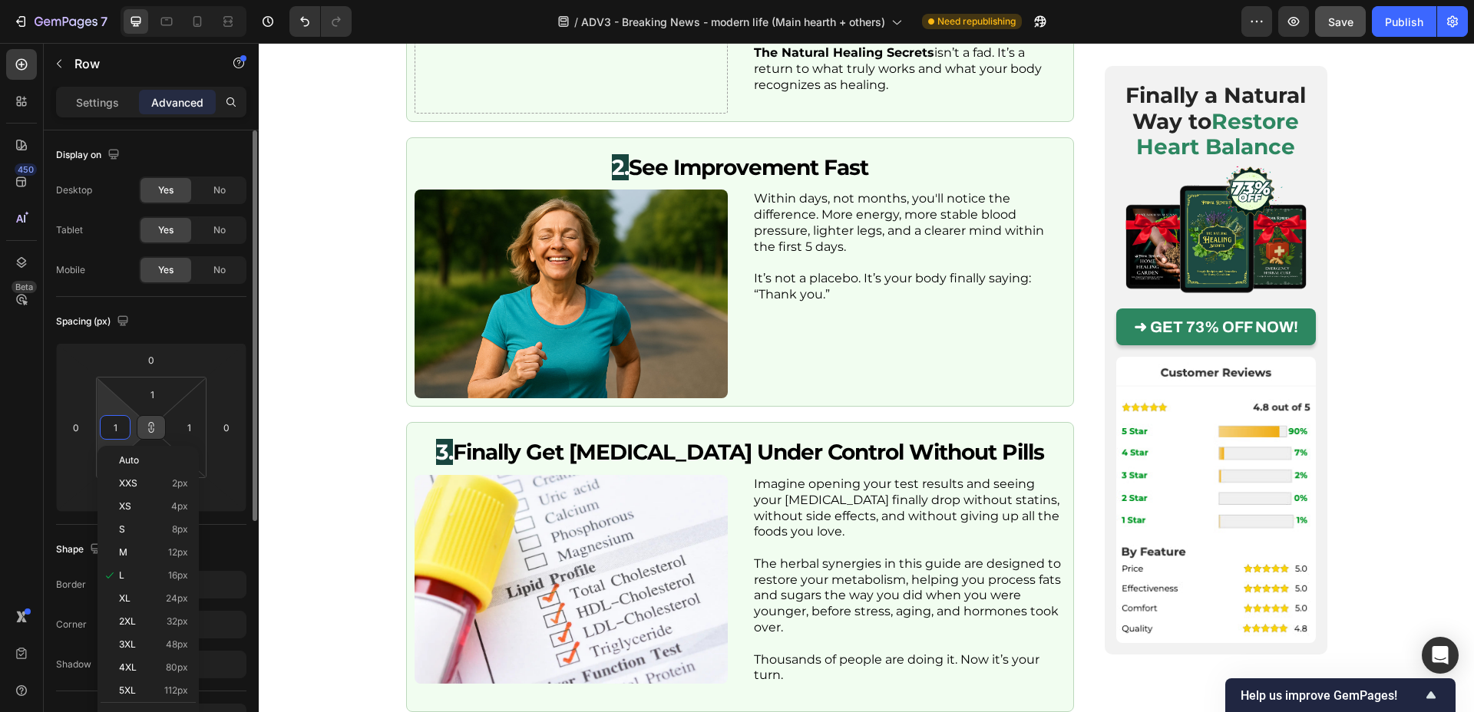
type input "10"
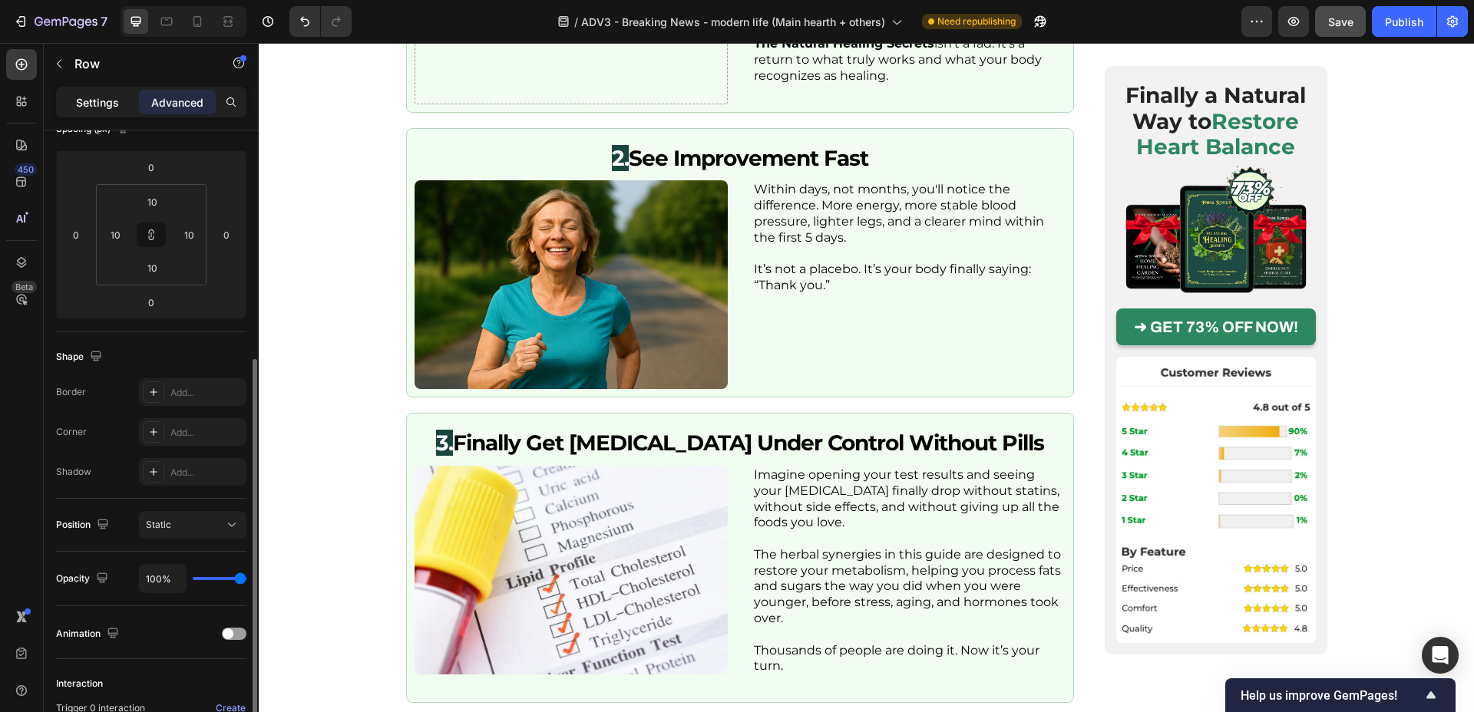
scroll to position [0, 0]
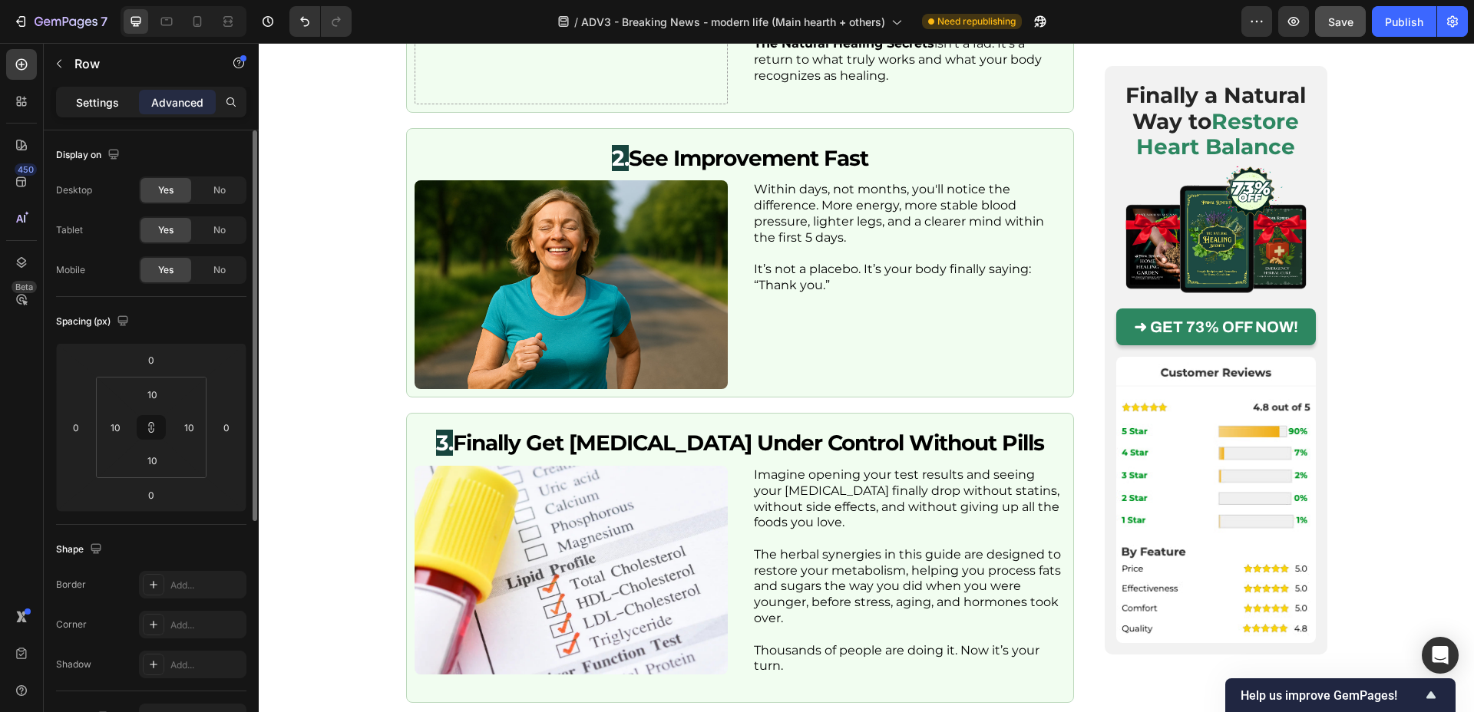
click at [84, 90] on div "Settings" at bounding box center [97, 102] width 77 height 25
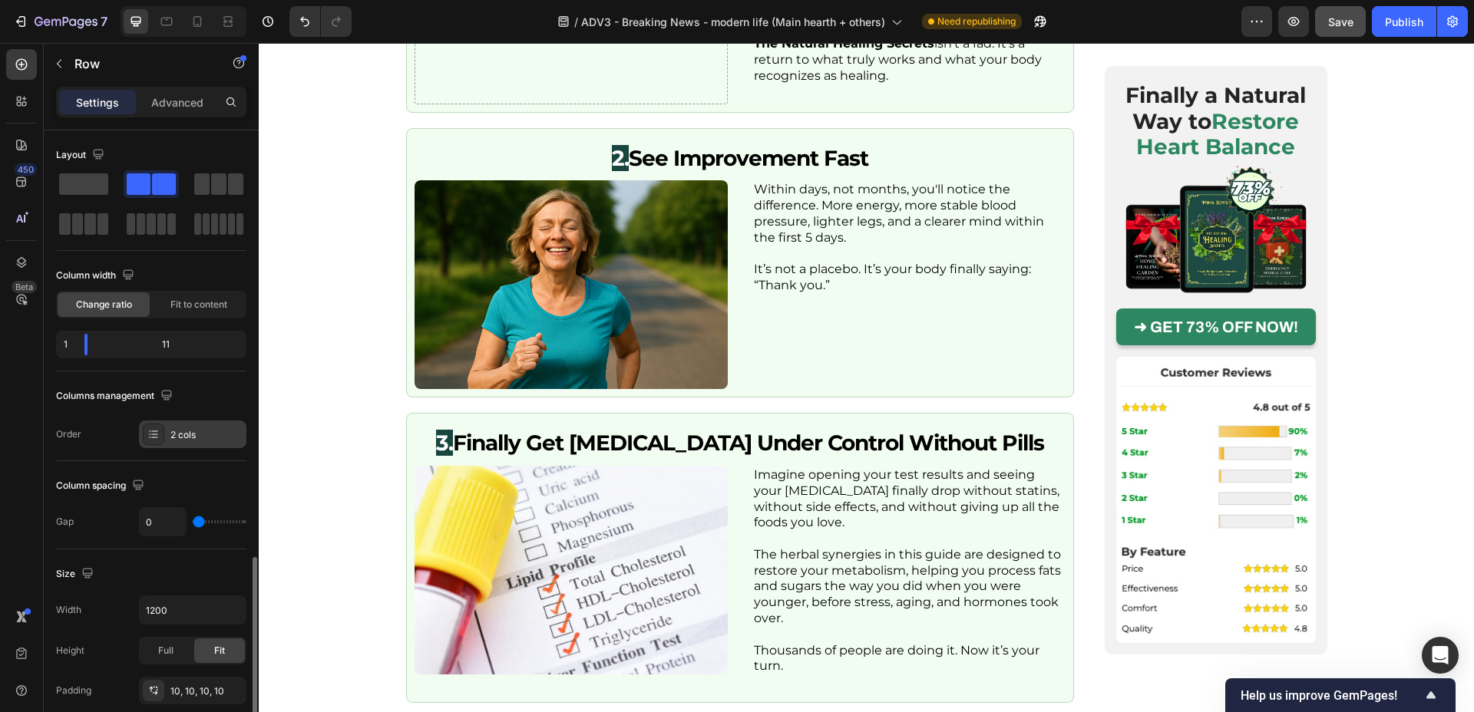
scroll to position [486, 0]
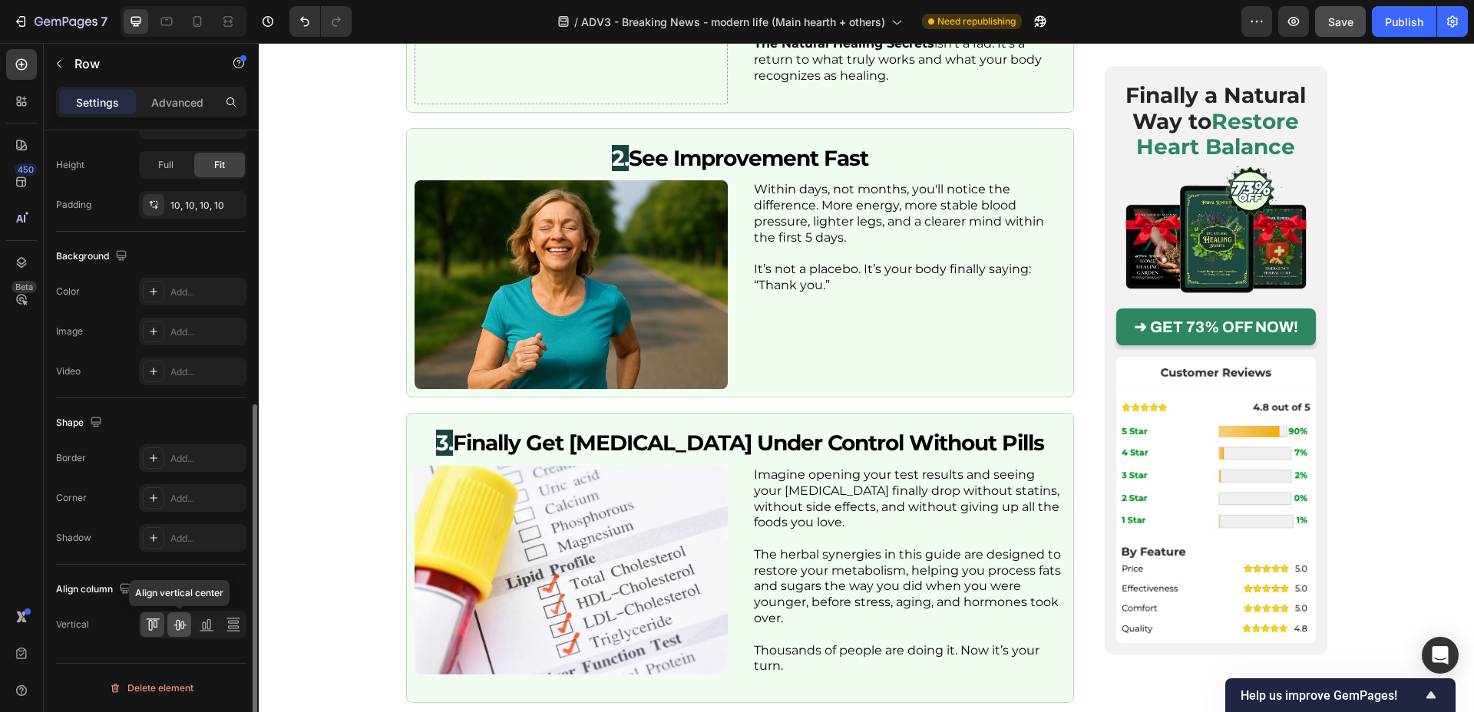
click at [174, 623] on icon at bounding box center [179, 624] width 15 height 15
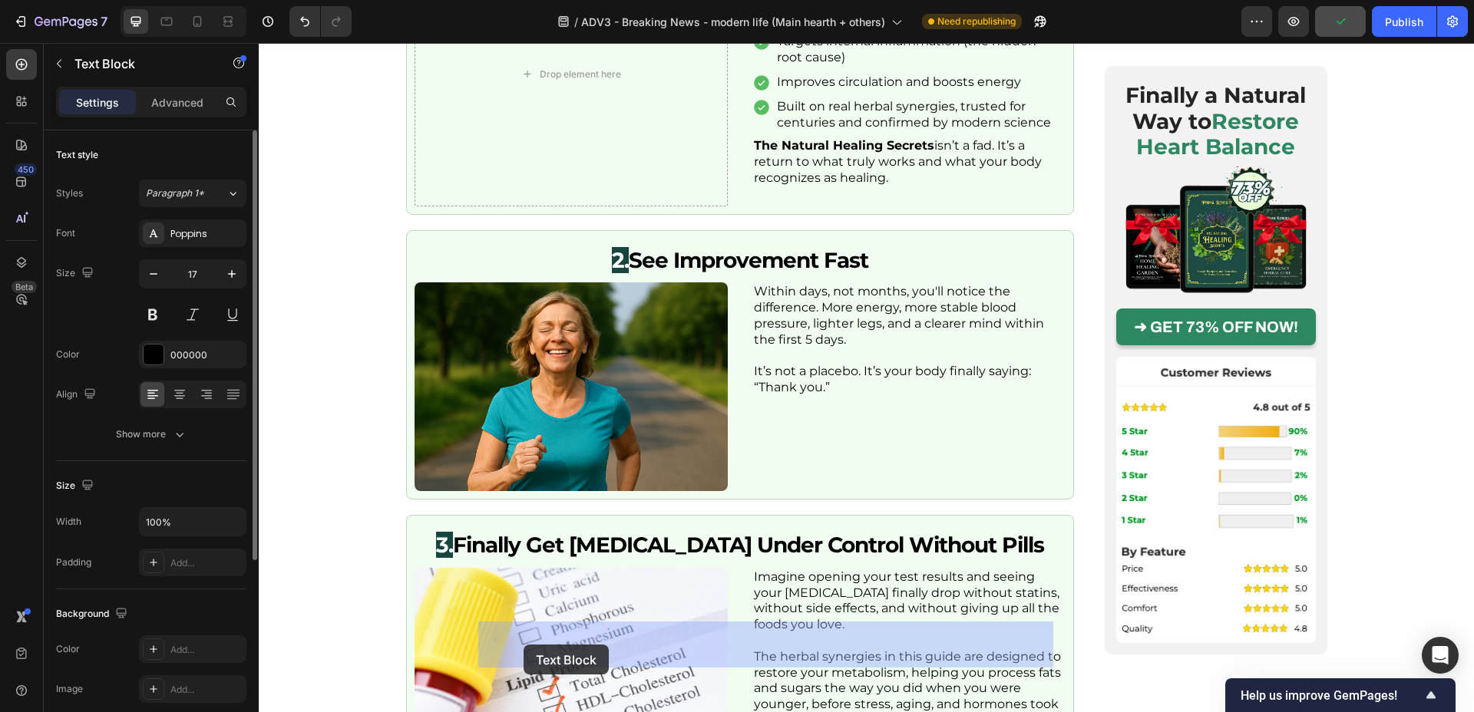
drag, startPoint x: 517, startPoint y: 594, endPoint x: 522, endPoint y: 645, distance: 51.0
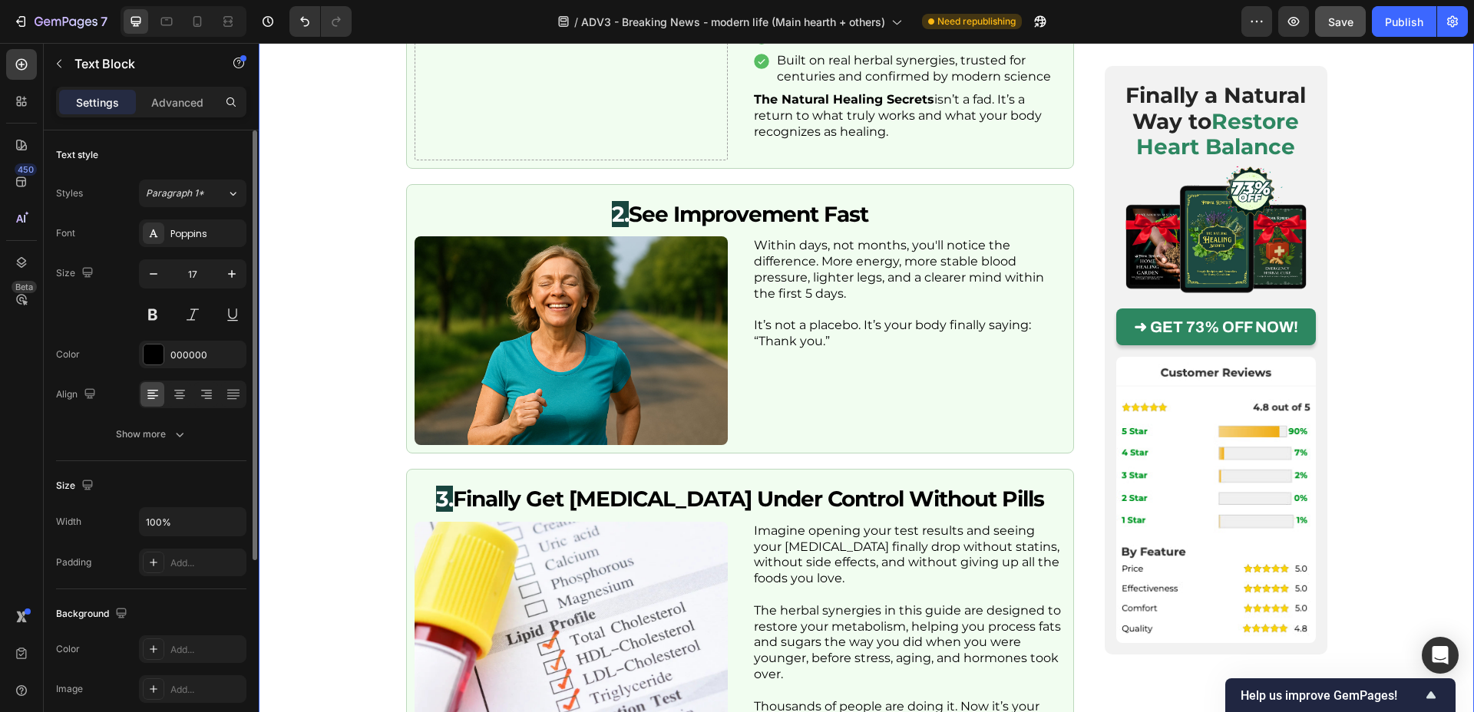
click at [306, 587] on div "Image Posted by [PERSON_NAME] Text Block Publish the page to see the content. C…" at bounding box center [866, 4] width 1215 height 5903
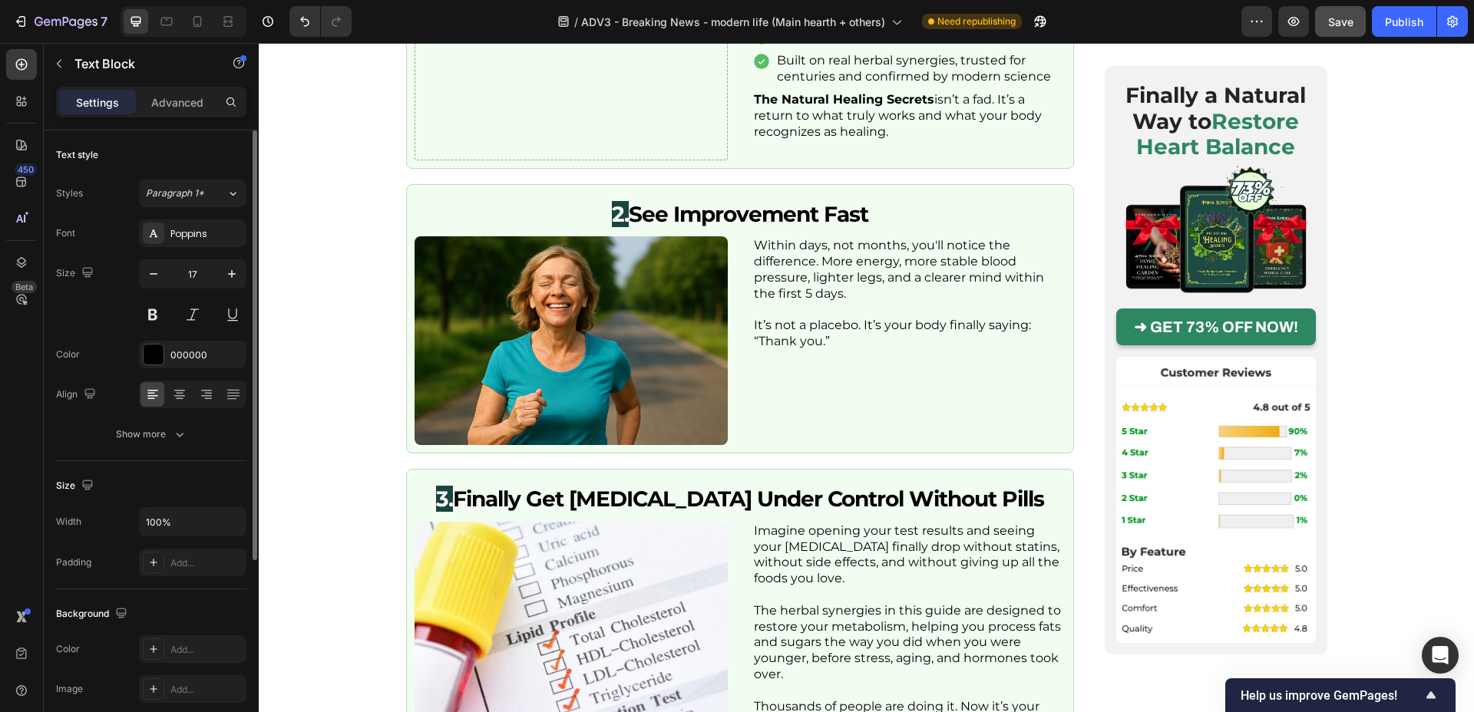
drag, startPoint x: 977, startPoint y: 602, endPoint x: 483, endPoint y: 525, distance: 500.4
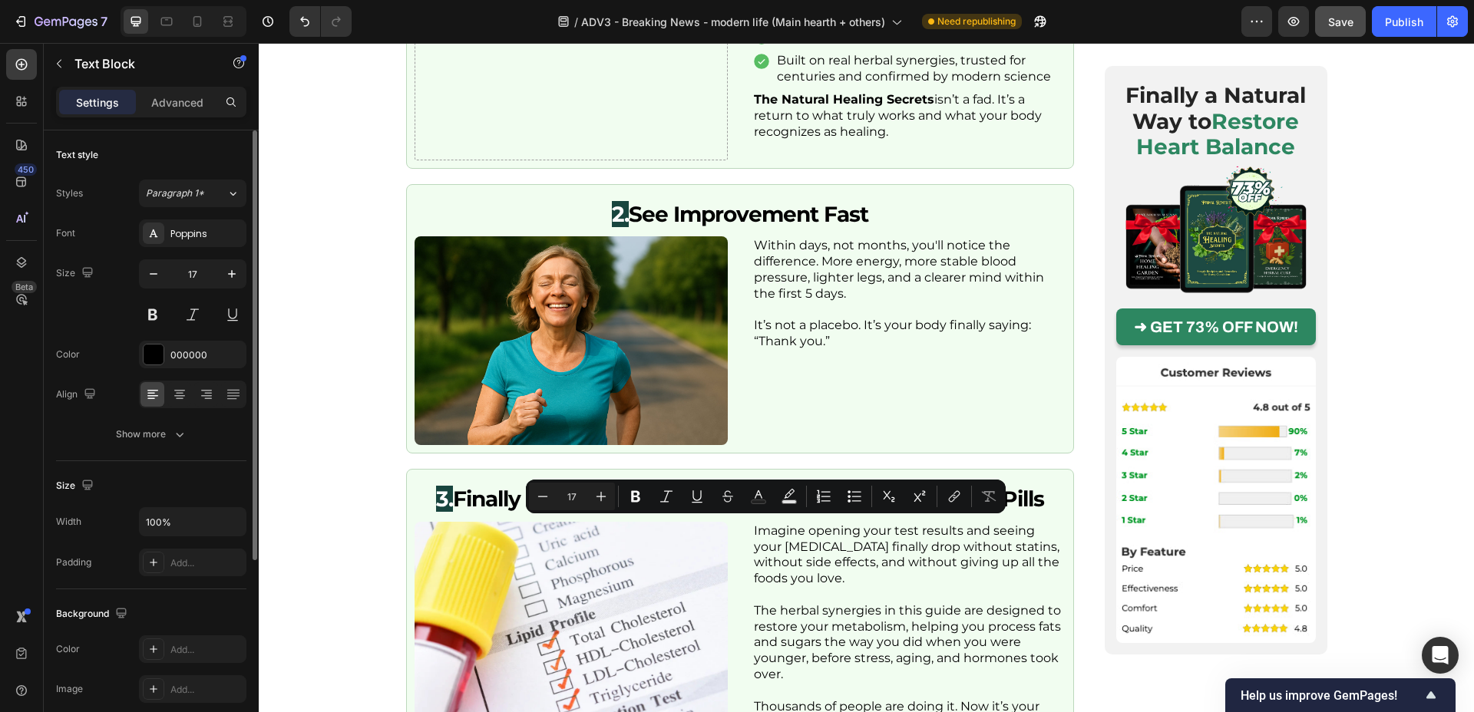
scroll to position [3352, 0]
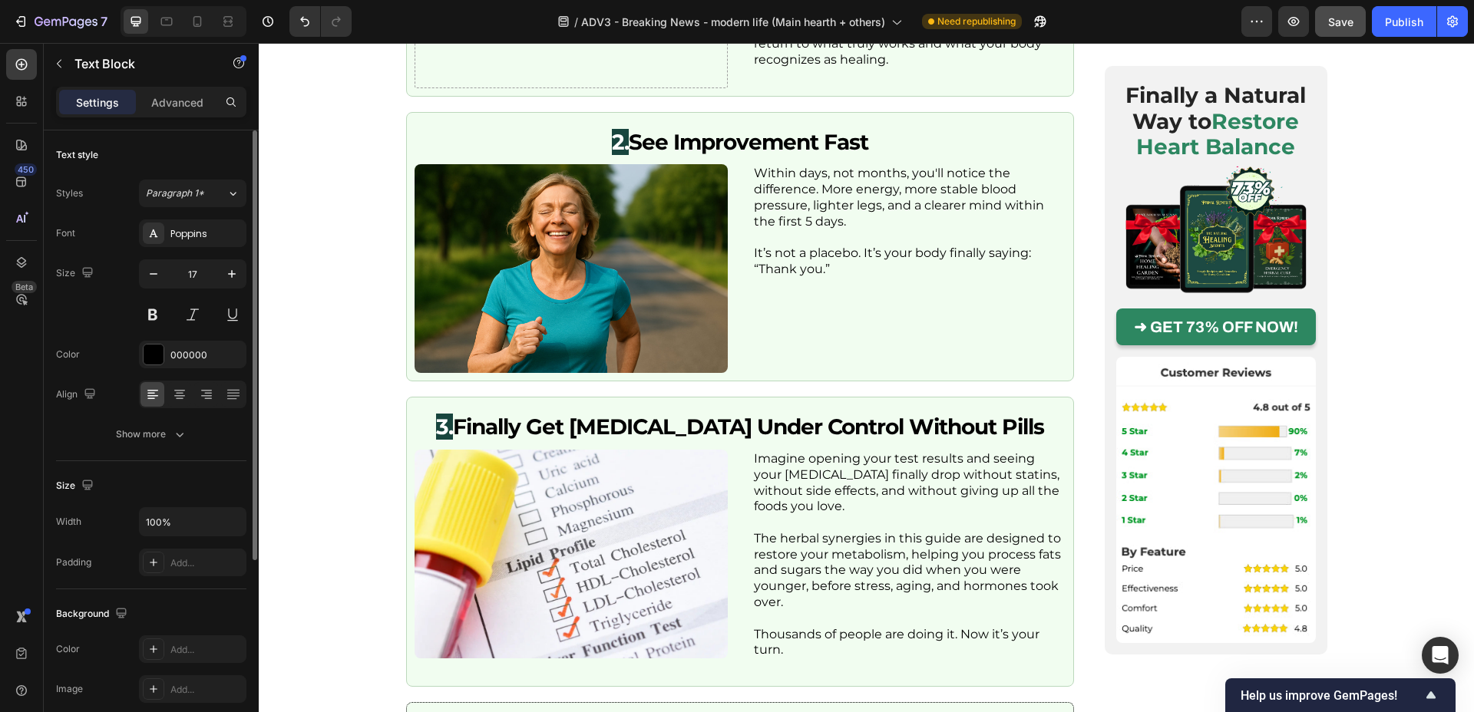
drag, startPoint x: 761, startPoint y: 531, endPoint x: 762, endPoint y: 517, distance: 13.9
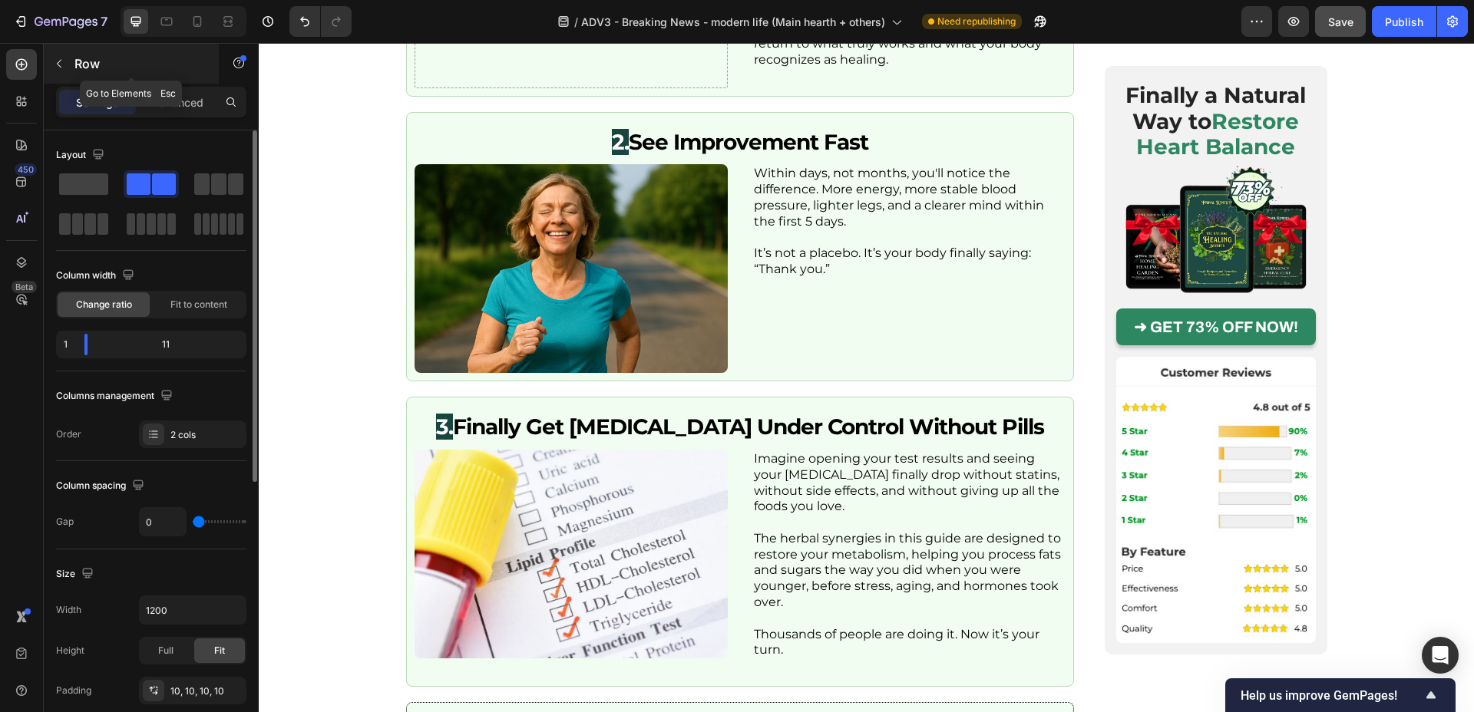
click at [61, 64] on icon "button" at bounding box center [59, 64] width 12 height 12
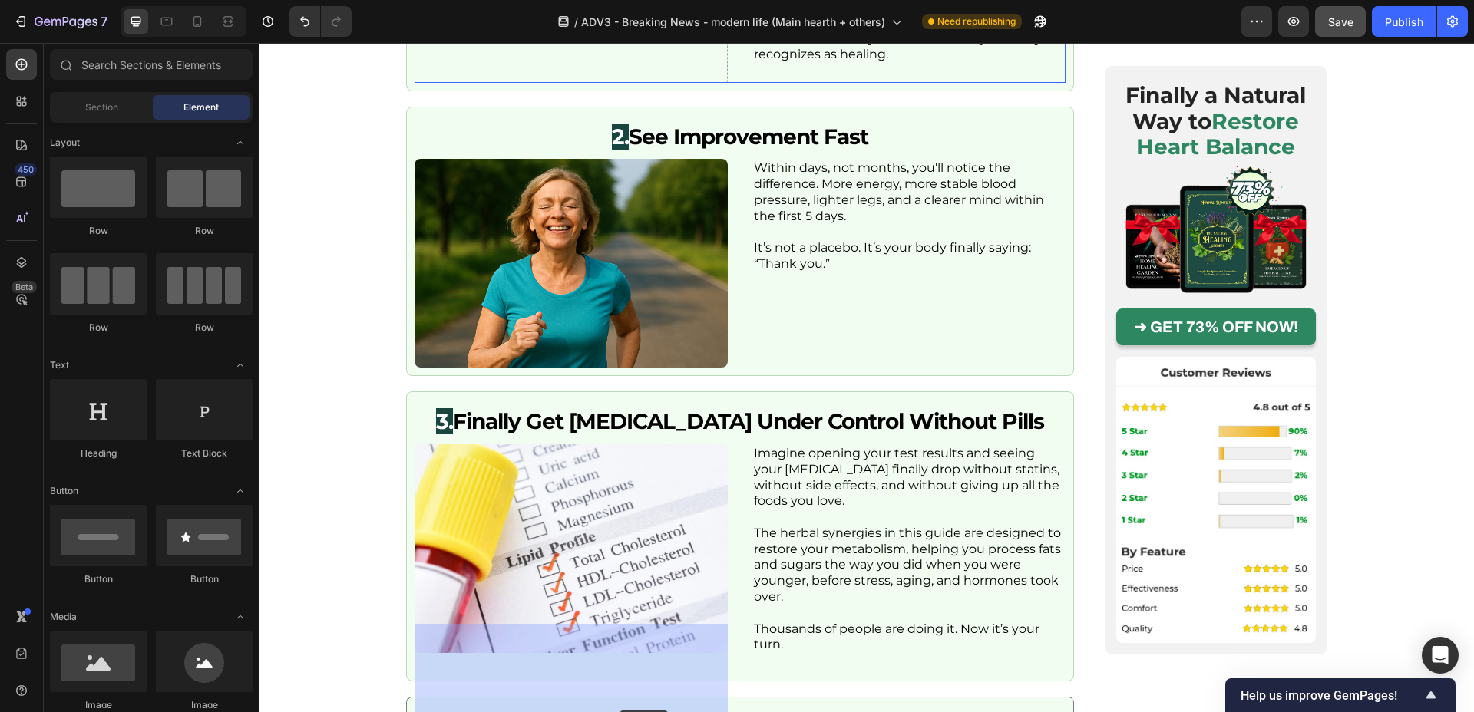
scroll to position [3361, 0]
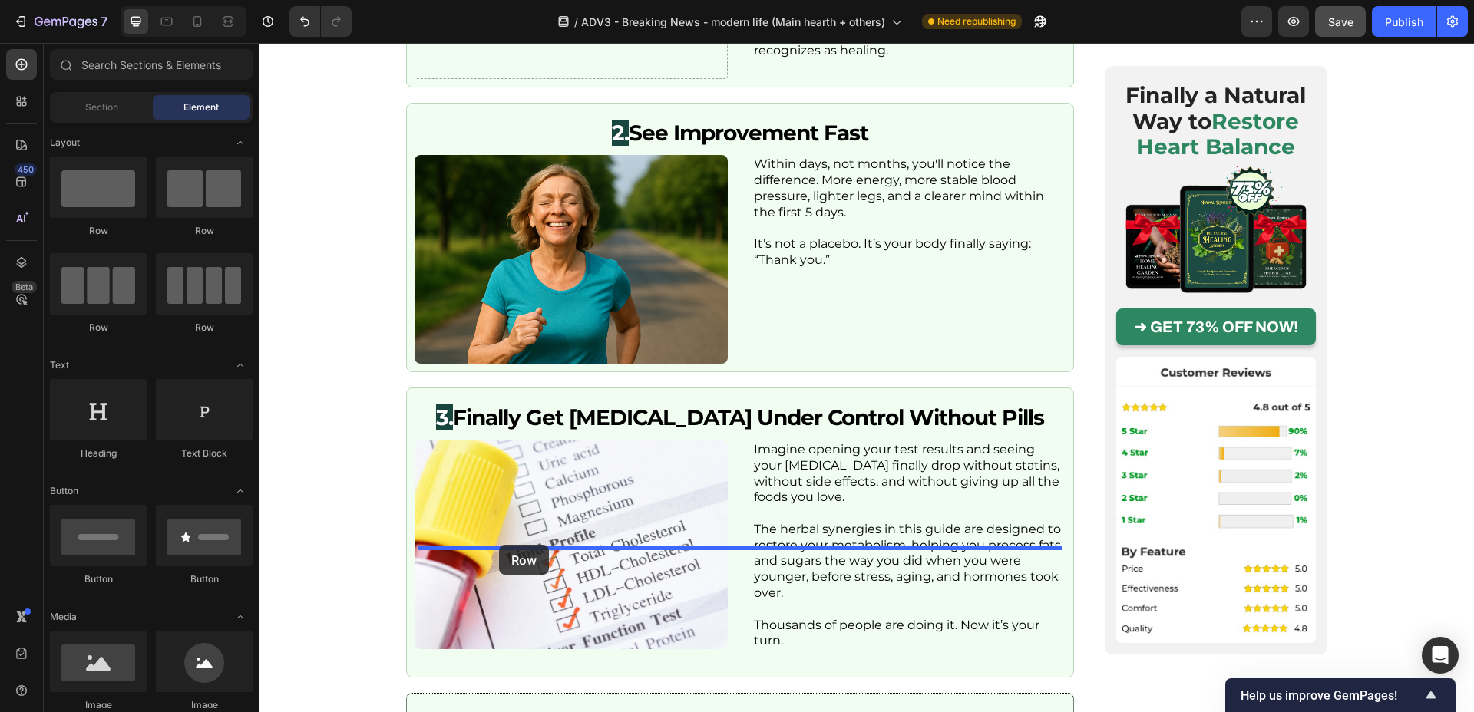
drag, startPoint x: 365, startPoint y: 253, endPoint x: 499, endPoint y: 545, distance: 321.2
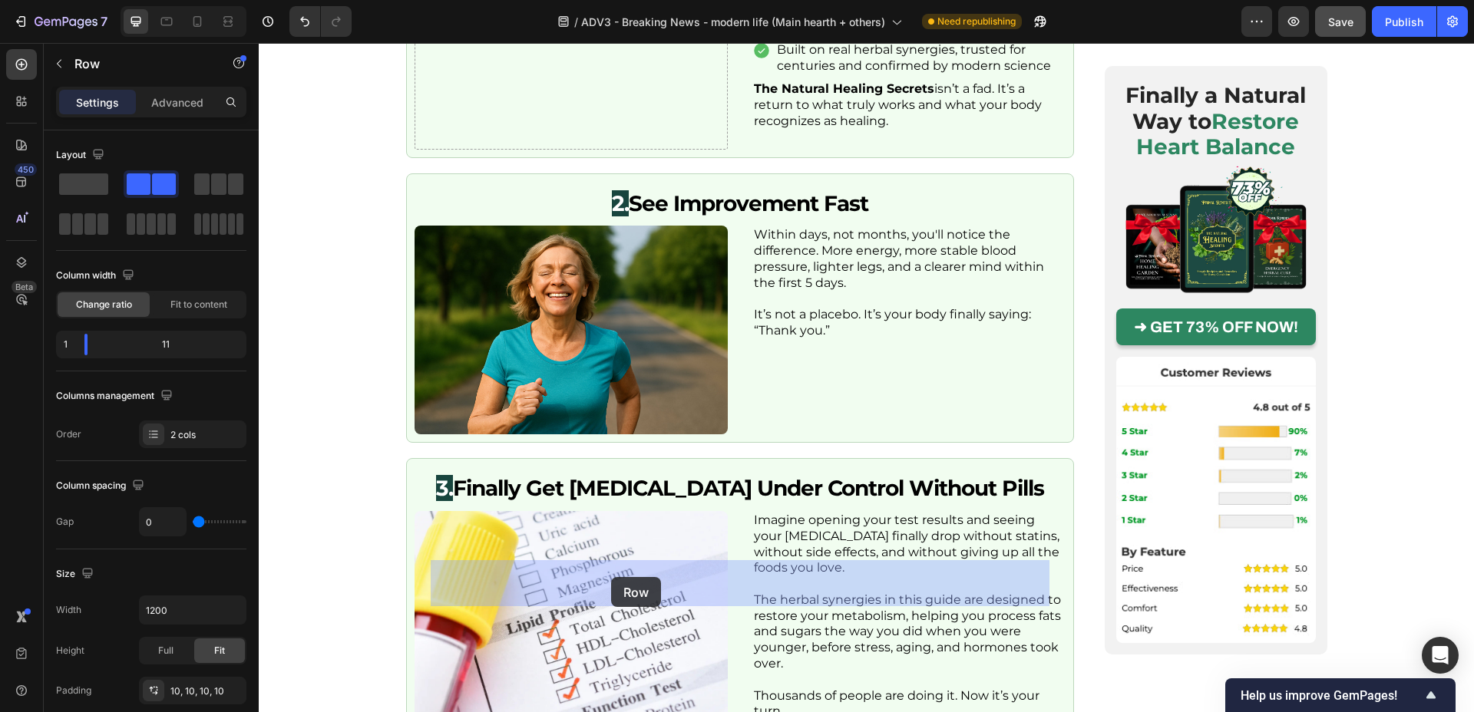
drag, startPoint x: 617, startPoint y: 539, endPoint x: 611, endPoint y: 577, distance: 38.8
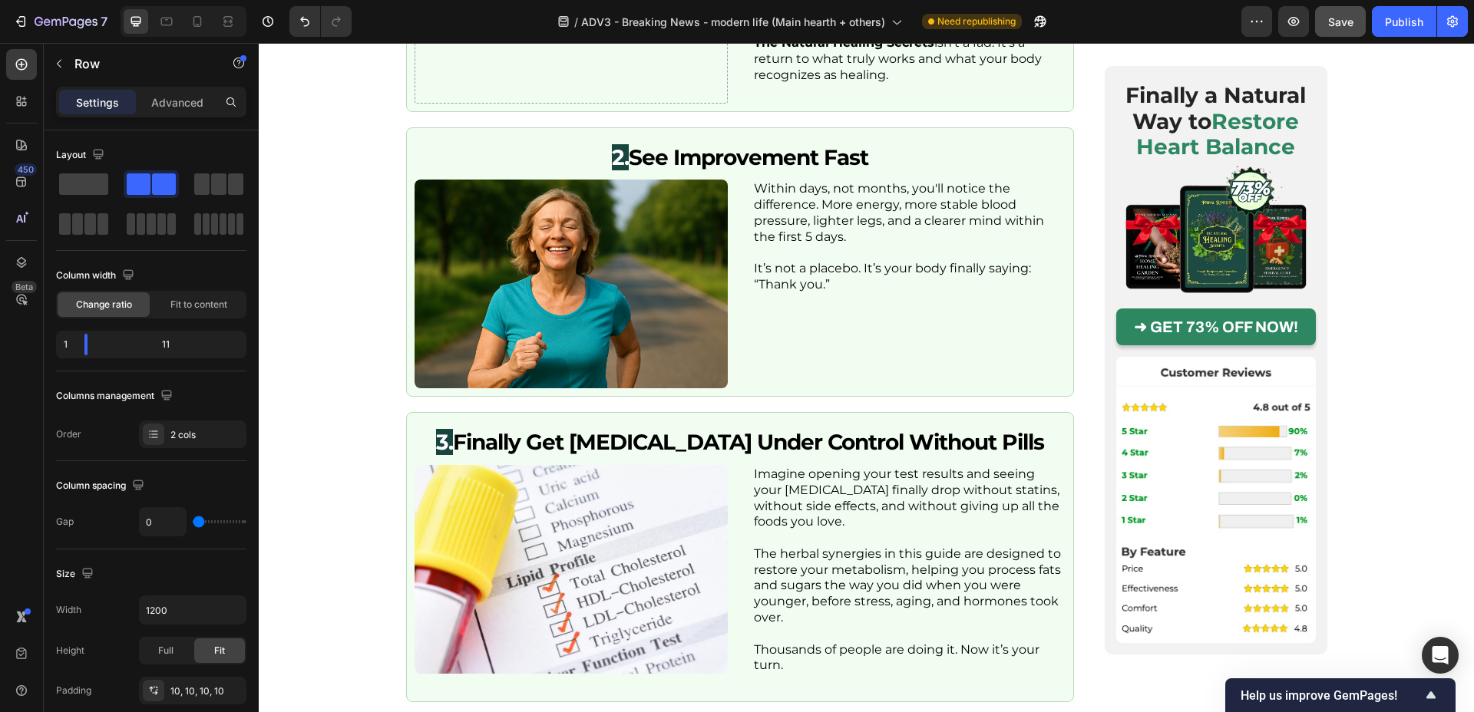
click at [164, 101] on p "Advanced" at bounding box center [177, 102] width 52 height 16
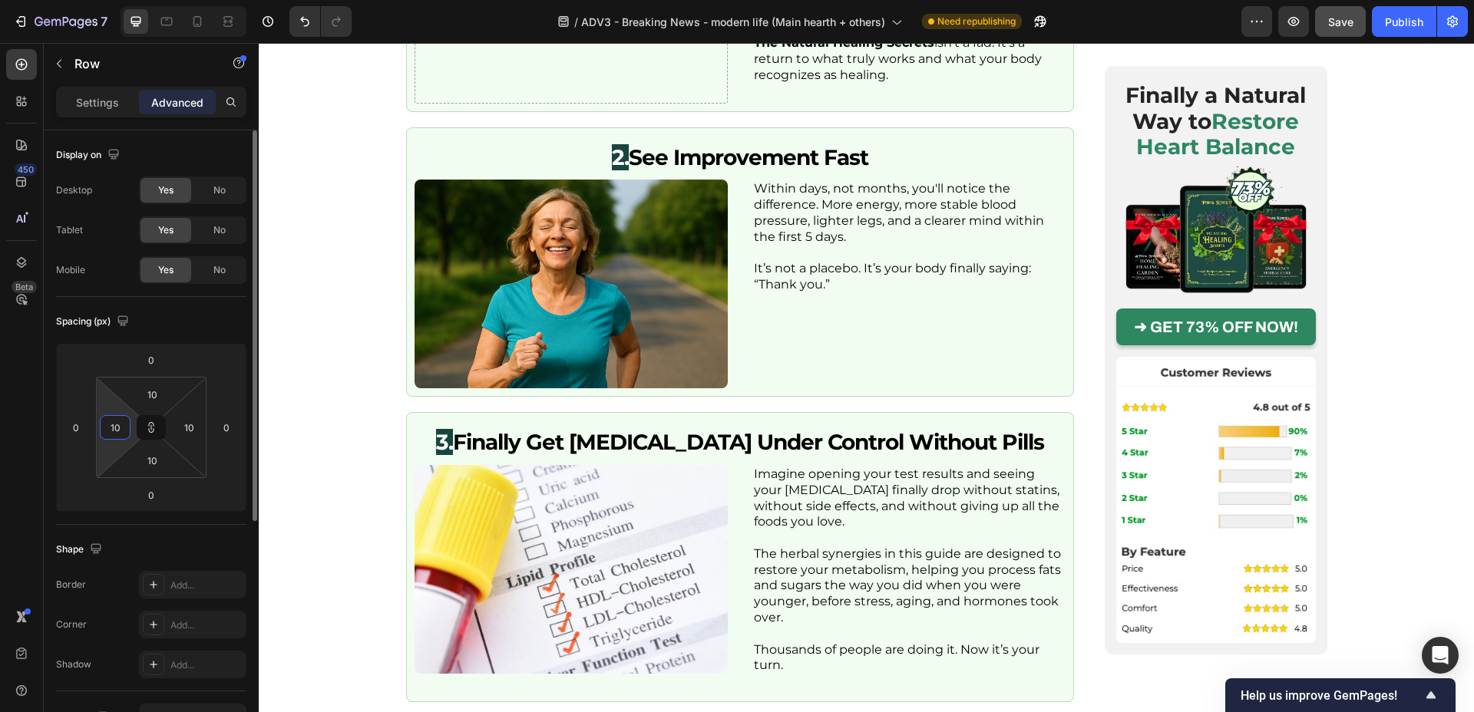
click at [111, 430] on input "10" at bounding box center [115, 427] width 23 height 23
type input "0"
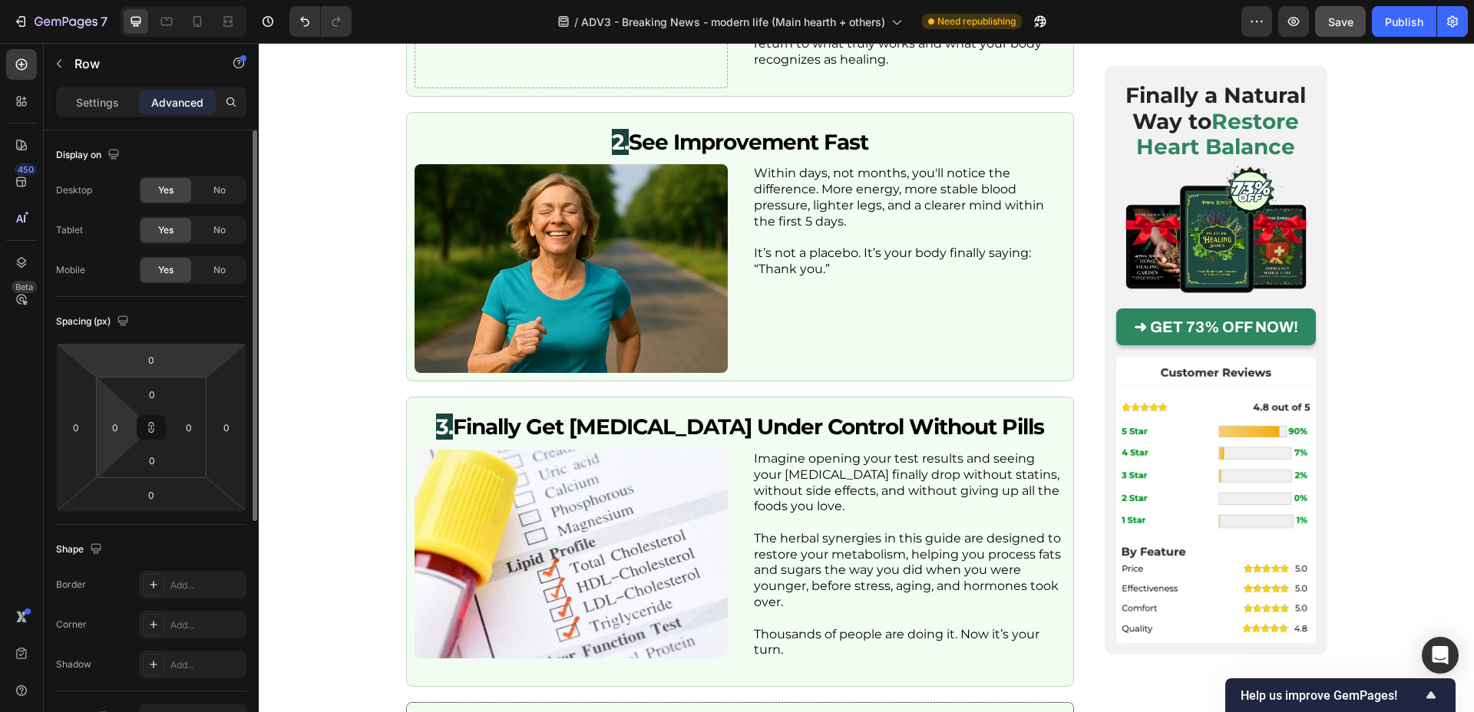
click at [149, 323] on div "Spacing (px)" at bounding box center [151, 321] width 190 height 25
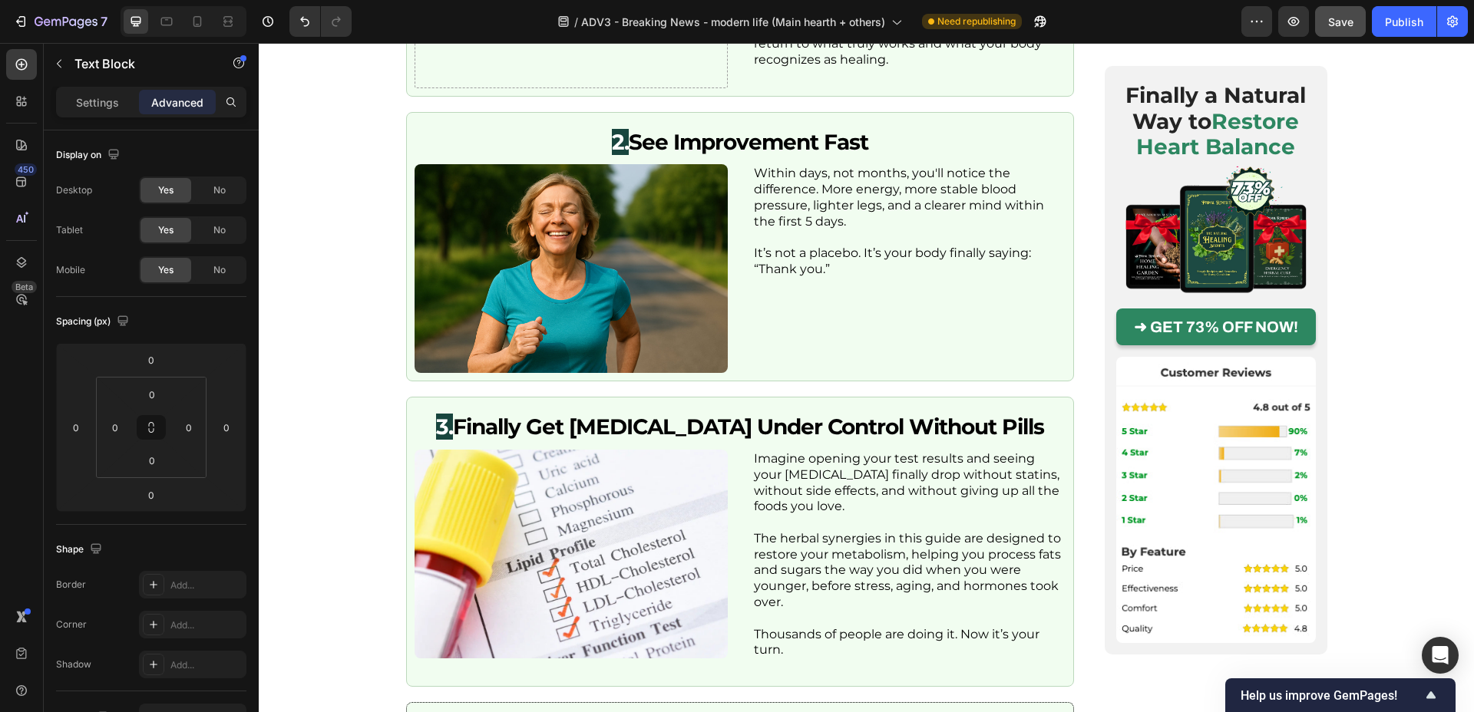
drag, startPoint x: 587, startPoint y: 503, endPoint x: 570, endPoint y: 509, distance: 18.0
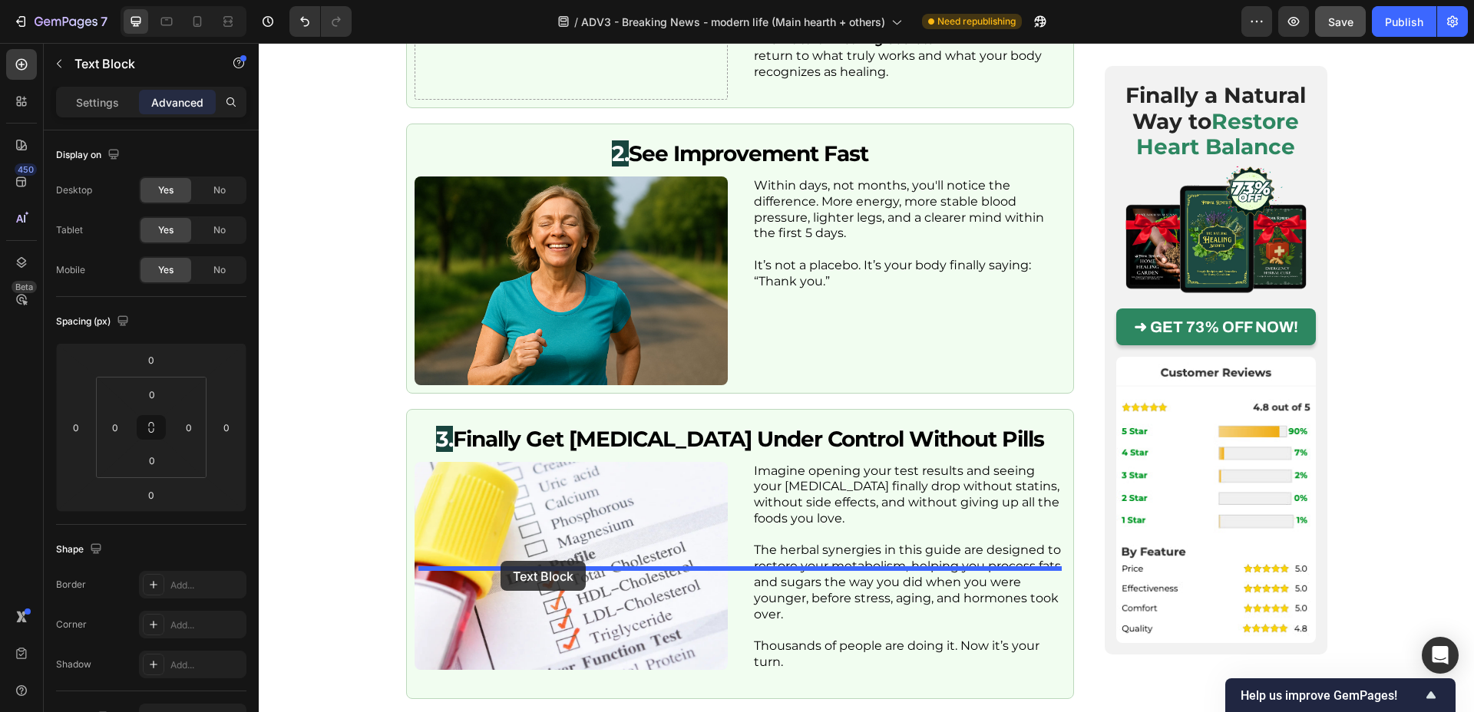
drag, startPoint x: 516, startPoint y: 541, endPoint x: 501, endPoint y: 561, distance: 25.2
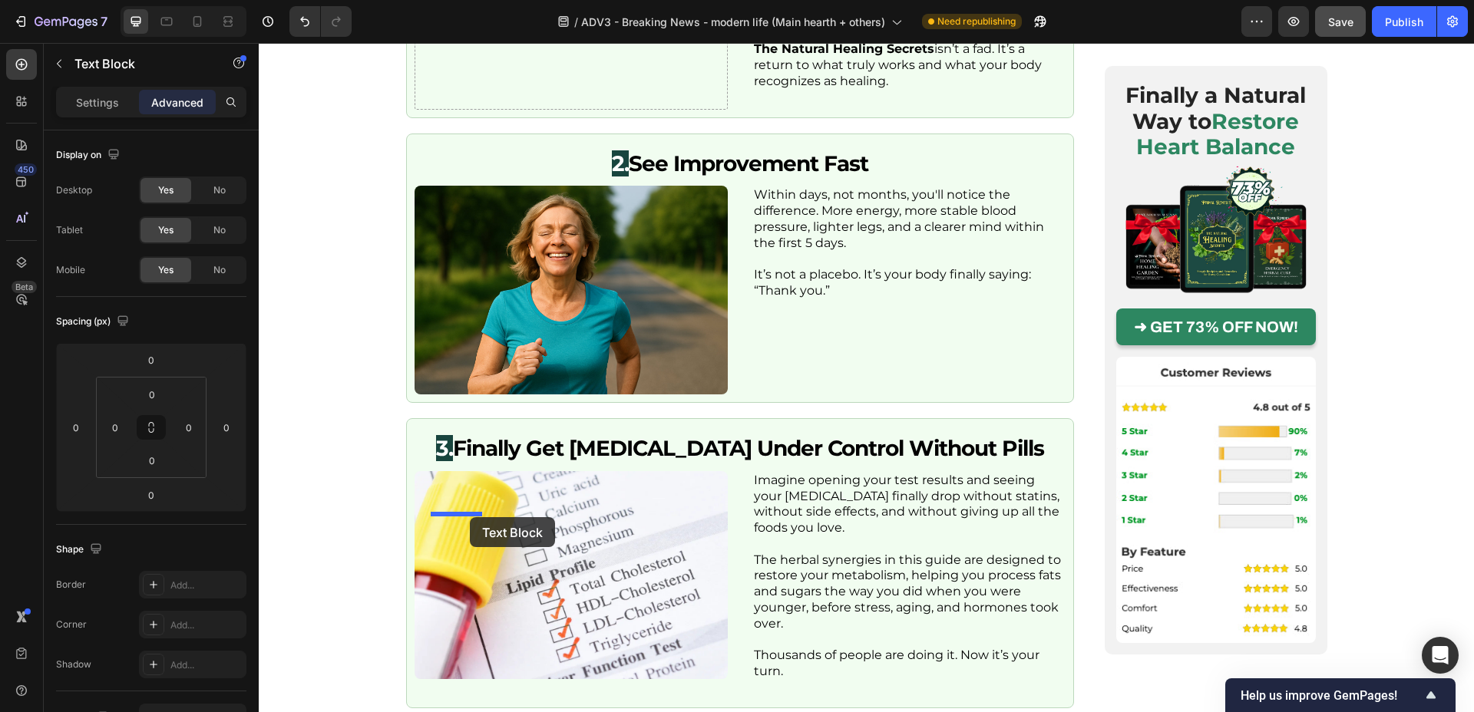
drag, startPoint x: 435, startPoint y: 572, endPoint x: 470, endPoint y: 517, distance: 65.0
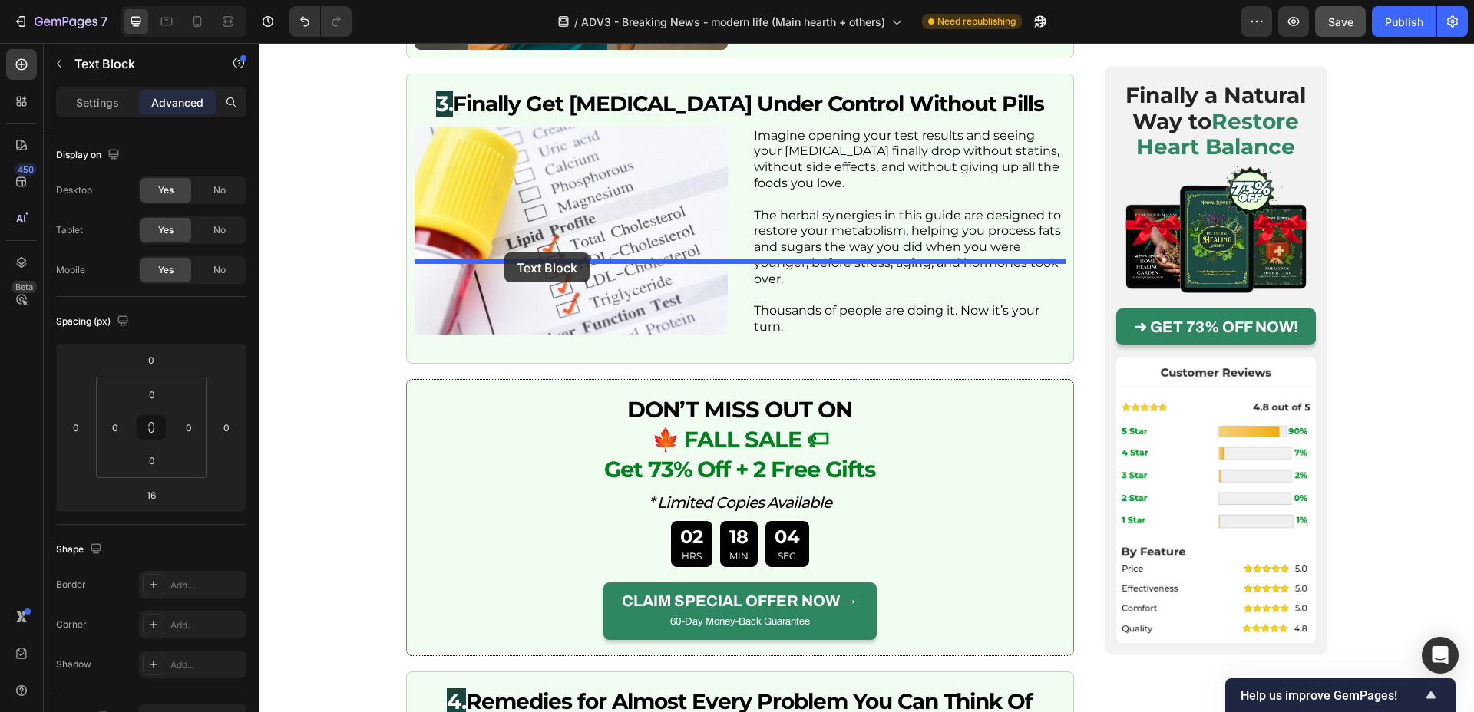
scroll to position [3837, 0]
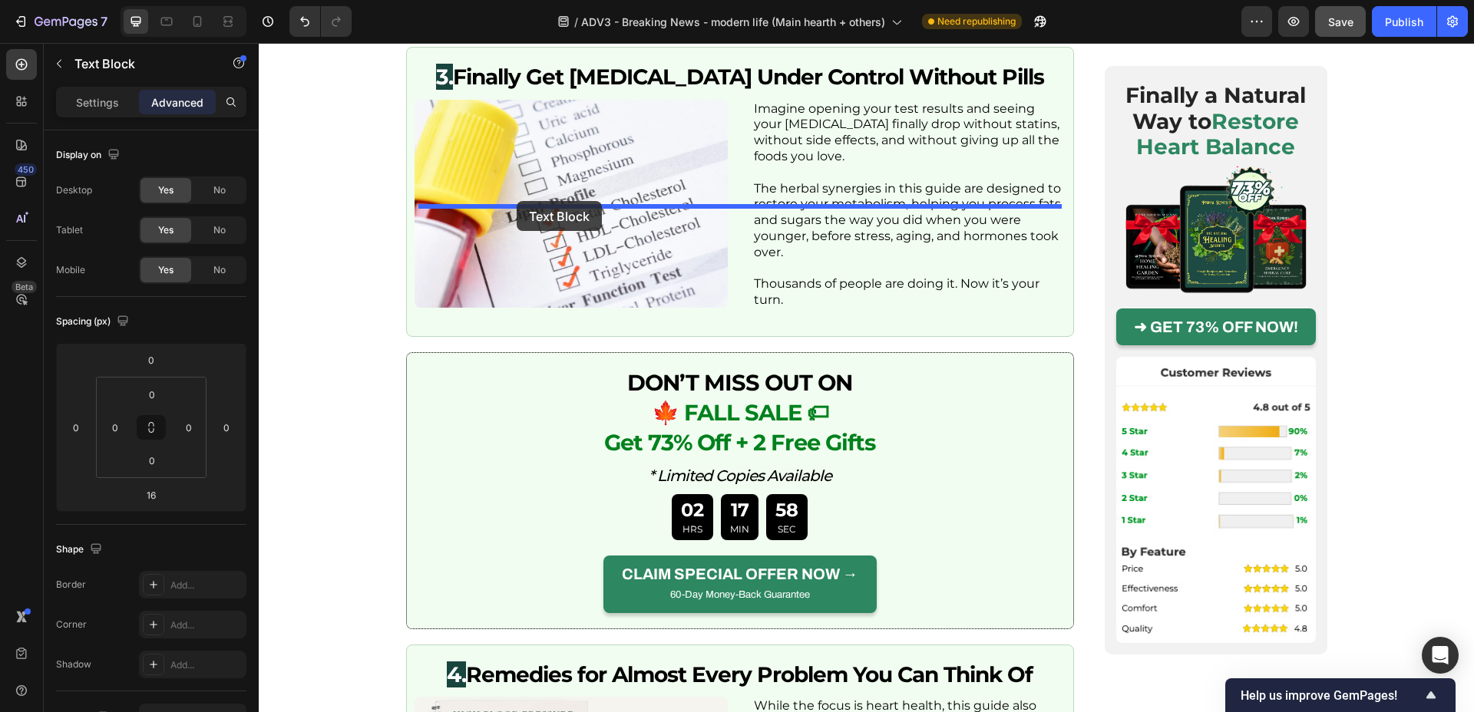
drag, startPoint x: 459, startPoint y: 589, endPoint x: 517, endPoint y: 201, distance: 392.0
type input "0"
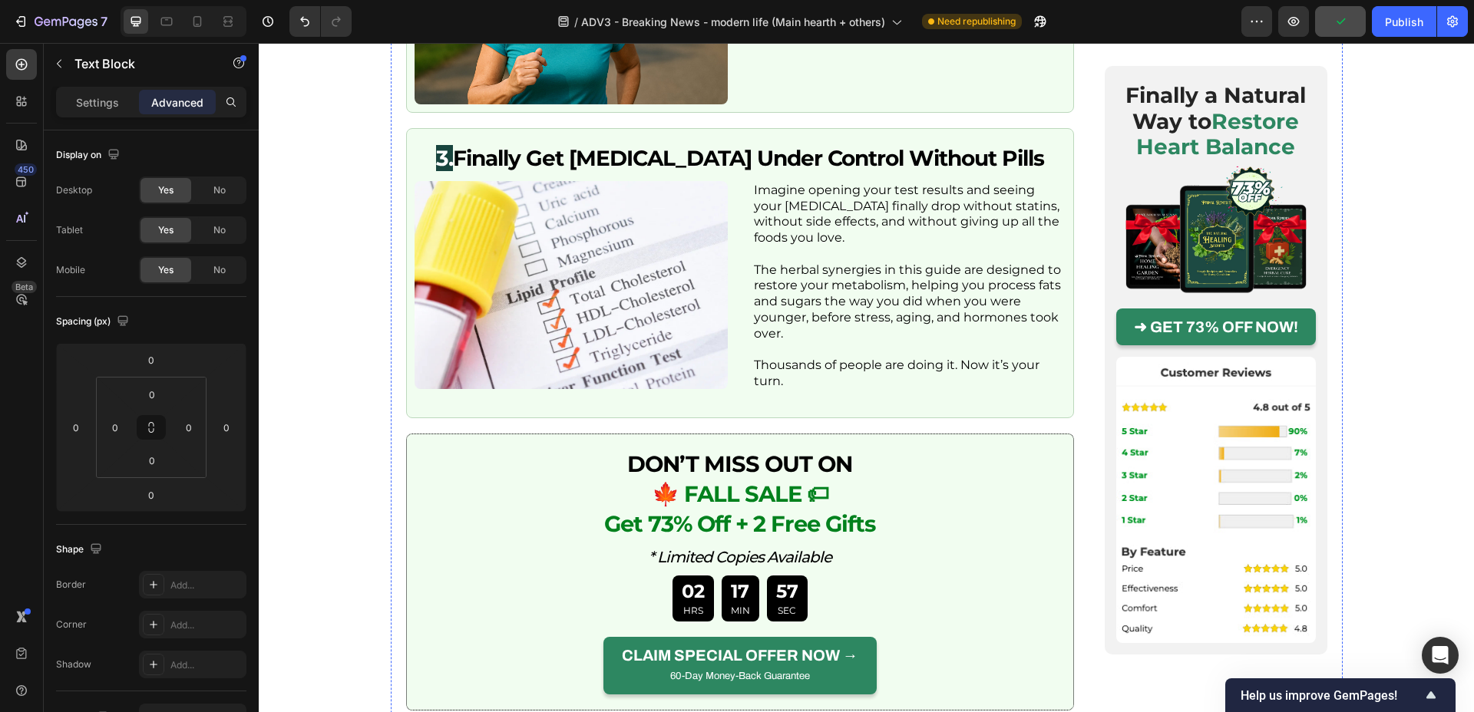
scroll to position [3603, 0]
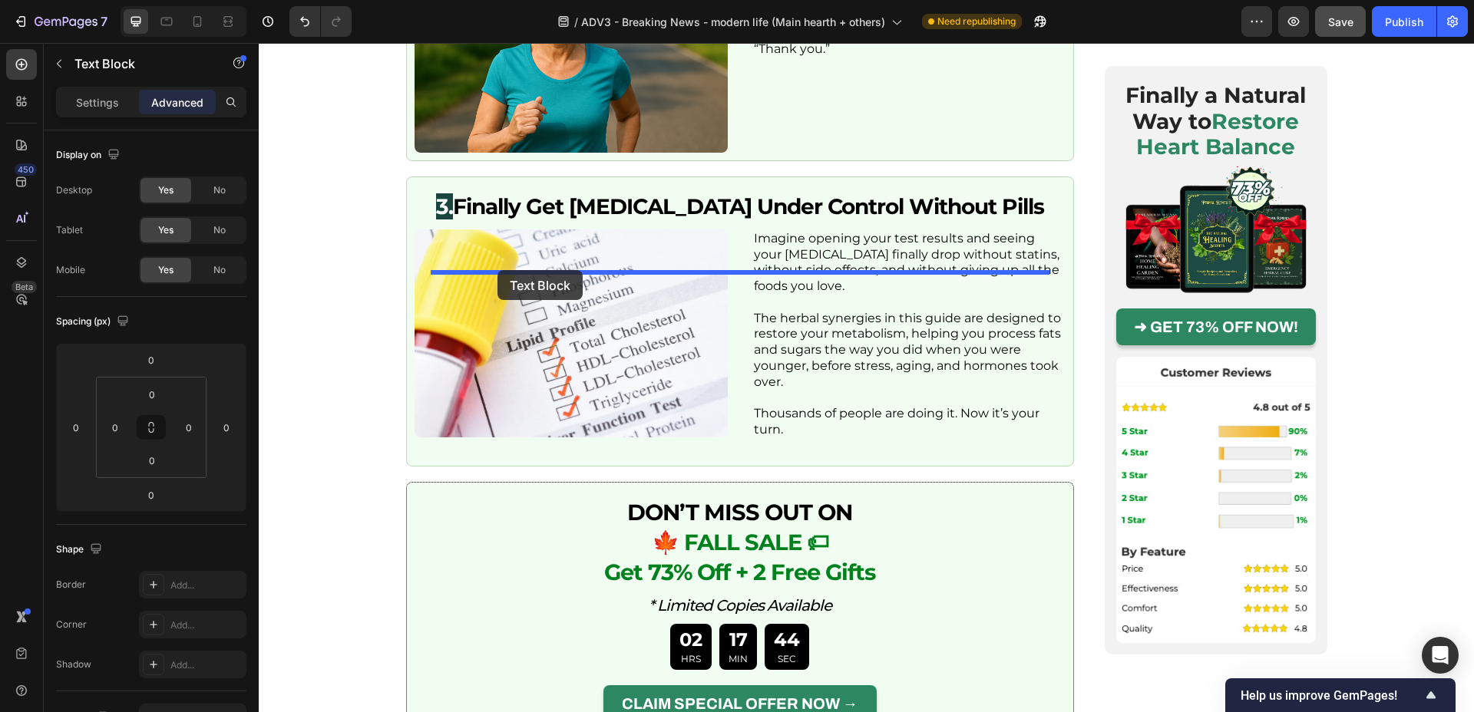
drag, startPoint x: 636, startPoint y: 323, endPoint x: 498, endPoint y: 270, distance: 148.0
type input "16"
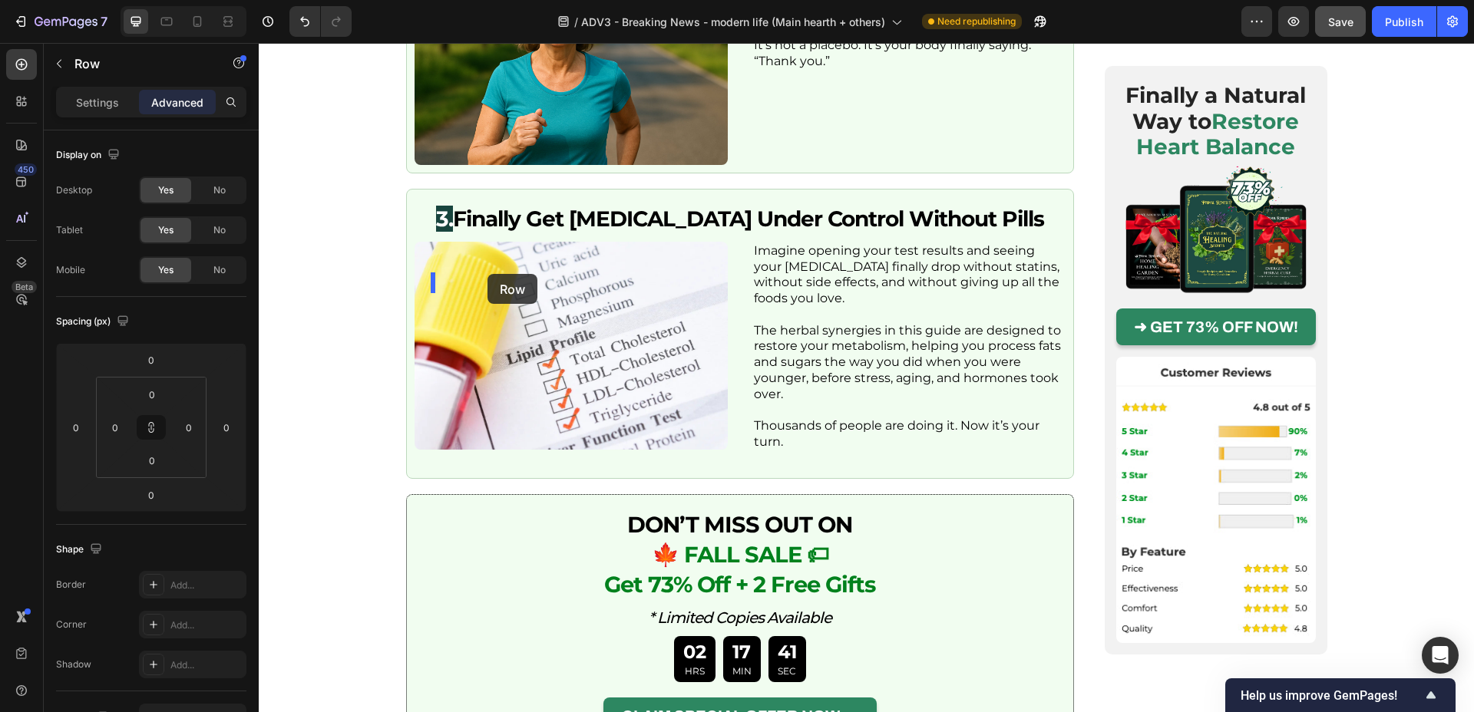
drag, startPoint x: 482, startPoint y: 309, endPoint x: 488, endPoint y: 274, distance: 35.0
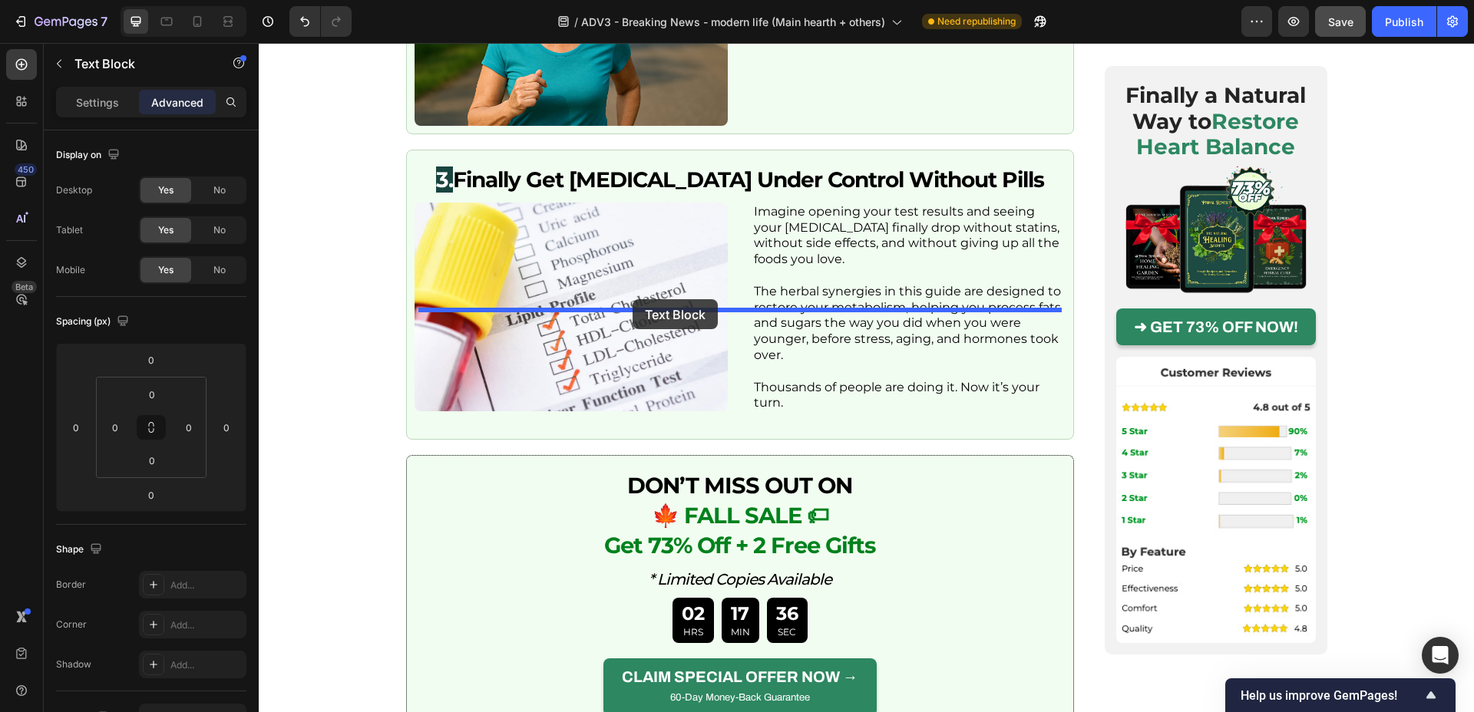
drag, startPoint x: 760, startPoint y: 280, endPoint x: 633, endPoint y: 299, distance: 128.9
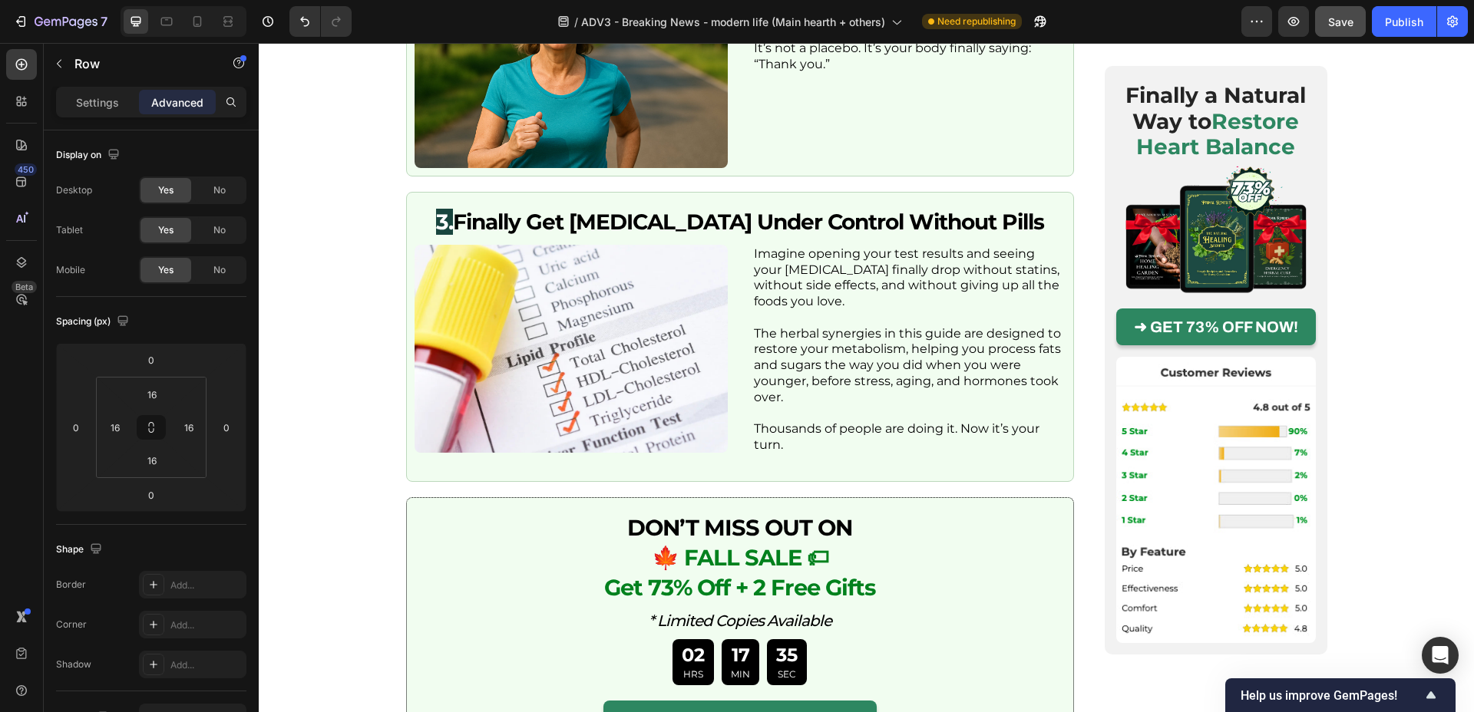
drag, startPoint x: 493, startPoint y: 298, endPoint x: 479, endPoint y: 314, distance: 21.2
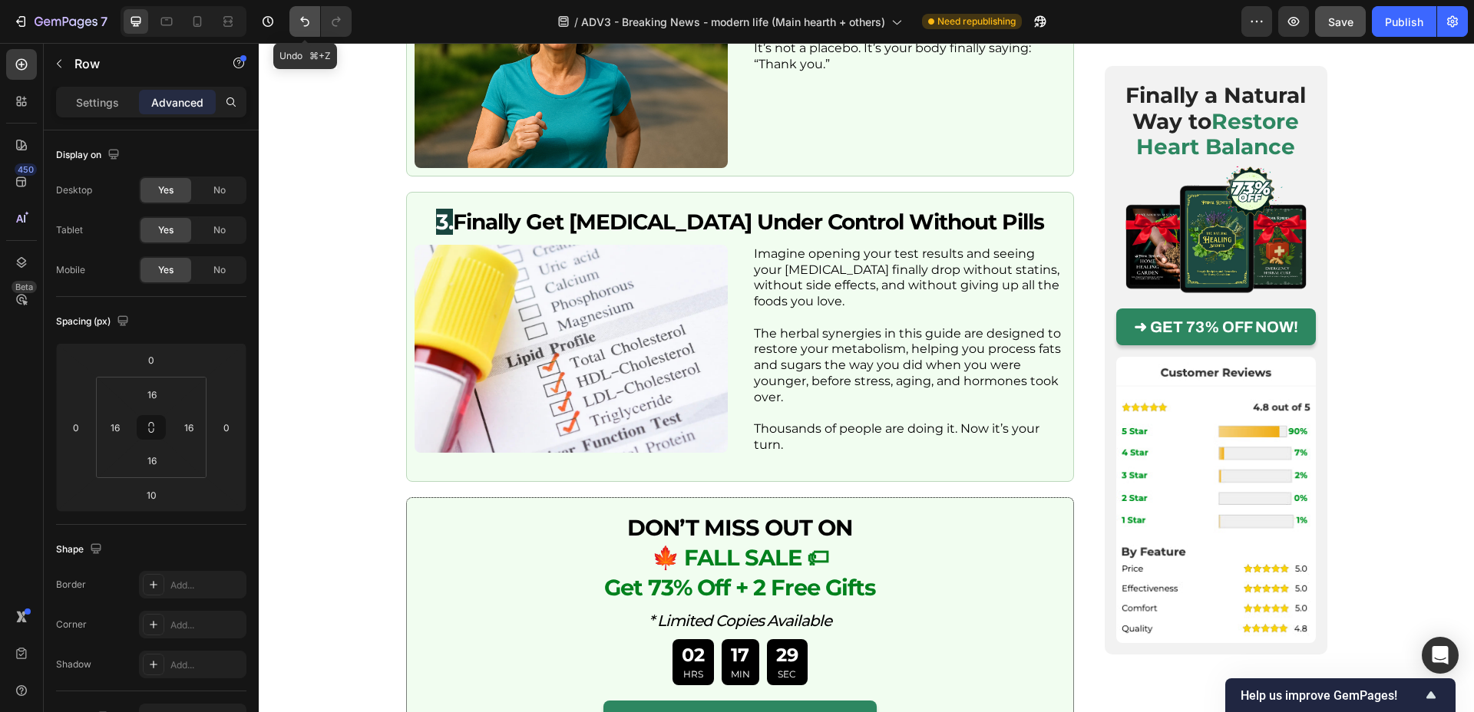
click at [306, 29] on button "Undo/Redo" at bounding box center [304, 21] width 31 height 31
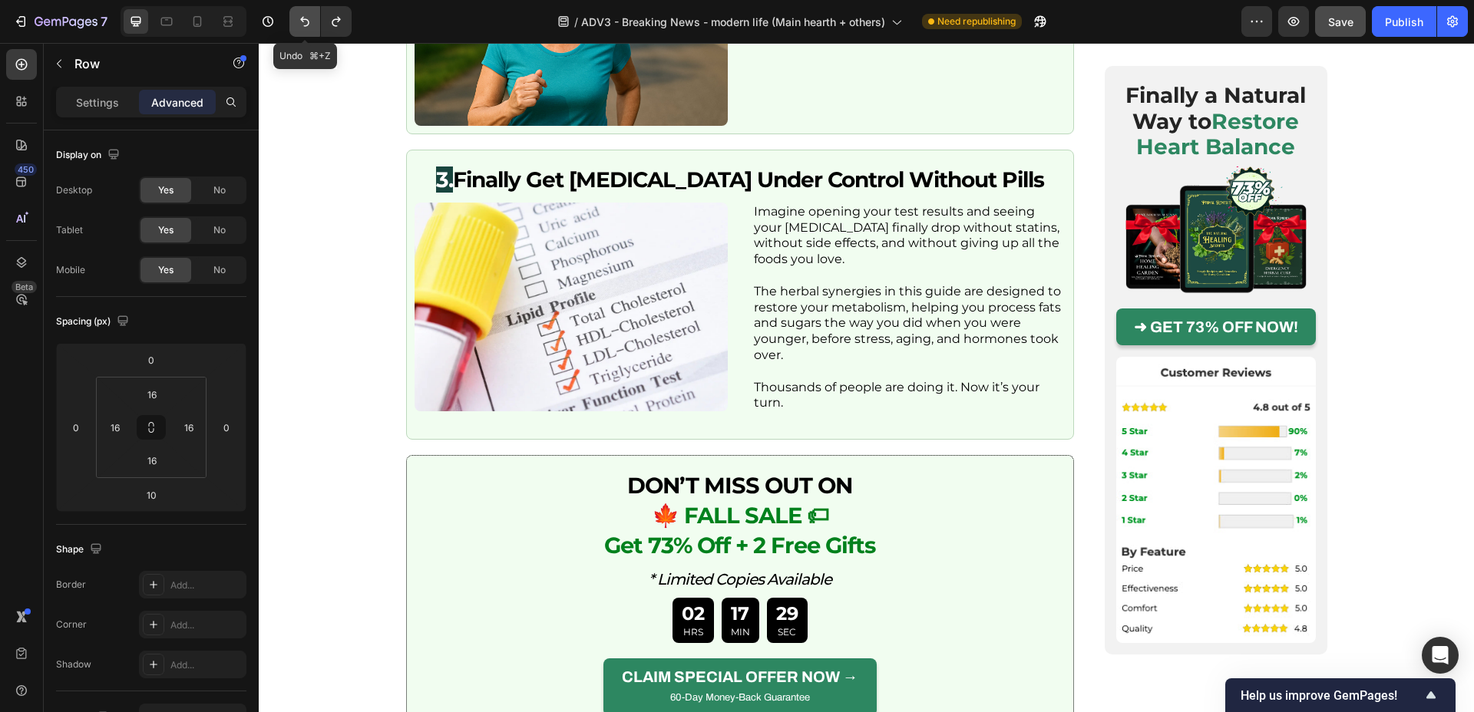
click at [306, 29] on button "Undo/Redo" at bounding box center [304, 21] width 31 height 31
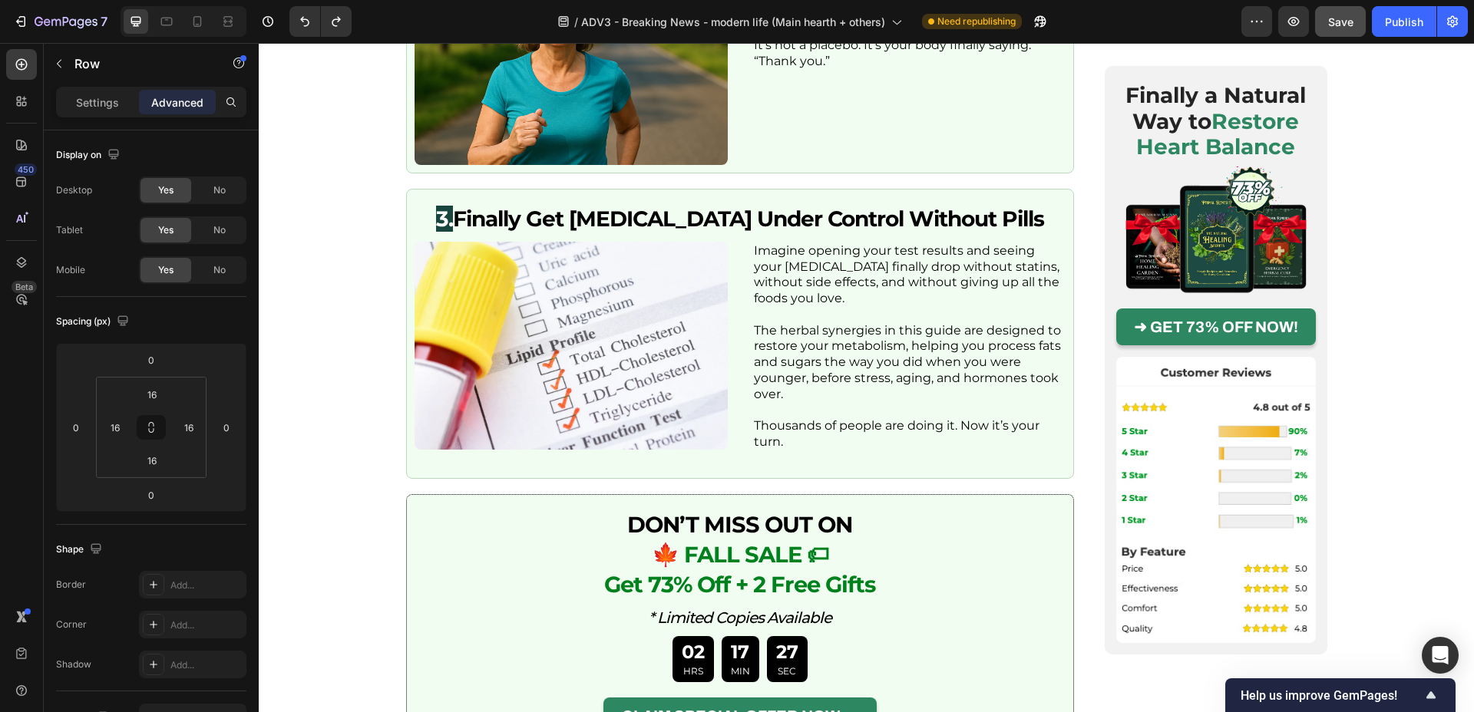
drag, startPoint x: 596, startPoint y: 308, endPoint x: 602, endPoint y: 273, distance: 35.8
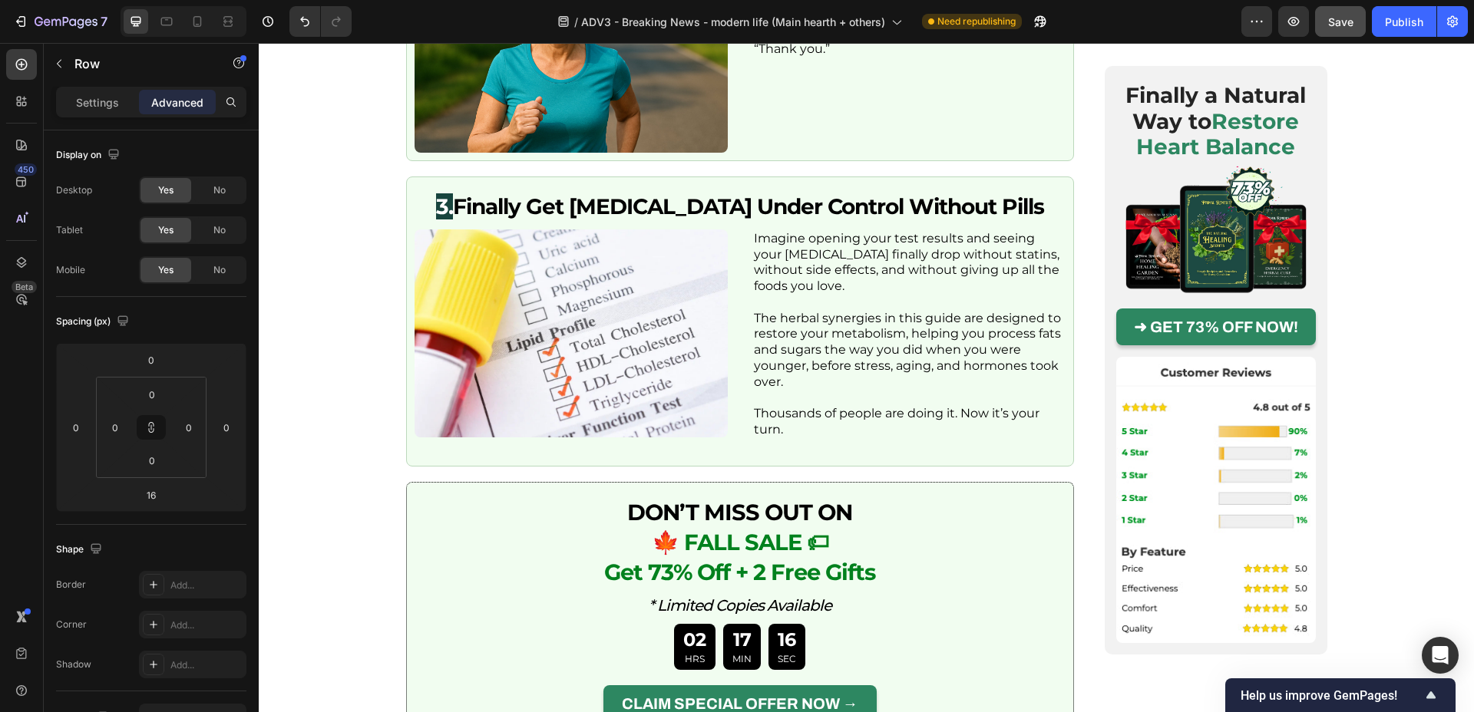
drag, startPoint x: 754, startPoint y: 314, endPoint x: 761, endPoint y: 274, distance: 40.5
type input "0"
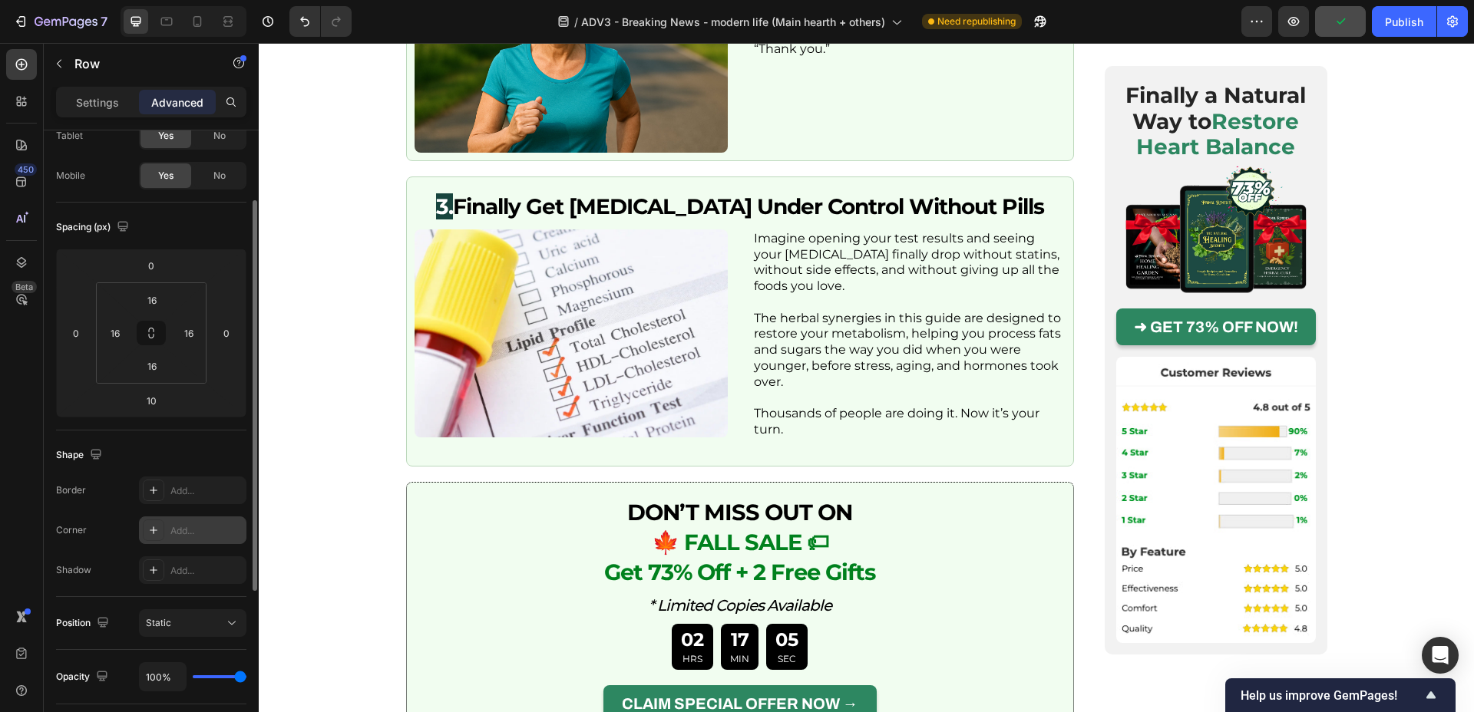
scroll to position [115, 0]
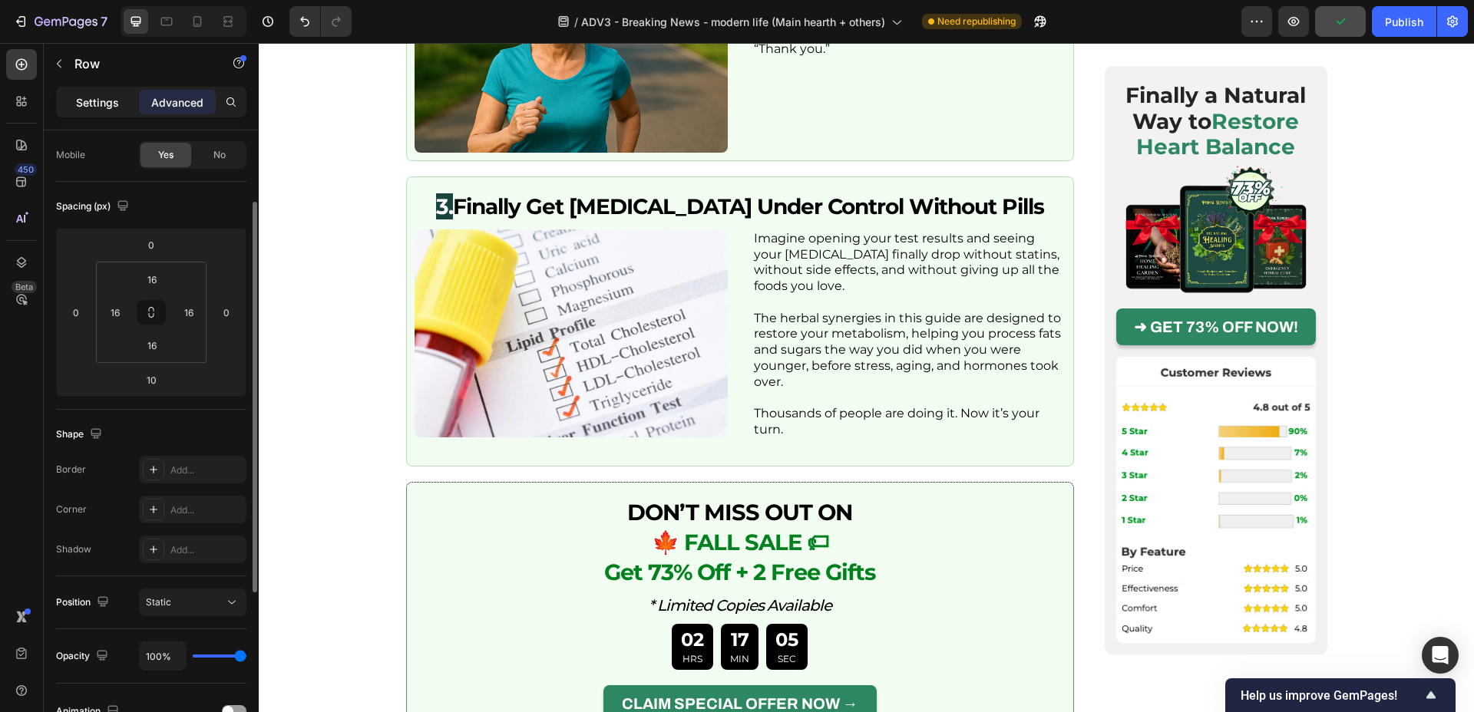
click at [100, 103] on p "Settings" at bounding box center [97, 102] width 43 height 16
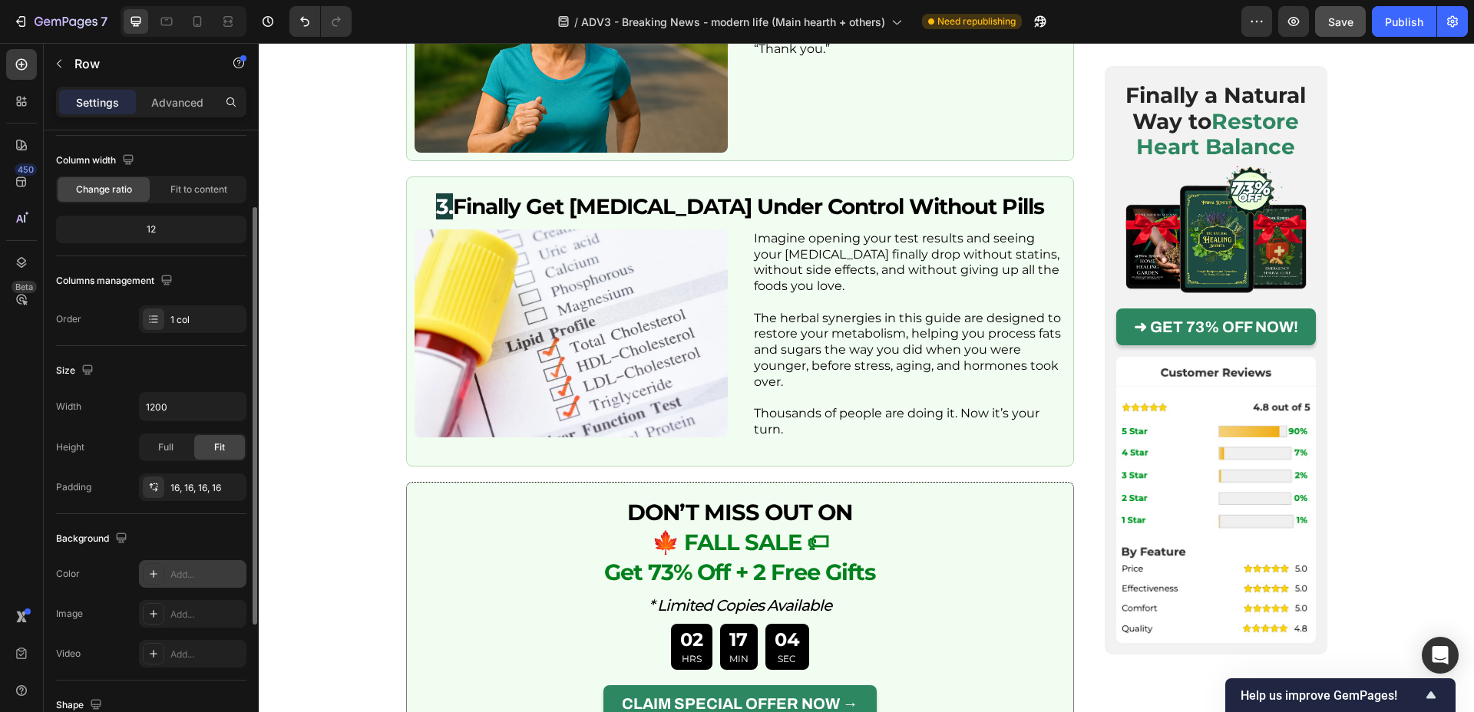
click at [196, 580] on div "Add..." at bounding box center [206, 575] width 72 height 14
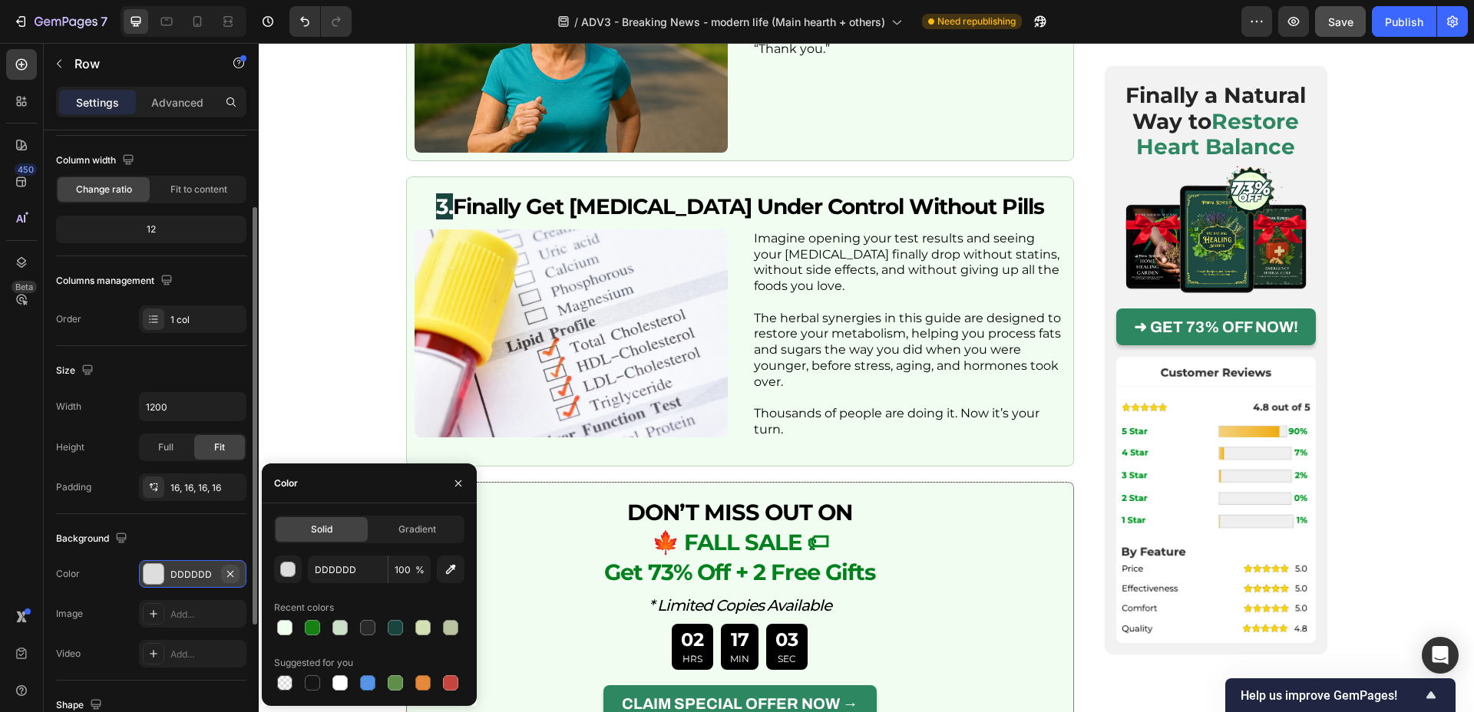
click at [228, 573] on icon "button" at bounding box center [230, 574] width 12 height 12
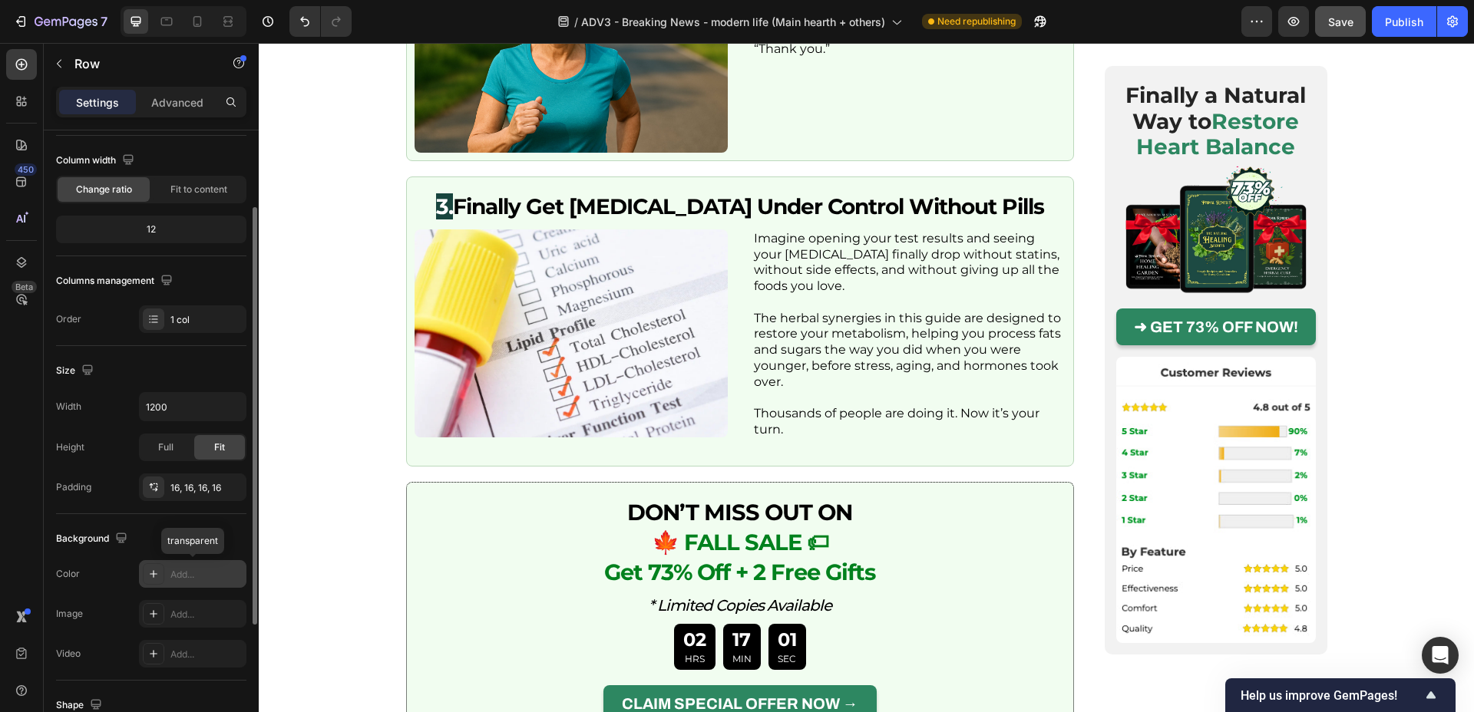
click at [199, 574] on div "Add..." at bounding box center [206, 575] width 72 height 14
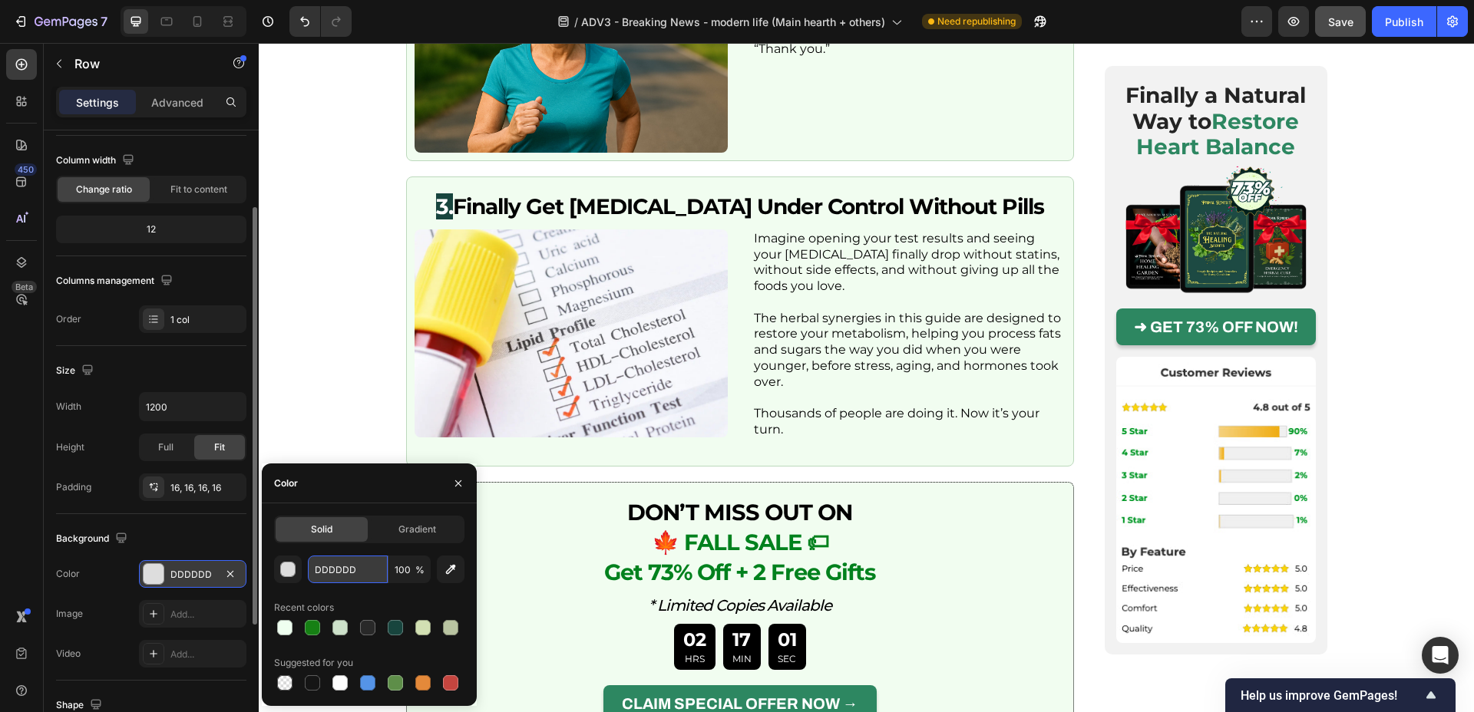
click at [319, 571] on input "DDDDDD" at bounding box center [348, 570] width 80 height 28
paste input "#F2FFE3"
type input "#F2FFE3"
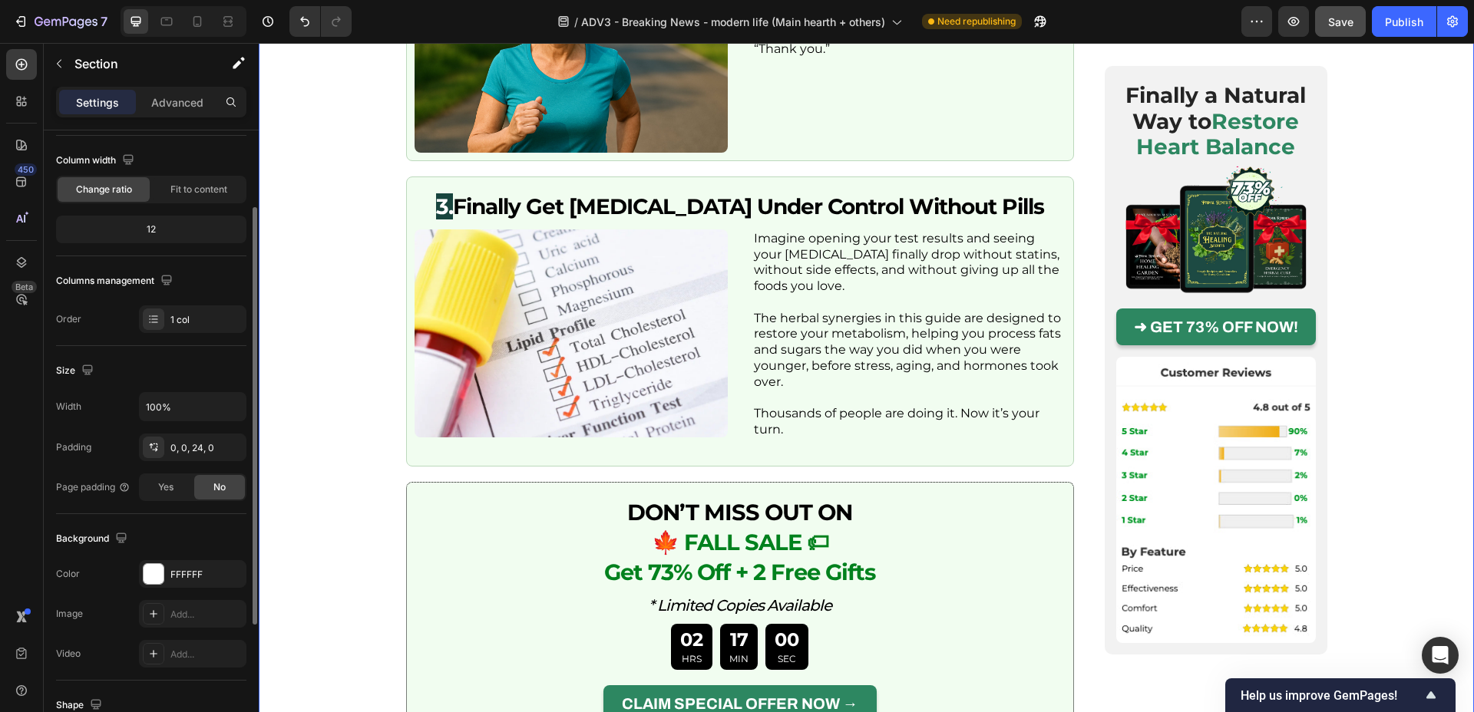
scroll to position [0, 0]
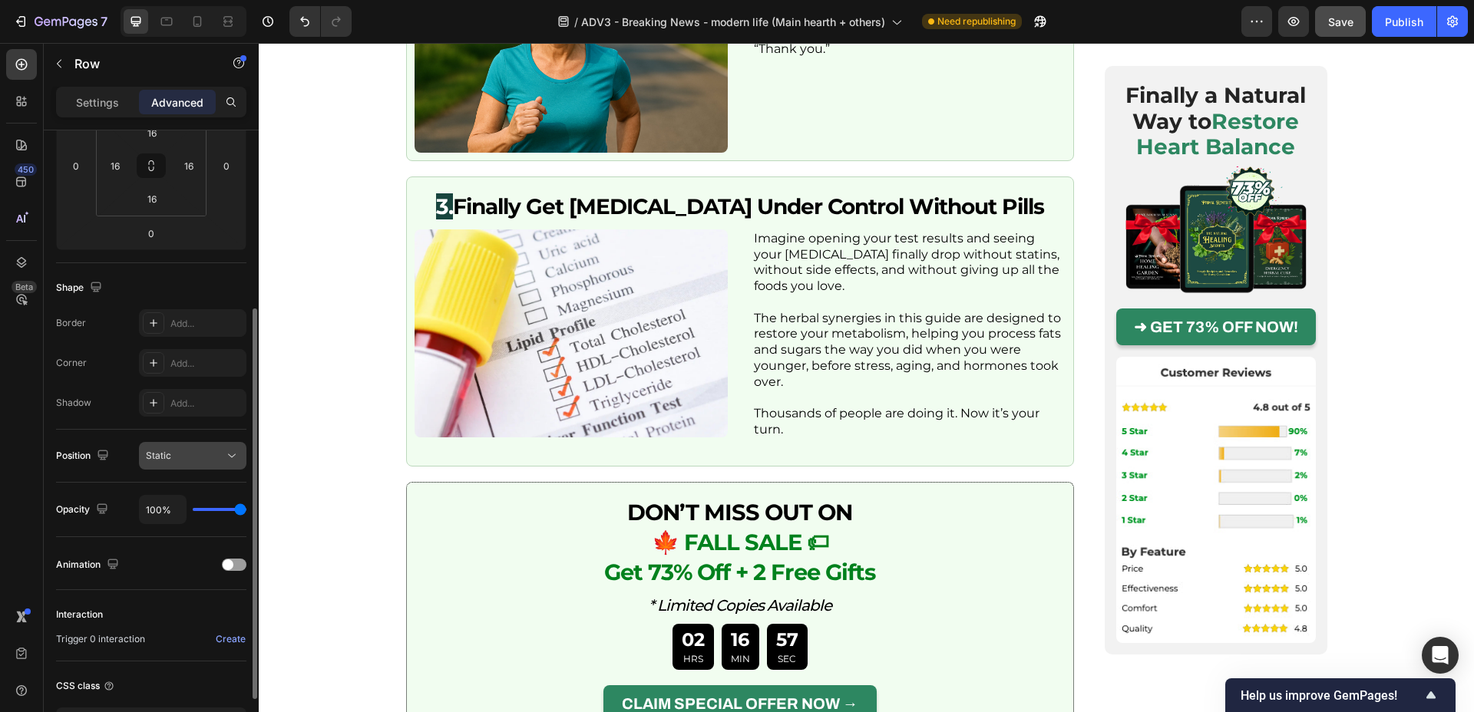
scroll to position [271, 0]
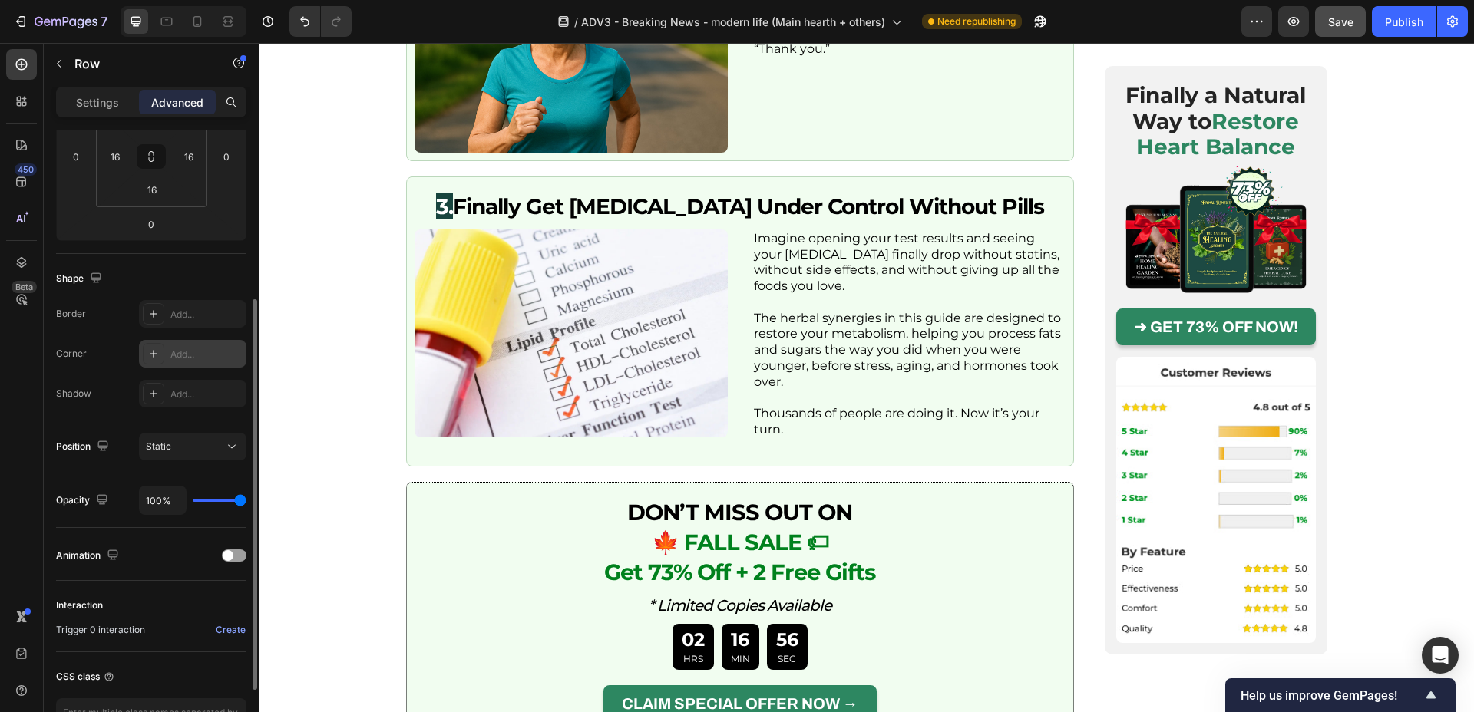
click at [196, 351] on div "Add..." at bounding box center [206, 355] width 72 height 14
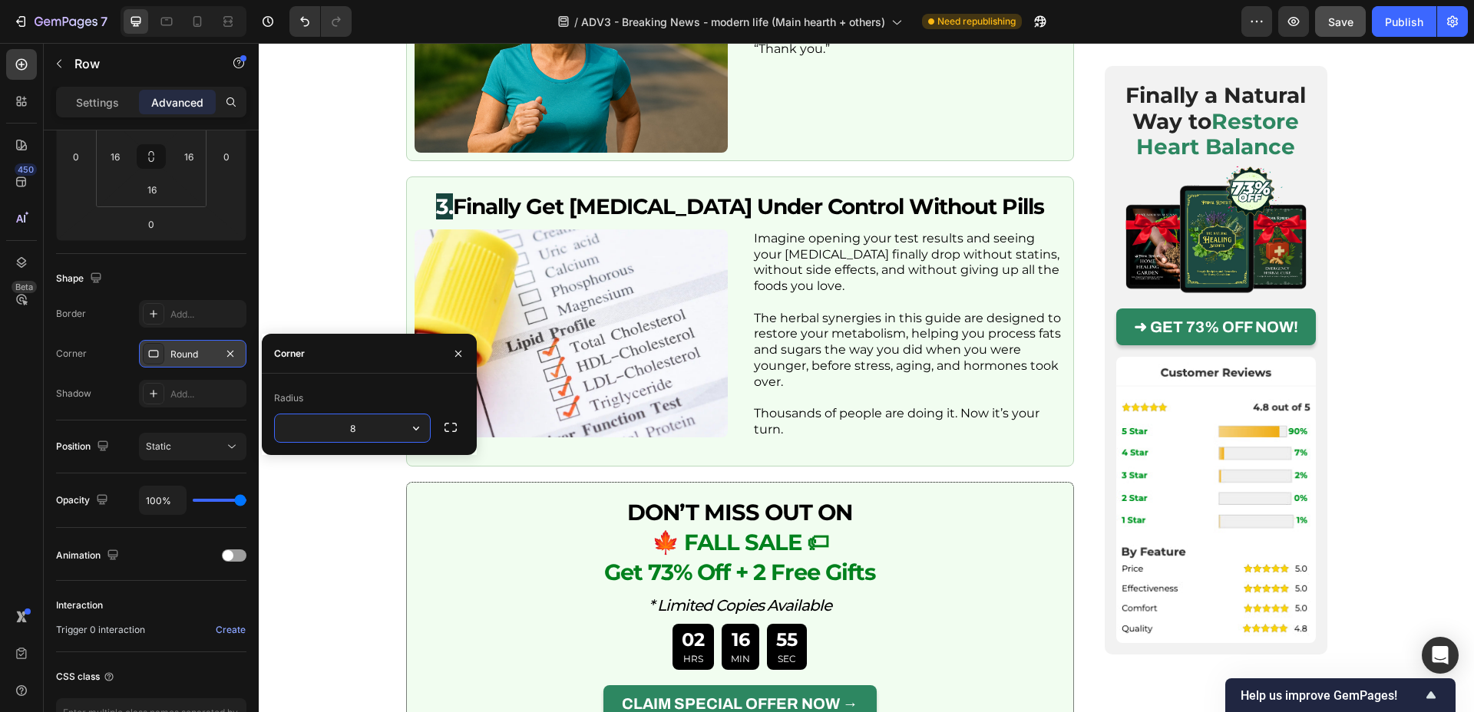
type input "6"
click at [107, 81] on div "Row" at bounding box center [131, 64] width 175 height 40
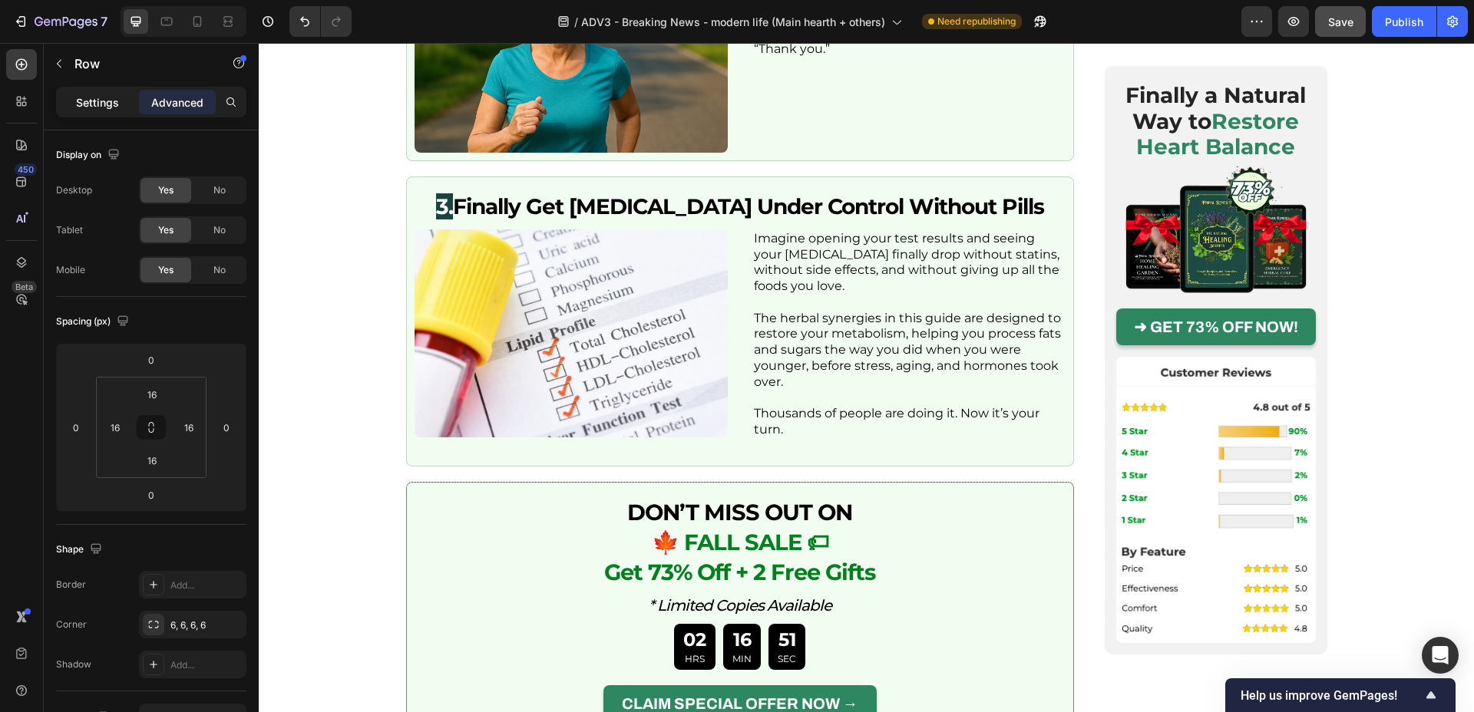
click at [97, 97] on p "Settings" at bounding box center [97, 102] width 43 height 16
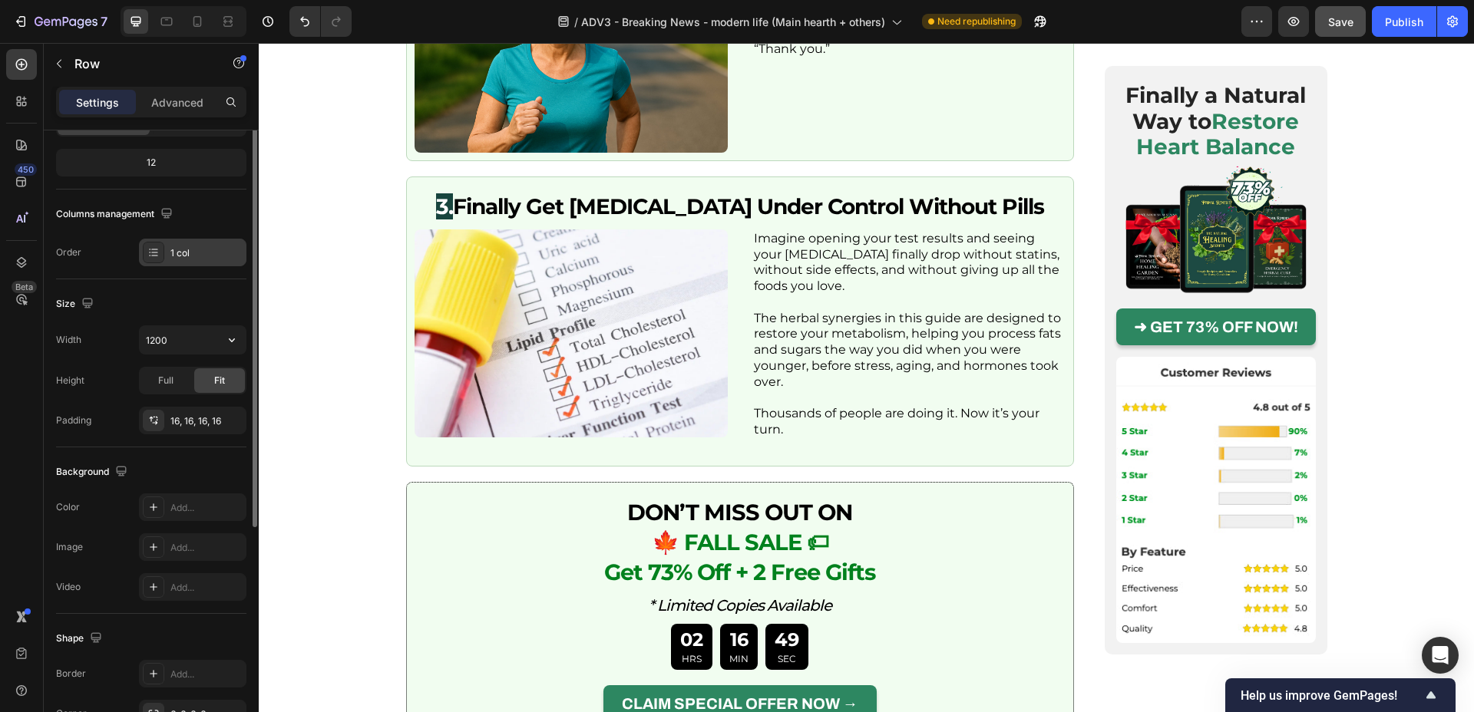
scroll to position [222, 0]
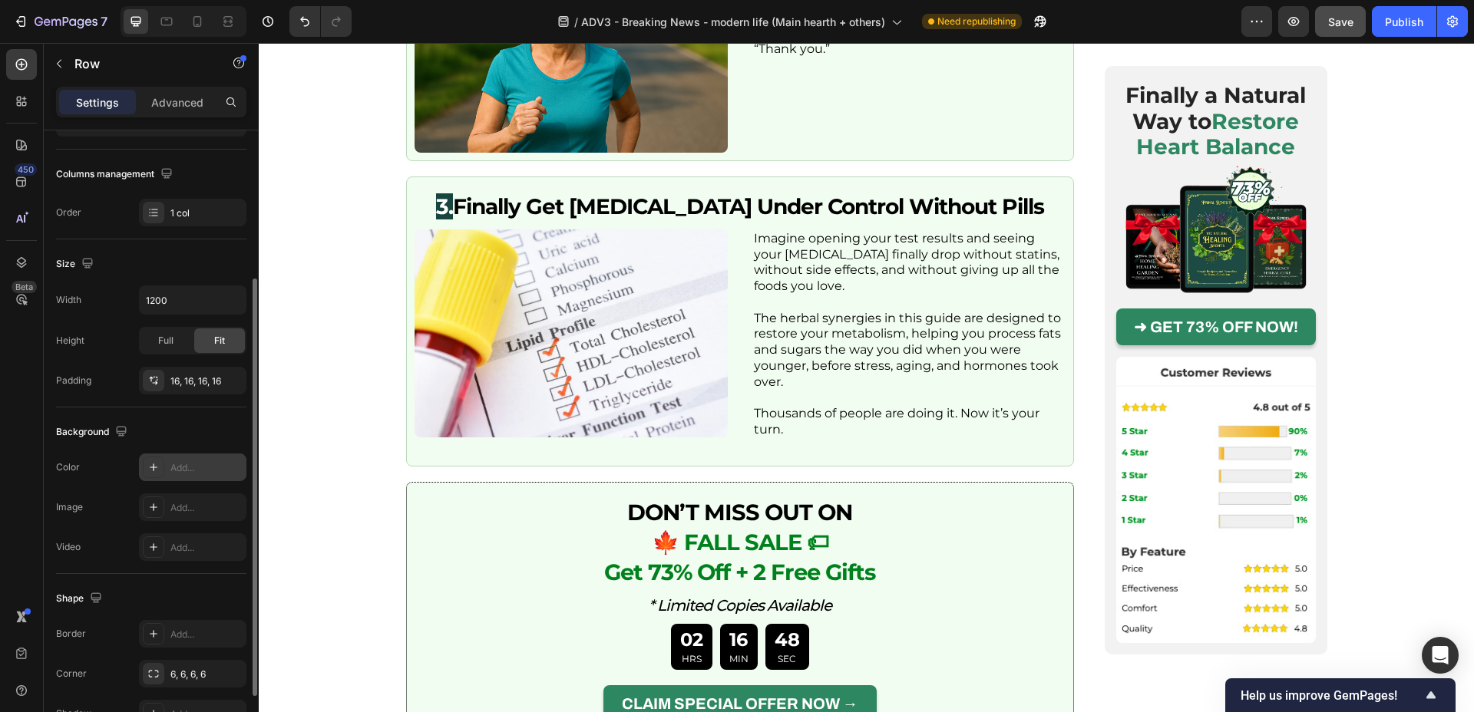
click at [182, 454] on div "Add..." at bounding box center [192, 468] width 107 height 28
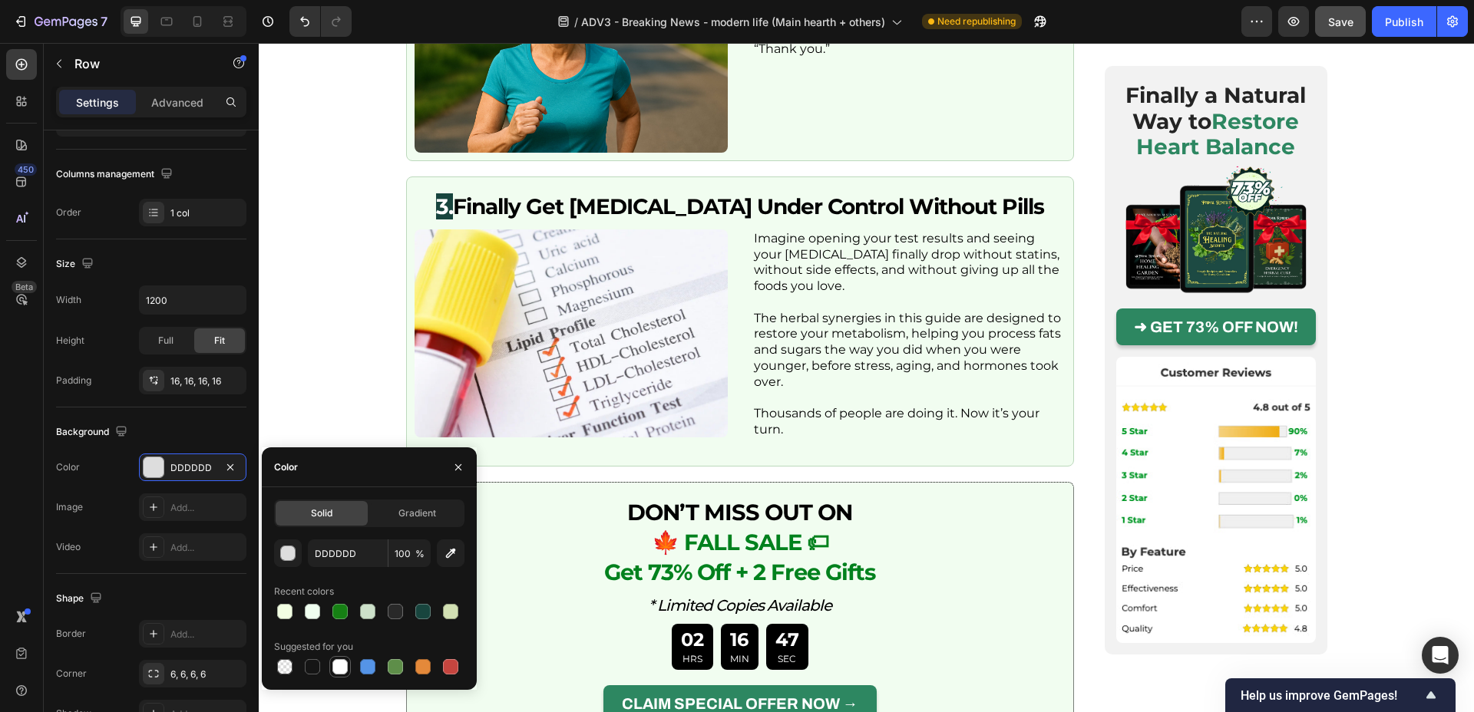
click at [340, 672] on div at bounding box center [339, 667] width 15 height 15
type input "FFFFFF"
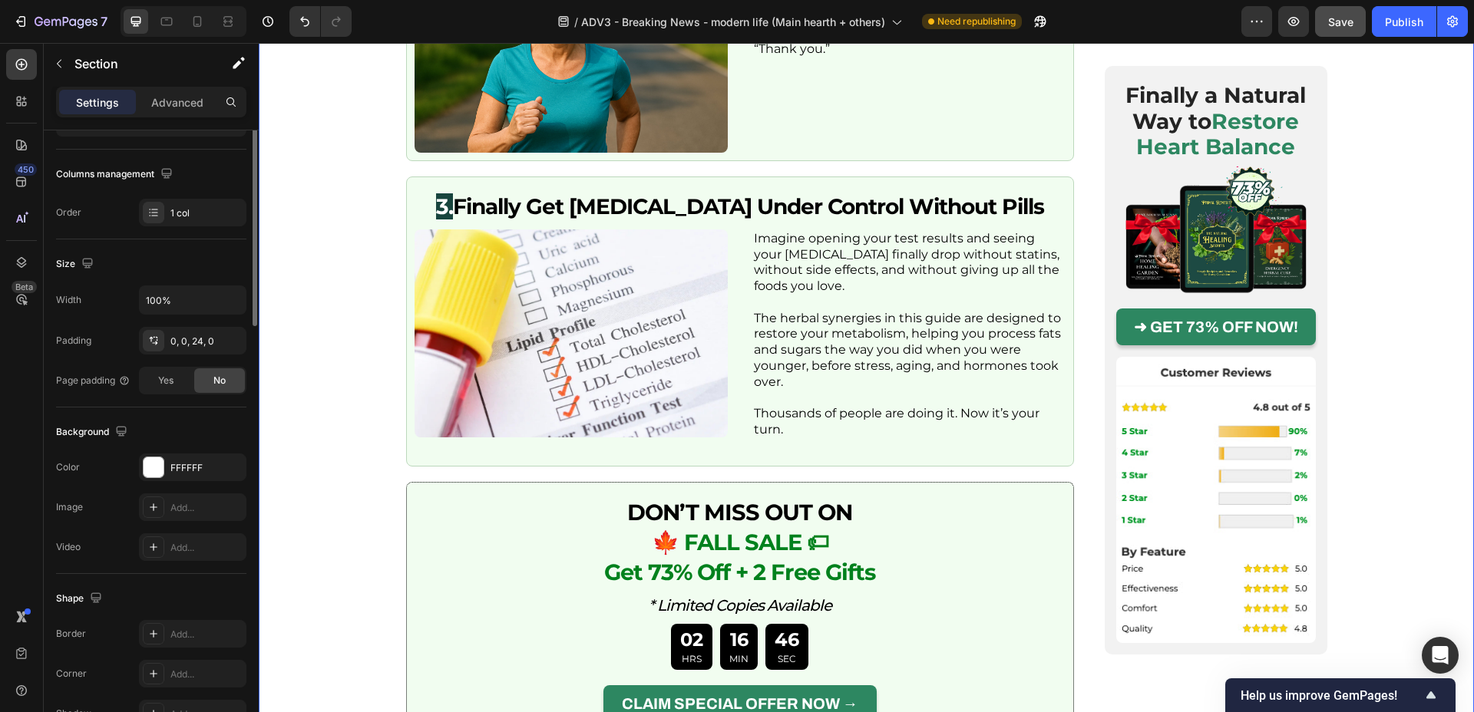
scroll to position [0, 0]
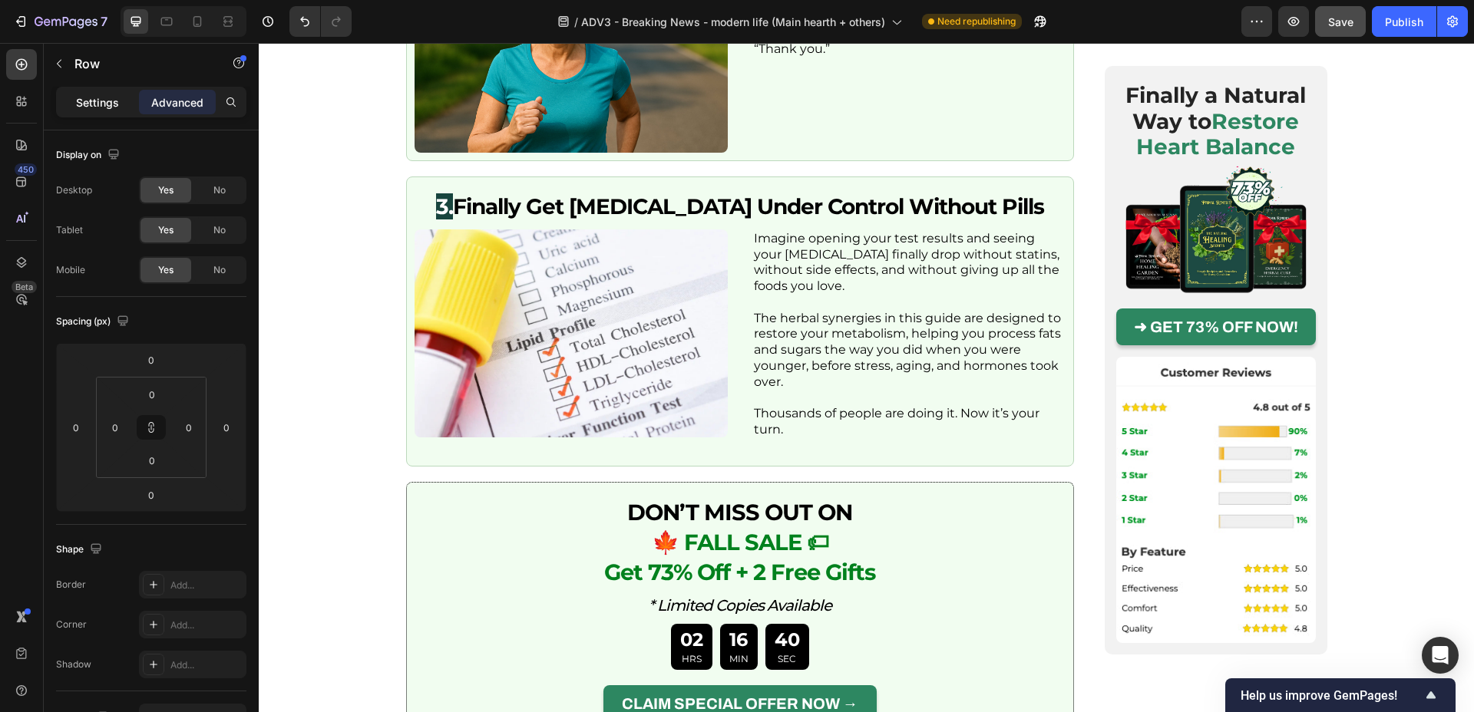
click at [101, 98] on p "Settings" at bounding box center [97, 102] width 43 height 16
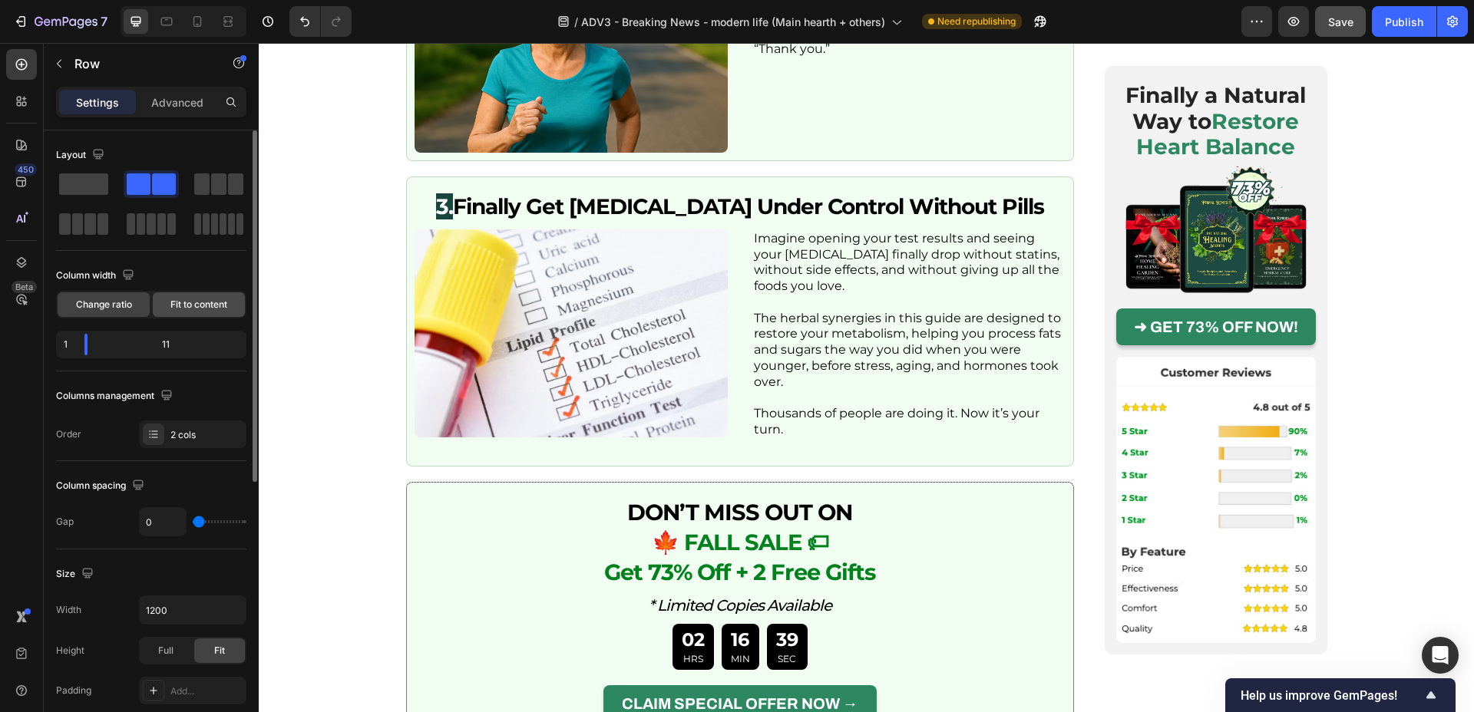
click at [217, 308] on span "Fit to content" at bounding box center [198, 305] width 57 height 14
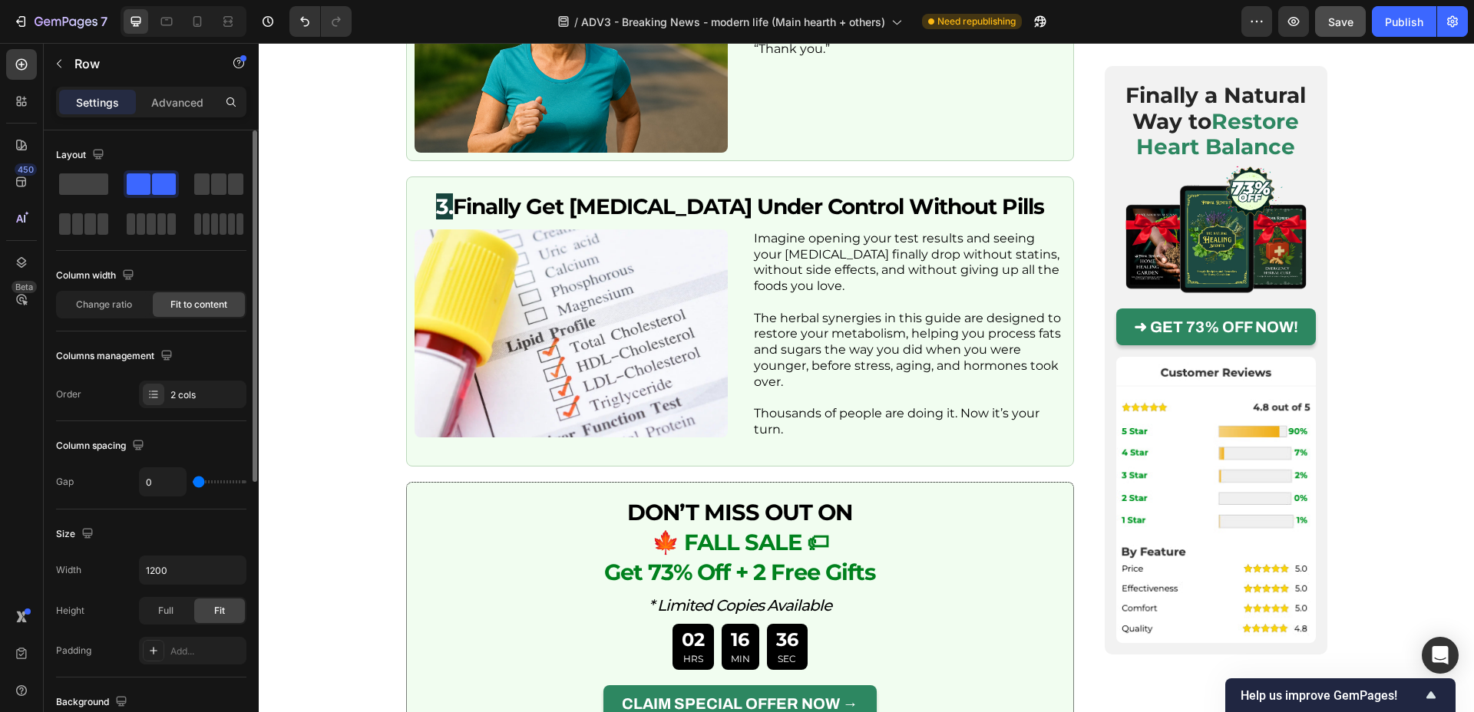
type input "3"
type input "4"
type input "5"
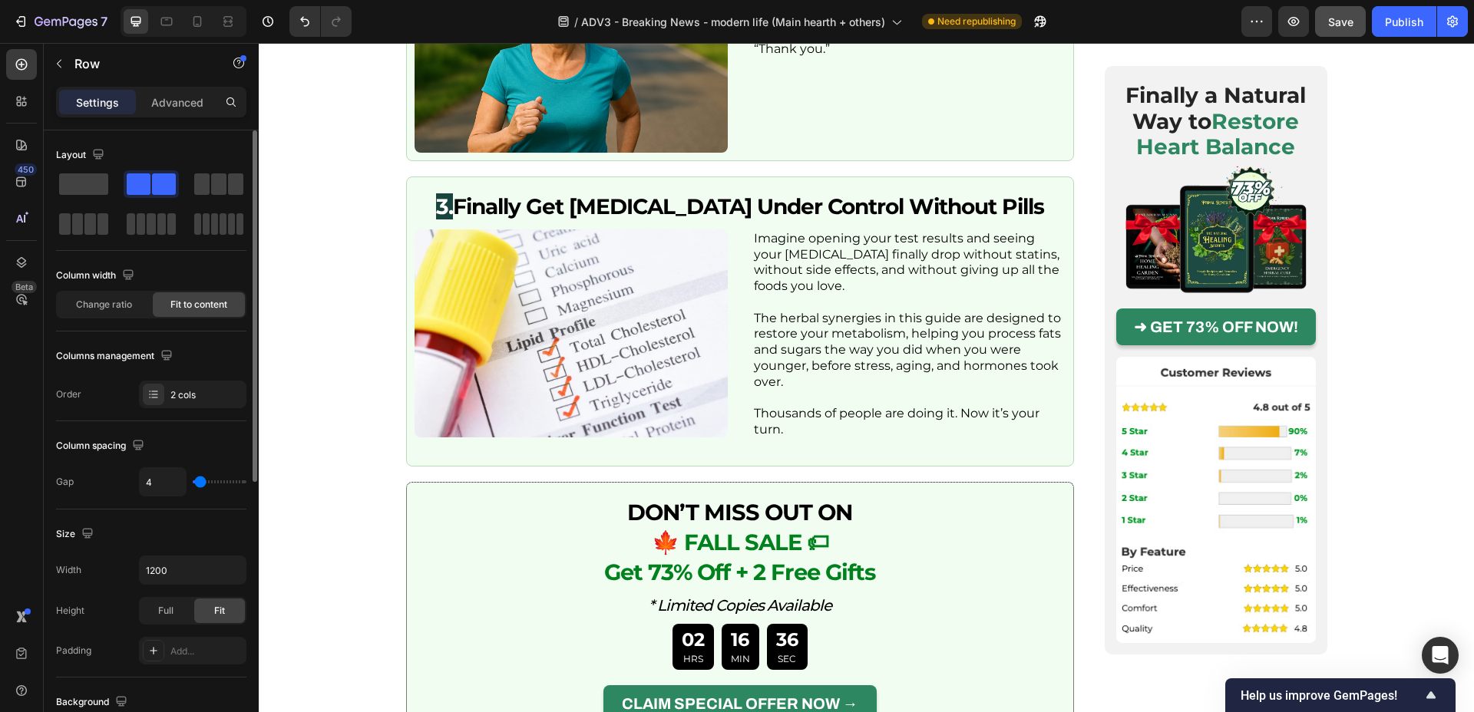
type input "5"
type input "6"
type input "8"
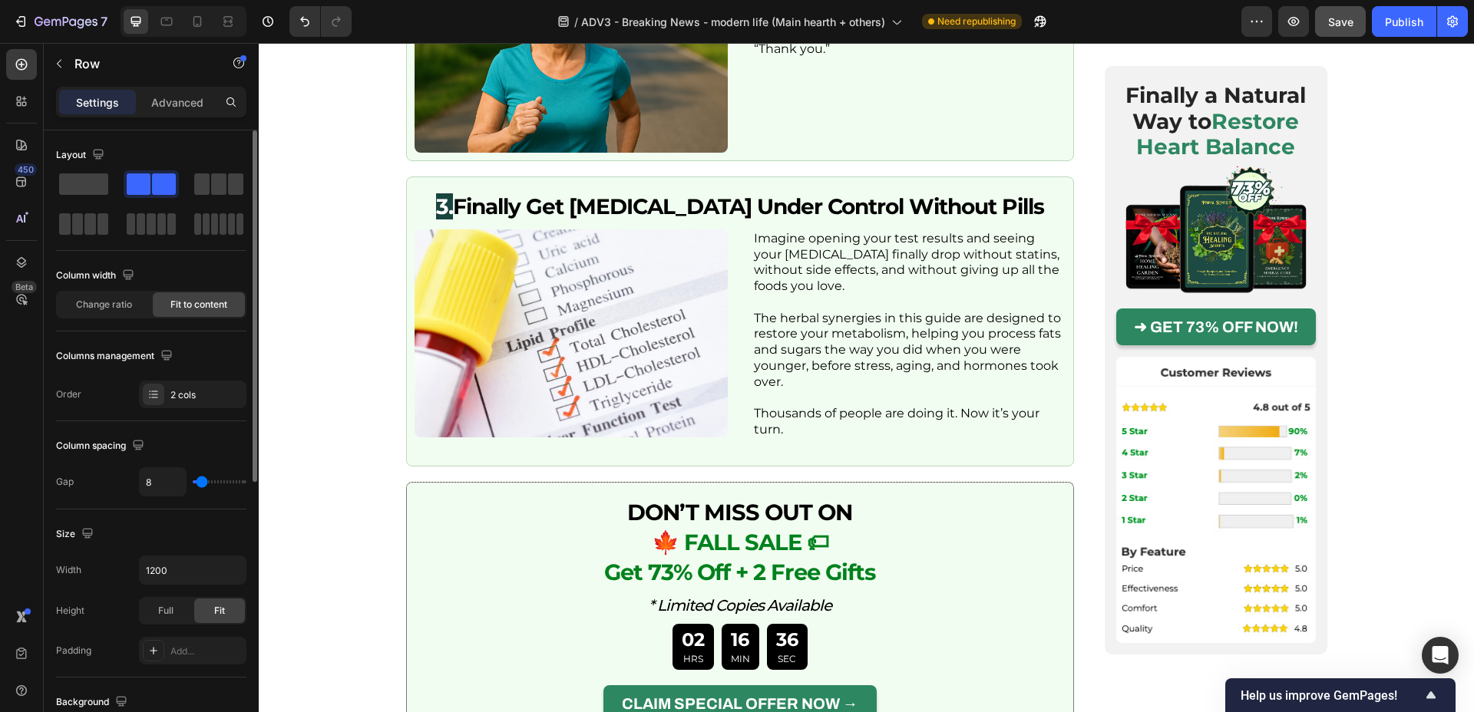
type input "9"
type input "15"
type input "13"
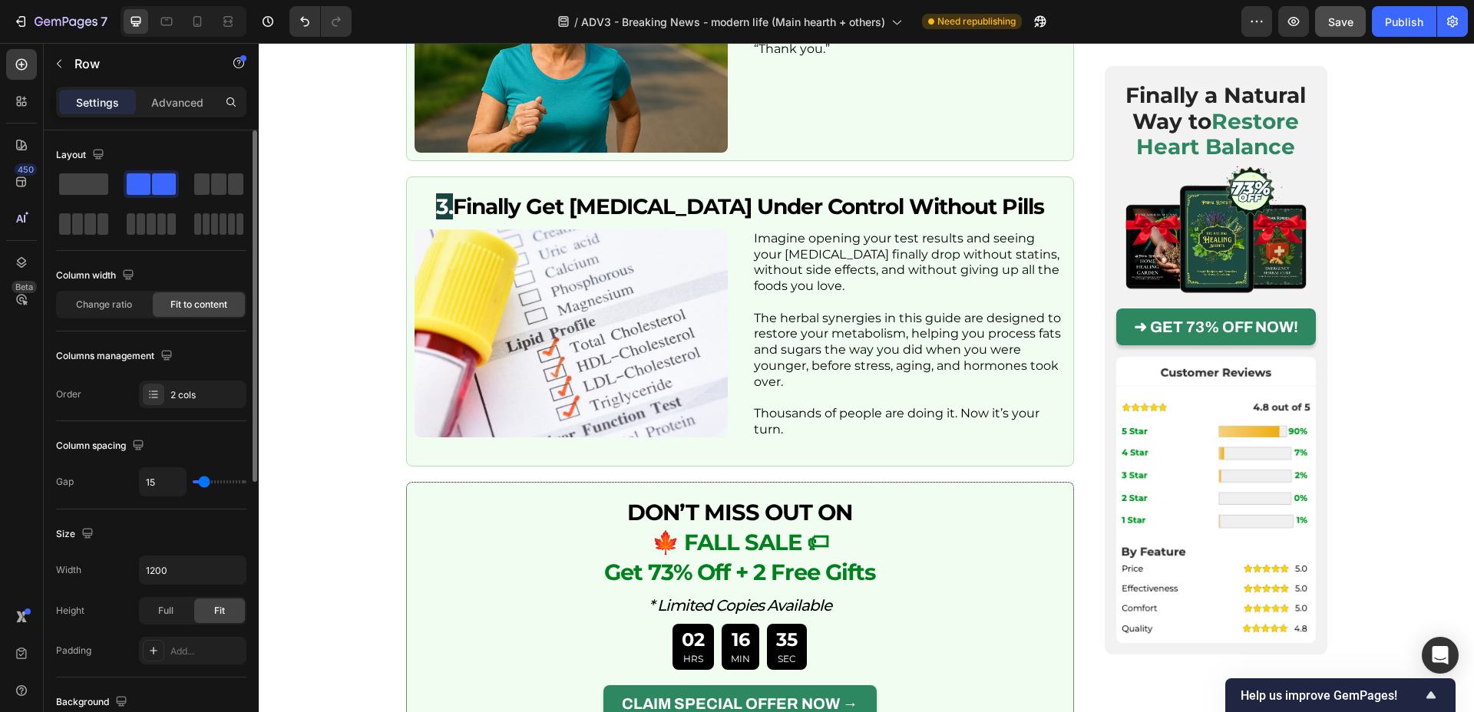
type input "13"
type input "12"
type input "11"
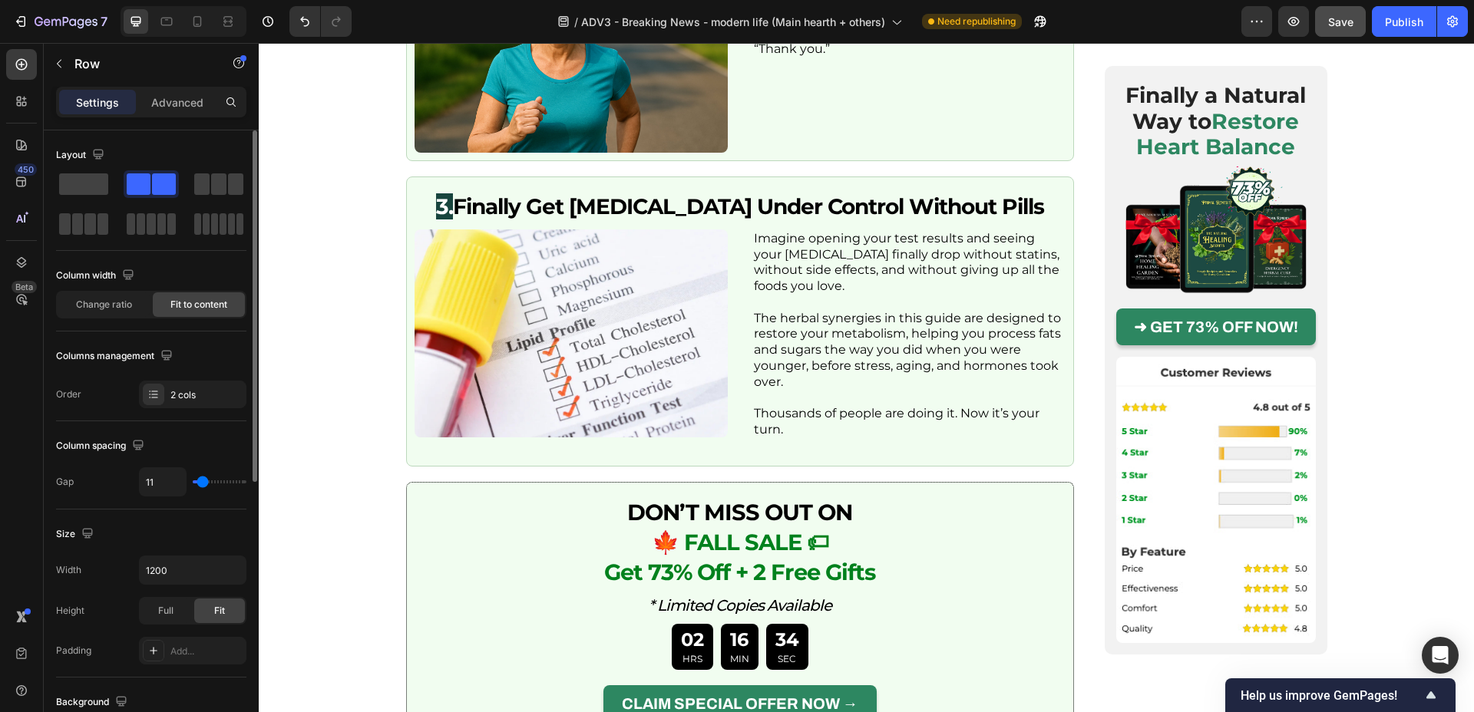
click at [203, 484] on input "range" at bounding box center [220, 482] width 54 height 3
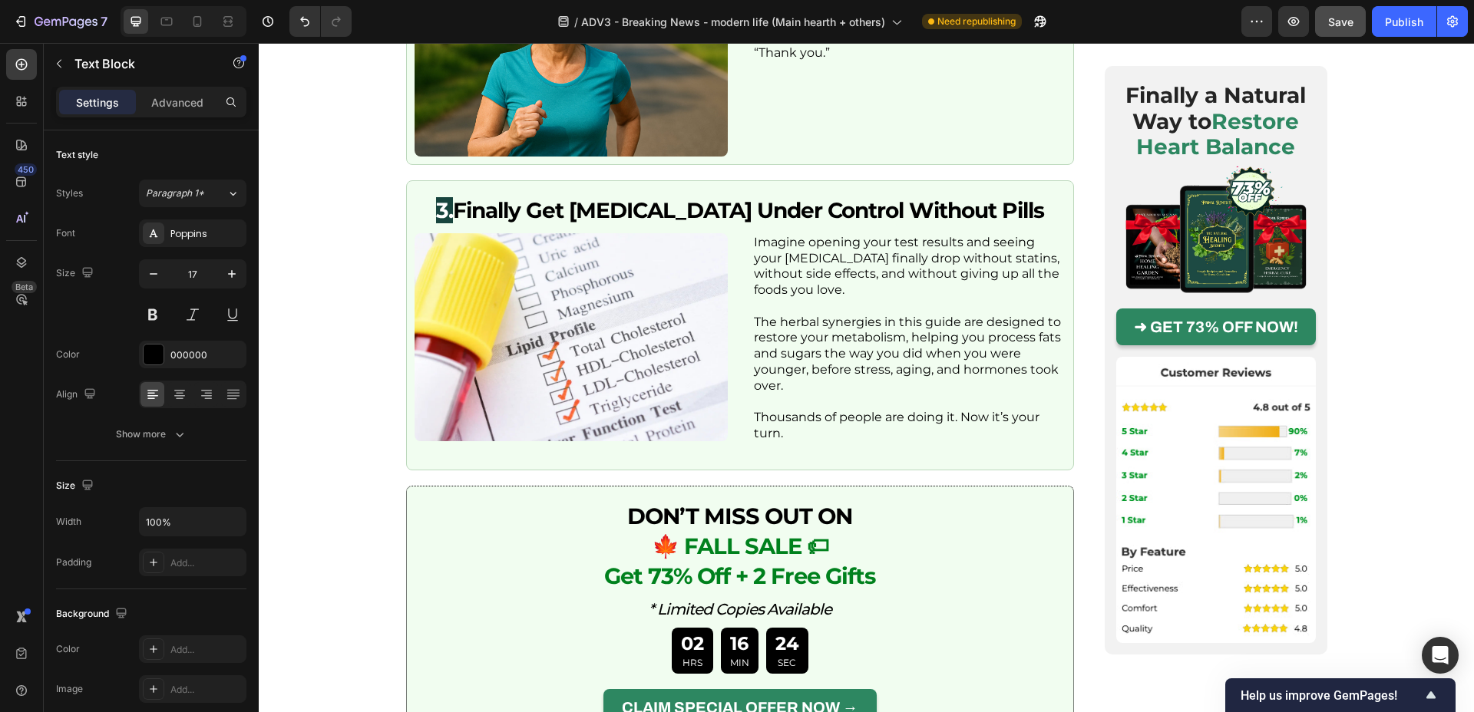
click at [164, 23] on icon at bounding box center [166, 21] width 15 height 15
type input "16"
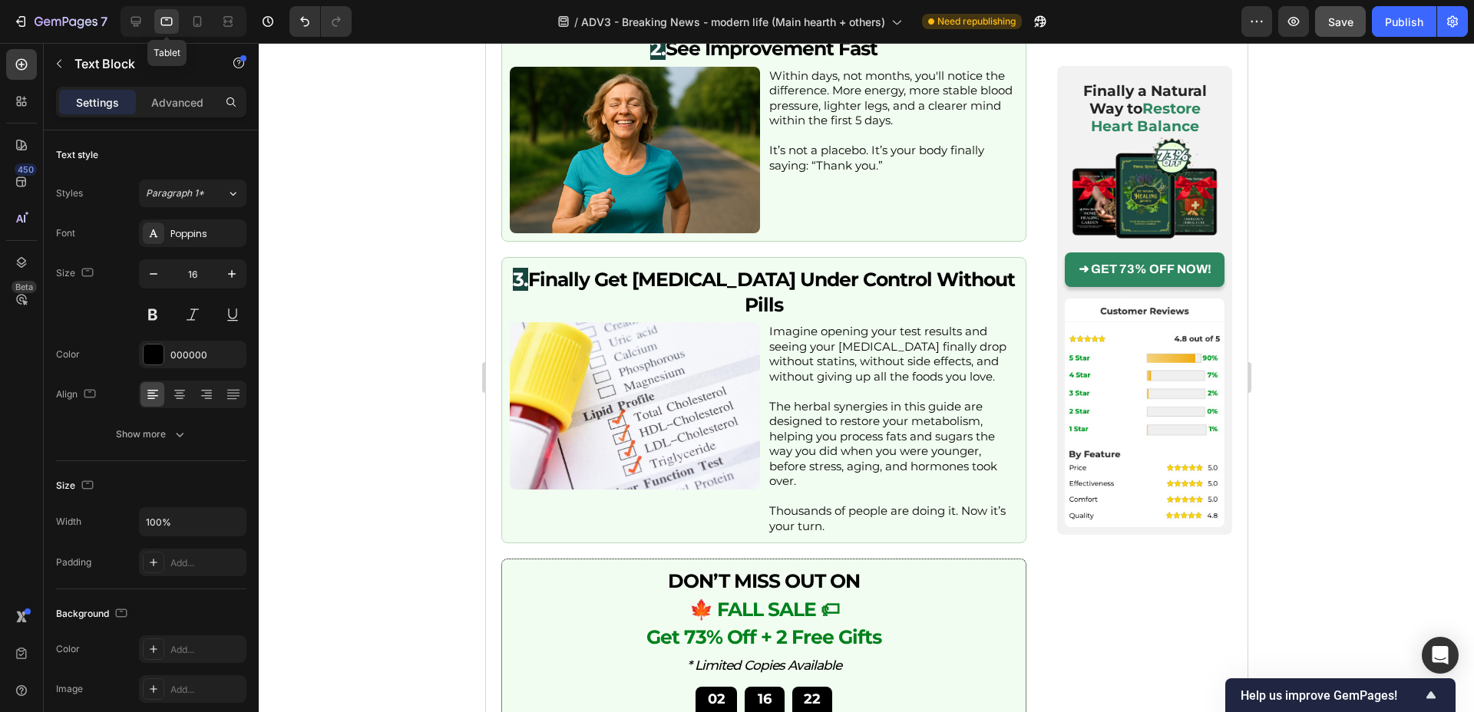
scroll to position [3147, 0]
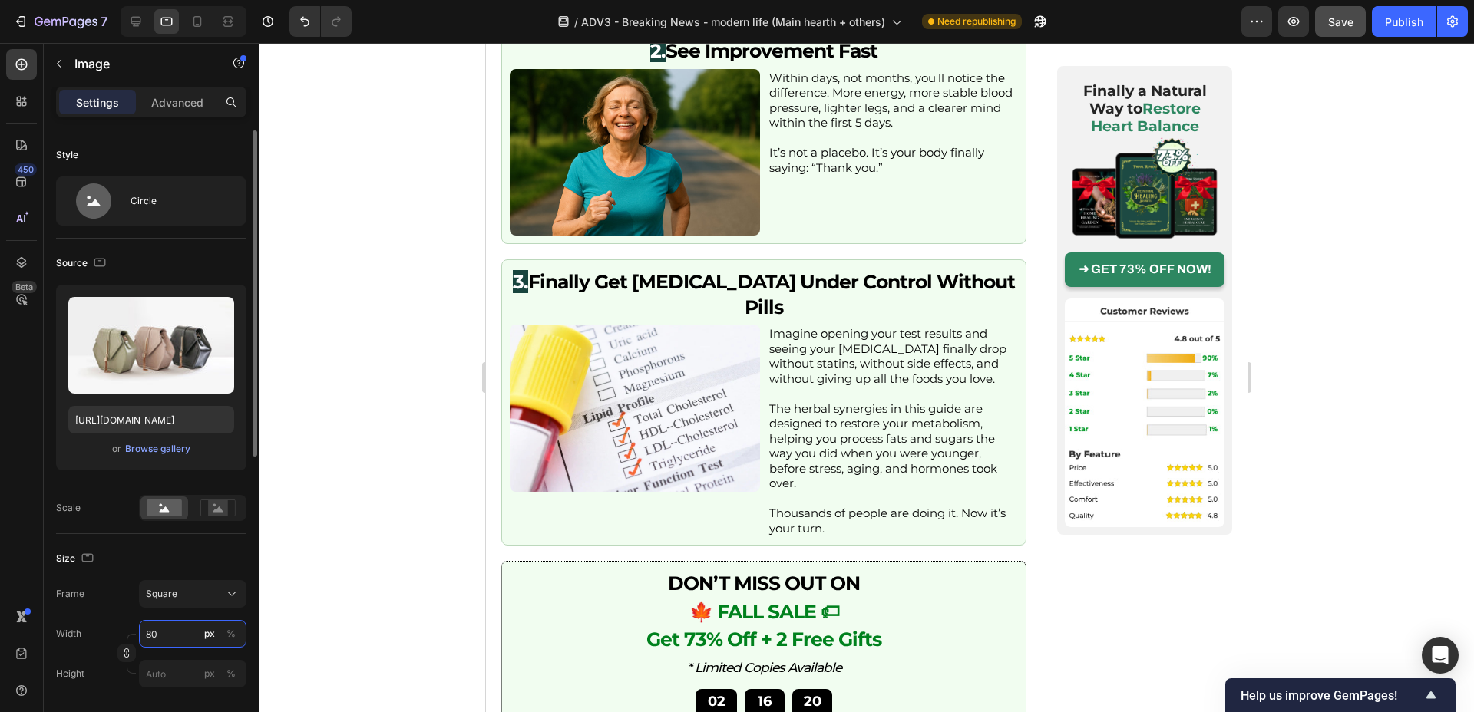
click at [158, 634] on input "80" at bounding box center [192, 634] width 107 height 28
type input "0"
type input "3"
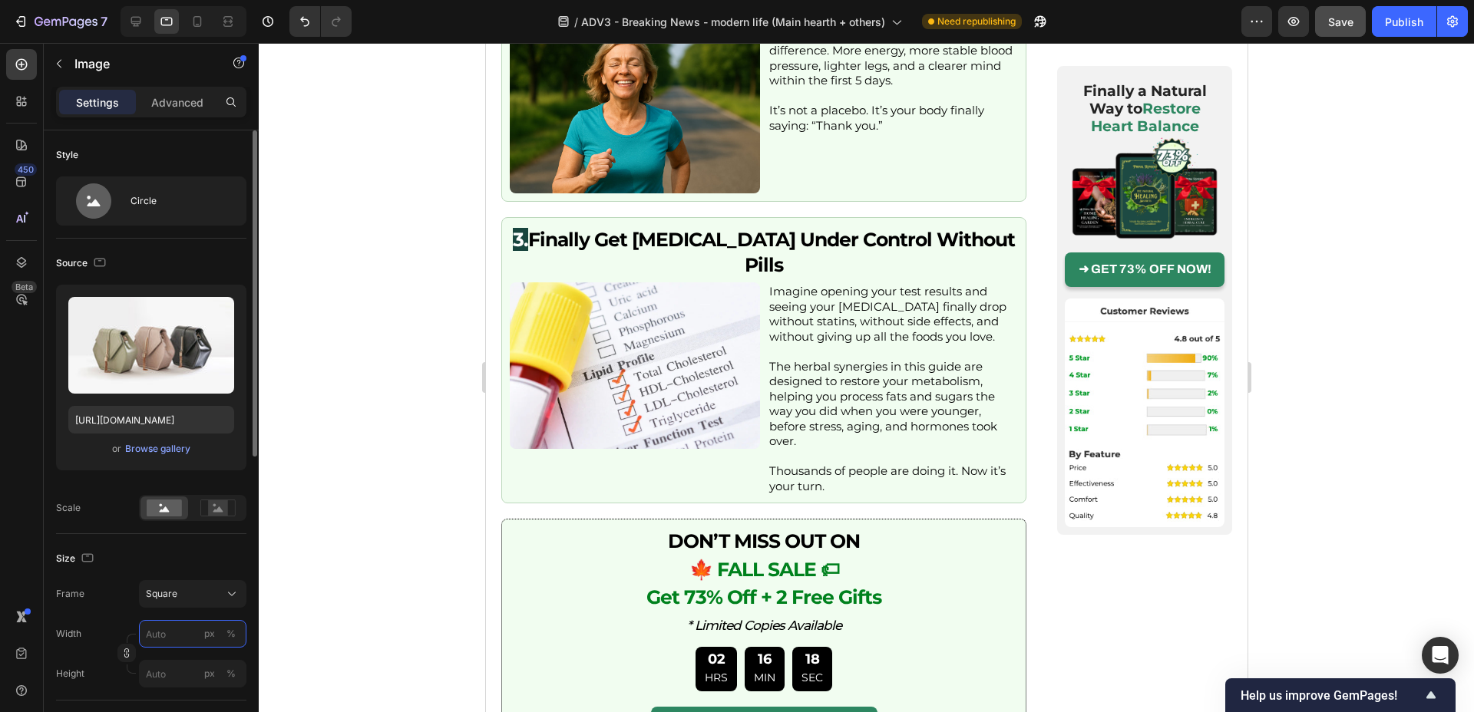
type input "3"
type input "33"
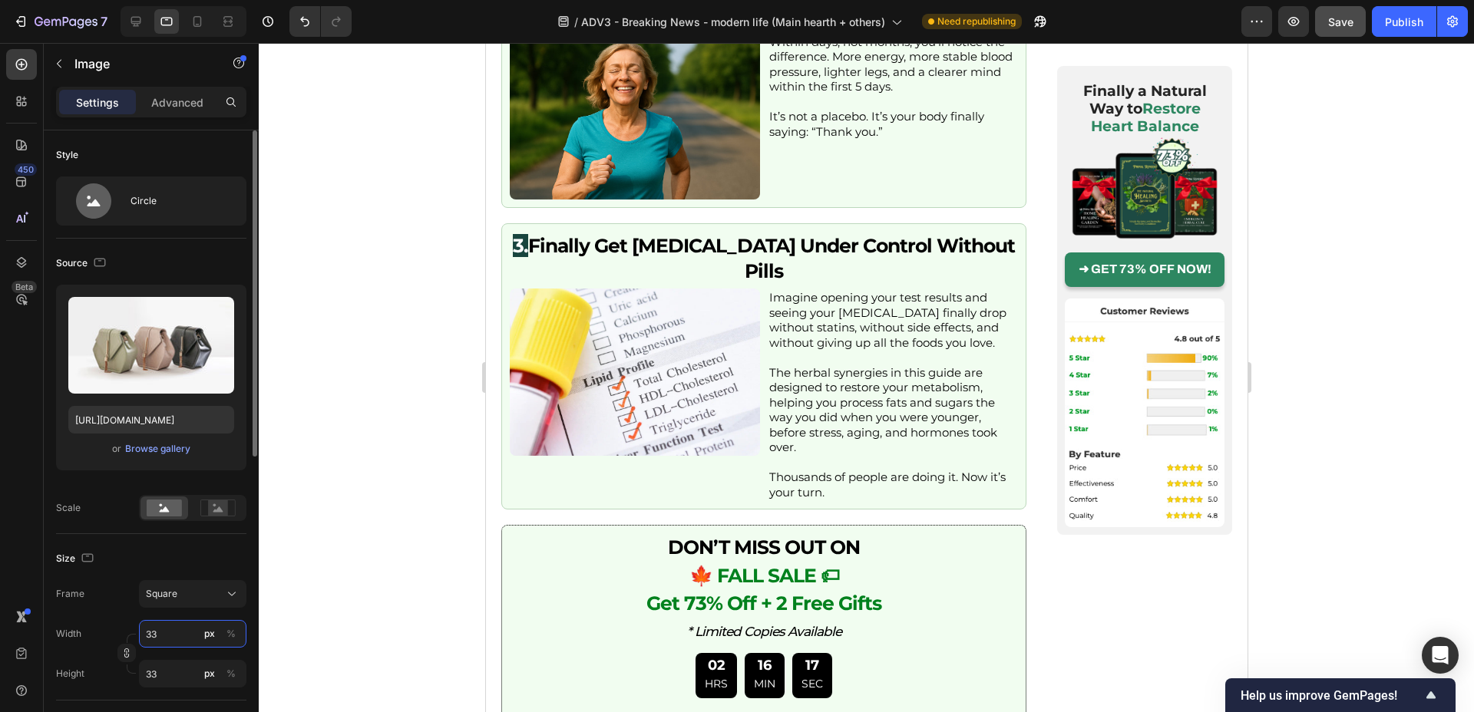
type input "330"
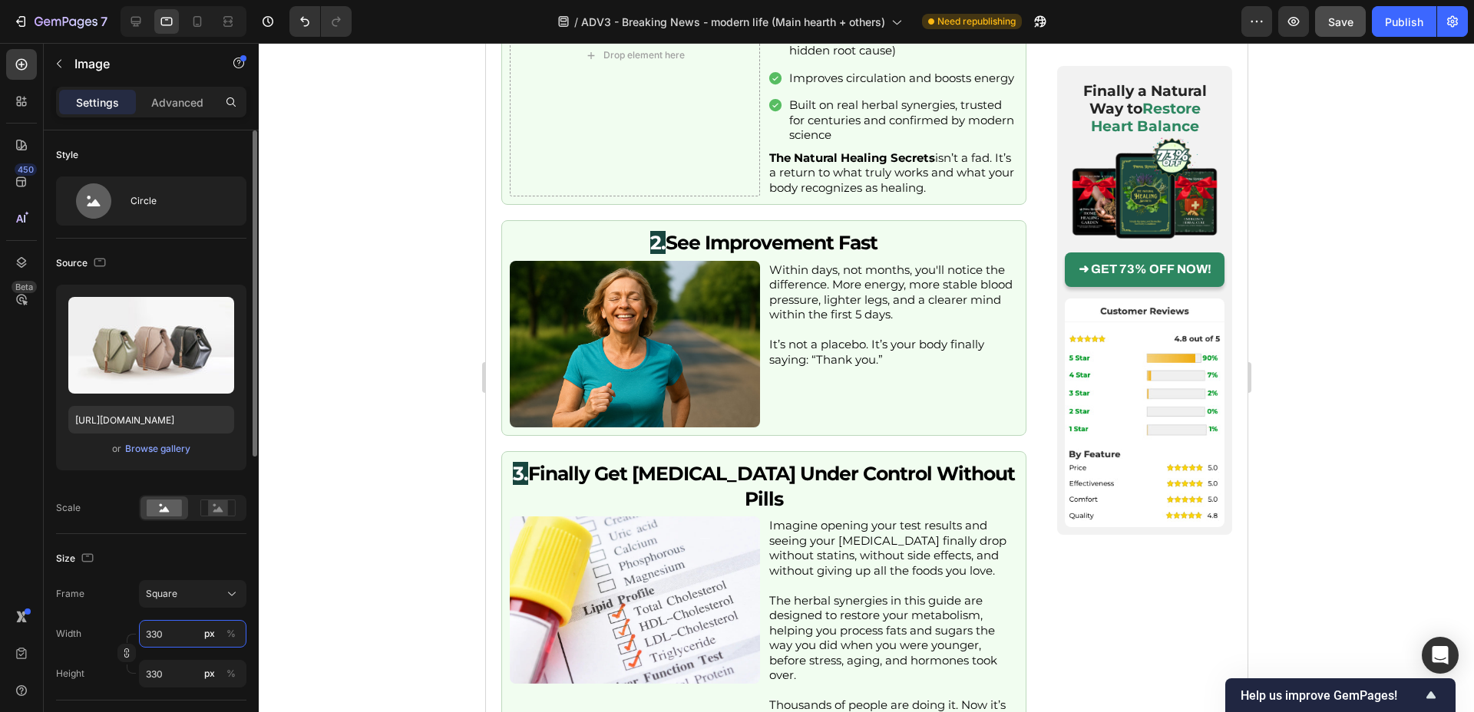
click at [157, 636] on input "330" at bounding box center [192, 634] width 107 height 28
type input "4"
type input "40"
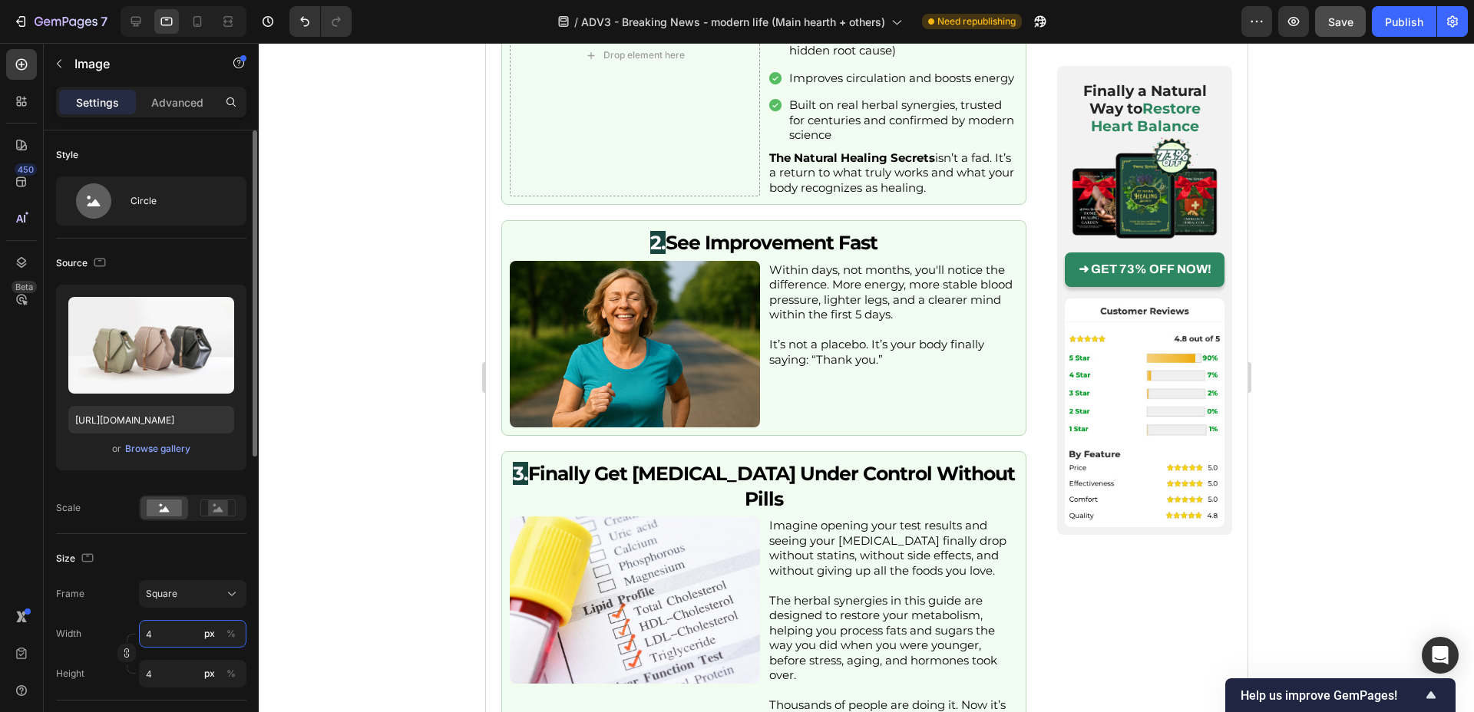
type input "40"
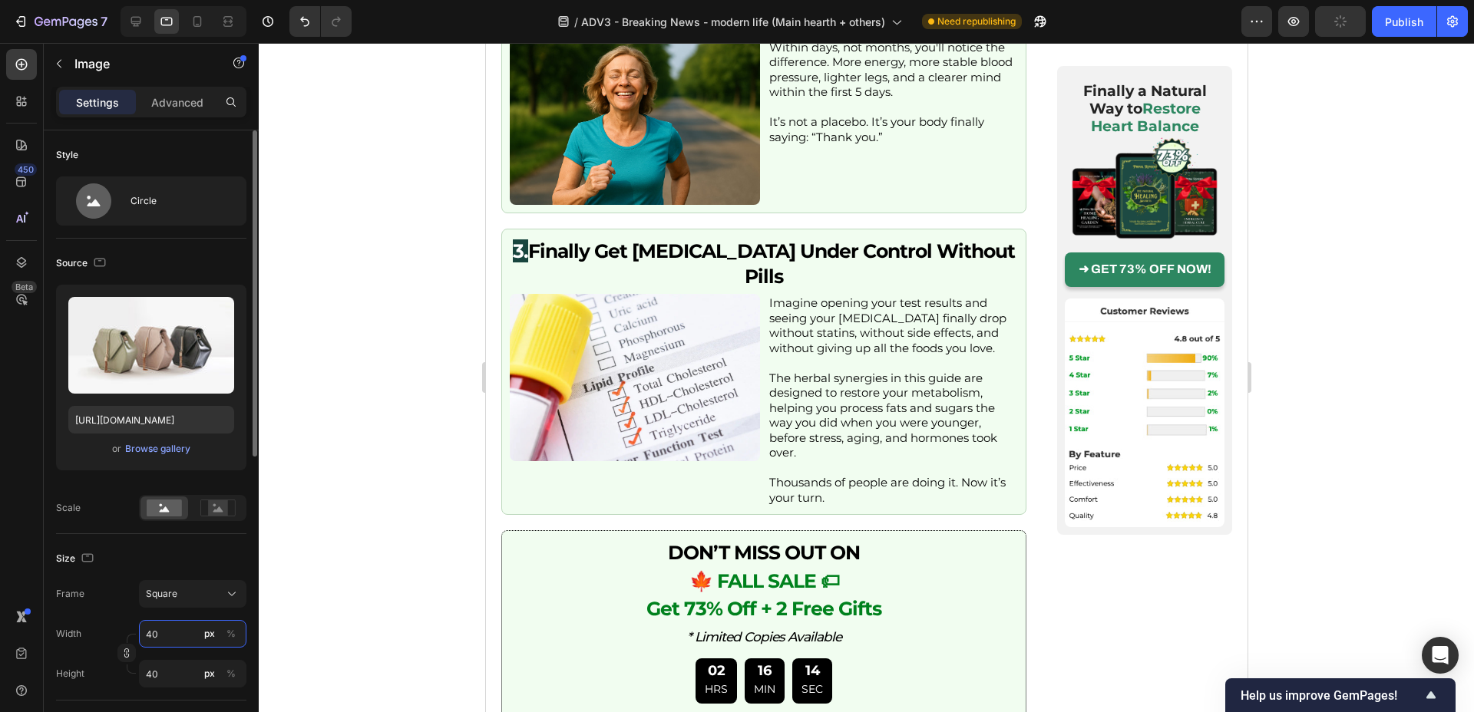
type input "40"
click at [179, 545] on div "Size Frame Square Width 40 px % Height 40 px %" at bounding box center [151, 617] width 190 height 167
click at [400, 276] on div at bounding box center [866, 377] width 1215 height 669
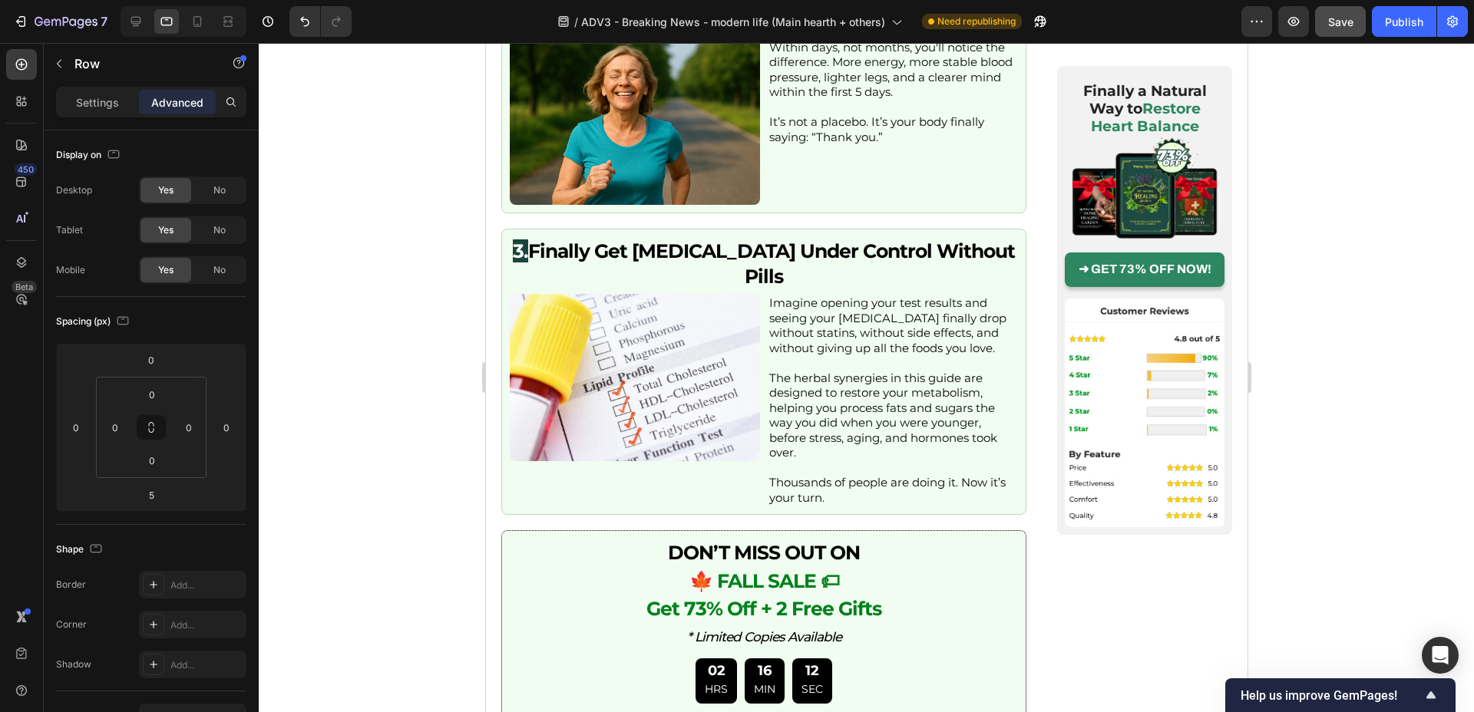
drag, startPoint x: 768, startPoint y: 246, endPoint x: 769, endPoint y: 236, distance: 10.1
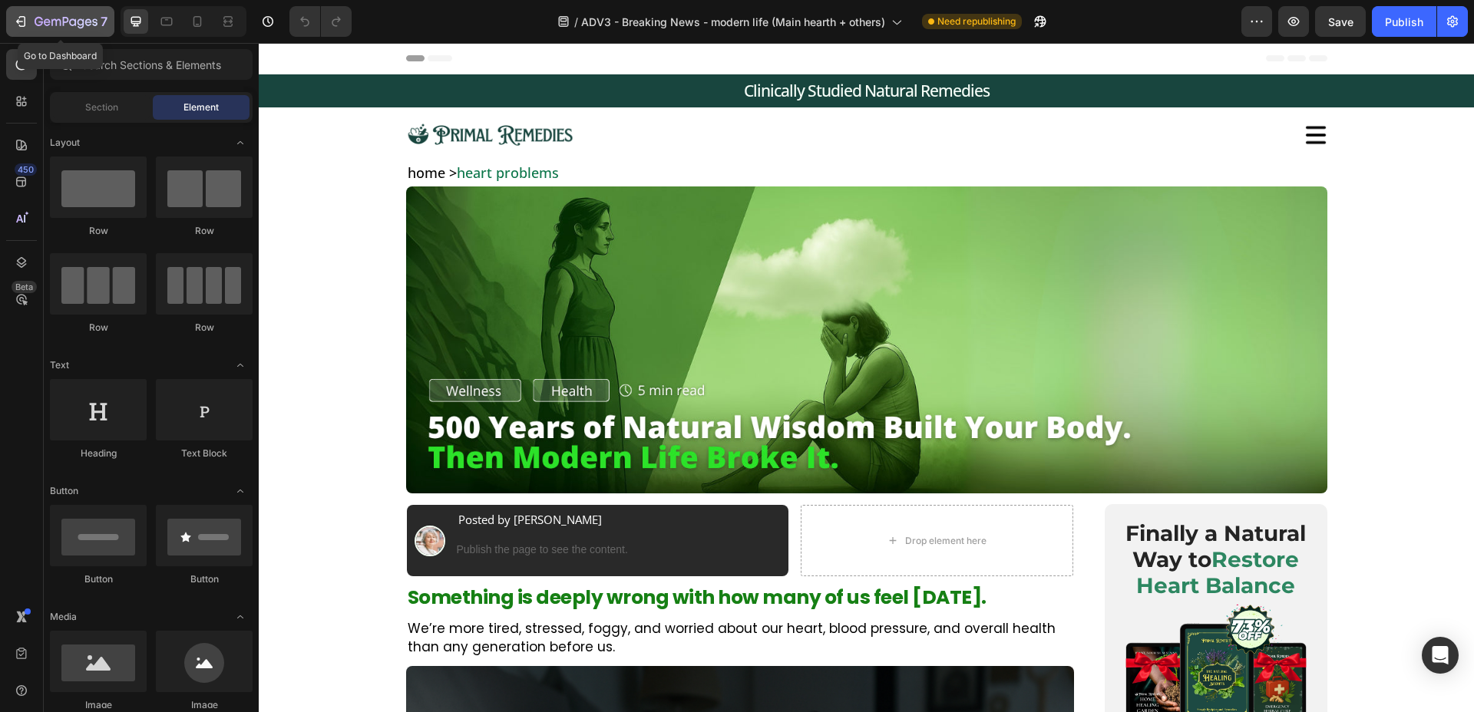
click at [33, 23] on div "7" at bounding box center [60, 21] width 94 height 18
click at [48, 12] on div "7" at bounding box center [71, 21] width 73 height 18
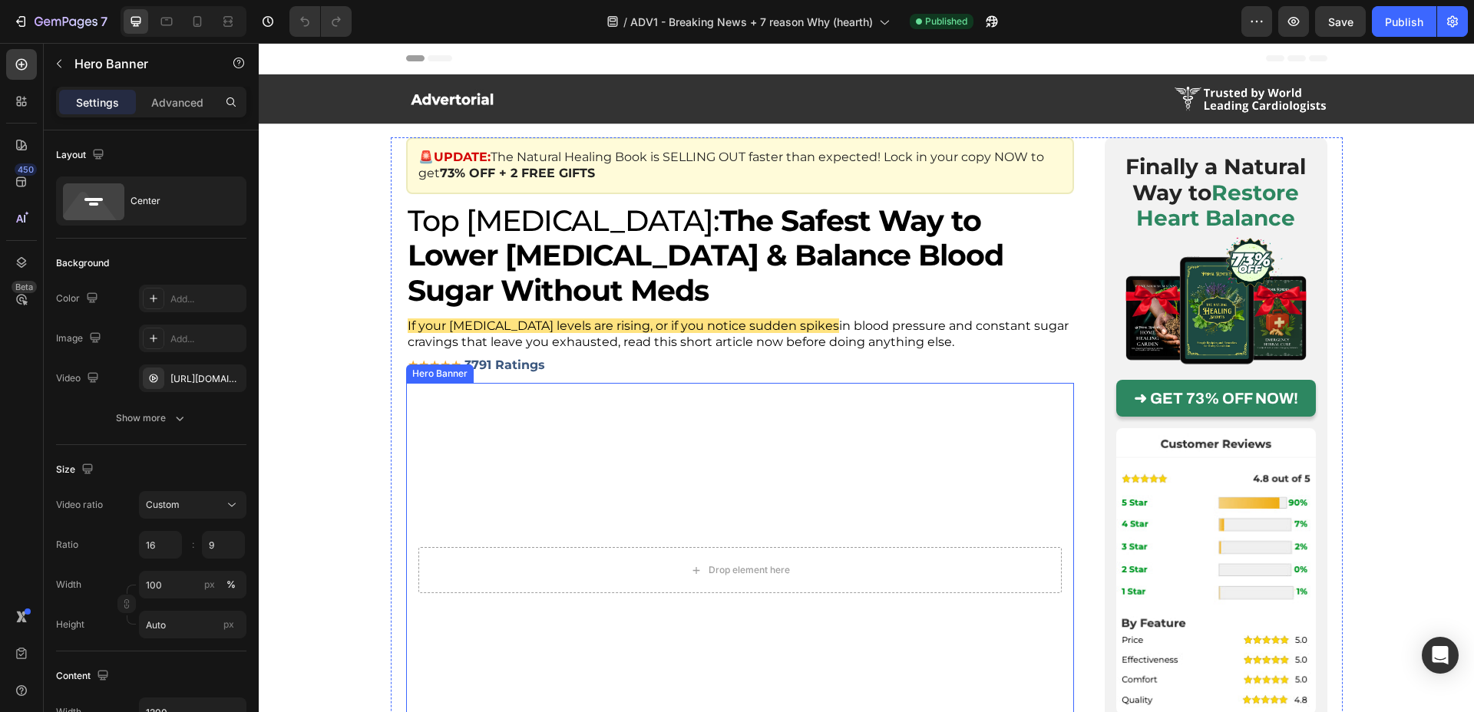
click at [746, 518] on video "Background Image" at bounding box center [740, 570] width 668 height 375
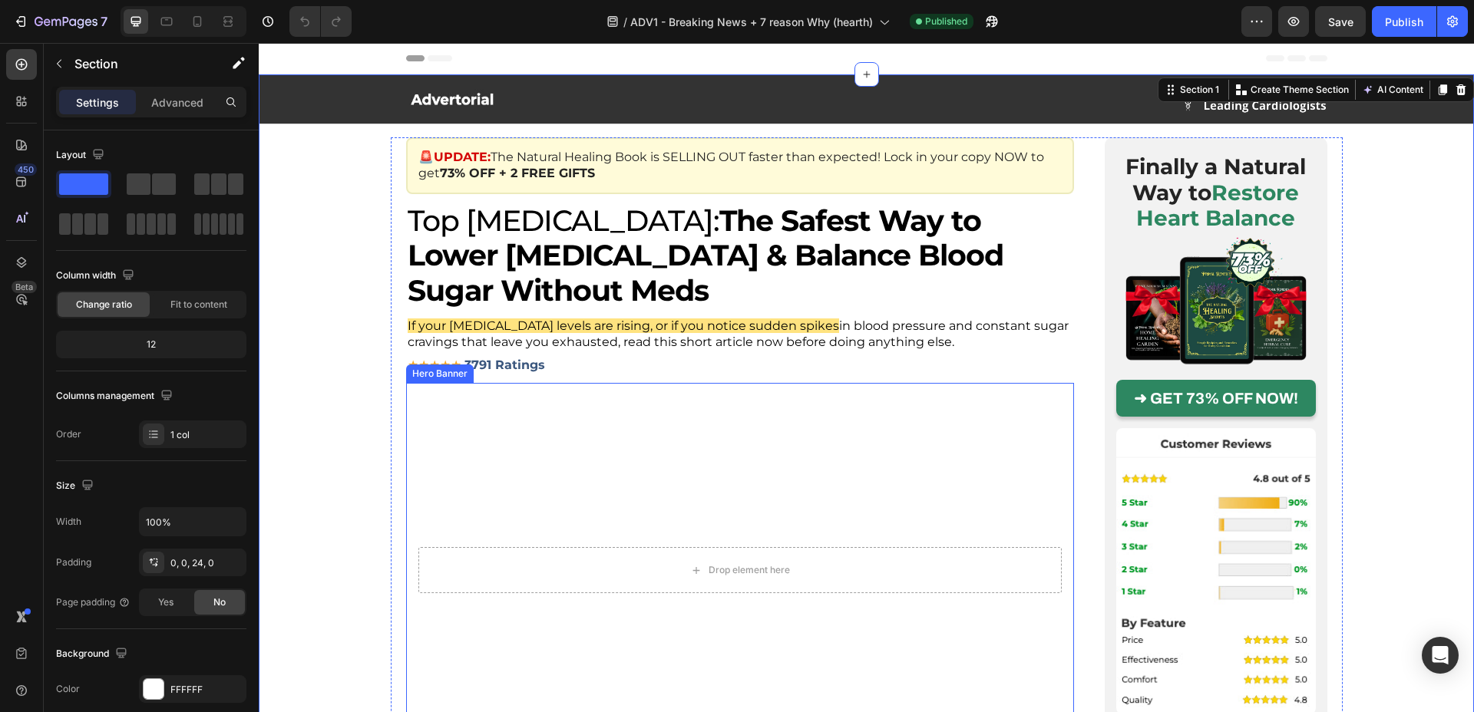
click at [500, 445] on video "Background Image" at bounding box center [740, 570] width 668 height 375
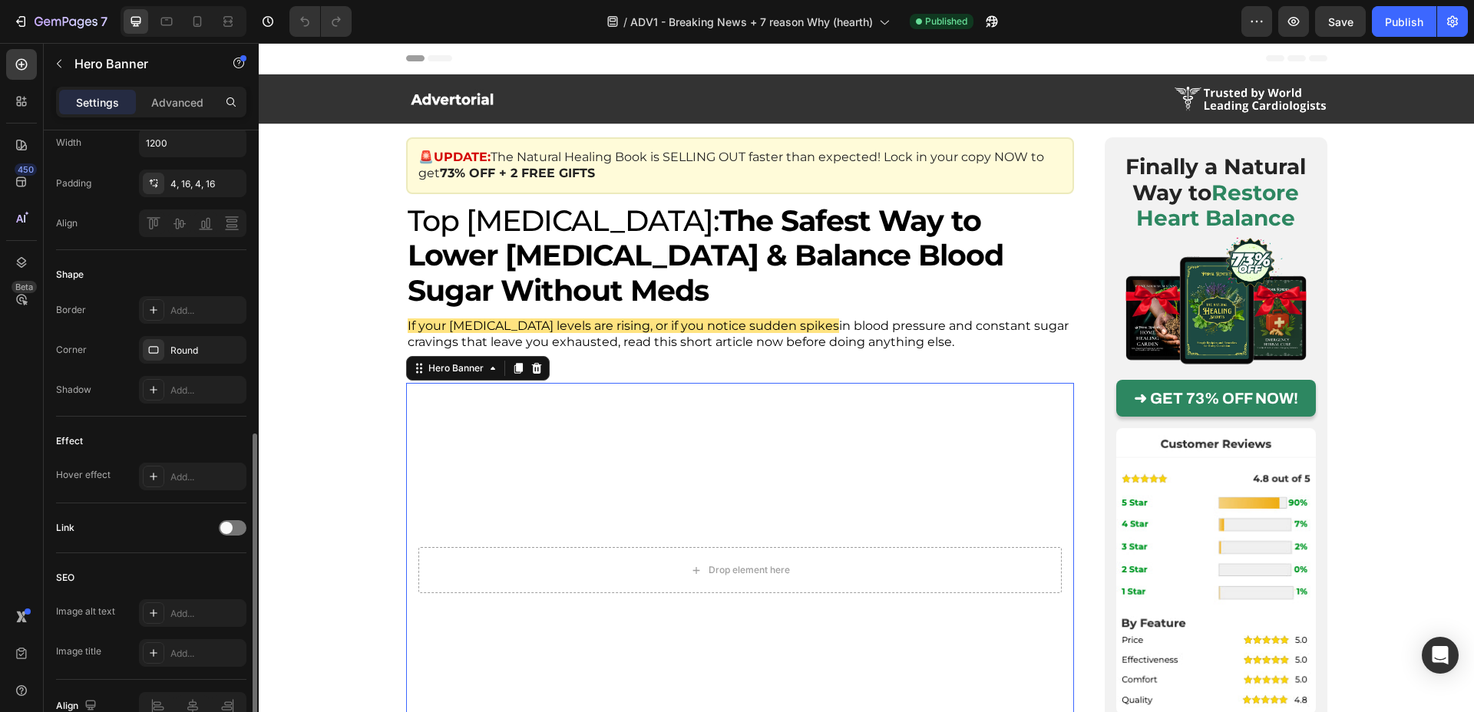
scroll to position [651, 0]
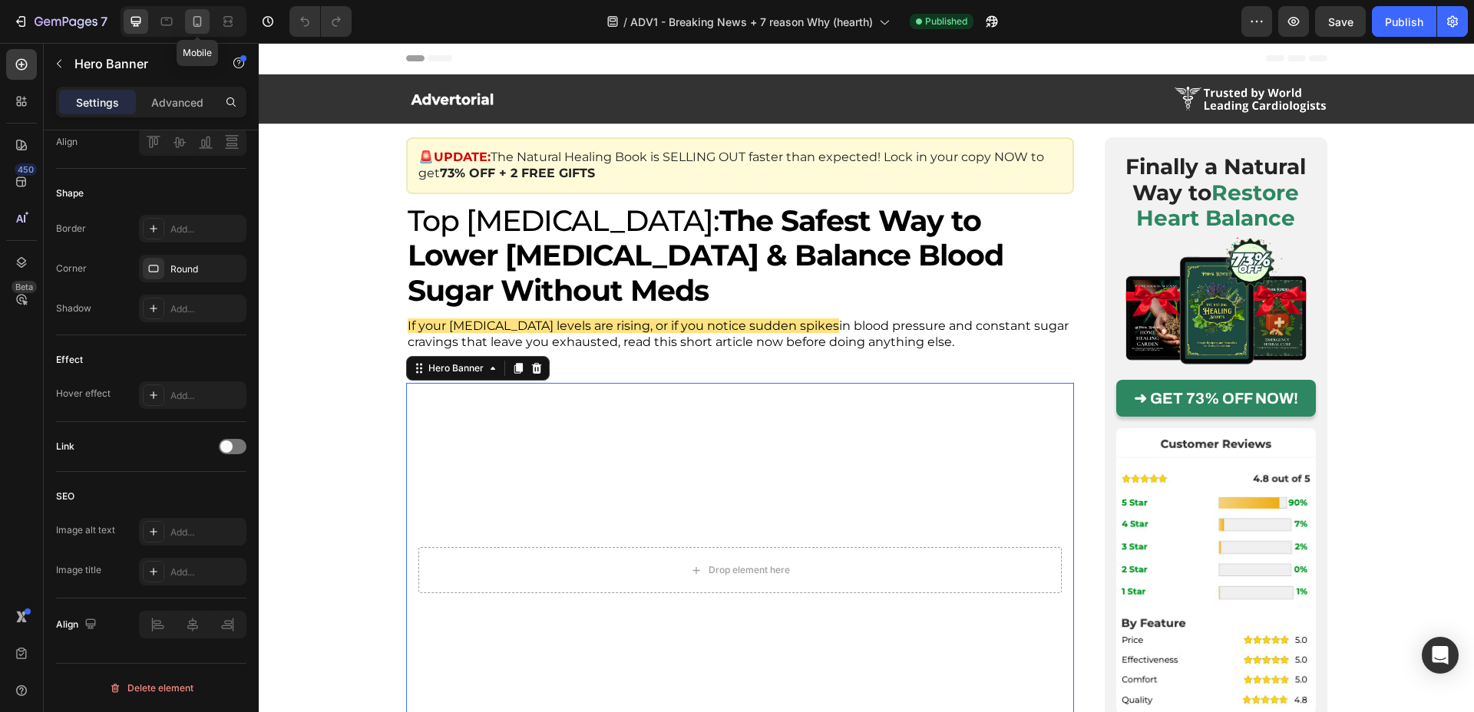
click at [201, 24] on icon at bounding box center [197, 21] width 8 height 11
type input "100%"
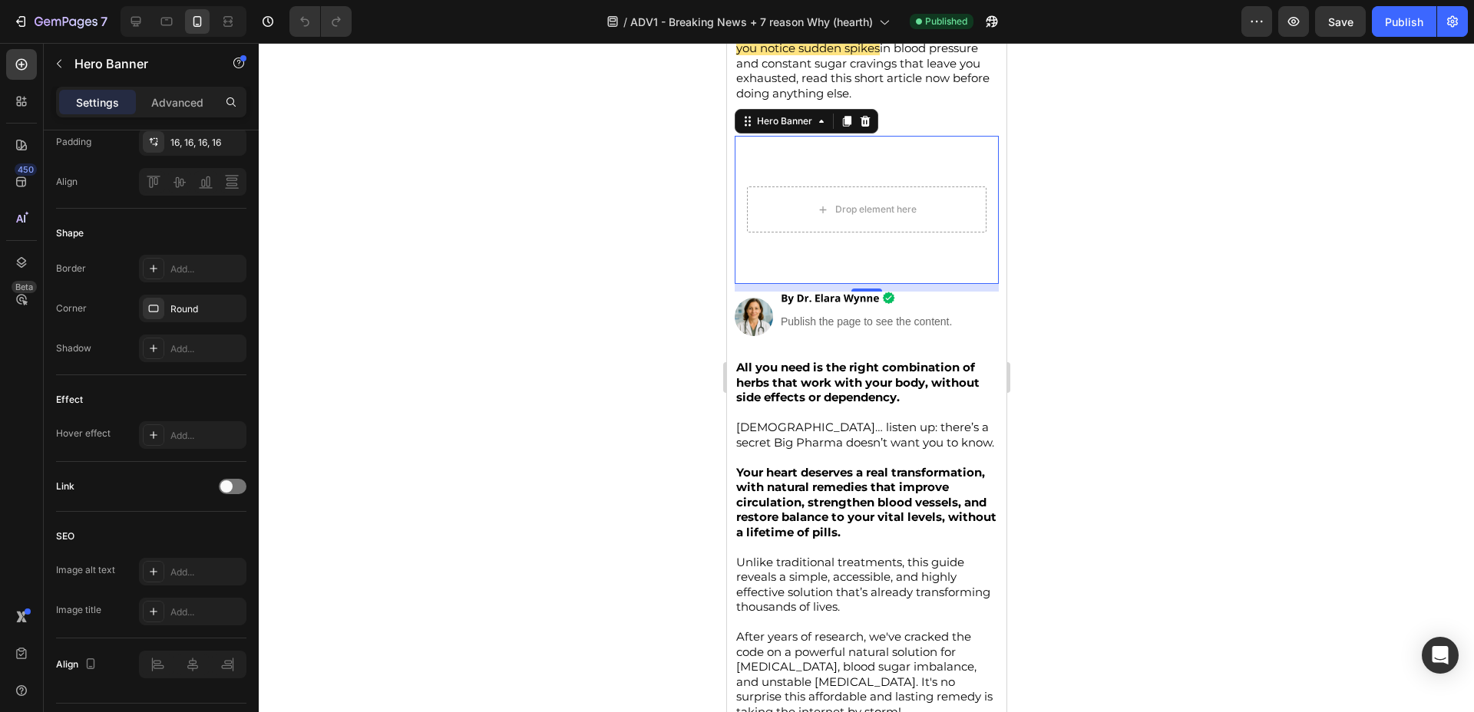
scroll to position [341, 0]
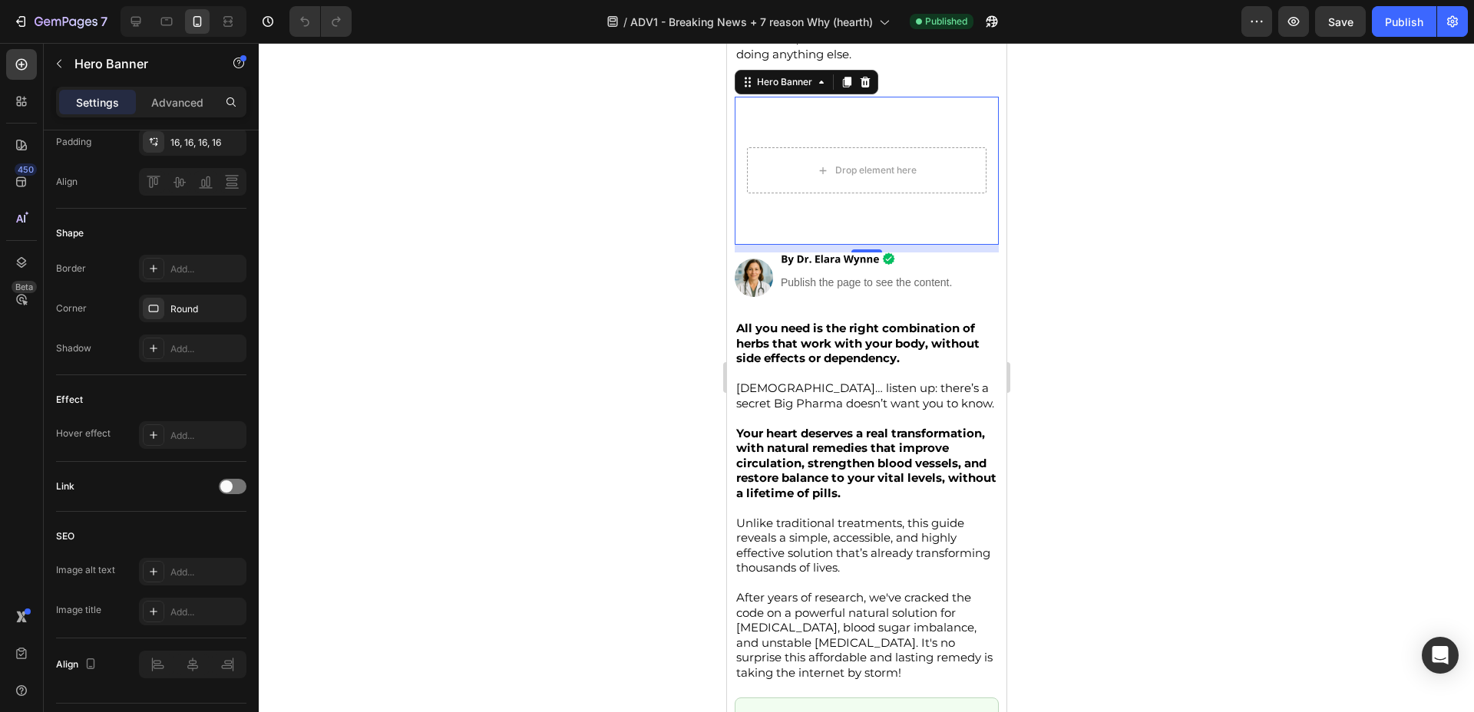
click at [491, 253] on div at bounding box center [866, 377] width 1215 height 669
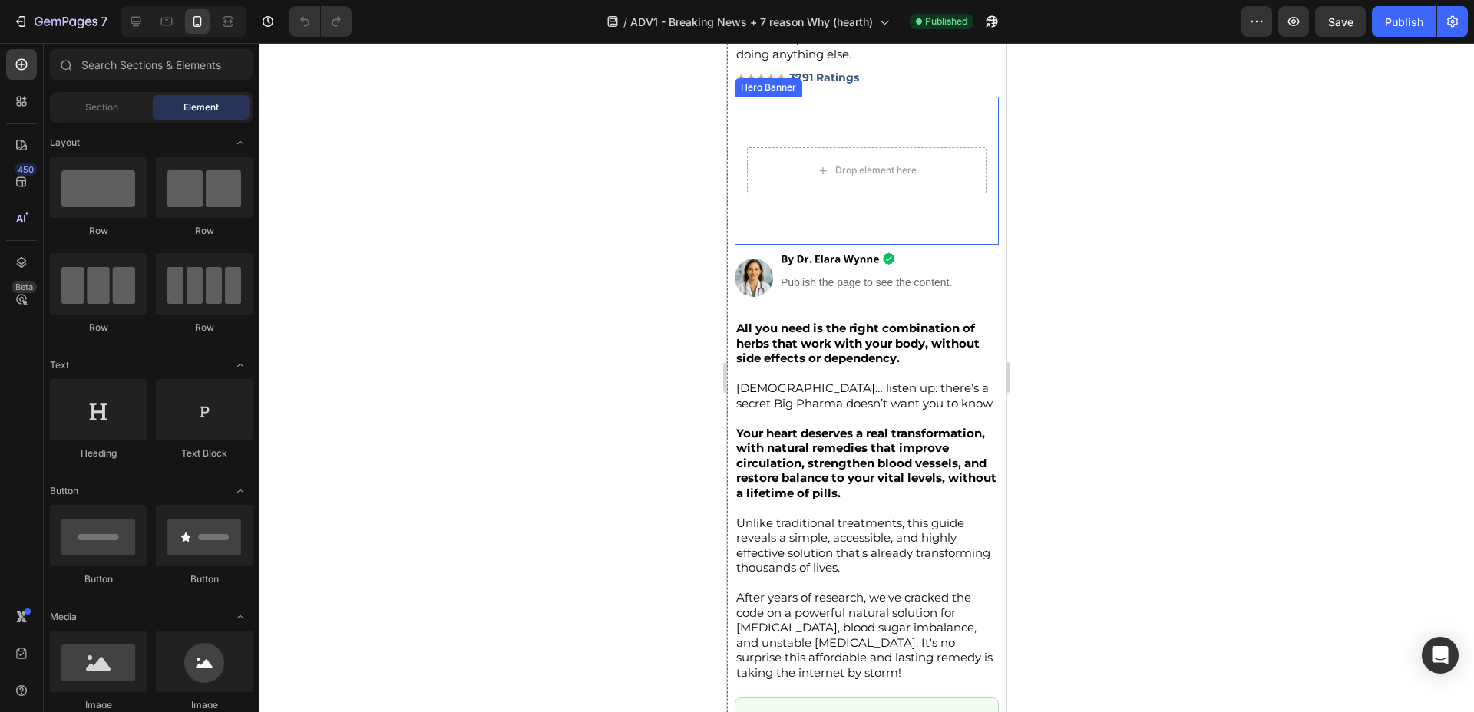
click at [825, 111] on video "Background Image" at bounding box center [866, 171] width 264 height 149
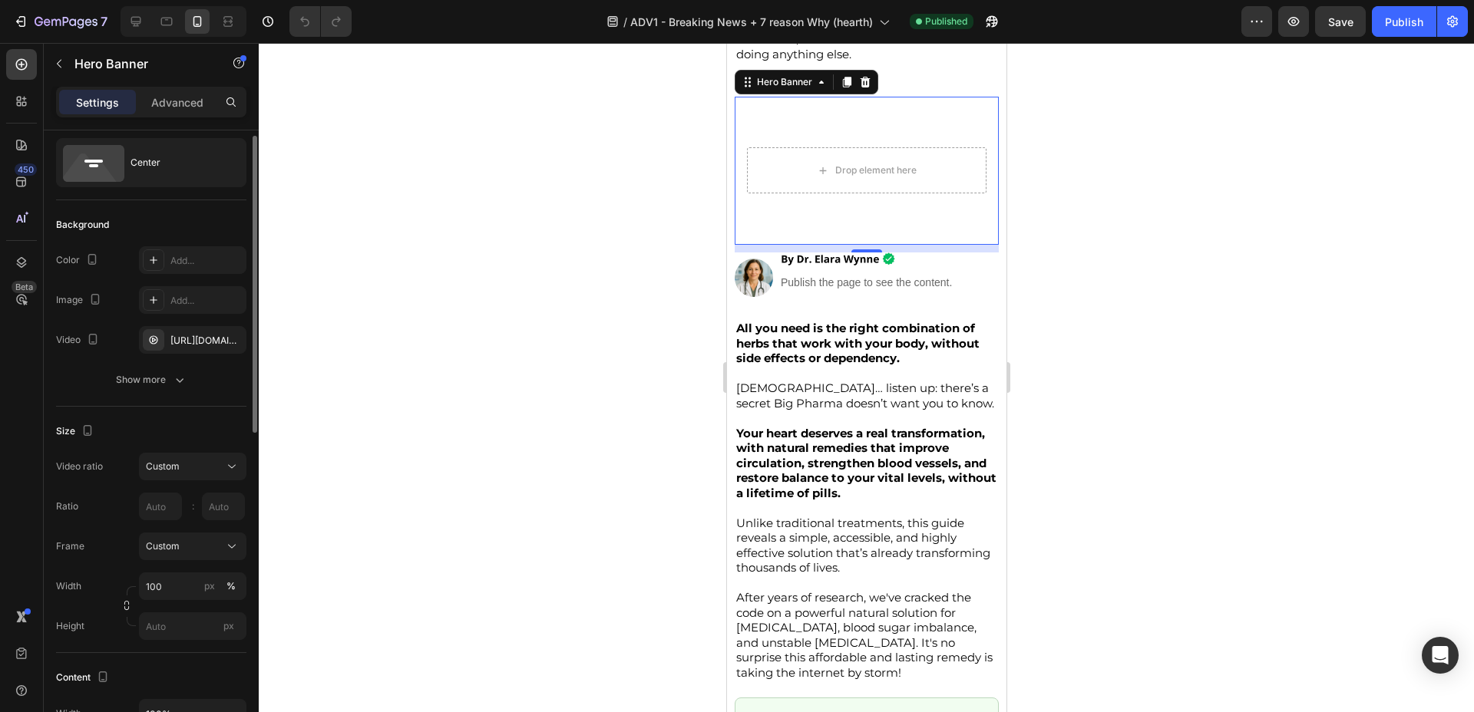
scroll to position [0, 0]
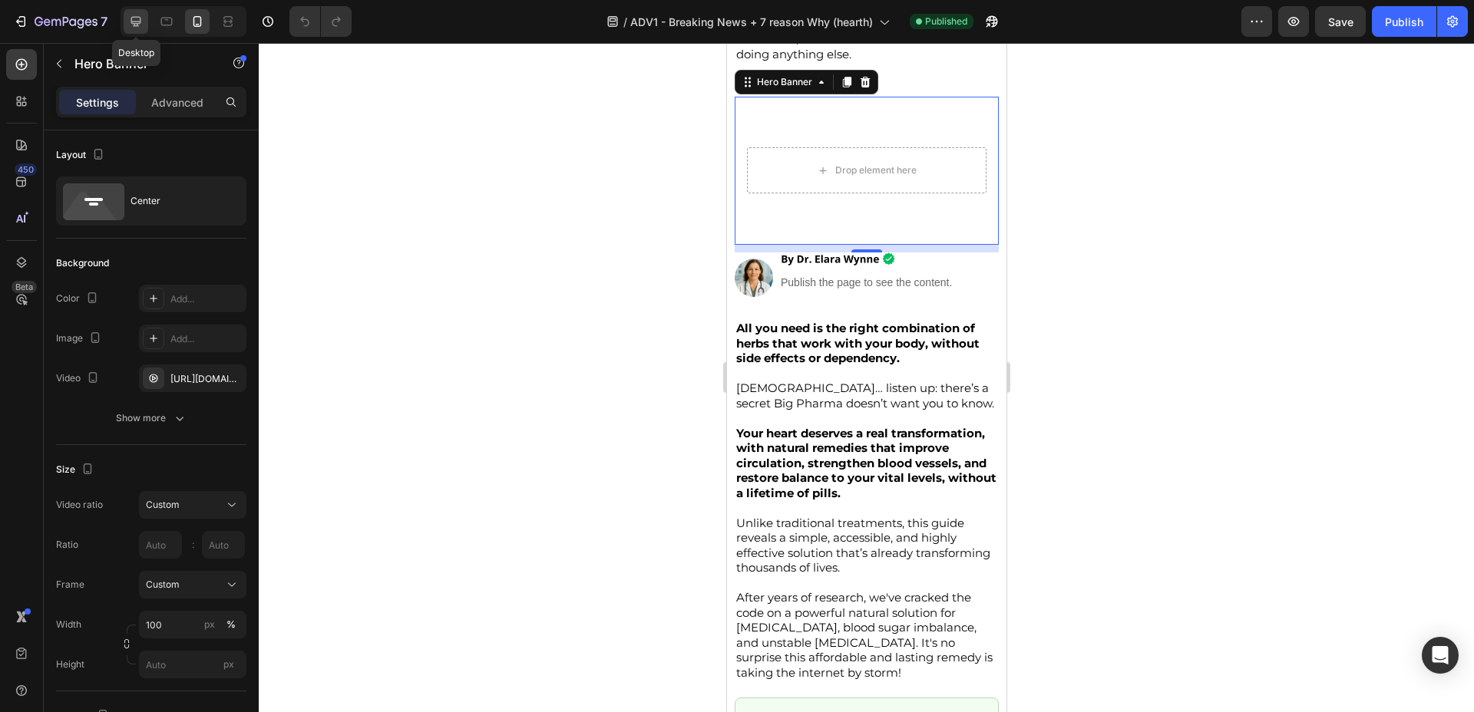
click at [146, 22] on div at bounding box center [136, 21] width 25 height 25
type input "16"
type input "9"
type input "Auto"
type input "1200"
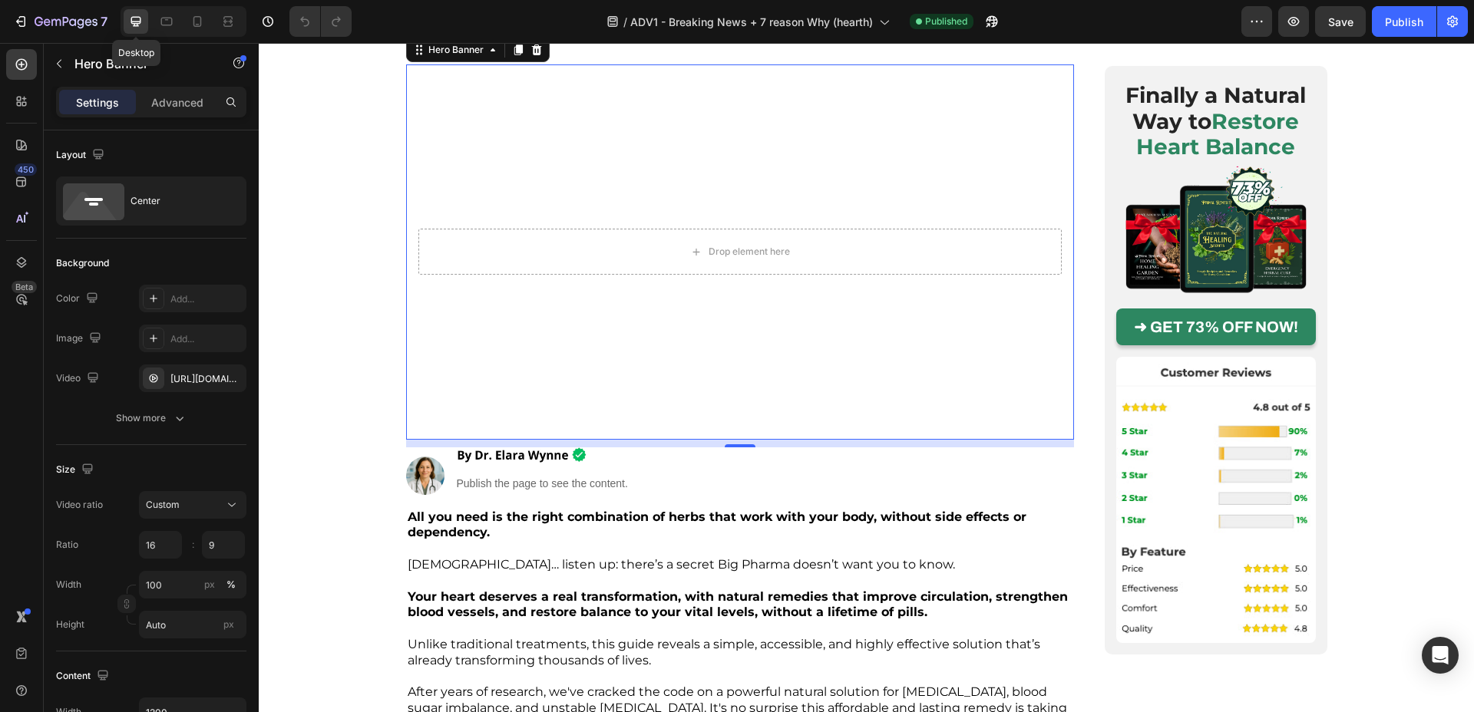
scroll to position [286, 0]
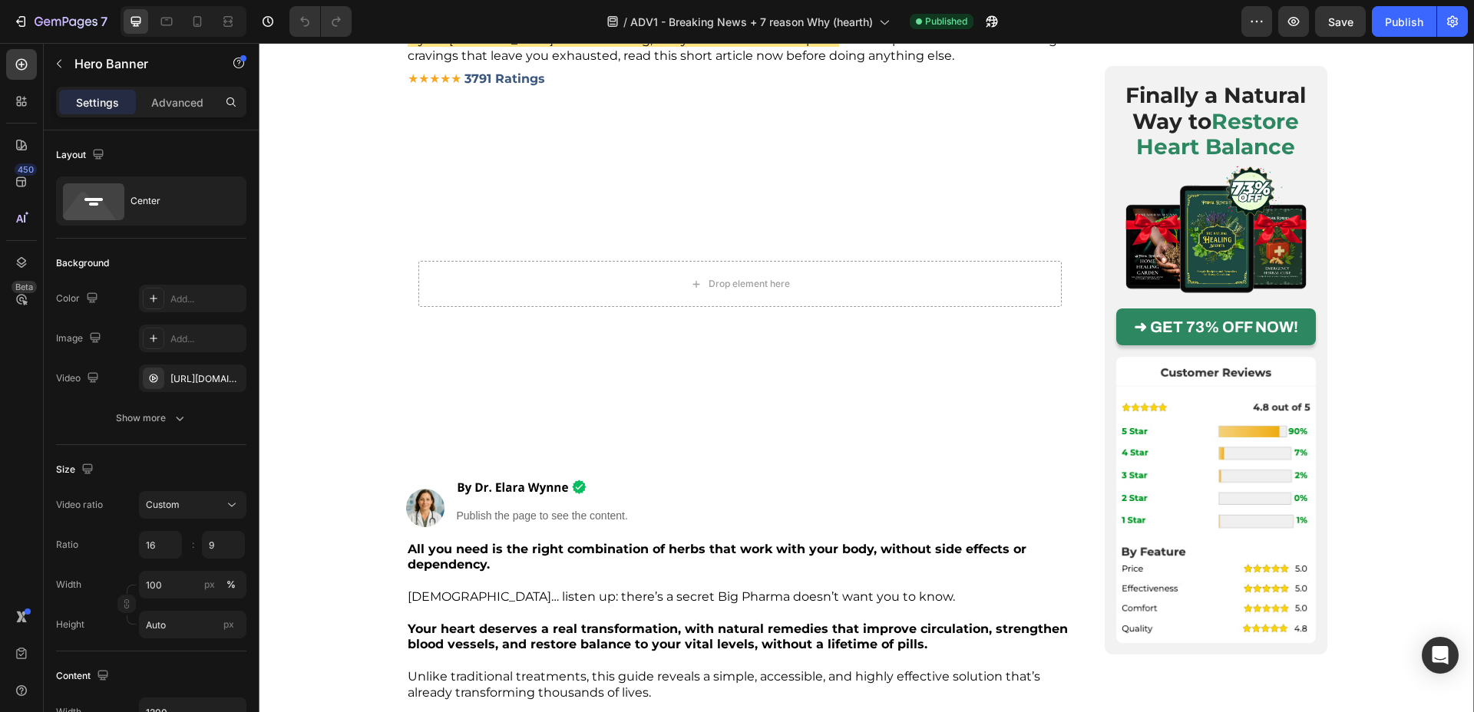
click at [468, 138] on video "Background Image" at bounding box center [740, 284] width 668 height 375
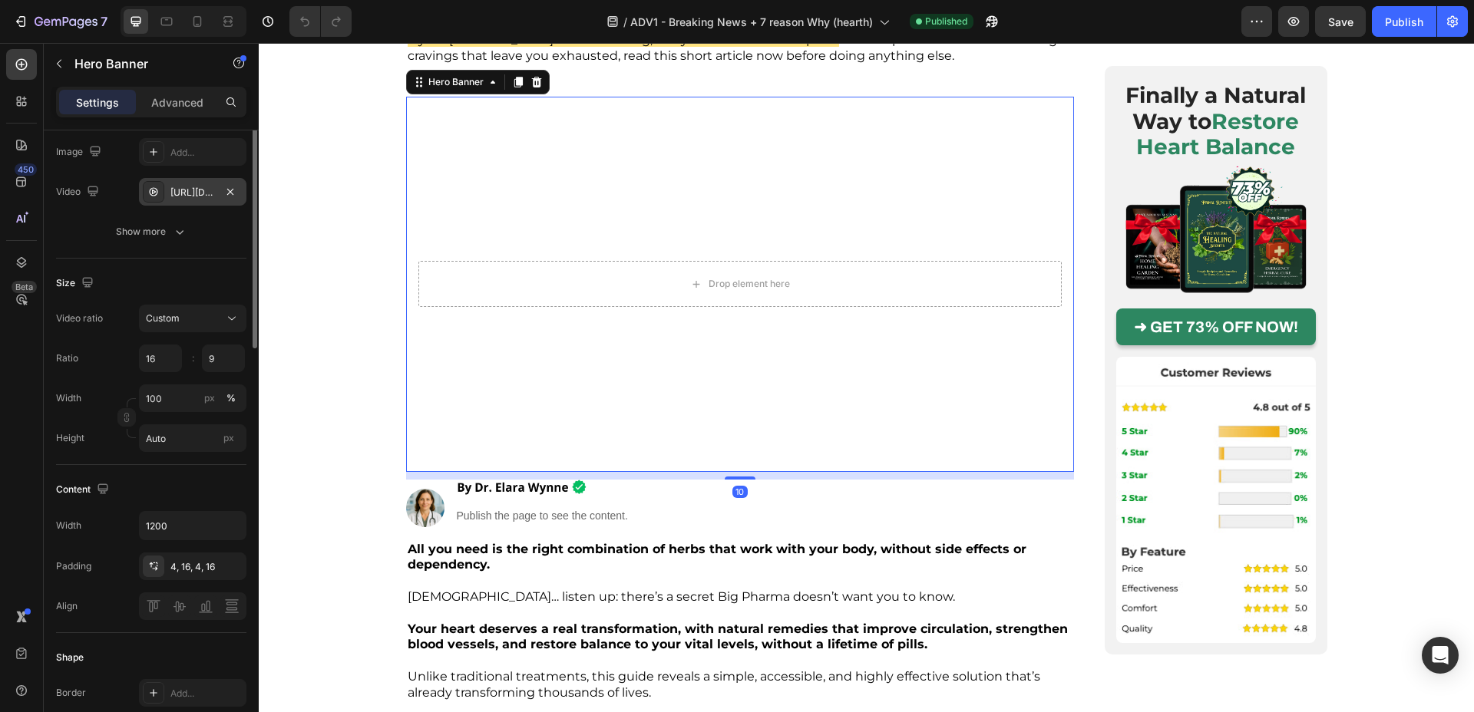
scroll to position [207, 0]
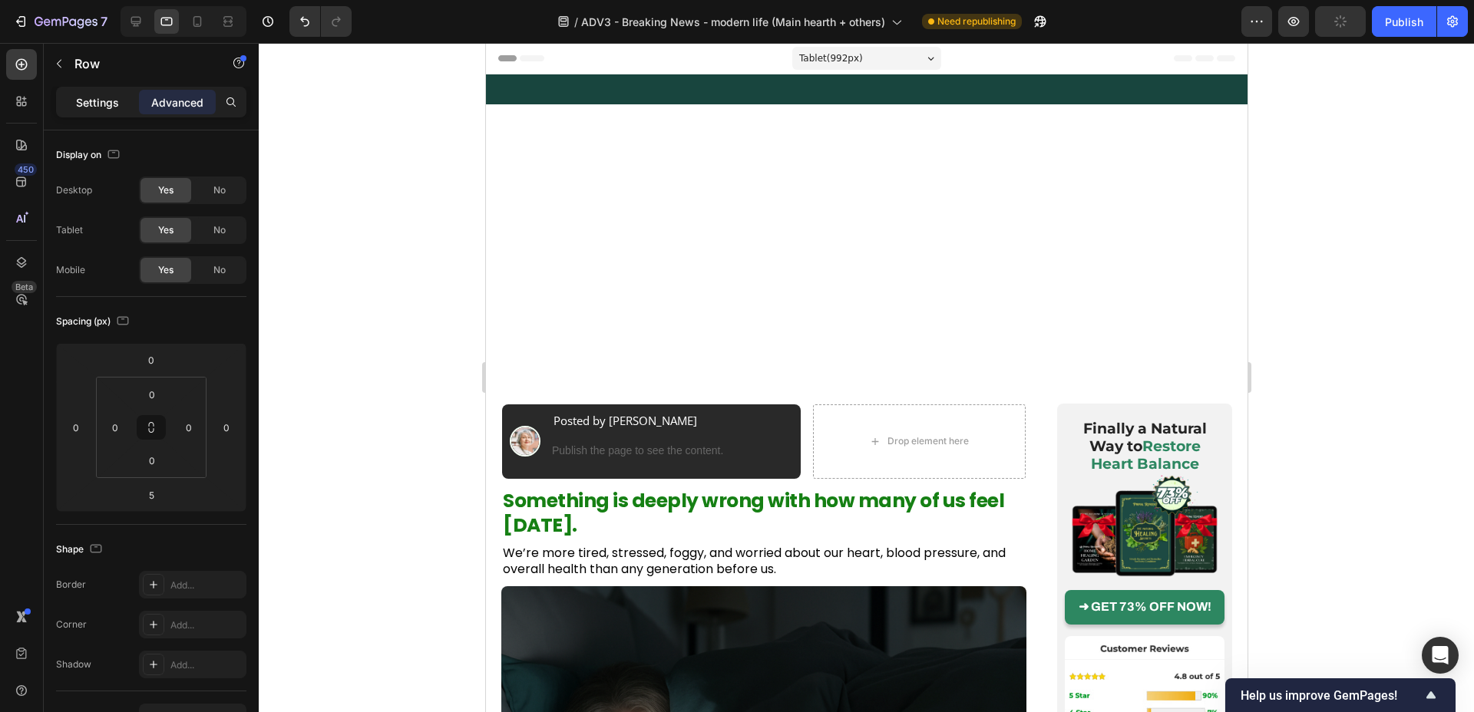
scroll to position [3147, 0]
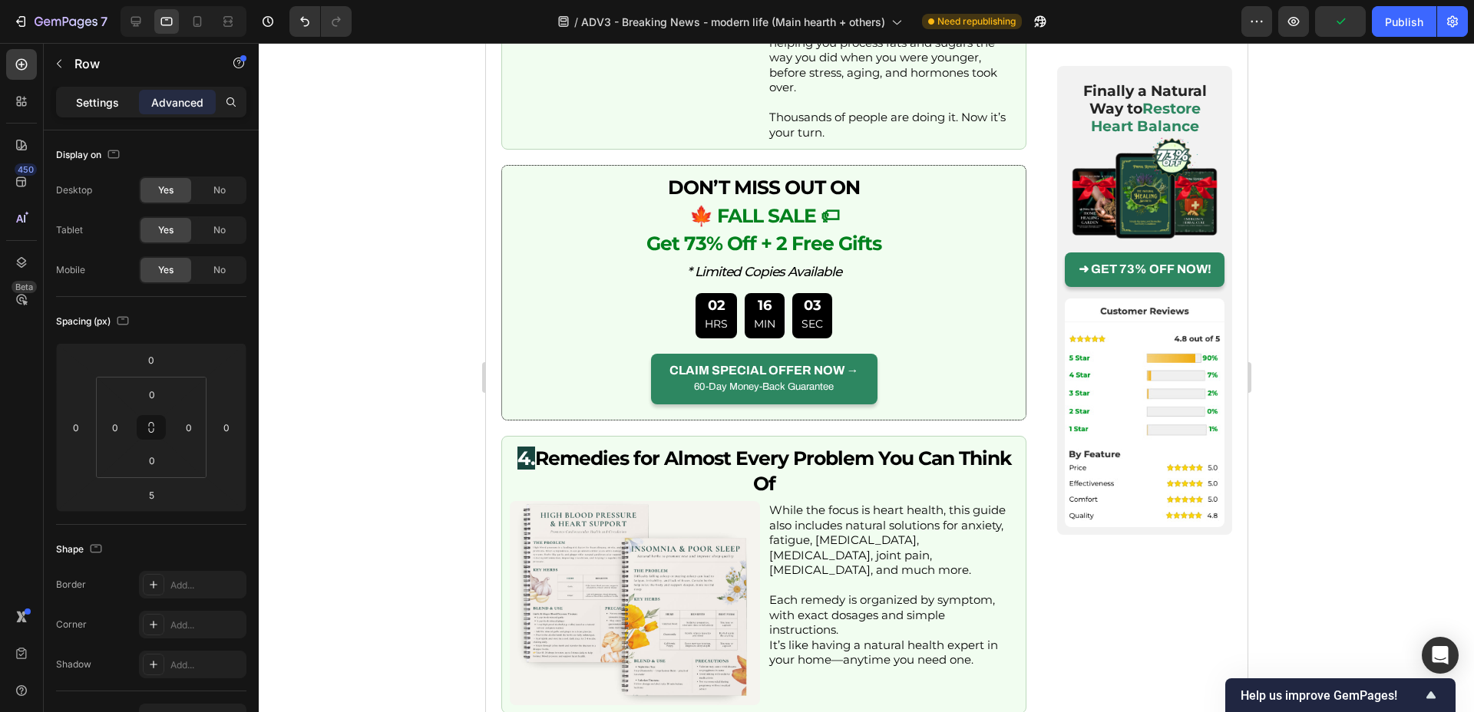
click at [111, 101] on p "Settings" at bounding box center [97, 102] width 43 height 16
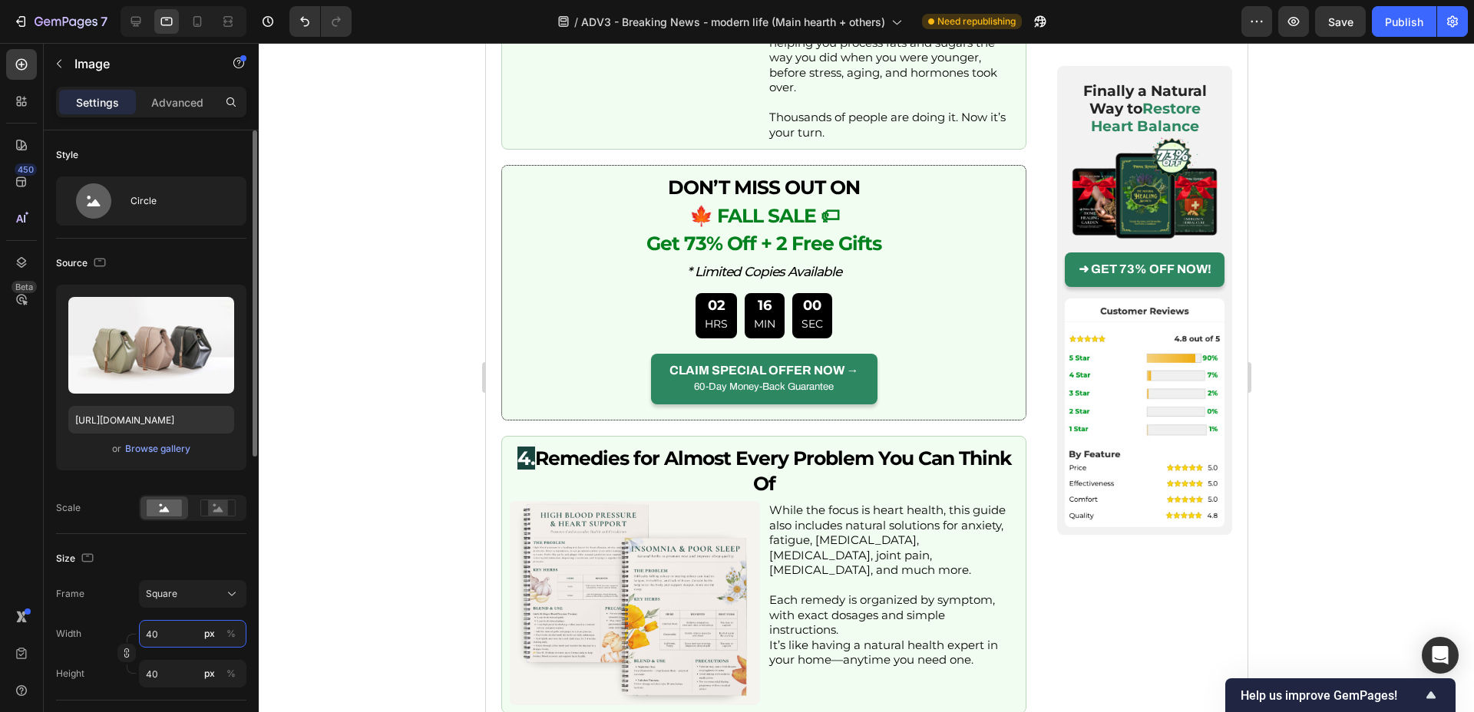
click at [157, 636] on input "40" at bounding box center [192, 634] width 107 height 28
type input "3"
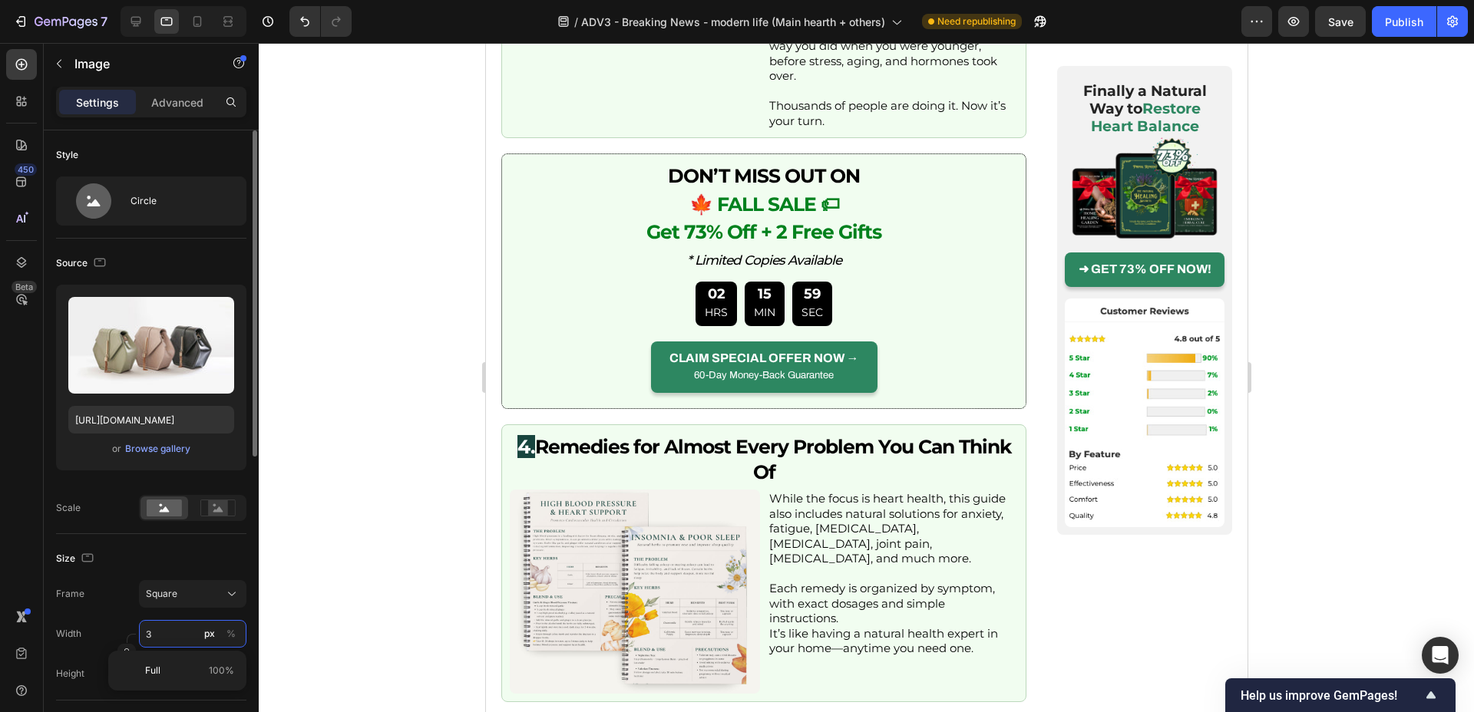
type input "30"
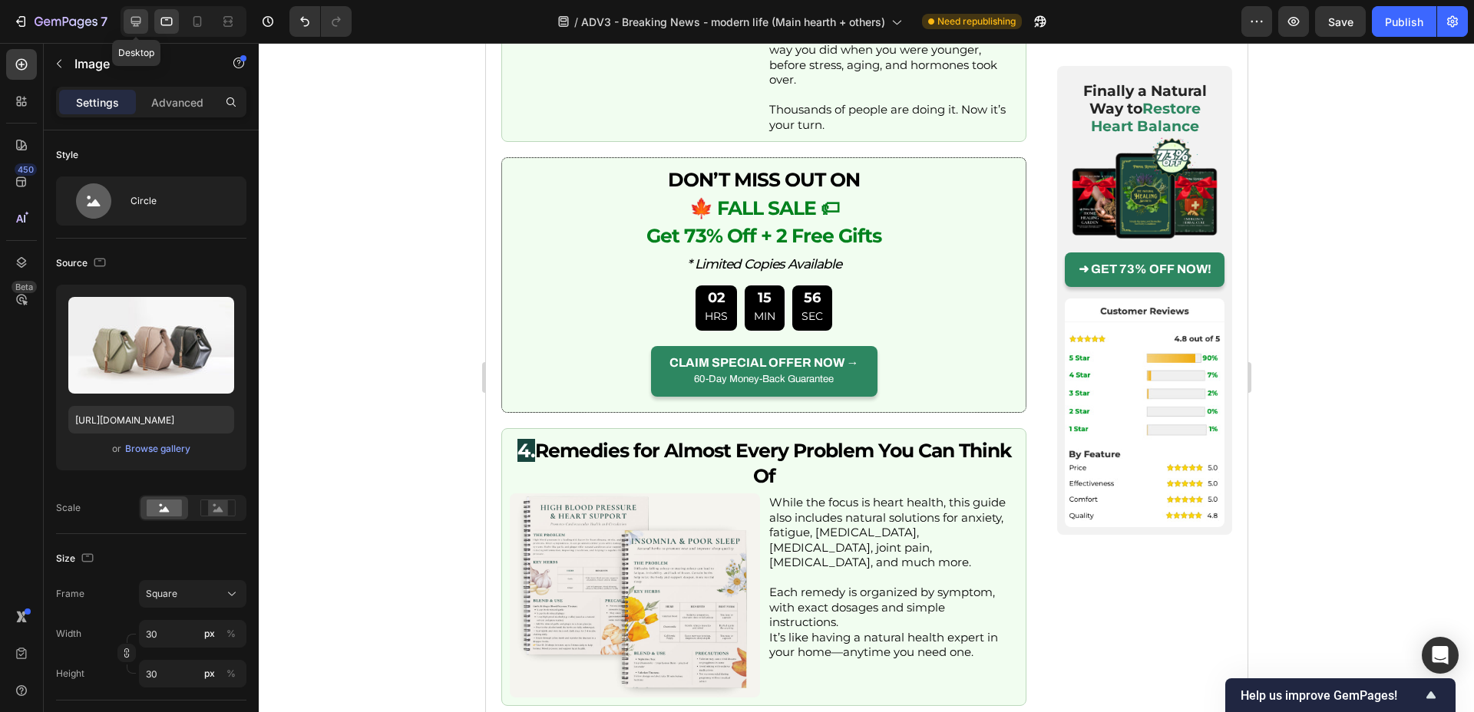
click at [141, 25] on icon at bounding box center [135, 21] width 15 height 15
type input "40"
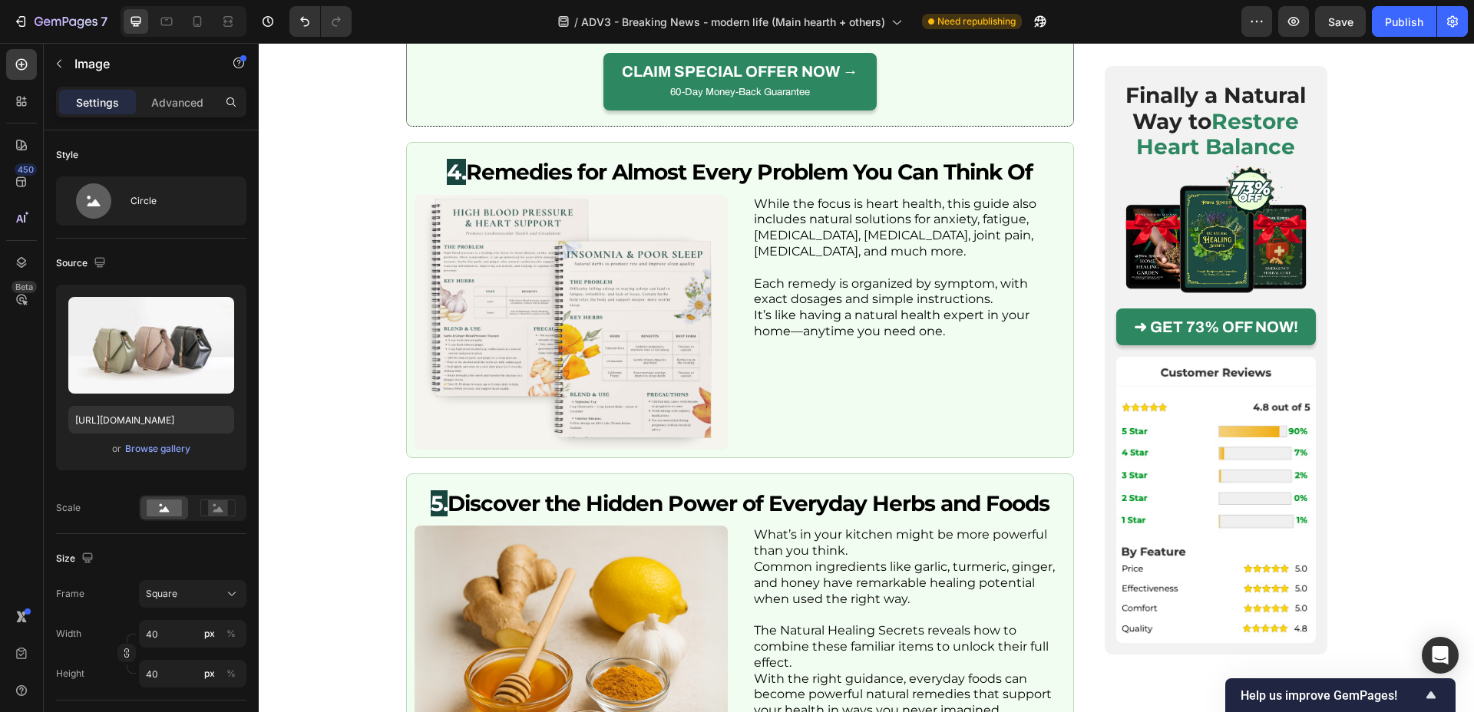
scroll to position [3779, 0]
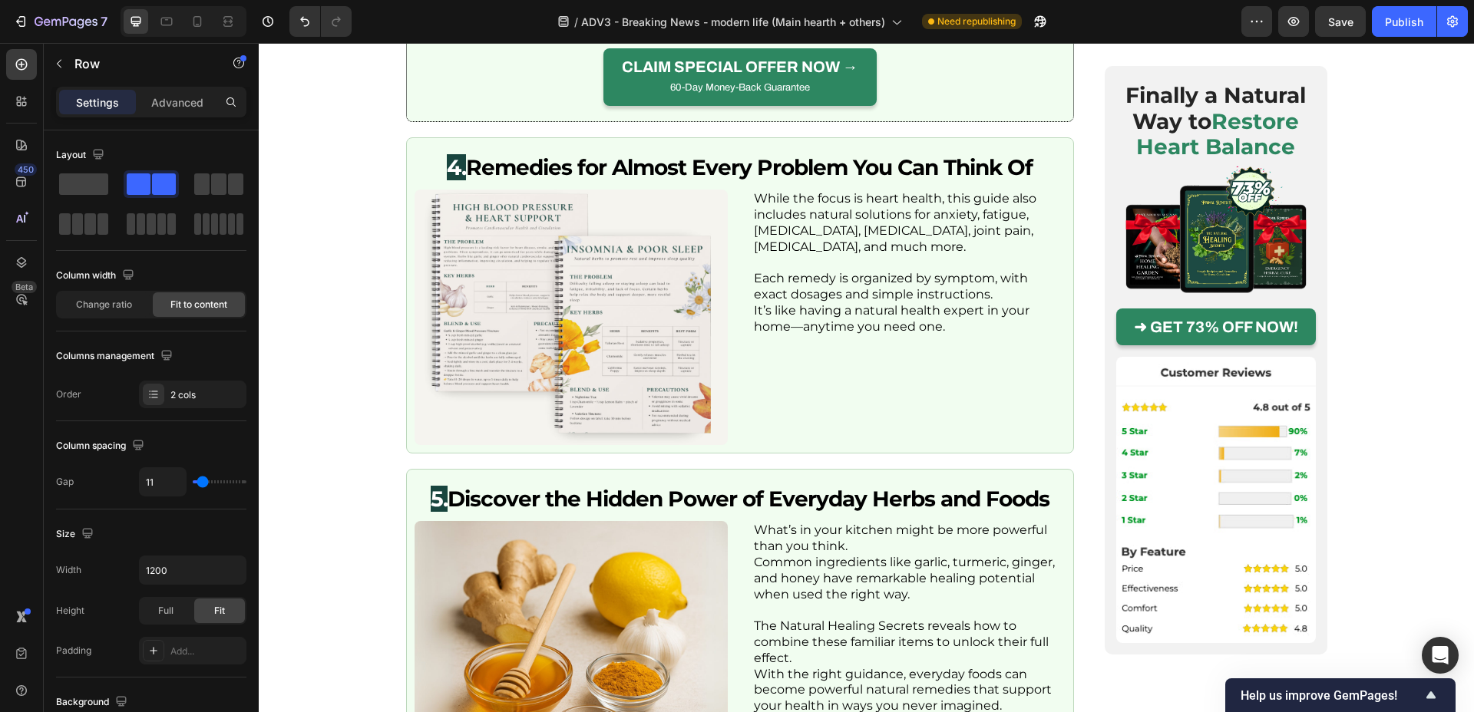
click at [196, 23] on icon at bounding box center [197, 21] width 15 height 15
type input "100%"
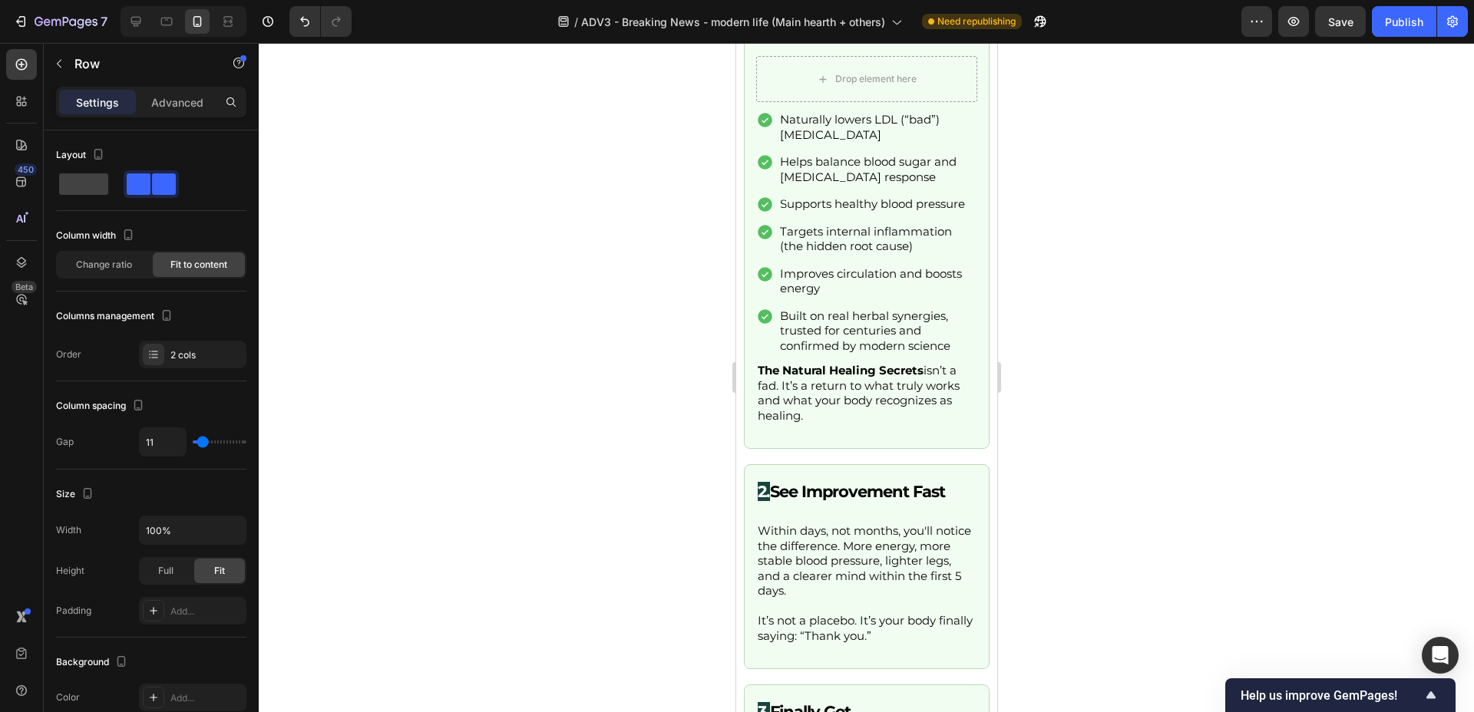
scroll to position [2992, 0]
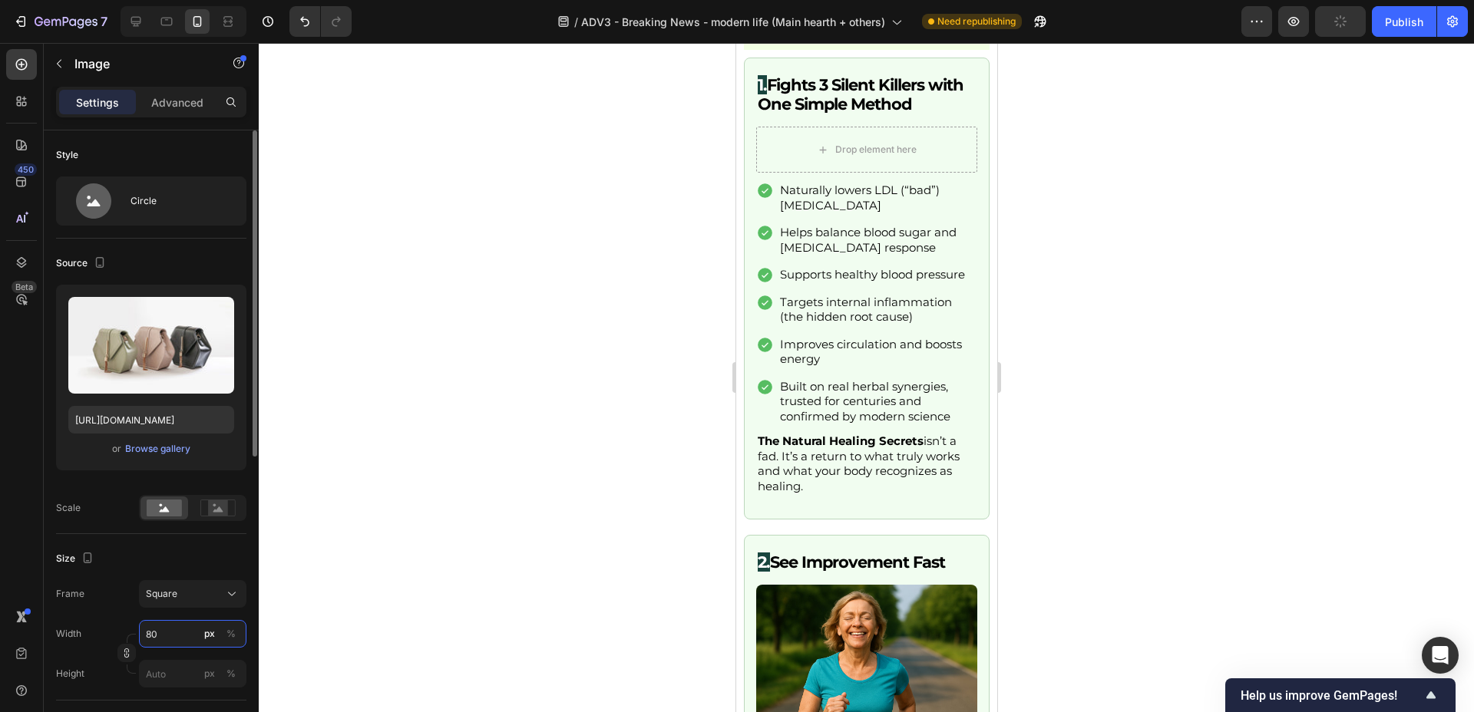
click at [152, 641] on input "80" at bounding box center [192, 634] width 107 height 28
type input "3"
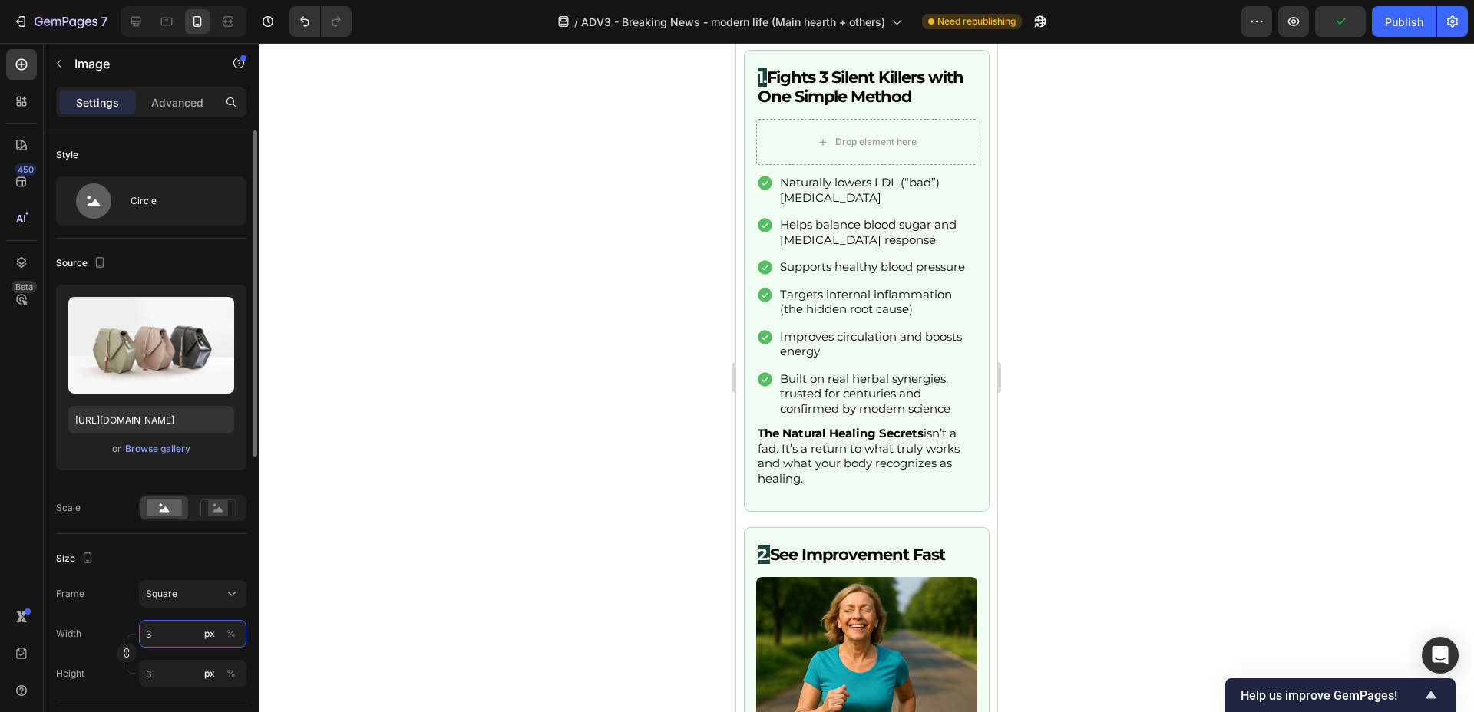
type input "30"
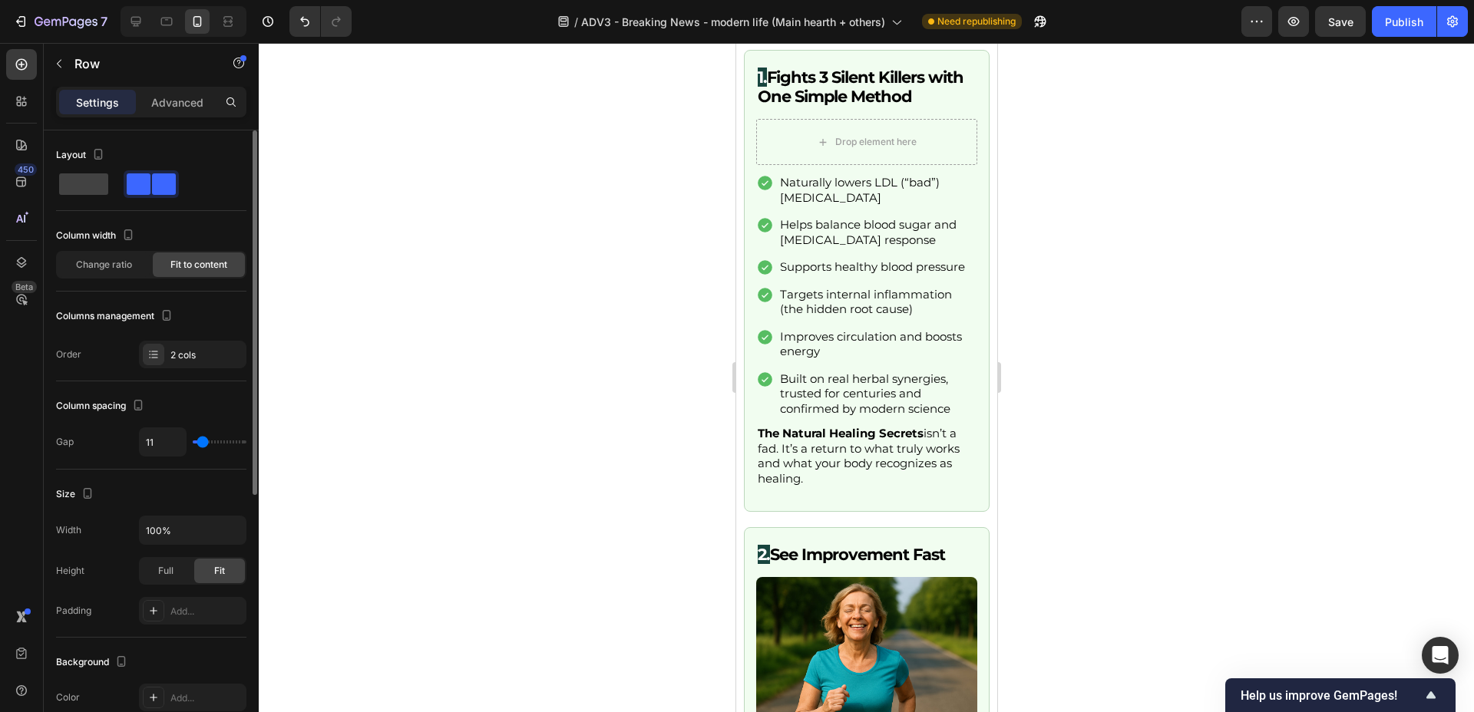
type input "5"
type input "4"
type input "3"
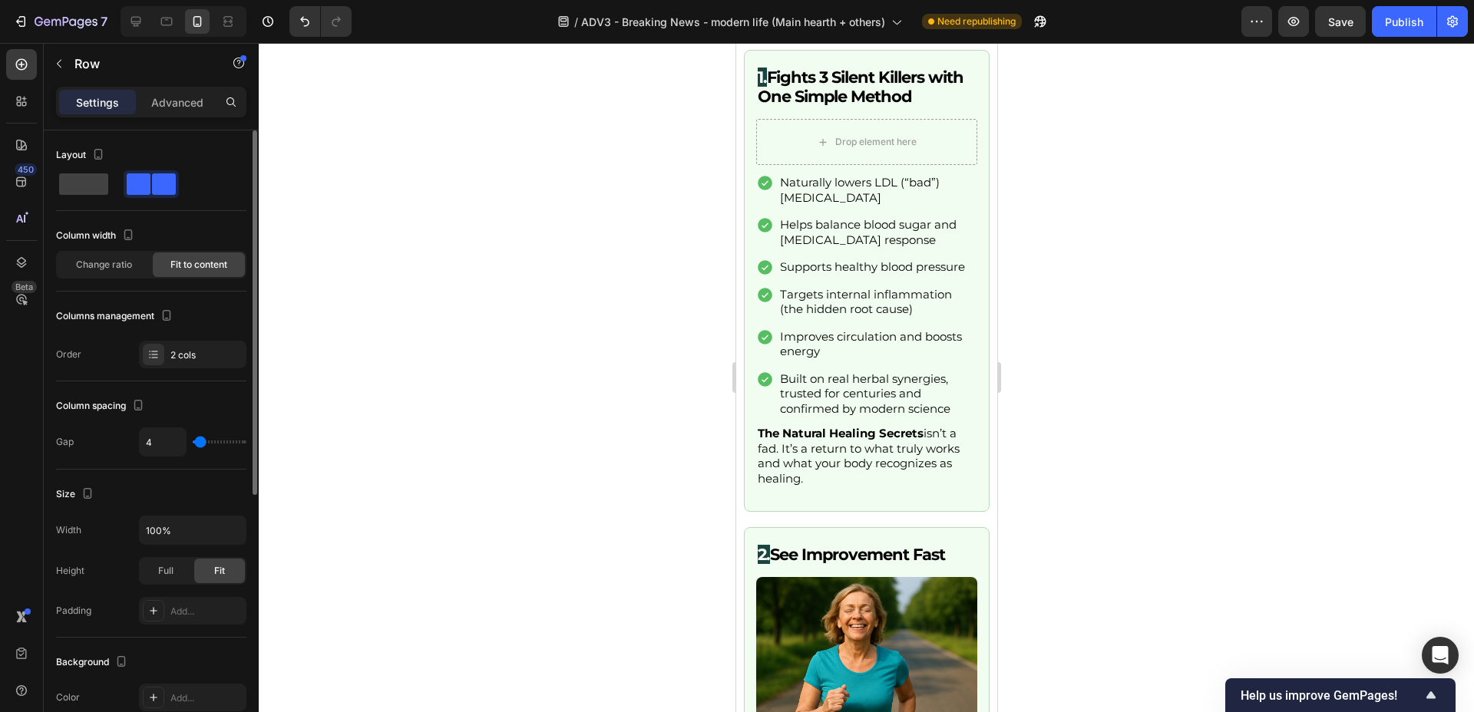
type input "3"
type input "2"
type input "4"
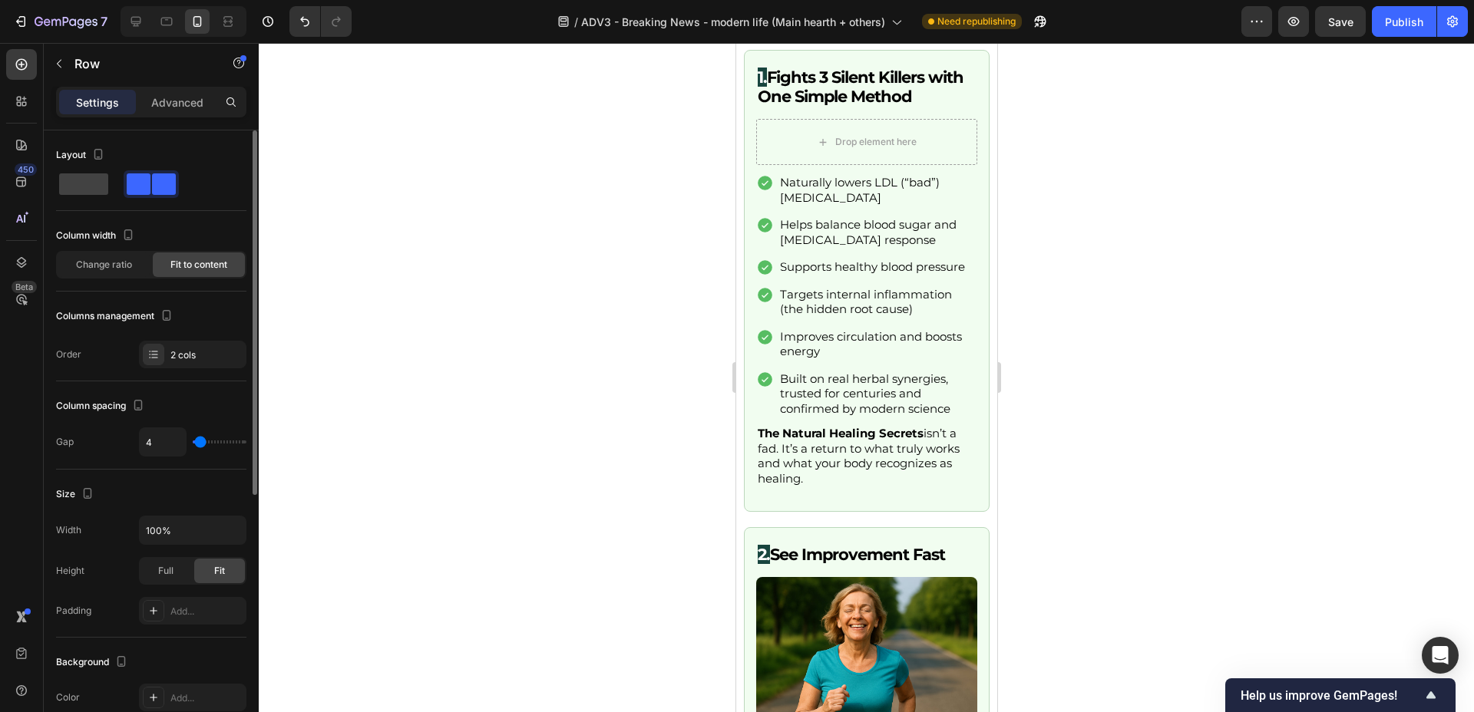
click at [200, 444] on input "range" at bounding box center [220, 442] width 54 height 3
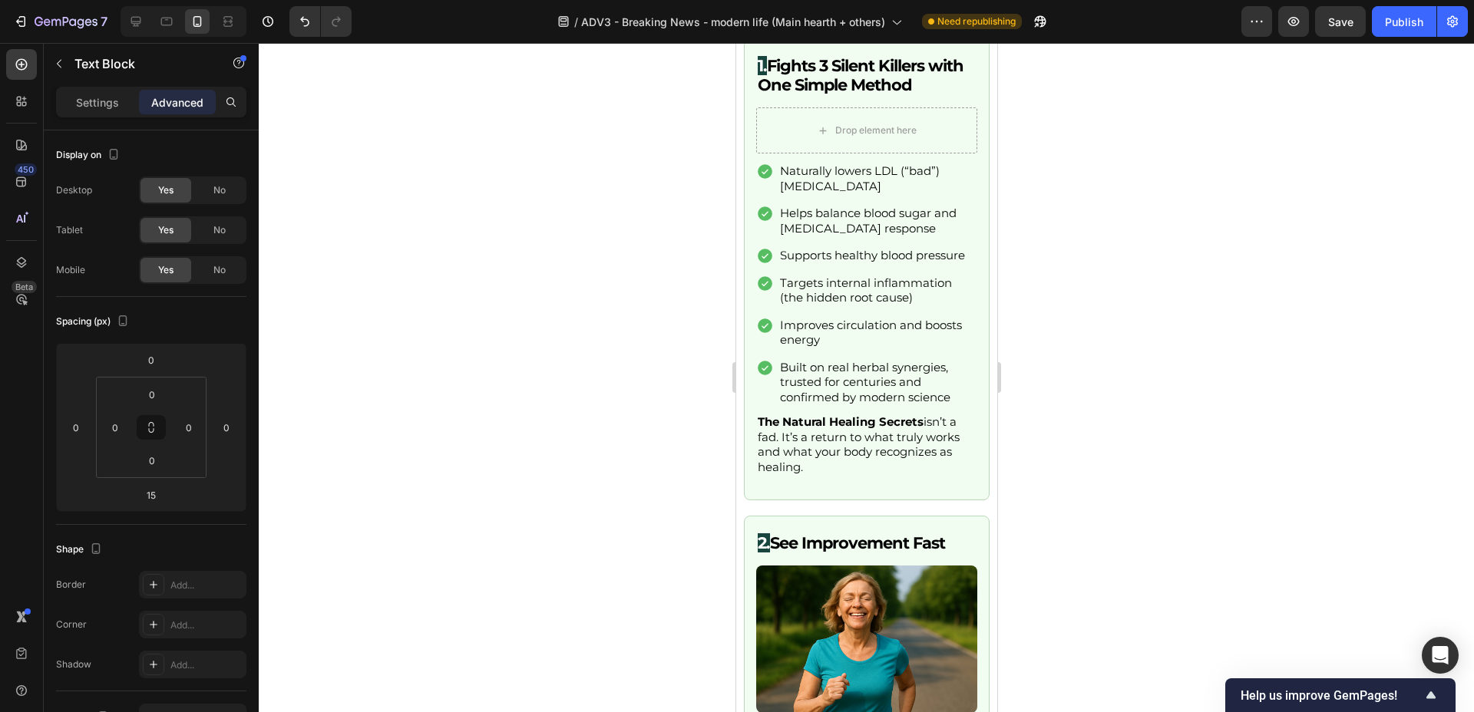
drag, startPoint x: 874, startPoint y: 332, endPoint x: 878, endPoint y: 295, distance: 37.8
type input "0"
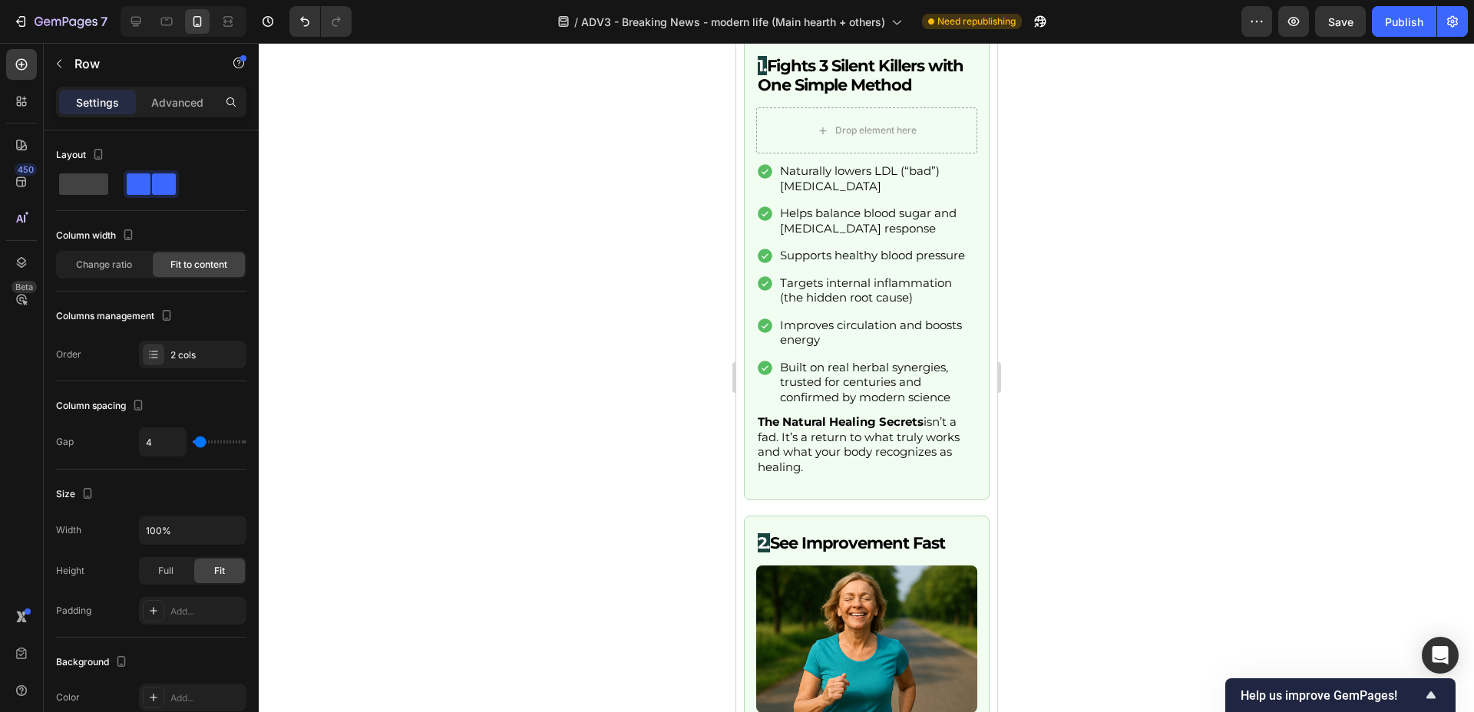
type input "15"
type input "14"
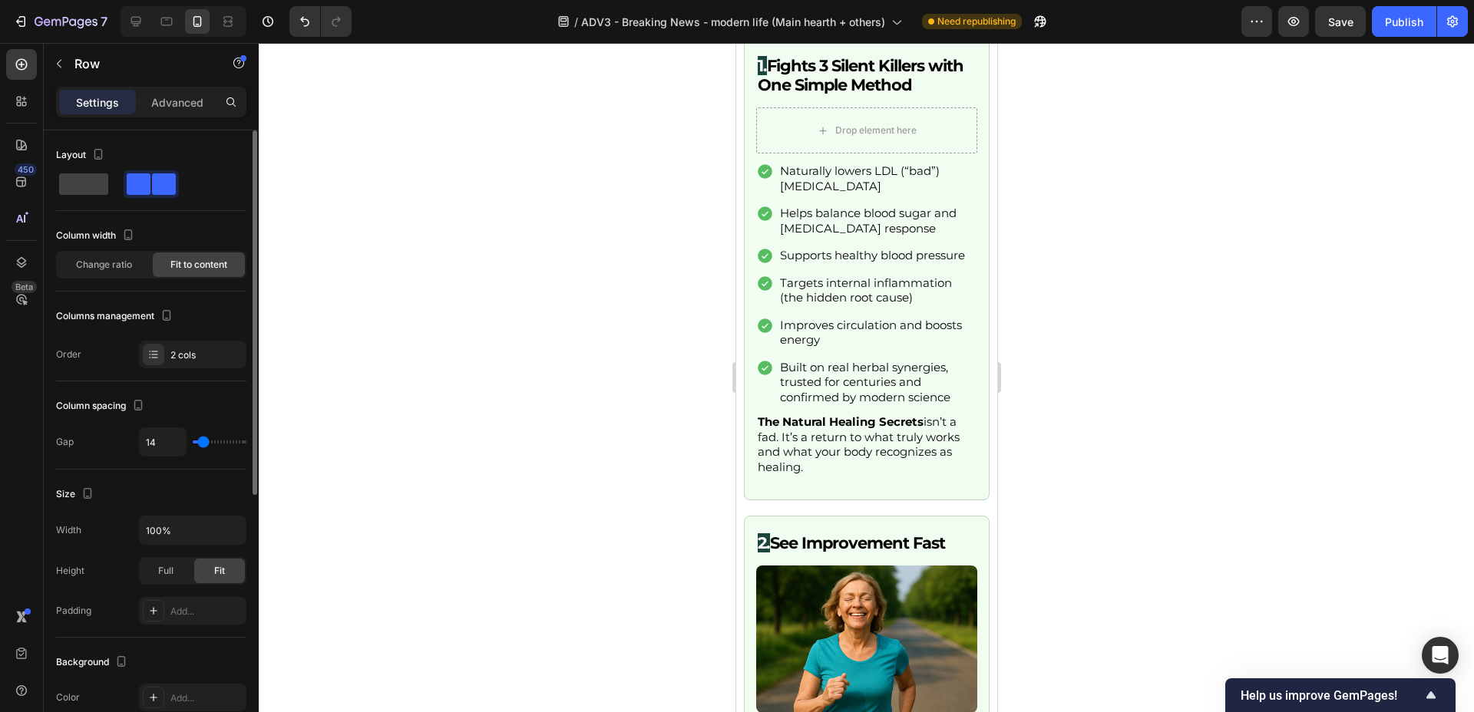
type input "13"
type input "12"
type input "11"
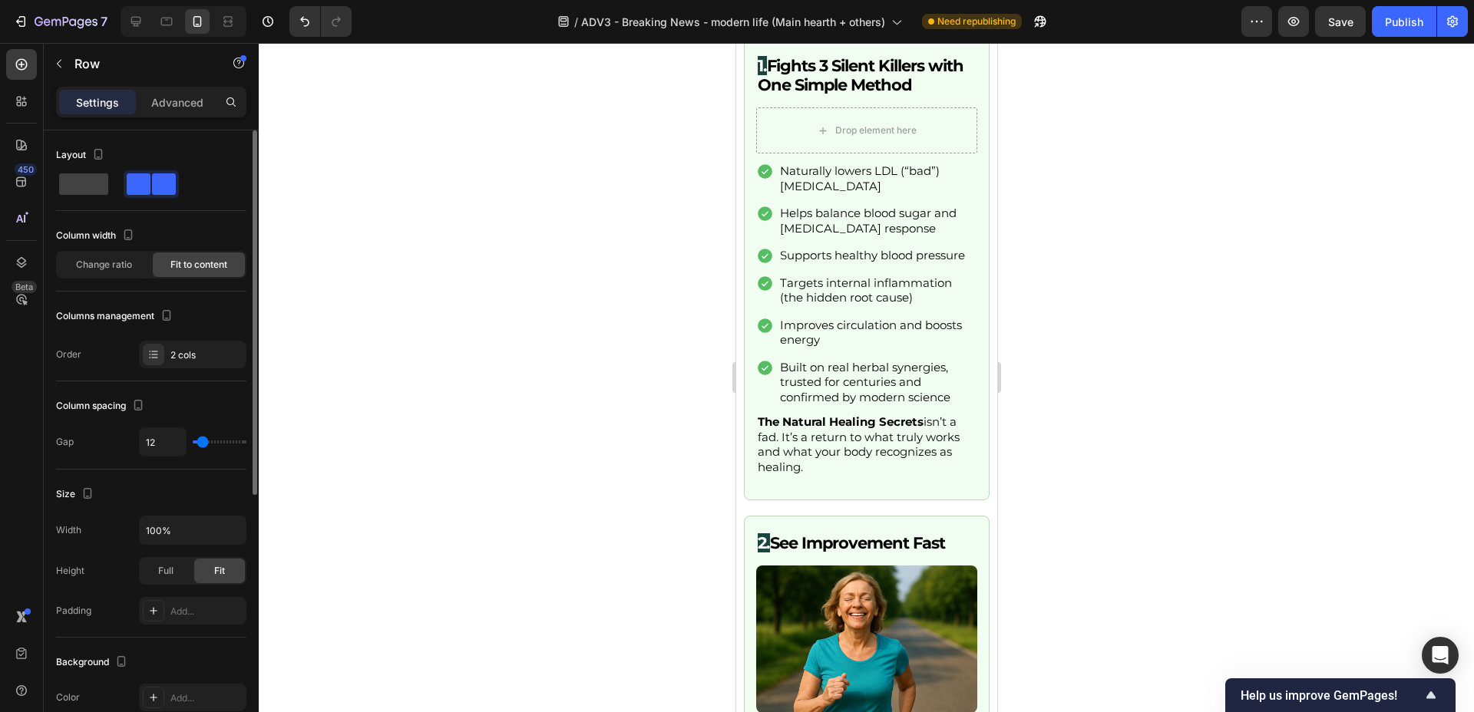
type input "11"
type input "10"
type input "9"
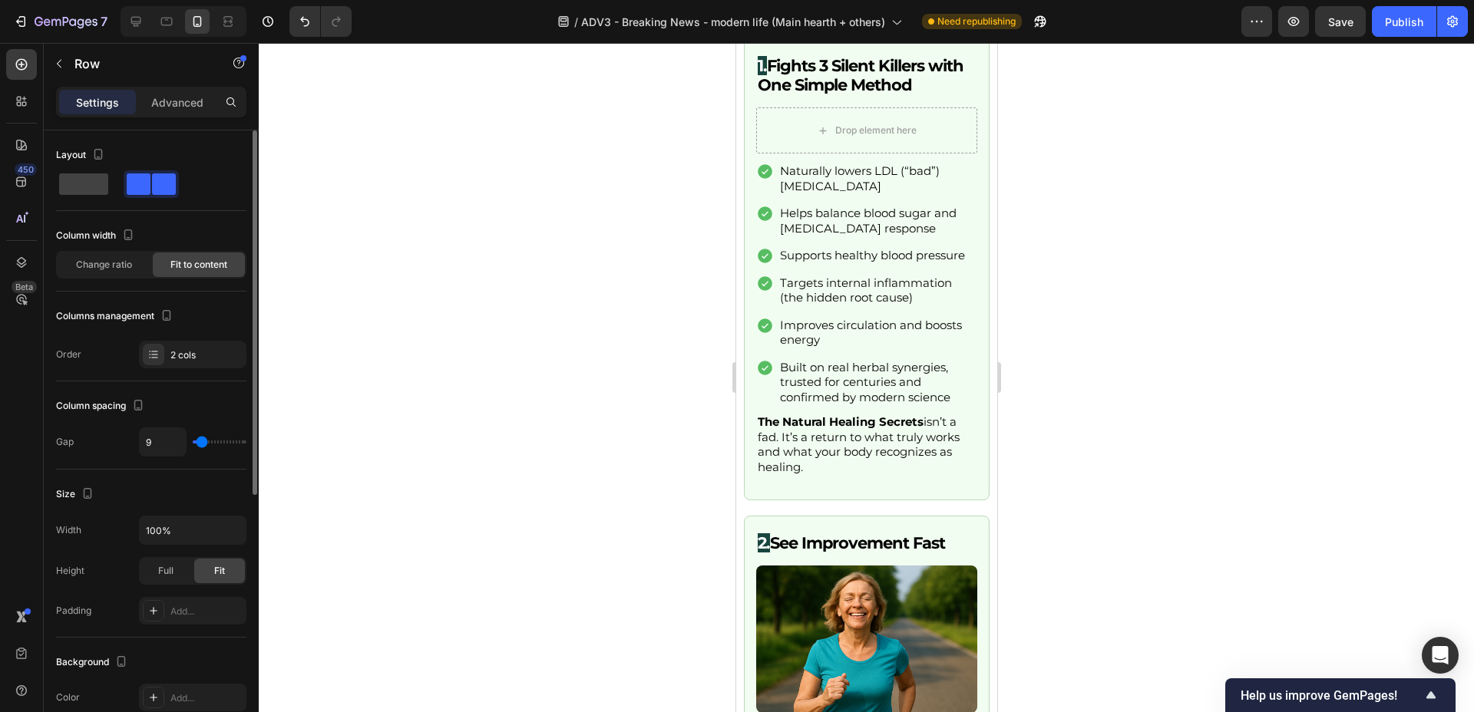
type input "10"
click at [202, 444] on input "range" at bounding box center [220, 442] width 54 height 3
click at [462, 396] on div at bounding box center [866, 377] width 1215 height 669
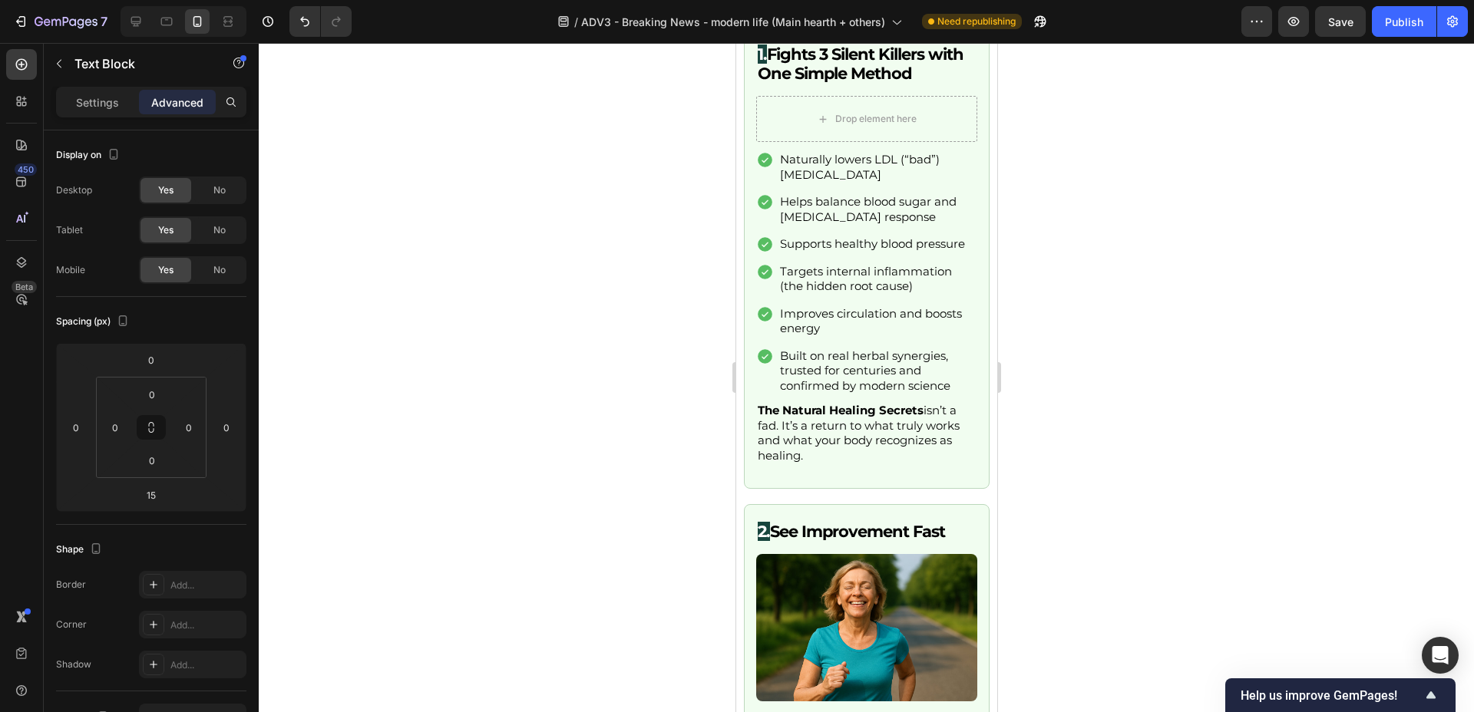
drag, startPoint x: 865, startPoint y: 378, endPoint x: 870, endPoint y: 352, distance: 25.9
type input "0"
click at [602, 379] on div at bounding box center [866, 377] width 1215 height 669
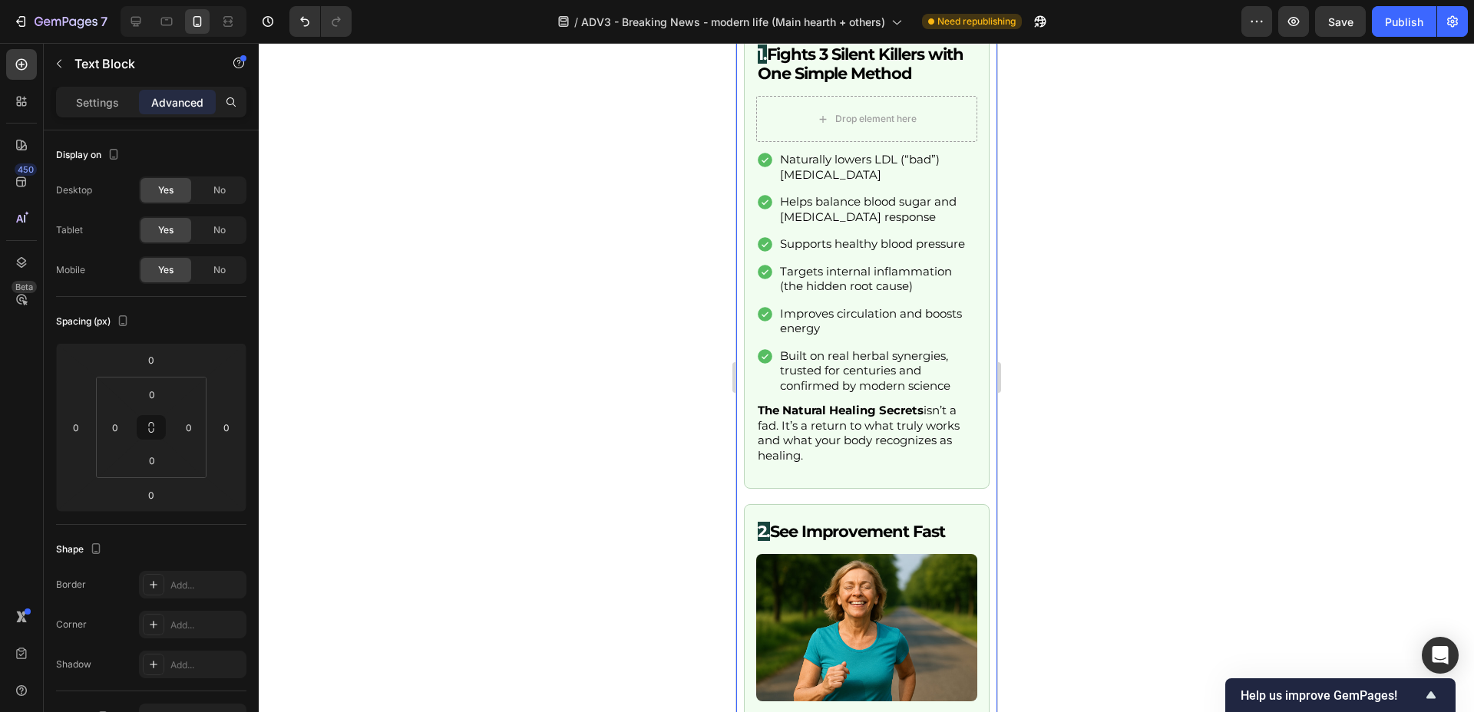
click at [672, 424] on div at bounding box center [866, 377] width 1215 height 669
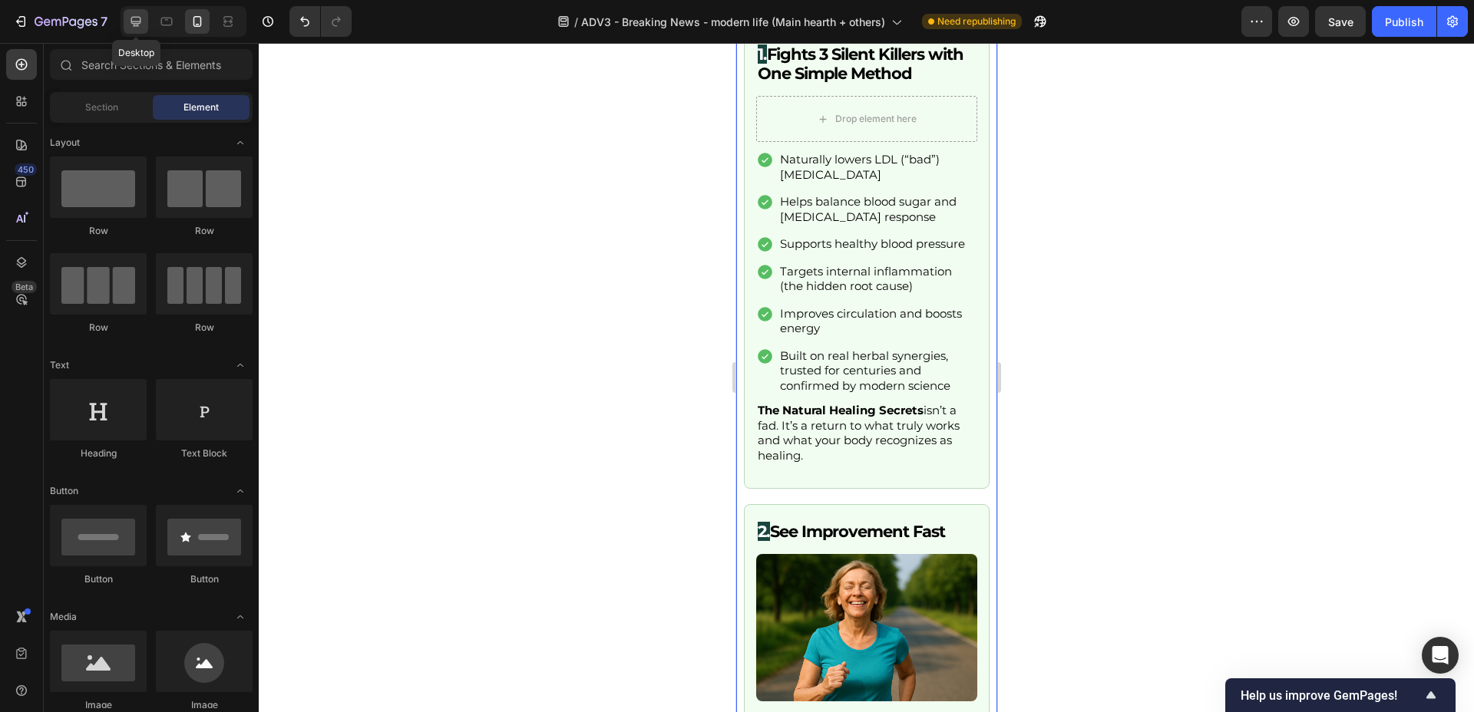
click at [126, 17] on div at bounding box center [136, 21] width 25 height 25
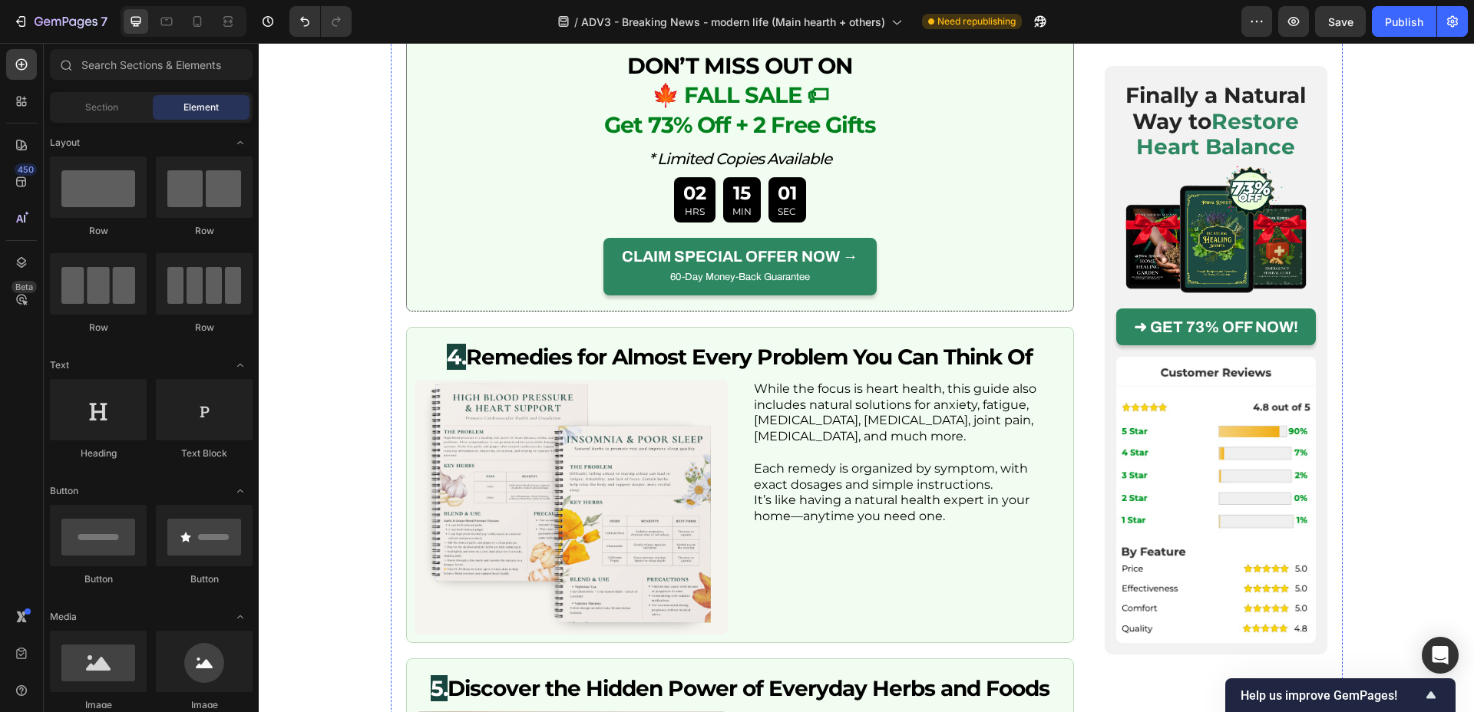
scroll to position [3493, 0]
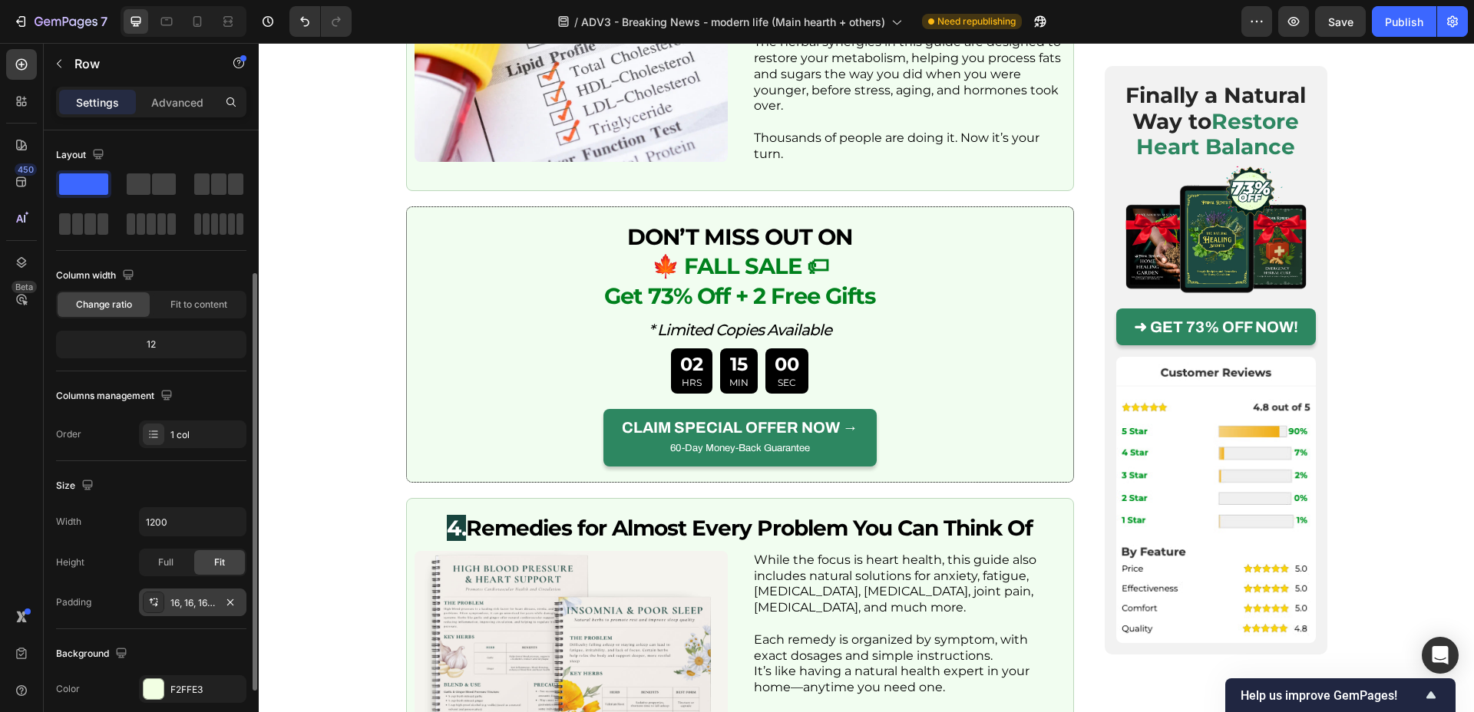
scroll to position [311, 0]
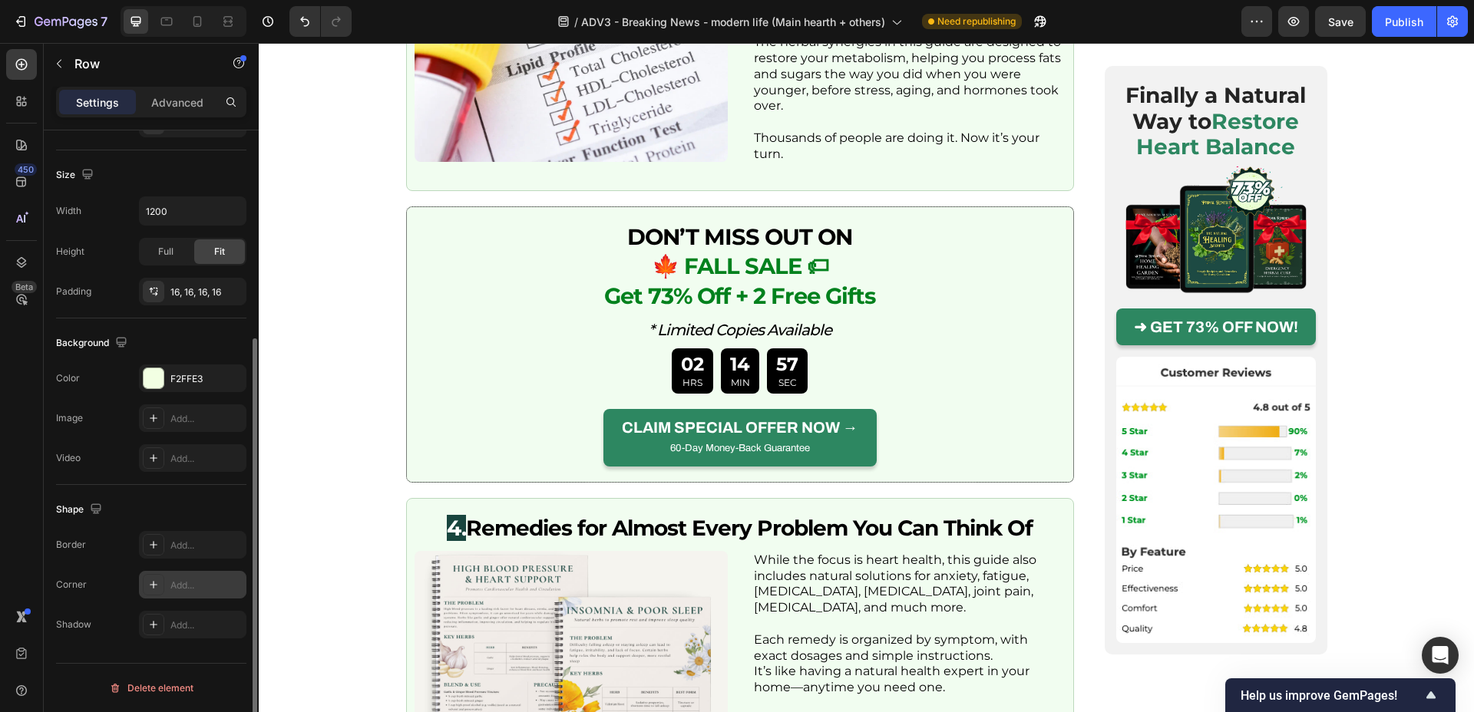
click at [196, 587] on div "Add..." at bounding box center [206, 586] width 72 height 14
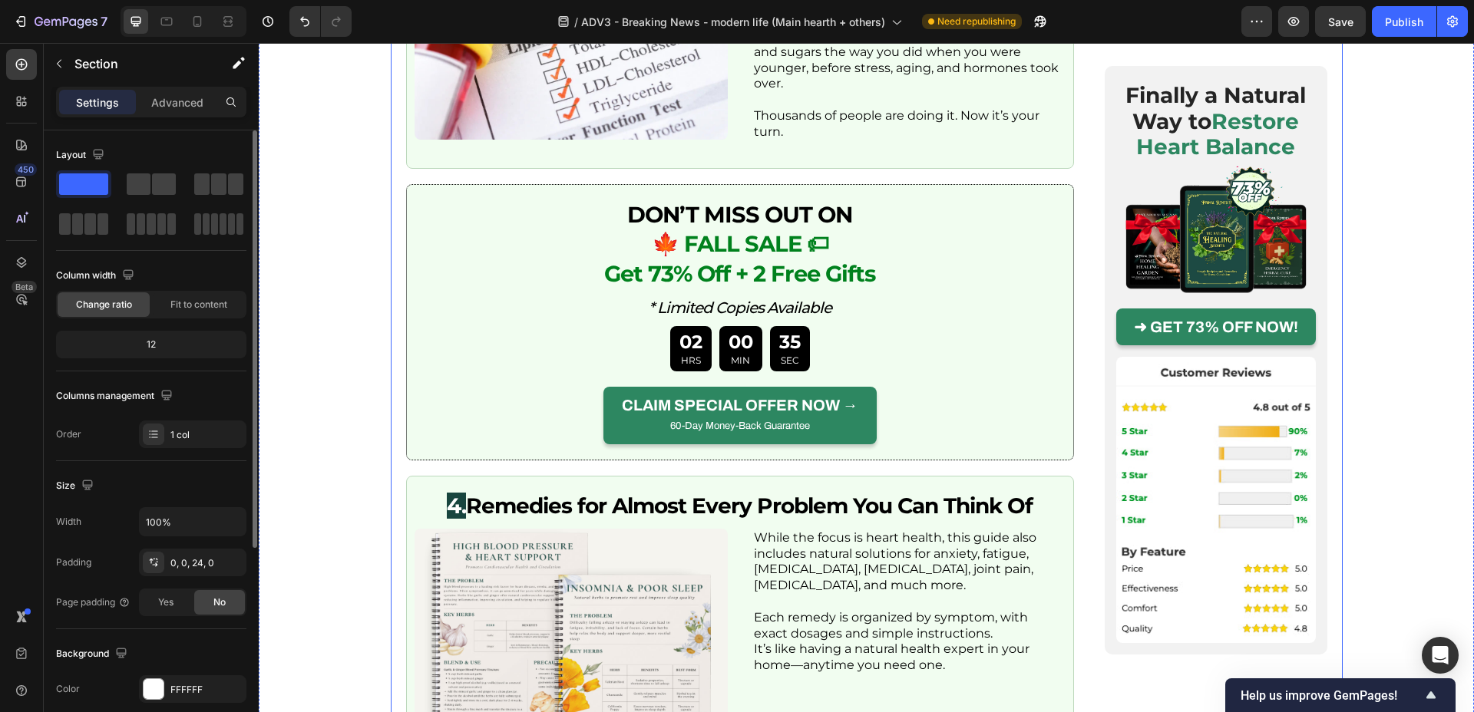
scroll to position [3513, 0]
